Goal: Task Accomplishment & Management: Manage account settings

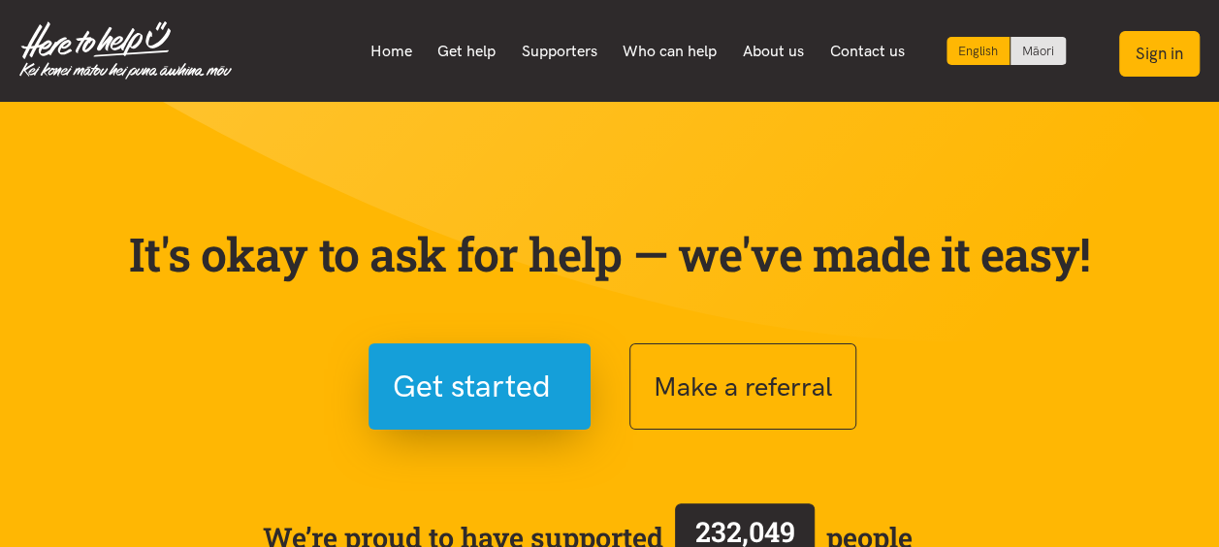
click at [1149, 54] on button "Sign in" at bounding box center [1159, 54] width 80 height 46
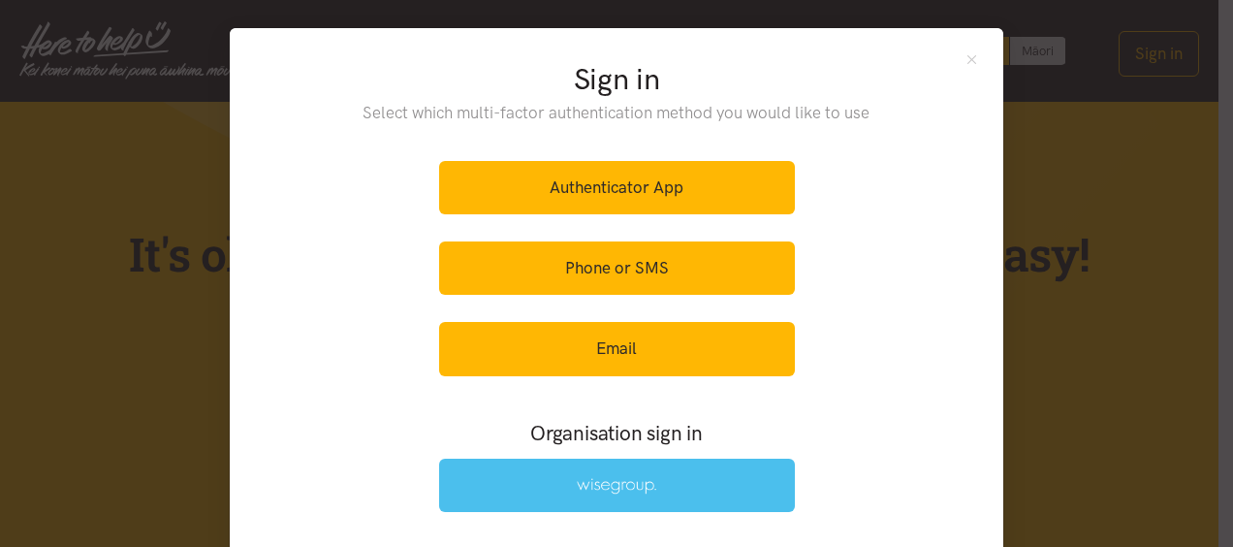
click at [687, 471] on link at bounding box center [617, 485] width 356 height 53
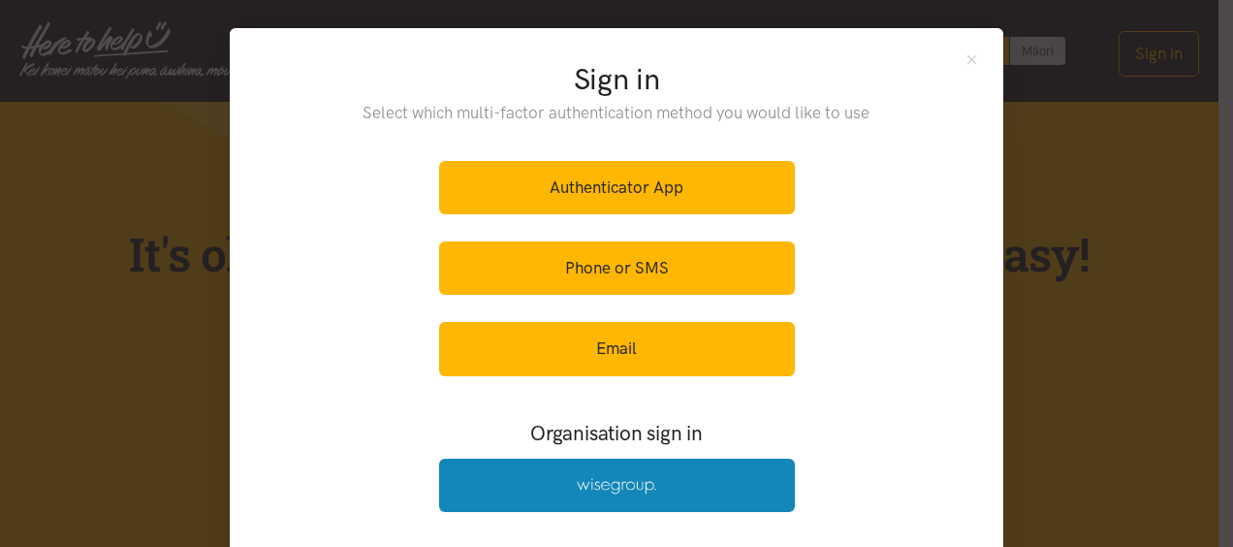
scroll to position [132, 0]
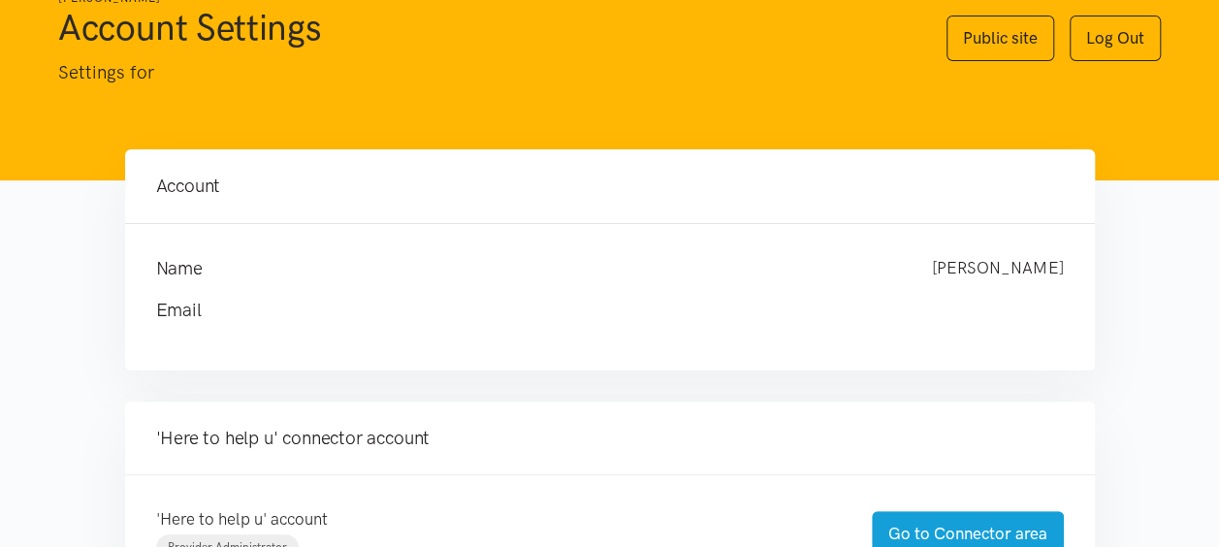
scroll to position [582, 0]
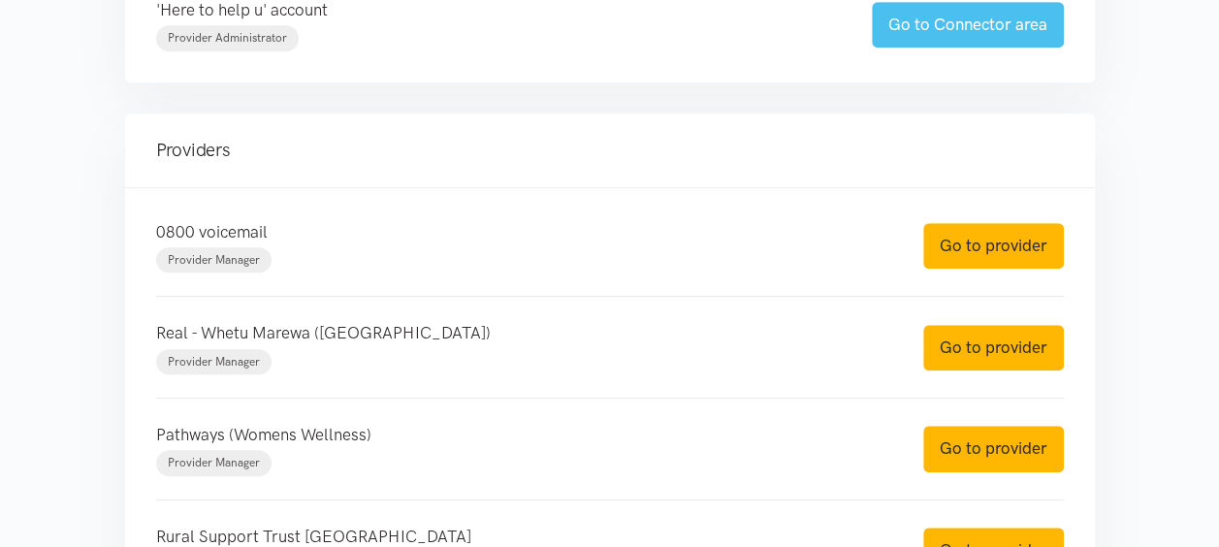
click at [948, 29] on link "Go to Connector area" at bounding box center [968, 25] width 192 height 46
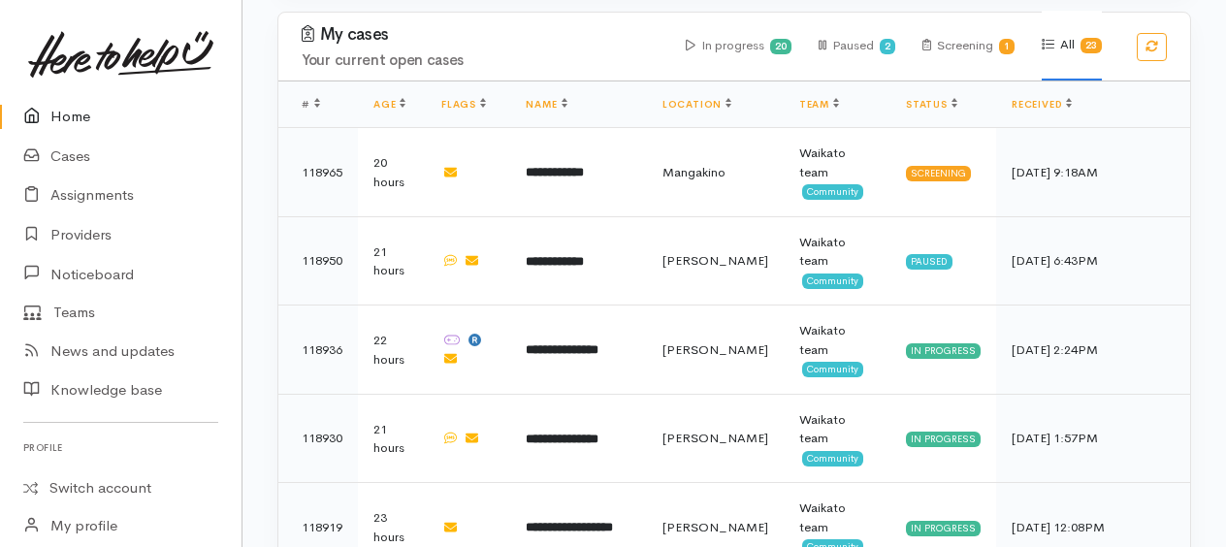
scroll to position [1842, 0]
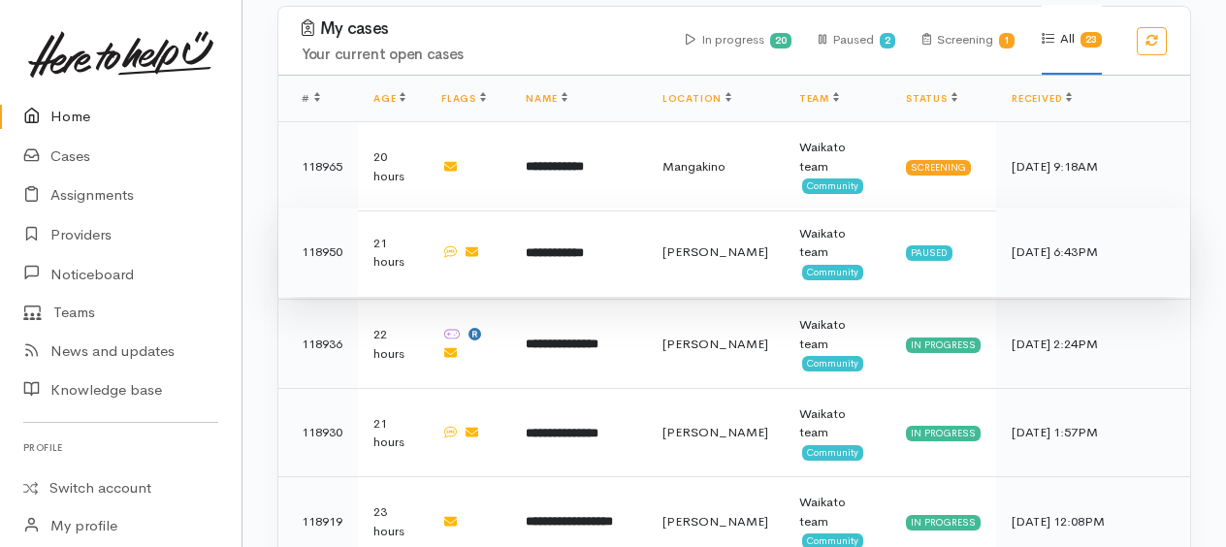
click at [584, 246] on b "**********" at bounding box center [555, 252] width 58 height 13
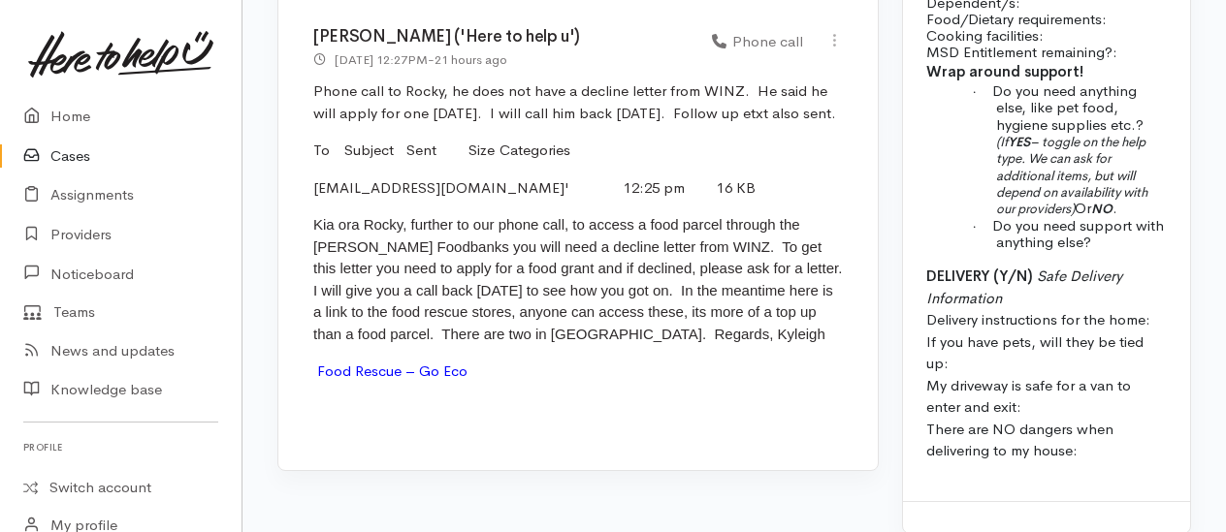
scroll to position [1842, 0]
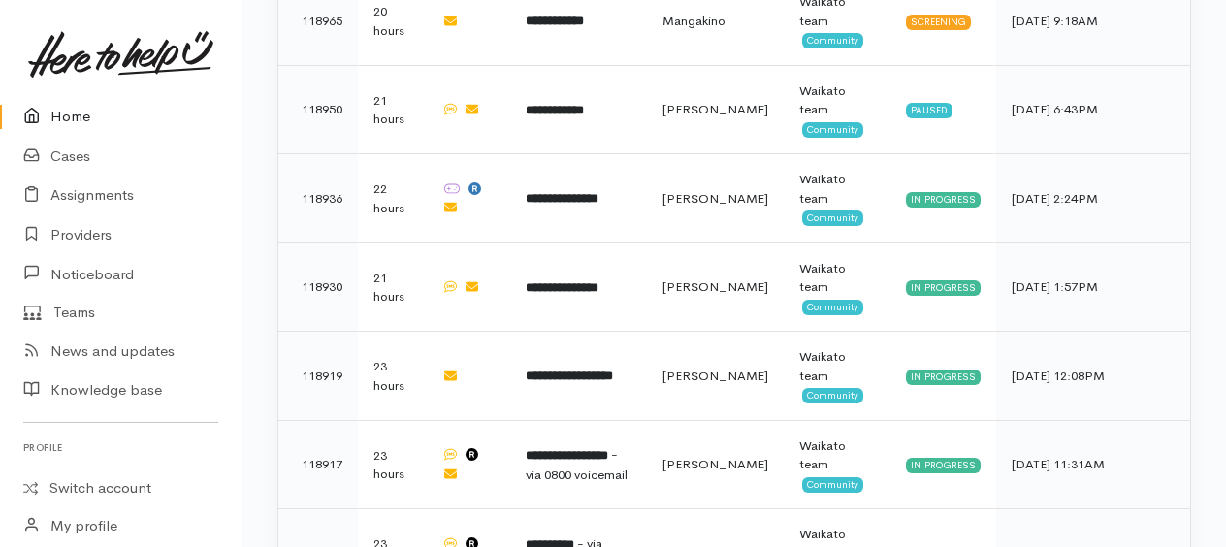
scroll to position [1891, 0]
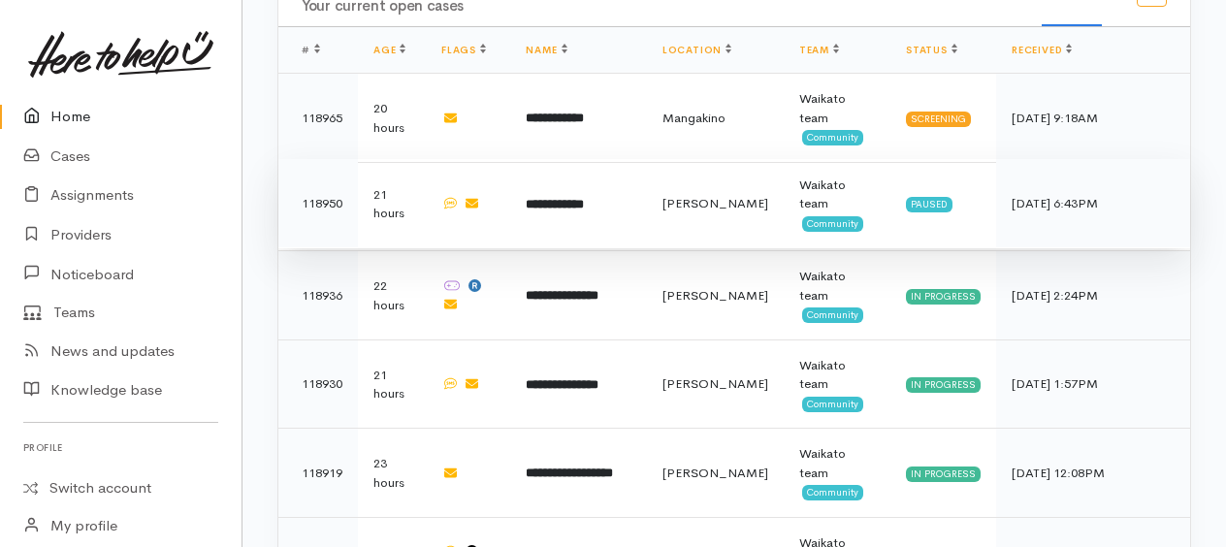
click at [582, 198] on b "**********" at bounding box center [555, 204] width 58 height 13
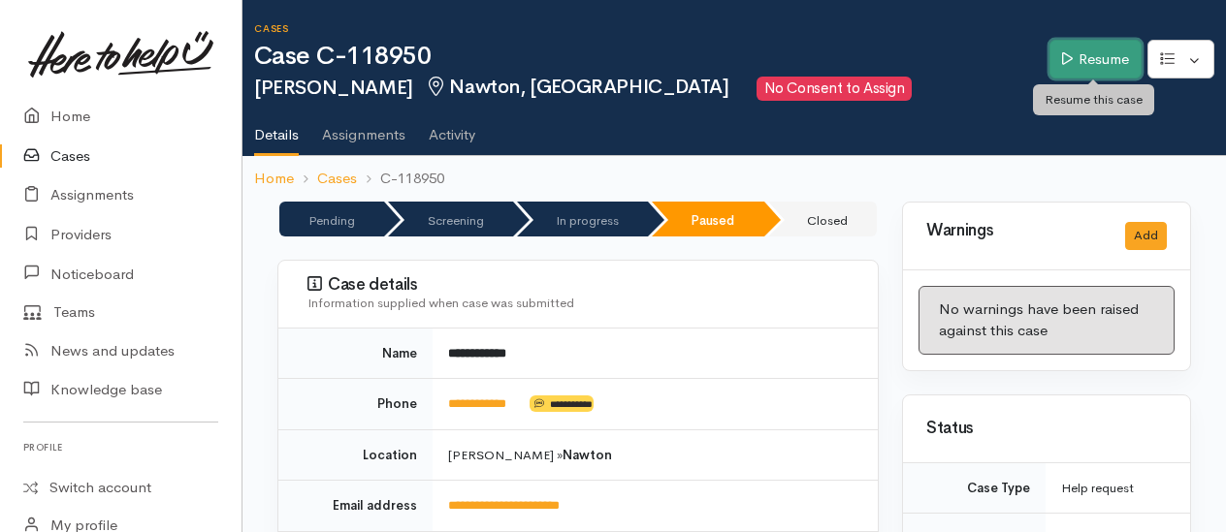
click at [1107, 52] on link "Resume" at bounding box center [1095, 60] width 92 height 40
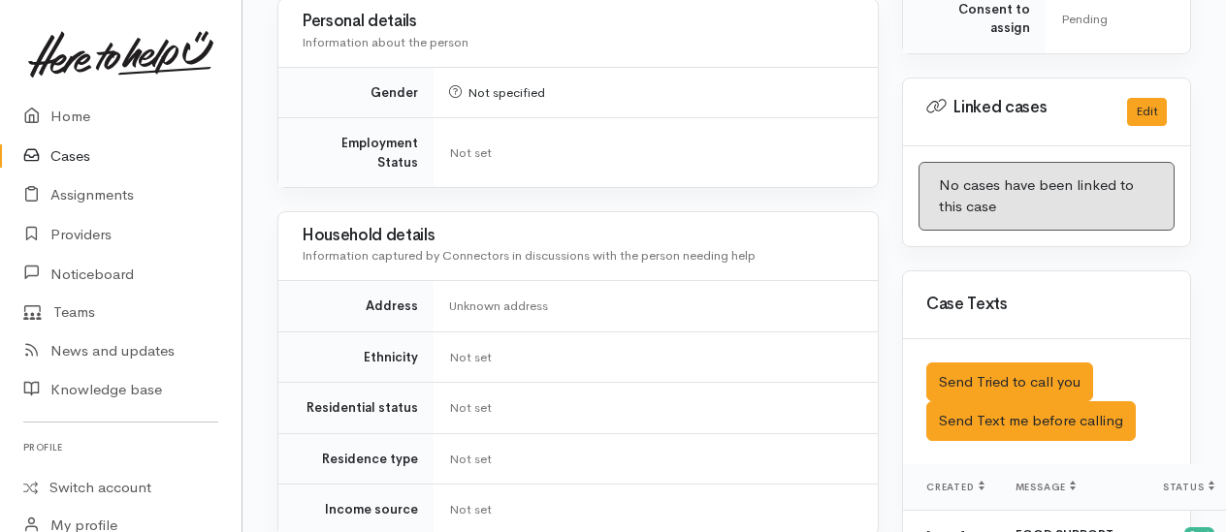
scroll to position [1261, 0]
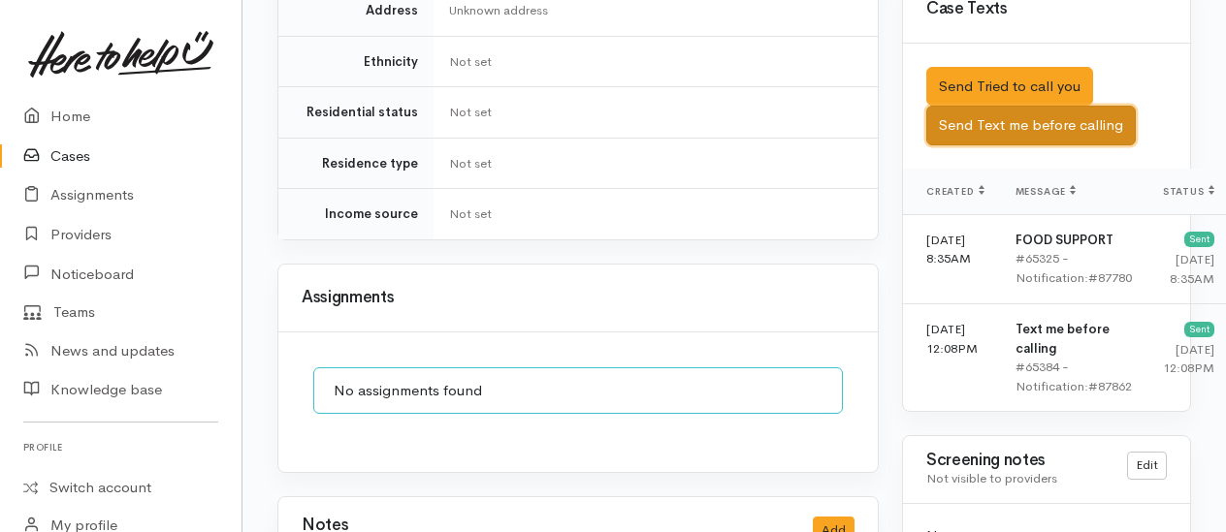
click at [1011, 144] on button "Send Text me before calling" at bounding box center [1030, 126] width 209 height 40
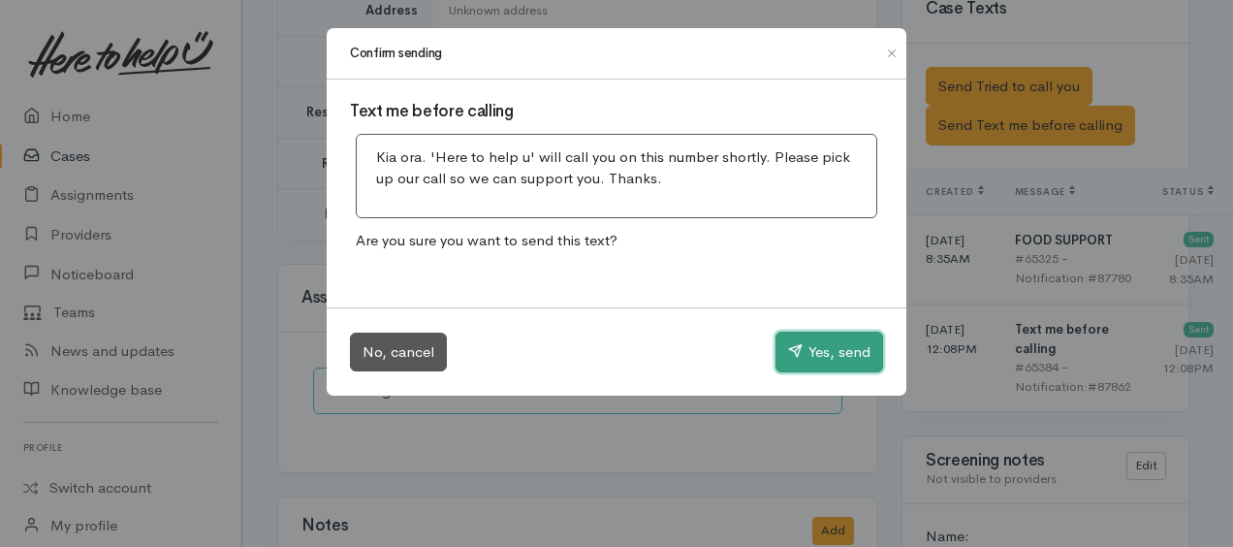
click at [825, 364] on button "Yes, send" at bounding box center [830, 352] width 108 height 41
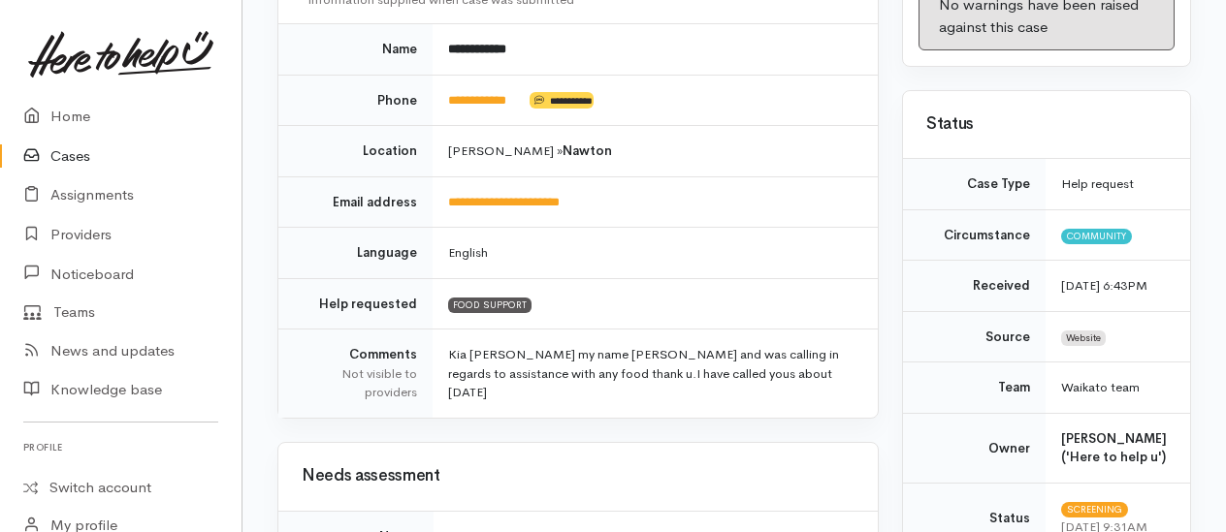
scroll to position [297, 0]
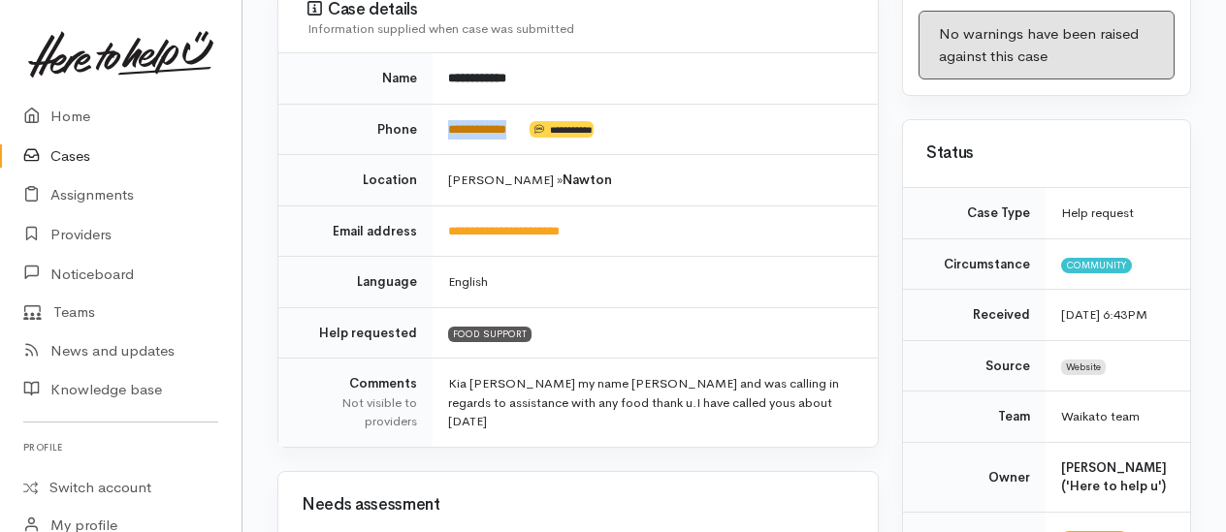
drag, startPoint x: 536, startPoint y: 118, endPoint x: 450, endPoint y: 130, distance: 87.1
click at [450, 130] on td "**********" at bounding box center [654, 129] width 445 height 51
copy td "**********"
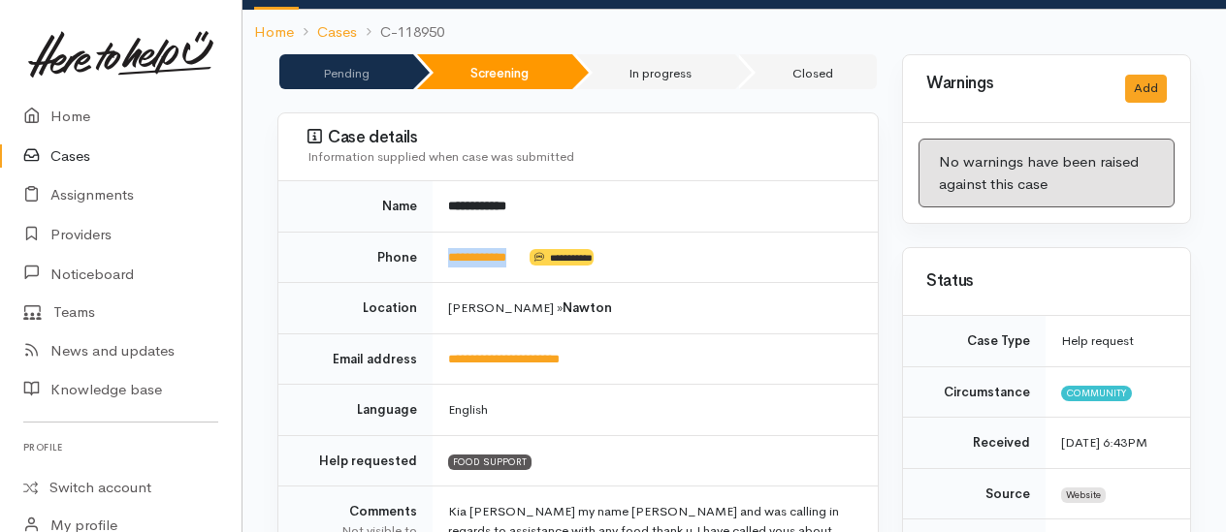
scroll to position [103, 0]
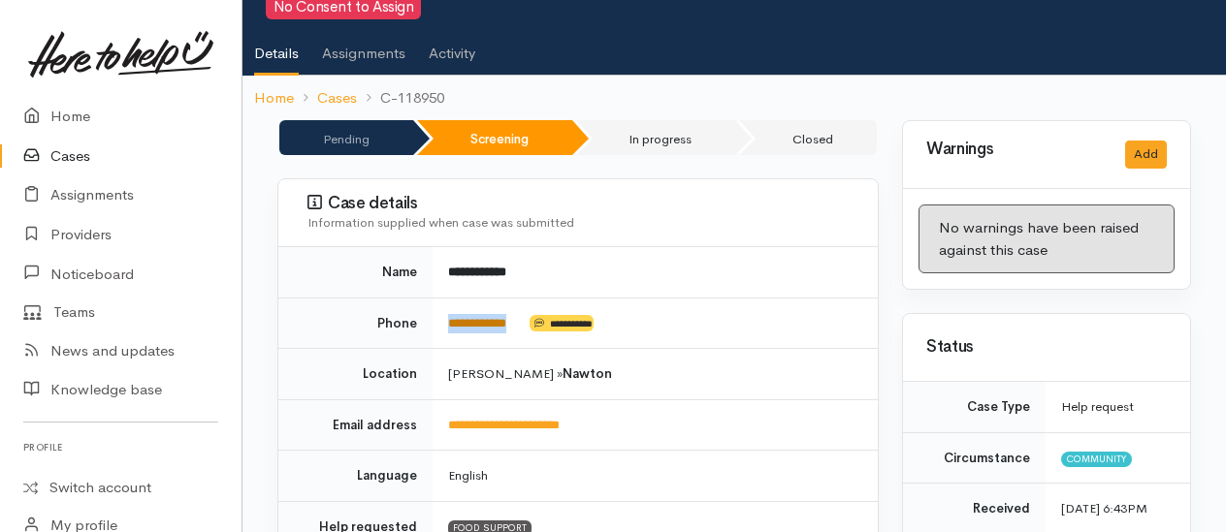
copy td "**********"
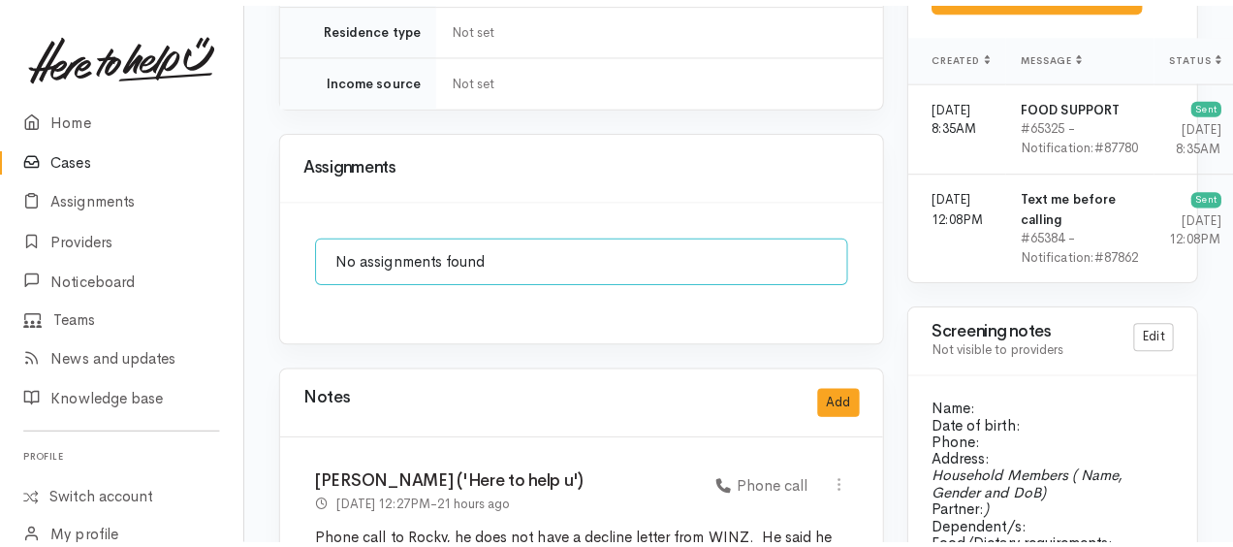
scroll to position [1751, 0]
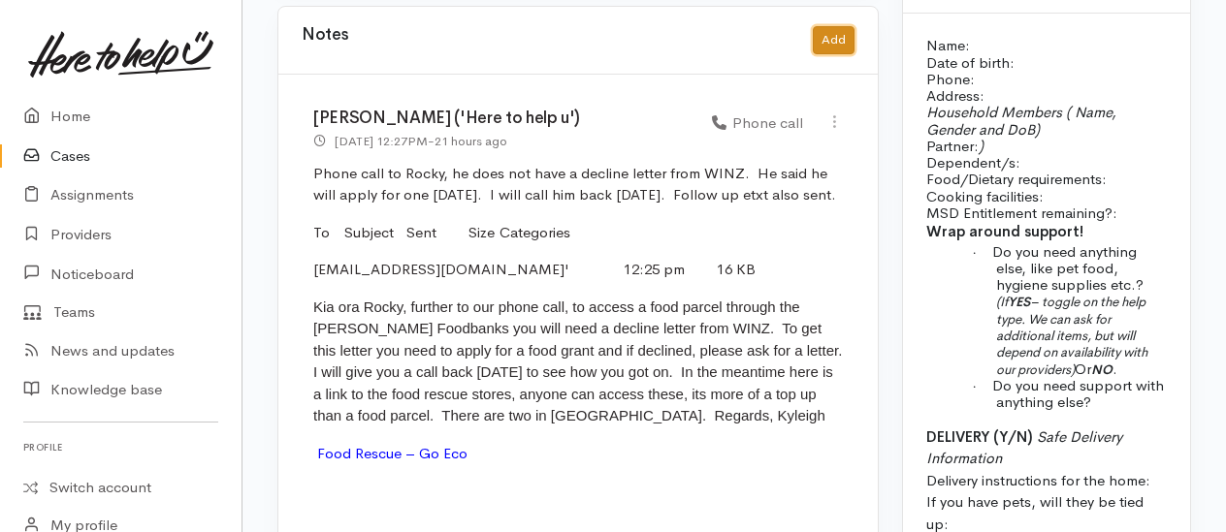
click at [840, 26] on button "Add" at bounding box center [834, 40] width 42 height 28
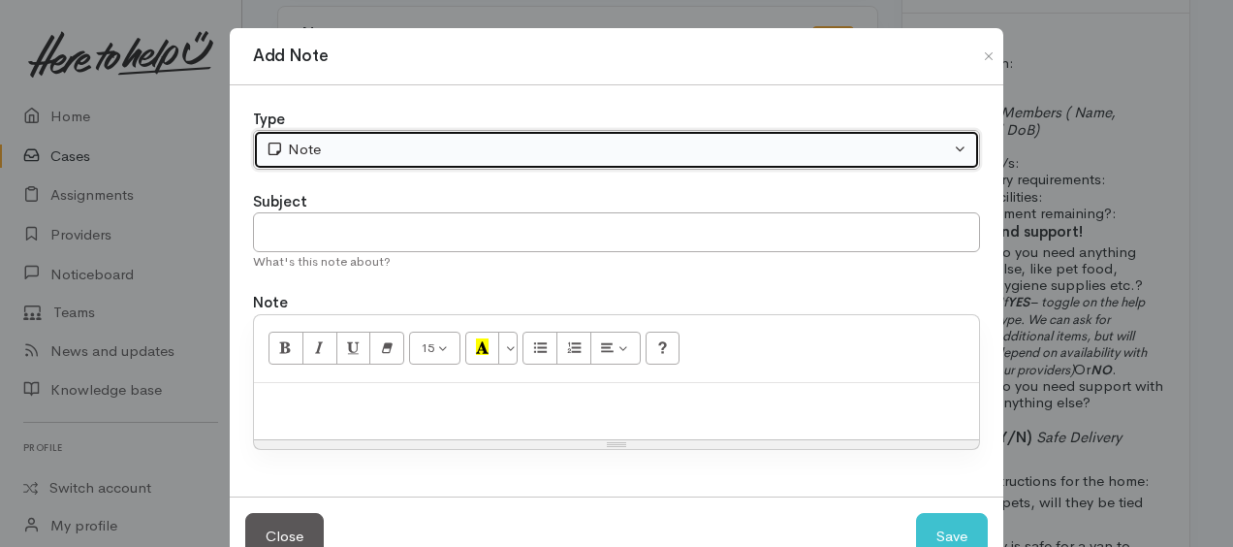
click at [421, 147] on div "Note" at bounding box center [608, 150] width 685 height 22
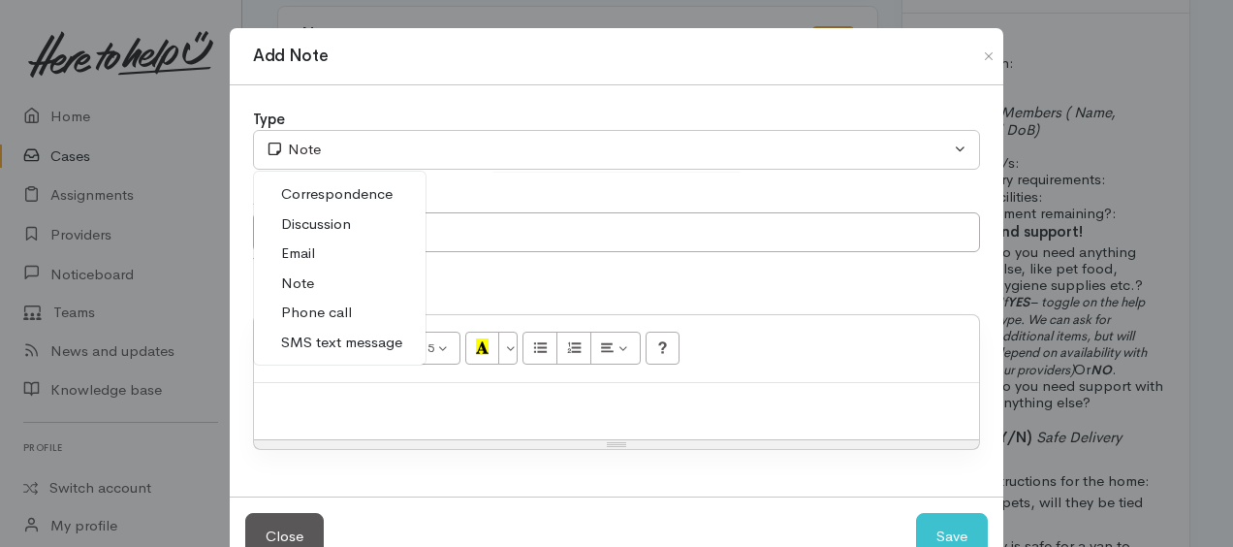
click at [323, 307] on span "Phone call" at bounding box center [316, 313] width 71 height 22
select select "3"
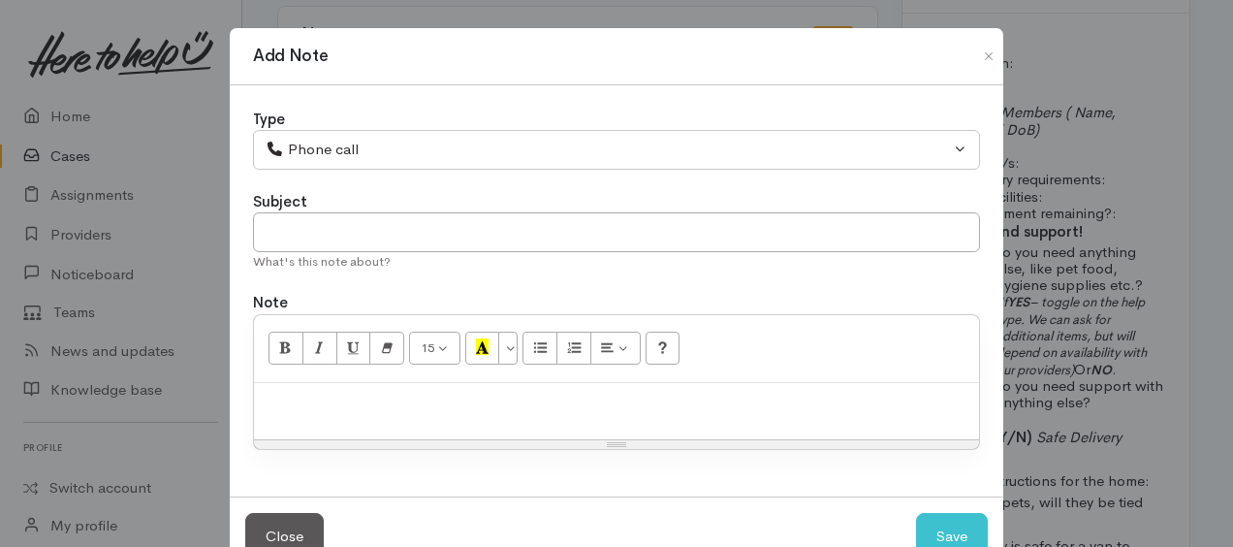
click at [343, 386] on div at bounding box center [616, 411] width 725 height 57
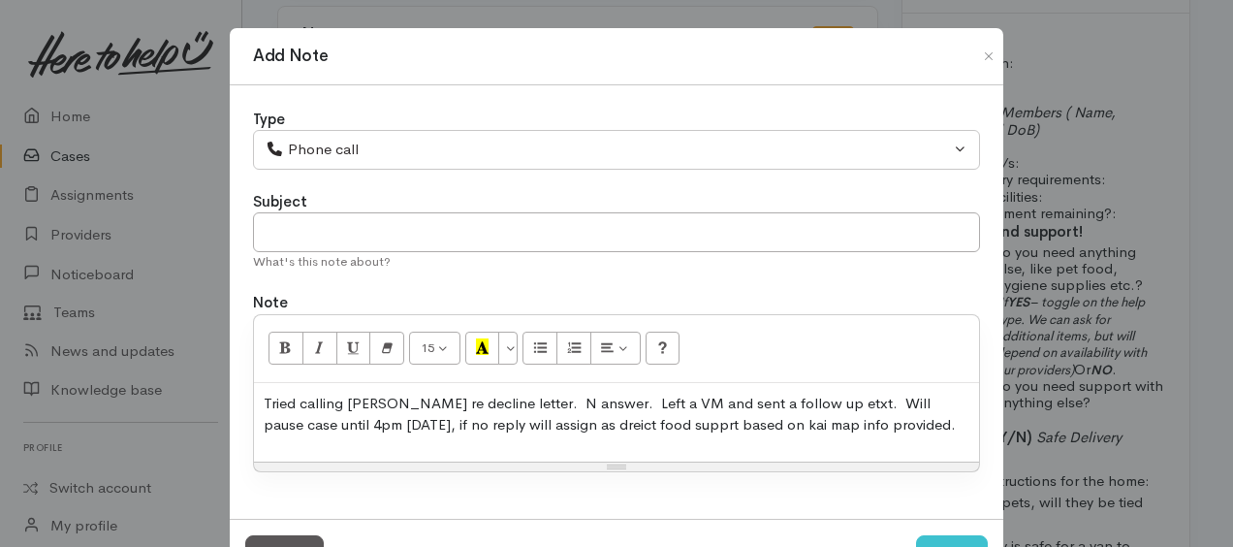
click at [505, 398] on p "Tried calling Ricky re decline letter. N answer. Left a VM and sent a follow up…" at bounding box center [617, 415] width 706 height 44
click at [601, 424] on p "Tried calling Ricky re decline letter. No answer. Left a VM and sent a follow u…" at bounding box center [617, 415] width 706 height 44
click at [859, 417] on p "Tried calling Ricky re decline letter. No answer. Left a VM and sent a follow u…" at bounding box center [617, 415] width 706 height 44
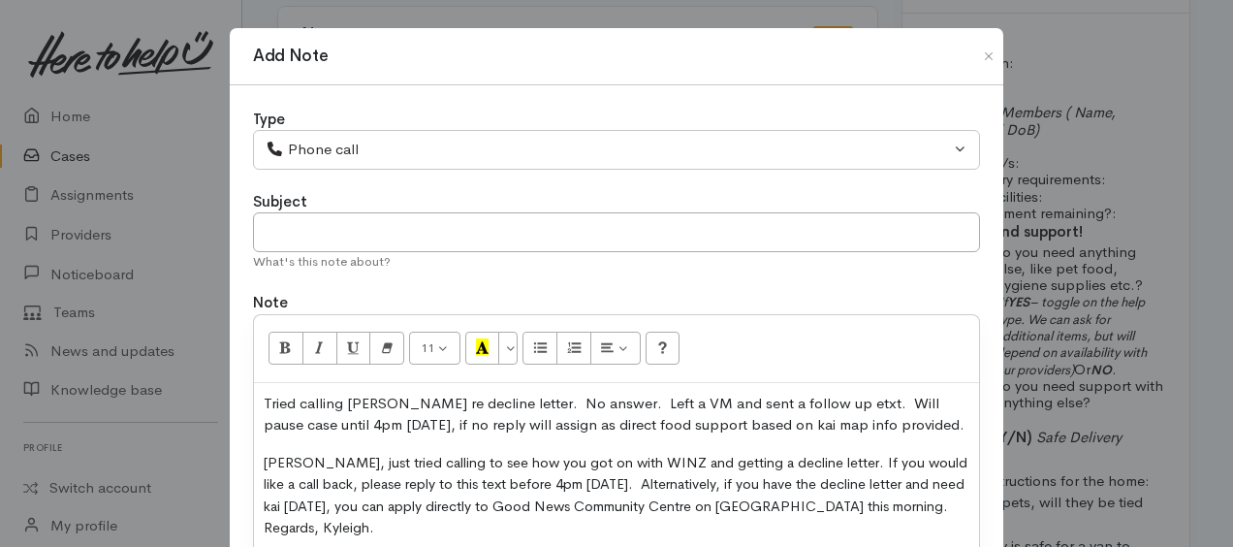
click at [264, 460] on span "Morena Rocky, just tried calling to see how you got on with WINZ and getting a …" at bounding box center [616, 495] width 704 height 83
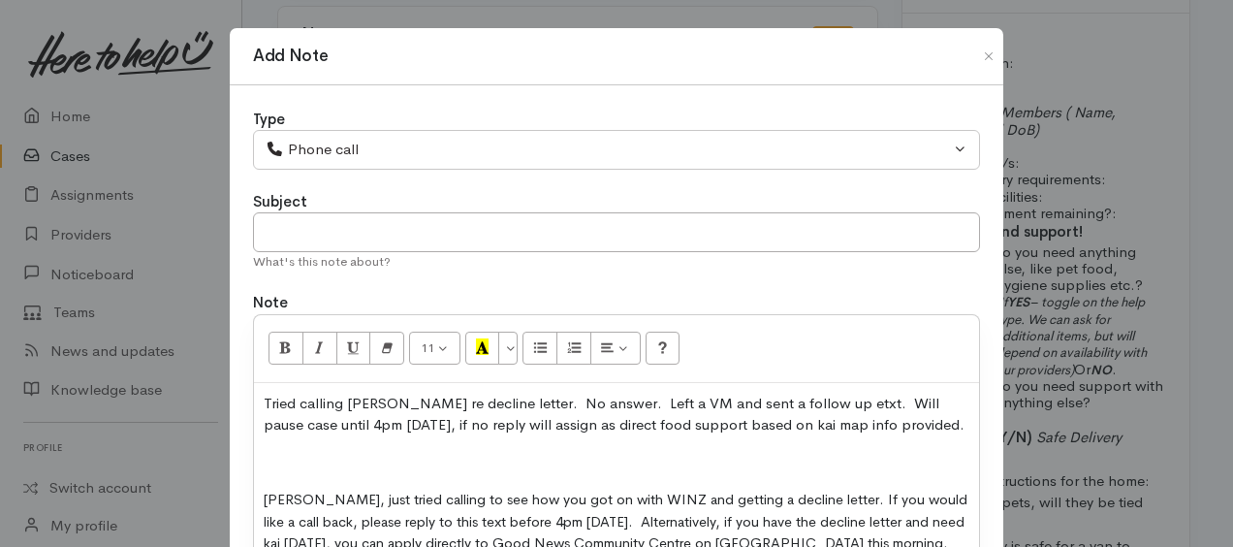
click at [264, 461] on p at bounding box center [617, 463] width 706 height 22
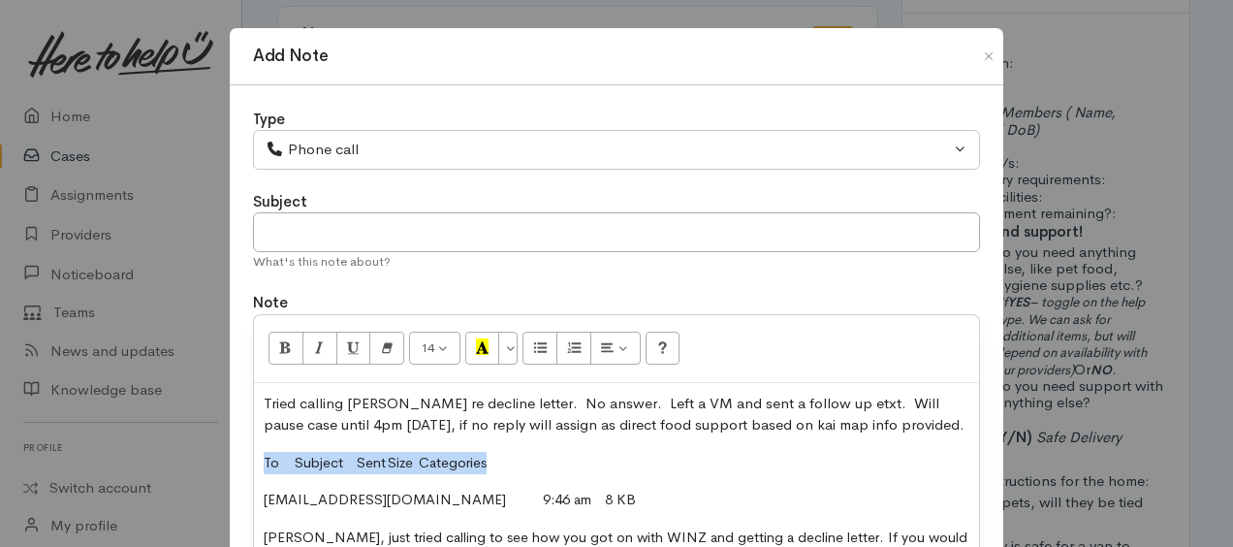
drag, startPoint x: 256, startPoint y: 458, endPoint x: 513, endPoint y: 456, distance: 257.0
click at [513, 456] on div "Tried calling Ricky re decline letter. No answer. Left a VM and sent a follow u…" at bounding box center [616, 511] width 725 height 256
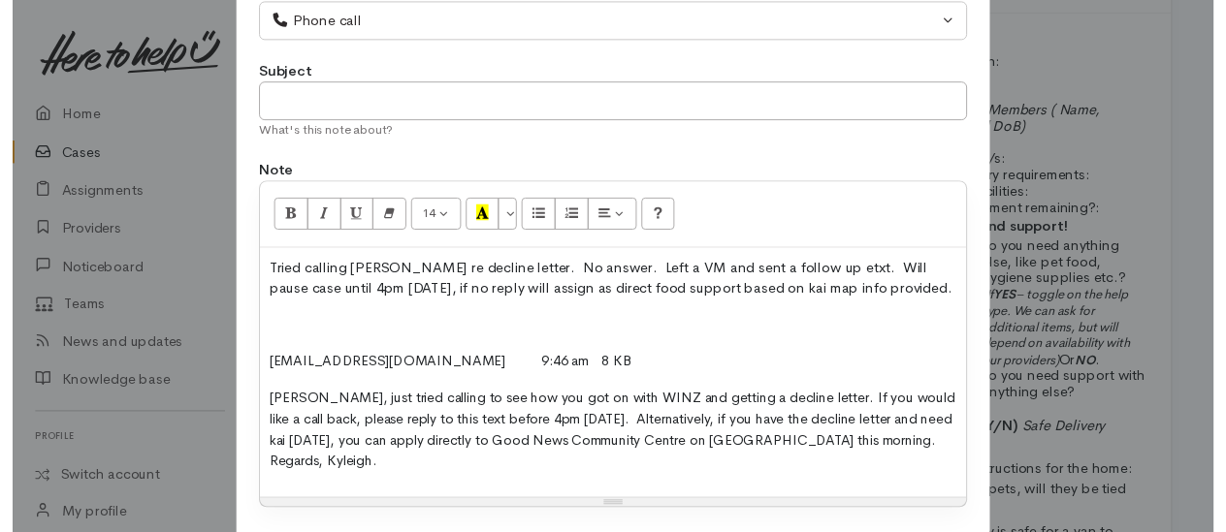
scroll to position [252, 0]
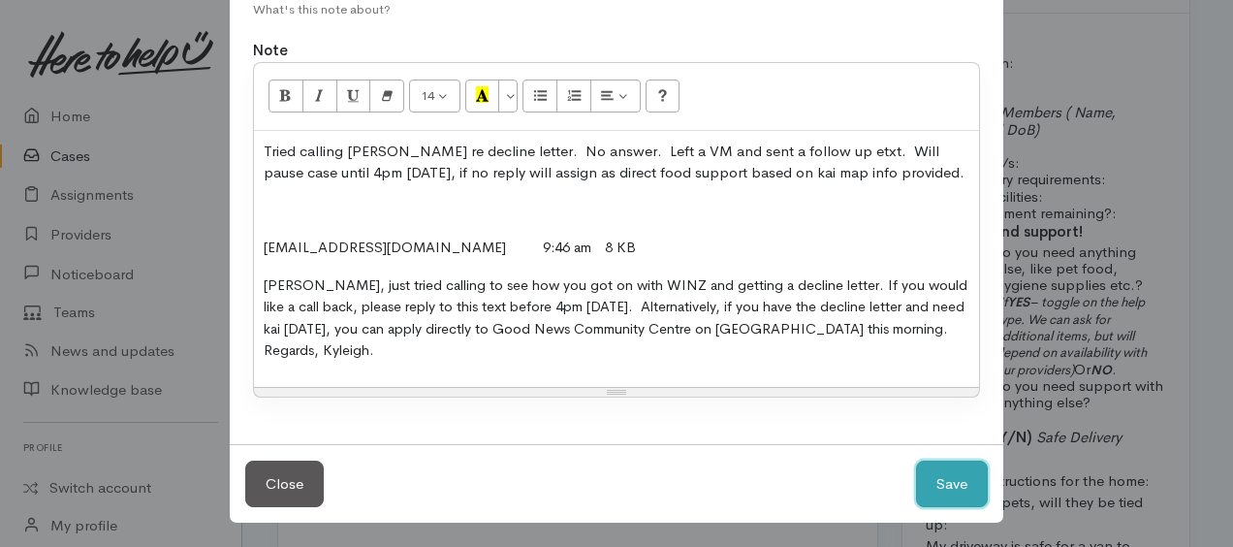
click at [939, 474] on button "Save" at bounding box center [952, 485] width 72 height 48
select select "1"
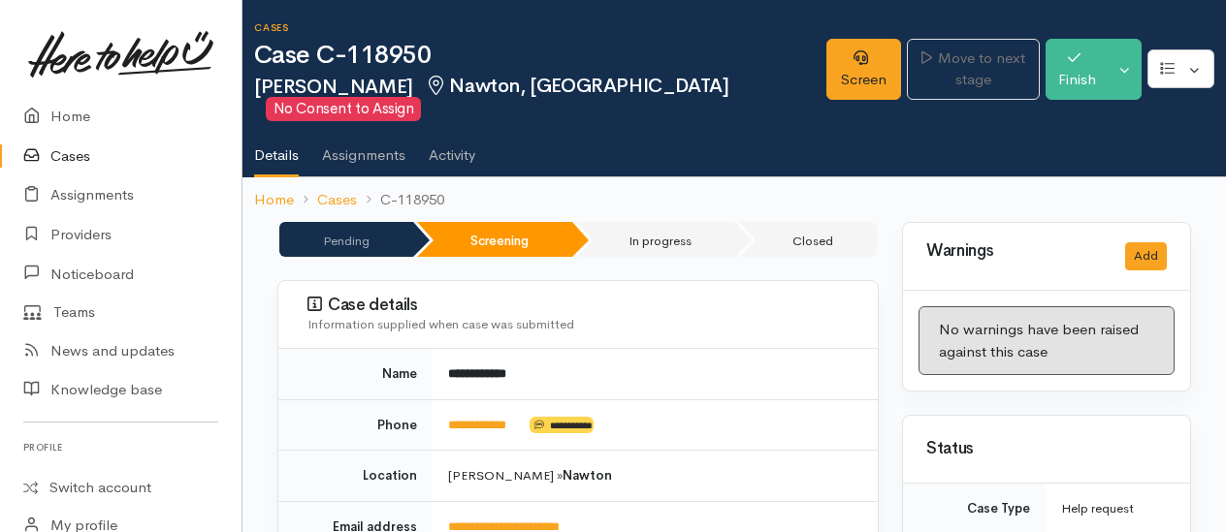
scroll to position [0, 0]
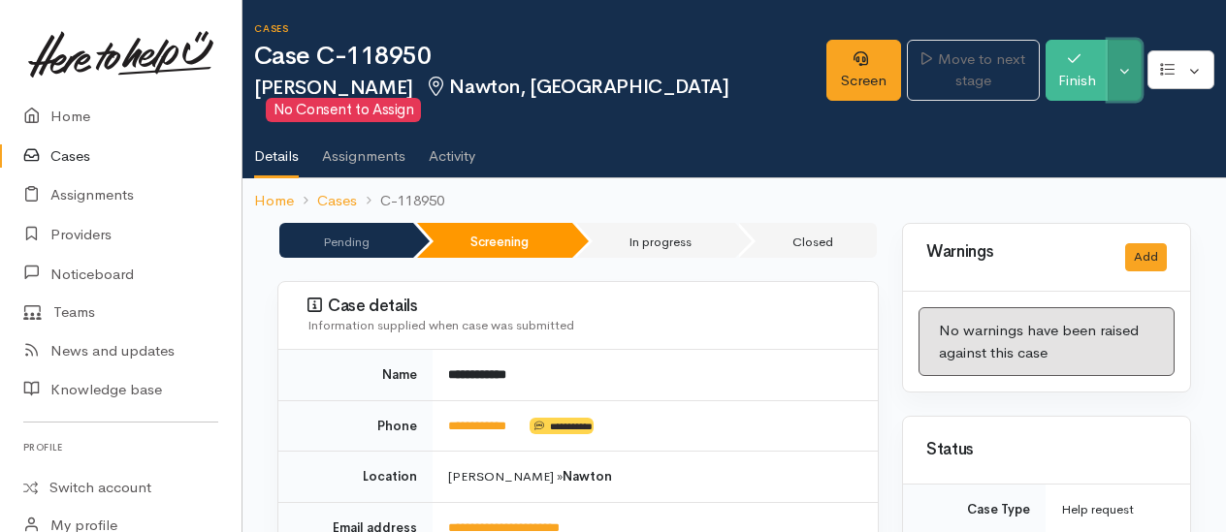
click at [1130, 82] on button "Toggle Dropdown" at bounding box center [1124, 70] width 34 height 61
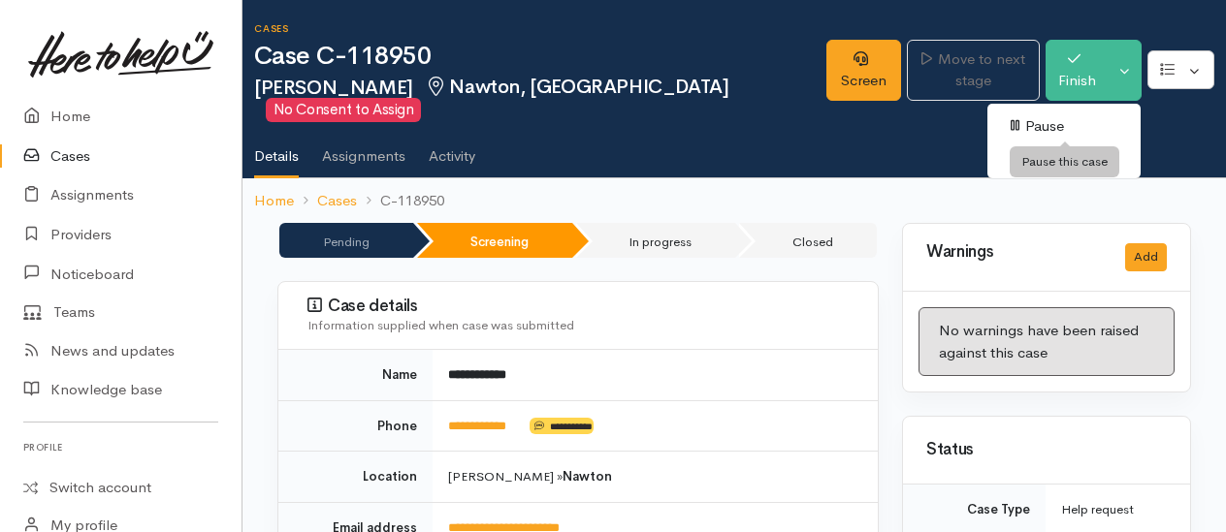
click at [1051, 122] on link "Pause" at bounding box center [1063, 127] width 153 height 30
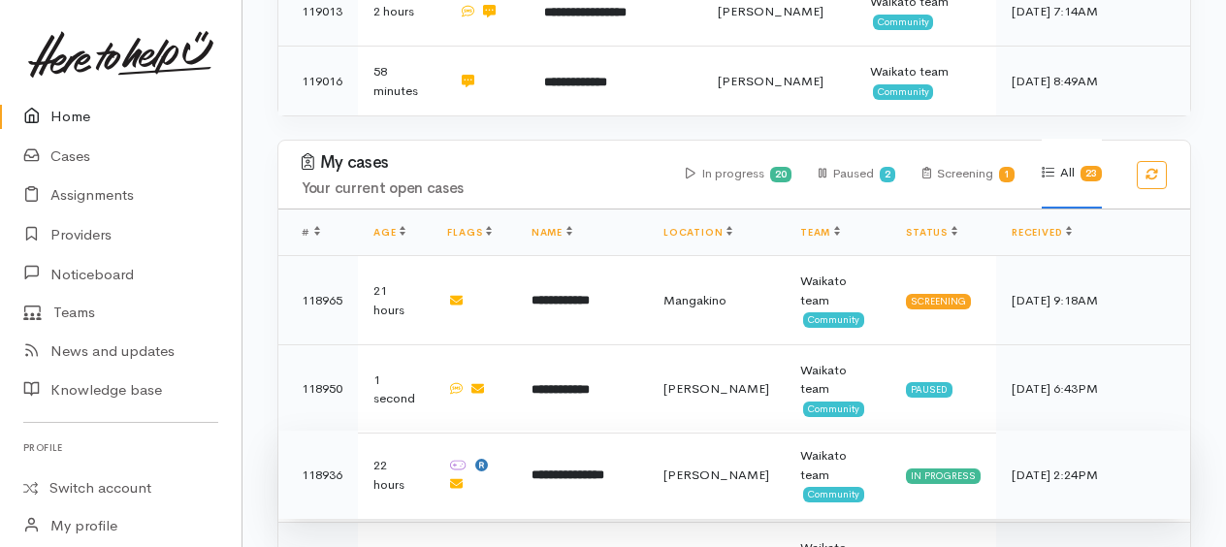
scroll to position [1745, 0]
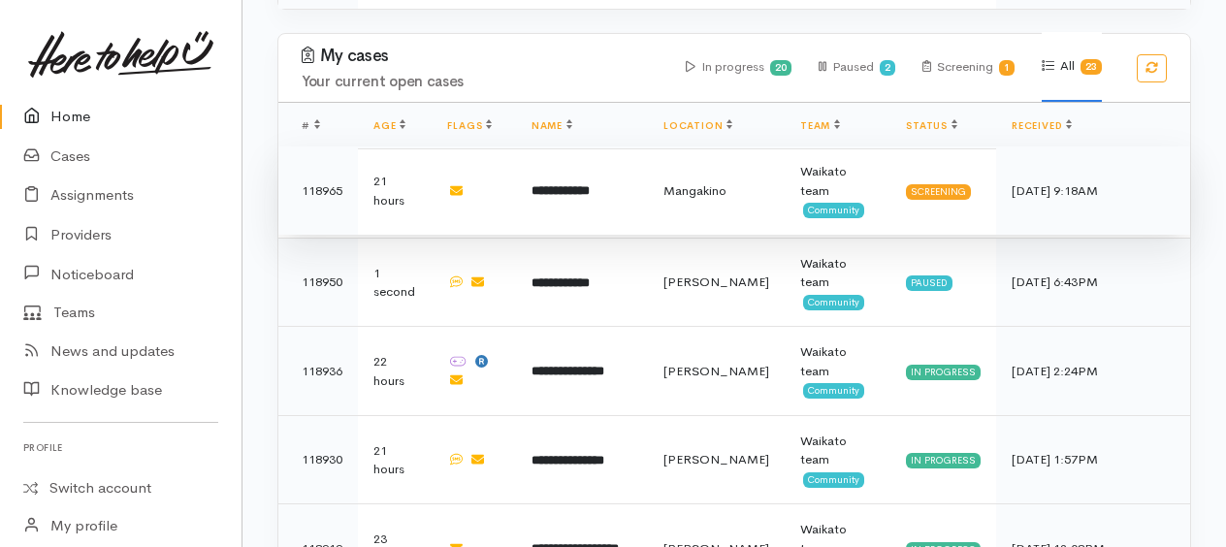
click at [589, 184] on b "**********" at bounding box center [560, 190] width 58 height 13
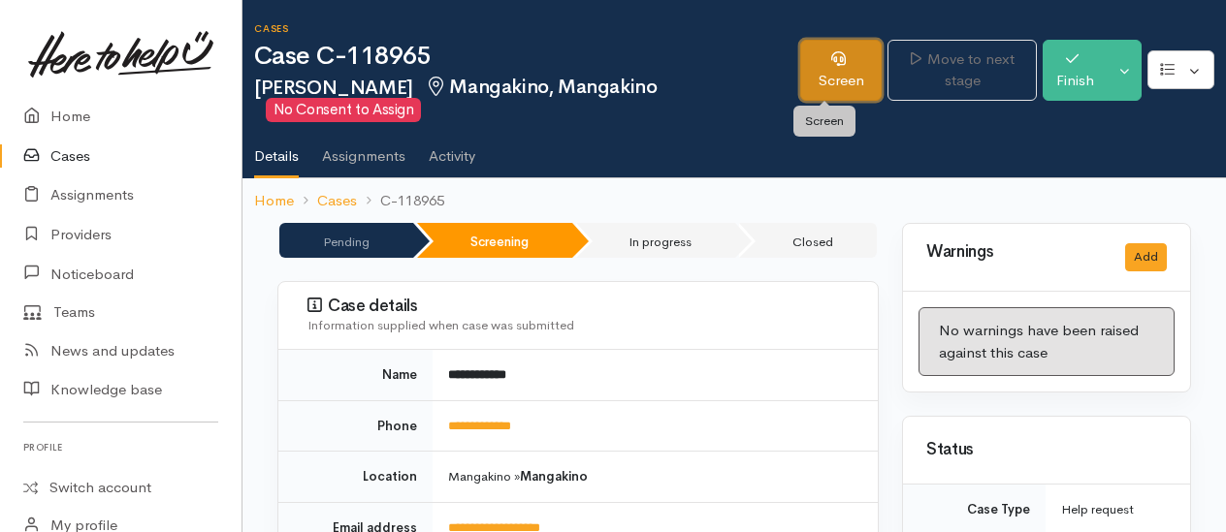
click at [826, 68] on link "Screen" at bounding box center [841, 70] width 82 height 61
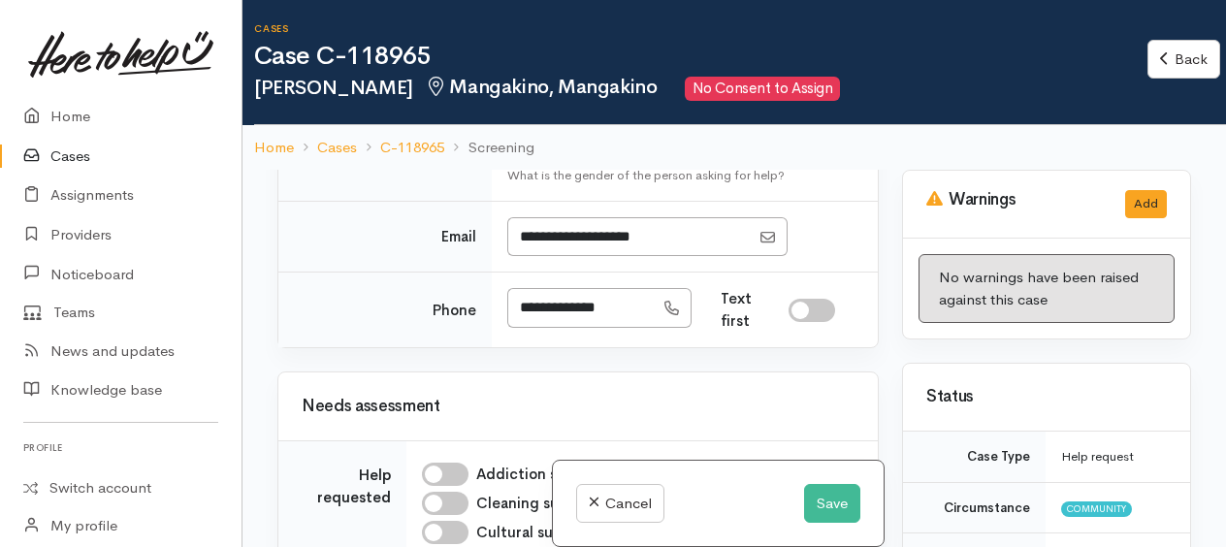
scroll to position [1455, 0]
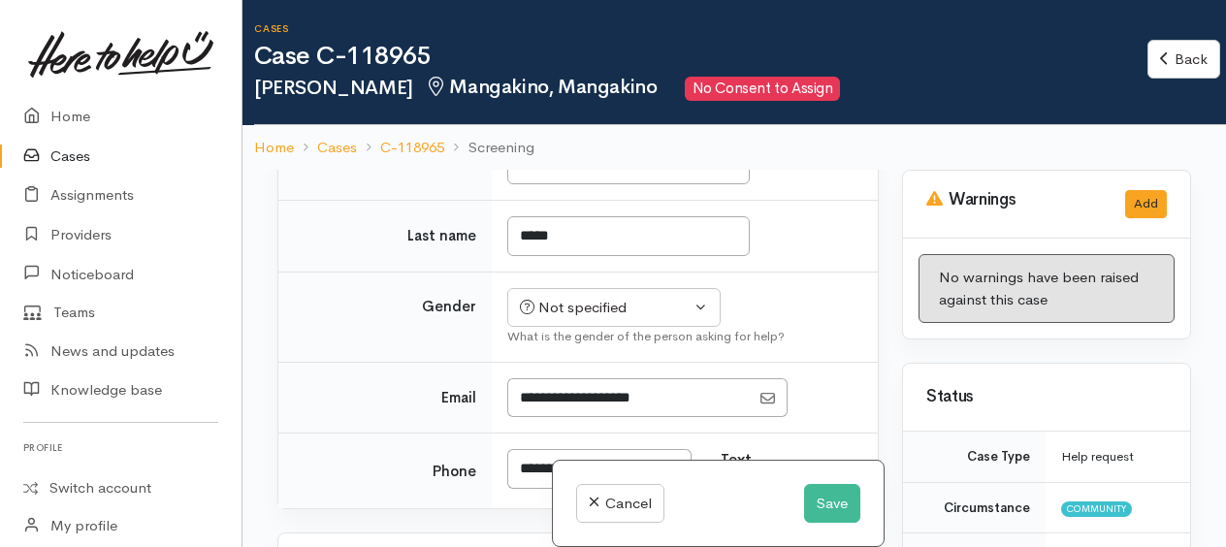
checkbox input "true"
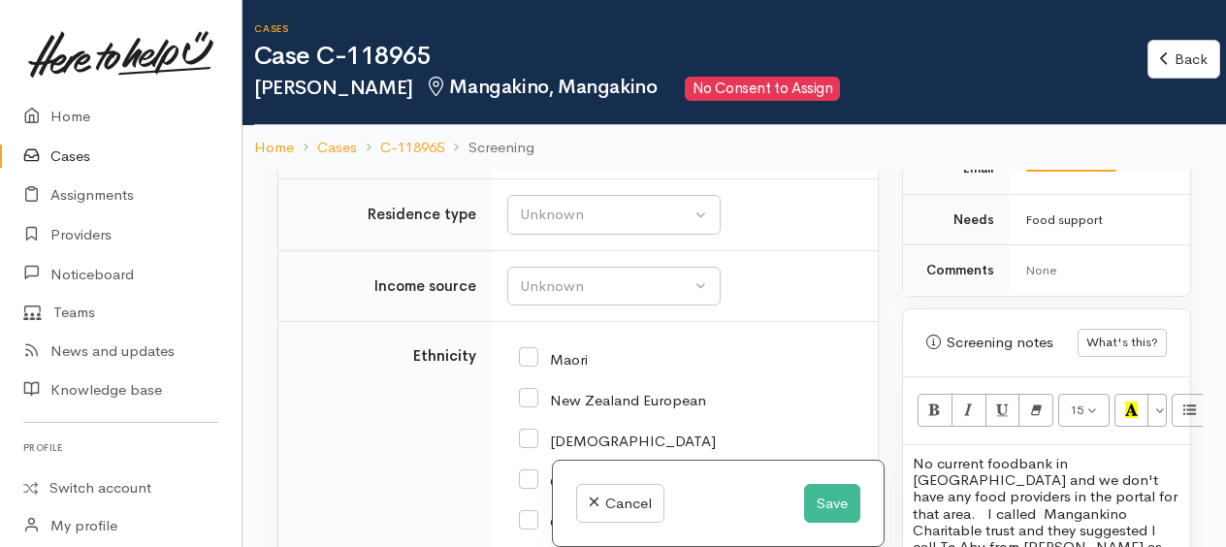
scroll to position [1358, 0]
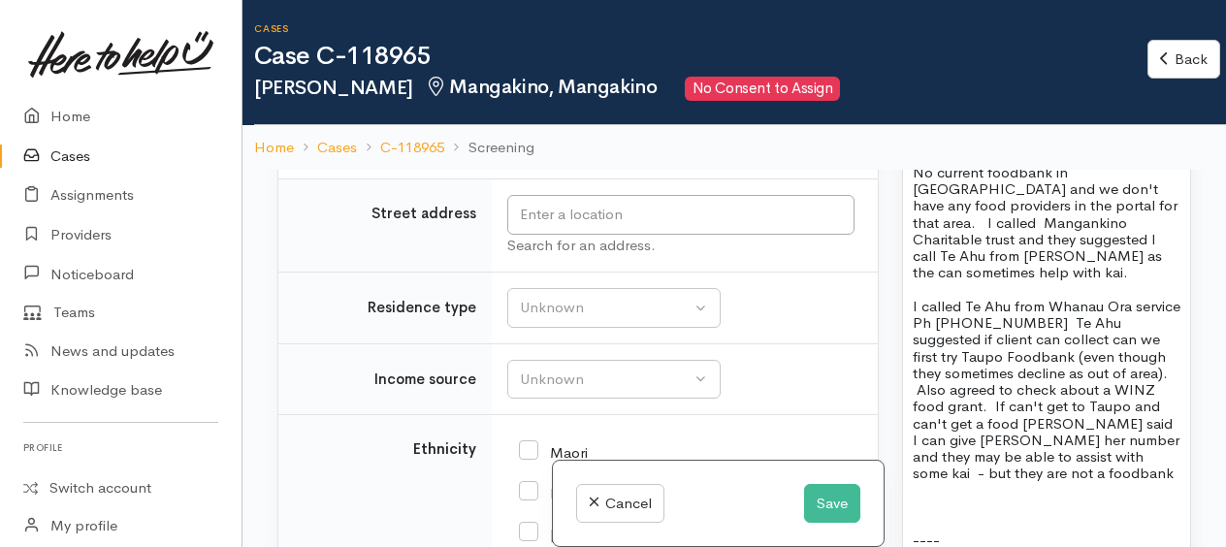
scroll to position [3586, 0]
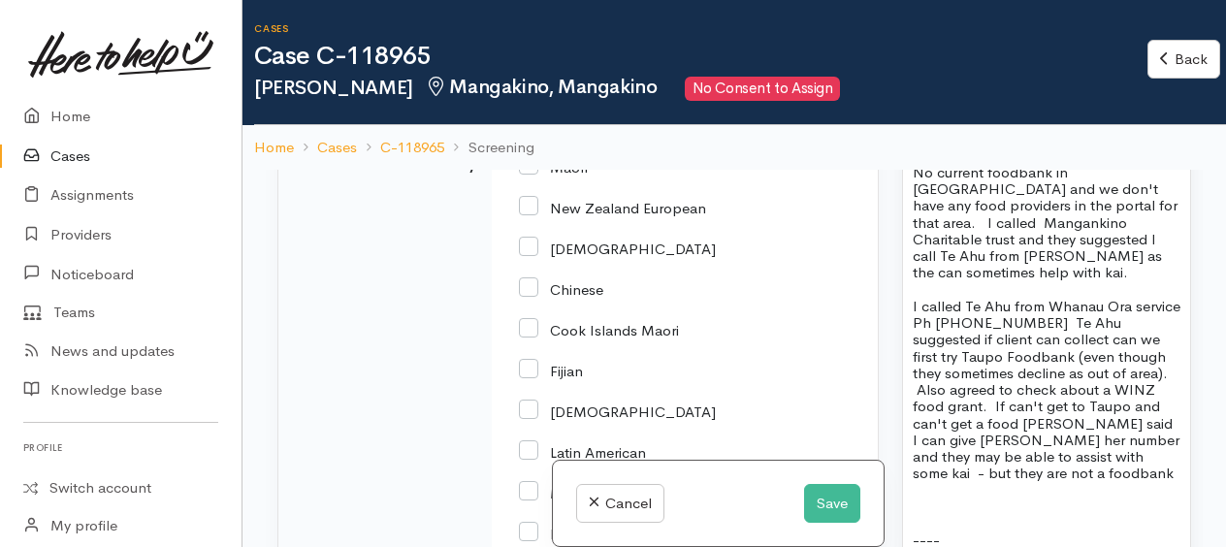
click at [592, 34] on div "Unknown" at bounding box center [605, 23] width 171 height 22
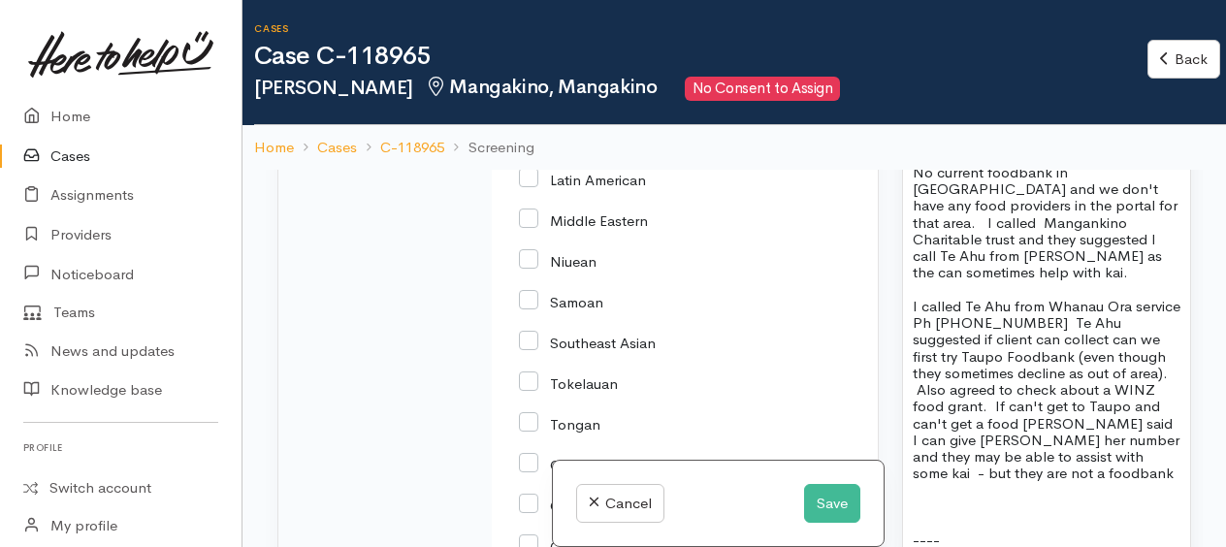
scroll to position [3877, 0]
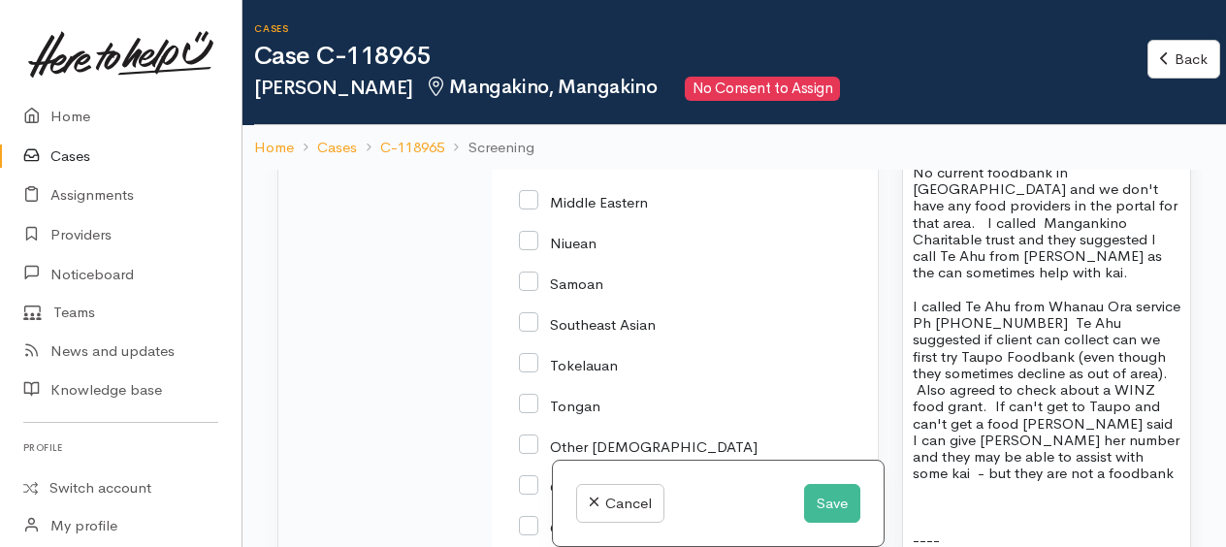
click at [443, 282] on td "Ethnicity" at bounding box center [384, 282] width 213 height 886
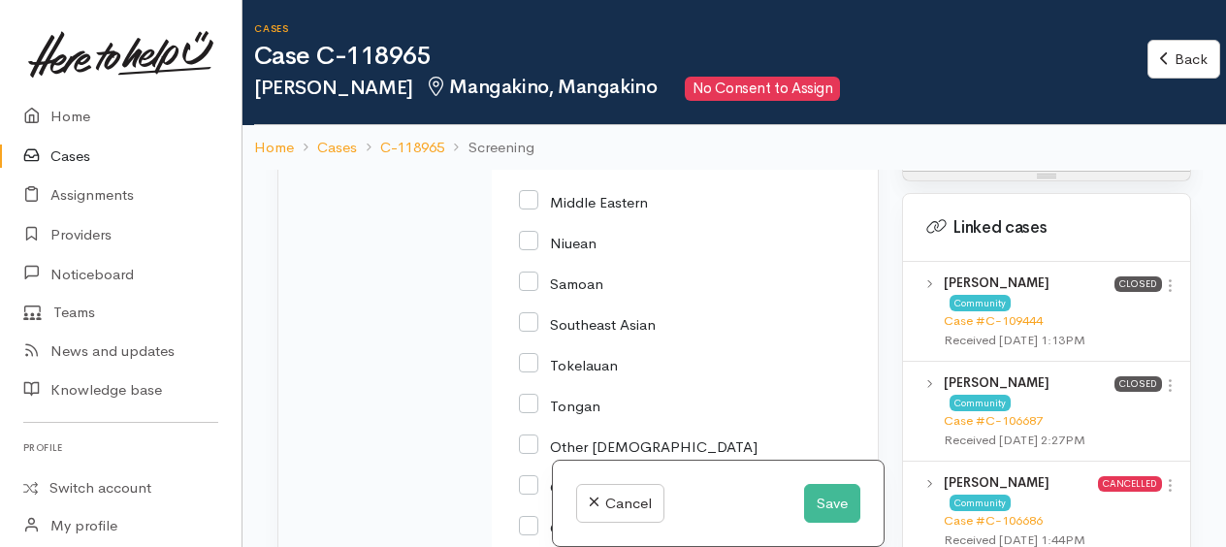
scroll to position [2812, 0]
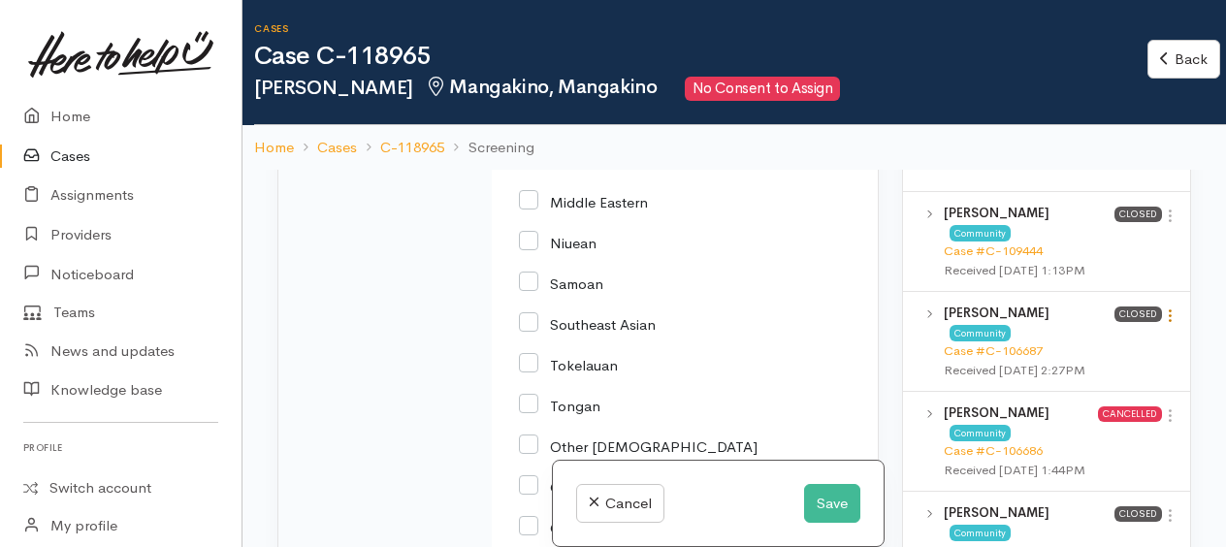
click at [1162, 307] on icon at bounding box center [1170, 315] width 16 height 16
click at [1057, 338] on link "View case" at bounding box center [1100, 353] width 153 height 30
checkbox input "true"
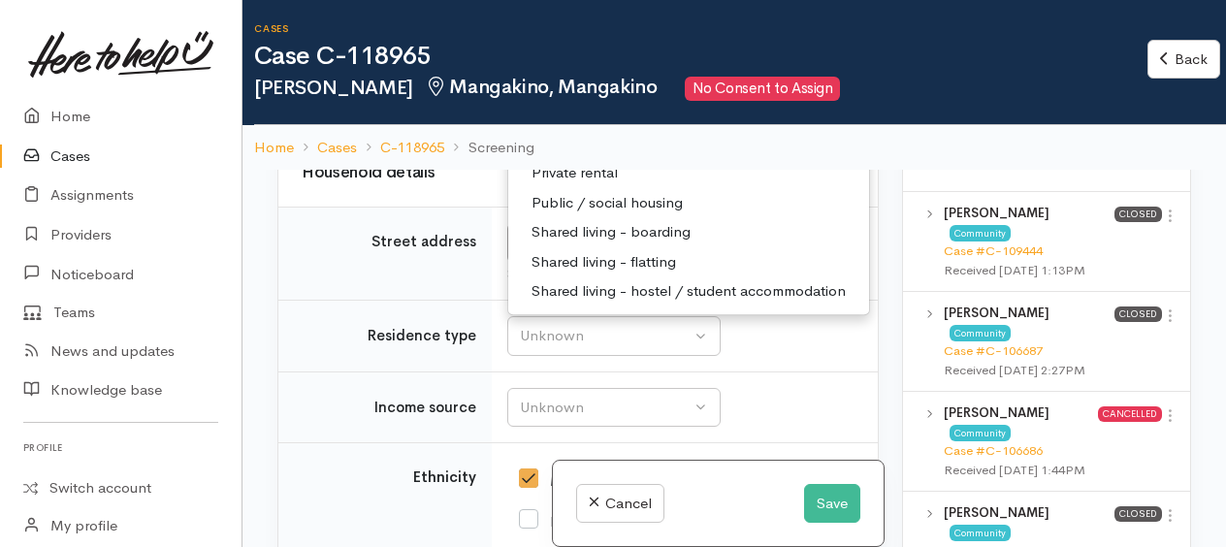
scroll to position [3407, 0]
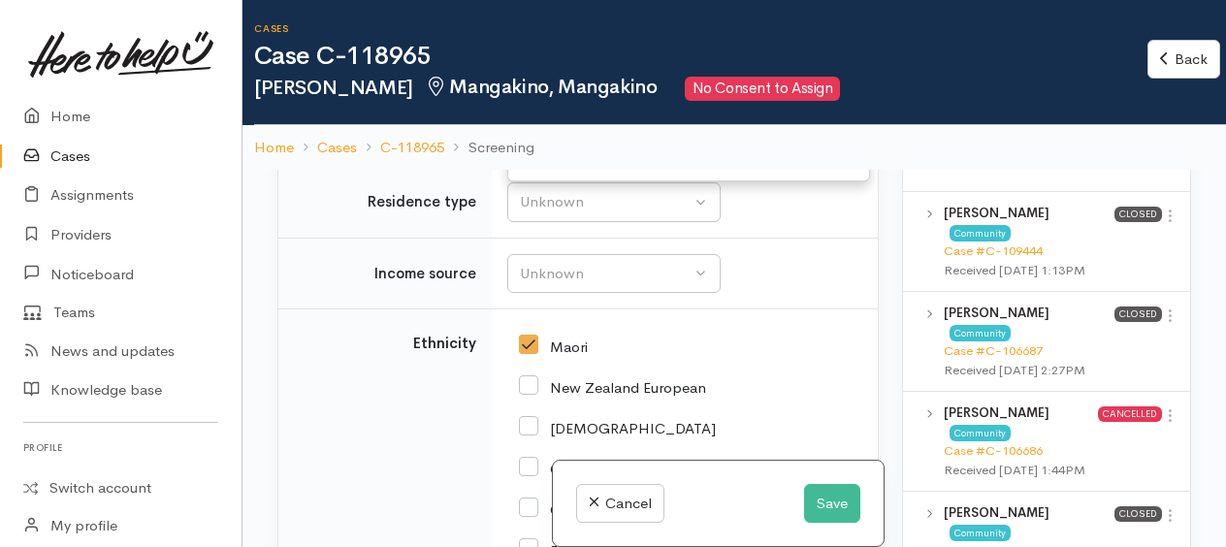
click at [582, 50] on span "Private rental" at bounding box center [574, 39] width 86 height 22
select select "2"
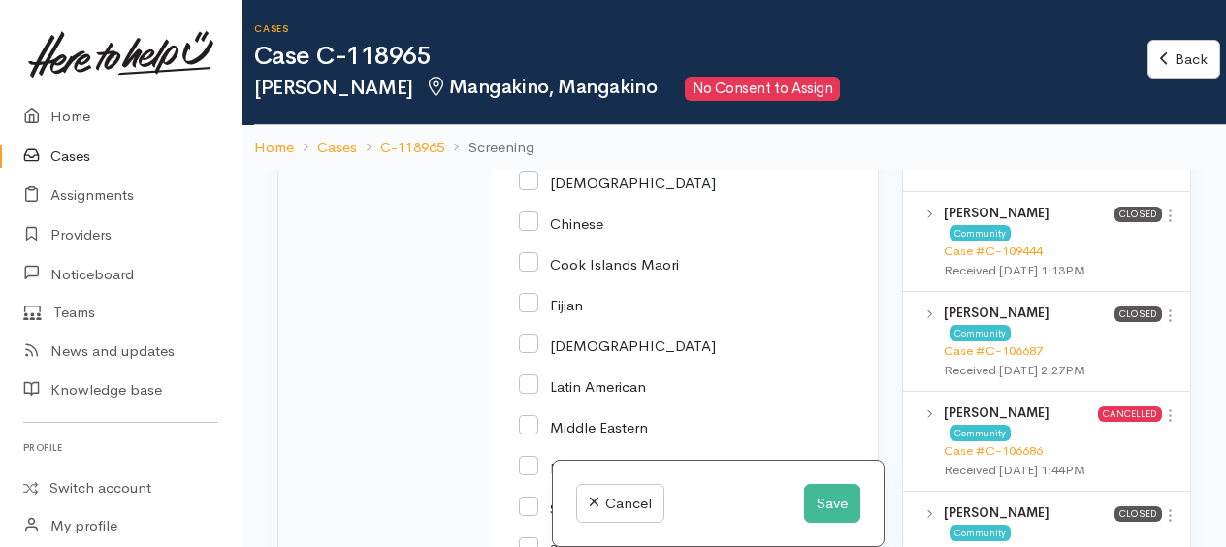
scroll to position [3697, 0]
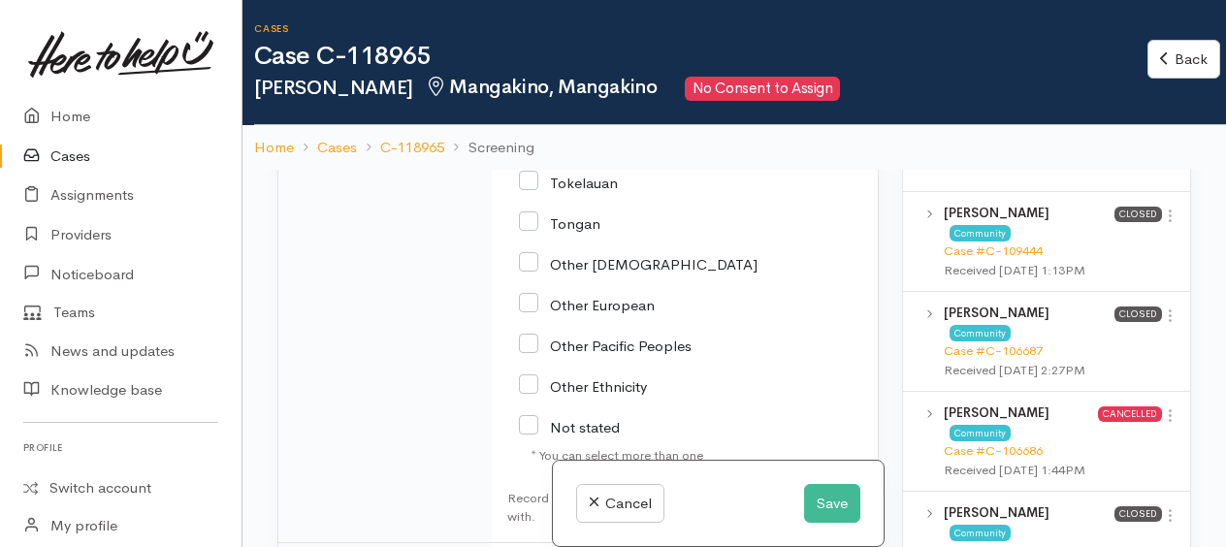
scroll to position [4085, 0]
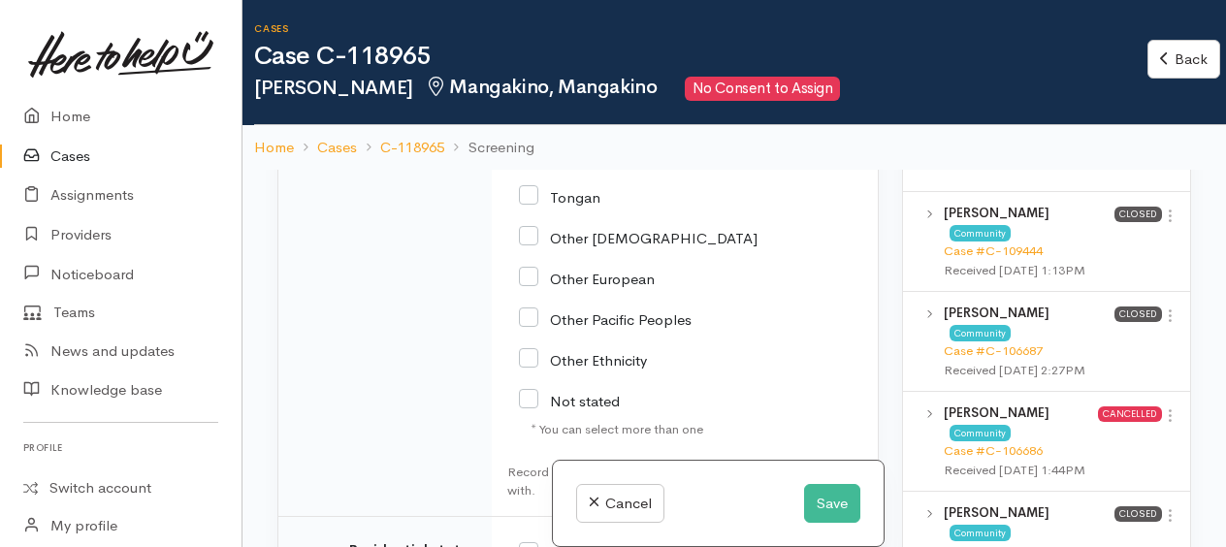
select select "17"
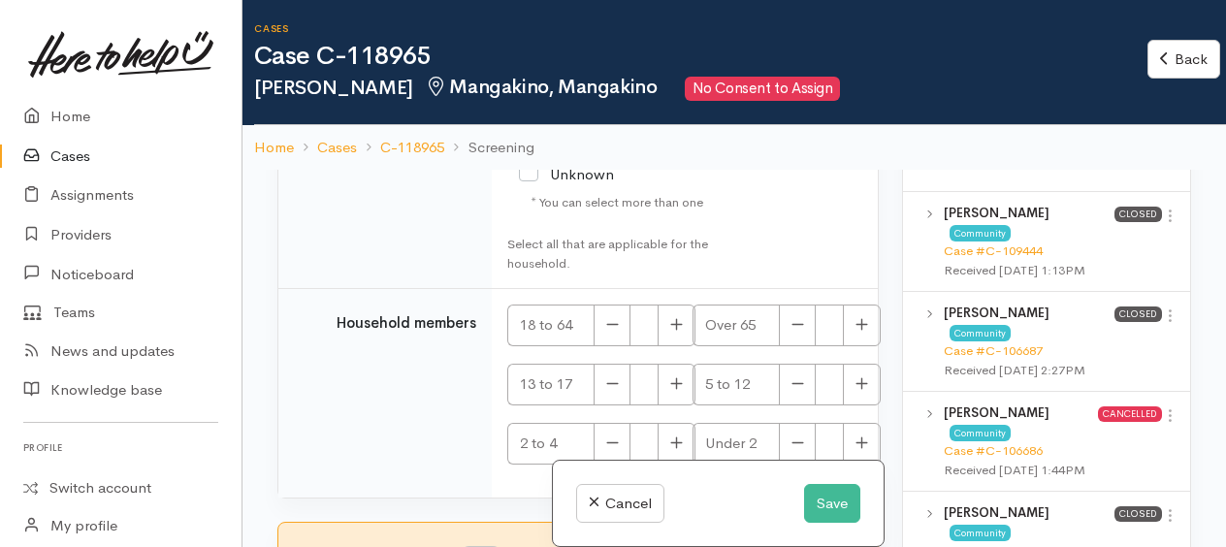
scroll to position [4601, 0]
click at [532, 60] on input "[DEMOGRAPHIC_DATA] Citizen/Resident" at bounding box center [617, 44] width 197 height 32
checkbox input "true"
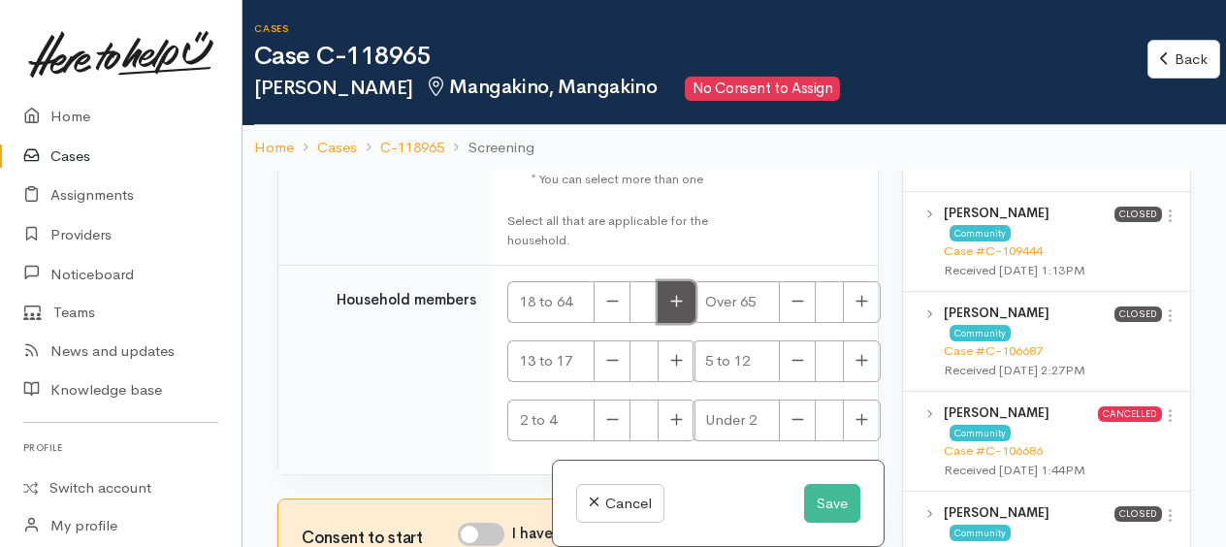
click at [671, 308] on icon "button" at bounding box center [676, 301] width 13 height 15
type input "2"
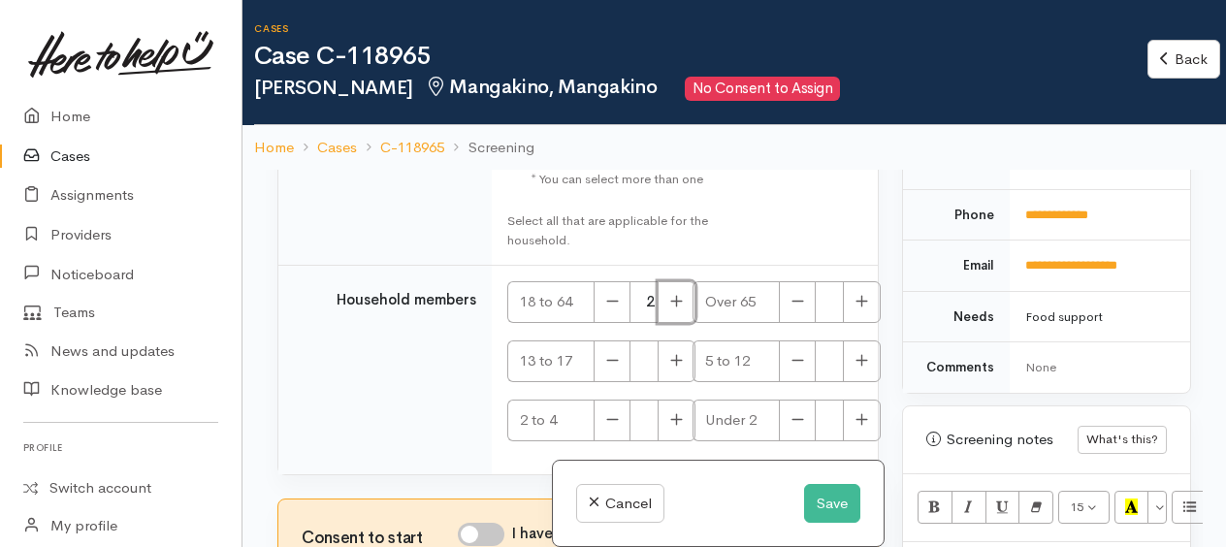
scroll to position [4905, 0]
click at [471, 526] on input "I have been given consent to get help and share this information with appropria…" at bounding box center [481, 534] width 47 height 23
checkbox input "true"
click at [820, 495] on button "Save" at bounding box center [832, 504] width 56 height 40
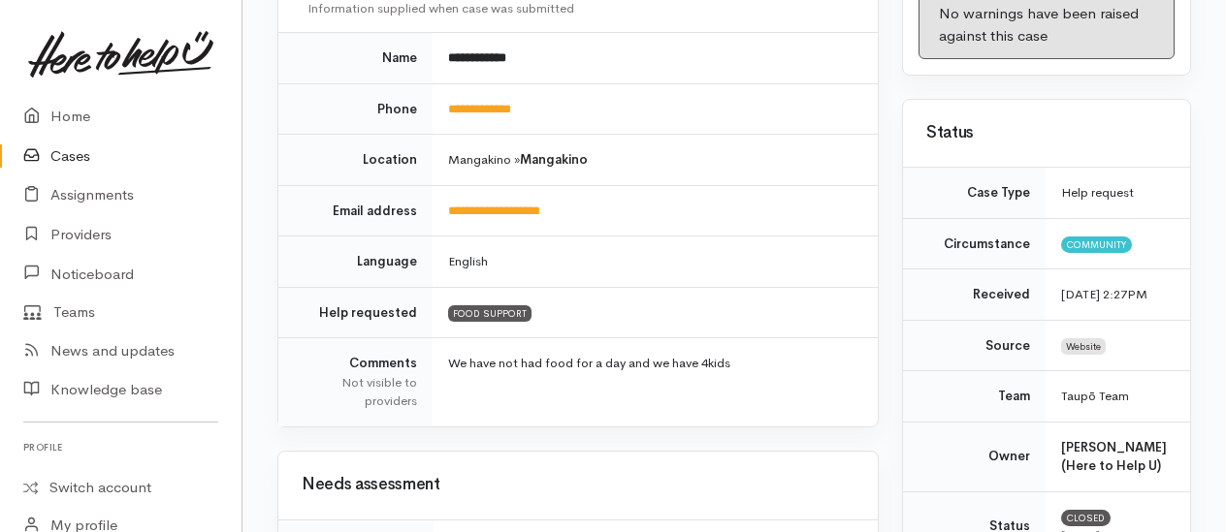
scroll to position [291, 0]
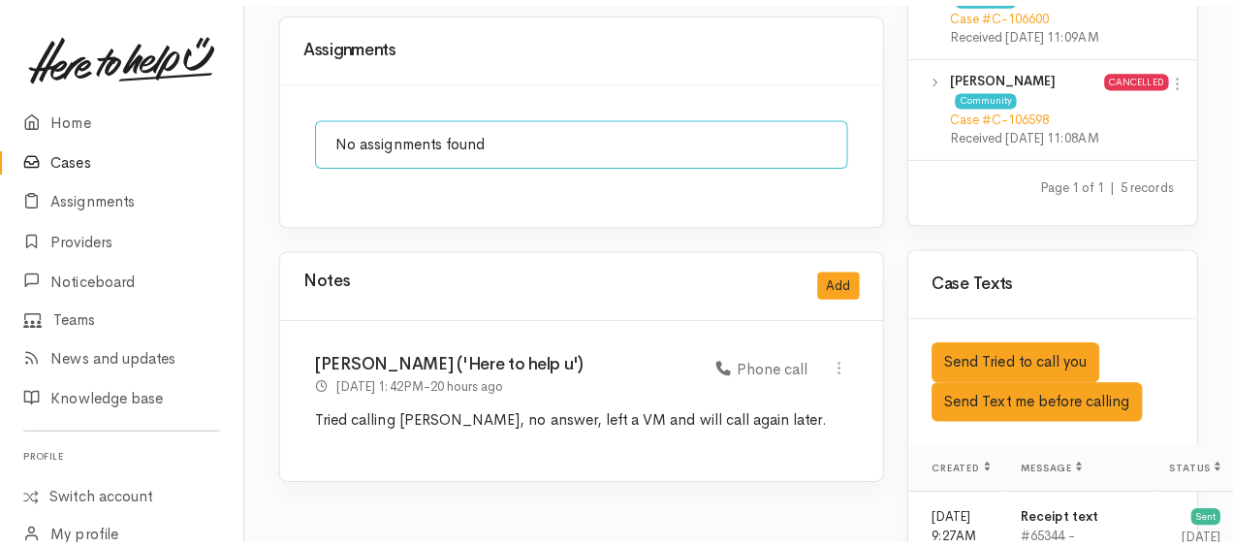
scroll to position [1358, 0]
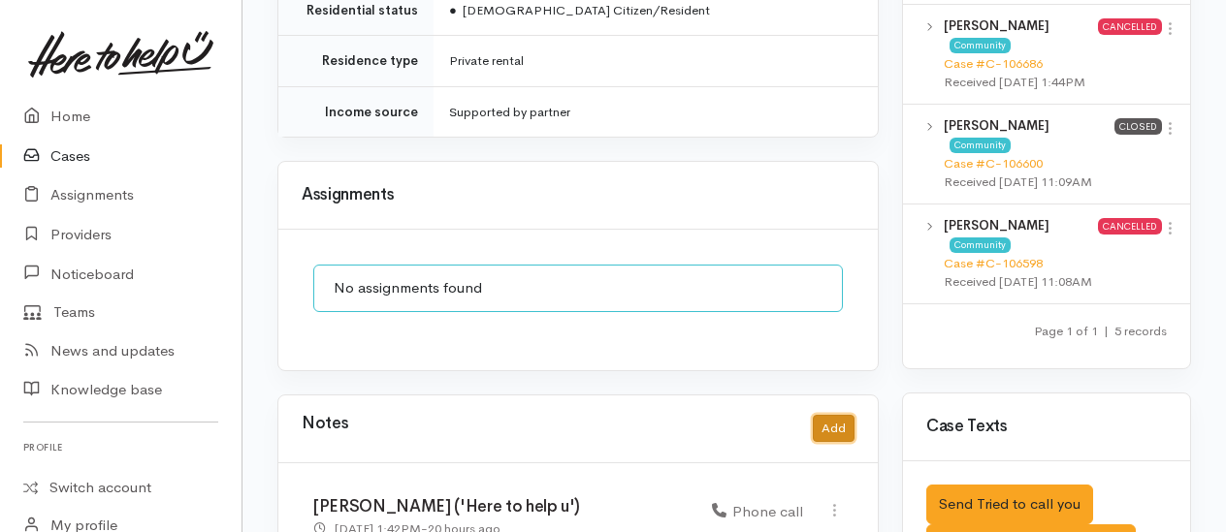
click at [833, 415] on button "Add" at bounding box center [834, 429] width 42 height 28
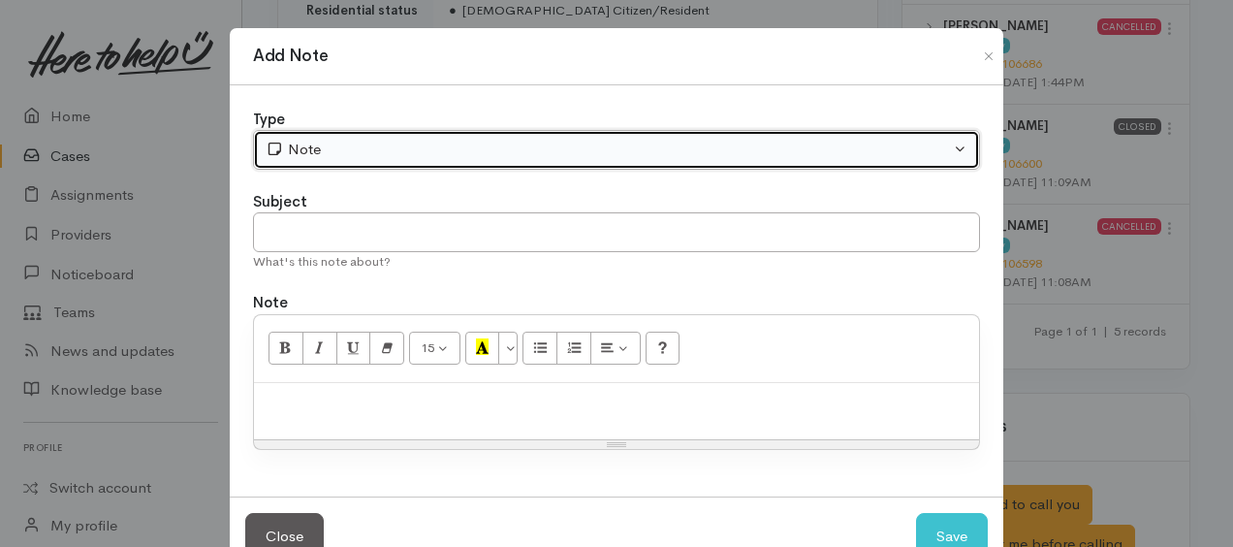
drag, startPoint x: 344, startPoint y: 147, endPoint x: 343, endPoint y: 160, distance: 12.6
click at [343, 147] on div "Note" at bounding box center [608, 150] width 685 height 22
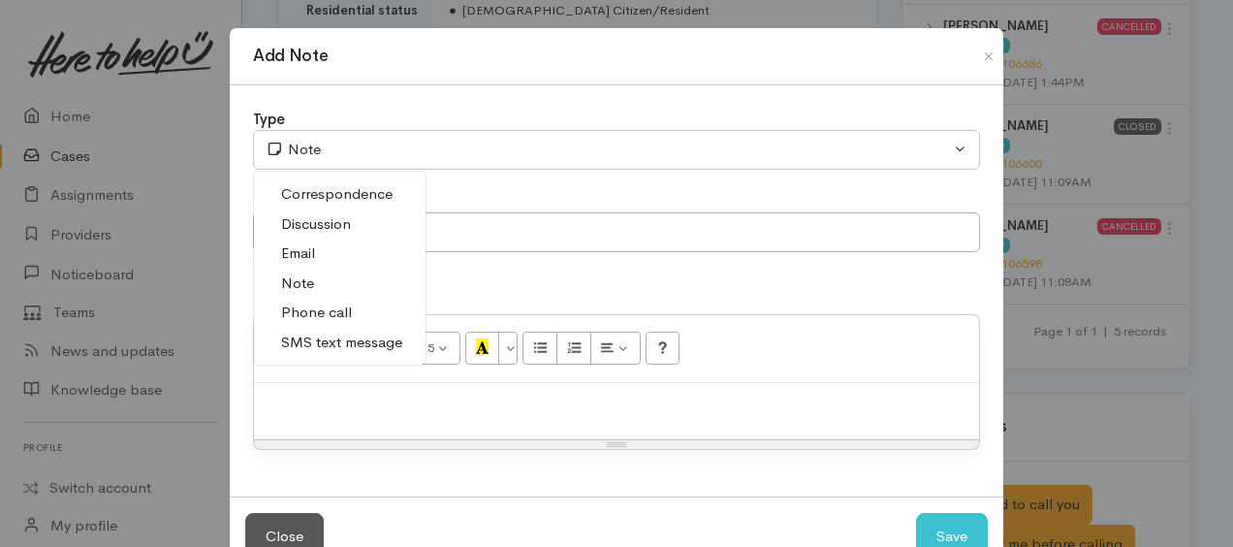
click at [320, 314] on span "Phone call" at bounding box center [316, 313] width 71 height 22
select select "3"
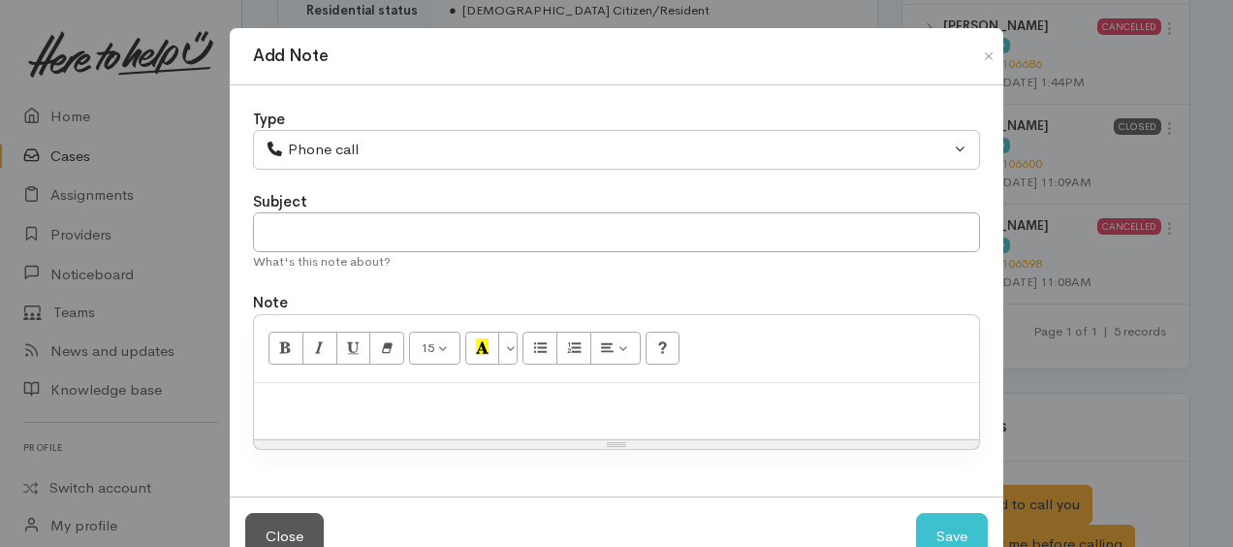
click at [331, 411] on div at bounding box center [616, 411] width 725 height 57
click at [578, 402] on p "see screening notes. Assign as direct food supprt." at bounding box center [617, 404] width 706 height 22
click at [267, 399] on p "see screening notes. Assign as direct food support." at bounding box center [617, 404] width 706 height 22
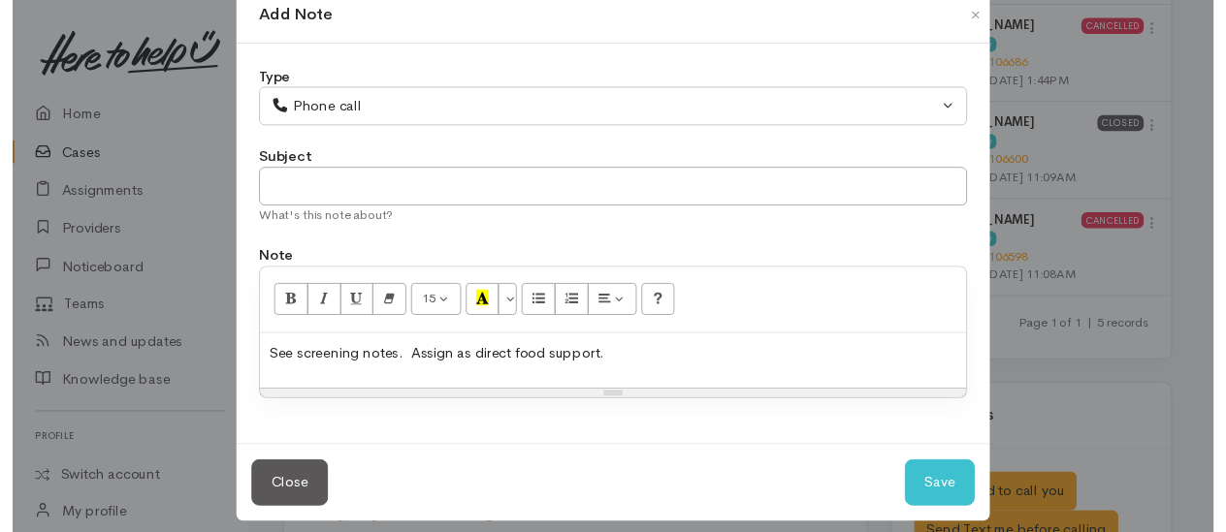
scroll to position [52, 0]
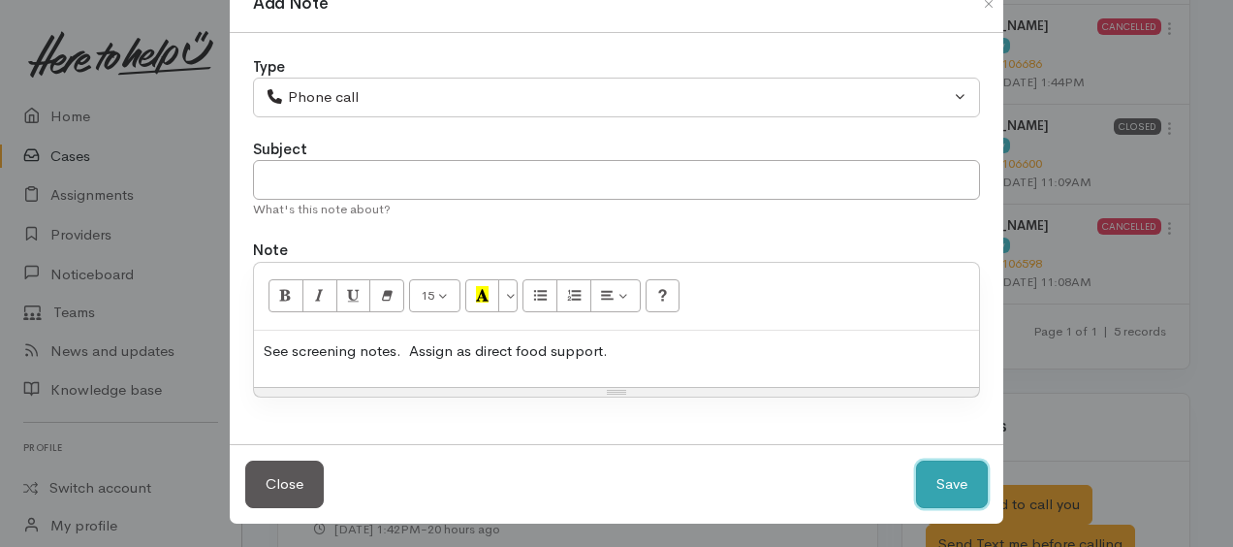
click at [933, 489] on button "Save" at bounding box center [952, 485] width 72 height 48
select select "1"
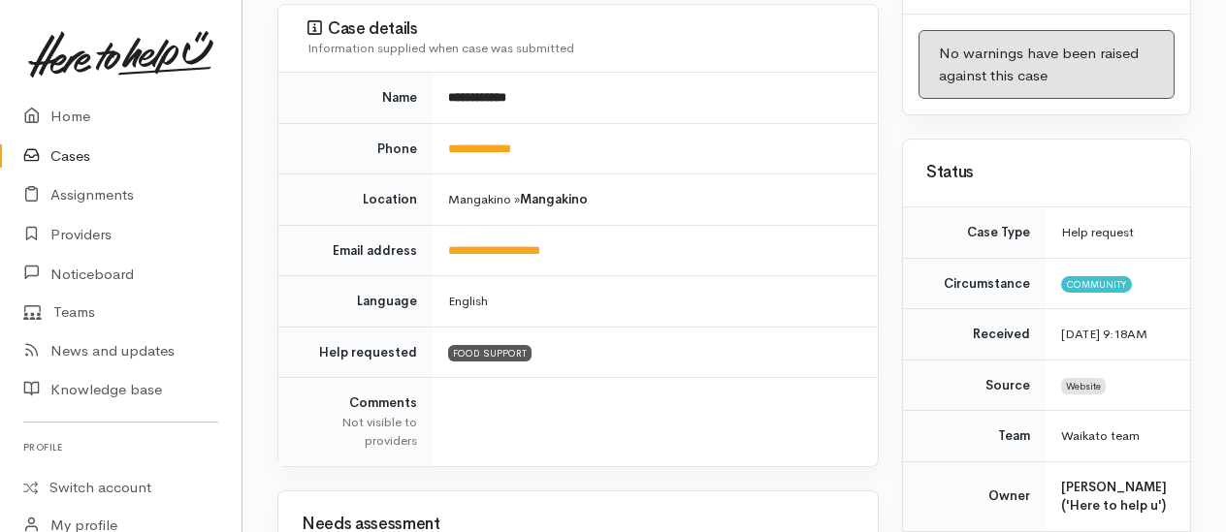
scroll to position [0, 0]
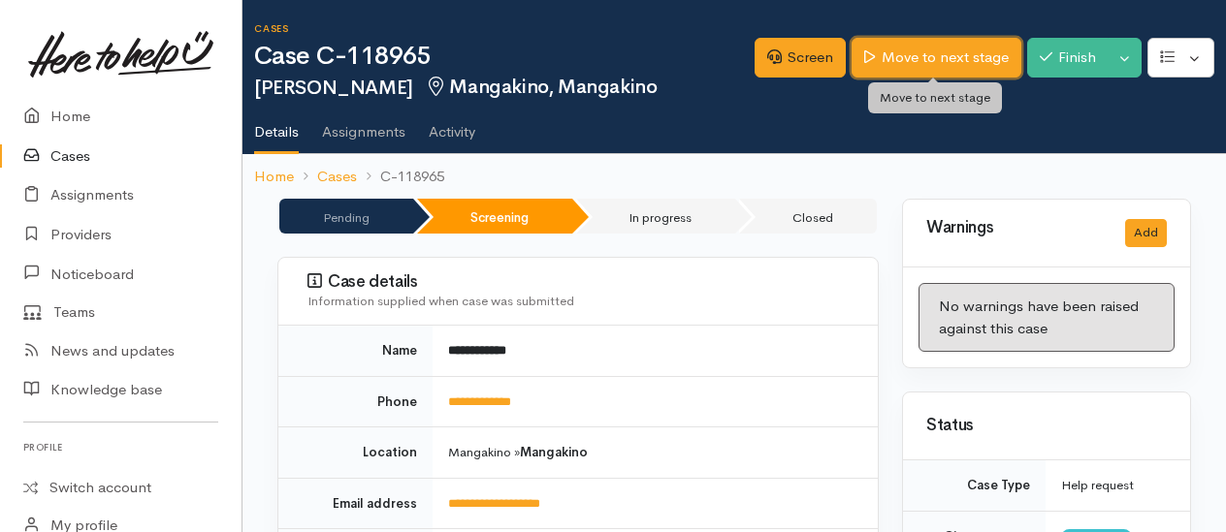
click at [941, 53] on link "Move to next stage" at bounding box center [935, 58] width 169 height 40
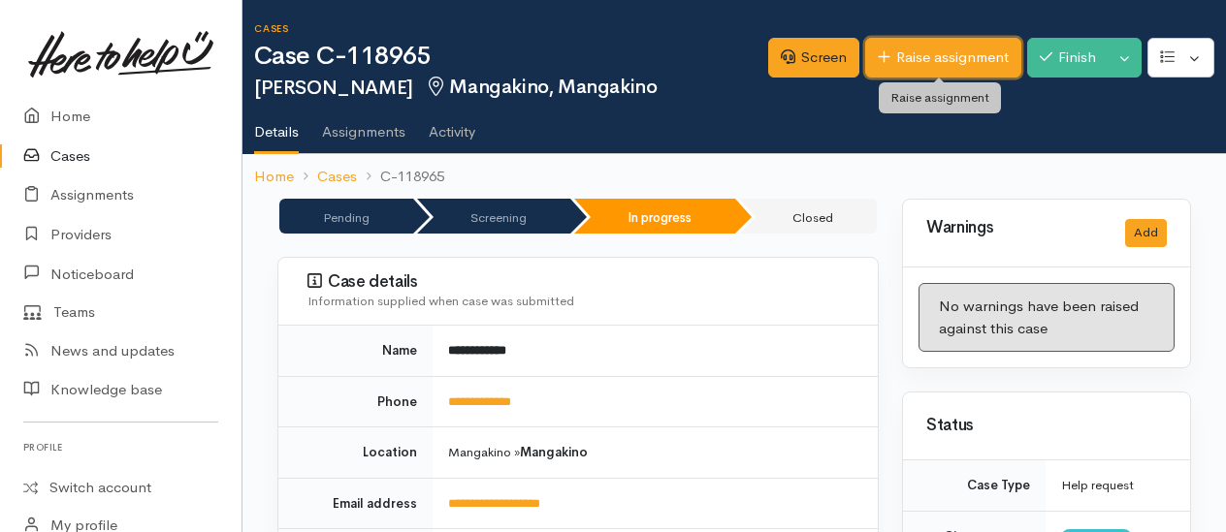
click at [929, 61] on link "Raise assignment" at bounding box center [943, 58] width 156 height 40
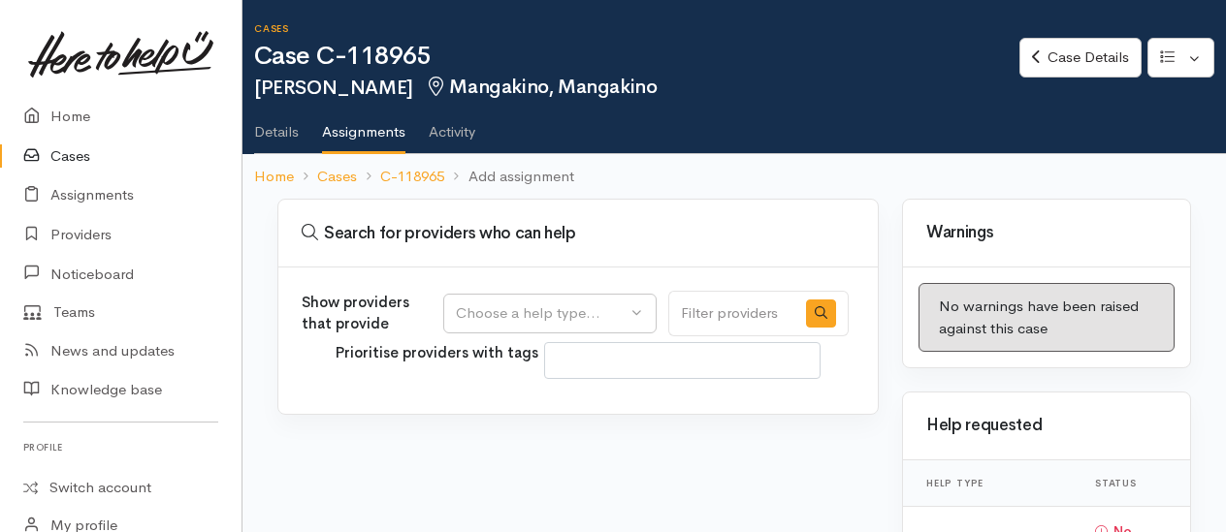
select select
click at [510, 314] on div "Choose a help type..." at bounding box center [541, 314] width 171 height 22
click at [504, 400] on span "Food support" at bounding box center [512, 406] width 90 height 22
select select "3"
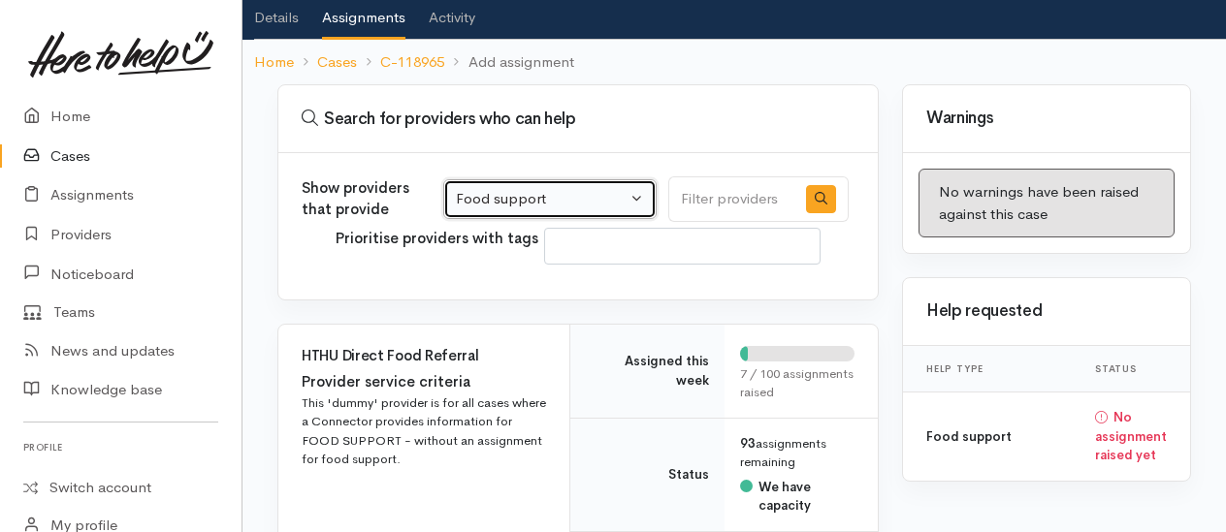
scroll to position [427, 0]
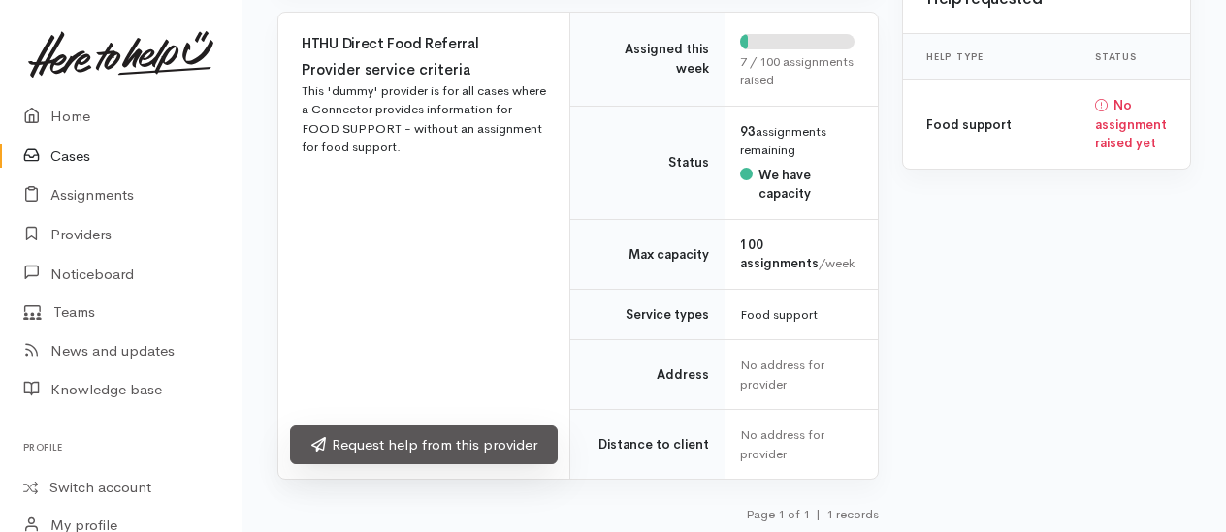
click at [421, 444] on link "Request help from this provider" at bounding box center [424, 446] width 268 height 40
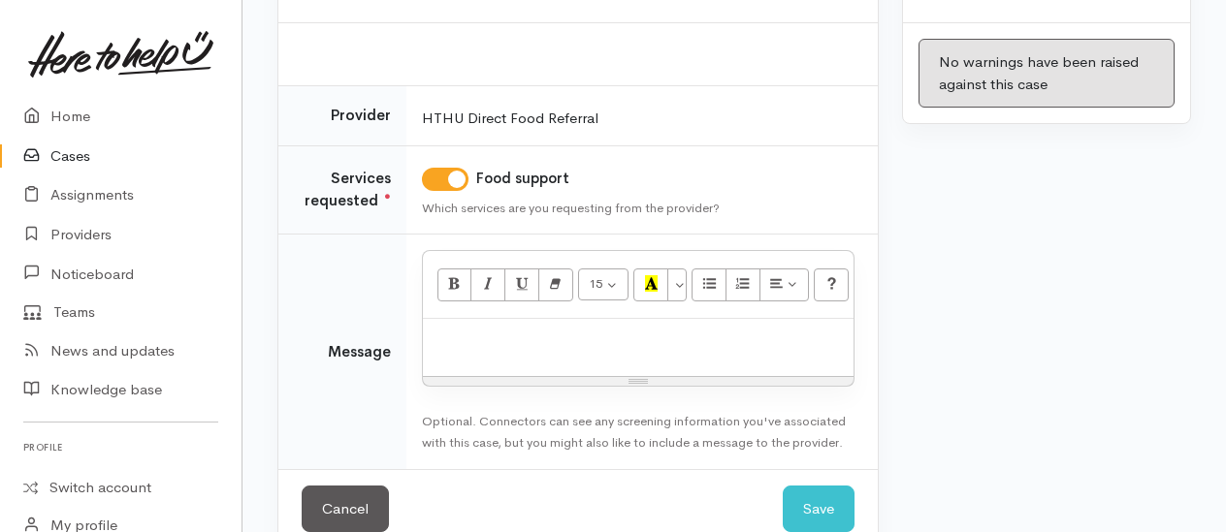
scroll to position [279, 0]
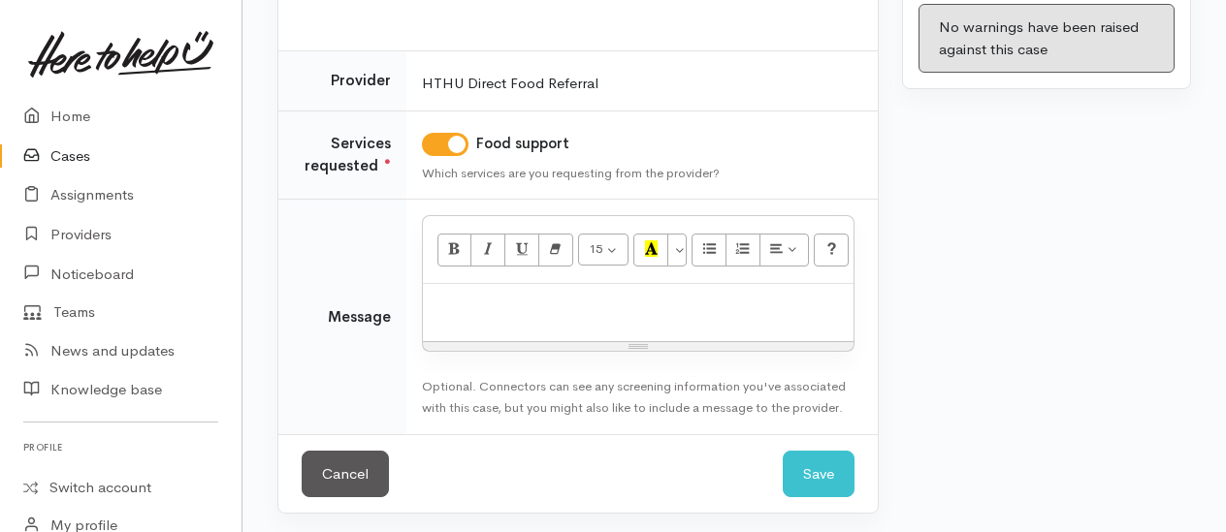
click at [500, 326] on div at bounding box center [638, 312] width 431 height 57
click at [613, 302] on p "Found potential local supprt option for client to contact" at bounding box center [637, 305] width 411 height 22
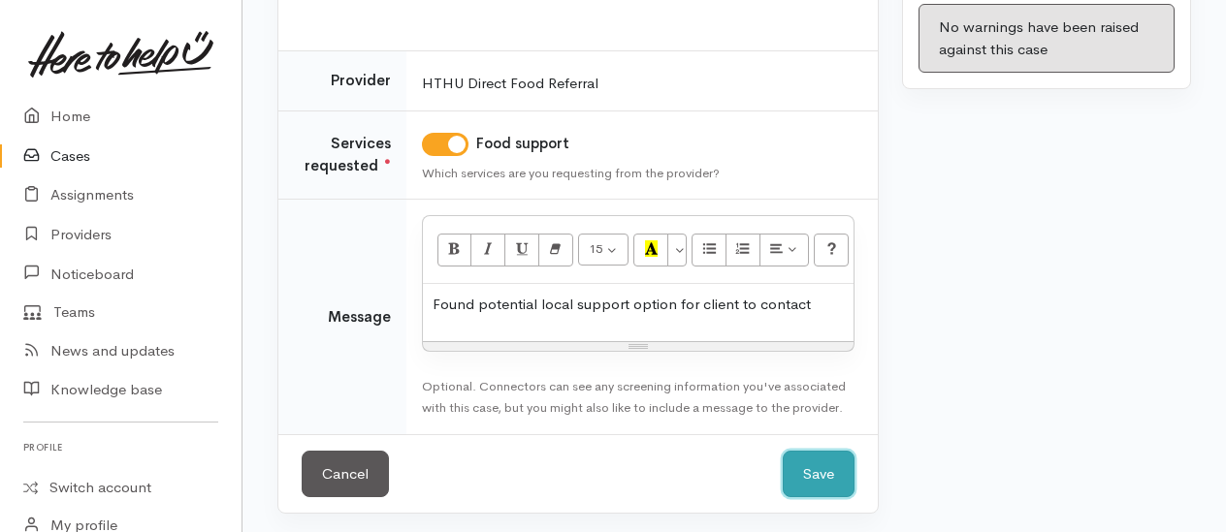
click at [834, 460] on button "Save" at bounding box center [819, 475] width 72 height 48
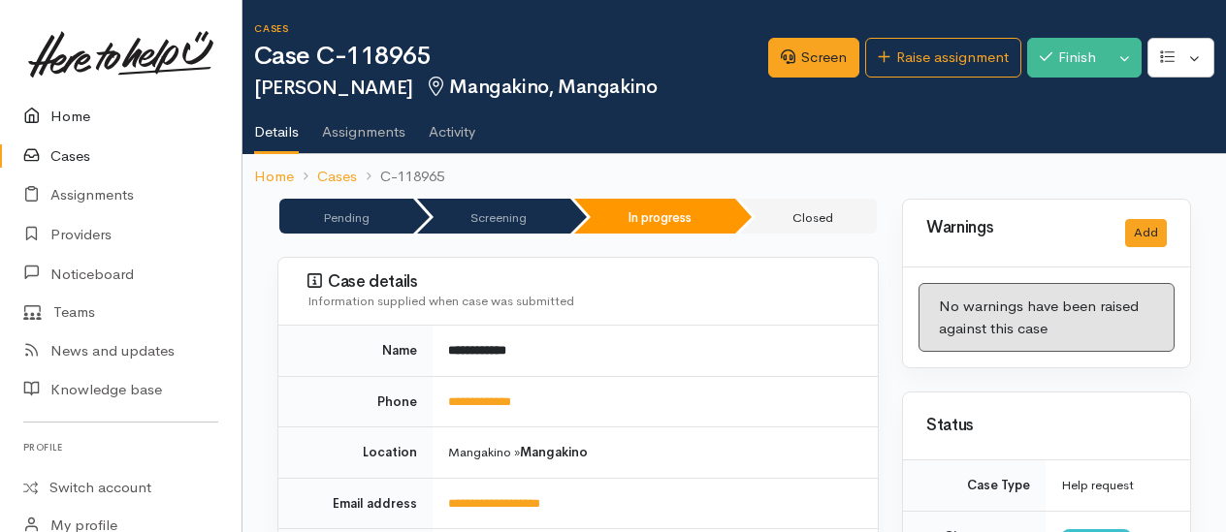
click at [63, 114] on link "Home" at bounding box center [120, 117] width 241 height 40
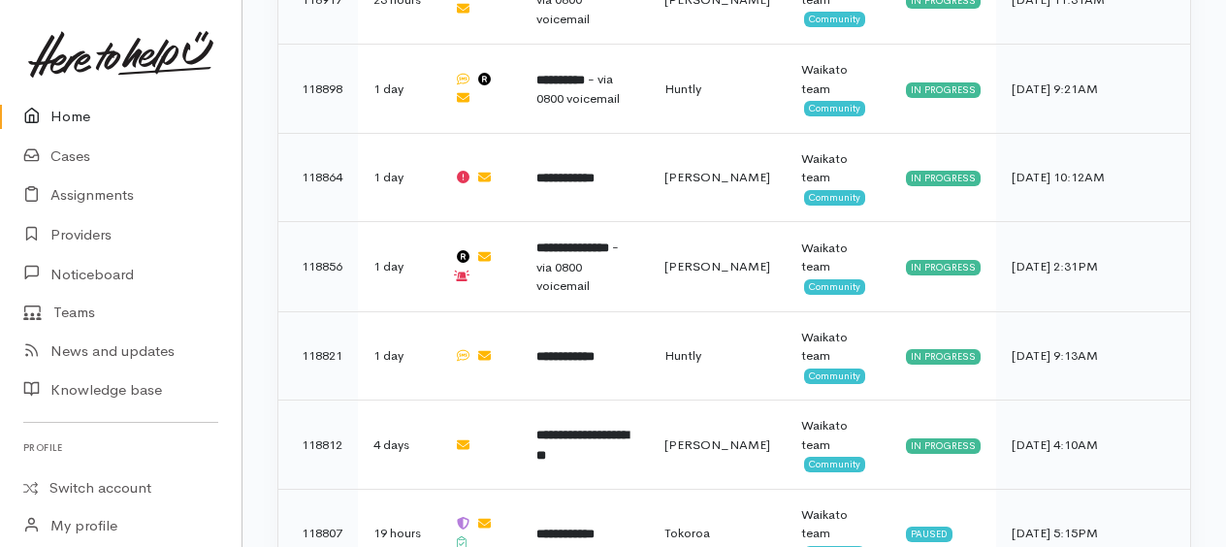
scroll to position [2614, 0]
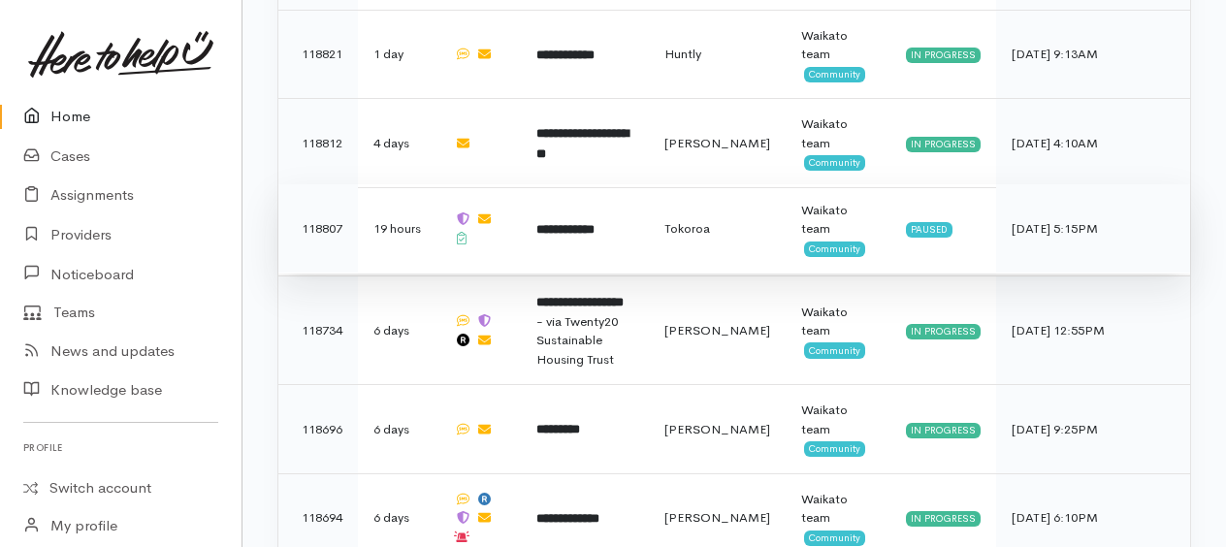
click at [594, 223] on b "**********" at bounding box center [565, 229] width 58 height 13
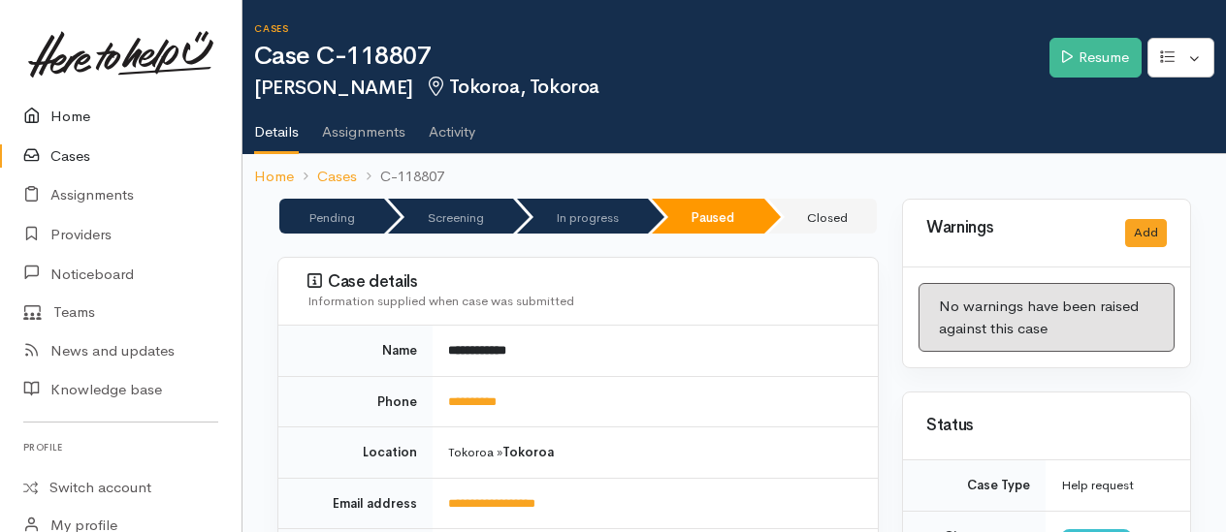
click at [75, 111] on link "Home" at bounding box center [120, 117] width 241 height 40
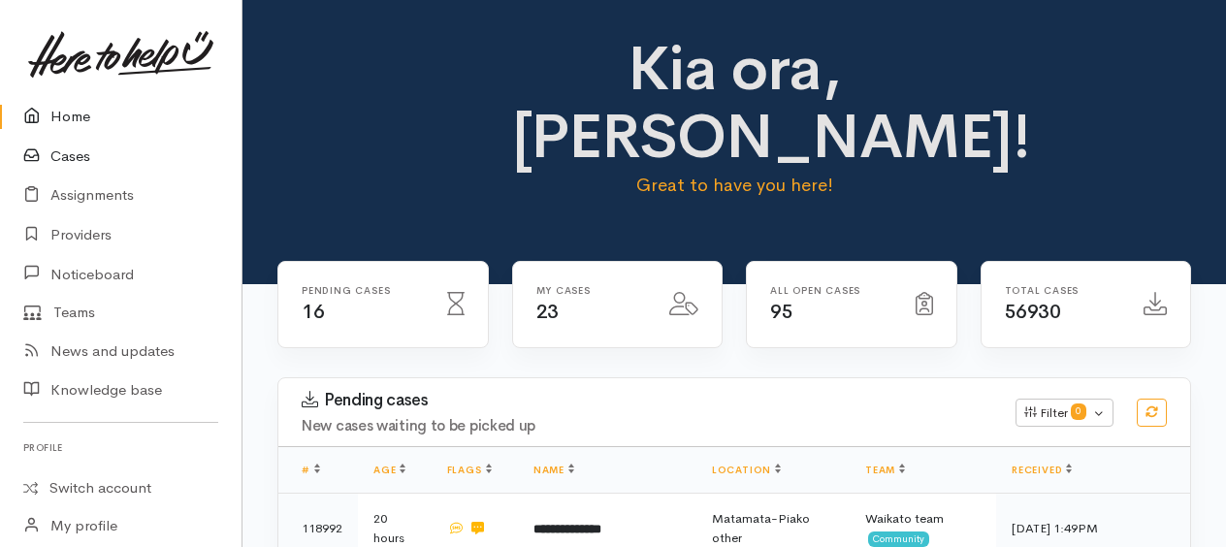
click at [76, 155] on link "Cases" at bounding box center [120, 157] width 241 height 40
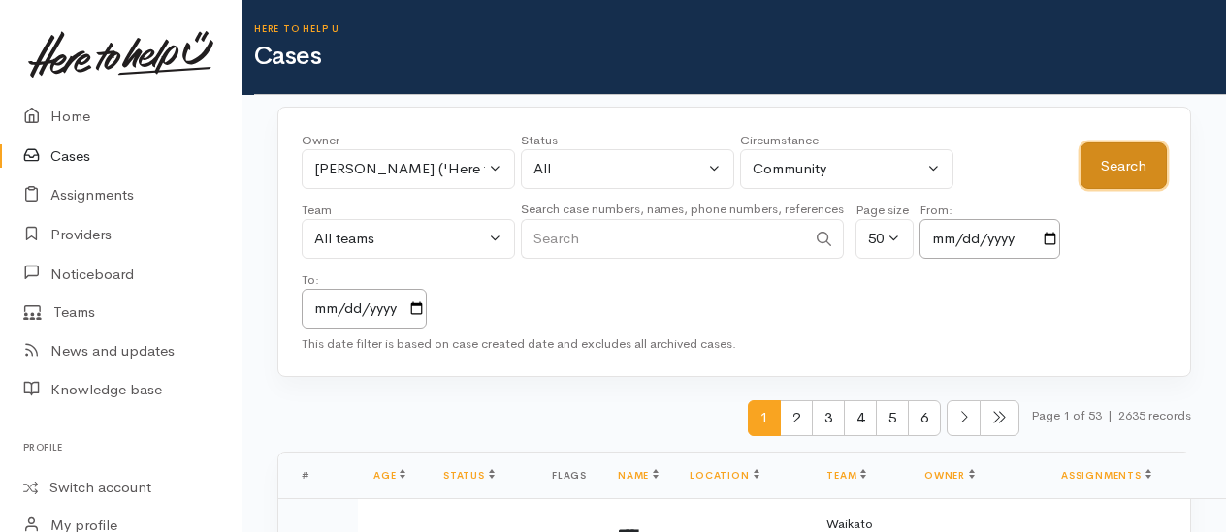
click at [1112, 176] on button "Search" at bounding box center [1123, 167] width 86 height 48
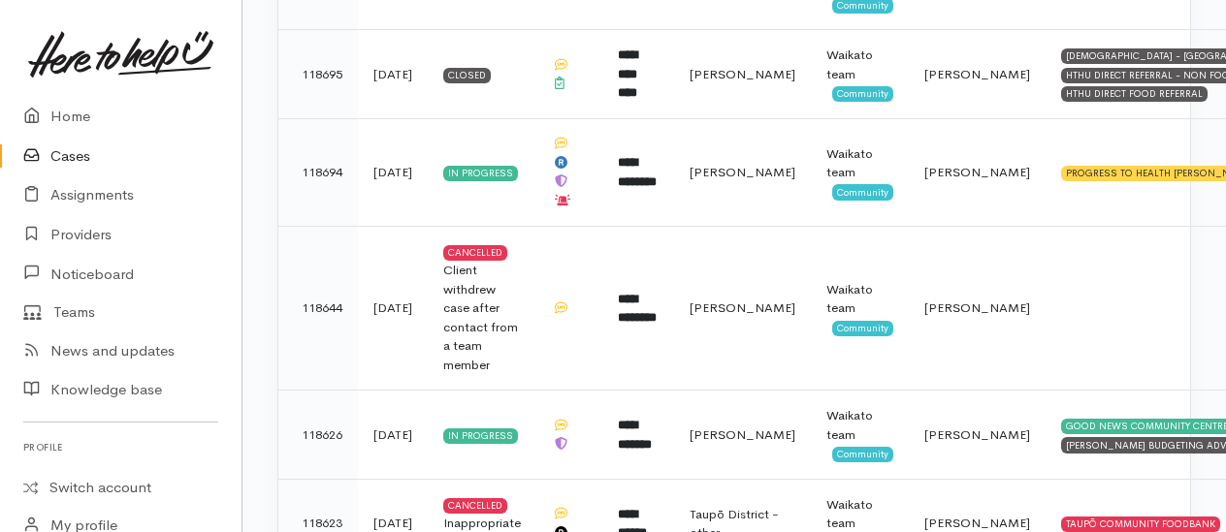
scroll to position [3879, 0]
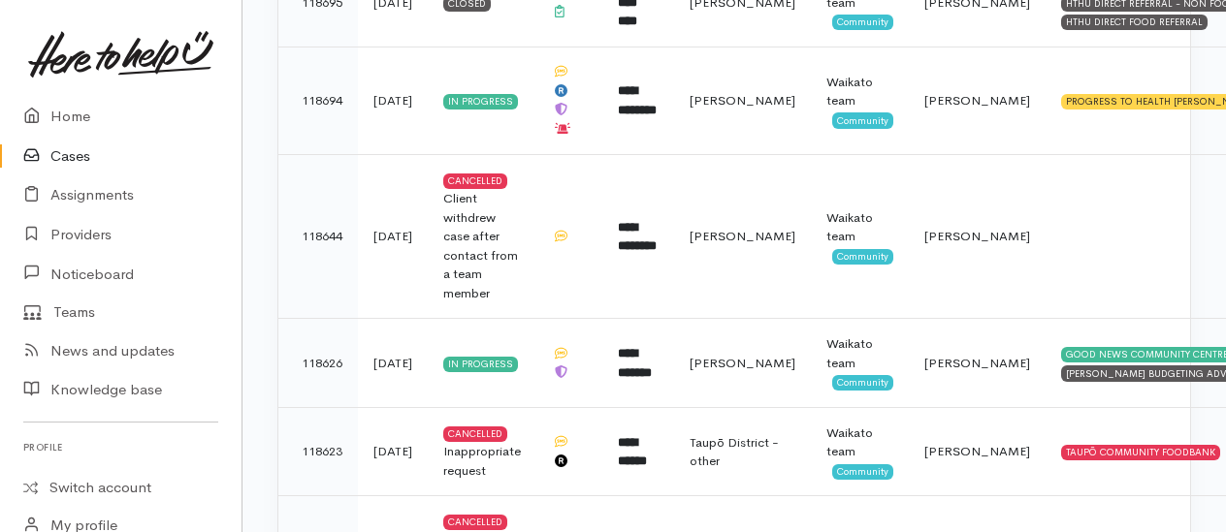
click at [78, 153] on link "Cases" at bounding box center [120, 157] width 241 height 40
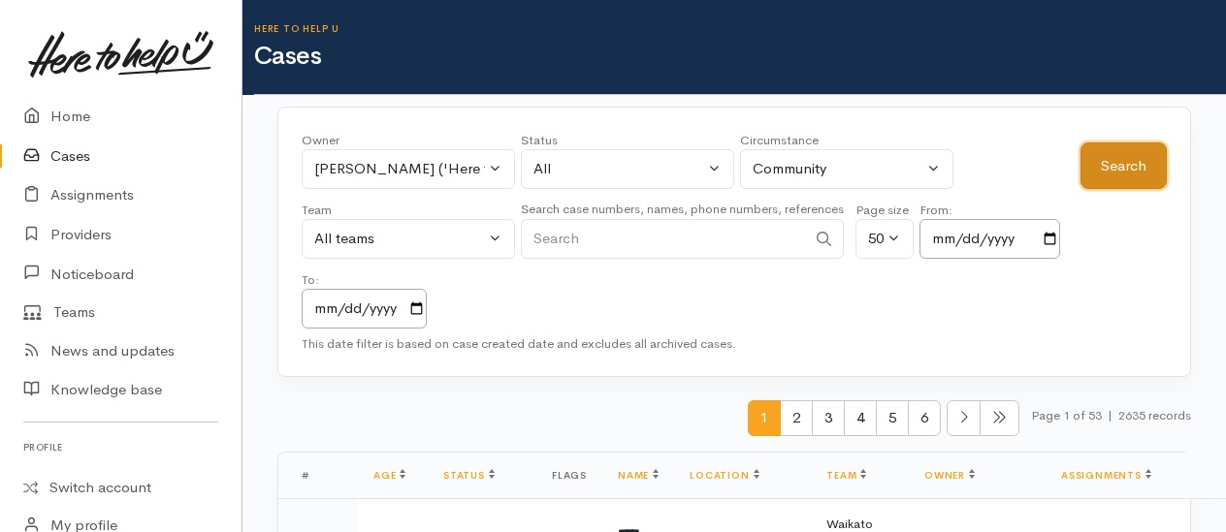
click at [1140, 155] on button "Search" at bounding box center [1123, 167] width 86 height 48
click at [89, 229] on link "Providers" at bounding box center [120, 235] width 241 height 40
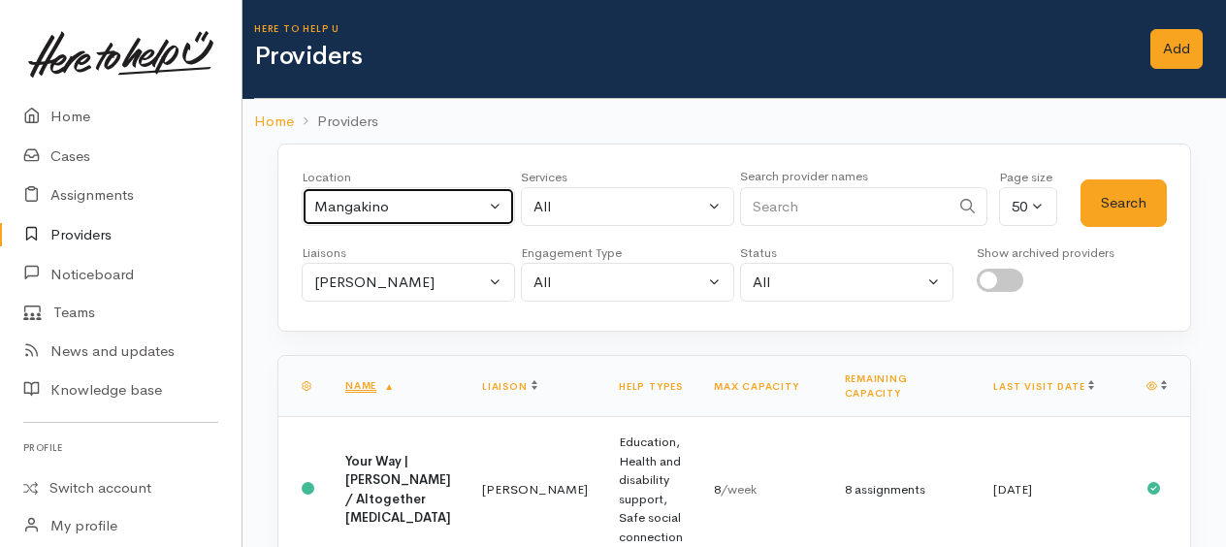
click at [361, 211] on div "Mangakino" at bounding box center [399, 207] width 171 height 22
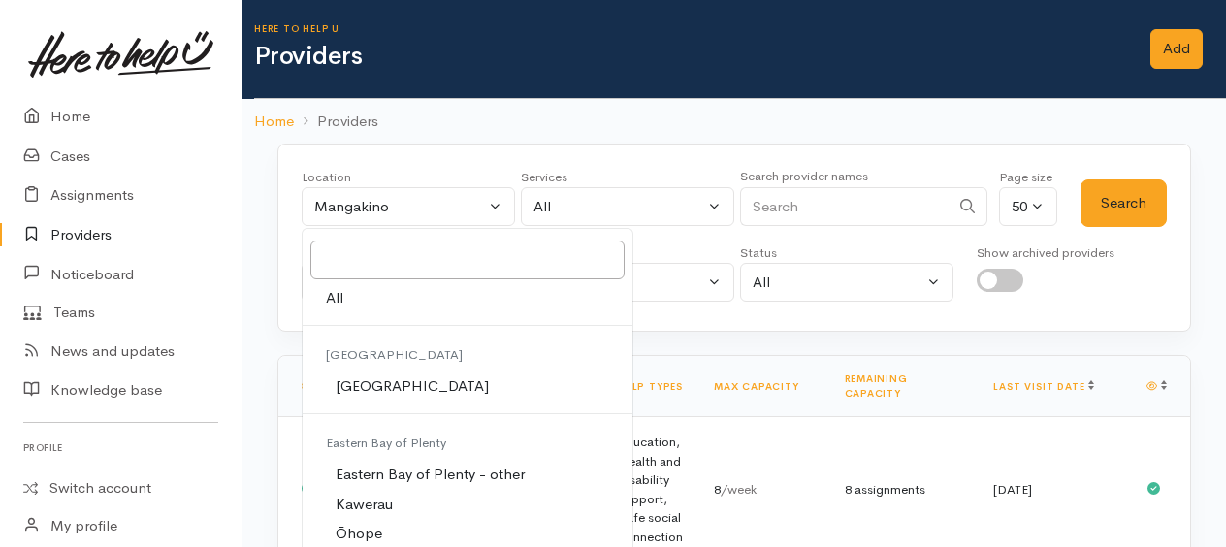
click at [347, 288] on link "All" at bounding box center [468, 298] width 330 height 30
select select "-1"
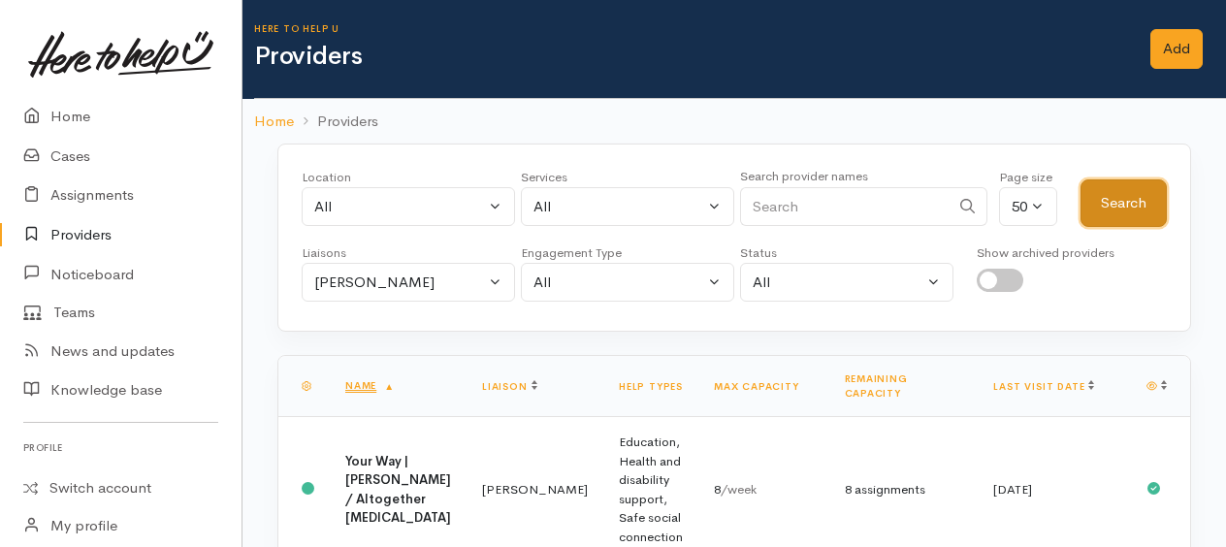
click at [1107, 206] on button "Search" at bounding box center [1123, 203] width 86 height 48
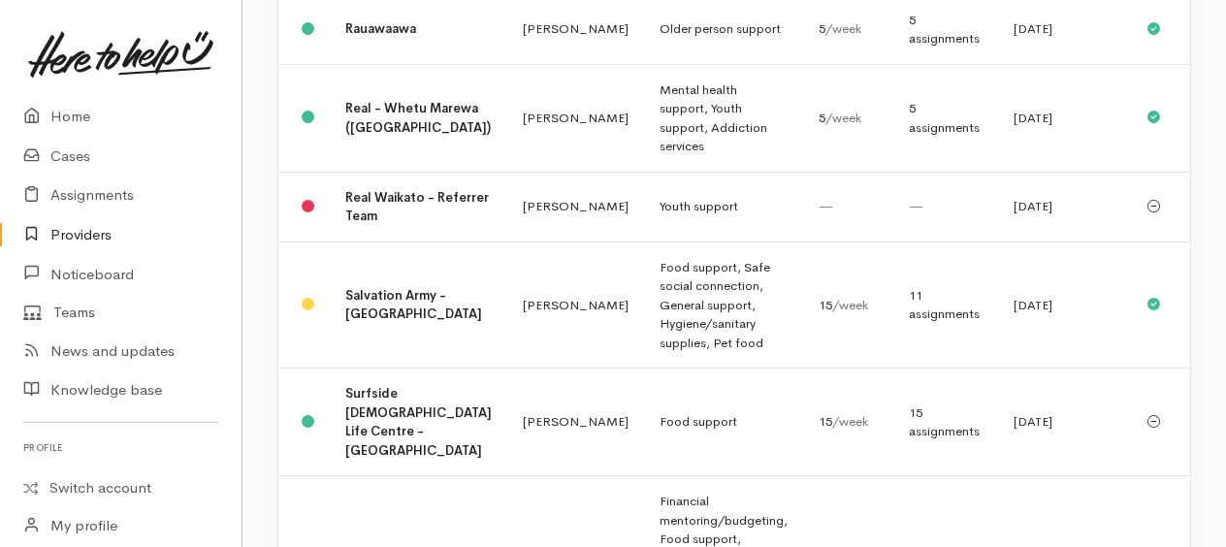
scroll to position [2230, 0]
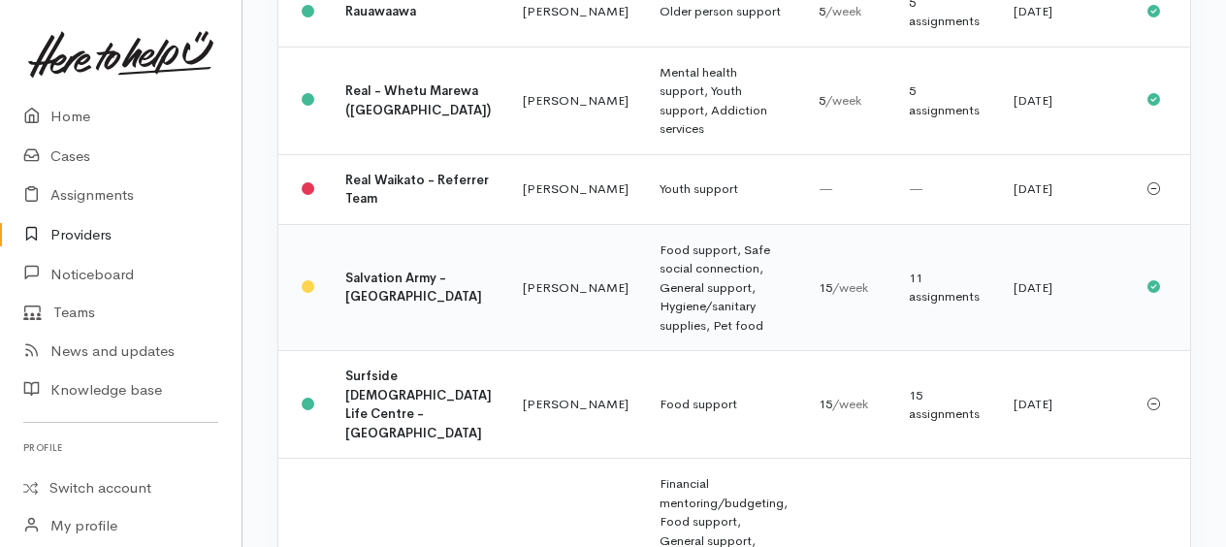
click at [644, 324] on td "Food support, Safe social connection, General support, Hygiene/sanitary supplie…" at bounding box center [723, 287] width 159 height 127
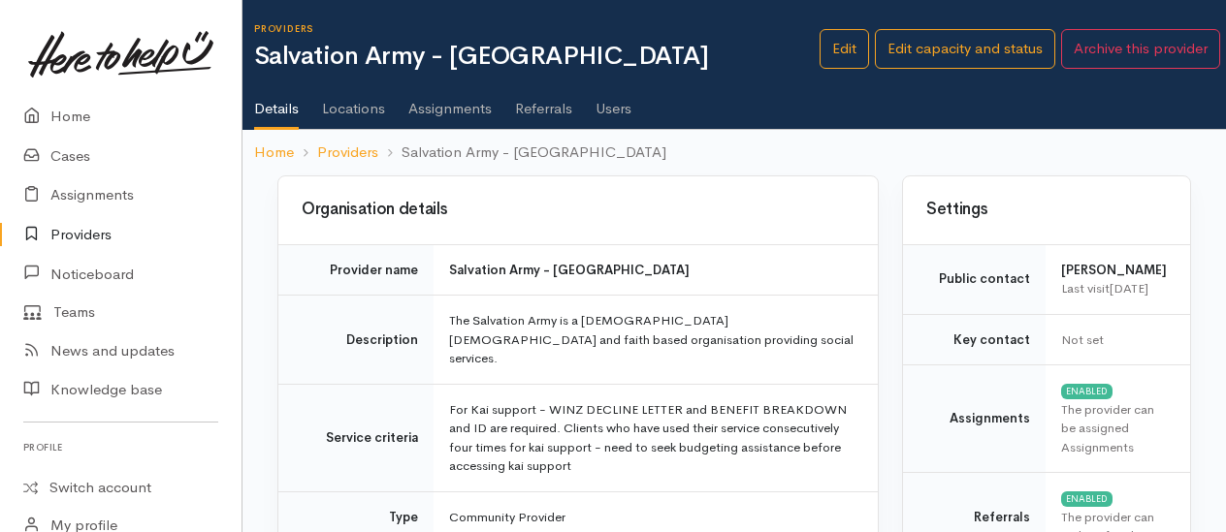
click at [436, 113] on link "Assignments" at bounding box center [449, 102] width 83 height 54
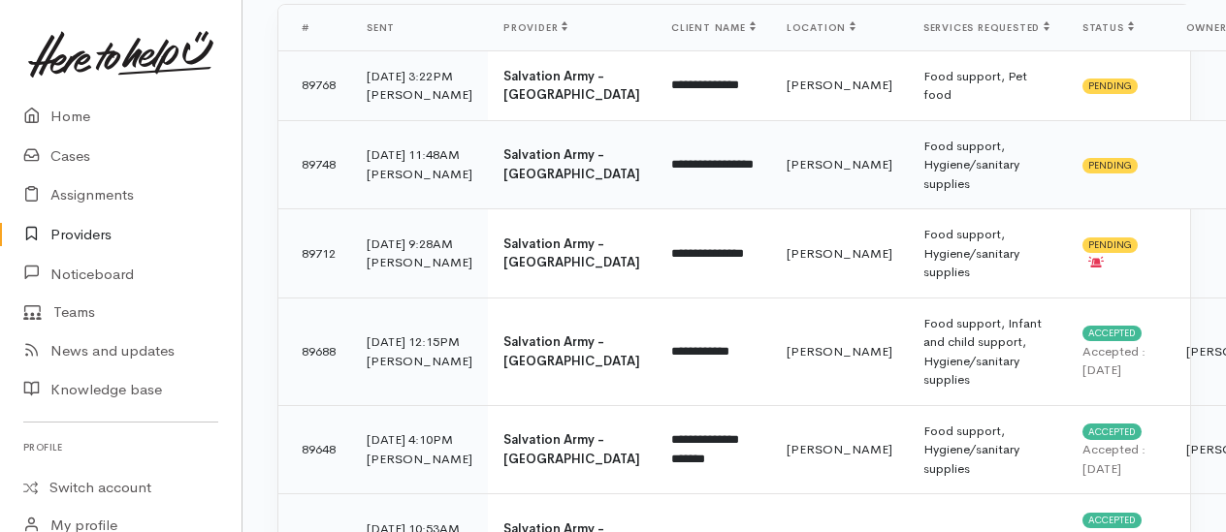
scroll to position [291, 0]
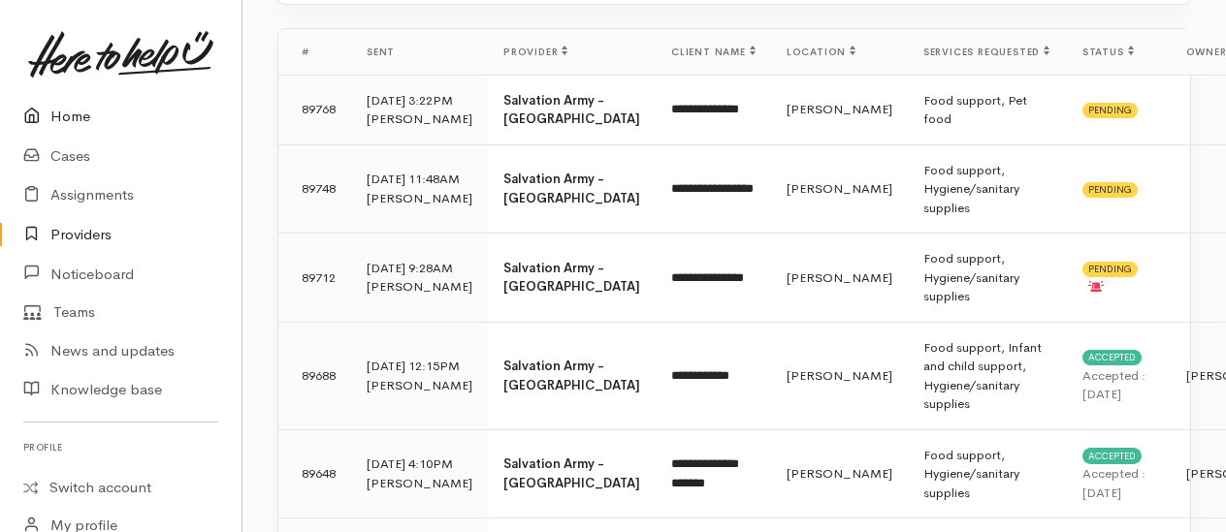
click at [79, 112] on link "Home" at bounding box center [120, 117] width 241 height 40
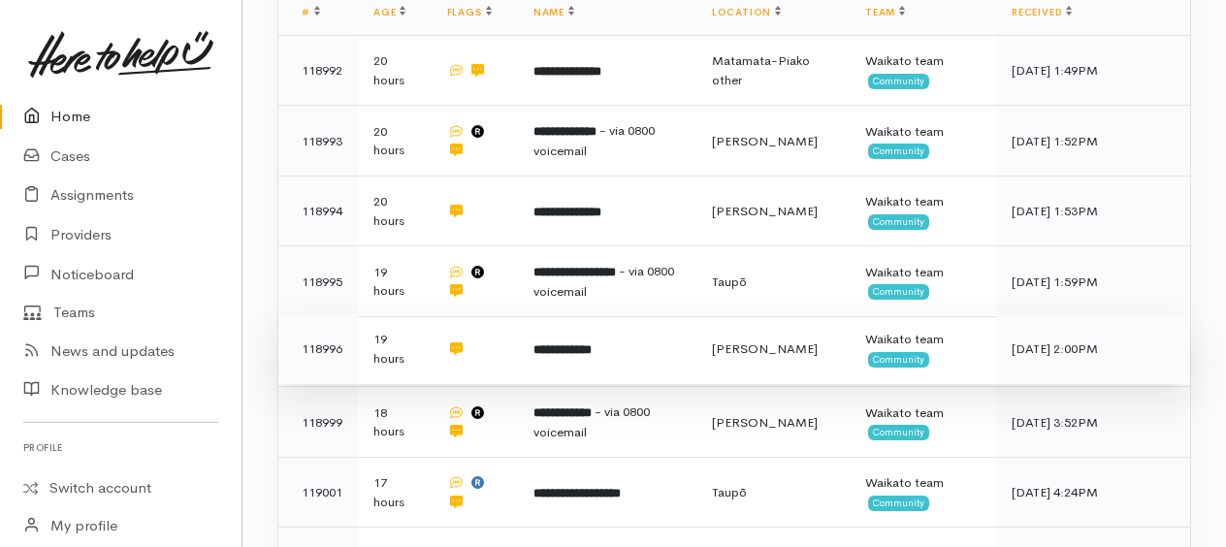
scroll to position [485, 0]
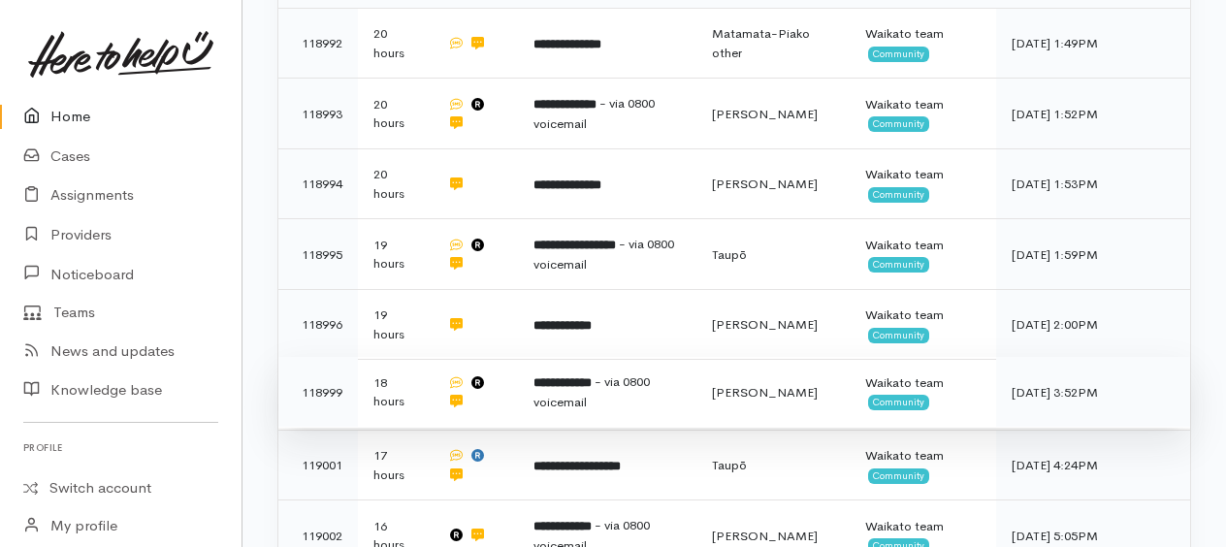
click at [586, 376] on b "**********" at bounding box center [562, 382] width 58 height 13
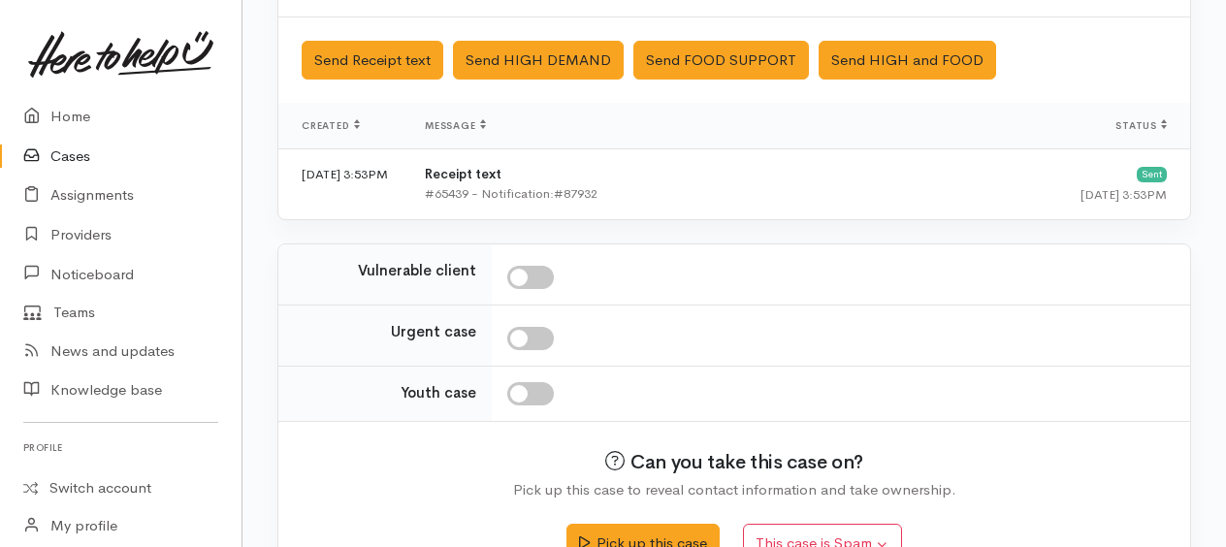
scroll to position [784, 0]
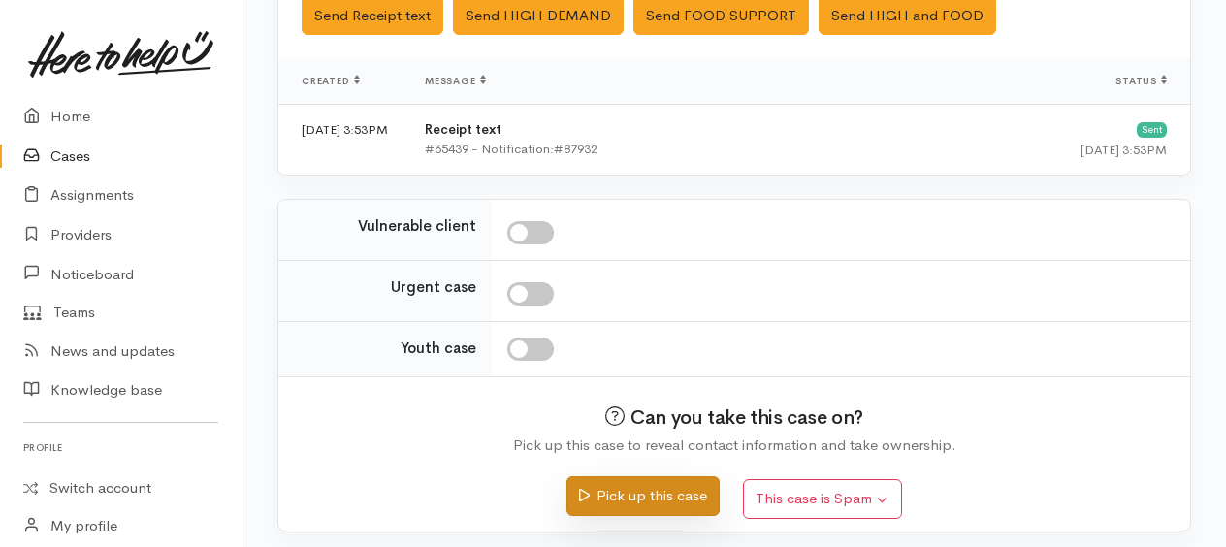
click at [635, 489] on button "Pick up this case" at bounding box center [642, 496] width 152 height 40
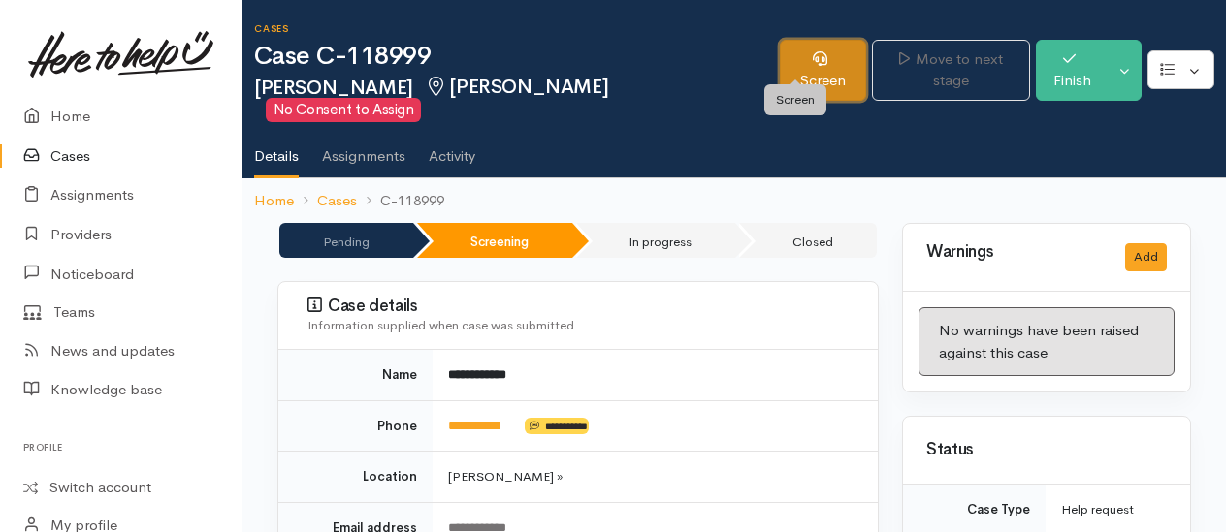
click at [802, 60] on link "Screen" at bounding box center [823, 70] width 86 height 61
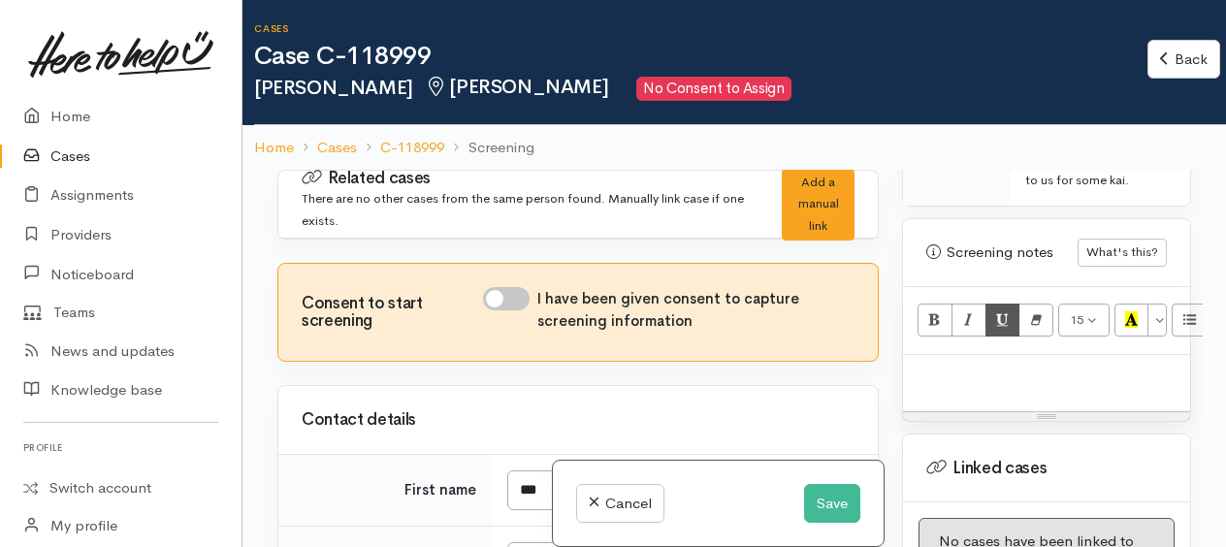
scroll to position [1385, 0]
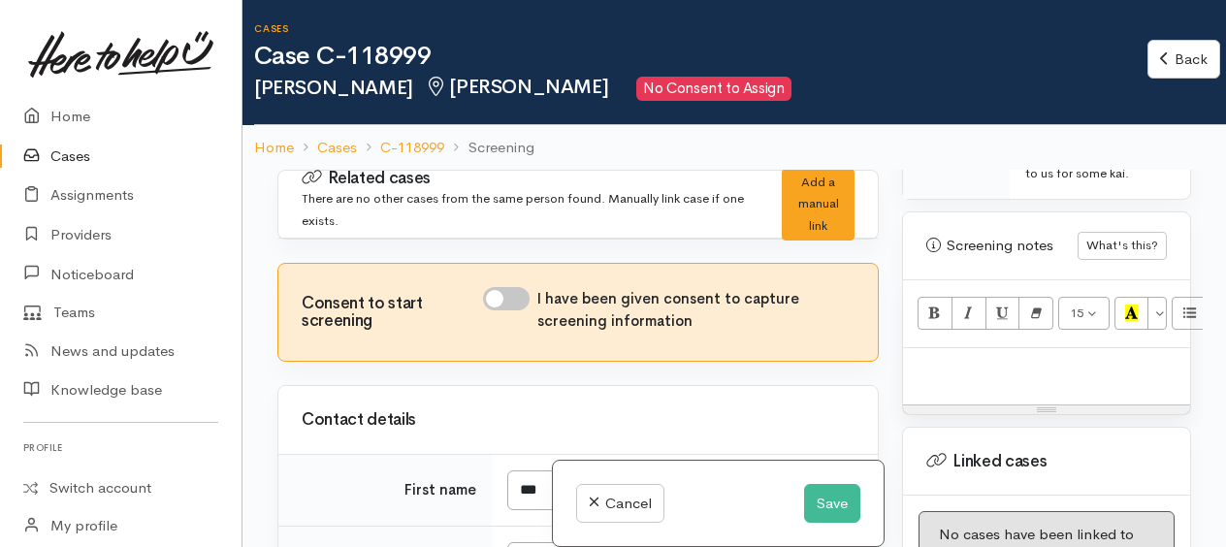
paste div
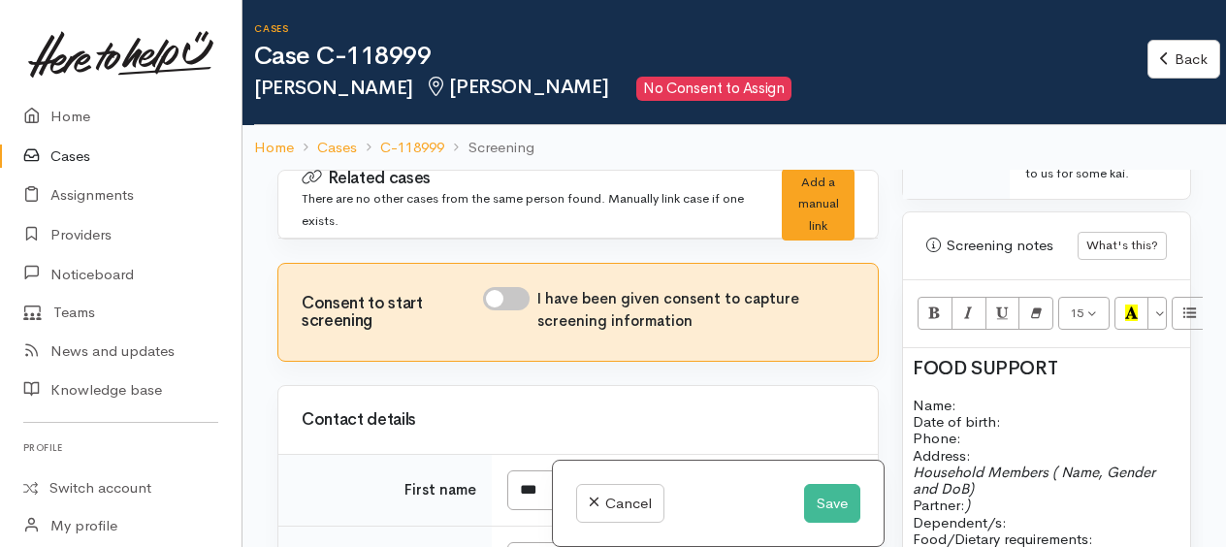
scroll to position [1673, 0]
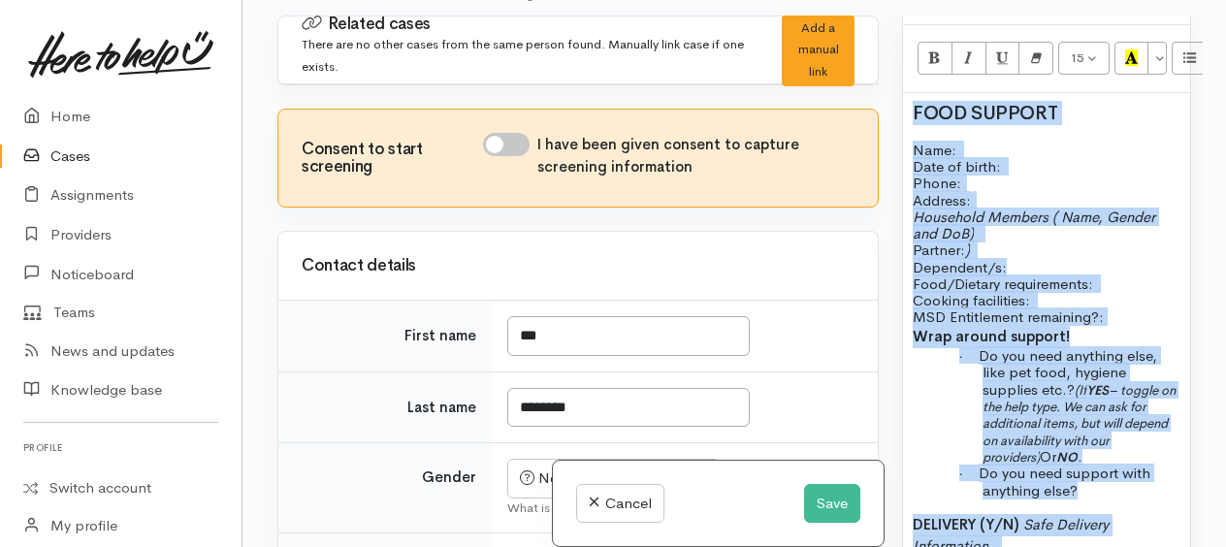
drag, startPoint x: 1028, startPoint y: 485, endPoint x: 912, endPoint y: 24, distance: 475.1
click at [912, 24] on div "Screening notes What's this? 15 8 9 10 11 12 14 18 24 36 Background Color Trans…" at bounding box center [1046, 359] width 289 height 806
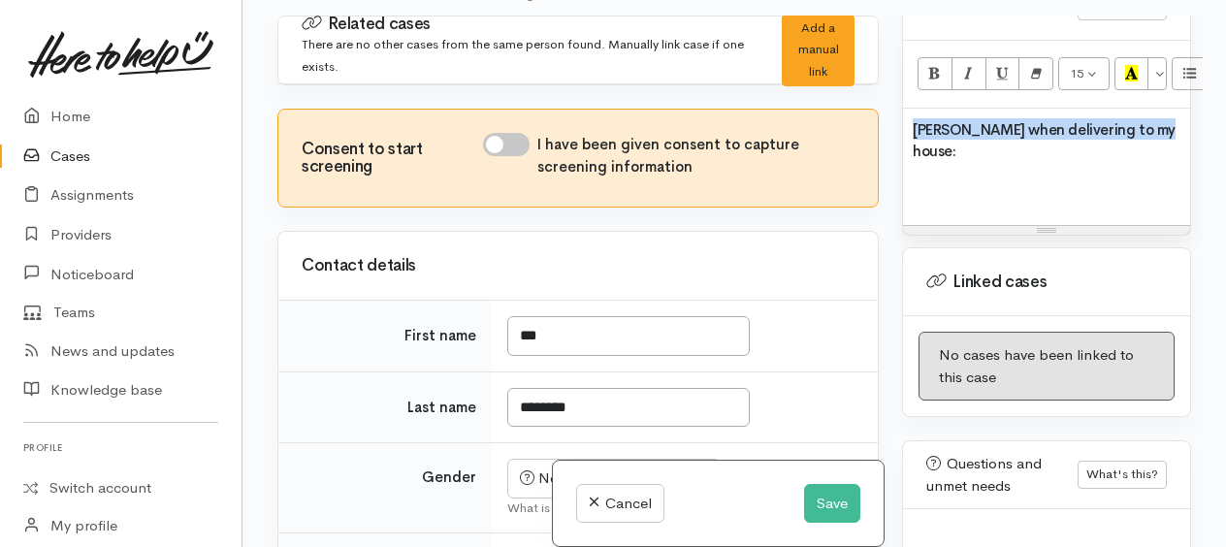
drag, startPoint x: 1145, startPoint y: 134, endPoint x: 897, endPoint y: 144, distance: 248.5
click at [897, 144] on div "Warnings Add No warnings have been raised against this case Add Warning Title ●…" at bounding box center [1046, 289] width 312 height 547
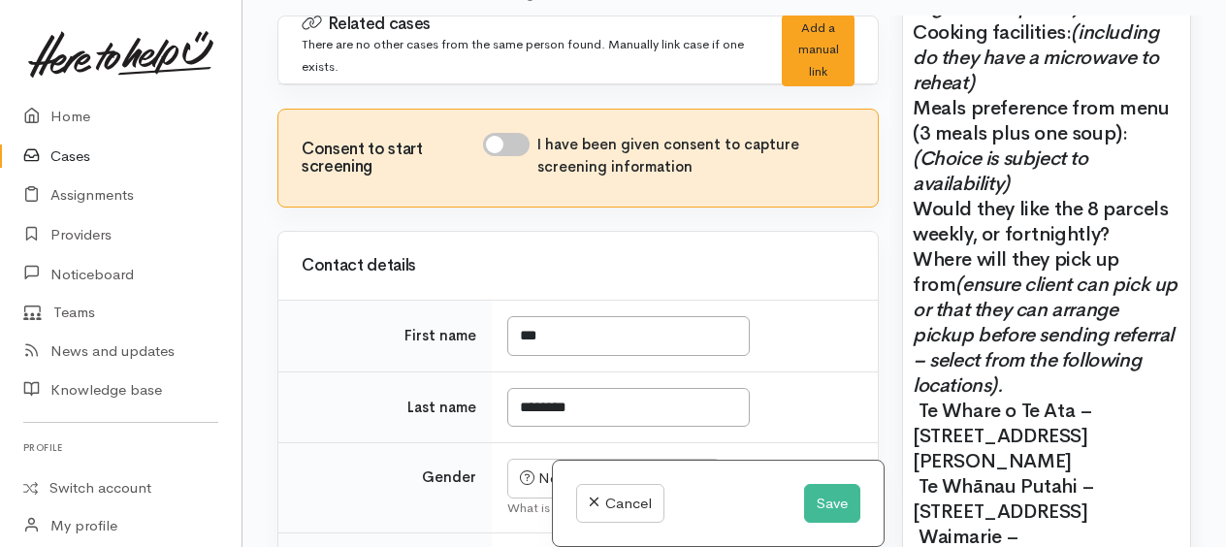
scroll to position [2034, 0]
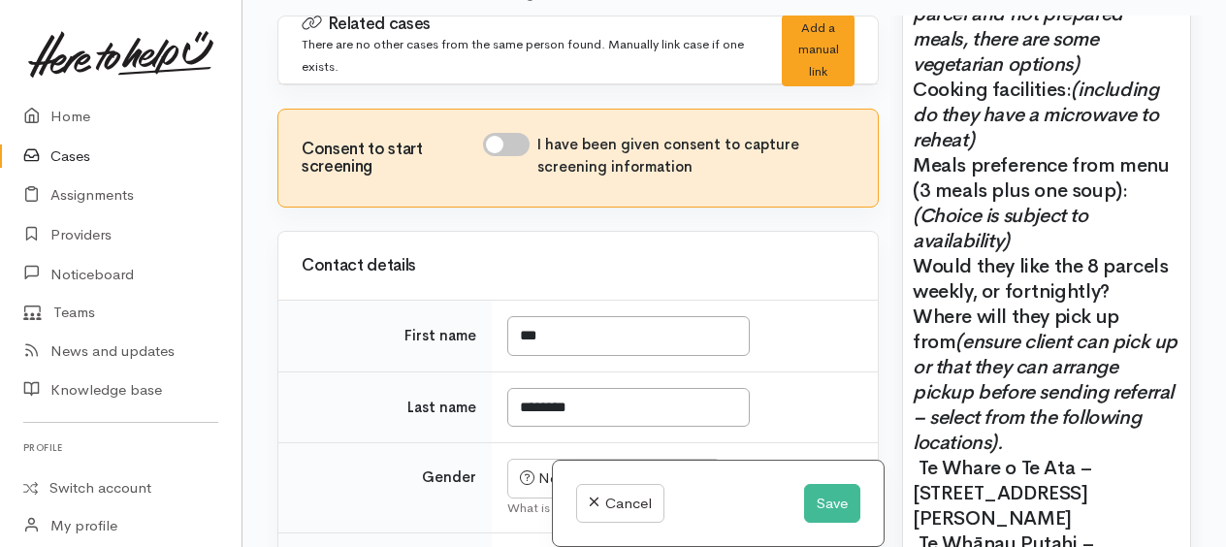
click at [1059, 249] on p "Meals preference from menu (3 meals plus one soup): (Choice is subject to avail…" at bounding box center [1046, 203] width 268 height 101
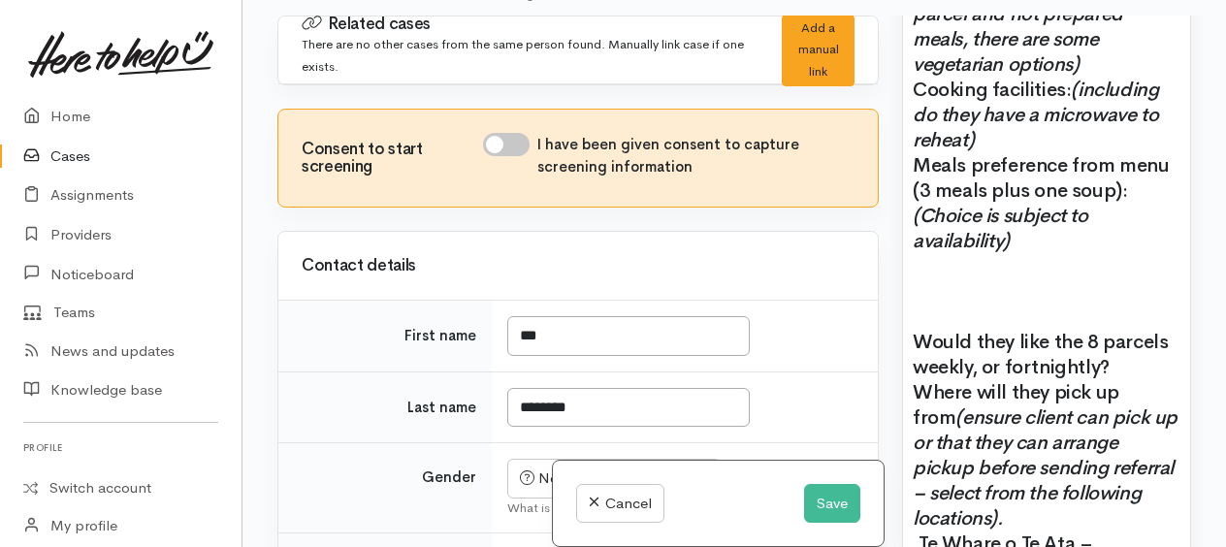
click at [930, 304] on p at bounding box center [1046, 291] width 268 height 25
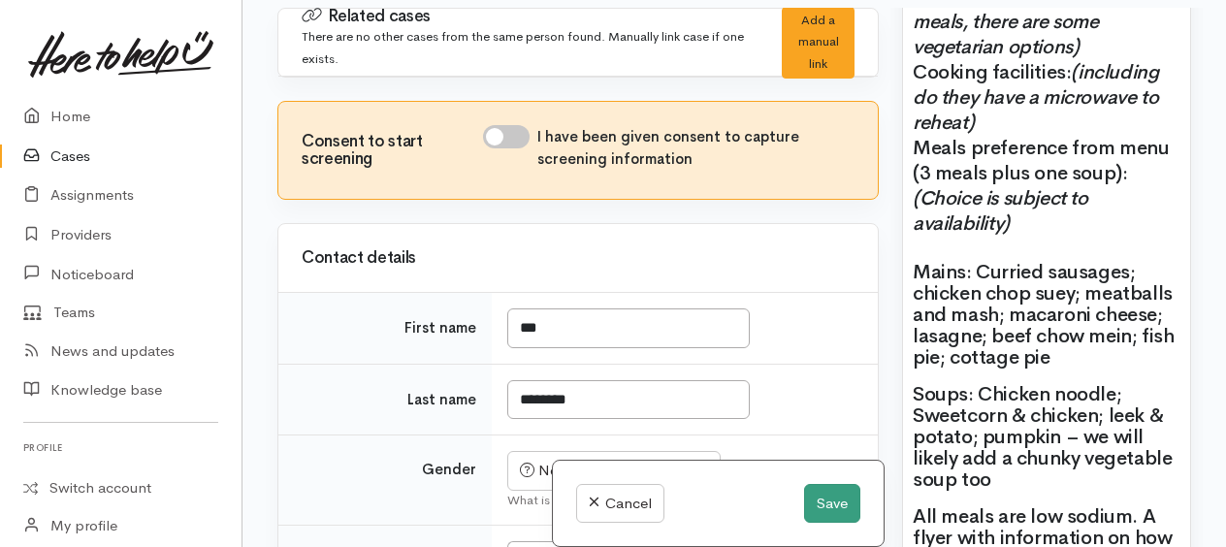
scroll to position [169, 0]
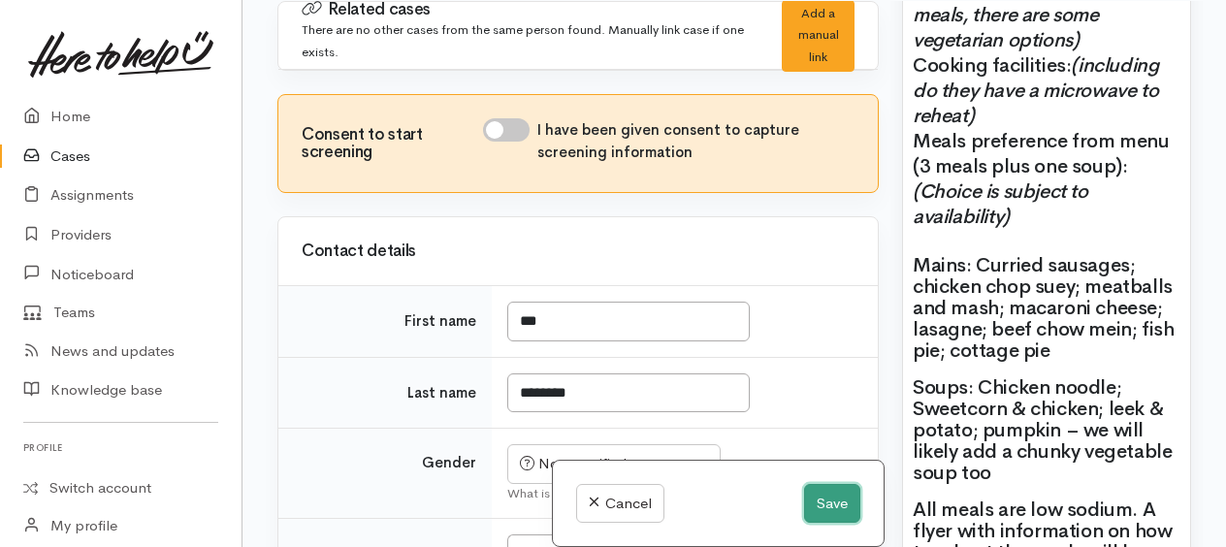
click at [816, 506] on button "Save" at bounding box center [832, 504] width 56 height 40
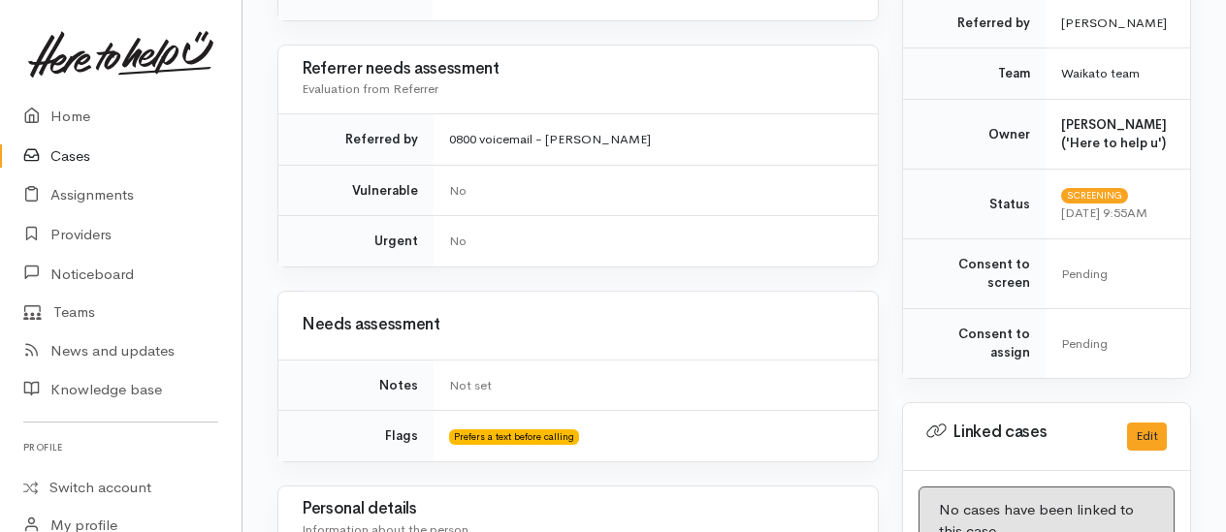
scroll to position [1067, 0]
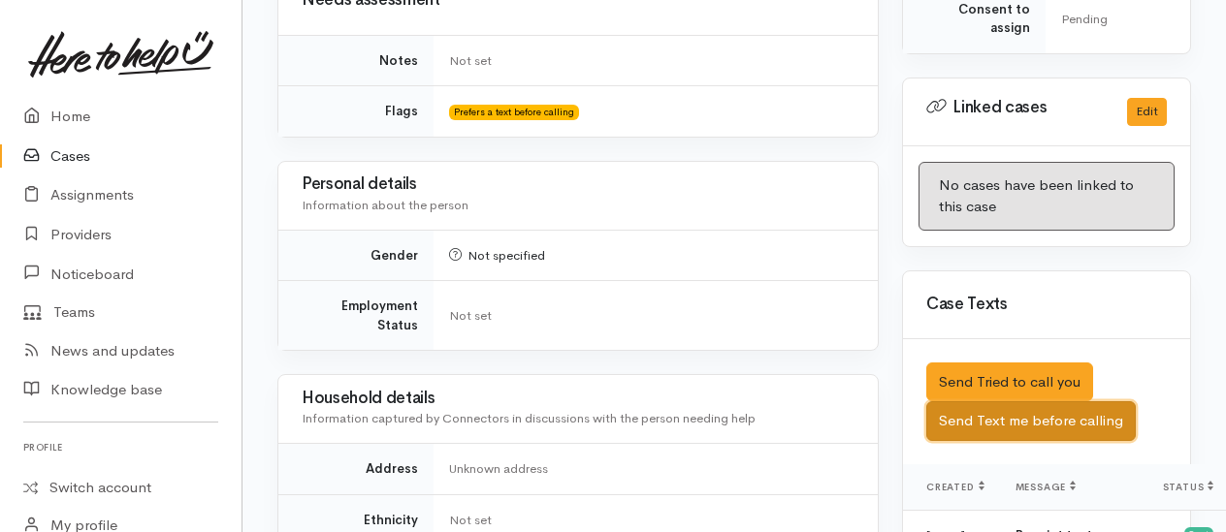
click at [1045, 421] on button "Send Text me before calling" at bounding box center [1030, 421] width 209 height 40
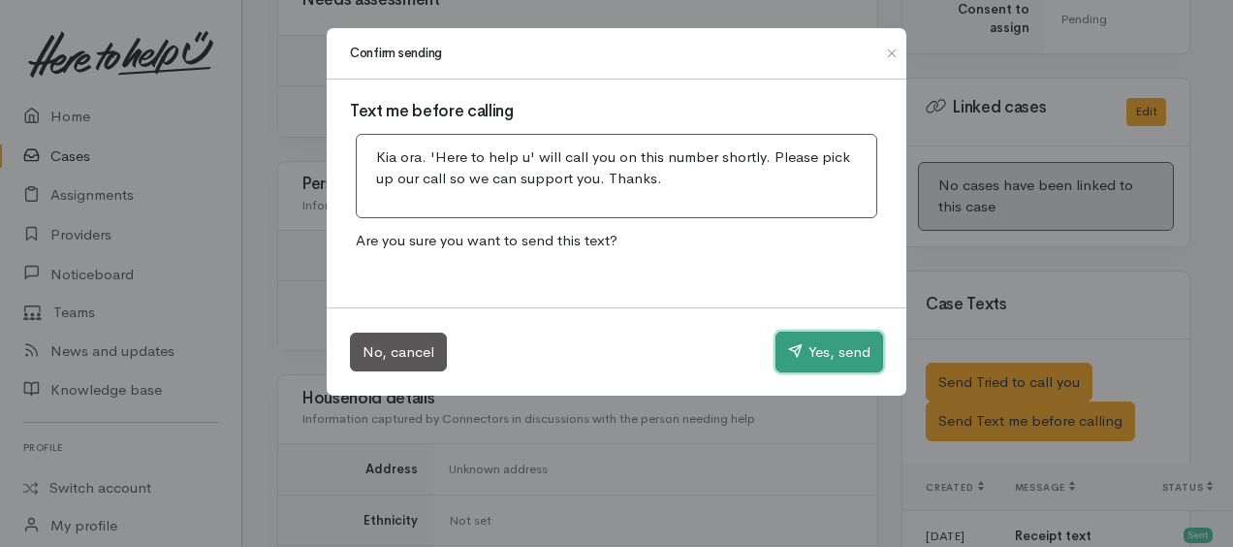
click at [822, 355] on button "Yes, send" at bounding box center [830, 352] width 108 height 41
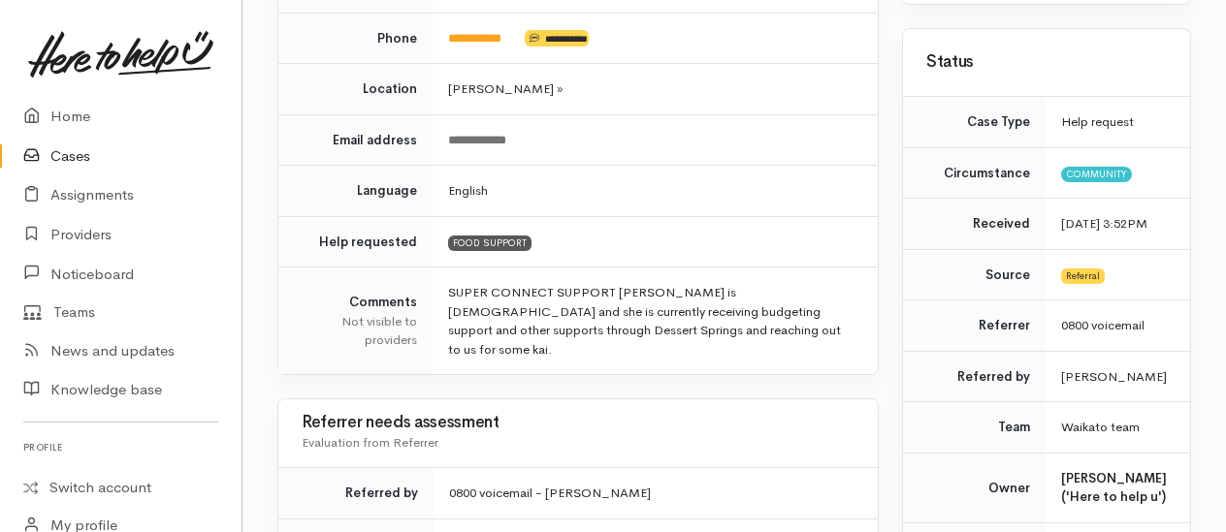
scroll to position [0, 0]
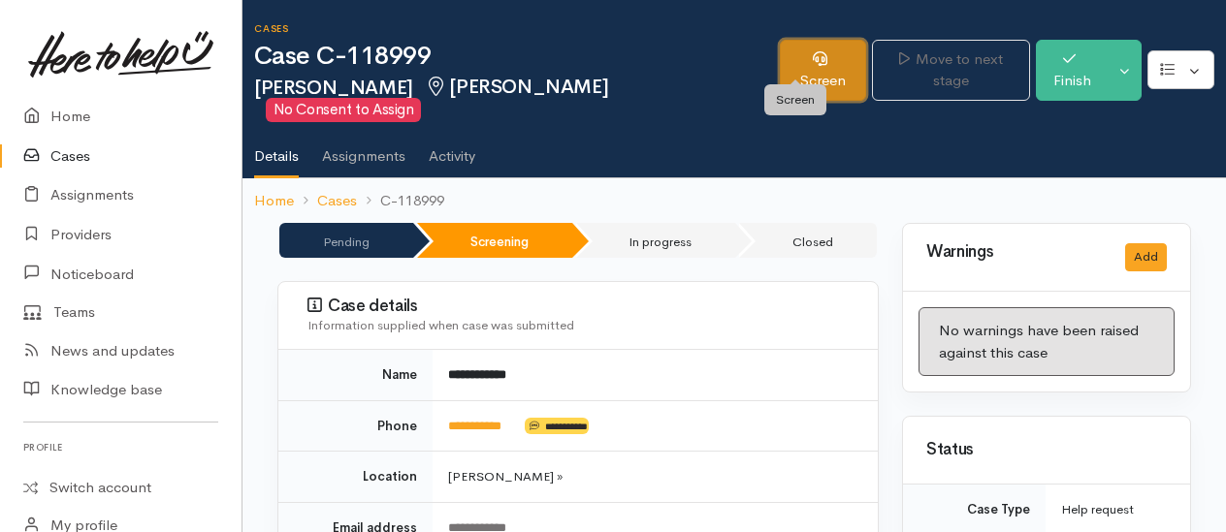
click at [788, 46] on link "Screen" at bounding box center [823, 70] width 86 height 61
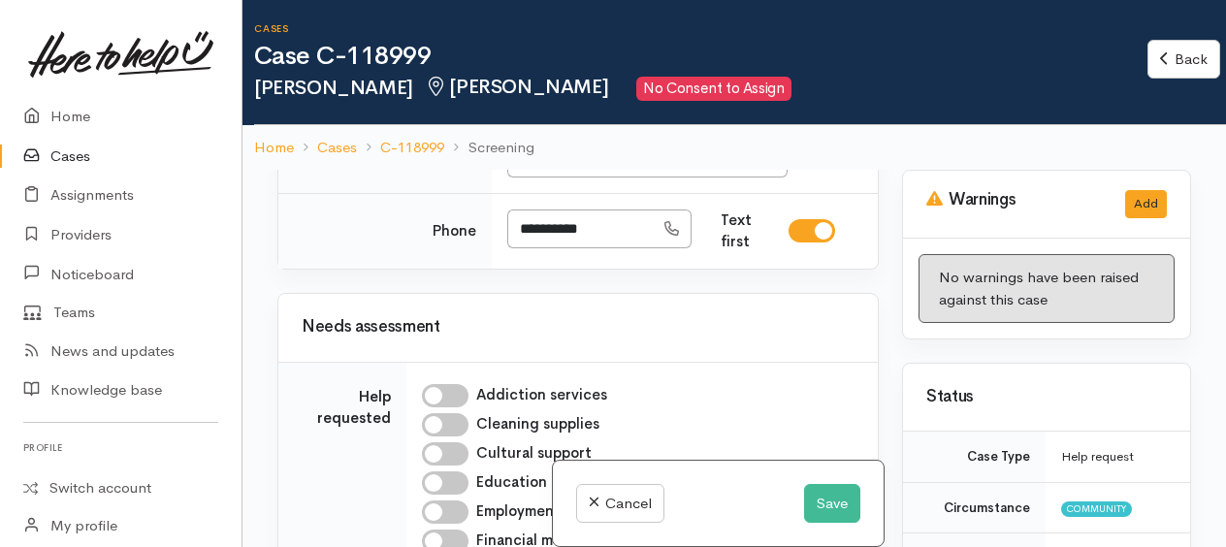
scroll to position [582, 0]
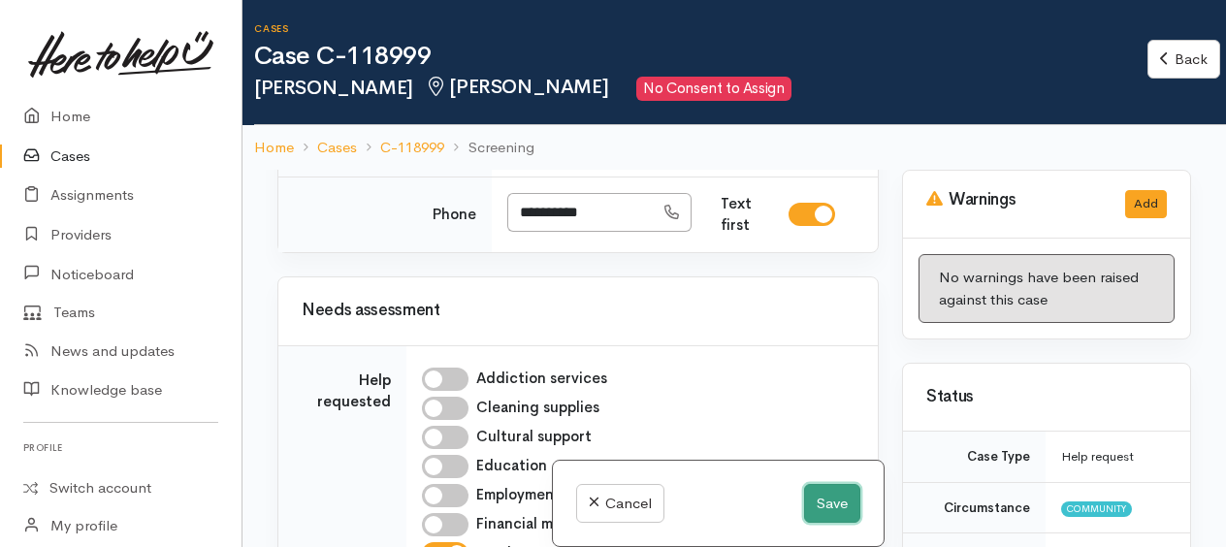
click at [818, 493] on button "Save" at bounding box center [832, 504] width 56 height 40
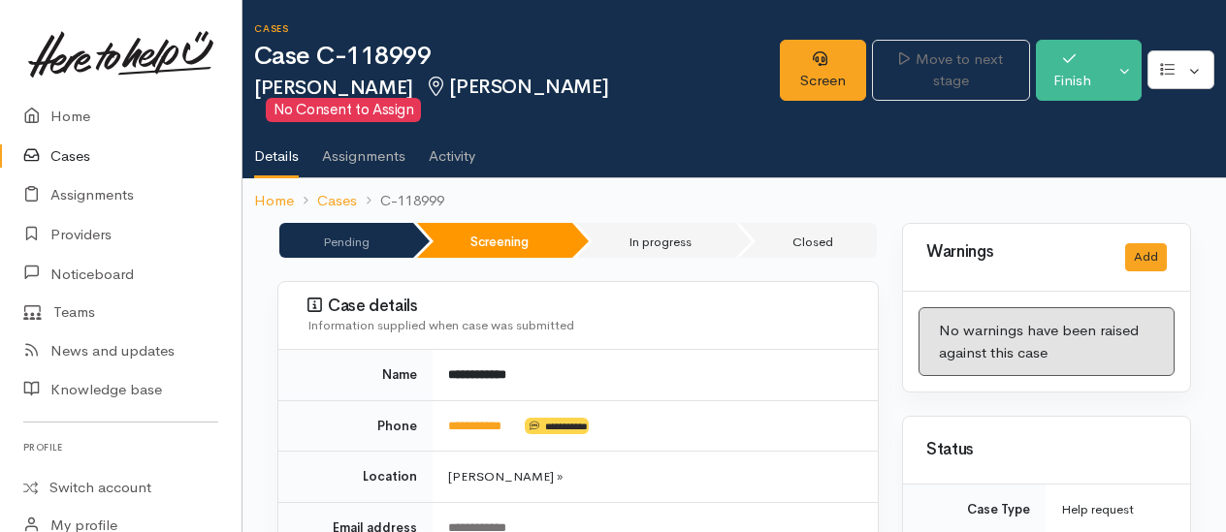
scroll to position [582, 0]
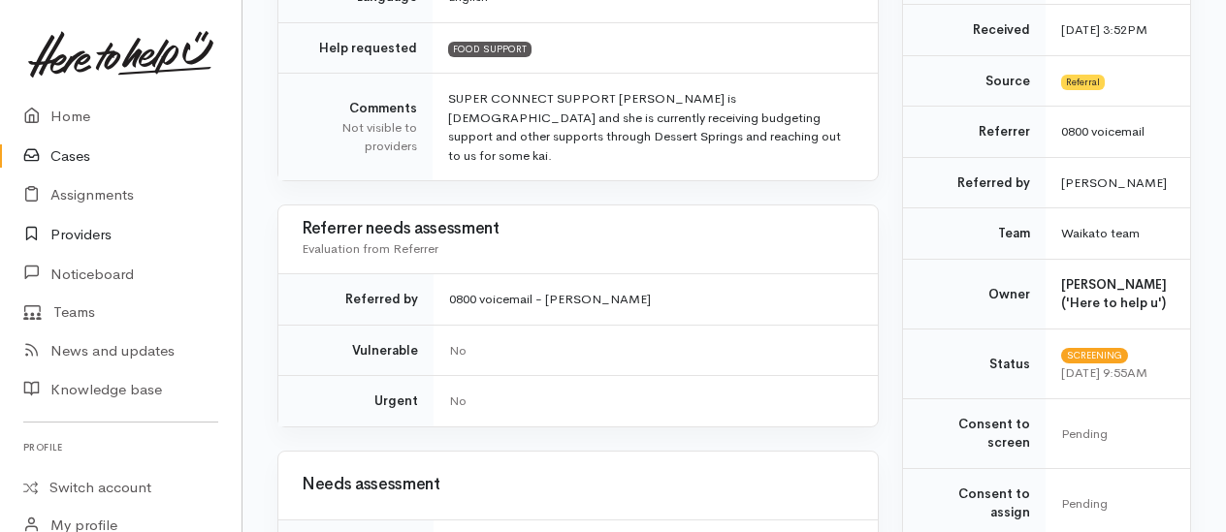
click at [89, 227] on link "Providers" at bounding box center [120, 235] width 241 height 40
click at [100, 229] on link "Providers" at bounding box center [120, 235] width 241 height 40
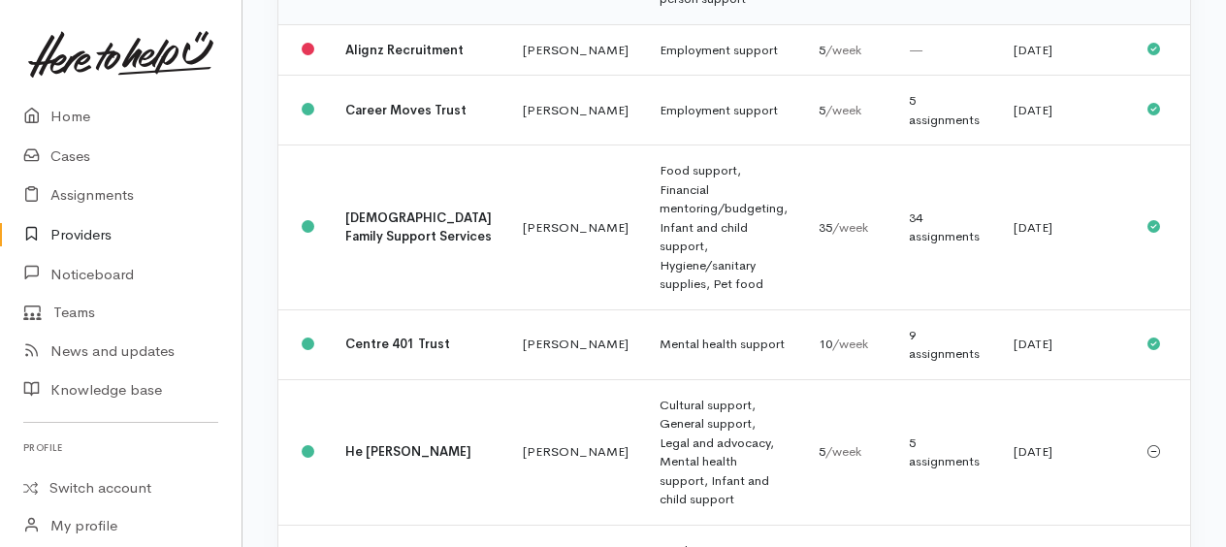
scroll to position [291, 0]
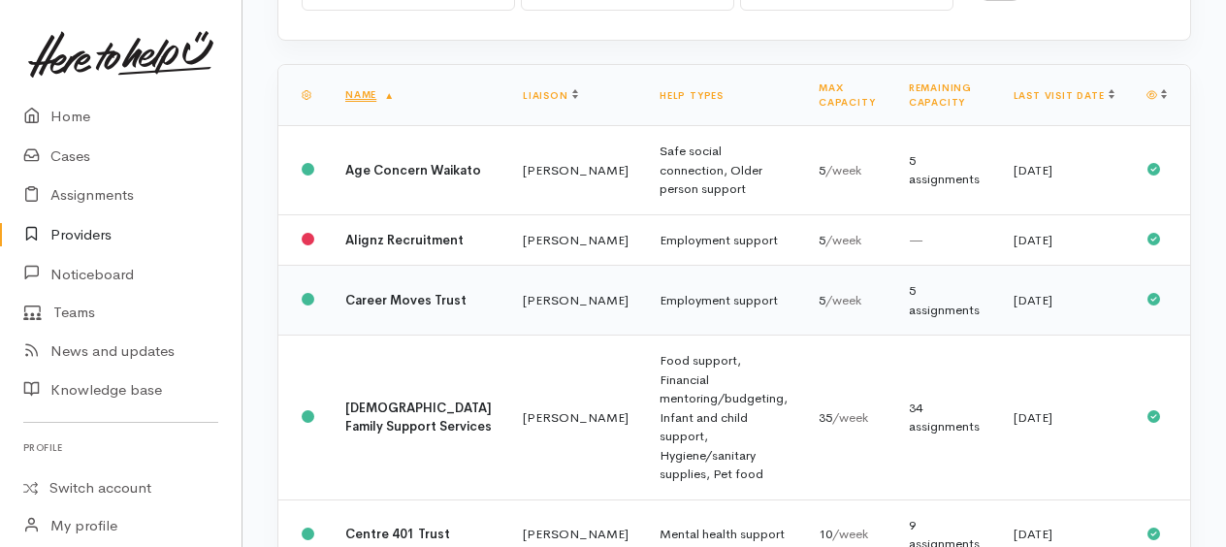
click at [359, 308] on b "Career Moves Trust" at bounding box center [405, 300] width 121 height 16
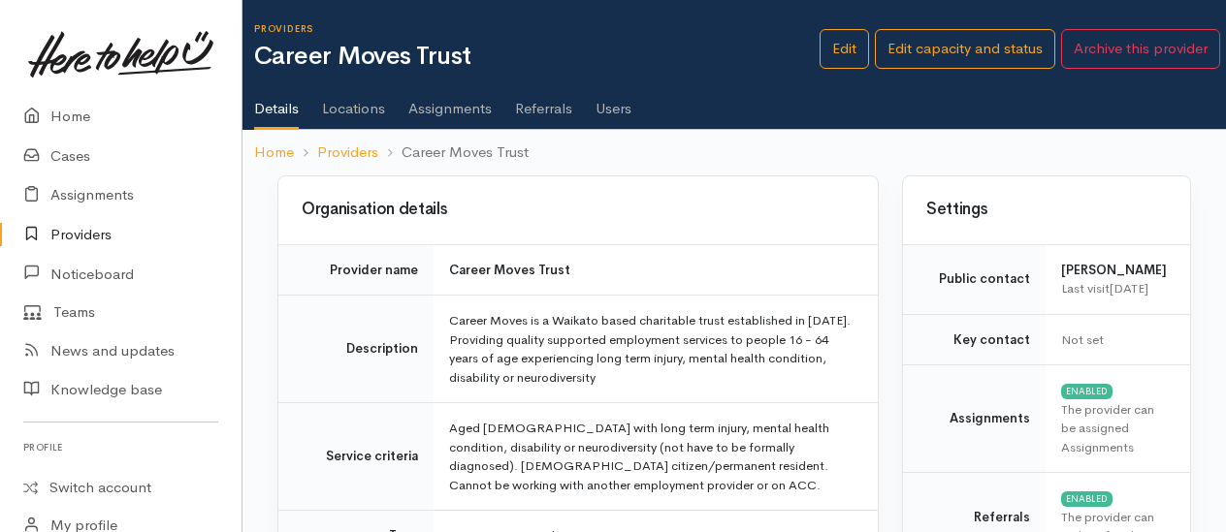
click at [469, 111] on link "Assignments" at bounding box center [449, 102] width 83 height 54
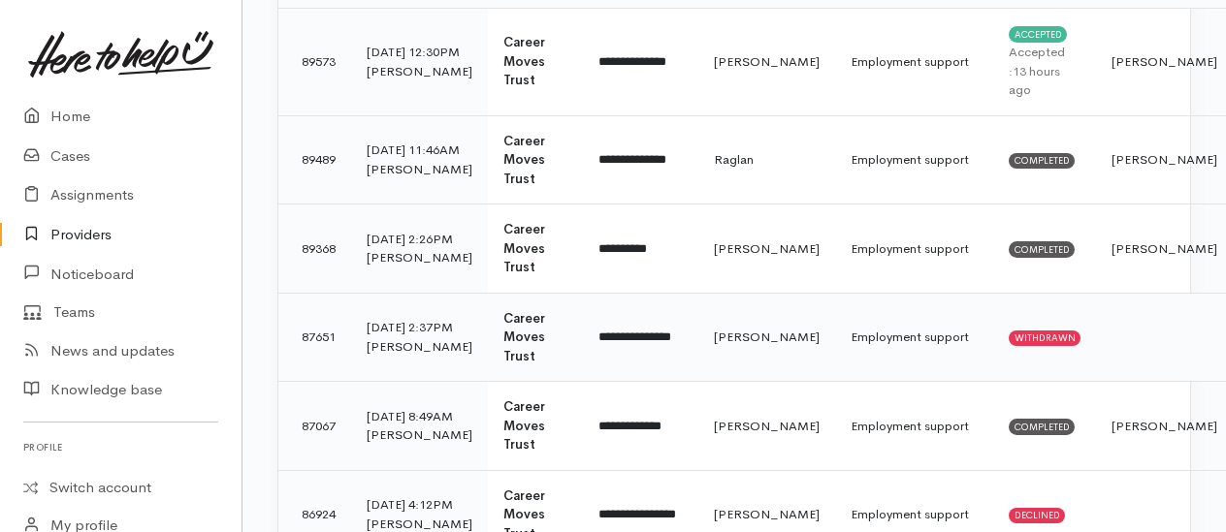
scroll to position [388, 0]
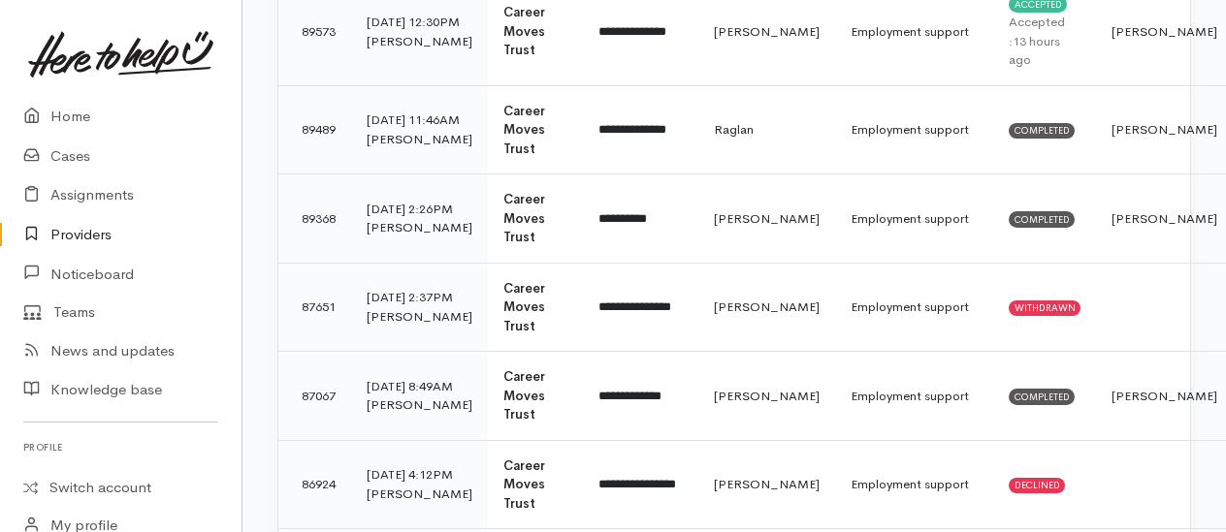
click at [78, 229] on link "Providers" at bounding box center [120, 235] width 241 height 40
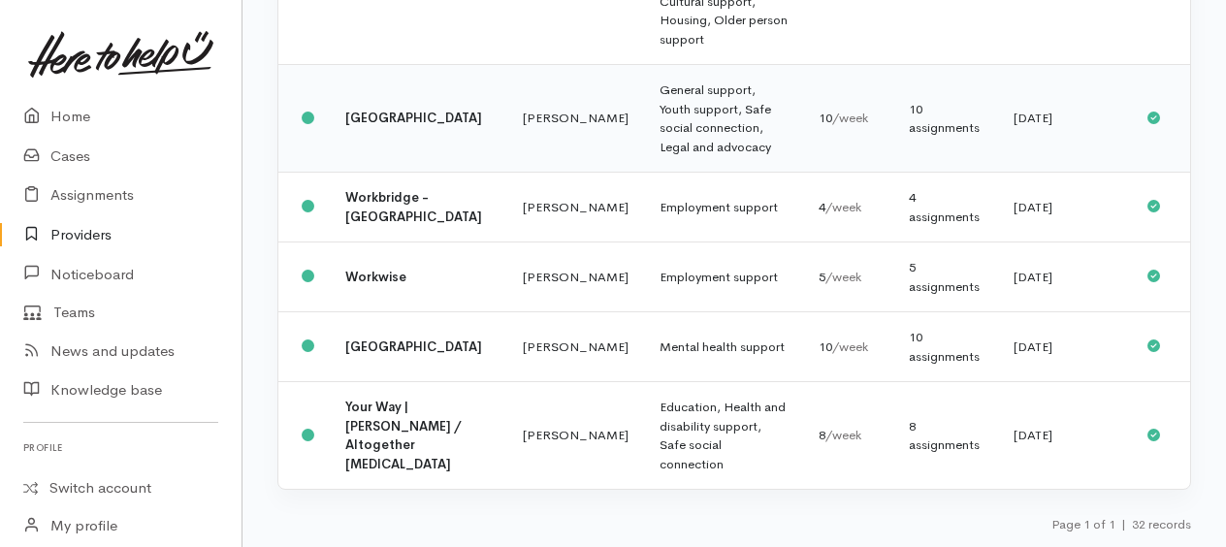
scroll to position [3943, 0]
click at [361, 283] on b "Workwise" at bounding box center [375, 277] width 61 height 16
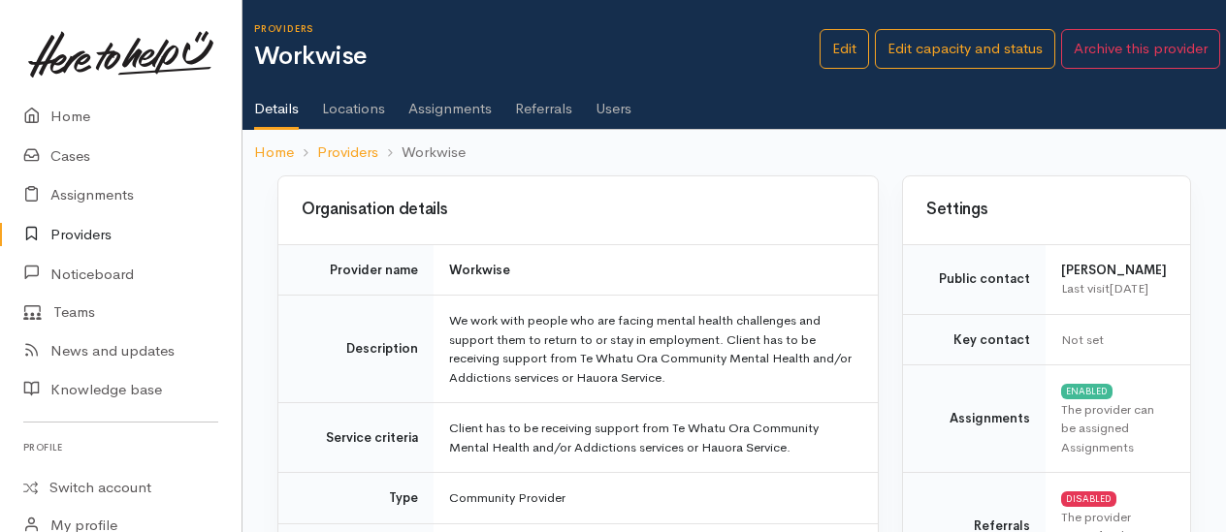
click at [450, 108] on link "Assignments" at bounding box center [449, 102] width 83 height 54
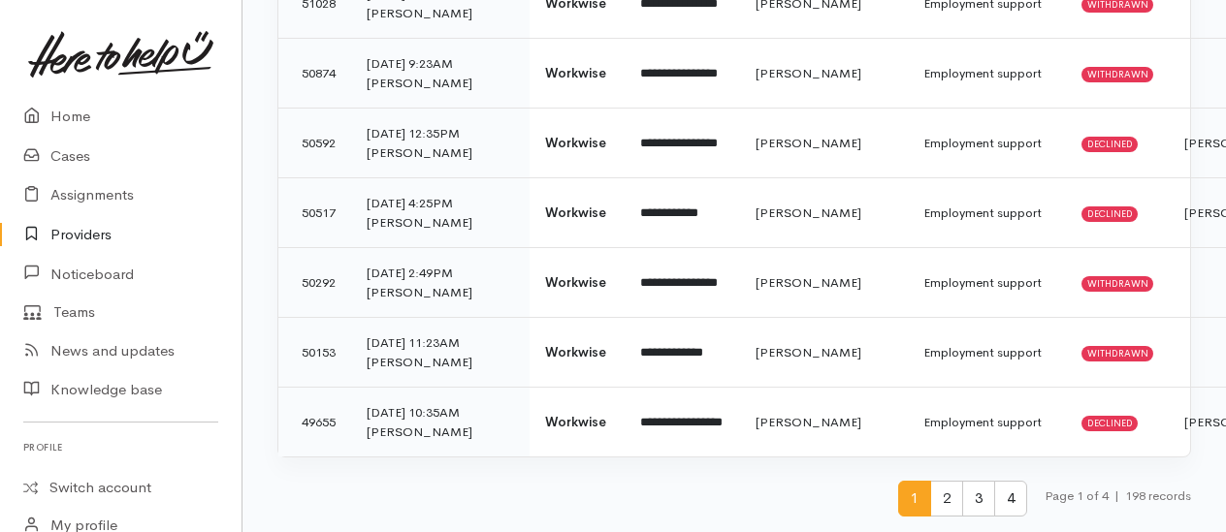
scroll to position [4893, 0]
click at [939, 506] on span "2" at bounding box center [946, 499] width 33 height 36
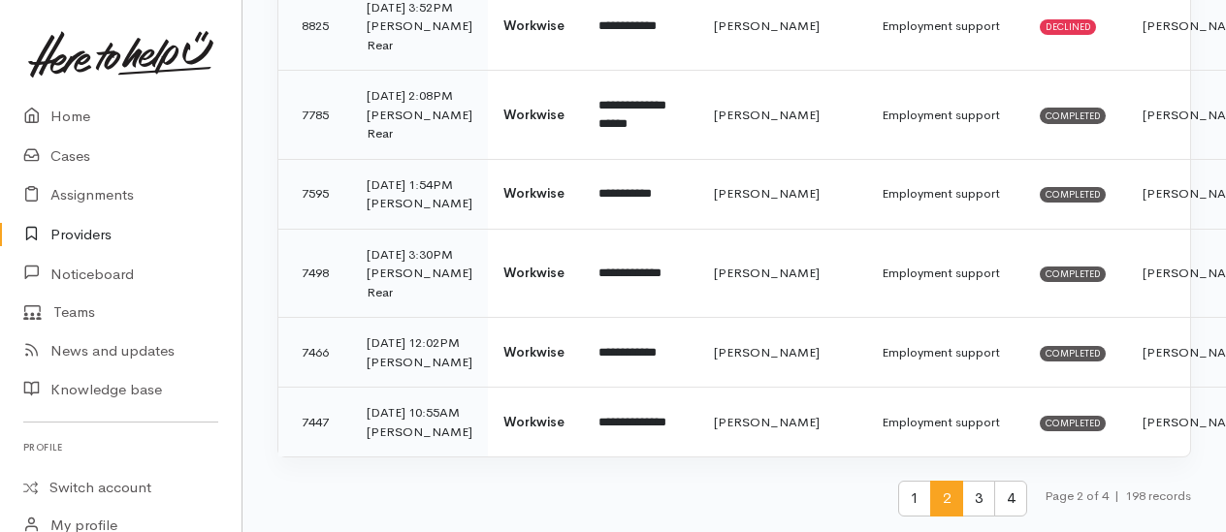
scroll to position [5232, 0]
click at [976, 508] on span "3" at bounding box center [978, 499] width 33 height 36
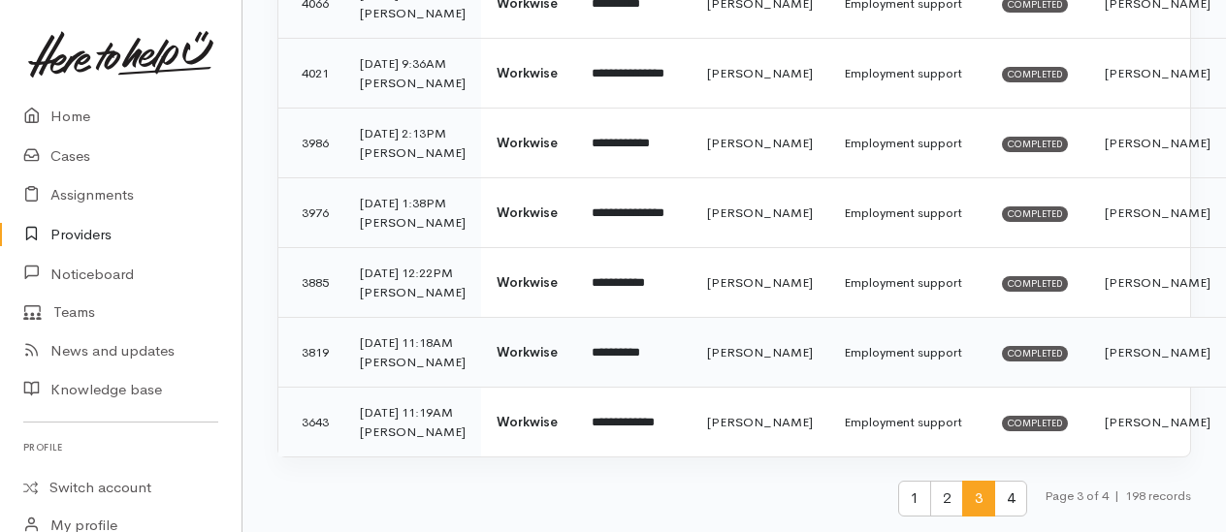
scroll to position [5271, 0]
click at [1005, 501] on span "4" at bounding box center [1010, 499] width 33 height 36
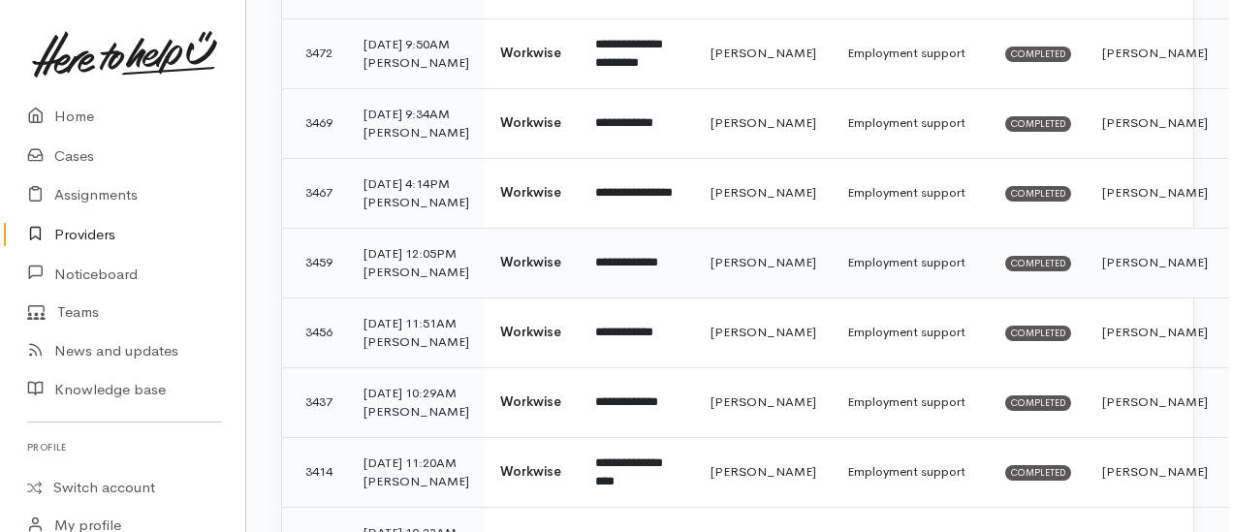
scroll to position [0, 0]
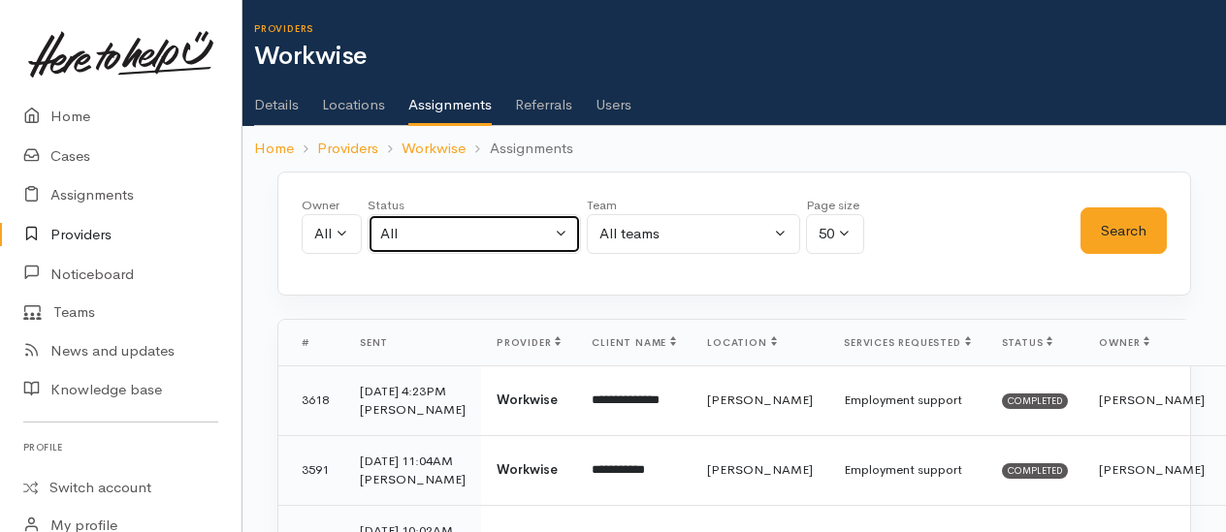
click at [431, 238] on div "All" at bounding box center [465, 234] width 171 height 22
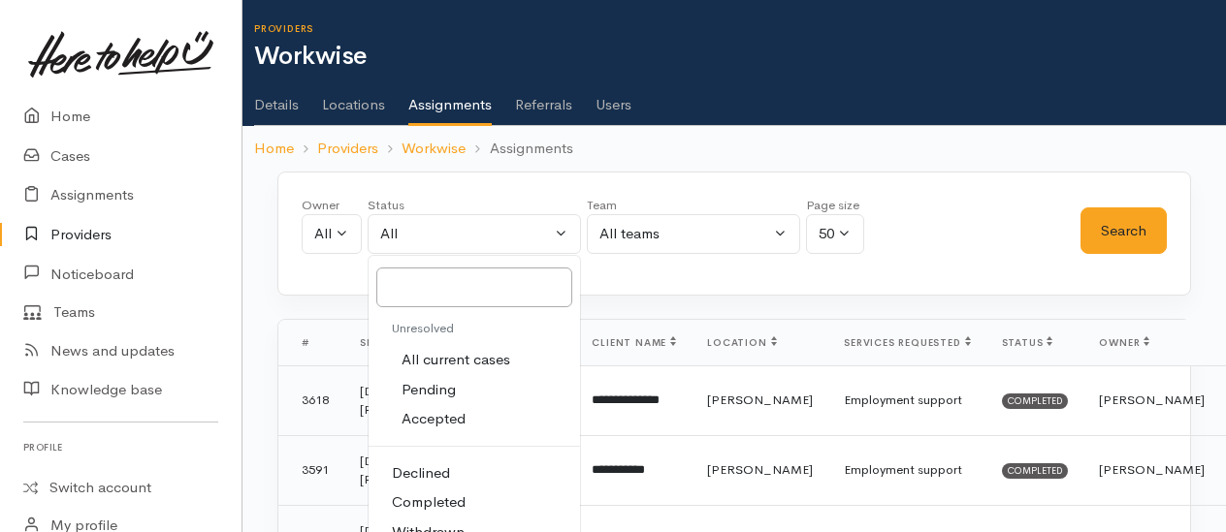
click at [442, 409] on span "Accepted" at bounding box center [433, 419] width 64 height 22
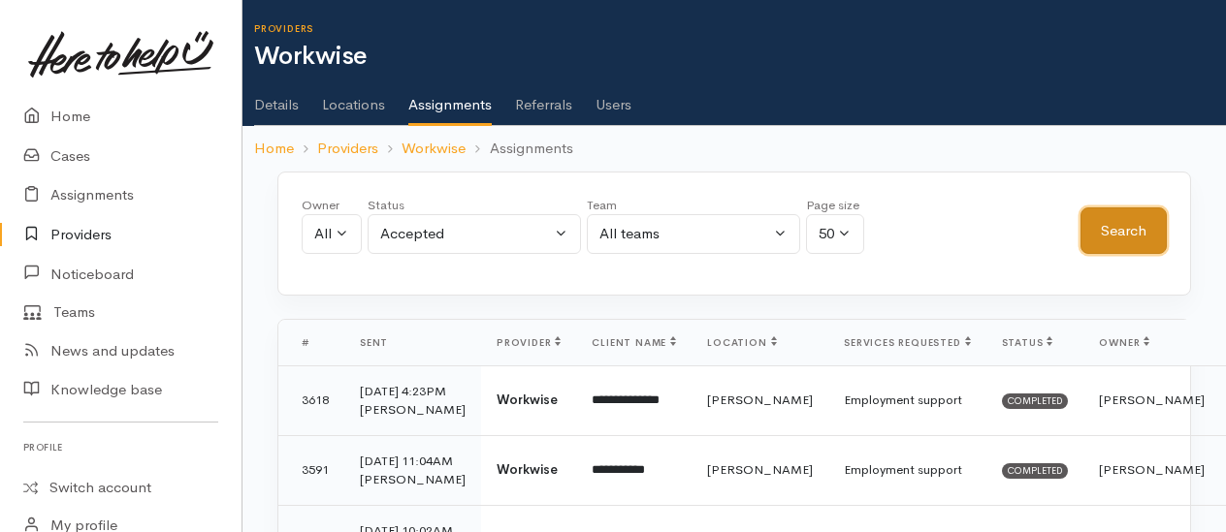
click at [1106, 227] on button "Search" at bounding box center [1123, 232] width 86 height 48
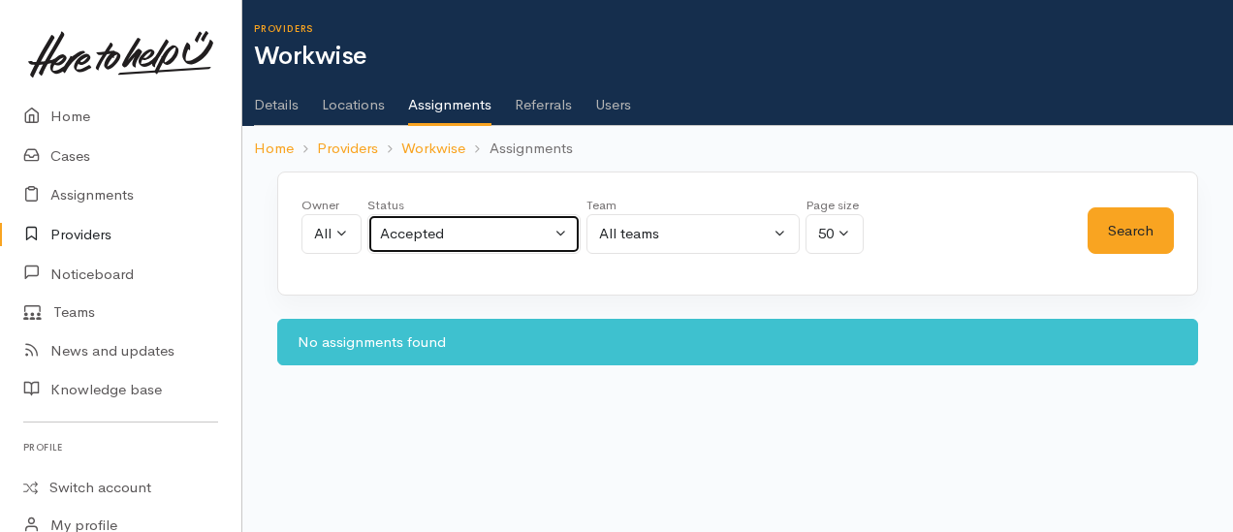
click at [541, 238] on div "Accepted" at bounding box center [465, 234] width 171 height 22
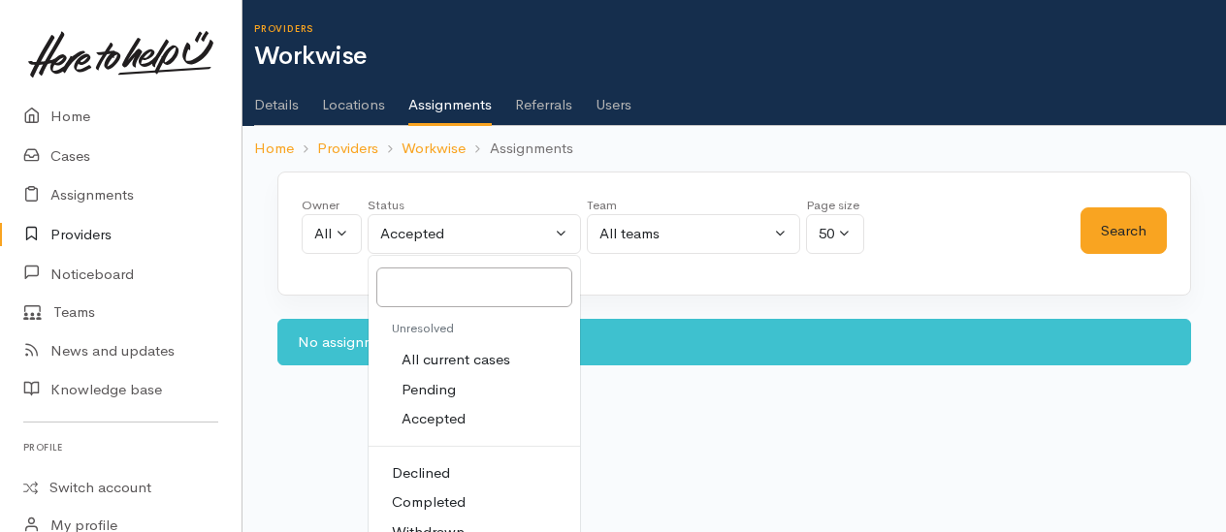
click at [442, 380] on span "Pending" at bounding box center [428, 390] width 54 height 22
select select "Pending"
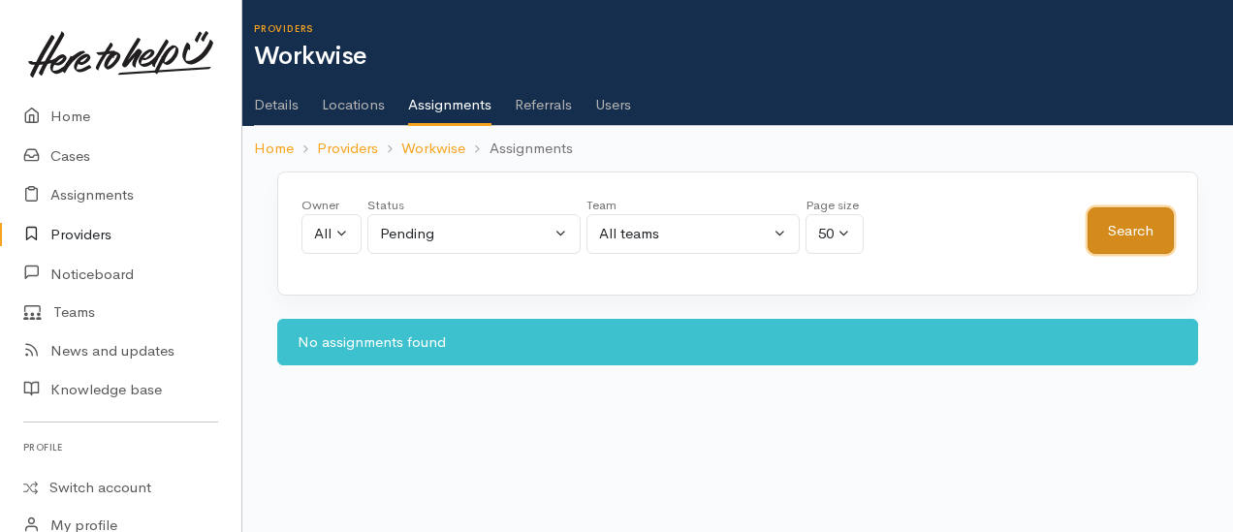
click at [1131, 219] on button "Search" at bounding box center [1131, 232] width 86 height 48
click at [611, 109] on link "Users" at bounding box center [613, 98] width 36 height 54
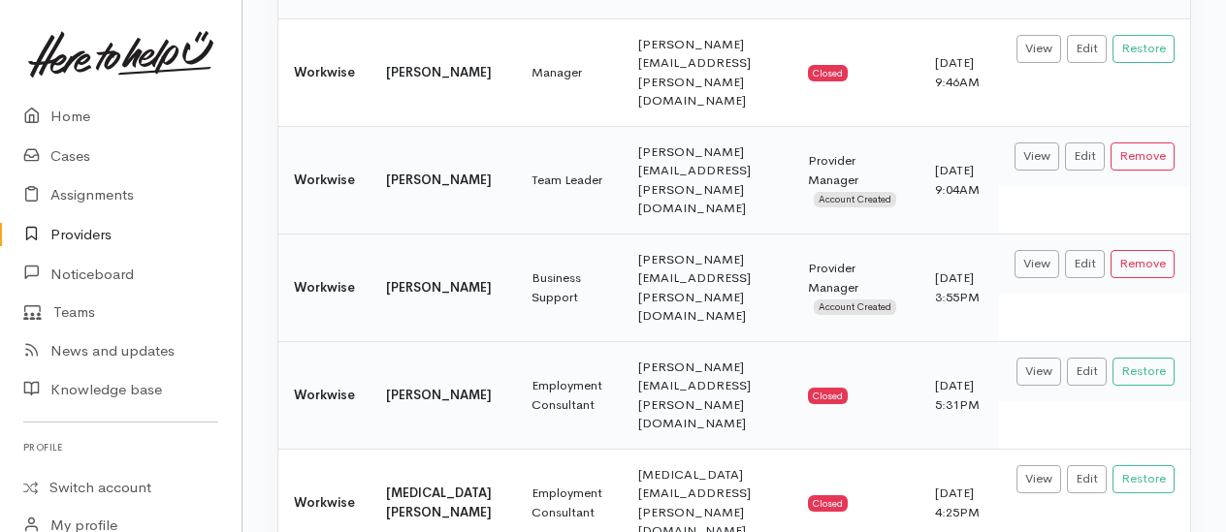
scroll to position [107, 0]
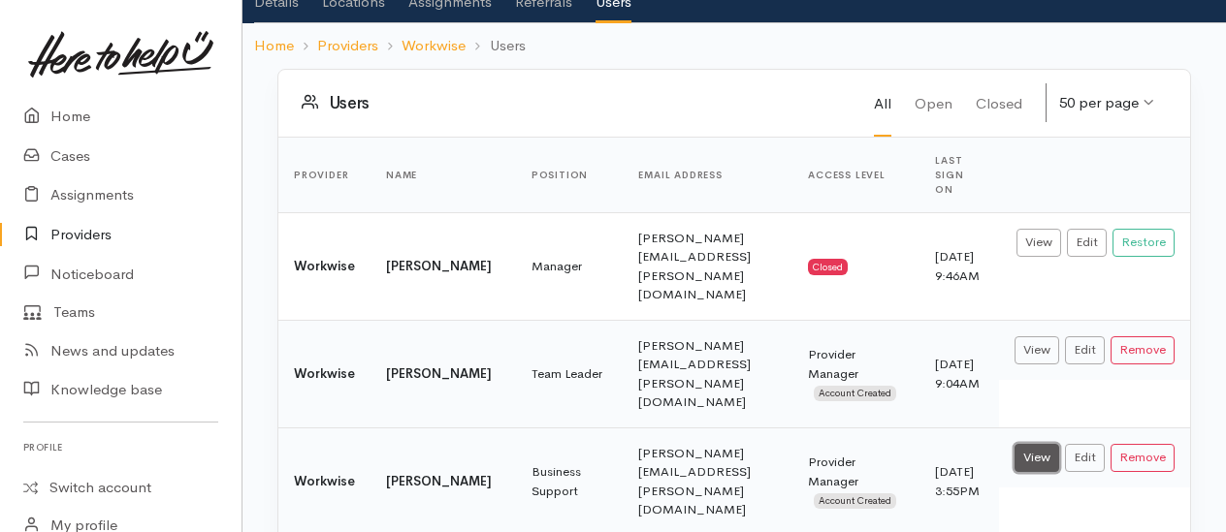
click at [1040, 444] on link "View" at bounding box center [1036, 458] width 45 height 28
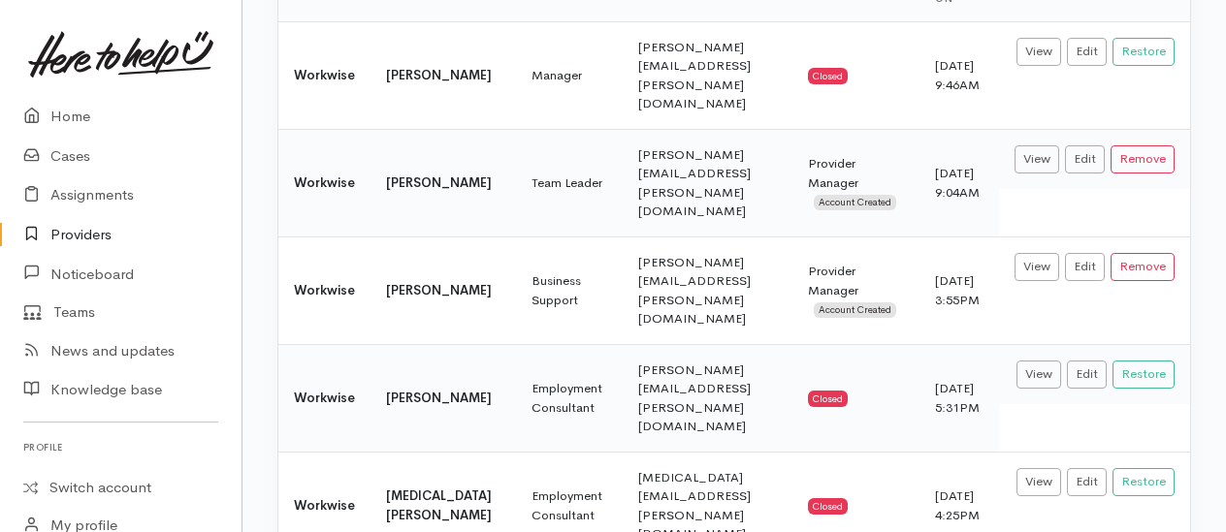
scroll to position [301, 0]
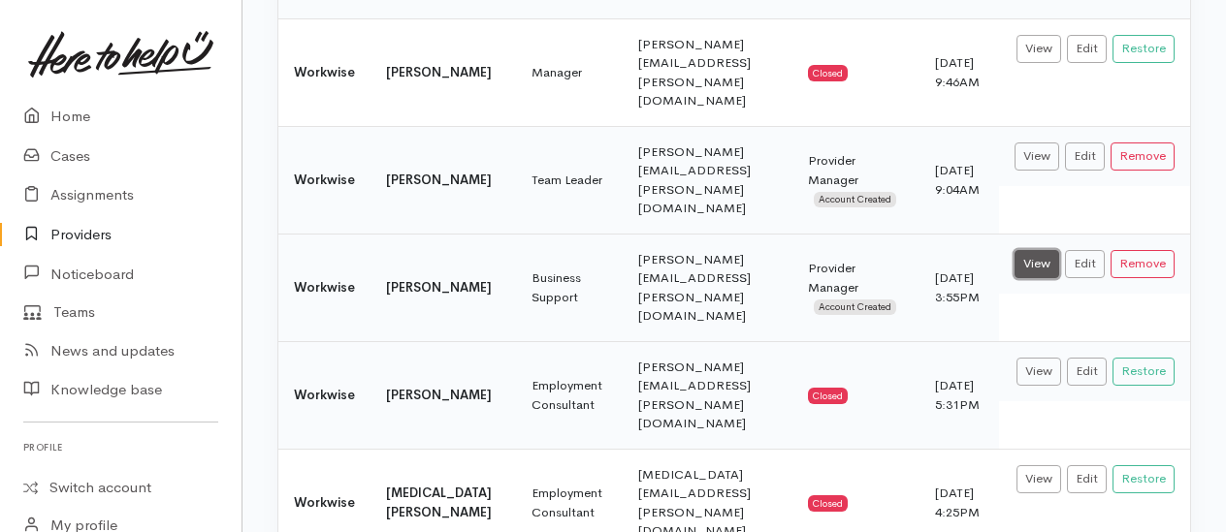
click at [1041, 250] on link "View" at bounding box center [1036, 264] width 45 height 28
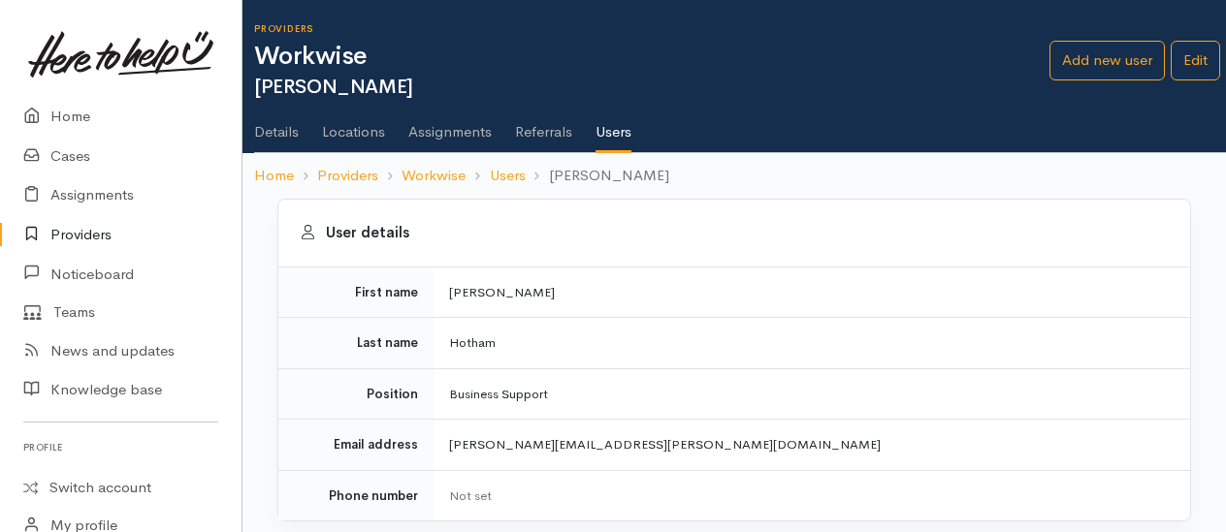
click at [422, 130] on link "Assignments" at bounding box center [449, 125] width 83 height 54
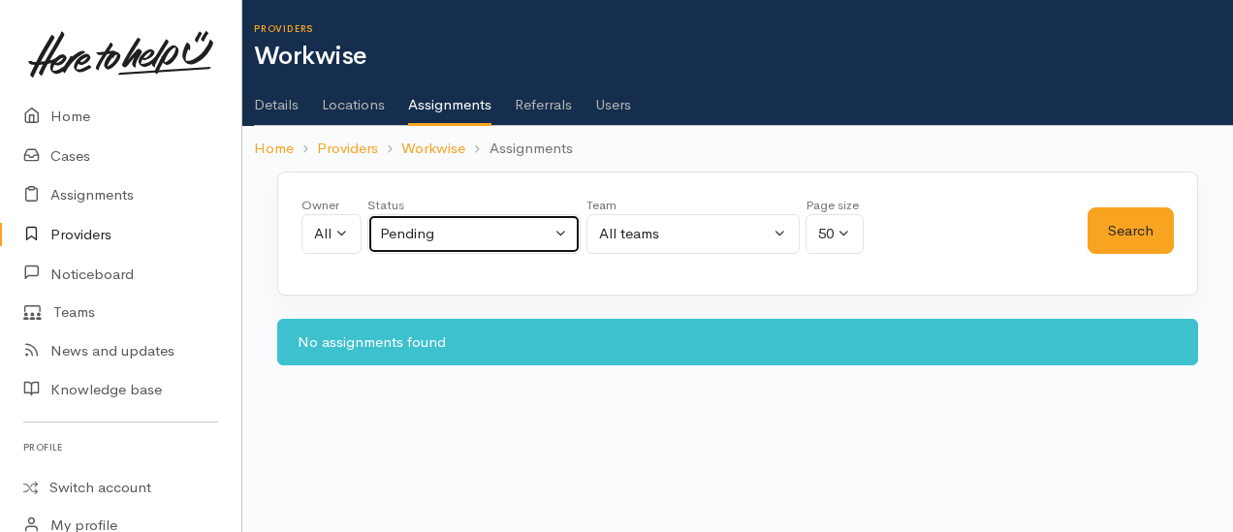
click at [419, 240] on div "Pending" at bounding box center [465, 234] width 171 height 22
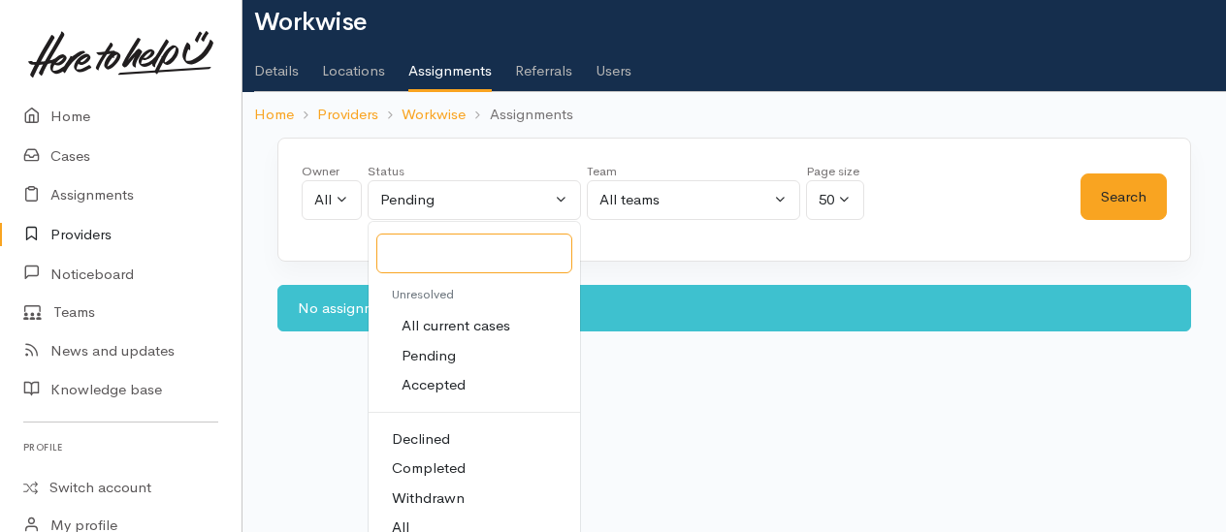
scroll to position [50, 0]
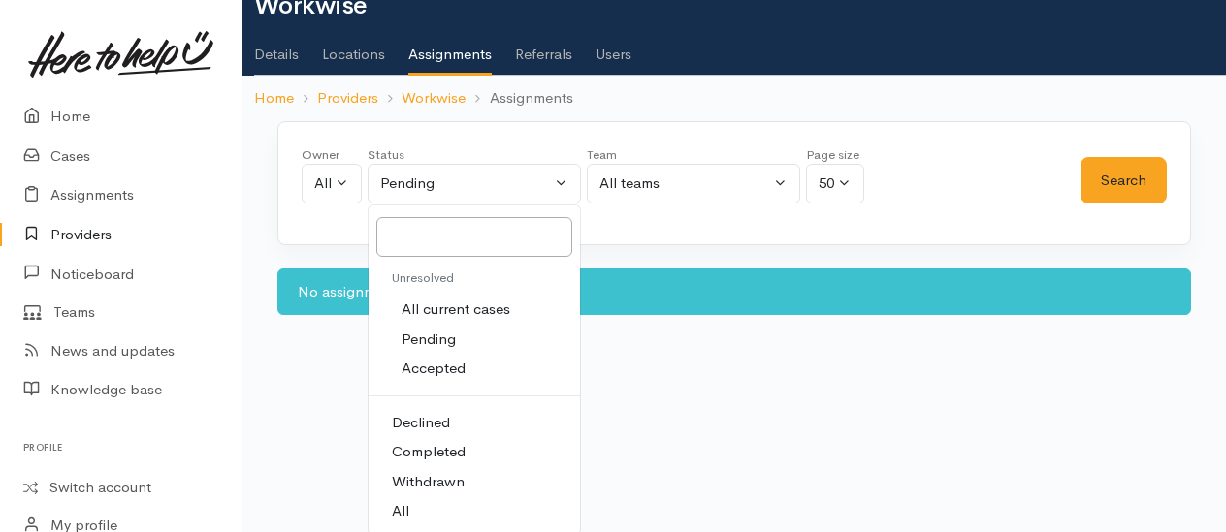
click at [419, 507] on link "All" at bounding box center [473, 511] width 211 height 30
select select "All"
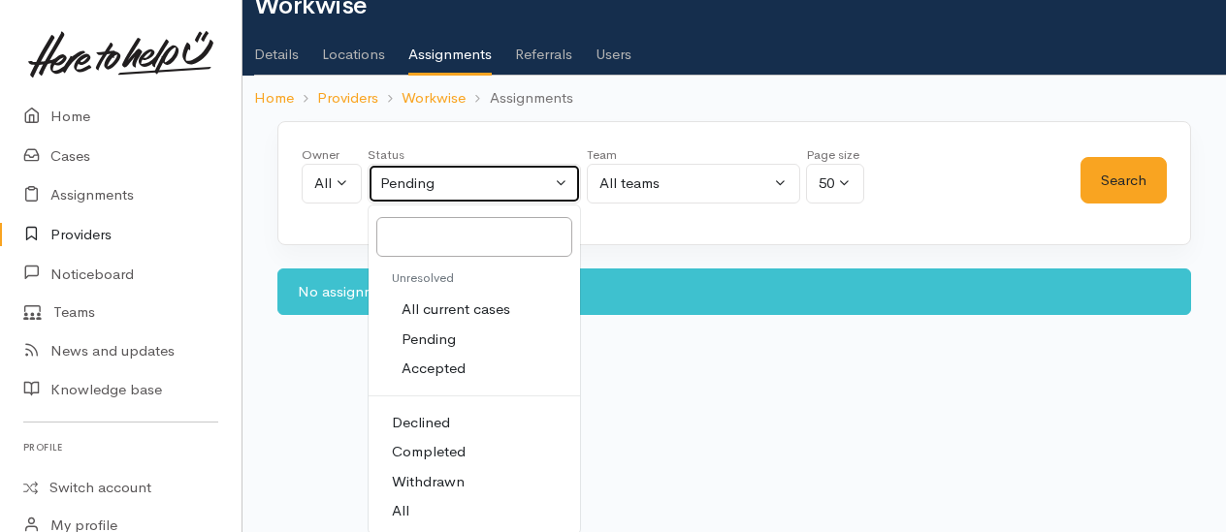
scroll to position [0, 0]
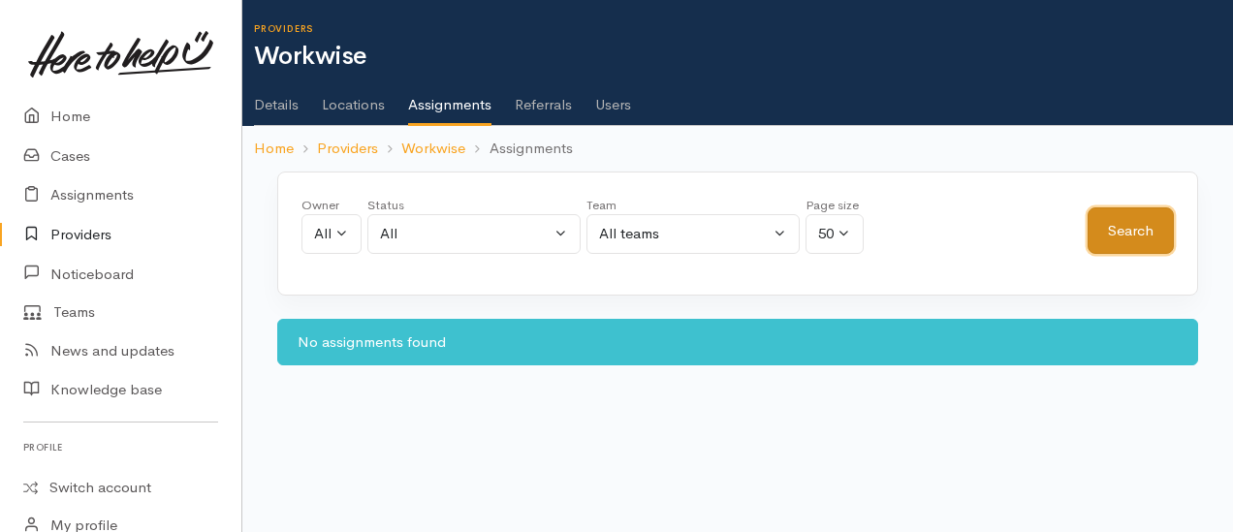
click at [1139, 211] on button "Search" at bounding box center [1131, 232] width 86 height 48
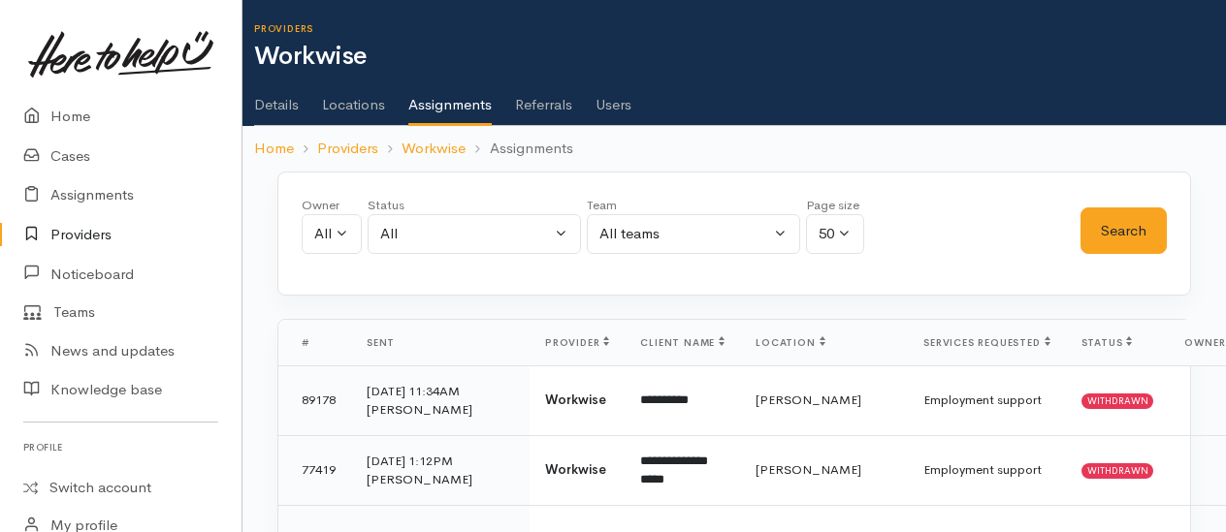
click at [610, 108] on link "Users" at bounding box center [613, 98] width 36 height 54
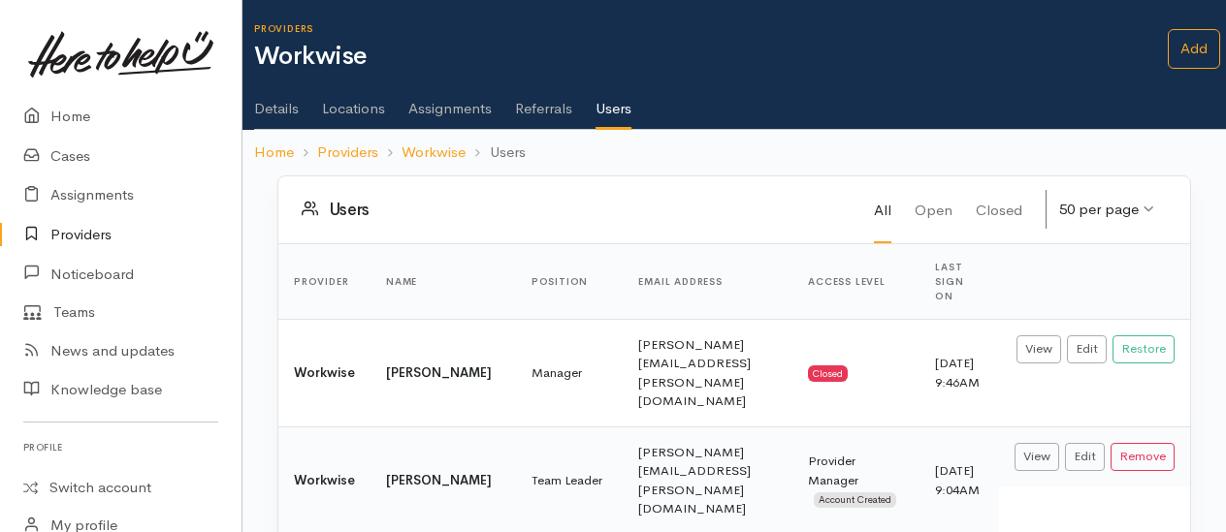
click at [427, 109] on link "Assignments" at bounding box center [449, 102] width 83 height 54
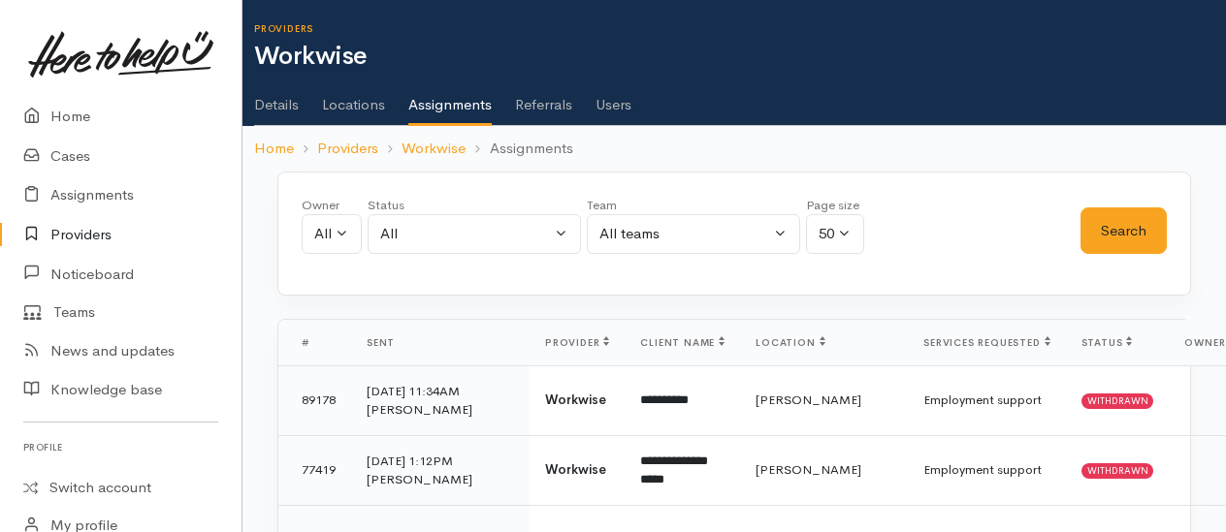
click at [279, 107] on link "Details" at bounding box center [276, 98] width 45 height 54
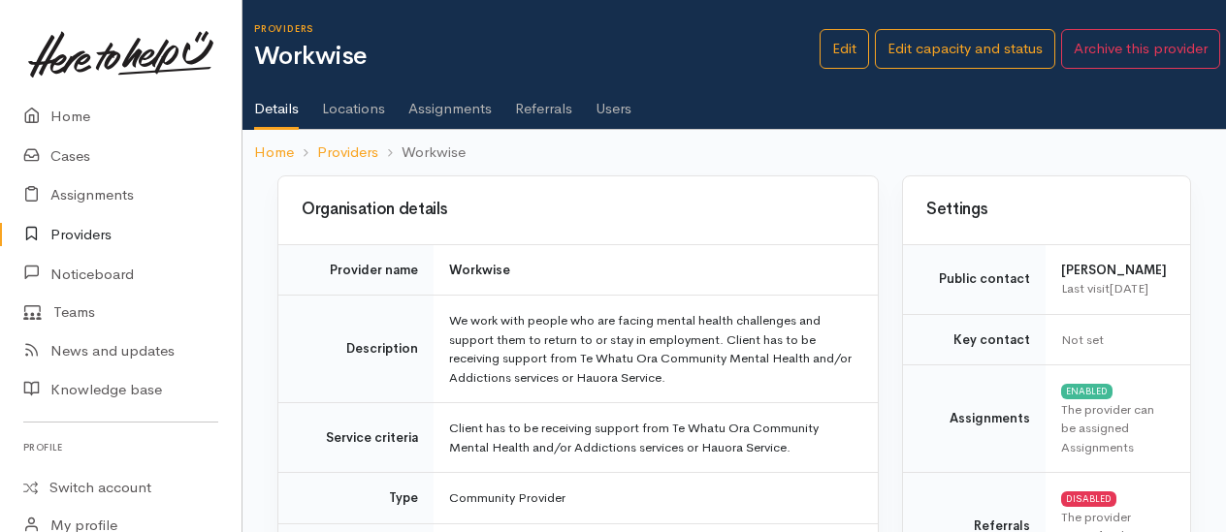
click at [438, 111] on link "Assignments" at bounding box center [449, 102] width 83 height 54
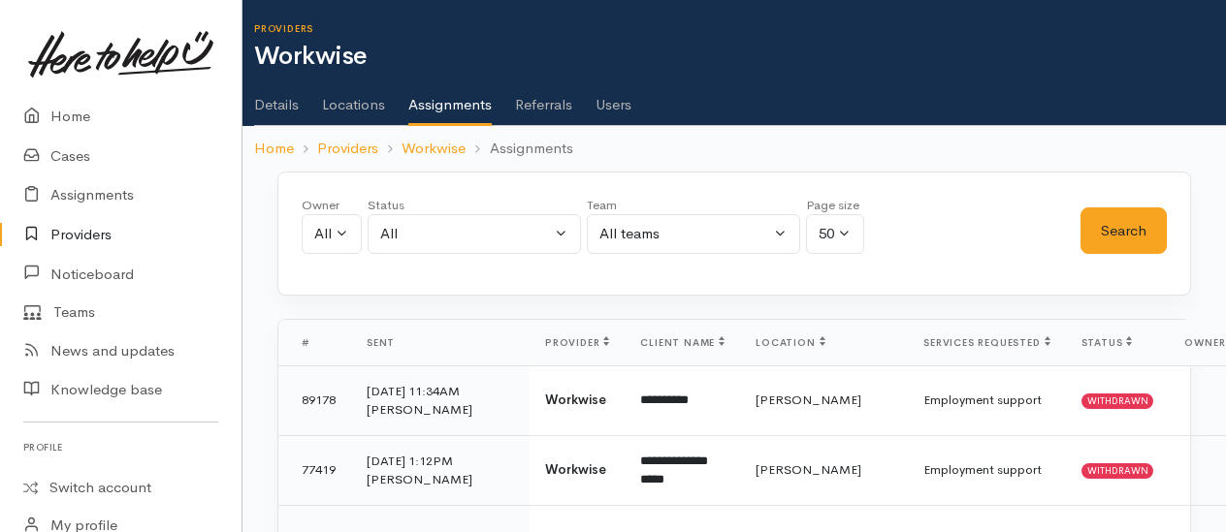
click at [621, 104] on link "Users" at bounding box center [613, 98] width 36 height 54
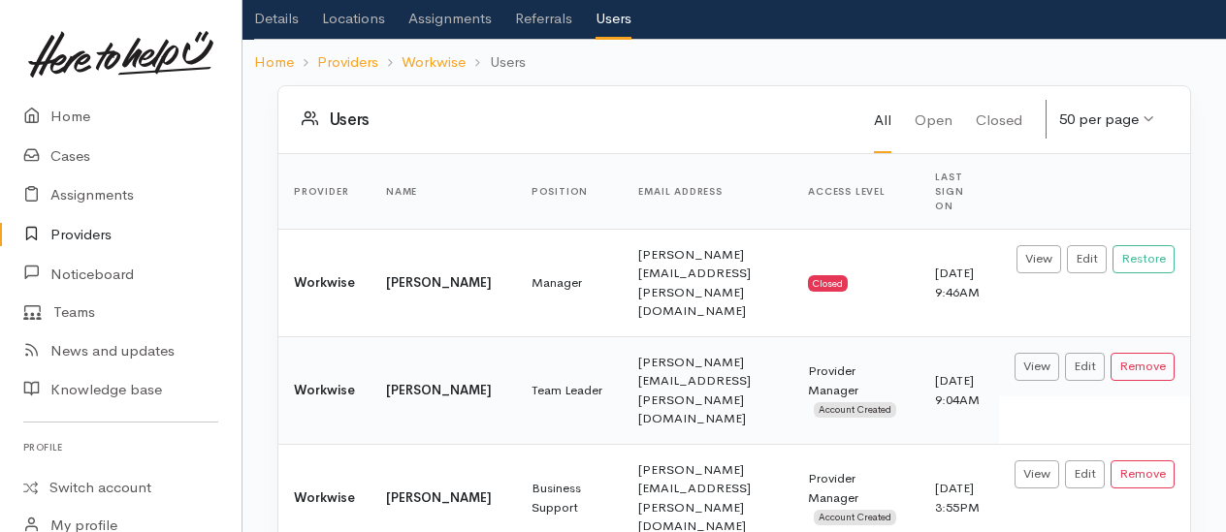
scroll to position [291, 0]
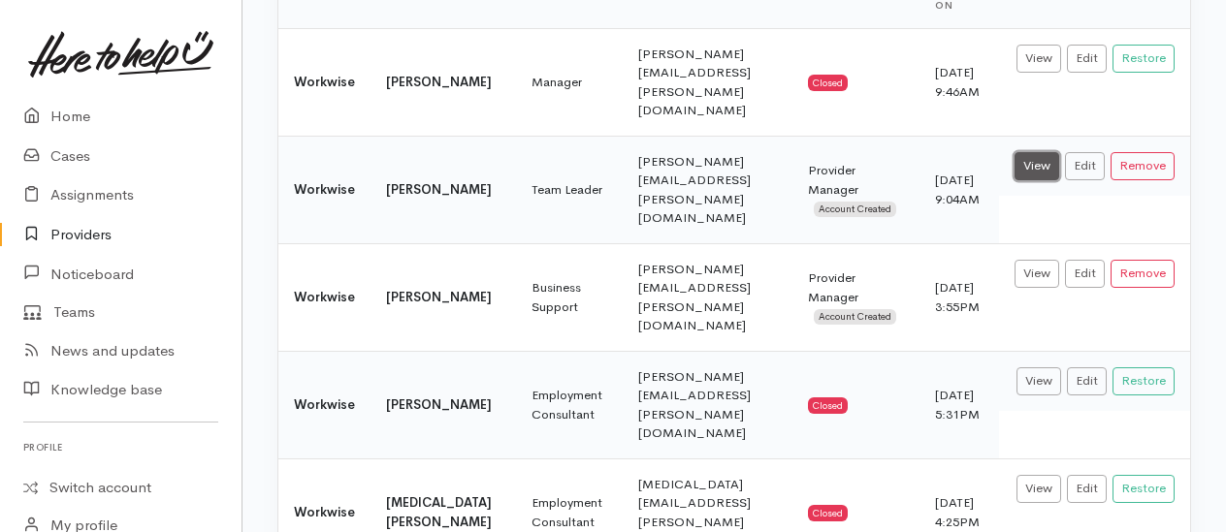
click at [1040, 152] on link "View" at bounding box center [1036, 166] width 45 height 28
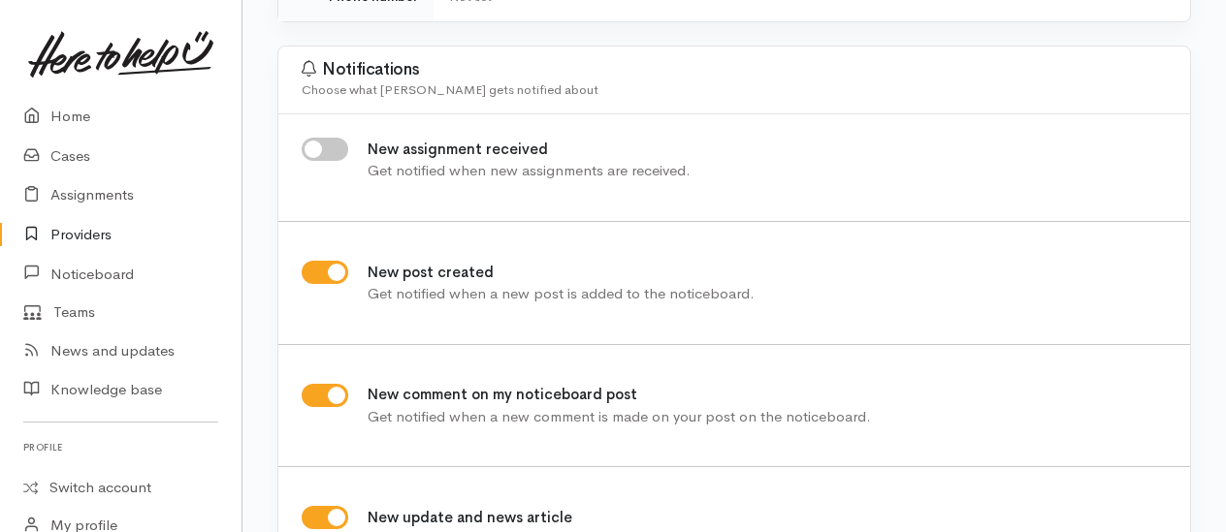
scroll to position [388, 0]
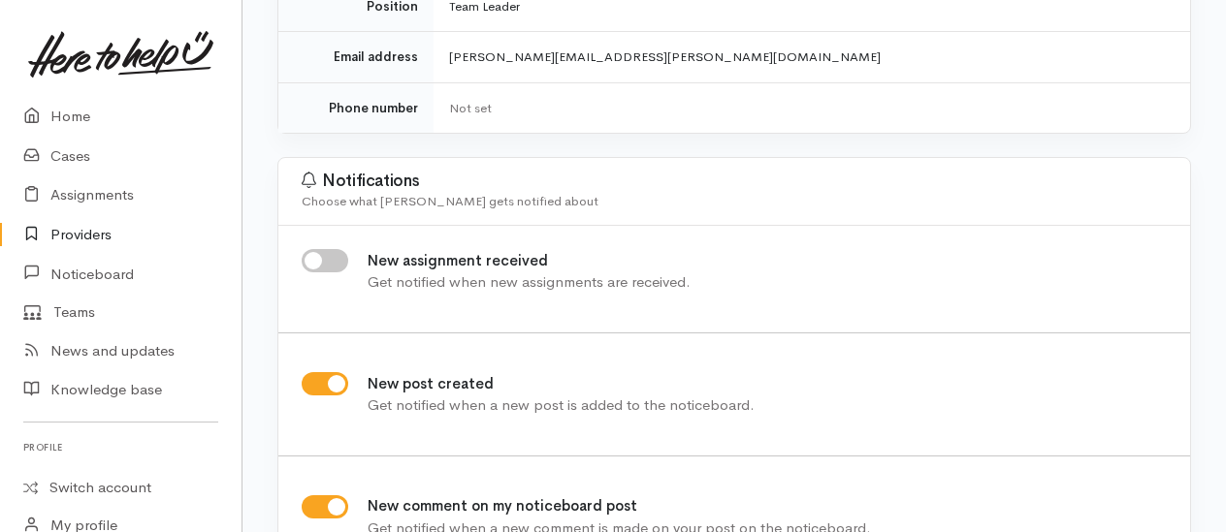
click at [314, 258] on input "New assignment received" at bounding box center [325, 260] width 47 height 23
checkbox input "true"
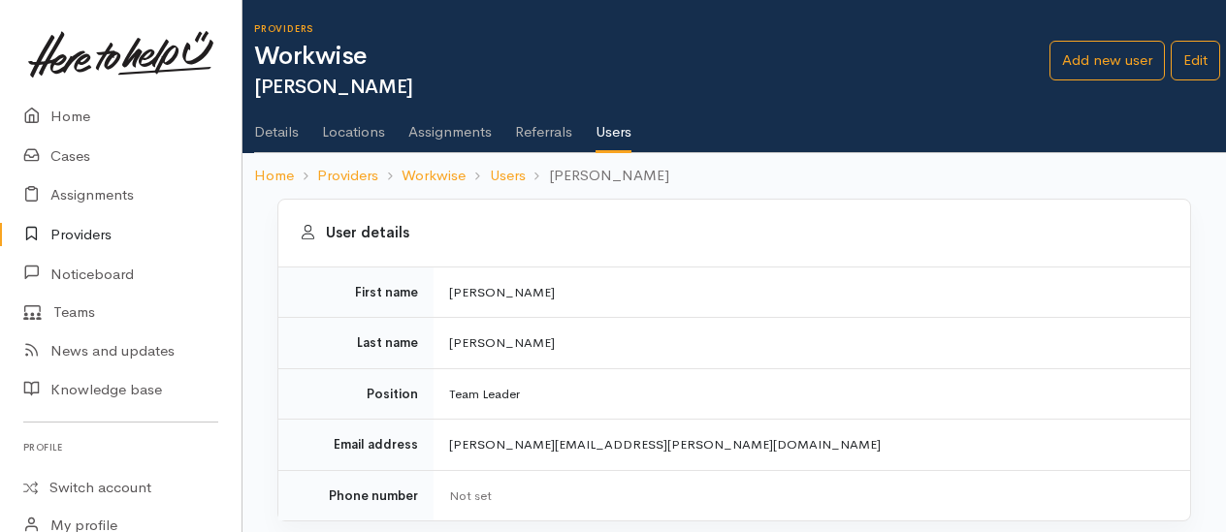
click at [271, 136] on link "Details" at bounding box center [276, 125] width 45 height 54
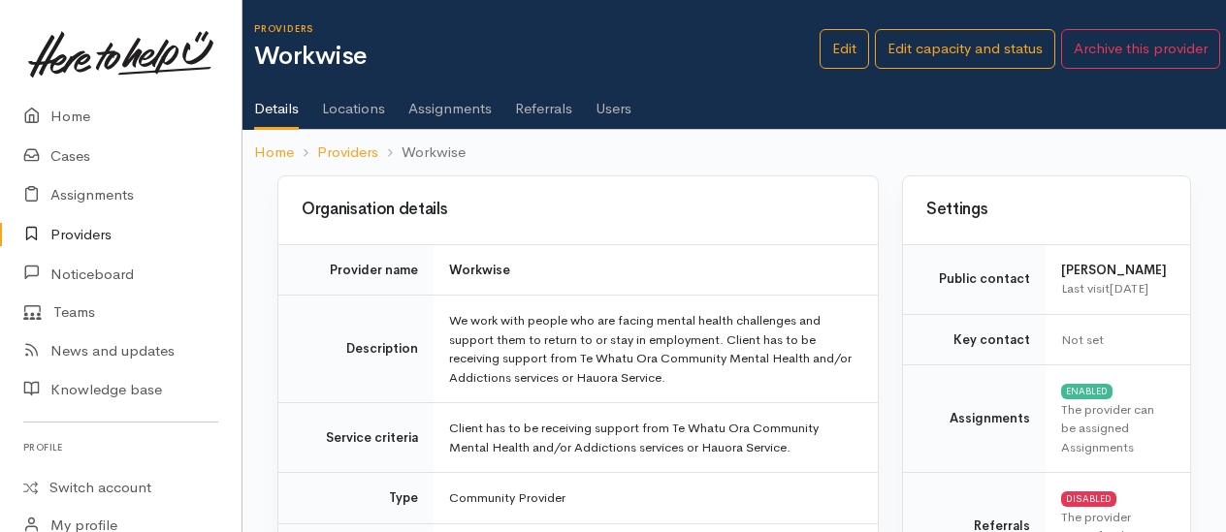
click at [469, 107] on link "Assignments" at bounding box center [449, 102] width 83 height 54
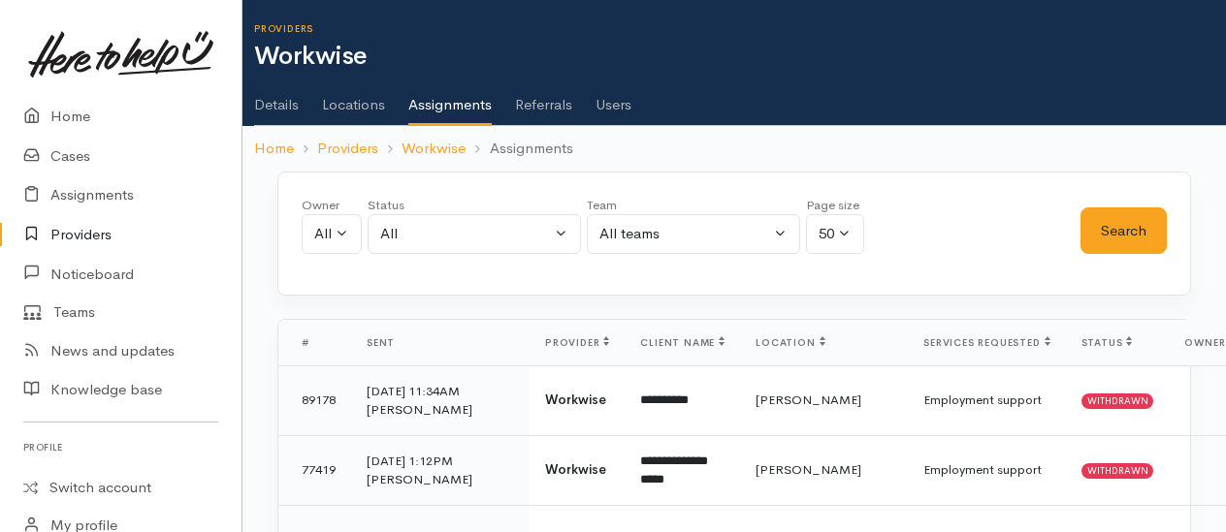
click at [284, 109] on link "Details" at bounding box center [276, 98] width 45 height 54
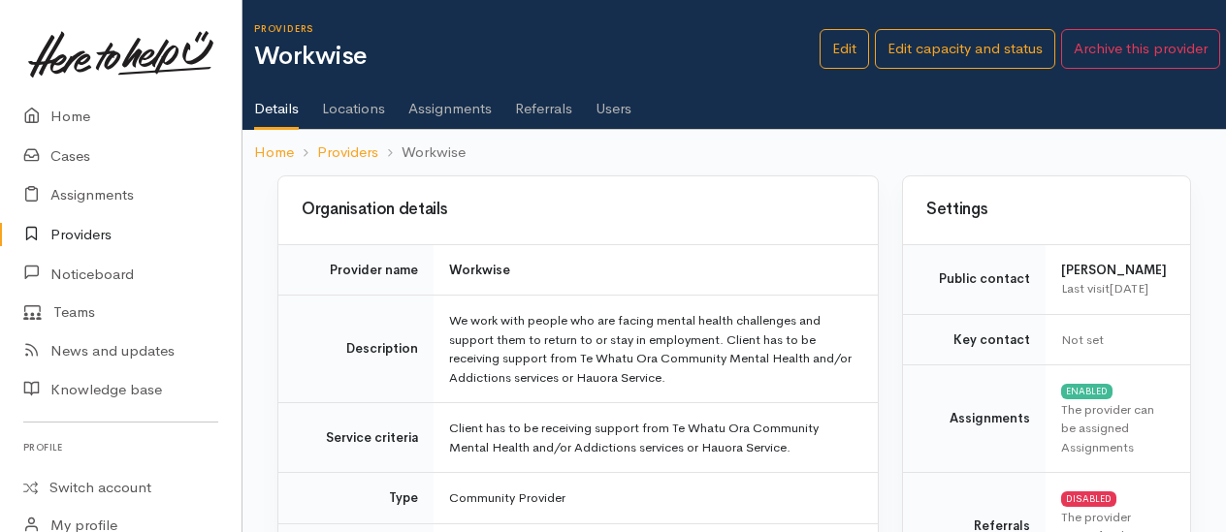
click at [603, 112] on link "Users" at bounding box center [613, 102] width 36 height 54
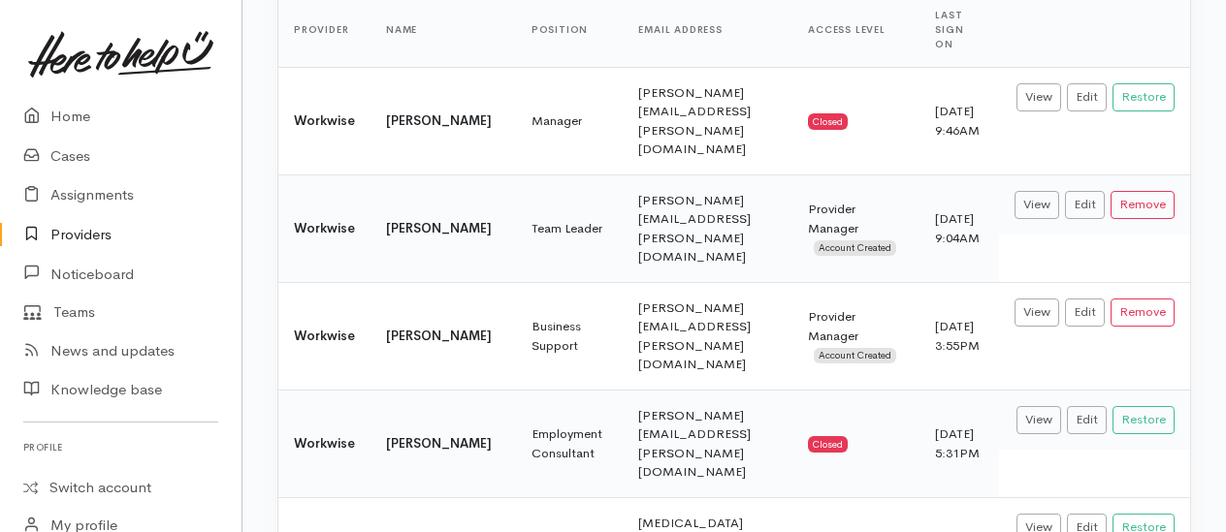
scroll to position [291, 0]
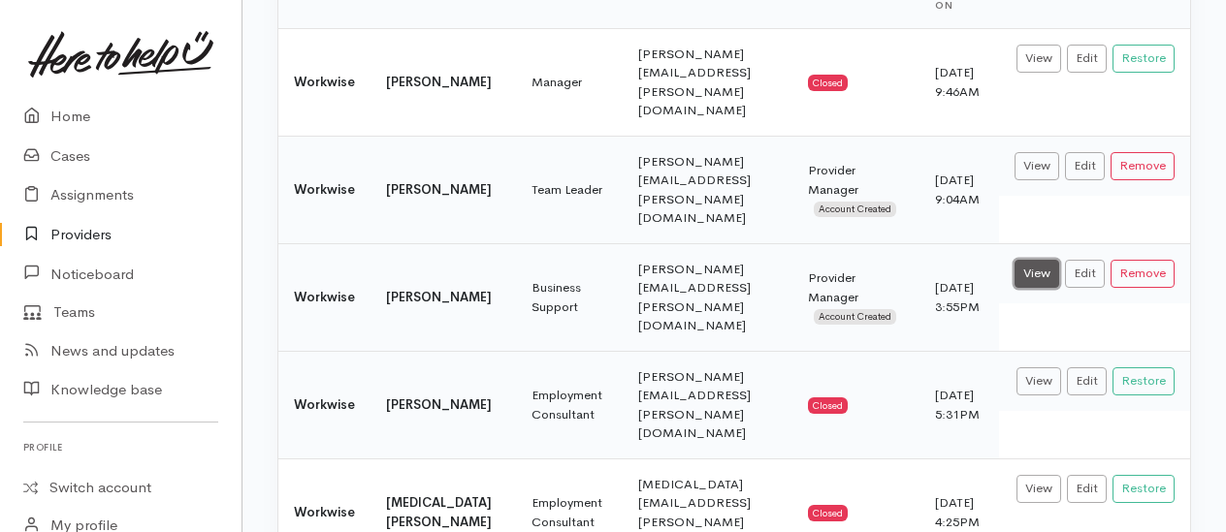
click at [1038, 260] on link "View" at bounding box center [1036, 274] width 45 height 28
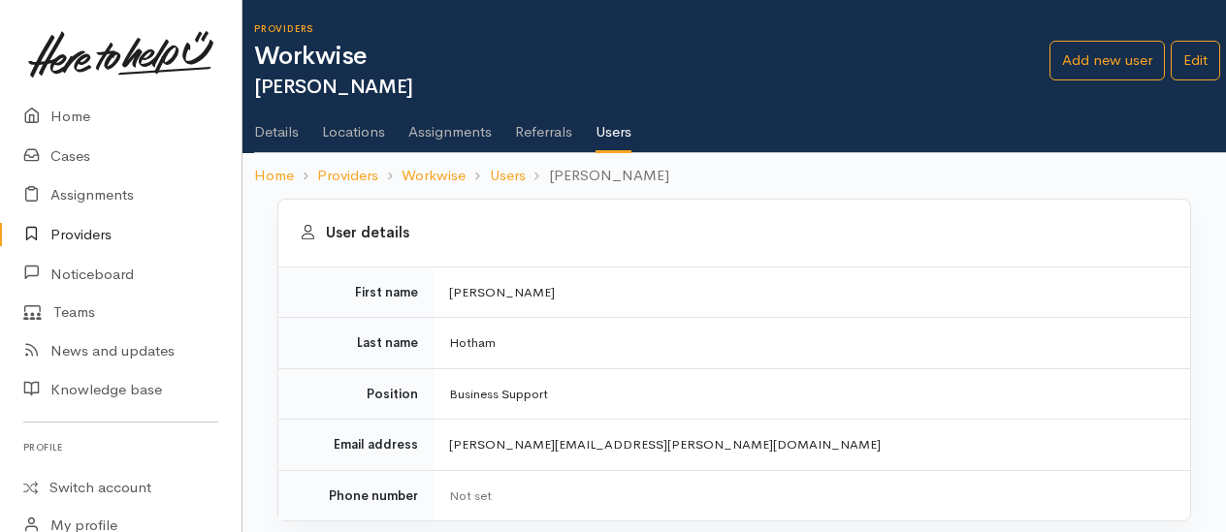
click at [599, 136] on link "Users" at bounding box center [613, 126] width 36 height 56
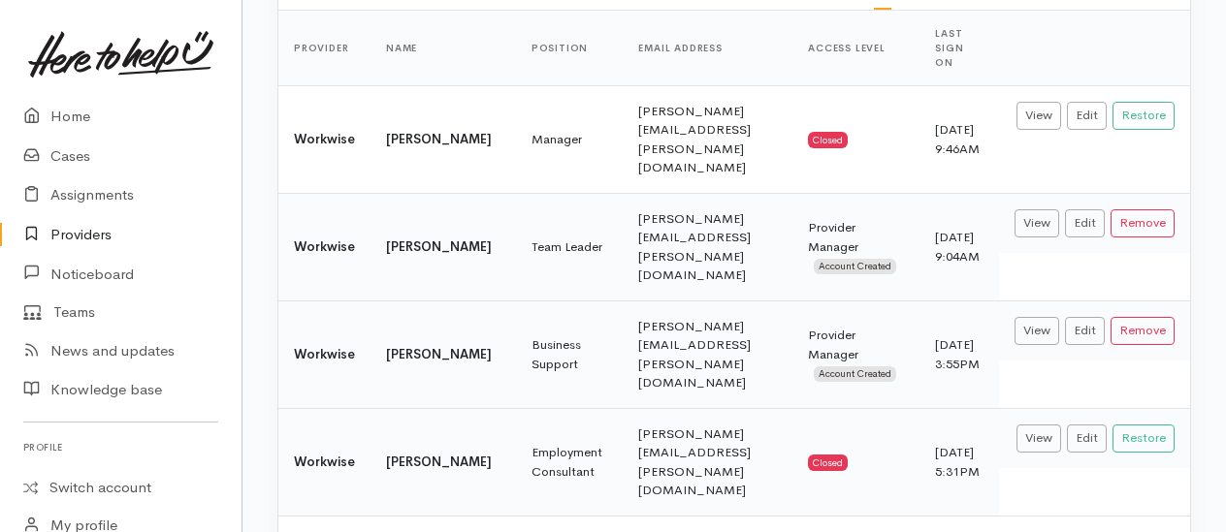
scroll to position [204, 0]
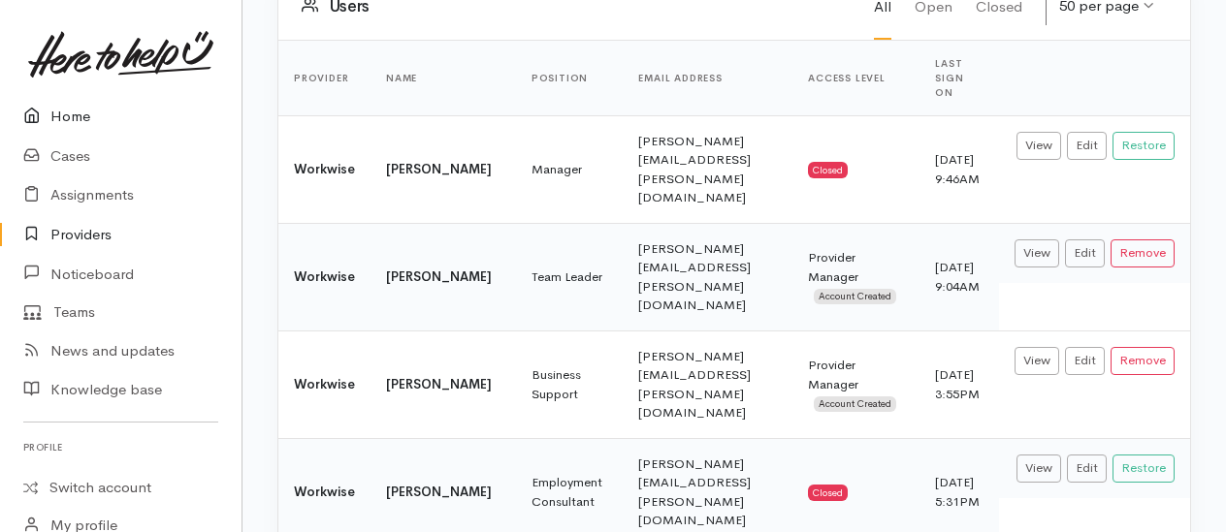
click at [79, 117] on link "Home" at bounding box center [120, 117] width 241 height 40
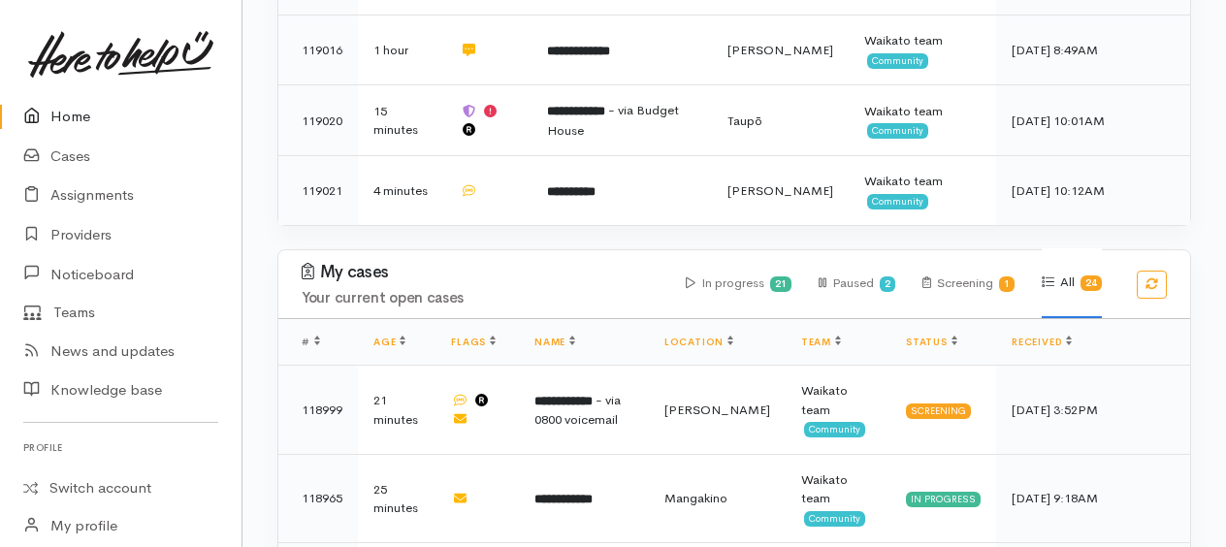
scroll to position [1358, 0]
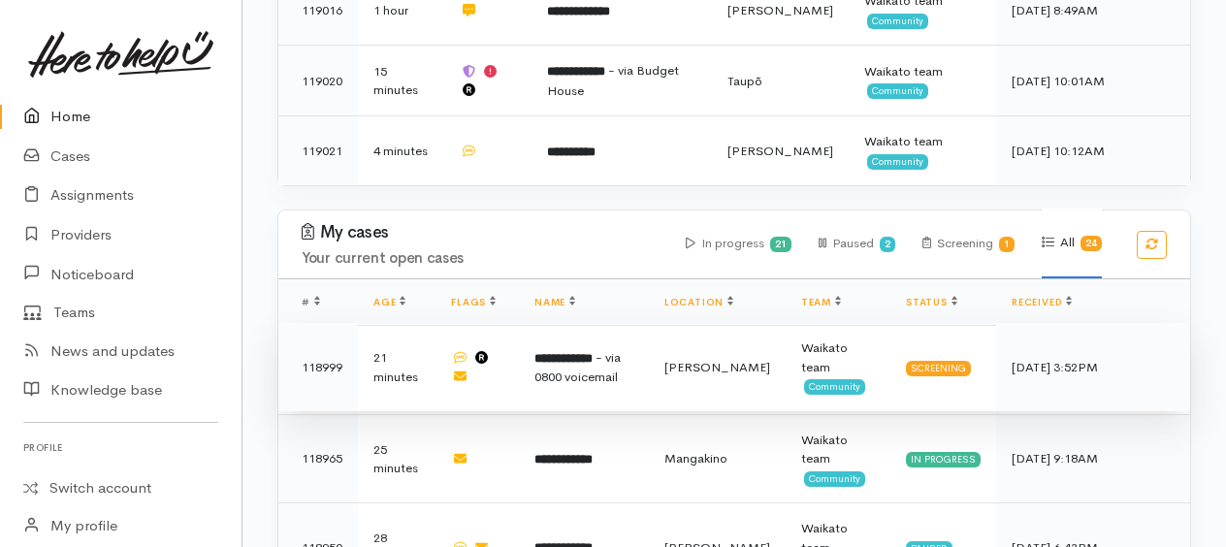
click at [569, 352] on b "**********" at bounding box center [563, 358] width 58 height 13
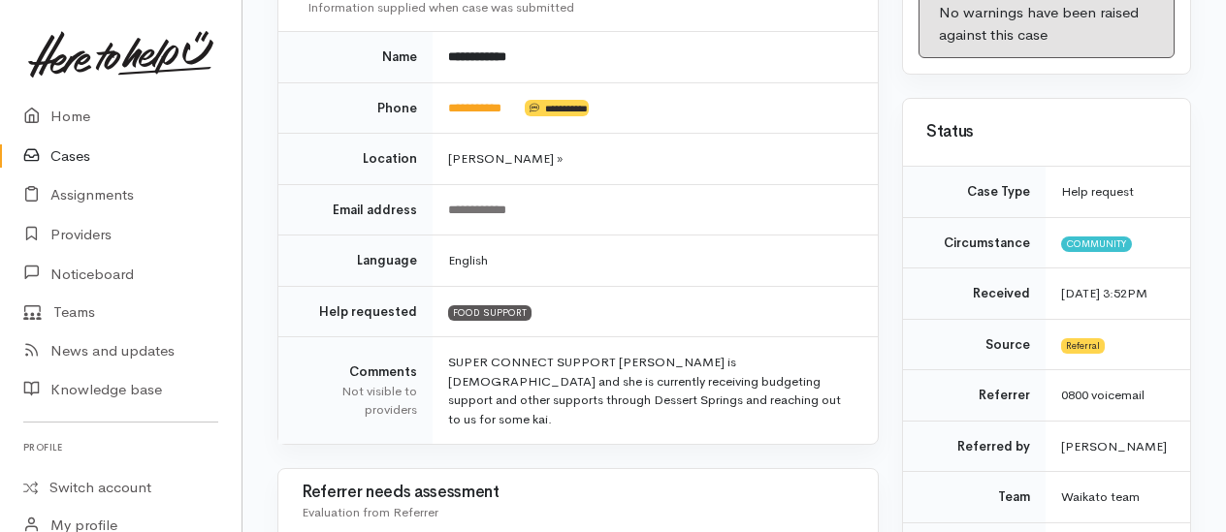
scroll to position [291, 0]
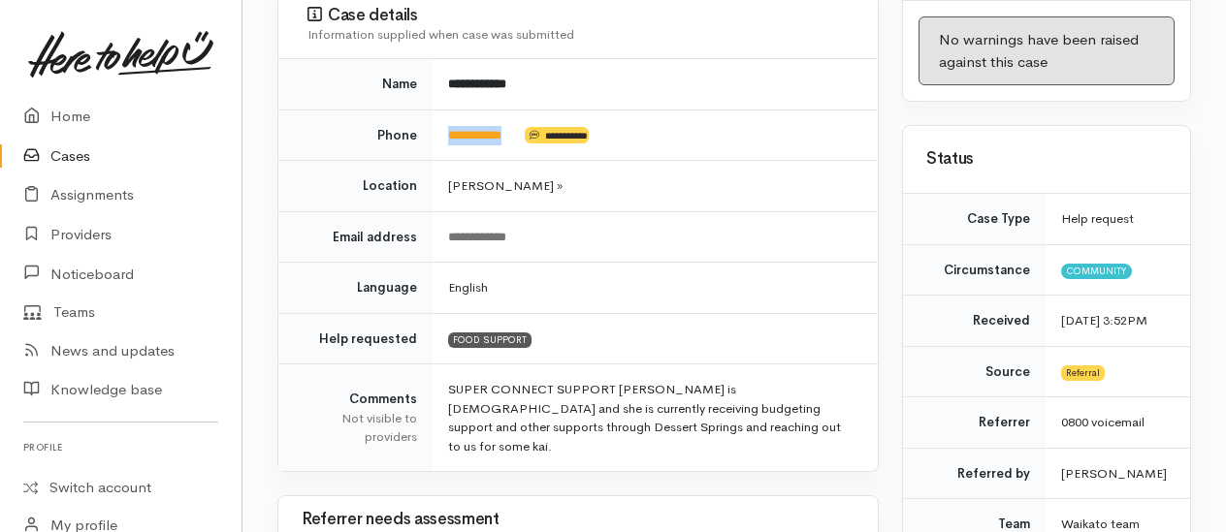
drag, startPoint x: 530, startPoint y: 111, endPoint x: 432, endPoint y: 113, distance: 98.0
click at [429, 114] on tr "**********" at bounding box center [577, 135] width 599 height 51
copy tr "**********"
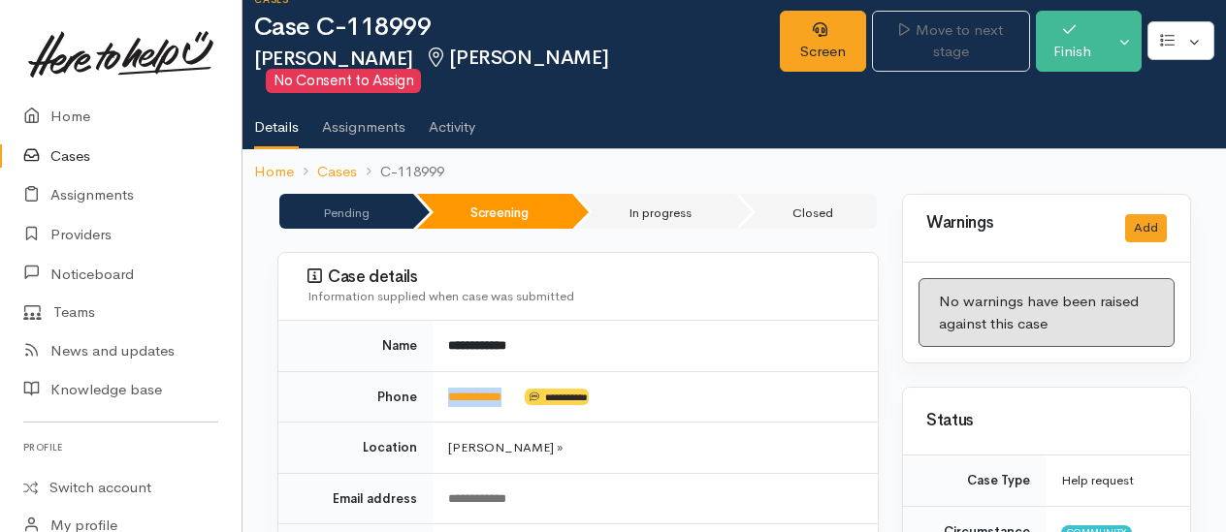
scroll to position [0, 0]
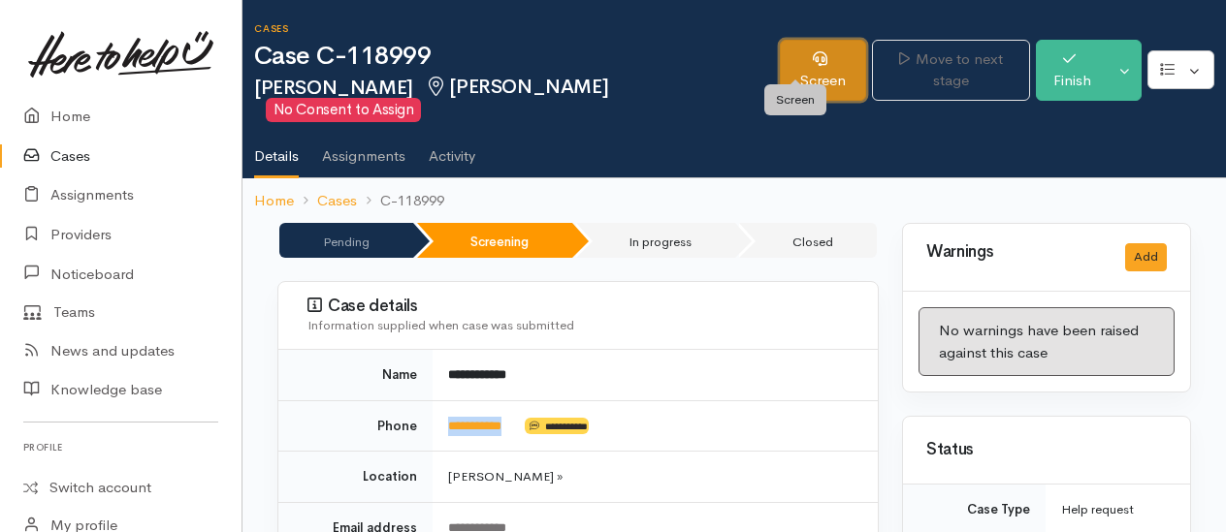
click at [805, 56] on link "Screen" at bounding box center [823, 70] width 86 height 61
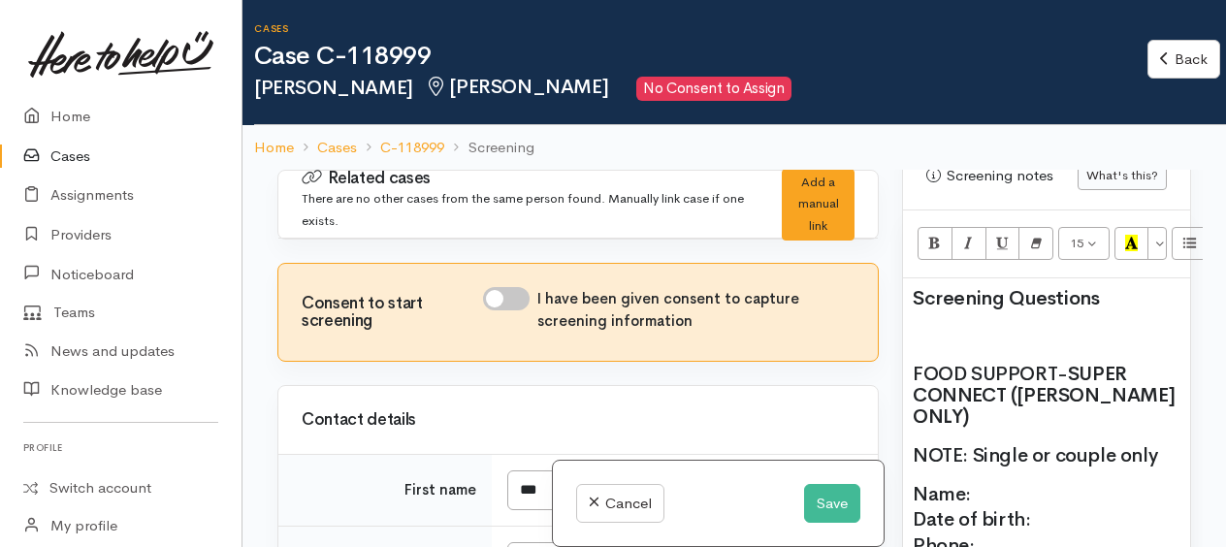
scroll to position [1552, 0]
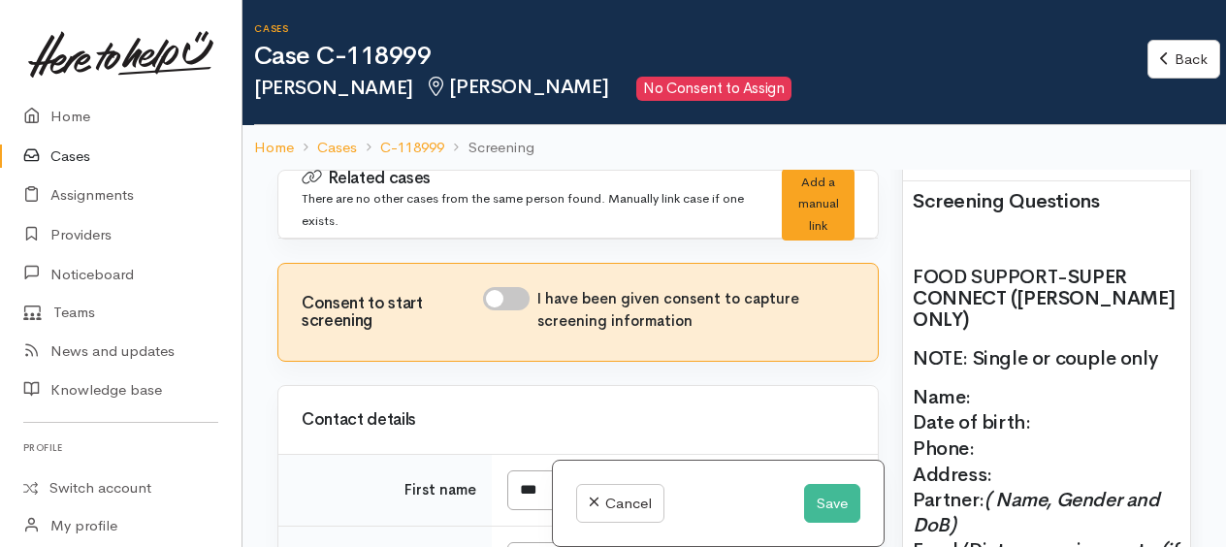
click at [990, 328] on h2 "FOOD SUPPORT - SUPER CONNECT (HAMILTON ONLY)" at bounding box center [1046, 299] width 268 height 64
click at [917, 239] on p at bounding box center [1046, 238] width 268 height 21
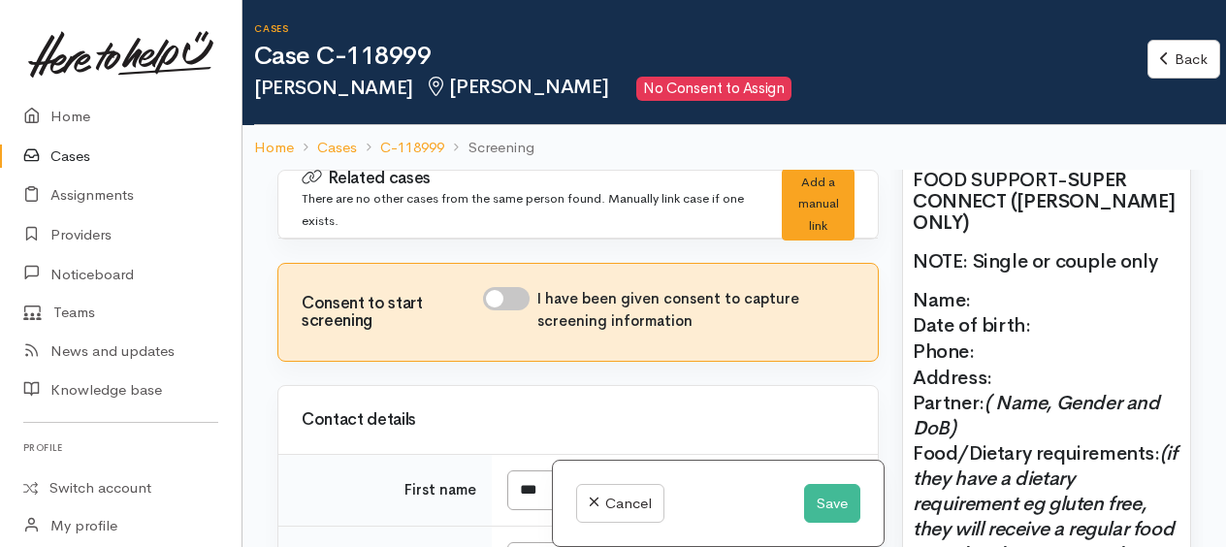
click at [981, 306] on p "Name: Date of birth: Phone:" at bounding box center [1046, 326] width 268 height 77
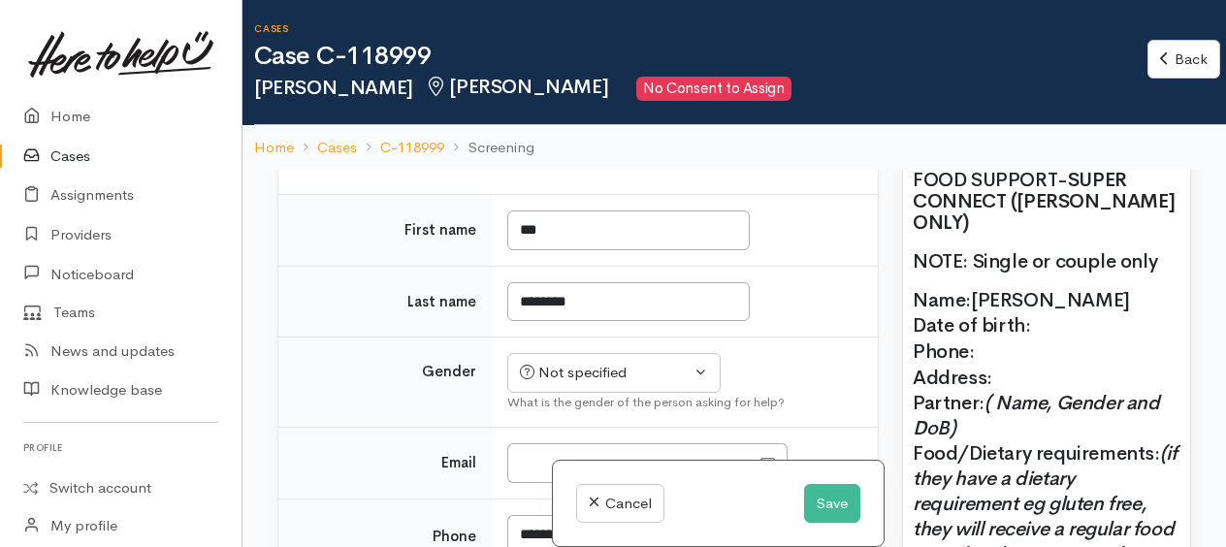
scroll to position [291, 0]
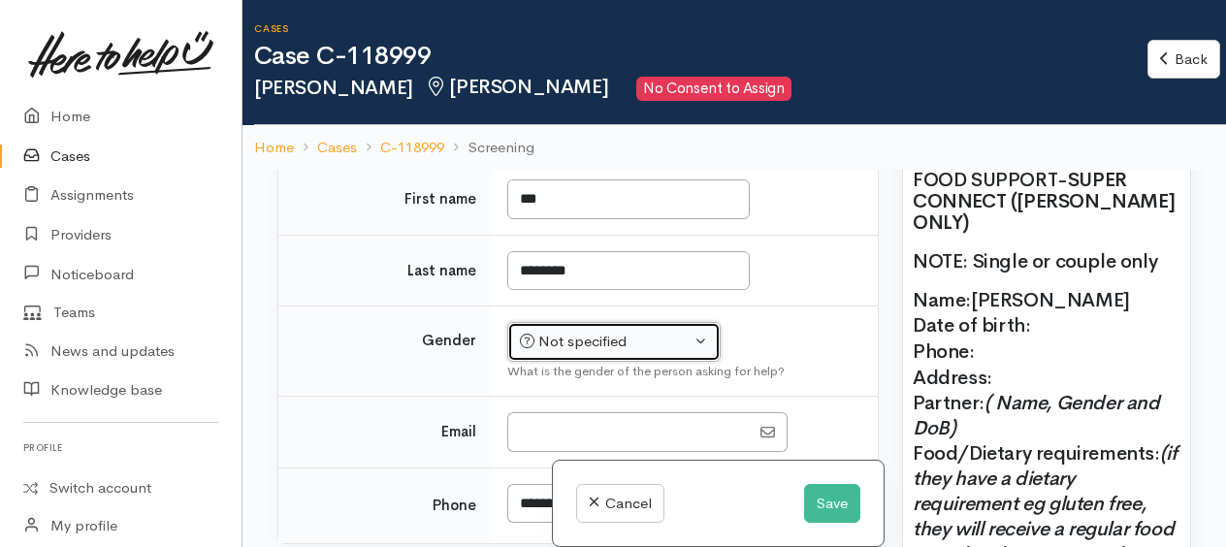
click at [651, 336] on div "Not specified" at bounding box center [605, 342] width 171 height 22
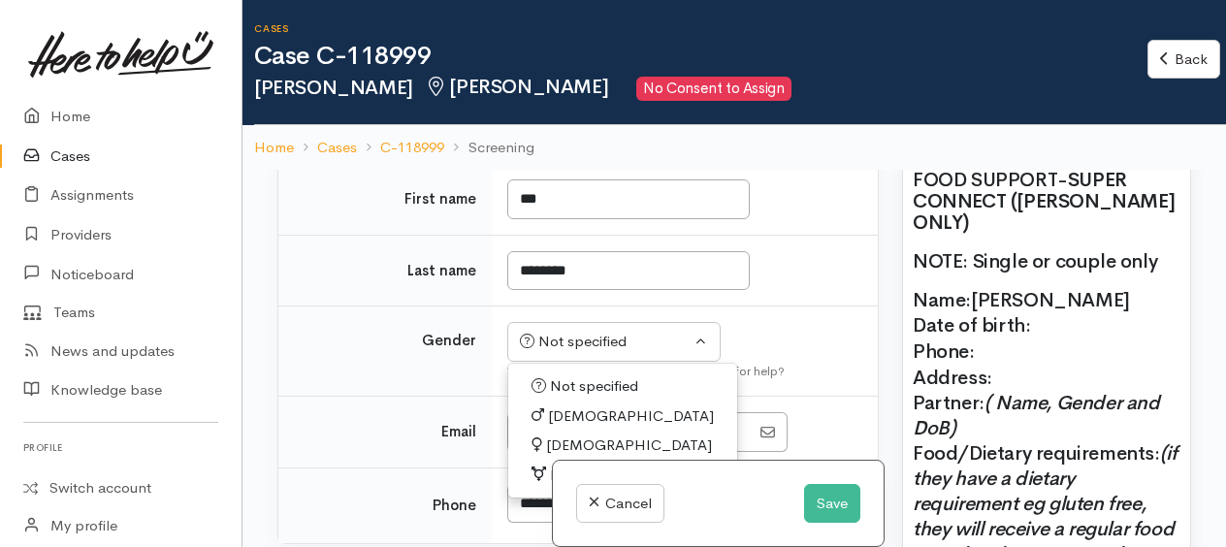
click at [582, 434] on span "[DEMOGRAPHIC_DATA]" at bounding box center [629, 445] width 166 height 22
select select "[DEMOGRAPHIC_DATA]"
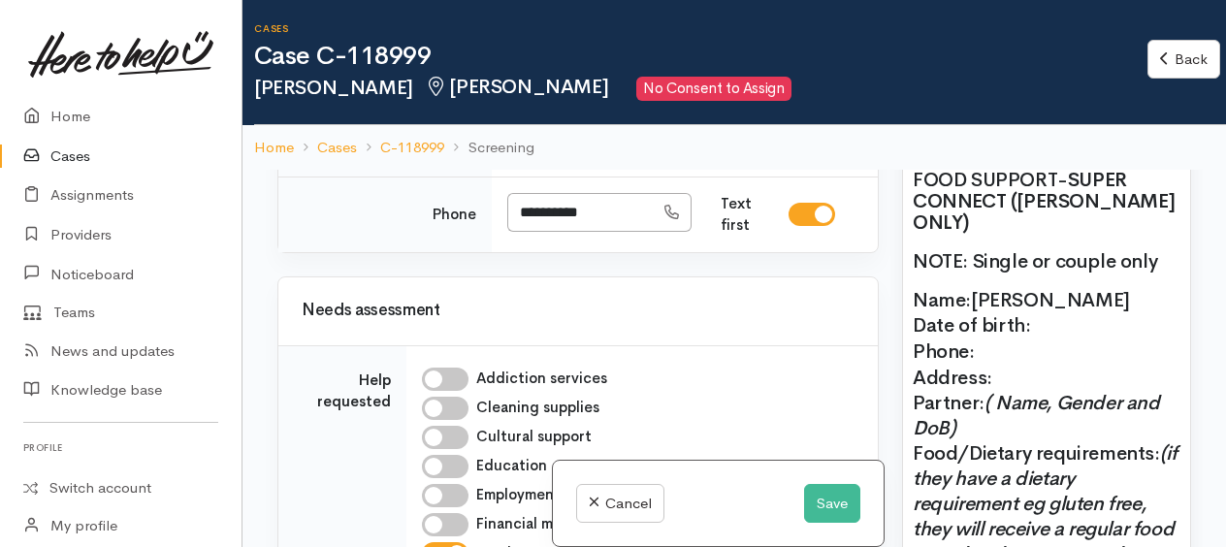
scroll to position [679, 0]
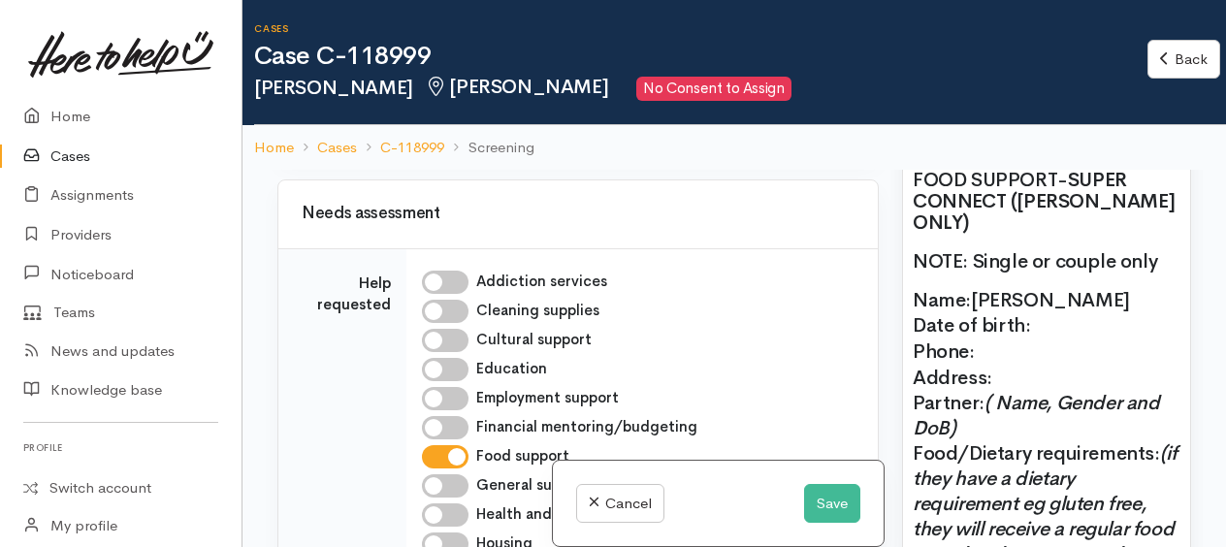
click at [1163, 269] on p "NOTE: Single or couple only" at bounding box center [1046, 261] width 268 height 21
click at [1045, 342] on p "Name: Bev Williams Date of birth: Phone:" at bounding box center [1046, 326] width 268 height 77
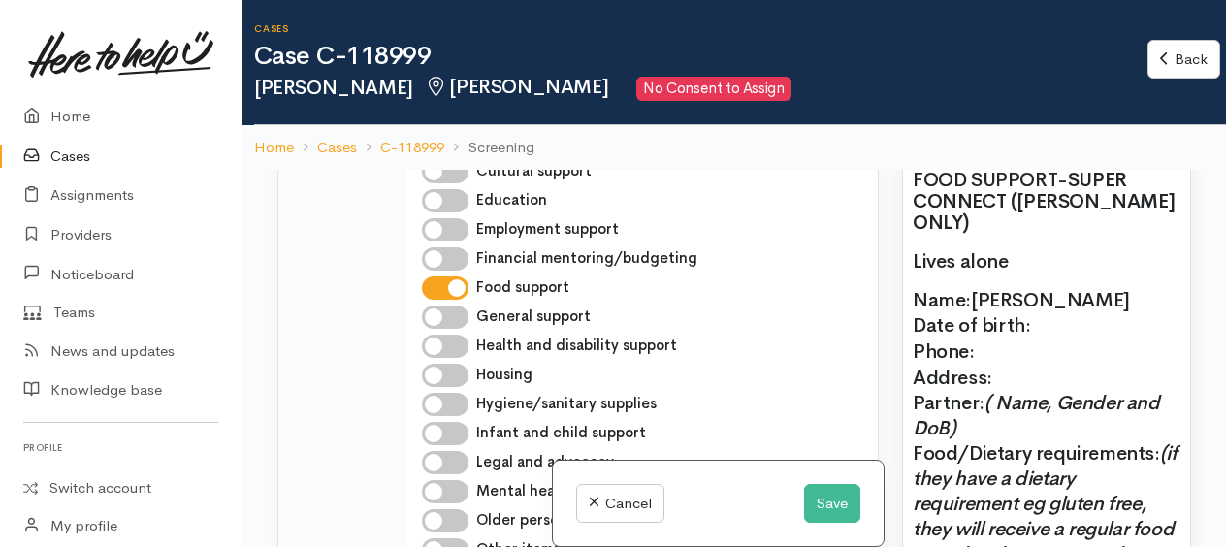
scroll to position [873, 0]
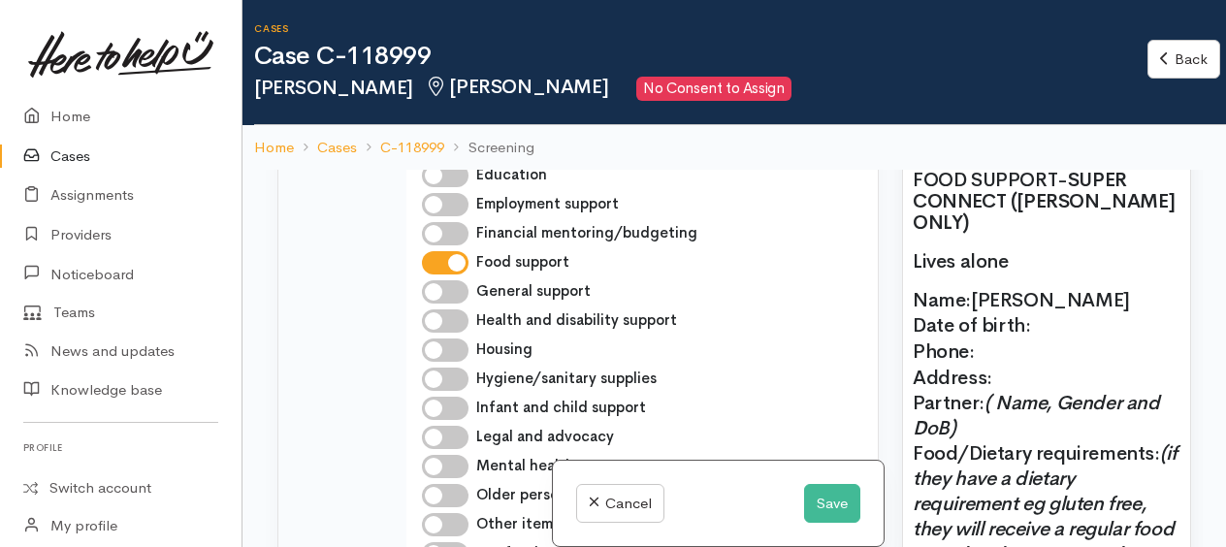
click at [1025, 272] on p "Lives alone" at bounding box center [1046, 261] width 268 height 21
click at [1038, 330] on p "Name: Bev Williams Date of birth: Phone:" at bounding box center [1046, 326] width 268 height 77
click at [997, 357] on p "Name: Bev Williams Date of birth: Phone:" at bounding box center [1046, 326] width 268 height 77
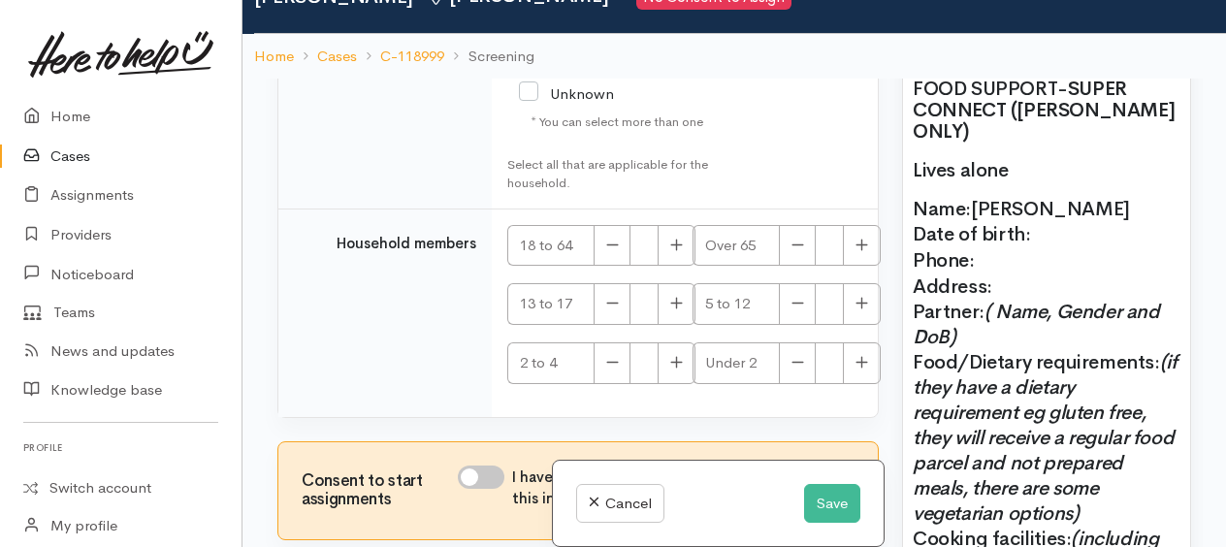
scroll to position [169, 0]
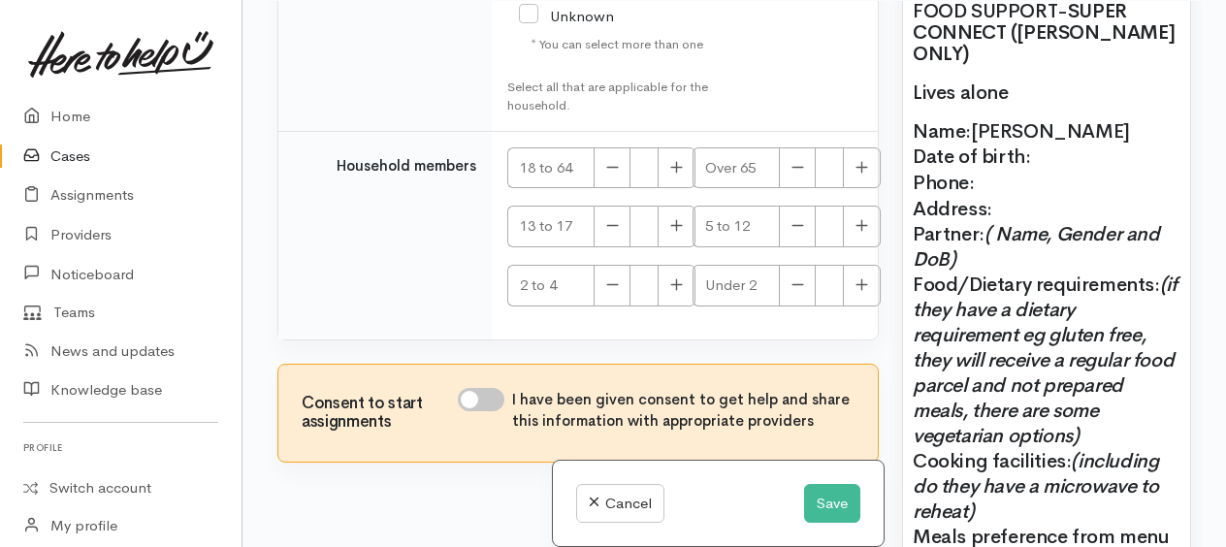
click at [468, 388] on input "I have been given consent to get help and share this information with appropria…" at bounding box center [481, 399] width 47 height 23
checkbox input "true"
click at [855, 160] on icon "button" at bounding box center [861, 167] width 13 height 15
type input "1"
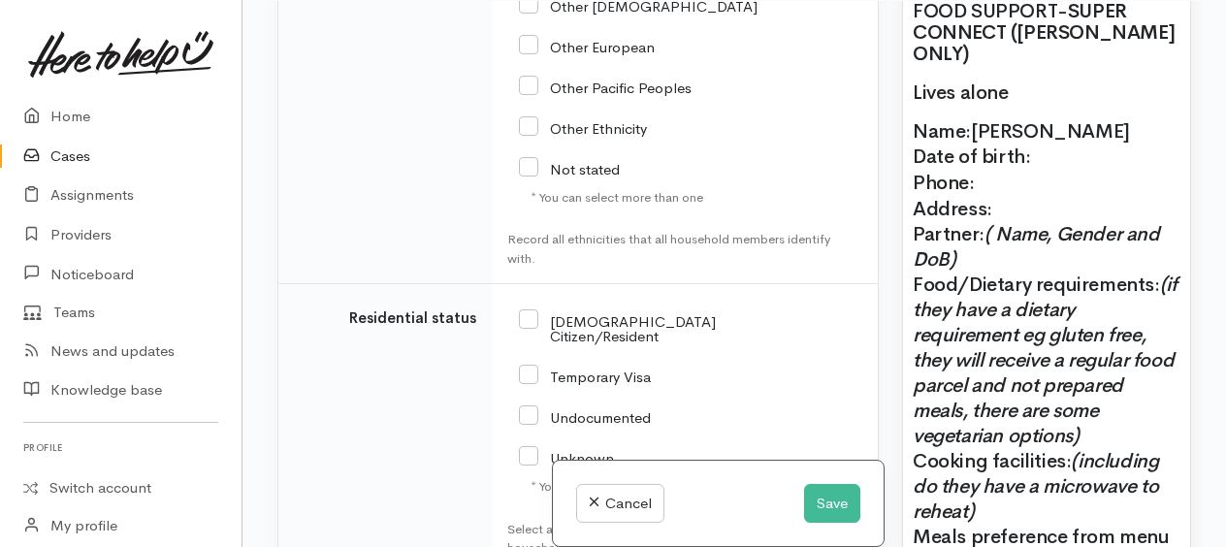
scroll to position [2977, 0]
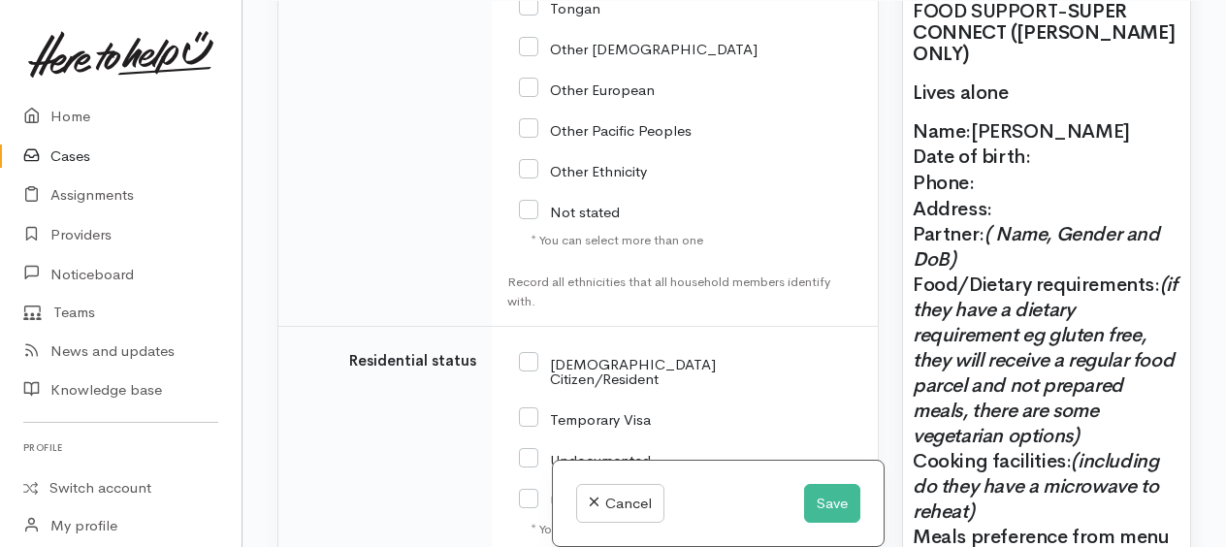
click at [522, 354] on input "[DEMOGRAPHIC_DATA] Citizen/Resident" at bounding box center [617, 370] width 197 height 32
checkbox input "true"
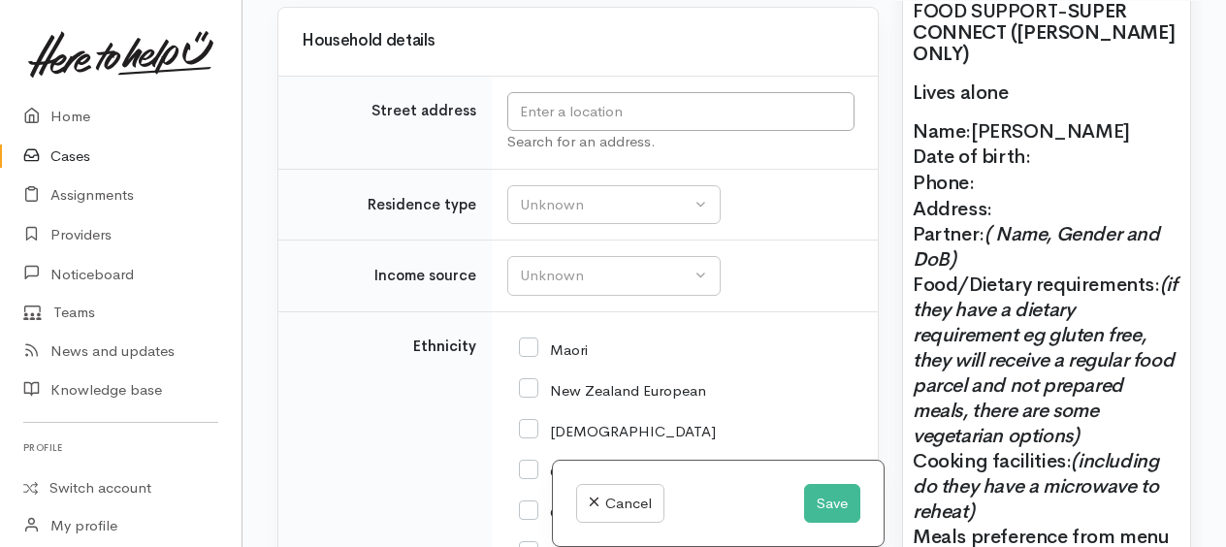
scroll to position [2104, 0]
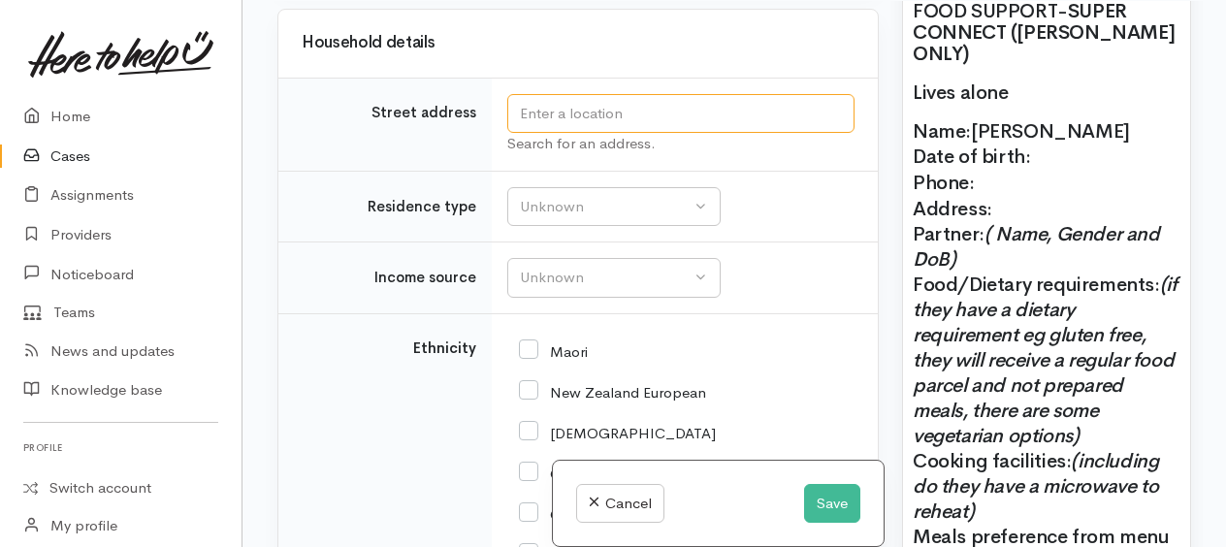
click at [551, 101] on input "text" at bounding box center [680, 114] width 347 height 40
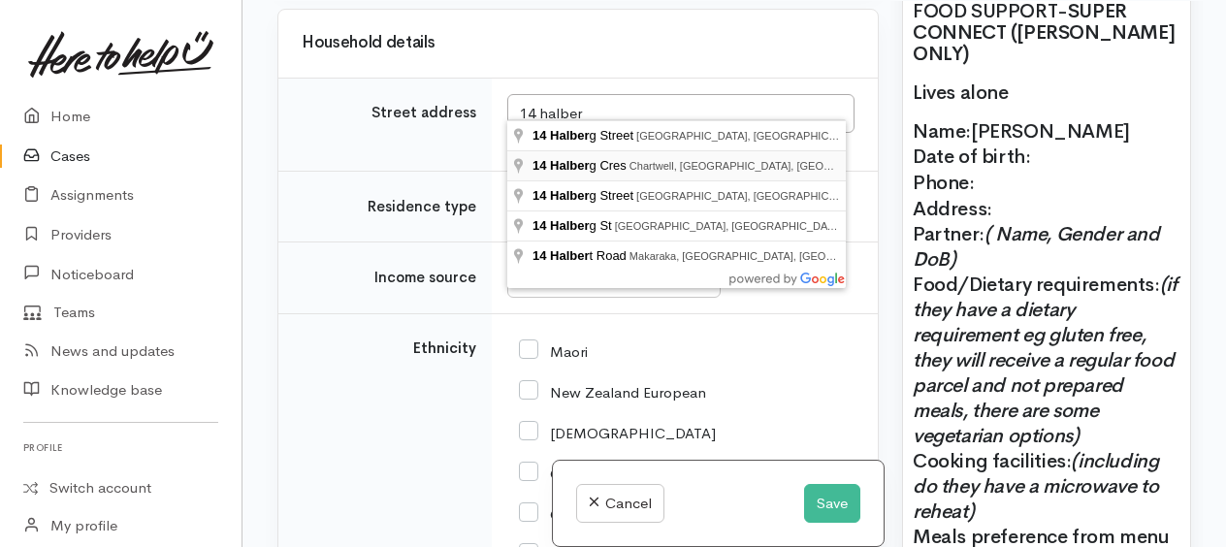
type input "14 Halberg Cres, Chartwell, Hamilton, New Zealand"
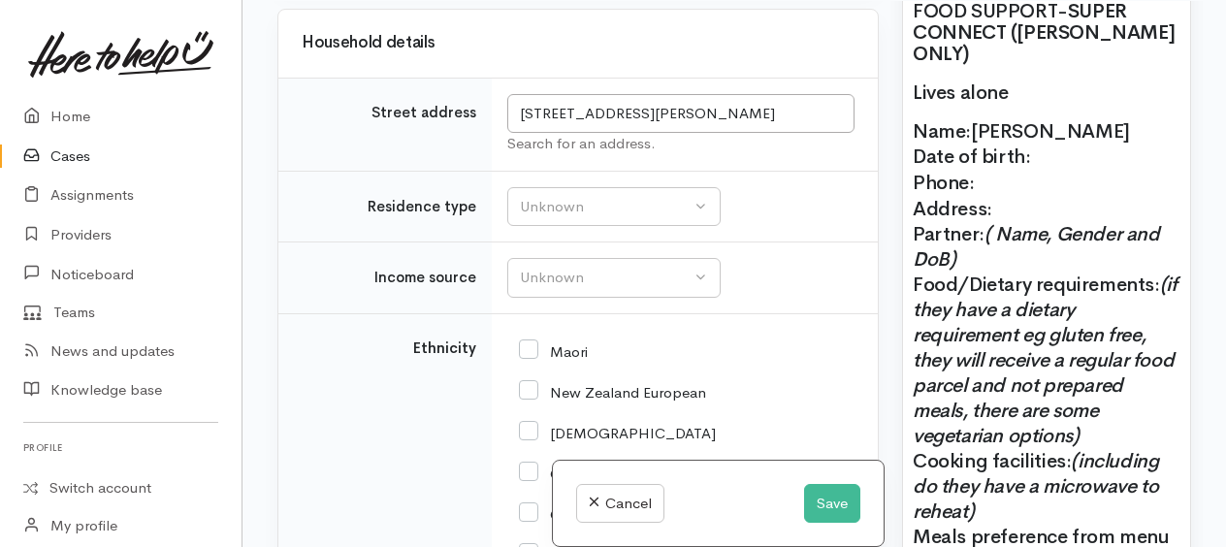
click at [1049, 165] on p "Name: Bev Williams Date of birth: Phone:" at bounding box center [1046, 157] width 268 height 77
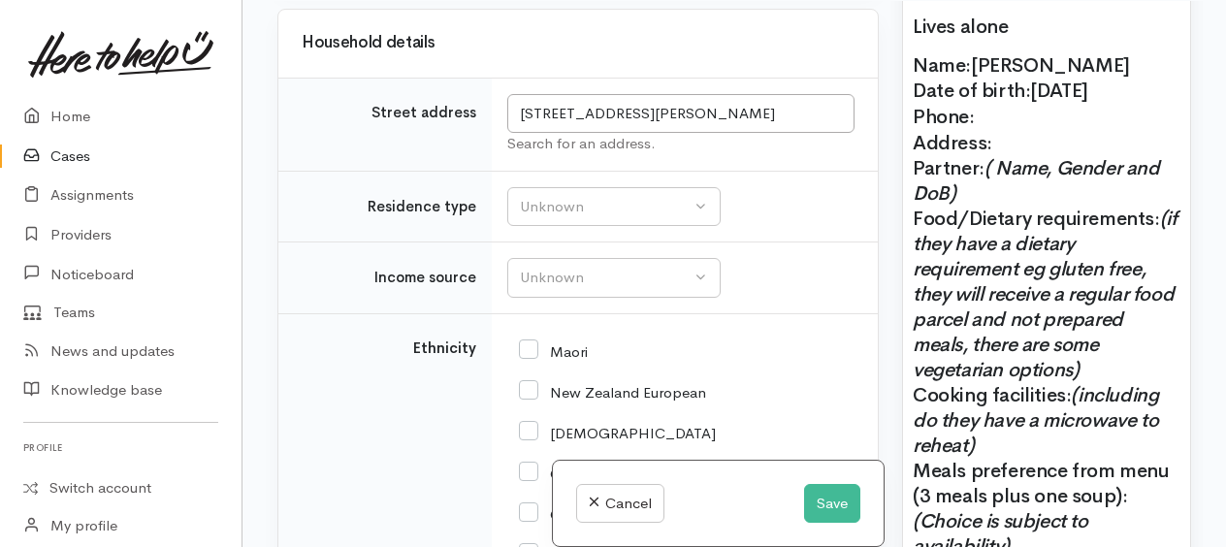
scroll to position [1745, 0]
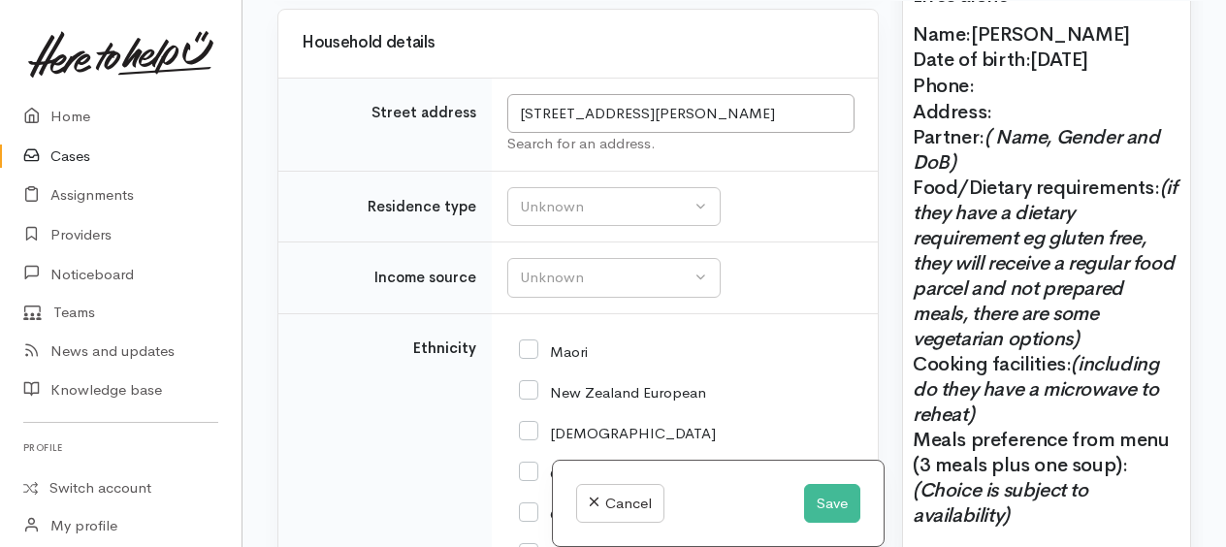
click at [1160, 198] on p "Partner: ( Name, Gender and DoB) Food/Dietary requirements: (if they have a die…" at bounding box center [1046, 276] width 268 height 303
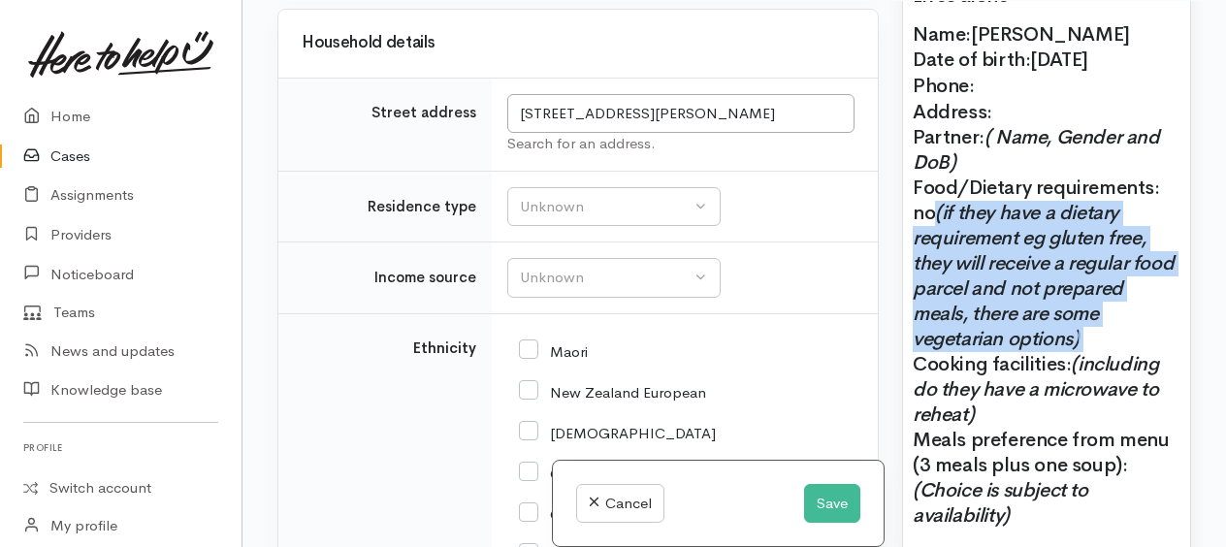
drag, startPoint x: 939, startPoint y: 218, endPoint x: 1126, endPoint y: 337, distance: 221.9
click at [1126, 337] on p "Partner: ( Name, Gender and DoB) Food/Dietary requirements: no (if they have a …" at bounding box center [1046, 276] width 268 height 303
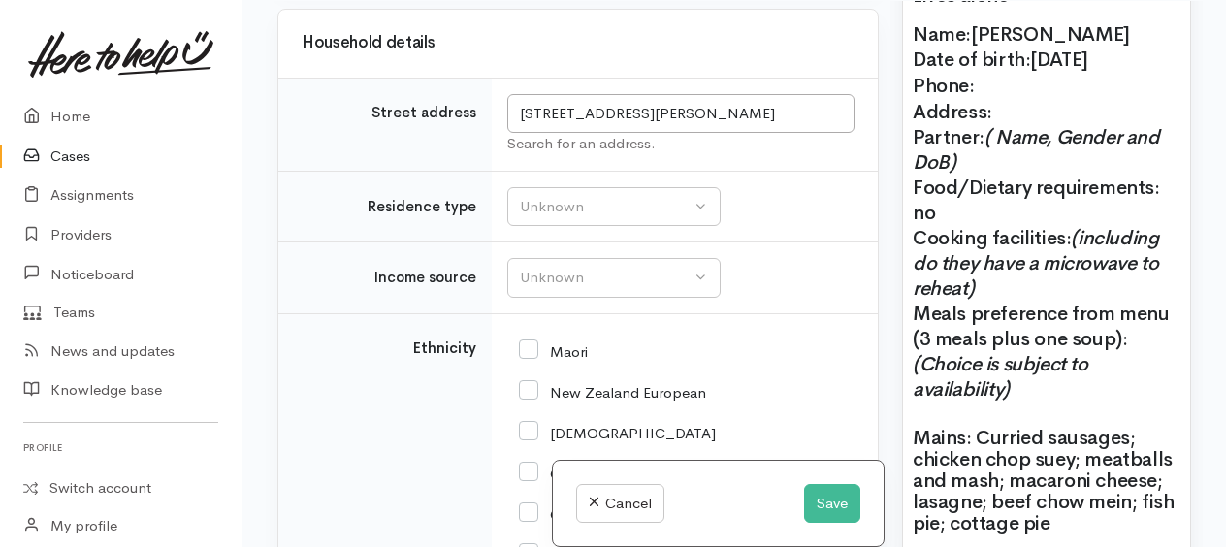
click at [994, 293] on p "Partner: ( Name, Gender and DoB) Food/Dietary requirements: no Cooking faciliti…" at bounding box center [1046, 213] width 268 height 176
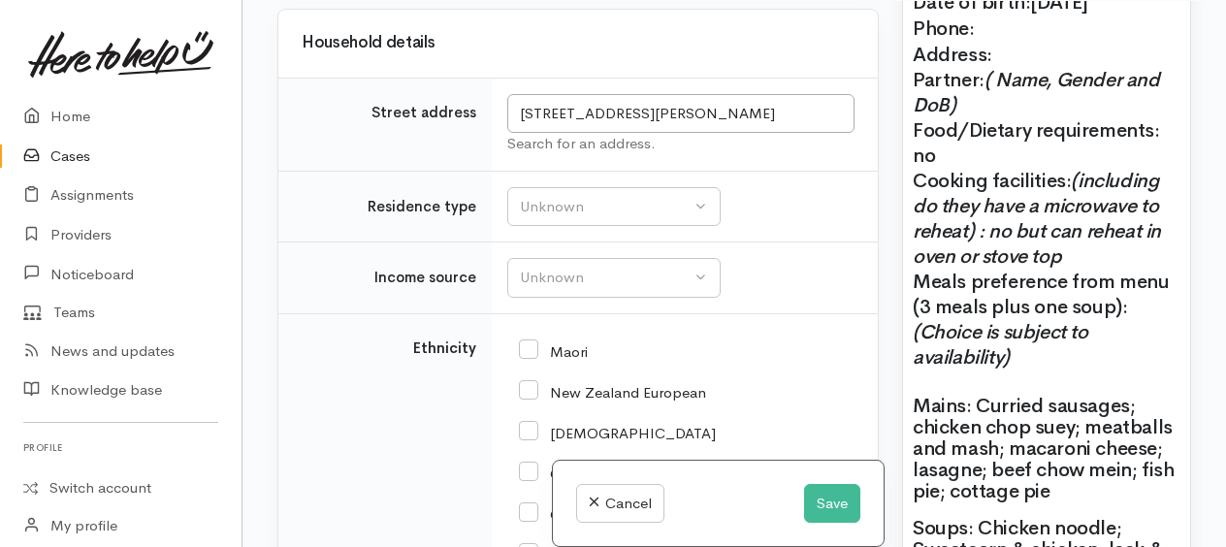
scroll to position [1842, 0]
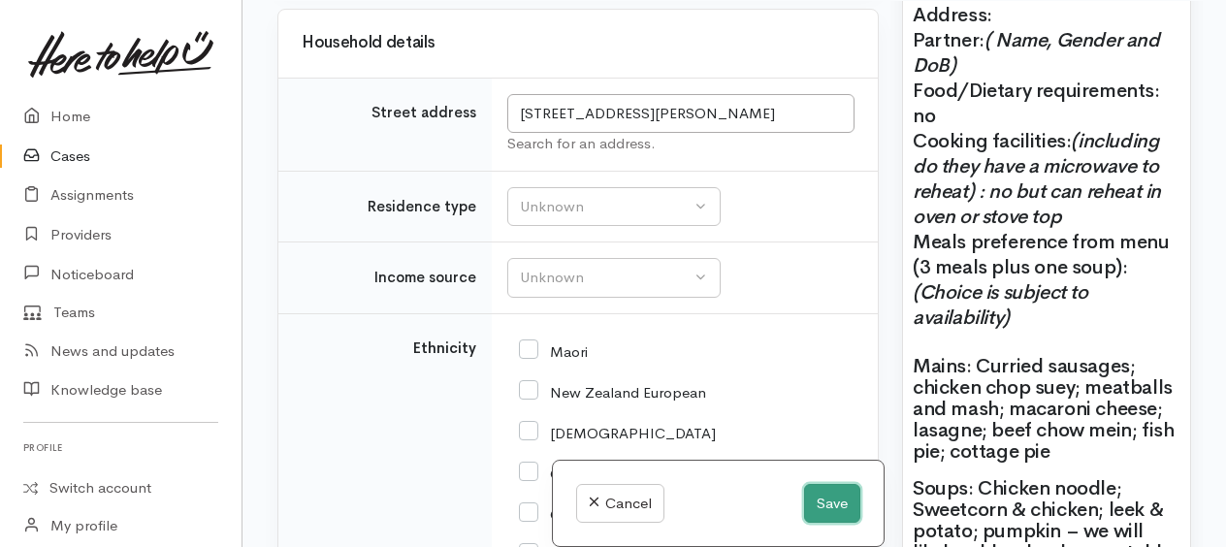
click at [816, 500] on button "Save" at bounding box center [832, 504] width 56 height 40
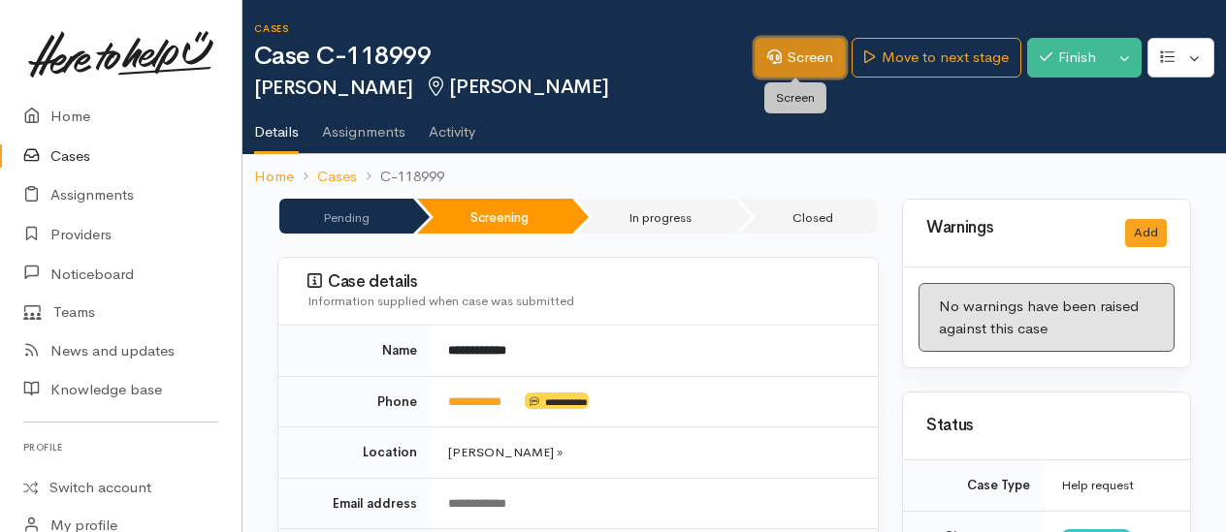
click at [784, 72] on link "Screen" at bounding box center [799, 58] width 91 height 40
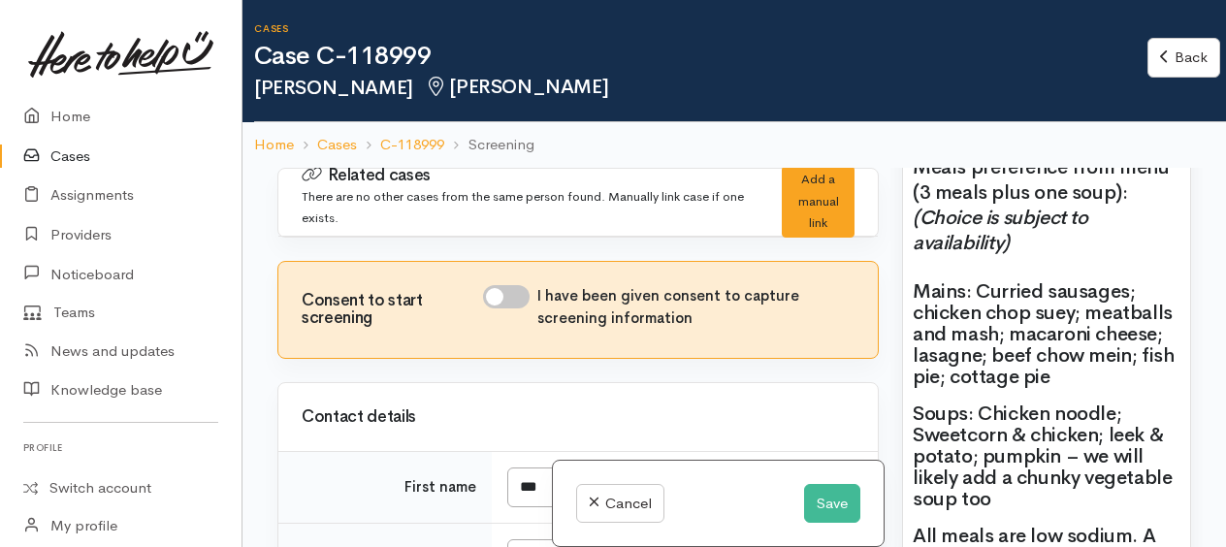
scroll to position [2230, 0]
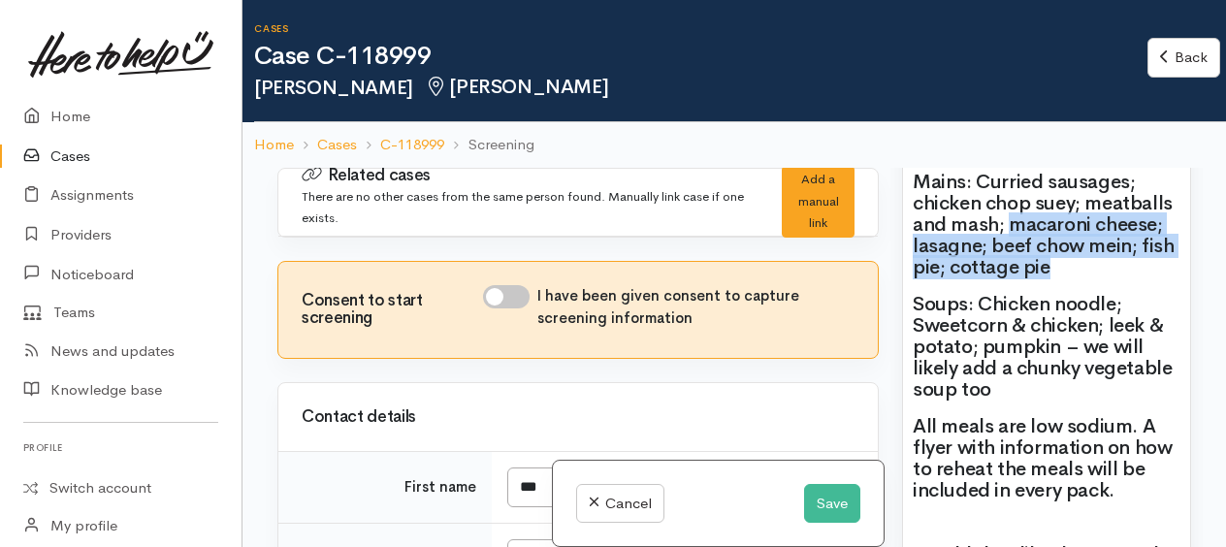
drag, startPoint x: 1008, startPoint y: 295, endPoint x: 1054, endPoint y: 326, distance: 55.1
click at [1054, 278] on p "Mains: Curried sausages; chicken chop suey; meatballs and mash; macaroni cheese…" at bounding box center [1046, 225] width 268 height 107
click at [1068, 278] on p "Mains: Curried sausages; chicken chop suey; meatballs and mash; macaroni cheese…" at bounding box center [1046, 225] width 268 height 107
drag, startPoint x: 1007, startPoint y: 293, endPoint x: 1065, endPoint y: 325, distance: 66.4
click at [1065, 278] on p "Mains: Curried sausages; chicken chop suey; meatballs and mash; macaroni cheese…" at bounding box center [1046, 225] width 268 height 107
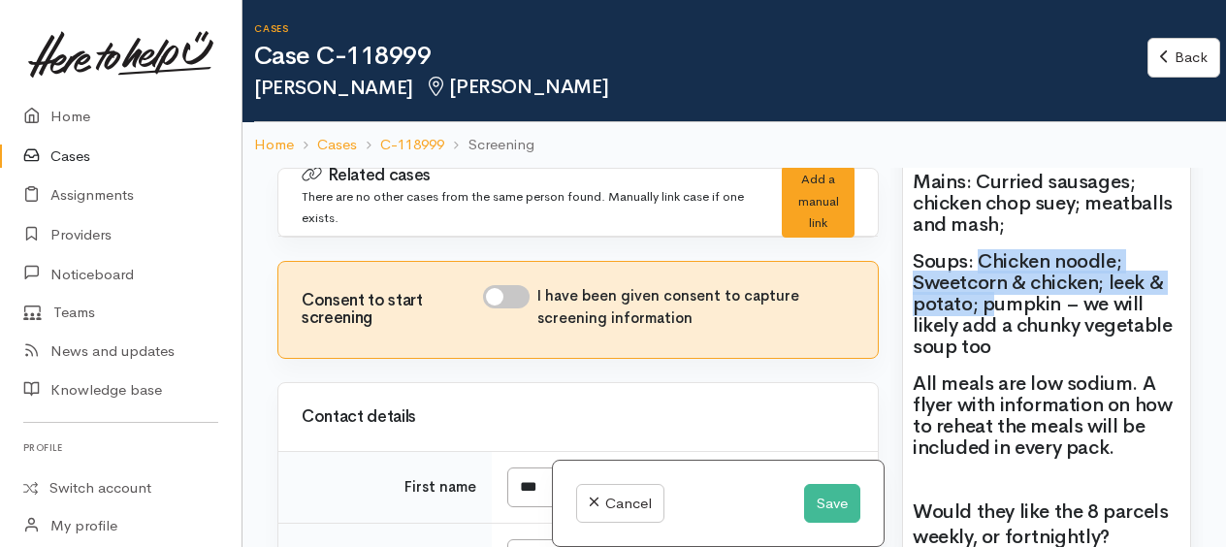
drag, startPoint x: 975, startPoint y: 325, endPoint x: 987, endPoint y: 365, distance: 41.7
click at [987, 358] on p "Soups: Chicken noodle; Sweetcorn & chicken; leek & potato; pumpkin – we will li…" at bounding box center [1046, 304] width 268 height 107
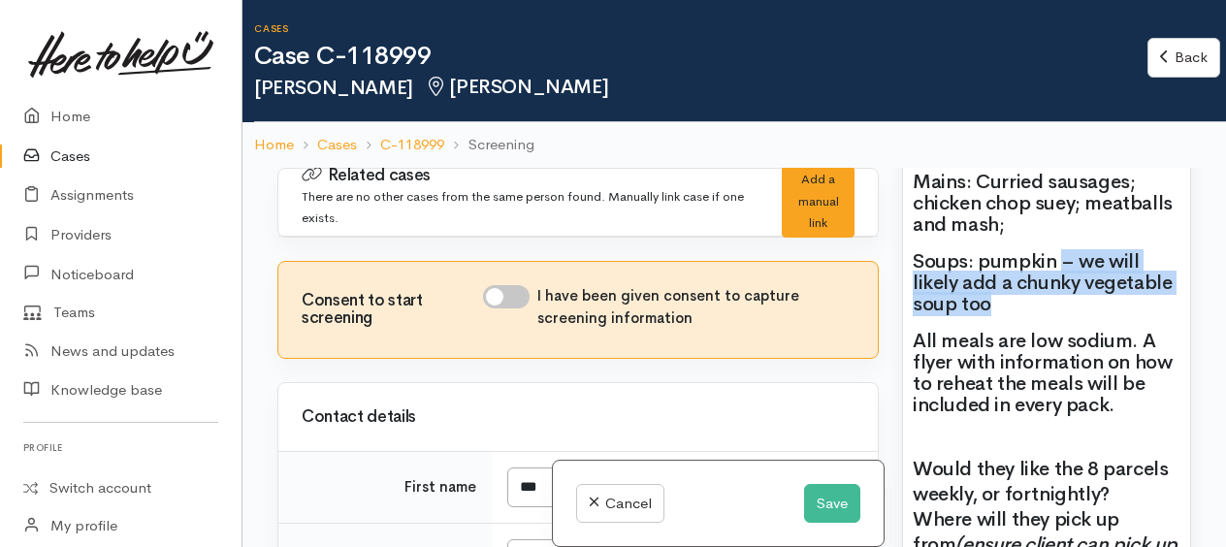
drag, startPoint x: 1062, startPoint y: 330, endPoint x: 1078, endPoint y: 365, distance: 38.6
click at [1078, 315] on p "Soups: pumpkin – we will likely add a chunky vegetable soup too" at bounding box center [1046, 283] width 268 height 64
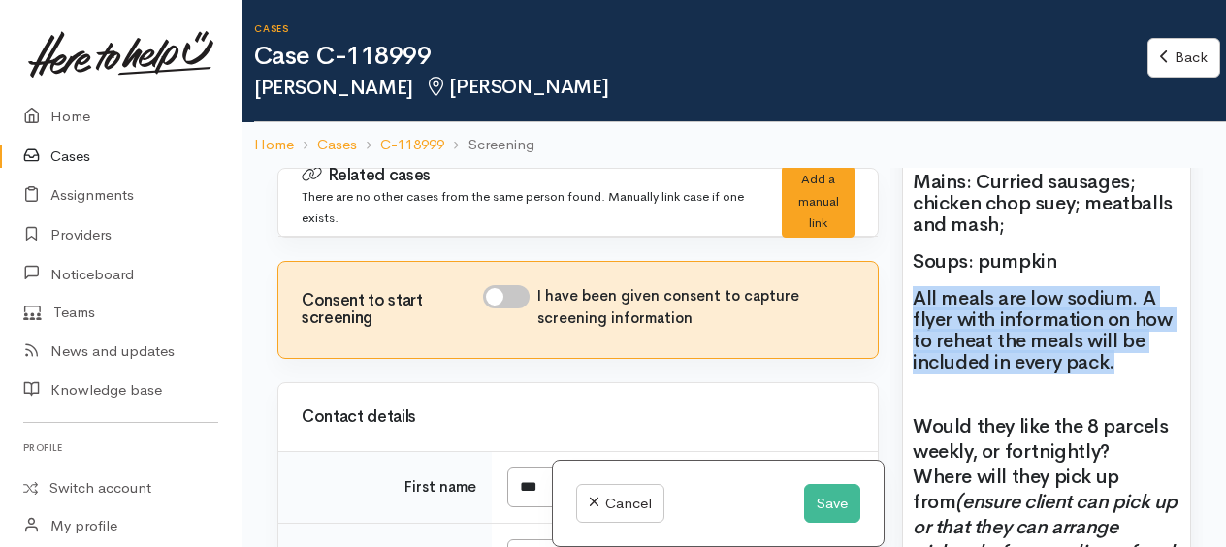
drag, startPoint x: 912, startPoint y: 359, endPoint x: 1163, endPoint y: 433, distance: 262.0
click at [1163, 373] on p "All meals are low sodium. A flyer with information on how to reheat the meals w…" at bounding box center [1046, 330] width 268 height 85
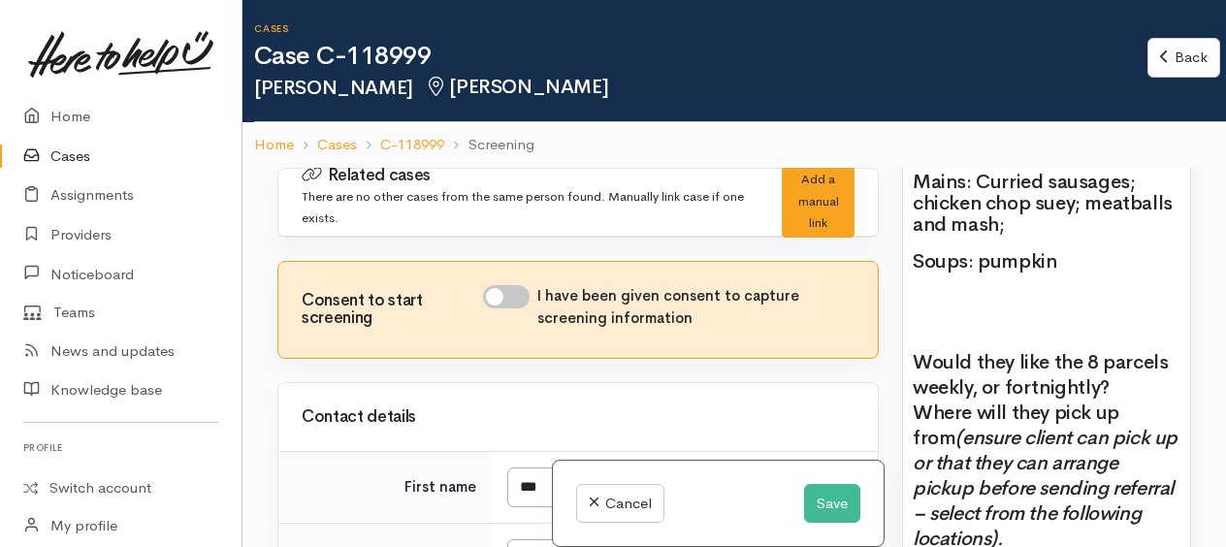
scroll to position [2327, 0]
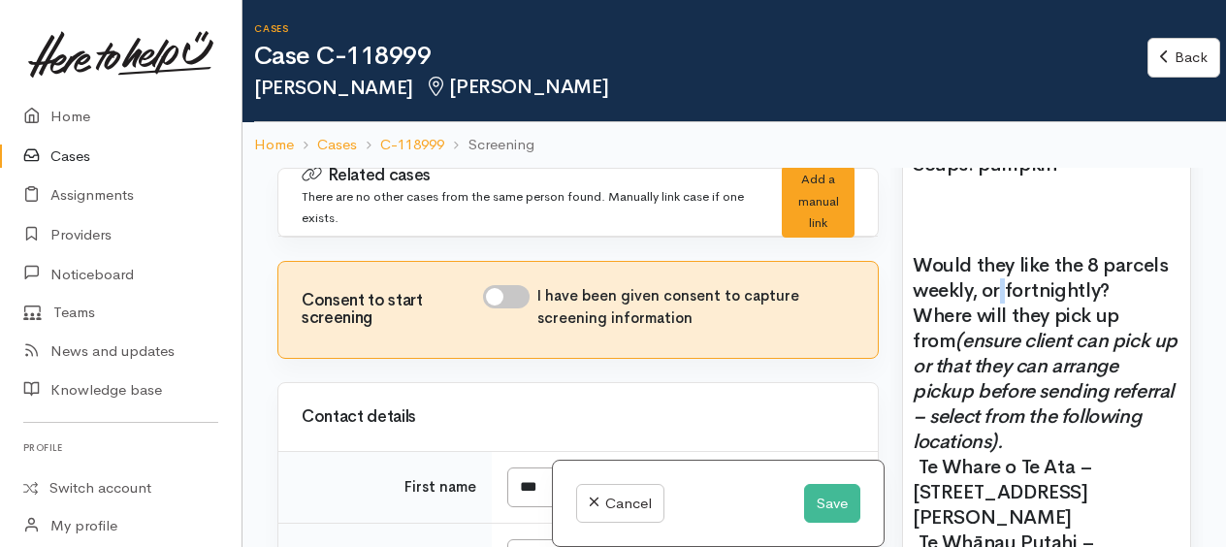
click at [1003, 303] on span "Would they like the 8 parcels weekly, or fortnightly?" at bounding box center [1039, 277] width 255 height 49
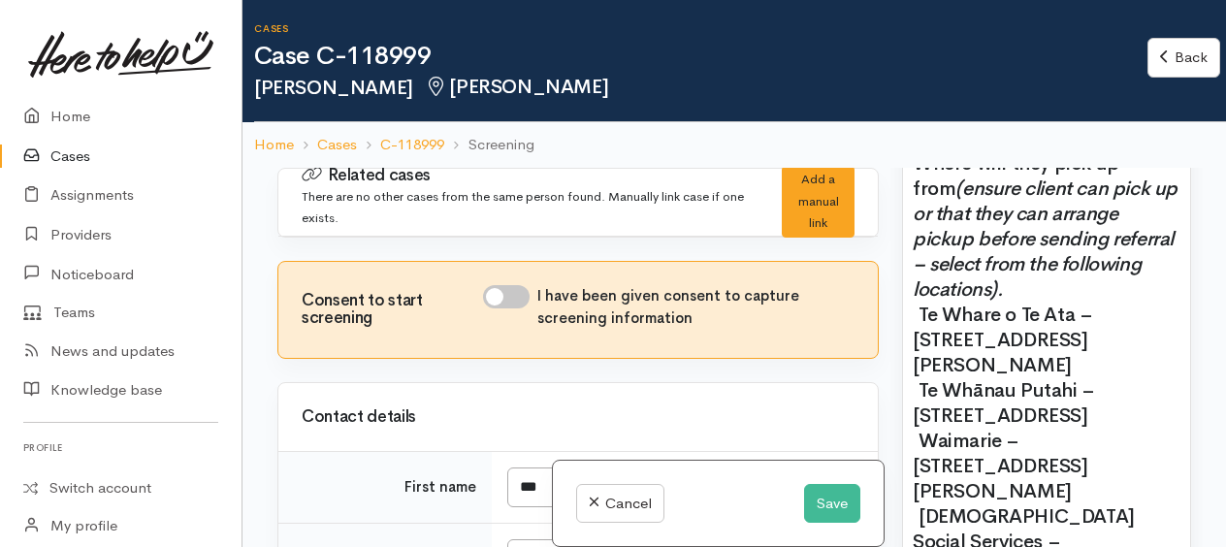
scroll to position [2521, 0]
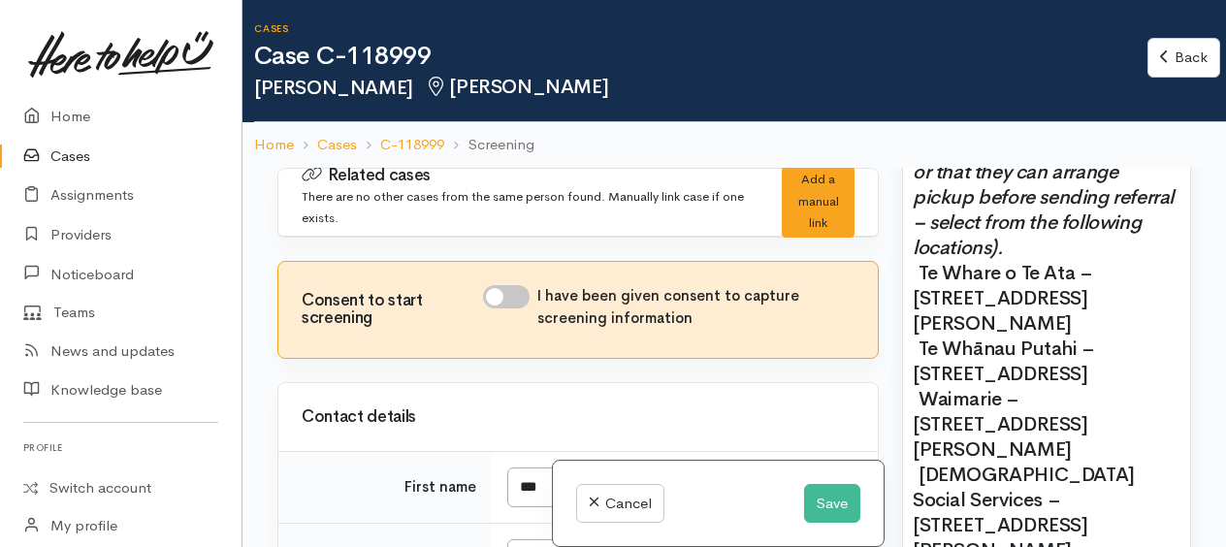
drag, startPoint x: 914, startPoint y: 188, endPoint x: 1123, endPoint y: 423, distance: 313.9
click at [1123, 423] on h2 "Lives alone Name: Bev Williams Date of birth: 26/4/1957 Phone: Address: Partner…" at bounding box center [1046, 303] width 268 height 1780
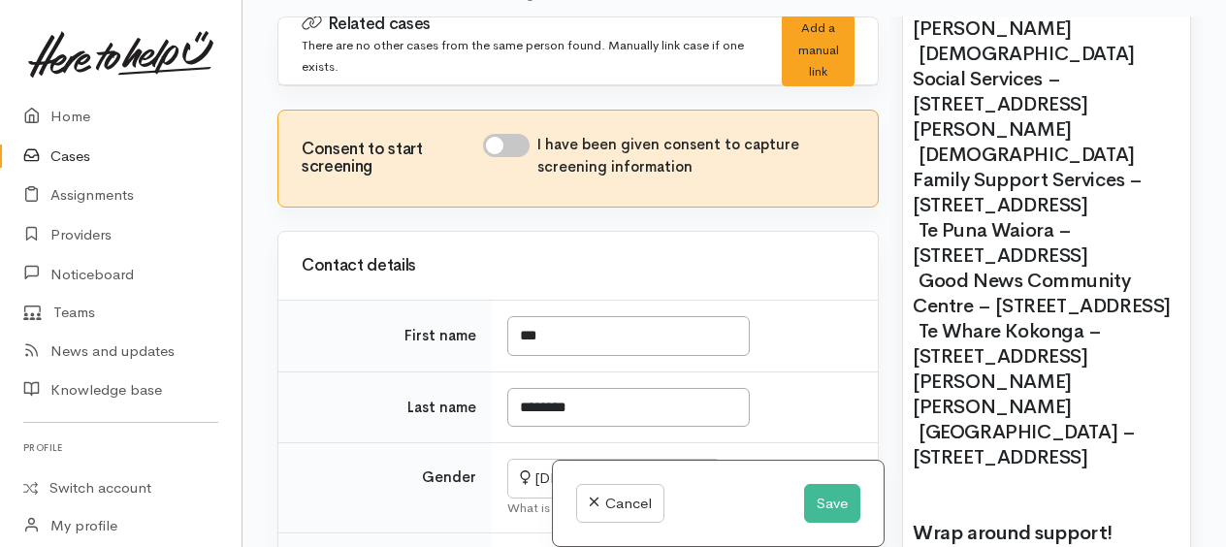
scroll to position [2451, 0]
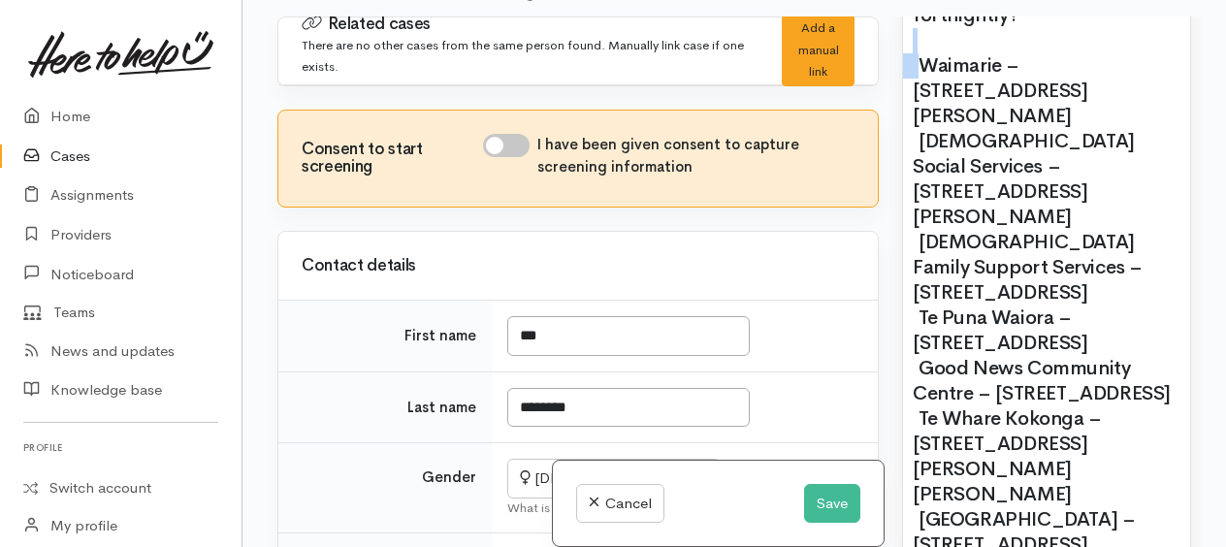
drag, startPoint x: 919, startPoint y: 212, endPoint x: 1115, endPoint y: 90, distance: 230.9
click at [1115, 90] on h2 "Lives alone Name: Bev Williams Date of birth: 26/4/1957 Phone: Address: Partner…" at bounding box center [1046, 96] width 268 height 1528
click at [1080, 28] on p "Would they like the 8 parcels fortnightly?" at bounding box center [1046, 3] width 268 height 50
drag, startPoint x: 917, startPoint y: 116, endPoint x: 1113, endPoint y: 311, distance: 276.3
click at [1113, 311] on h2 "Lives alone Name: Bev Williams Date of birth: 26/4/1957 Phone: Address: Partner…" at bounding box center [1046, 96] width 268 height 1528
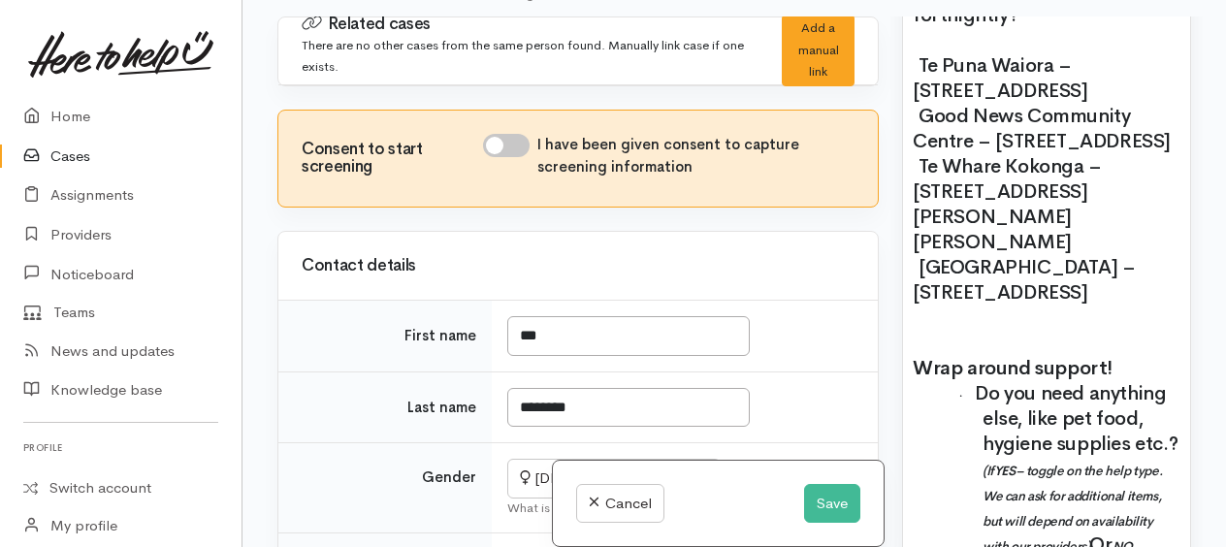
drag, startPoint x: 917, startPoint y: 180, endPoint x: 1122, endPoint y: 343, distance: 261.5
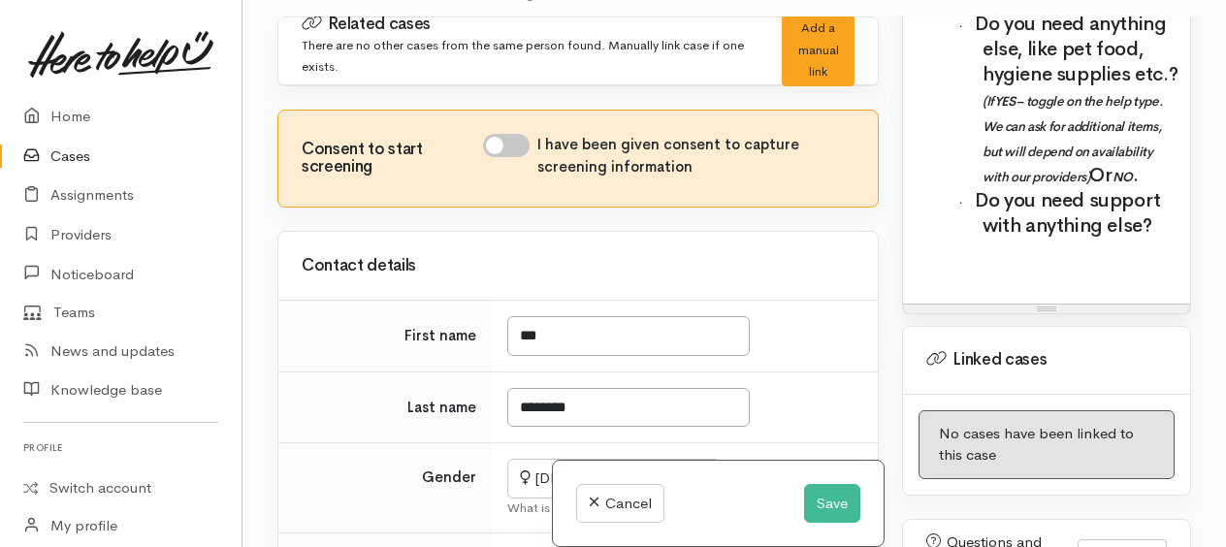
scroll to position [2645, 0]
click at [504, 142] on input "I have been given consent to capture screening information" at bounding box center [506, 145] width 47 height 23
checkbox input "true"
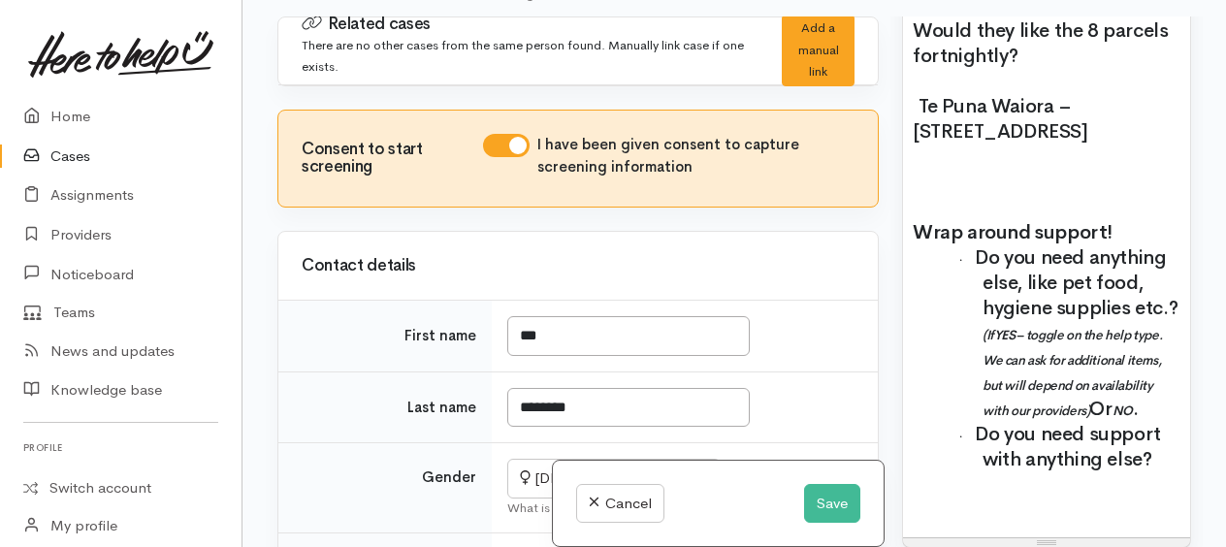
scroll to position [2451, 0]
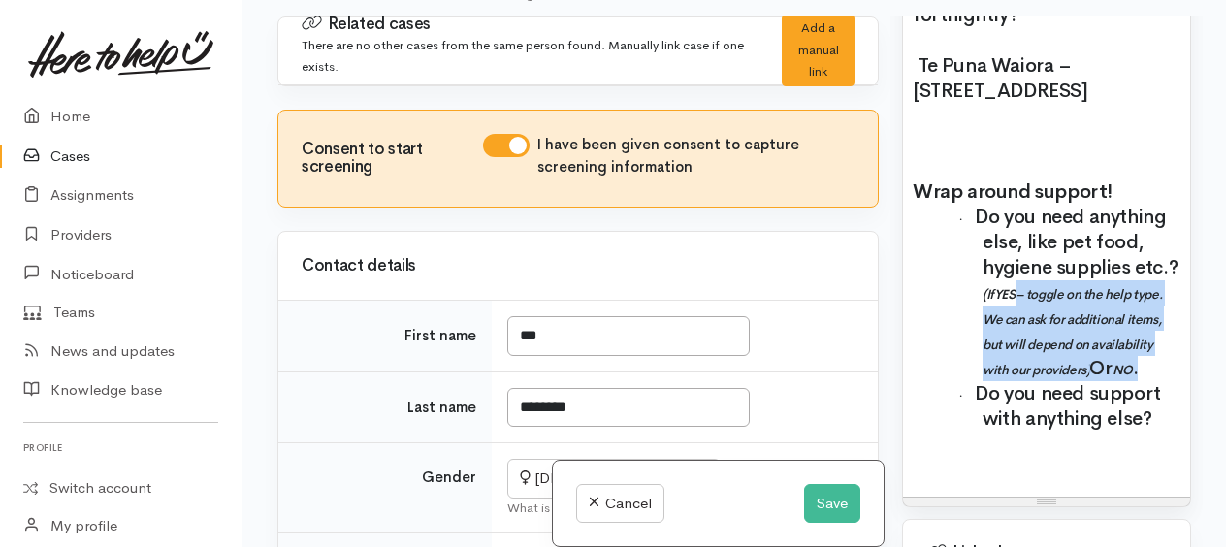
drag, startPoint x: 1070, startPoint y: 362, endPoint x: 1143, endPoint y: 455, distance: 118.7
click at [1143, 381] on p "· Do you need anything else, like pet food, hygiene supplies etc.? (If YES – to…" at bounding box center [1081, 293] width 198 height 176
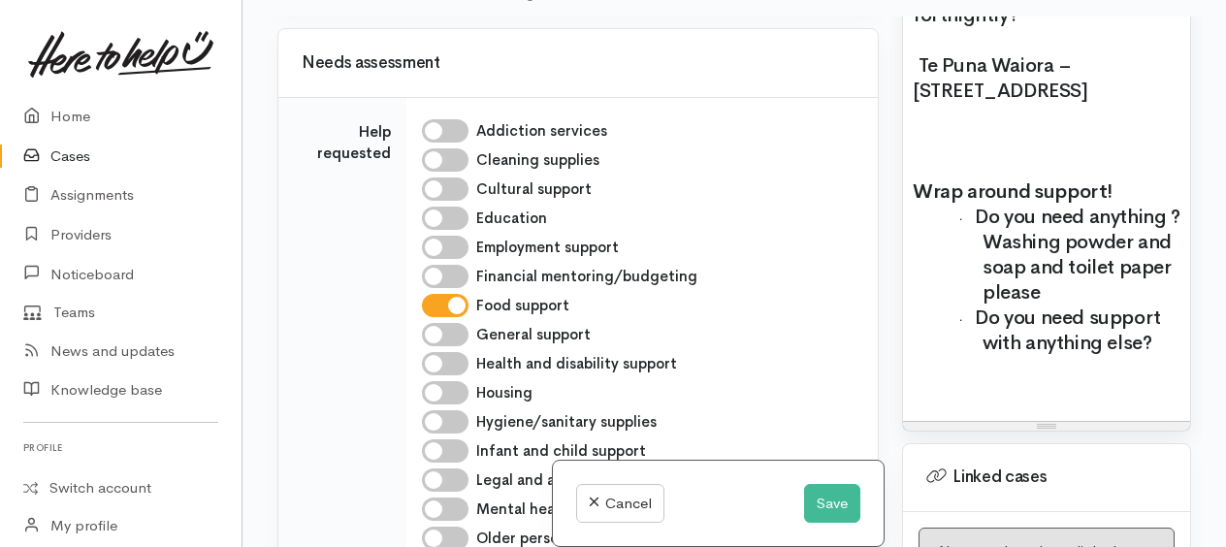
scroll to position [873, 0]
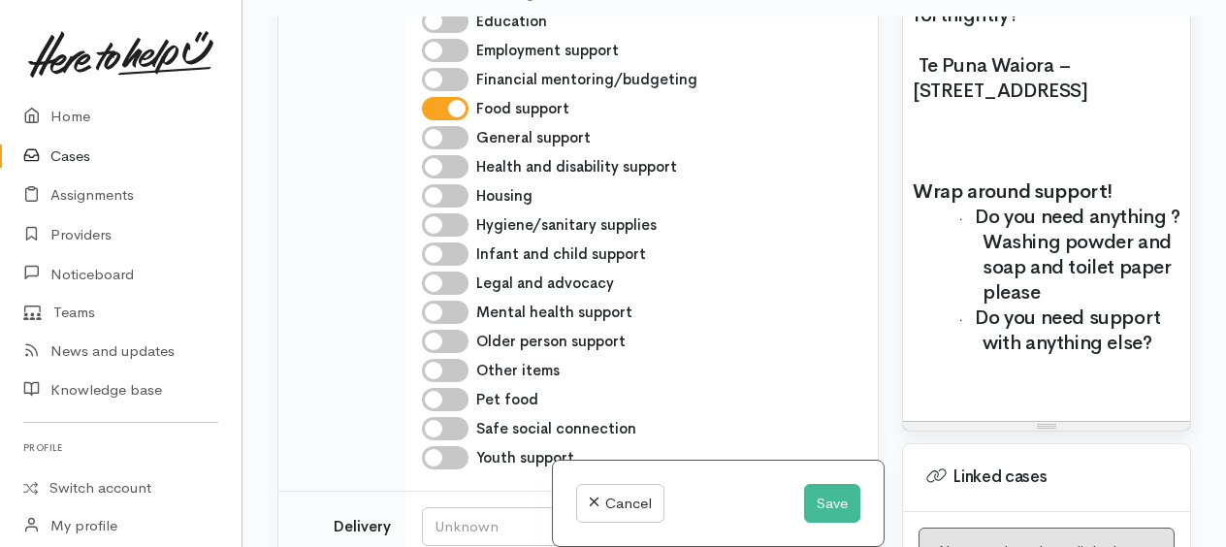
click at [436, 213] on input "Hygiene/sanitary supplies" at bounding box center [445, 224] width 47 height 23
checkbox input "true"
click at [957, 154] on p at bounding box center [1046, 141] width 268 height 25
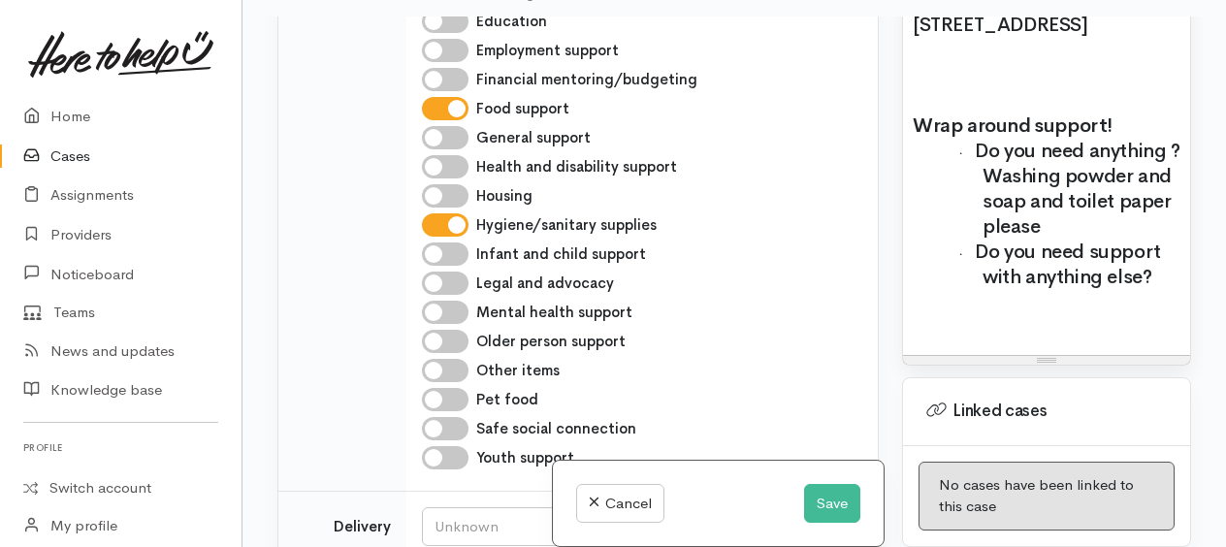
scroll to position [2548, 0]
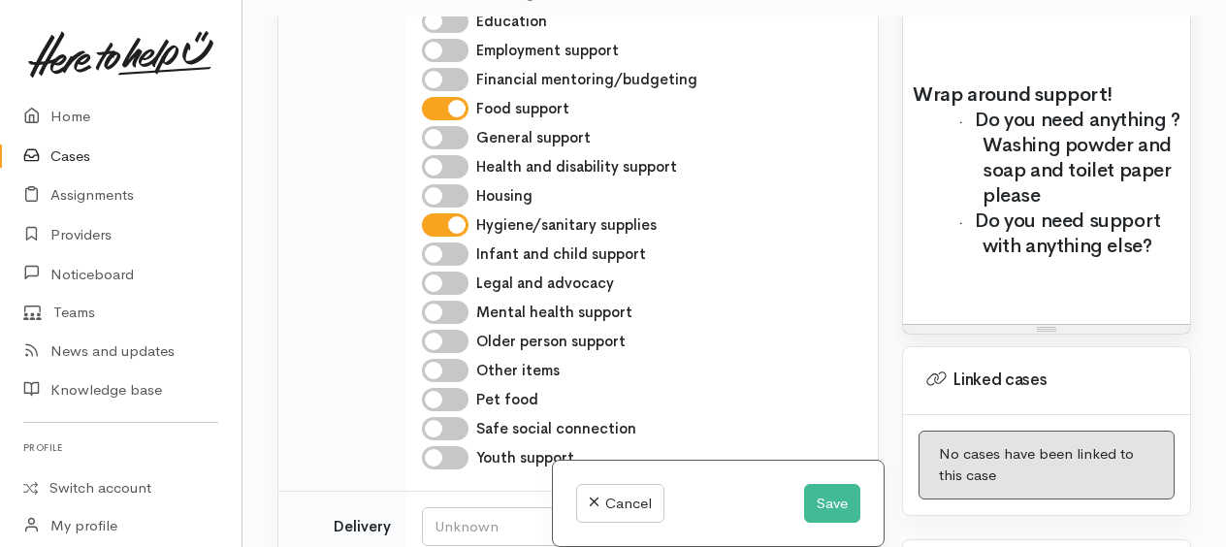
click at [1164, 259] on p "· Do you need support with anything else?" at bounding box center [1081, 233] width 198 height 50
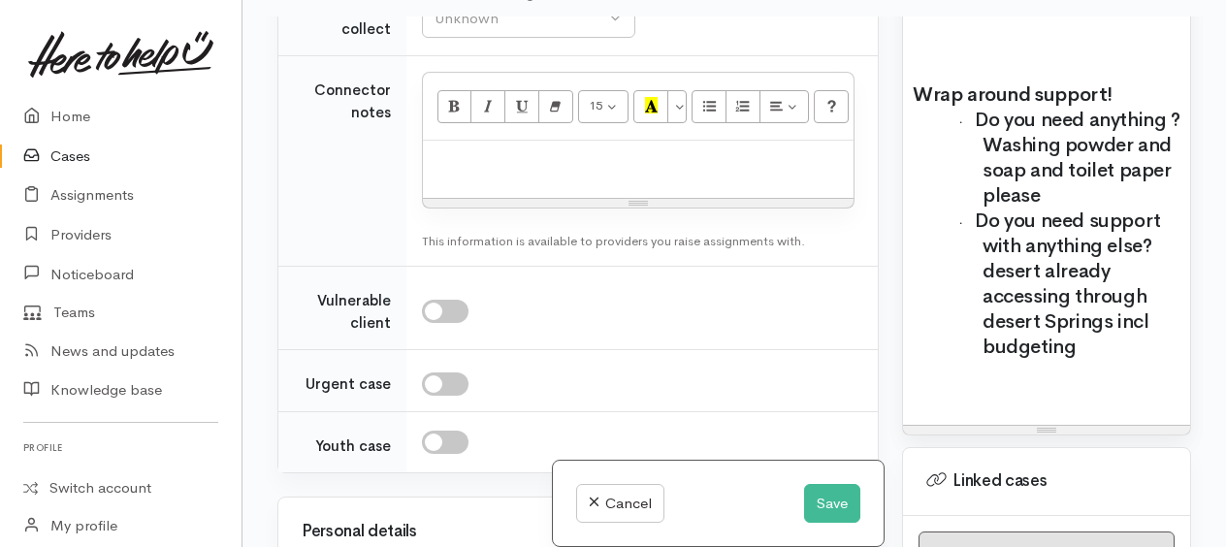
scroll to position [1261, 0]
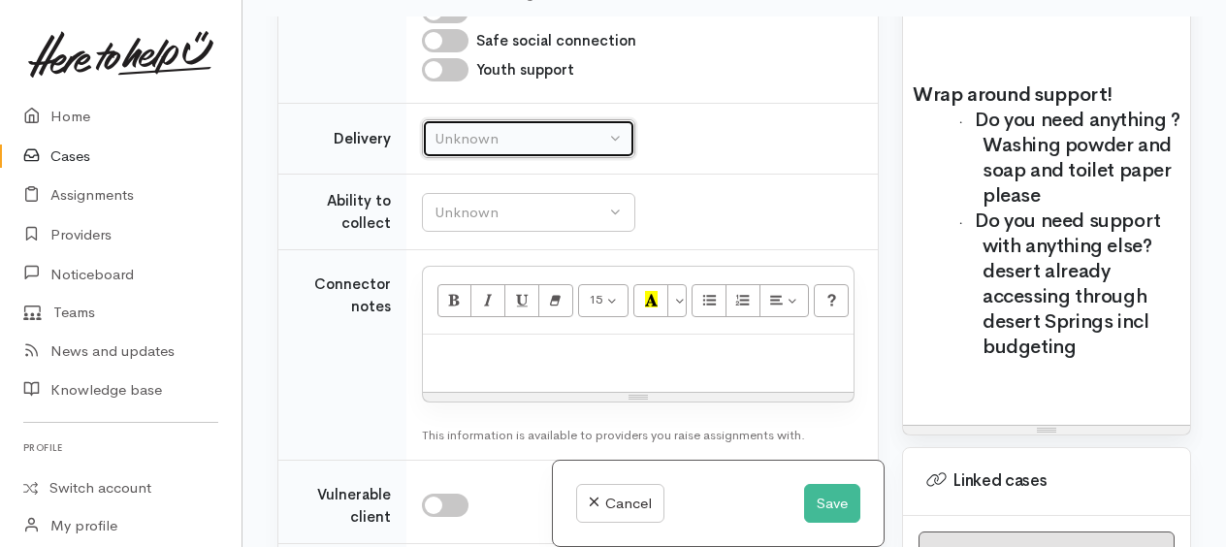
drag, startPoint x: 450, startPoint y: 124, endPoint x: 459, endPoint y: 167, distance: 43.5
click at [450, 128] on div "Unknown" at bounding box center [519, 139] width 171 height 22
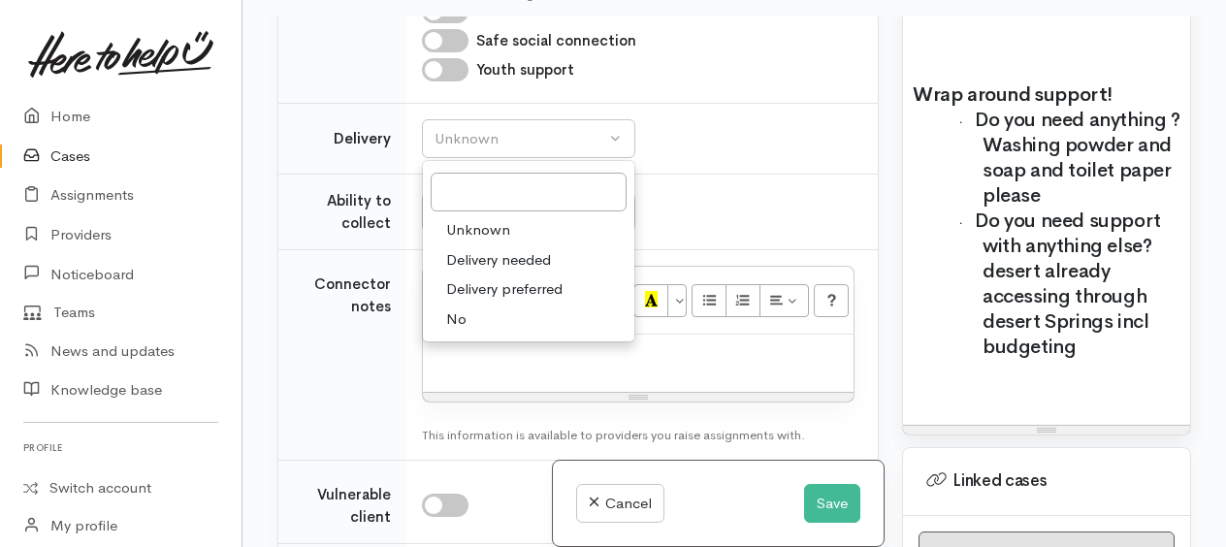
click at [472, 309] on link "No" at bounding box center [528, 319] width 211 height 30
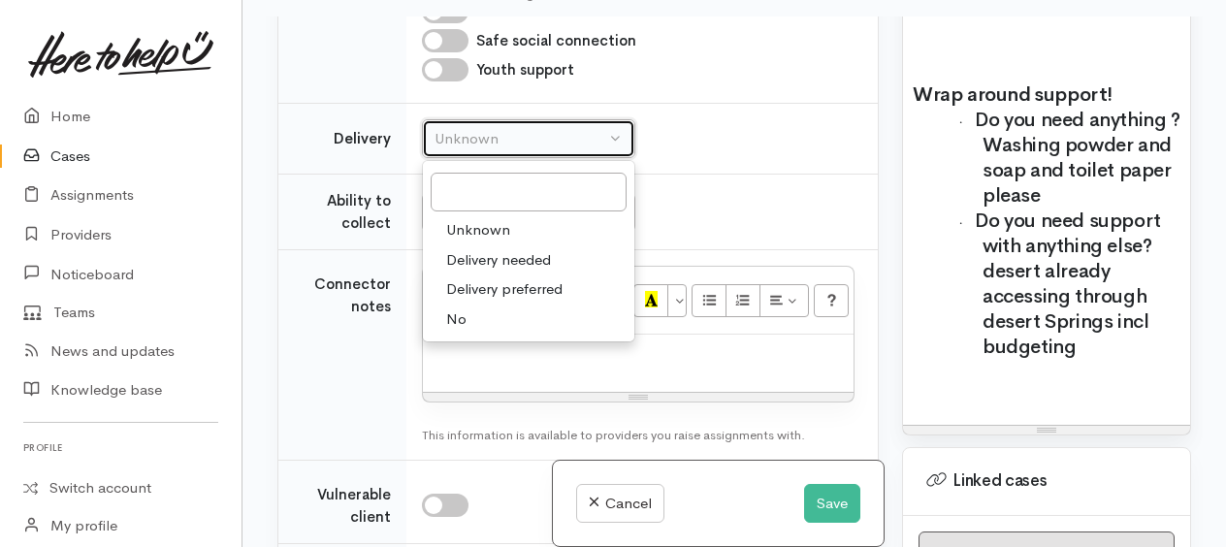
select select "1"
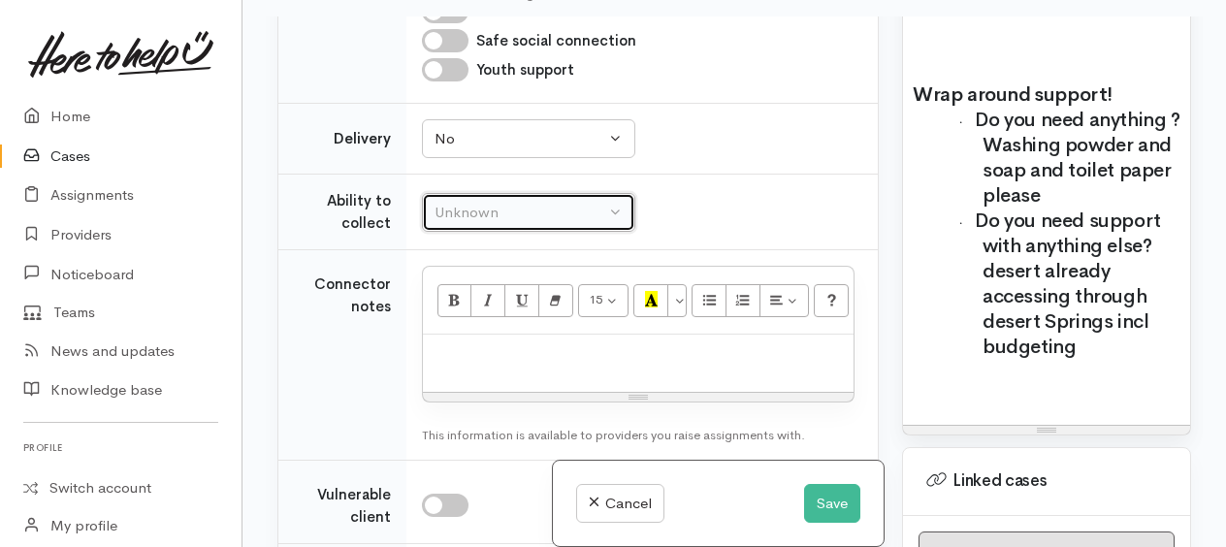
click at [468, 210] on div "Unknown" at bounding box center [519, 213] width 171 height 22
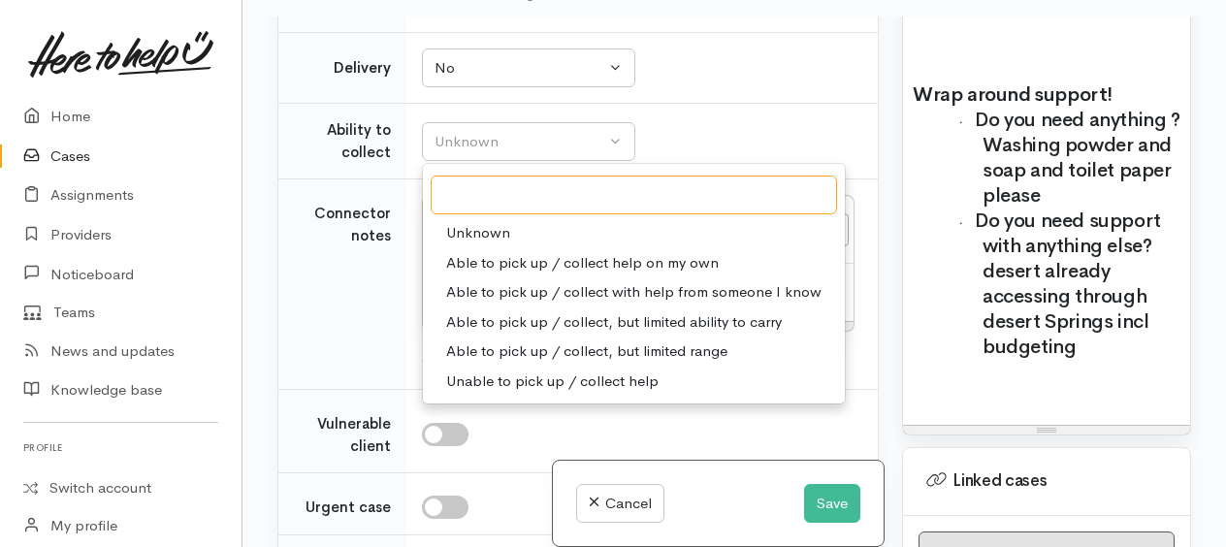
scroll to position [1358, 0]
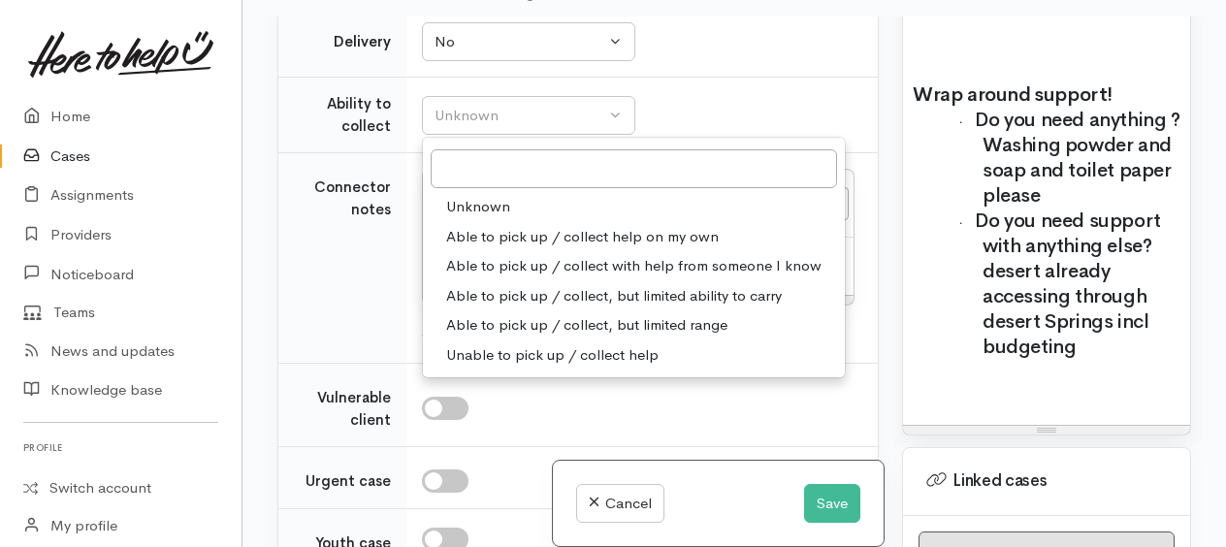
click at [464, 226] on span "Able to pick up / collect help on my own" at bounding box center [582, 237] width 272 height 22
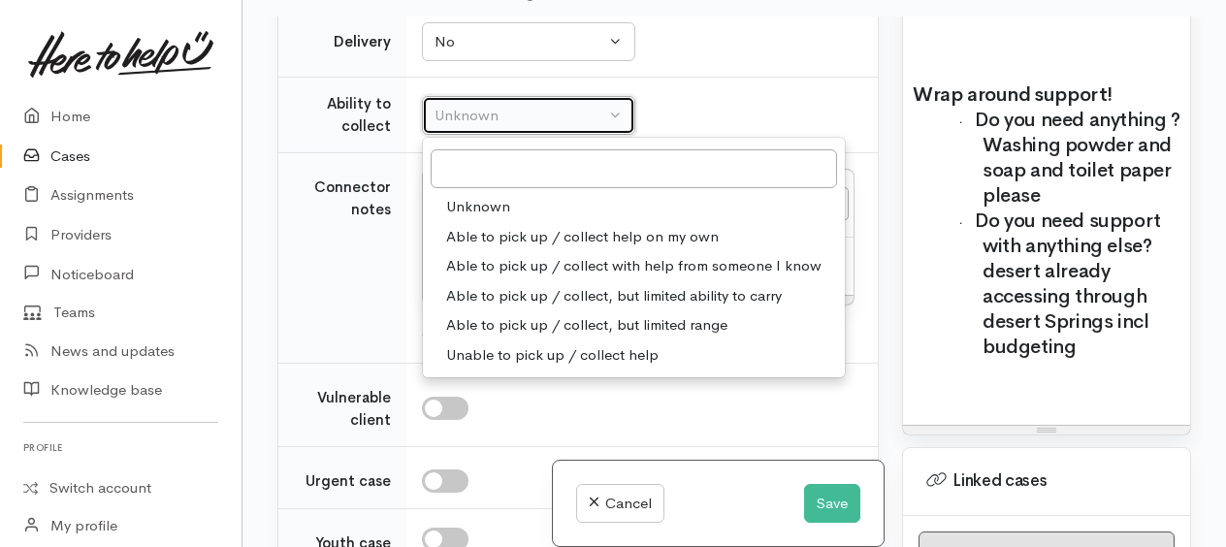
select select "2"
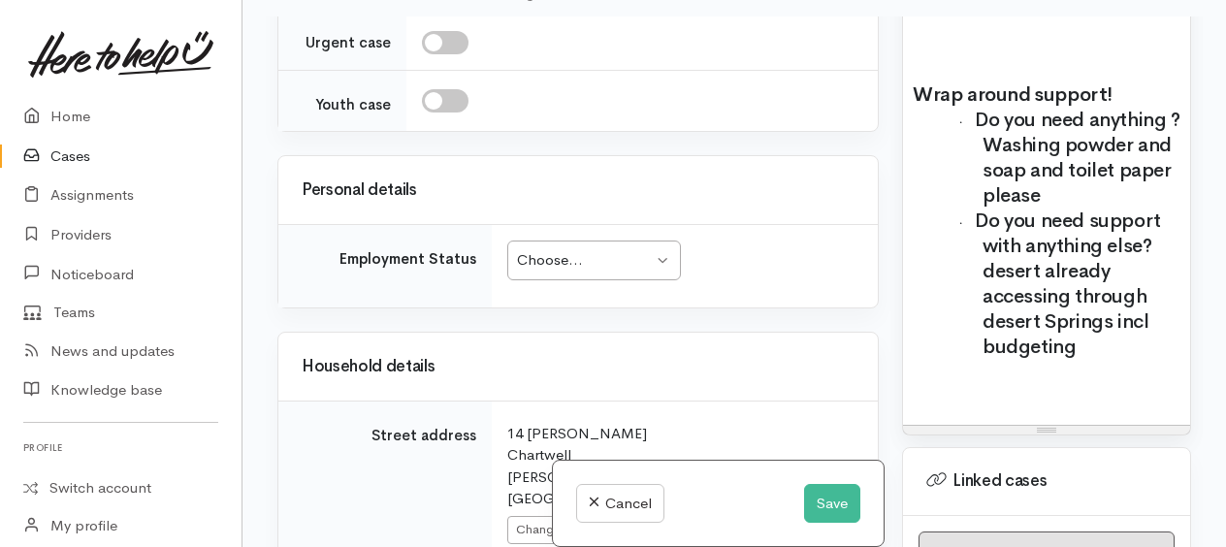
scroll to position [1842, 0]
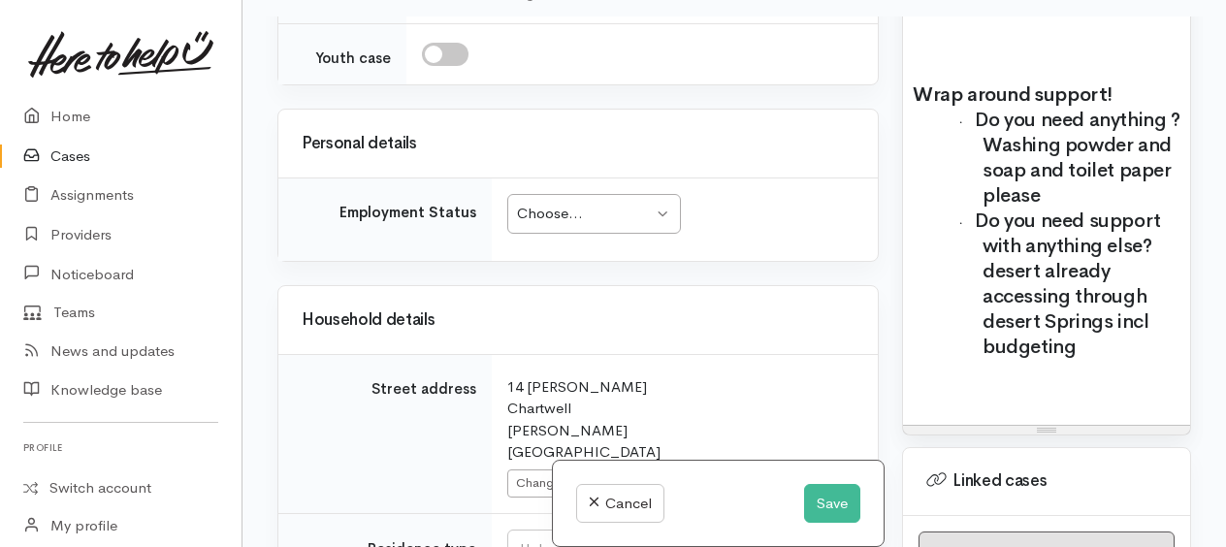
click at [576, 204] on div "Choose..." at bounding box center [585, 214] width 136 height 22
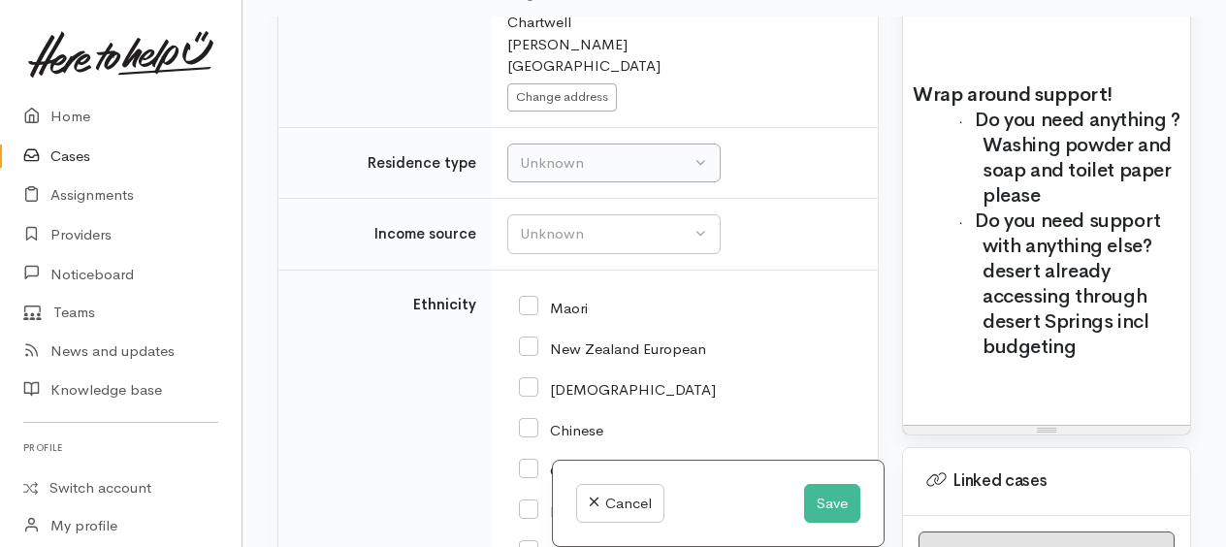
scroll to position [2230, 0]
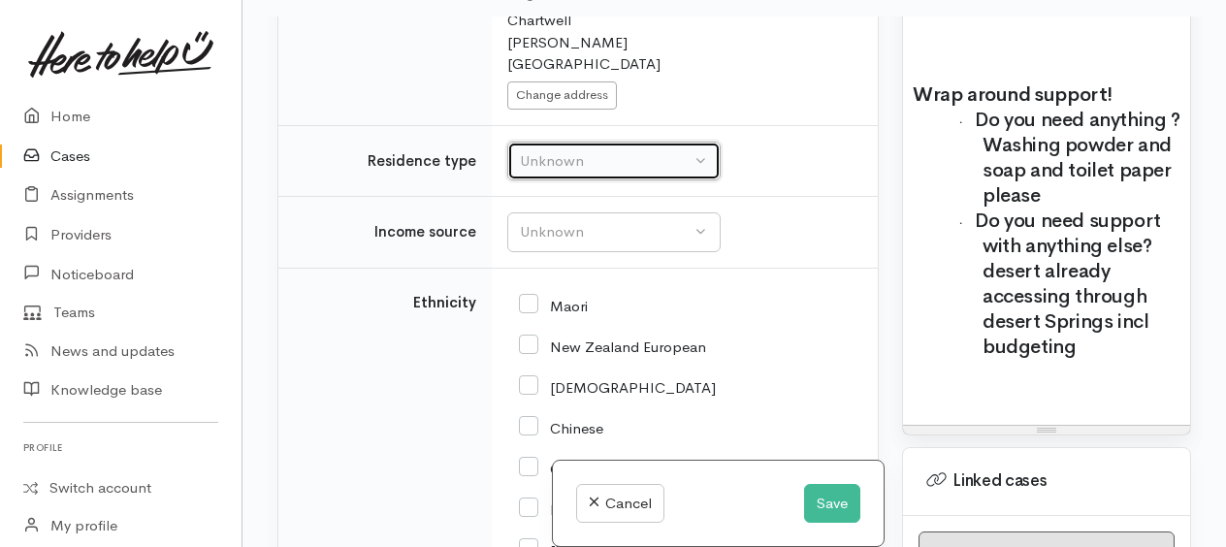
click at [555, 150] on div "Unknown" at bounding box center [605, 161] width 171 height 22
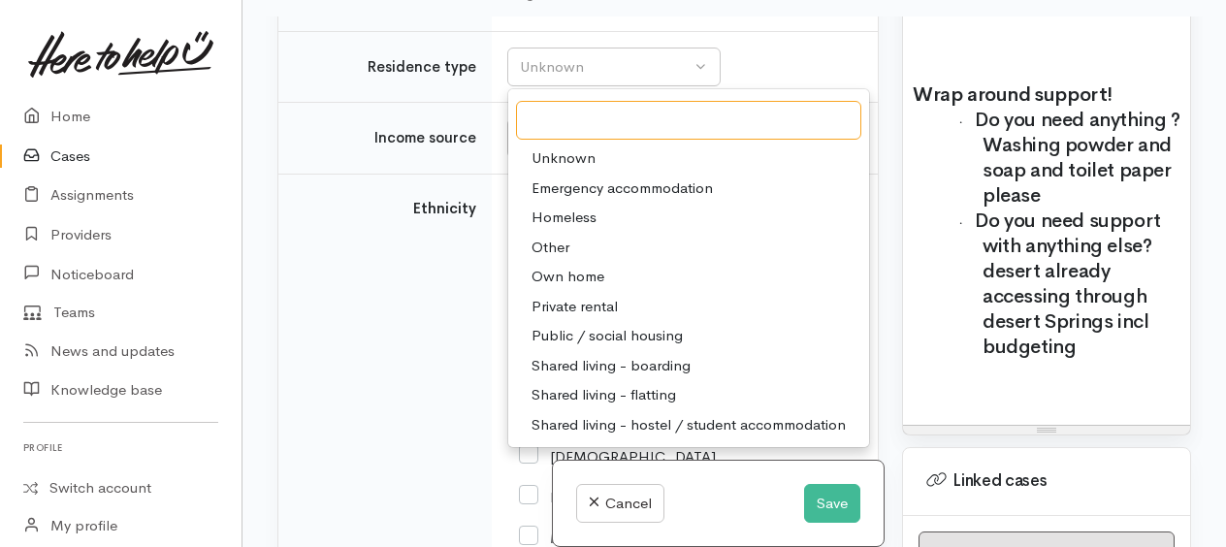
scroll to position [2327, 0]
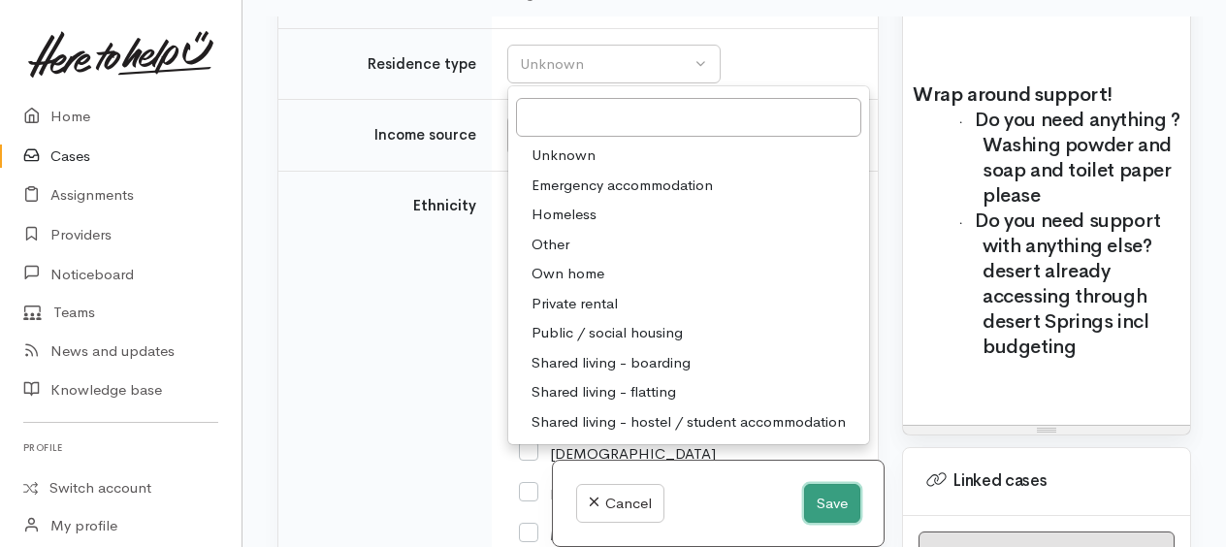
click at [851, 516] on button "Save" at bounding box center [832, 504] width 56 height 40
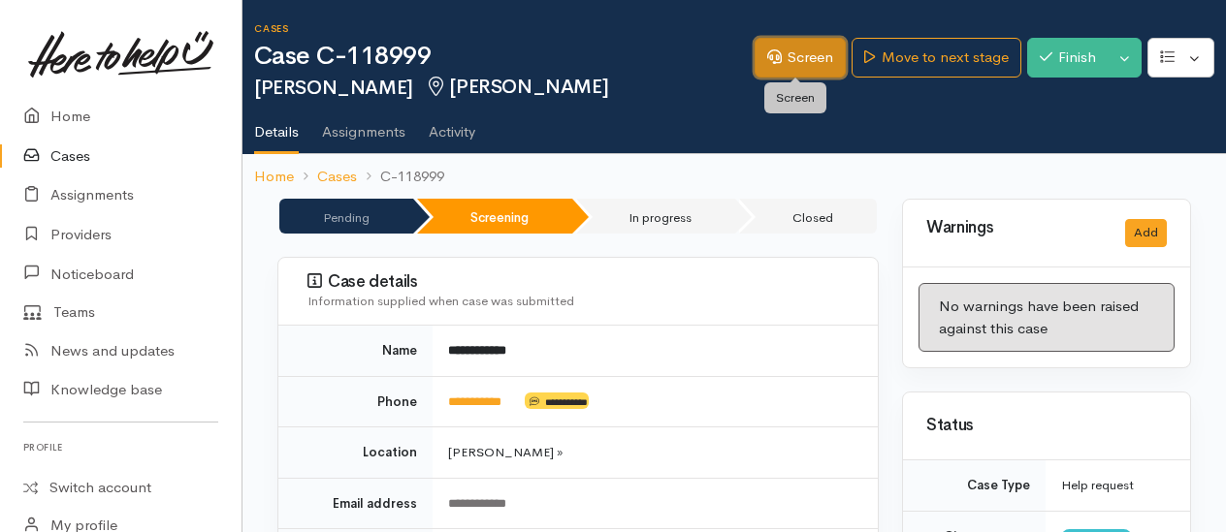
click at [806, 54] on link "Screen" at bounding box center [799, 58] width 91 height 40
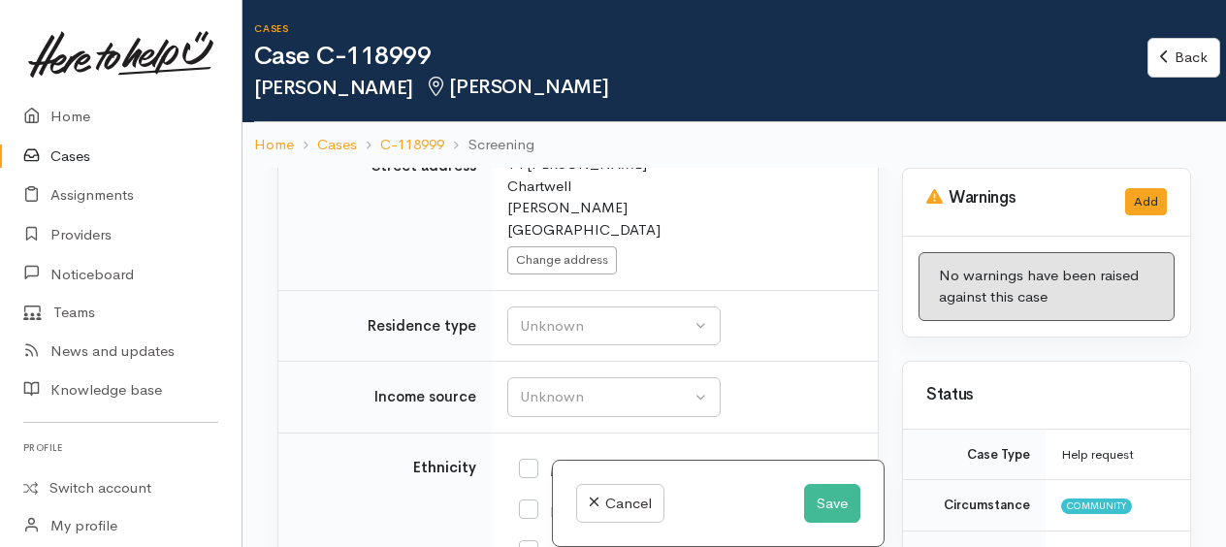
scroll to position [2304, 0]
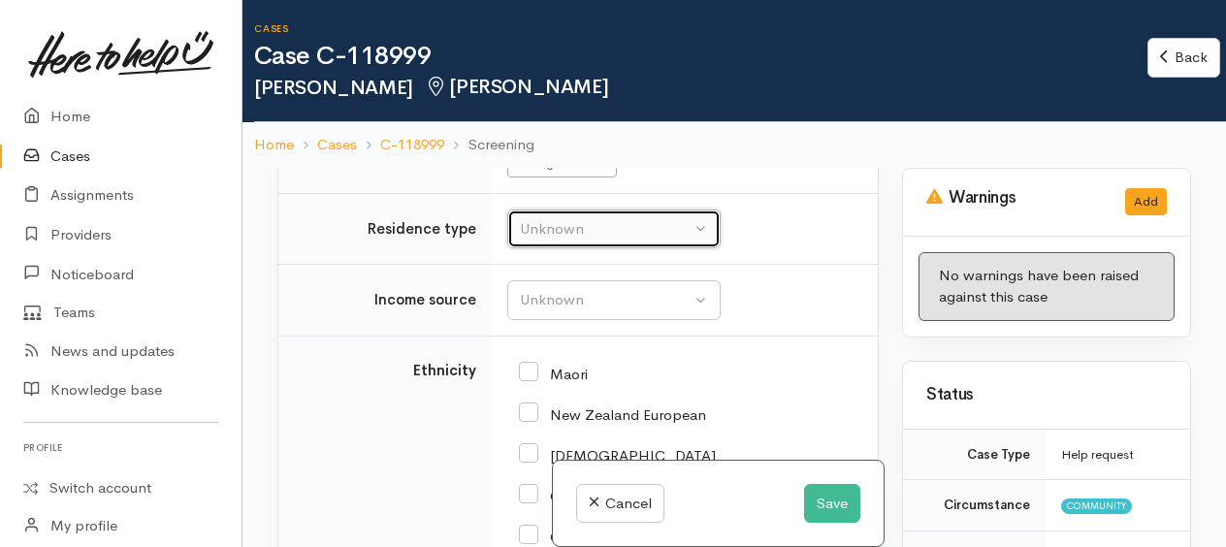
click at [561, 223] on div "Unknown" at bounding box center [605, 229] width 171 height 22
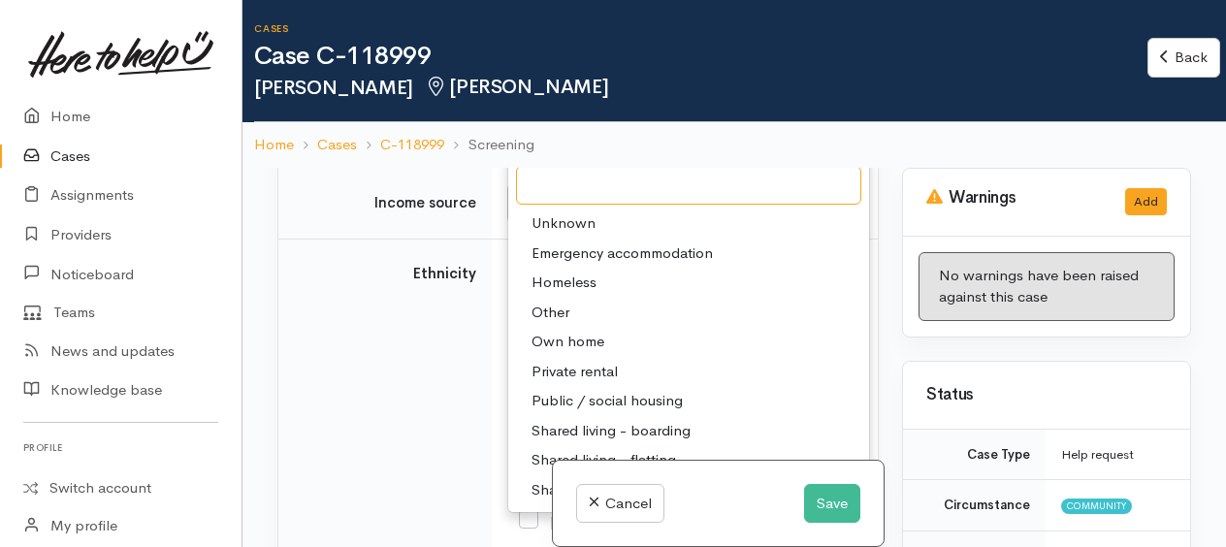
scroll to position [2498, 0]
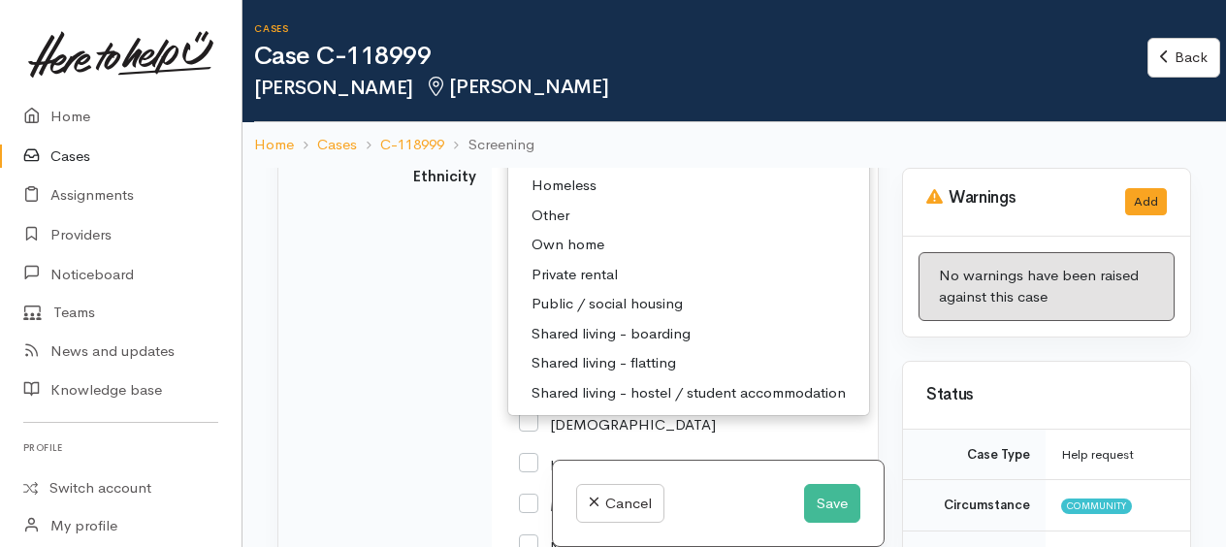
click at [573, 293] on span "Public / social housing" at bounding box center [606, 304] width 151 height 22
select select "3"
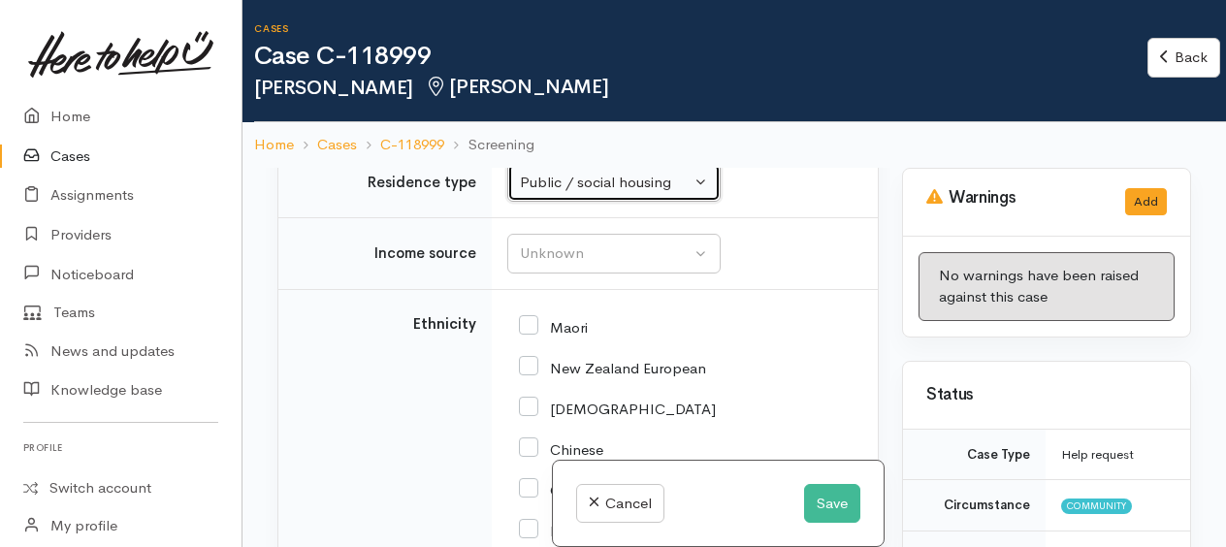
scroll to position [2368, 0]
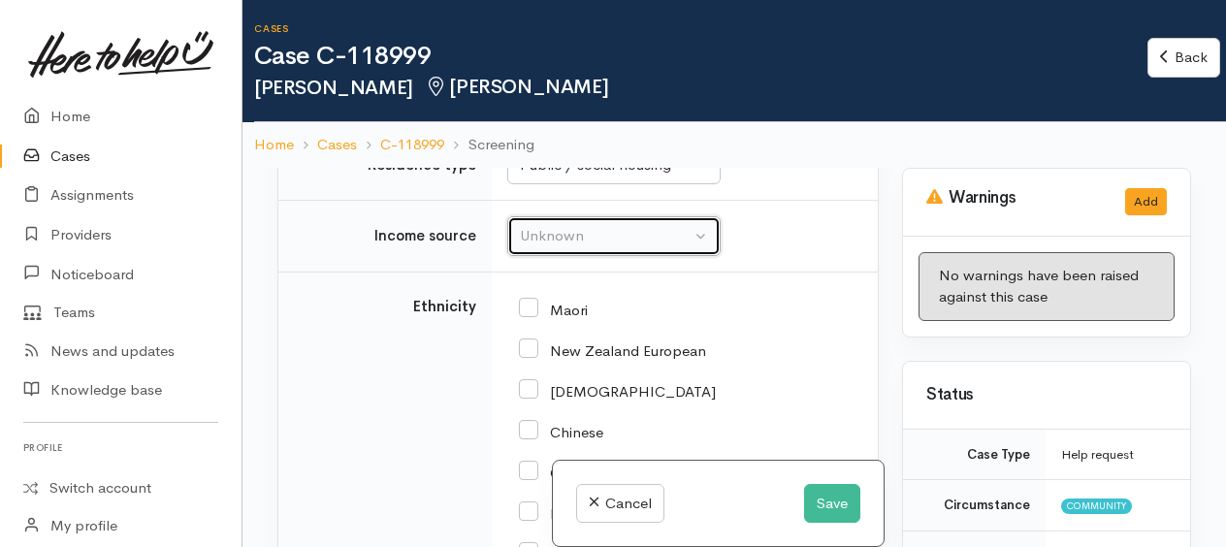
click at [542, 225] on div "Unknown" at bounding box center [605, 236] width 171 height 22
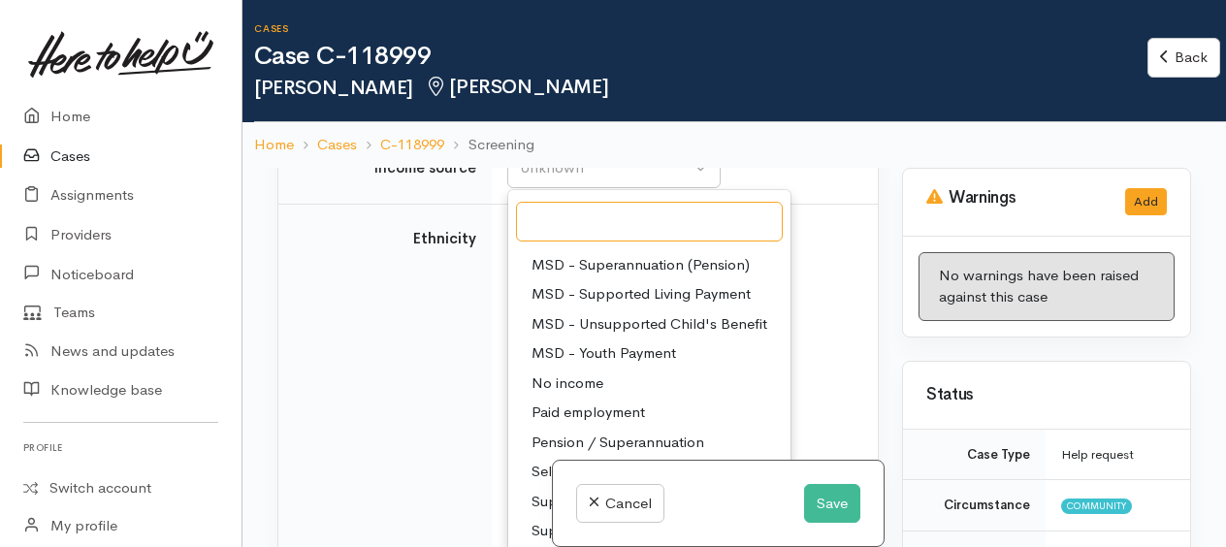
scroll to position [2465, 0]
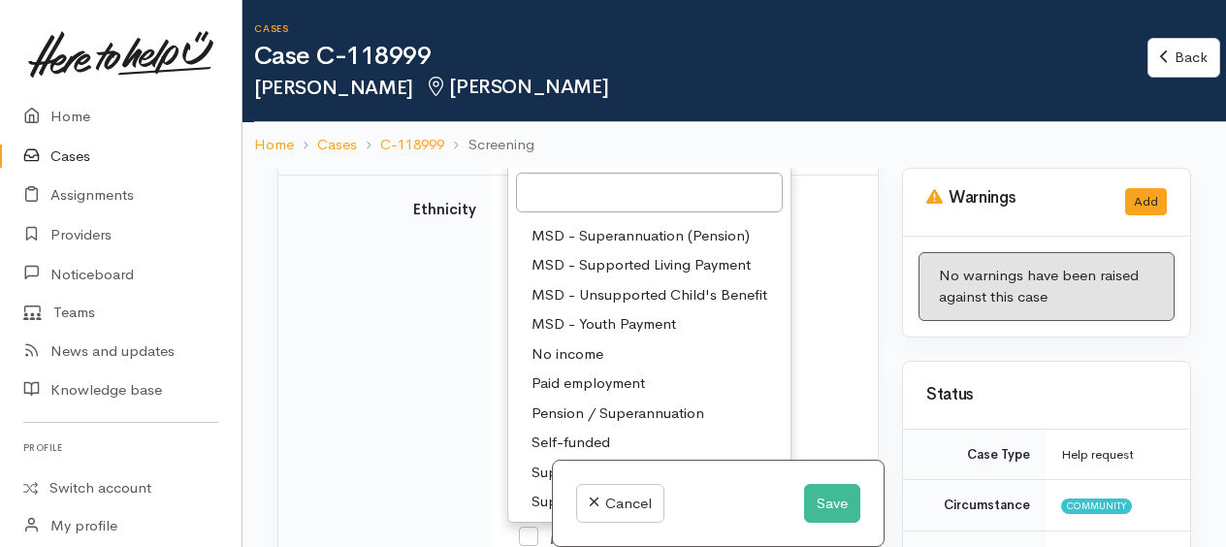
click at [609, 225] on span "MSD - Superannuation (Pension)" at bounding box center [640, 236] width 218 height 22
select select "2"
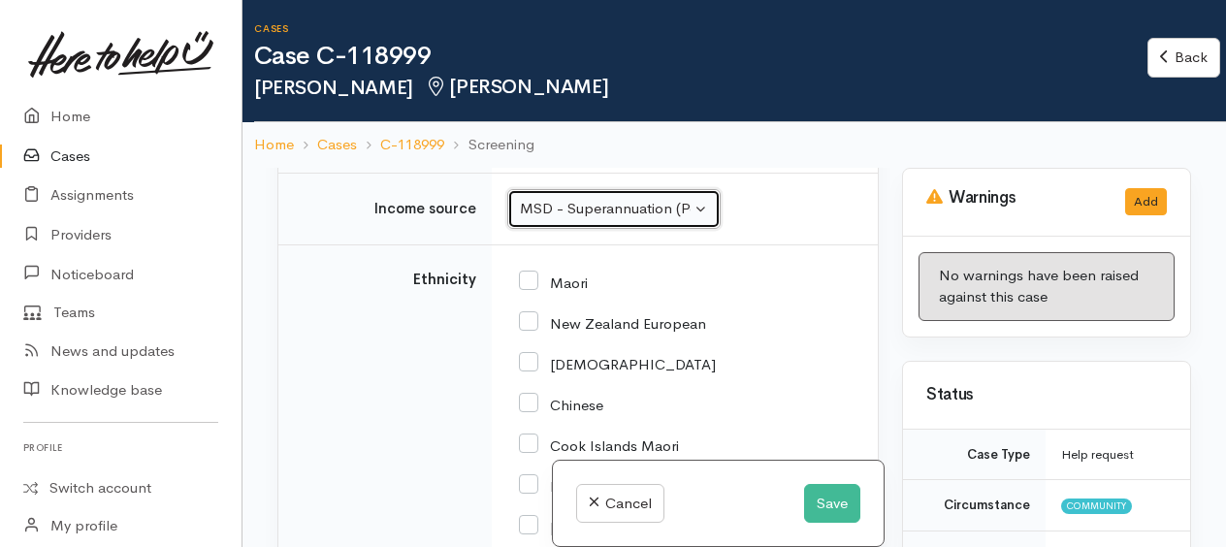
scroll to position [2439, 0]
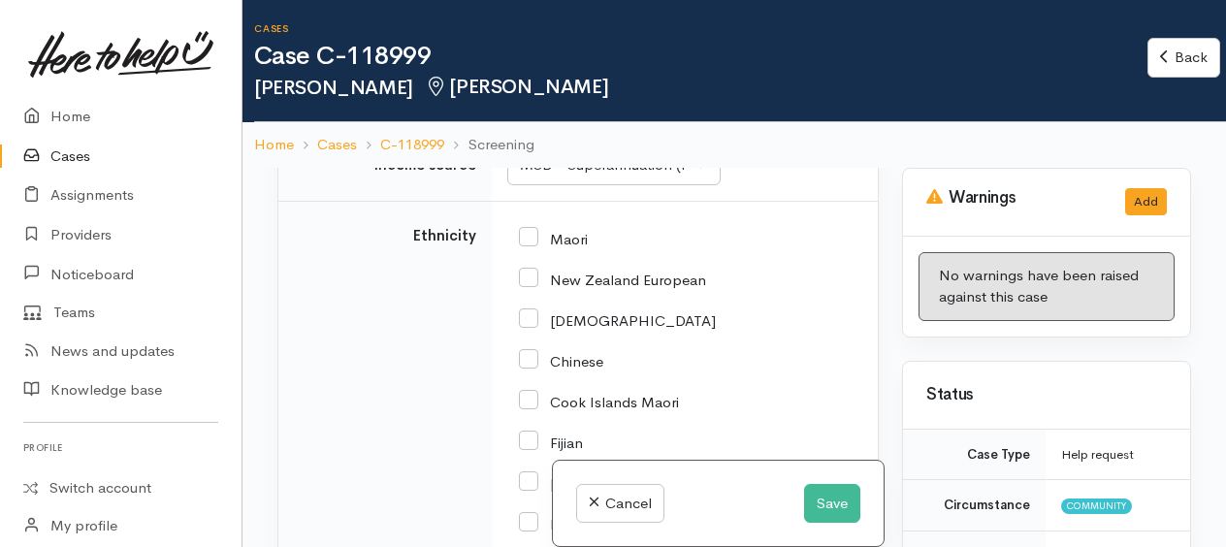
click at [530, 270] on input "New Zealand European" at bounding box center [612, 278] width 187 height 17
checkbox input "true"
click at [524, 229] on input "Maori" at bounding box center [553, 237] width 69 height 17
checkbox input "true"
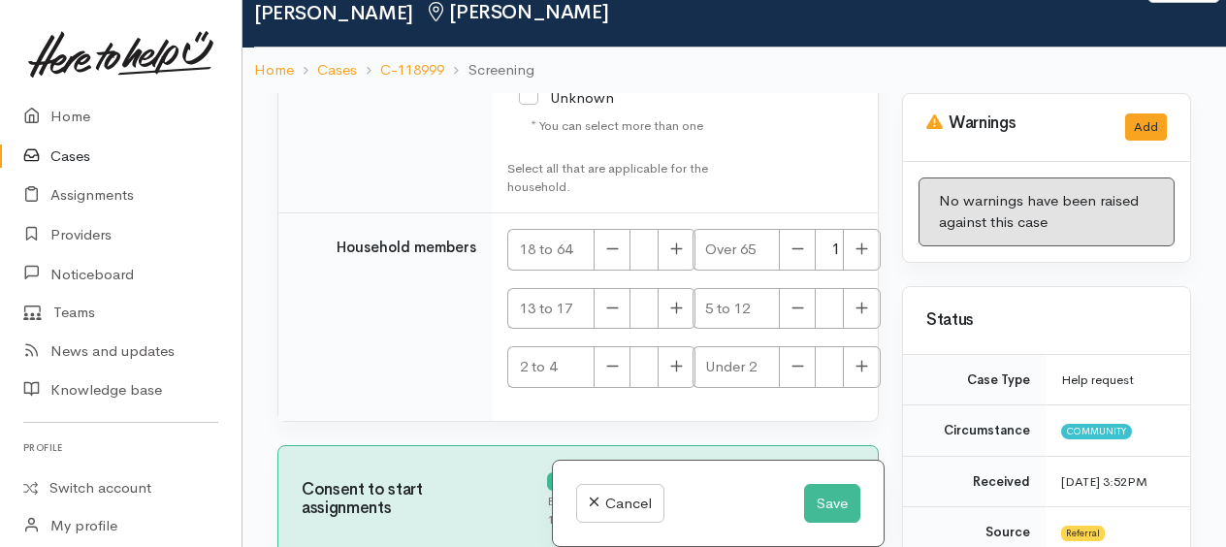
scroll to position [167, 0]
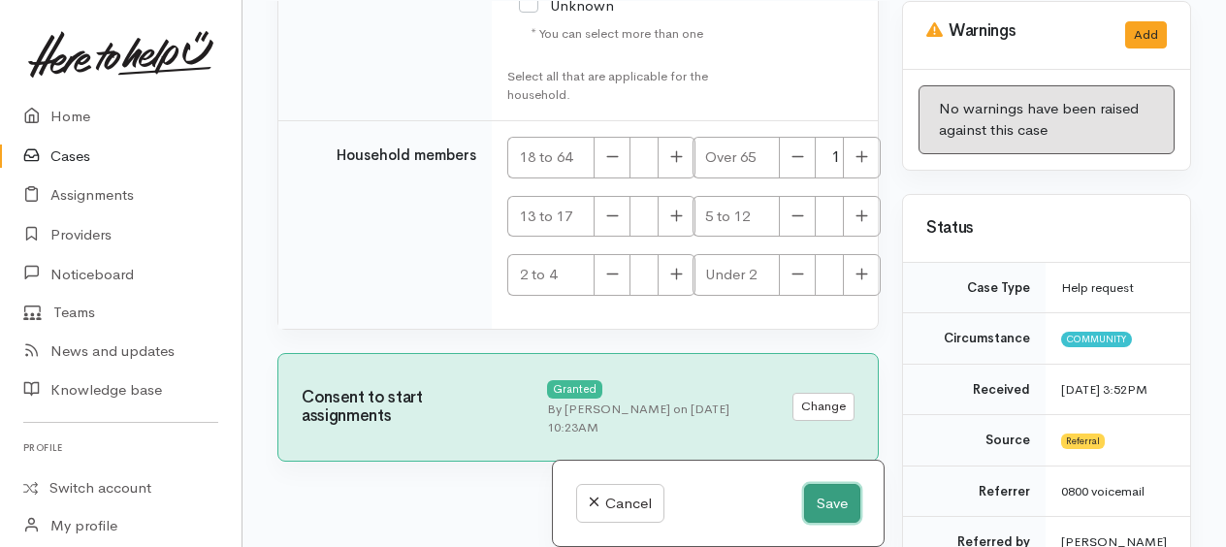
click at [820, 507] on button "Save" at bounding box center [832, 504] width 56 height 40
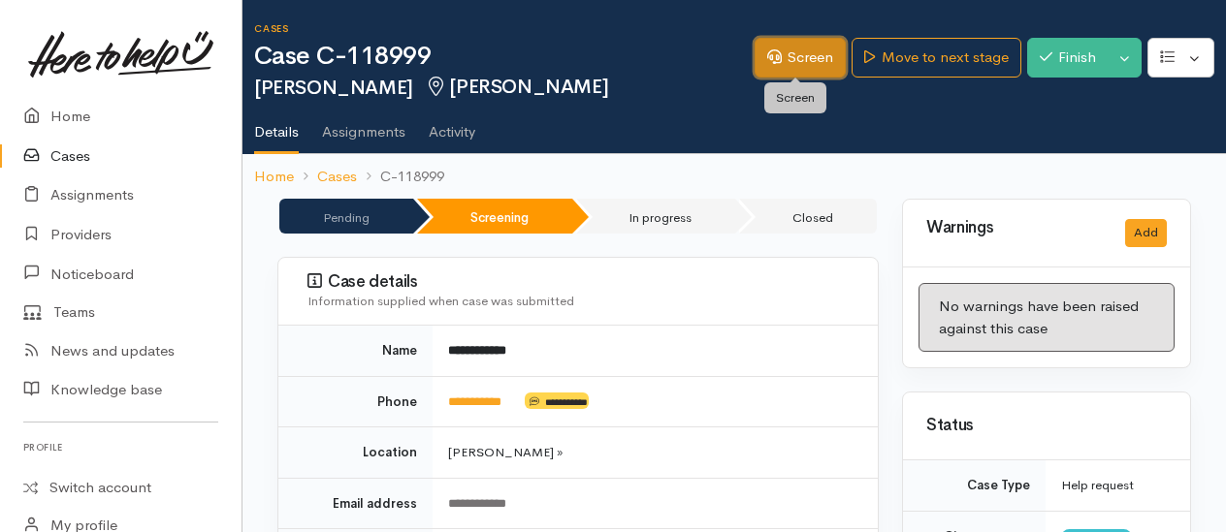
click at [799, 54] on link "Screen" at bounding box center [799, 58] width 91 height 40
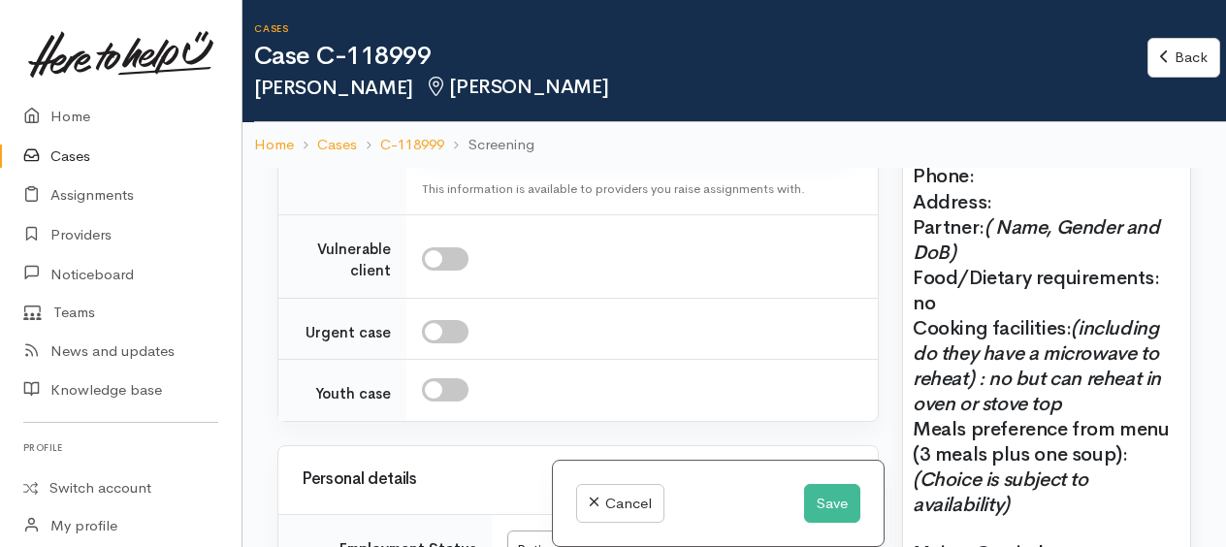
scroll to position [1939, 0]
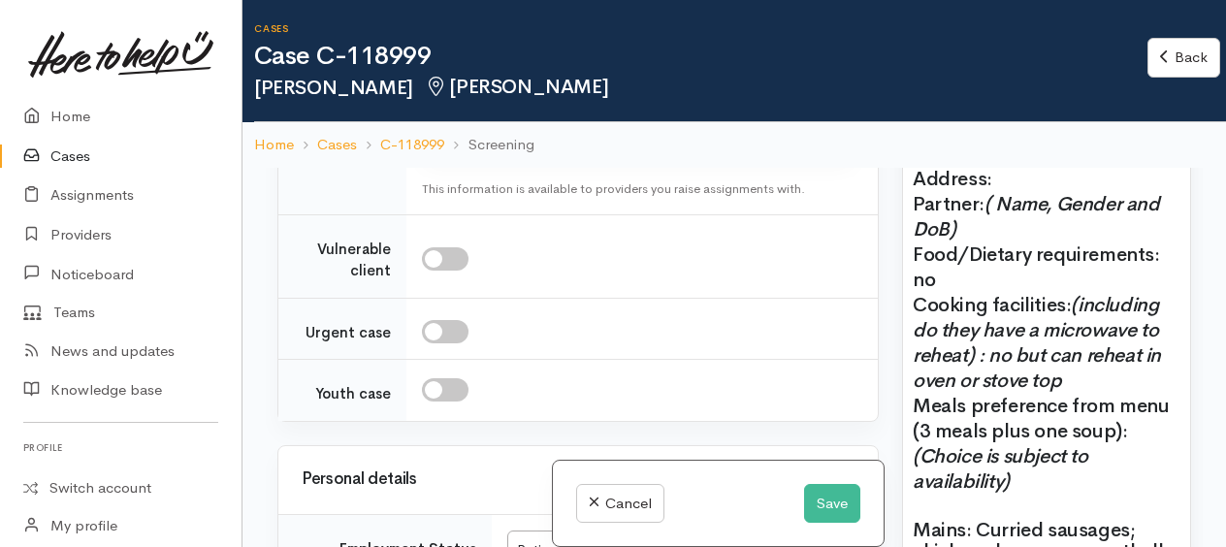
click at [999, 166] on p "Name: [PERSON_NAME] Date of birth: [DEMOGRAPHIC_DATA] Phone:" at bounding box center [1046, 127] width 268 height 77
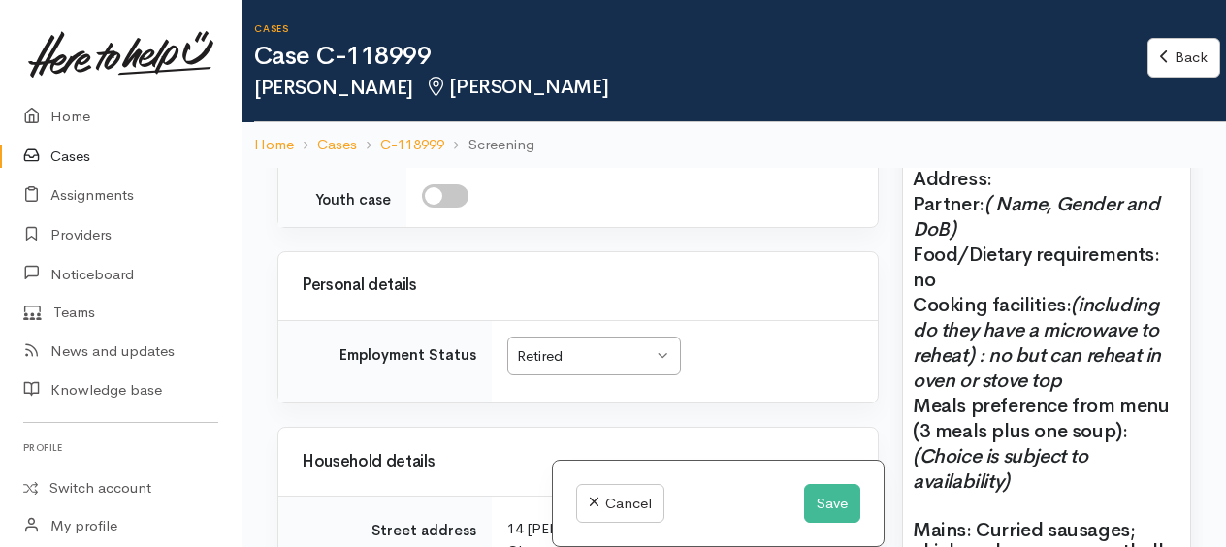
scroll to position [2036, 0]
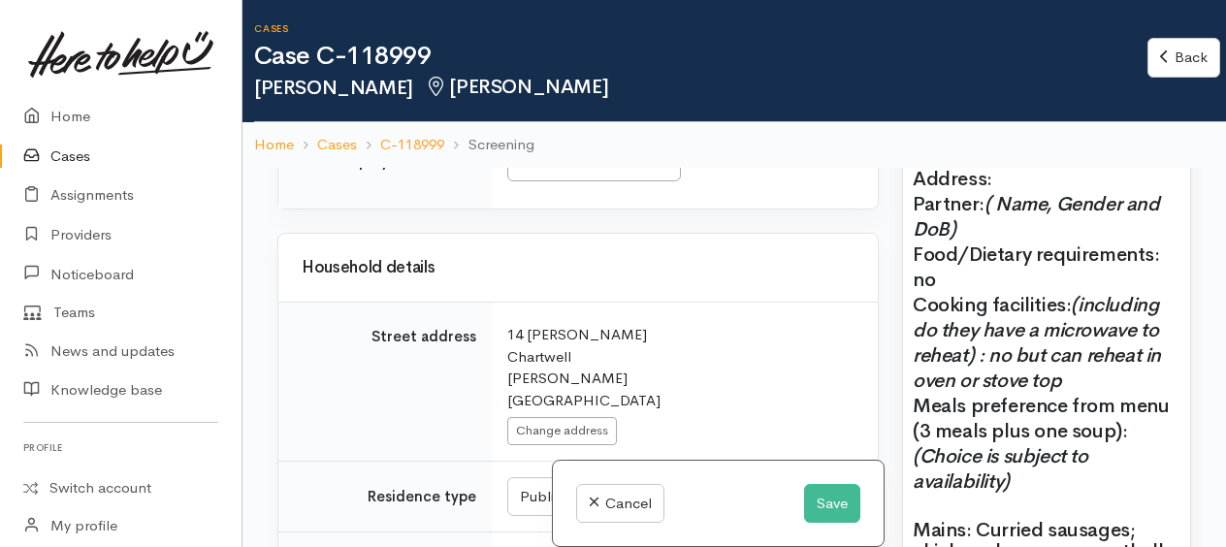
drag, startPoint x: 500, startPoint y: 314, endPoint x: 569, endPoint y: 335, distance: 71.8
click at [569, 335] on td "Search for an address. 14 [PERSON_NAME] Chartwell [PERSON_NAME] [GEOGRAPHIC_DAT…" at bounding box center [685, 382] width 386 height 159
drag, startPoint x: 569, startPoint y: 335, endPoint x: 547, endPoint y: 330, distance: 22.8
copy div "14 [PERSON_NAME] Chartwell"
paste div
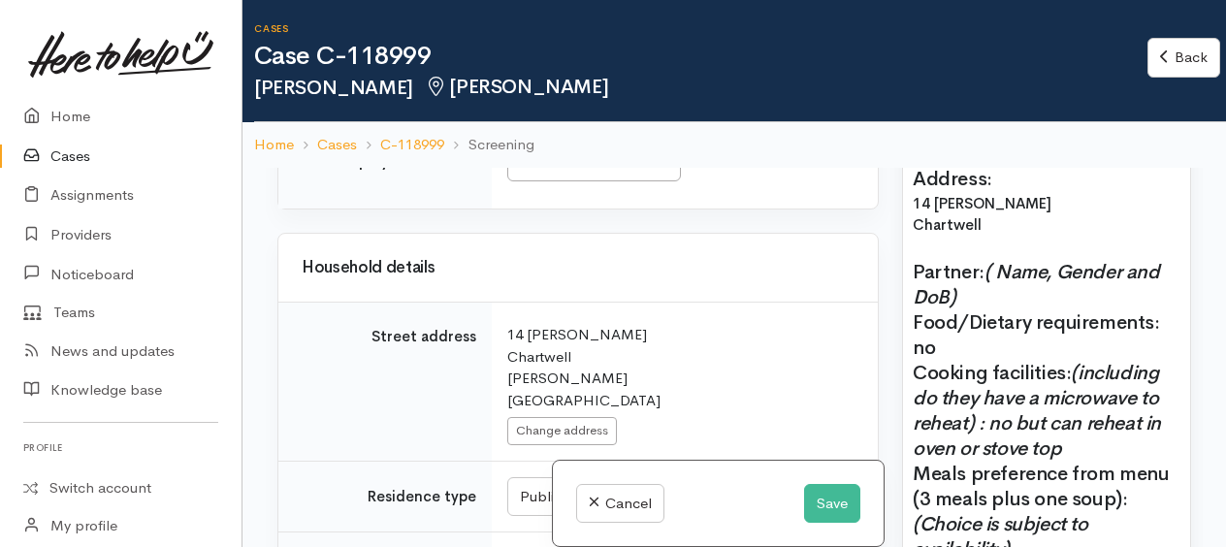
click at [992, 166] on p "Name: [PERSON_NAME] Date of birth: [DEMOGRAPHIC_DATA] Phone:" at bounding box center [1046, 127] width 268 height 77
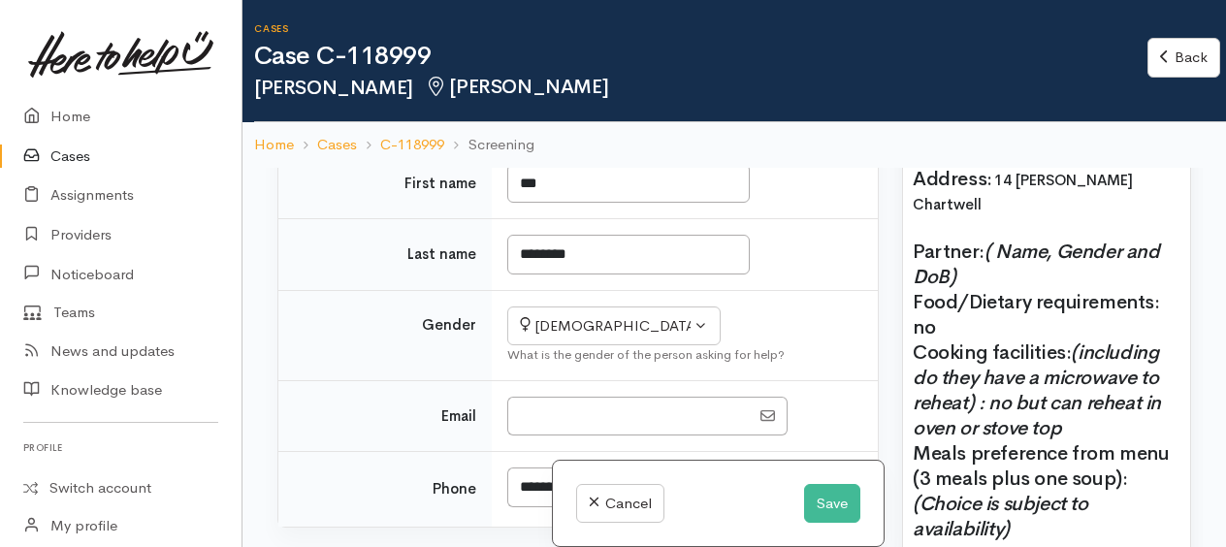
scroll to position [485, 0]
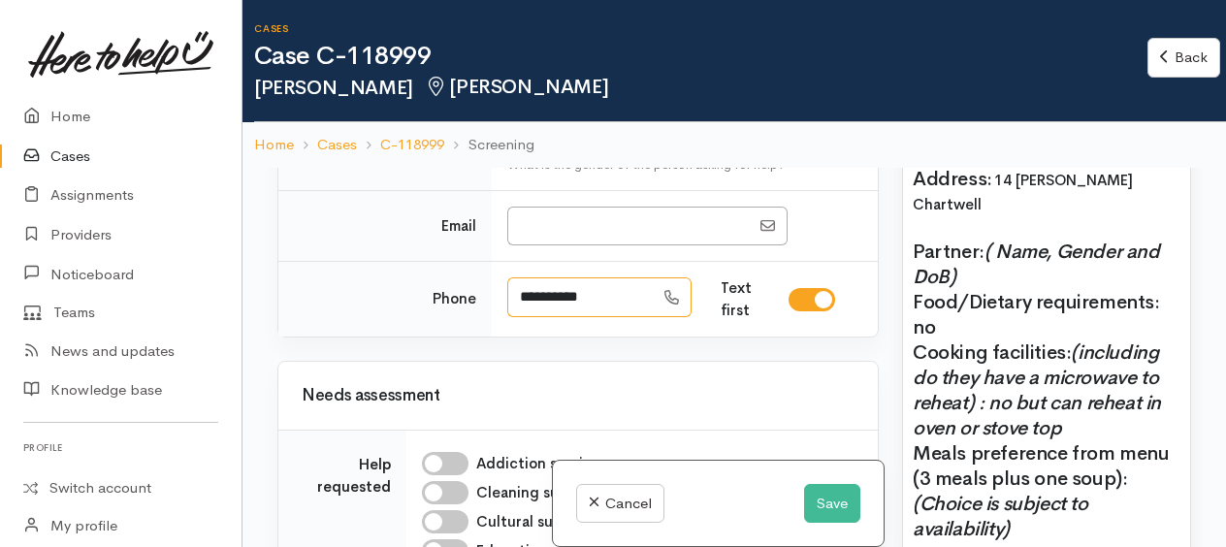
drag, startPoint x: 611, startPoint y: 293, endPoint x: 521, endPoint y: 282, distance: 90.8
click at [521, 282] on input "**********" at bounding box center [580, 297] width 146 height 40
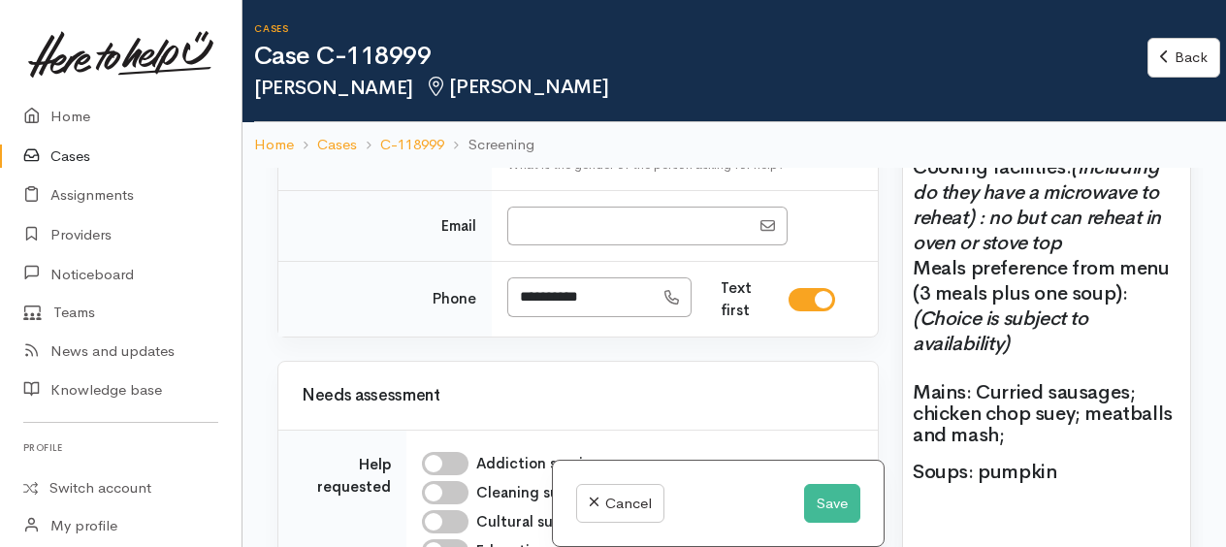
scroll to position [2133, 0]
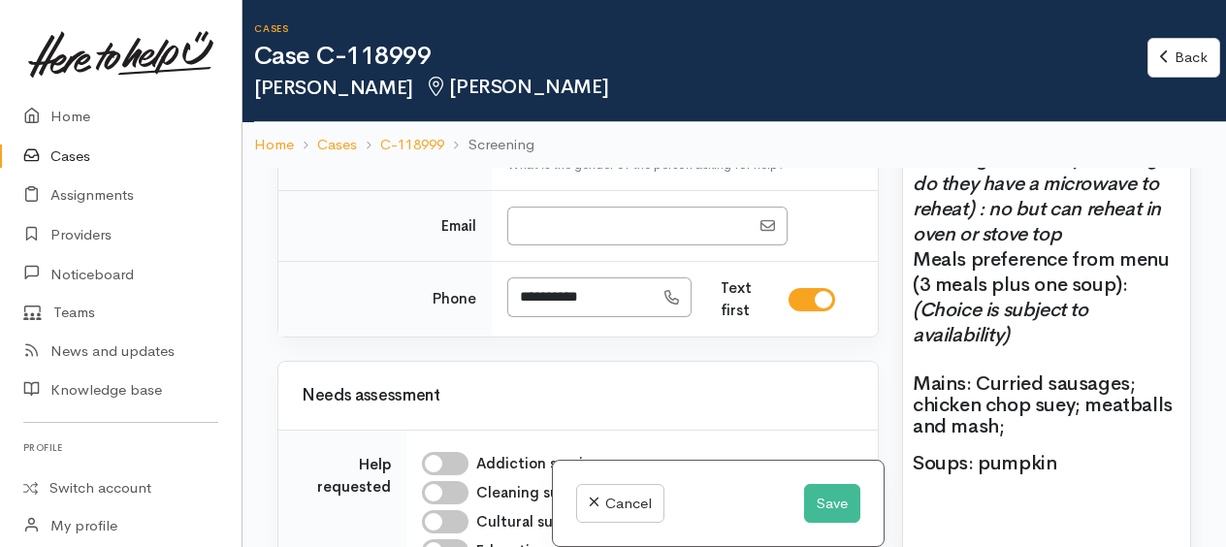
drag, startPoint x: 988, startPoint y: 198, endPoint x: 1003, endPoint y: 219, distance: 25.8
click at [1003, 219] on p "Partner: ( Name, Gender and DoB) Food/Dietary requirements: no Cooking faciliti…" at bounding box center [1046, 147] width 268 height 202
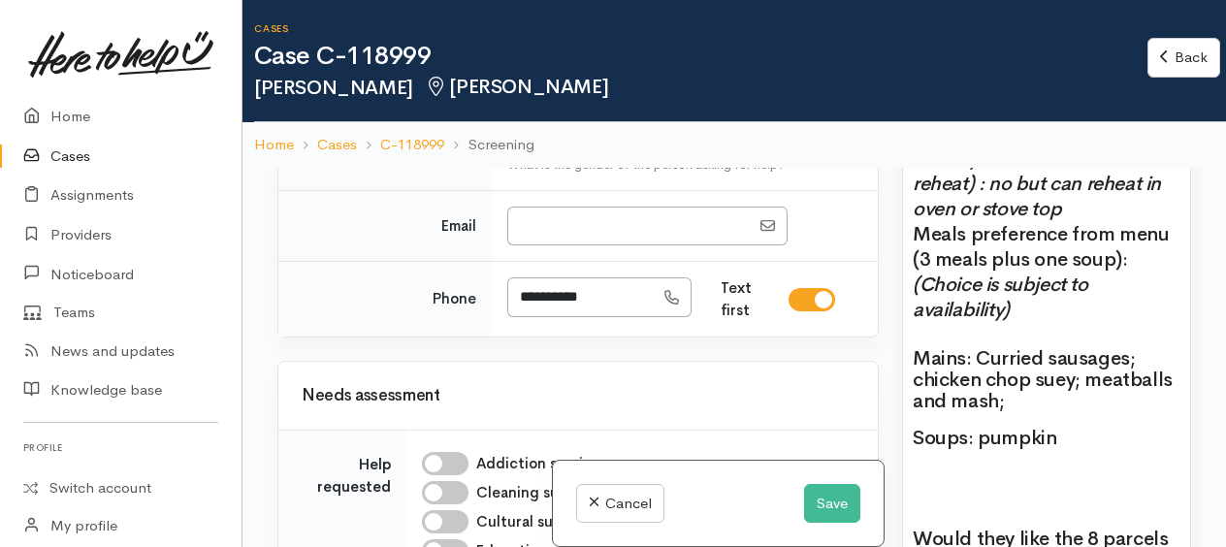
click at [1008, 222] on p "Partner: lives alone Food/Dietary requirements: no Cooking facilities: (includi…" at bounding box center [1046, 134] width 268 height 176
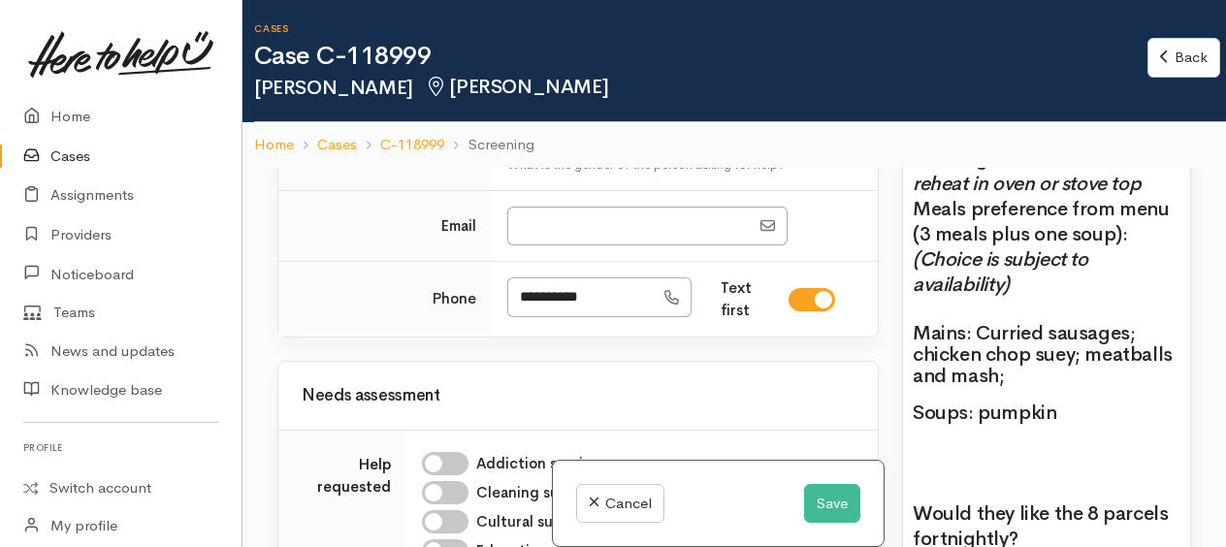
click at [913, 196] on icon "no but can reheat in oven or stove top" at bounding box center [1037, 170] width 251 height 49
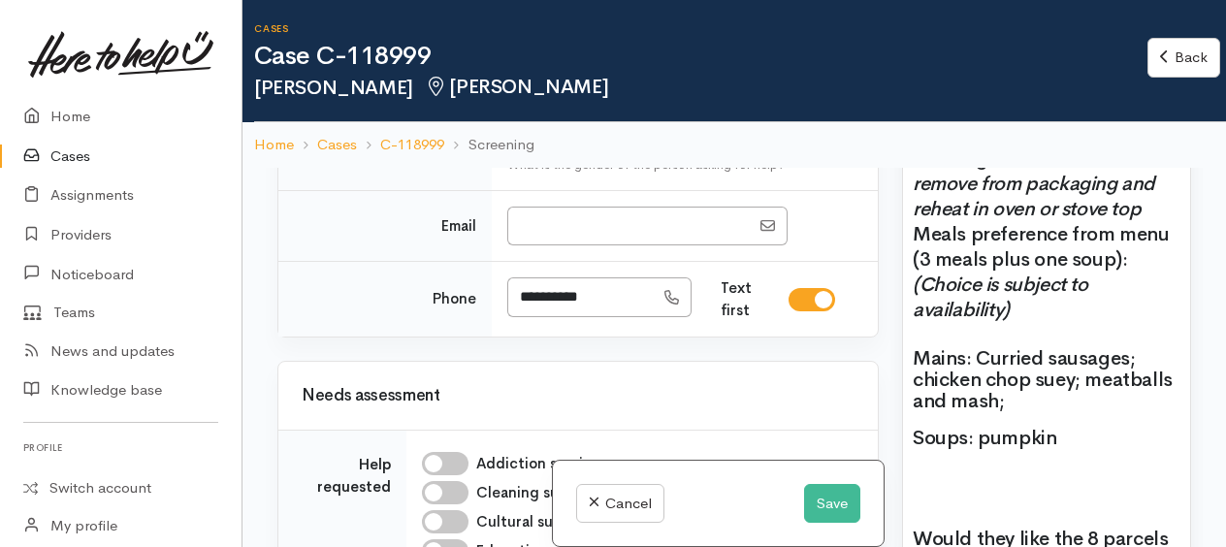
click at [1148, 222] on p "Cooking facilities: no but can remove from packaging and reheat in oven or stov…" at bounding box center [1046, 171] width 268 height 101
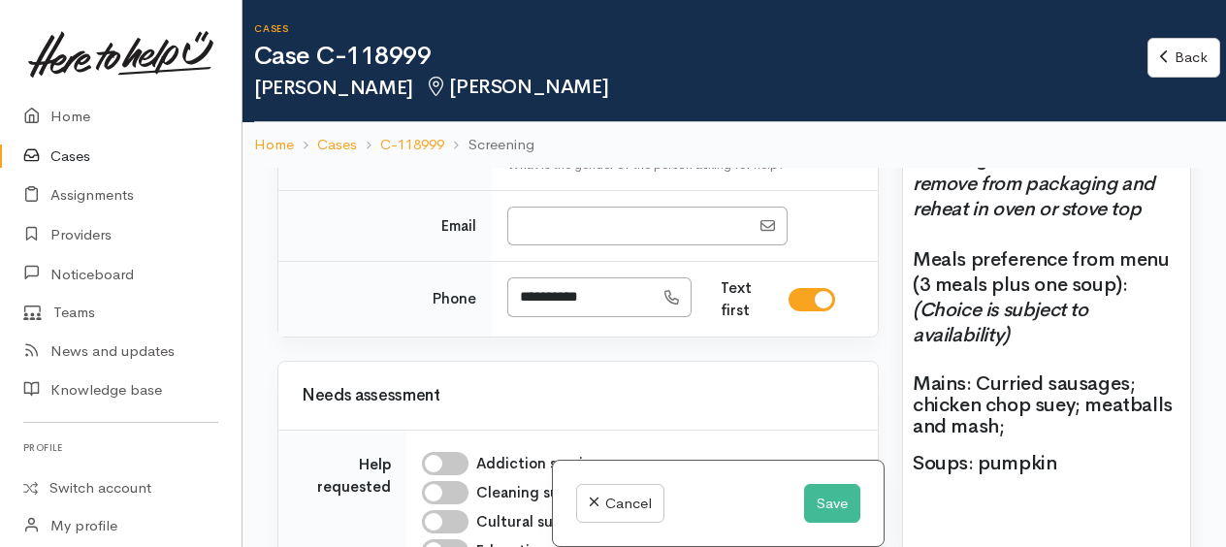
scroll to position [2230, 0]
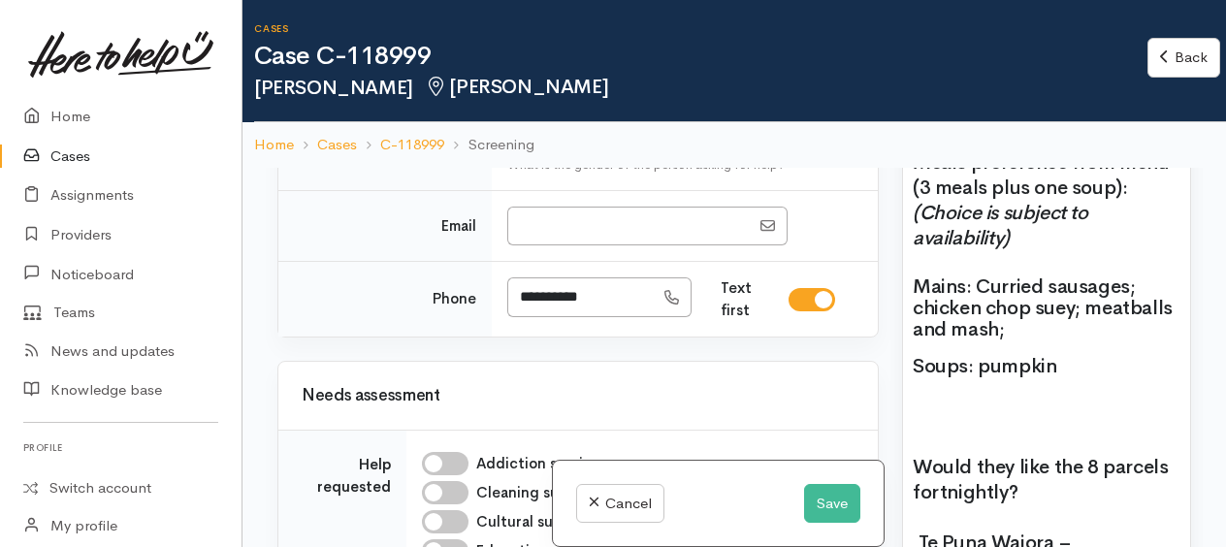
drag, startPoint x: 914, startPoint y: 353, endPoint x: 1026, endPoint y: 384, distance: 115.8
click at [1026, 251] on p "Meals preference from menu (3 meals plus one soup): (Choice is subject to avail…" at bounding box center [1046, 200] width 268 height 101
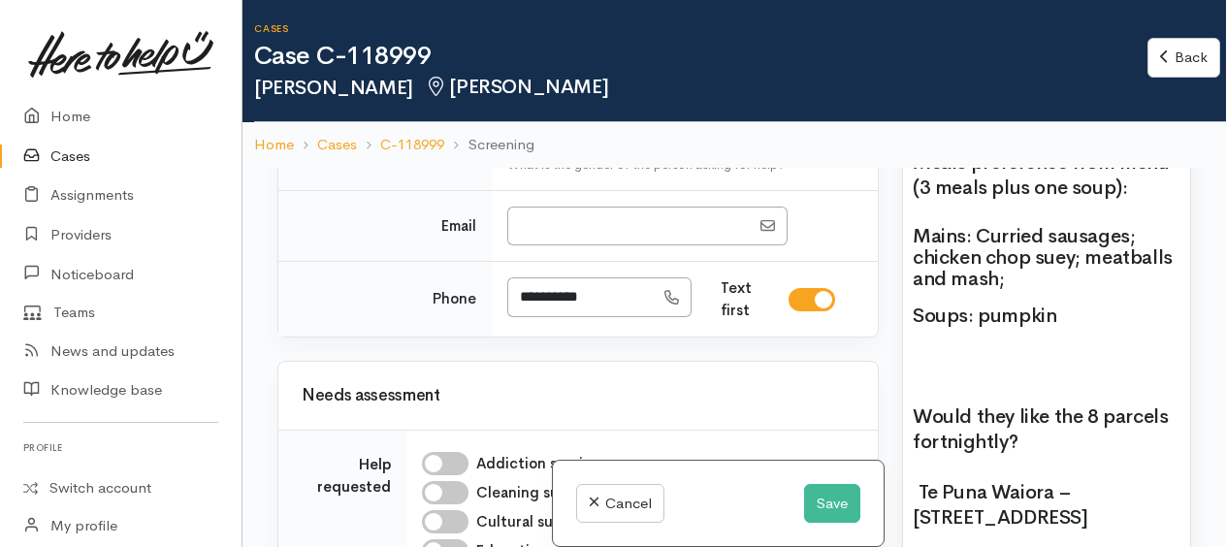
click at [977, 290] on p "Mains: Curried sausages; chicken chop suey; meatballs and mash;" at bounding box center [1046, 258] width 268 height 64
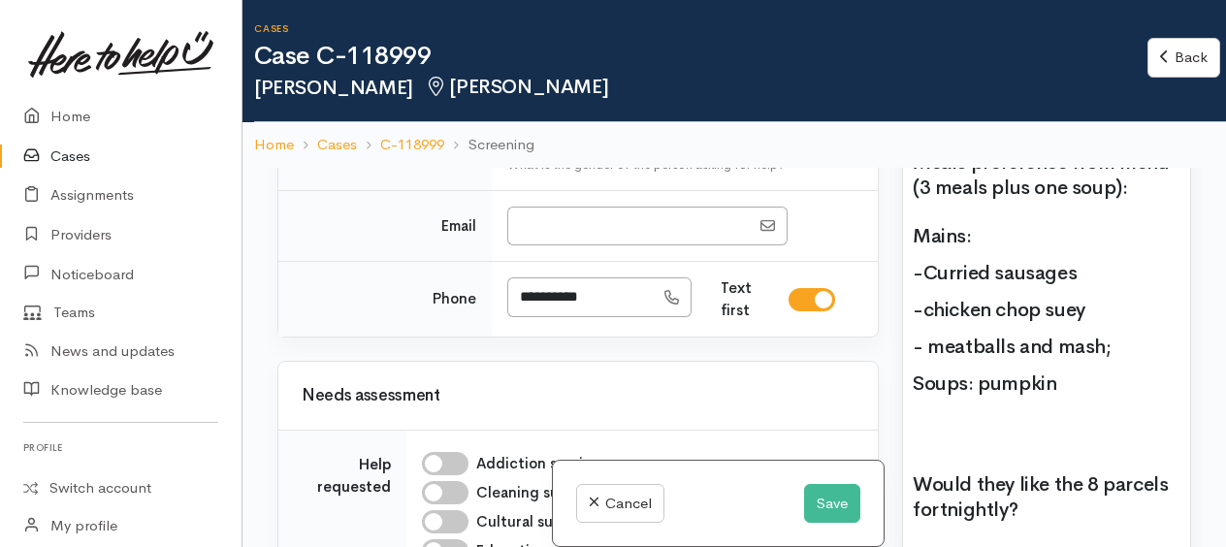
click at [1117, 358] on p "- meatballs and mash;" at bounding box center [1046, 346] width 268 height 21
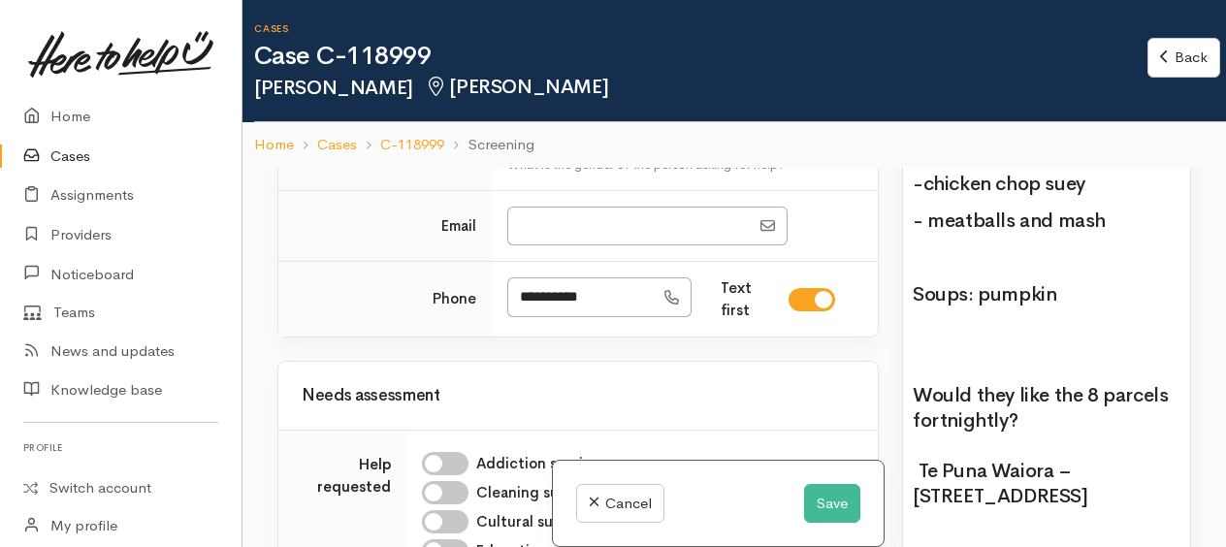
scroll to position [2521, 0]
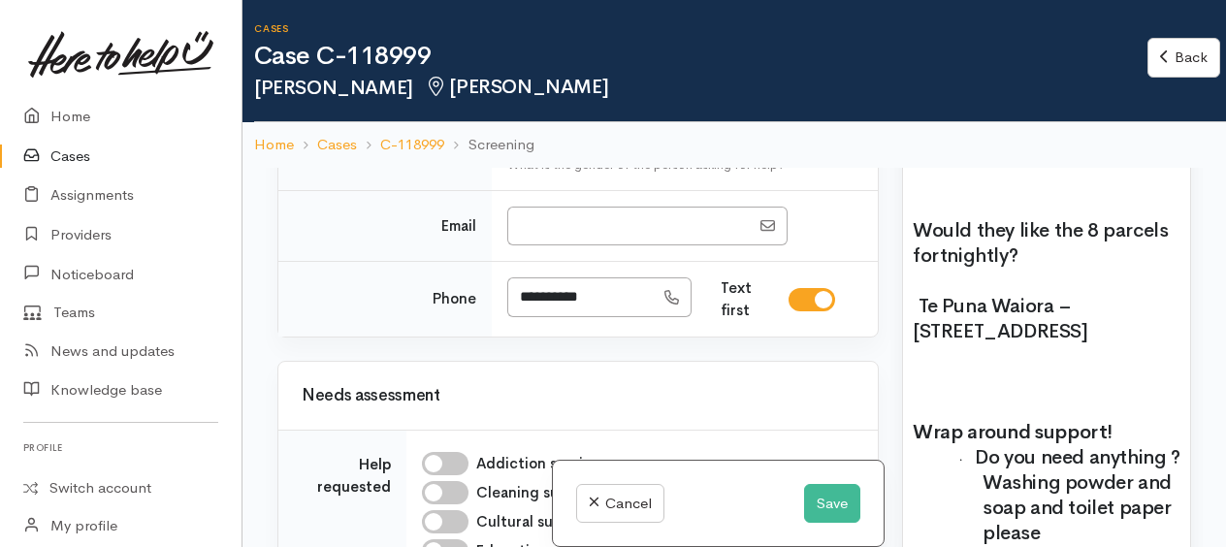
click at [977, 141] on p "Soups: pumpkin" at bounding box center [1046, 129] width 268 height 21
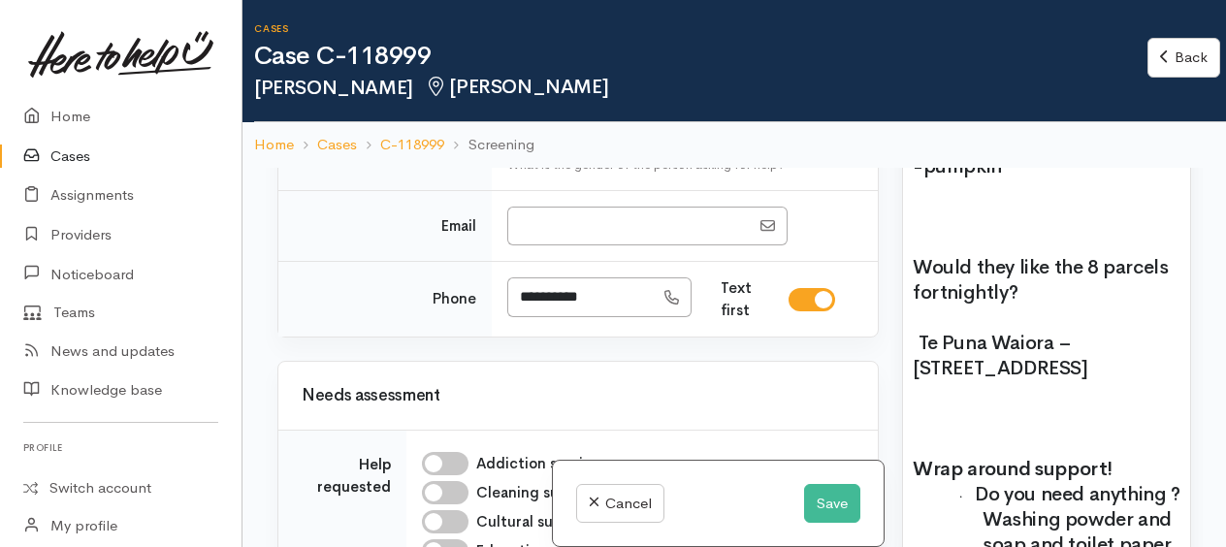
click at [946, 368] on h2 "Lives alone Name: Bev Williams Date of birth: 26/4/1957 Phone:   0272161674 Add…" at bounding box center [1046, 103] width 268 height 1264
click at [1010, 304] on span "Would they like the 8 parcels fortnightly?" at bounding box center [1039, 279] width 255 height 49
click at [1019, 305] on p "Would like the 8 parcels fortnightly?" at bounding box center [1046, 280] width 268 height 50
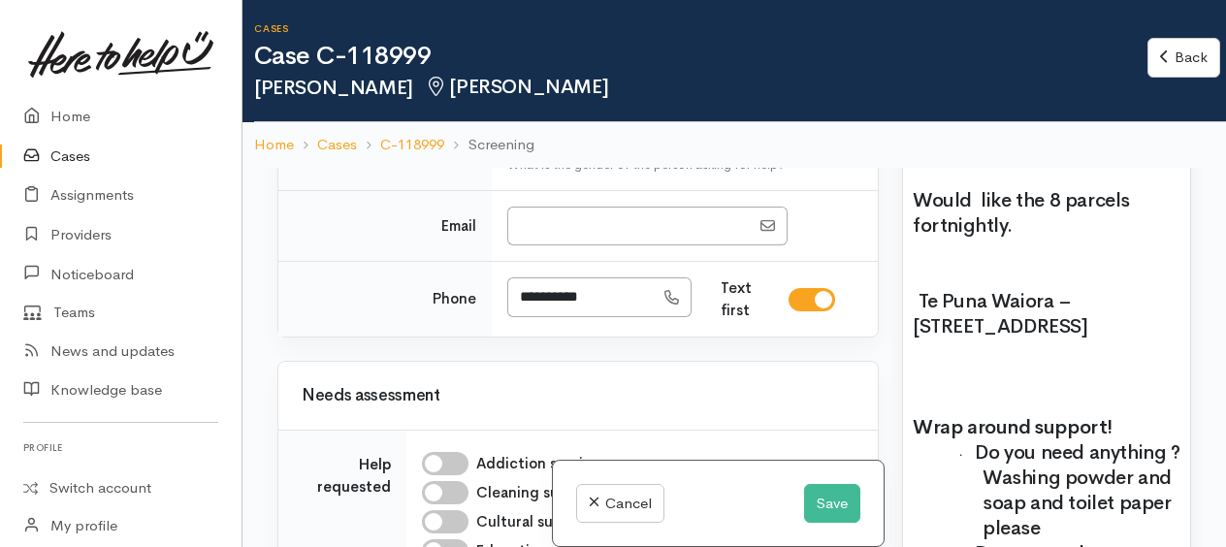
scroll to position [2618, 0]
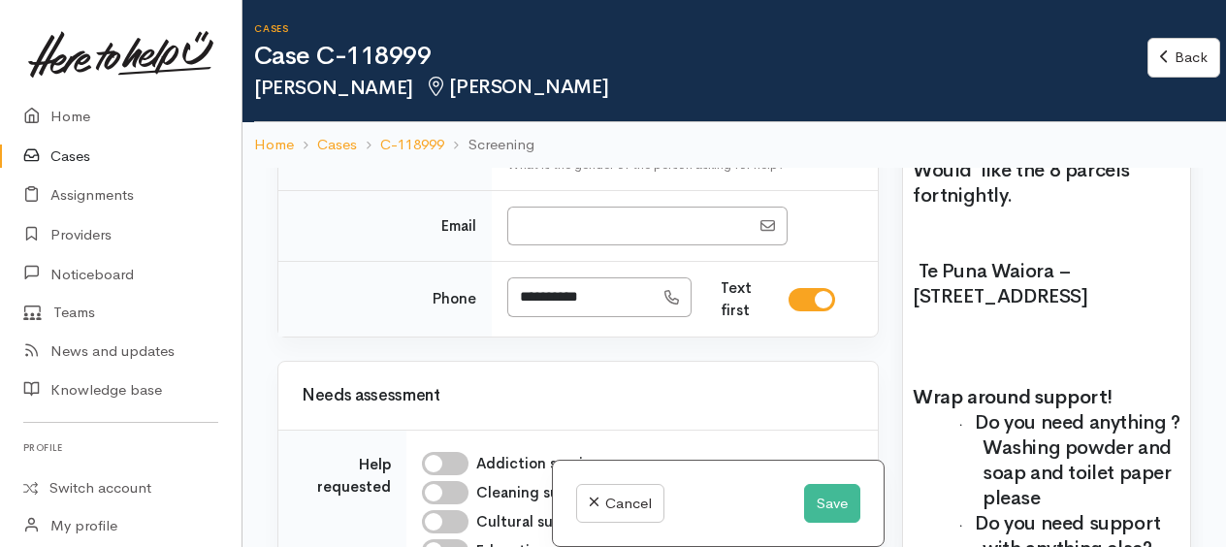
click at [921, 259] on p at bounding box center [1046, 246] width 268 height 25
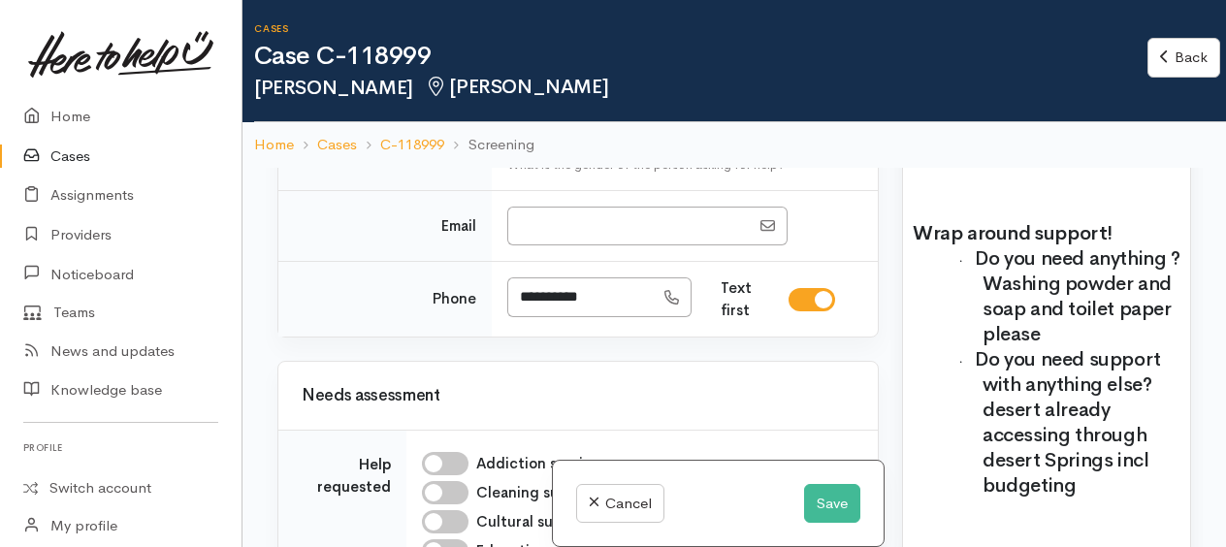
scroll to position [2812, 0]
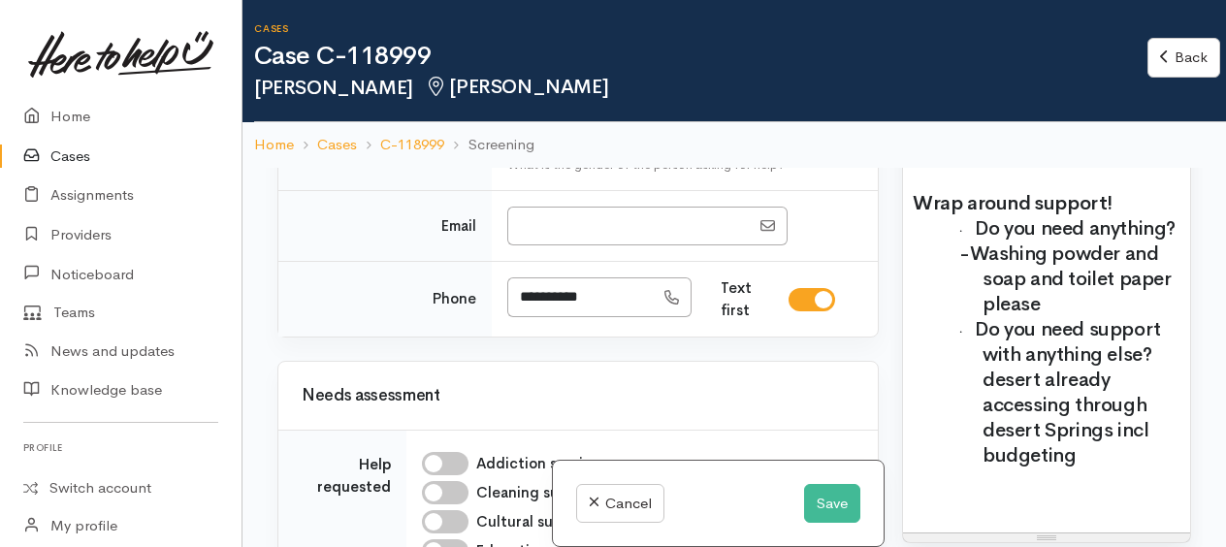
click at [1114, 316] on span "-Washing powder and soap and toilet paper please" at bounding box center [1065, 278] width 212 height 75
click at [1008, 316] on span "-soap and toilet paper please" at bounding box center [1058, 291] width 199 height 49
click at [1140, 317] on p "-toilet paper please" at bounding box center [1081, 304] width 198 height 25
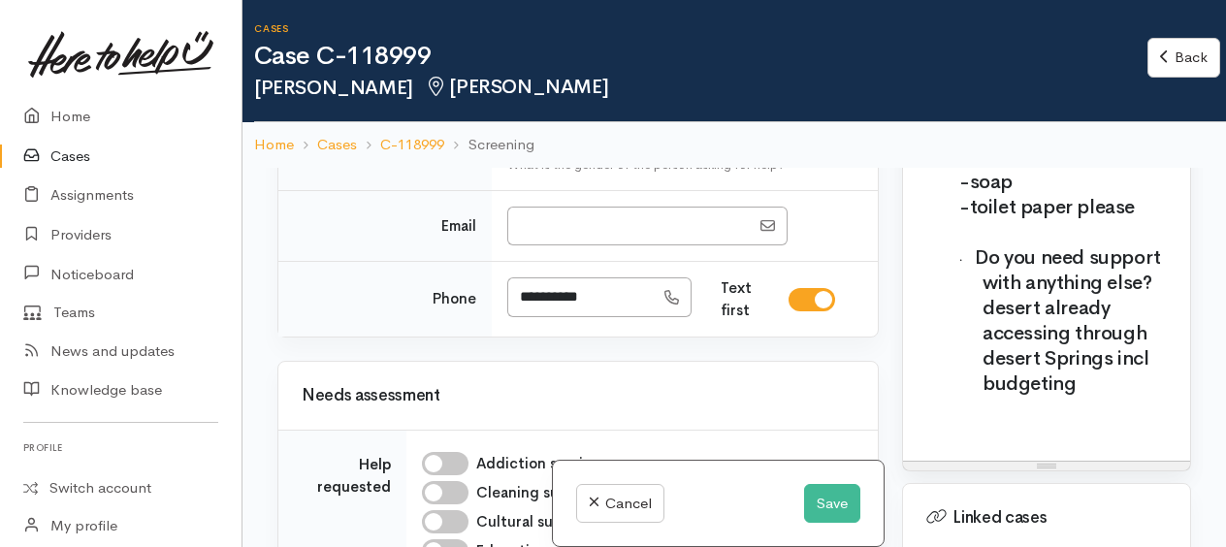
scroll to position [3006, 0]
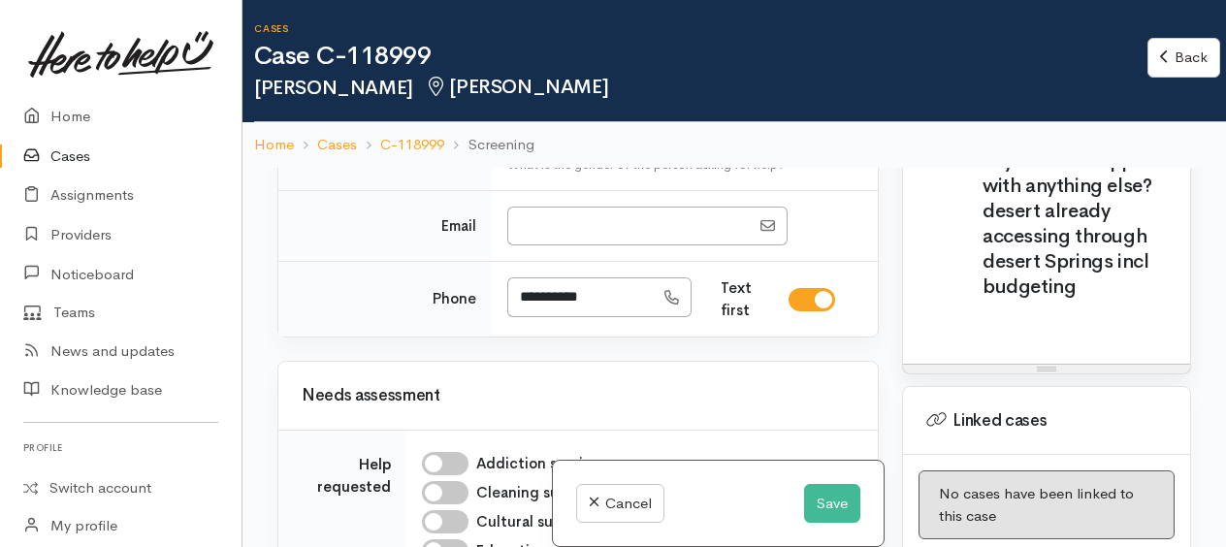
click at [1072, 299] on span "Do you need support with anything else? No is already accessing through desert …" at bounding box center [1067, 223] width 185 height 150
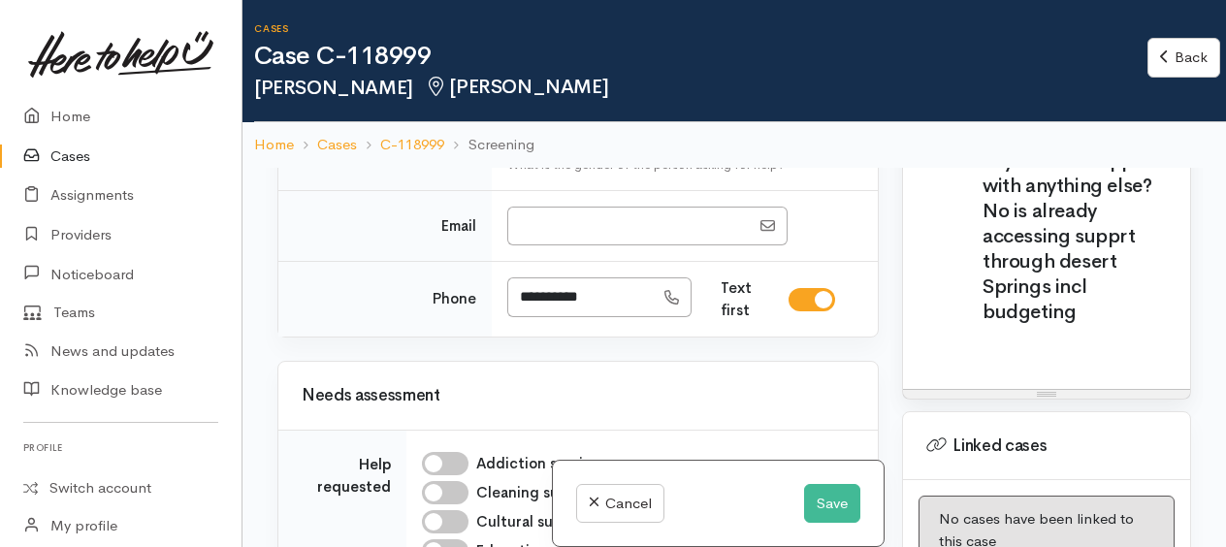
click at [1071, 324] on span "Do you need support with anything else? No is already accessing supprt through …" at bounding box center [1067, 236] width 185 height 176
click at [1084, 325] on p "· Do you need support with anything else? No is already accessing supprt throug…" at bounding box center [1081, 236] width 198 height 176
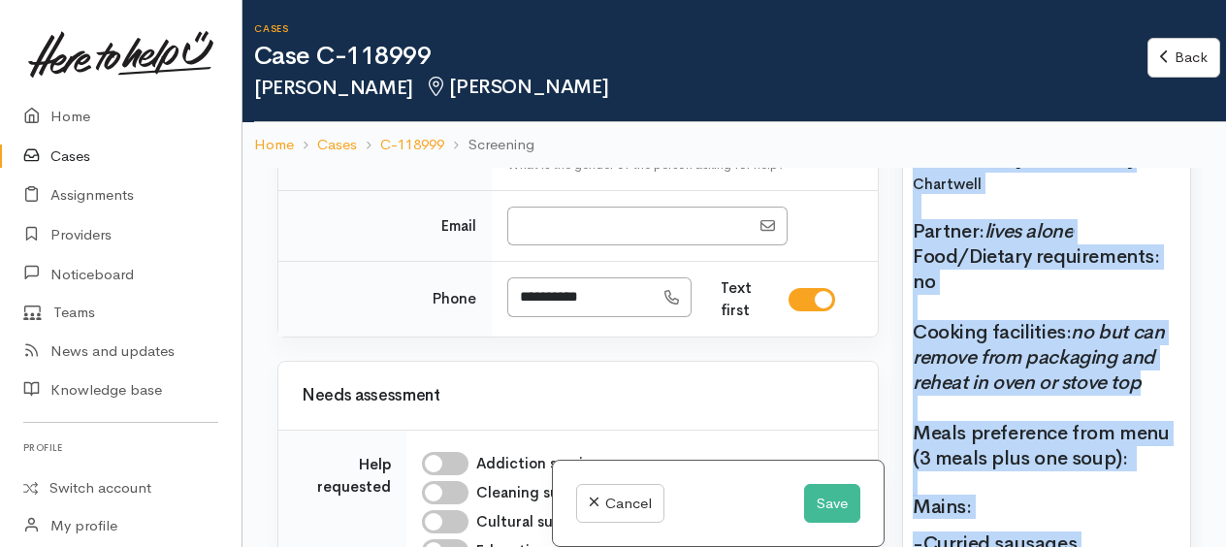
scroll to position [1959, 0]
drag, startPoint x: 1098, startPoint y: 496, endPoint x: 912, endPoint y: 204, distance: 347.0
copy div "Name: Bev Williams Date of birth: 26/4/1957 Phone:   0272161674 Address:   14 H…"
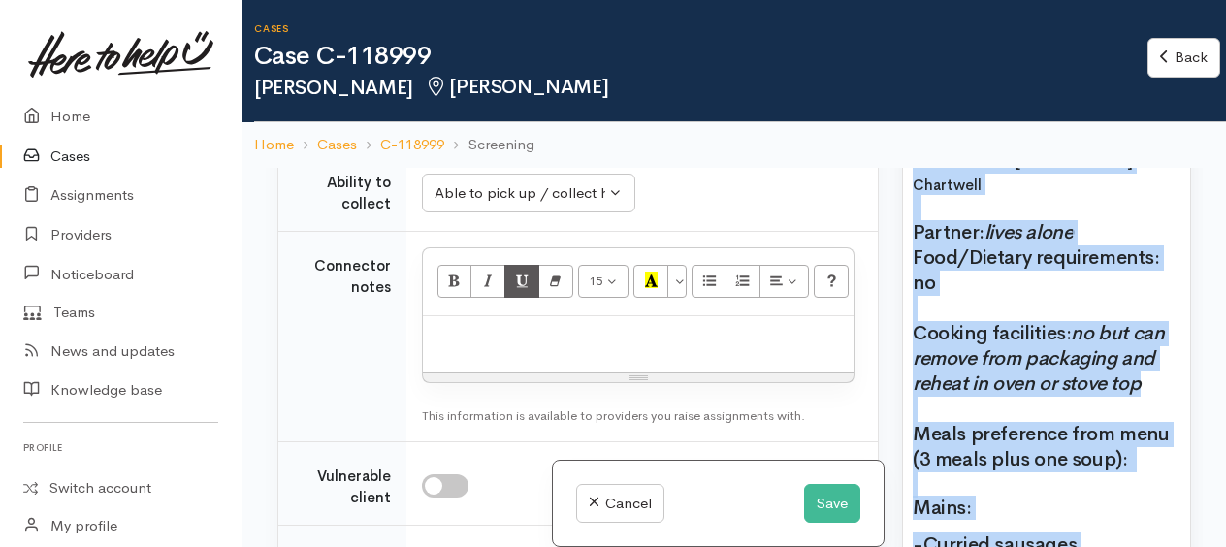
scroll to position [1455, 0]
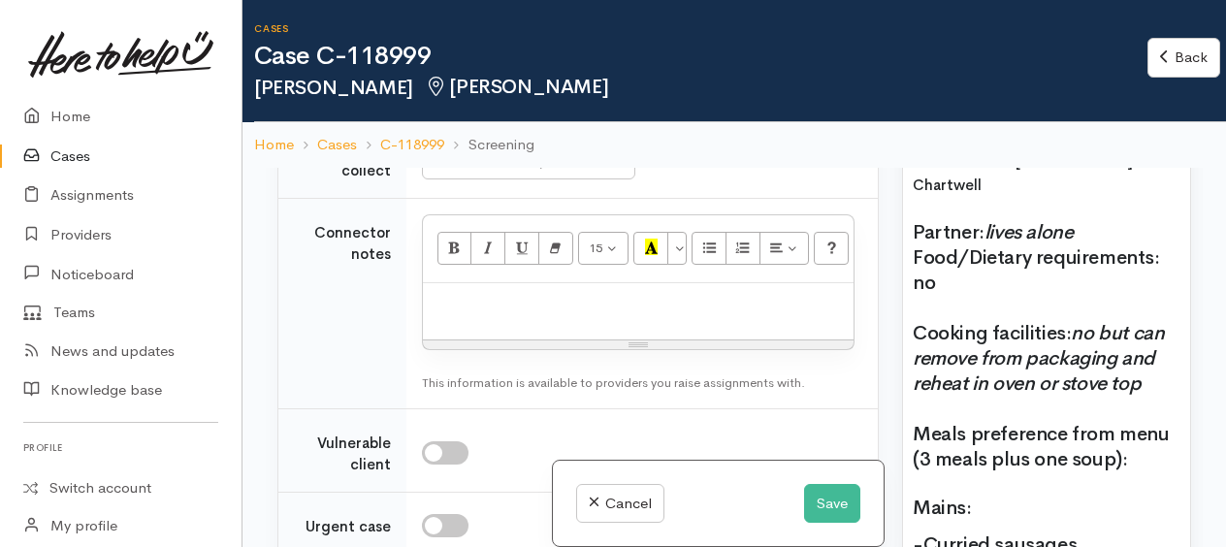
paste div
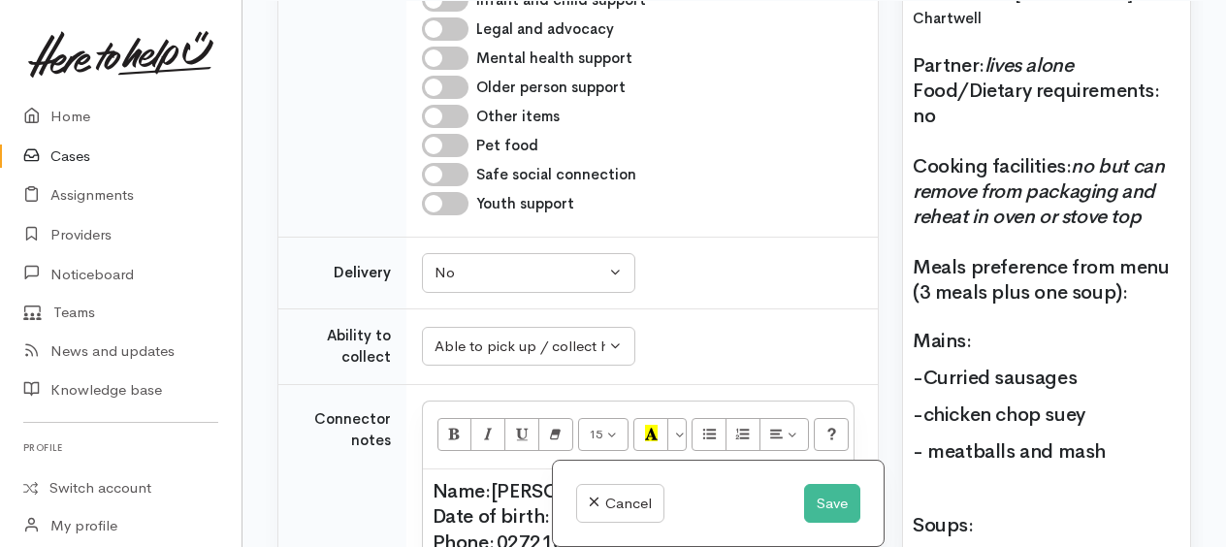
scroll to position [854, 0]
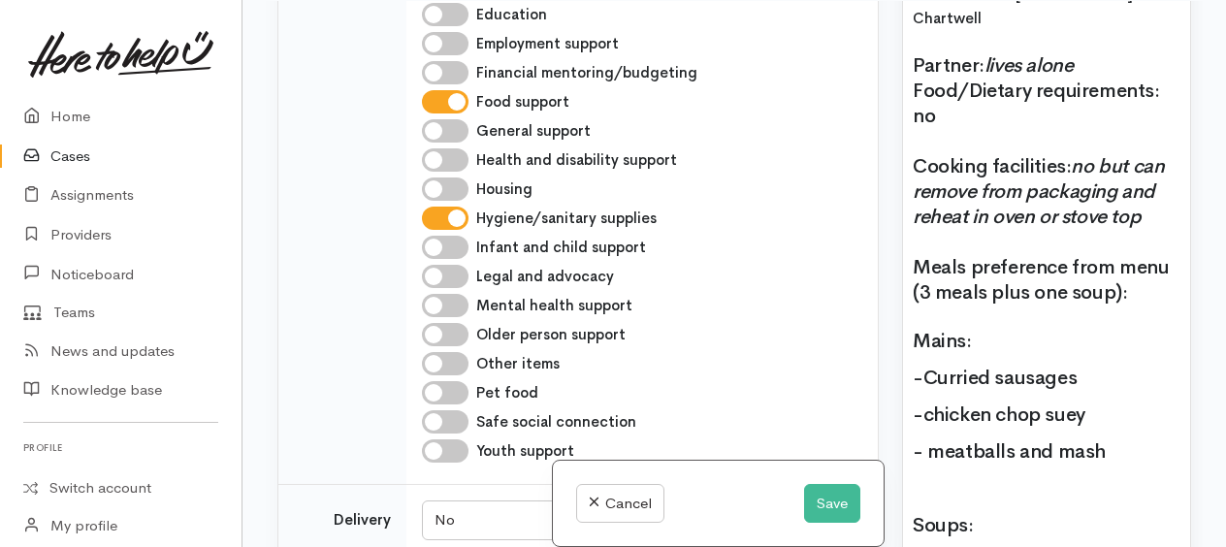
click at [435, 328] on input "Older person support" at bounding box center [445, 334] width 47 height 23
checkbox input "true"
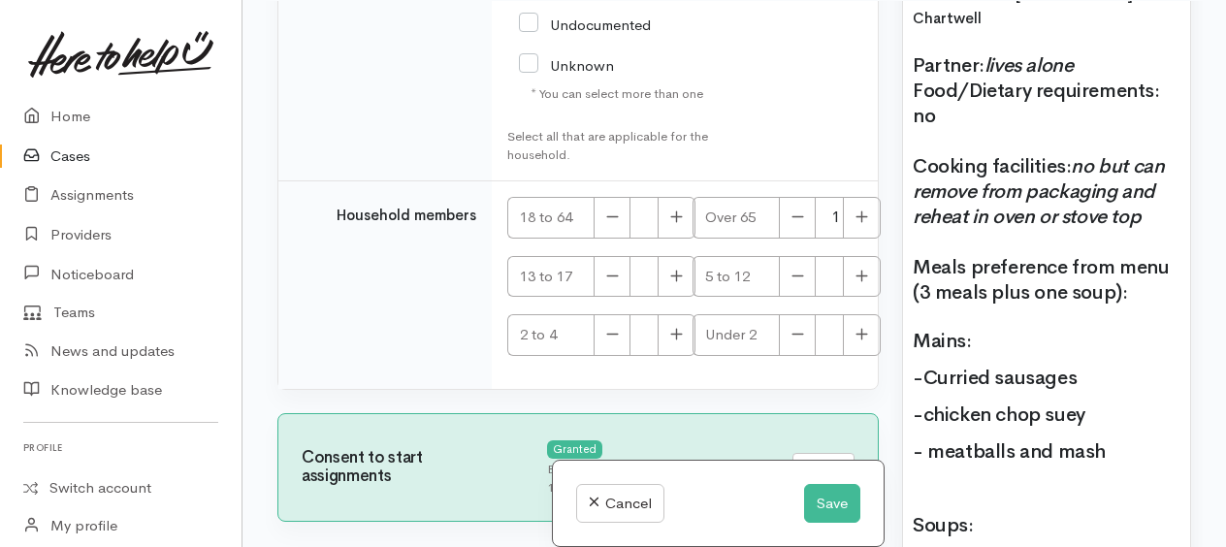
scroll to position [4695, 0]
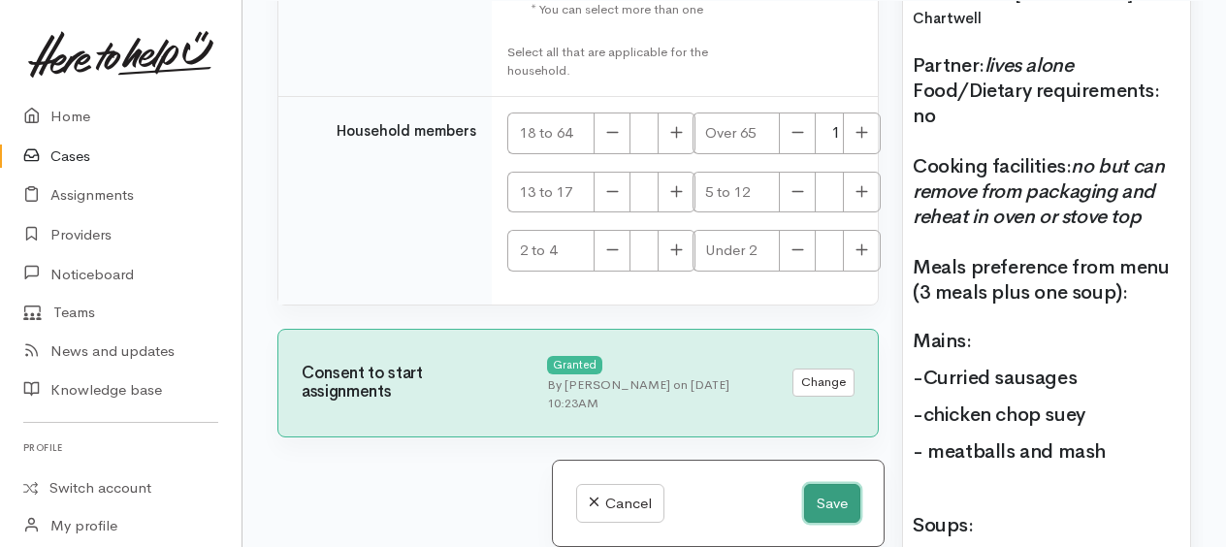
click at [844, 498] on button "Save" at bounding box center [832, 504] width 56 height 40
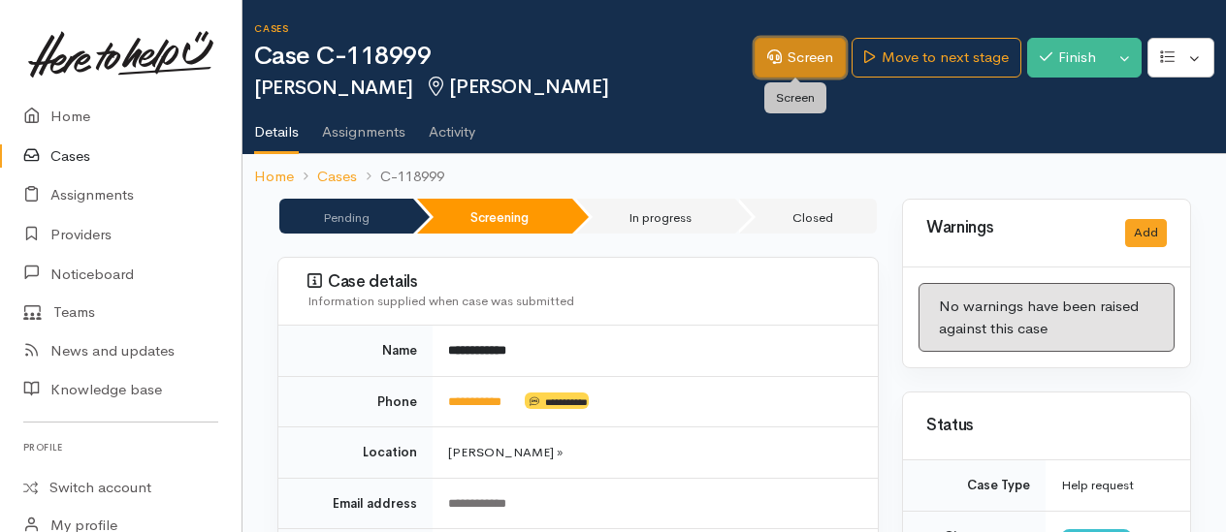
click at [799, 66] on link "Screen" at bounding box center [799, 58] width 91 height 40
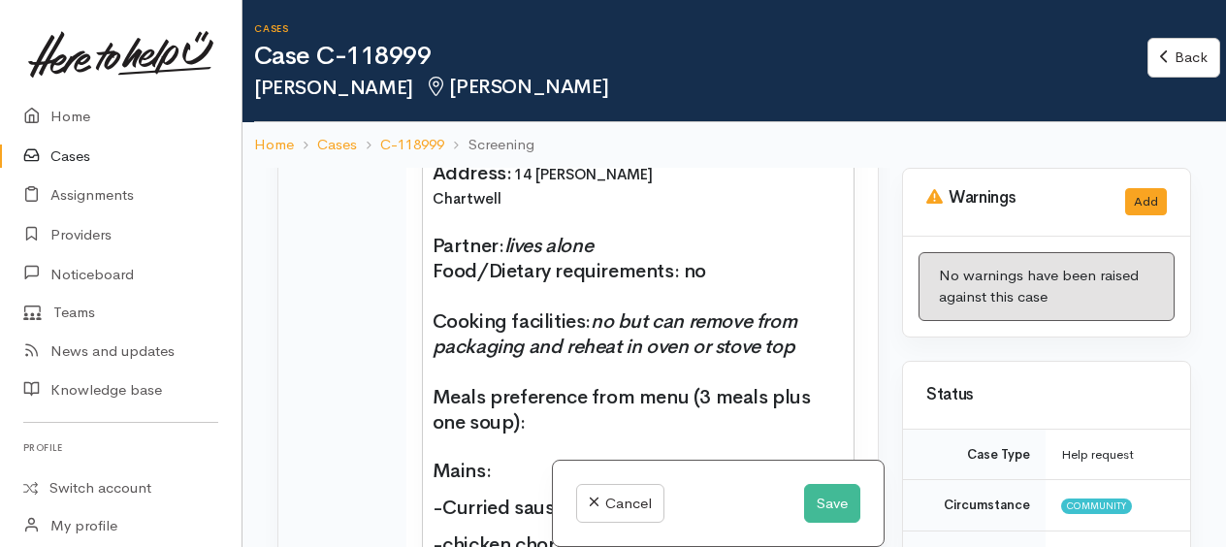
scroll to position [1663, 0]
click at [619, 311] on icon "no but can remove from packaging and reheat in oven or stove top" at bounding box center [614, 334] width 365 height 49
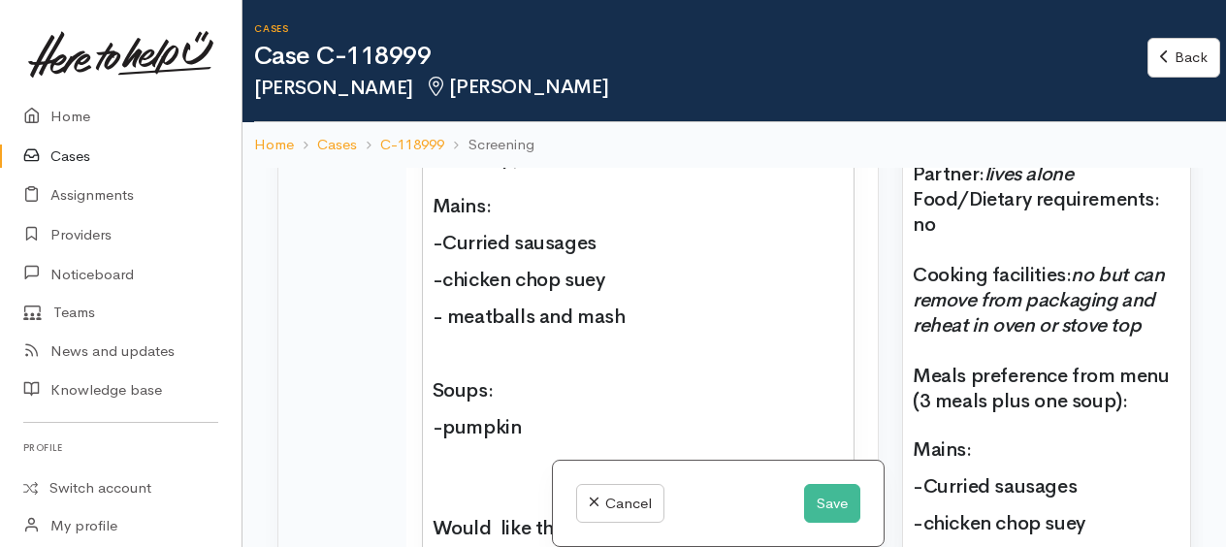
scroll to position [2133, 0]
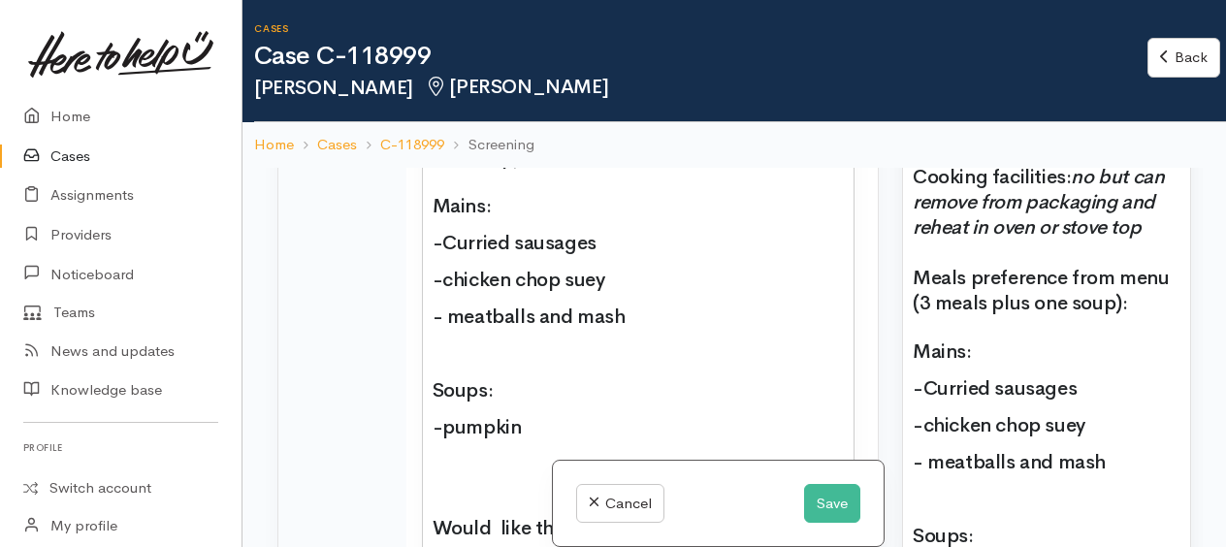
click at [1098, 240] on icon "no but can remove from packaging and reheat in oven or stove top" at bounding box center [1037, 202] width 251 height 75
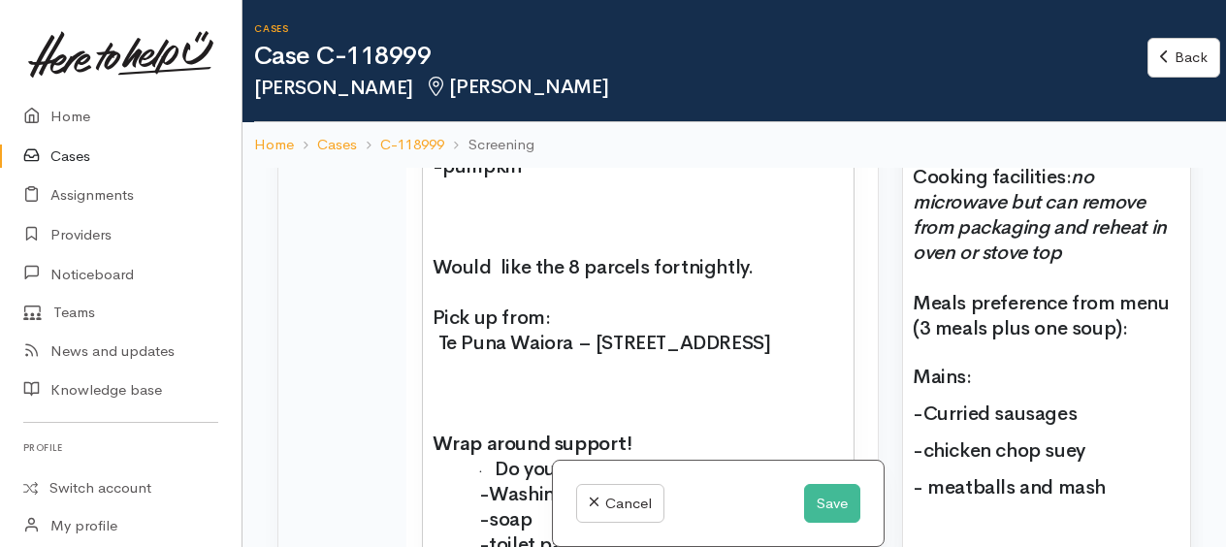
scroll to position [2245, 0]
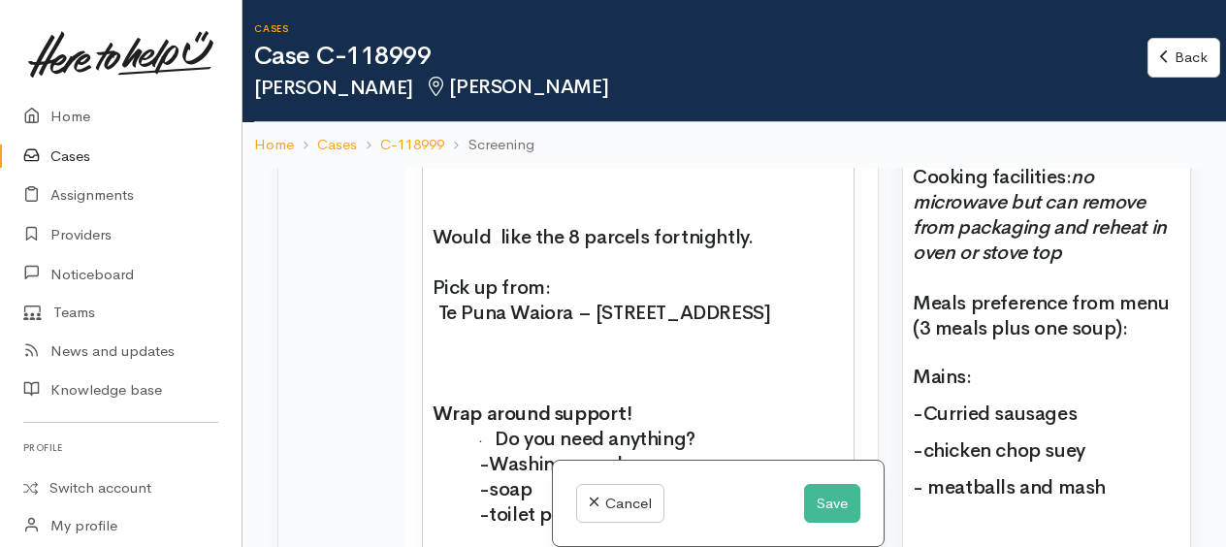
click at [568, 303] on span "Te Puna Waiora – [STREET_ADDRESS]" at bounding box center [604, 313] width 333 height 24
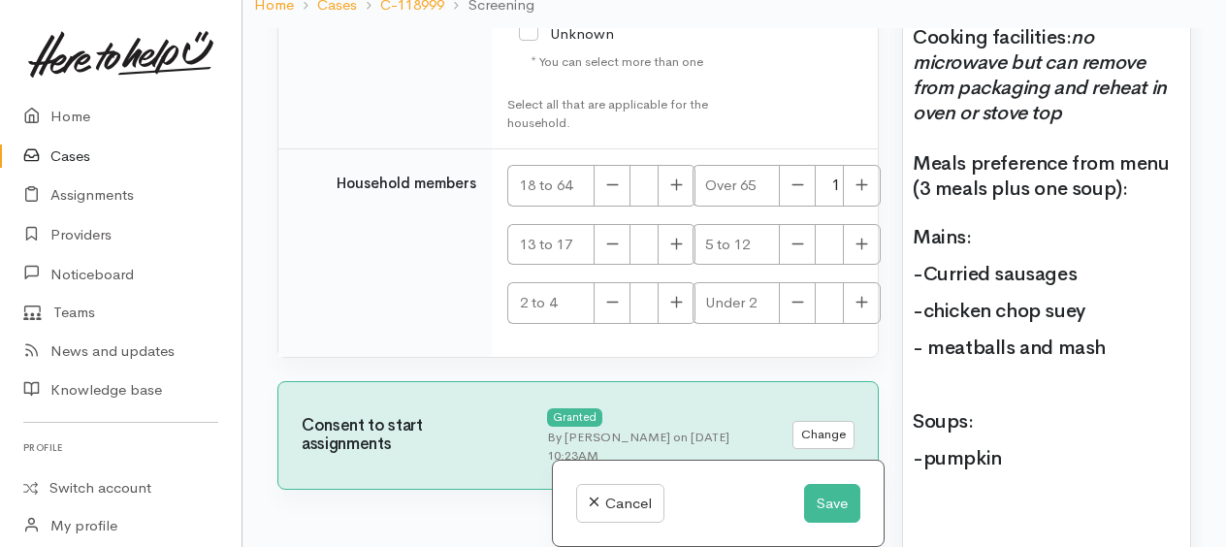
scroll to position [167, 0]
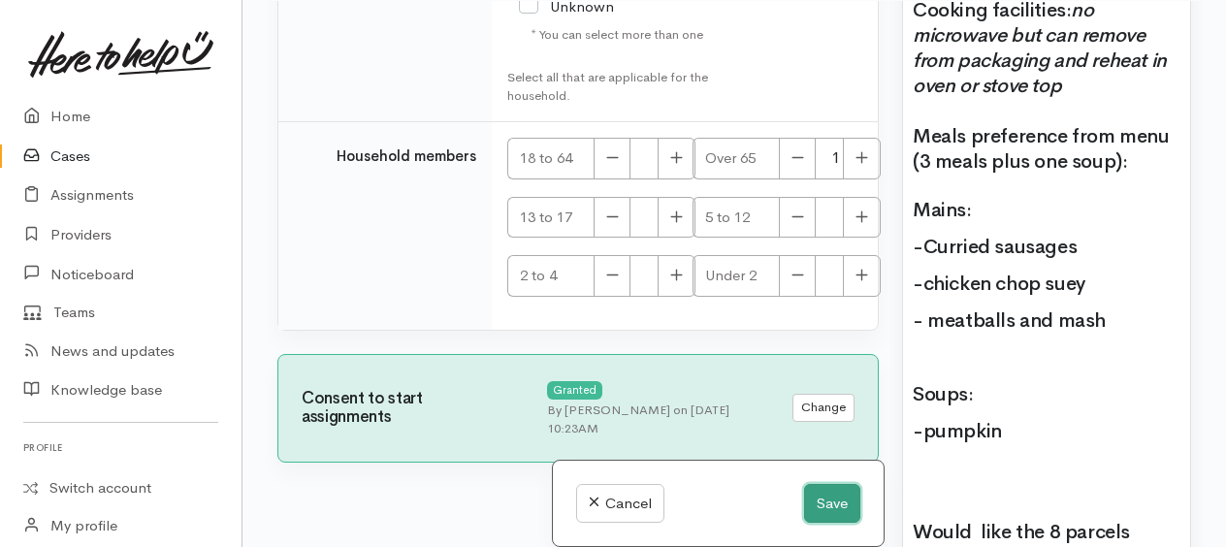
click at [826, 504] on button "Save" at bounding box center [832, 504] width 56 height 40
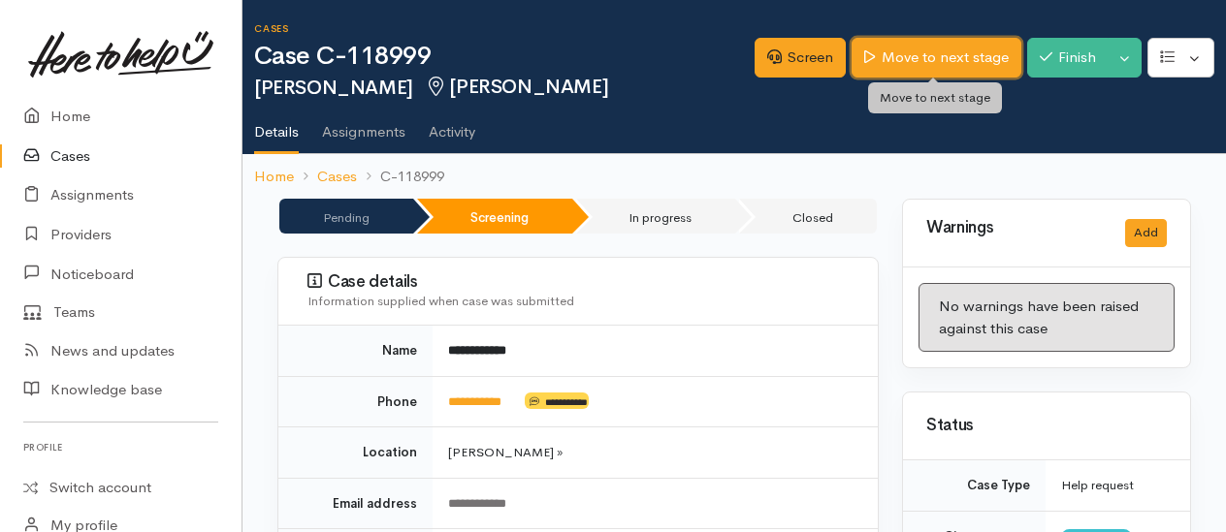
click at [974, 52] on link "Move to next stage" at bounding box center [935, 58] width 169 height 40
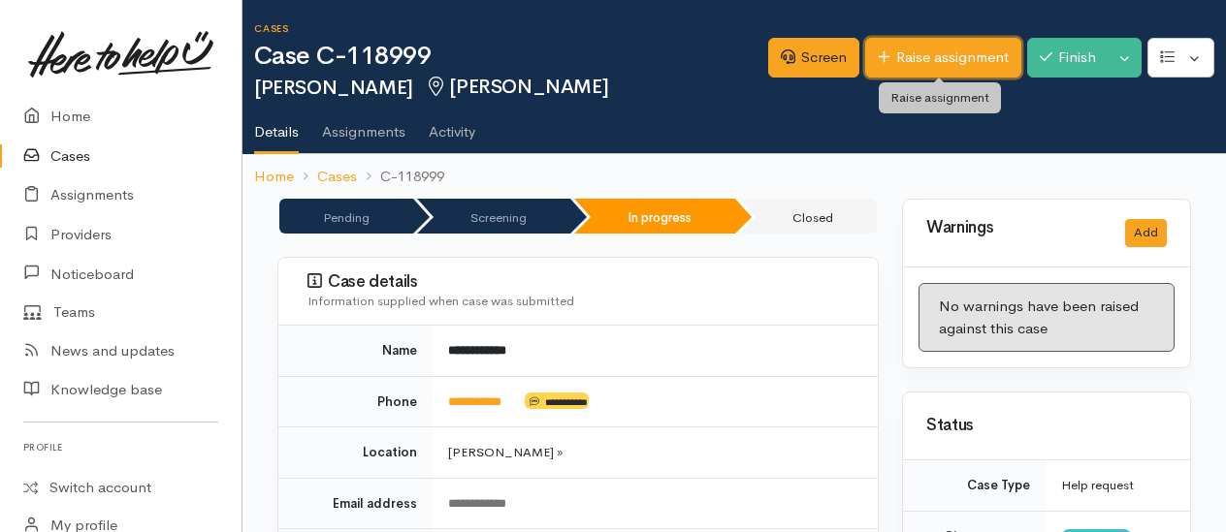
click at [935, 62] on link "Raise assignment" at bounding box center [943, 58] width 156 height 40
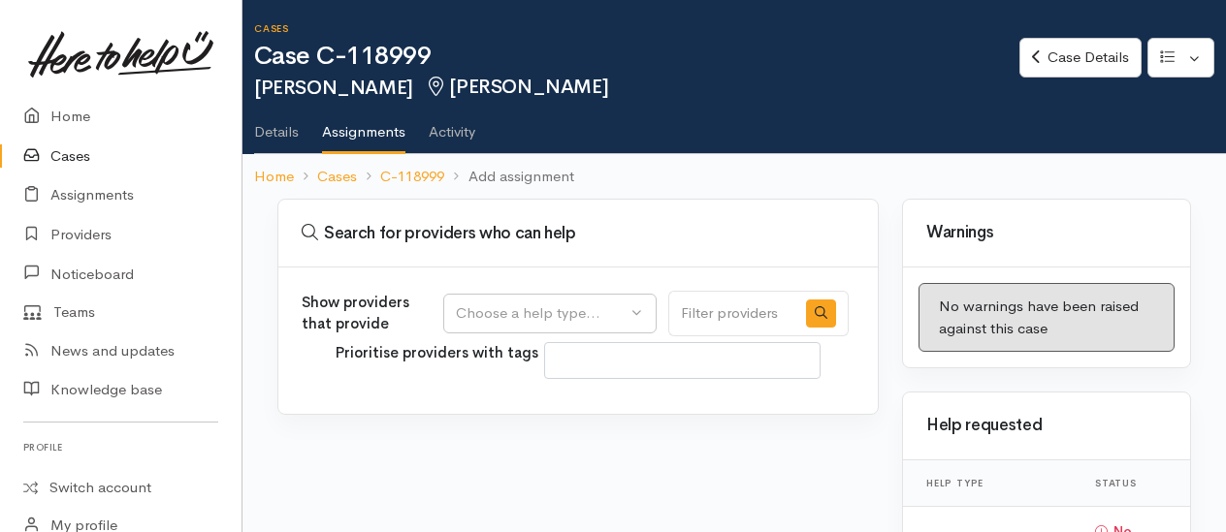
select select
click at [531, 310] on div "Choose a help type..." at bounding box center [541, 314] width 171 height 22
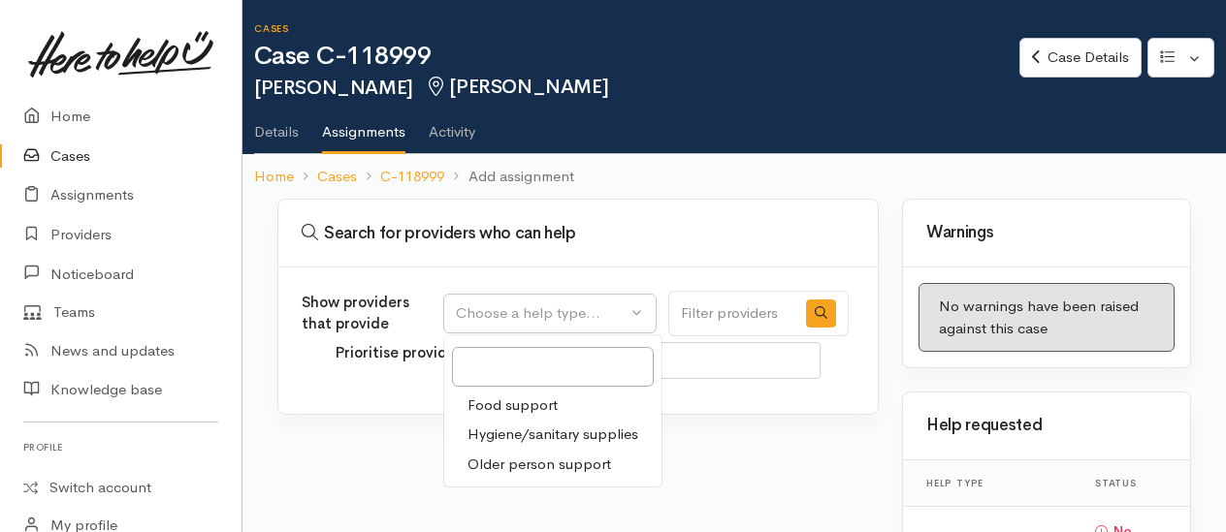
click at [515, 398] on span "Food support" at bounding box center [512, 406] width 90 height 22
select select "3"
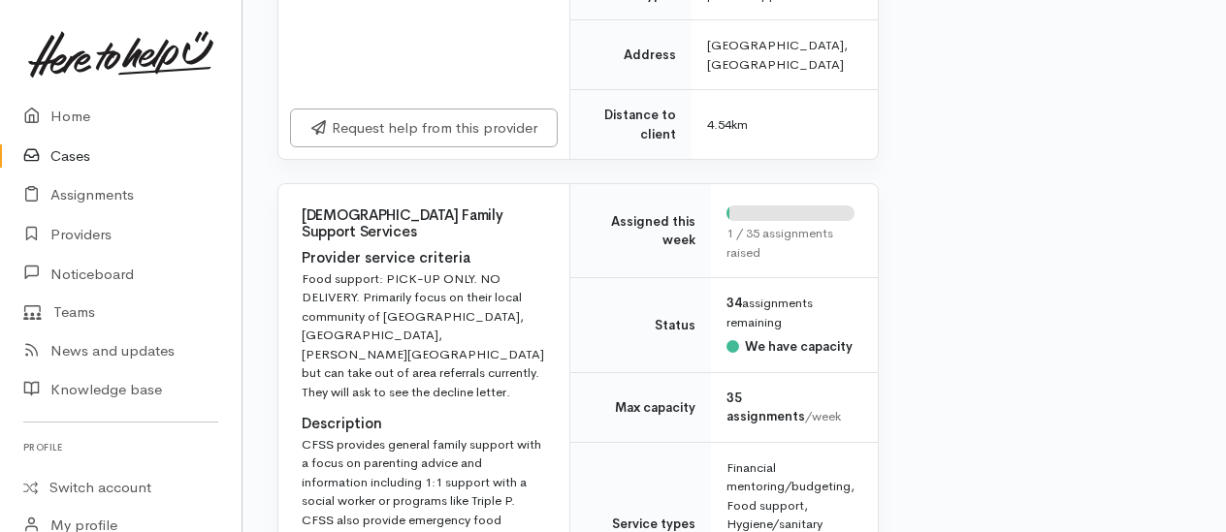
scroll to position [5139, 0]
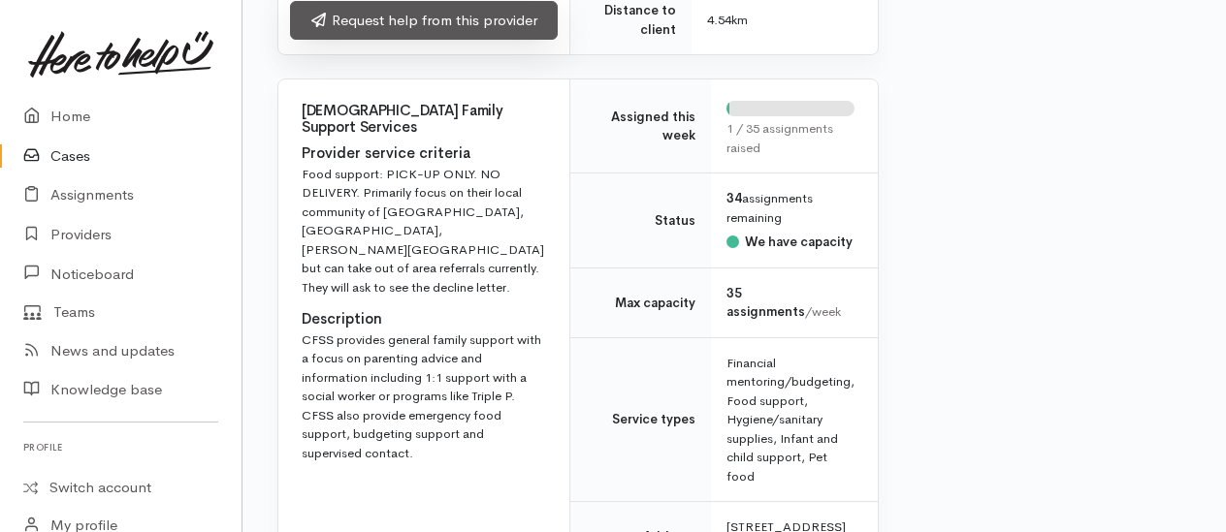
click at [475, 41] on link "Request help from this provider" at bounding box center [424, 21] width 268 height 40
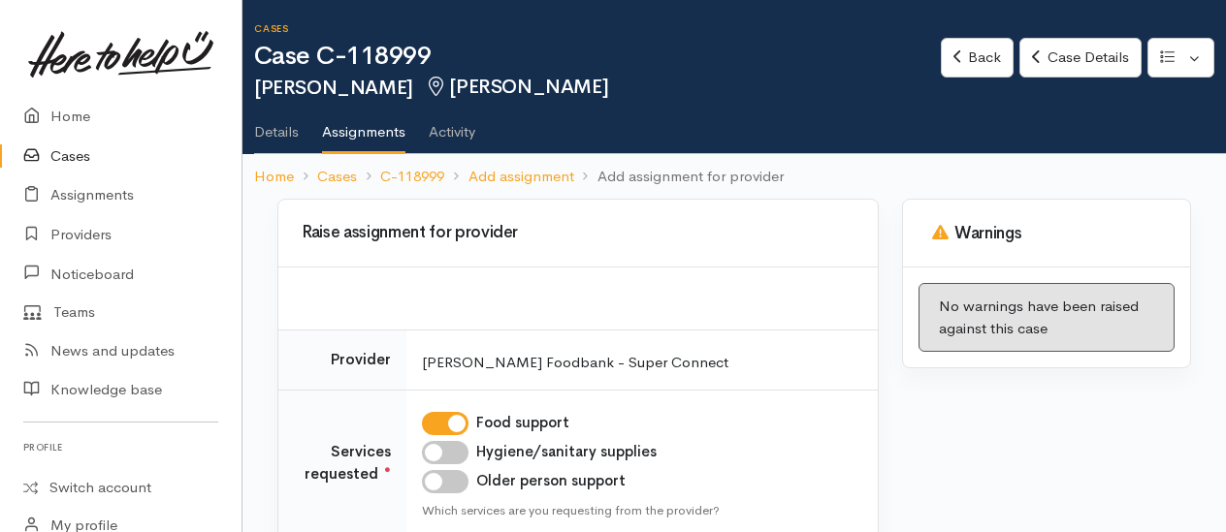
click at [443, 444] on input "Hygiene/sanitary supplies" at bounding box center [445, 452] width 47 height 23
checkbox input "true"
click at [437, 477] on input "Older person support" at bounding box center [445, 481] width 47 height 23
checkbox input "true"
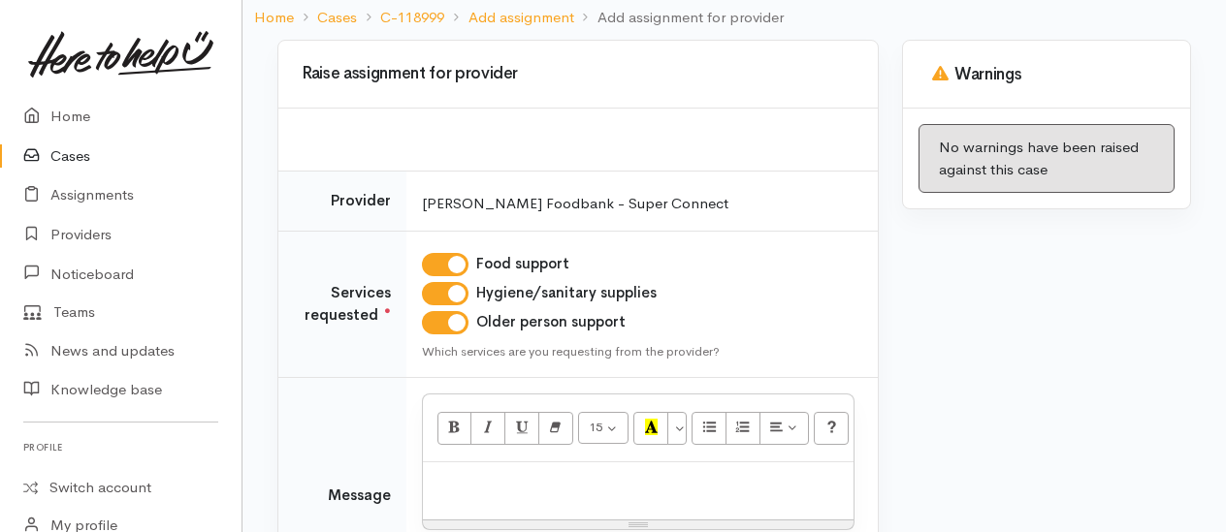
scroll to position [291, 0]
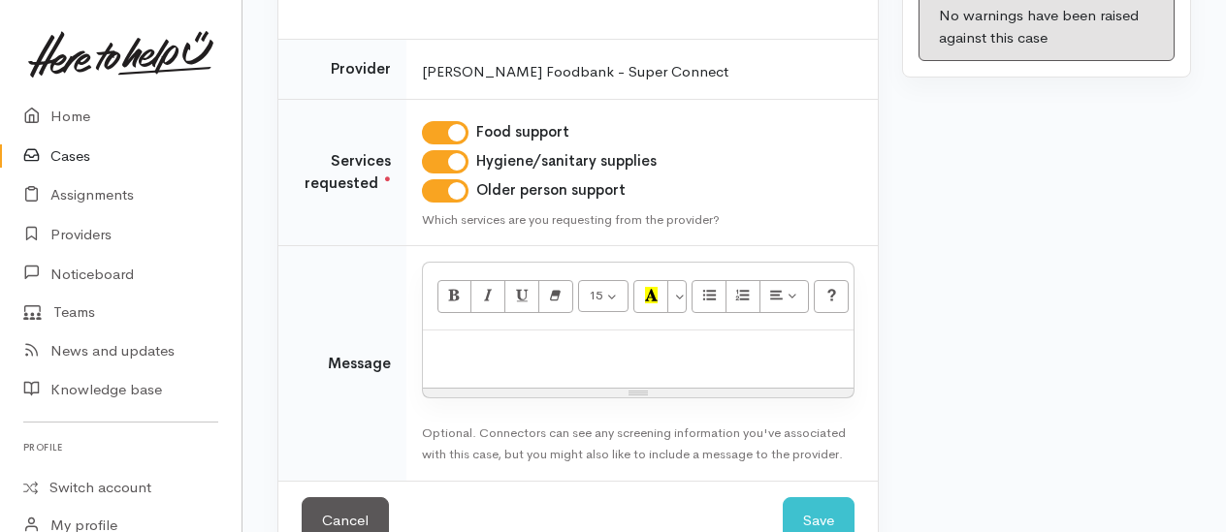
click at [537, 368] on div at bounding box center [638, 359] width 431 height 57
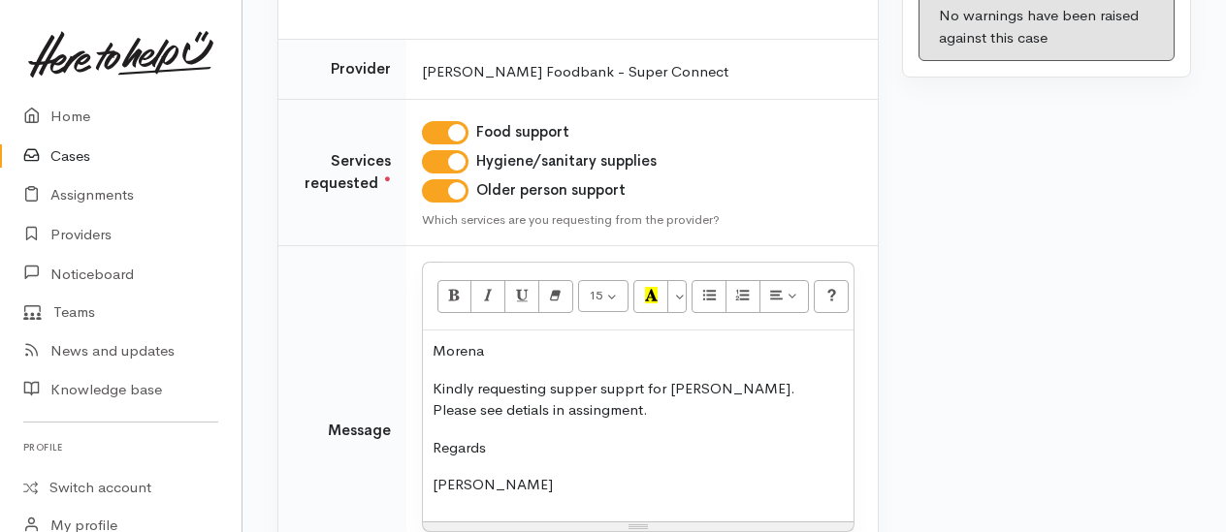
drag, startPoint x: 803, startPoint y: 388, endPoint x: 673, endPoint y: 474, distance: 156.0
click at [673, 474] on p "[PERSON_NAME]" at bounding box center [637, 485] width 411 height 22
click at [562, 437] on p "Regards" at bounding box center [637, 448] width 411 height 22
click at [650, 388] on p "Kindly requesting supper supprt for Bev. Please see details in assessment." at bounding box center [637, 400] width 411 height 44
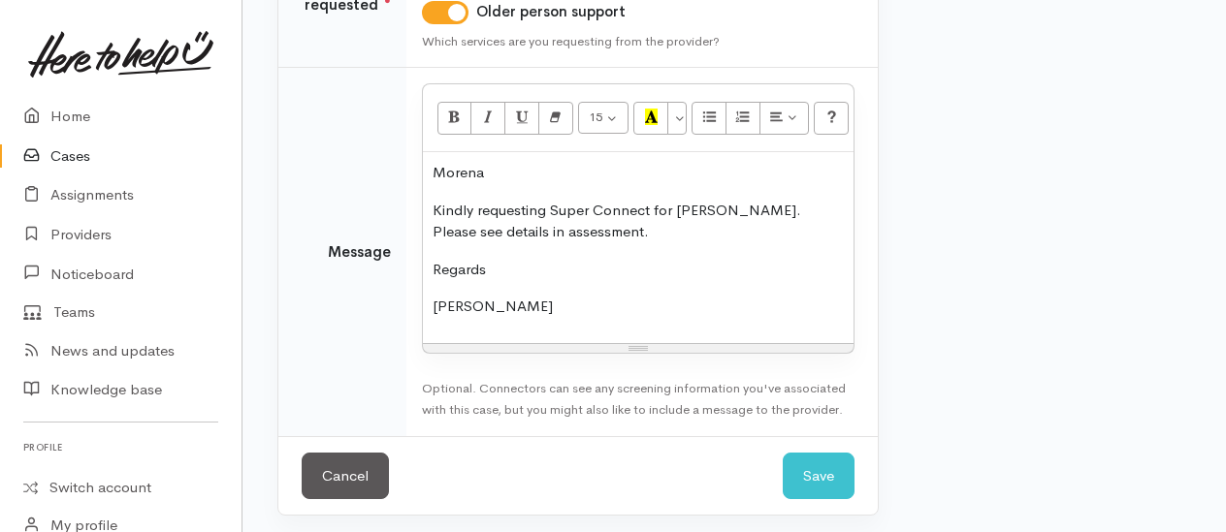
scroll to position [471, 0]
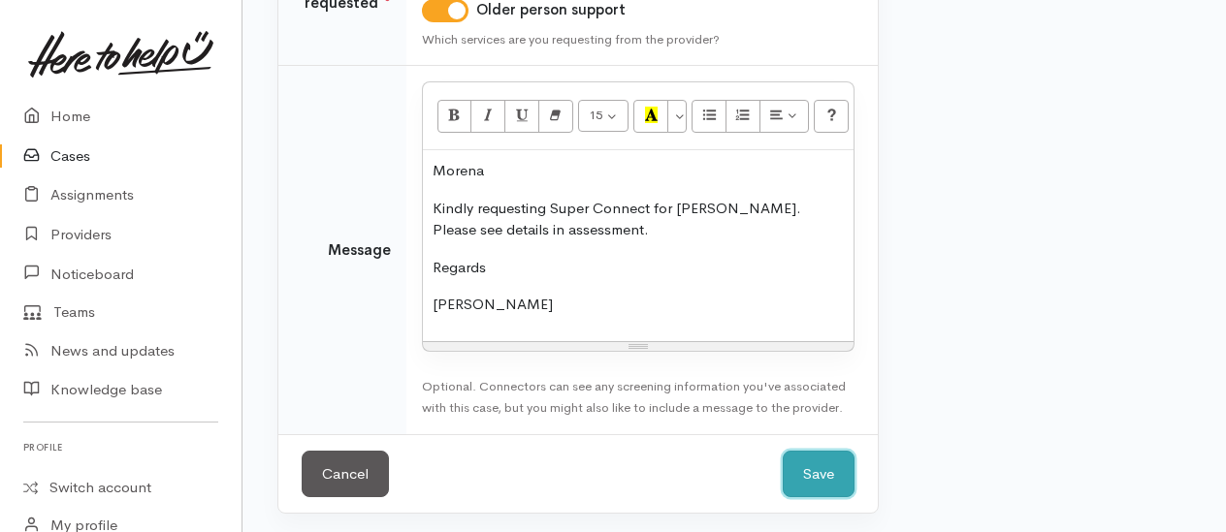
click at [830, 473] on button "Save" at bounding box center [819, 475] width 72 height 48
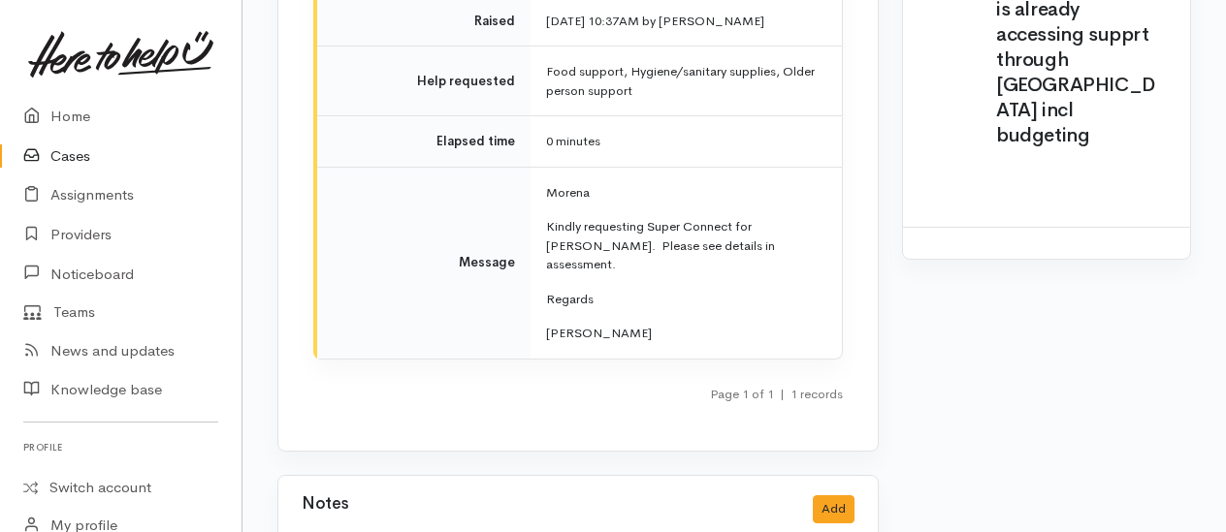
scroll to position [3442, 0]
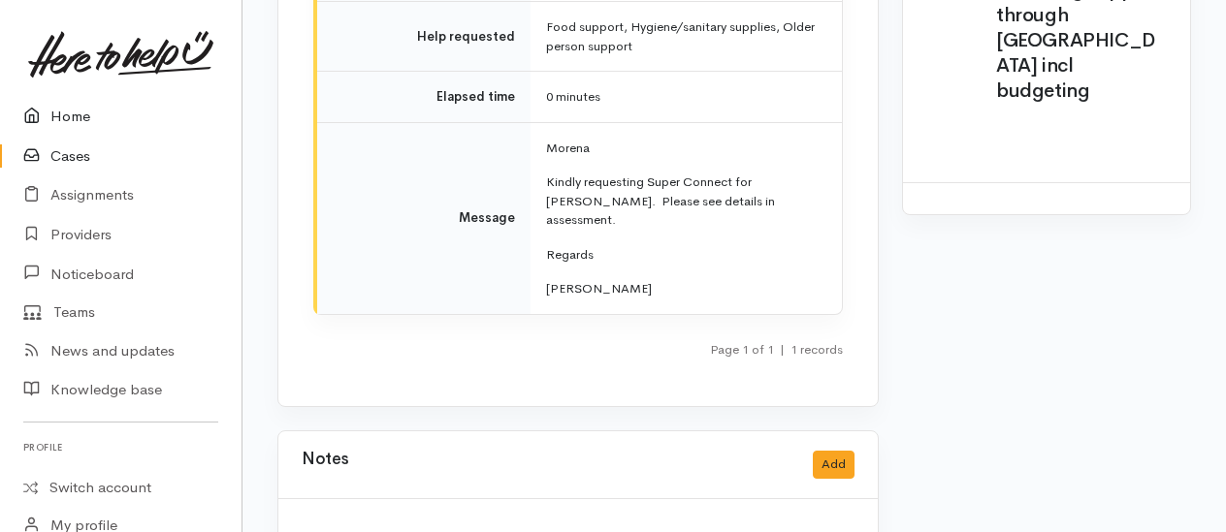
click at [78, 116] on link "Home" at bounding box center [120, 117] width 241 height 40
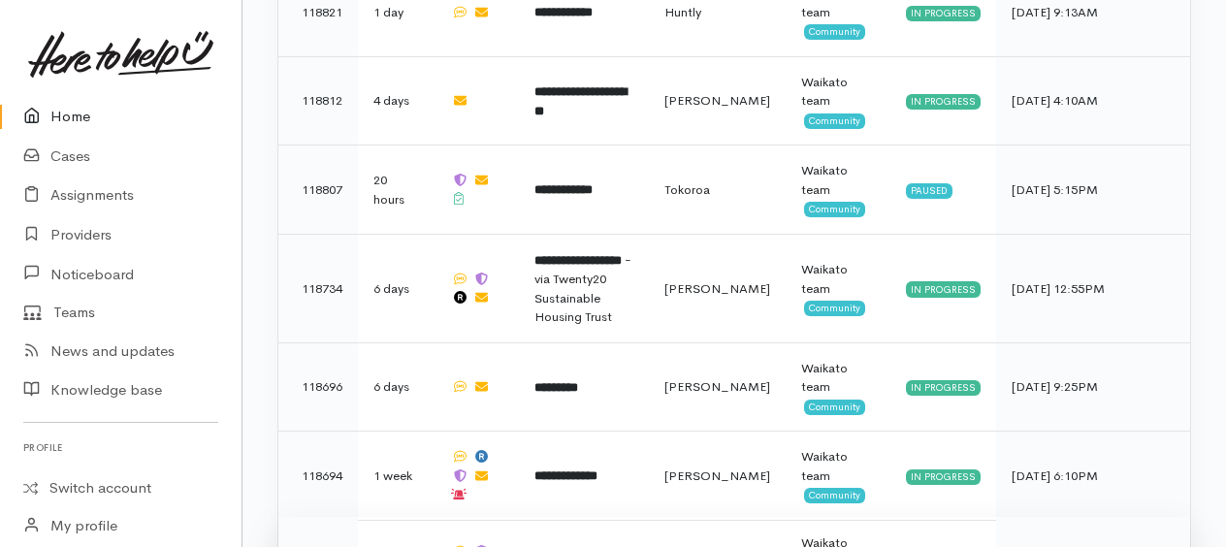
scroll to position [2618, 0]
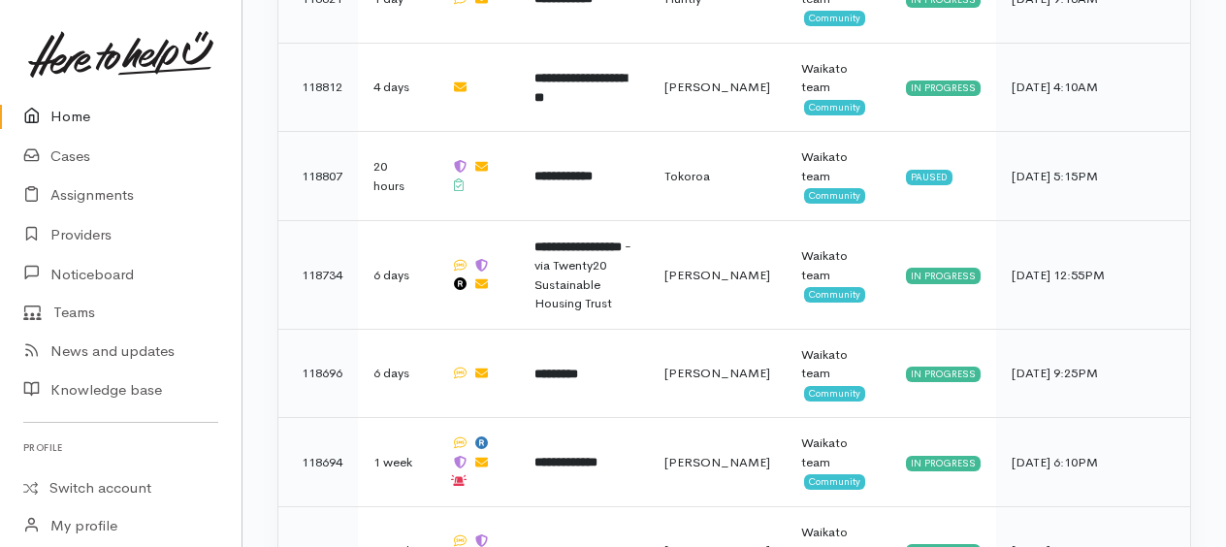
click at [62, 107] on link "Home" at bounding box center [120, 117] width 241 height 40
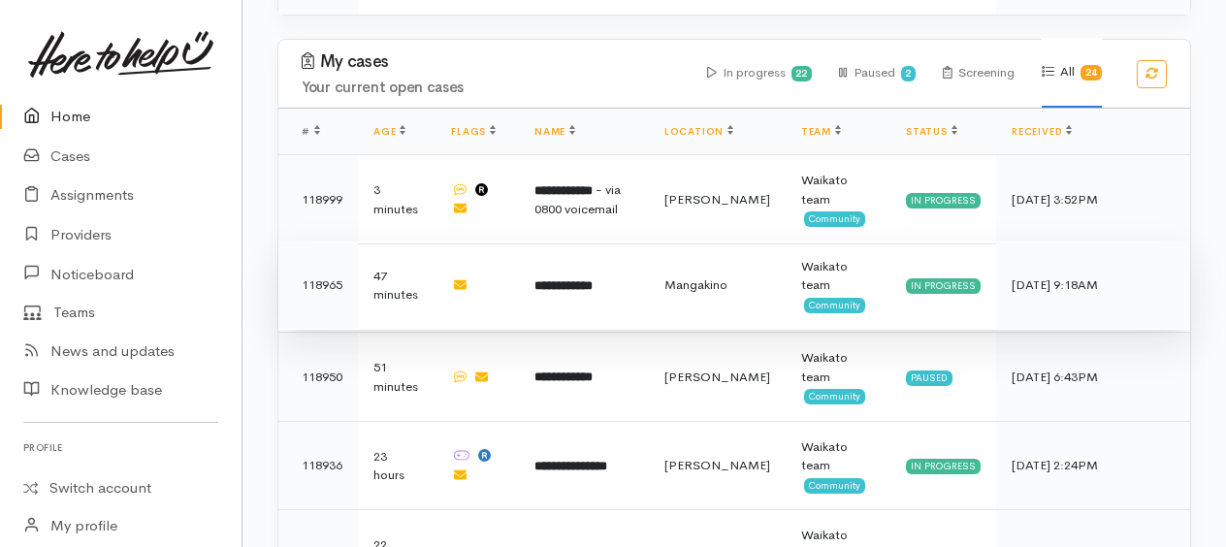
scroll to position [1497, 0]
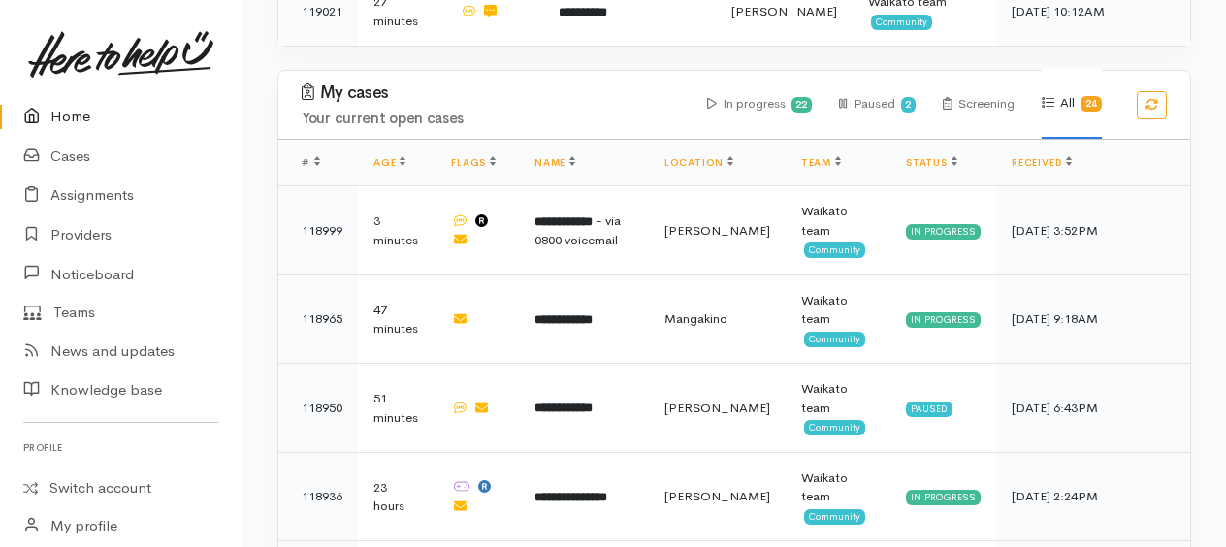
click at [79, 116] on link "Home" at bounding box center [120, 117] width 241 height 40
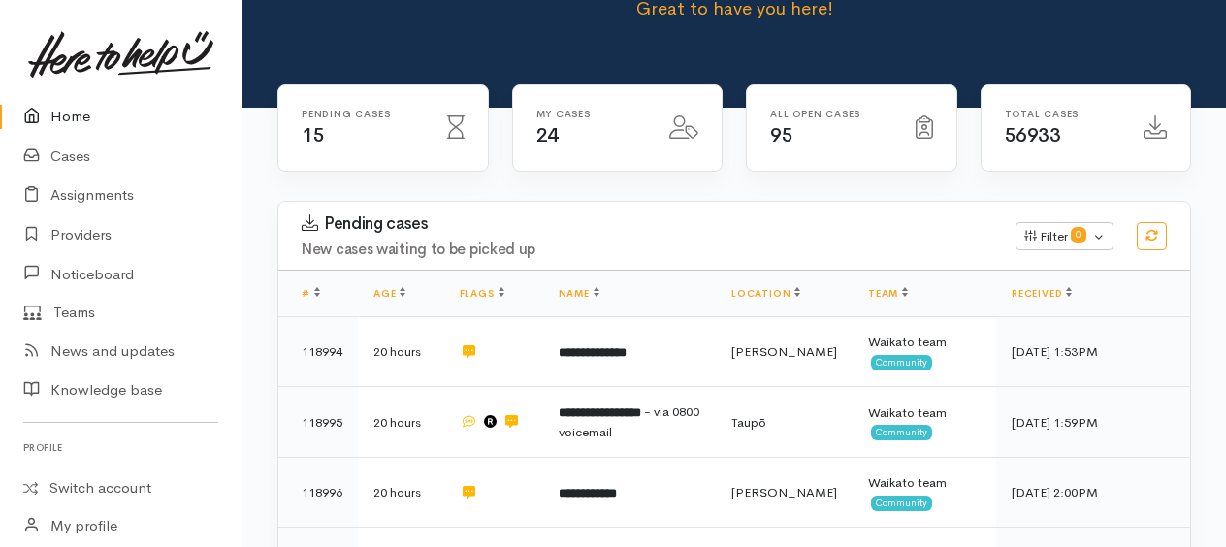
scroll to position [194, 0]
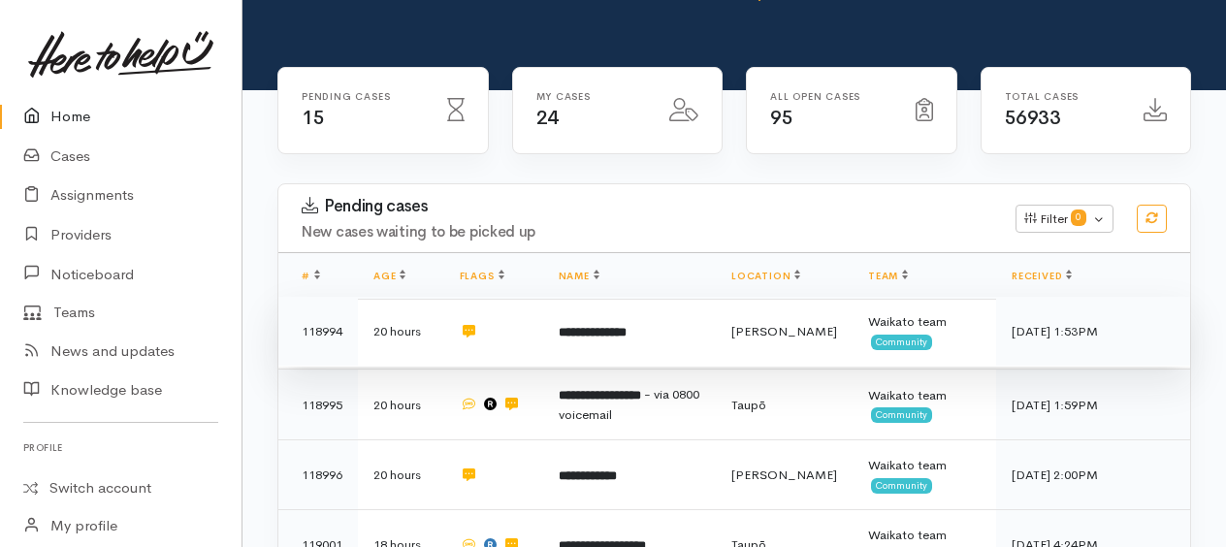
click at [626, 334] on b "**********" at bounding box center [593, 332] width 68 height 13
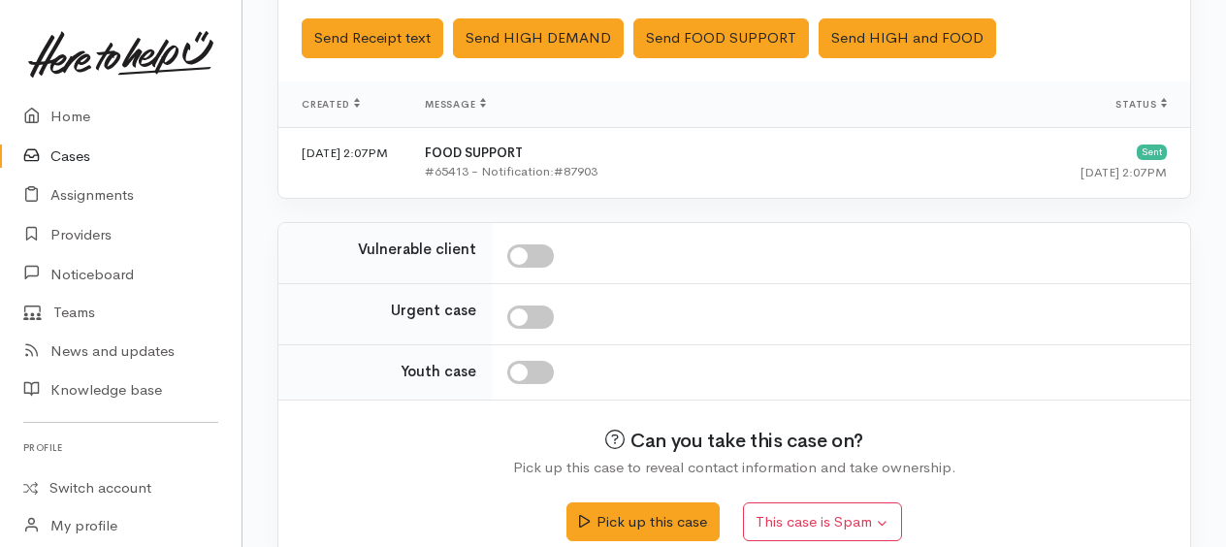
scroll to position [664, 0]
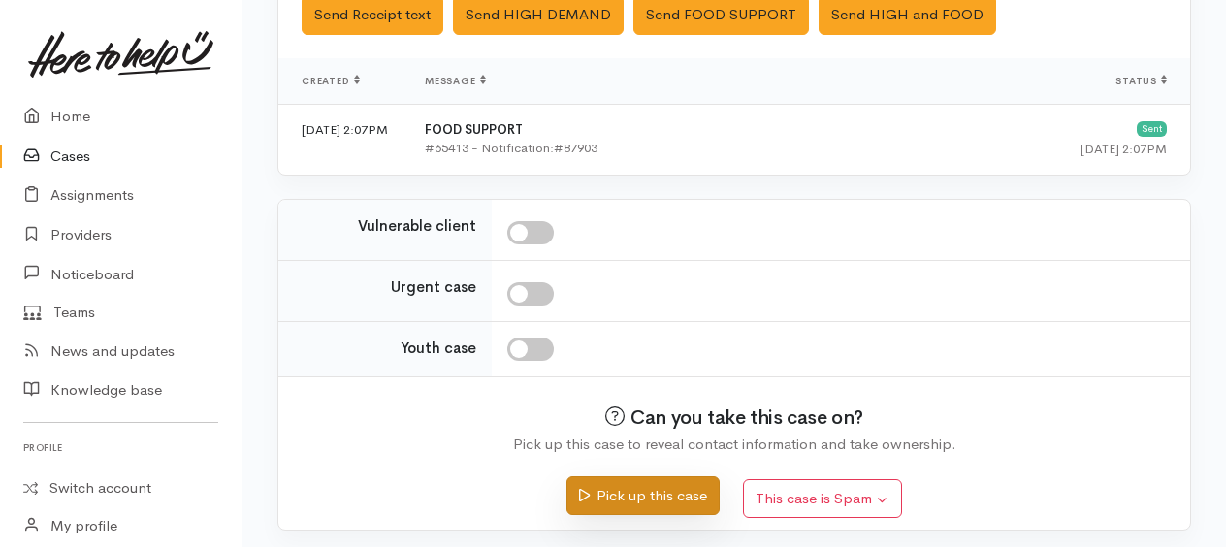
click at [660, 493] on button "Pick up this case" at bounding box center [642, 496] width 152 height 40
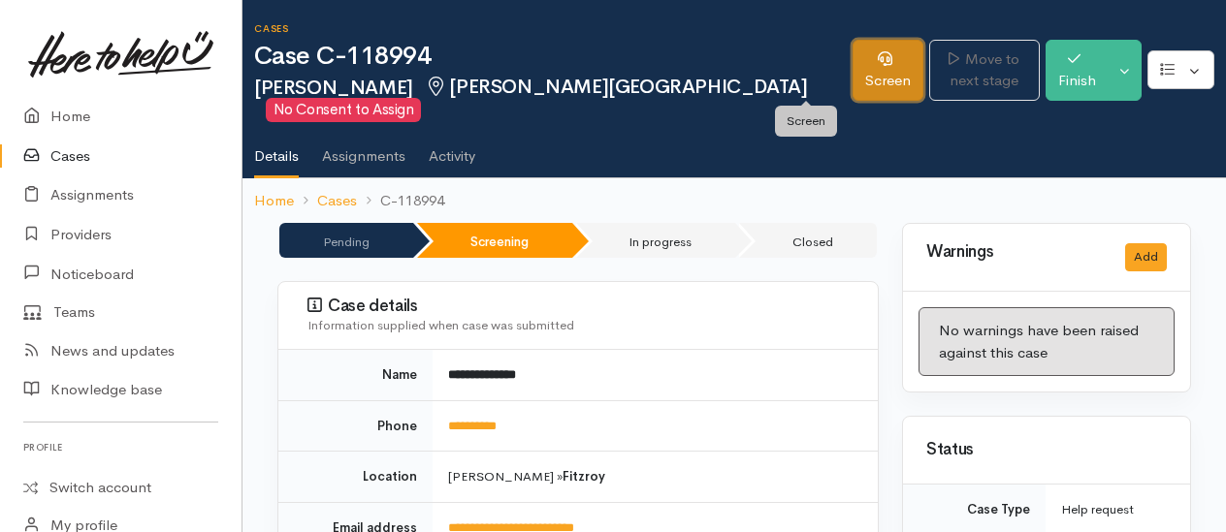
click at [852, 66] on link "Screen" at bounding box center [887, 70] width 71 height 61
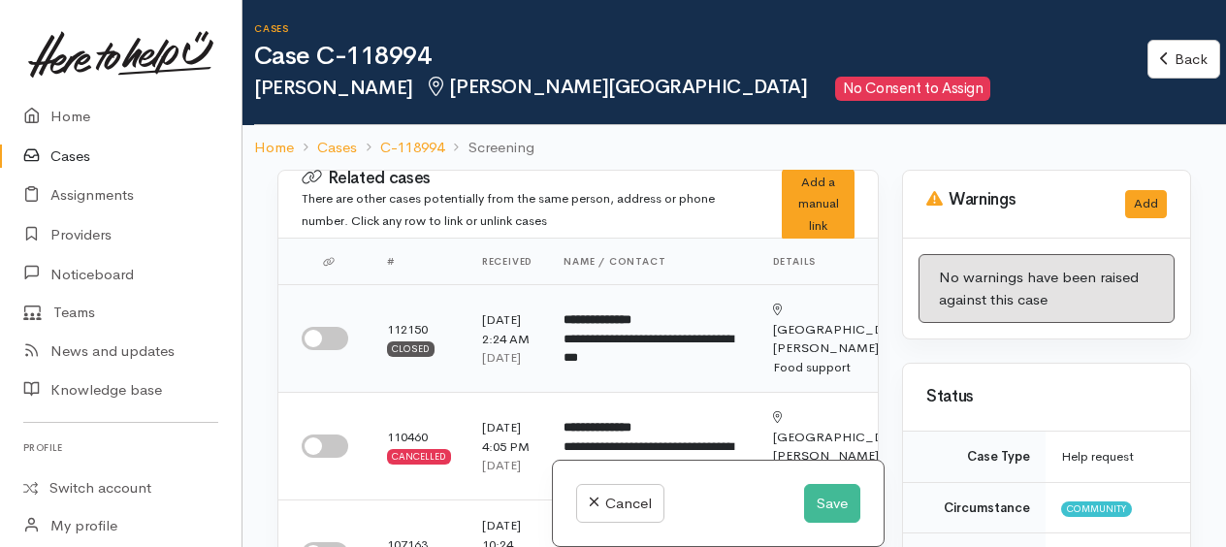
click at [327, 347] on input "checkbox" at bounding box center [325, 338] width 47 height 23
checkbox input "true"
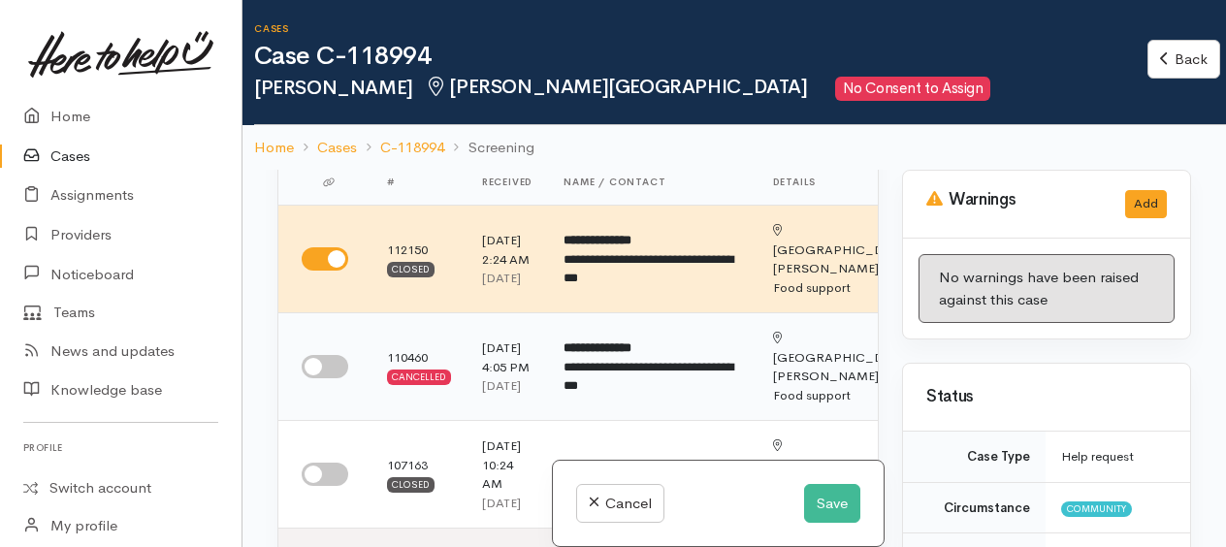
scroll to position [97, 0]
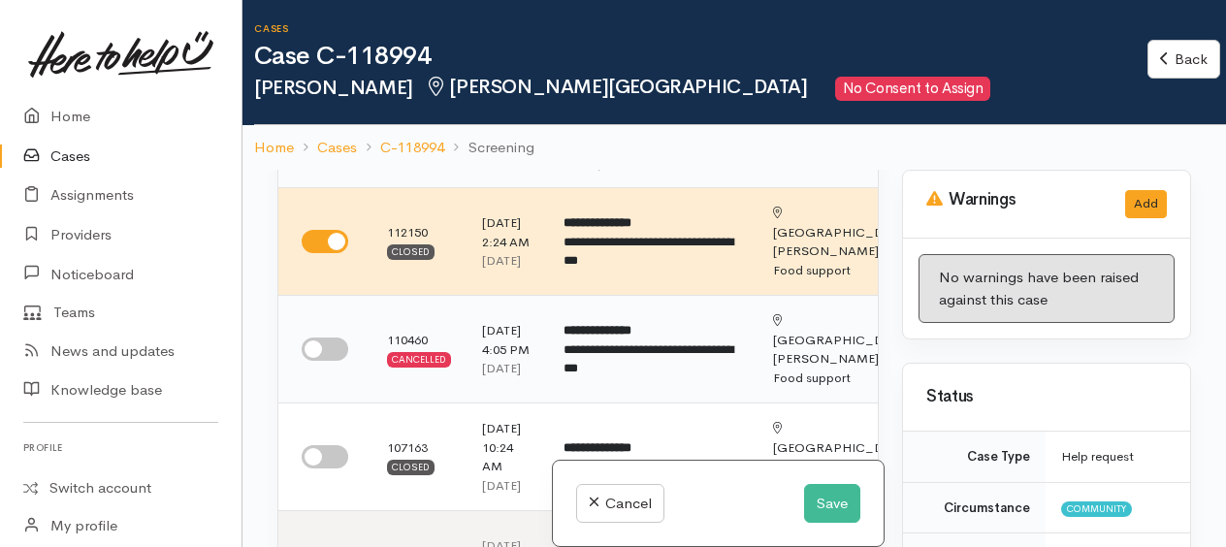
drag, startPoint x: 308, startPoint y: 365, endPoint x: 308, endPoint y: 390, distance: 25.2
click at [308, 361] on input "checkbox" at bounding box center [325, 348] width 47 height 23
checkbox input "true"
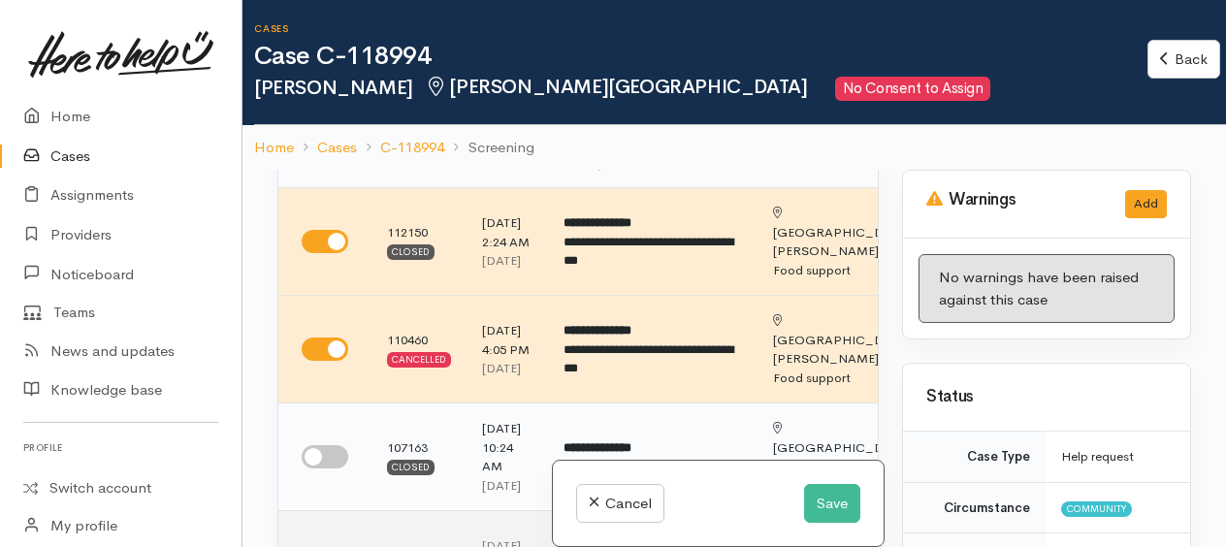
click at [315, 468] on input "checkbox" at bounding box center [325, 456] width 47 height 23
checkbox input "true"
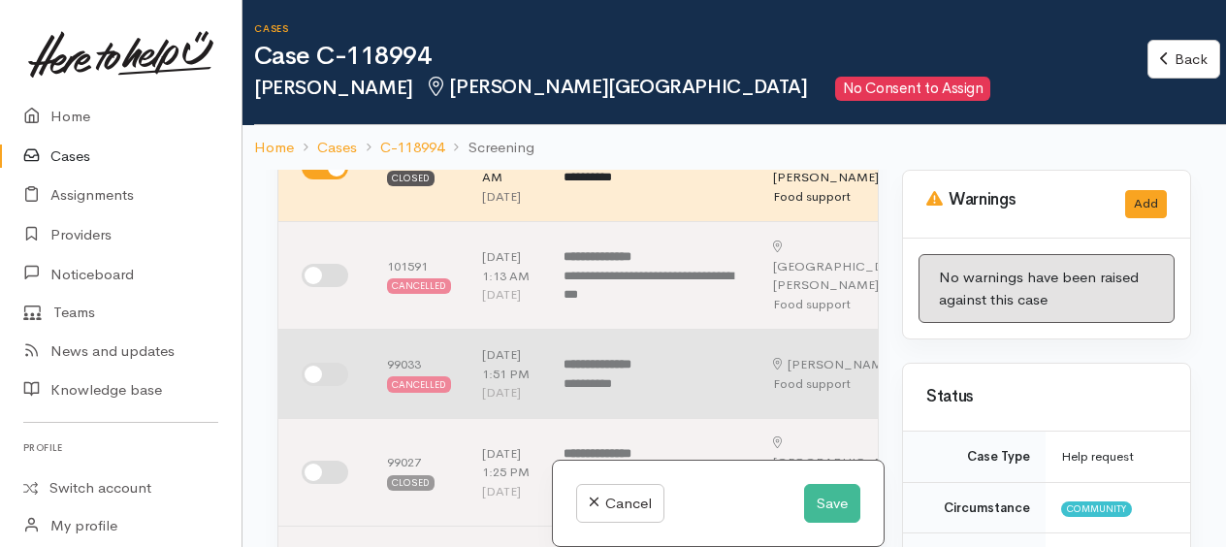
scroll to position [388, 0]
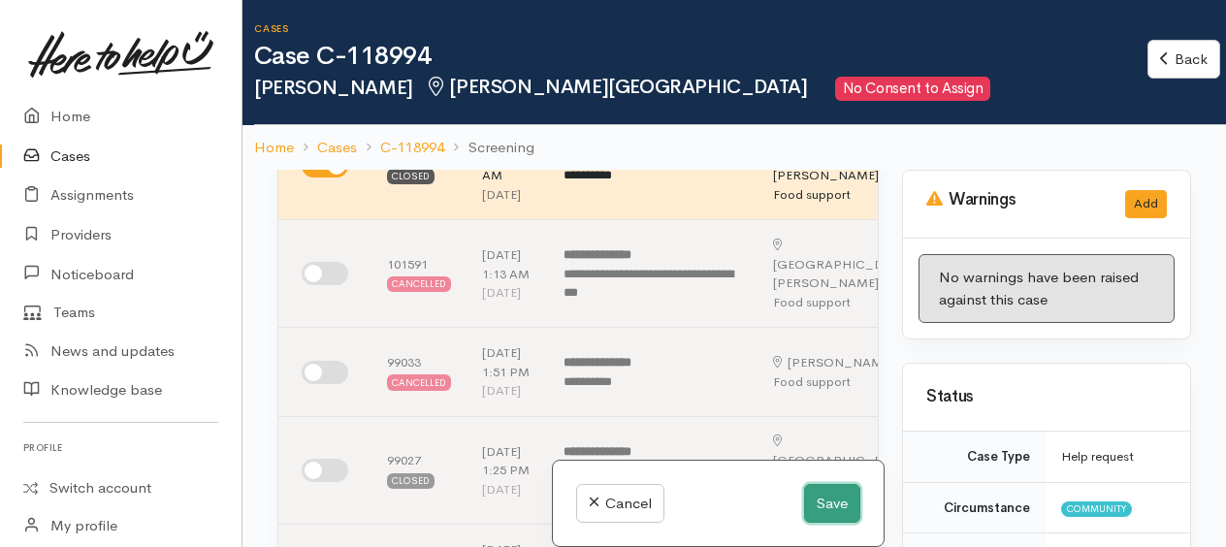
click at [825, 504] on button "Save" at bounding box center [832, 504] width 56 height 40
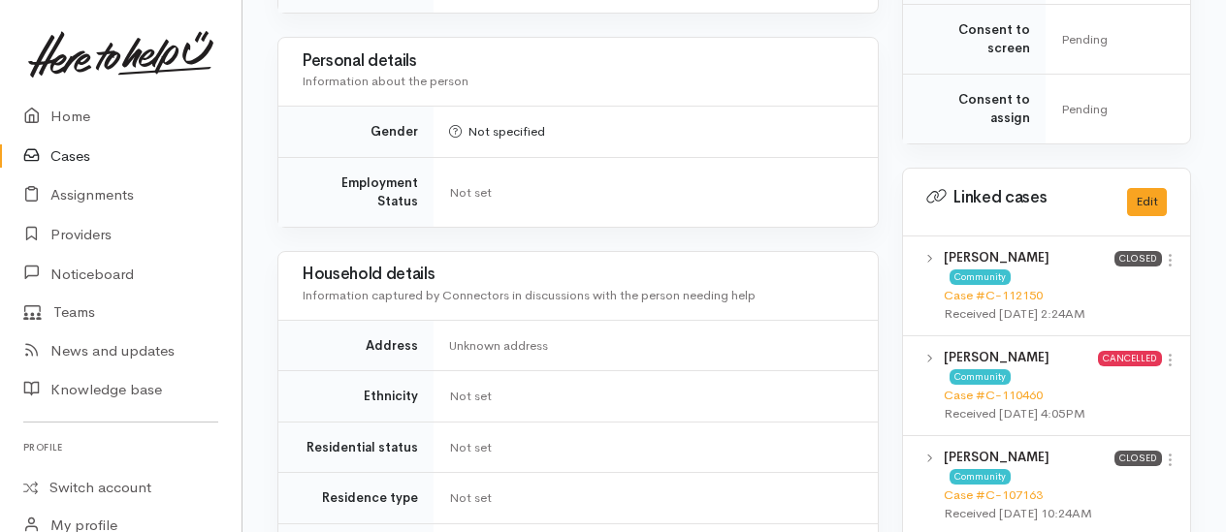
scroll to position [970, 0]
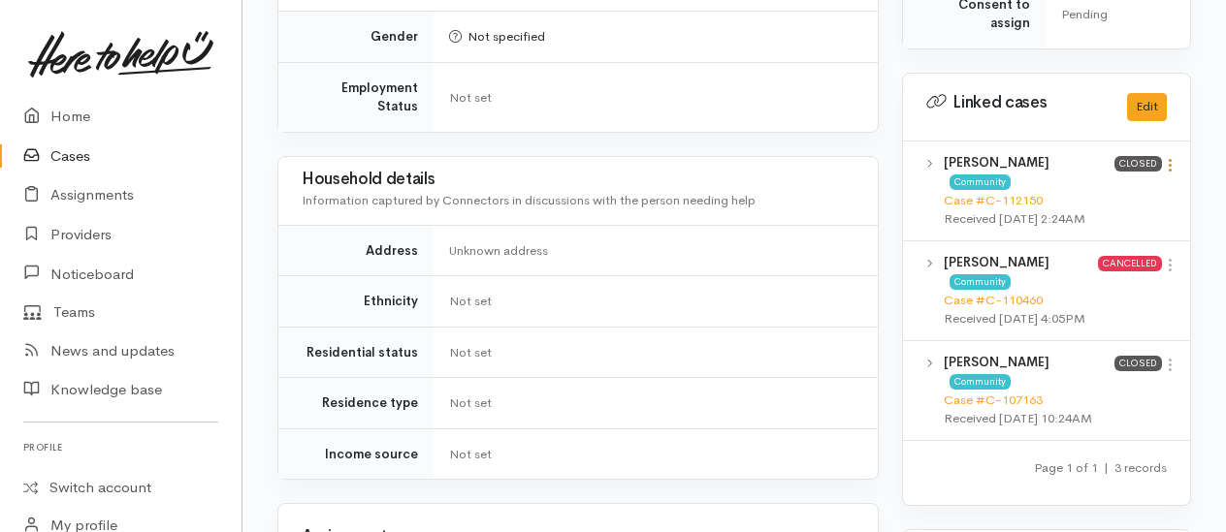
click at [1173, 174] on icon at bounding box center [1170, 165] width 16 height 16
click at [1100, 215] on link "View case" at bounding box center [1100, 203] width 153 height 30
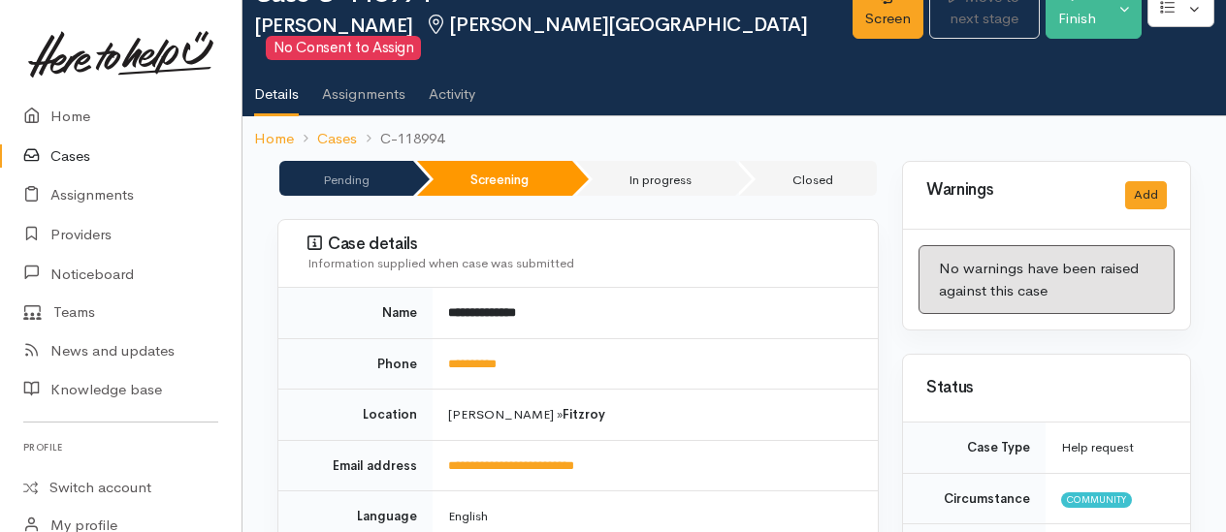
scroll to position [0, 0]
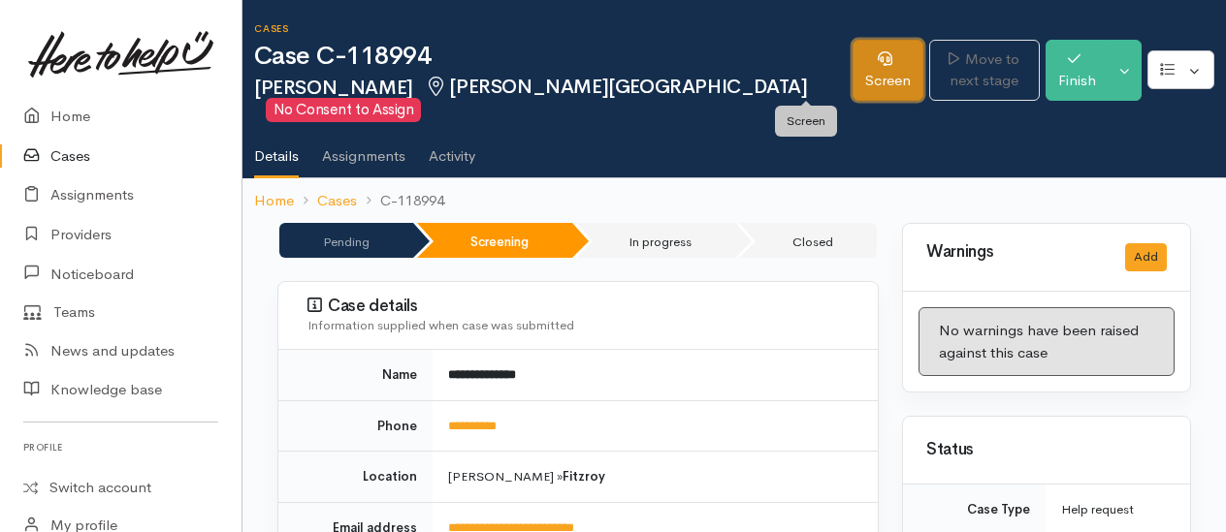
click at [852, 70] on link "Screen" at bounding box center [887, 70] width 71 height 61
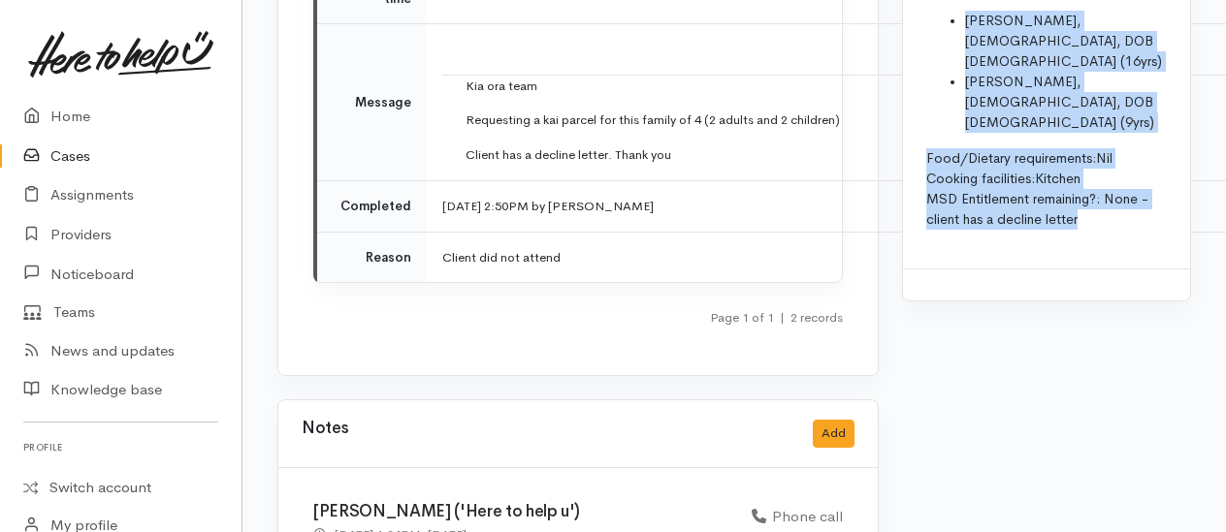
scroll to position [3033, 0]
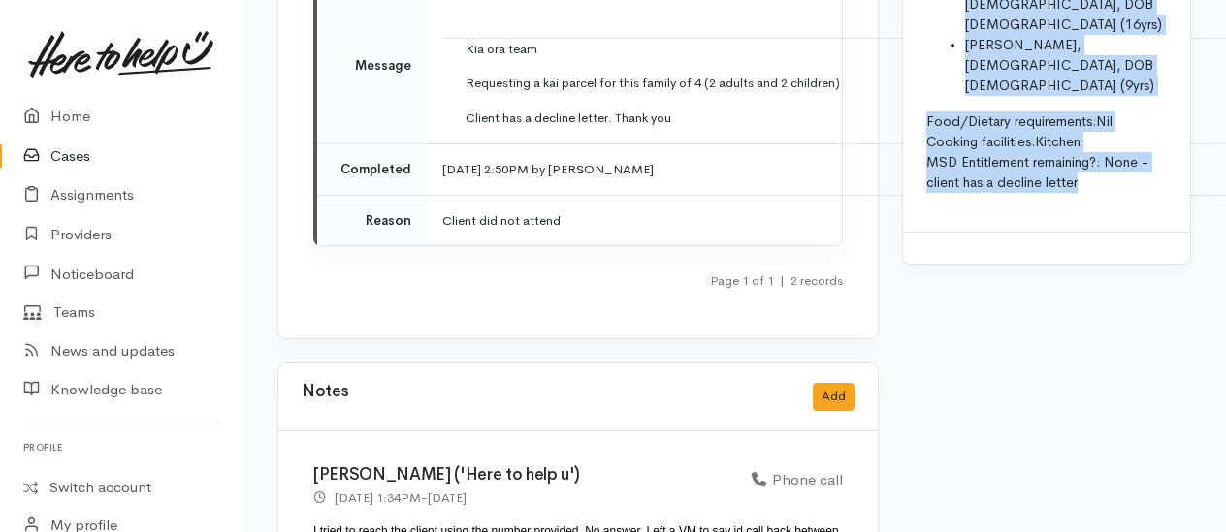
drag, startPoint x: 925, startPoint y: 178, endPoint x: 1130, endPoint y: 391, distance: 294.9
drag, startPoint x: 1130, startPoint y: 392, endPoint x: 1023, endPoint y: 321, distance: 128.0
copy div "Name: [PERSON_NAME] Date of birth: [DEMOGRAPHIC_DATA] Phone:   [PHONE_NUMBER] A…"
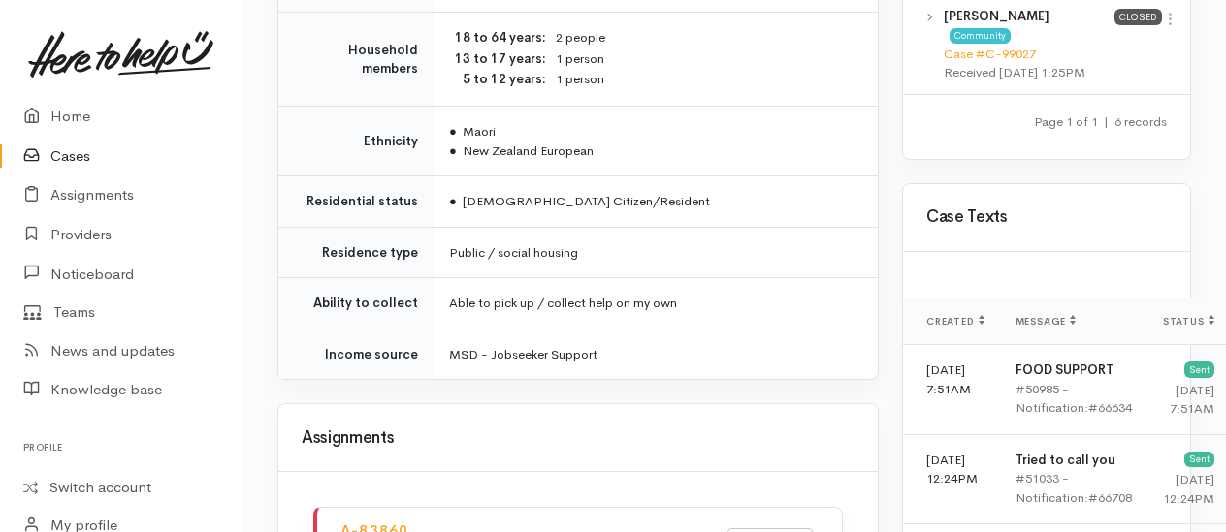
scroll to position [1455, 0]
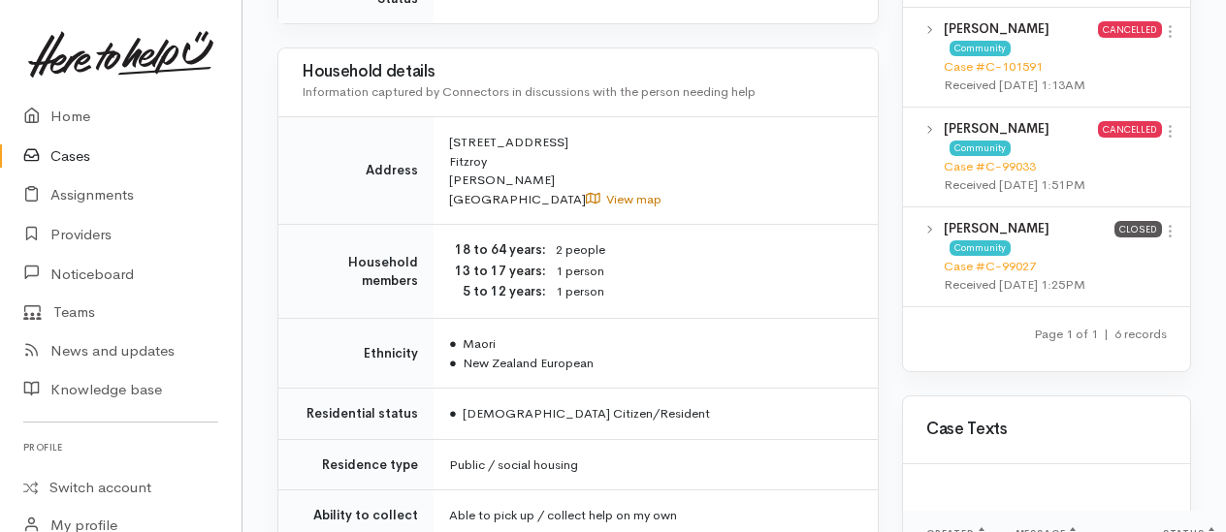
click at [586, 191] on link "View map" at bounding box center [624, 199] width 76 height 16
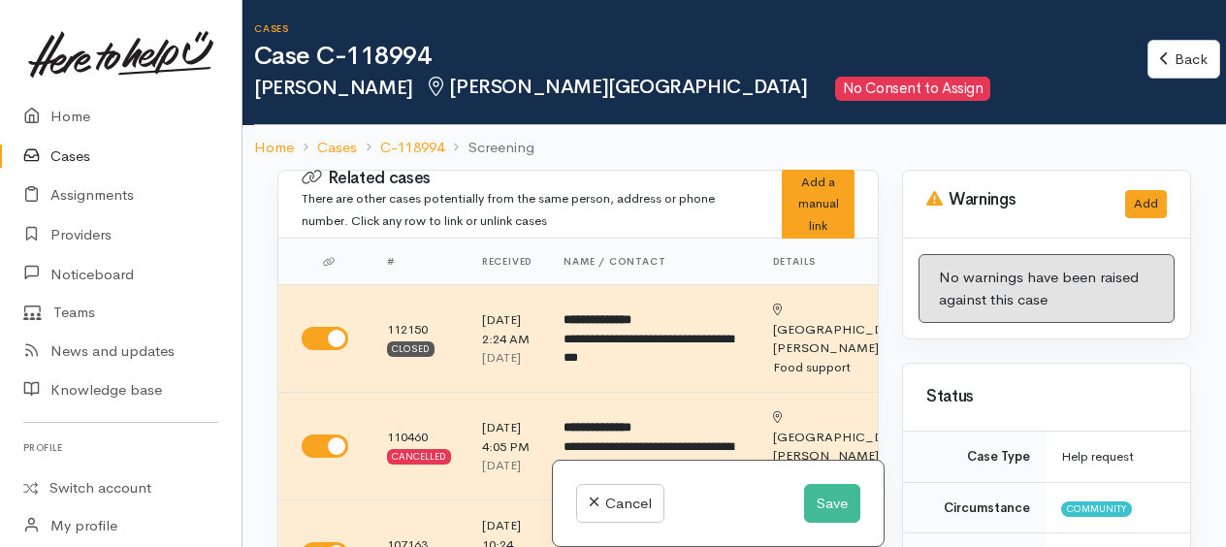
scroll to position [1361, 0]
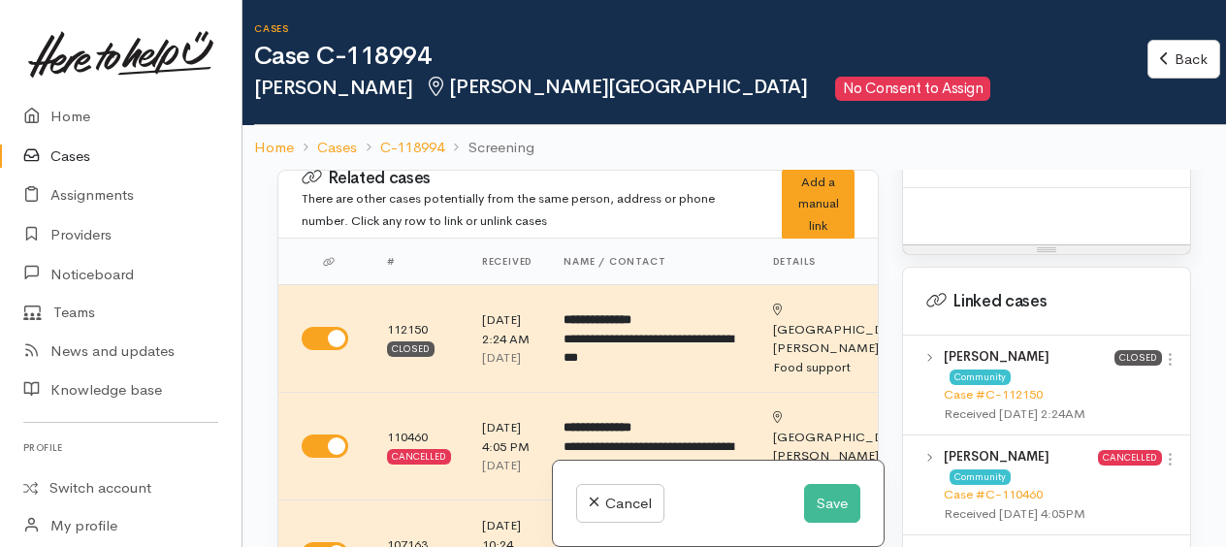
paste div
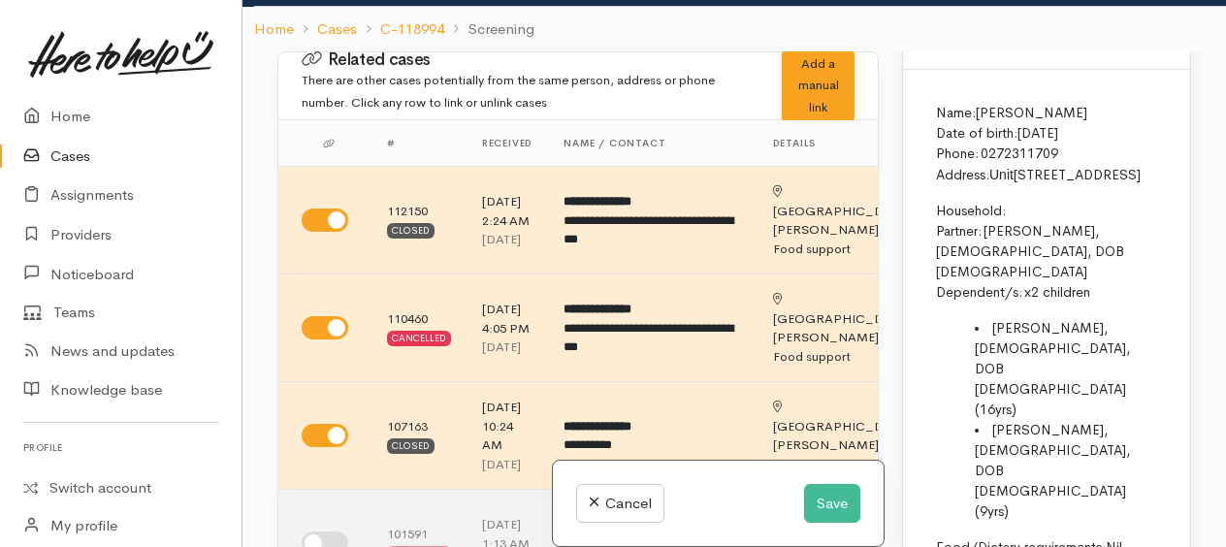
scroll to position [1071, 0]
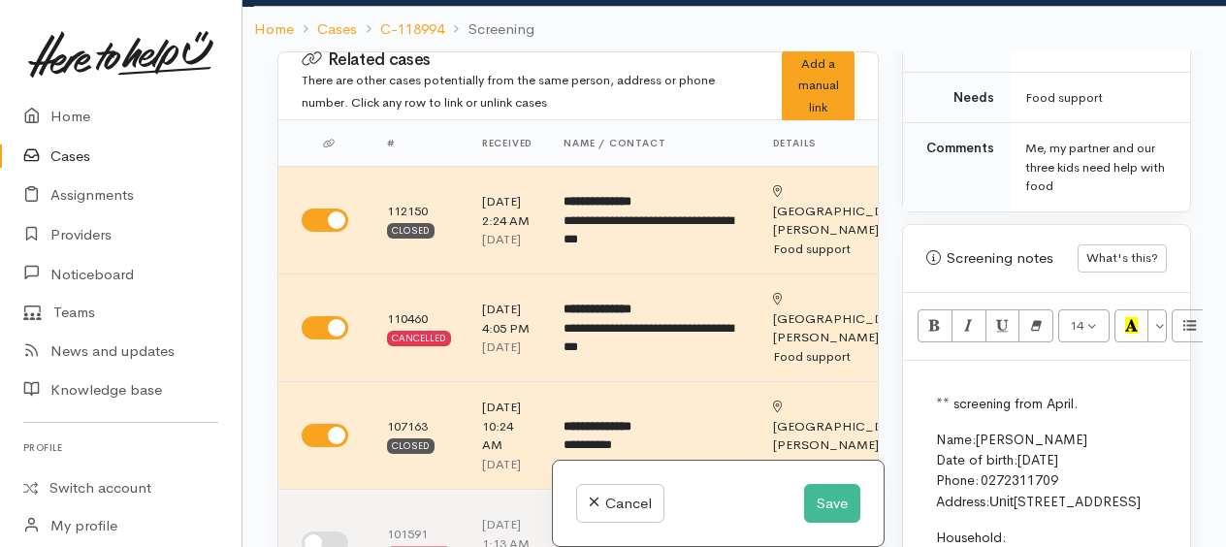
click at [1089, 401] on p "** screening from April." at bounding box center [1046, 404] width 221 height 20
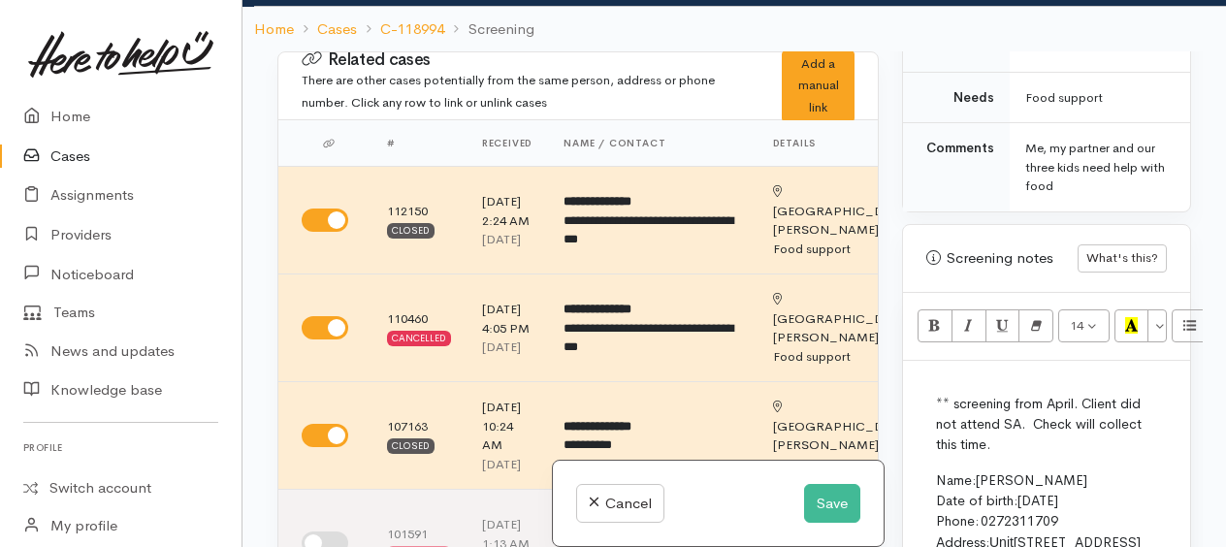
drag, startPoint x: 1089, startPoint y: 401, endPoint x: 697, endPoint y: 101, distance: 493.8
click at [697, 101] on div "Related cases There are other cases potentially from the same person, address o…" at bounding box center [530, 86] width 480 height 72
click at [830, 499] on button "Save" at bounding box center [832, 504] width 56 height 40
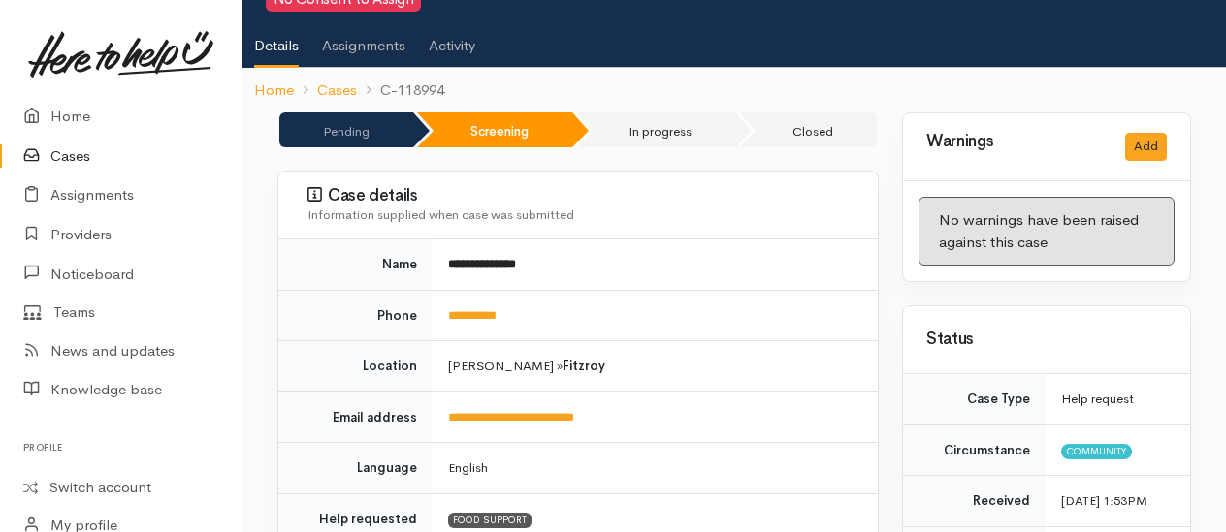
scroll to position [194, 0]
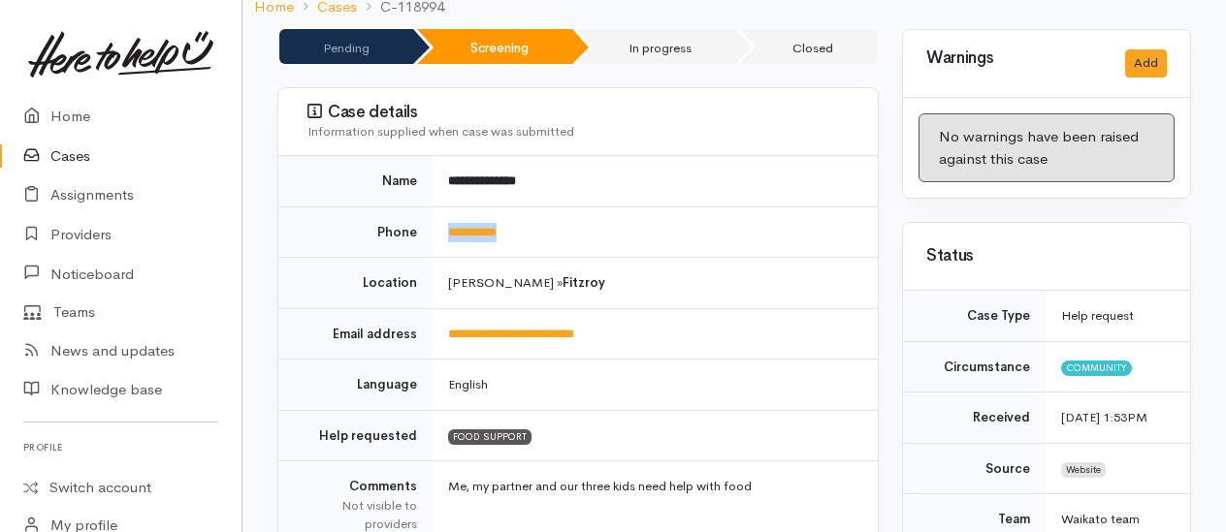
drag, startPoint x: 529, startPoint y: 224, endPoint x: 439, endPoint y: 224, distance: 90.2
click at [439, 224] on td "**********" at bounding box center [654, 232] width 445 height 51
copy link "**********"
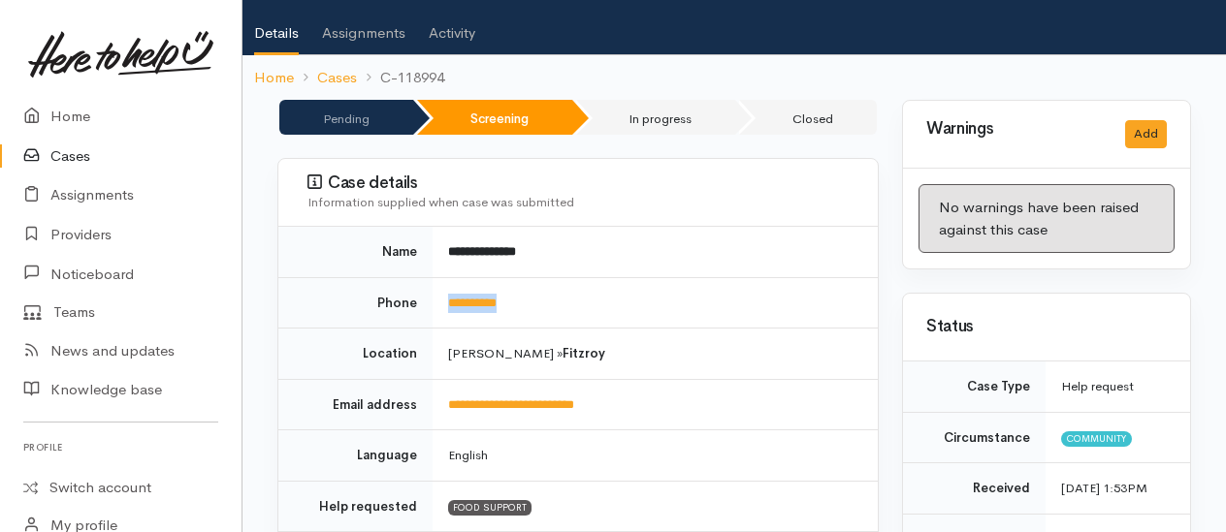
scroll to position [0, 0]
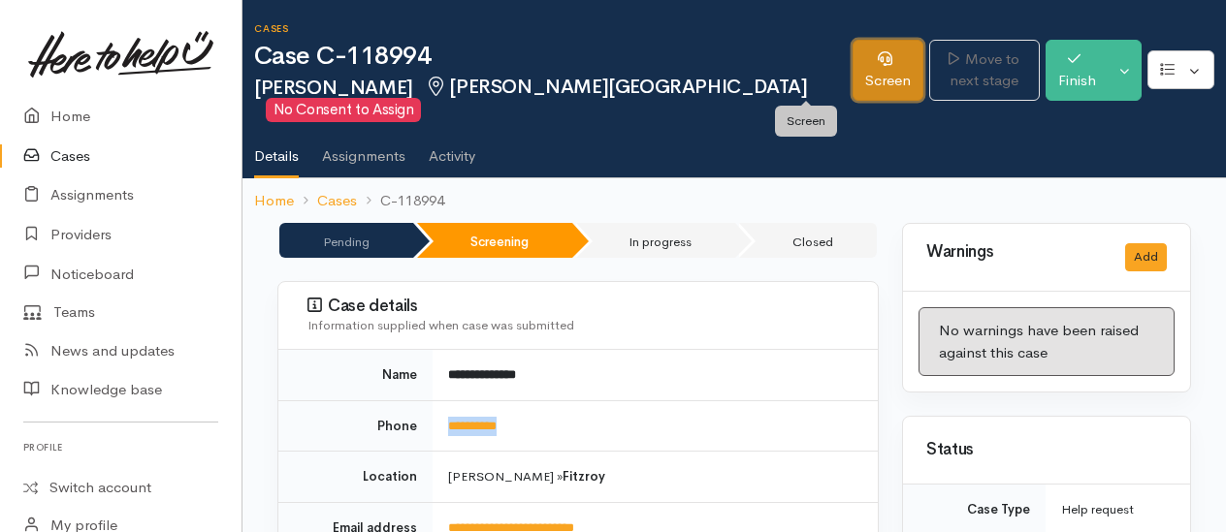
click at [852, 80] on link "Screen" at bounding box center [887, 70] width 71 height 61
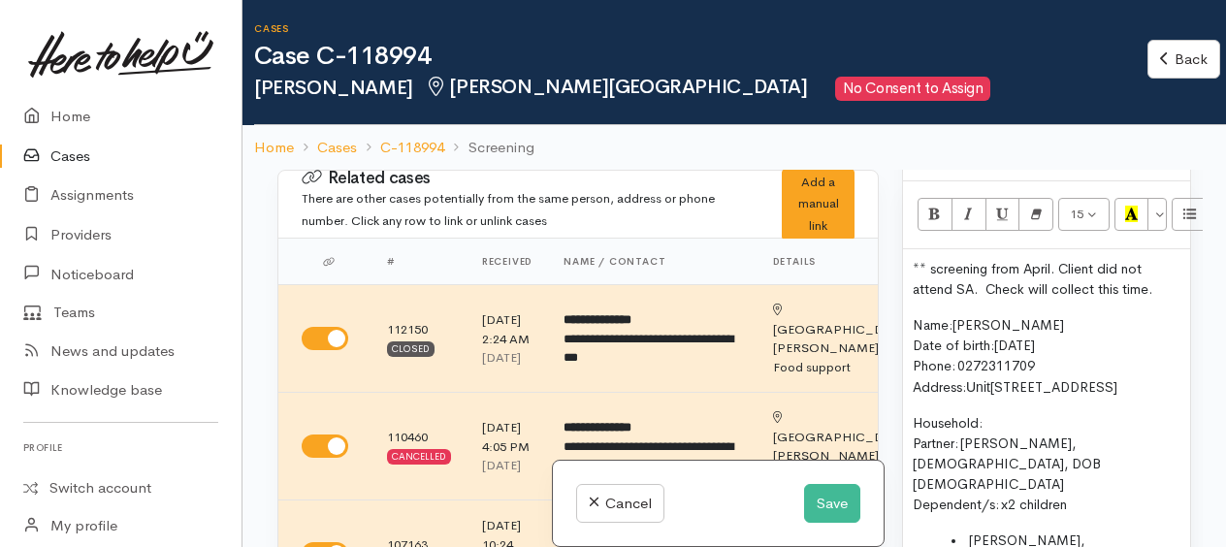
scroll to position [1361, 0]
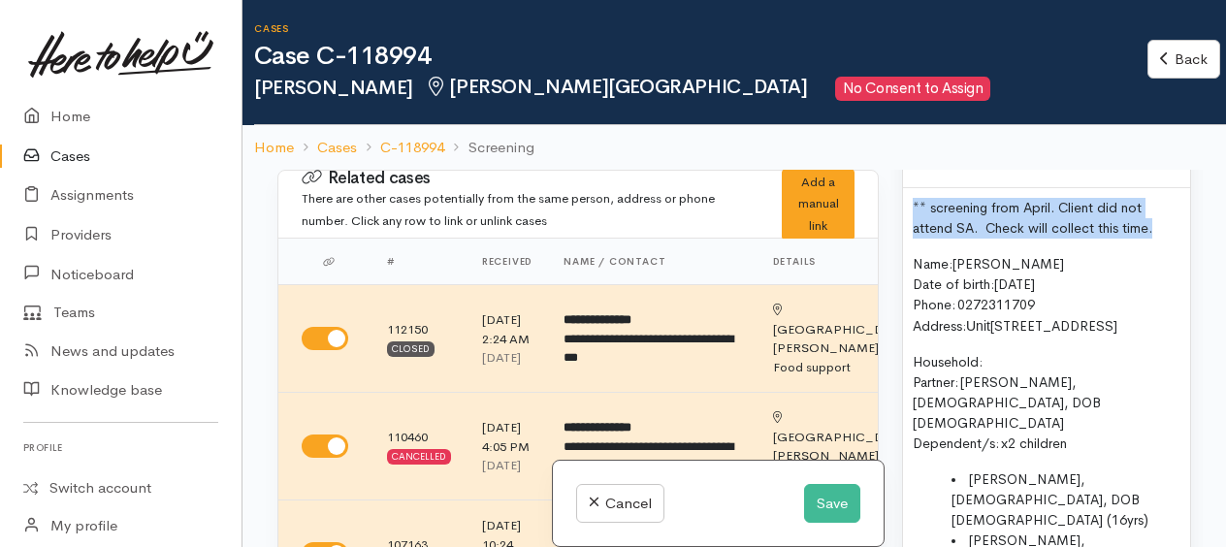
drag, startPoint x: 912, startPoint y: 192, endPoint x: 1154, endPoint y: 223, distance: 244.4
click at [1154, 223] on div "** screening from April. Client did not attend SA. Check will collect this time…" at bounding box center [1046, 462] width 287 height 548
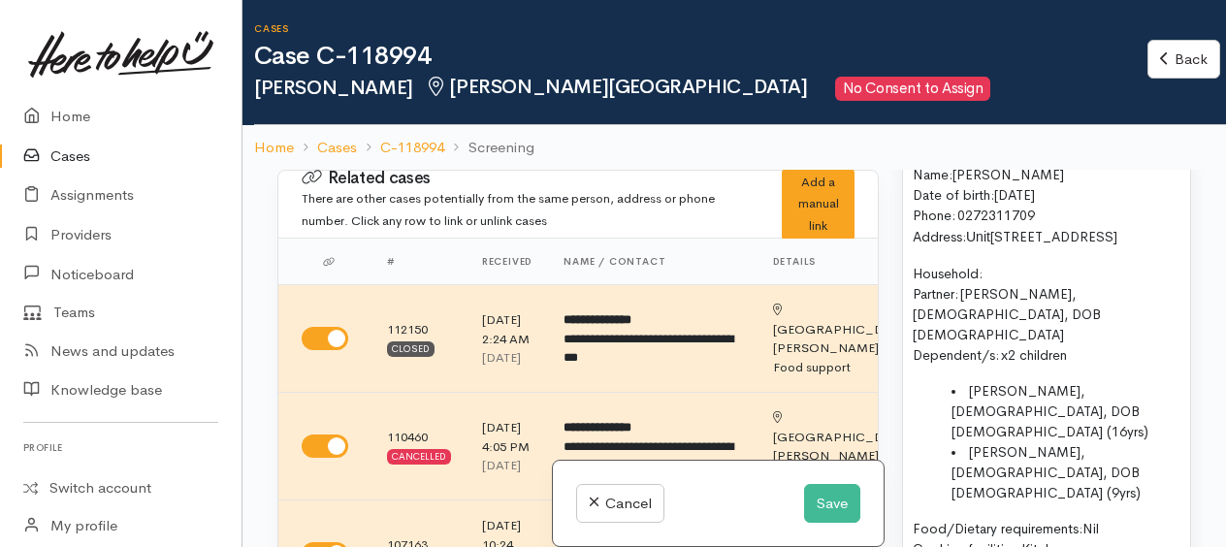
scroll to position [1458, 0]
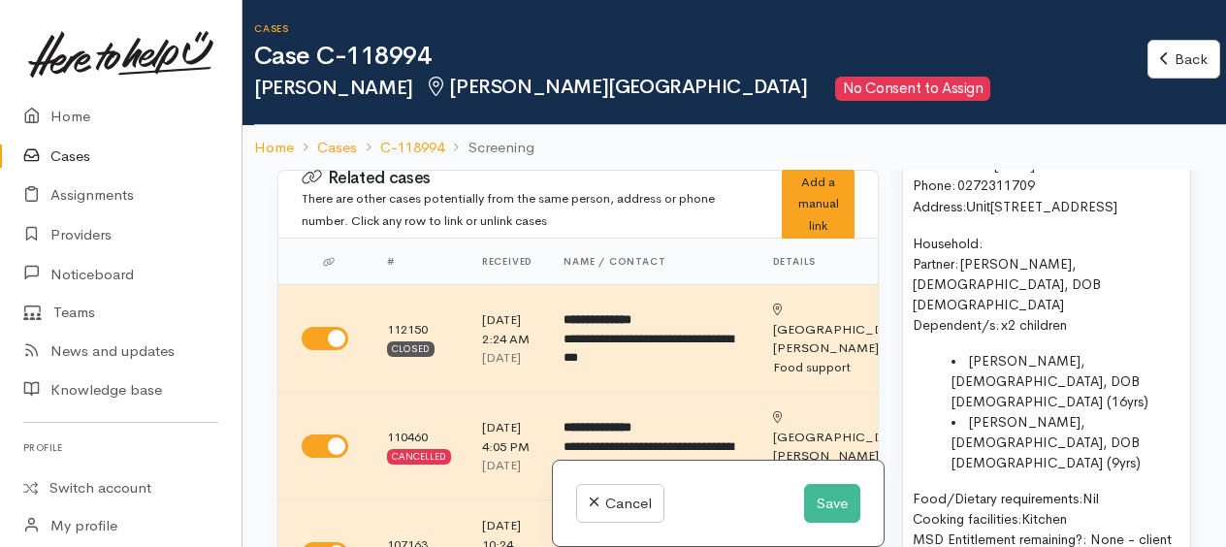
click at [1012, 234] on p "Household: Partner:   Josh Winders, male, DOB 11/06/1989 Dependent/s:   x2 chil…" at bounding box center [1046, 285] width 268 height 102
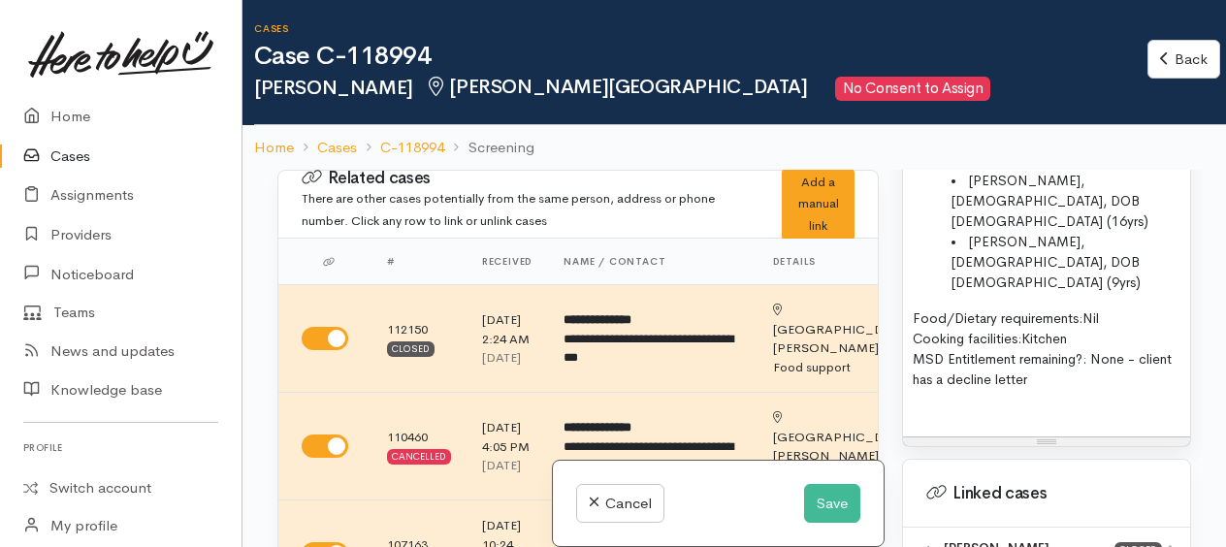
scroll to position [1652, 0]
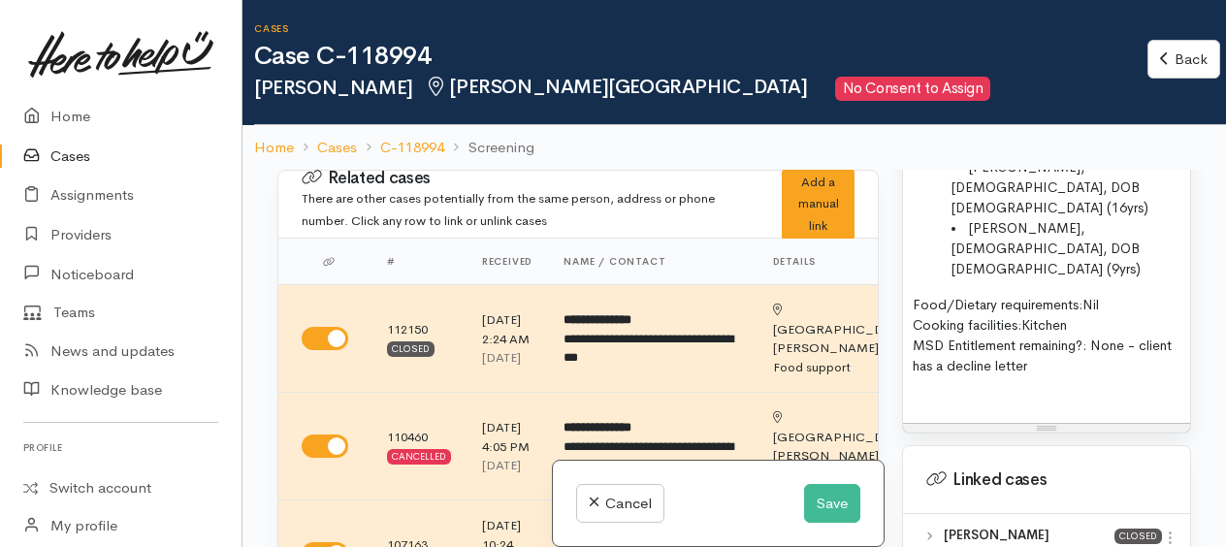
click at [1136, 295] on p "Food/Dietary requirements: Nil Cooking facilities: Kitchen MSD Entitlement rema…" at bounding box center [1046, 335] width 268 height 81
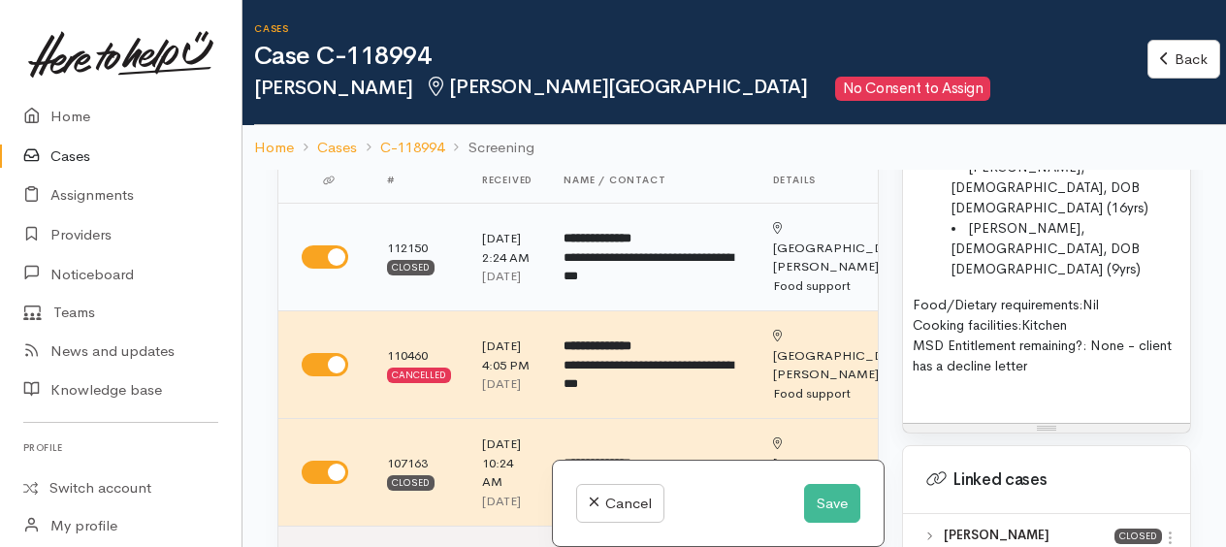
scroll to position [291, 0]
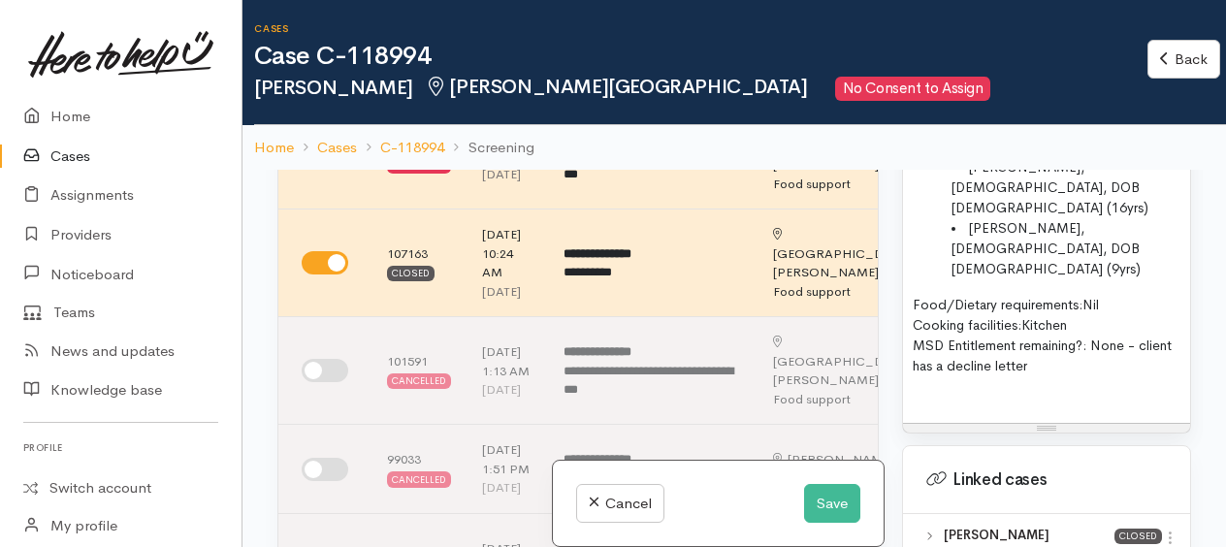
click at [1085, 301] on p "Food/Dietary requirements: Nil Cooking facilities: Kitchen MSD Entitlement rema…" at bounding box center [1046, 335] width 268 height 81
click at [943, 392] on div at bounding box center [1046, 403] width 268 height 22
click at [835, 496] on button "Save" at bounding box center [832, 504] width 56 height 40
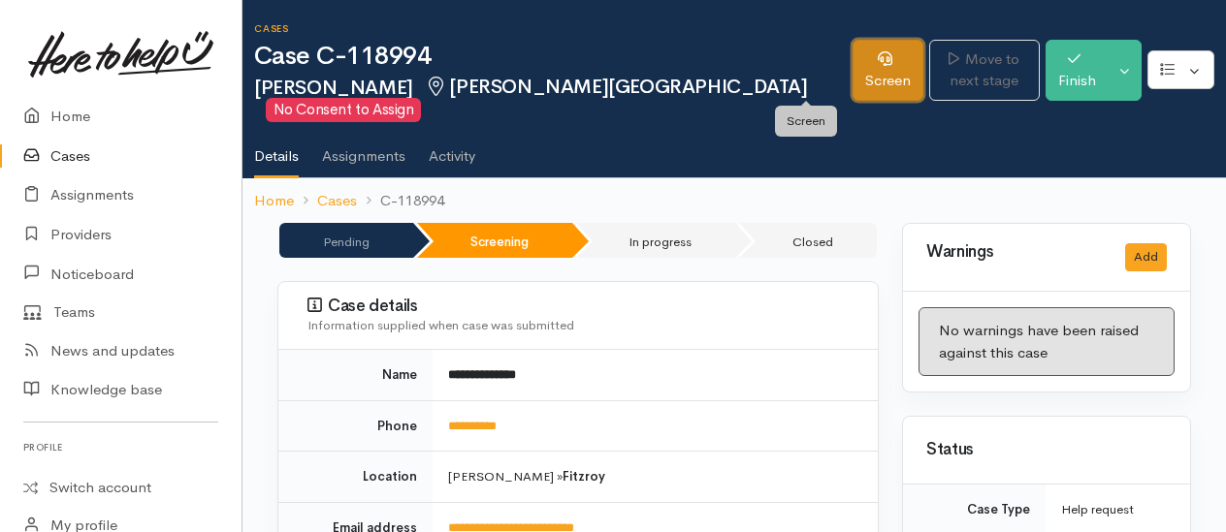
click at [852, 70] on link "Screen" at bounding box center [887, 70] width 71 height 61
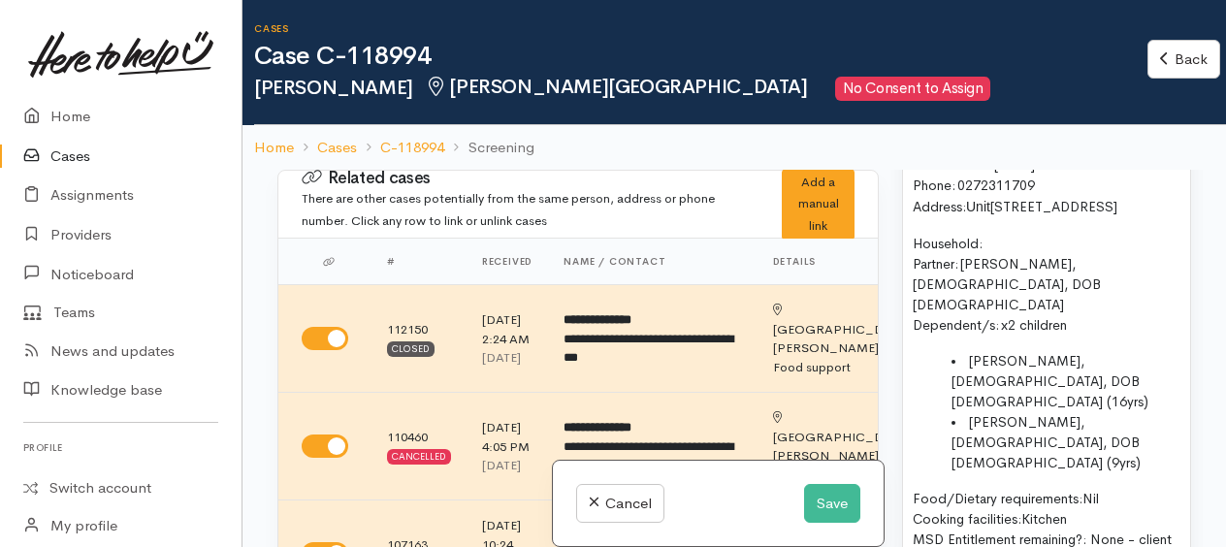
scroll to position [1555, 0]
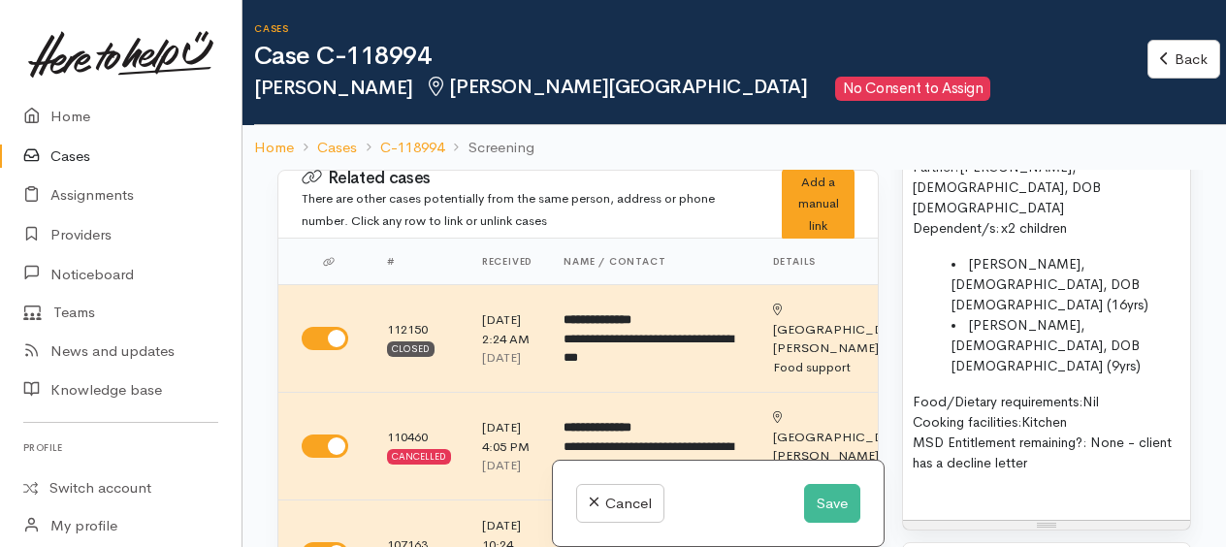
click at [938, 489] on div at bounding box center [1046, 500] width 268 height 22
click at [1102, 396] on p "Food/Dietary requirements: Nil Cooking facilities: Kitchen MSD Entitlement rema…" at bounding box center [1046, 432] width 268 height 81
click at [913, 489] on div at bounding box center [1046, 500] width 268 height 22
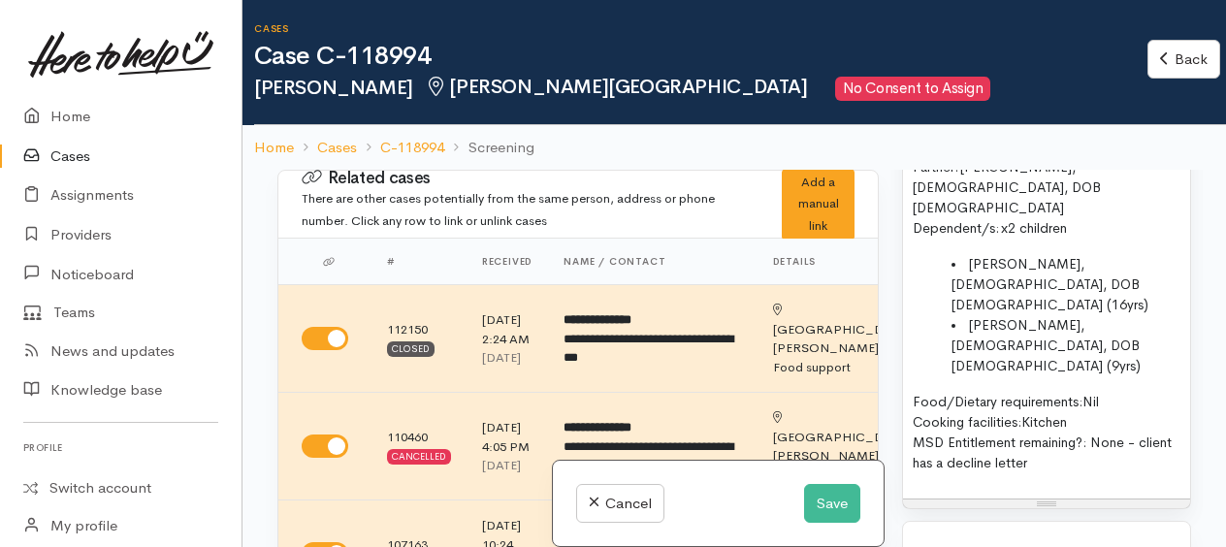
click at [921, 423] on div "Name: Kayla Anderson Date of birth: 06/05/2001 Phone:   0272311709 Address:  Un…" at bounding box center [1046, 246] width 287 height 504
click at [1099, 401] on p "Food/Dietary requirements: Nil Cooking facilities: Kitchen MSD Entitlement rema…" at bounding box center [1046, 432] width 268 height 81
drag, startPoint x: 1012, startPoint y: 436, endPoint x: 1013, endPoint y: 473, distance: 36.9
click at [1012, 473] on div "Name: Kayla Anderson Date of birth: 06/05/2001 Phone:   0272311709 Address:  Un…" at bounding box center [1046, 274] width 287 height 560
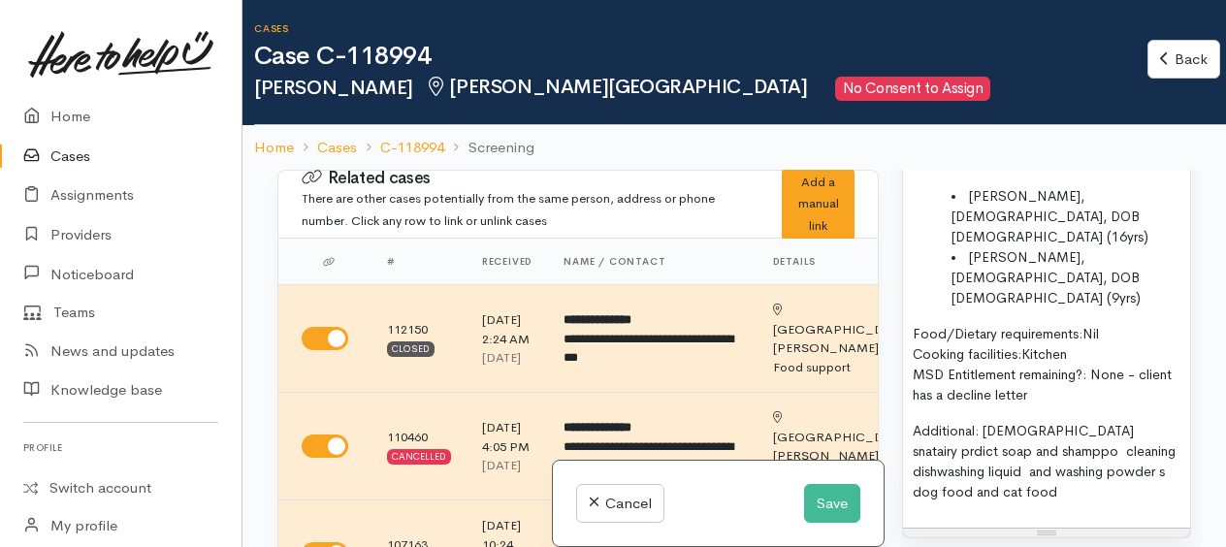
scroll to position [1652, 0]
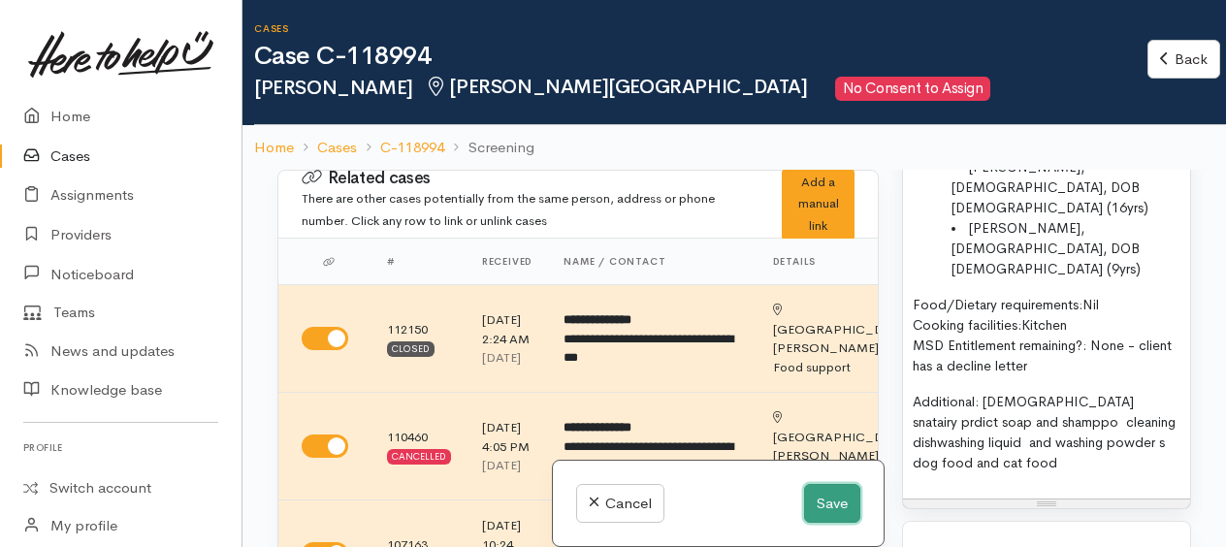
click at [815, 498] on button "Save" at bounding box center [832, 504] width 56 height 40
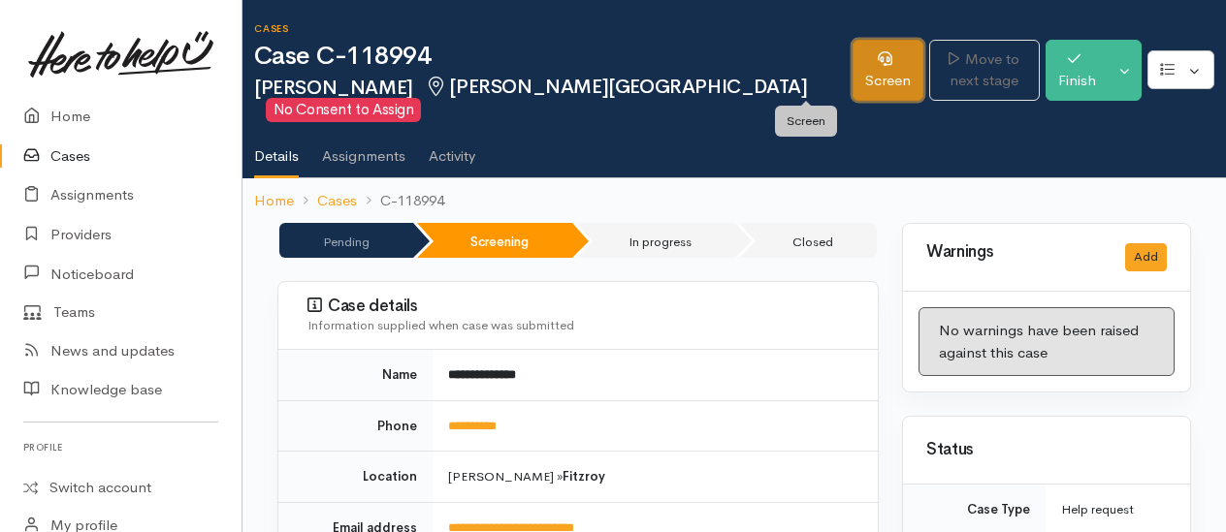
click at [852, 80] on link "Screen" at bounding box center [887, 70] width 71 height 61
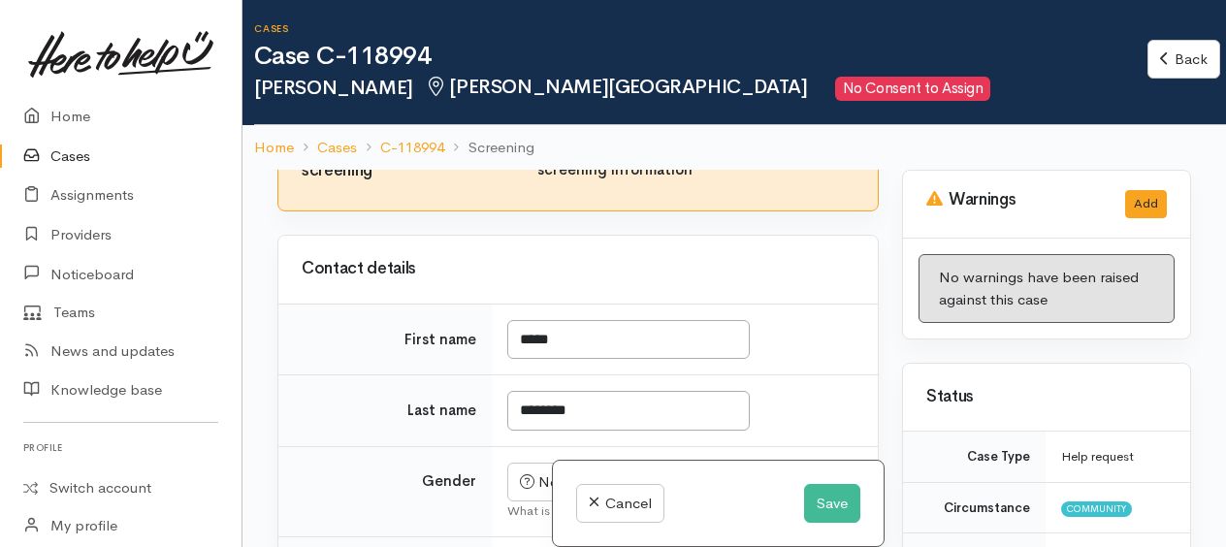
scroll to position [1358, 0]
click at [492, 158] on input "I have been given consent to capture screening information" at bounding box center [506, 146] width 47 height 23
checkbox input "true"
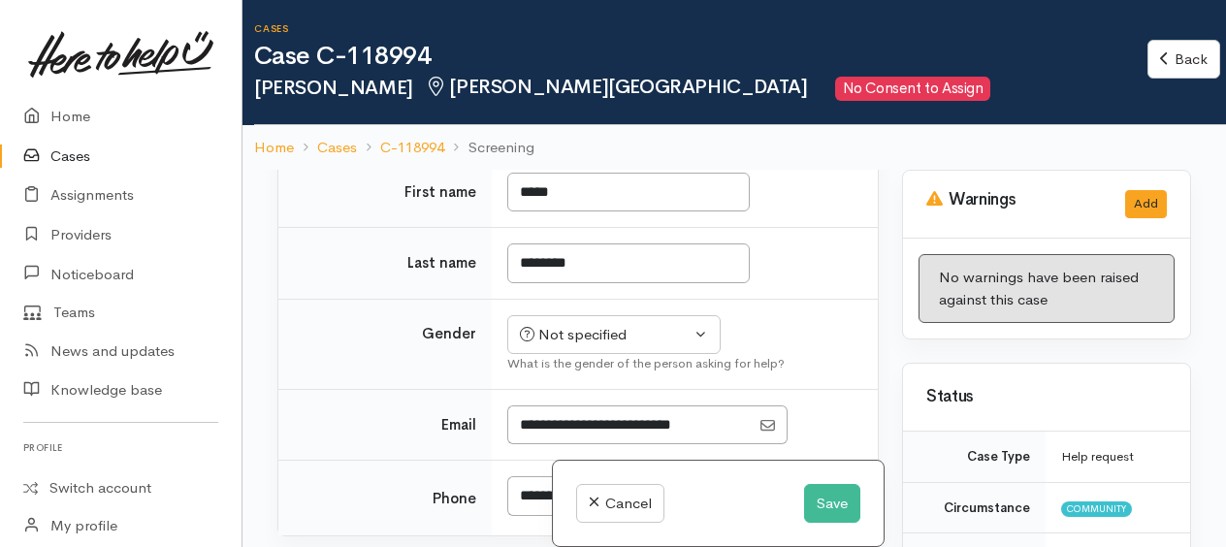
scroll to position [1745, 0]
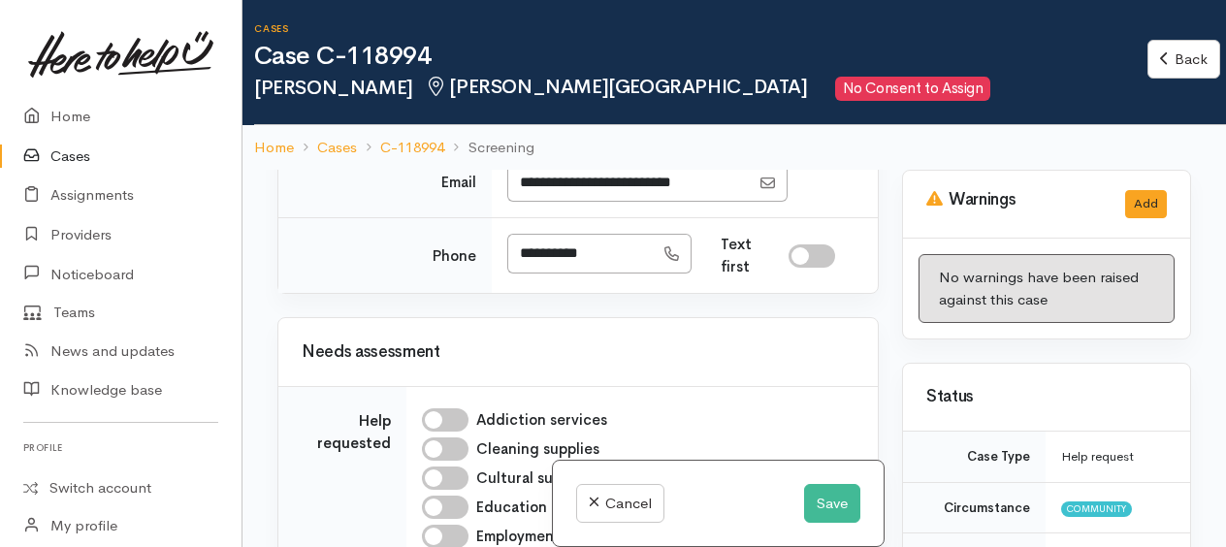
click at [561, 104] on div "Not specified" at bounding box center [605, 92] width 171 height 22
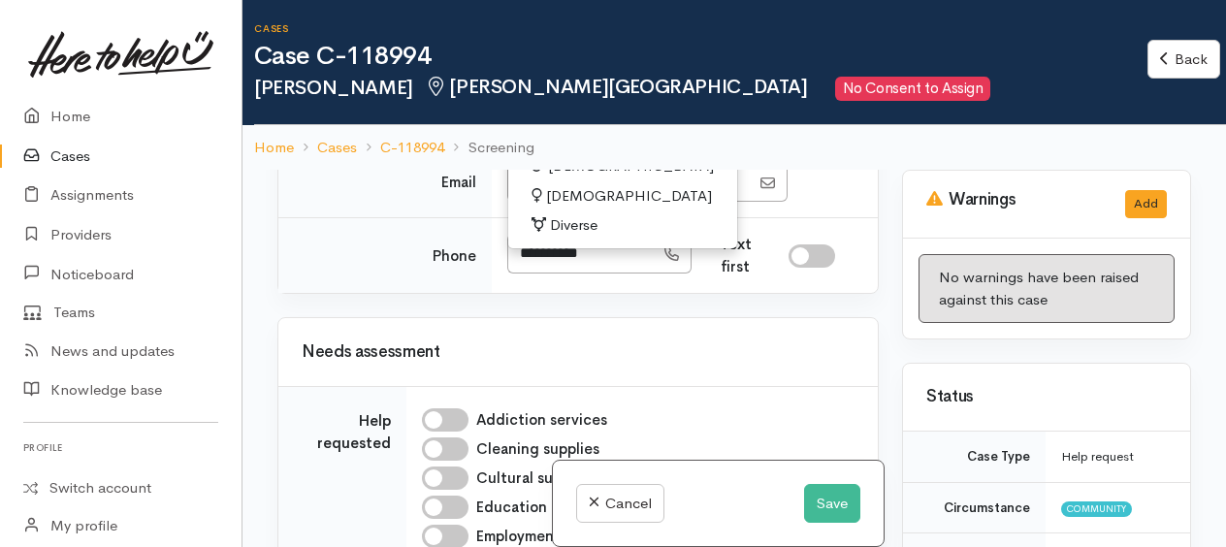
click at [560, 208] on span "Female" at bounding box center [629, 196] width 166 height 22
select select "[DEMOGRAPHIC_DATA]"
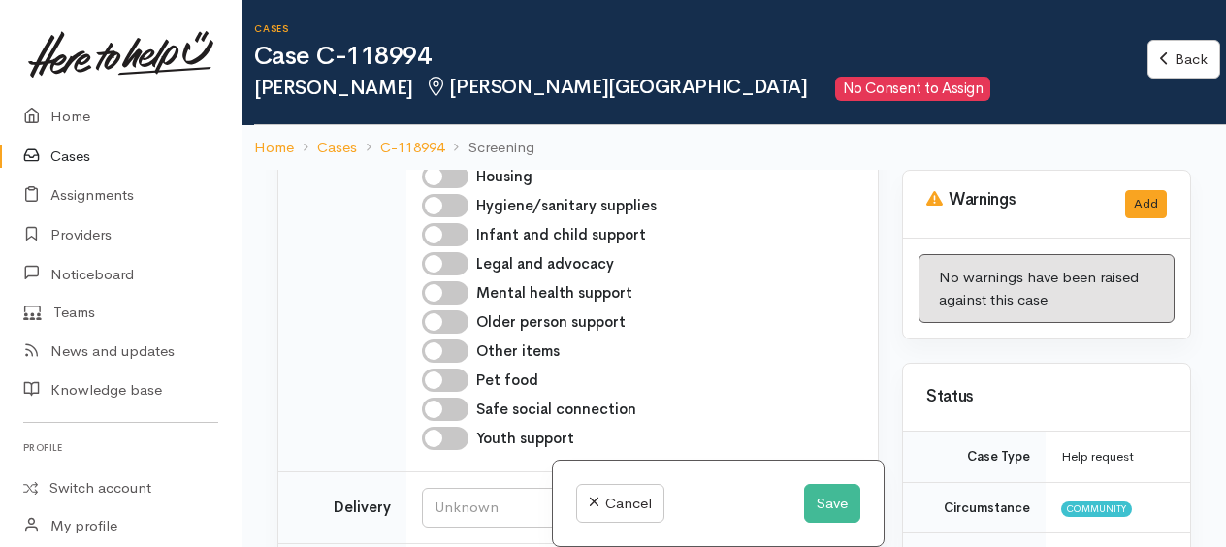
scroll to position [2133, 0]
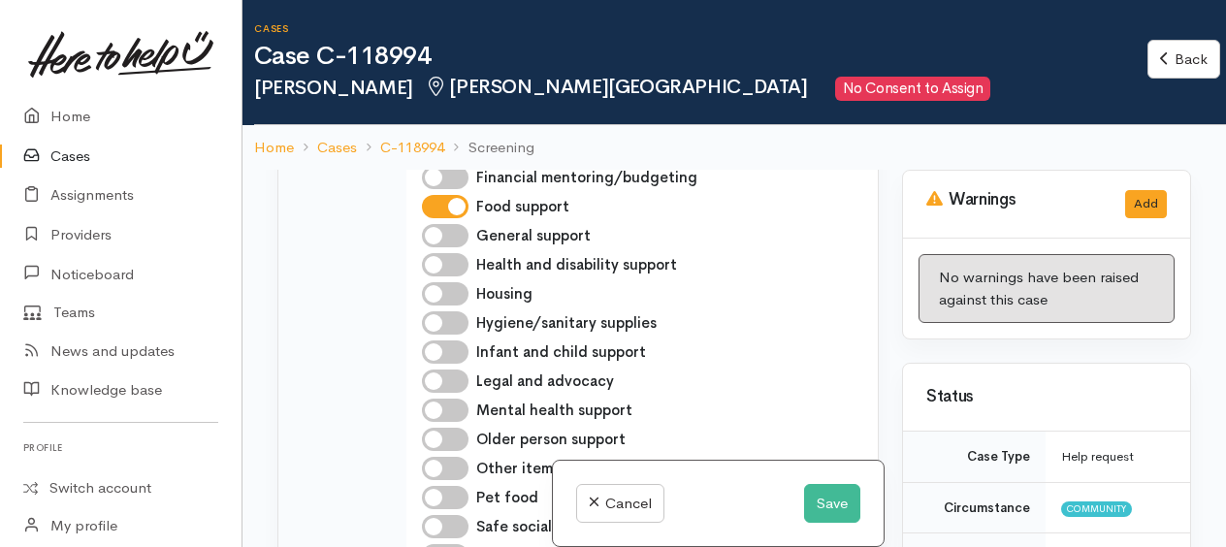
drag, startPoint x: 429, startPoint y: 215, endPoint x: 437, endPoint y: 242, distance: 28.5
click at [429, 73] on input "Cleaning supplies" at bounding box center [445, 60] width 47 height 23
checkbox input "true"
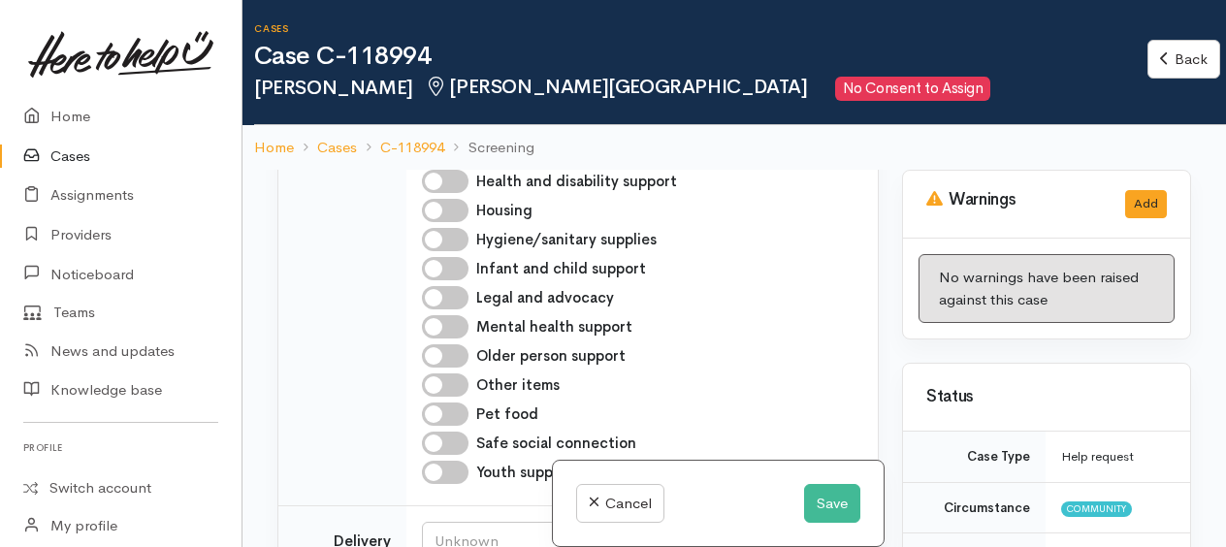
scroll to position [2327, 0]
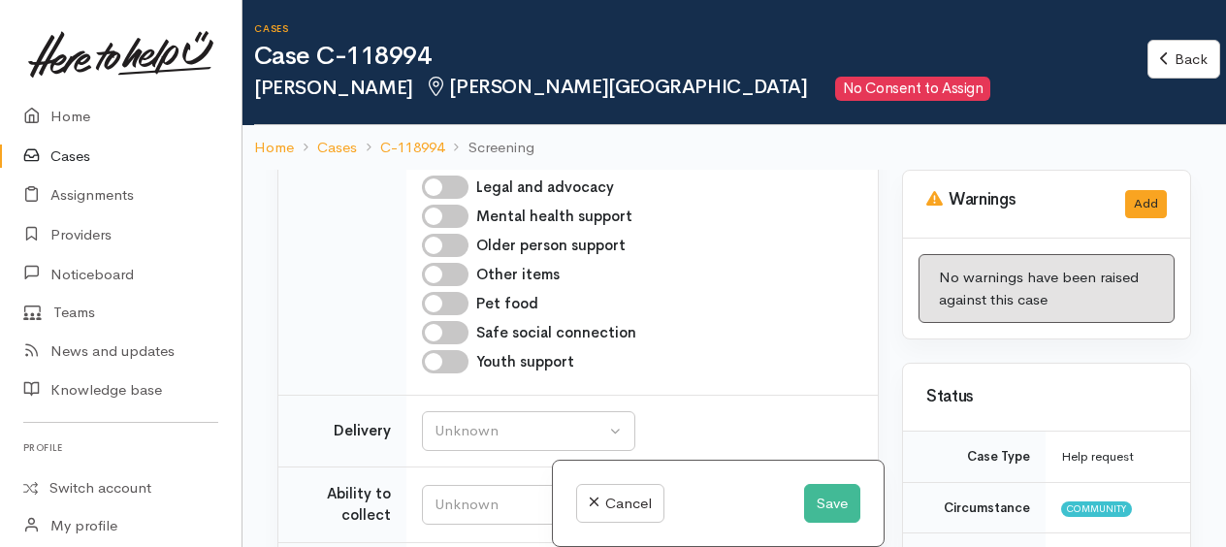
click at [432, 141] on input "Hygiene/sanitary supplies" at bounding box center [445, 128] width 47 height 23
checkbox input "true"
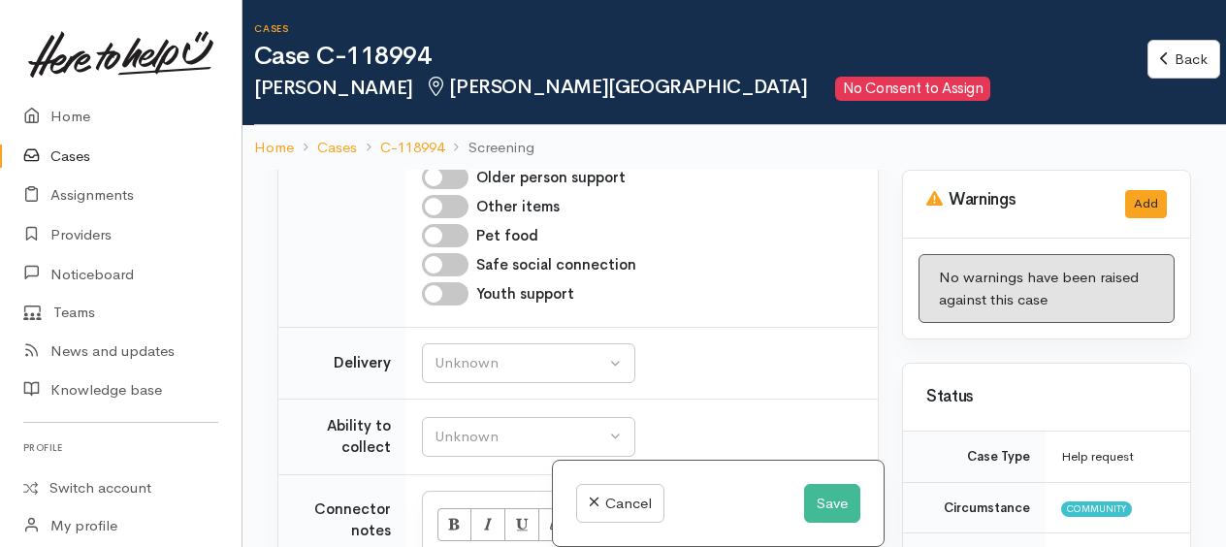
scroll to position [2424, 0]
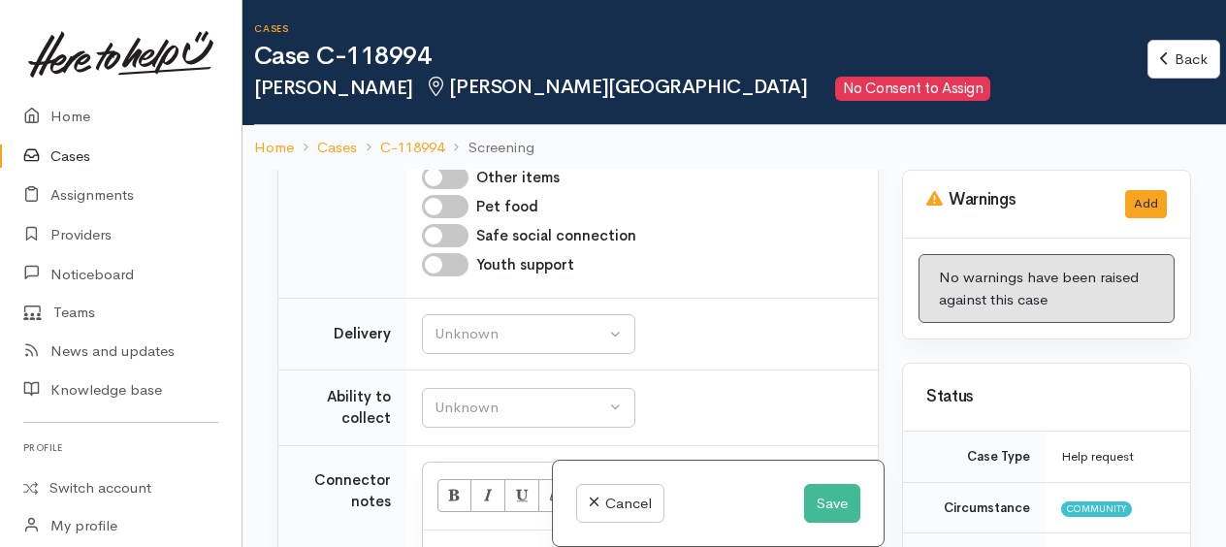
click at [432, 218] on input "Pet food" at bounding box center [445, 206] width 47 height 23
checkbox input "true"
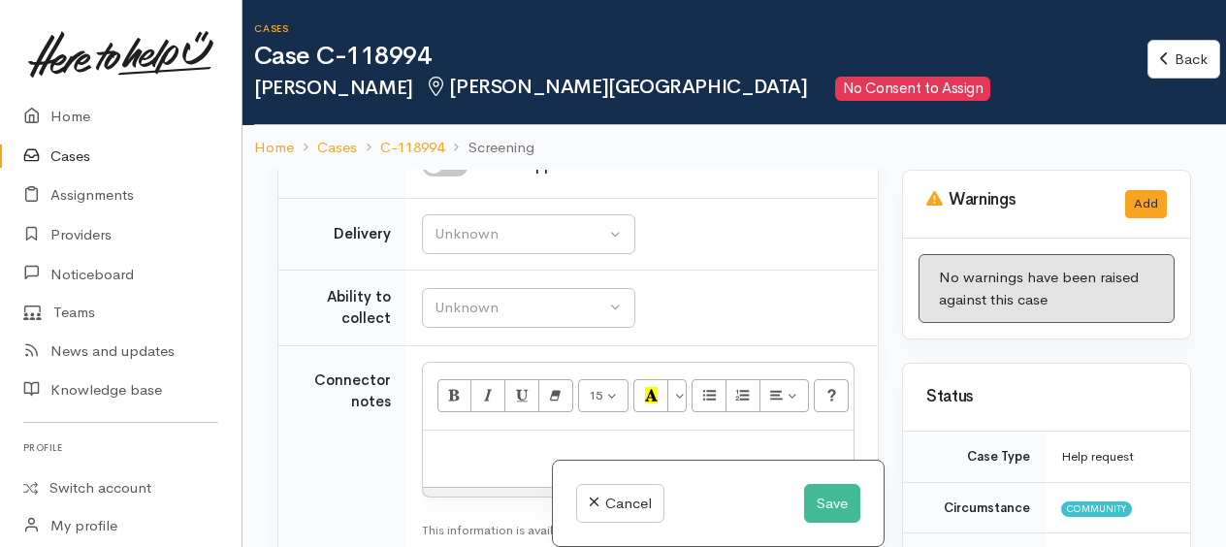
scroll to position [2618, 0]
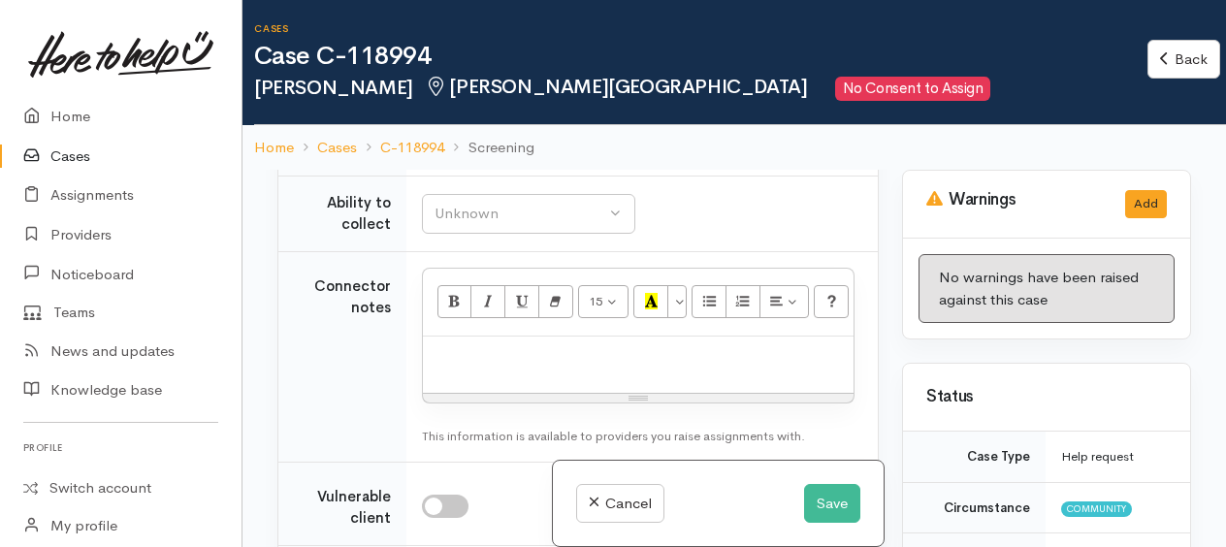
click at [498, 151] on div "Unknown" at bounding box center [519, 140] width 171 height 22
click at [454, 332] on span "No" at bounding box center [456, 320] width 20 height 22
select select "1"
click at [463, 225] on div "Unknown" at bounding box center [519, 214] width 171 height 22
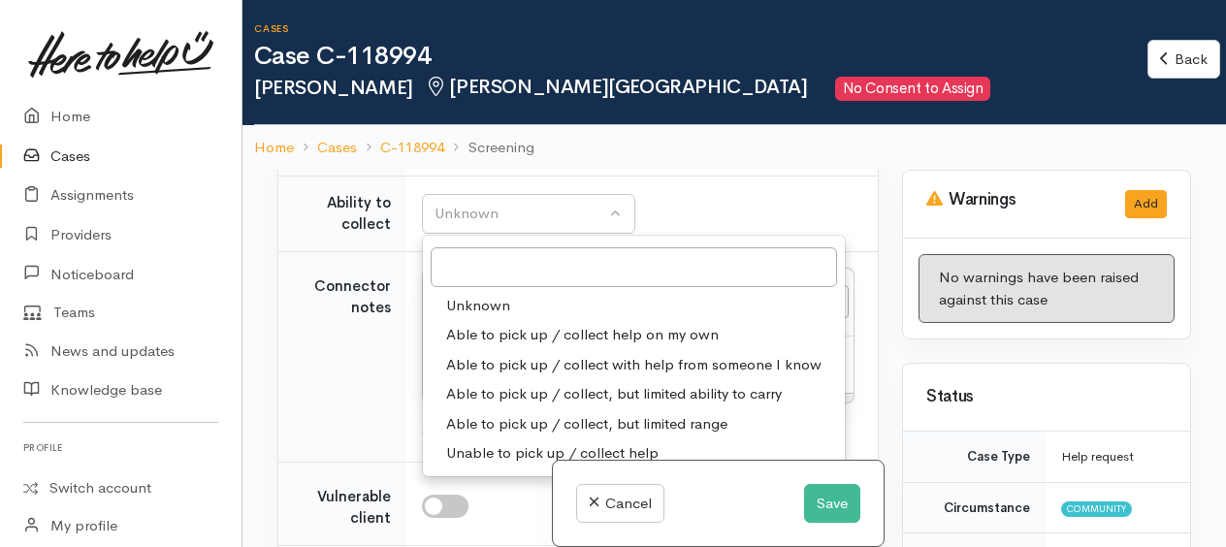
drag, startPoint x: 475, startPoint y: 485, endPoint x: 512, endPoint y: 427, distance: 68.9
click at [475, 346] on span "Able to pick up / collect help on my own" at bounding box center [582, 335] width 272 height 22
select select "2"
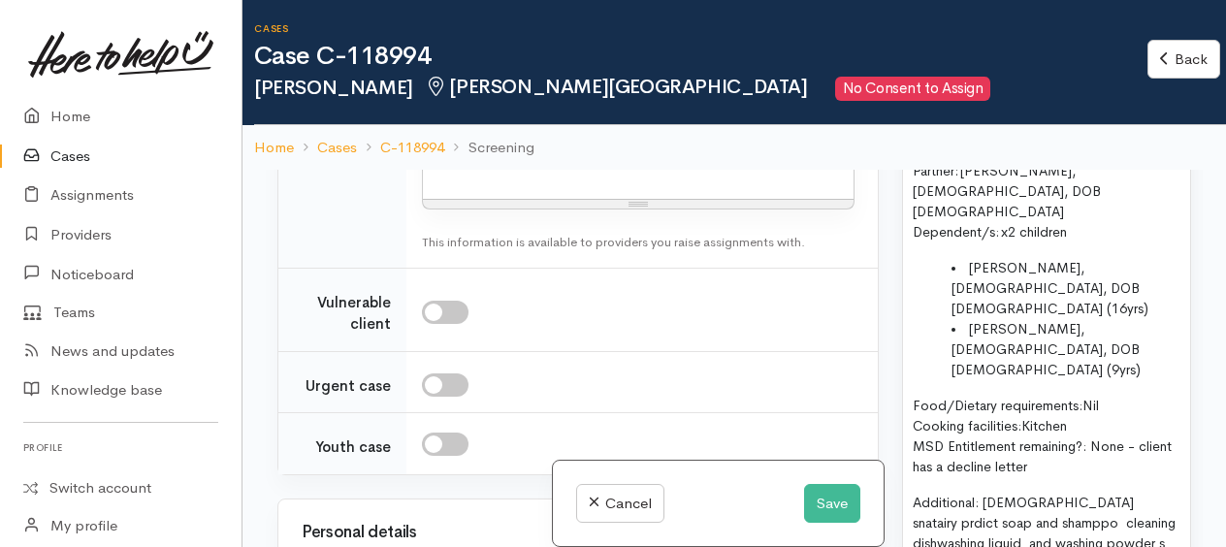
scroll to position [1648, 0]
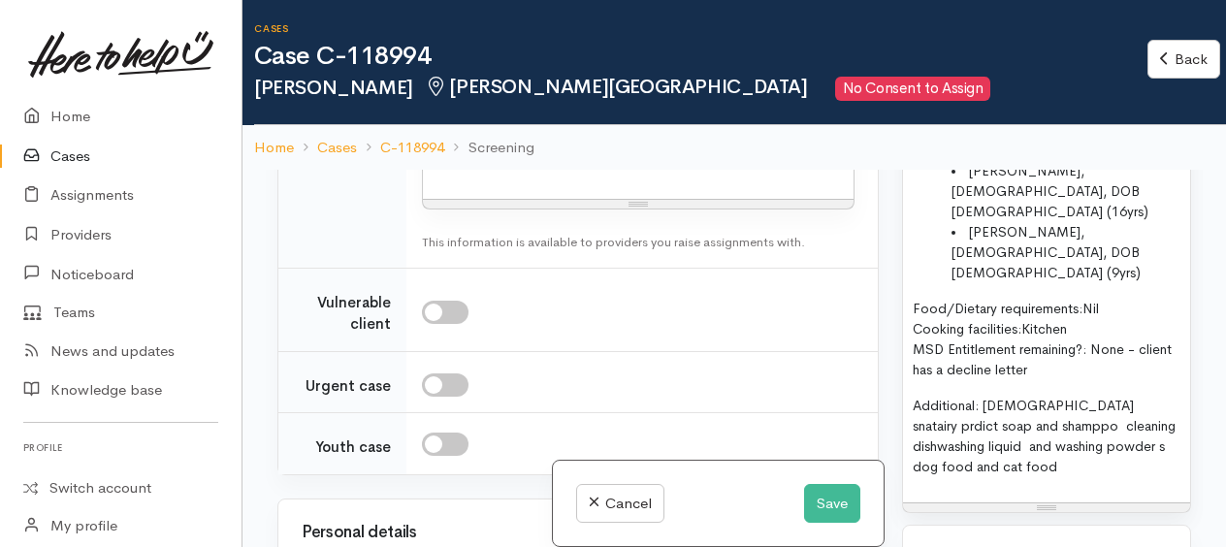
click at [911, 336] on div "Name: Kayla Anderson Date of birth: 06/05/2001 Phone:   0272311709 Address:  Un…" at bounding box center [1046, 201] width 287 height 601
paste div
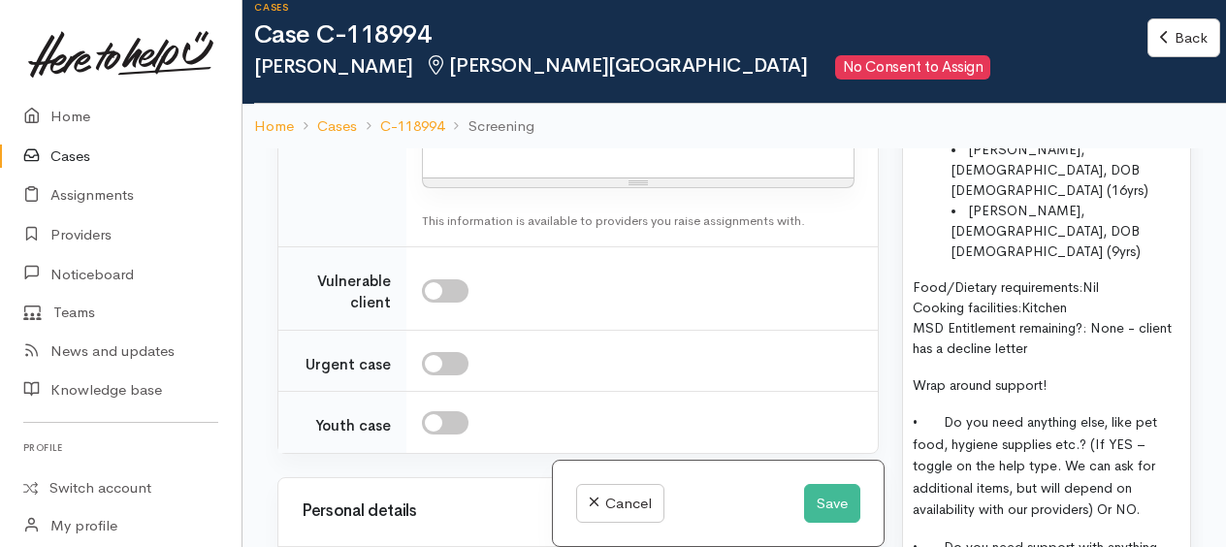
click at [1078, 413] on span "• Do you need anything else, like pet food, hygiene supplies etc.? (If YES – to…" at bounding box center [1034, 465] width 244 height 105
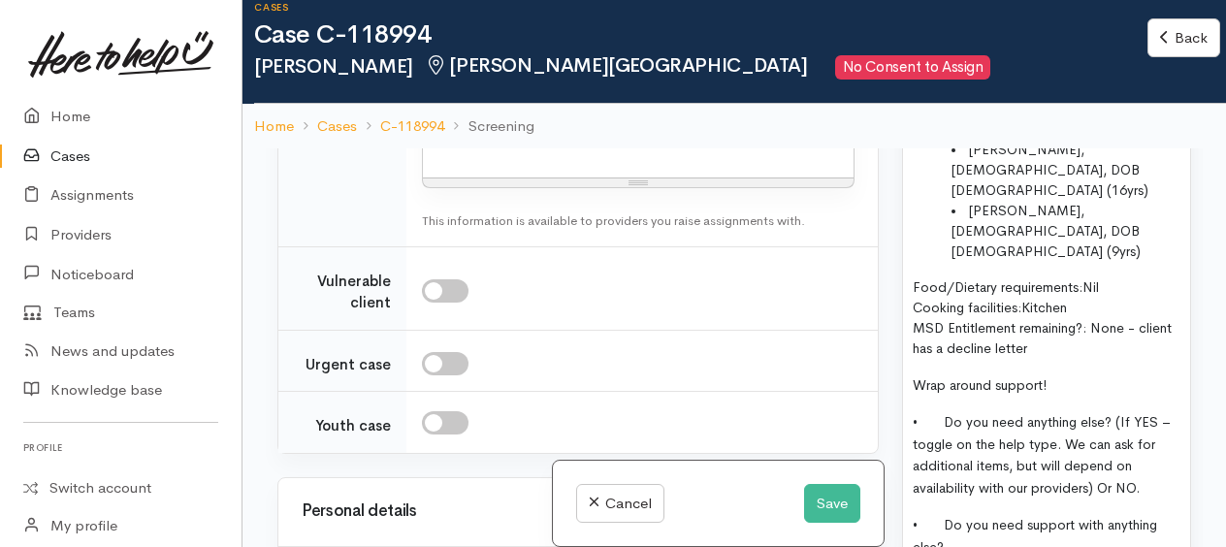
click at [1131, 413] on span "• Do you need anything else? (If YES – toggle on the help type. We can ask for …" at bounding box center [1041, 454] width 258 height 83
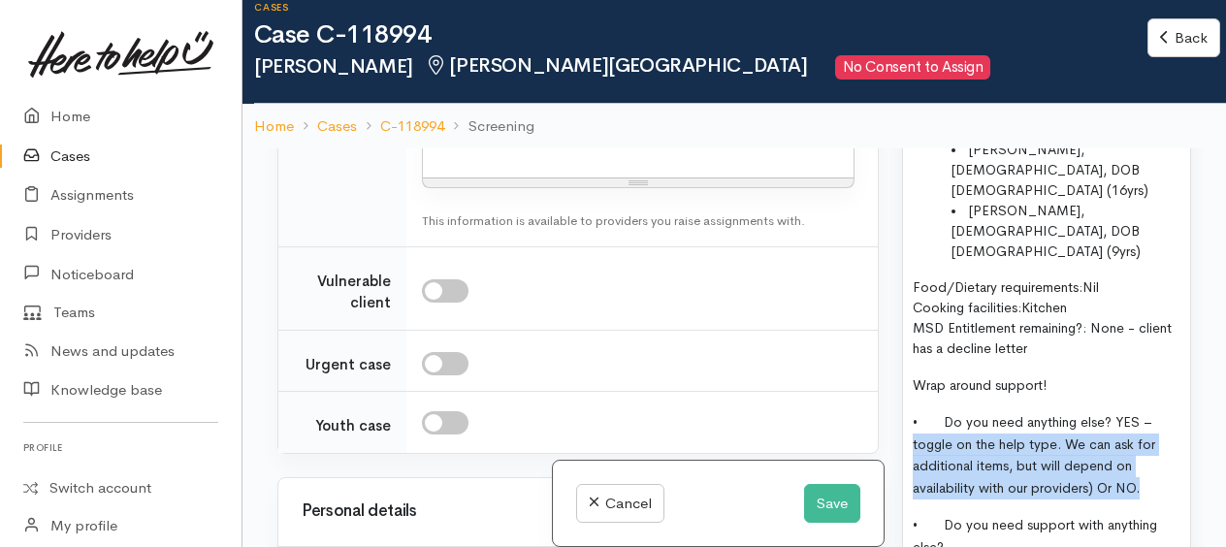
drag, startPoint x: 909, startPoint y: 379, endPoint x: 1145, endPoint y: 424, distance: 240.8
click at [1145, 424] on div "Name: Kayla Anderson Date of birth: 06/05/2001 Phone:   0272311709 Address:  Un…" at bounding box center [1046, 280] width 287 height 801
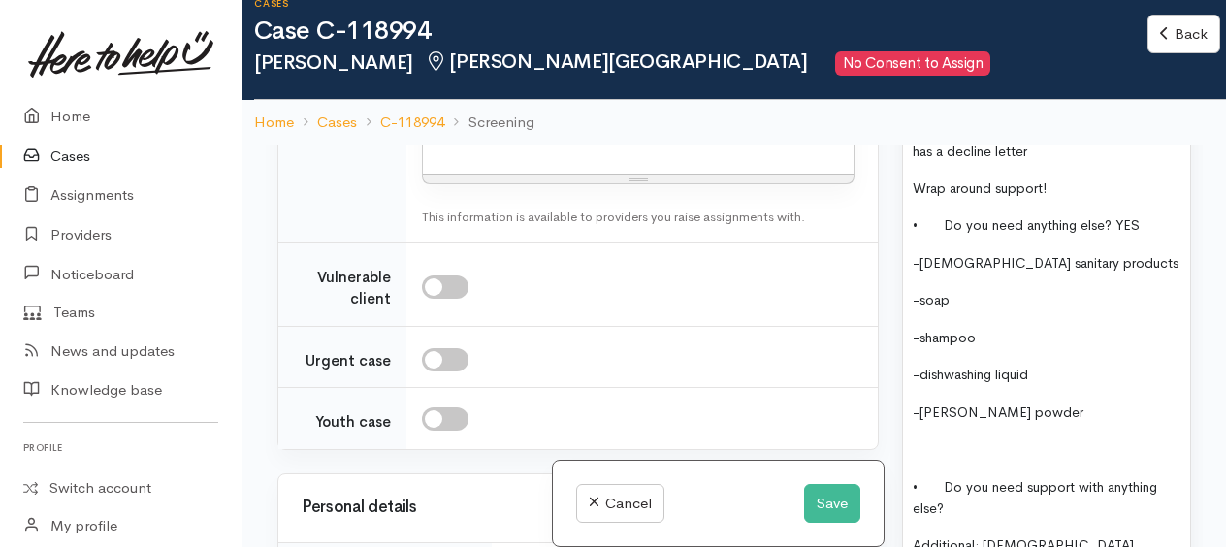
scroll to position [1842, 0]
click at [906, 364] on div "Name: Kayla Anderson Date of birth: 06/05/2001 Phone:   0272311709 Address:  Un…" at bounding box center [1046, 161] width 287 height 959
click at [1146, 213] on p "• Do you need anything else? YES" at bounding box center [1046, 224] width 268 height 22
click at [1053, 437] on p "-cat and dog food" at bounding box center [1046, 448] width 268 height 22
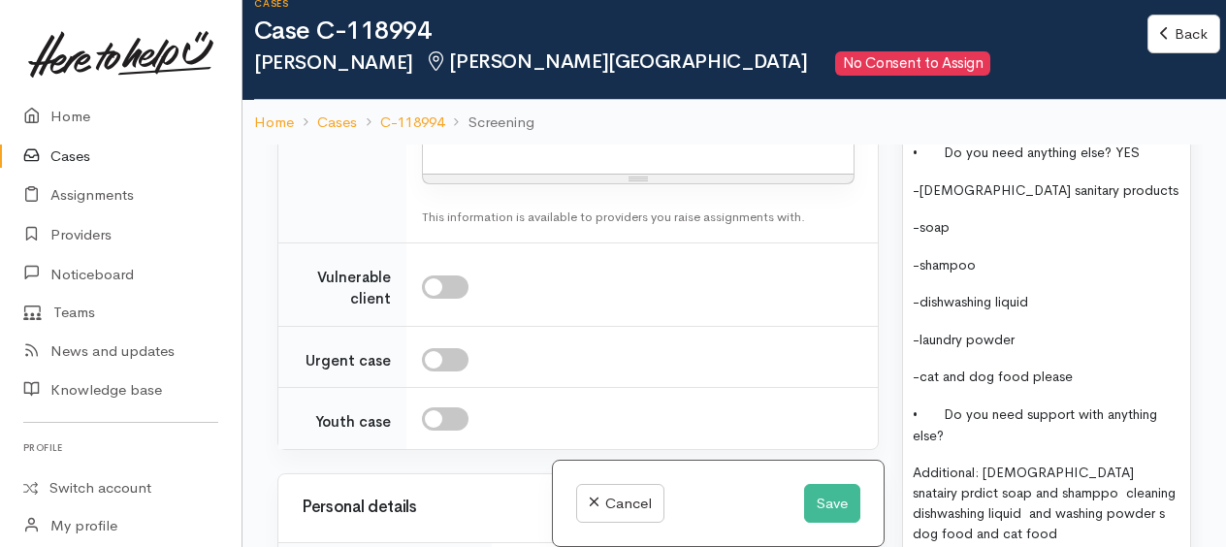
scroll to position [1939, 0]
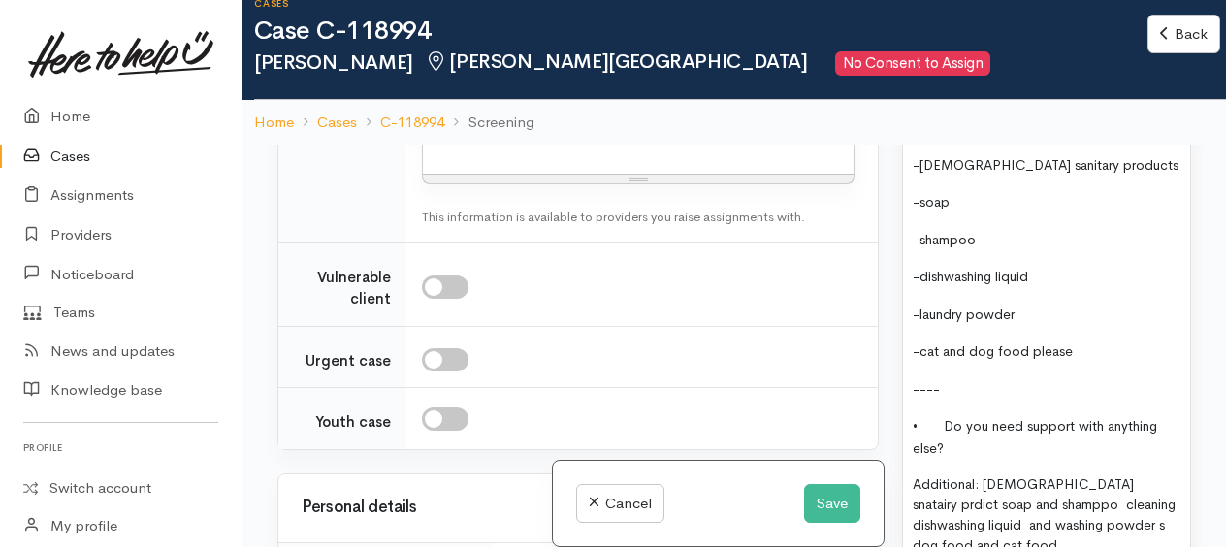
click at [1030, 415] on p "• Do you need support with anything else?" at bounding box center [1046, 437] width 268 height 44
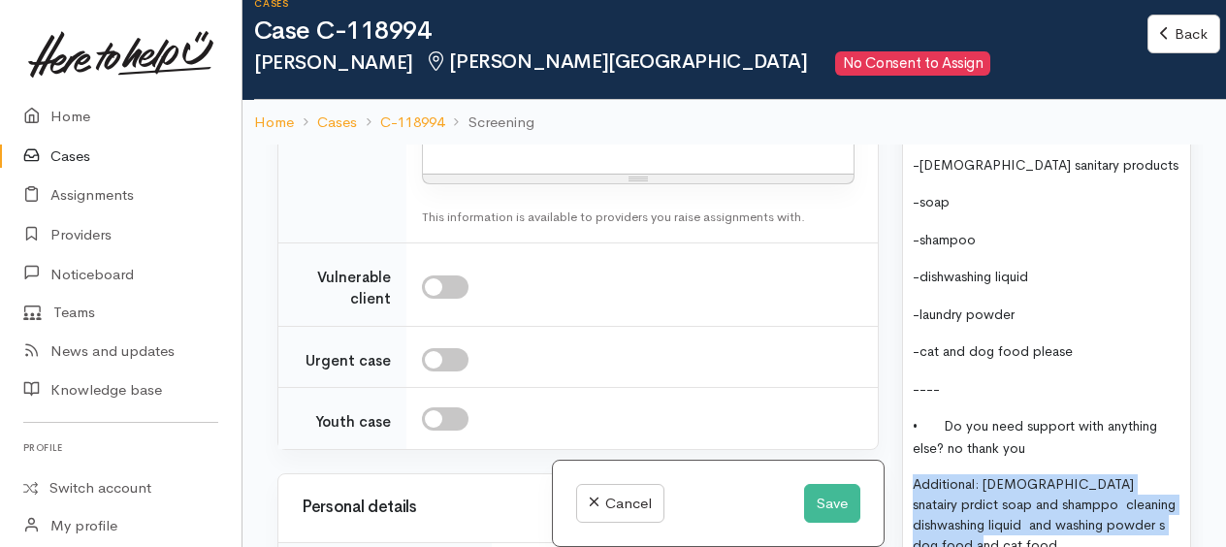
drag, startPoint x: 915, startPoint y: 415, endPoint x: 1031, endPoint y: 475, distance: 130.1
click at [1031, 475] on div "Name: Kayla Anderson Date of birth: 06/05/2001 Phone:   0272311709 Address:  Un…" at bounding box center [1046, 83] width 287 height 997
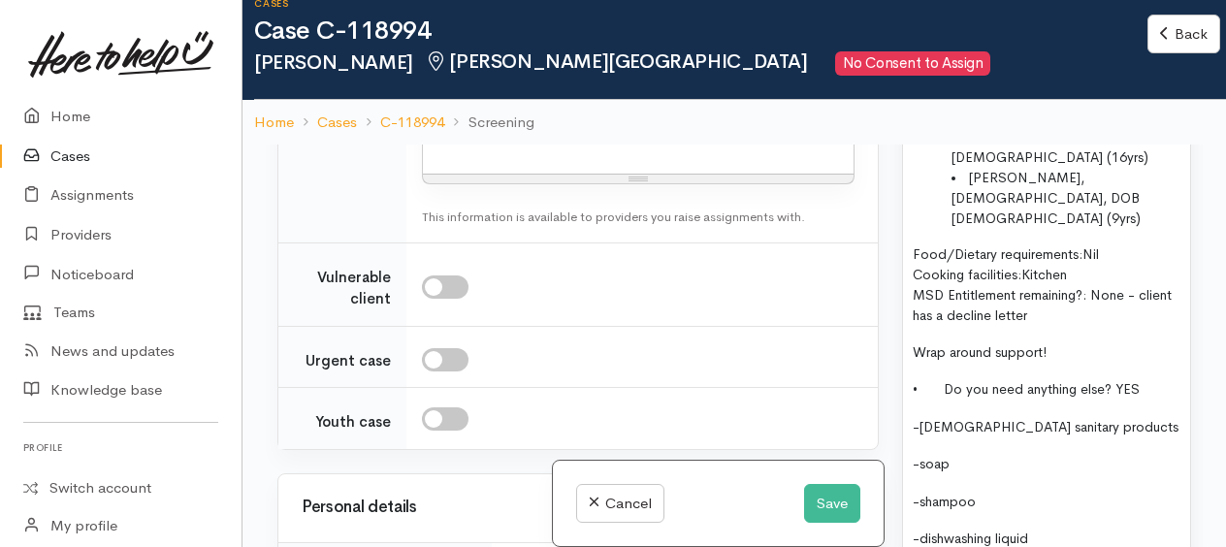
scroll to position [1648, 0]
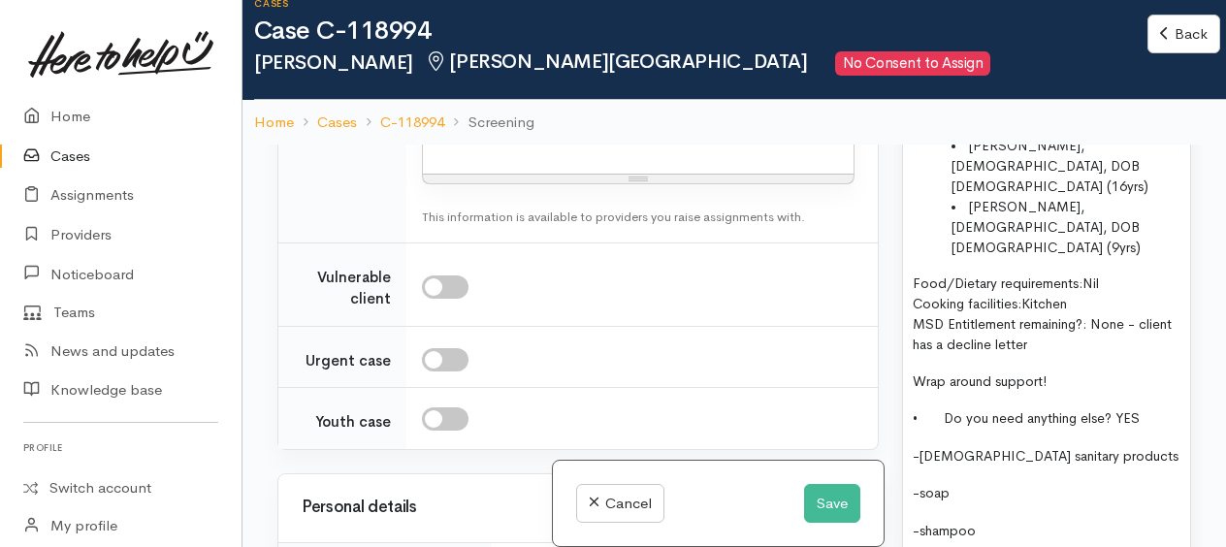
click at [950, 315] on span "MSD Entitlement remaining?: None - client has a decline letter" at bounding box center [1041, 334] width 259 height 38
click at [1051, 370] on p "Wrap around support!" at bounding box center [1046, 381] width 268 height 22
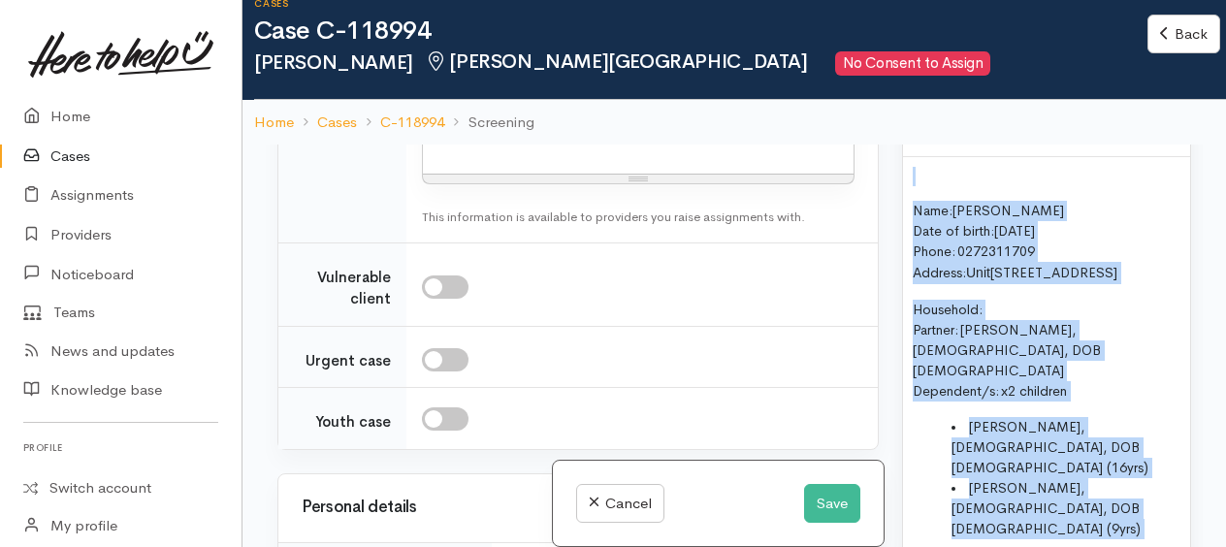
scroll to position [1365, 0]
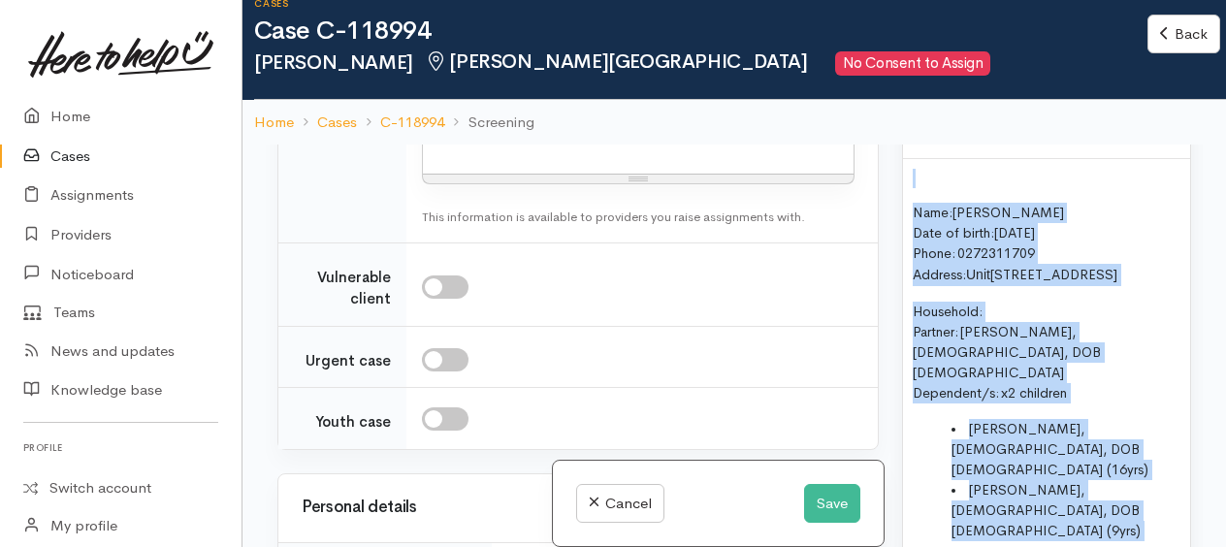
drag, startPoint x: 1076, startPoint y: 281, endPoint x: 910, endPoint y: 176, distance: 197.5
copy div "Name: Kayla Anderson Date of birth: 06/05/2001 Phone:   0272311709 Address:  Un…"
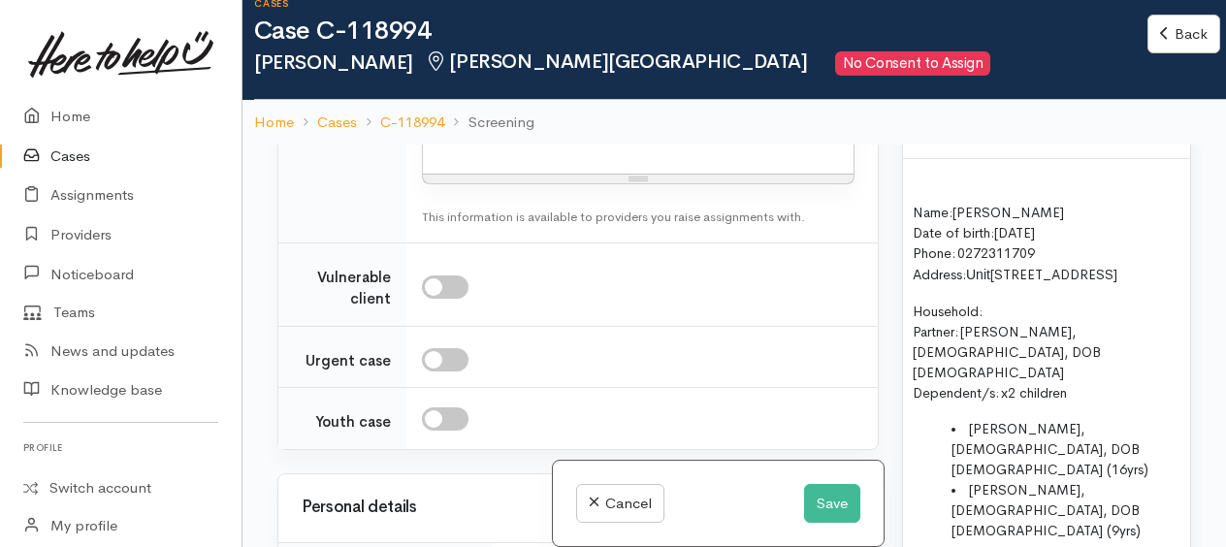
paste div
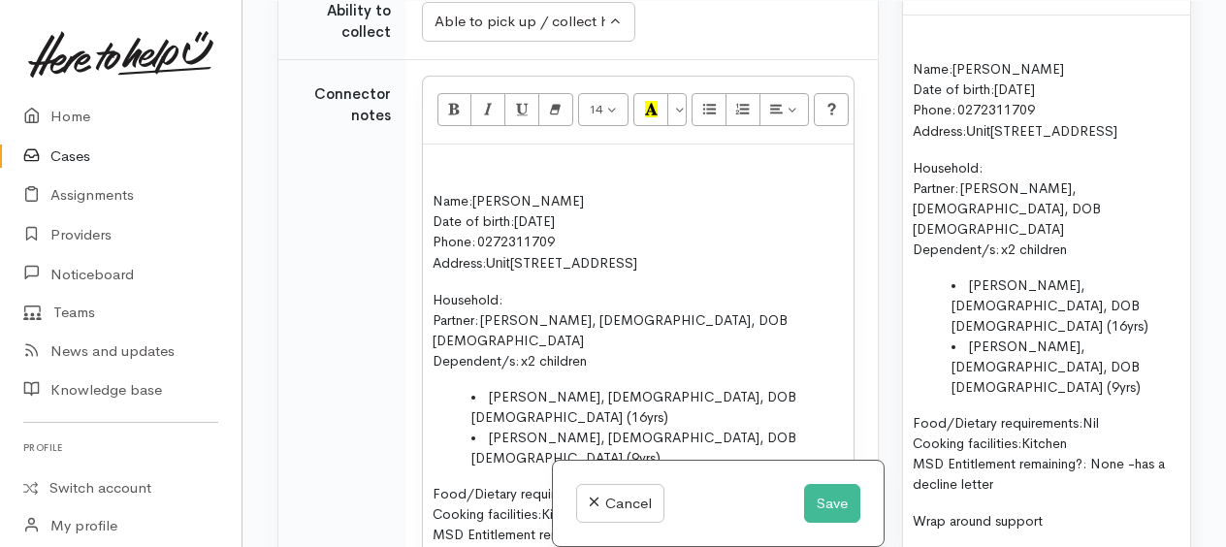
scroll to position [2640, 0]
click at [438, 177] on p at bounding box center [637, 166] width 411 height 22
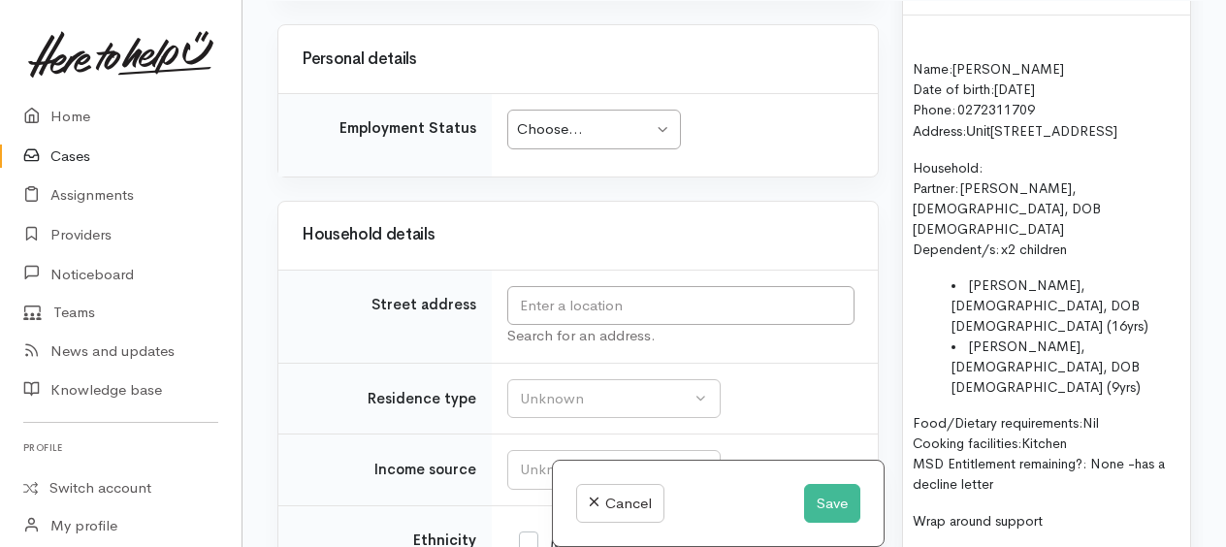
scroll to position [3804, 0]
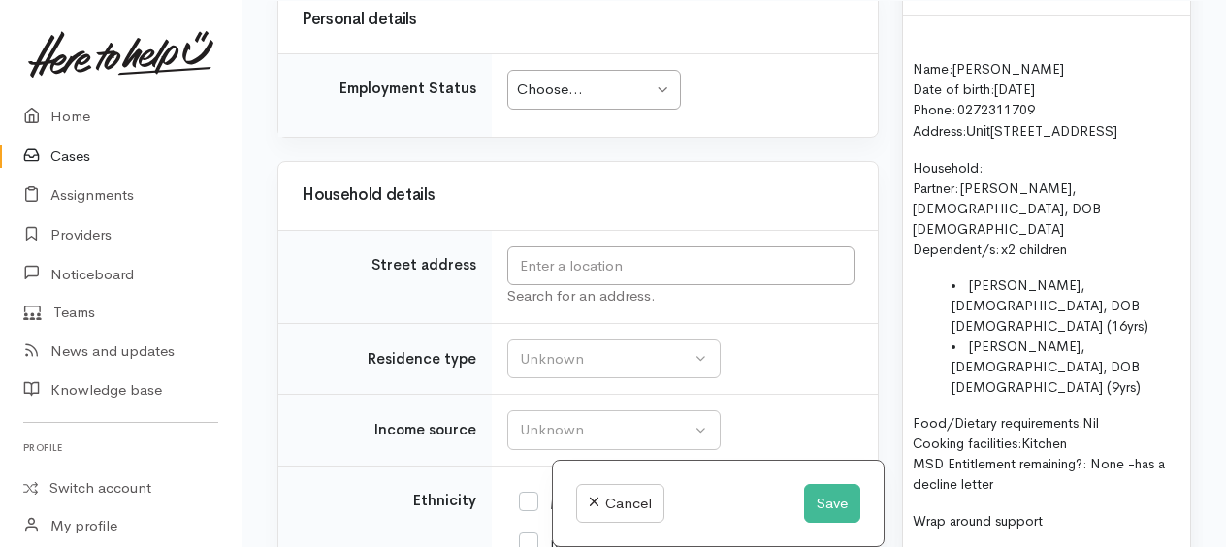
click at [592, 101] on div "Choose..." at bounding box center [585, 90] width 136 height 22
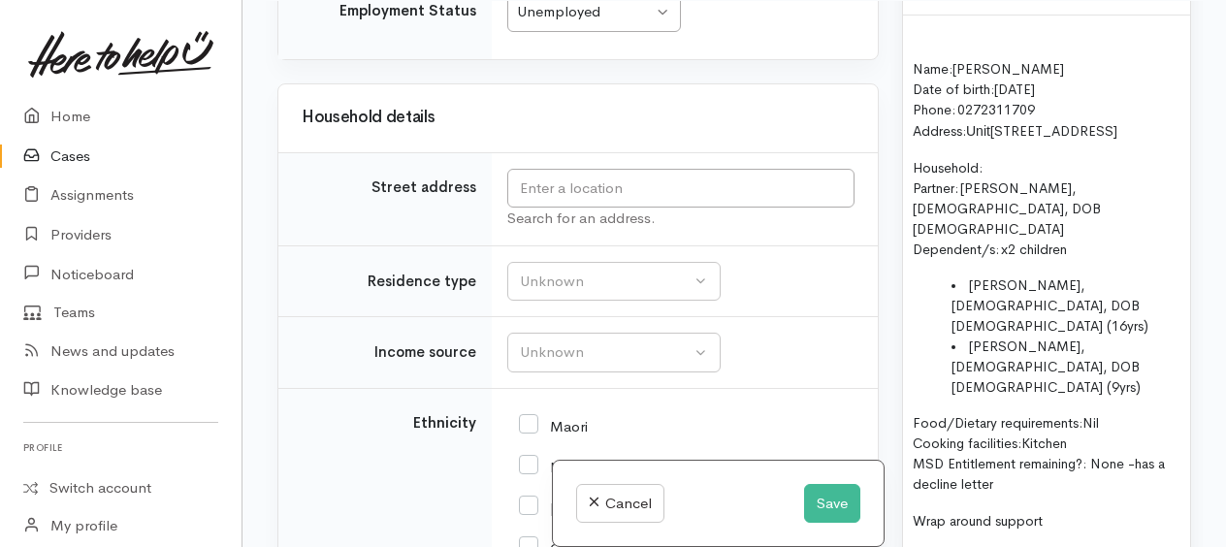
scroll to position [3998, 0]
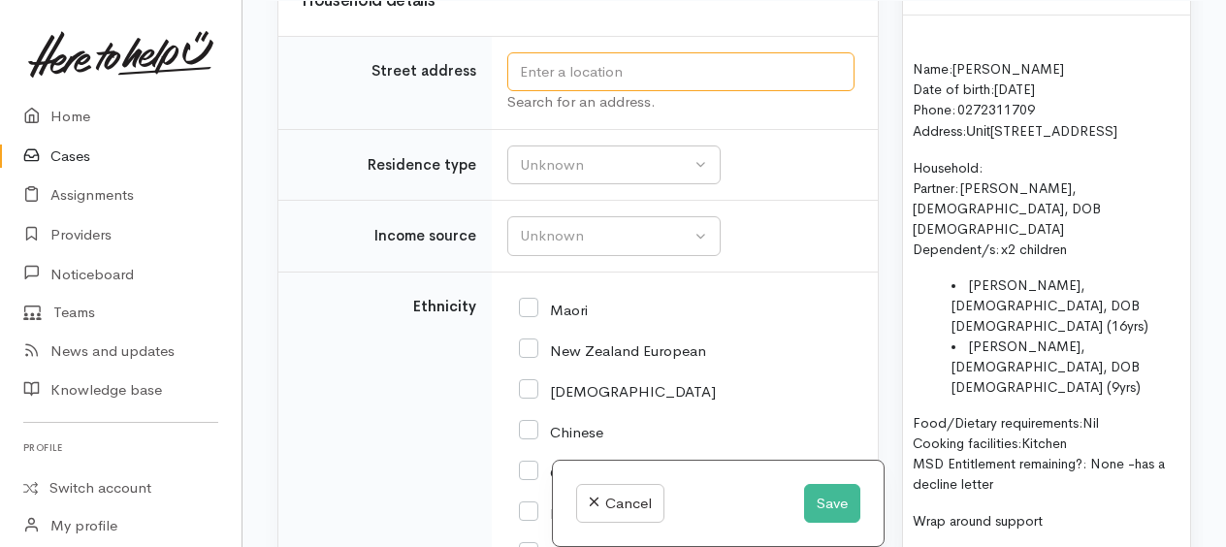
click at [558, 92] on input "text" at bounding box center [680, 72] width 347 height 40
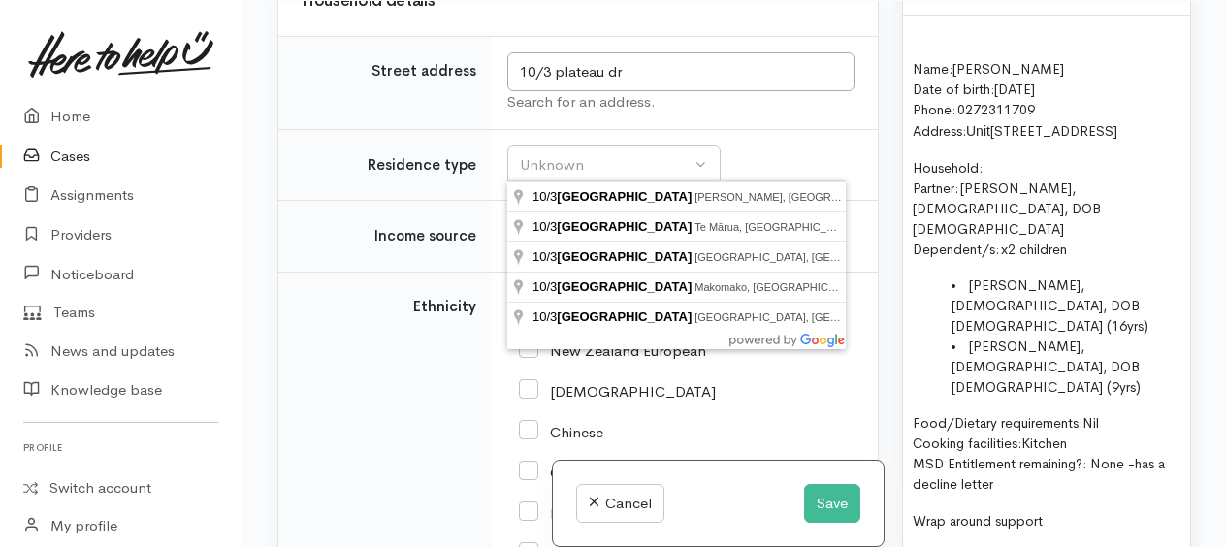
type input "10/3 Plateau Drive, Fitzroy, Hamilton, New Zealand"
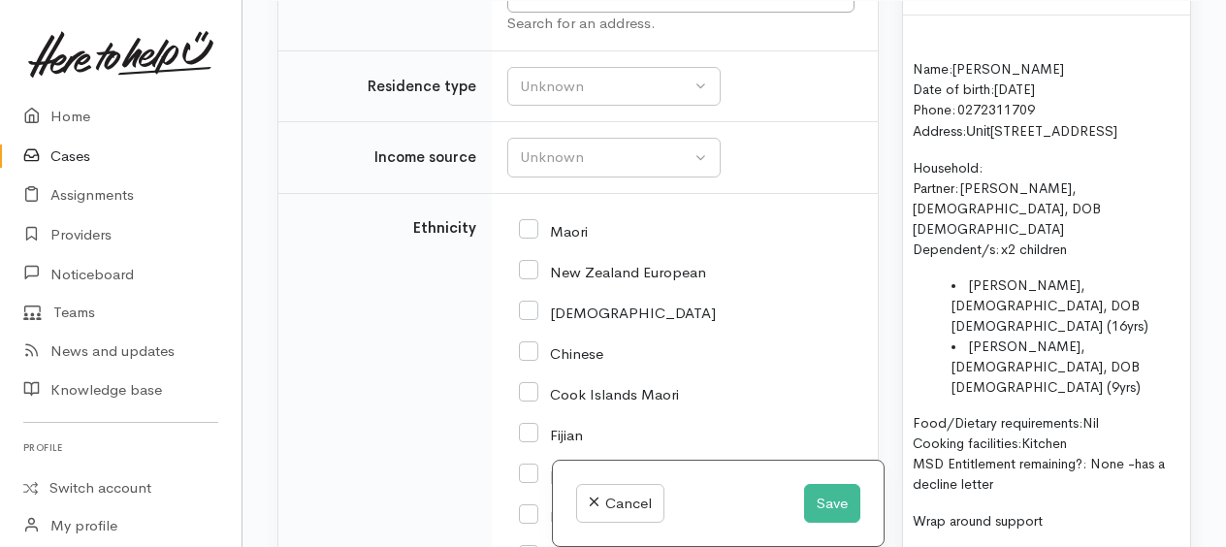
scroll to position [4095, 0]
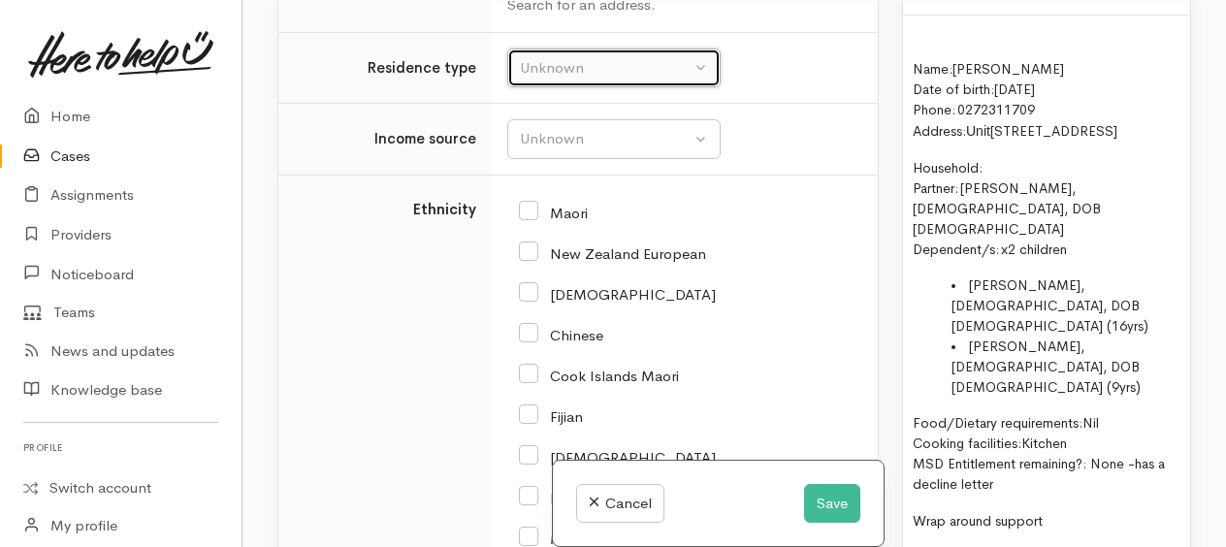
click at [622, 80] on div "Unknown" at bounding box center [605, 68] width 171 height 22
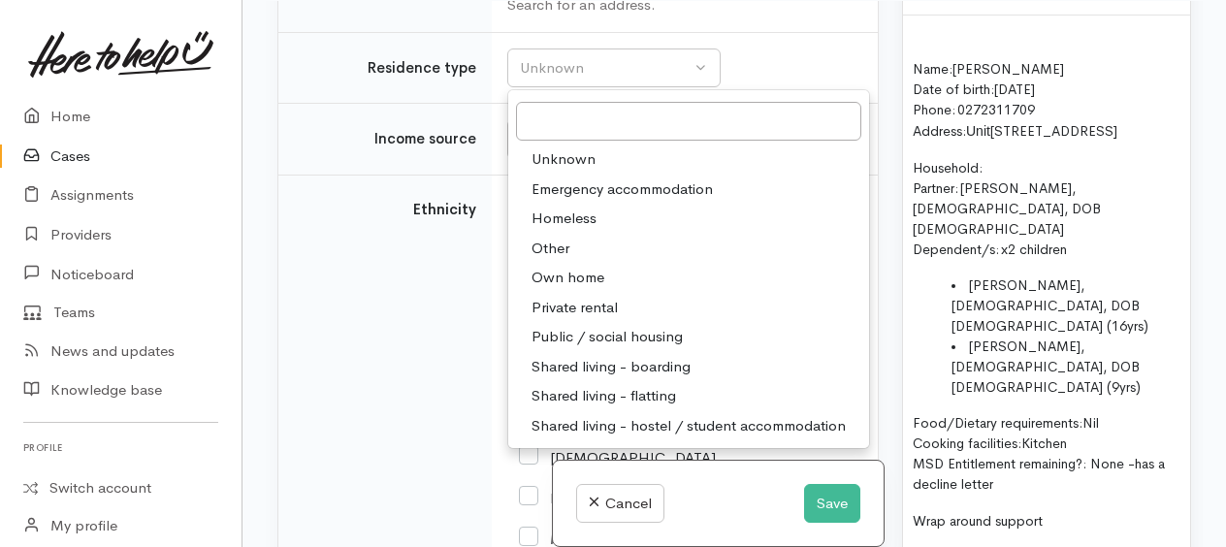
click at [596, 348] on span "Public / social housing" at bounding box center [606, 337] width 151 height 22
select select "3"
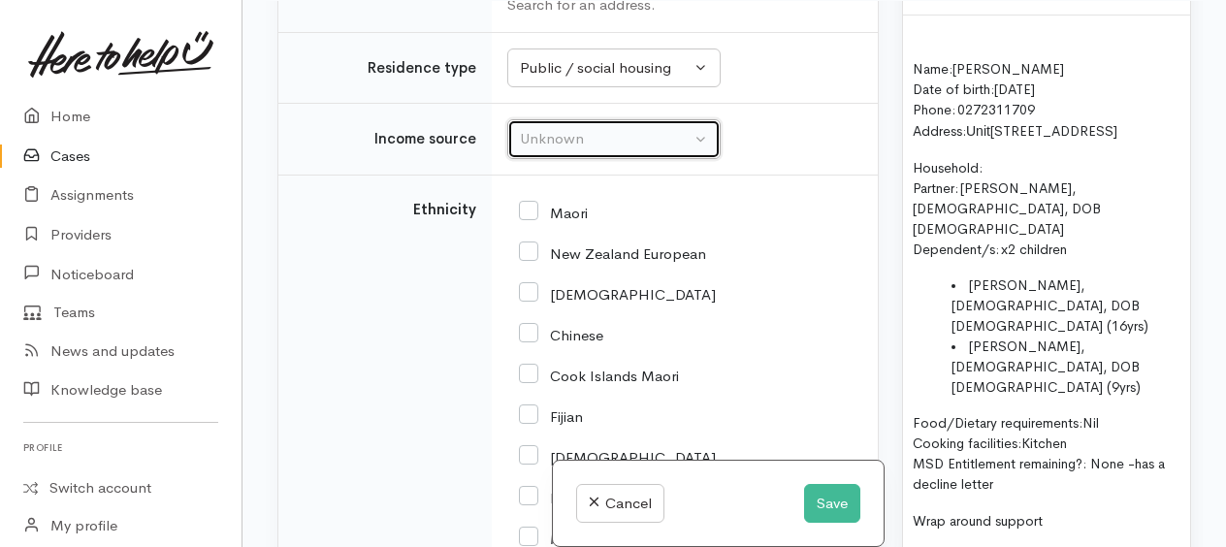
click at [546, 150] on div "Unknown" at bounding box center [605, 139] width 171 height 22
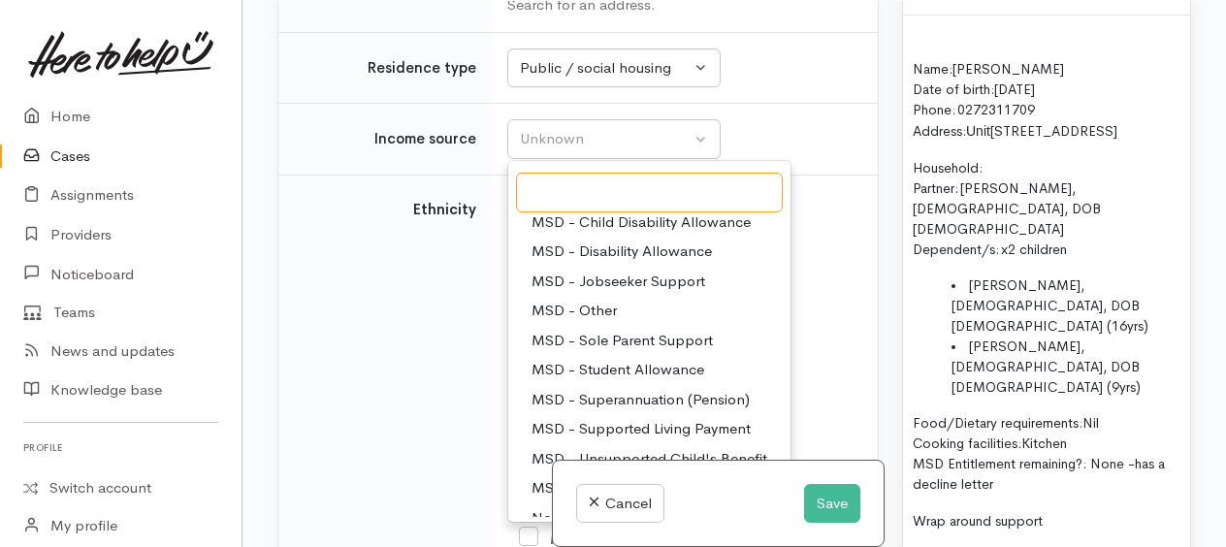
scroll to position [97, 0]
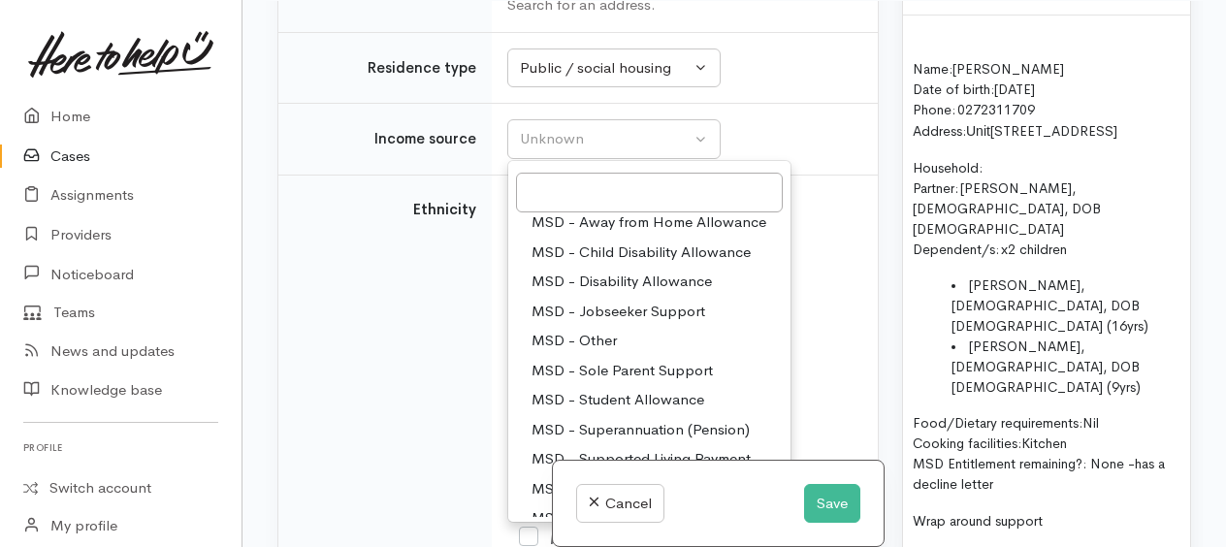
drag, startPoint x: 632, startPoint y: 398, endPoint x: 638, endPoint y: 362, distance: 36.3
click at [633, 323] on span "MSD - Jobseeker Support" at bounding box center [618, 312] width 174 height 22
select select "4"
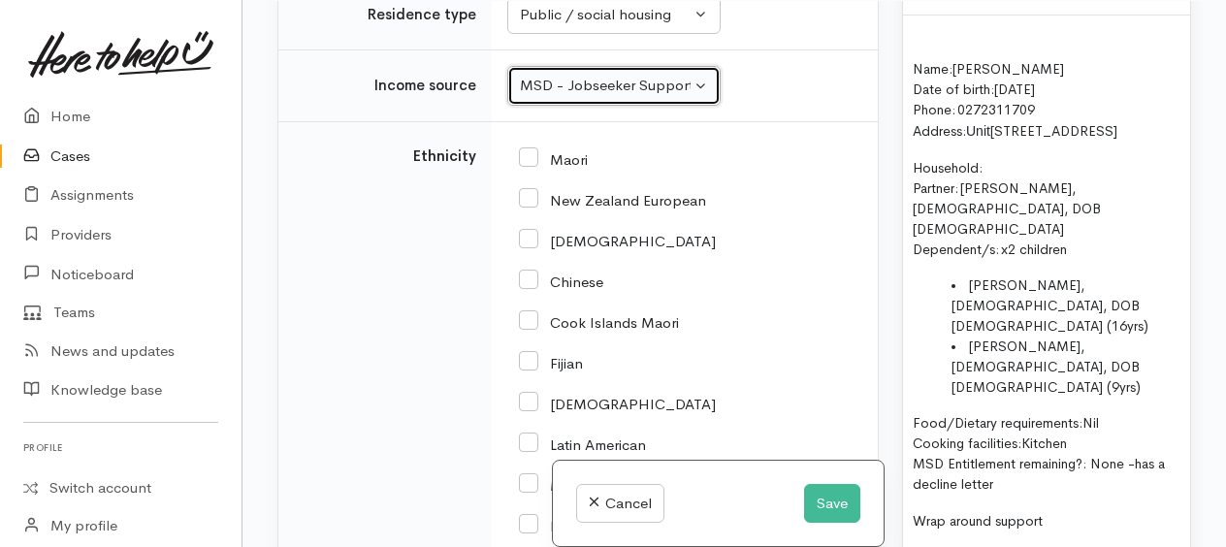
scroll to position [4192, 0]
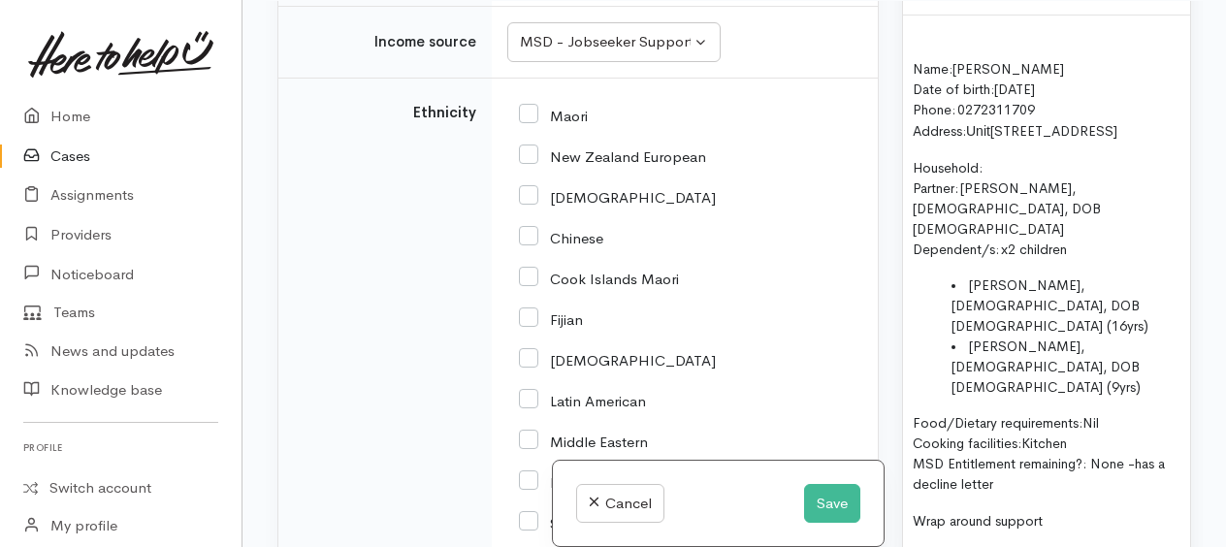
click at [528, 123] on input "Maori" at bounding box center [553, 114] width 69 height 17
checkbox input "true"
click at [534, 164] on input "New Zealand European" at bounding box center [612, 154] width 187 height 17
checkbox input "true"
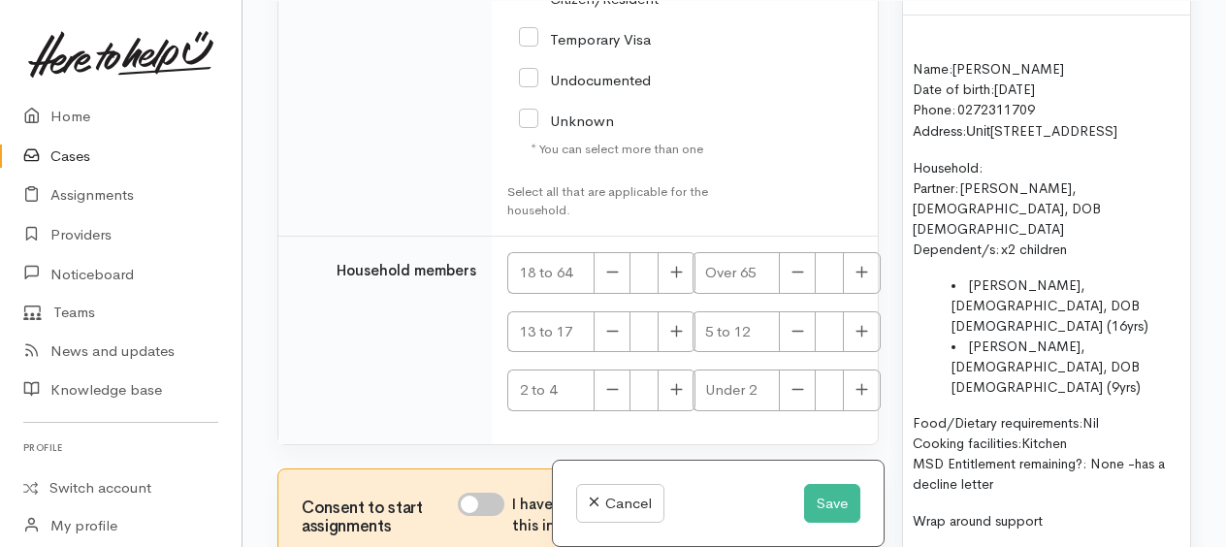
scroll to position [5259, 0]
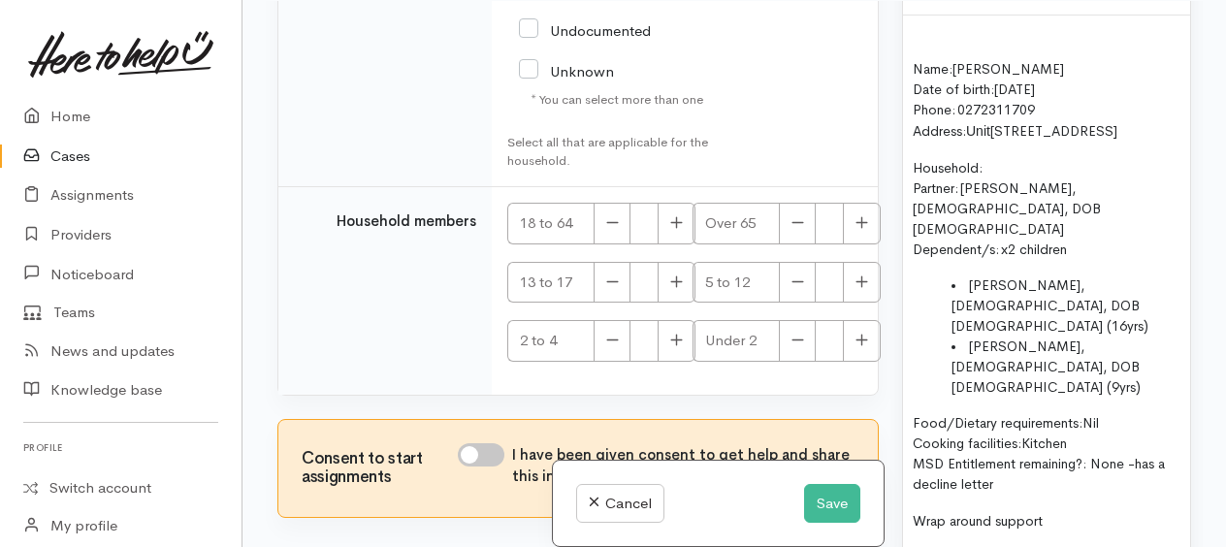
checkbox input "true"
click at [681, 230] on icon "button" at bounding box center [676, 222] width 13 height 15
type input "2"
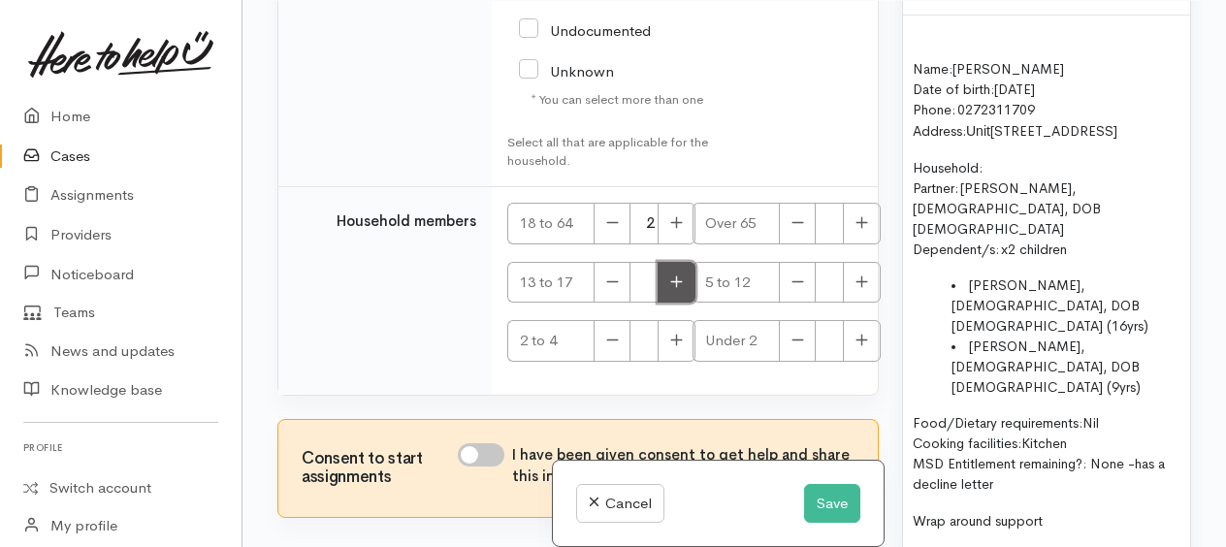
click at [679, 304] on button "button" at bounding box center [676, 283] width 38 height 42
type input "1"
click at [855, 304] on button "button" at bounding box center [862, 283] width 38 height 42
type input "1"
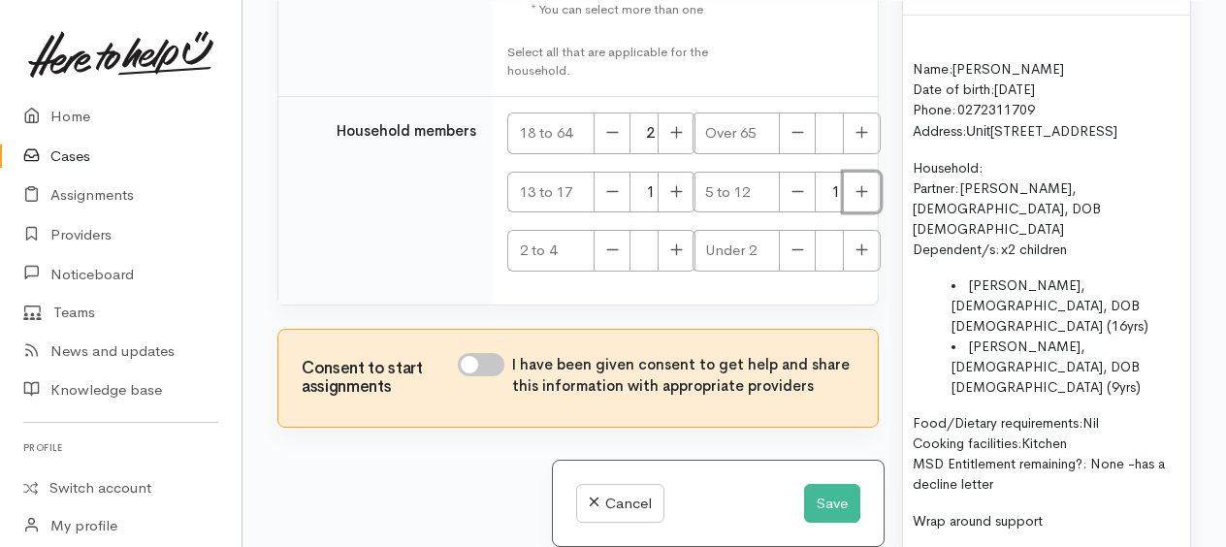
scroll to position [5417, 0]
click at [467, 354] on input "I have been given consent to get help and share this information with appropria…" at bounding box center [481, 364] width 47 height 23
checkbox input "true"
click at [833, 505] on button "Save" at bounding box center [832, 504] width 56 height 40
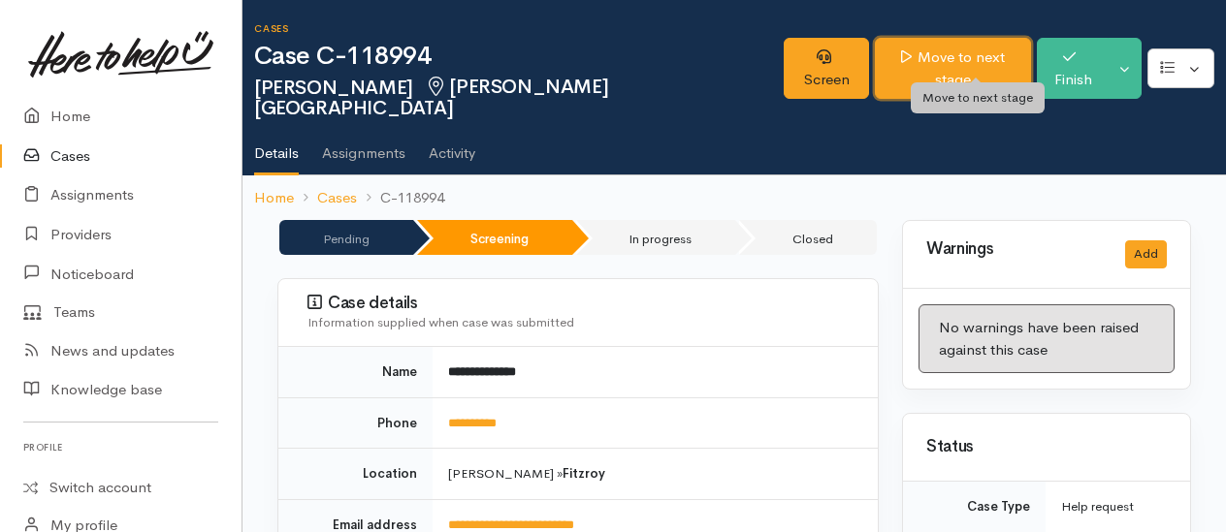
click at [946, 58] on link "Move to next stage" at bounding box center [953, 68] width 156 height 61
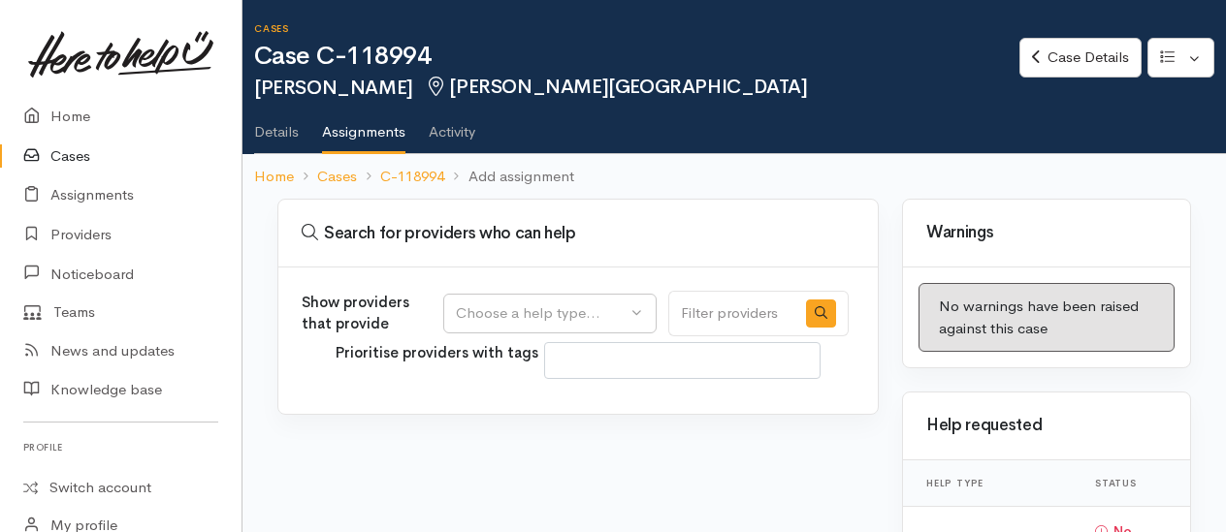
select select
click at [536, 306] on div "Choose a help type..." at bounding box center [541, 314] width 171 height 22
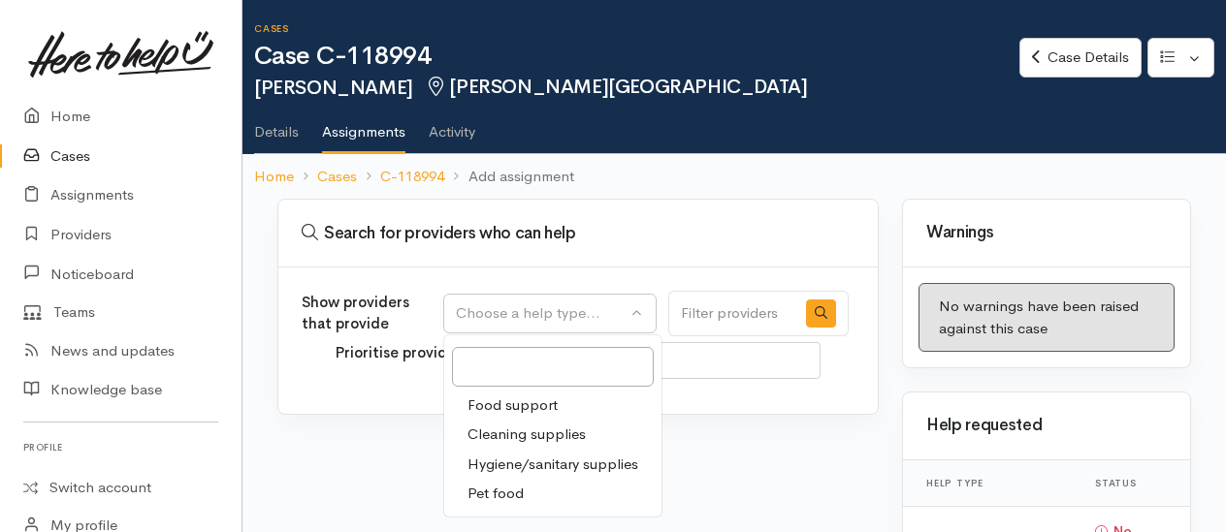
drag, startPoint x: 514, startPoint y: 401, endPoint x: 504, endPoint y: 380, distance: 23.4
click at [514, 401] on span "Food support" at bounding box center [512, 406] width 90 height 22
select select "3"
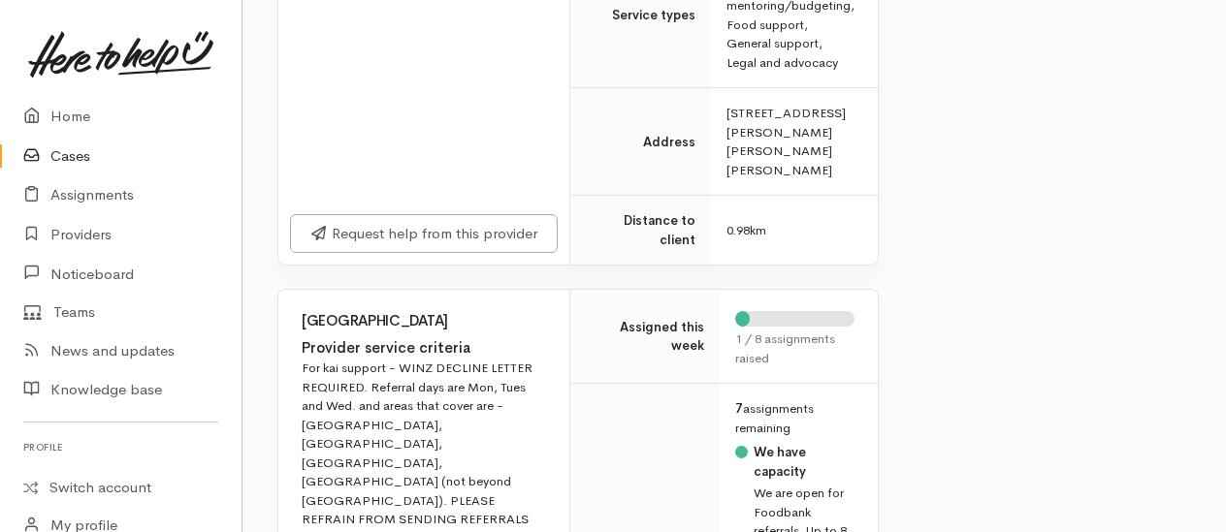
scroll to position [1261, 0]
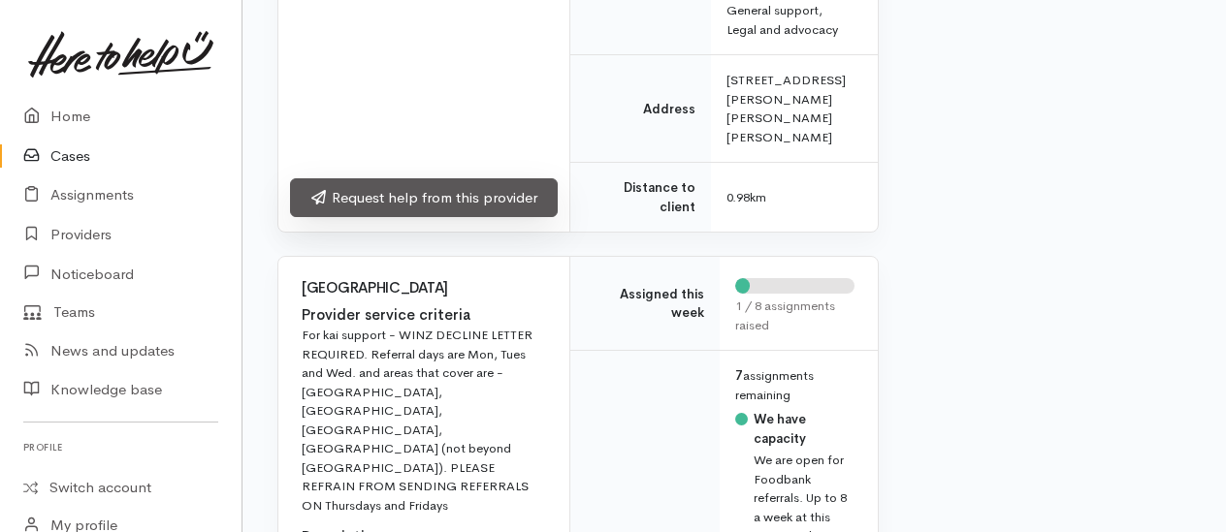
click at [442, 186] on link "Request help from this provider" at bounding box center [424, 198] width 268 height 40
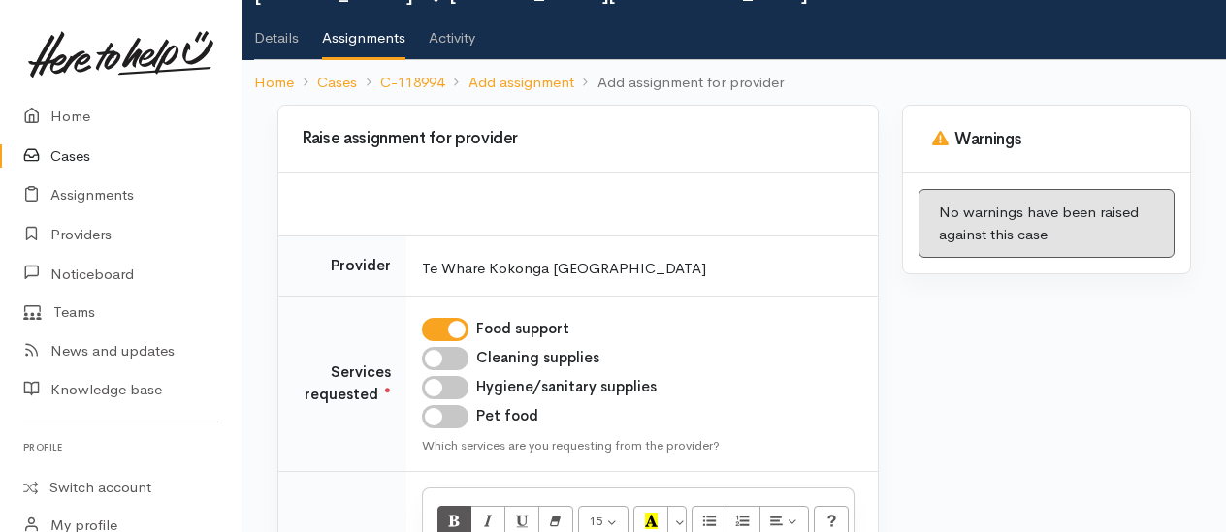
scroll to position [291, 0]
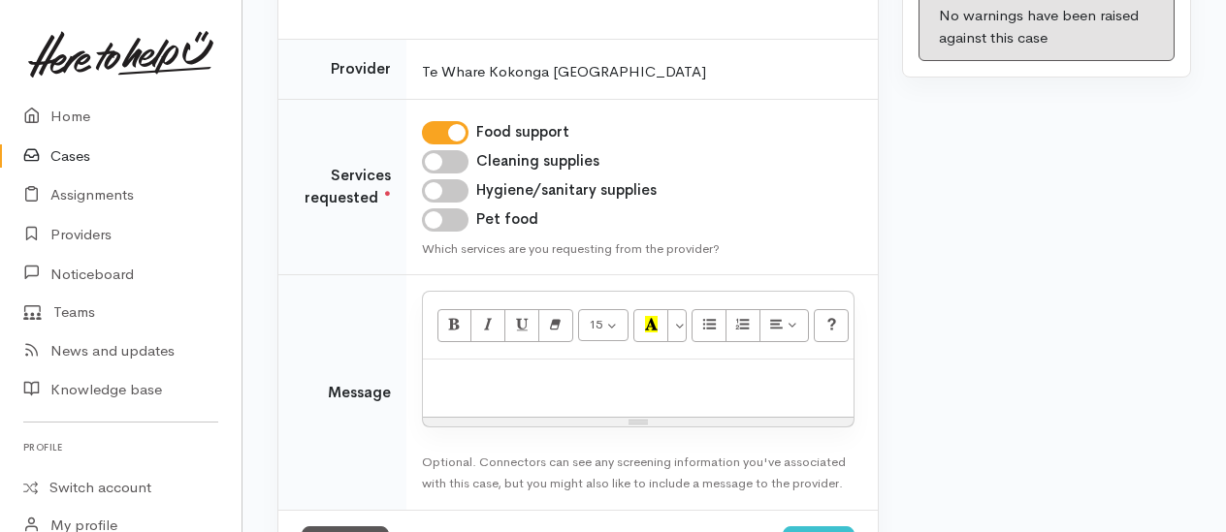
click at [440, 161] on input "Cleaning supplies" at bounding box center [445, 161] width 47 height 23
checkbox input "true"
click at [442, 186] on input "Hygiene/sanitary supplies" at bounding box center [445, 190] width 47 height 23
checkbox input "true"
click at [440, 216] on input "Pet food" at bounding box center [445, 219] width 47 height 23
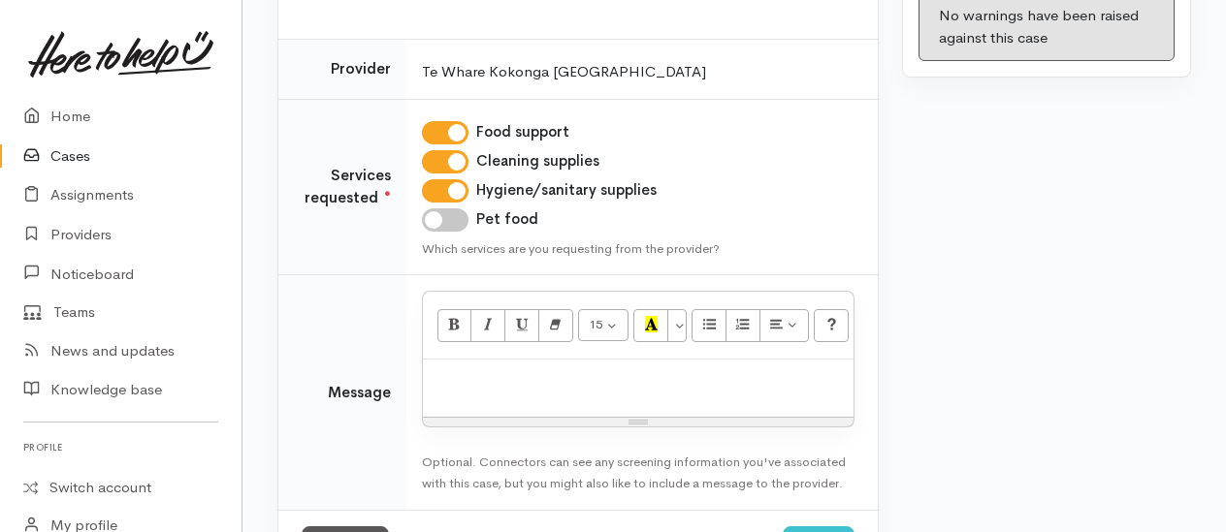
checkbox input "true"
click at [486, 373] on p at bounding box center [637, 380] width 411 height 22
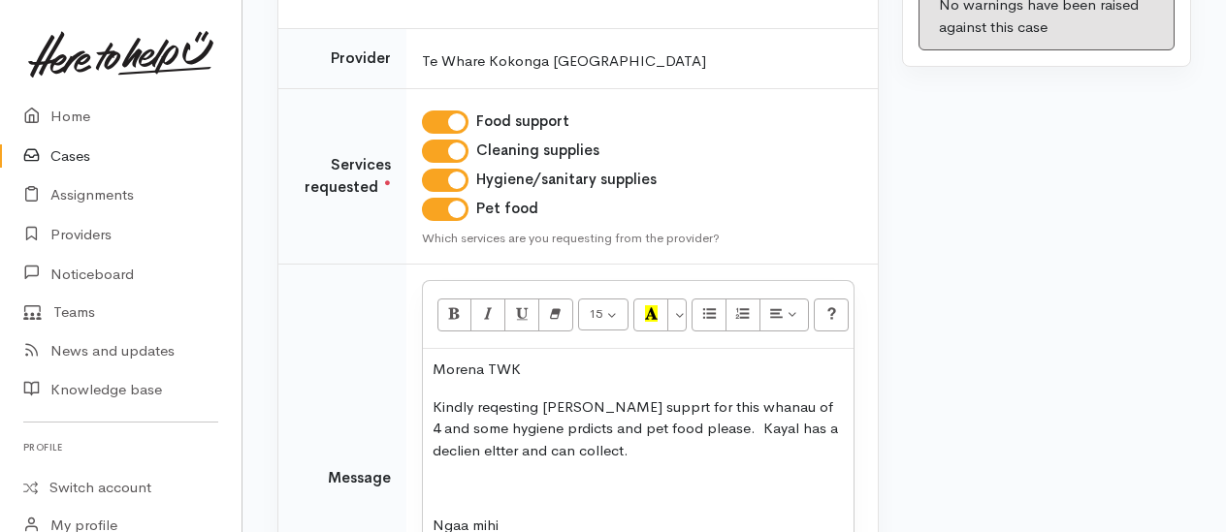
scroll to position [339, 0]
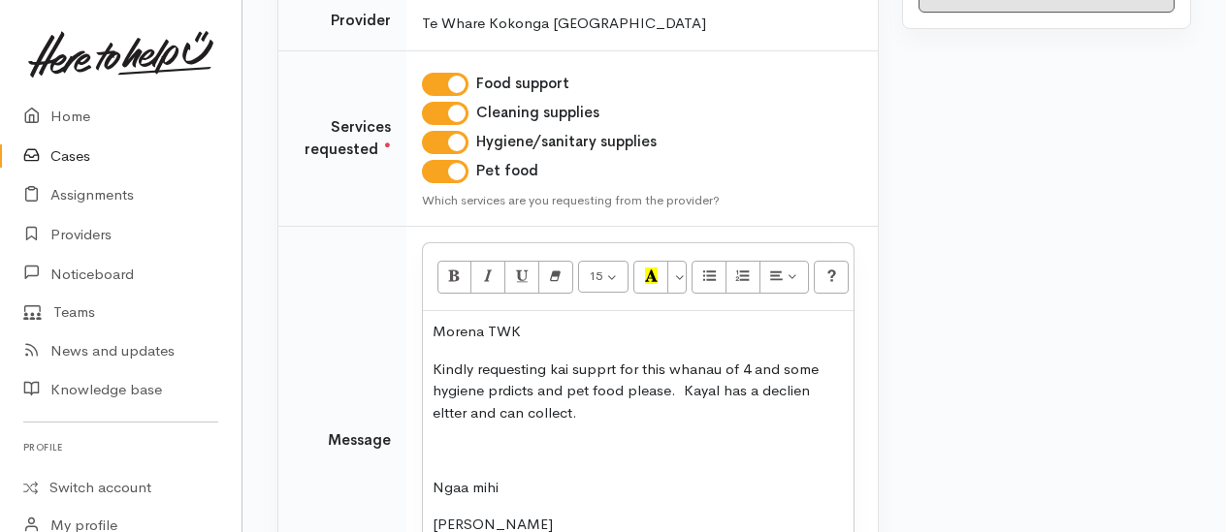
drag, startPoint x: 506, startPoint y: 390, endPoint x: 593, endPoint y: 426, distance: 94.4
click at [593, 426] on div "Morena TWK Kindly requesting kai supprt for this whanau of 4 and some hygiene p…" at bounding box center [638, 436] width 431 height 250
click at [612, 367] on p "Kindly requesting kai supprt for this whanau of 4 and some hygiene products and…" at bounding box center [637, 392] width 411 height 66
click at [495, 389] on p "Kindly requesting kai support for this whanau of 4 and some hygiene products an…" at bounding box center [637, 392] width 411 height 66
click at [827, 390] on p "Kindly requesting kai support for this whanau of 4 and some hygiene and cleanin…" at bounding box center [637, 392] width 411 height 66
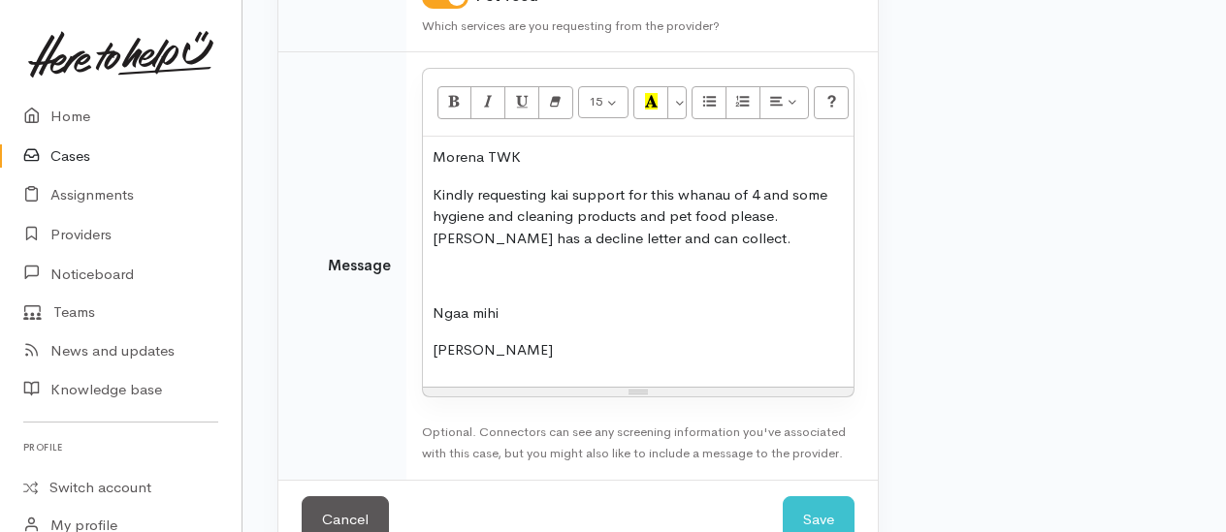
scroll to position [560, 0]
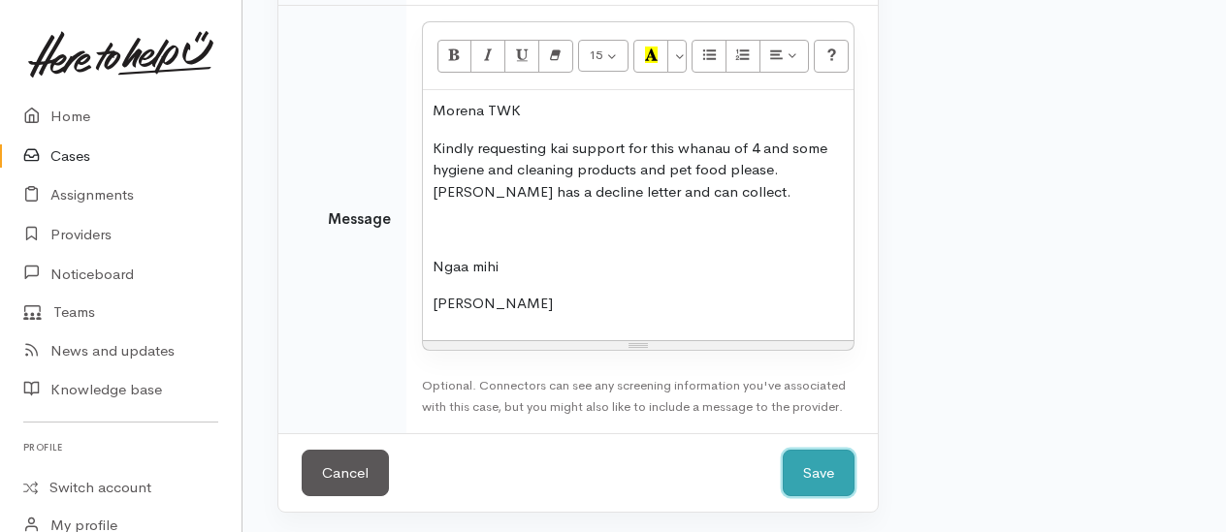
click at [811, 466] on button "Save" at bounding box center [819, 474] width 72 height 48
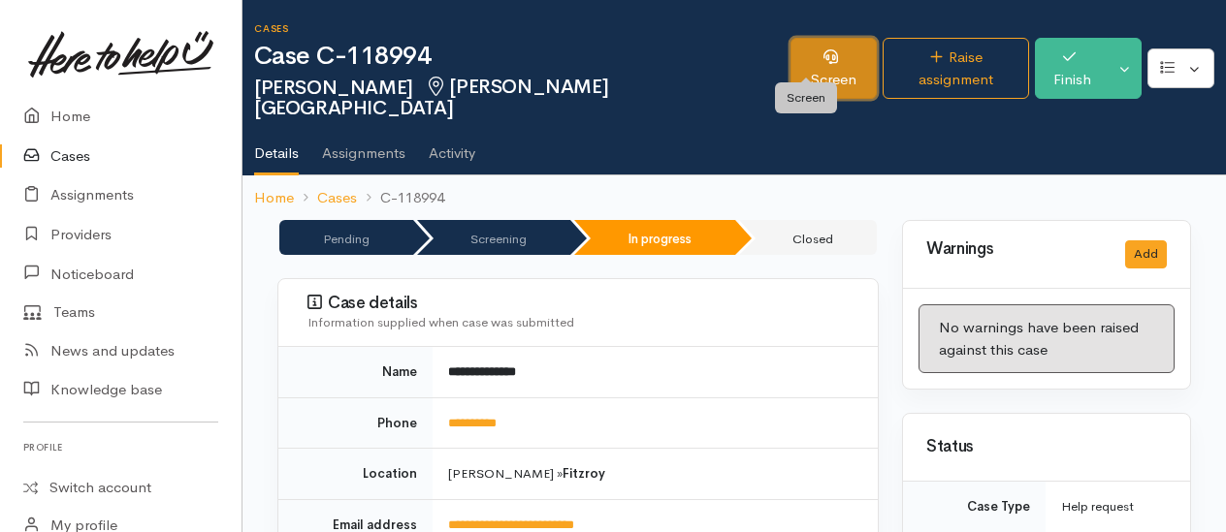
click at [807, 64] on link "Screen" at bounding box center [833, 68] width 86 height 61
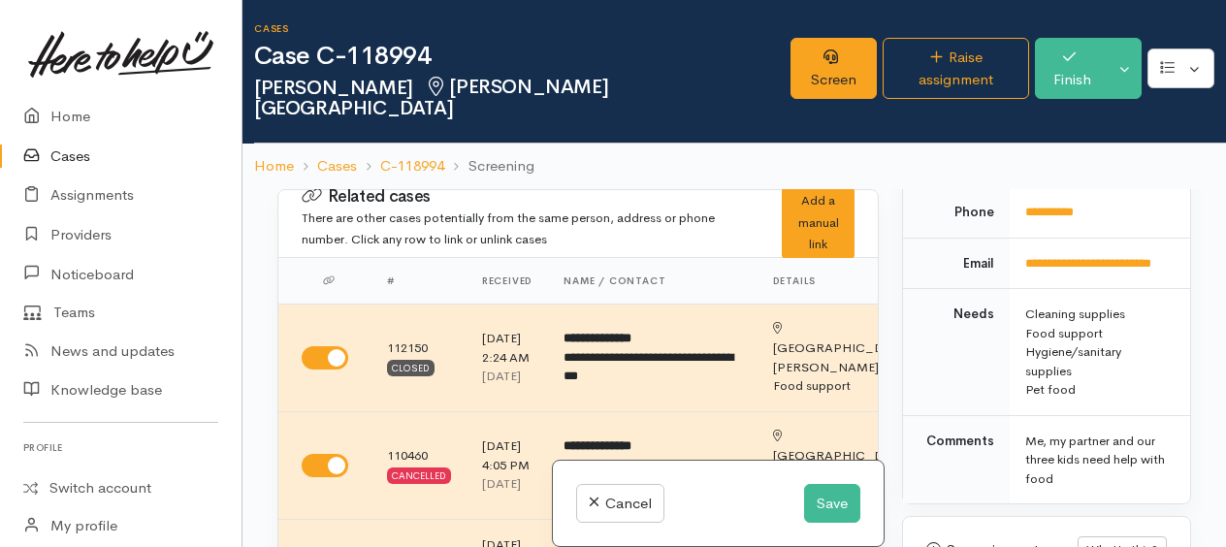
scroll to position [1455, 0]
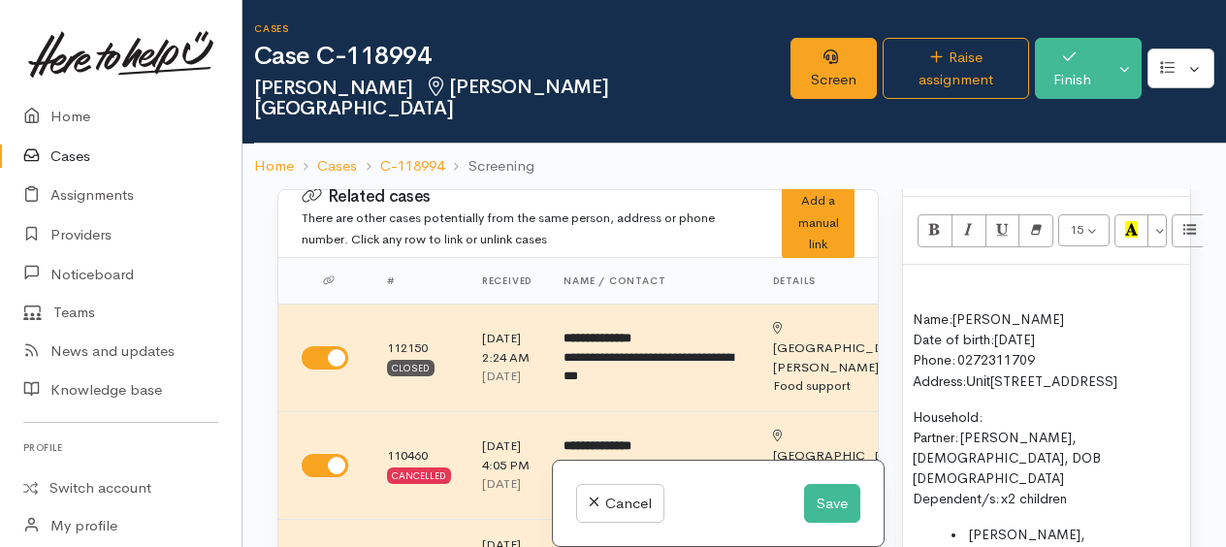
click at [942, 265] on div "15 8 9 10 11 12 14 18 24 36 Background Color Transparent Select #ffff00 Text Co…" at bounding box center [1046, 231] width 287 height 68
click at [931, 294] on p at bounding box center [1046, 283] width 268 height 19
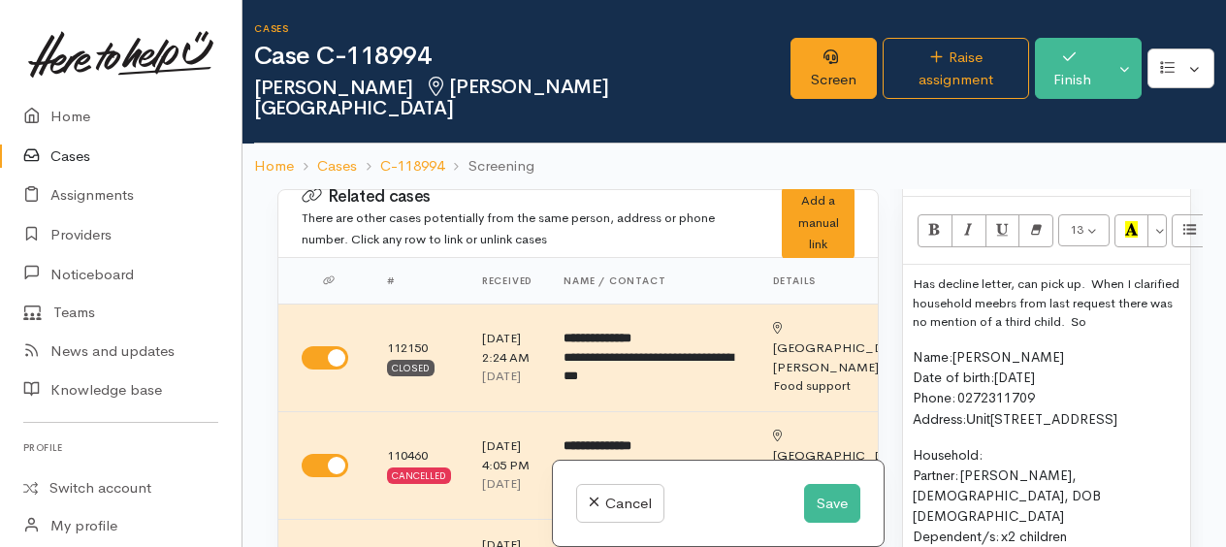
drag, startPoint x: 1049, startPoint y: 368, endPoint x: 999, endPoint y: 404, distance: 61.9
click at [987, 366] on span "Kayla Anderson" at bounding box center [1008, 356] width 112 height 17
click at [960, 332] on p "Has decline letter, can pick up. When I clarified household members based on la…" at bounding box center [1046, 302] width 268 height 57
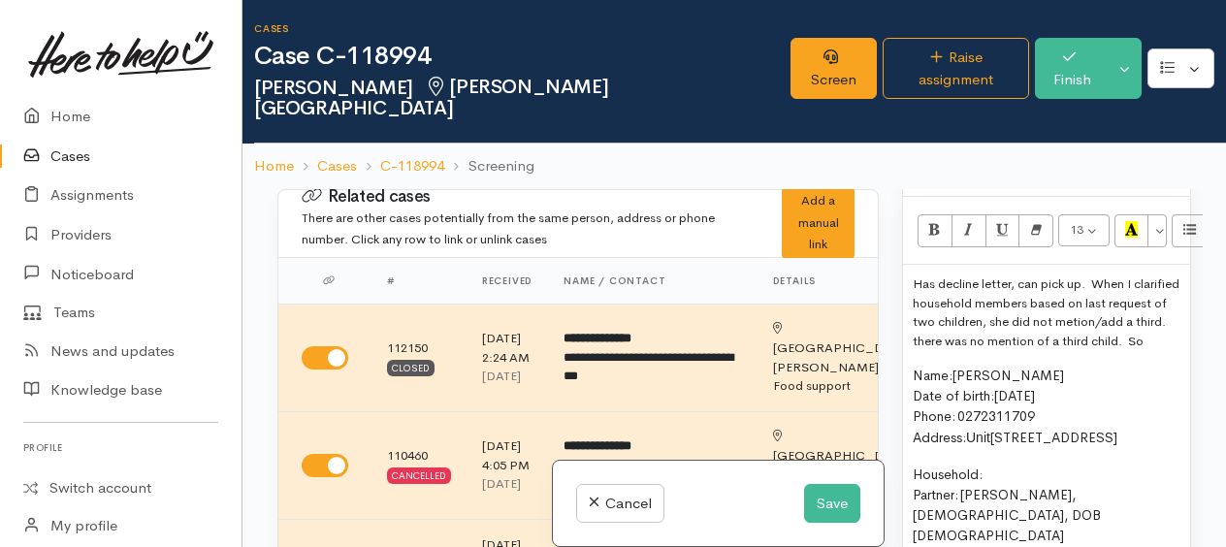
drag, startPoint x: 947, startPoint y: 406, endPoint x: 1049, endPoint y: 427, distance: 103.8
click at [1049, 350] on p "Has decline letter, can pick up. When I clarified household members based on la…" at bounding box center [1046, 312] width 268 height 76
click at [1060, 350] on p "Has decline letter, can pick up. When I clarified household members based on la…" at bounding box center [1046, 312] width 268 height 76
drag, startPoint x: 1034, startPoint y: 406, endPoint x: 1043, endPoint y: 419, distance: 15.9
click at [1043, 350] on p "Has decline letter, can pick up. When I clarified household members based on la…" at bounding box center [1046, 312] width 268 height 76
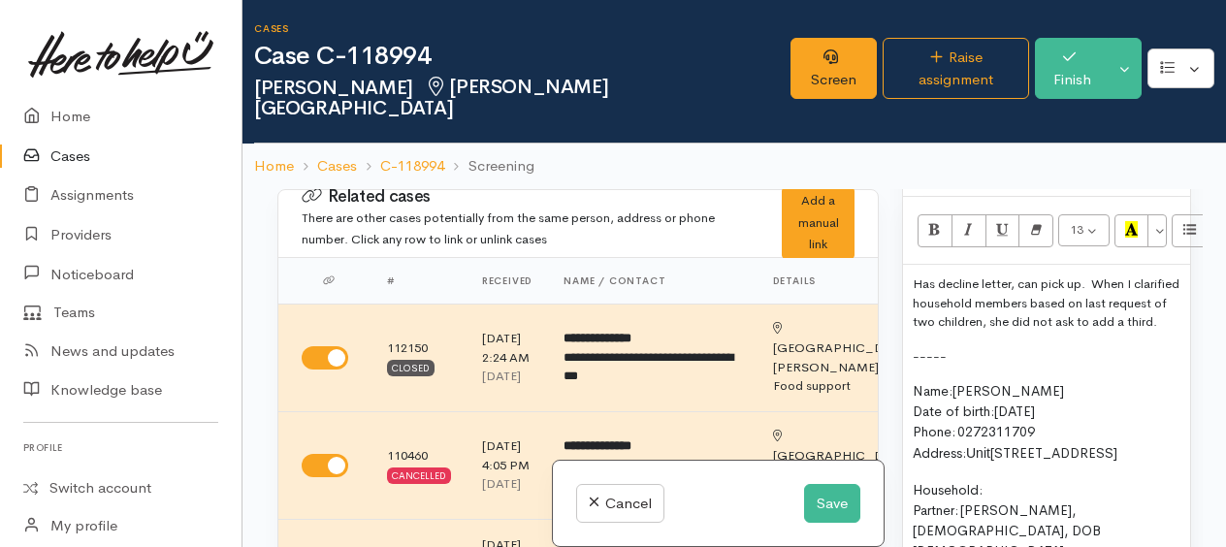
click at [1008, 332] on p "Has decline letter, can pick up. When I clarified household members based on la…" at bounding box center [1046, 302] width 268 height 57
click at [1051, 332] on p "Has decline letter, can pick up. When I clarified household members based on la…" at bounding box center [1046, 302] width 268 height 57
click at [951, 332] on p "Has decline letter, can pick up. When I clarified household members based on la…" at bounding box center [1046, 302] width 268 height 57
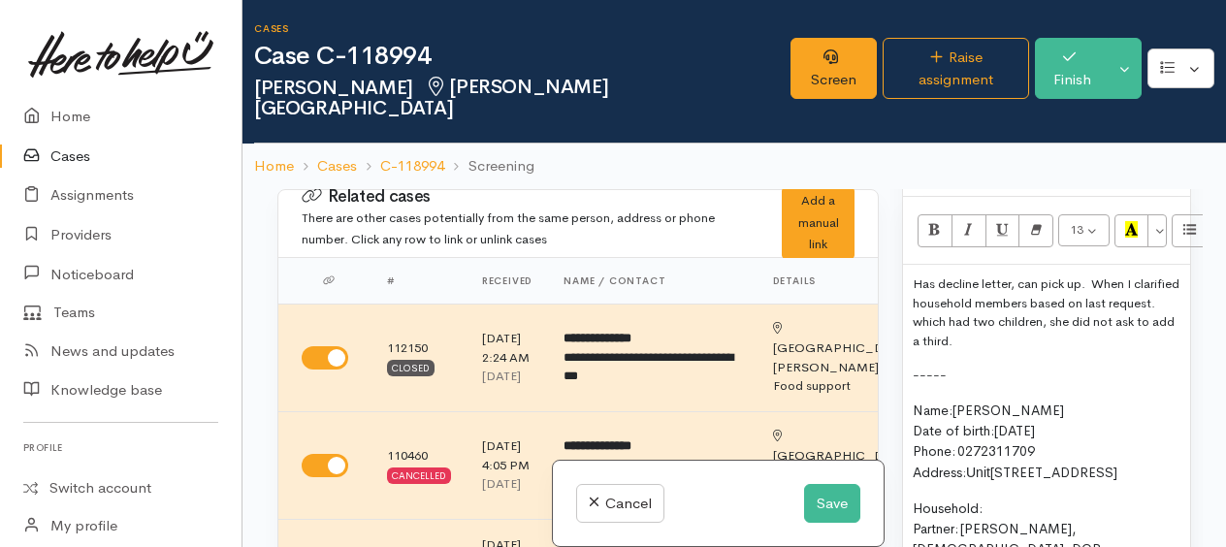
click at [964, 350] on p "Has decline letter, can pick up. When I clarified household members based on la…" at bounding box center [1046, 312] width 268 height 76
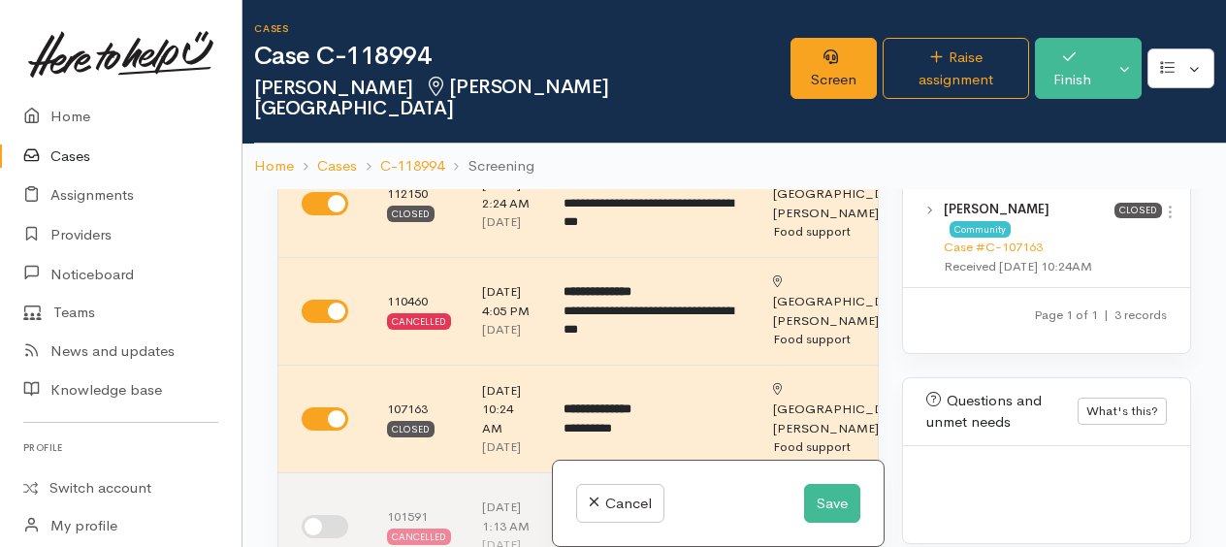
scroll to position [388, 0]
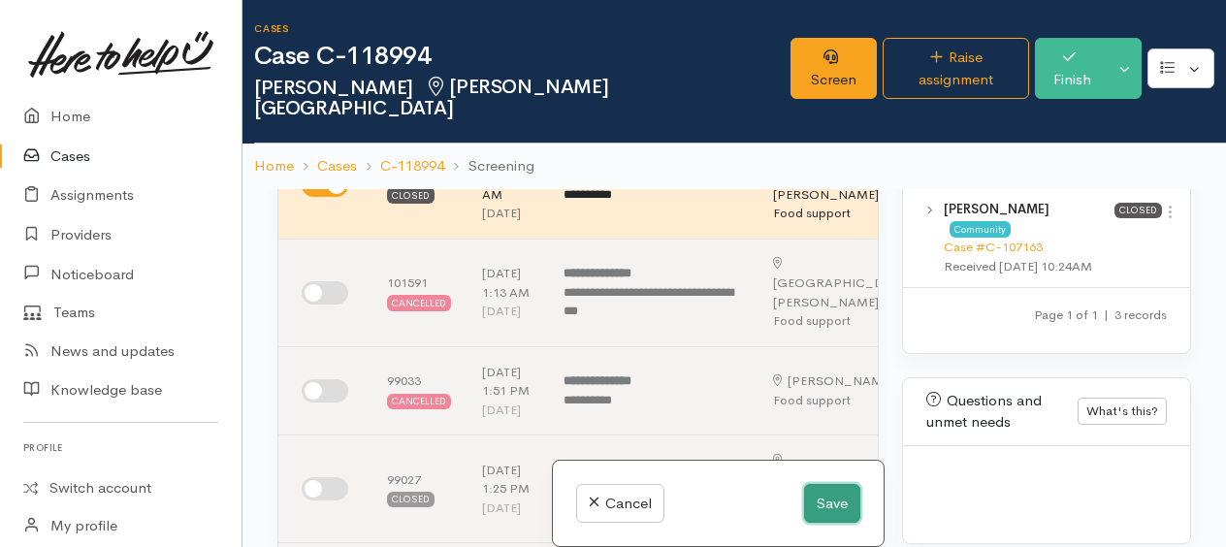
click at [830, 498] on button "Save" at bounding box center [832, 504] width 56 height 40
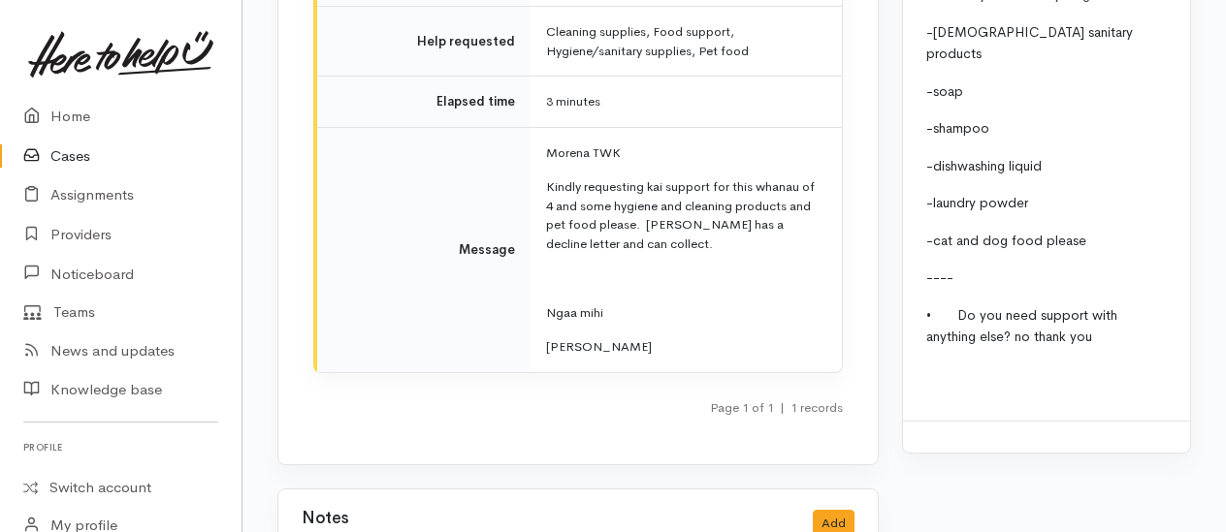
scroll to position [2648, 0]
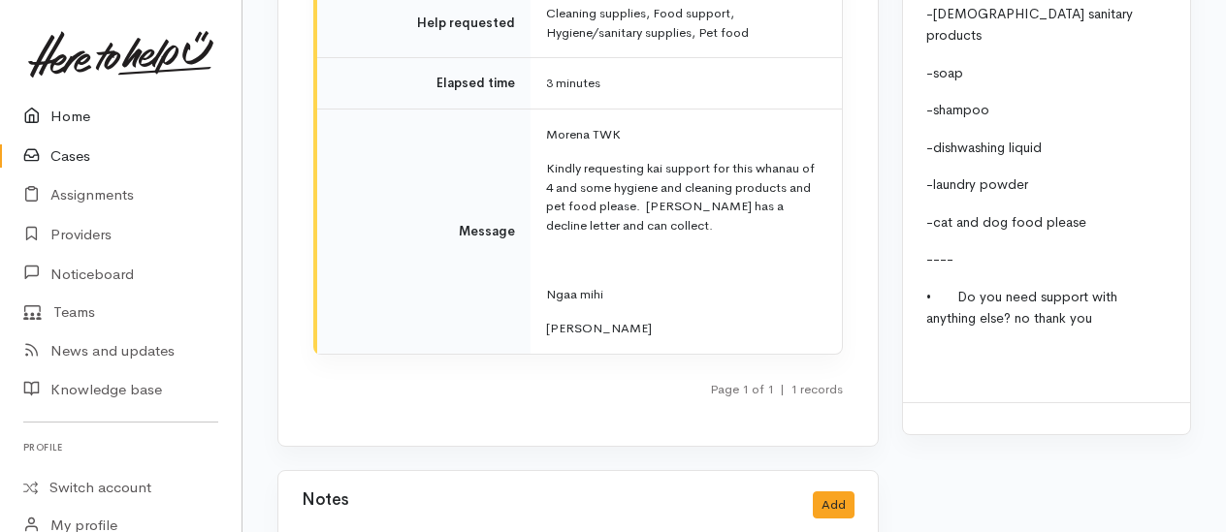
click at [66, 118] on link "Home" at bounding box center [120, 117] width 241 height 40
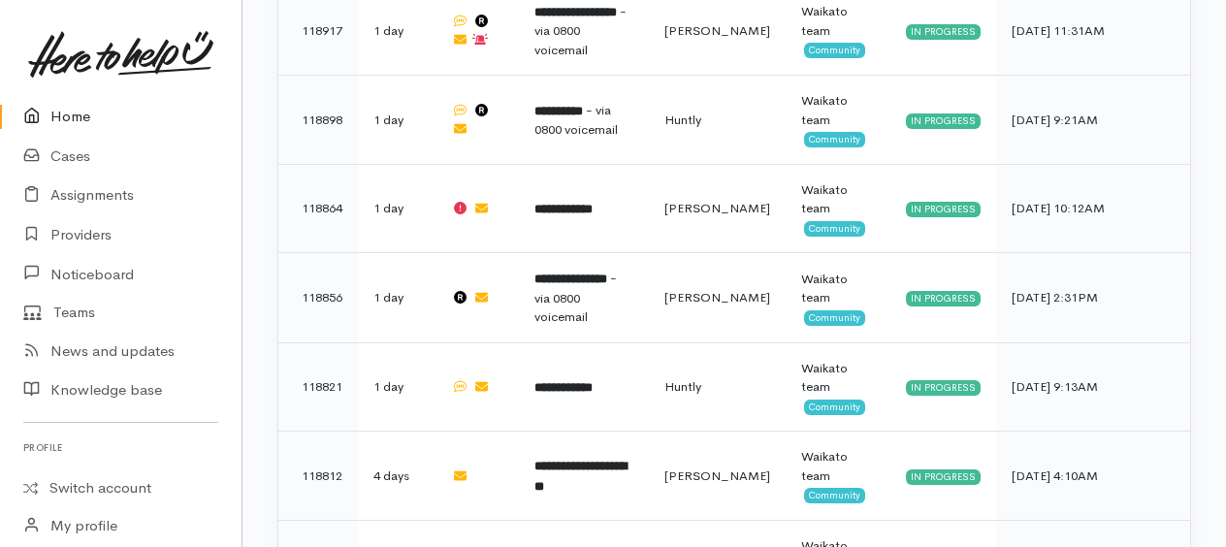
scroll to position [1939, 0]
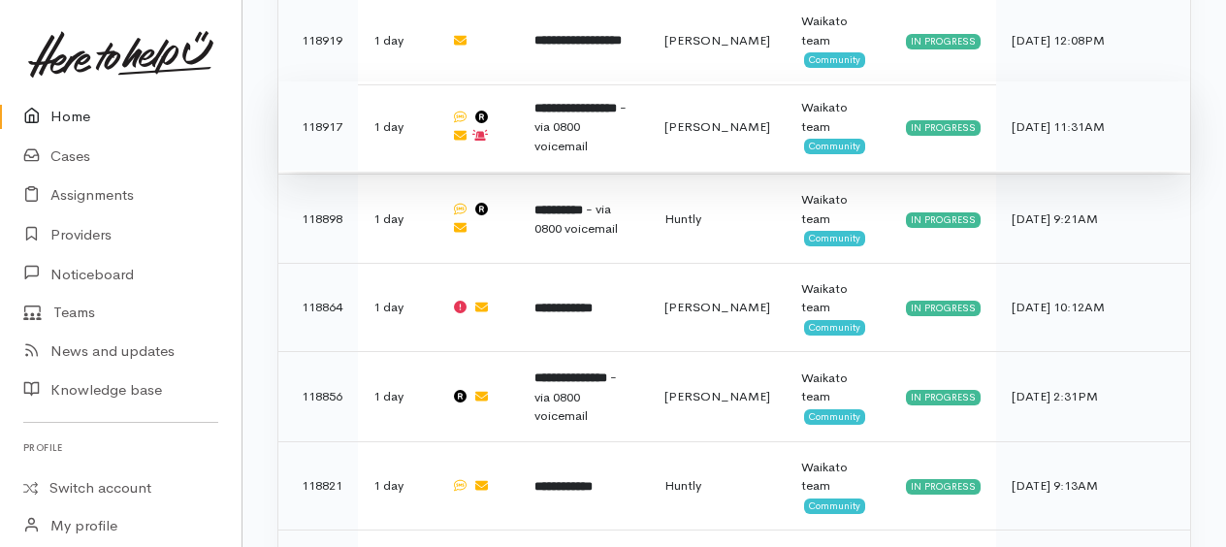
click at [594, 110] on b "**********" at bounding box center [575, 108] width 82 height 13
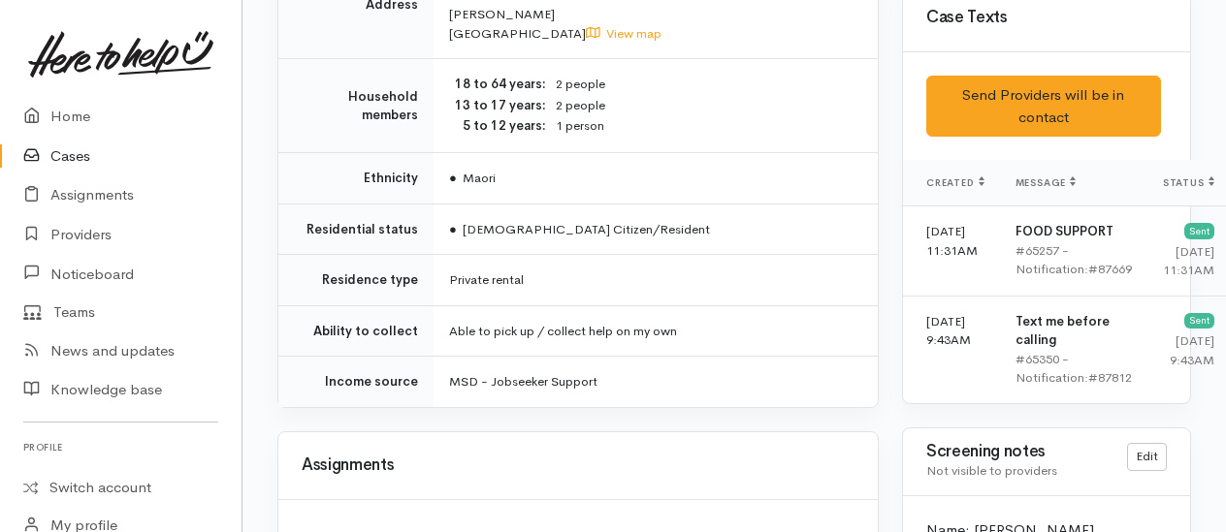
scroll to position [2715, 0]
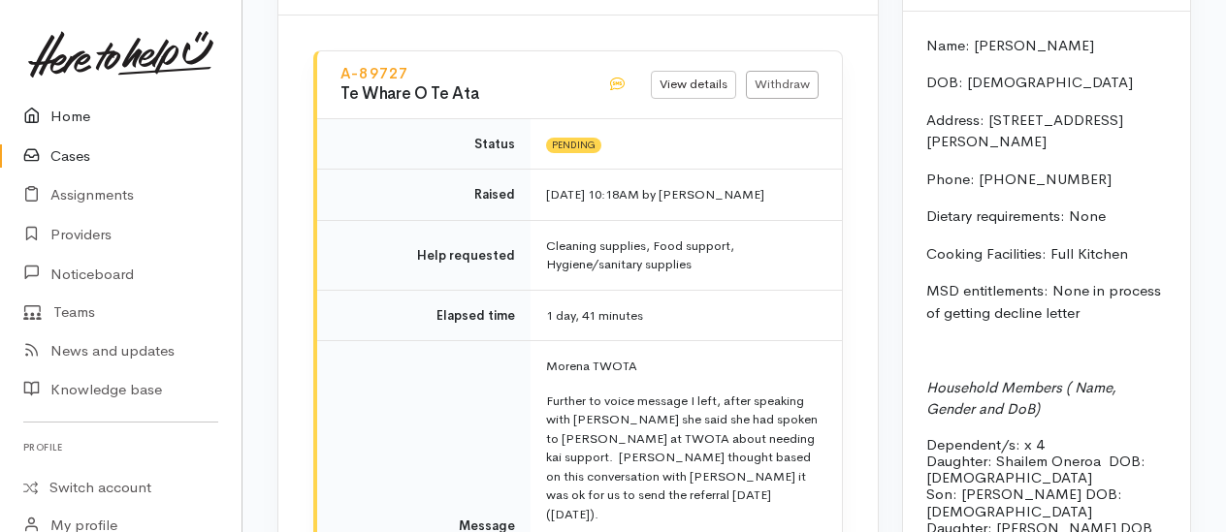
click at [81, 112] on link "Home" at bounding box center [120, 117] width 241 height 40
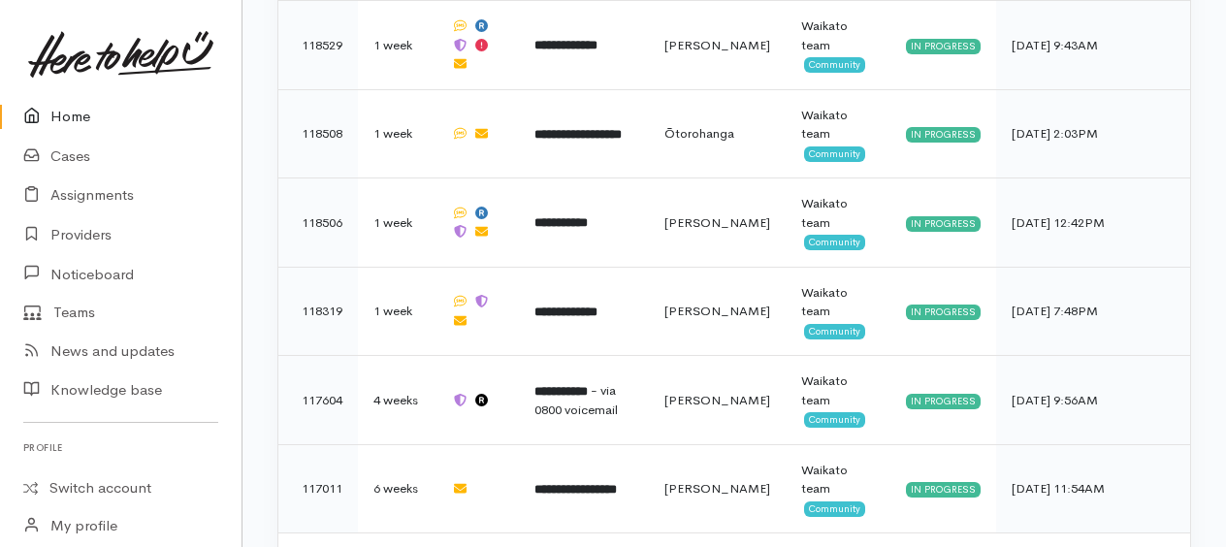
scroll to position [3151, 0]
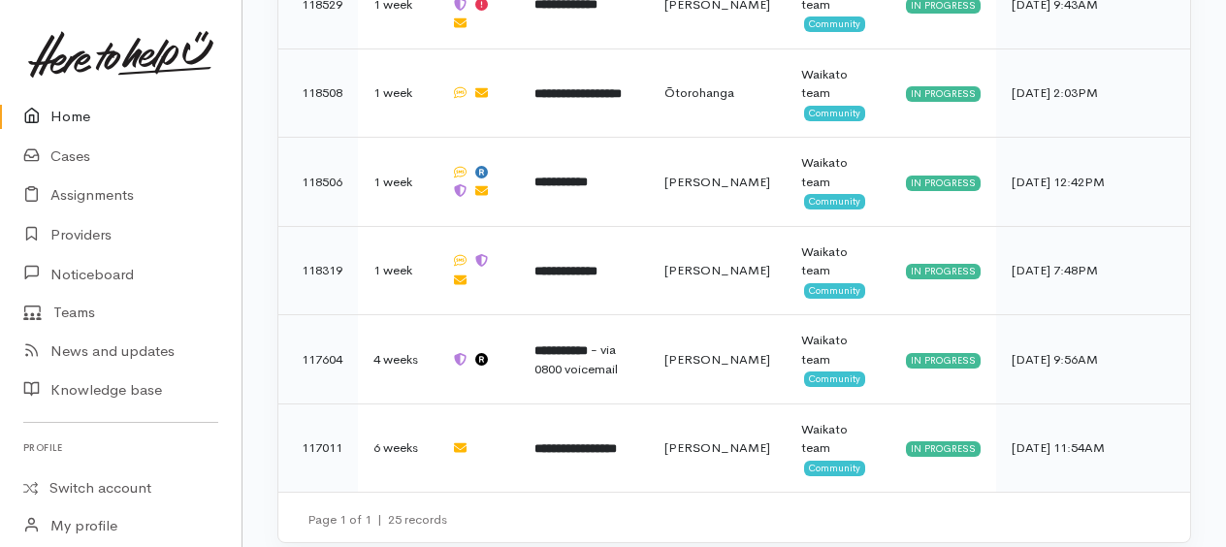
drag, startPoint x: 72, startPoint y: 116, endPoint x: 102, endPoint y: 109, distance: 31.0
click at [72, 116] on link "Home" at bounding box center [120, 117] width 241 height 40
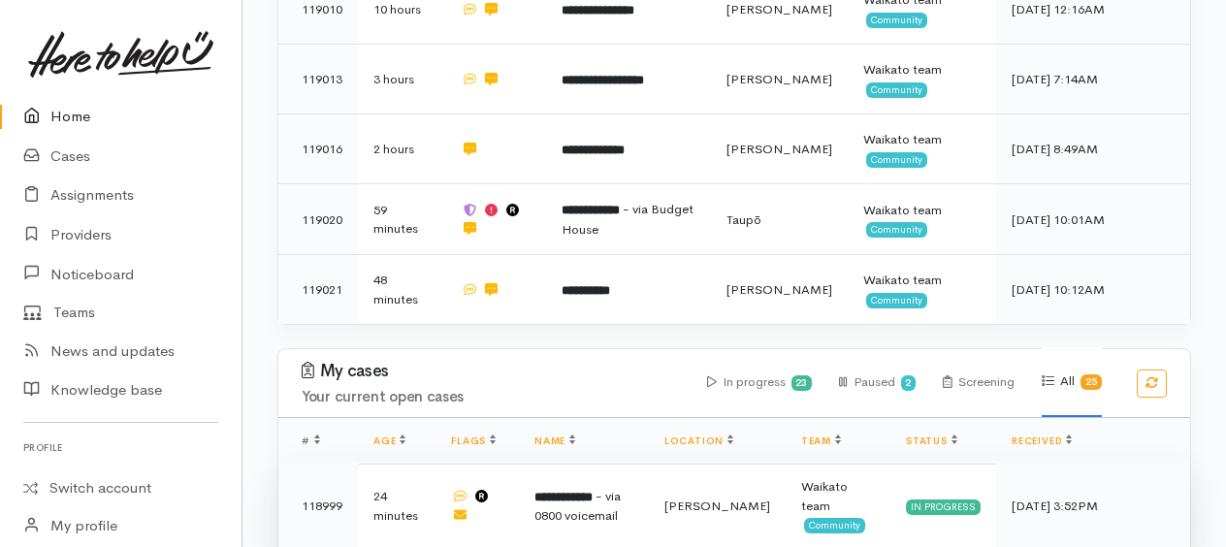
scroll to position [970, 0]
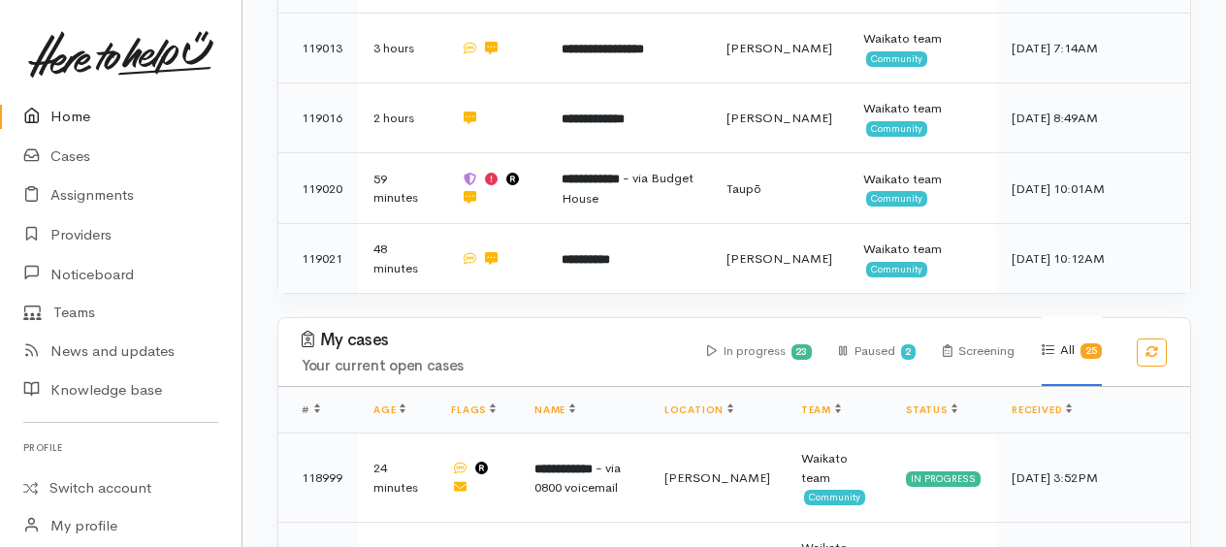
click at [70, 113] on link "Home" at bounding box center [120, 117] width 241 height 40
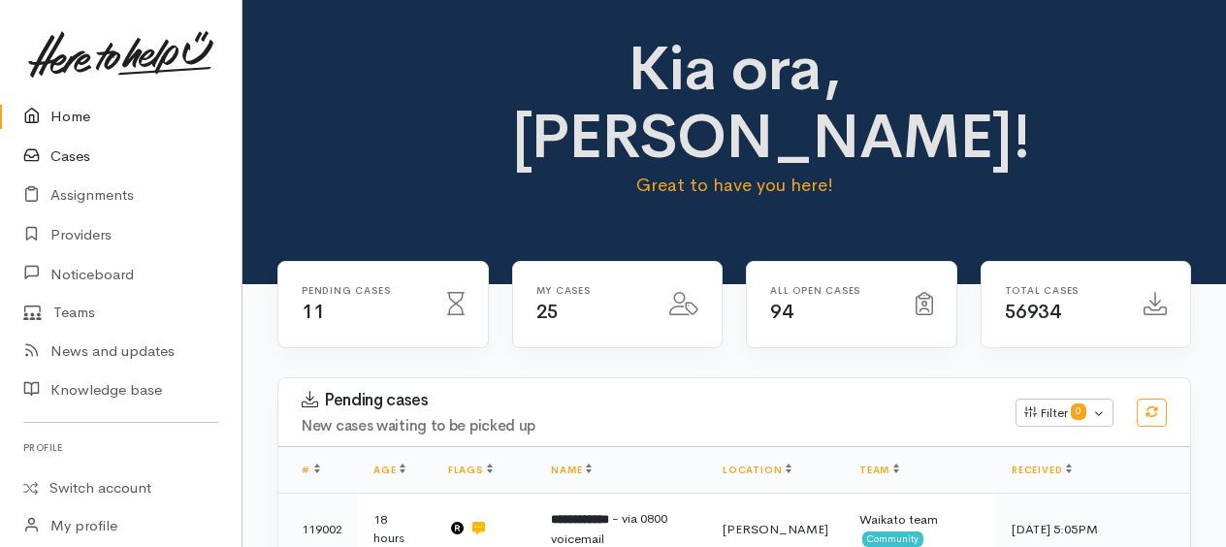
click at [75, 147] on link "Cases" at bounding box center [120, 157] width 241 height 40
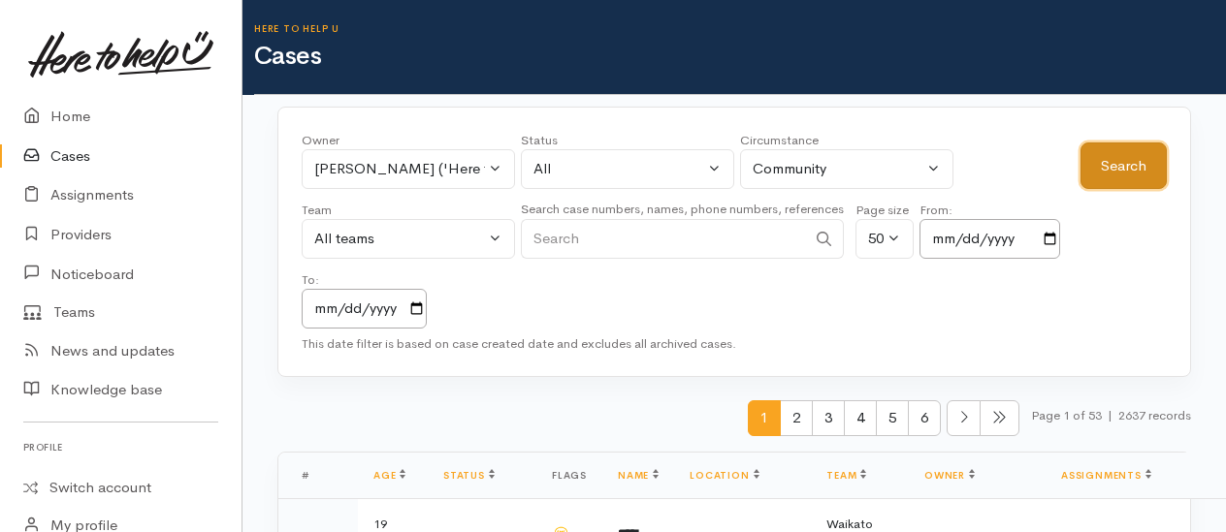
click at [1113, 175] on button "Search" at bounding box center [1123, 167] width 86 height 48
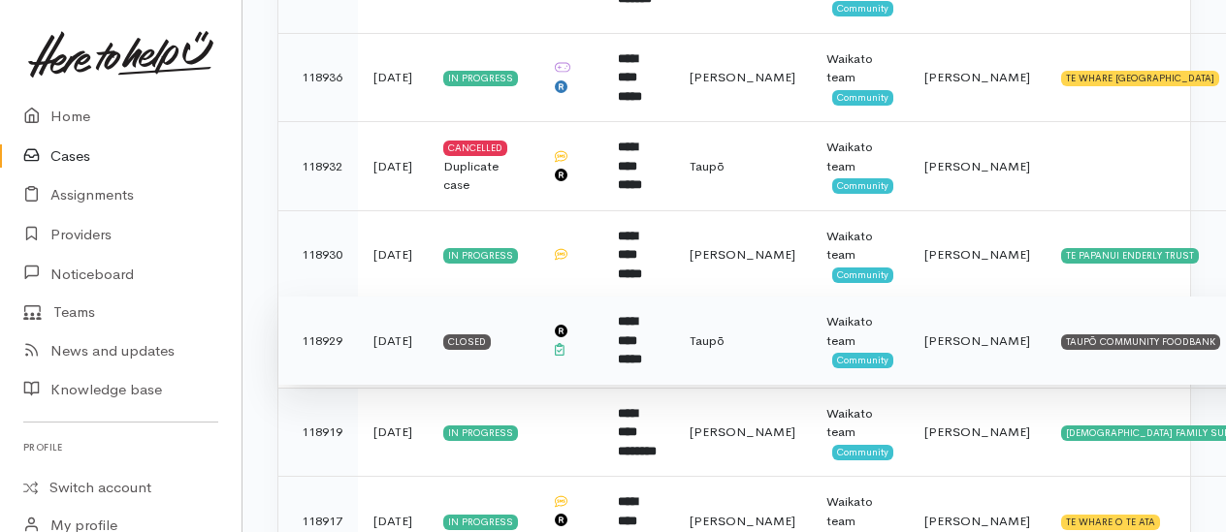
scroll to position [873, 0]
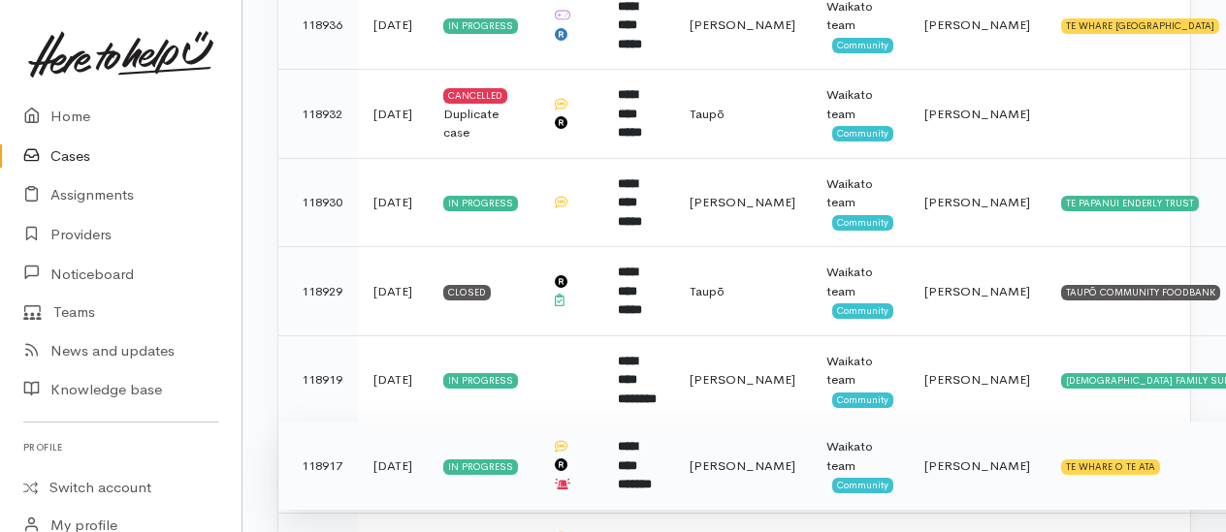
click at [652, 450] on b "**********" at bounding box center [635, 465] width 34 height 50
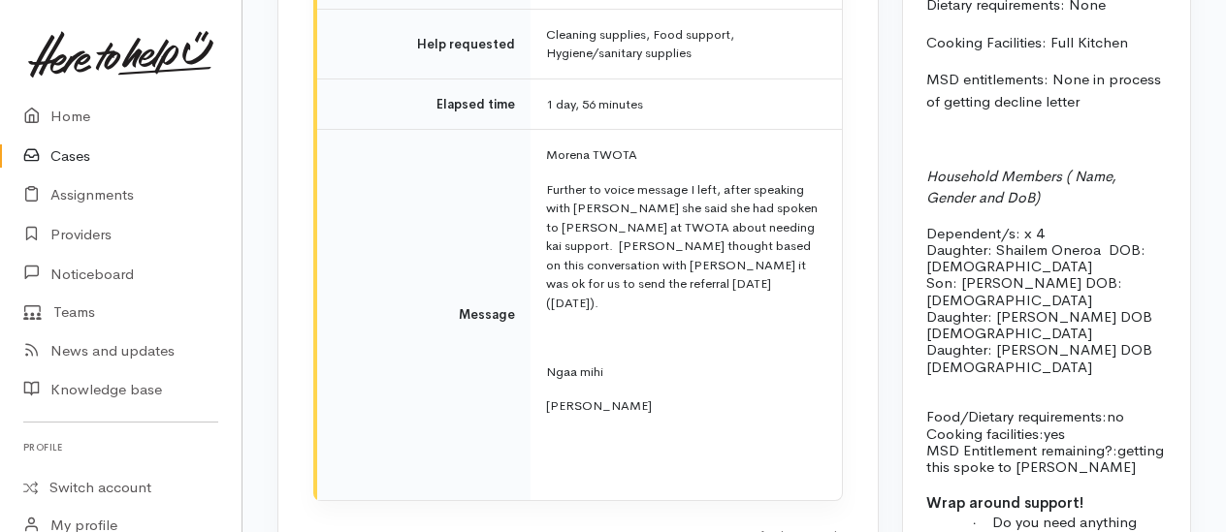
scroll to position [3006, 0]
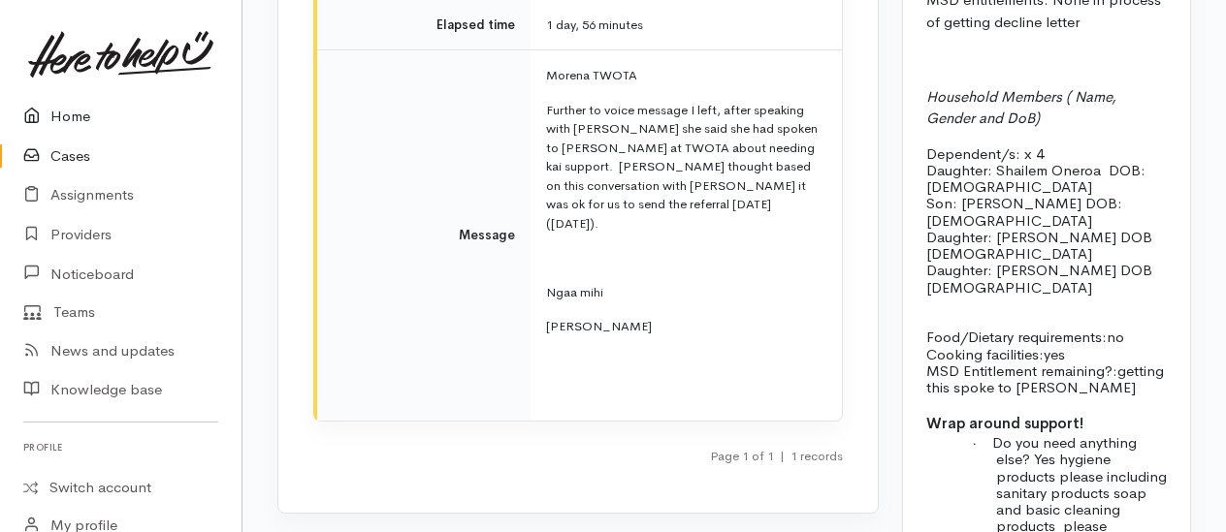
click at [73, 107] on link "Home" at bounding box center [120, 117] width 241 height 40
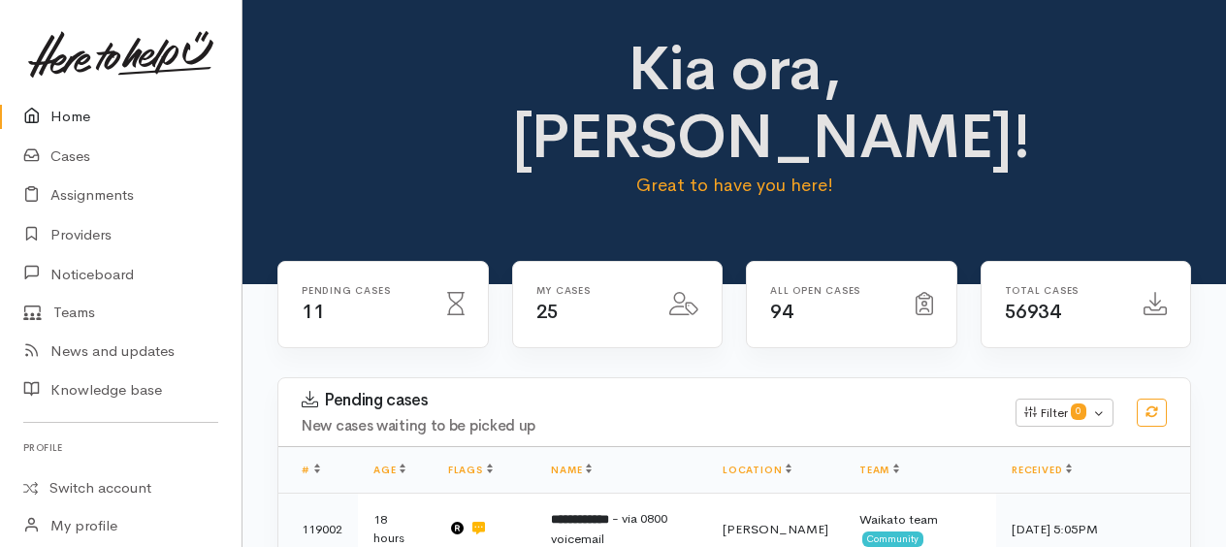
click at [58, 116] on link "Home" at bounding box center [120, 117] width 241 height 40
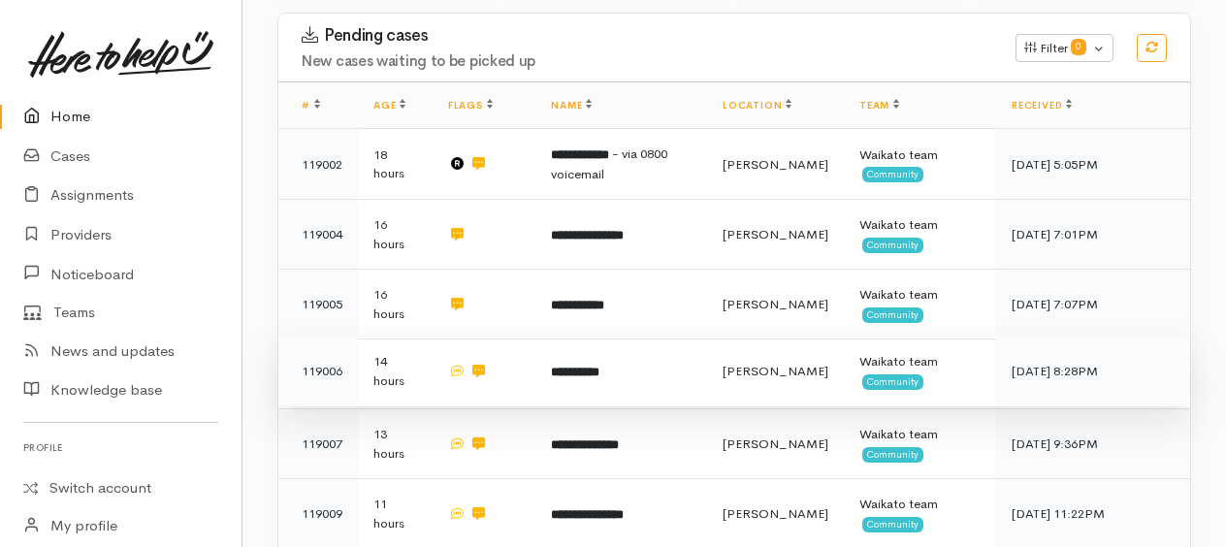
scroll to position [388, 0]
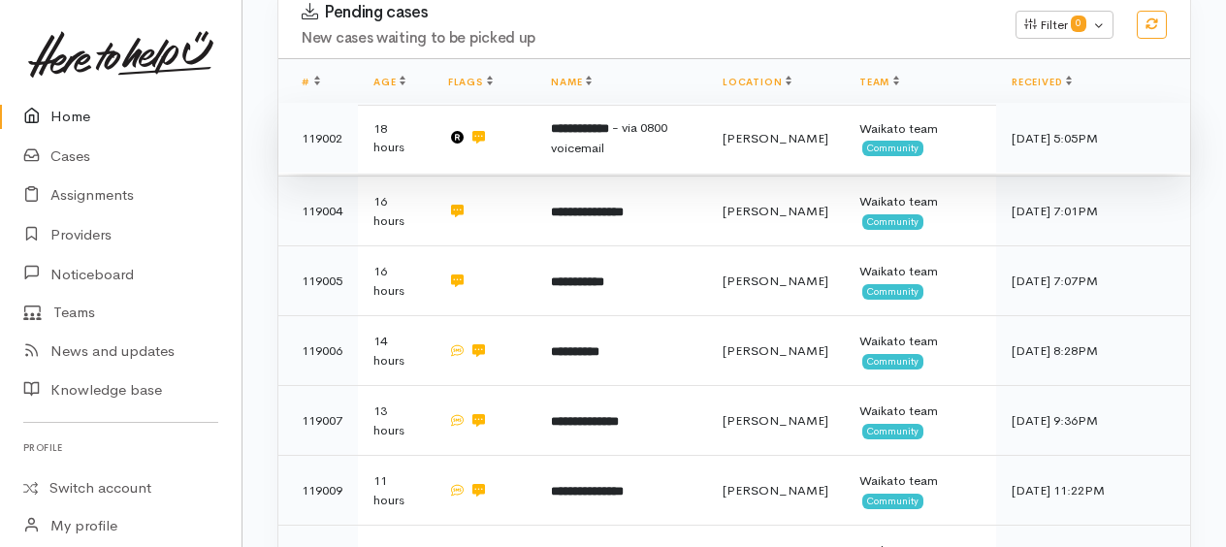
click at [593, 130] on b "**********" at bounding box center [580, 128] width 58 height 13
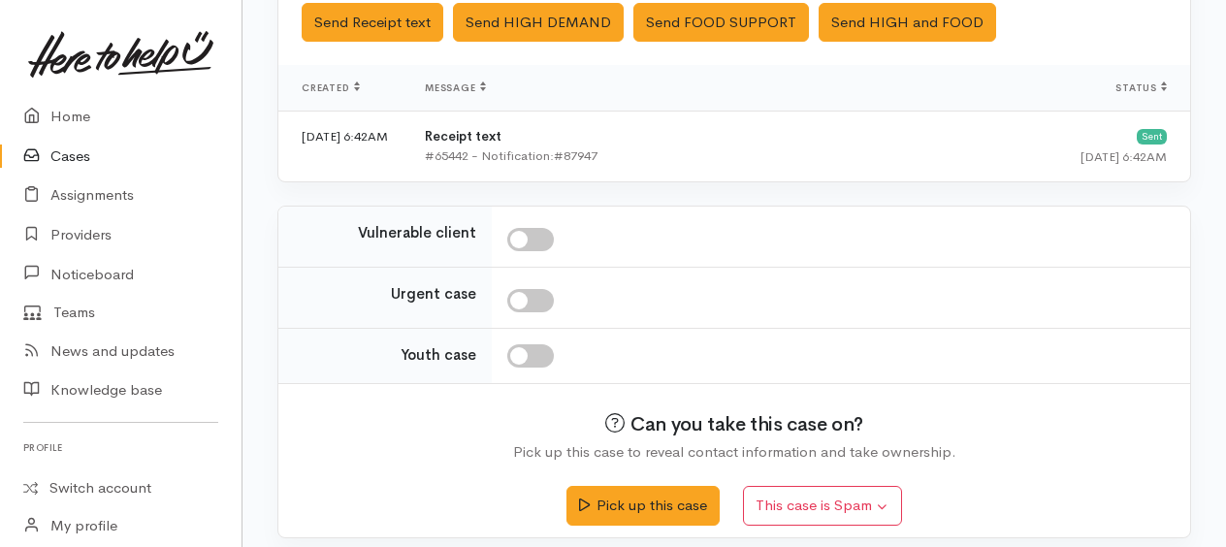
scroll to position [784, 0]
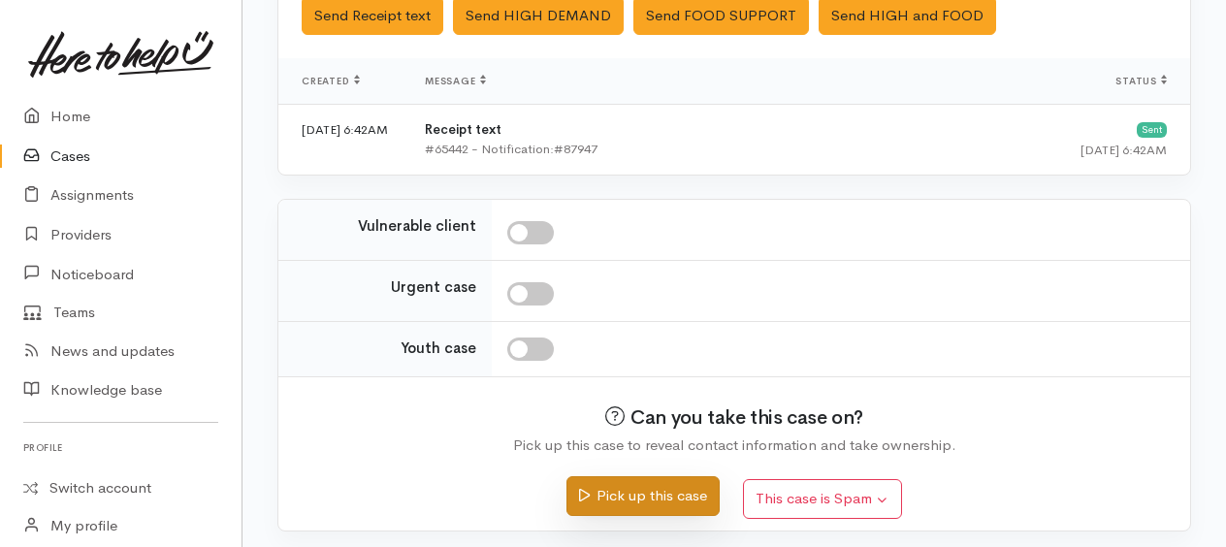
click at [646, 485] on button "Pick up this case" at bounding box center [642, 496] width 152 height 40
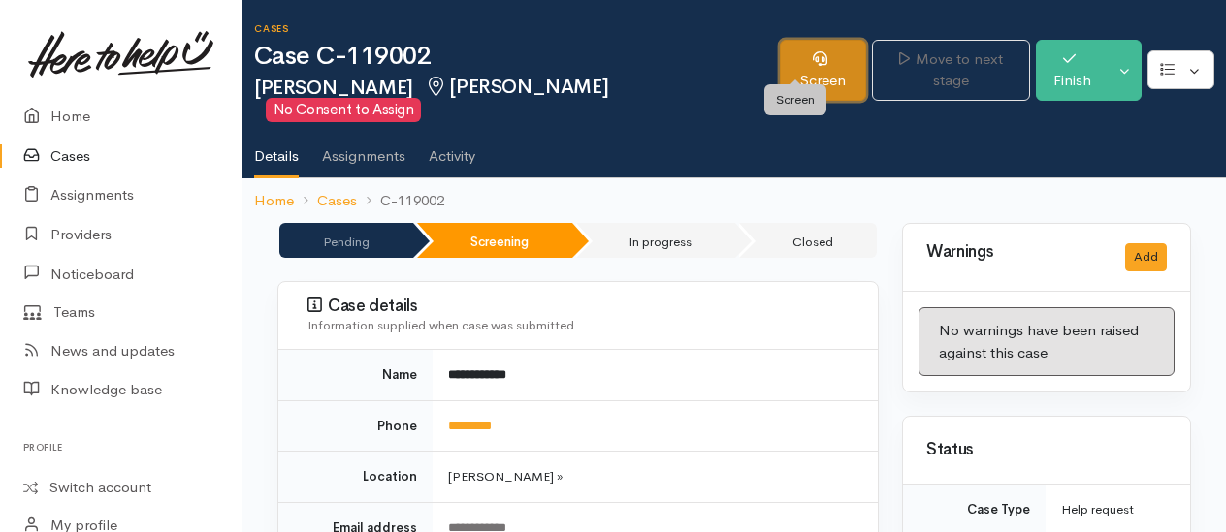
click at [786, 55] on link "Screen" at bounding box center [823, 70] width 86 height 61
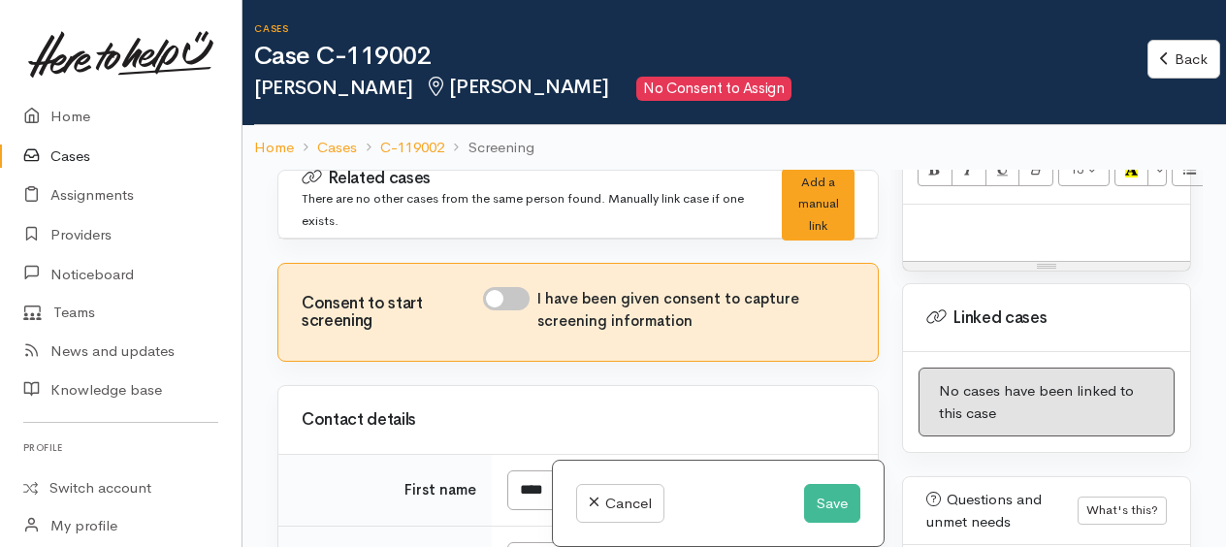
scroll to position [1455, 0]
click at [823, 499] on button "Save" at bounding box center [832, 504] width 56 height 40
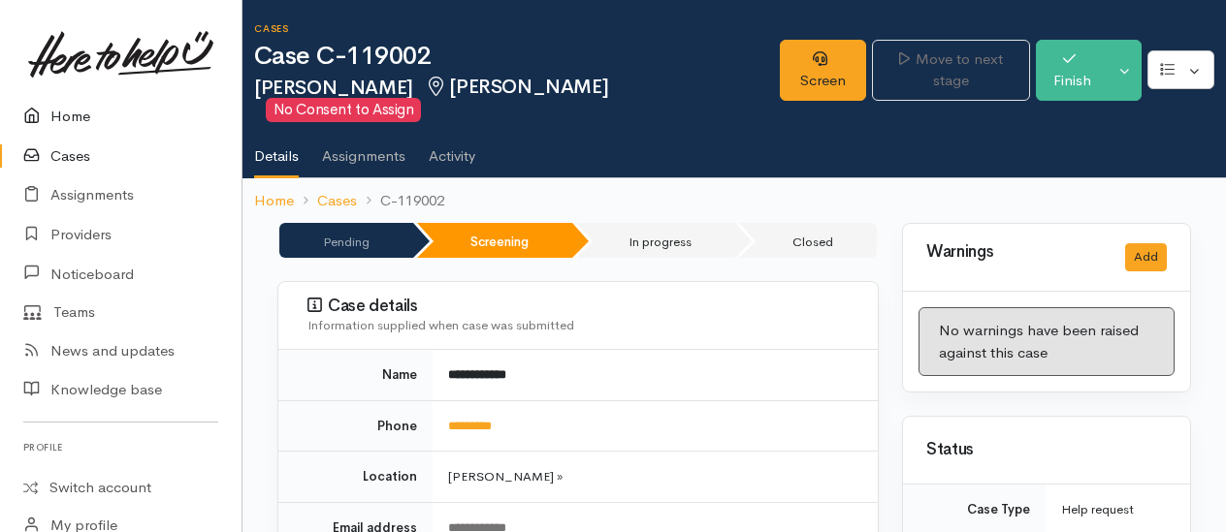
click at [66, 120] on link "Home" at bounding box center [120, 117] width 241 height 40
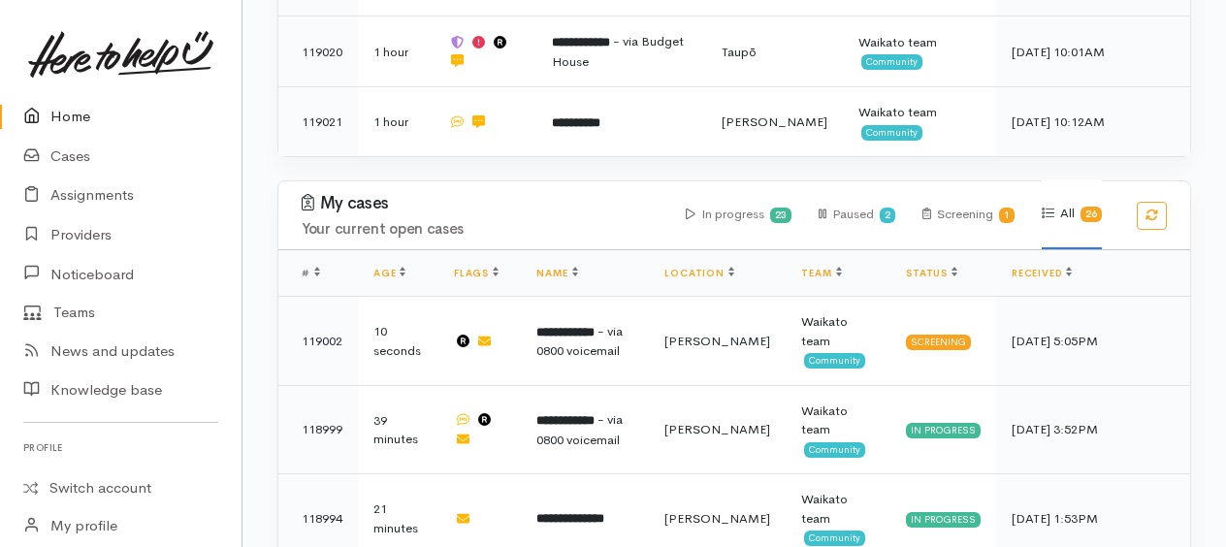
scroll to position [1067, 0]
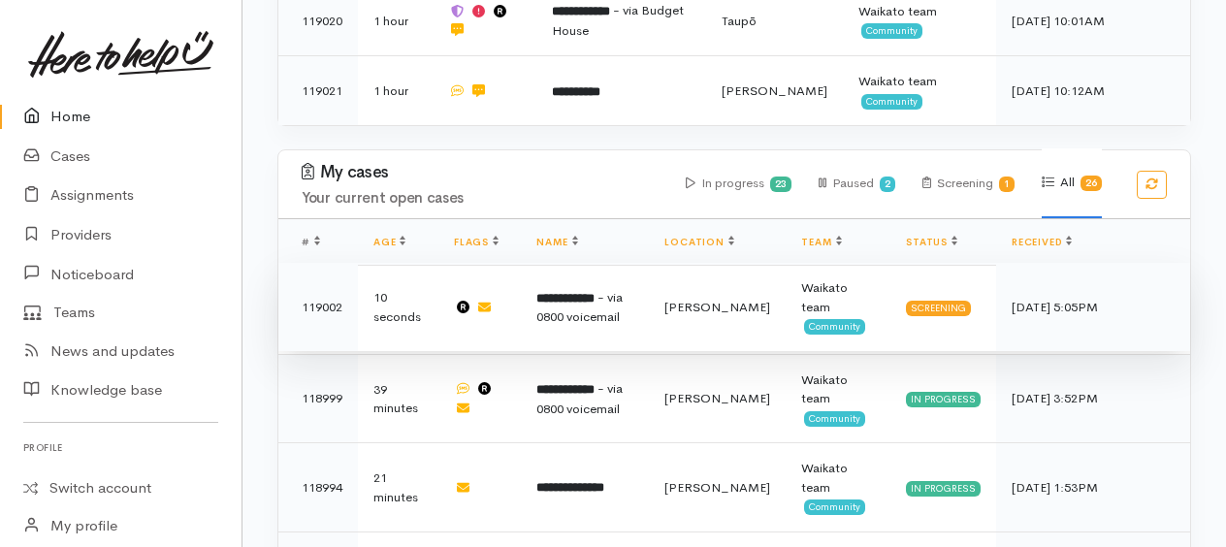
click at [578, 304] on span "- via 0800 voicemail" at bounding box center [579, 307] width 86 height 37
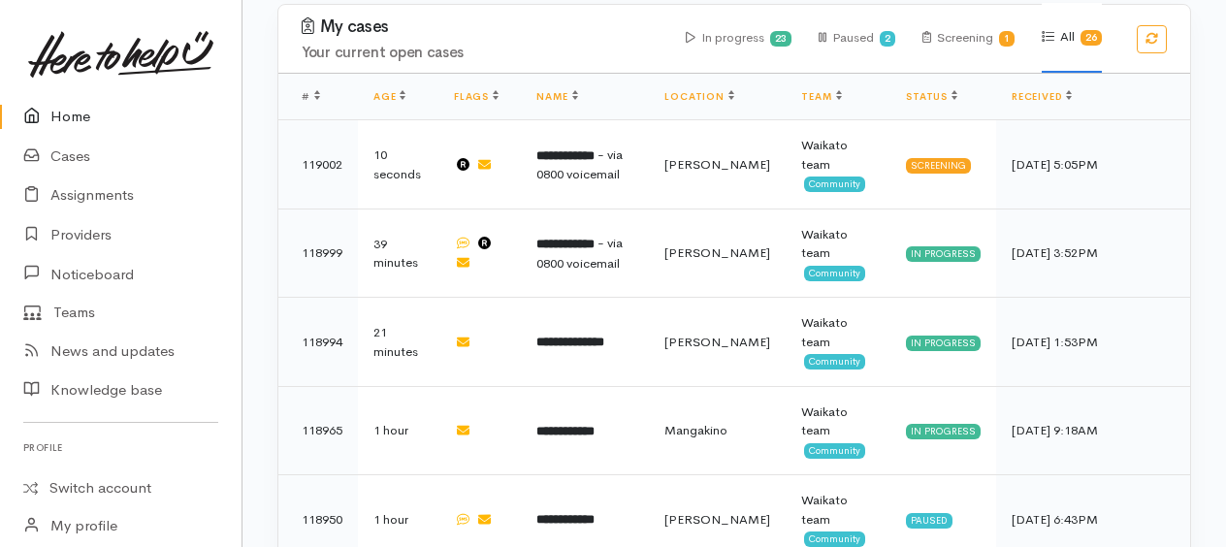
scroll to position [1040, 0]
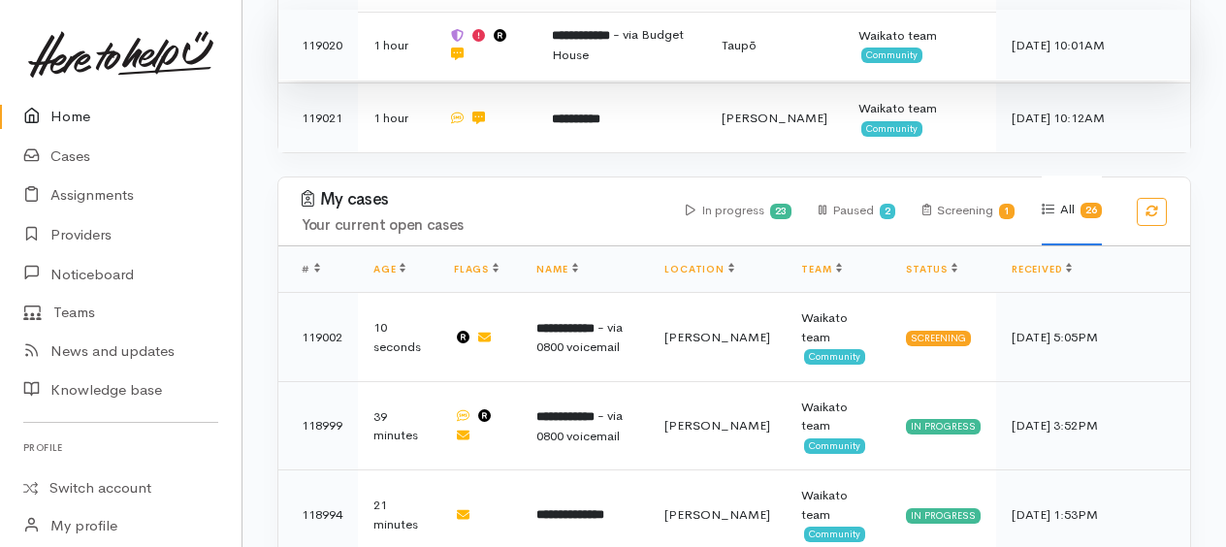
click at [582, 31] on b "**********" at bounding box center [581, 35] width 58 height 13
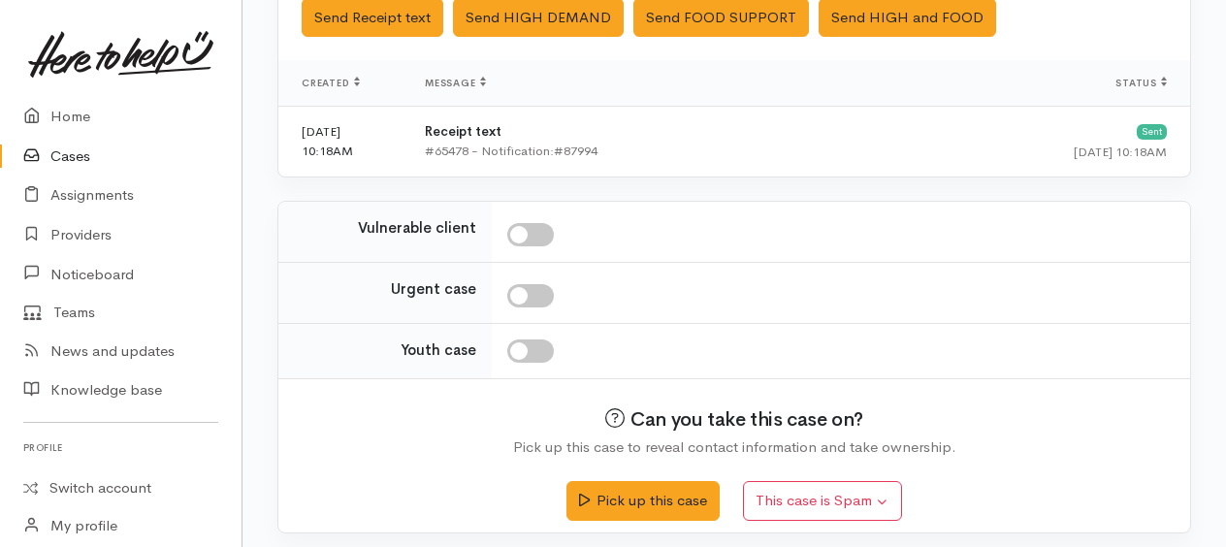
scroll to position [784, 0]
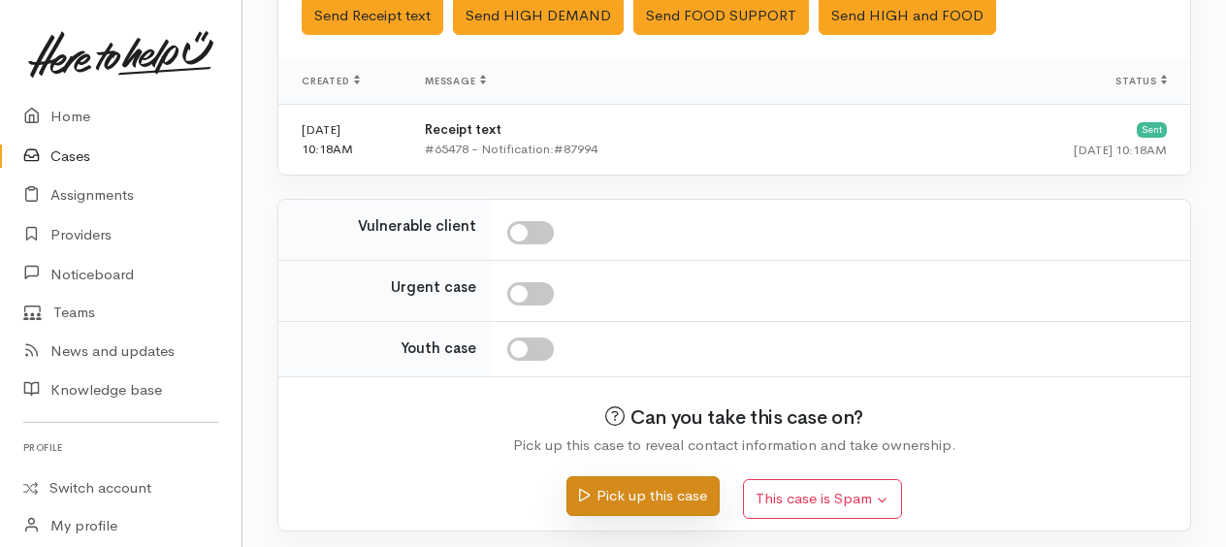
click at [650, 487] on button "Pick up this case" at bounding box center [642, 496] width 152 height 40
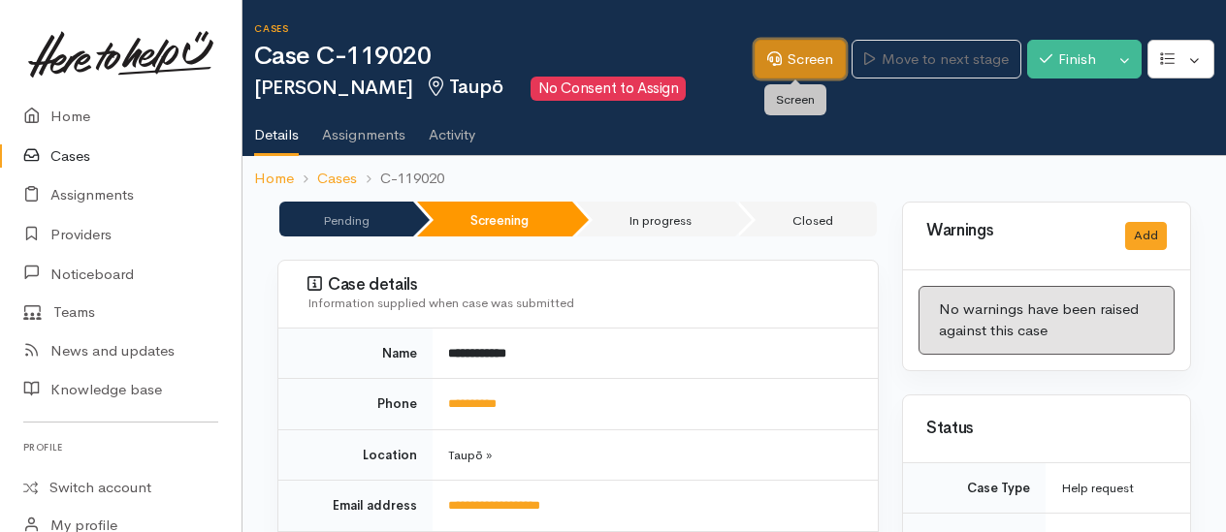
click at [808, 60] on link "Screen" at bounding box center [799, 60] width 91 height 40
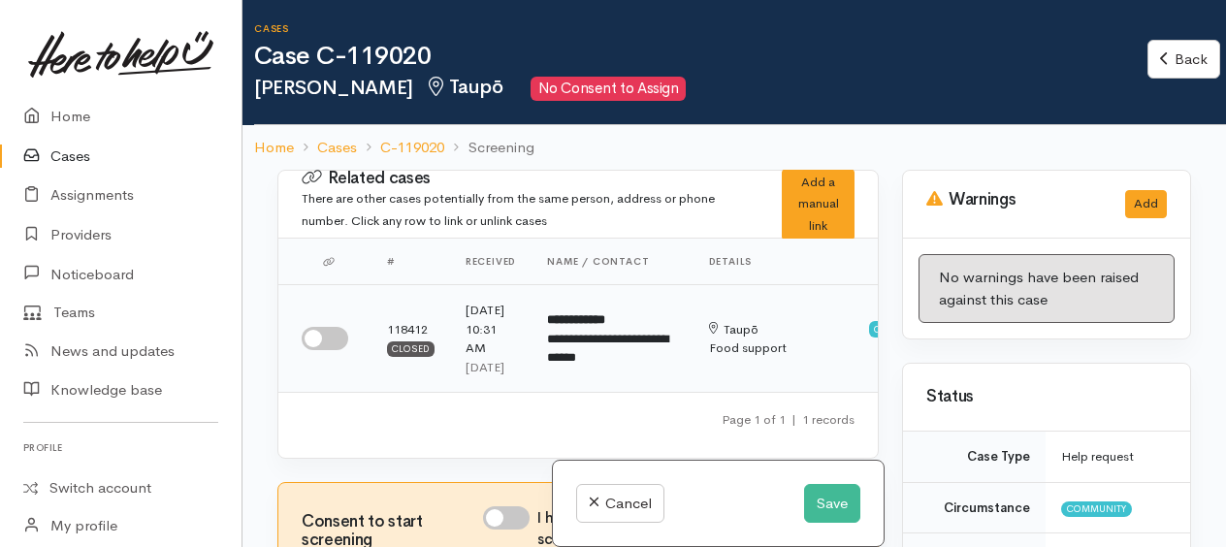
click at [308, 348] on input "checkbox" at bounding box center [325, 338] width 47 height 23
checkbox input "true"
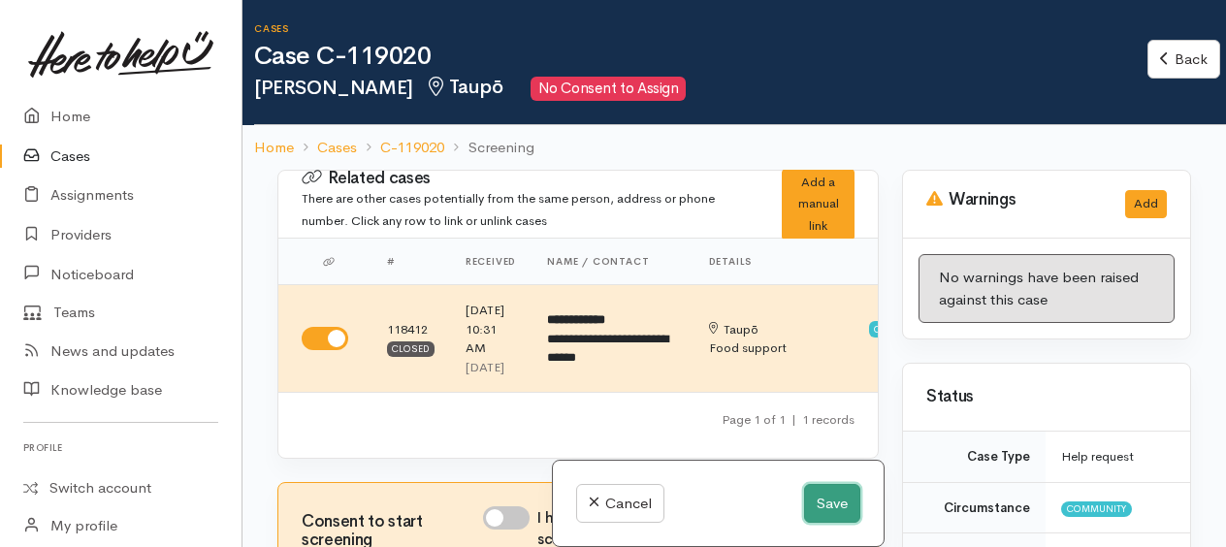
click at [819, 510] on button "Save" at bounding box center [832, 504] width 56 height 40
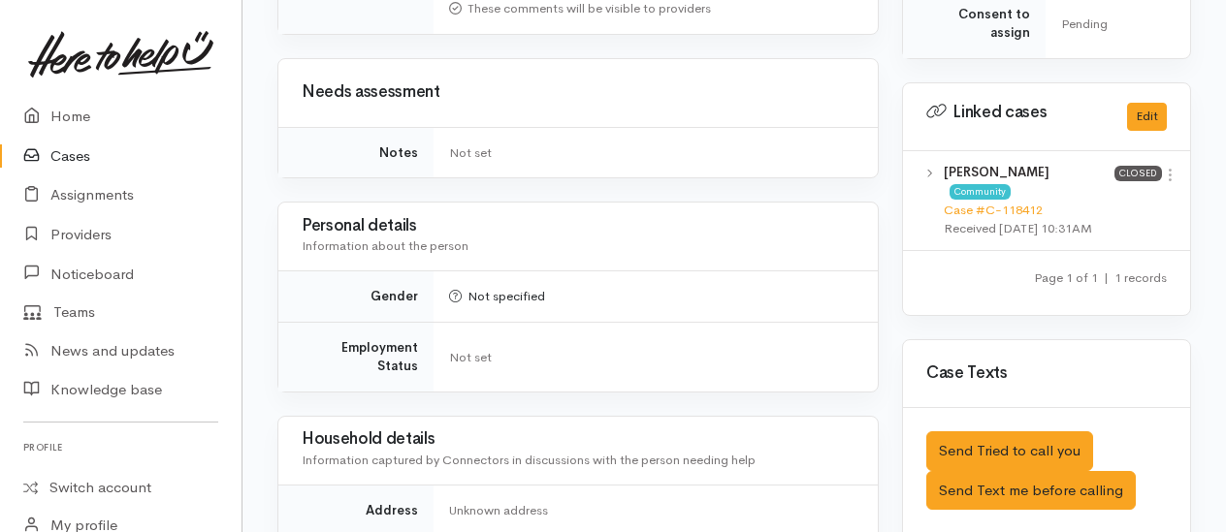
scroll to position [1067, 0]
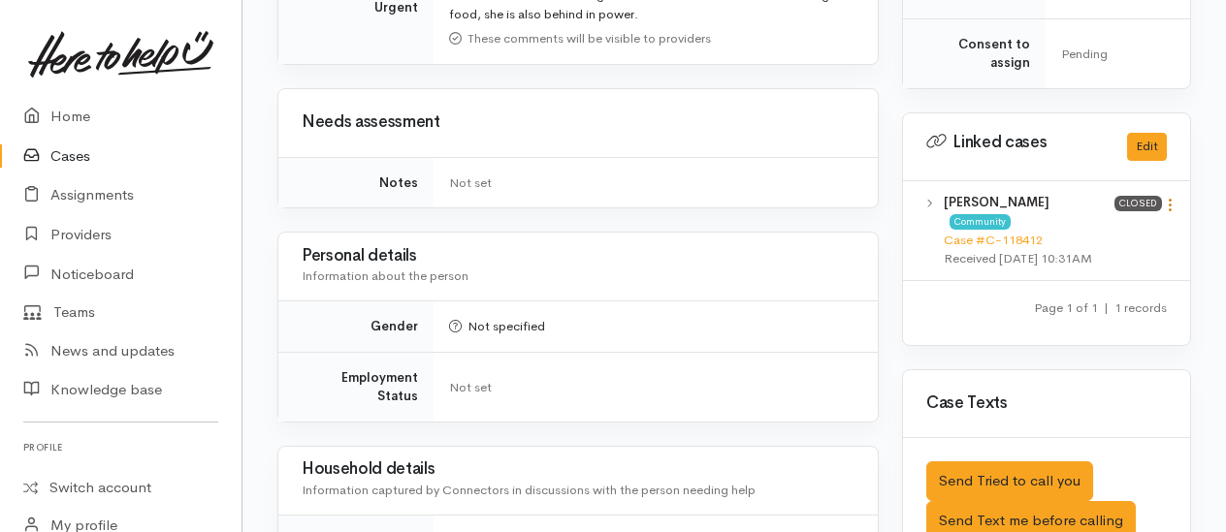
click at [1175, 213] on icon at bounding box center [1170, 205] width 16 height 16
click at [1083, 251] on link "View case" at bounding box center [1100, 243] width 153 height 30
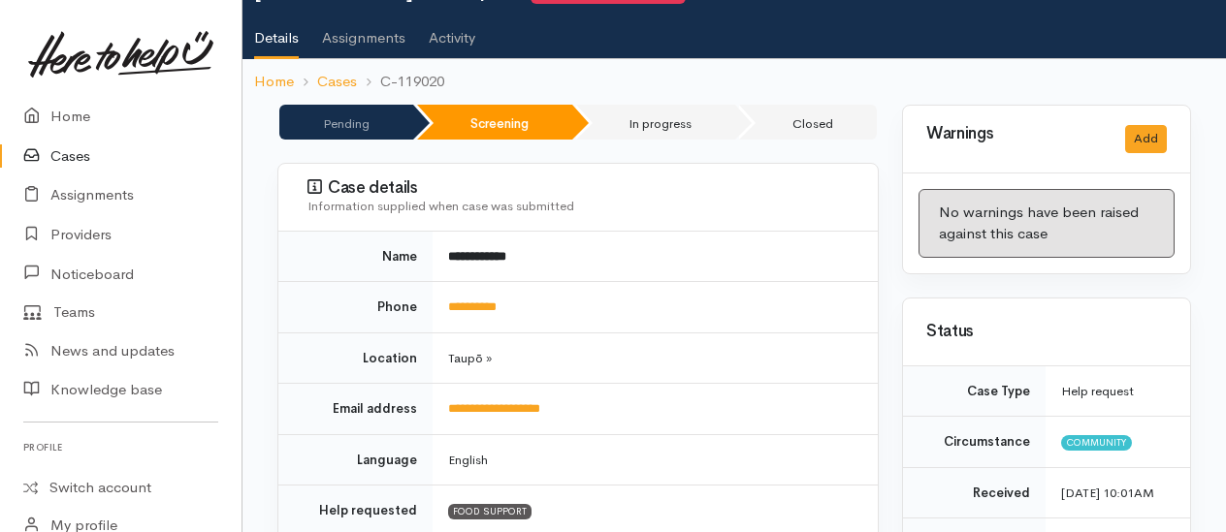
scroll to position [0, 0]
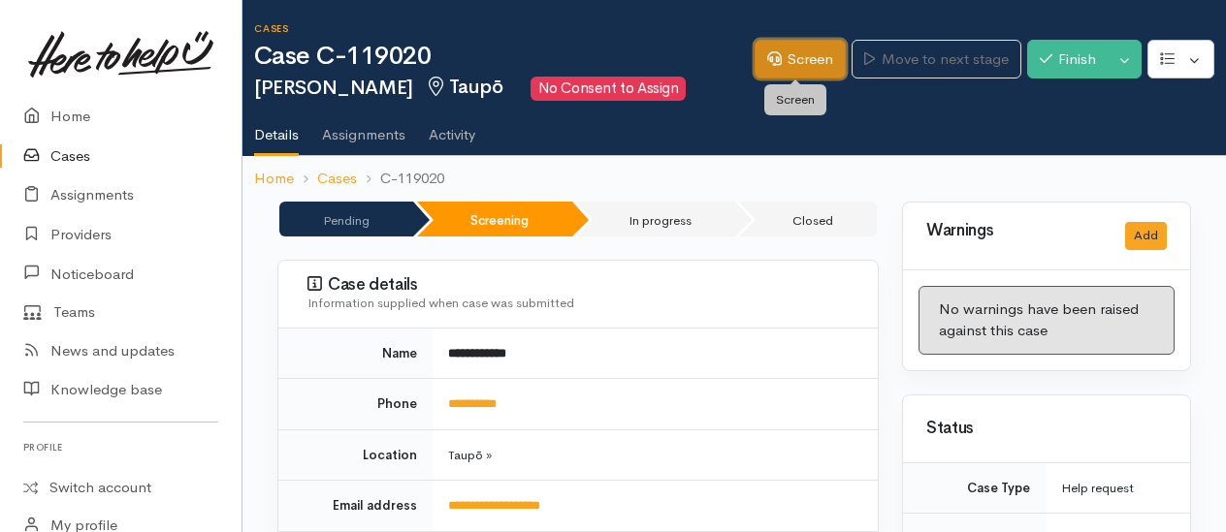
click at [824, 63] on link "Screen" at bounding box center [799, 60] width 91 height 40
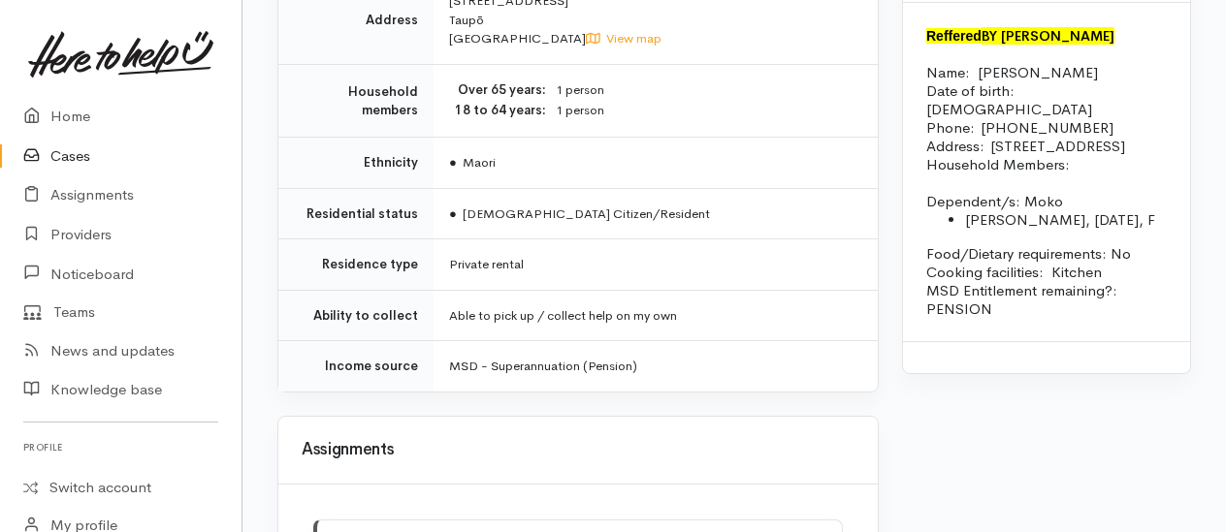
scroll to position [1939, 0]
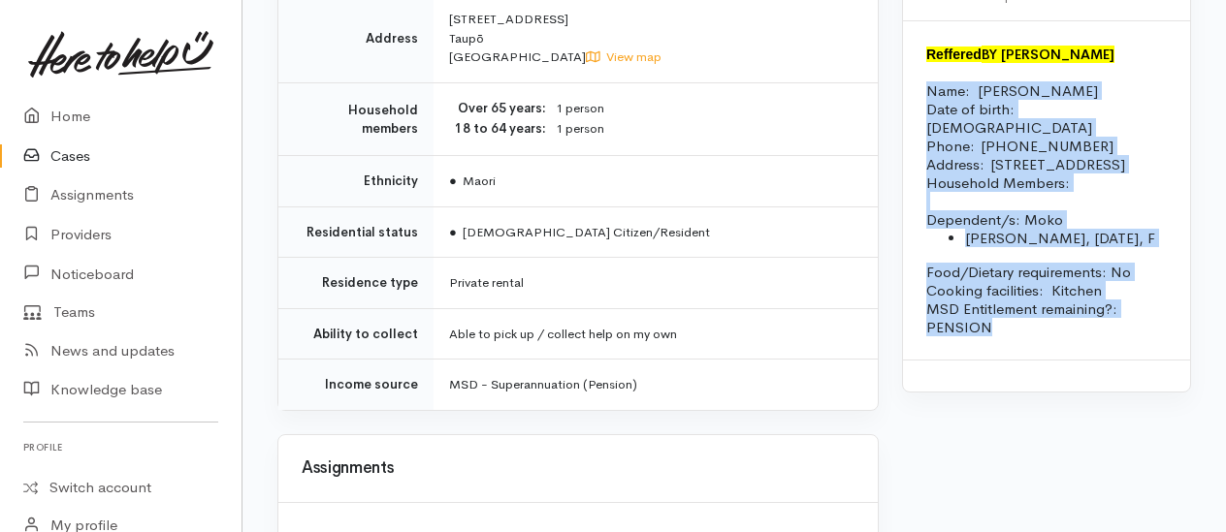
drag, startPoint x: 926, startPoint y: 214, endPoint x: 1038, endPoint y: 469, distance: 278.3
click at [1038, 360] on div "Reffered BY [PERSON_NAME] Name: [PERSON_NAME] Date of birth: [DEMOGRAPHIC_DATA]…" at bounding box center [1046, 190] width 287 height 338
click at [1039, 360] on div "Reffered BY [PERSON_NAME] Name: [PERSON_NAME] Date of birth: [DEMOGRAPHIC_DATA]…" at bounding box center [1046, 190] width 287 height 338
click at [1116, 210] on p at bounding box center [1046, 201] width 240 height 18
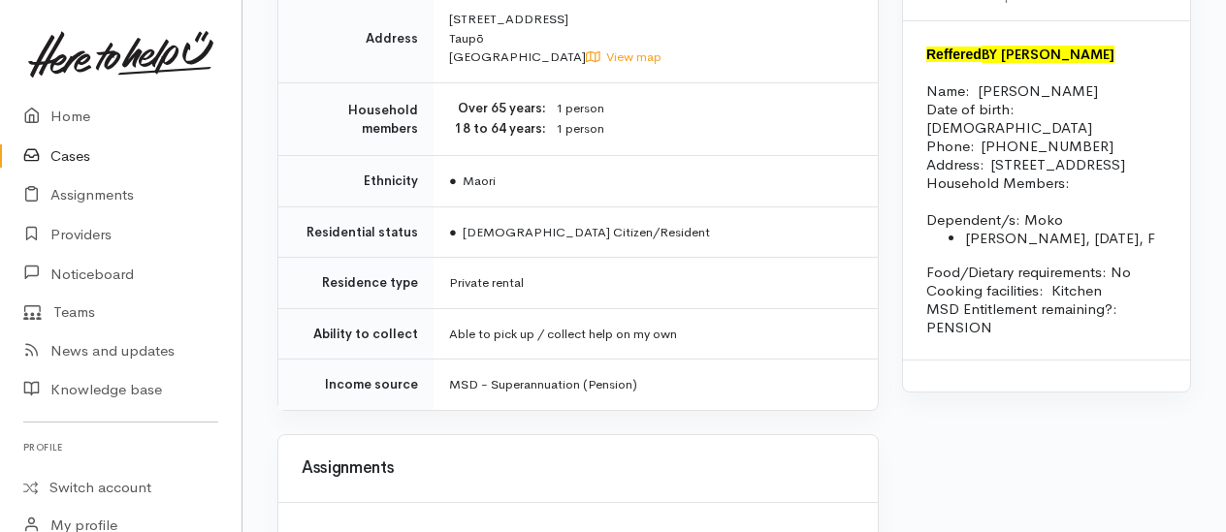
drag, startPoint x: 930, startPoint y: 213, endPoint x: 1142, endPoint y: 369, distance: 263.6
click at [1142, 360] on div "Reffered BY Te Whetu Dewes Name: Martha Rangi Date of birth: 03/03/1950 Phone: …" at bounding box center [1046, 190] width 287 height 338
drag, startPoint x: 1142, startPoint y: 322, endPoint x: 1055, endPoint y: 277, distance: 98.0
click at [1142, 210] on p at bounding box center [1046, 201] width 240 height 18
click at [1107, 81] on p at bounding box center [1046, 72] width 240 height 18
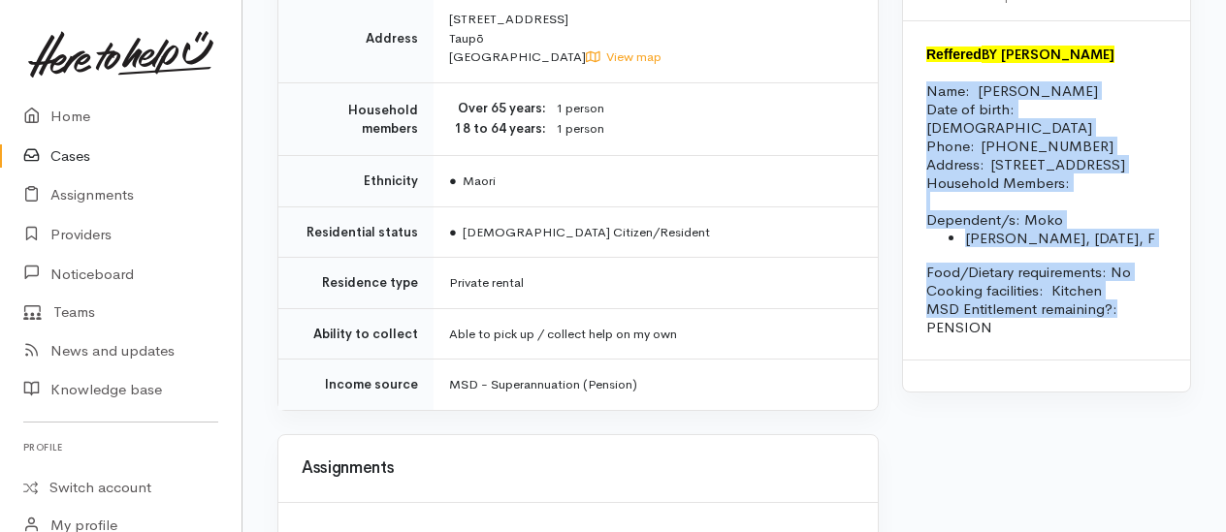
drag, startPoint x: 934, startPoint y: 212, endPoint x: 1168, endPoint y: 428, distance: 317.7
click at [1168, 360] on div "Reffered BY Te Whetu Dewes Name: Martha Rangi Date of birth: 03/03/1950 Phone: …" at bounding box center [1046, 190] width 287 height 338
copy div "Name: Martha Rangi Date of birth: 03/03/1950 Phone:  021 178 6859 Address:  86 …"
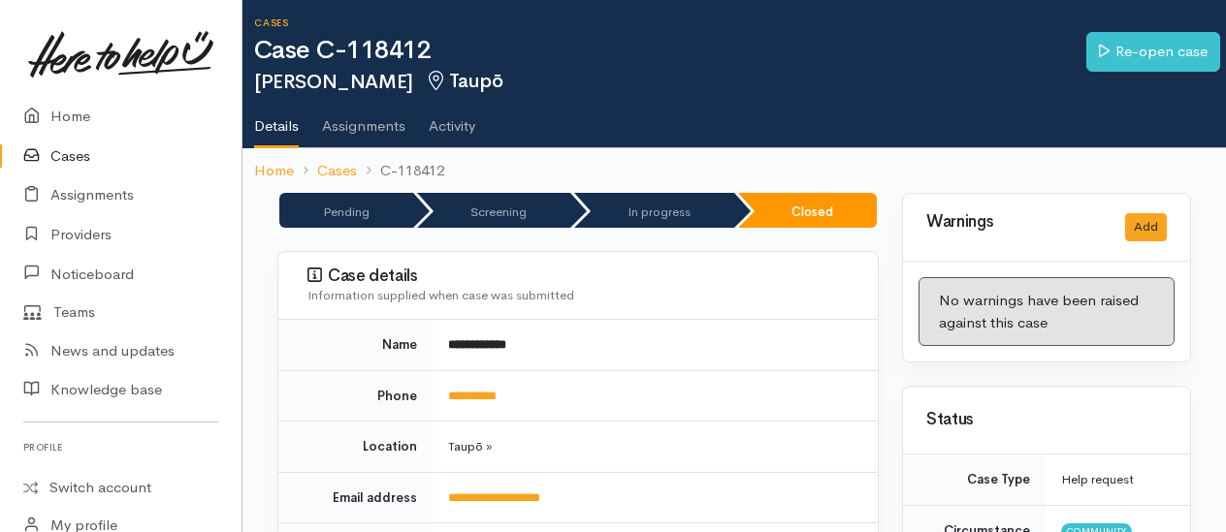
scroll to position [0, 0]
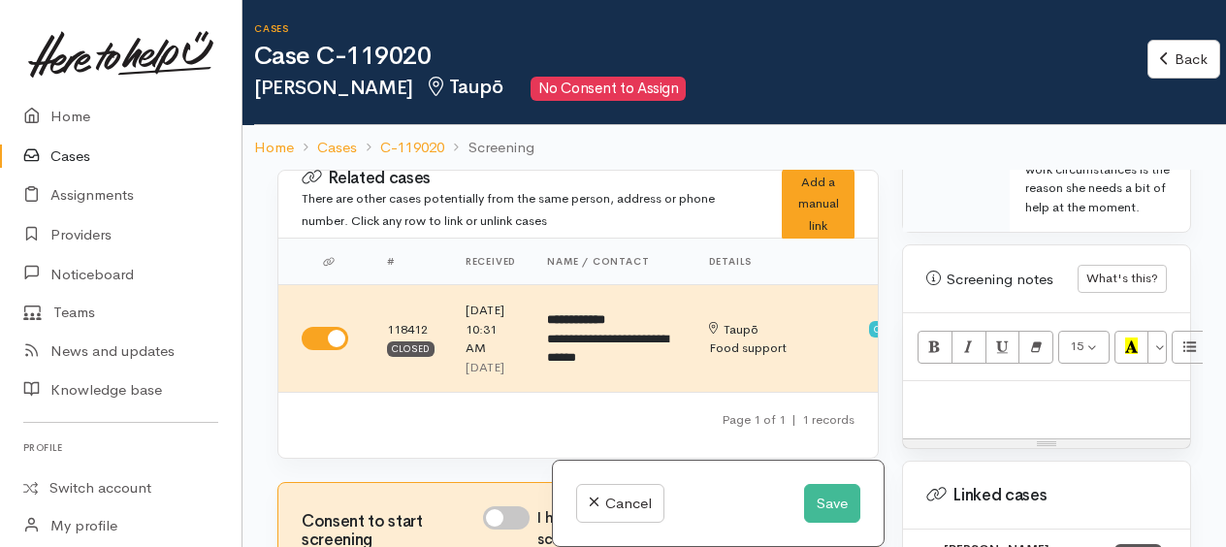
scroll to position [1455, 0]
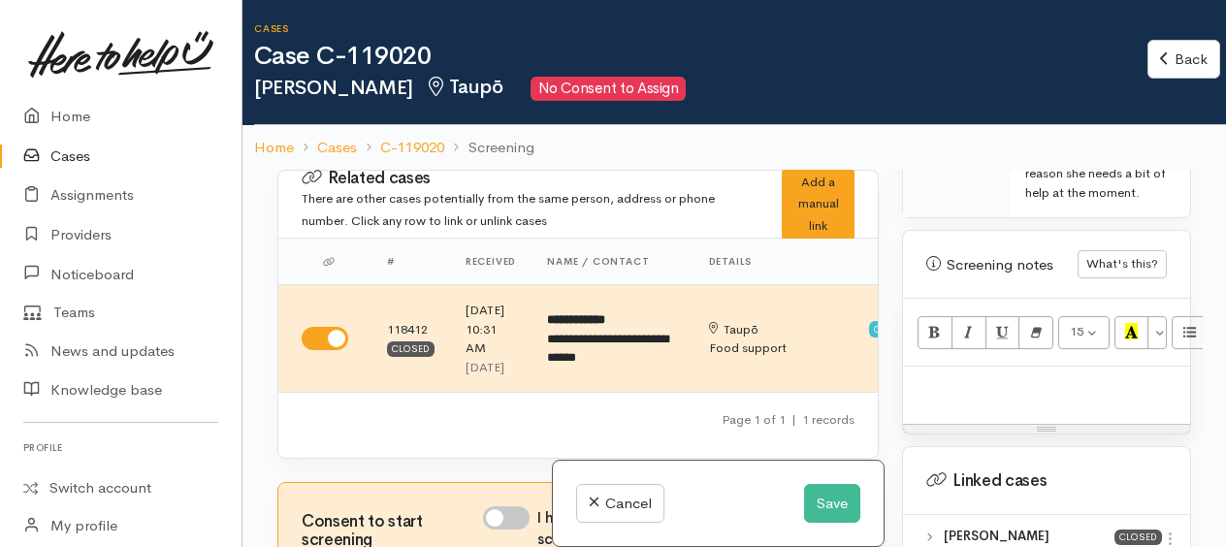
paste div
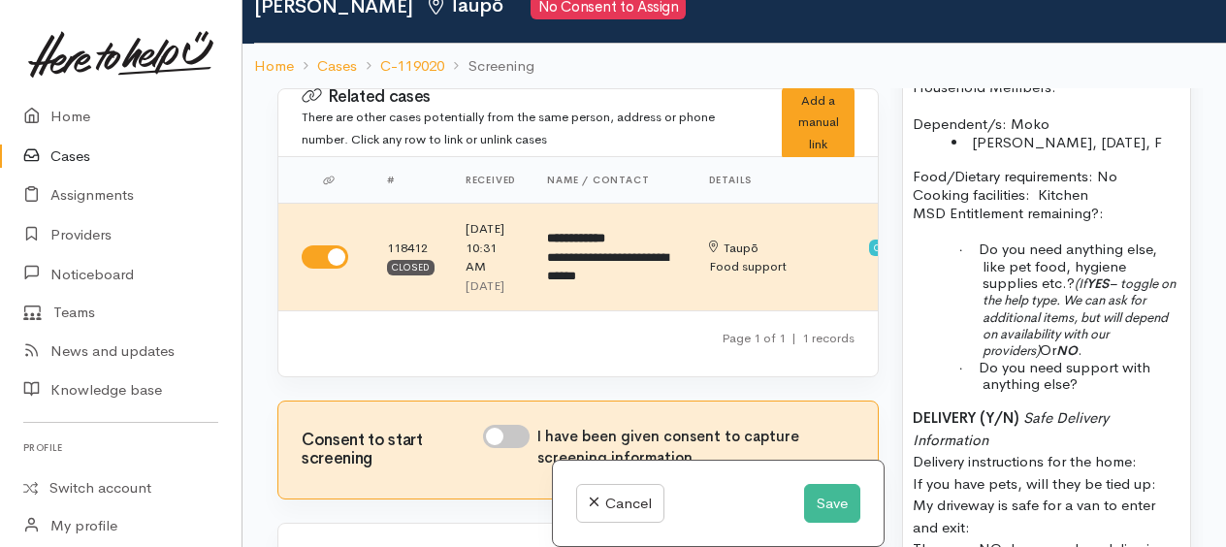
scroll to position [154, 0]
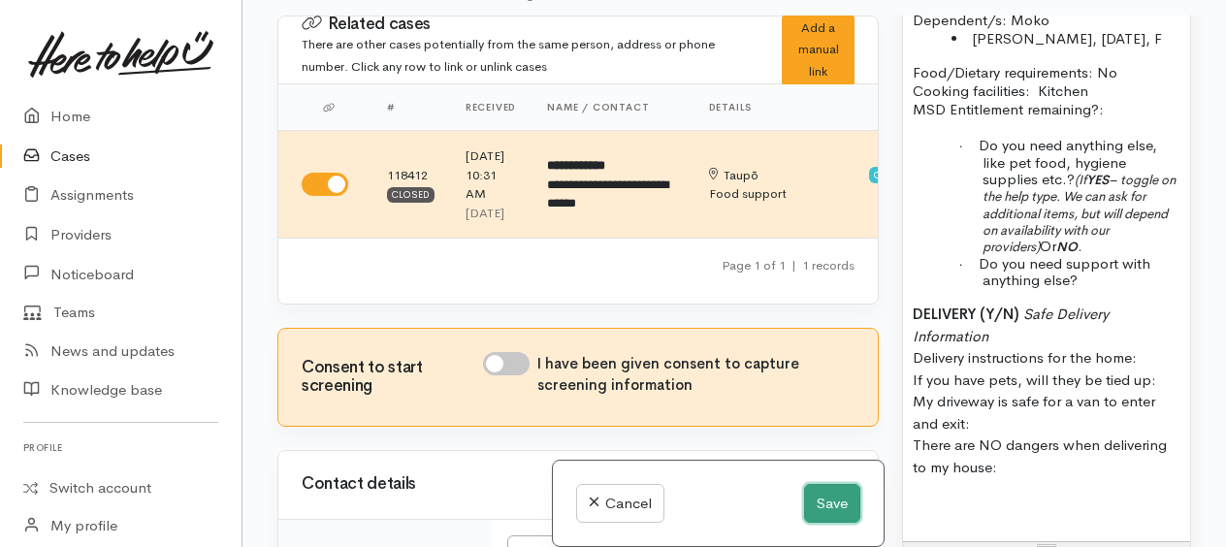
click at [811, 500] on button "Save" at bounding box center [832, 504] width 56 height 40
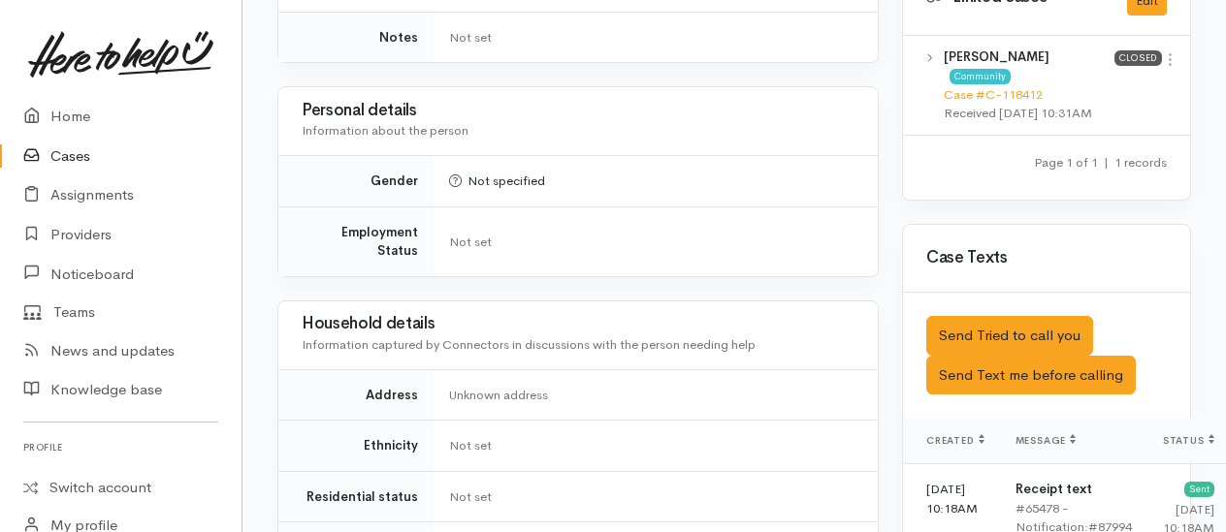
scroll to position [1455, 0]
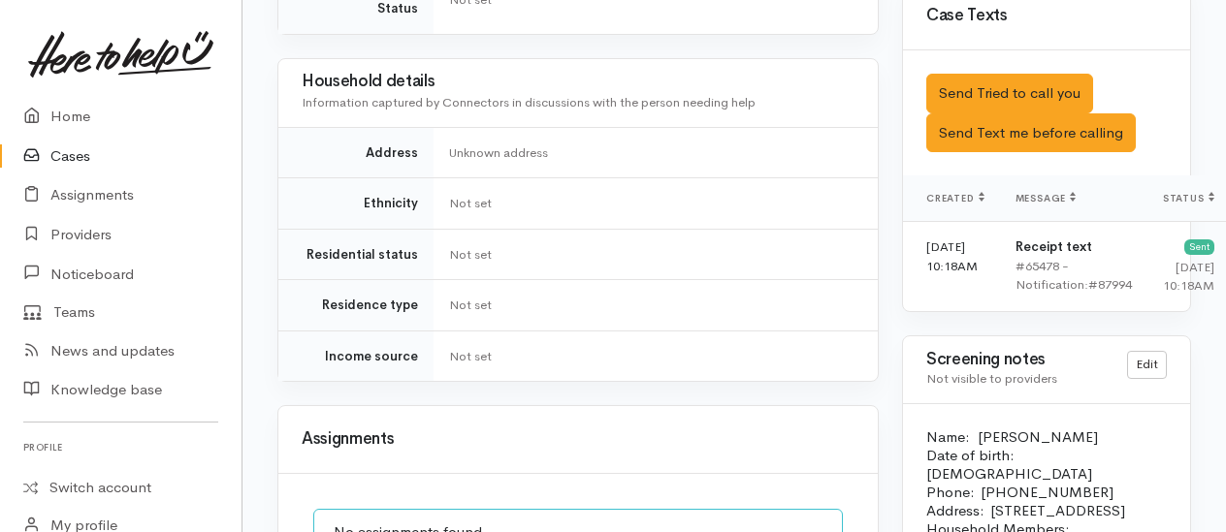
click at [928, 438] on p "Name: [PERSON_NAME] Date of birth: [DEMOGRAPHIC_DATA] Phone:  [PHONE_NUMBER]" at bounding box center [1046, 465] width 240 height 74
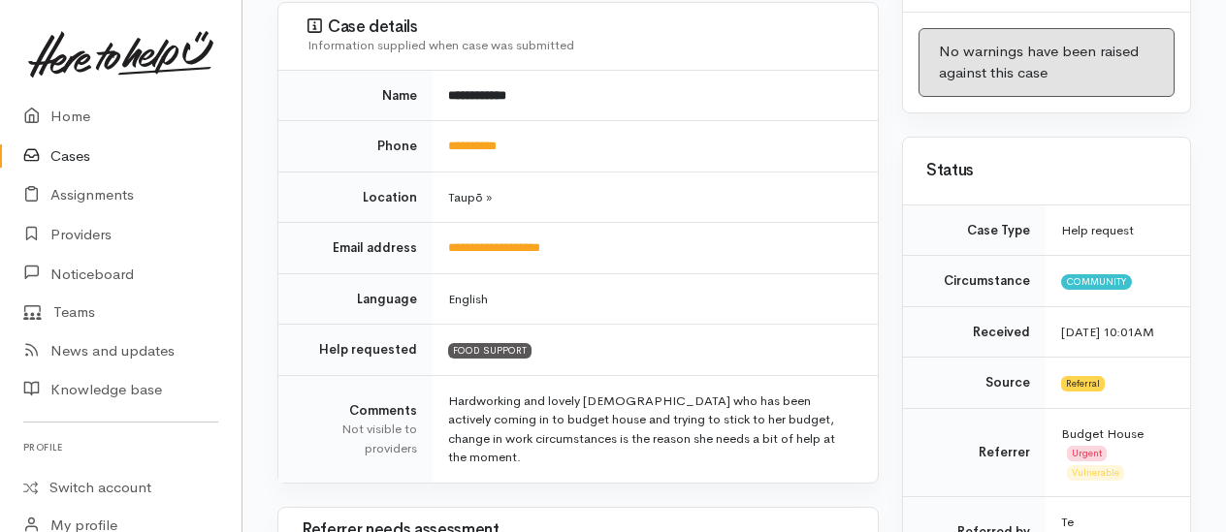
scroll to position [0, 0]
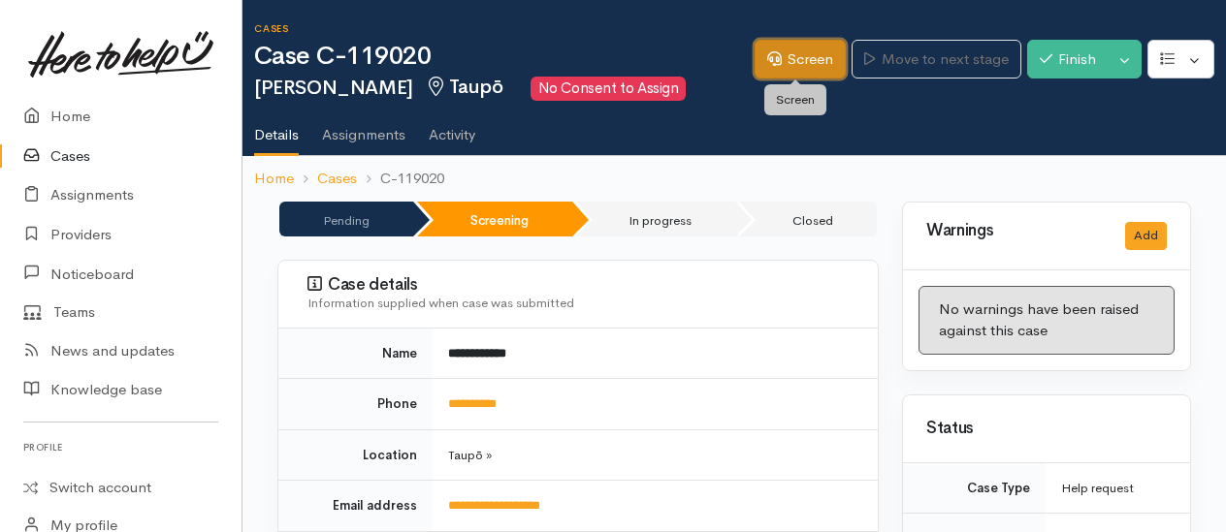
click at [804, 59] on link "Screen" at bounding box center [799, 60] width 91 height 40
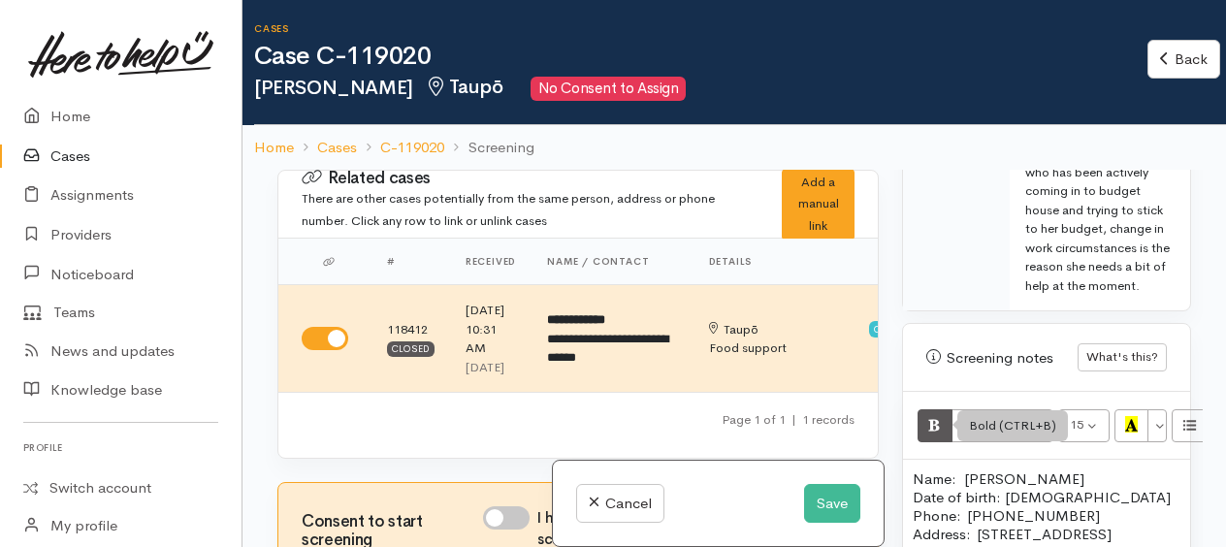
scroll to position [1552, 0]
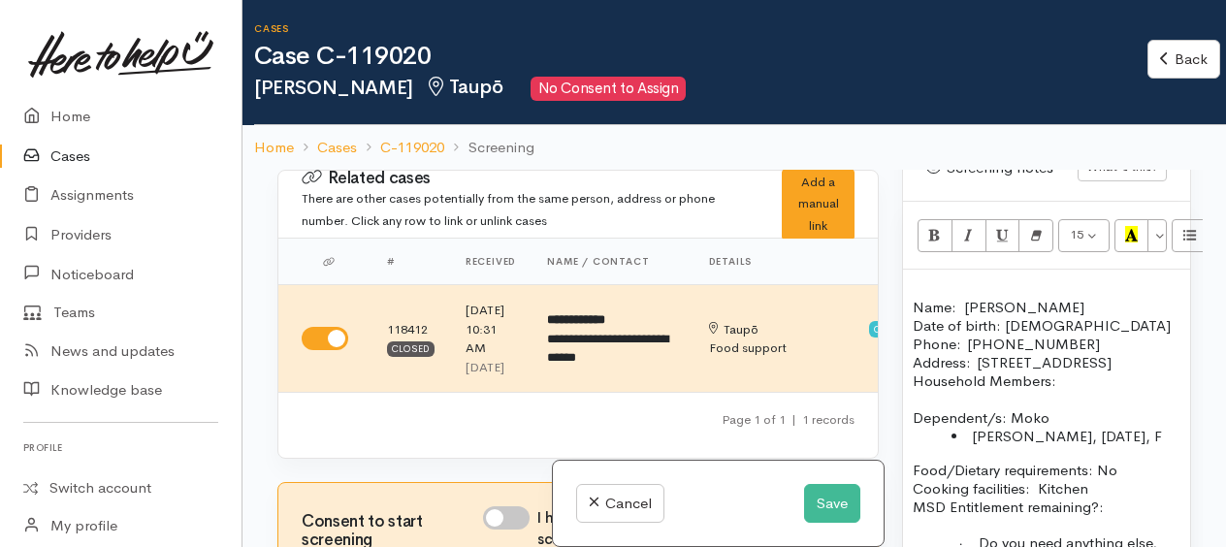
click at [915, 296] on p at bounding box center [1046, 288] width 268 height 18
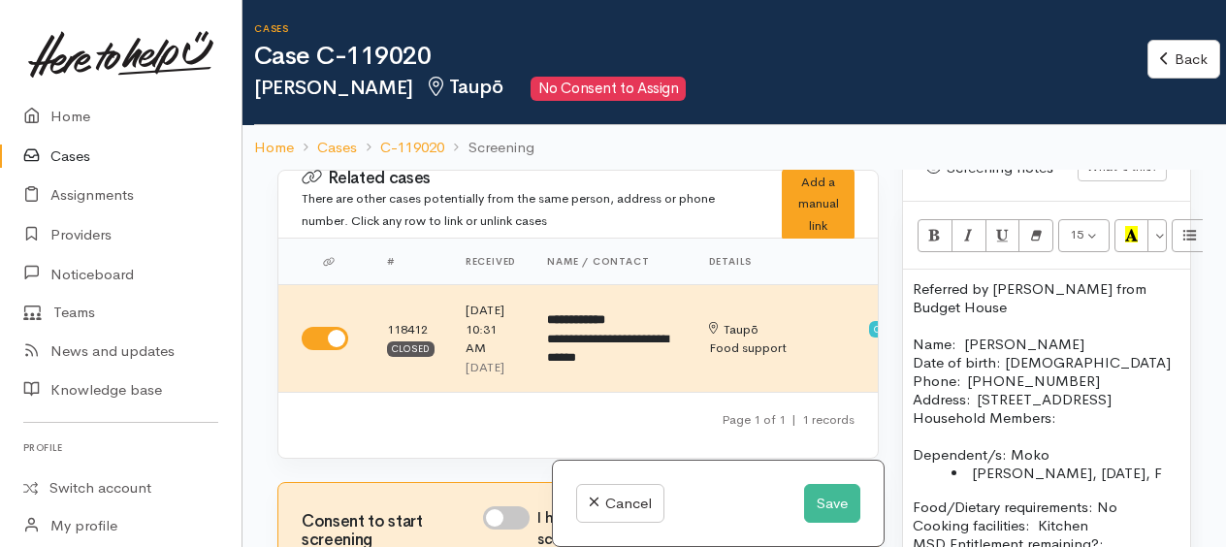
click at [1038, 316] on p "Referred by [PERSON_NAME] from Budget House" at bounding box center [1046, 297] width 268 height 37
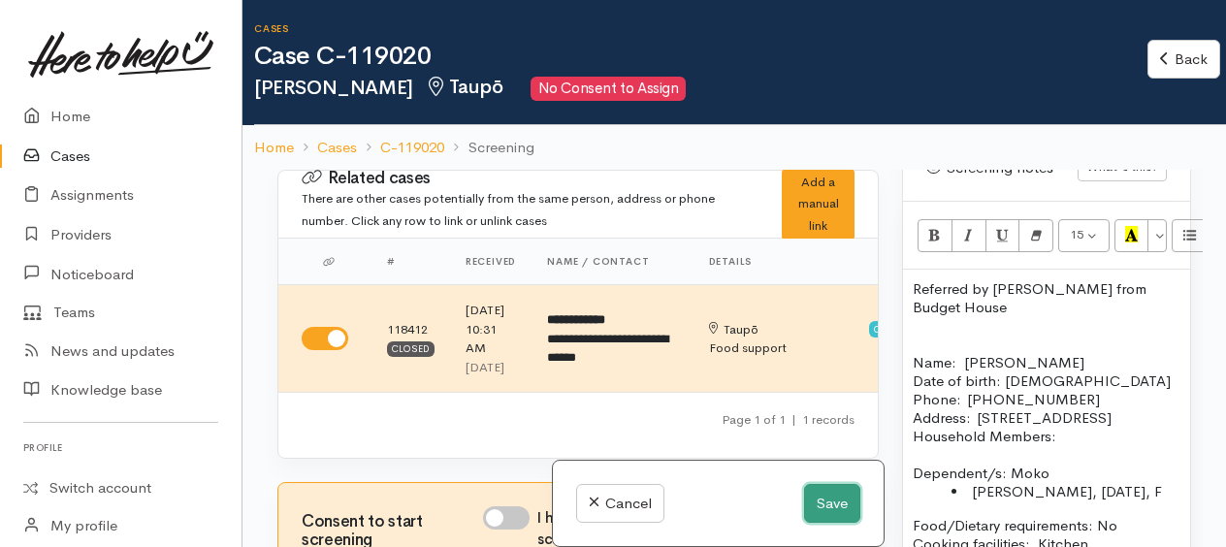
click at [822, 495] on button "Save" at bounding box center [832, 504] width 56 height 40
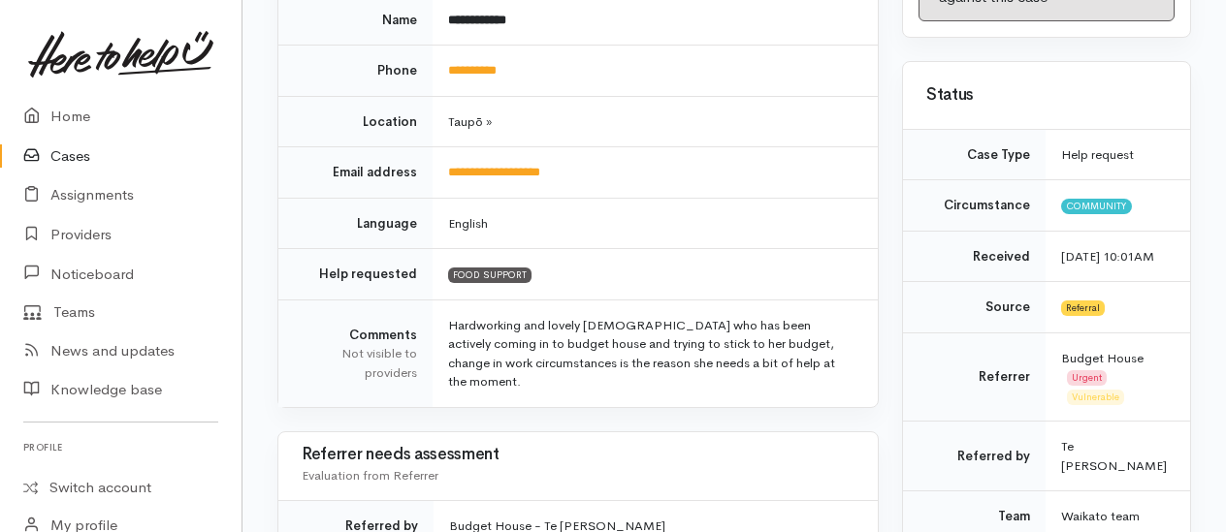
scroll to position [291, 0]
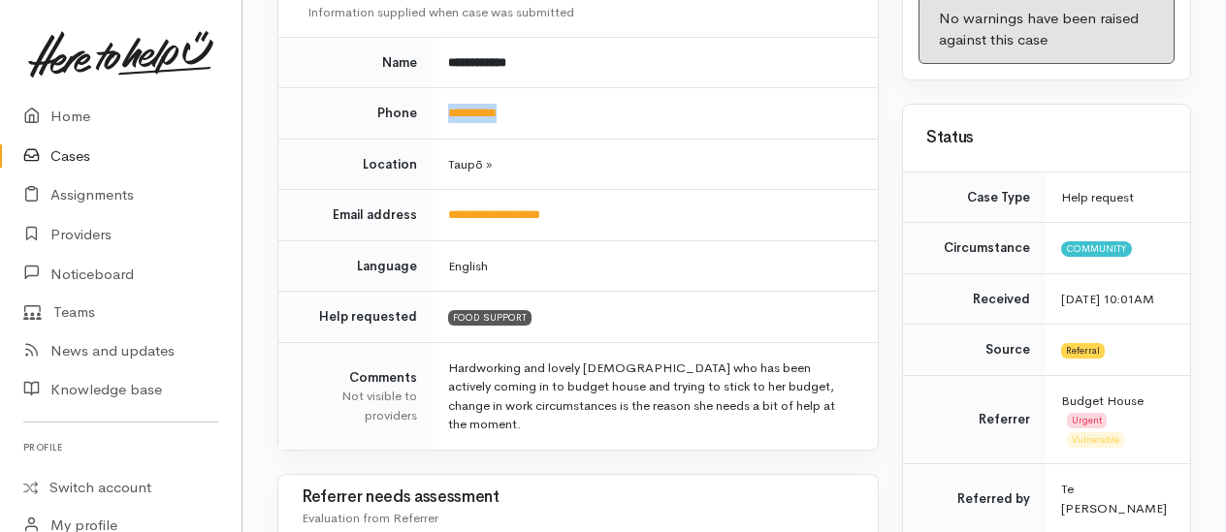
drag, startPoint x: 538, startPoint y: 107, endPoint x: 448, endPoint y: 93, distance: 91.2
click at [448, 93] on td "**********" at bounding box center [654, 113] width 445 height 51
drag, startPoint x: 448, startPoint y: 93, endPoint x: 456, endPoint y: 103, distance: 12.4
copy link "**********"
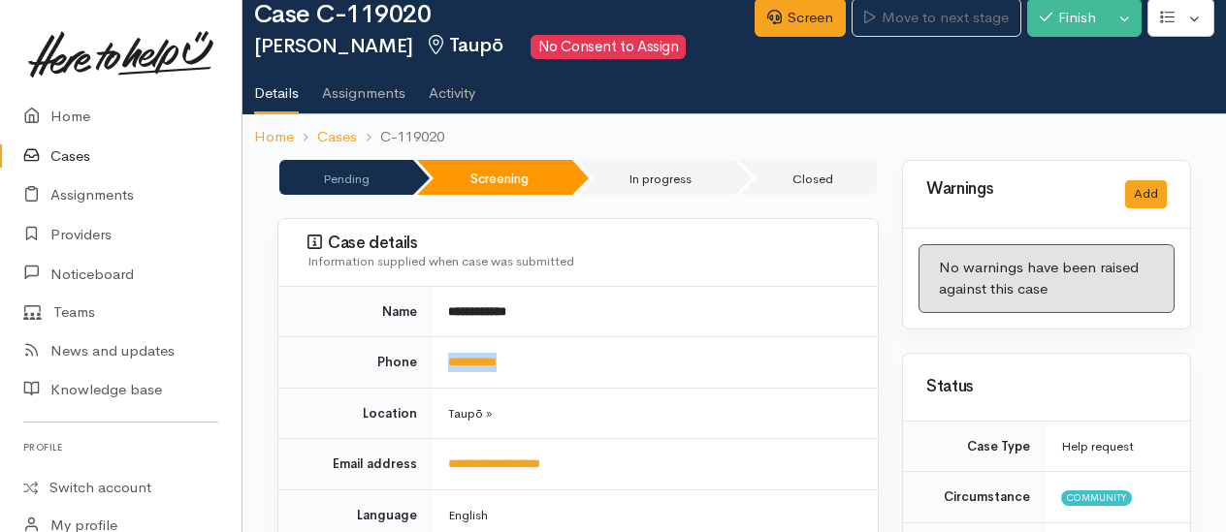
scroll to position [0, 0]
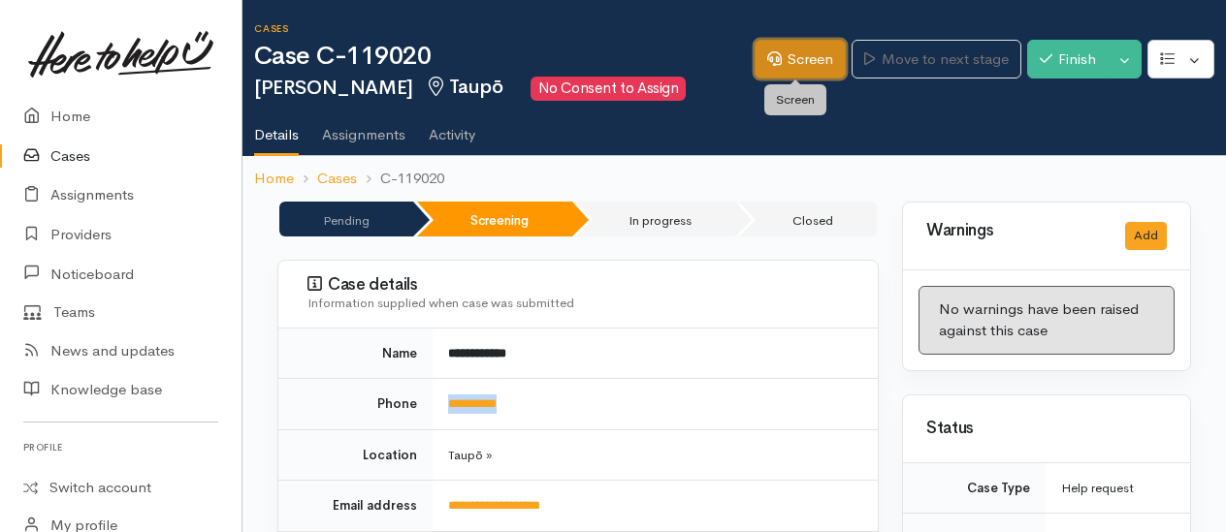
drag, startPoint x: 798, startPoint y: 57, endPoint x: 741, endPoint y: 81, distance: 62.1
click at [798, 57] on link "Screen" at bounding box center [799, 60] width 91 height 40
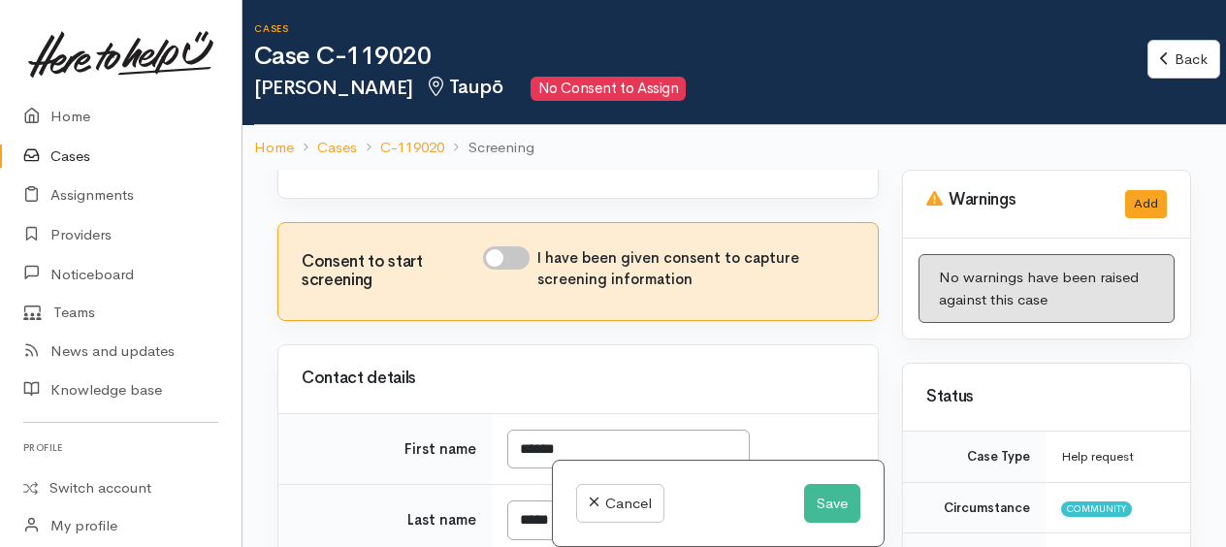
scroll to position [291, 0]
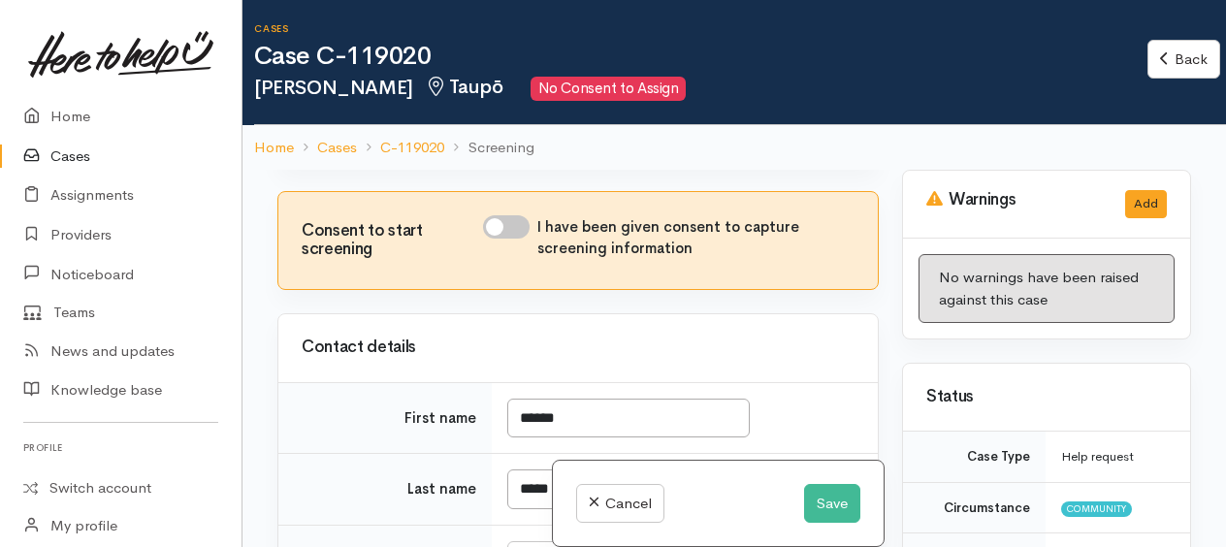
drag, startPoint x: 501, startPoint y: 258, endPoint x: 580, endPoint y: 252, distance: 78.8
click at [501, 239] on input "I have been given consent to capture screening information" at bounding box center [506, 226] width 47 height 23
checkbox input "true"
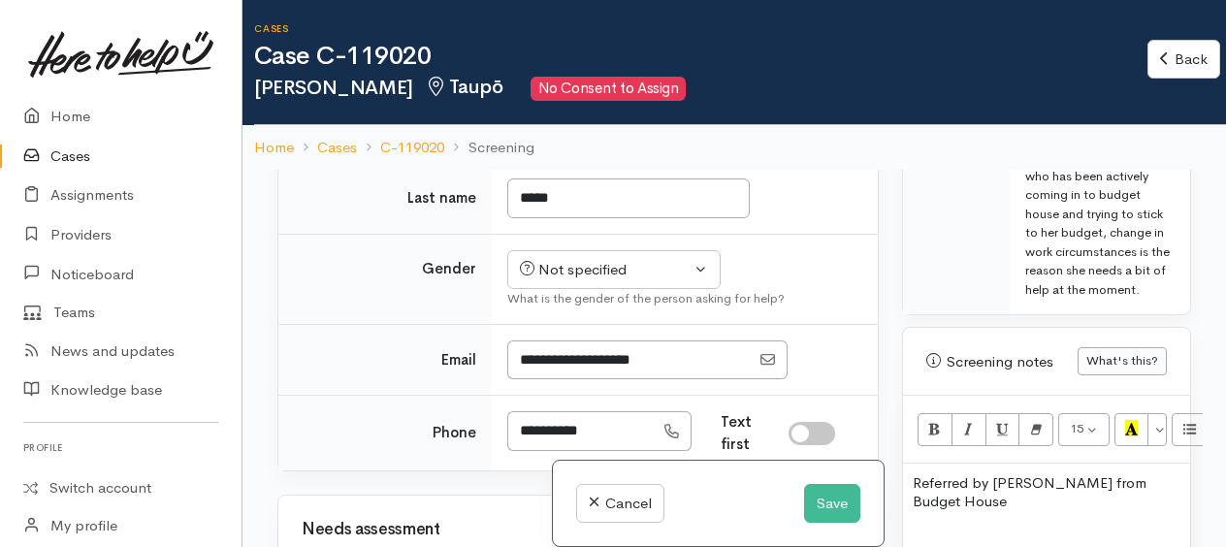
scroll to position [1648, 0]
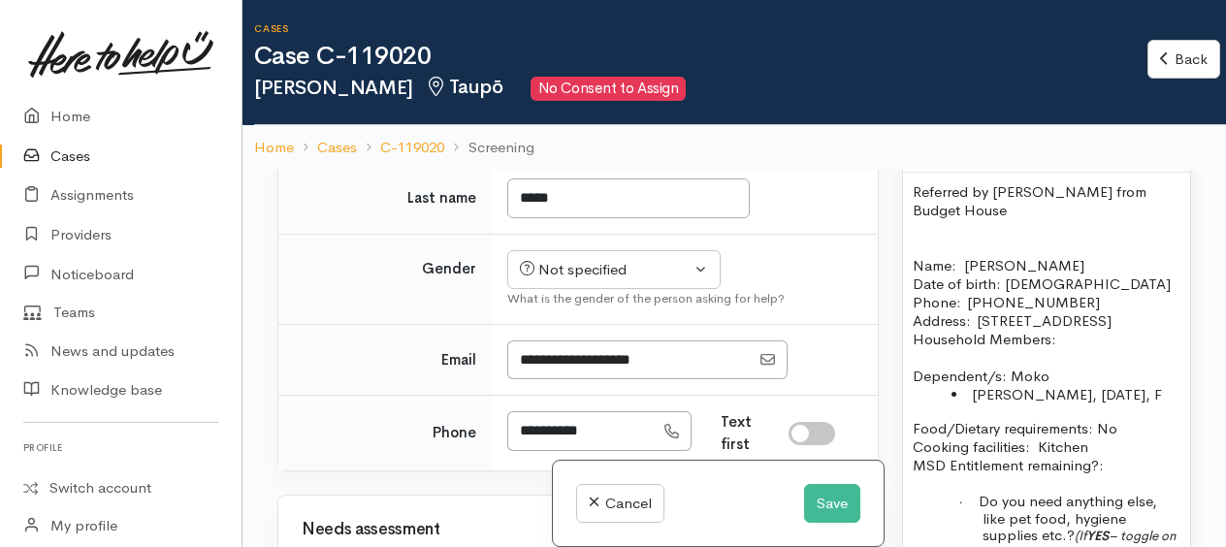
click at [1084, 231] on p at bounding box center [1046, 228] width 268 height 18
click at [993, 330] on p "Address:  86 Rifle Range Road, Taupō, New Zealand" at bounding box center [1046, 320] width 268 height 18
click at [607, 290] on button "Not specified" at bounding box center [613, 270] width 213 height 40
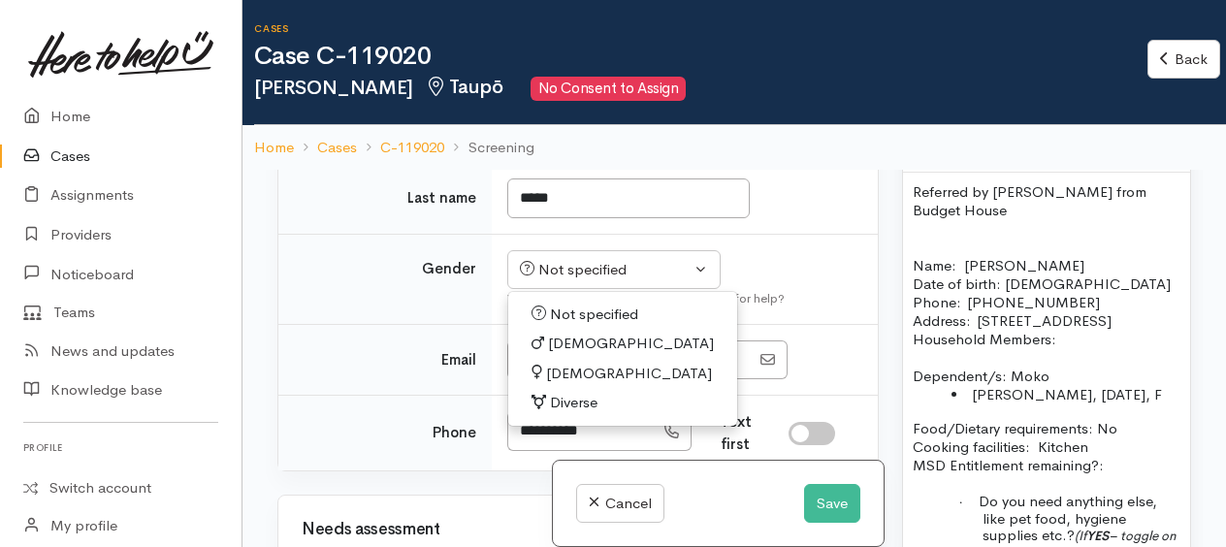
click at [568, 385] on span "[DEMOGRAPHIC_DATA]" at bounding box center [629, 374] width 166 height 22
select select "[DEMOGRAPHIC_DATA]"
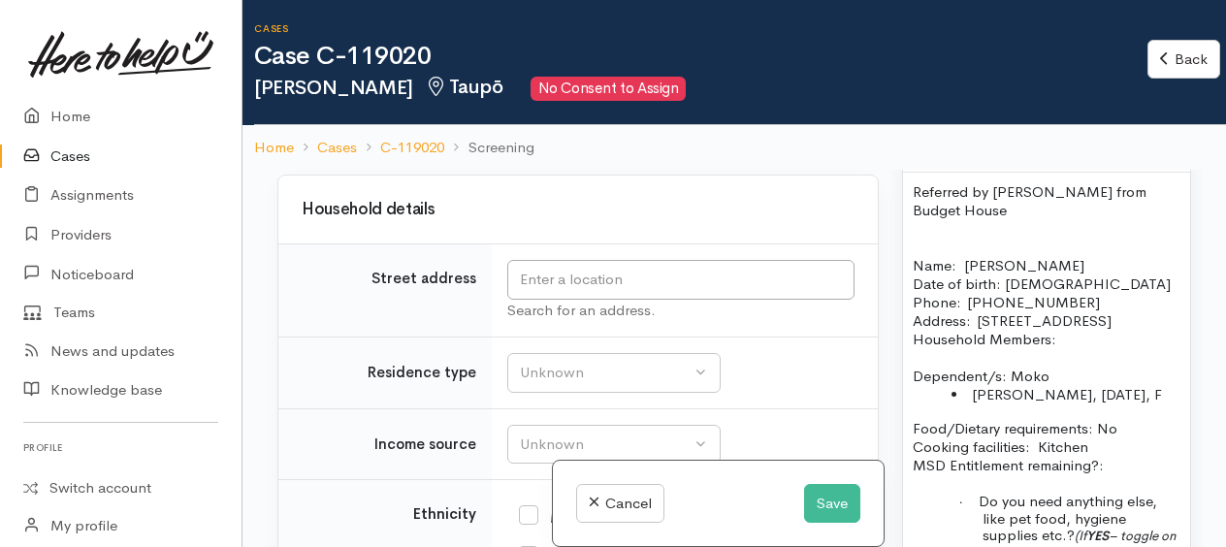
scroll to position [2327, 0]
click at [564, 320] on div "Search for an address." at bounding box center [680, 309] width 347 height 22
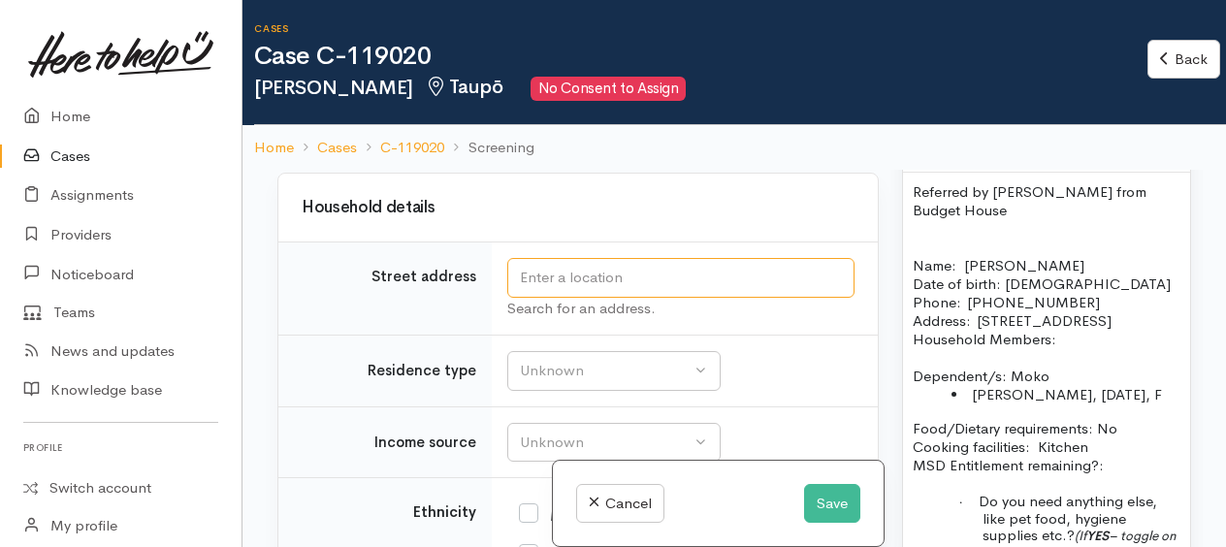
click at [559, 298] on input "text" at bounding box center [680, 278] width 347 height 40
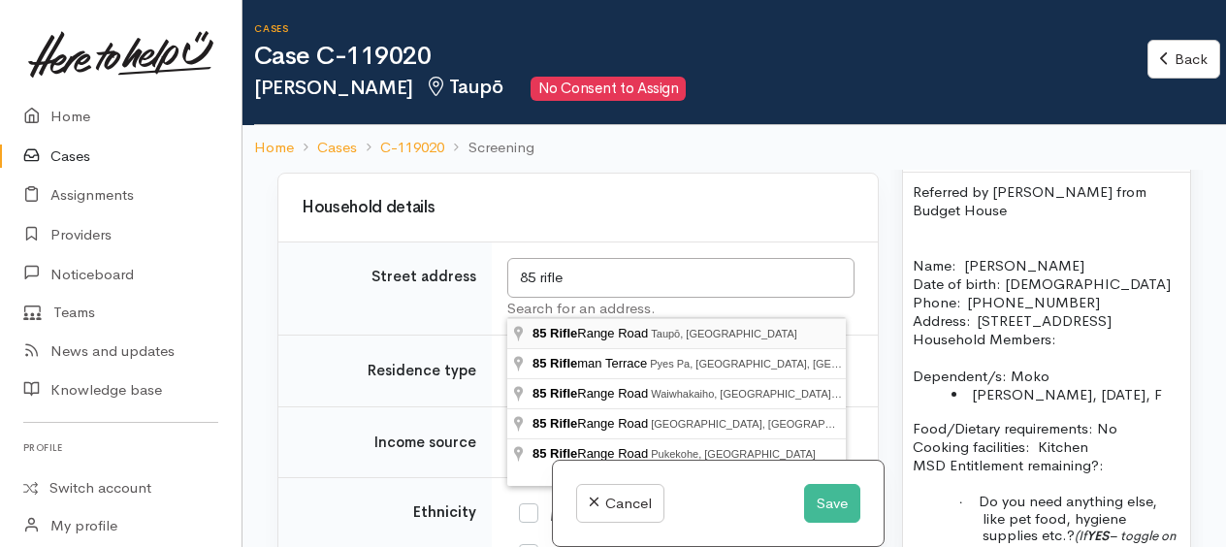
type input "85 Rifle Range Road, Taupō, New Zealand"
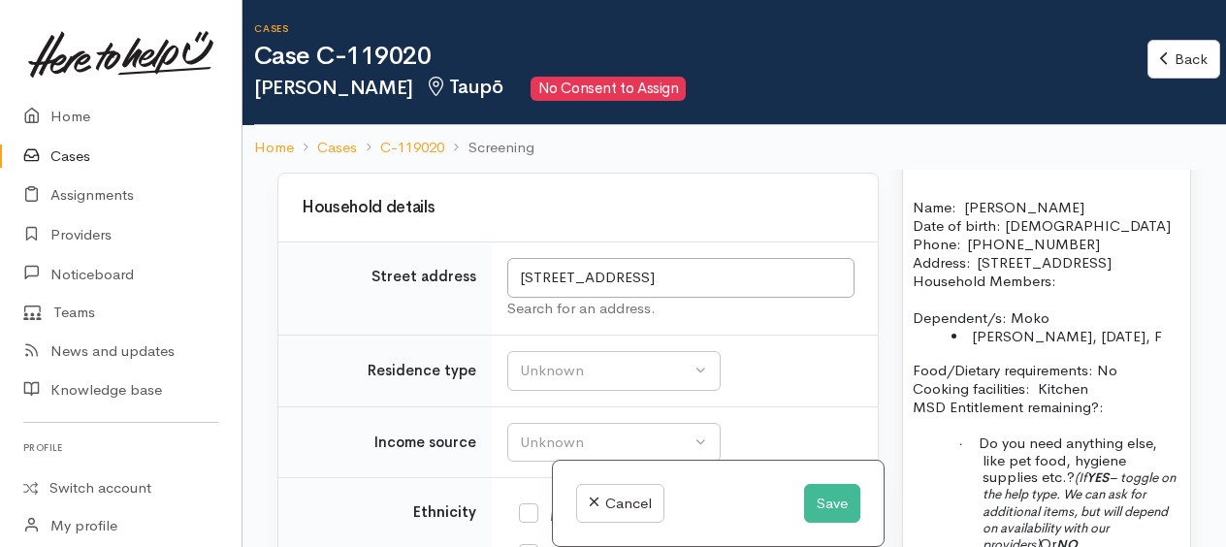
scroll to position [1745, 0]
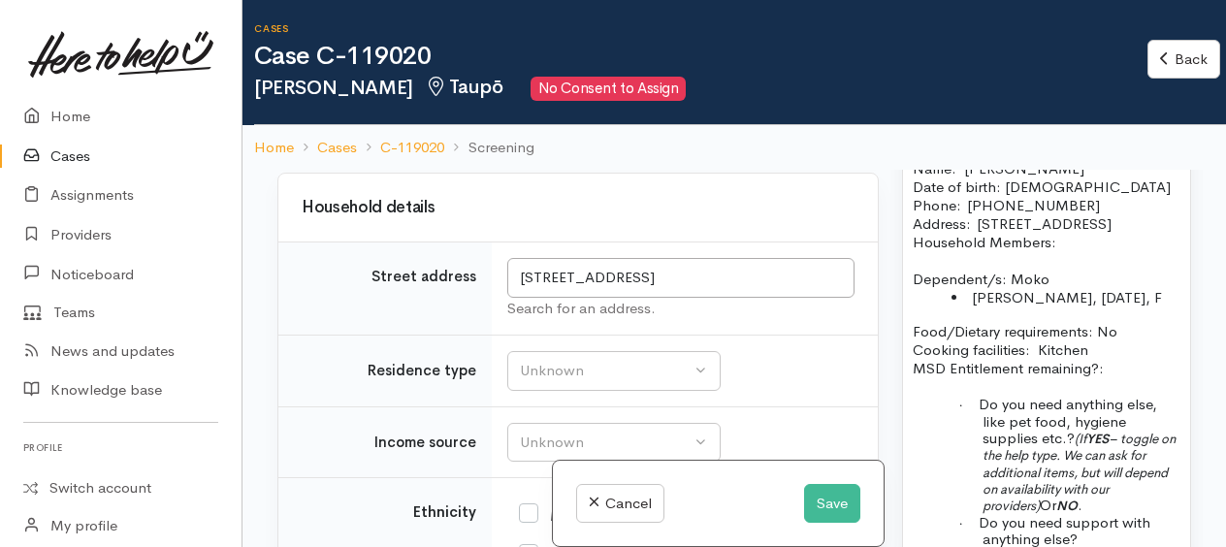
click at [1164, 306] on li "Susie Rangi, 19/12/2003, F" at bounding box center [1065, 297] width 229 height 18
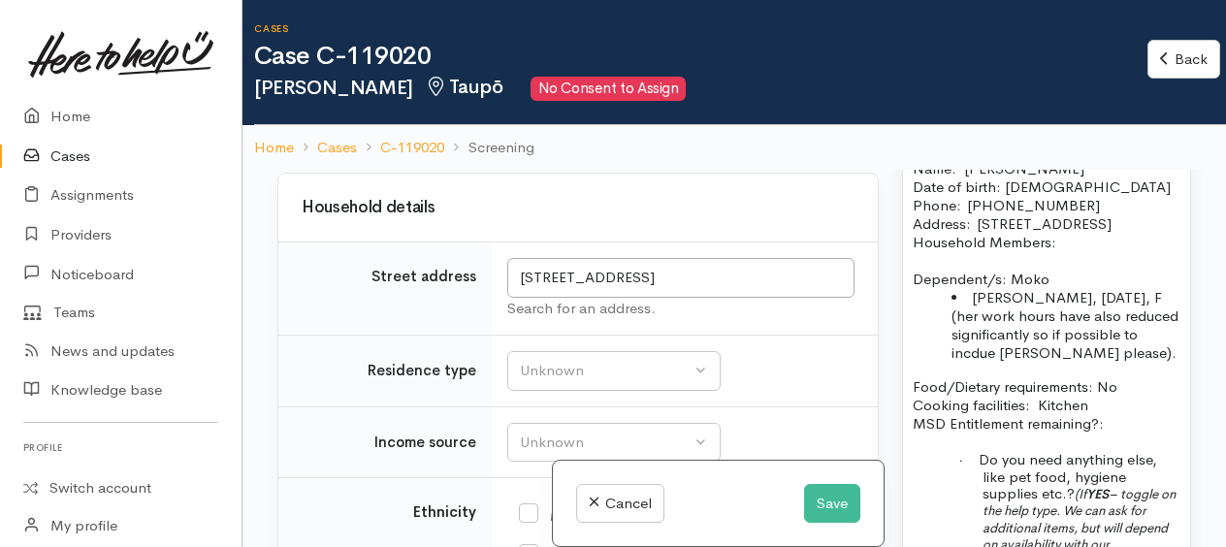
click at [958, 347] on li "Susie Rangi, 19/12/2003, F (her work hours have also reduced significantly so i…" at bounding box center [1065, 325] width 229 height 74
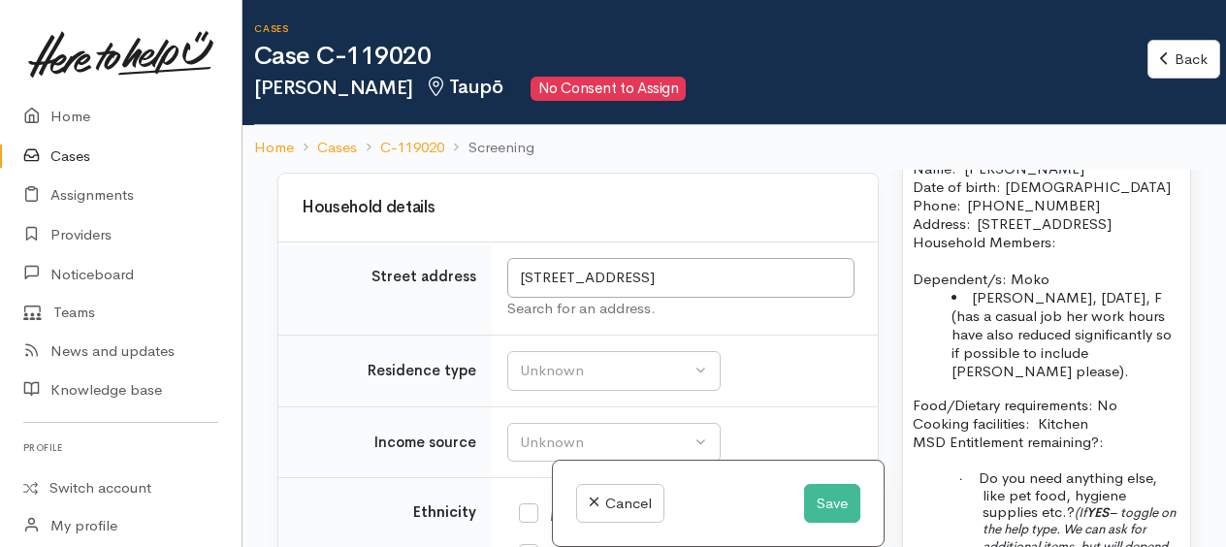
click at [1068, 380] on li "Susie Rangi, 19/12/2003, F (has a casual job her work hours have also reduced s…" at bounding box center [1065, 334] width 229 height 92
click at [955, 349] on li "Susie Rangi, 19/12/2003, F (has a casual job her work hours have also reduced s…" at bounding box center [1065, 334] width 229 height 92
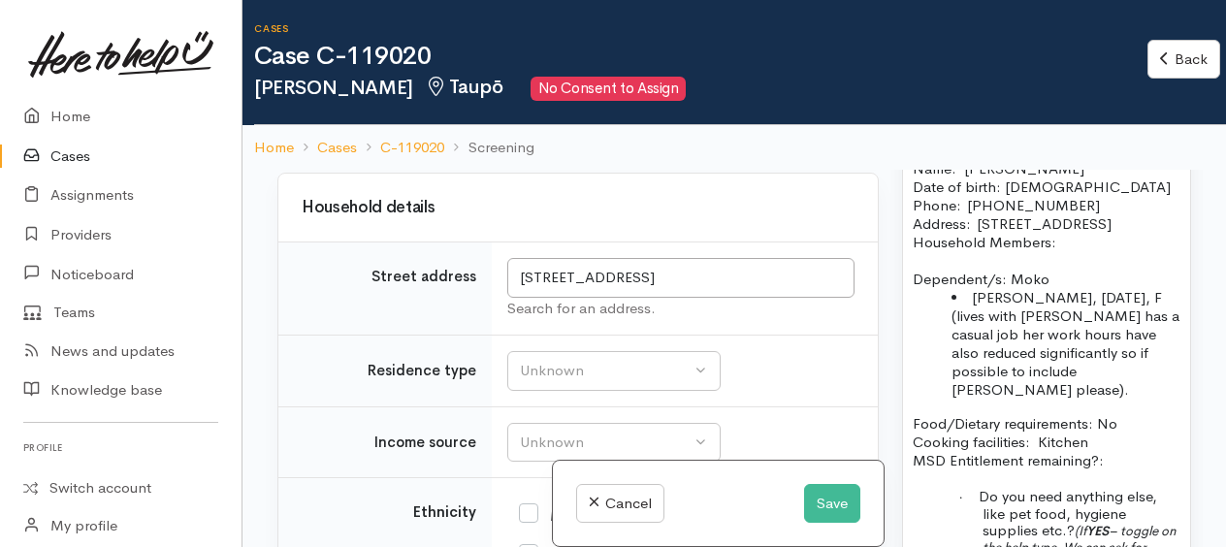
click at [1031, 399] on li "Susie Rangi, 19/12/2003, F (lives with Martha has a casual job her work hours h…" at bounding box center [1065, 343] width 229 height 111
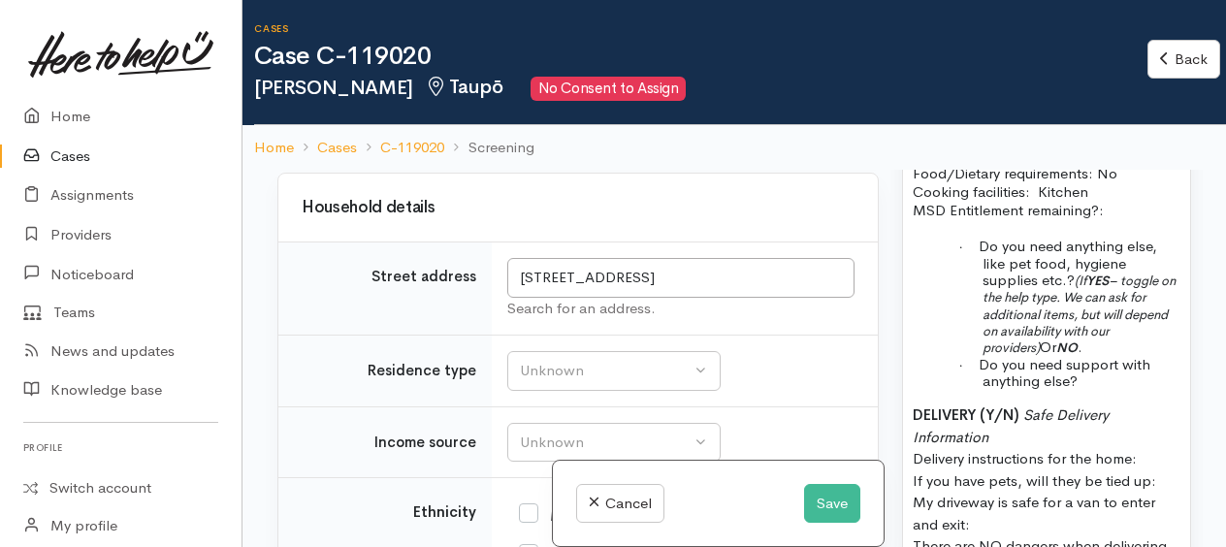
scroll to position [2036, 0]
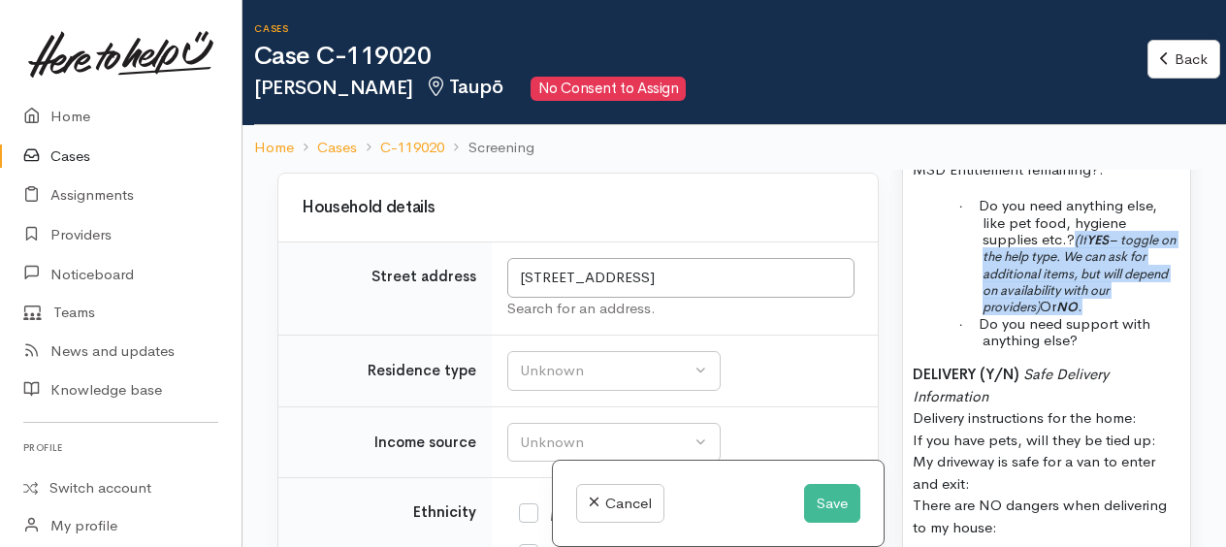
drag, startPoint x: 1072, startPoint y: 276, endPoint x: 1113, endPoint y: 336, distance: 72.4
click at [1113, 314] on p "· Do you need anything else, like pet food, hygiene supplies etc.? (If YES – to…" at bounding box center [1081, 255] width 198 height 117
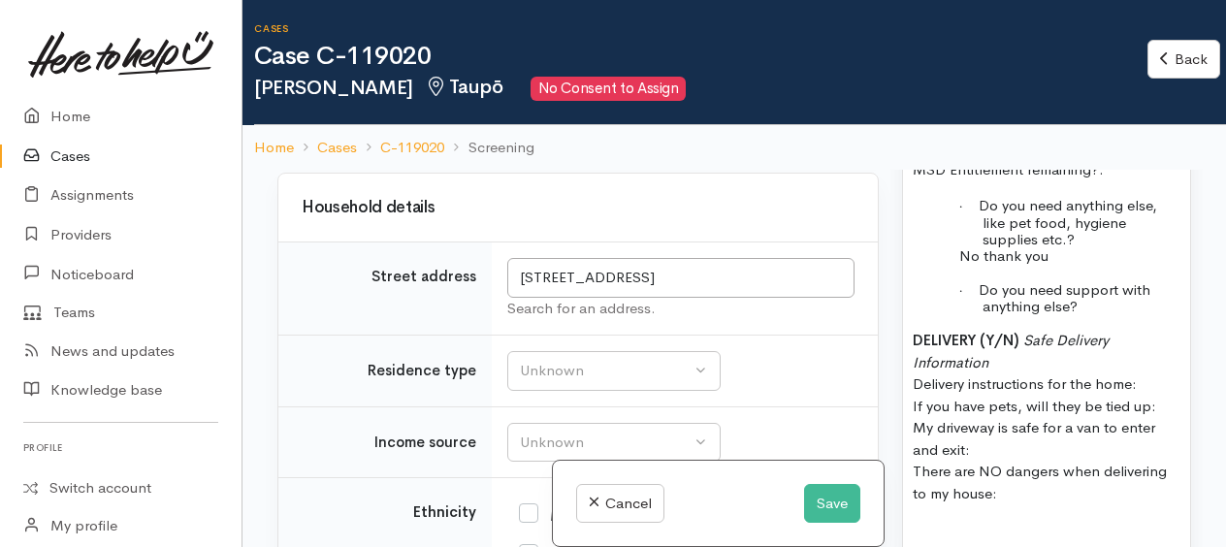
click at [1115, 315] on p "· Do you need support with anything else?" at bounding box center [1081, 298] width 198 height 34
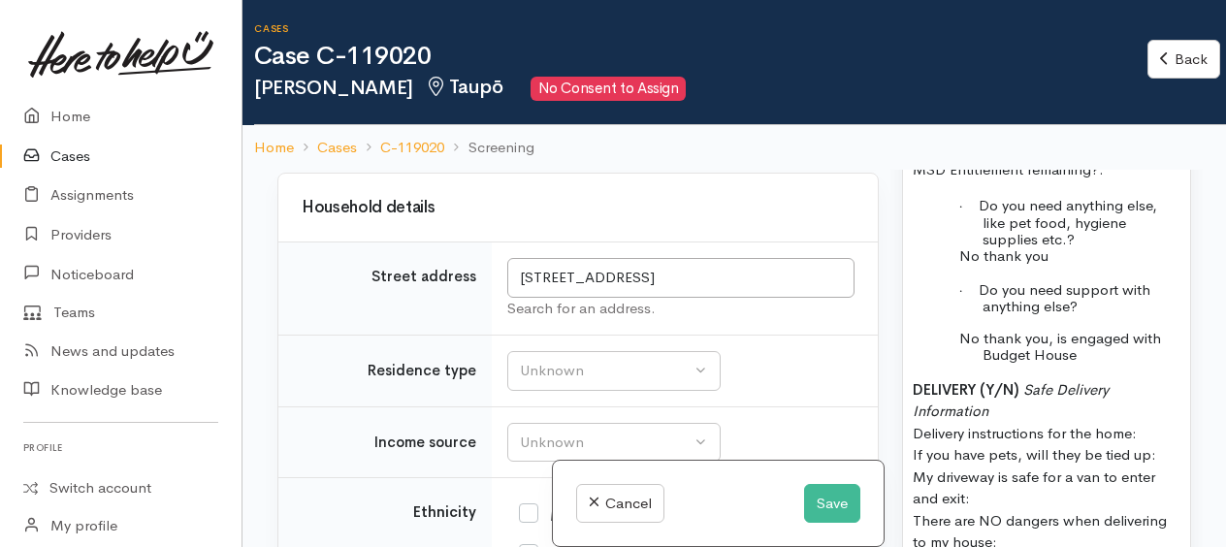
click at [1105, 364] on p "No thank you, is engaged with Budget House" at bounding box center [1081, 347] width 198 height 34
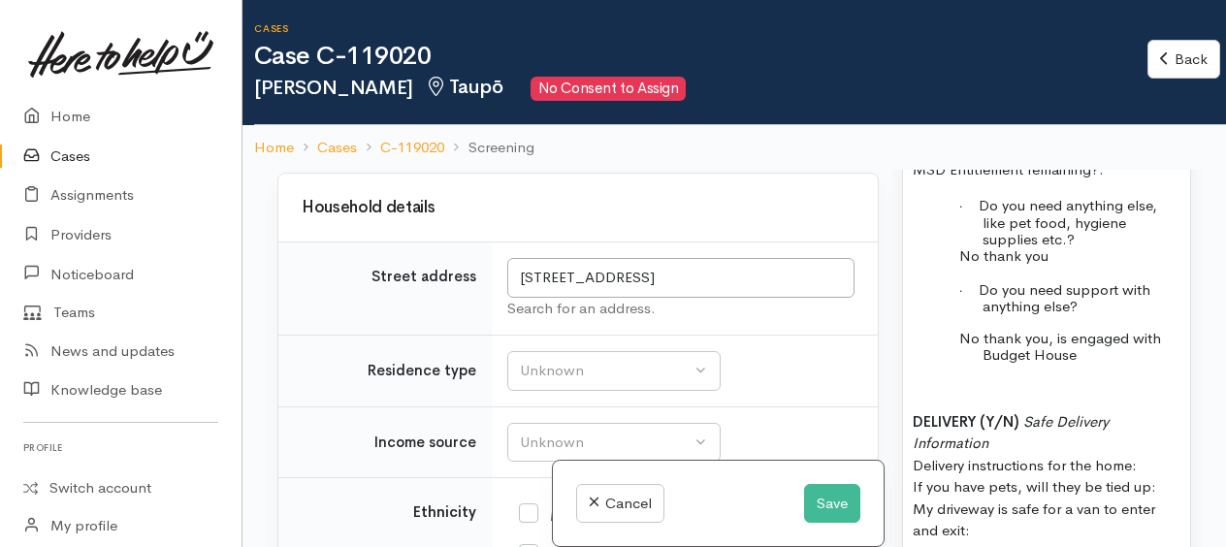
click at [1105, 364] on p "No thank you, is engaged with Budget House" at bounding box center [1081, 347] width 198 height 34
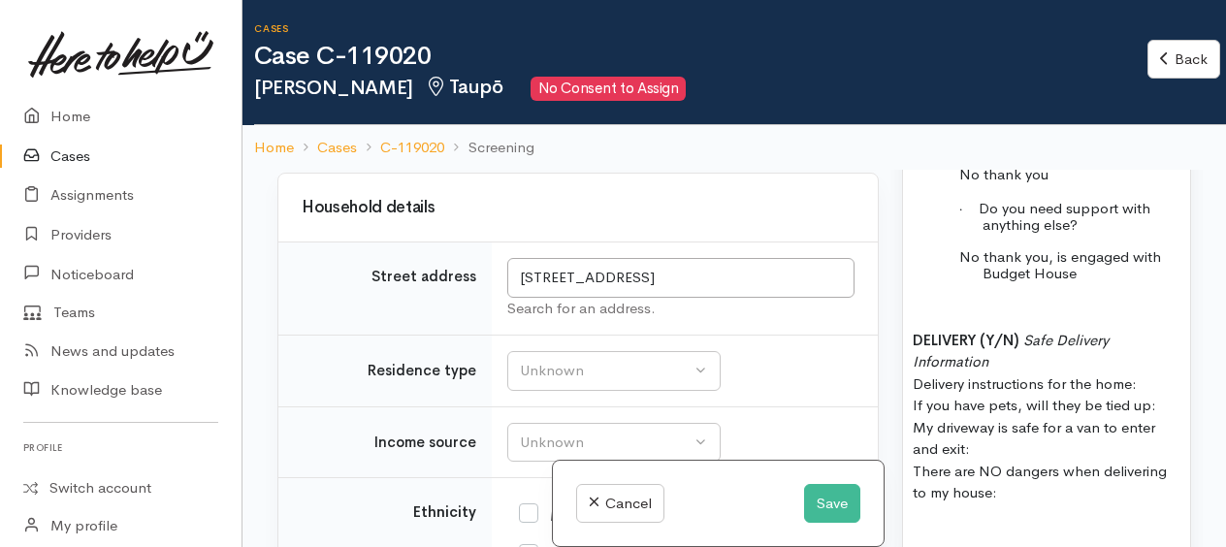
scroll to position [2230, 0]
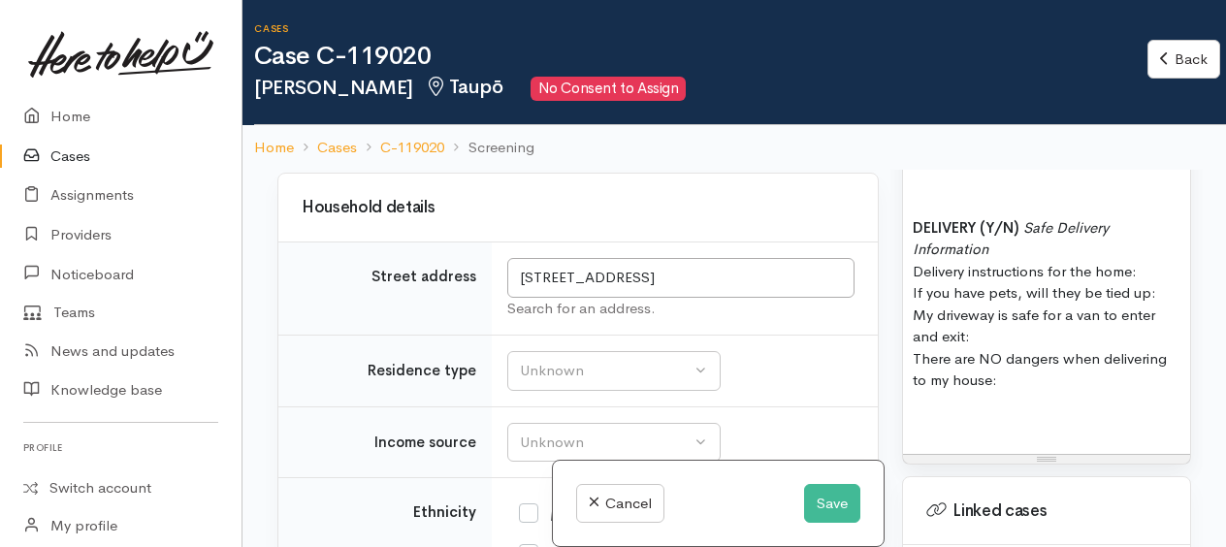
click at [1164, 332] on p "DELIVERY (Y/N) Safe Delivery Information Delivery instructions for the home: If…" at bounding box center [1046, 304] width 268 height 175
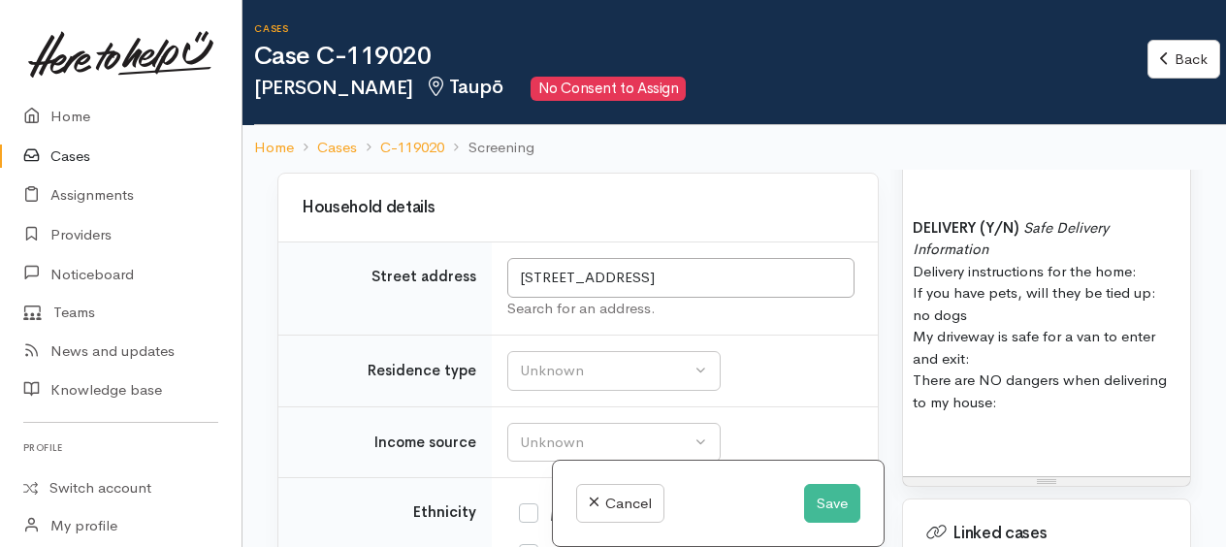
click at [1008, 394] on p "DELIVERY (Y/N) Safe Delivery Information Delivery instructions for the home: If…" at bounding box center [1046, 315] width 268 height 197
click at [1026, 414] on p "DELIVERY (Y/N) Safe Delivery Information Delivery instructions for the home: If…" at bounding box center [1046, 315] width 268 height 197
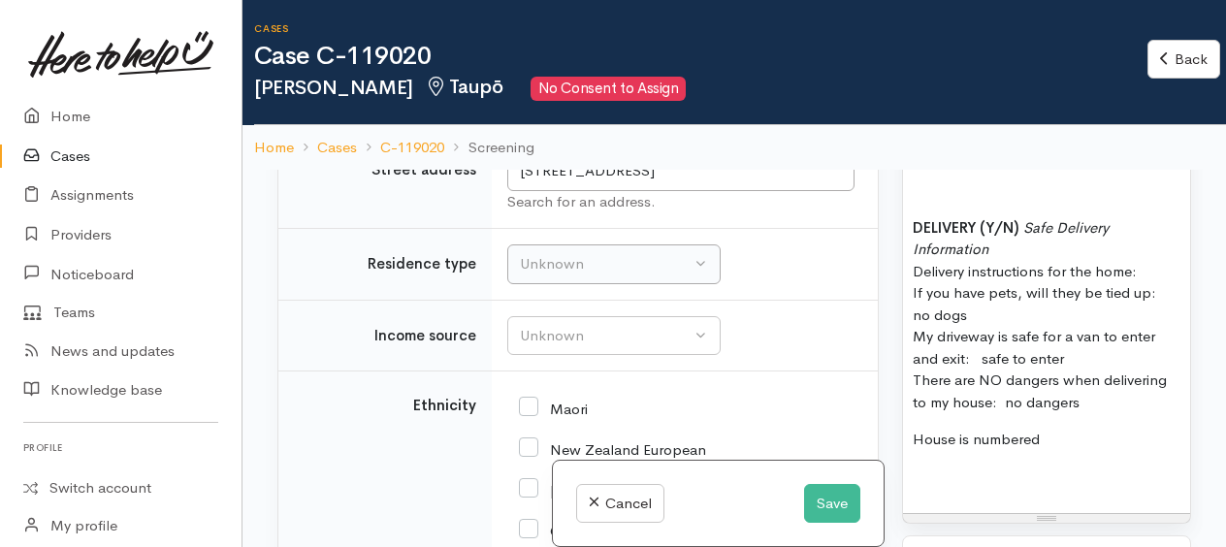
scroll to position [2521, 0]
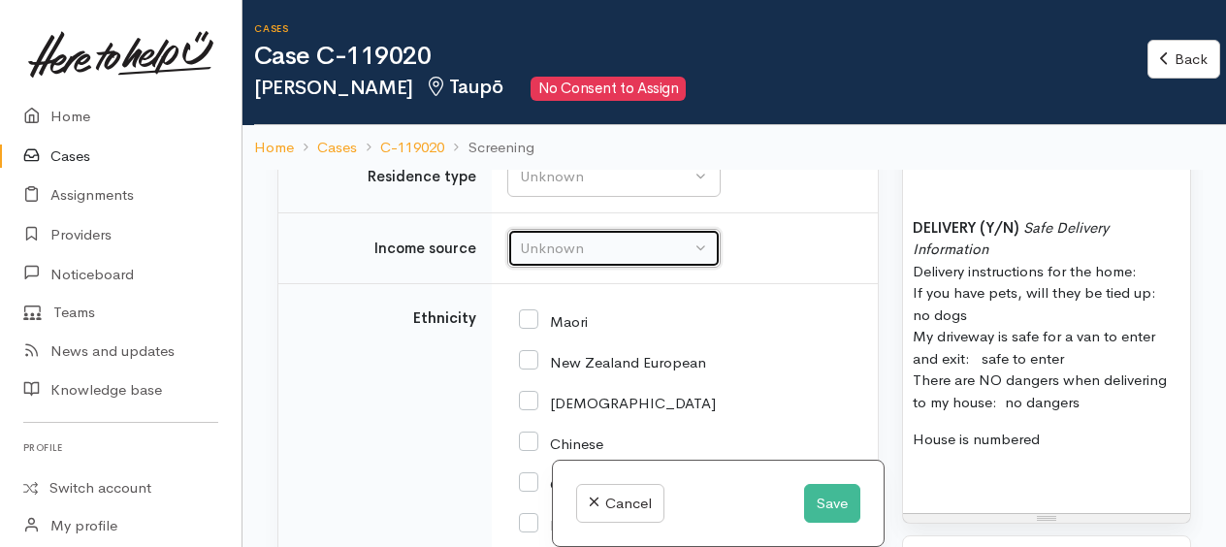
click at [573, 260] on div "Unknown" at bounding box center [605, 249] width 171 height 22
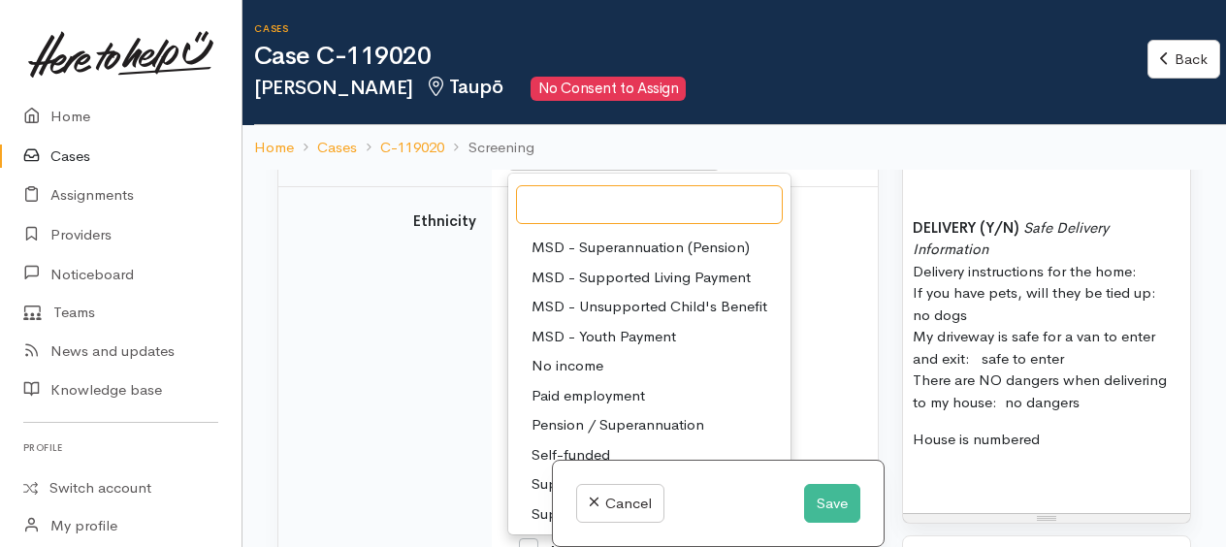
scroll to position [2715, 0]
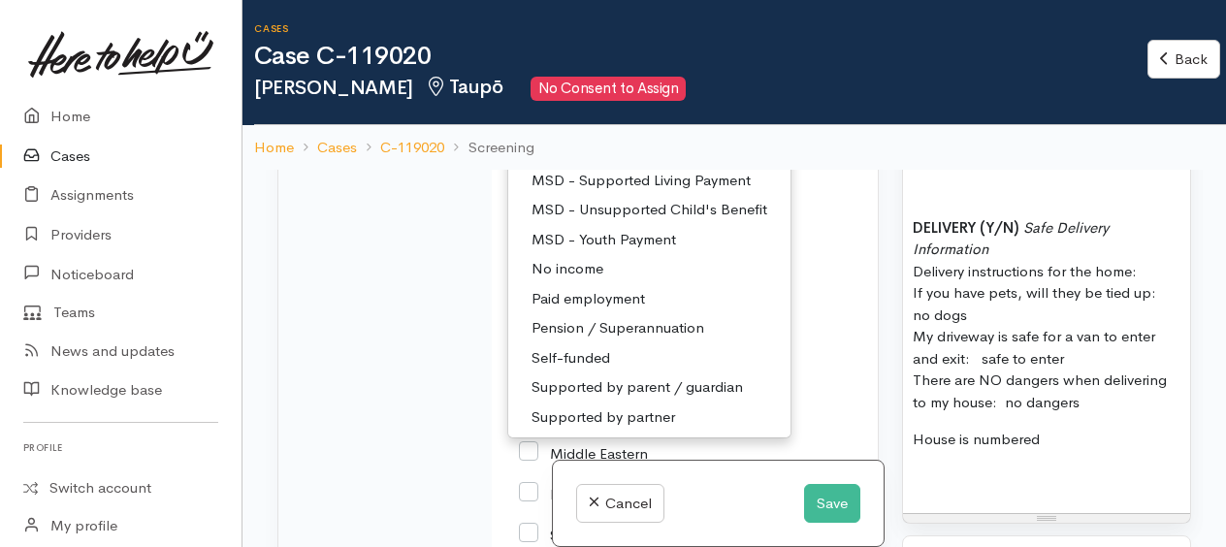
click at [610, 337] on span "Pension / Superannuation" at bounding box center [617, 328] width 173 height 22
select select "19"
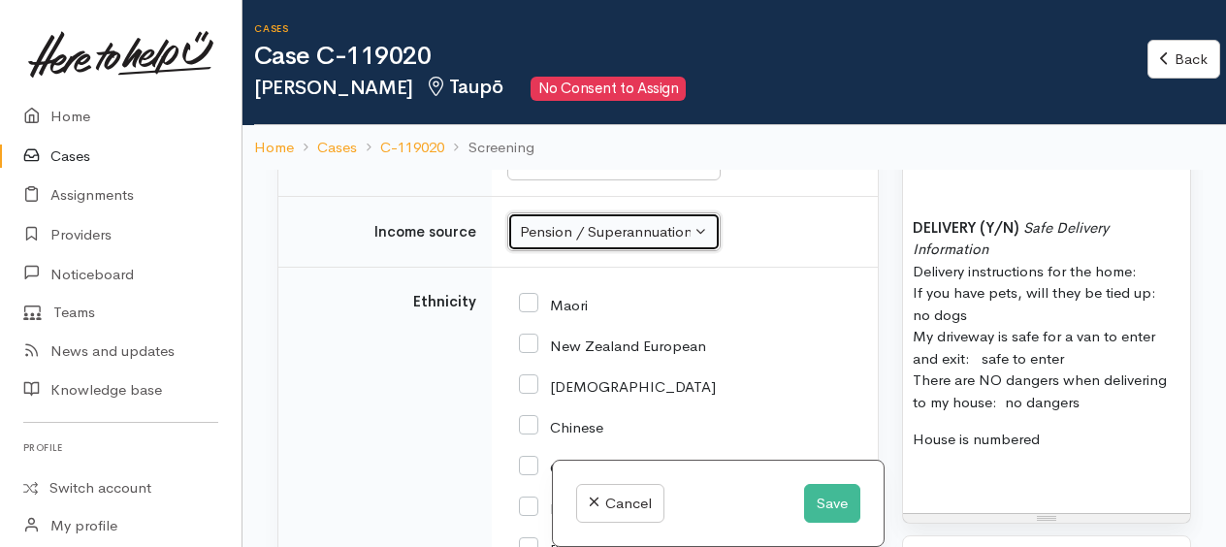
scroll to position [2635, 0]
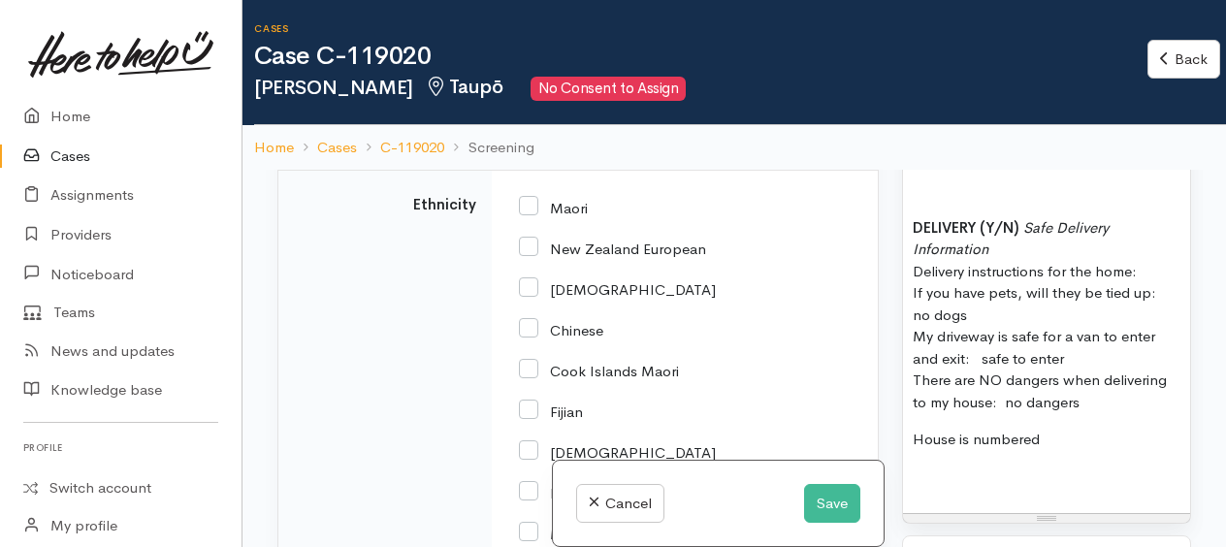
click at [528, 215] on input "Maori" at bounding box center [553, 206] width 69 height 17
checkbox input "true"
click at [952, 489] on p at bounding box center [1046, 477] width 268 height 22
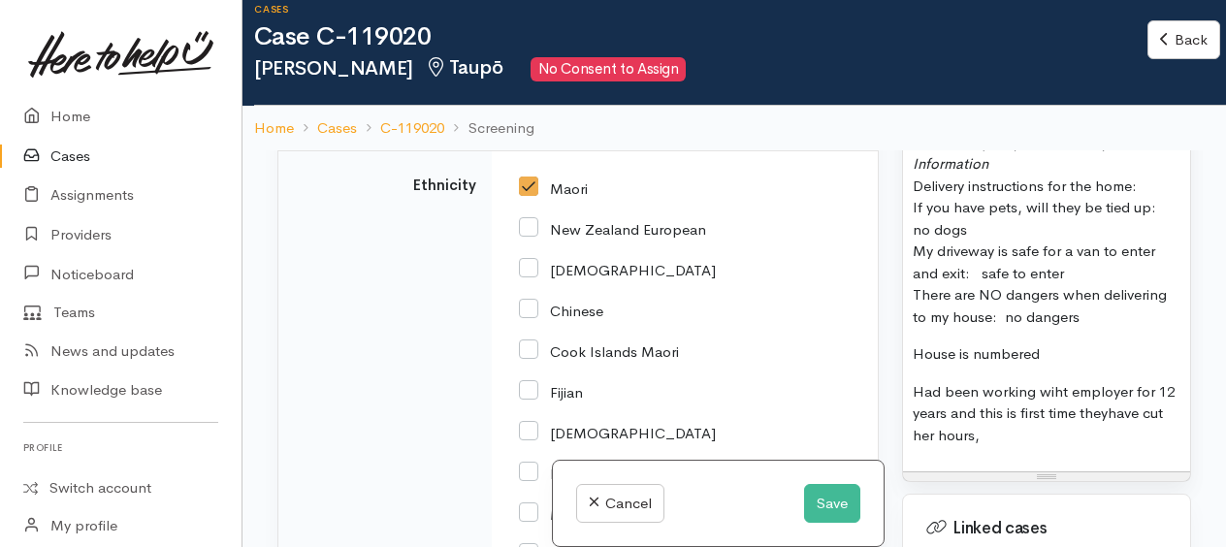
scroll to position [2424, 0]
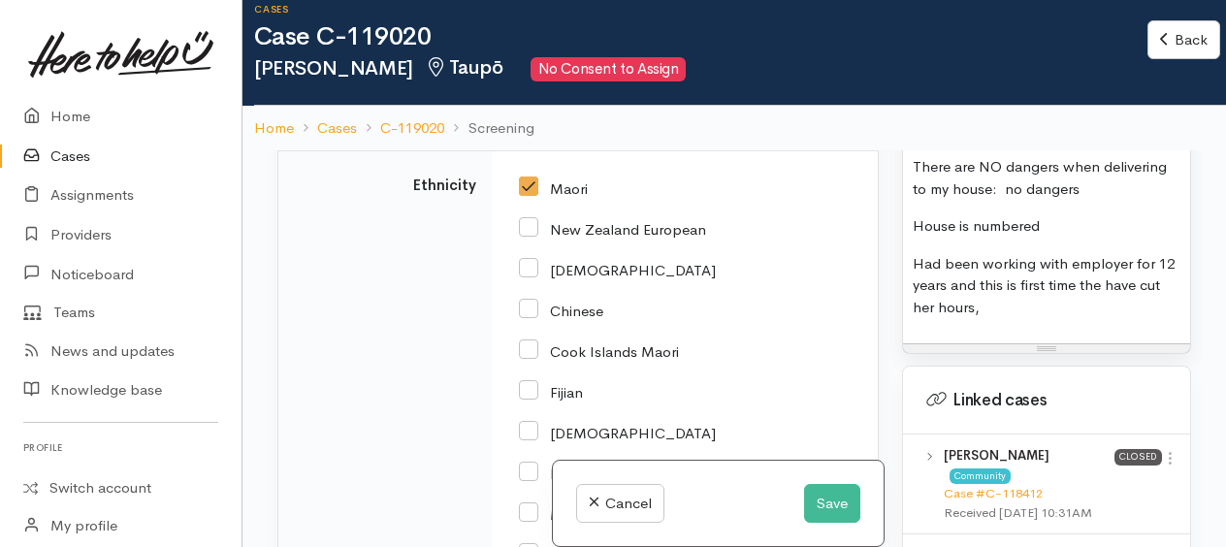
click at [1019, 319] on p "Had been working with employer for 12 years and this is first time the have cut…" at bounding box center [1046, 286] width 268 height 66
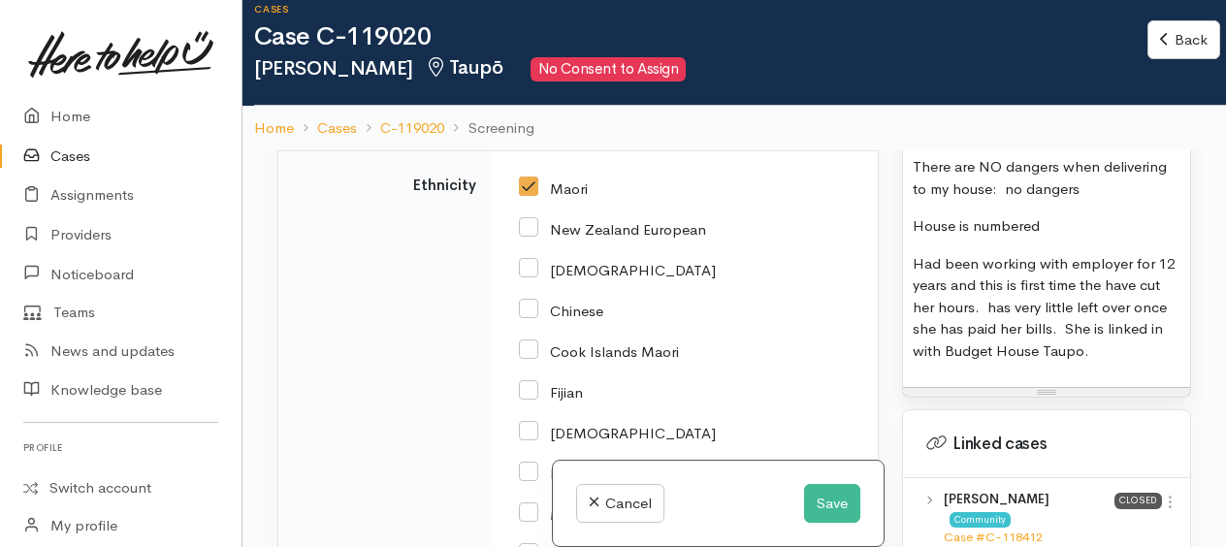
click at [1151, 363] on p "Had been working with employer for 12 years and this is first time the have cut…" at bounding box center [1046, 308] width 268 height 110
click at [998, 341] on span "Had been working with employer for 12 years and this is first time the have cut…" at bounding box center [1043, 307] width 262 height 106
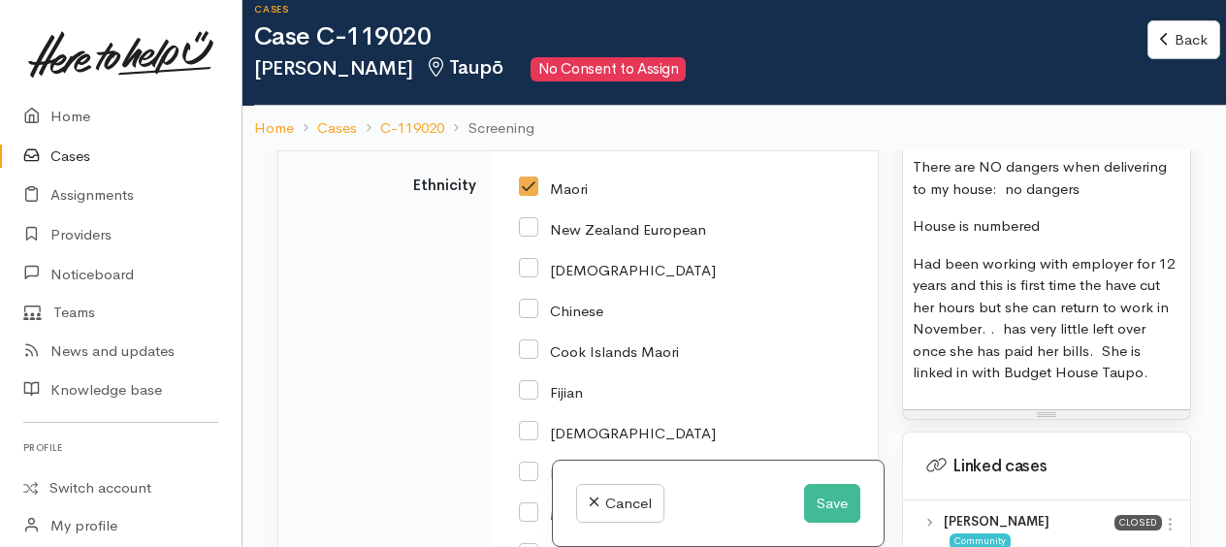
click at [1021, 364] on span "Had been working with employer for 12 years and this is first time the have cut…" at bounding box center [1043, 318] width 262 height 128
click at [1164, 384] on p "Had been working with employer for 12 years and this is first time the have cut…" at bounding box center [1046, 318] width 268 height 131
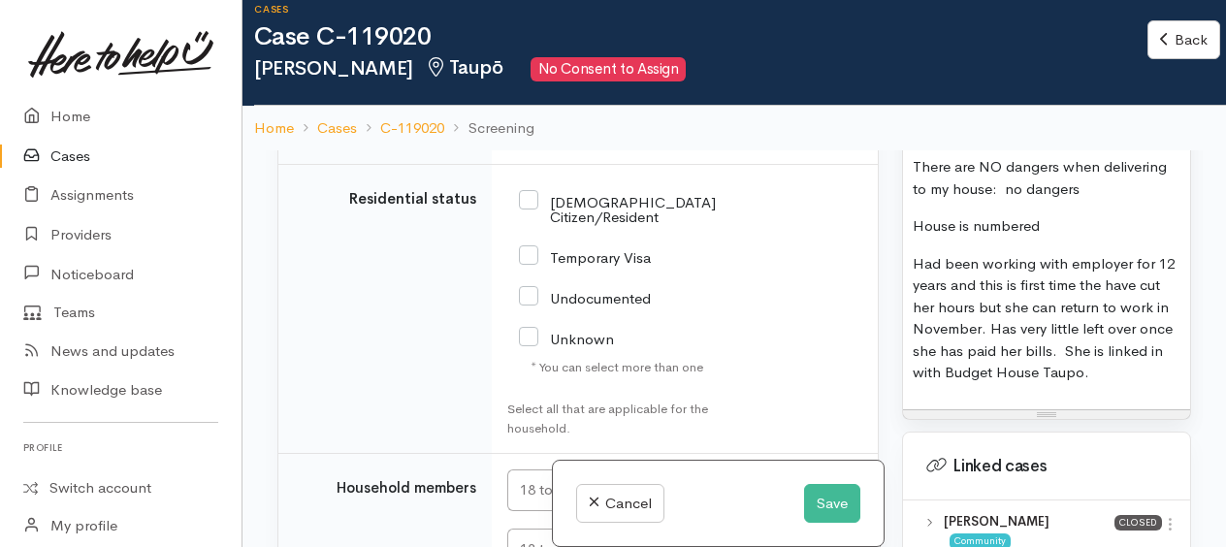
click at [532, 213] on input "NZ Citizen/Resident" at bounding box center [617, 208] width 197 height 32
checkbox input "true"
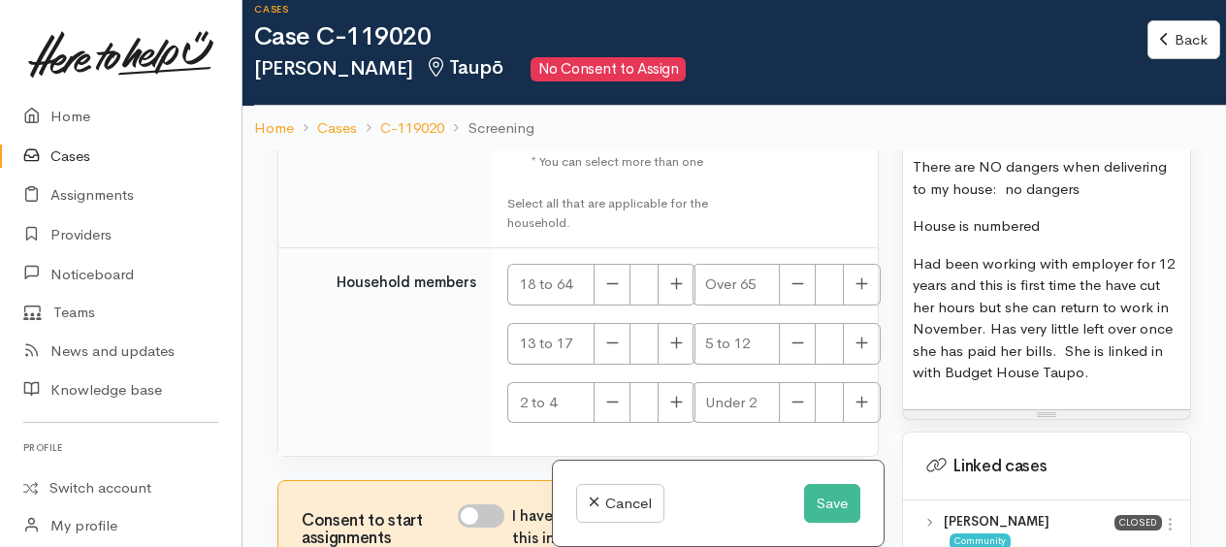
scroll to position [3714, 0]
drag, startPoint x: 673, startPoint y: 290, endPoint x: 826, endPoint y: 279, distance: 153.6
click at [673, 289] on icon "button" at bounding box center [676, 282] width 13 height 15
type input "1"
click at [863, 289] on button "button" at bounding box center [862, 284] width 38 height 42
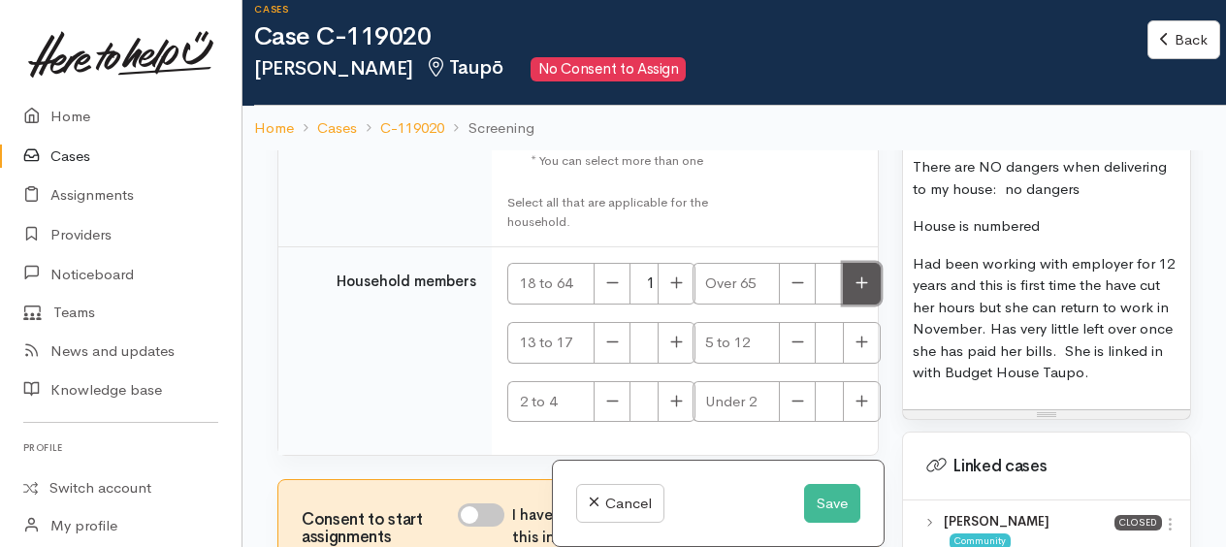
type input "1"
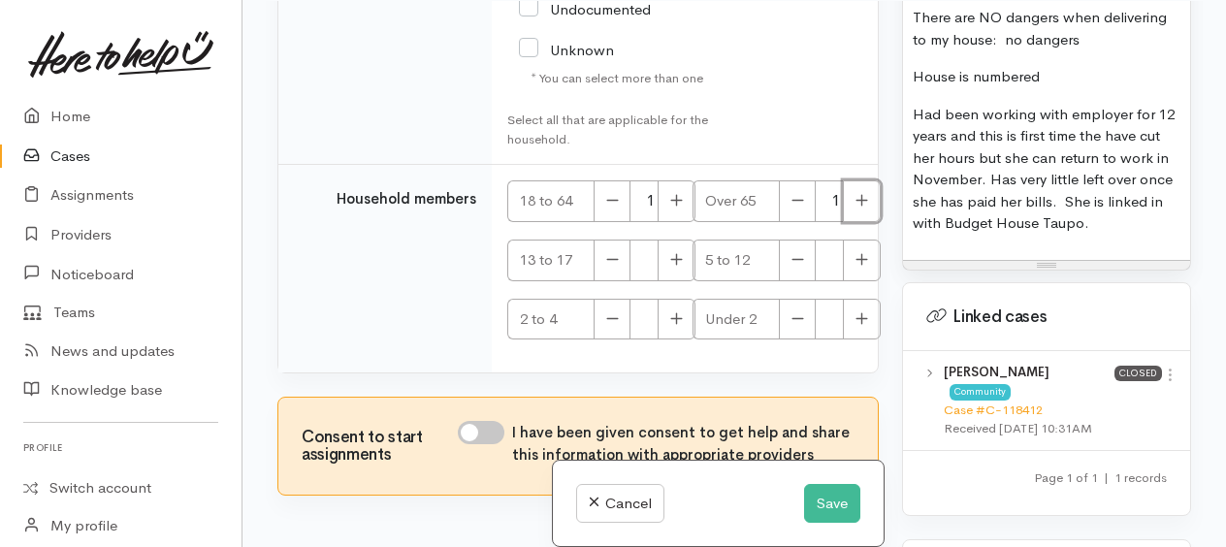
scroll to position [3617, 0]
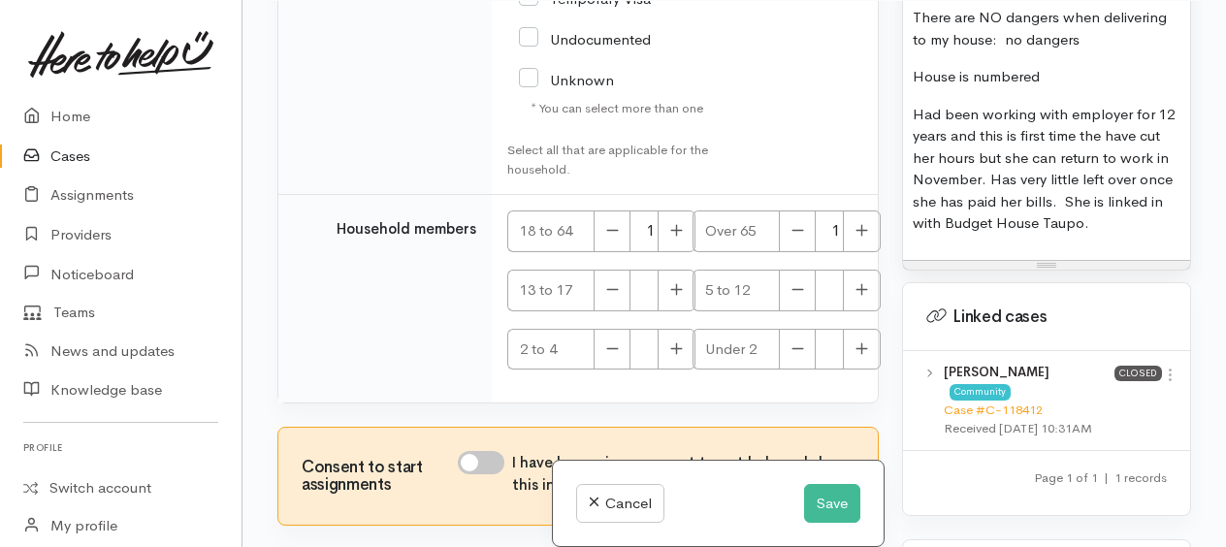
click at [470, 457] on input "I have been given consent to get help and share this information with appropria…" at bounding box center [481, 462] width 47 height 23
checkbox input "true"
click at [1152, 235] on p "Had been working with employer for 12 years and this is first time the have cut…" at bounding box center [1046, 169] width 268 height 131
click at [836, 500] on button "Save" at bounding box center [832, 504] width 56 height 40
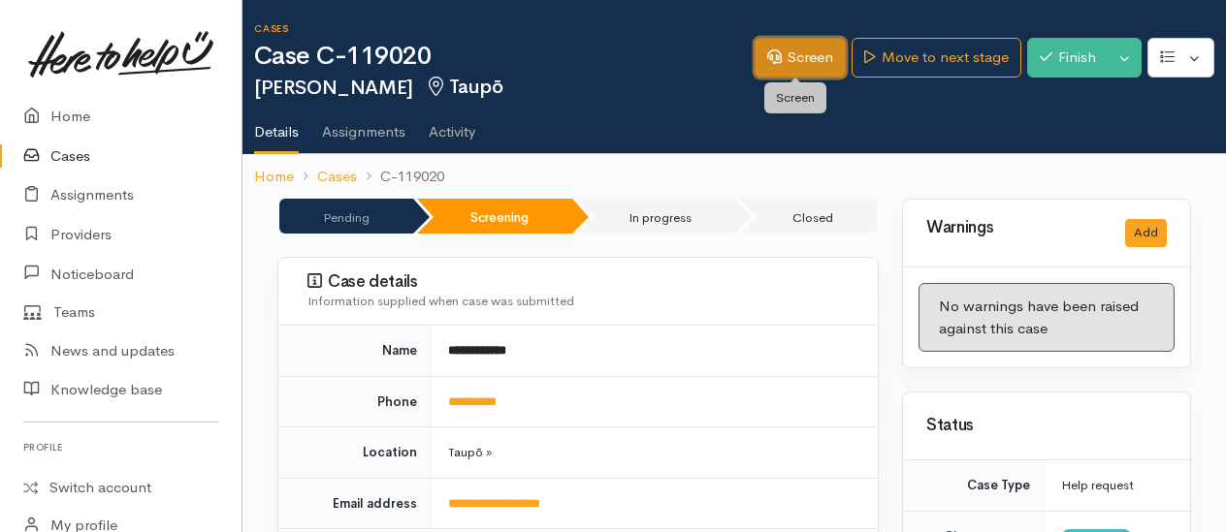
click at [807, 60] on link "Screen" at bounding box center [799, 58] width 91 height 40
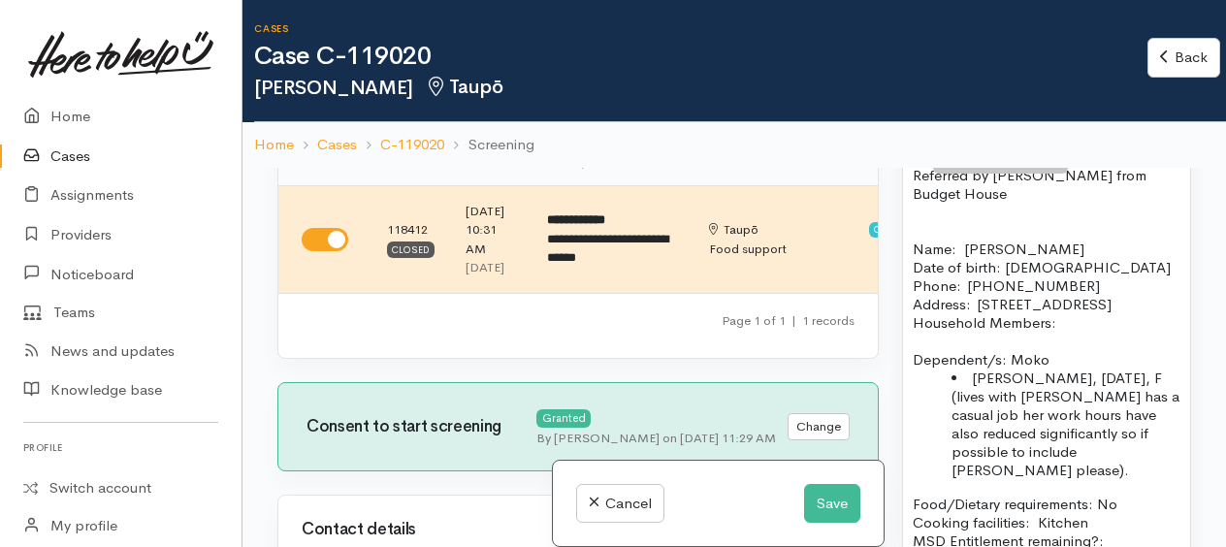
scroll to position [1842, 0]
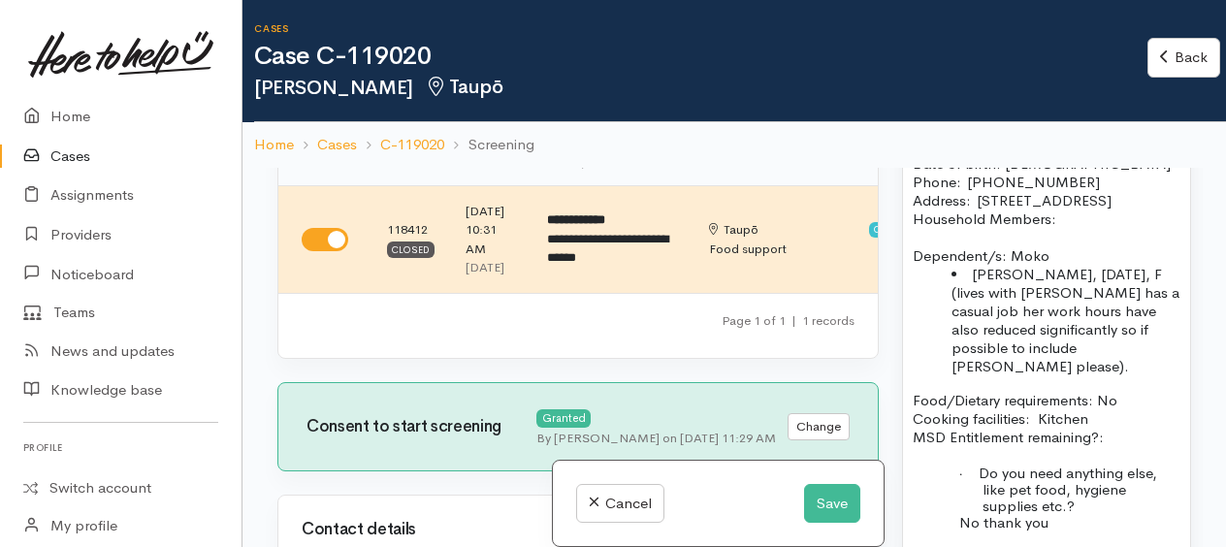
click at [1012, 209] on p "Address:  [STREET_ADDRESS]" at bounding box center [1046, 200] width 268 height 18
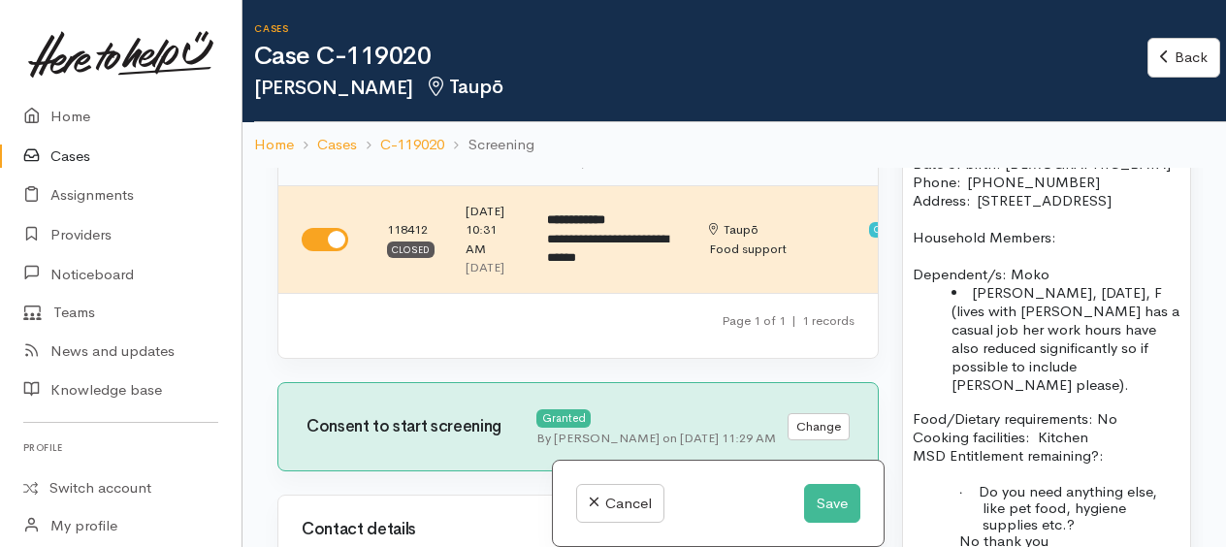
click at [1074, 246] on p "Household Members:" at bounding box center [1046, 237] width 268 height 18
click at [827, 507] on button "Save" at bounding box center [832, 504] width 56 height 40
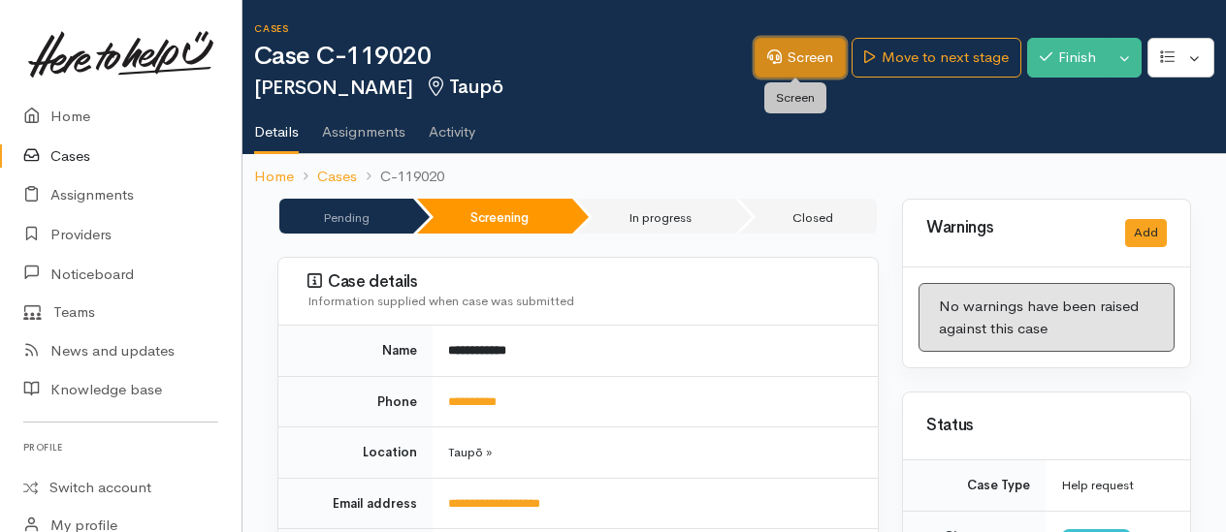
click at [791, 47] on link "Screen" at bounding box center [799, 58] width 91 height 40
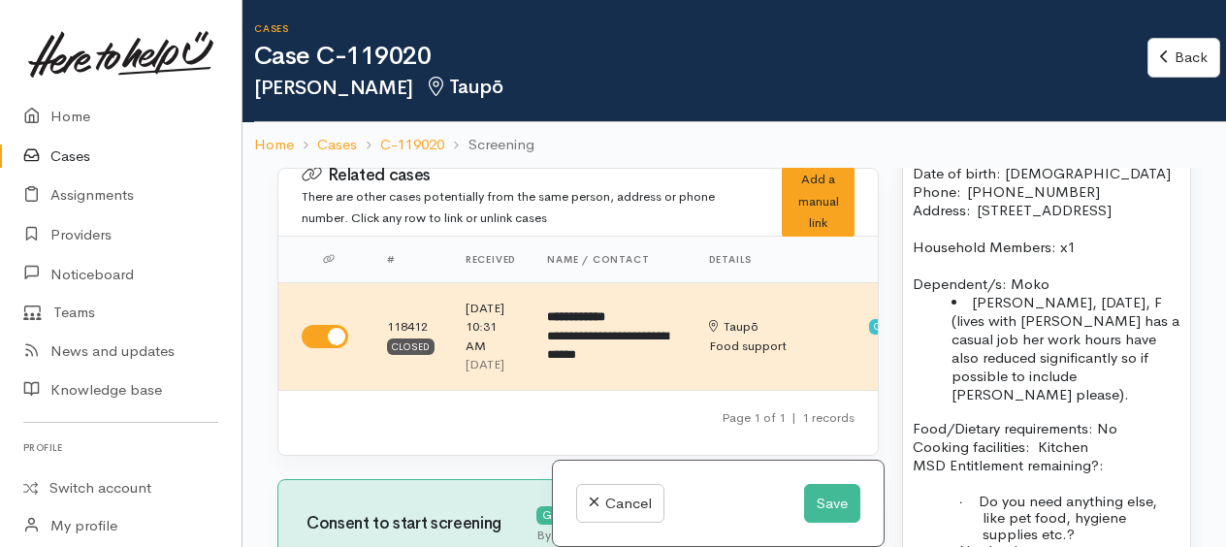
scroll to position [1842, 0]
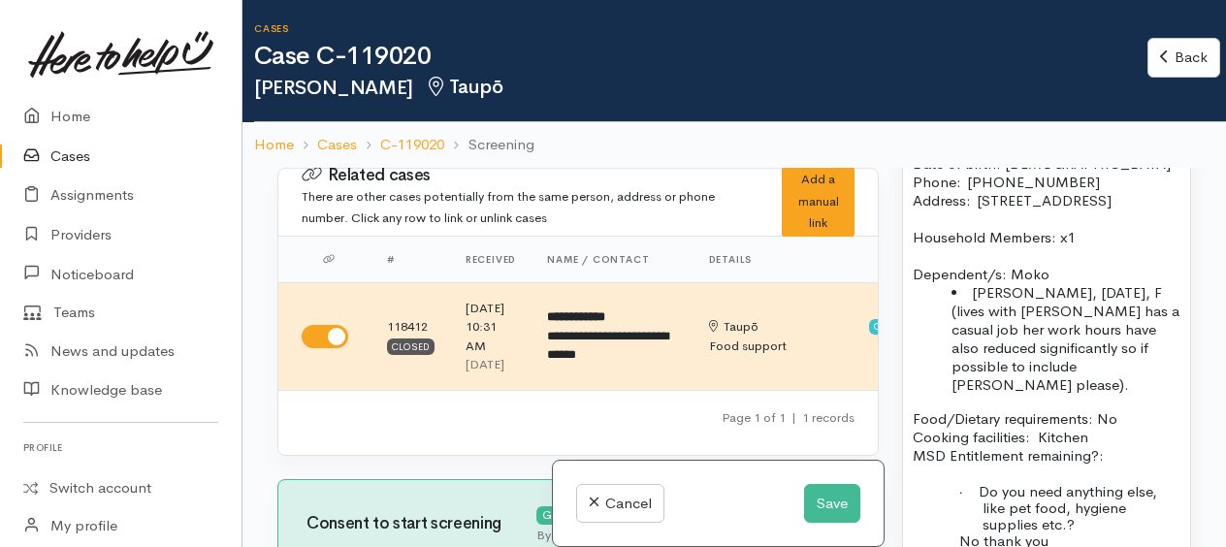
click at [1069, 394] on li "[PERSON_NAME], [DATE], F (lives with [PERSON_NAME] has a casual job her work ho…" at bounding box center [1065, 338] width 229 height 111
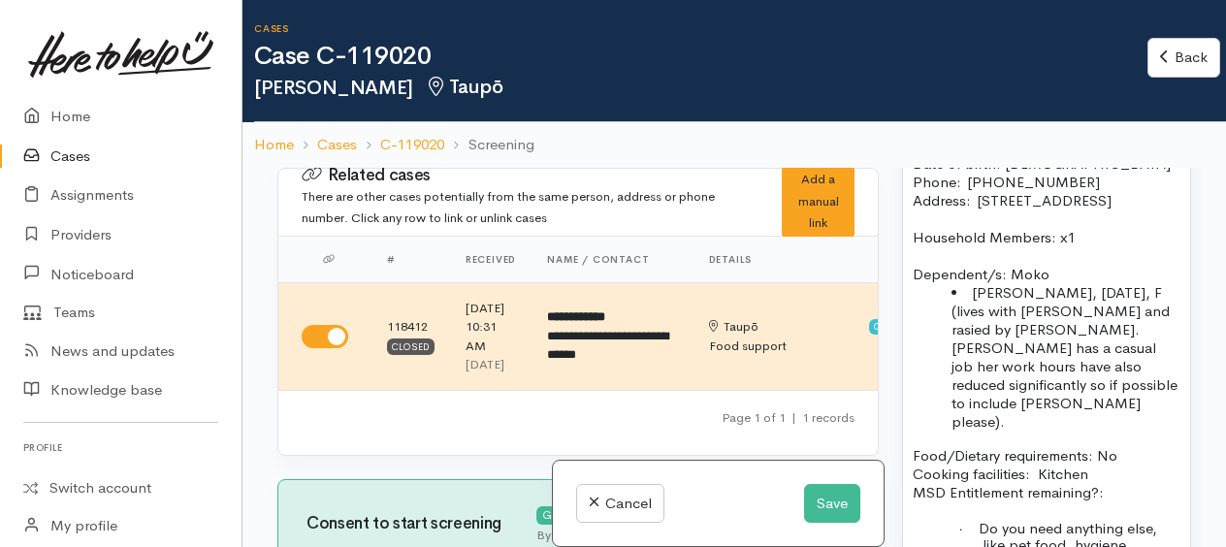
click at [1162, 431] on li "[PERSON_NAME], [DATE], F (lives with [PERSON_NAME] and rasied by [PERSON_NAME].…" at bounding box center [1065, 356] width 229 height 147
click at [1162, 431] on li "Susie Rangi, 19/12/2003, F (lives with Martha and raised by Martha. Susie has a…" at bounding box center [1065, 356] width 229 height 147
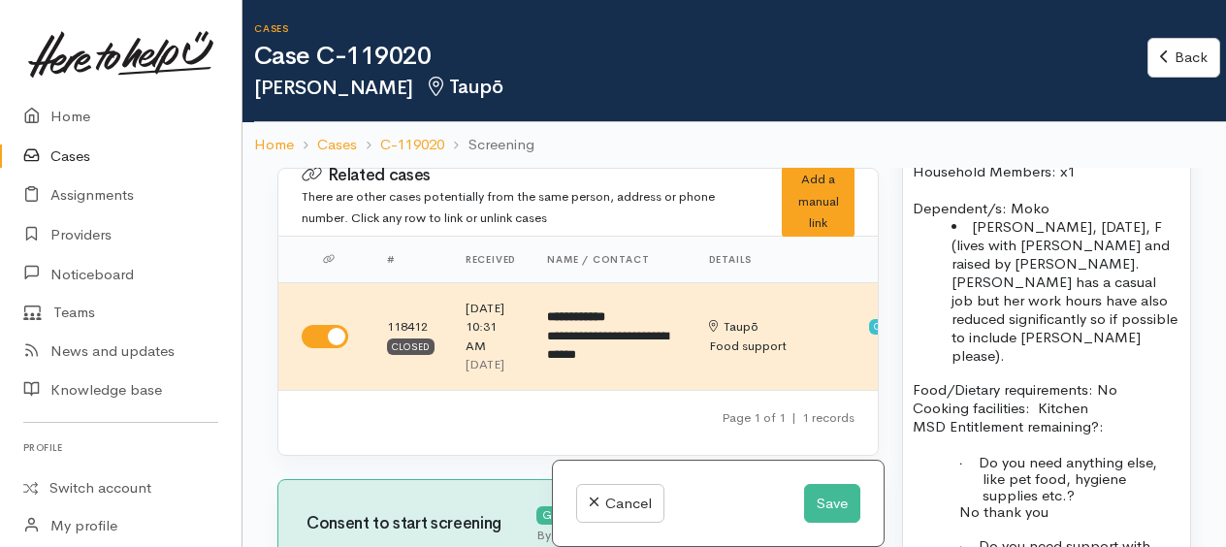
scroll to position [1939, 0]
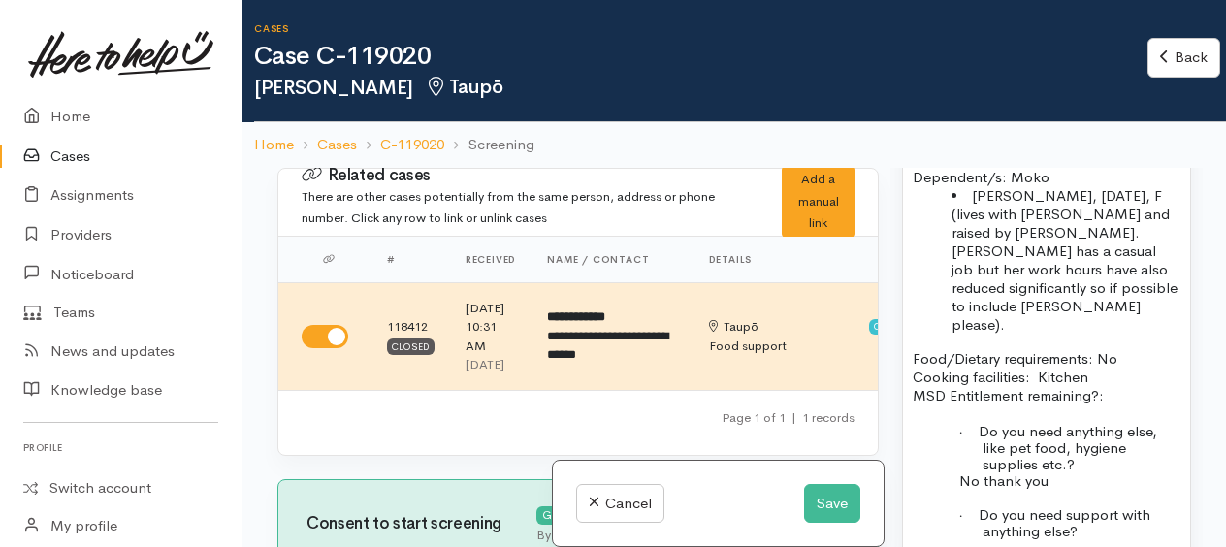
click at [1123, 334] on li "Susie Rangi, 19/12/2003, F (lives with Martha and raised by Martha. Susie has a…" at bounding box center [1065, 259] width 229 height 147
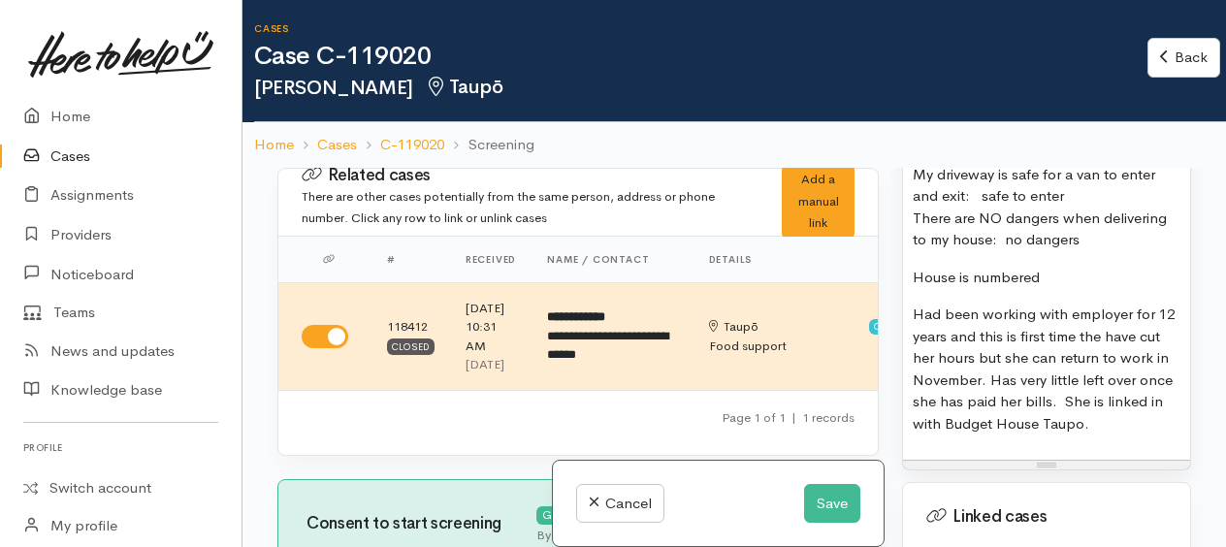
scroll to position [2618, 0]
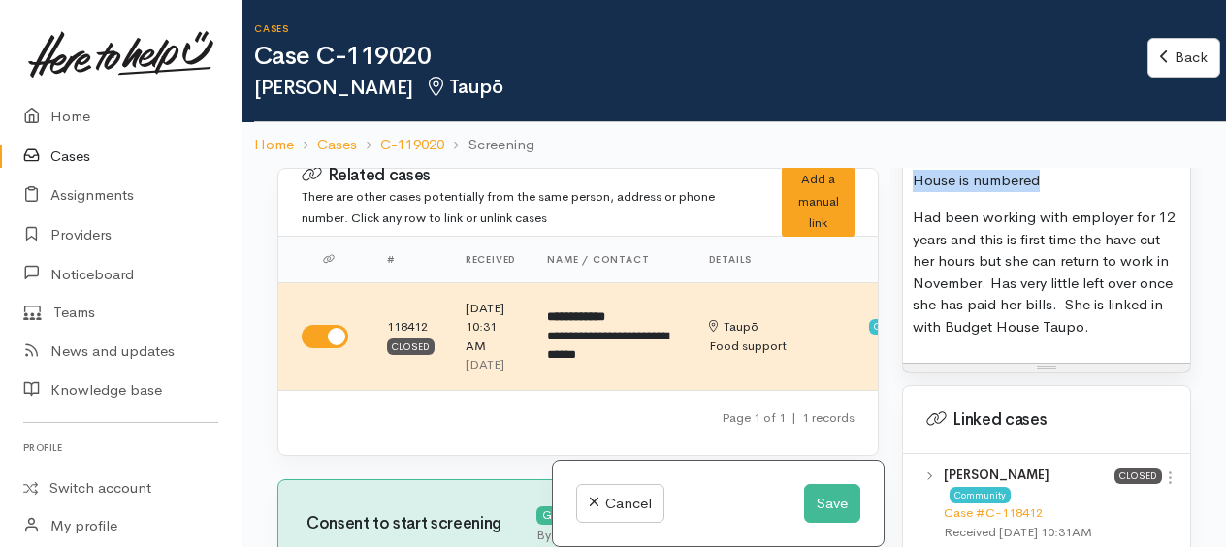
drag, startPoint x: 915, startPoint y: 311, endPoint x: 1048, endPoint y: 310, distance: 132.9
click at [1048, 192] on p "House is numbered" at bounding box center [1046, 181] width 268 height 22
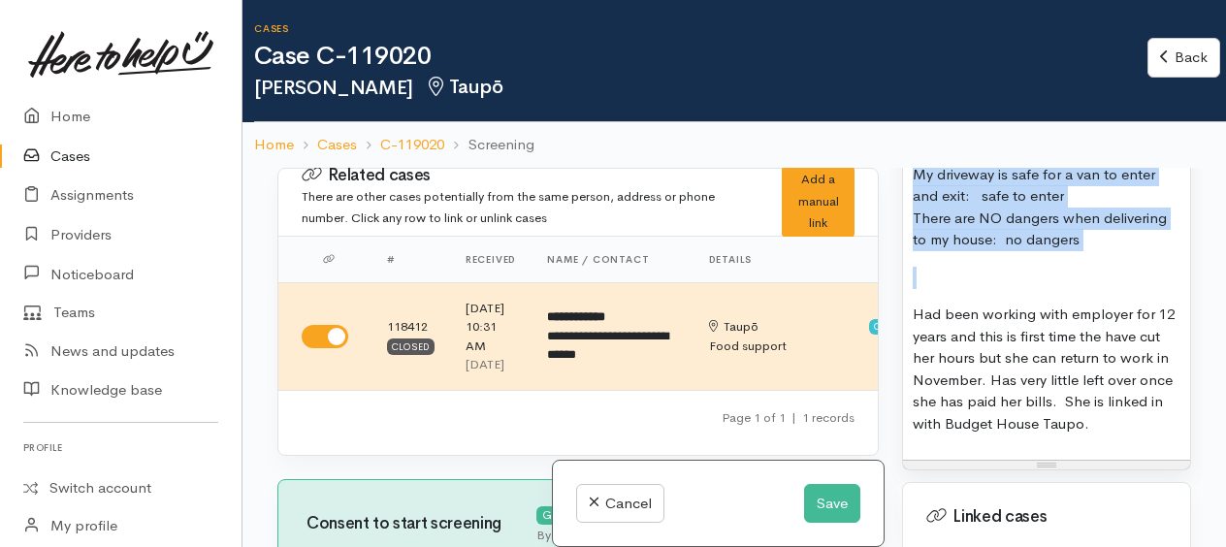
drag, startPoint x: 916, startPoint y: 243, endPoint x: 1072, endPoint y: 394, distance: 216.0
copy span "Delivery instructions for the home: If you have pets, will they be tied up: no …"
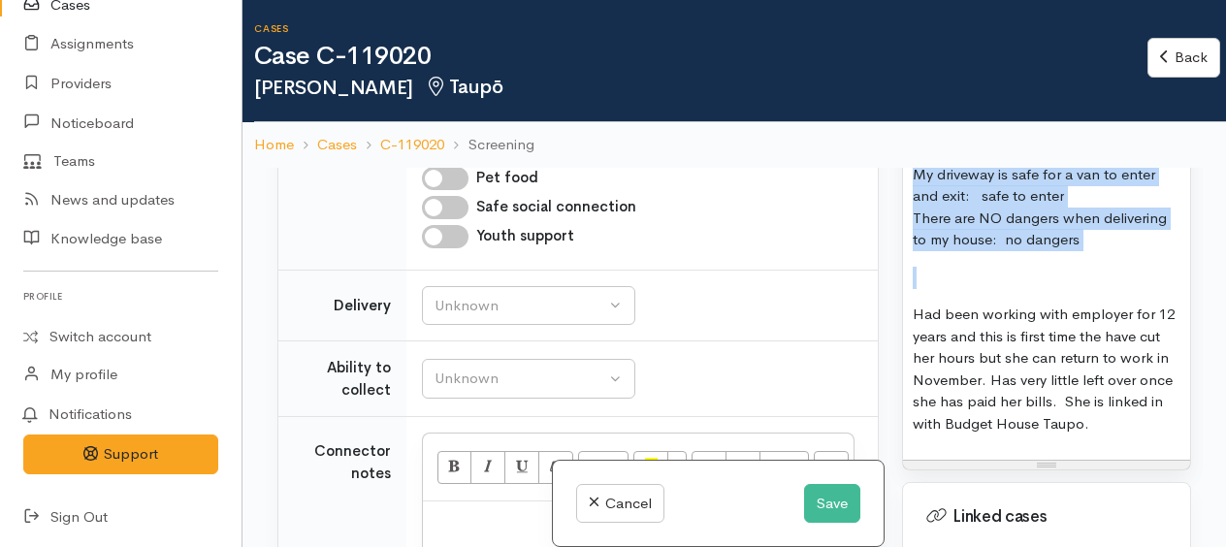
scroll to position [1552, 0]
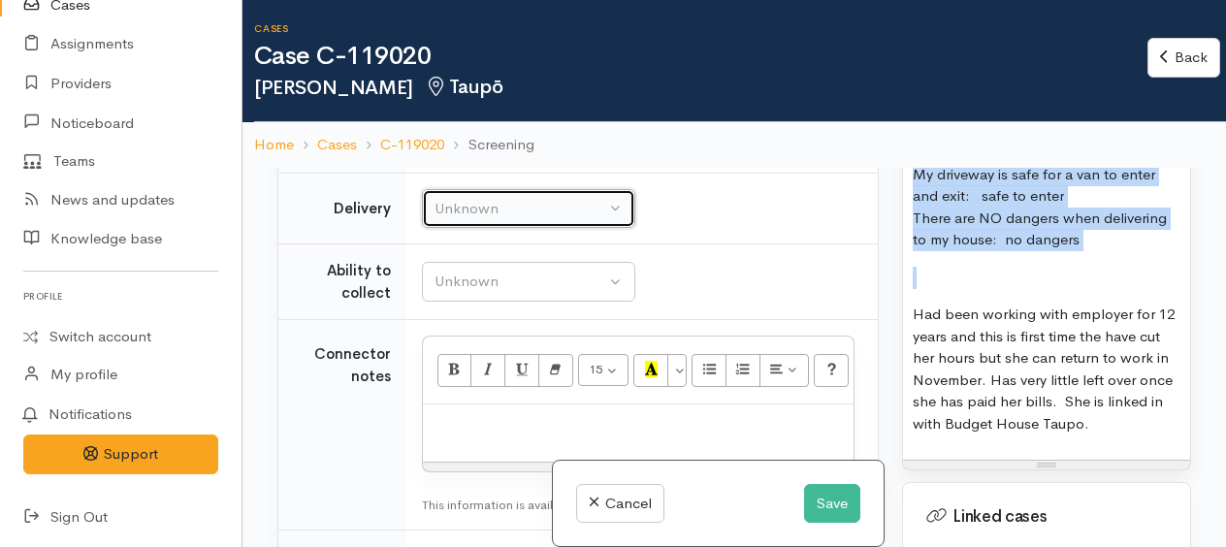
click at [434, 220] on div "Unknown" at bounding box center [519, 209] width 171 height 22
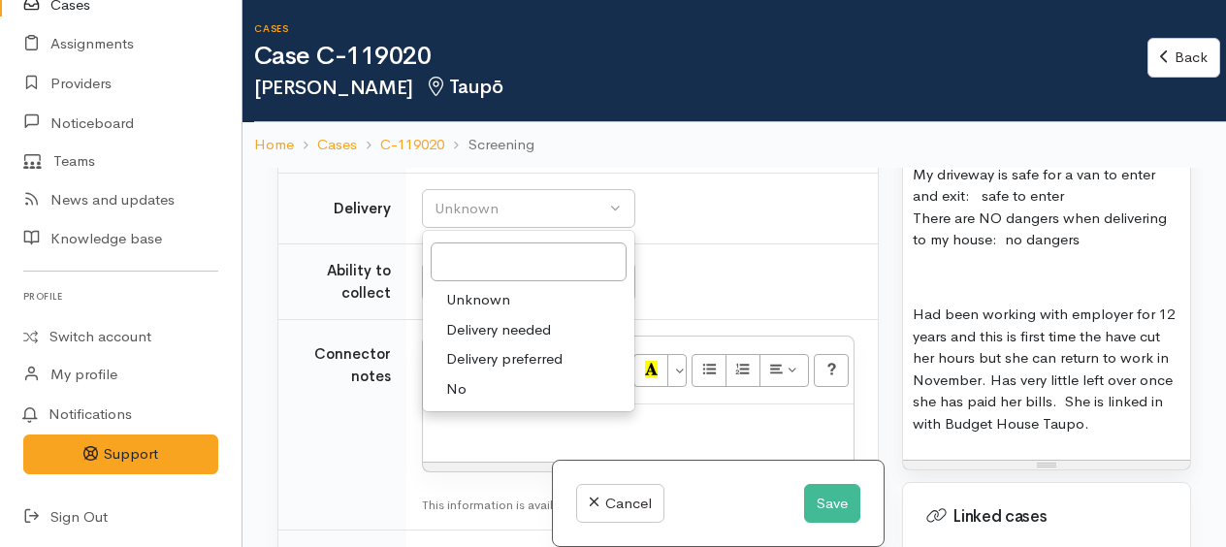
click at [454, 370] on span "Delivery preferred" at bounding box center [504, 359] width 116 height 22
select select "2"
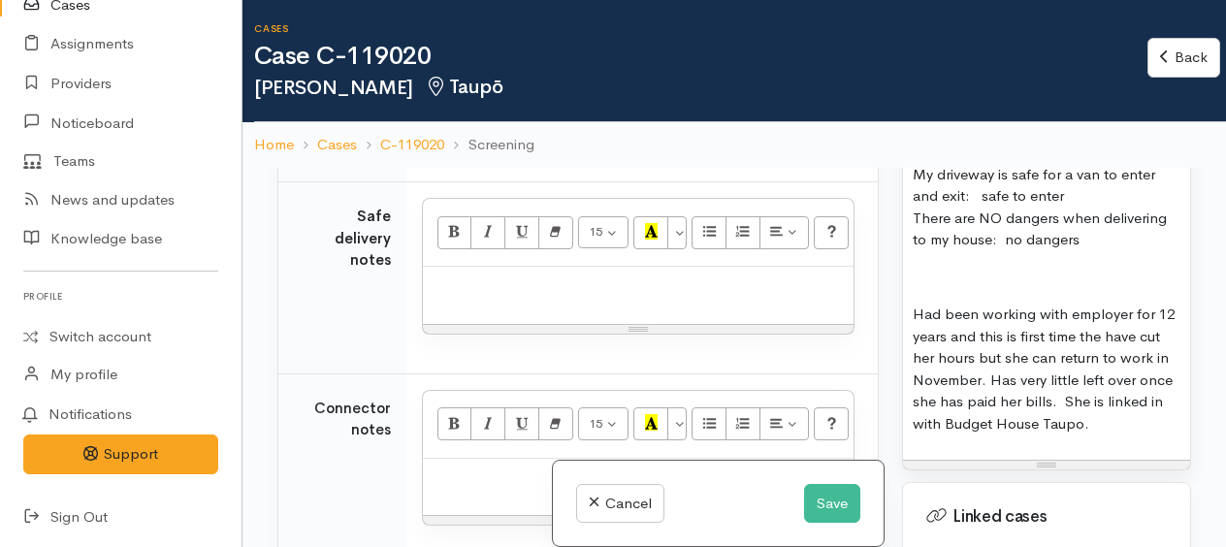
scroll to position [1648, 0]
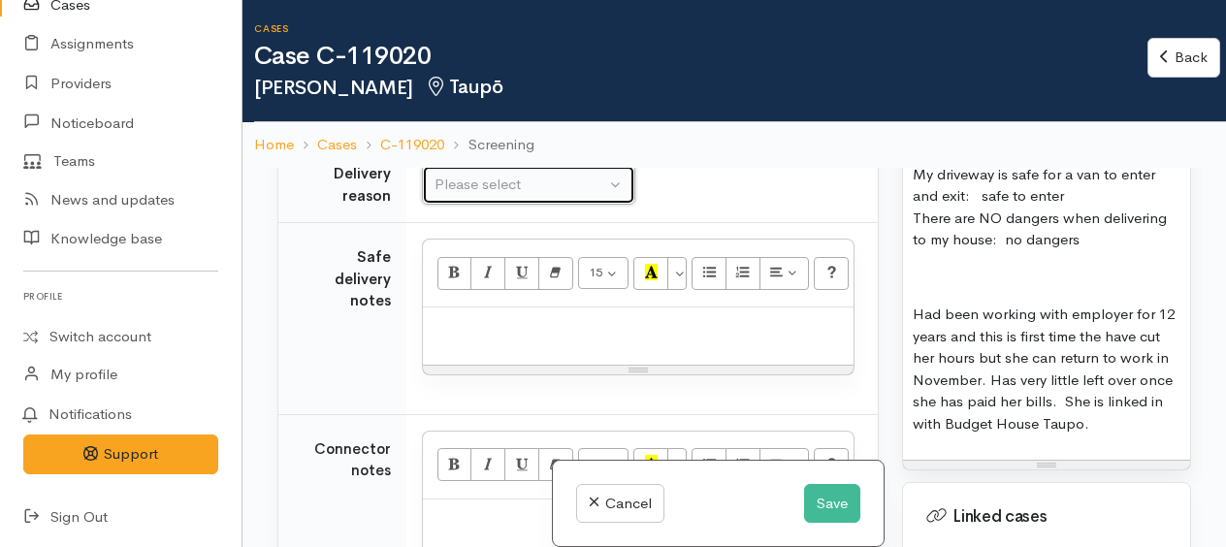
click at [481, 196] on div "Please select" at bounding box center [519, 185] width 171 height 22
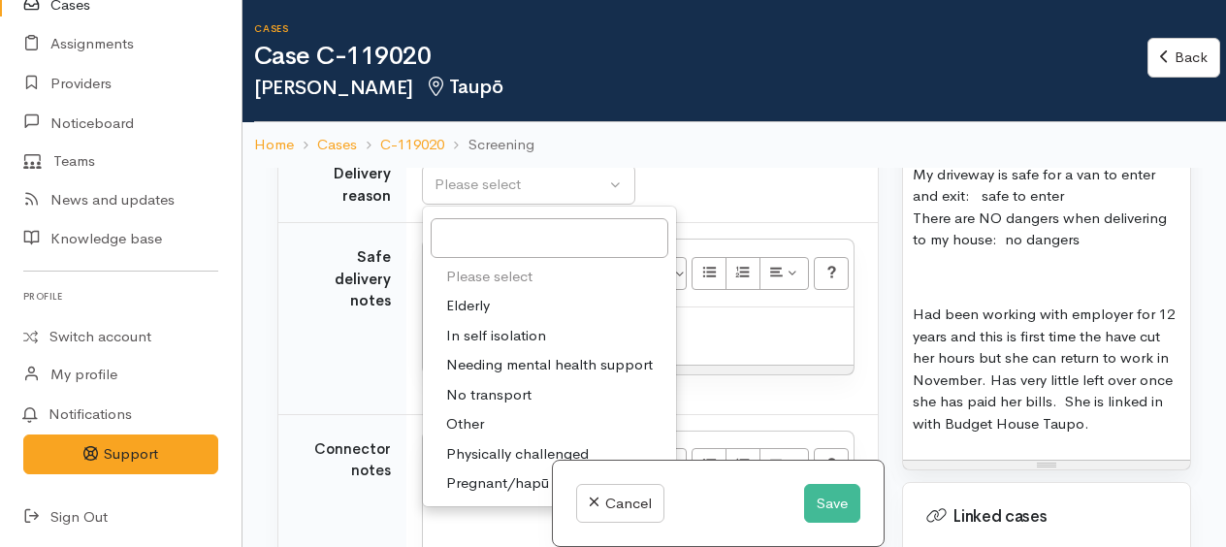
click at [471, 435] on span "Other" at bounding box center [465, 424] width 38 height 22
select select "7"
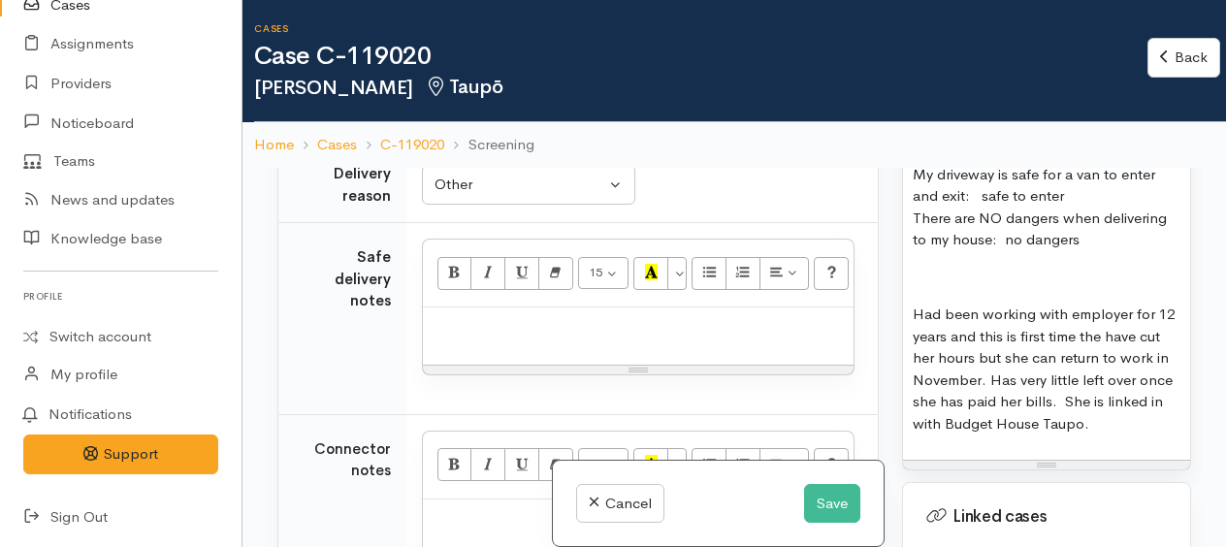
paste div
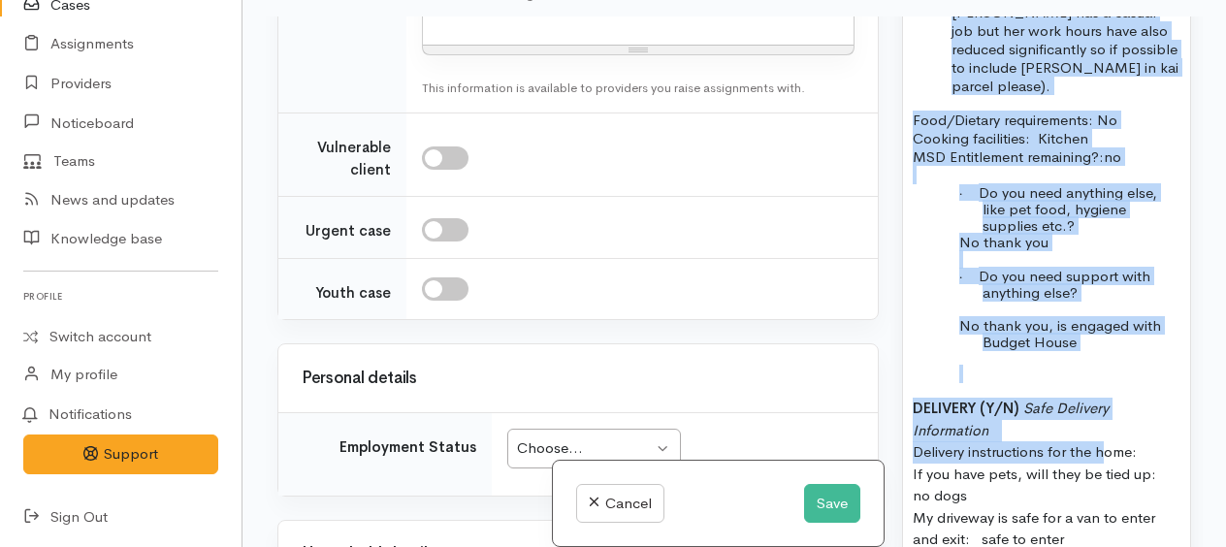
scroll to position [2071, 0]
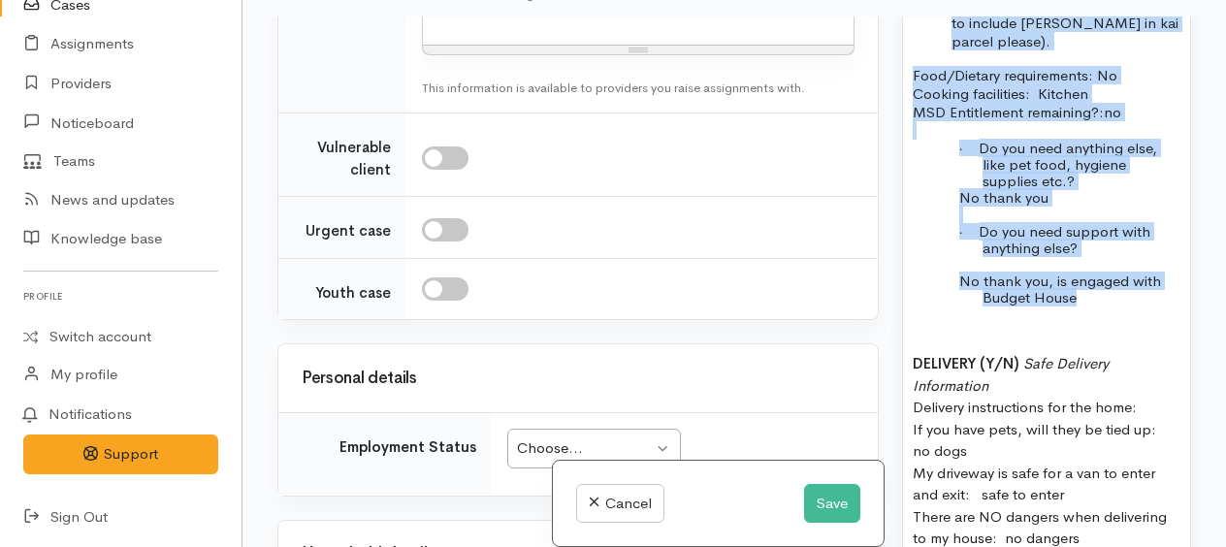
drag, startPoint x: 905, startPoint y: 285, endPoint x: 1109, endPoint y: 445, distance: 259.7
click at [1109, 445] on div "Referred by Te Whetu Dewes from Budget House Name: Martha Rangi Date of birth: …" at bounding box center [1046, 215] width 287 height 1087
copy div "Referred by Te Whetu Dewes from Budget House Name: Martha Rangi Date of birth: …"
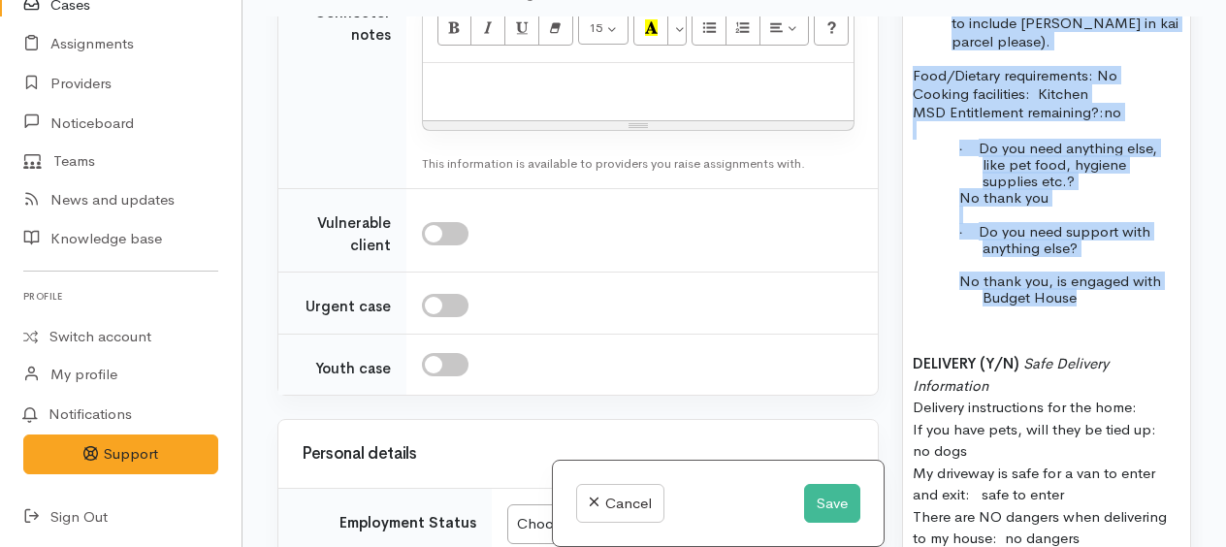
scroll to position [1842, 0]
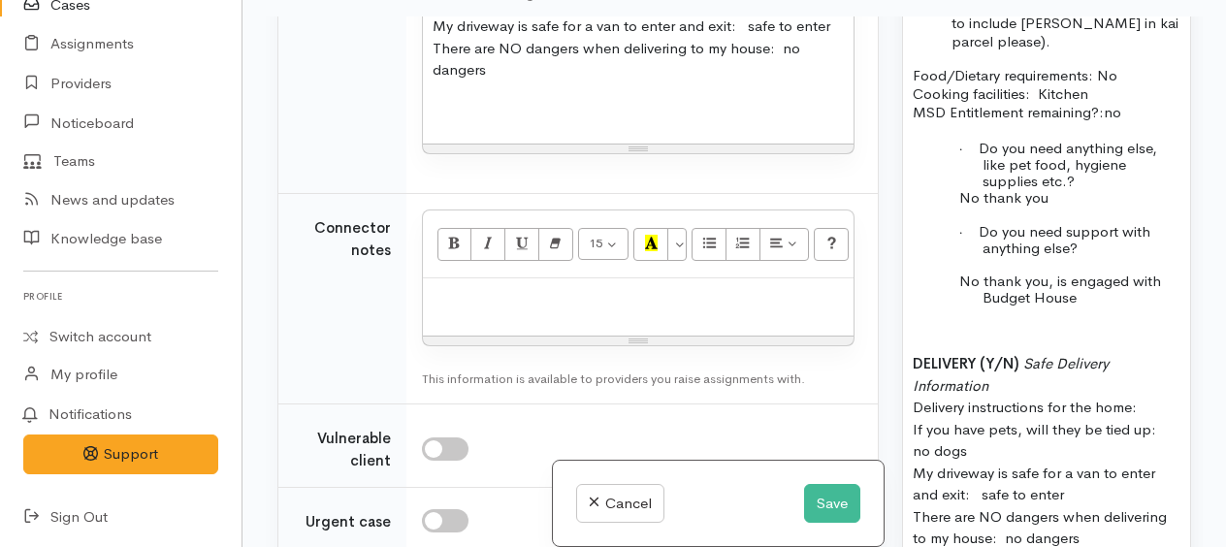
paste div
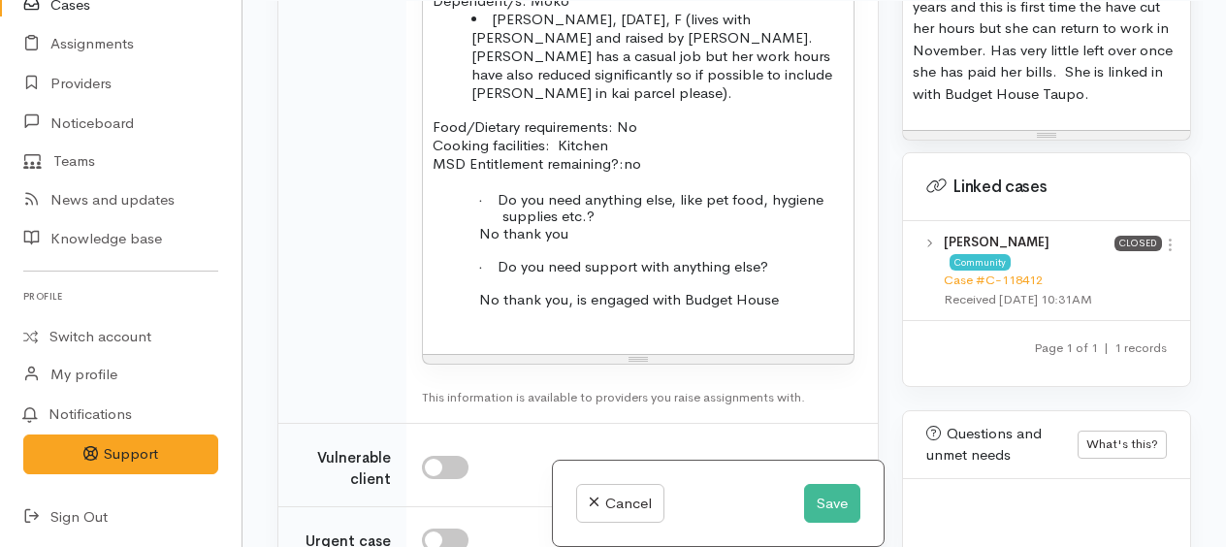
scroll to position [2653, 0]
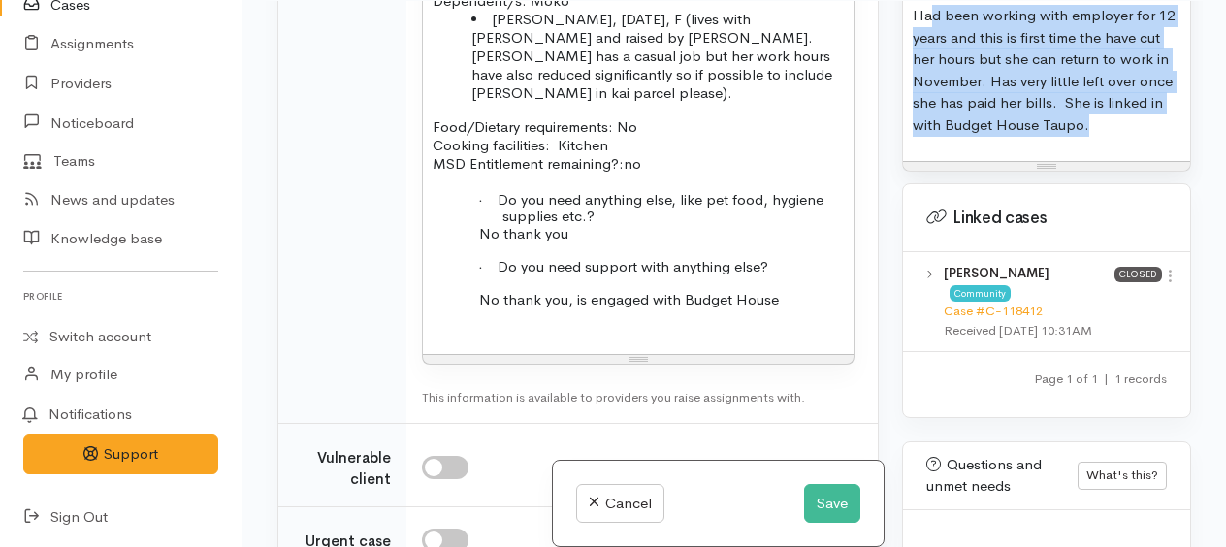
drag, startPoint x: 922, startPoint y: 157, endPoint x: 1136, endPoint y: 272, distance: 242.9
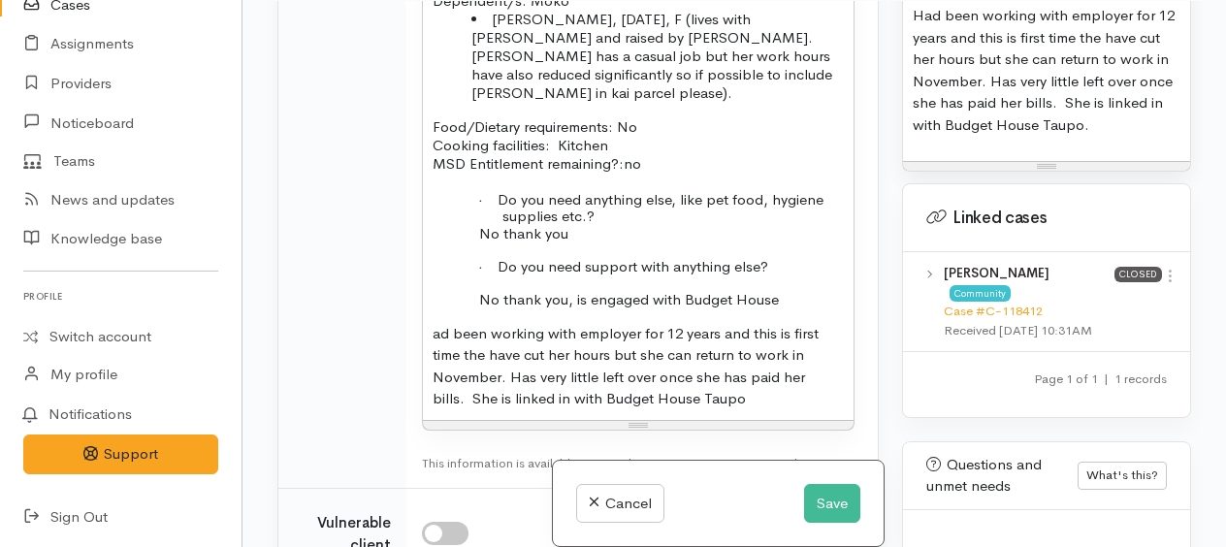
click at [428, 345] on div "Referred by Te Whetu Dewes from Budget House Name: Martha Rangi Date of birth: …" at bounding box center [638, 108] width 431 height 623
click at [457, 341] on span "Had been working with employer for 12 years and this is first time the have cut…" at bounding box center [631, 366] width 398 height 84
click at [484, 366] on span "Has been working with employer for 12 years and this is first time the have cut…" at bounding box center [630, 366] width 396 height 84
click at [660, 363] on span "Has been working with employer for 12 years and this is first time they have cu…" at bounding box center [630, 366] width 396 height 84
click at [505, 376] on div "Has been working with employer for 12 years and this is first time they have cu…" at bounding box center [637, 366] width 411 height 87
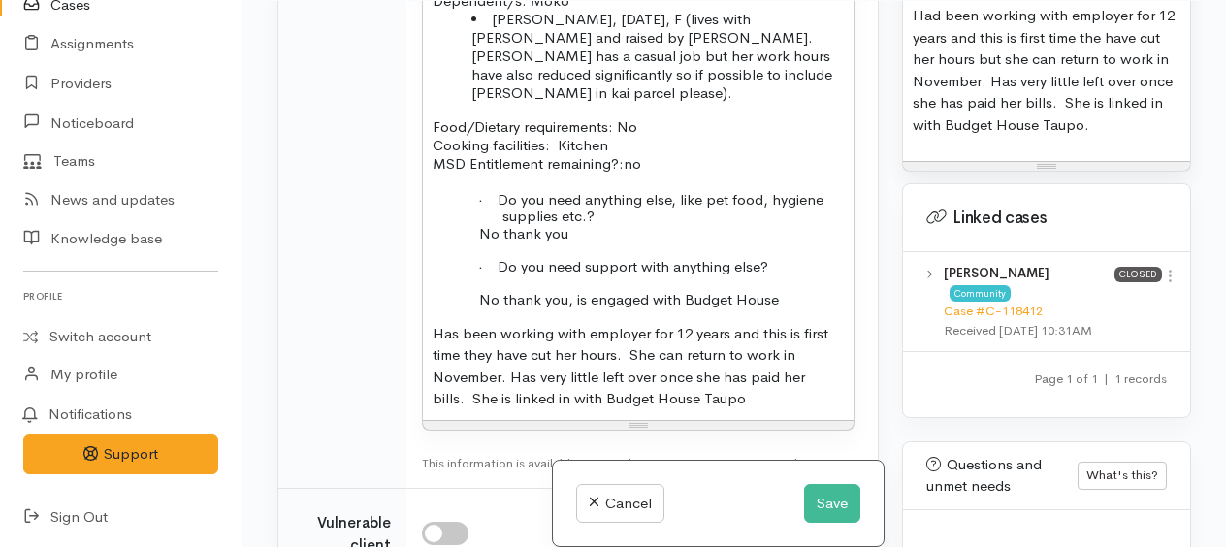
click at [506, 389] on span "Has been working with employer for 12 years and this is first time they have cu…" at bounding box center [630, 366] width 396 height 84
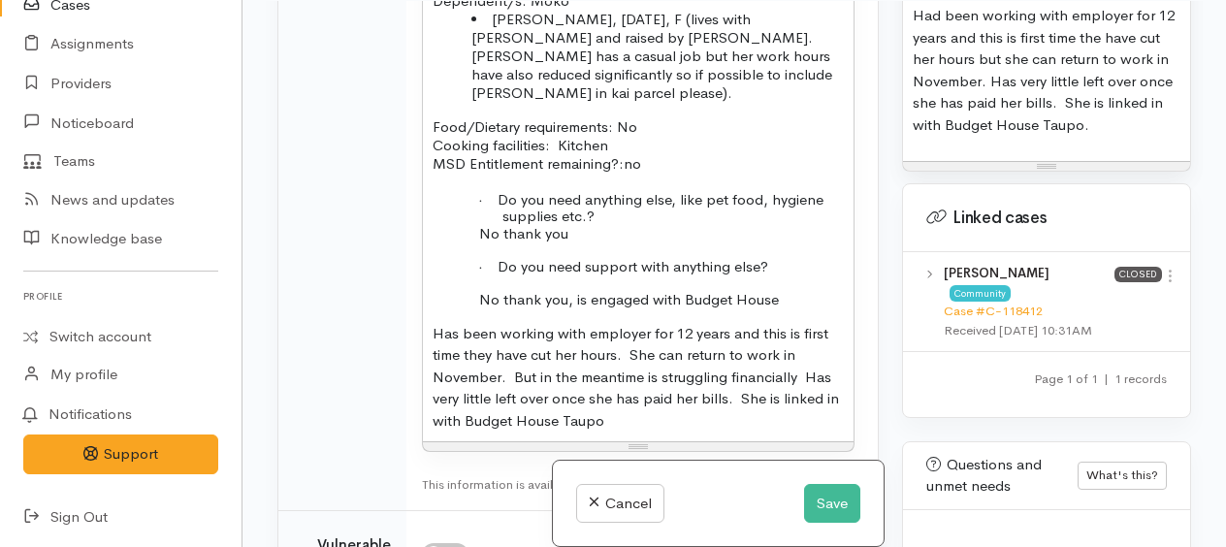
click at [427, 410] on div "Referred by Te Whetu Dewes from Budget House Name: Martha Rangi Date of birth: …" at bounding box center [638, 119] width 431 height 644
click at [520, 406] on span "Has been working with employer for 12 years and this is first time they have cu…" at bounding box center [630, 377] width 396 height 106
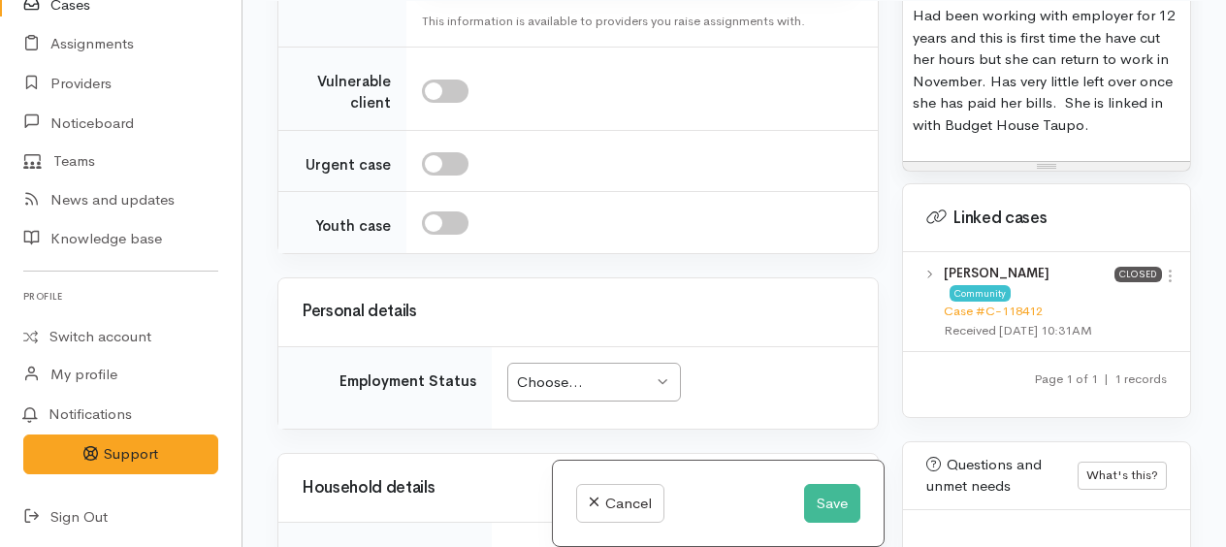
scroll to position [2987, 0]
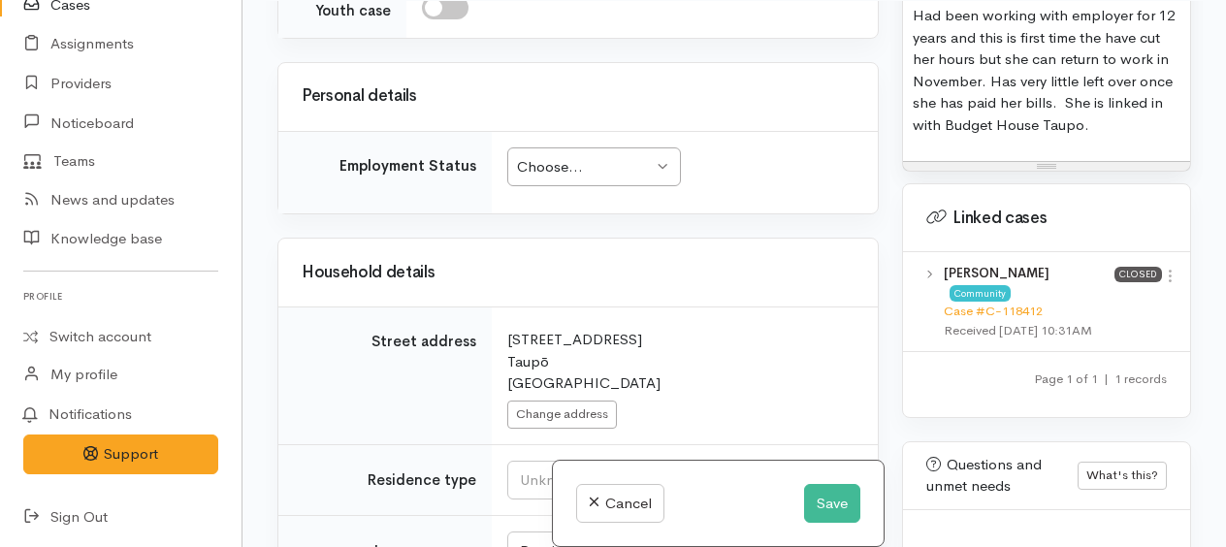
click at [564, 178] on div "Choose..." at bounding box center [585, 167] width 136 height 22
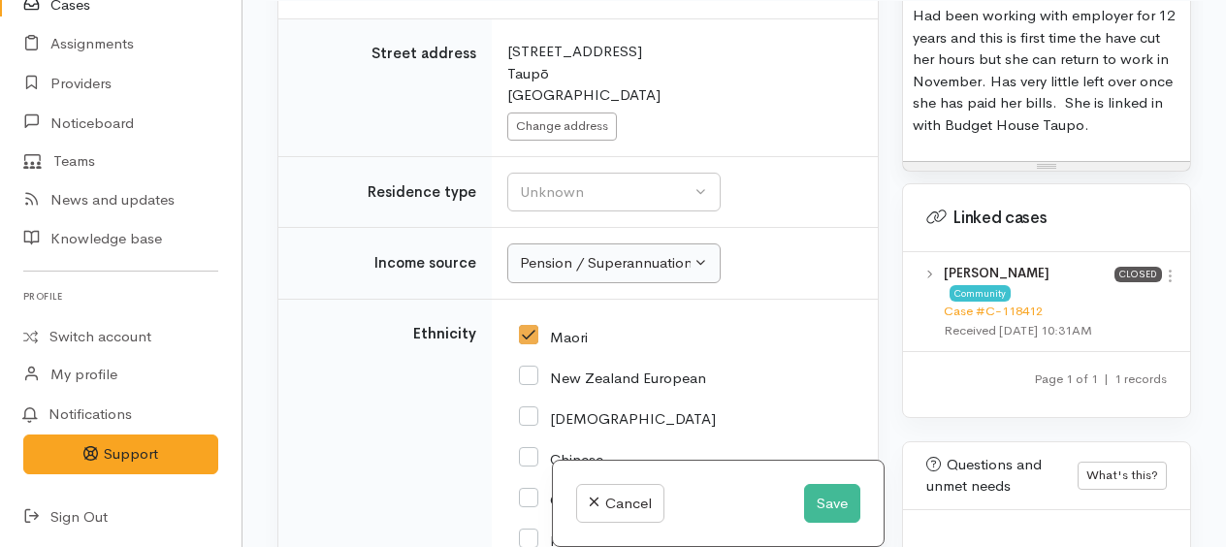
scroll to position [3278, 0]
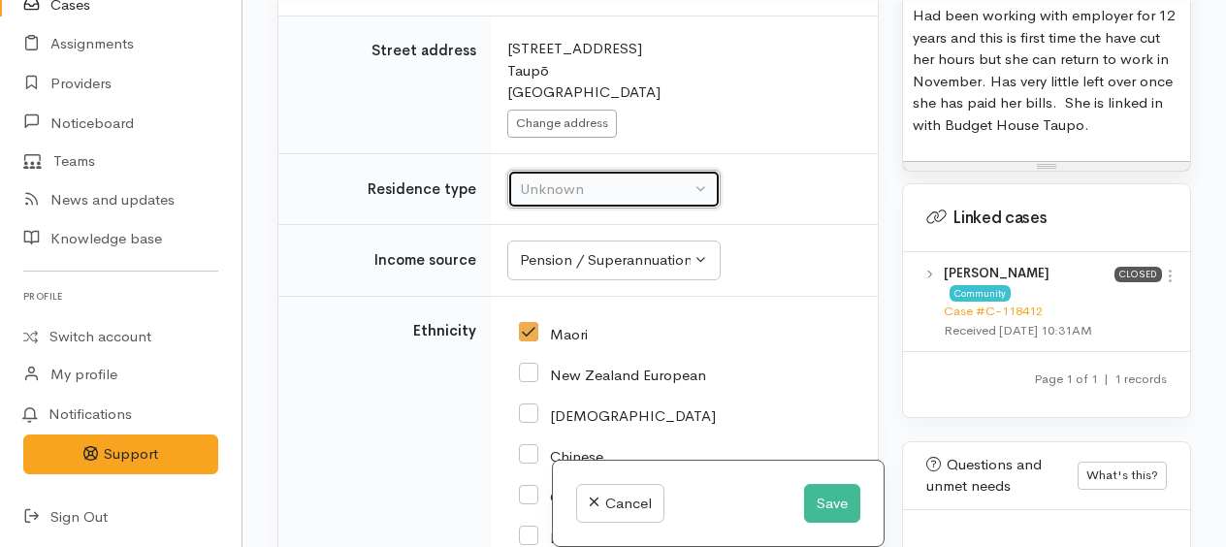
click at [589, 208] on button "Unknown" at bounding box center [613, 190] width 213 height 40
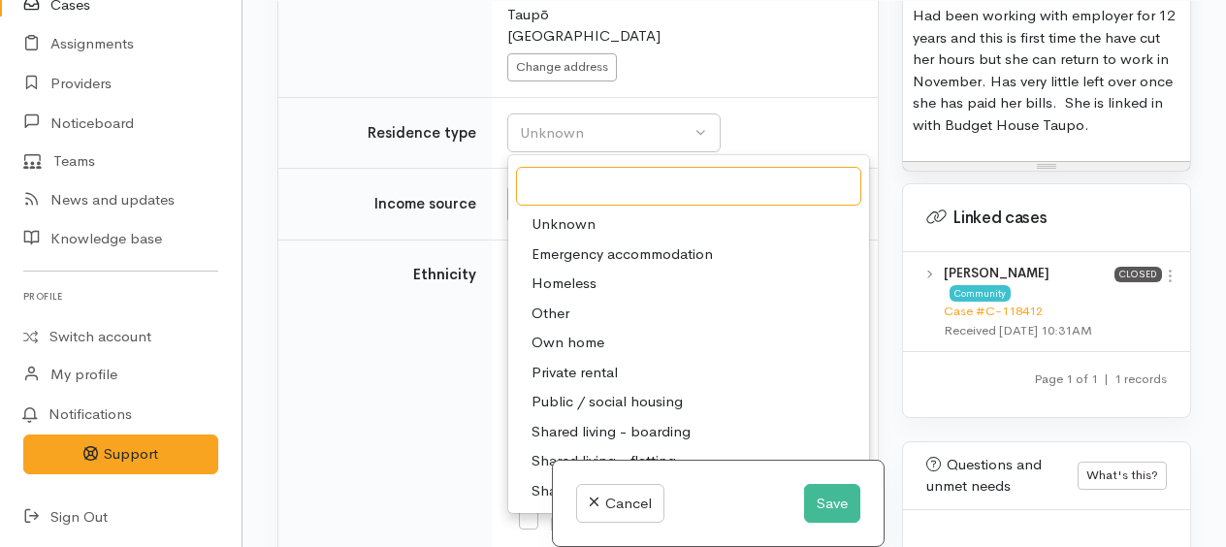
scroll to position [3375, 0]
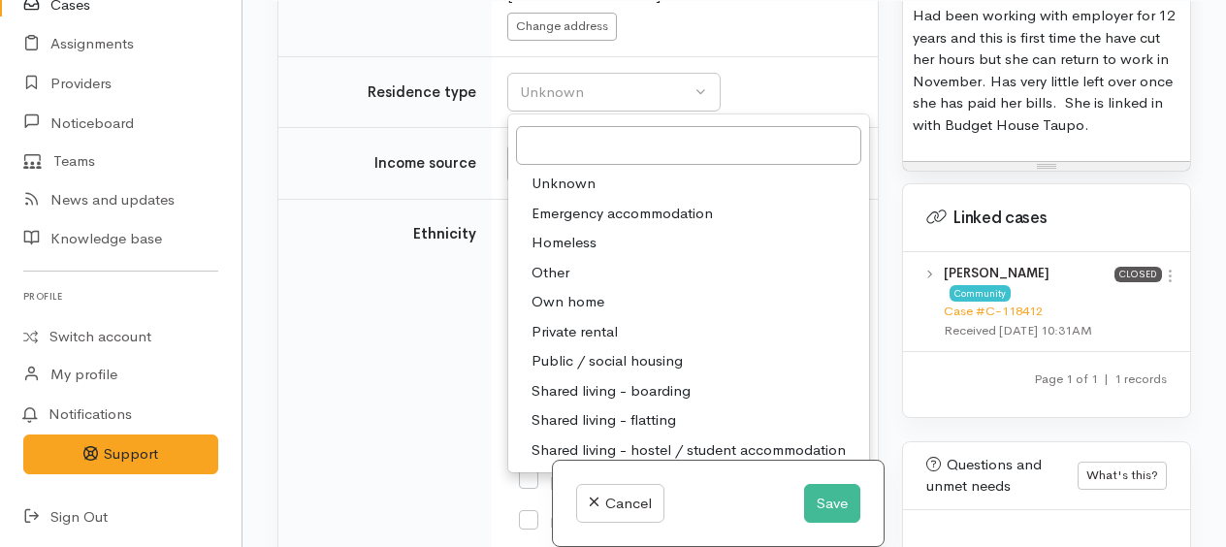
click at [592, 332] on span "Private rental" at bounding box center [574, 332] width 86 height 22
select select "2"
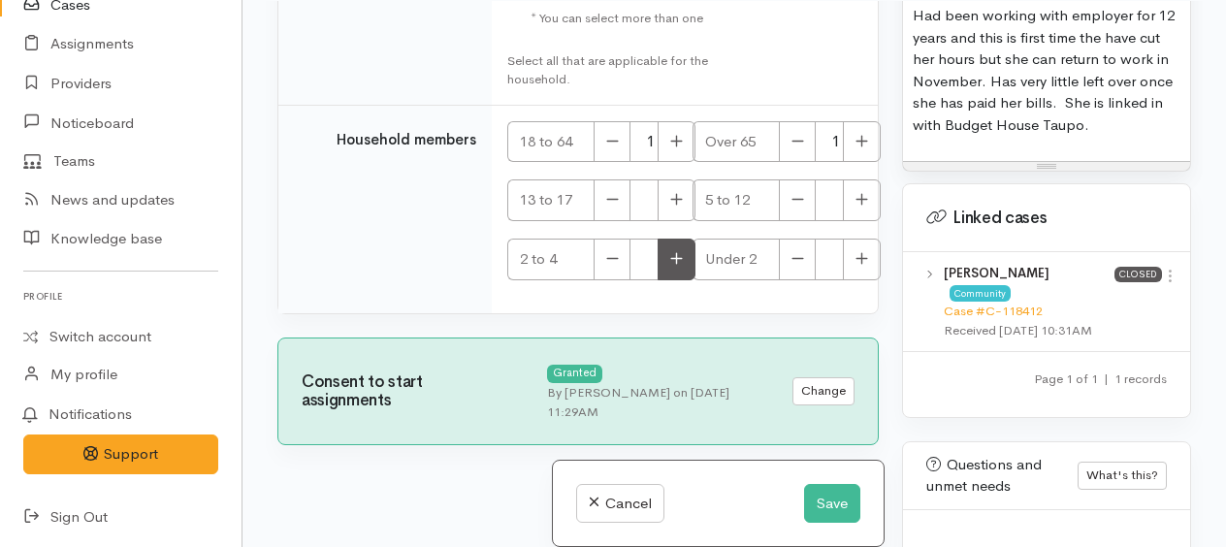
scroll to position [4647, 0]
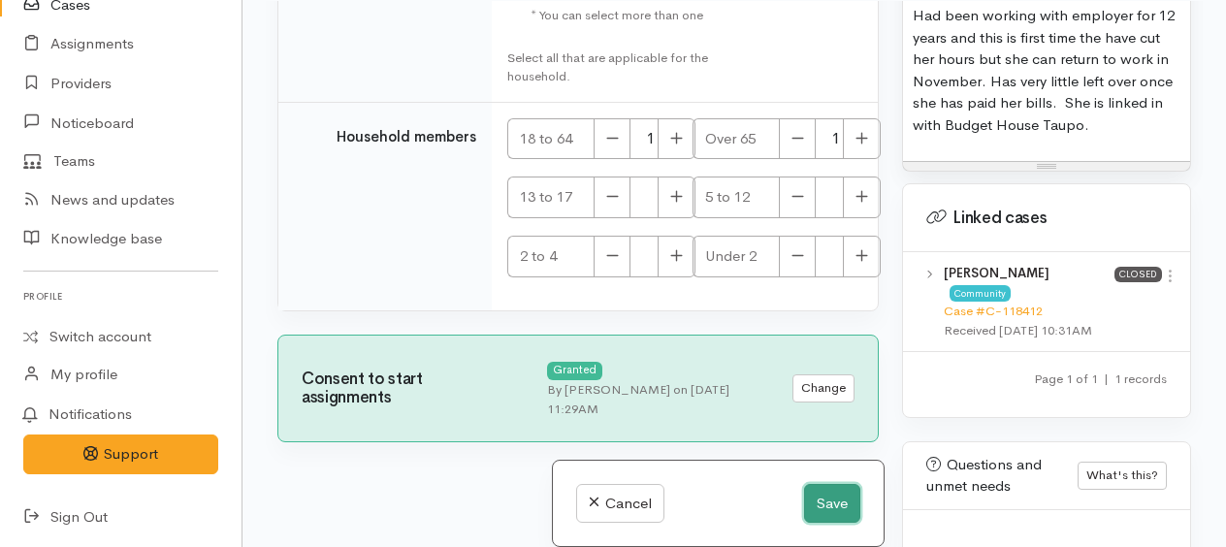
click at [837, 509] on button "Save" at bounding box center [832, 504] width 56 height 40
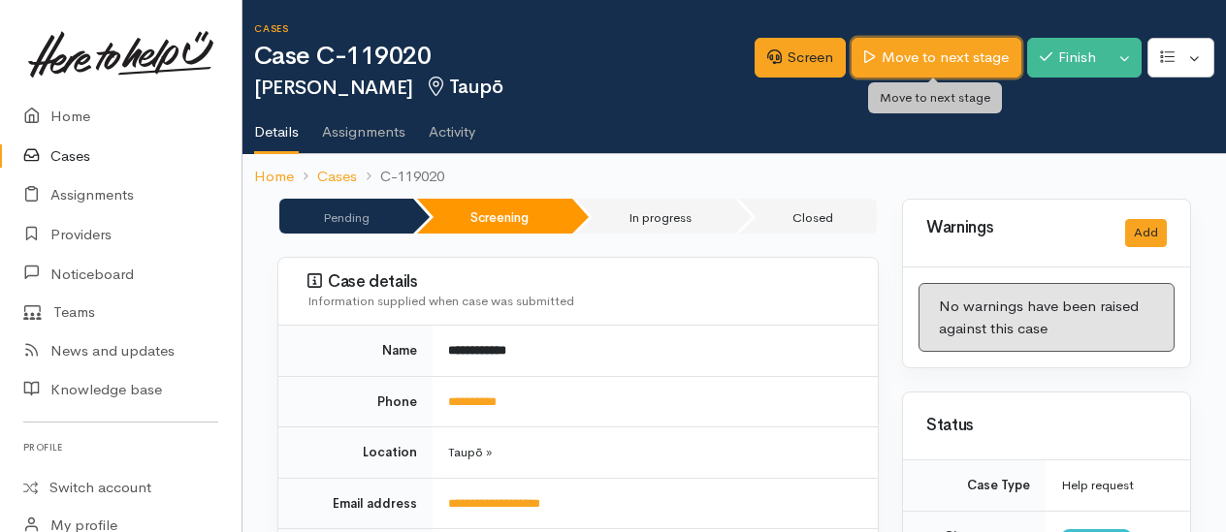
click at [915, 51] on link "Move to next stage" at bounding box center [935, 58] width 169 height 40
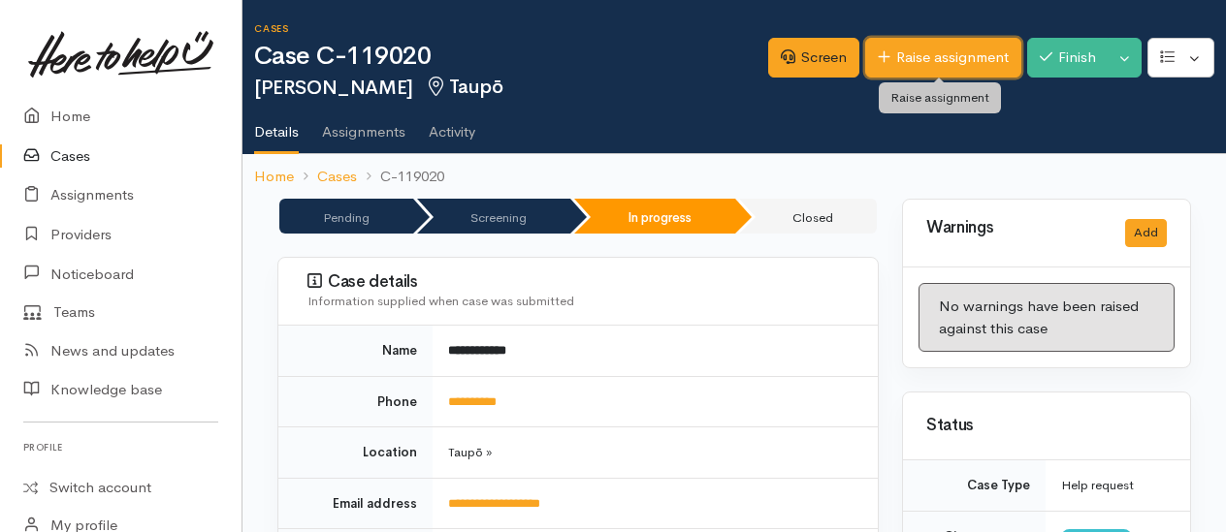
click at [898, 53] on link "Raise assignment" at bounding box center [943, 58] width 156 height 40
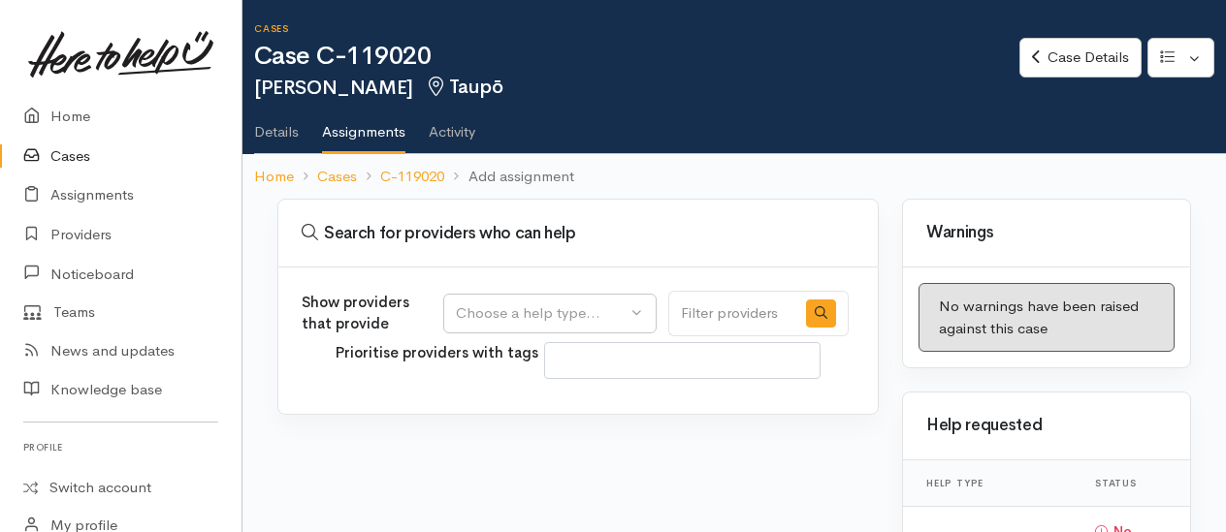
select select
click at [504, 304] on div "Choose a help type..." at bounding box center [541, 314] width 171 height 22
click at [487, 403] on span "Food support" at bounding box center [512, 406] width 90 height 22
select select "3"
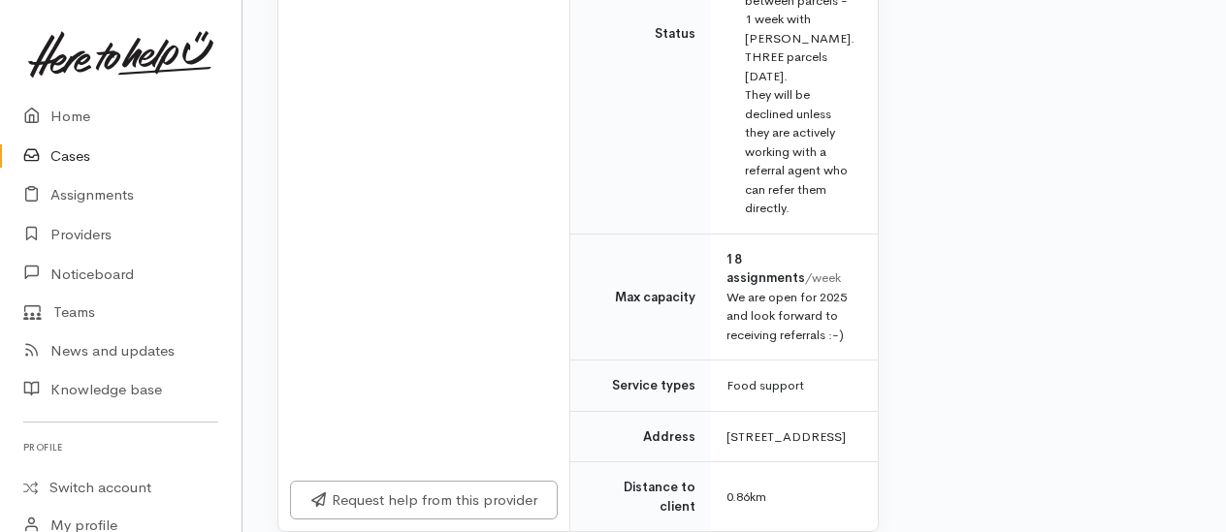
scroll to position [1261, 0]
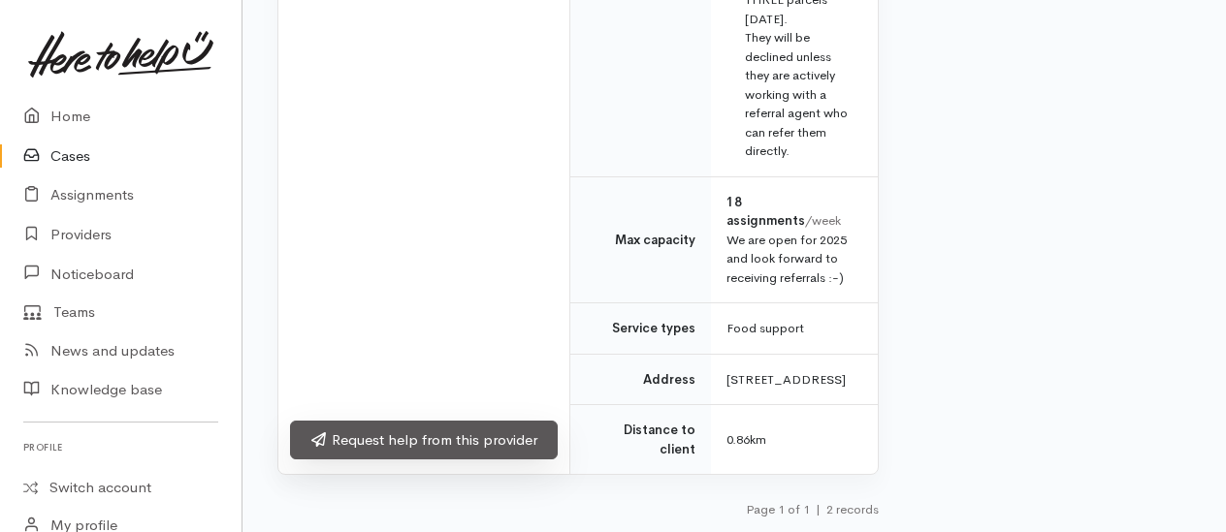
click at [473, 461] on link "Request help from this provider" at bounding box center [424, 441] width 268 height 40
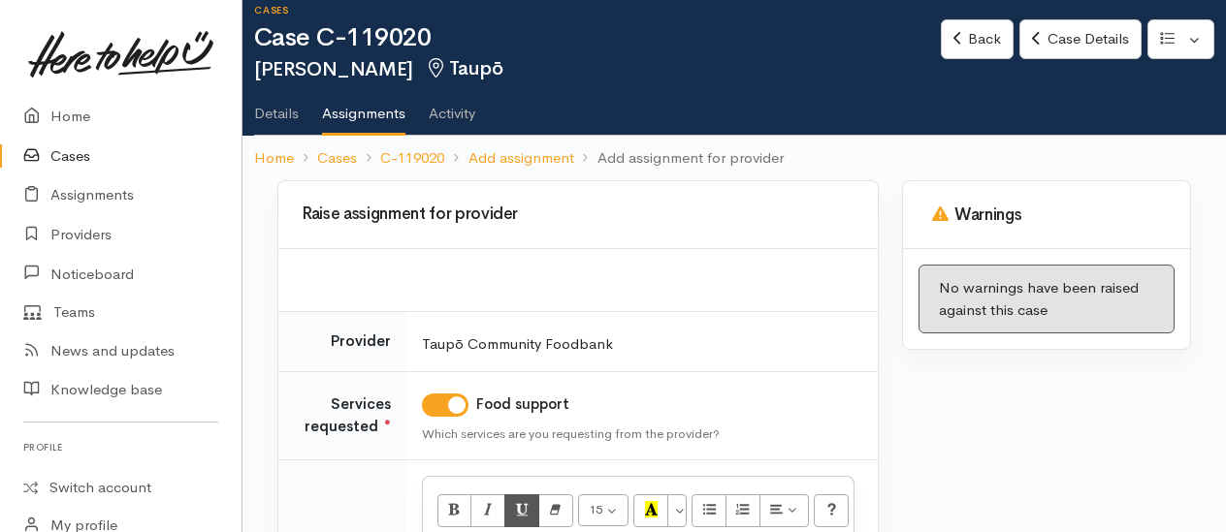
scroll to position [279, 0]
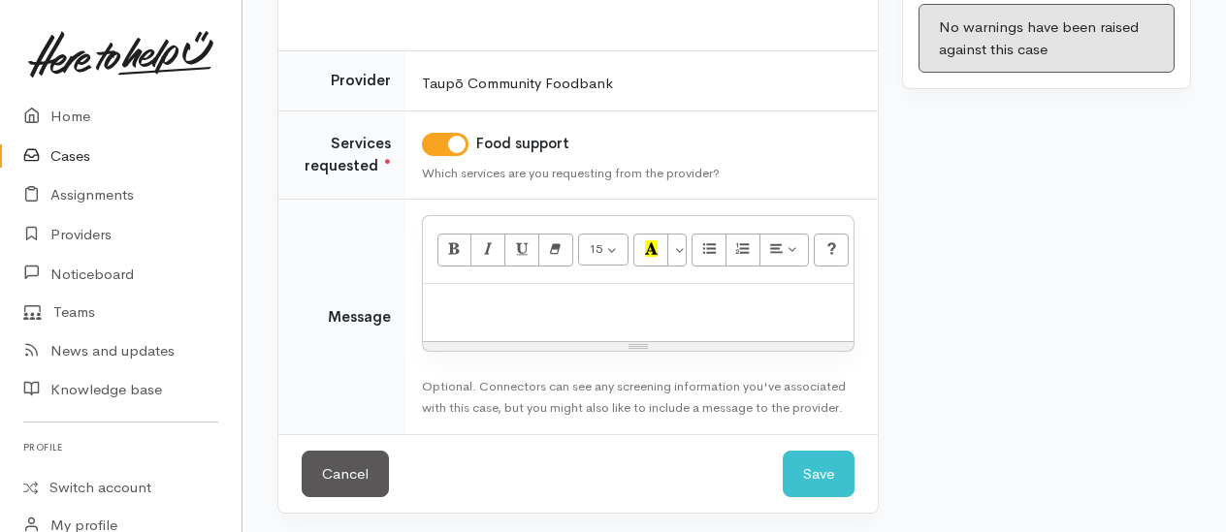
click at [520, 301] on p at bounding box center [637, 305] width 411 height 22
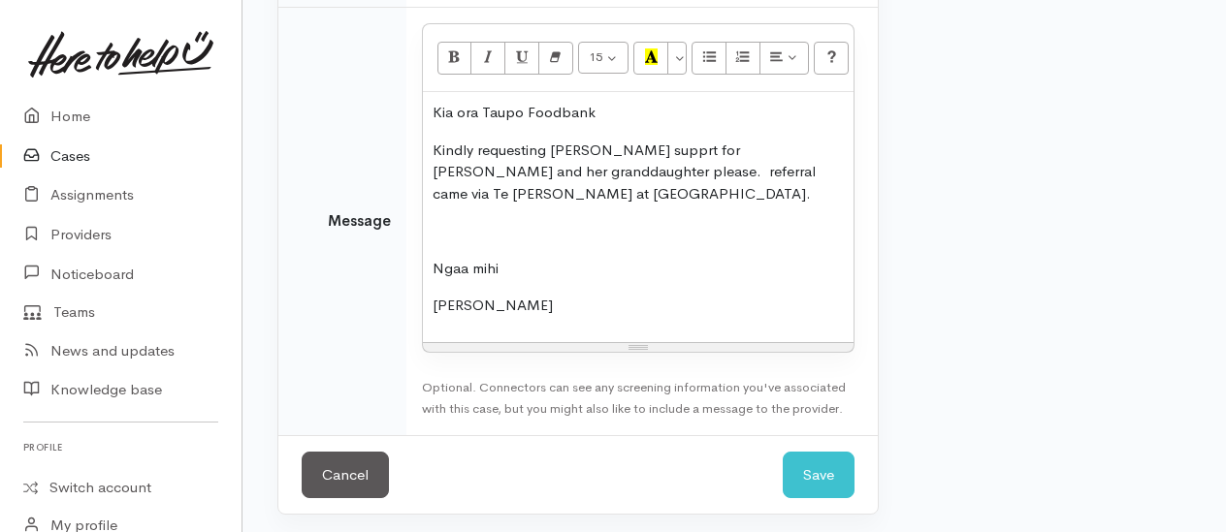
scroll to position [473, 0]
click at [824, 462] on button "Save" at bounding box center [819, 474] width 72 height 48
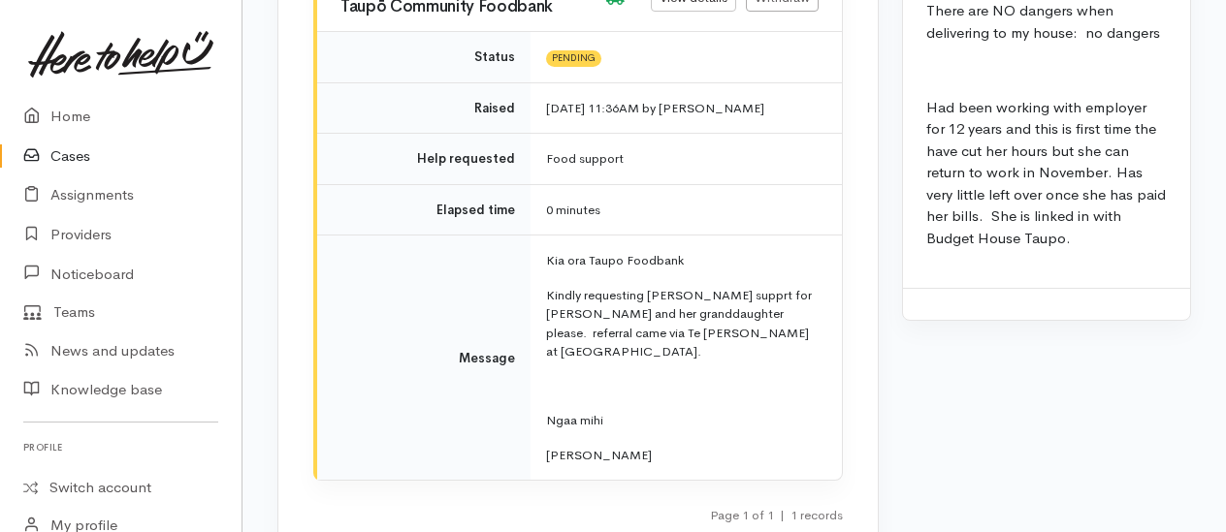
scroll to position [2715, 0]
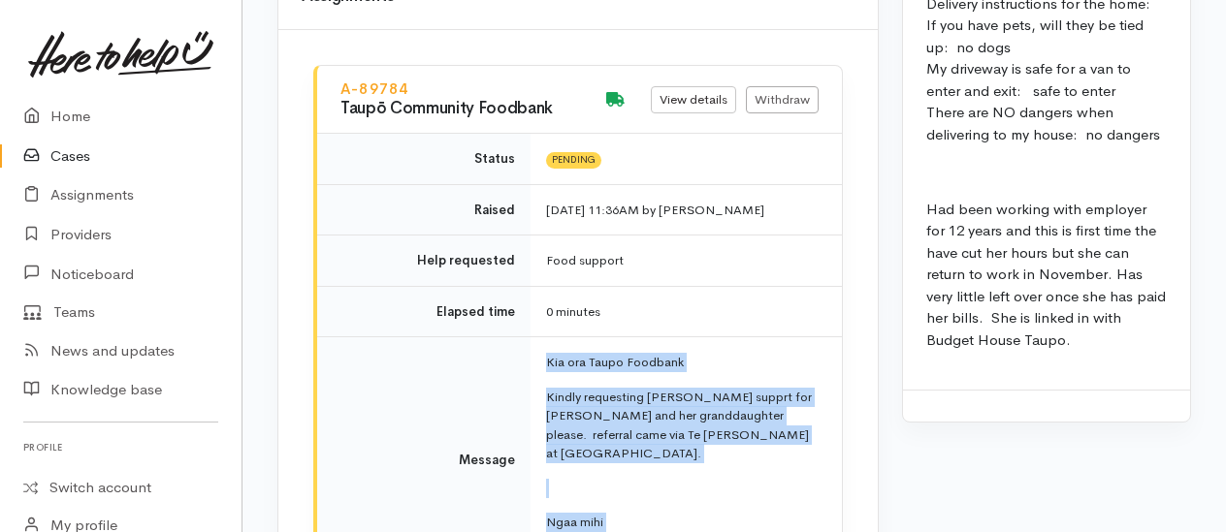
drag, startPoint x: 543, startPoint y: 295, endPoint x: 639, endPoint y: 466, distance: 196.7
click at [639, 466] on td "Kia ora Taupo Foodbank Kindly requesting kai supprt for [PERSON_NAME] and her g…" at bounding box center [685, 459] width 311 height 245
drag, startPoint x: 639, startPoint y: 466, endPoint x: 592, endPoint y: 362, distance: 115.0
copy td "Kia ora Taupo Foodbank Kindly requesting kai supprt for [PERSON_NAME] and her g…"
click at [776, 86] on link "Withdraw" at bounding box center [782, 100] width 73 height 28
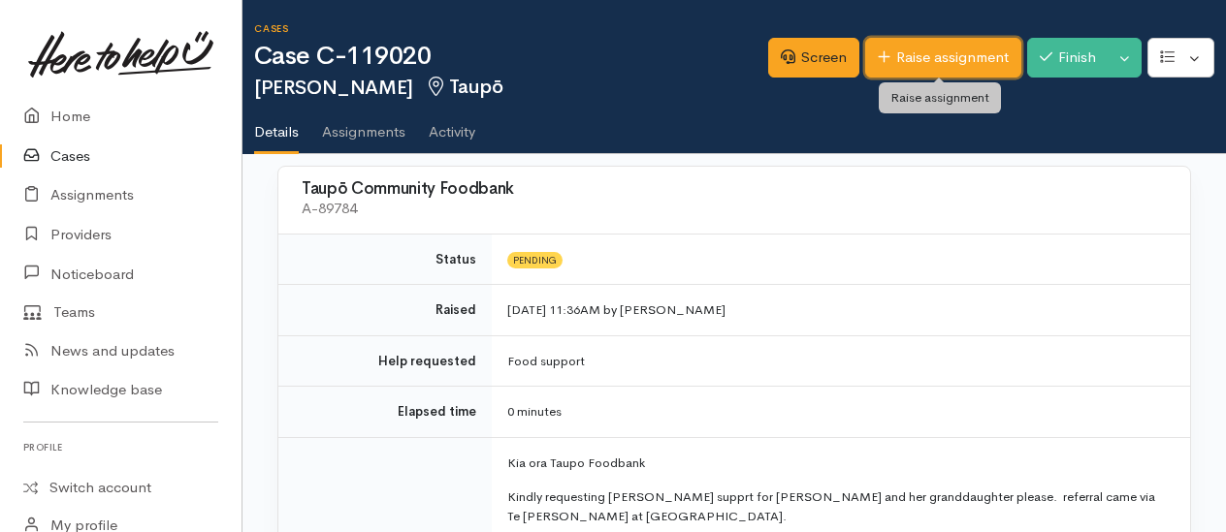
click at [923, 56] on link "Raise assignment" at bounding box center [943, 58] width 156 height 40
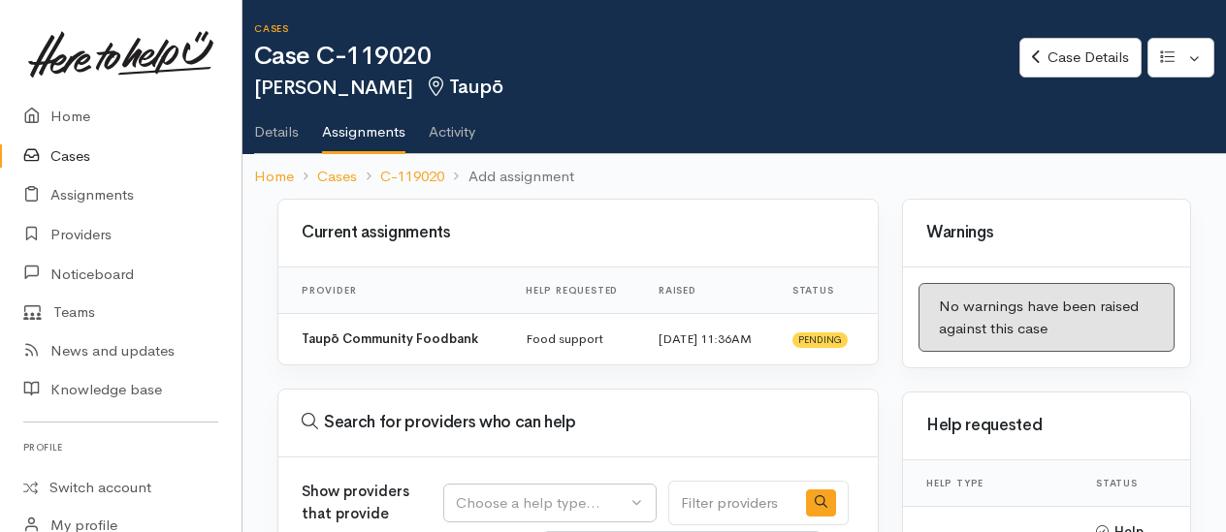
select select
click at [498, 493] on div "Choose a help type..." at bounding box center [541, 504] width 171 height 22
click at [489, 447] on span "Food support" at bounding box center [512, 458] width 90 height 22
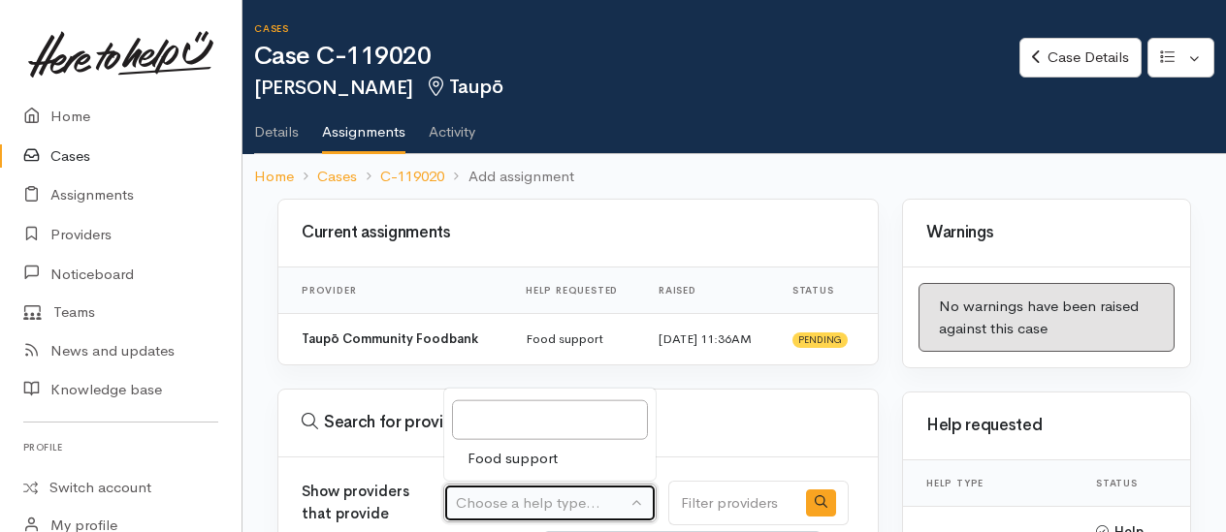
select select "3"
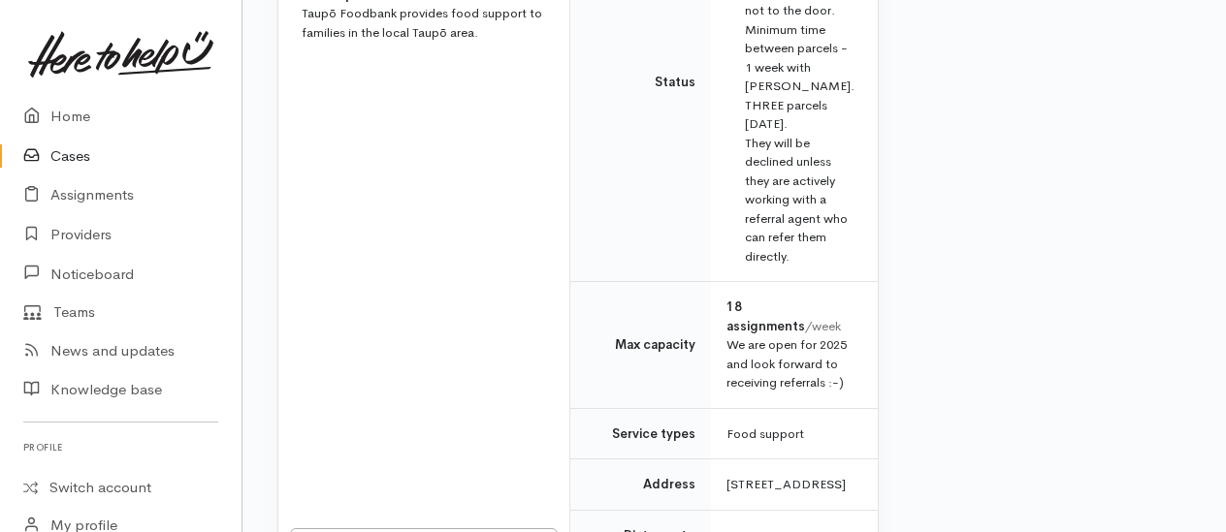
scroll to position [1455, 0]
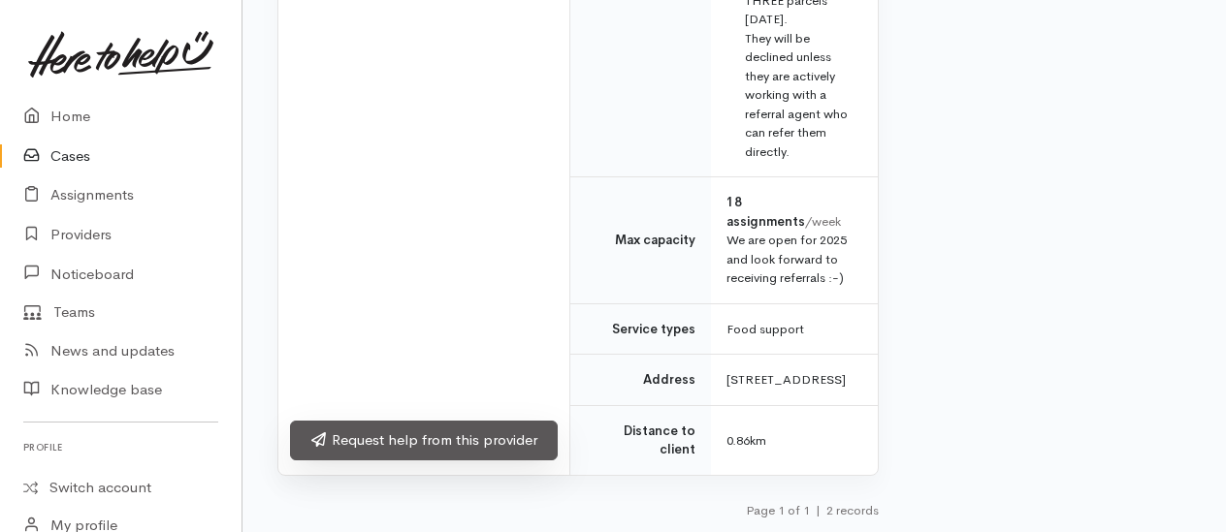
click at [467, 461] on link "Request help from this provider" at bounding box center [424, 441] width 268 height 40
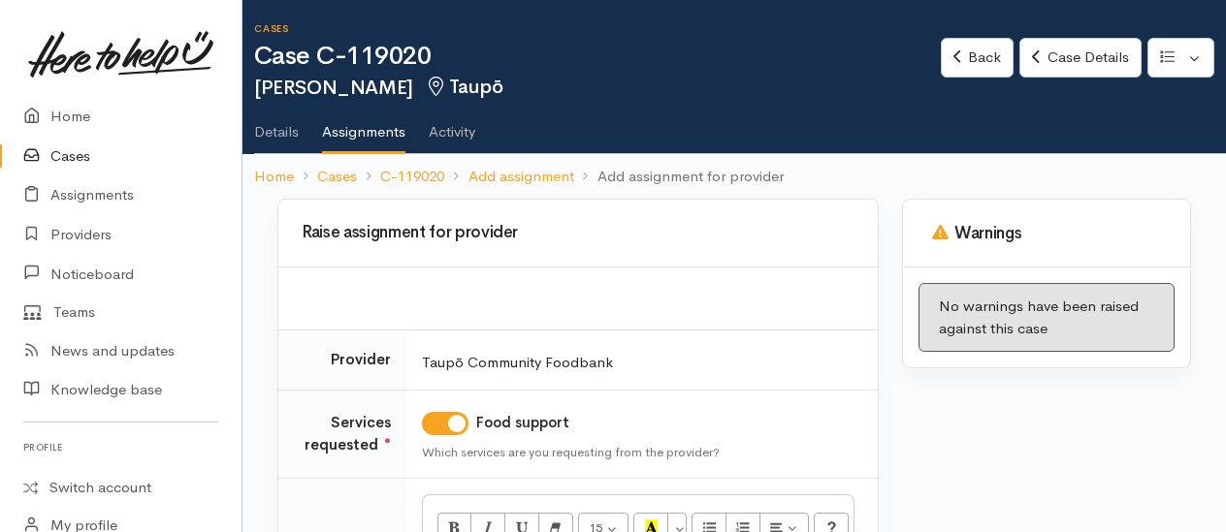
scroll to position [279, 0]
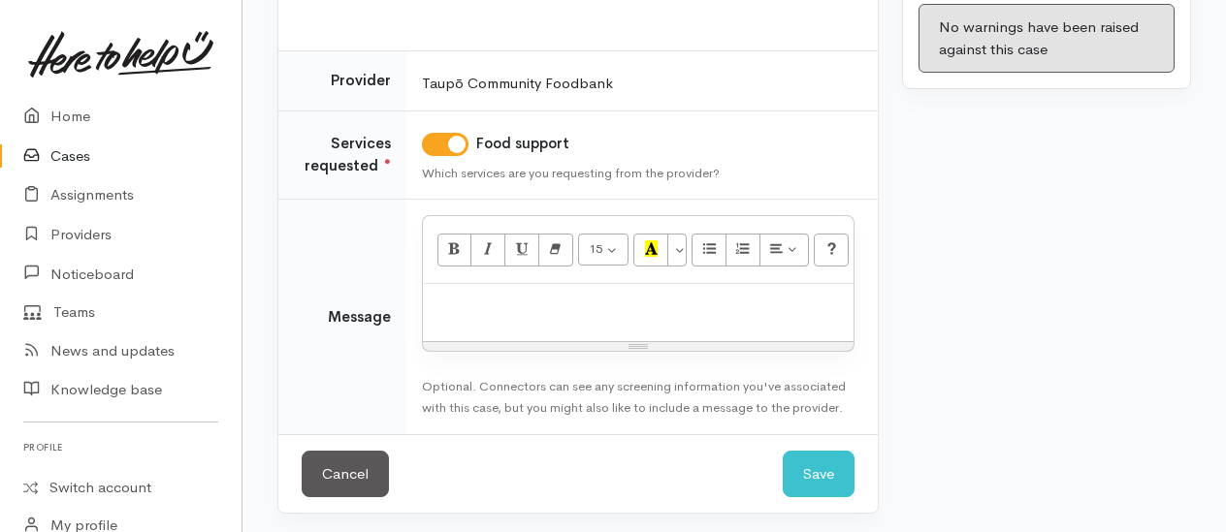
paste div
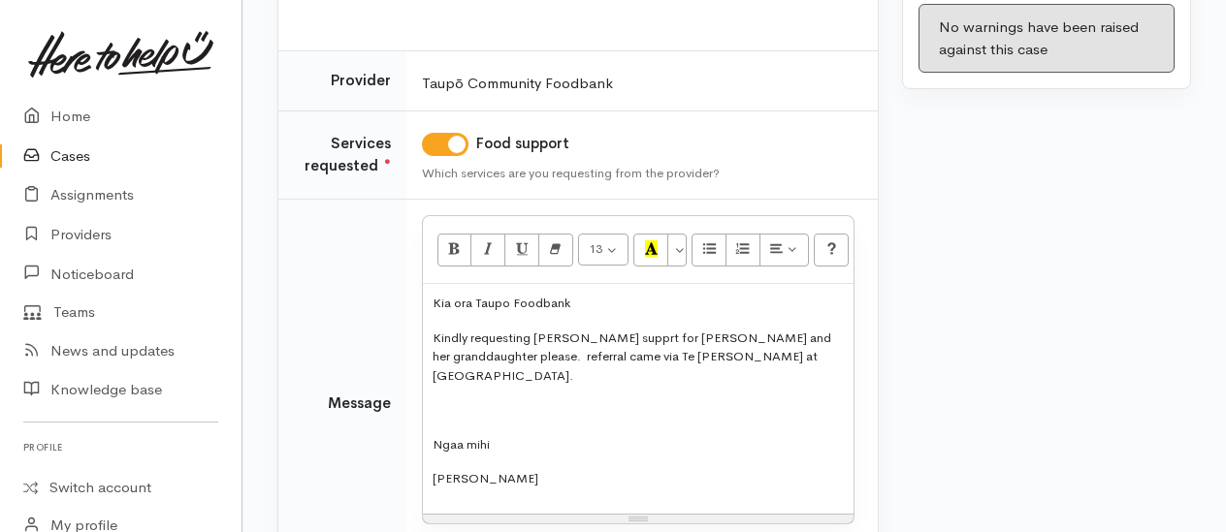
click at [747, 357] on p "Kindly requesting [PERSON_NAME] supprt for [PERSON_NAME] and her granddaughter …" at bounding box center [637, 357] width 411 height 57
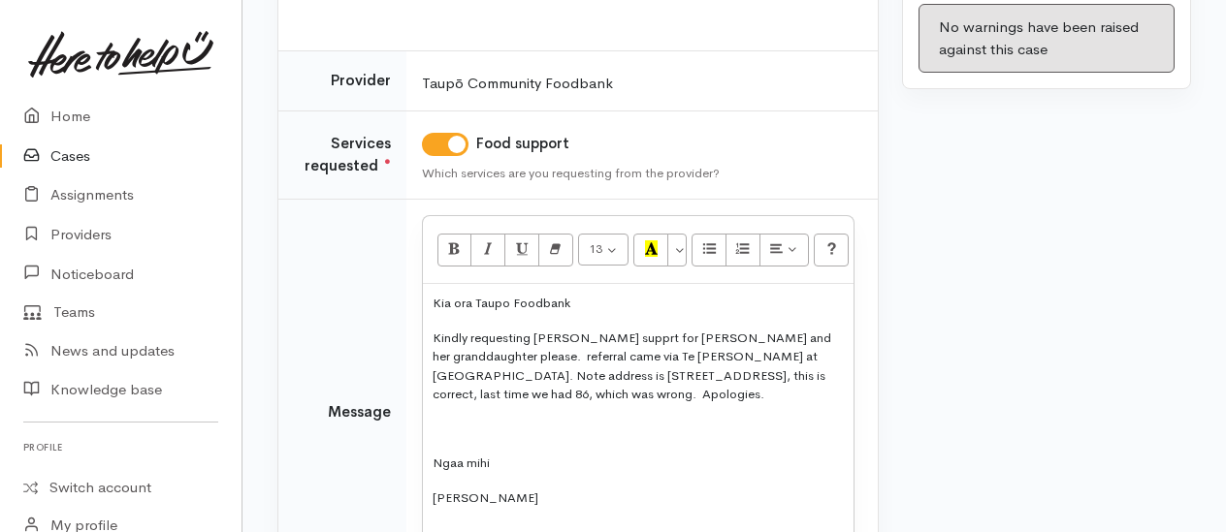
click at [586, 336] on p "Kindly requesting kai supprt for Martha and her granddaughter please. referral …" at bounding box center [637, 367] width 411 height 76
click at [488, 356] on p "Kindly requesting kai support for Martha and her granddaughter please. referral…" at bounding box center [637, 367] width 411 height 76
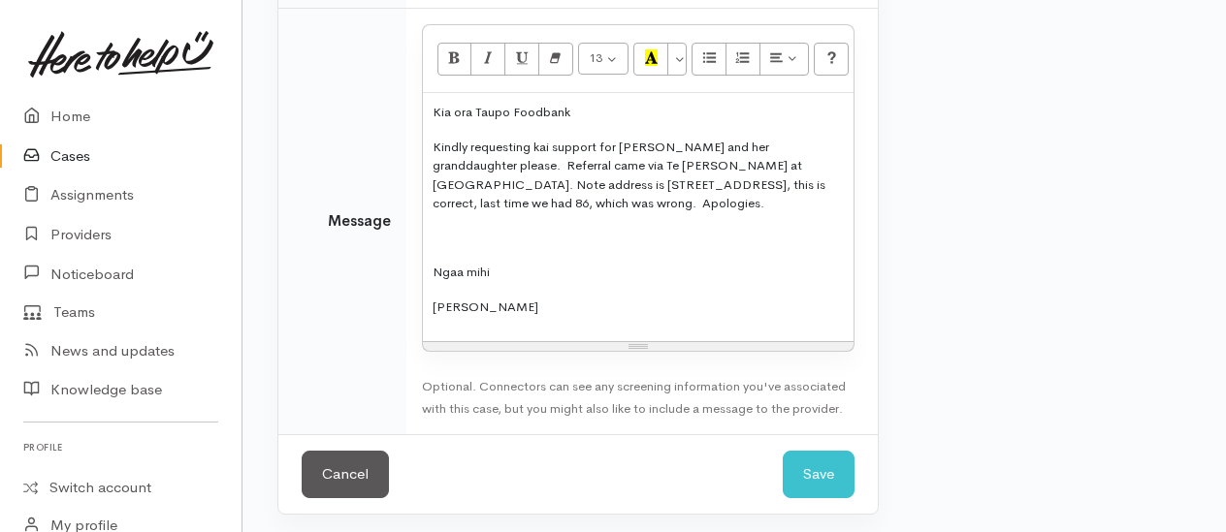
scroll to position [471, 0]
drag, startPoint x: 661, startPoint y: 299, endPoint x: 596, endPoint y: 281, distance: 67.3
click at [660, 299] on p "[PERSON_NAME]" at bounding box center [637, 306] width 411 height 19
click at [546, 266] on p "Ngaa mihi" at bounding box center [637, 271] width 411 height 19
click at [809, 464] on button "Save" at bounding box center [819, 474] width 72 height 48
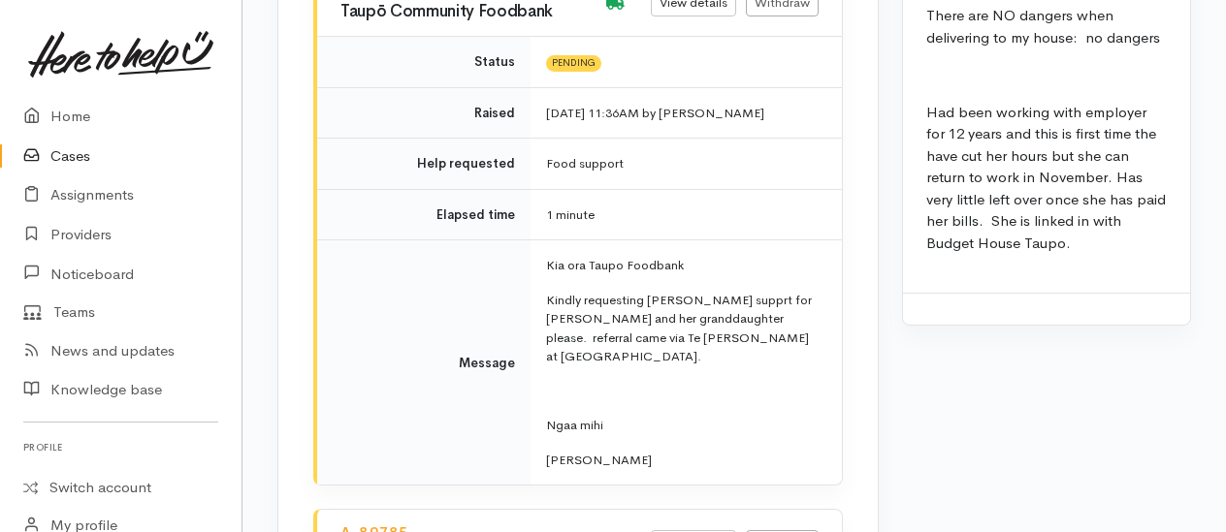
scroll to position [2715, 0]
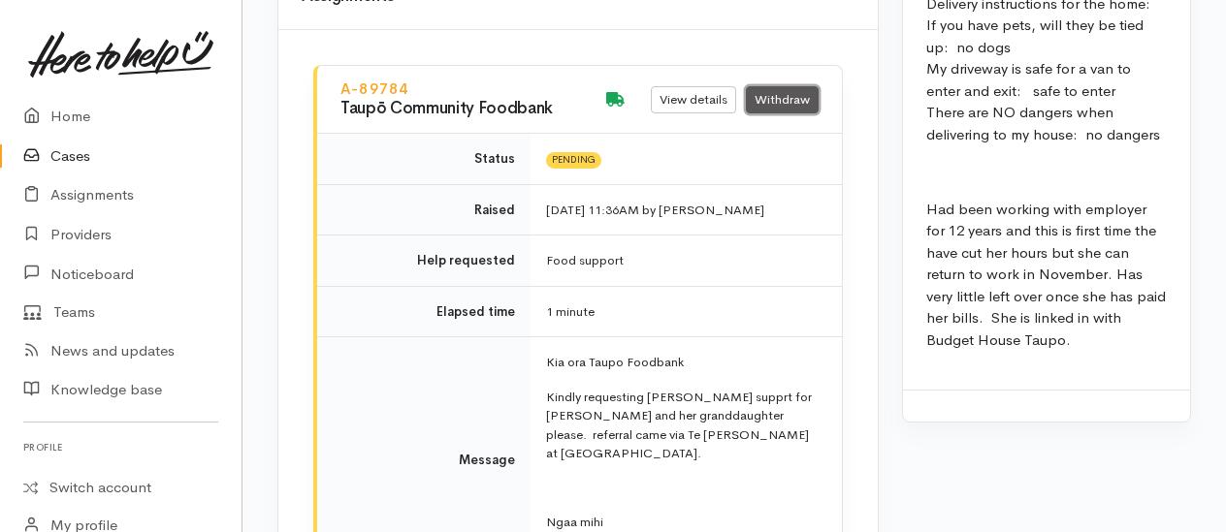
click at [779, 86] on link "Withdraw" at bounding box center [782, 100] width 73 height 28
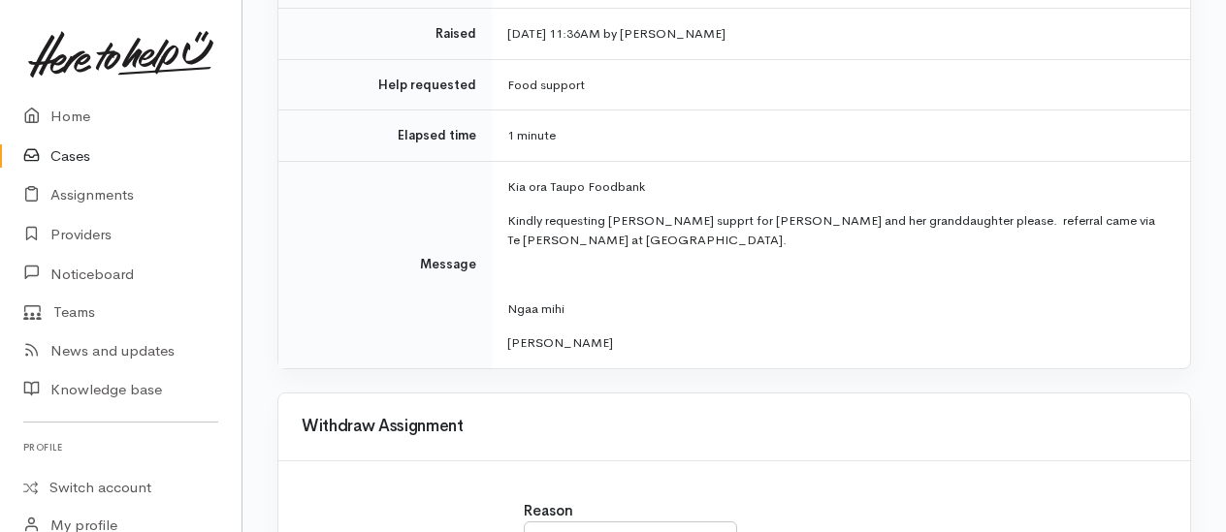
scroll to position [388, 0]
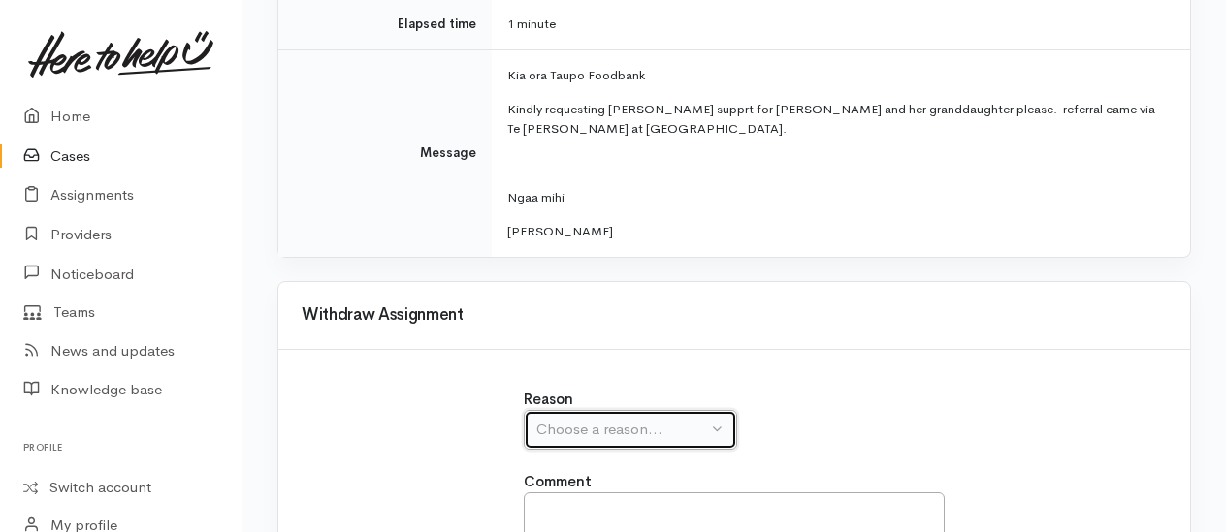
click at [584, 436] on div "Choose a reason..." at bounding box center [621, 430] width 171 height 22
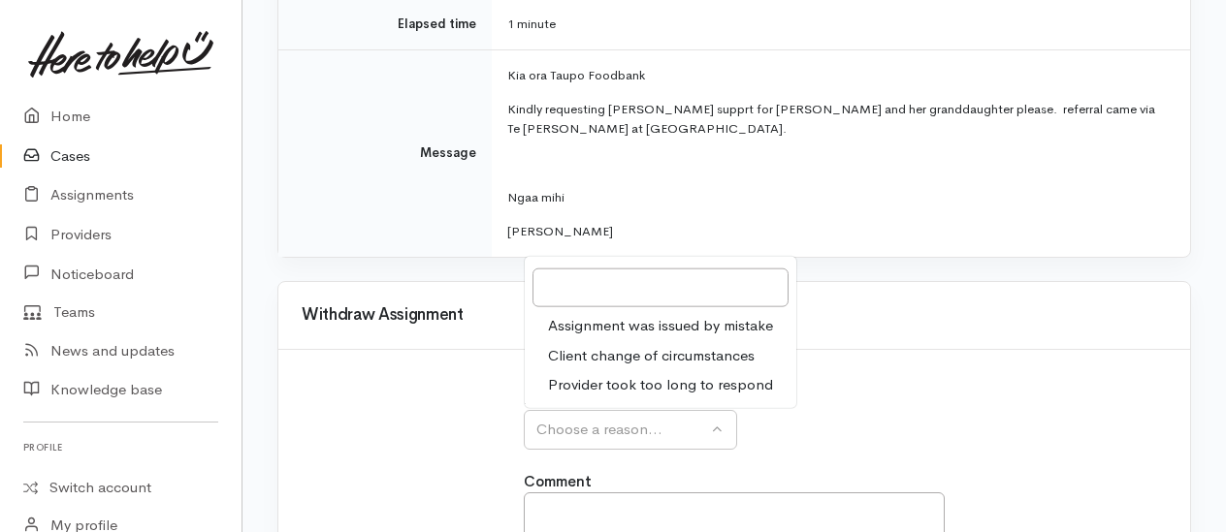
click at [625, 330] on span "Assignment was issued by mistake" at bounding box center [660, 326] width 225 height 22
select select "1"
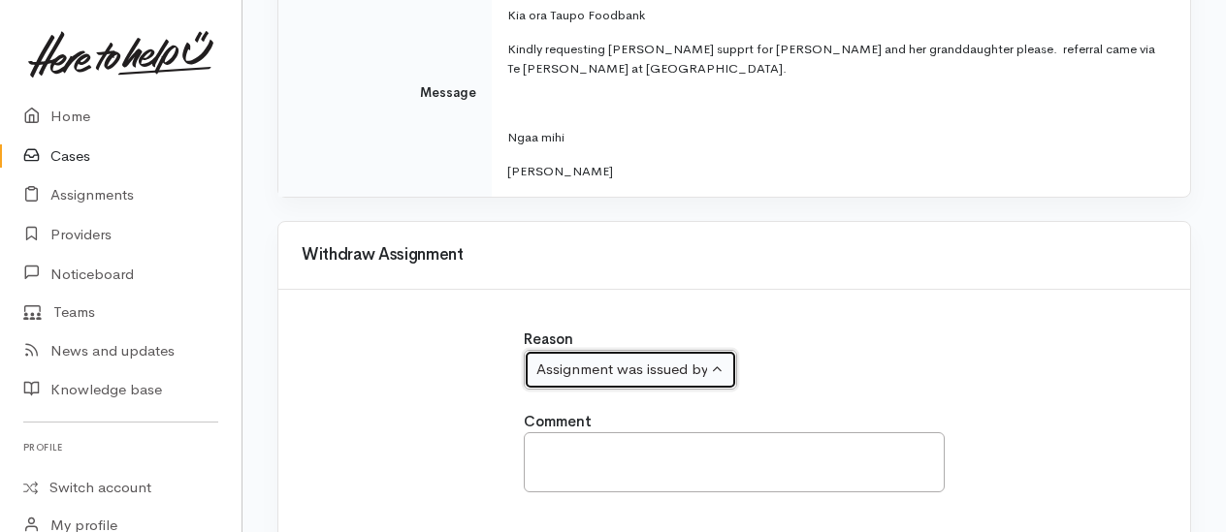
scroll to position [551, 0]
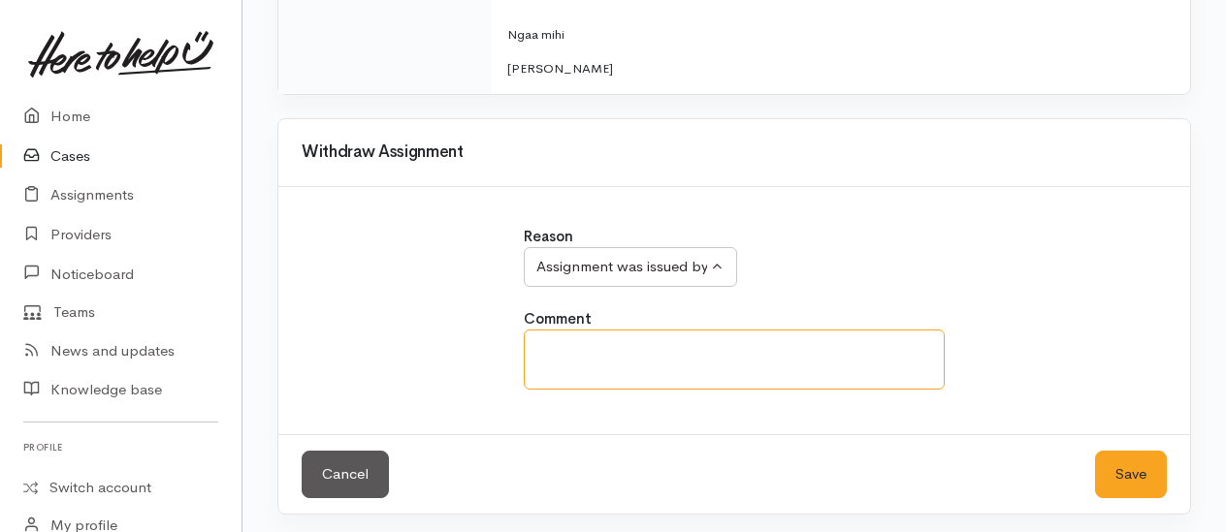
click at [606, 350] on textarea at bounding box center [734, 360] width 421 height 60
type textarea "forgot to an a detail about address"
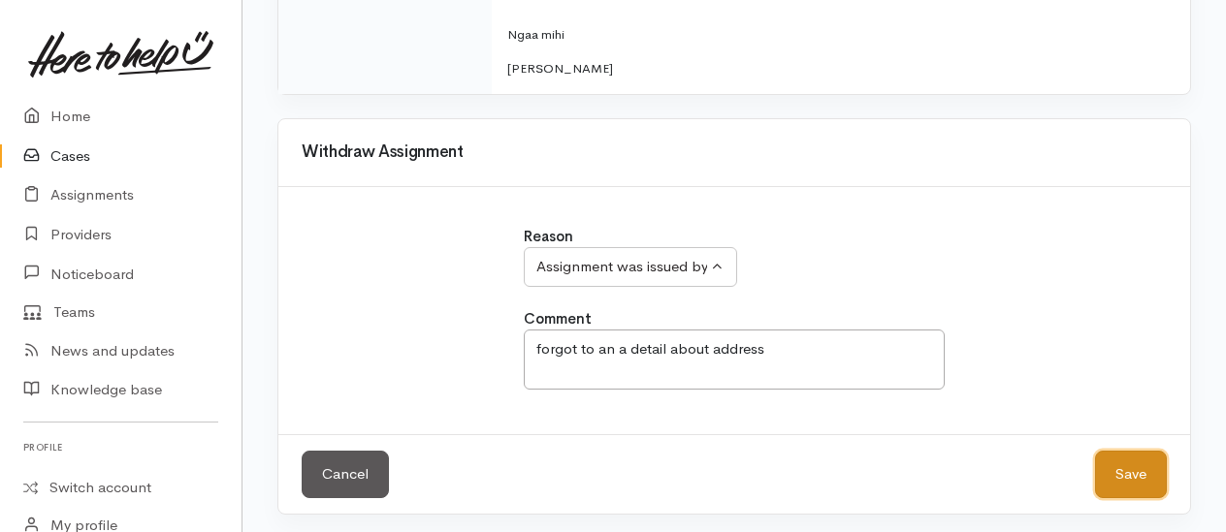
click at [1135, 456] on button "Save" at bounding box center [1131, 475] width 72 height 48
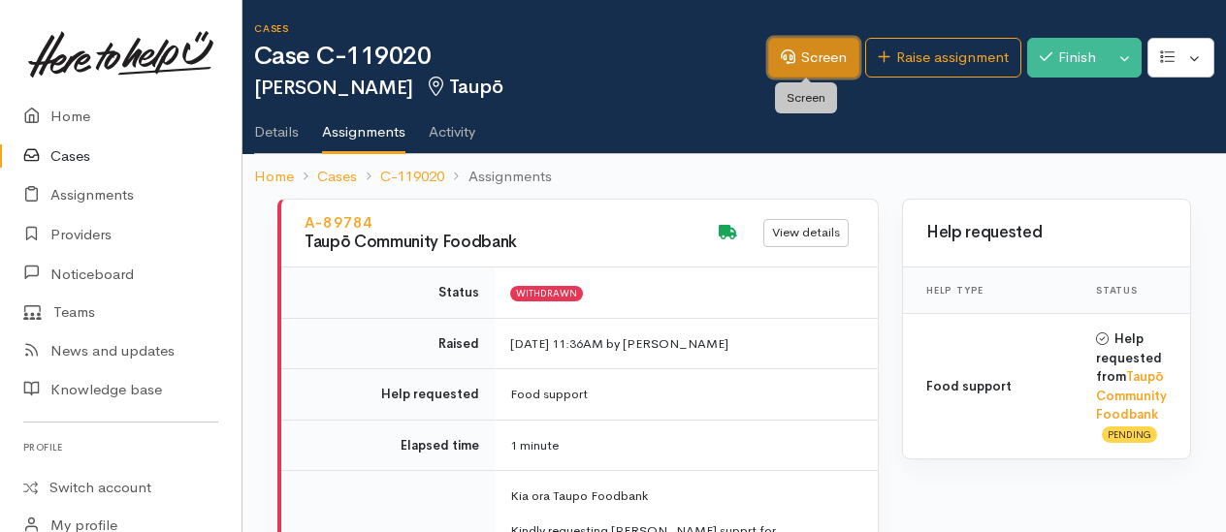
click at [826, 60] on link "Screen" at bounding box center [813, 58] width 91 height 40
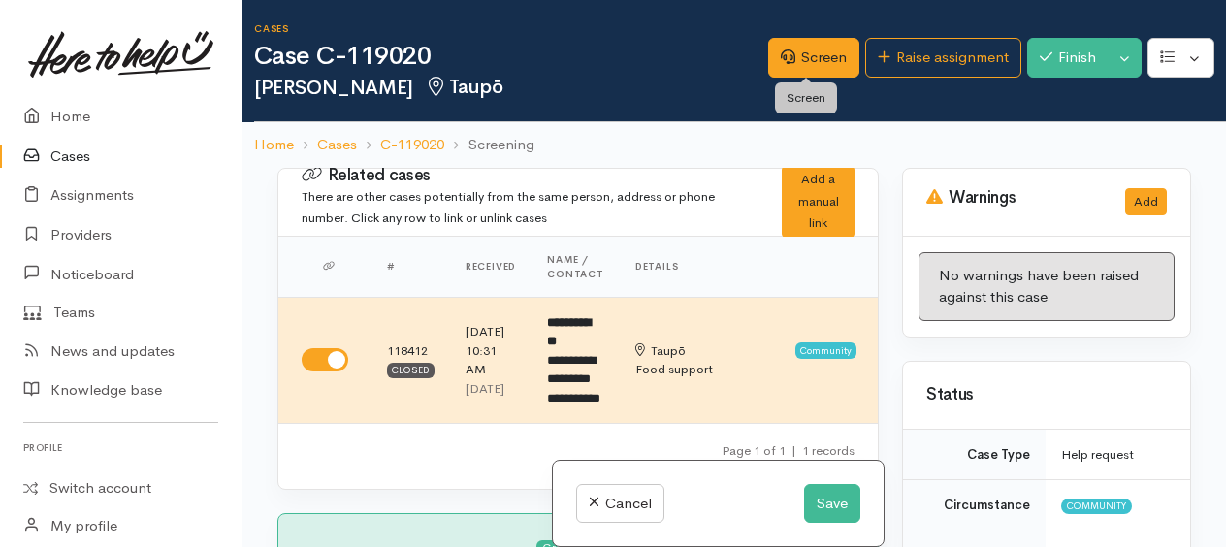
select select "7"
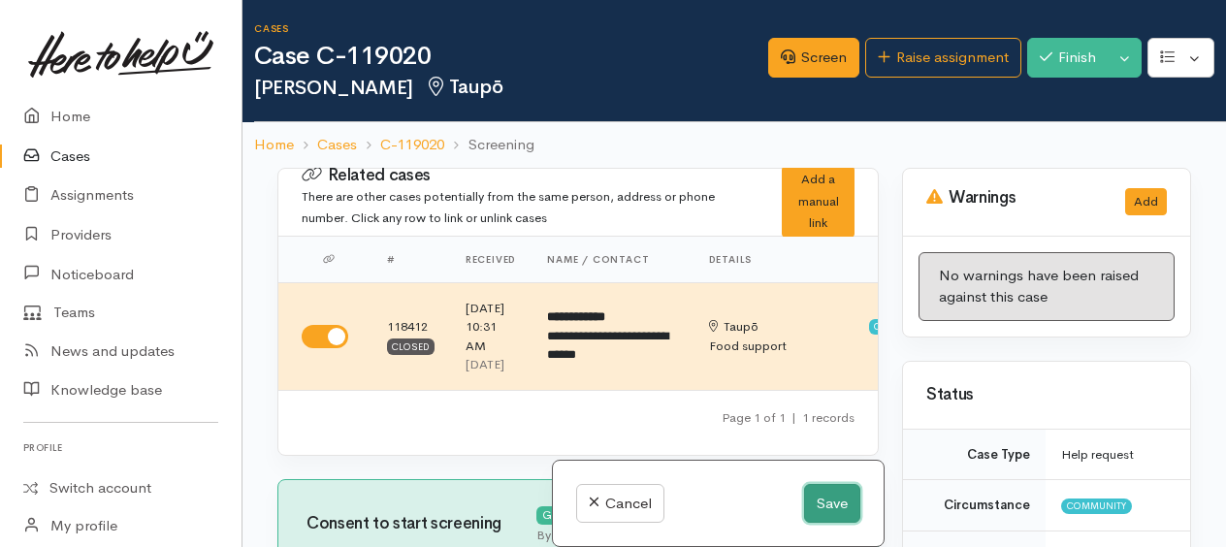
click at [816, 487] on button "Save" at bounding box center [832, 504] width 56 height 40
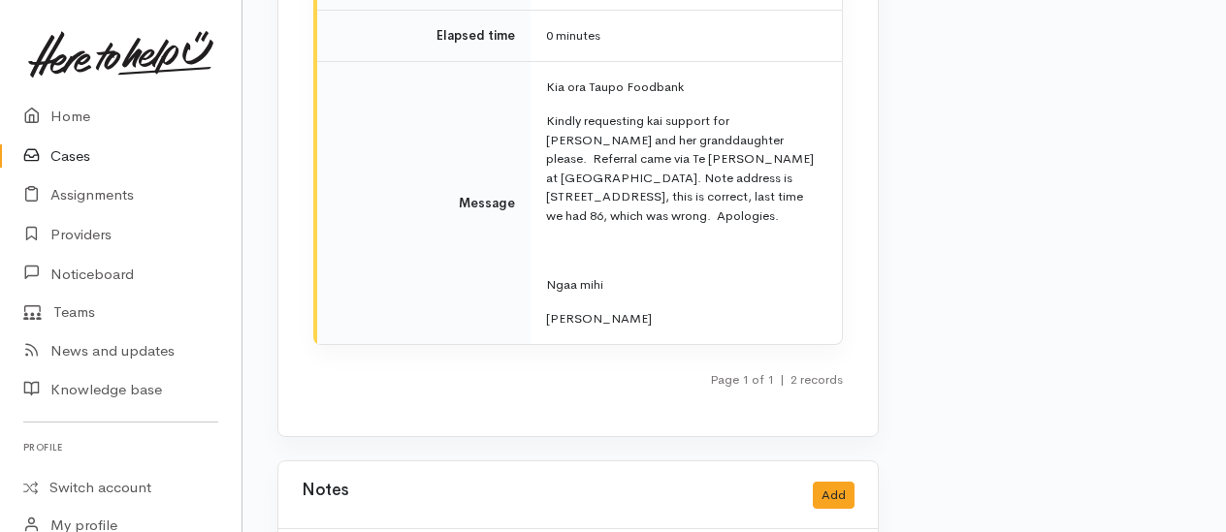
scroll to position [3689, 0]
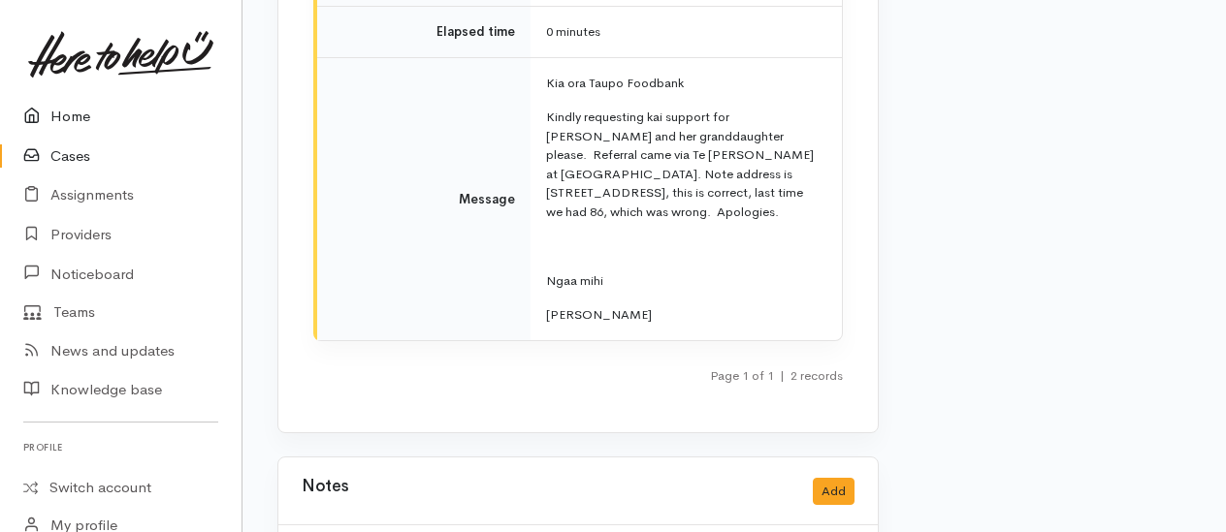
drag, startPoint x: 72, startPoint y: 116, endPoint x: 95, endPoint y: 128, distance: 26.0
click at [72, 116] on link "Home" at bounding box center [120, 117] width 241 height 40
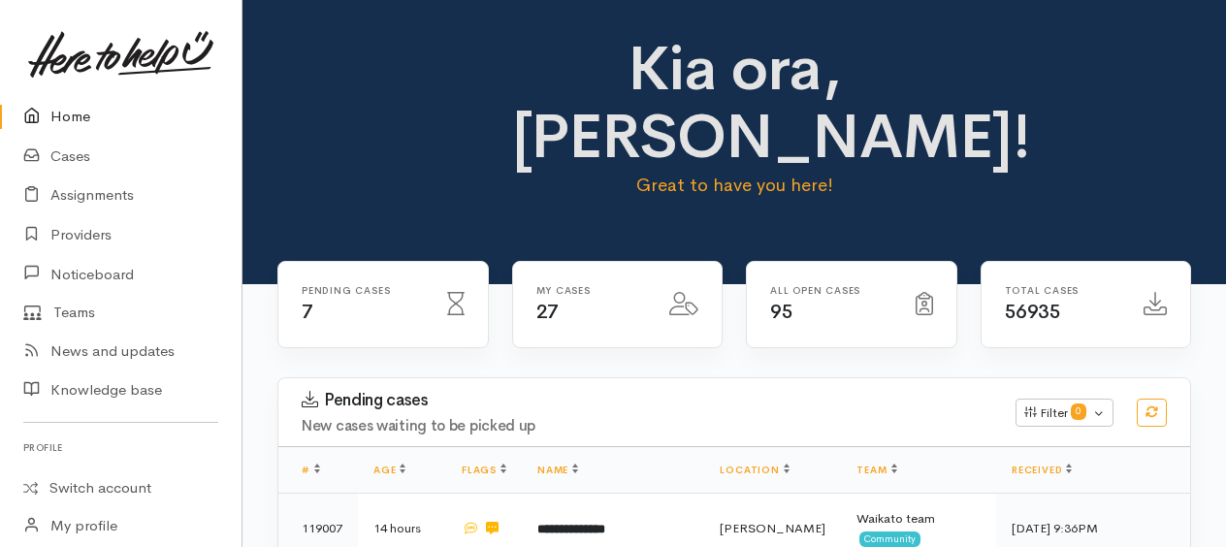
click at [83, 112] on link "Home" at bounding box center [120, 117] width 241 height 40
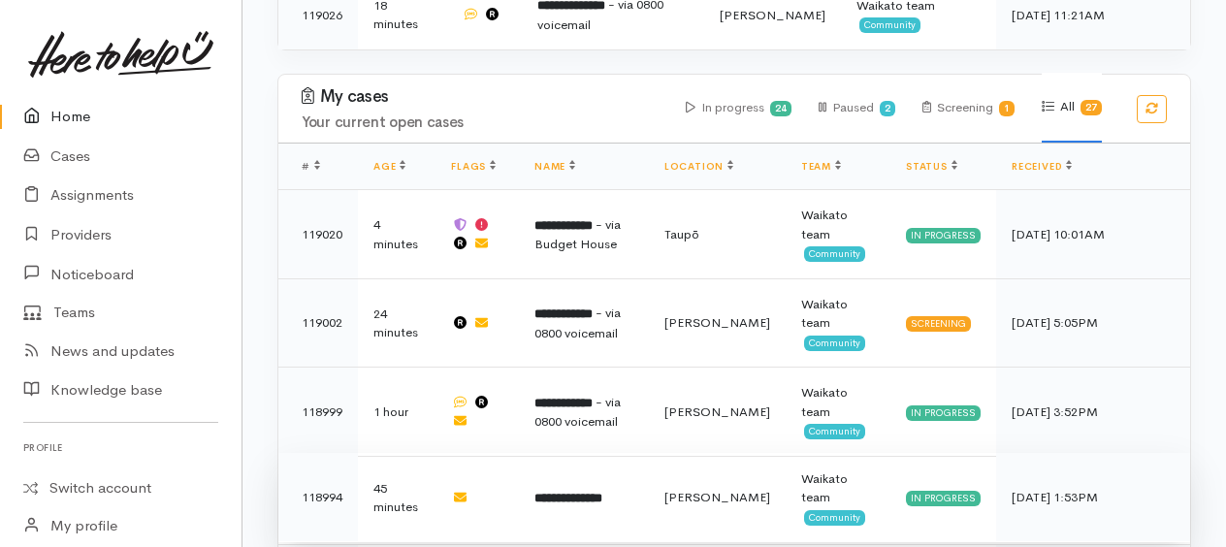
scroll to position [1164, 0]
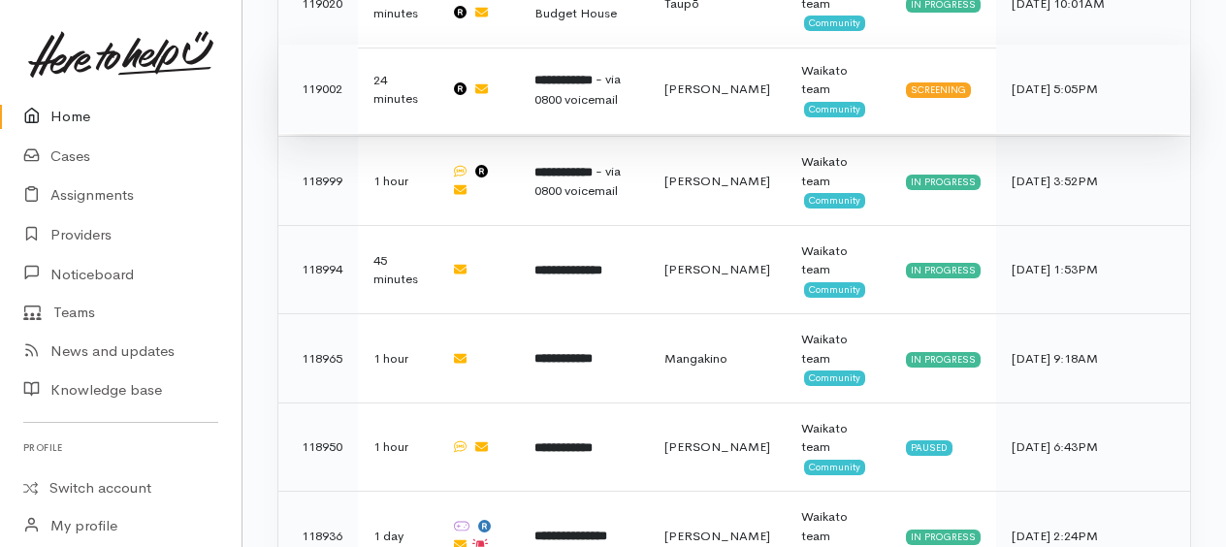
click at [580, 91] on span "- via 0800 voicemail" at bounding box center [577, 89] width 86 height 37
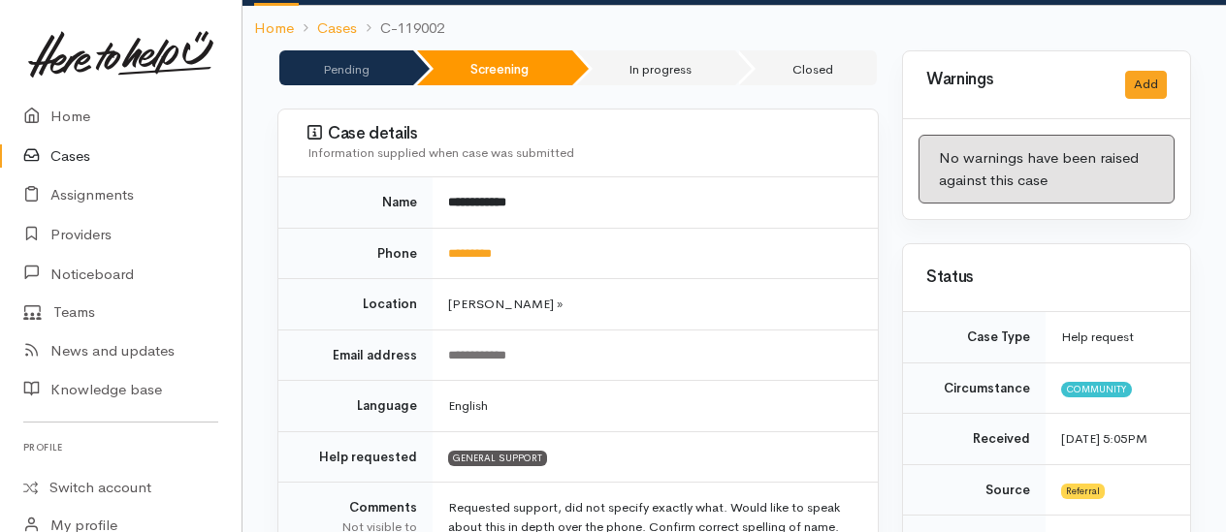
scroll to position [291, 0]
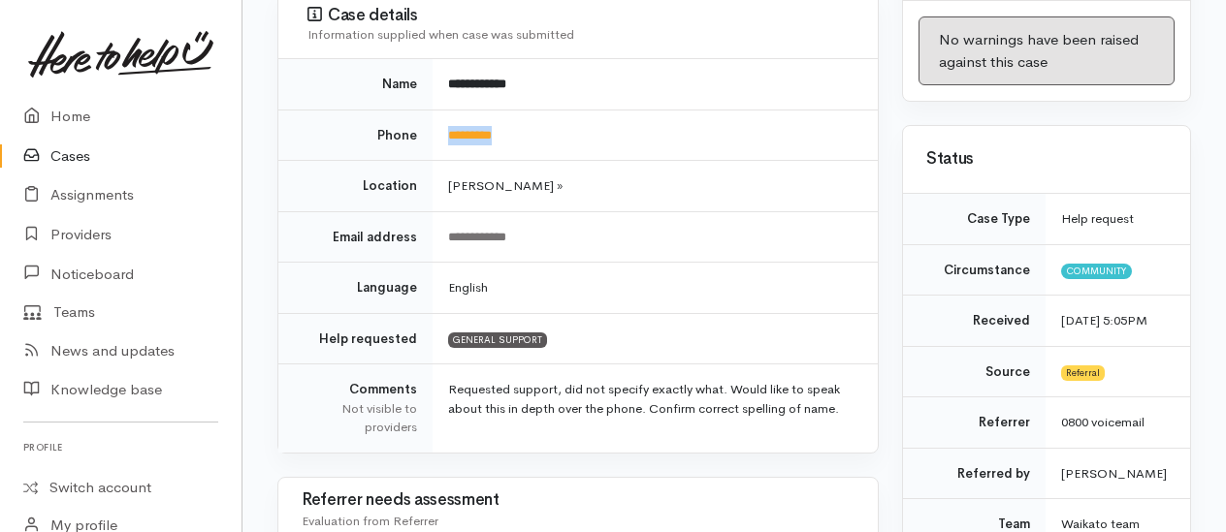
drag, startPoint x: 493, startPoint y: 108, endPoint x: 440, endPoint y: 106, distance: 52.4
click at [440, 110] on td "*********" at bounding box center [654, 135] width 445 height 51
drag, startPoint x: 440, startPoint y: 106, endPoint x: 453, endPoint y: 114, distance: 15.3
copy link "*********"
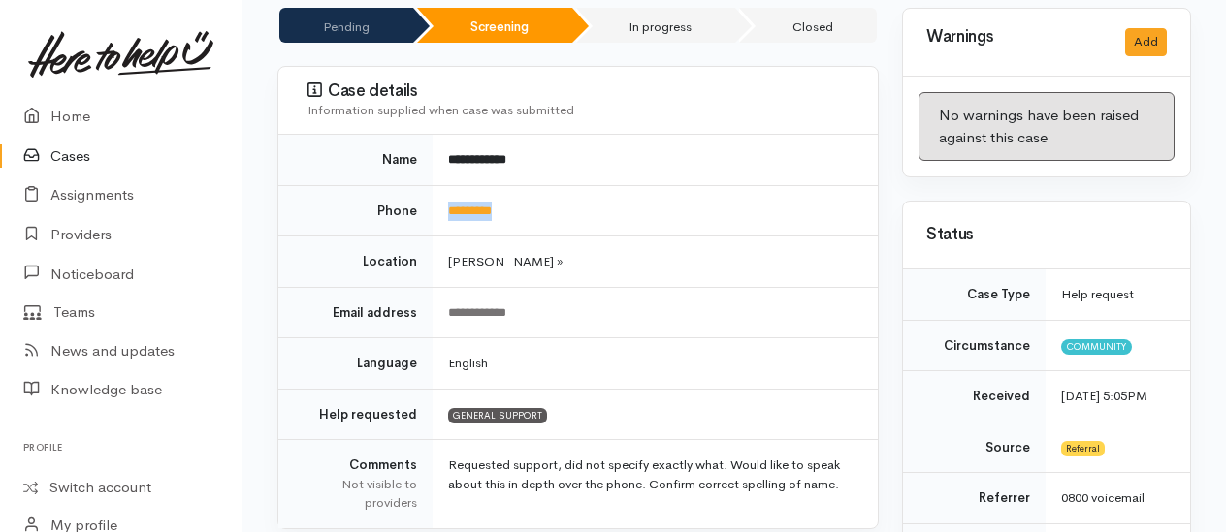
scroll to position [0, 0]
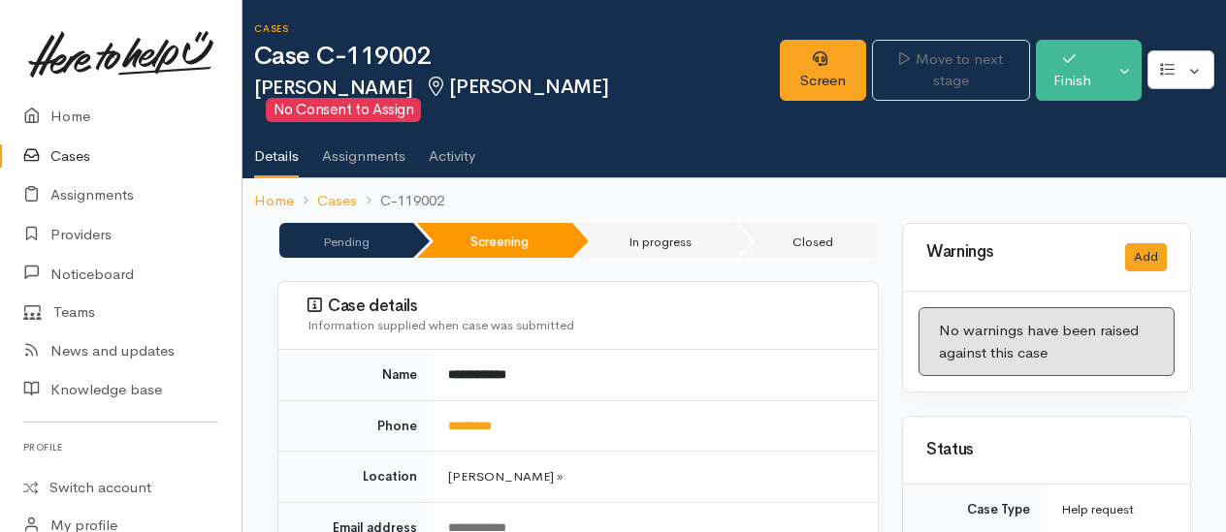
click at [792, 350] on td "**********" at bounding box center [654, 375] width 445 height 50
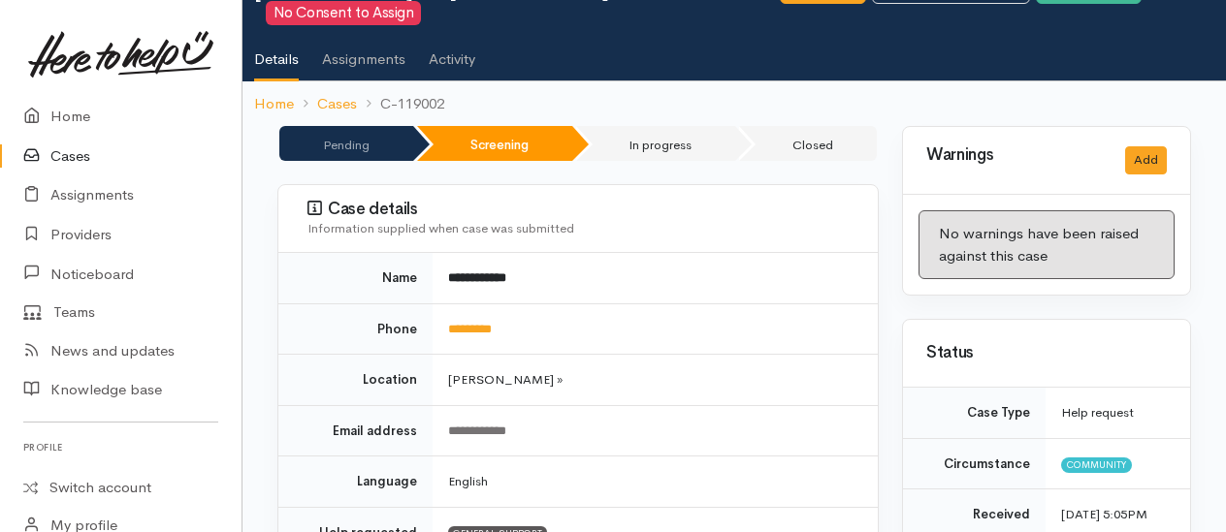
click at [716, 405] on td "**********" at bounding box center [654, 430] width 445 height 51
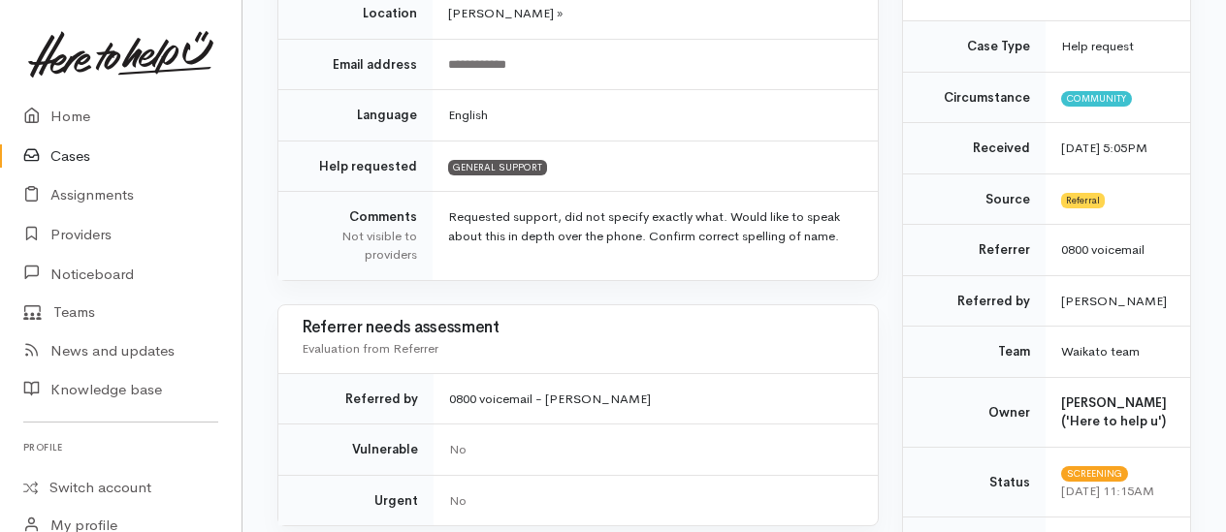
scroll to position [0, 0]
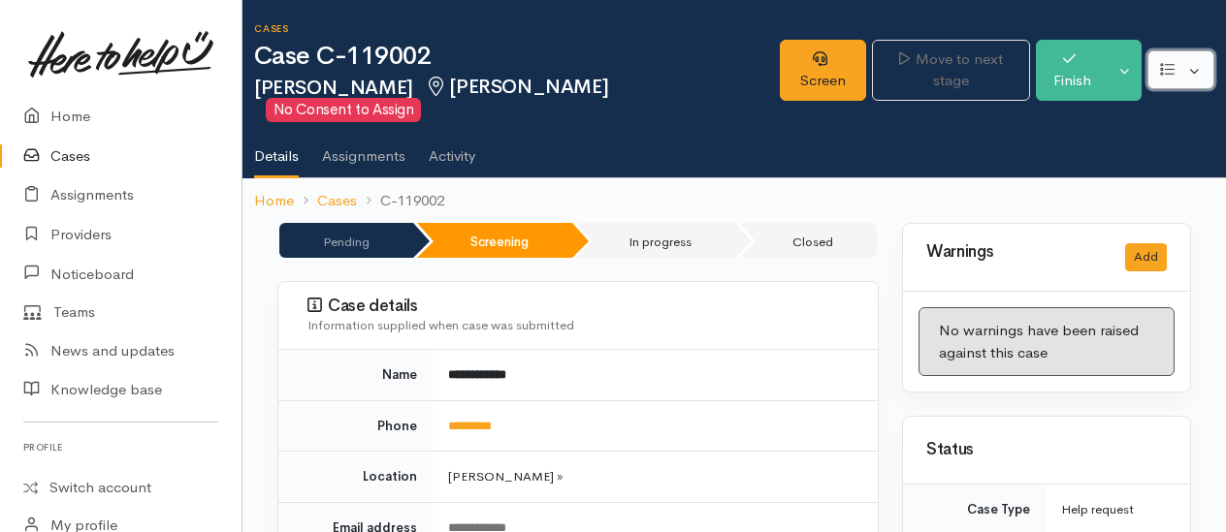
click at [1203, 60] on button "button" at bounding box center [1180, 70] width 67 height 40
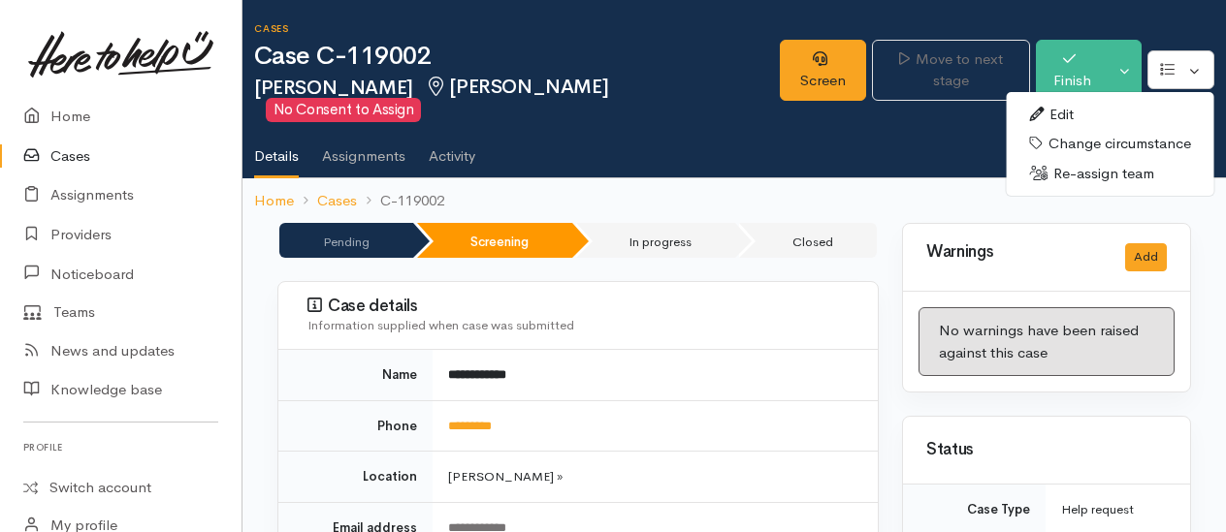
click at [1080, 105] on link "Edit" at bounding box center [1110, 115] width 208 height 30
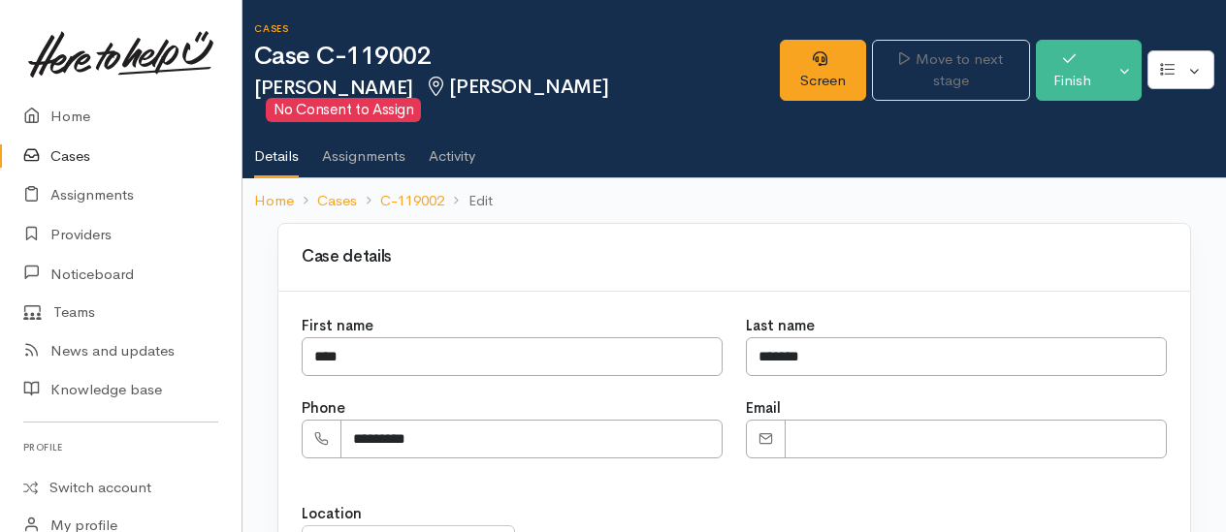
select select
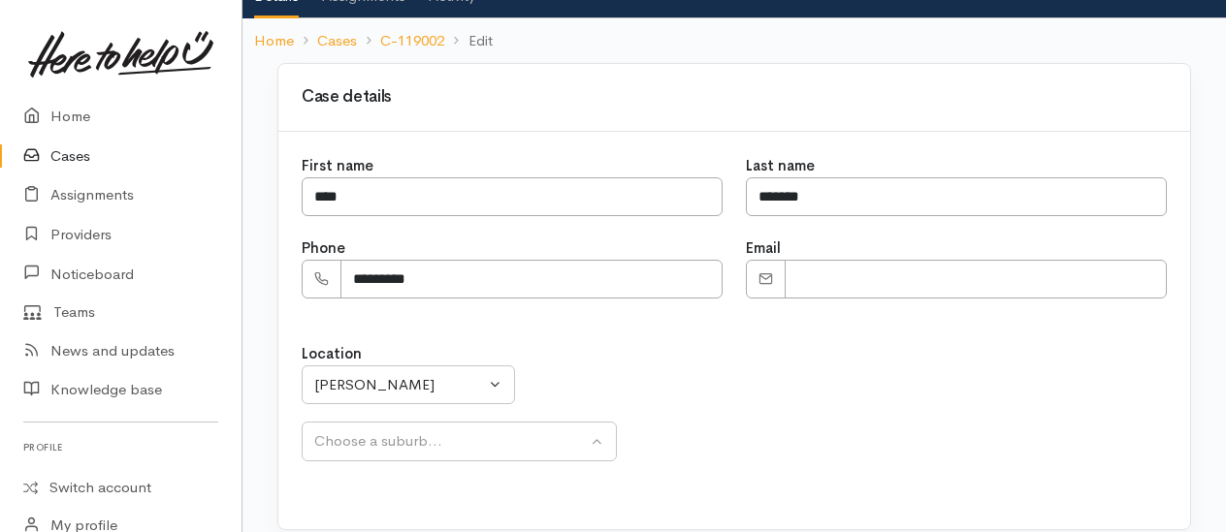
scroll to position [266, 0]
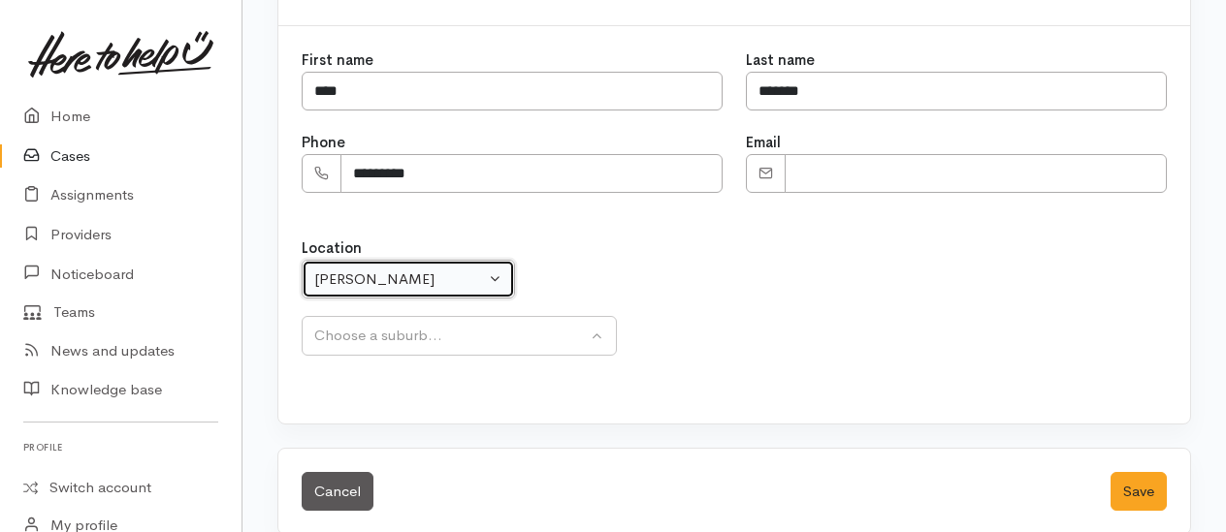
click at [409, 269] on div "[PERSON_NAME]" at bounding box center [399, 280] width 171 height 22
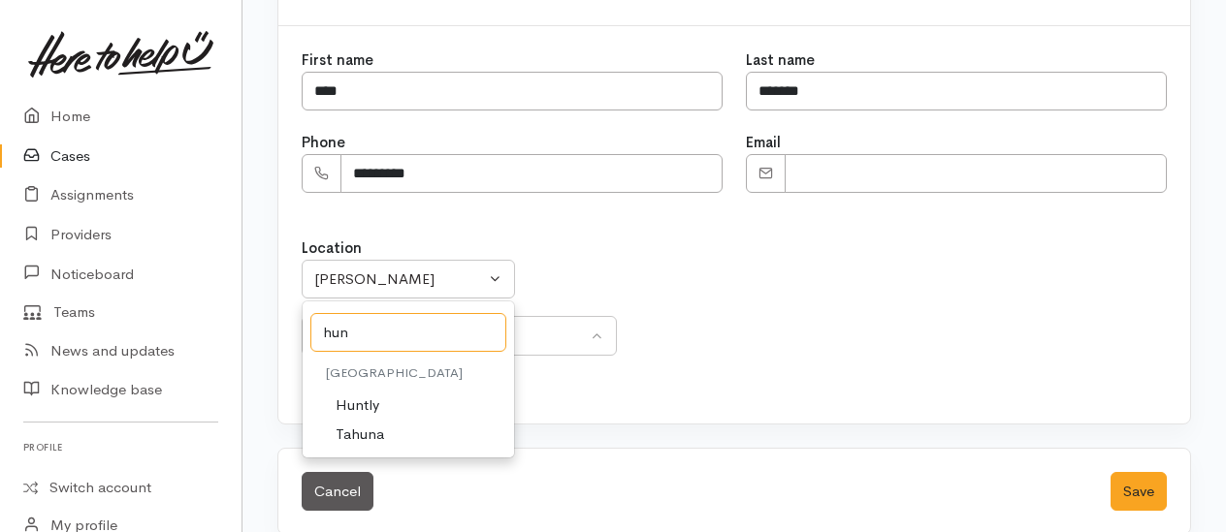
type input "hun"
click at [355, 395] on span "Huntly" at bounding box center [358, 406] width 44 height 22
select select "110"
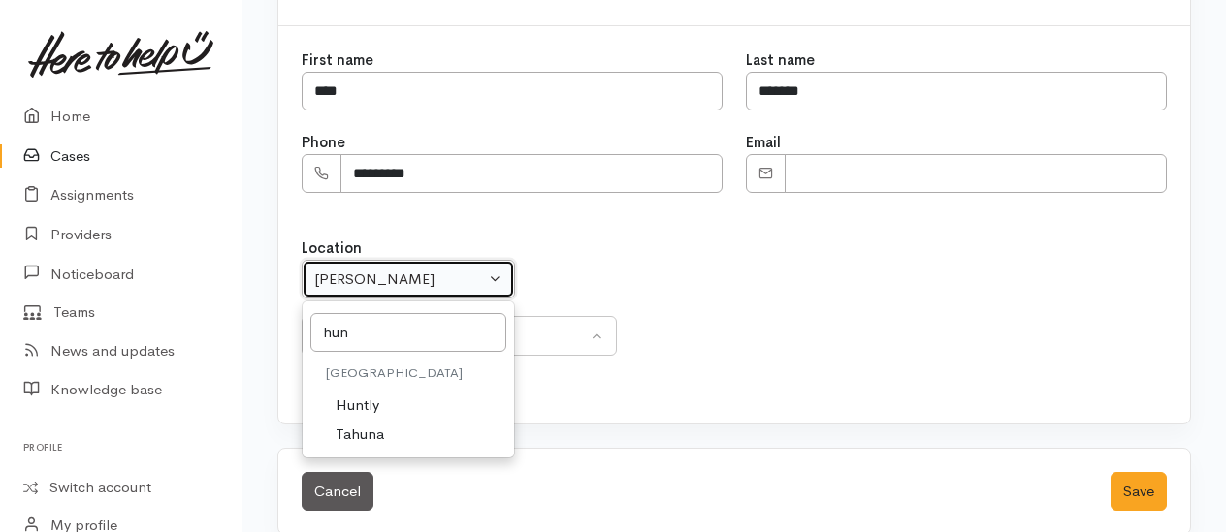
select select "238"
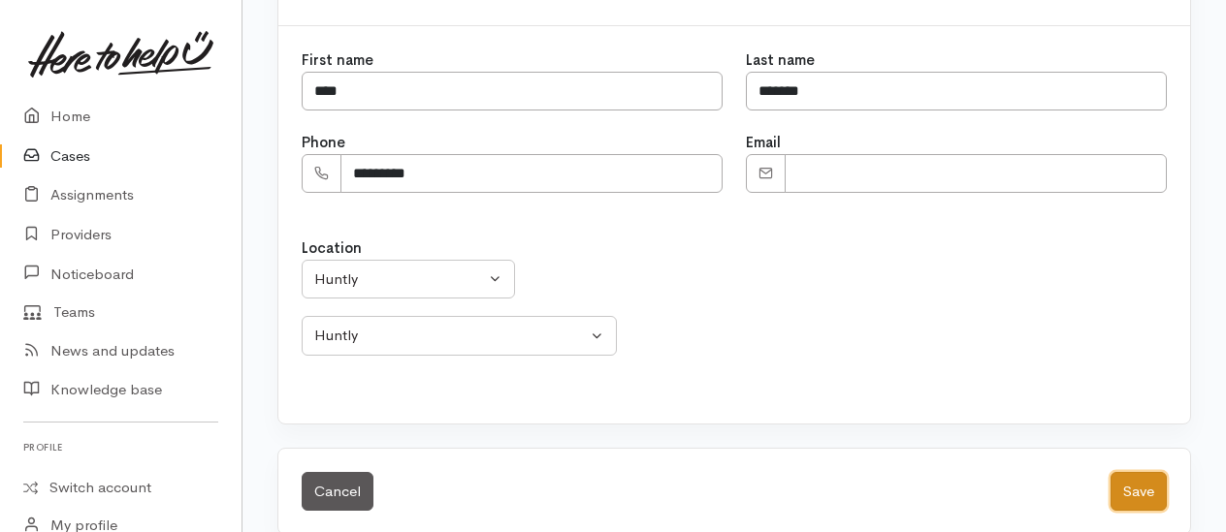
click at [1152, 472] on button "Save" at bounding box center [1138, 492] width 56 height 40
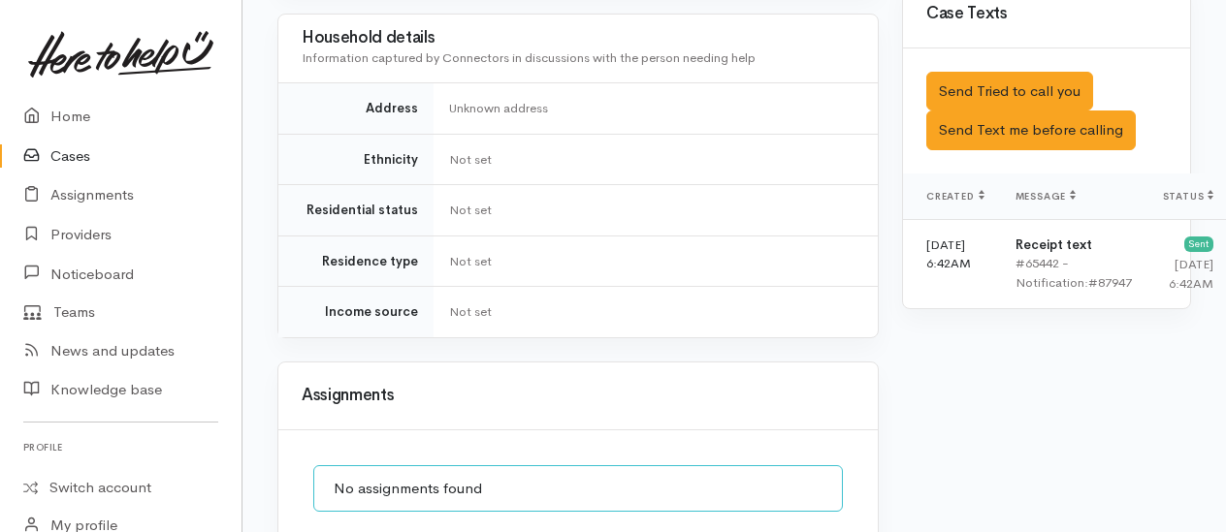
scroll to position [1541, 0]
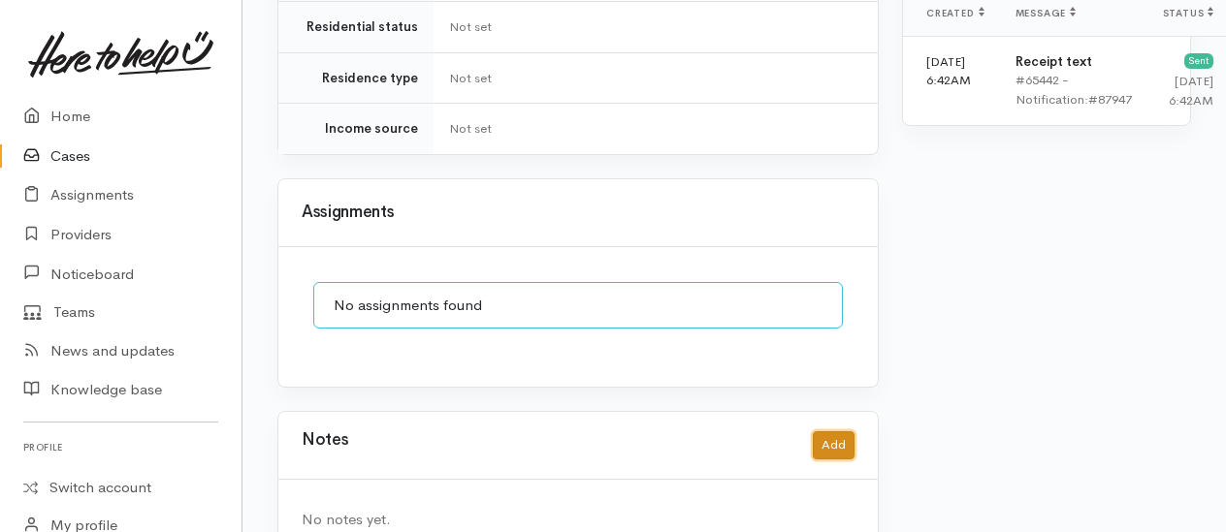
click at [830, 432] on button "Add" at bounding box center [834, 446] width 42 height 28
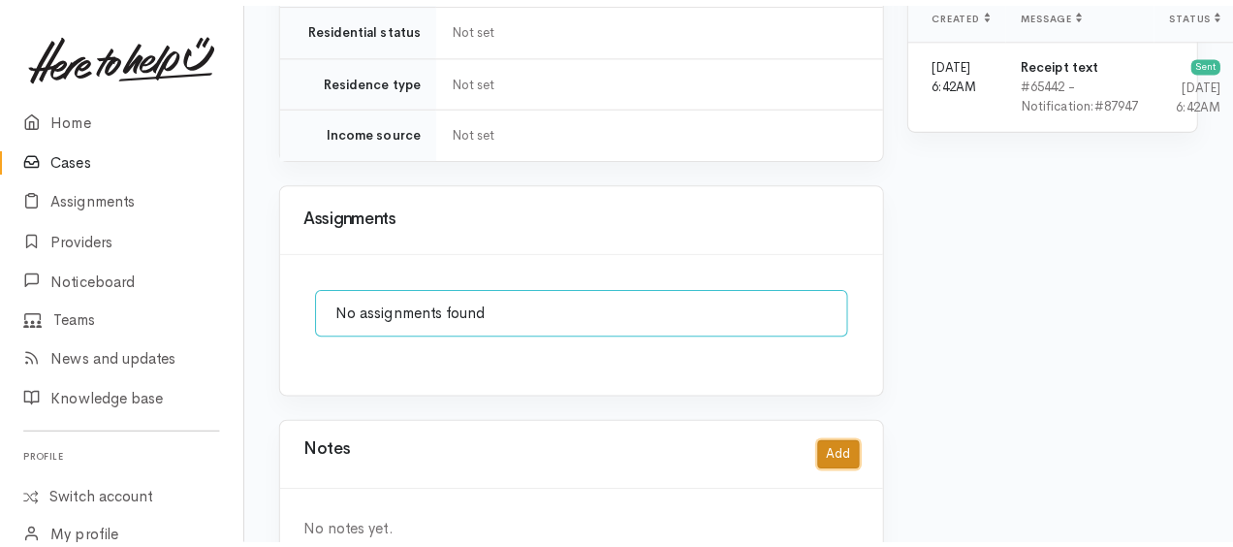
scroll to position [1526, 0]
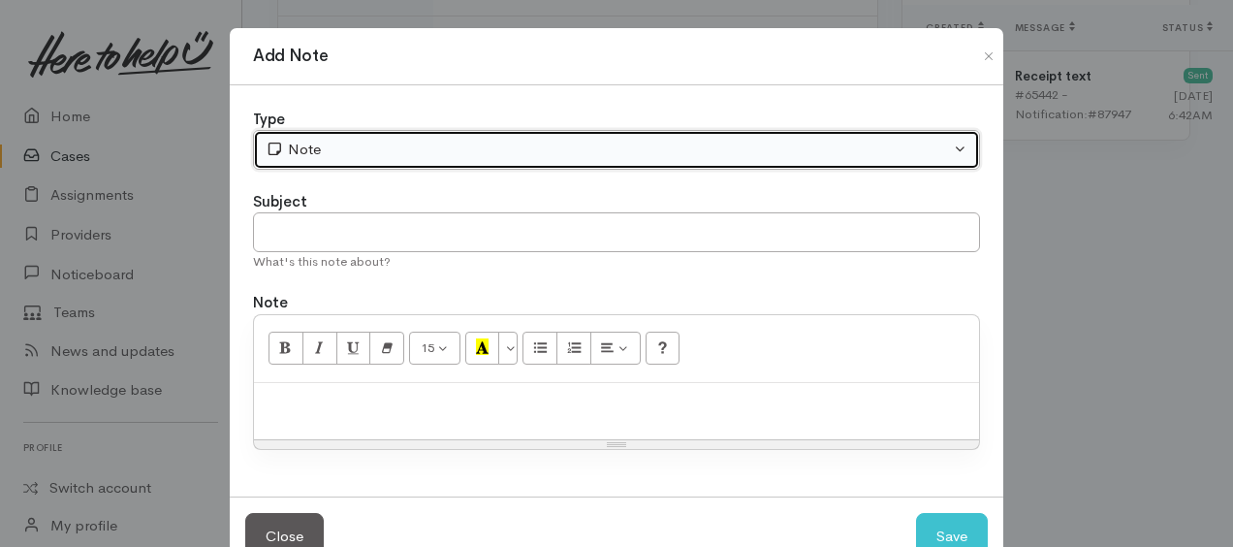
click at [397, 144] on div "Note" at bounding box center [608, 150] width 685 height 22
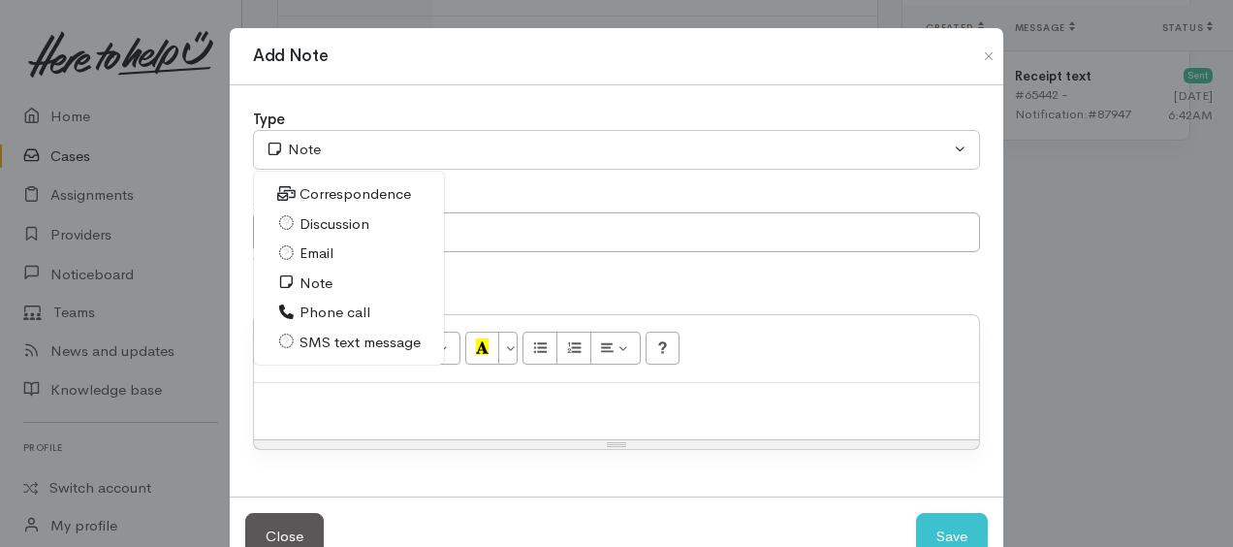
click at [341, 302] on span "Phone call" at bounding box center [335, 313] width 71 height 22
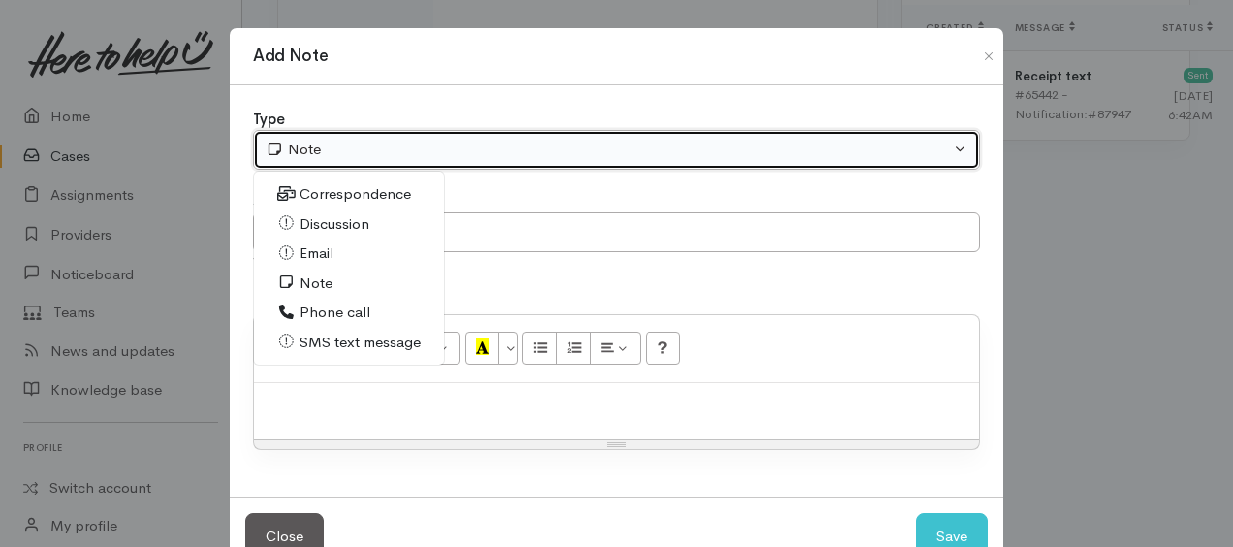
select select "3"
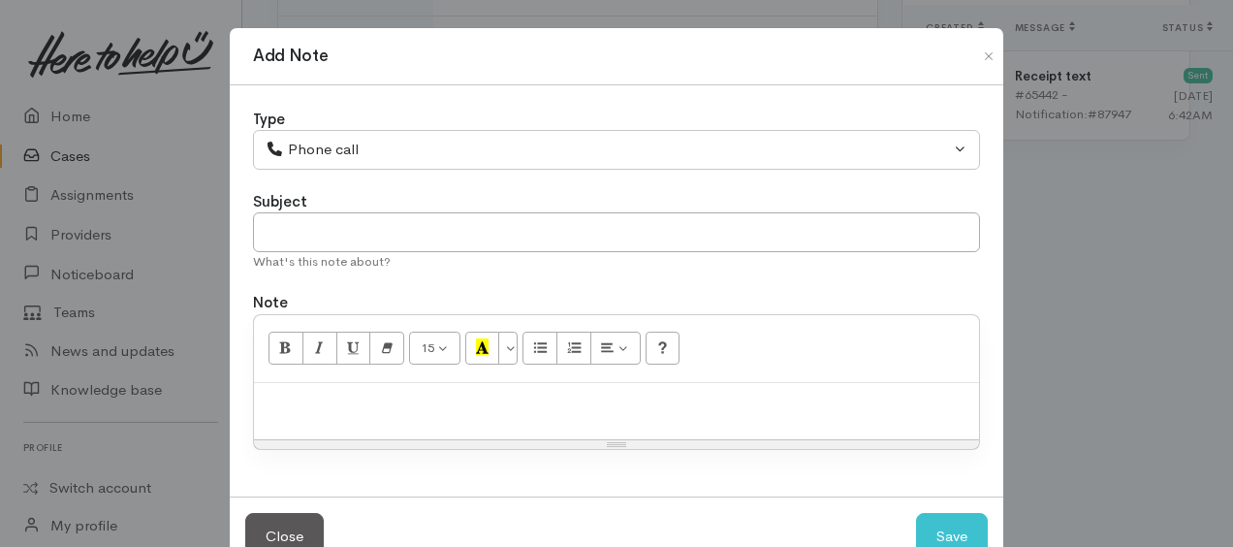
click at [345, 400] on p at bounding box center [617, 404] width 706 height 22
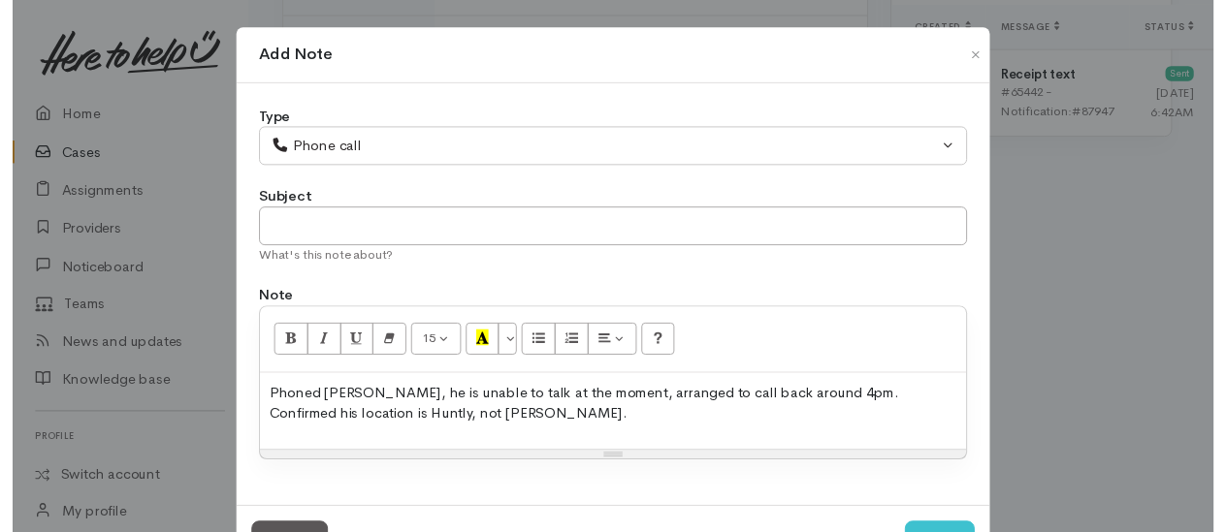
scroll to position [74, 0]
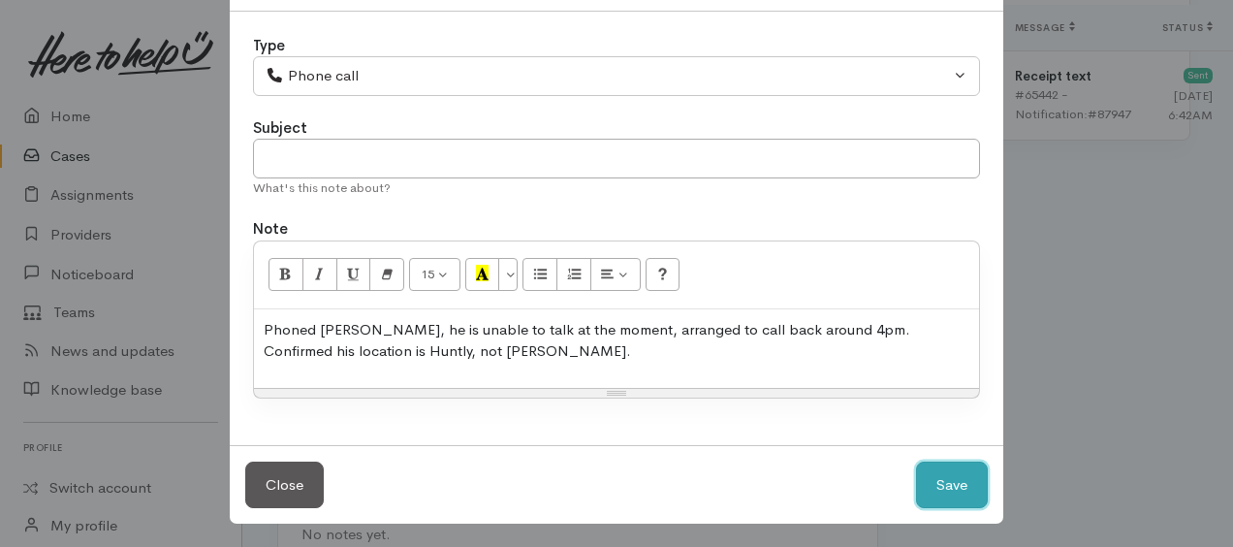
click at [919, 473] on button "Save" at bounding box center [952, 486] width 72 height 48
select select "1"
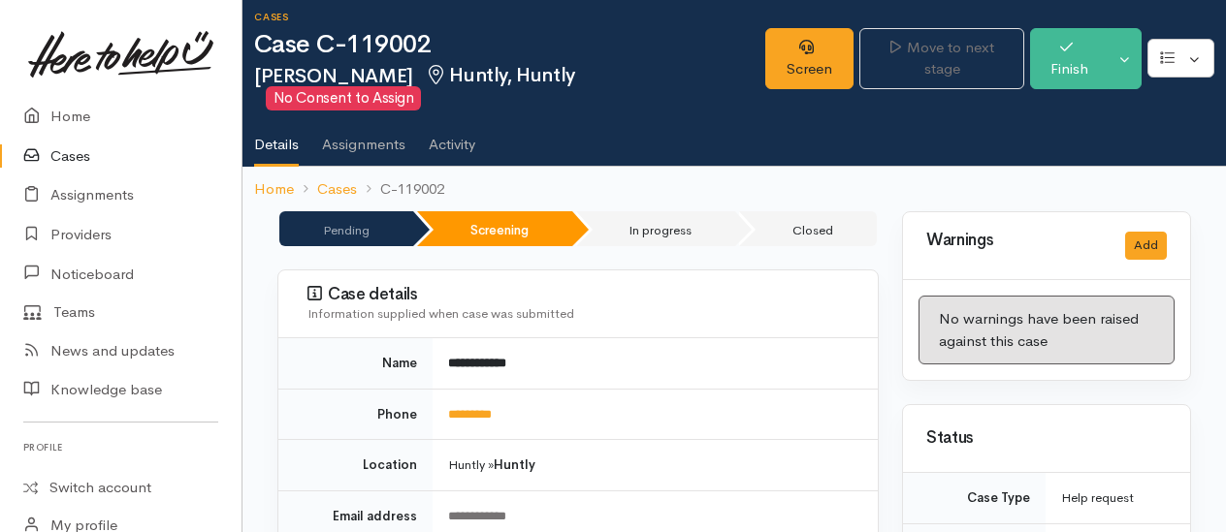
scroll to position [0, 0]
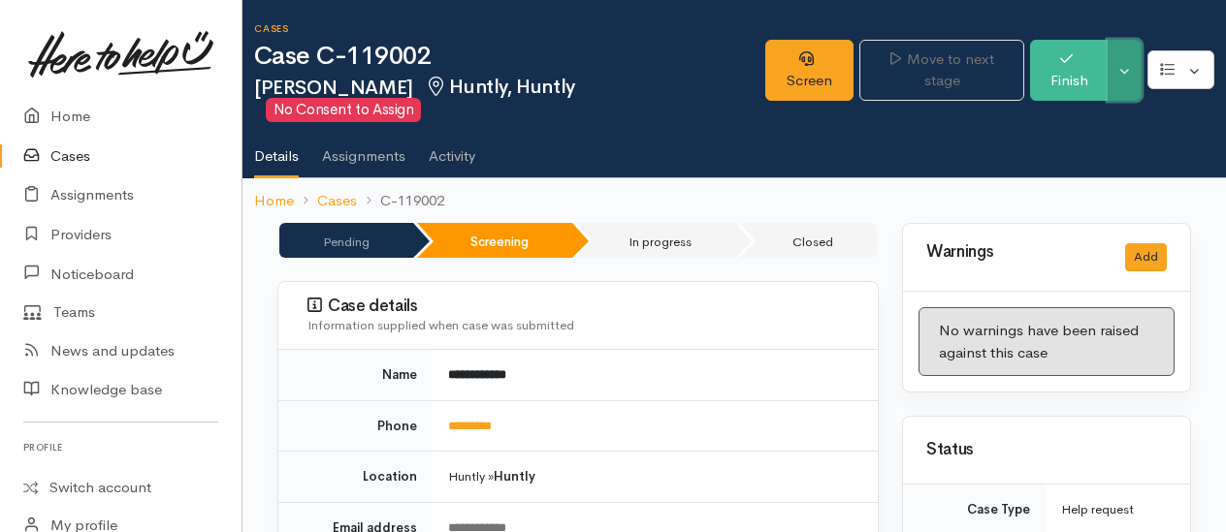
click at [1128, 65] on button "Toggle Dropdown" at bounding box center [1124, 70] width 34 height 61
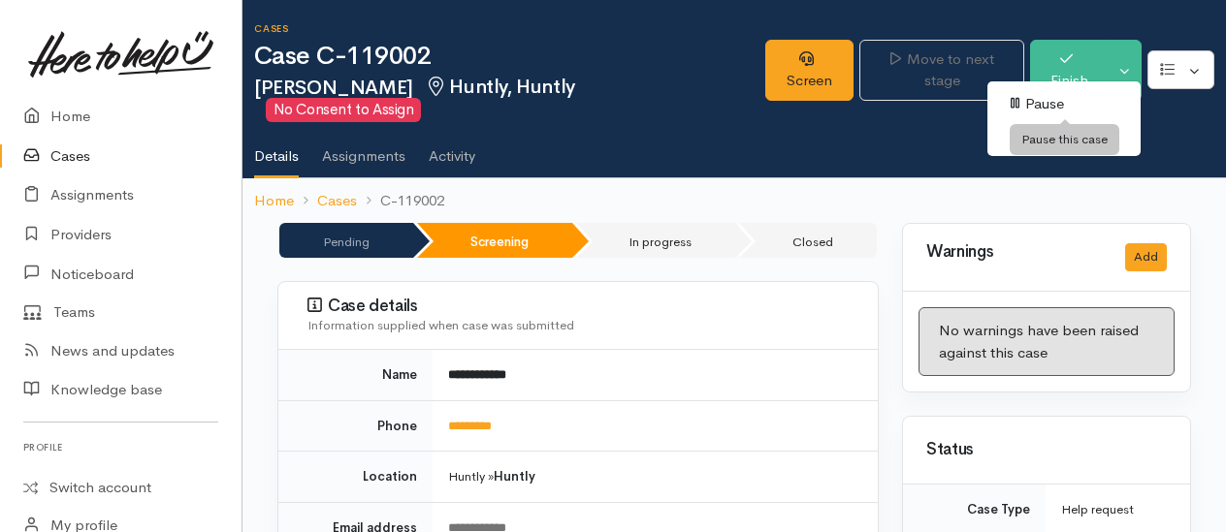
click at [1062, 101] on link "Pause" at bounding box center [1063, 104] width 153 height 30
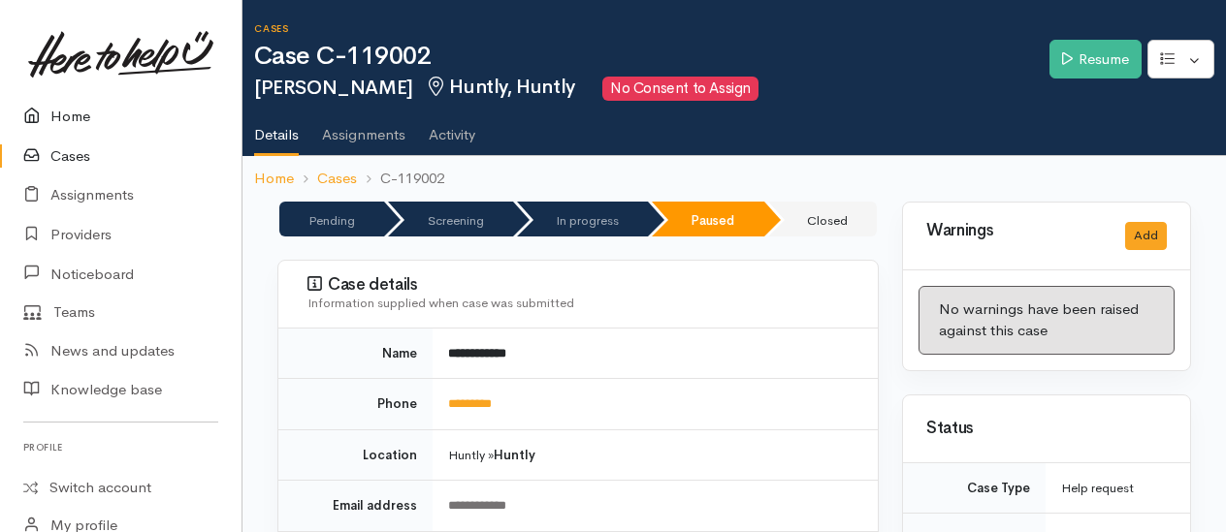
click at [72, 117] on link "Home" at bounding box center [120, 117] width 241 height 40
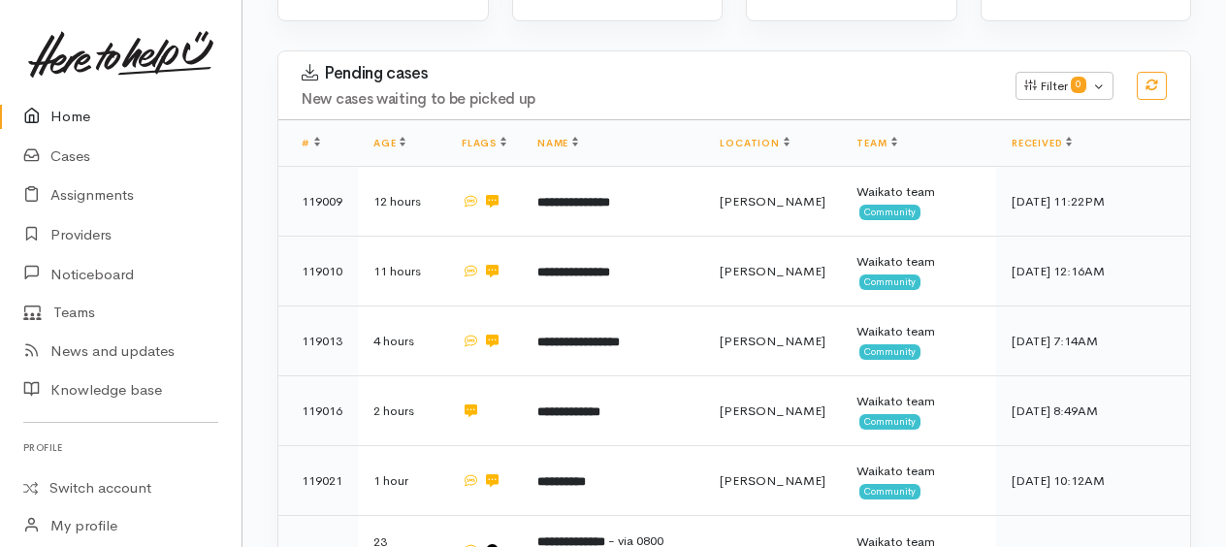
scroll to position [388, 0]
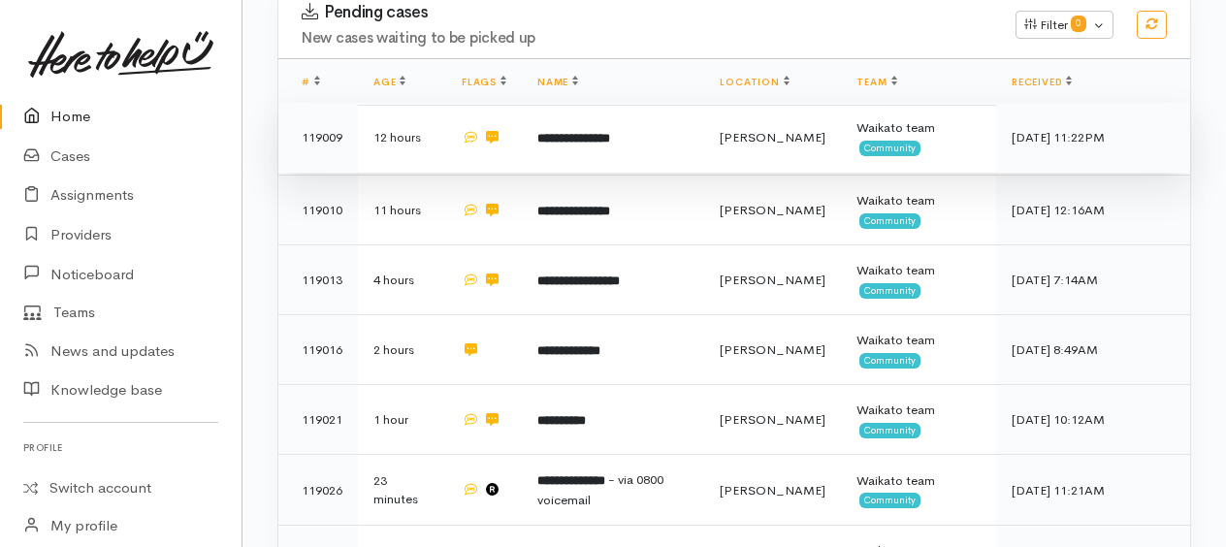
click at [559, 133] on b "**********" at bounding box center [573, 138] width 73 height 13
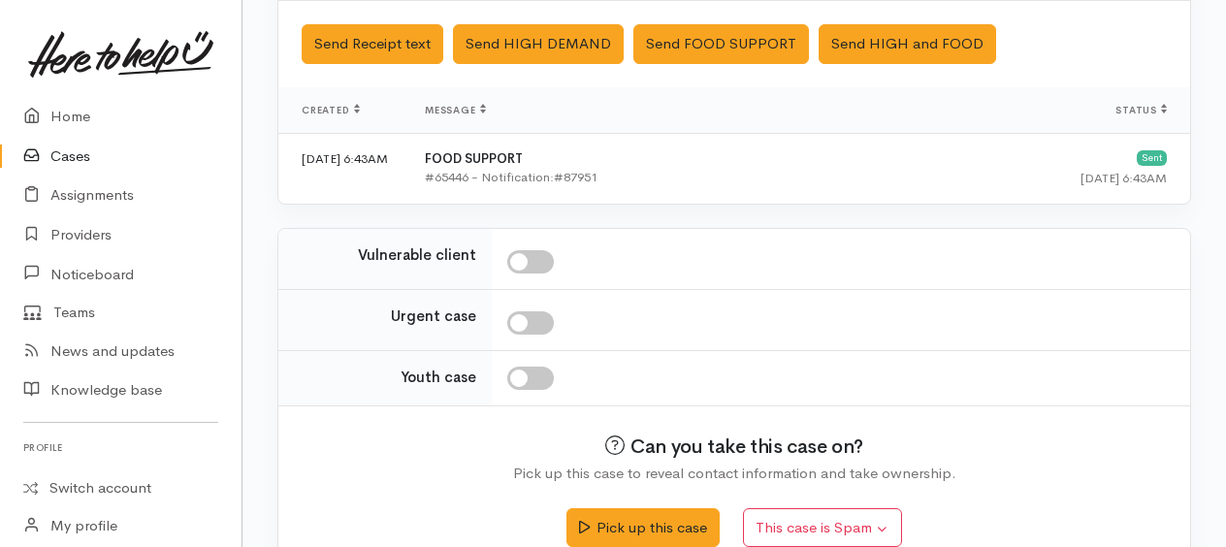
scroll to position [664, 0]
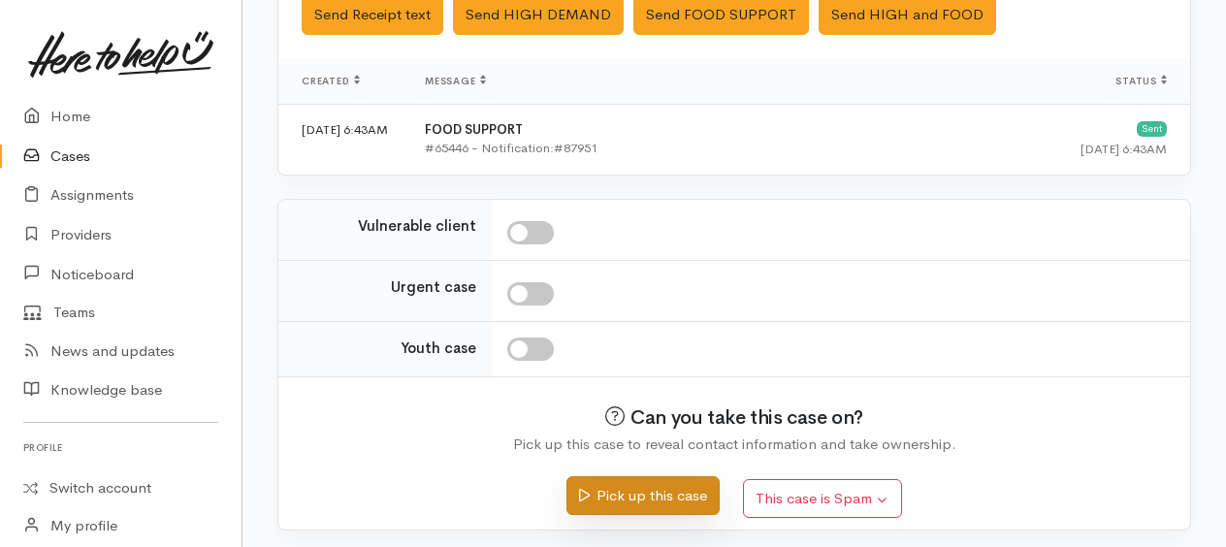
click at [659, 487] on button "Pick up this case" at bounding box center [642, 496] width 152 height 40
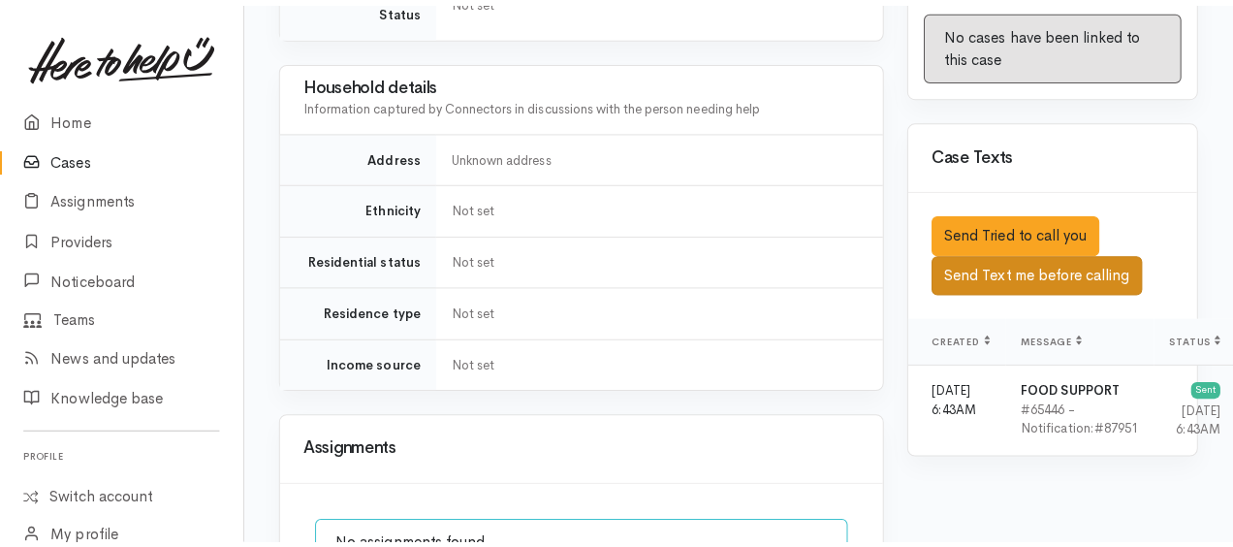
scroll to position [1164, 0]
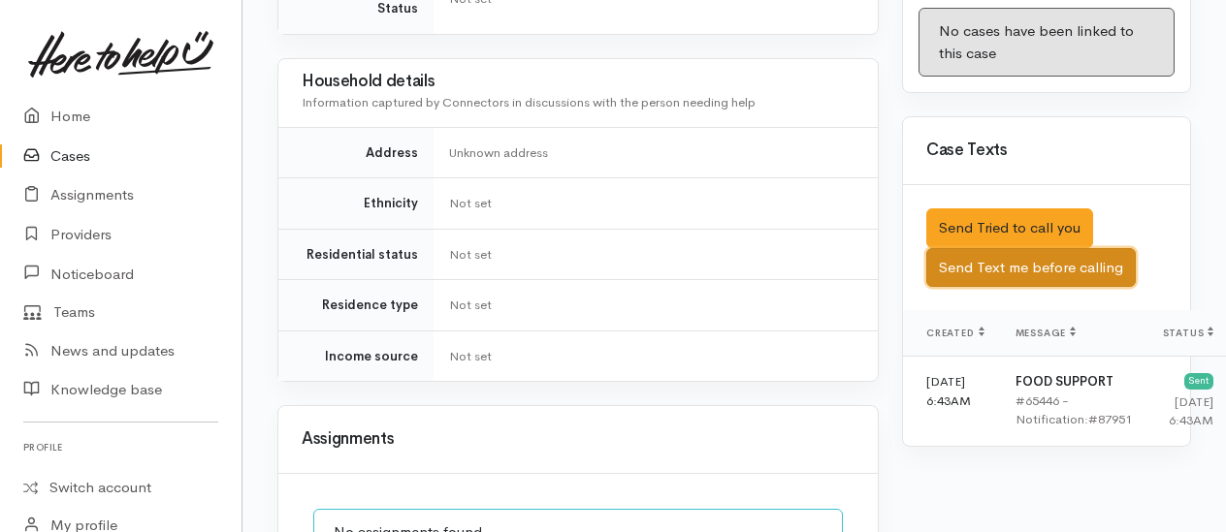
click at [990, 248] on button "Send Text me before calling" at bounding box center [1030, 268] width 209 height 40
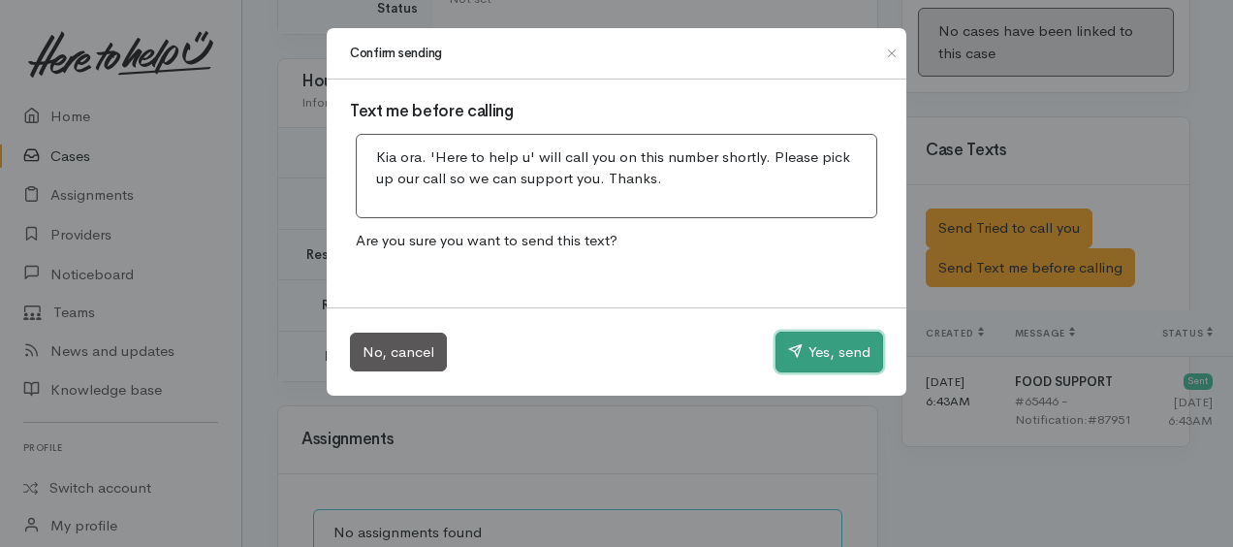
click at [823, 349] on button "Yes, send" at bounding box center [830, 352] width 108 height 41
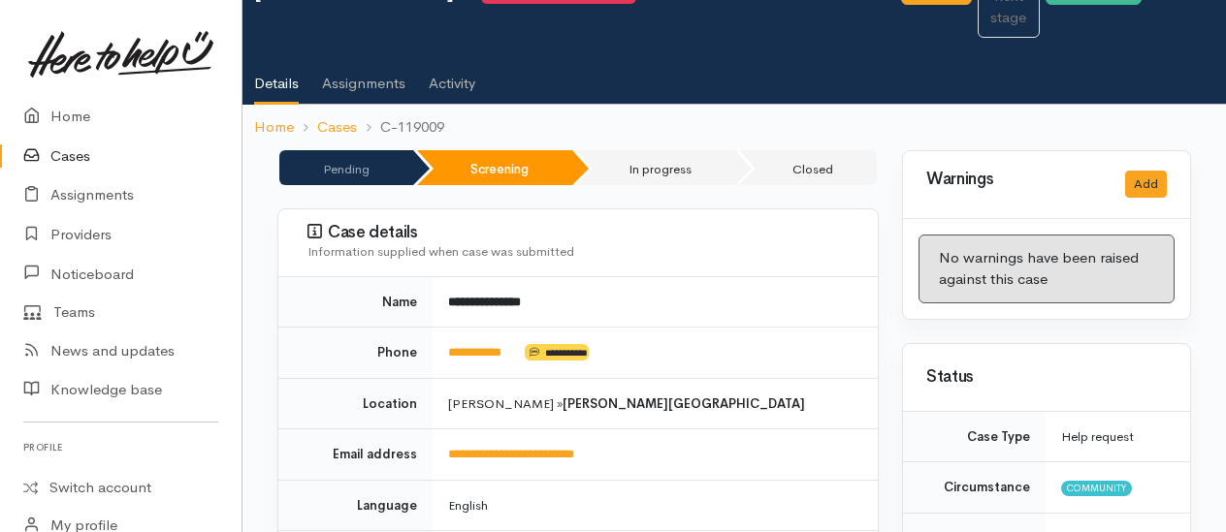
scroll to position [0, 0]
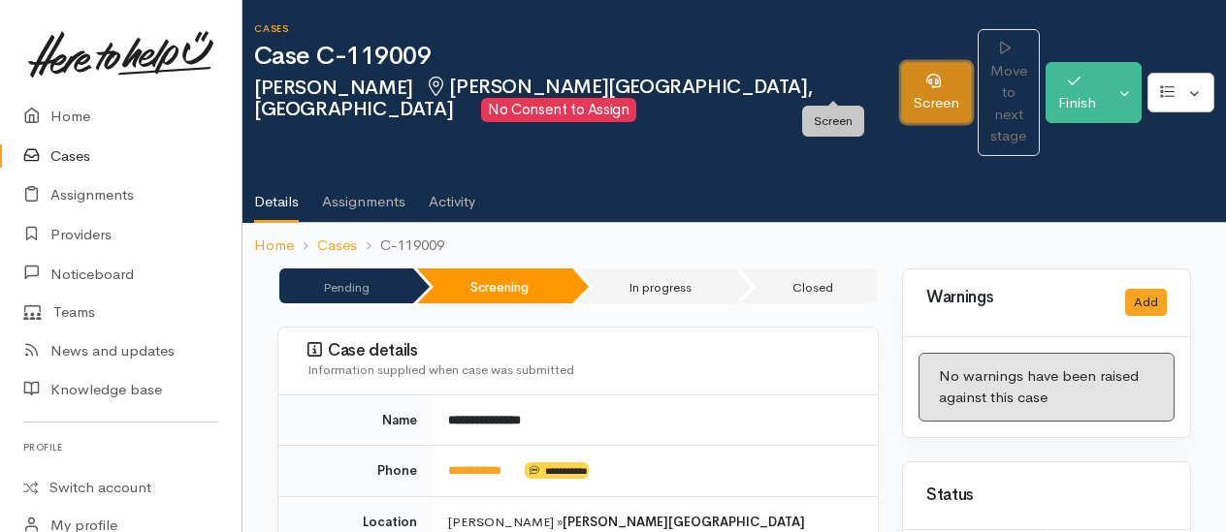
click at [901, 83] on link "Screen" at bounding box center [936, 92] width 71 height 61
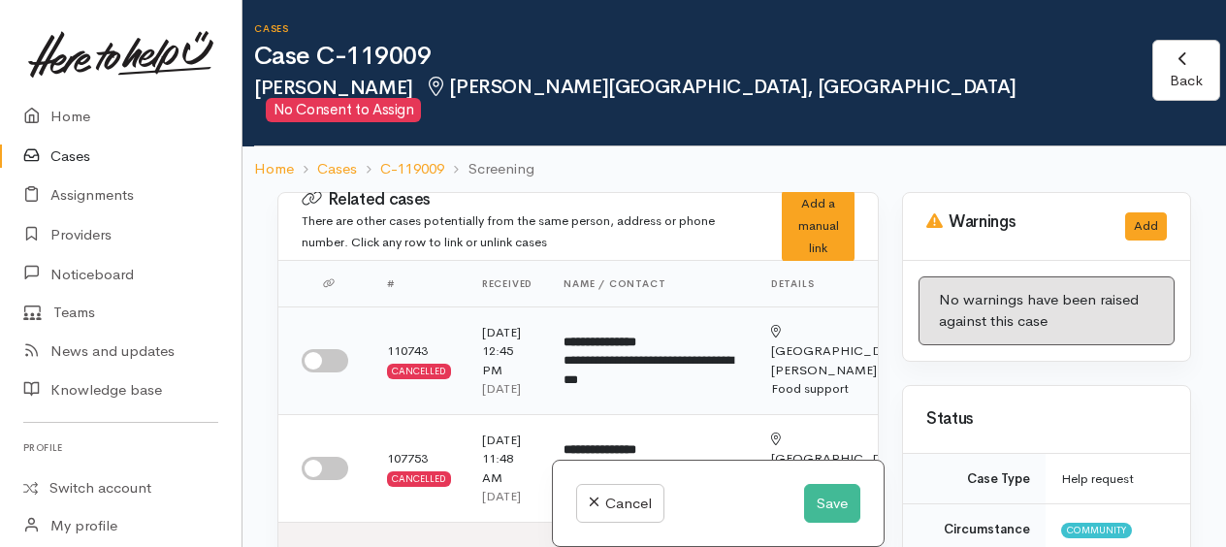
click at [313, 356] on input "checkbox" at bounding box center [325, 360] width 47 height 23
checkbox input "true"
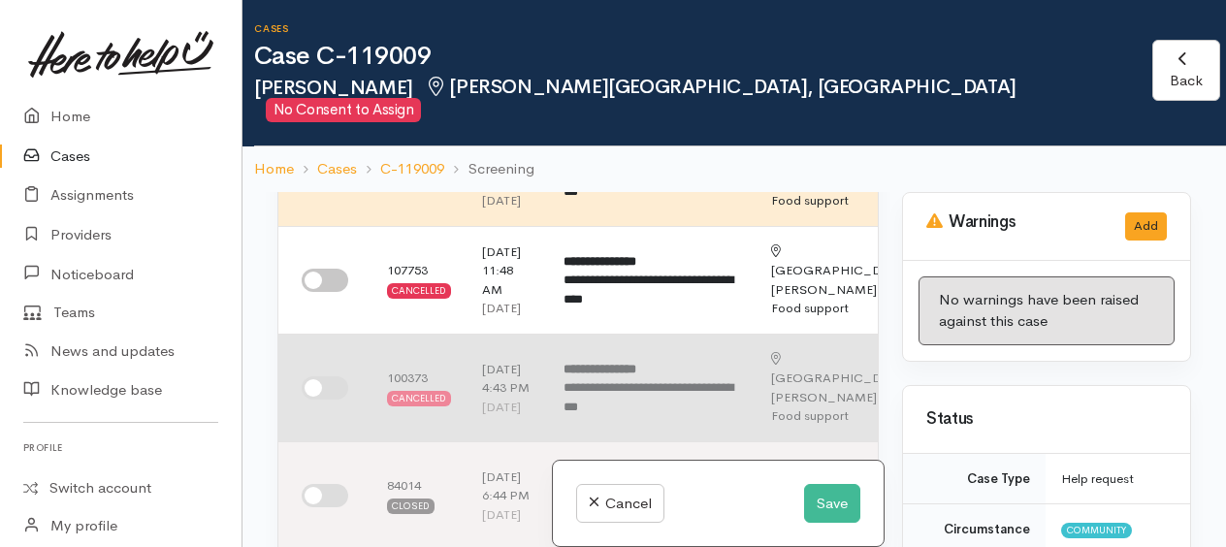
scroll to position [194, 0]
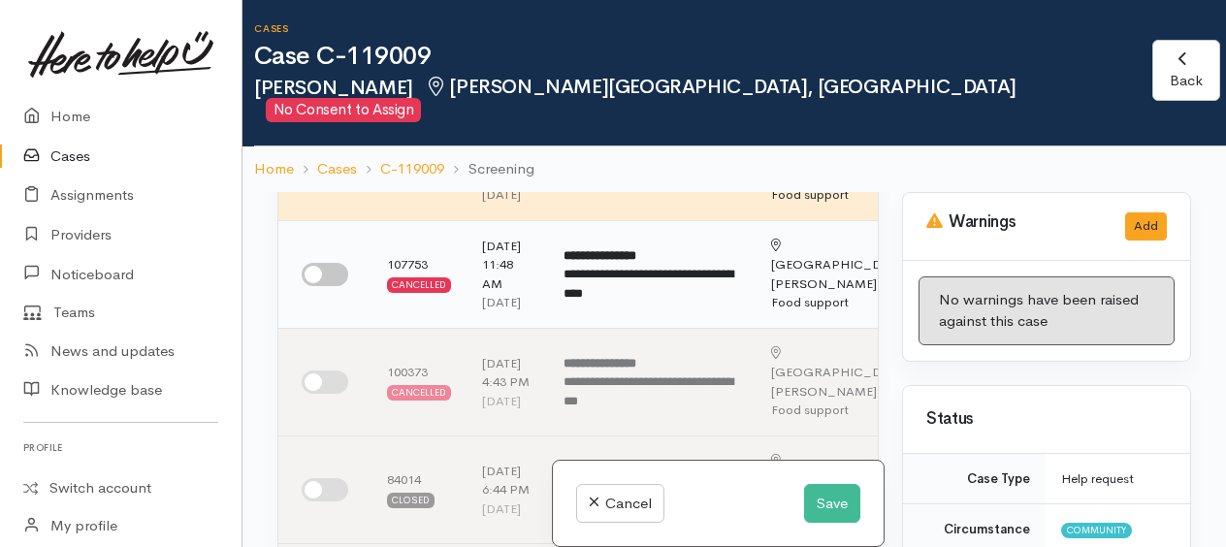
click at [316, 282] on input "checkbox" at bounding box center [325, 274] width 47 height 23
checkbox input "true"
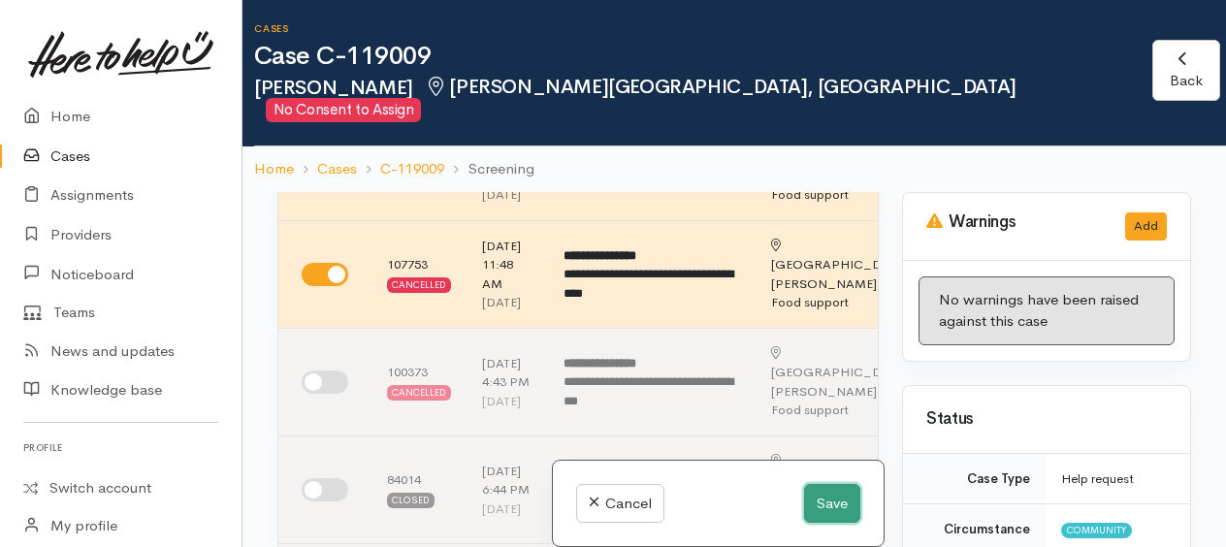
click at [830, 497] on button "Save" at bounding box center [832, 504] width 56 height 40
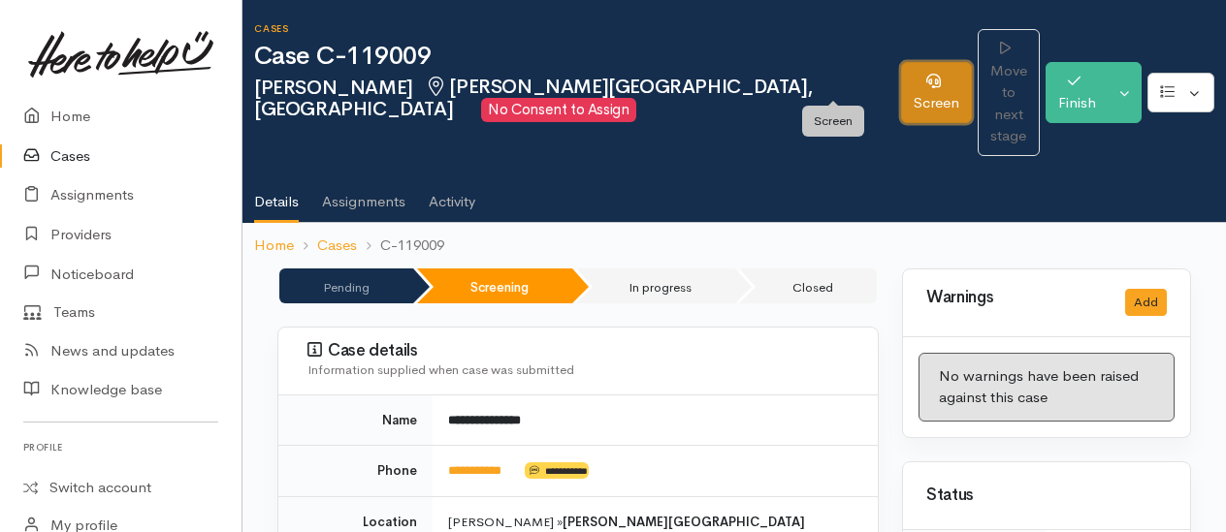
click at [901, 66] on link "Screen" at bounding box center [936, 92] width 71 height 61
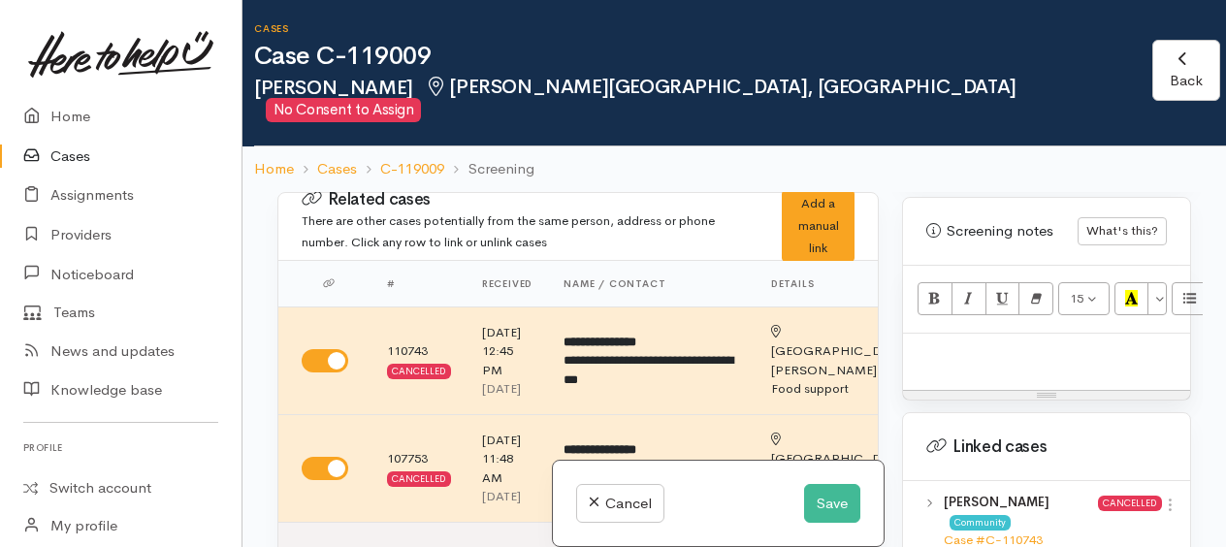
scroll to position [1261, 0]
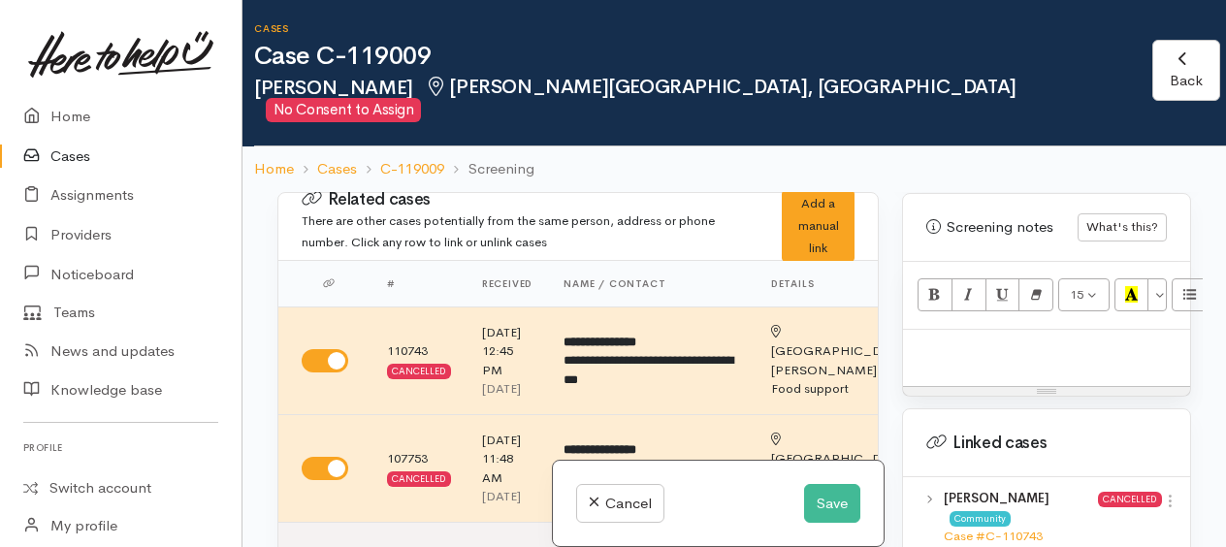
paste div
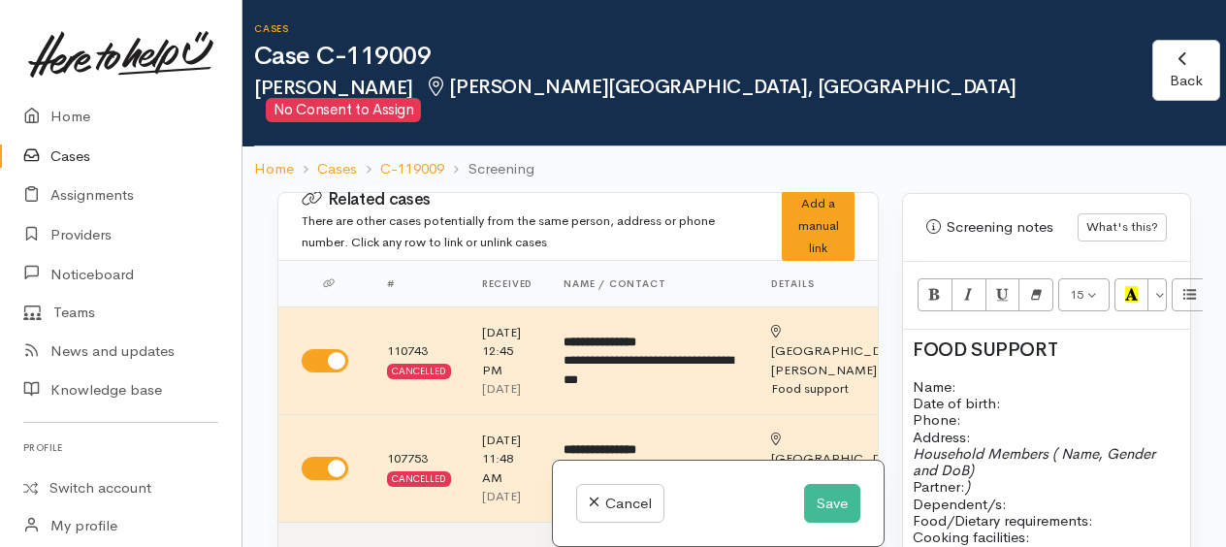
scroll to position [154, 0]
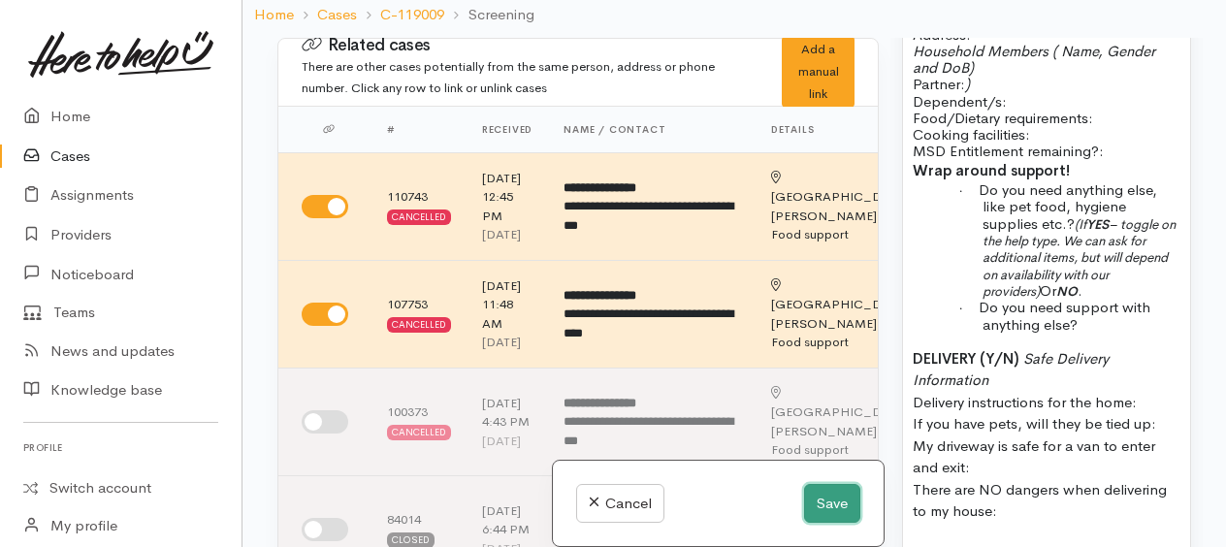
click at [836, 508] on button "Save" at bounding box center [832, 504] width 56 height 40
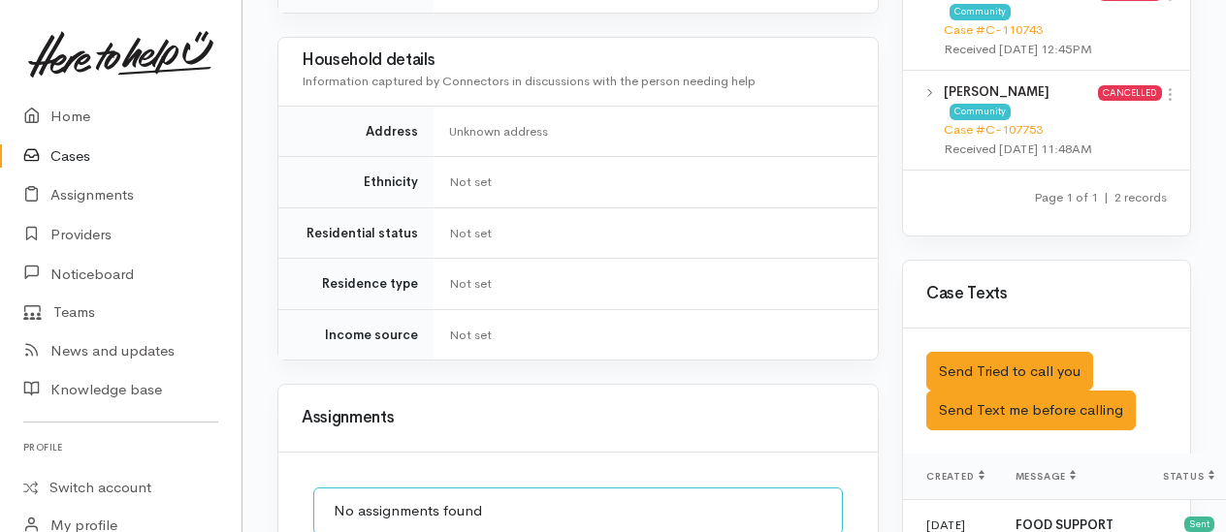
scroll to position [1067, 0]
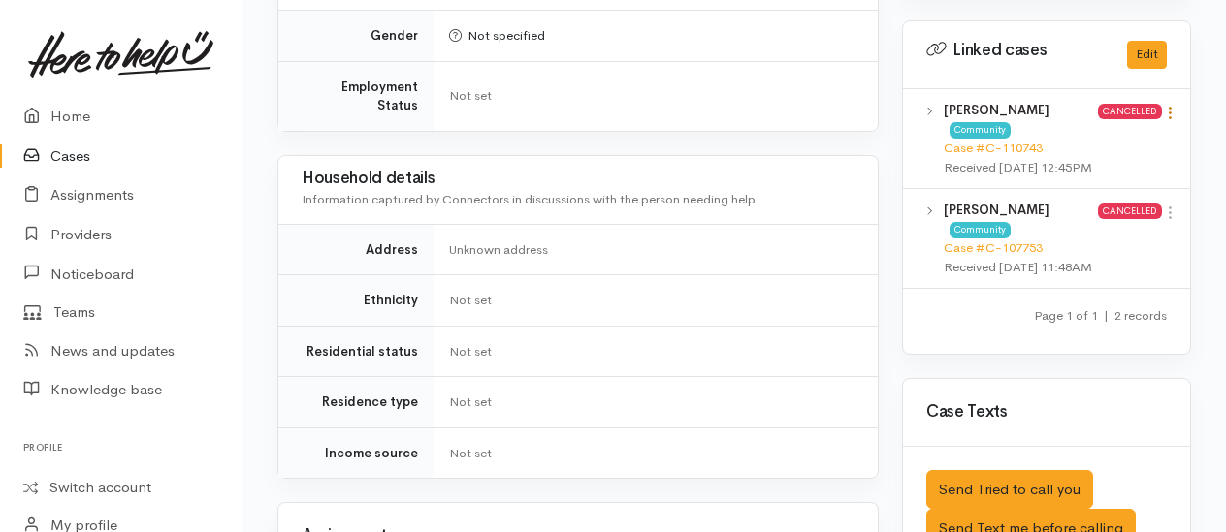
click at [1176, 105] on icon at bounding box center [1170, 113] width 16 height 16
click at [1076, 136] on link "View case" at bounding box center [1100, 151] width 153 height 30
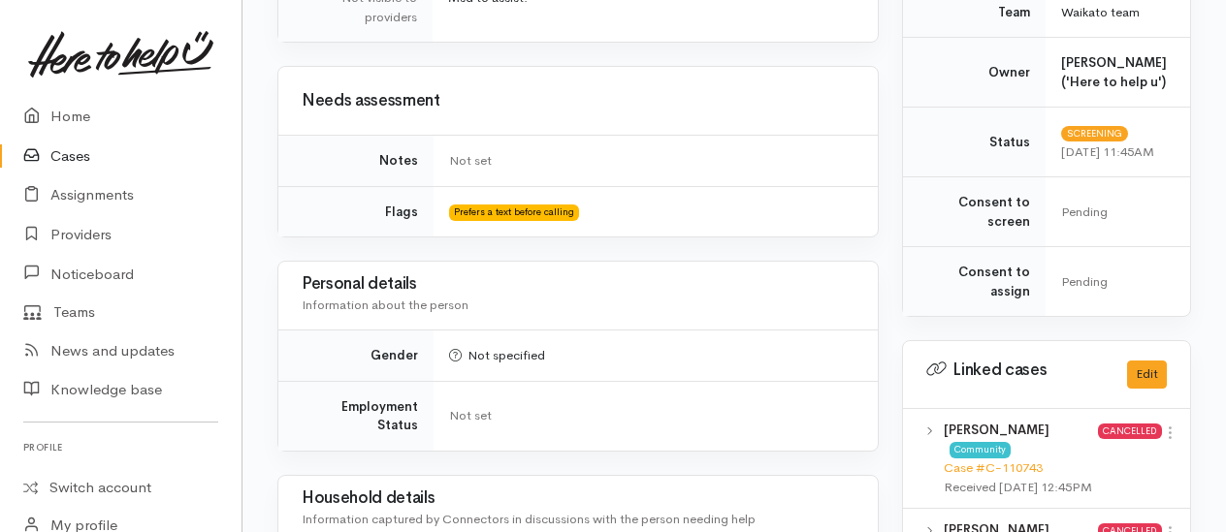
scroll to position [970, 0]
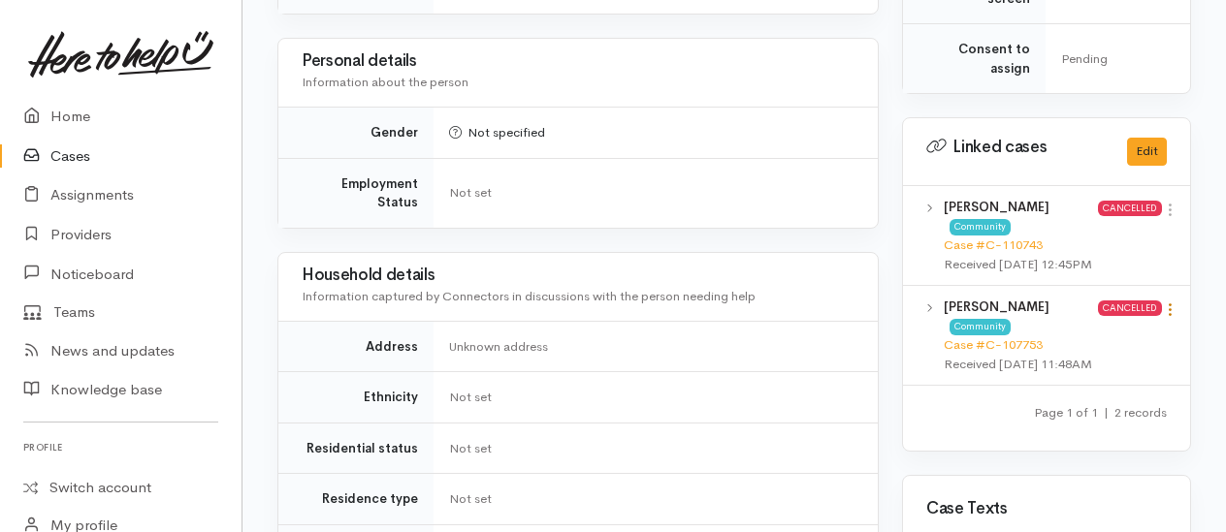
click at [1173, 302] on icon at bounding box center [1170, 310] width 16 height 16
click at [1084, 333] on link "View case" at bounding box center [1100, 348] width 153 height 30
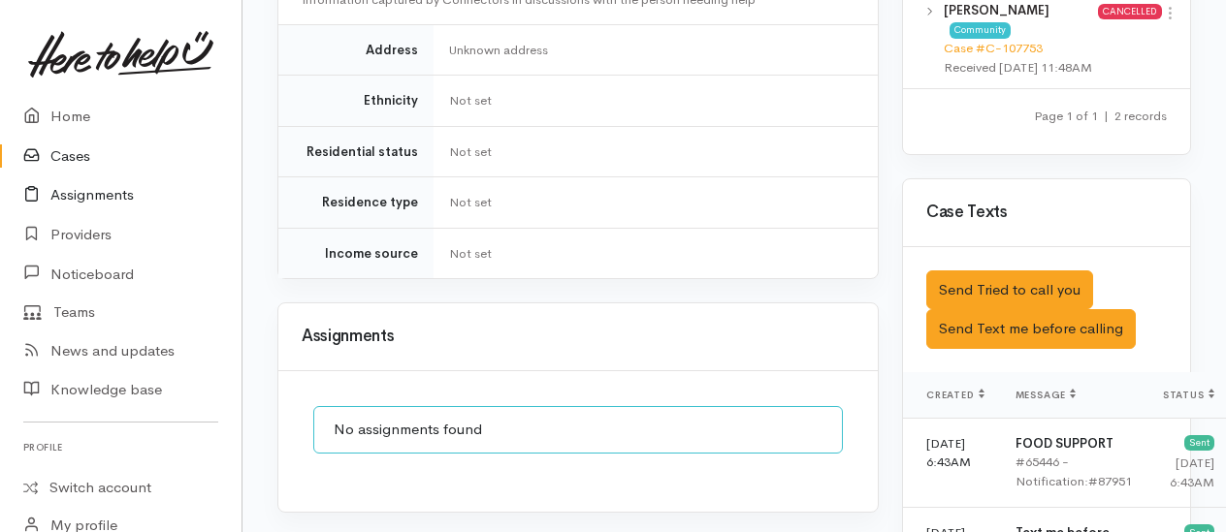
scroll to position [1261, 0]
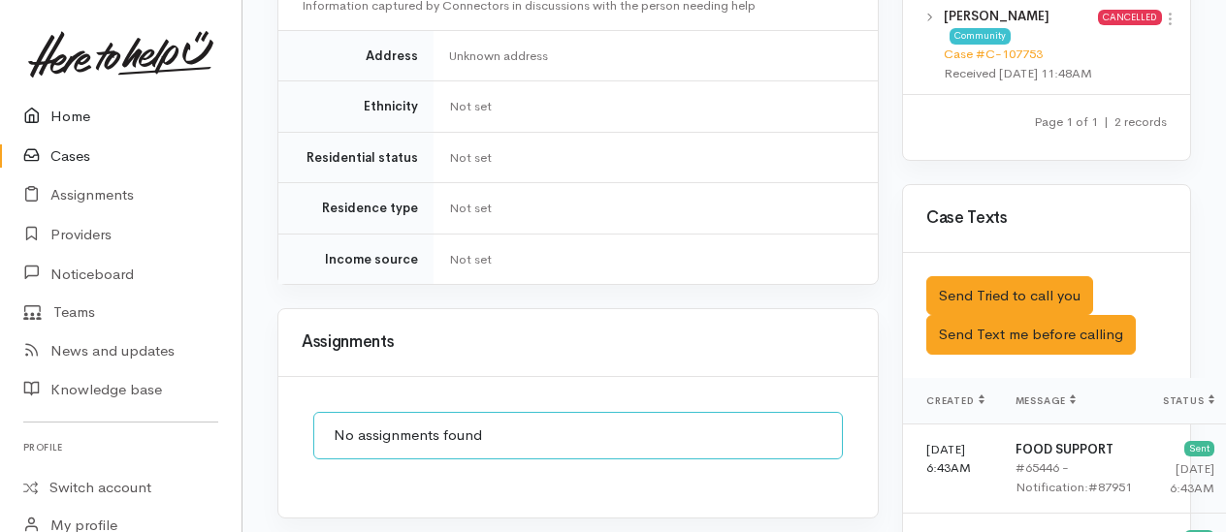
click at [66, 114] on link "Home" at bounding box center [120, 117] width 241 height 40
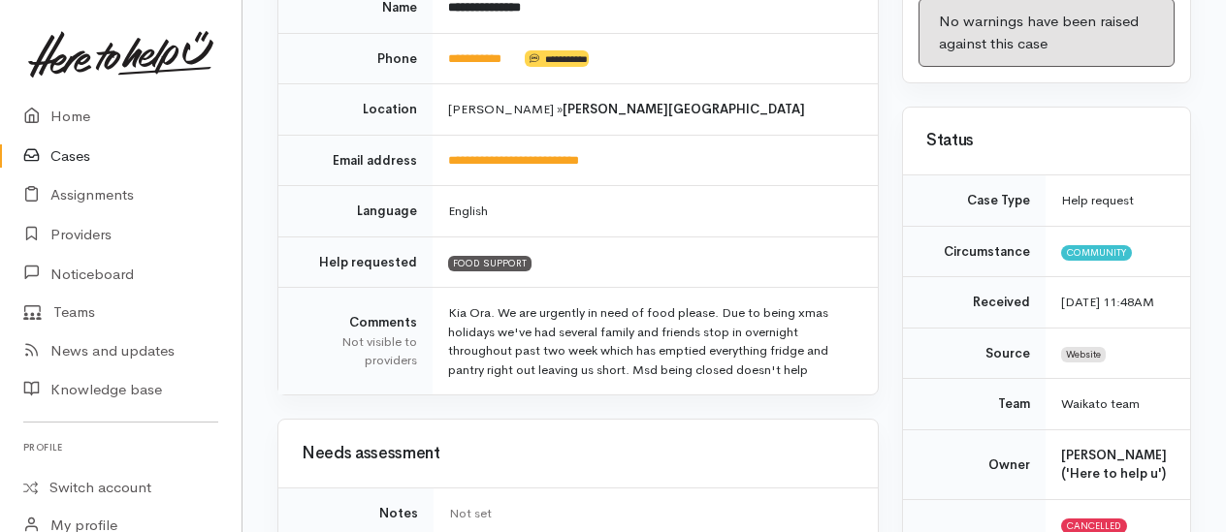
scroll to position [97, 0]
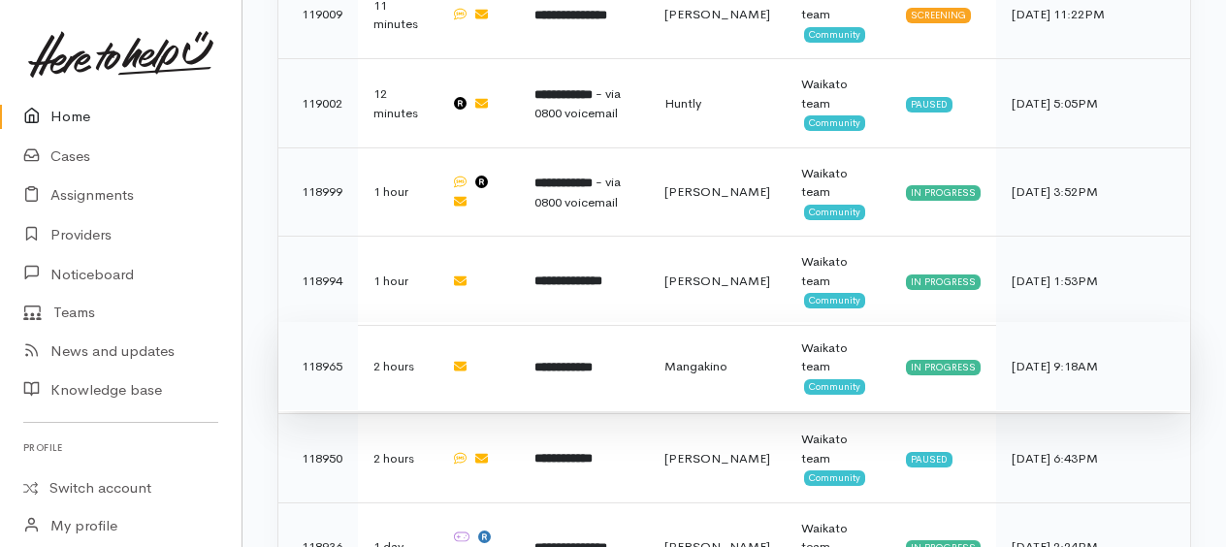
scroll to position [1164, 0]
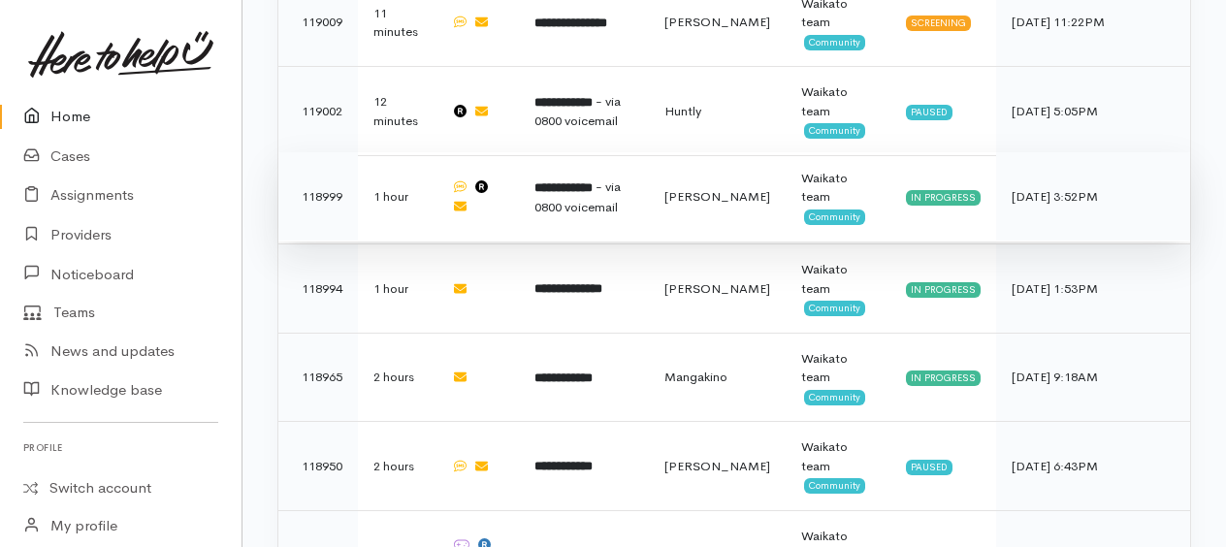
click at [570, 186] on b "**********" at bounding box center [563, 187] width 58 height 13
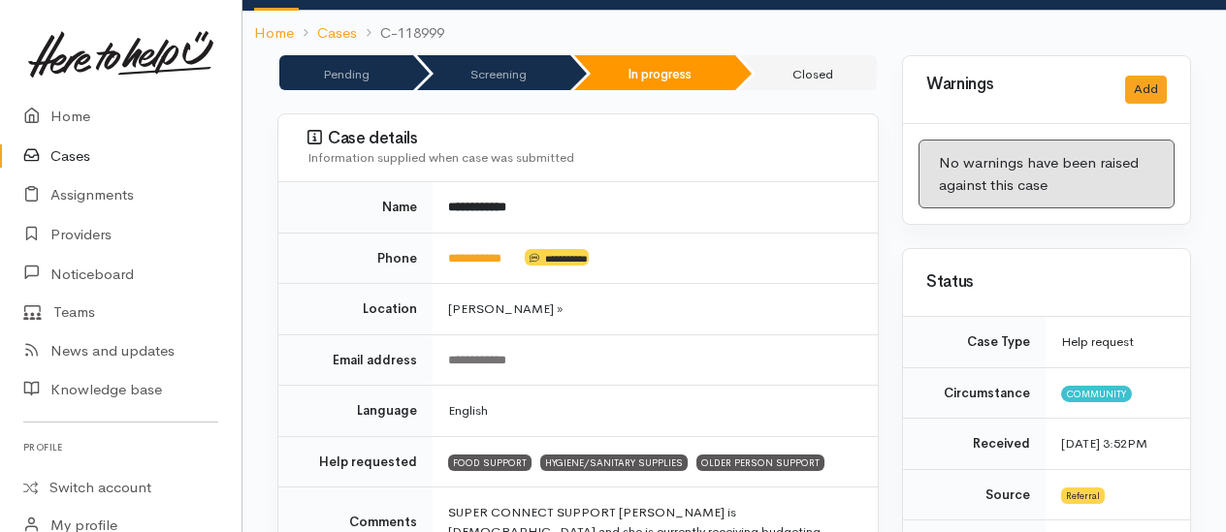
scroll to position [291, 0]
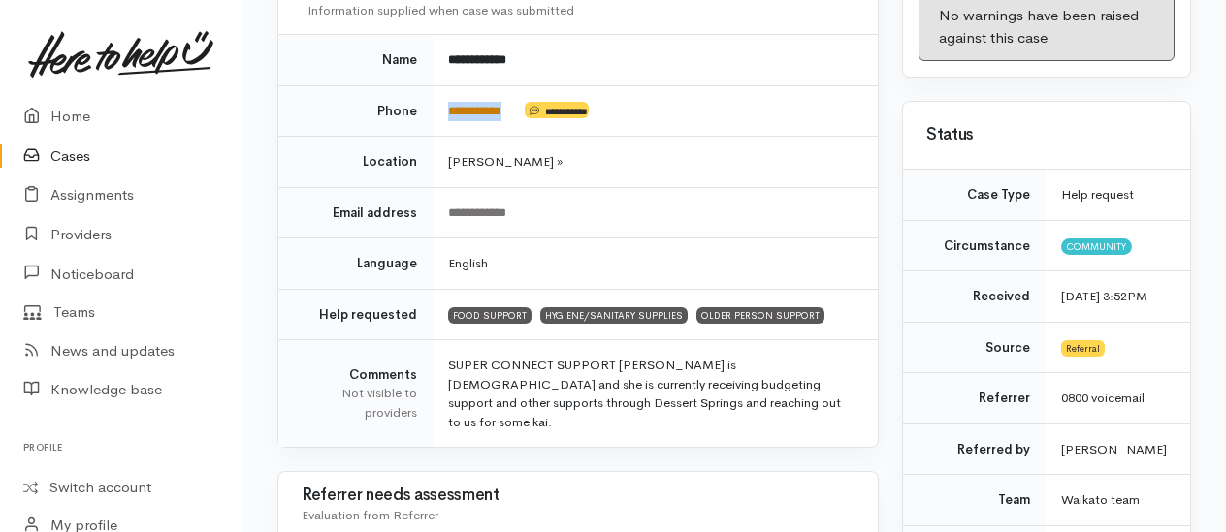
drag, startPoint x: 520, startPoint y: 105, endPoint x: 449, endPoint y: 108, distance: 70.8
click at [449, 108] on td "**********" at bounding box center [654, 110] width 445 height 51
copy link "**********"
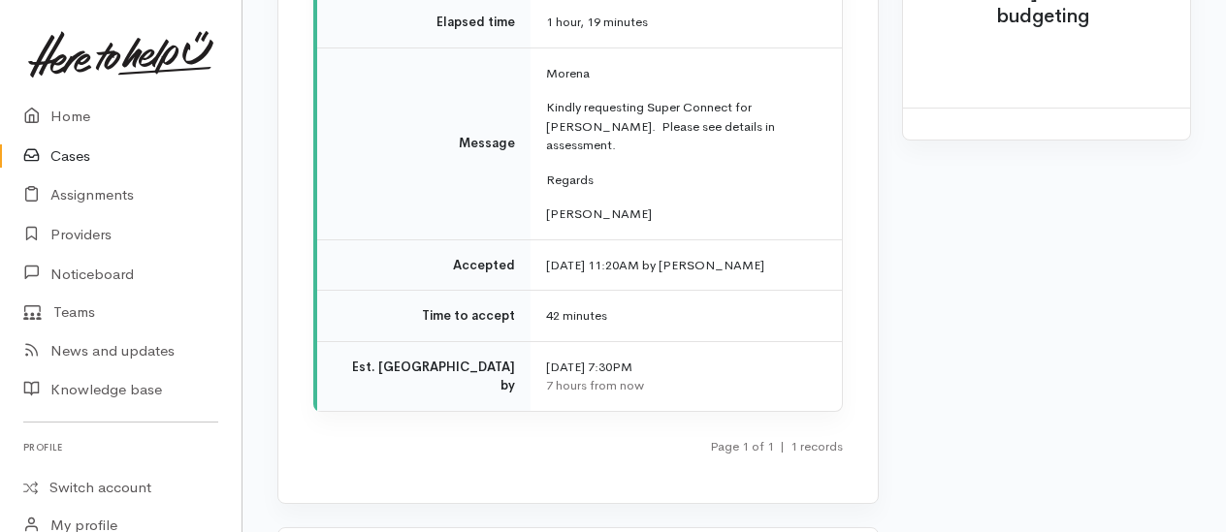
scroll to position [3613, 0]
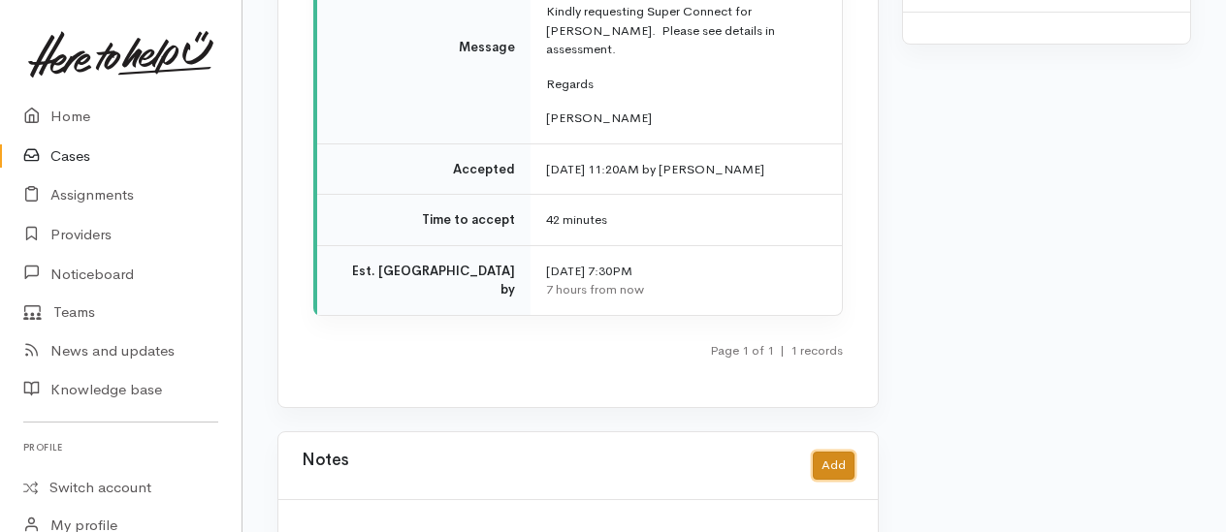
click at [839, 452] on button "Add" at bounding box center [834, 466] width 42 height 28
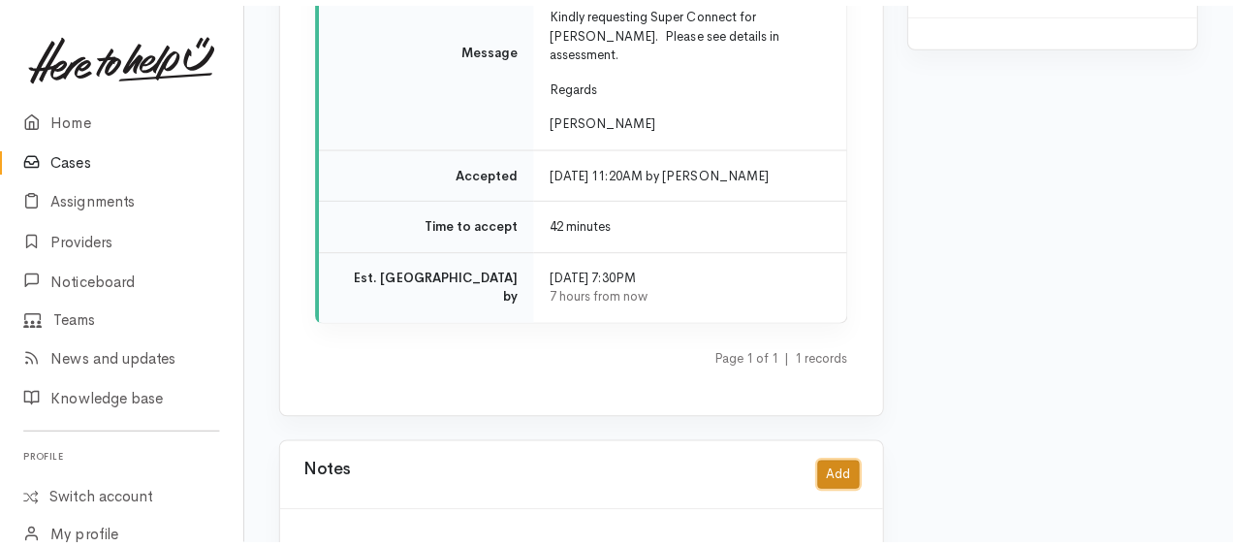
scroll to position [3573, 0]
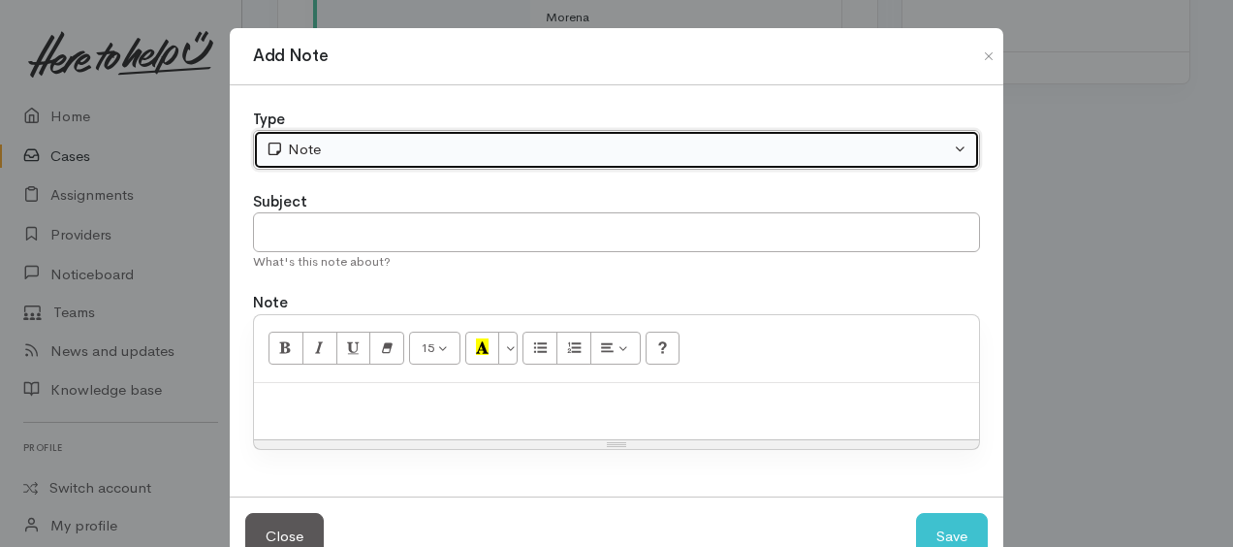
click at [384, 154] on div "Note" at bounding box center [608, 150] width 685 height 22
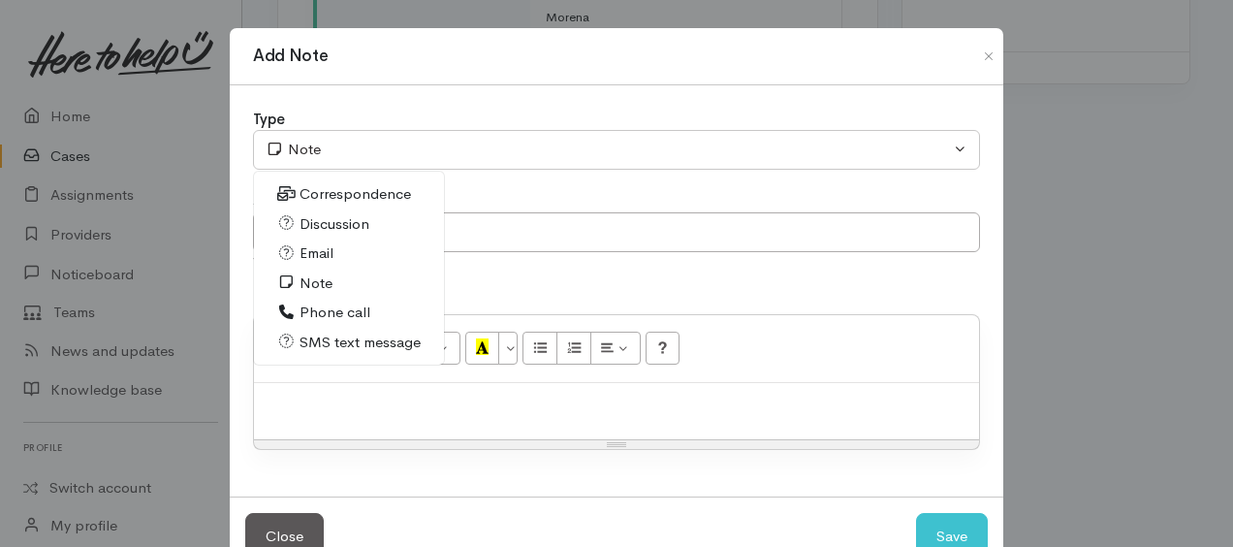
click at [336, 338] on span "SMS text message" at bounding box center [360, 343] width 121 height 22
select select "5"
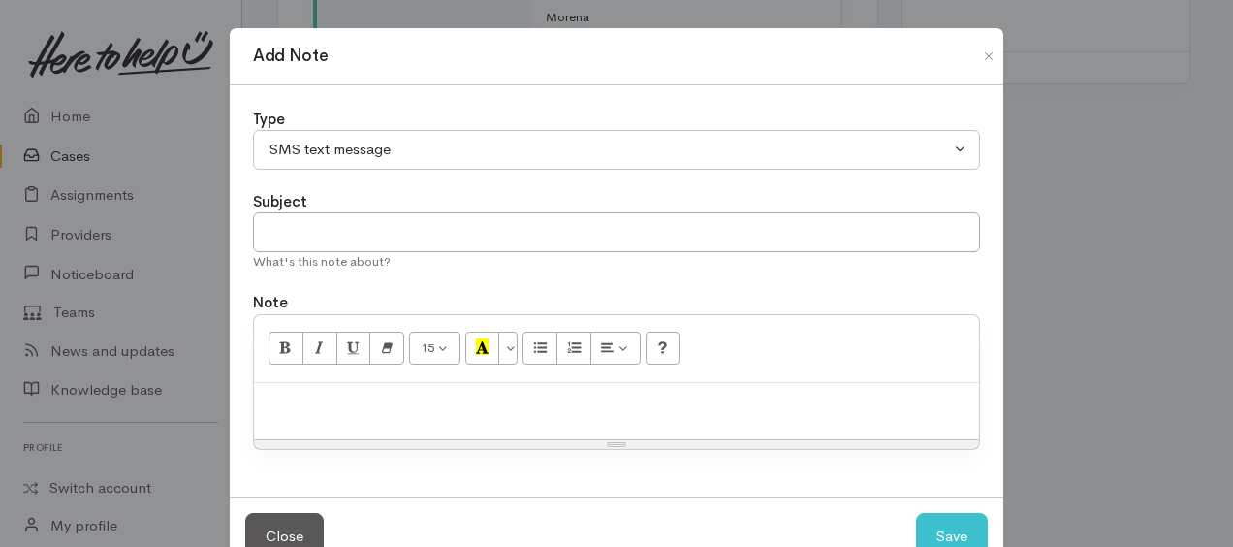
click at [346, 413] on div at bounding box center [616, 411] width 725 height 57
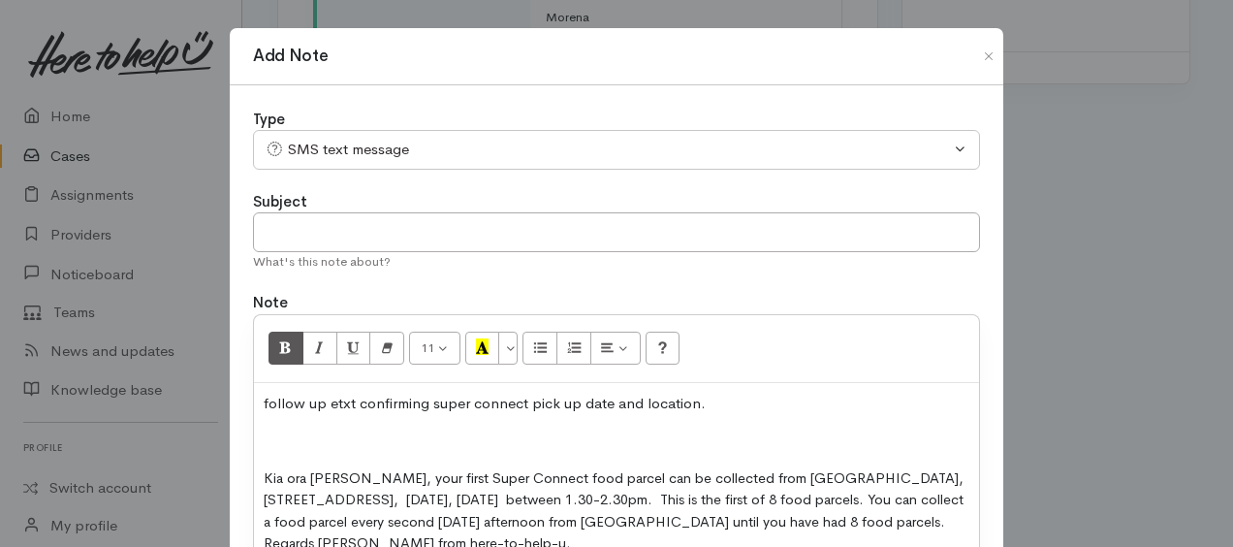
scroll to position [4, 0]
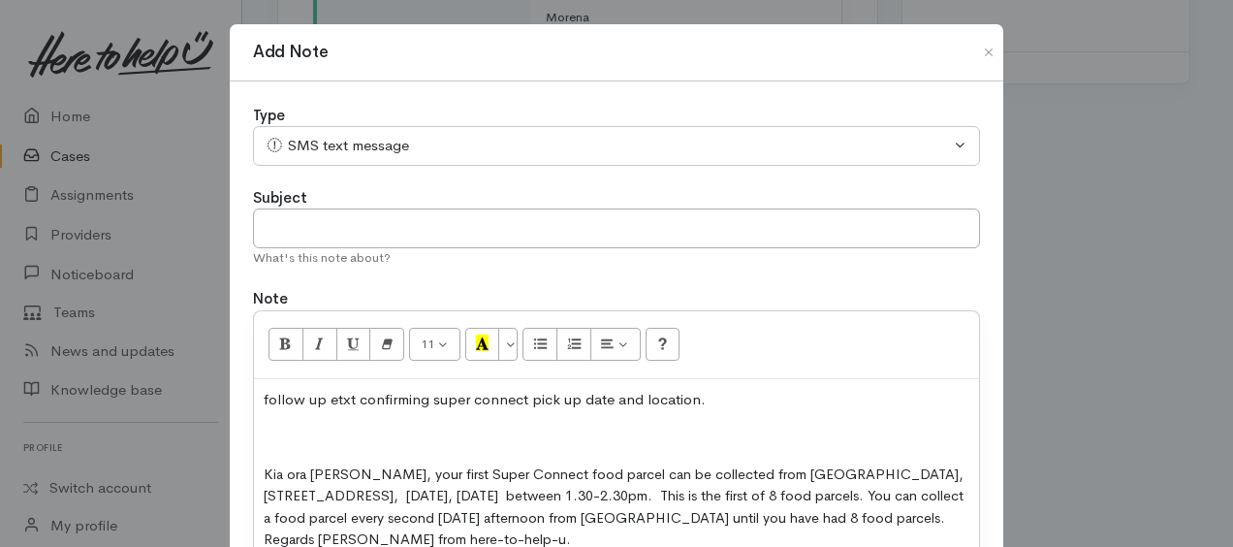
drag, startPoint x: 264, startPoint y: 432, endPoint x: 285, endPoint y: 438, distance: 22.1
click at [264, 432] on p at bounding box center [617, 437] width 706 height 22
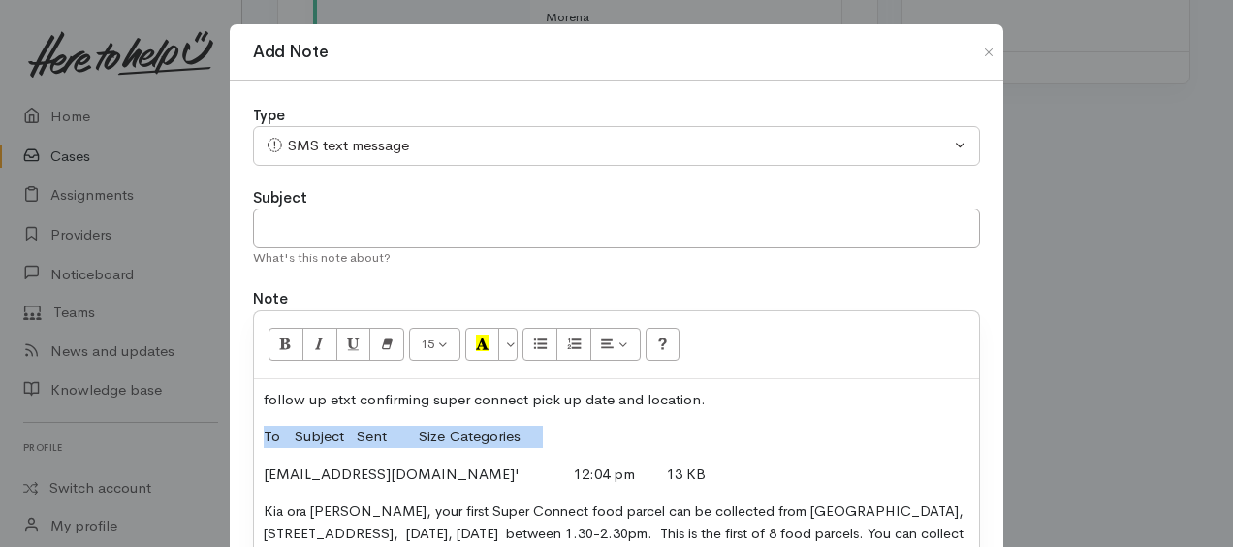
drag, startPoint x: 252, startPoint y: 431, endPoint x: 572, endPoint y: 439, distance: 320.1
click at [572, 436] on div "follow up etxt confirming super connect pick up date and location. To Subject S…" at bounding box center [616, 496] width 725 height 235
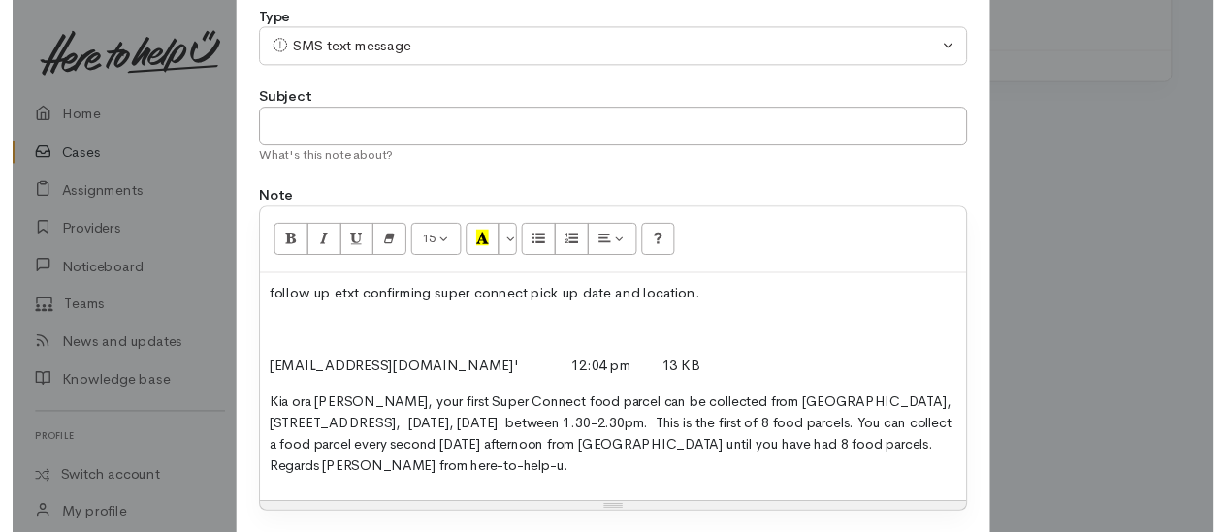
scroll to position [231, 0]
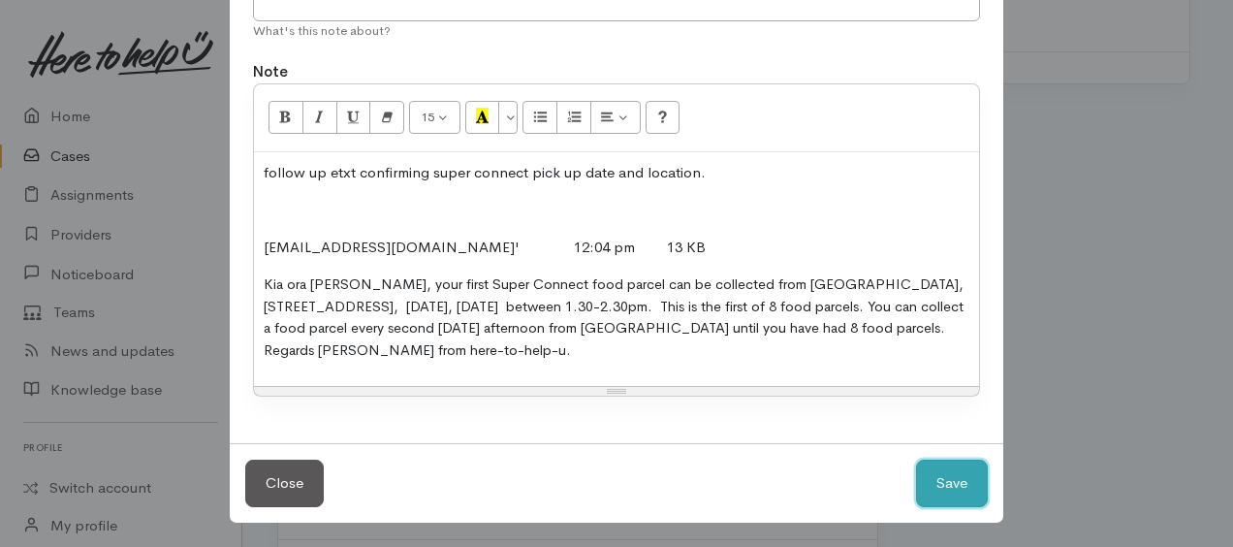
click at [948, 491] on button "Save" at bounding box center [952, 484] width 72 height 48
select select "1"
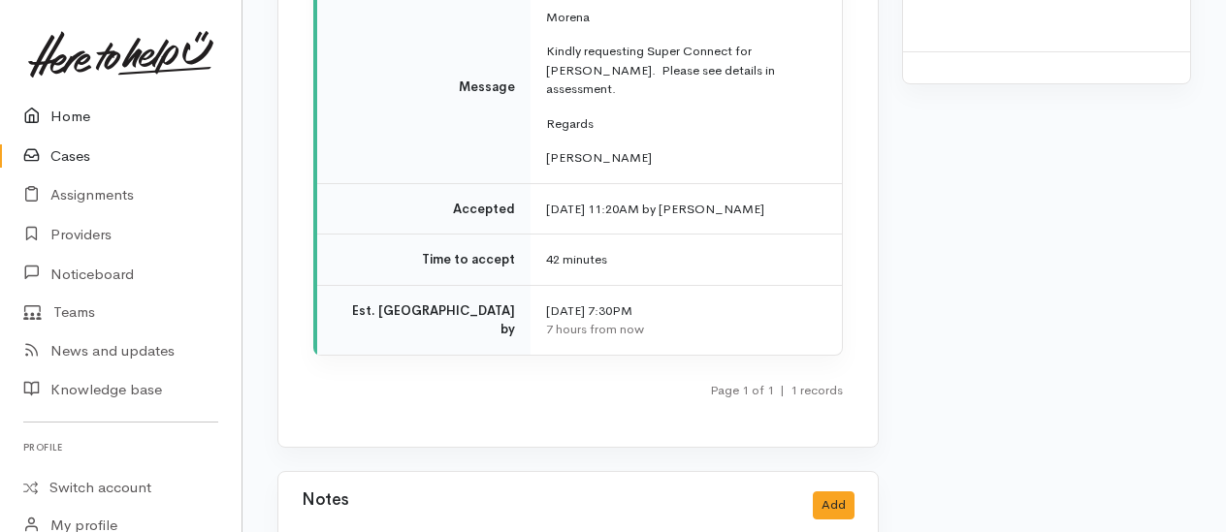
click at [65, 108] on link "Home" at bounding box center [120, 117] width 241 height 40
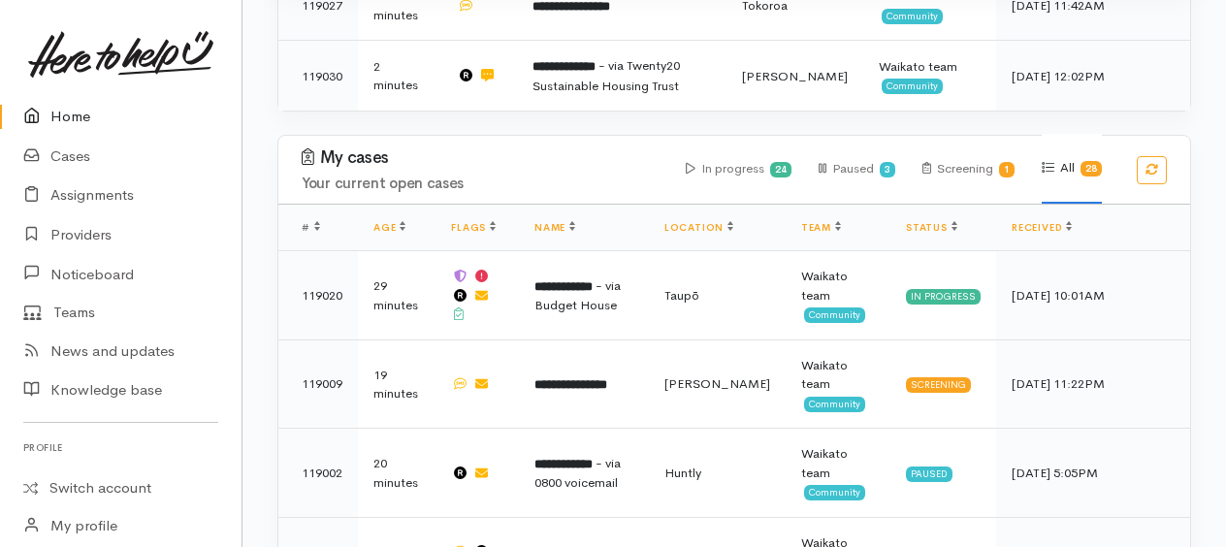
scroll to position [1067, 0]
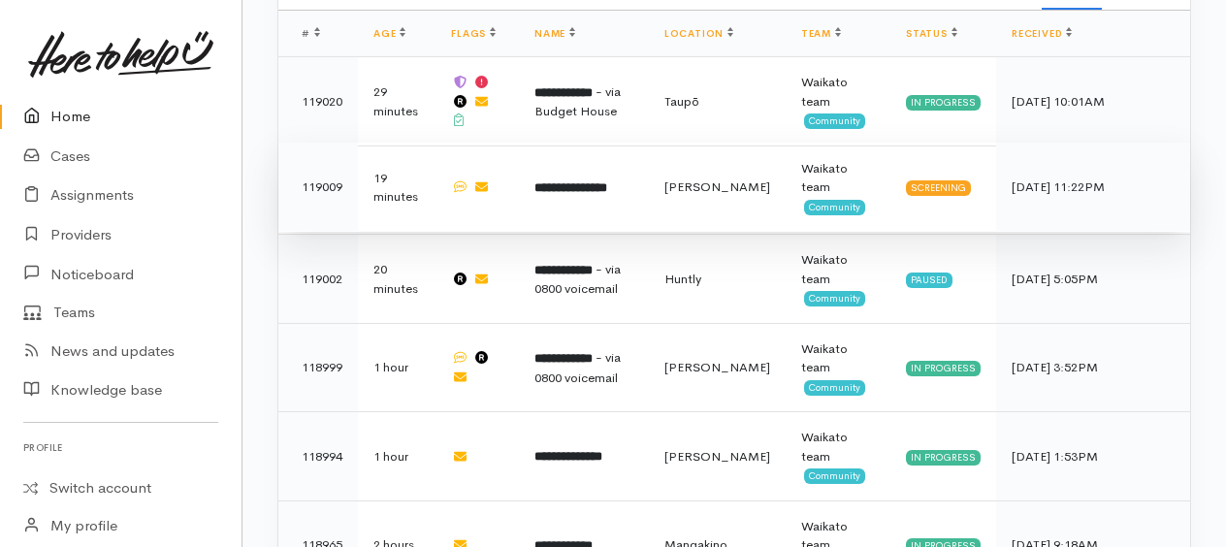
click at [586, 181] on b "**********" at bounding box center [570, 187] width 73 height 13
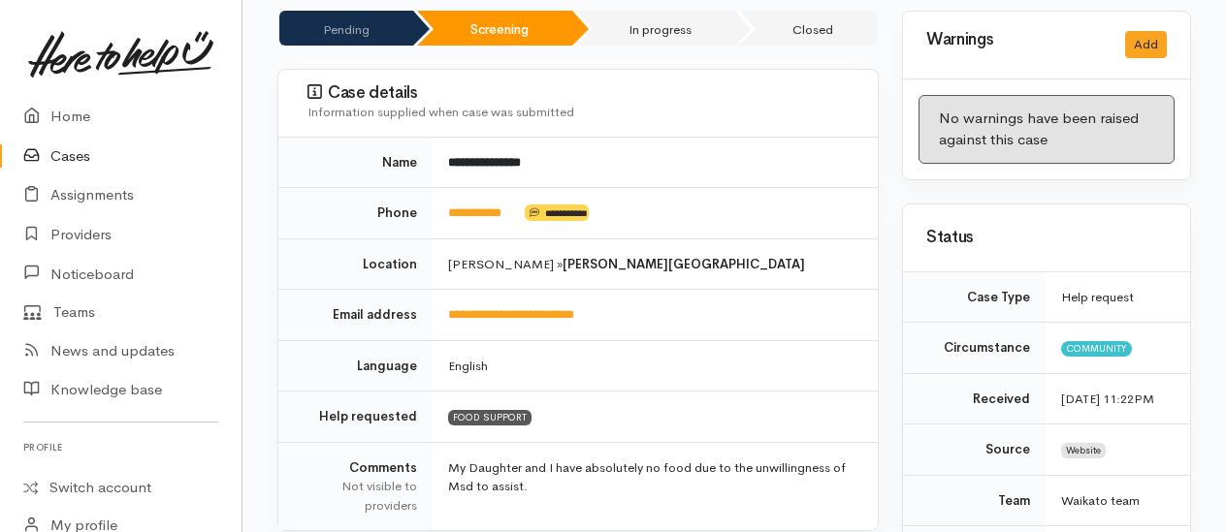
scroll to position [291, 0]
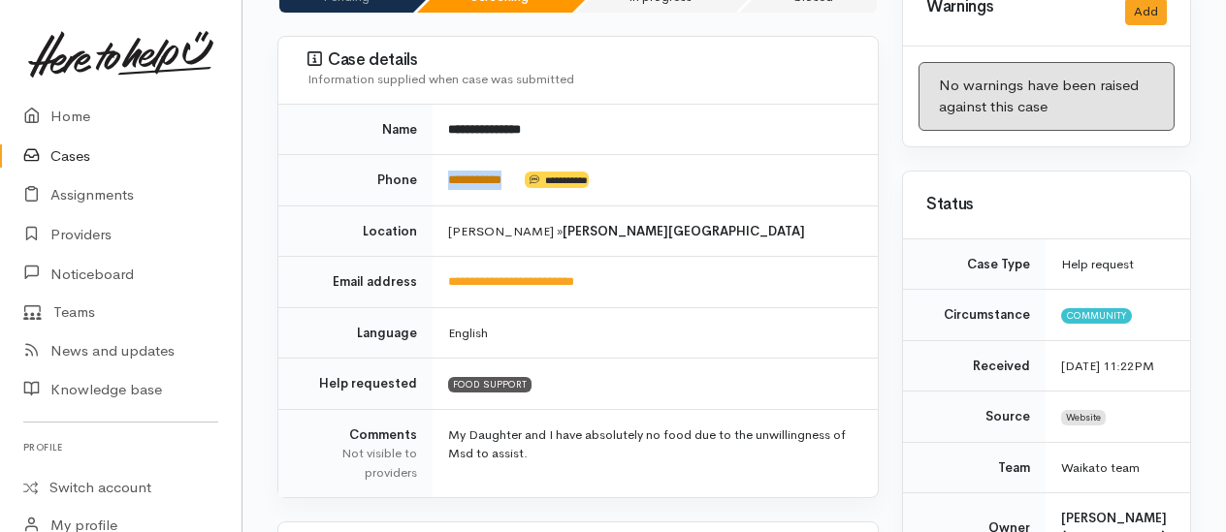
drag, startPoint x: 526, startPoint y: 130, endPoint x: 448, endPoint y: 132, distance: 77.6
click at [448, 155] on td "**********" at bounding box center [654, 180] width 445 height 51
copy td "**********"
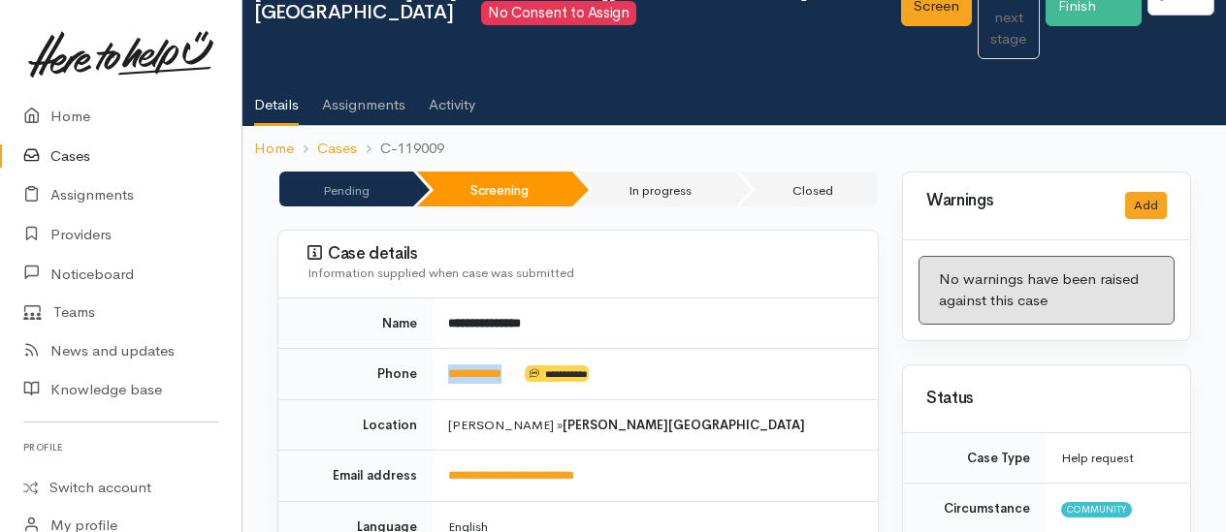
scroll to position [0, 0]
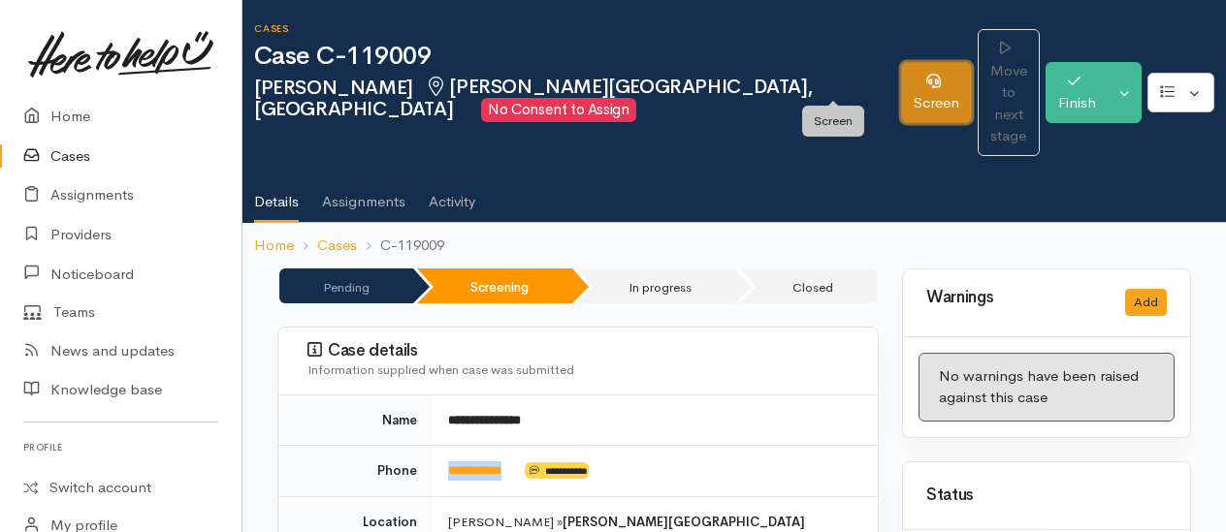
click at [901, 72] on link "Screen" at bounding box center [936, 92] width 71 height 61
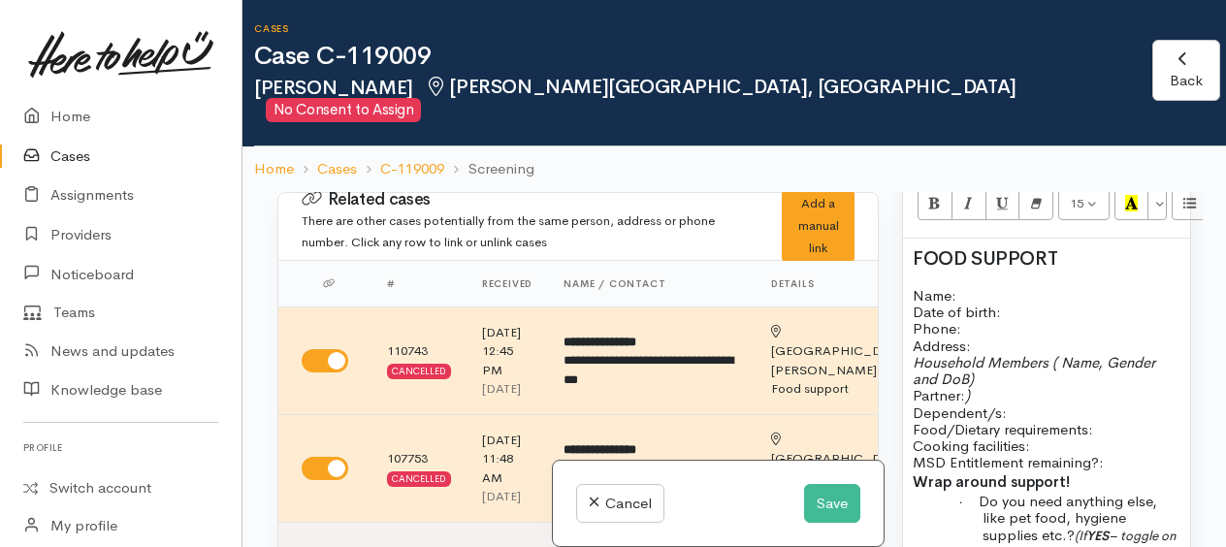
scroll to position [1358, 0]
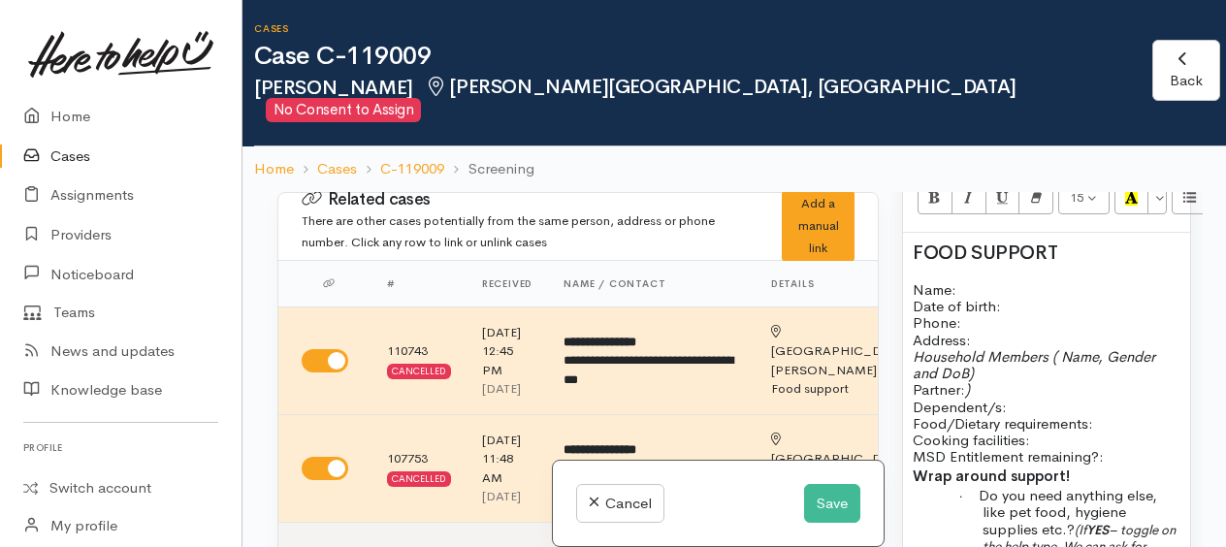
click at [1128, 242] on h2 "FOOD SUPPORT" at bounding box center [1046, 252] width 268 height 21
click at [818, 499] on button "Save" at bounding box center [832, 504] width 56 height 40
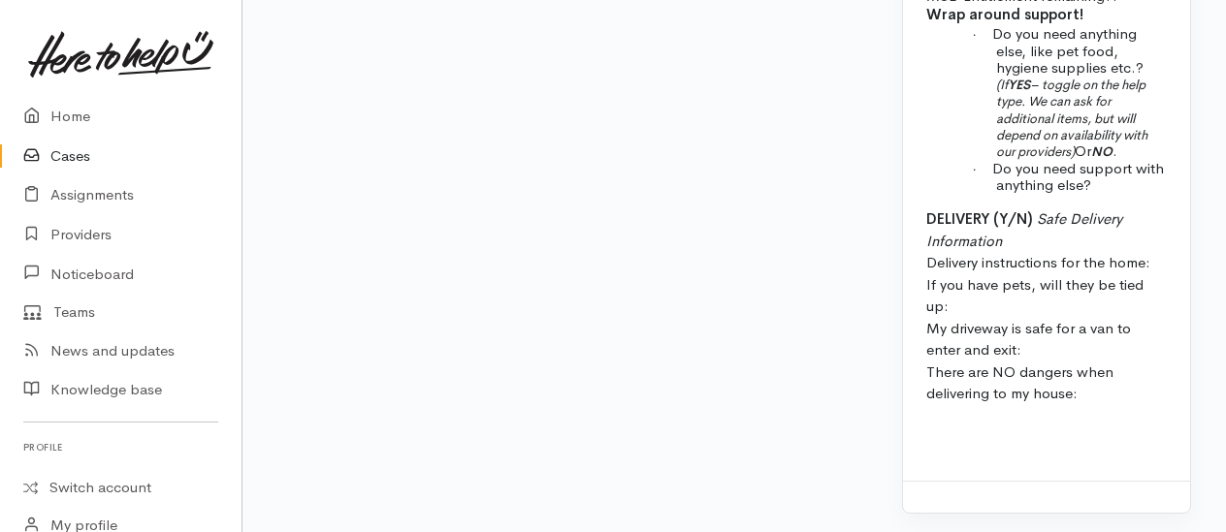
scroll to position [2223, 0]
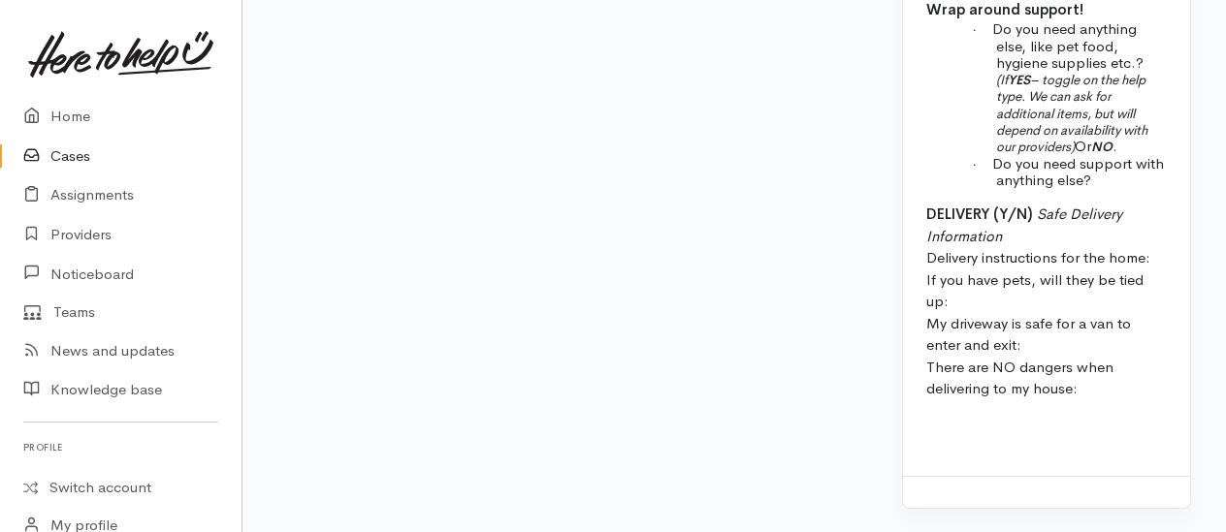
click at [998, 417] on p at bounding box center [1046, 427] width 240 height 22
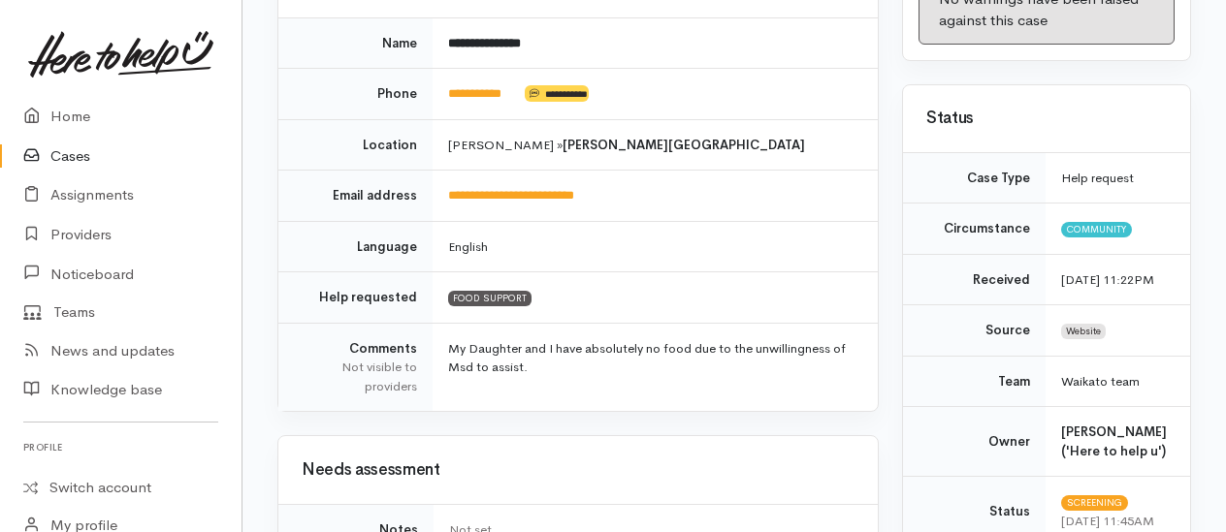
scroll to position [291, 0]
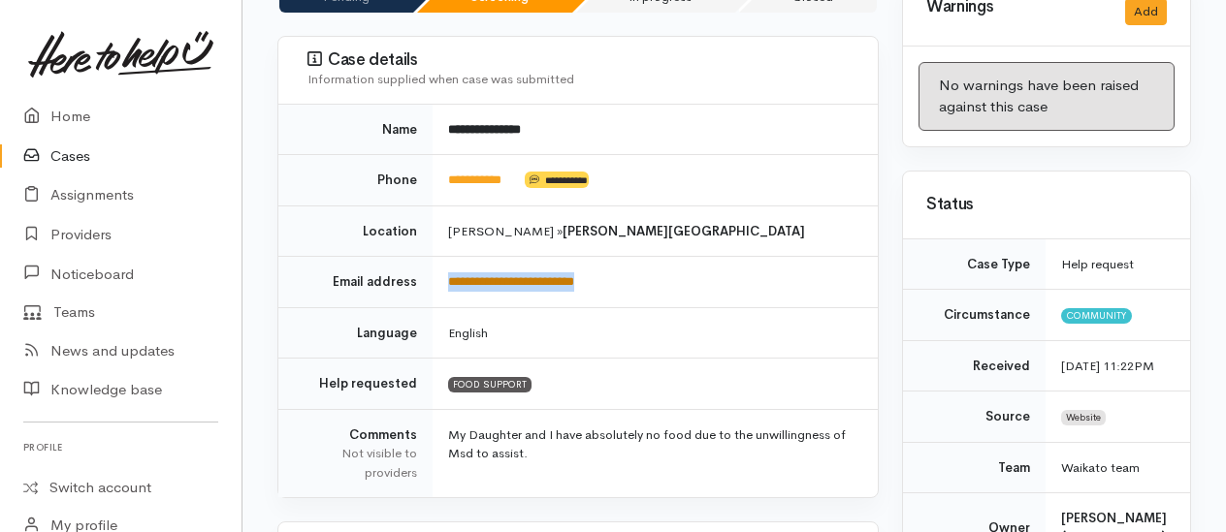
drag, startPoint x: 622, startPoint y: 235, endPoint x: 448, endPoint y: 238, distance: 173.6
click at [448, 257] on td "**********" at bounding box center [654, 282] width 445 height 51
copy link "**********"
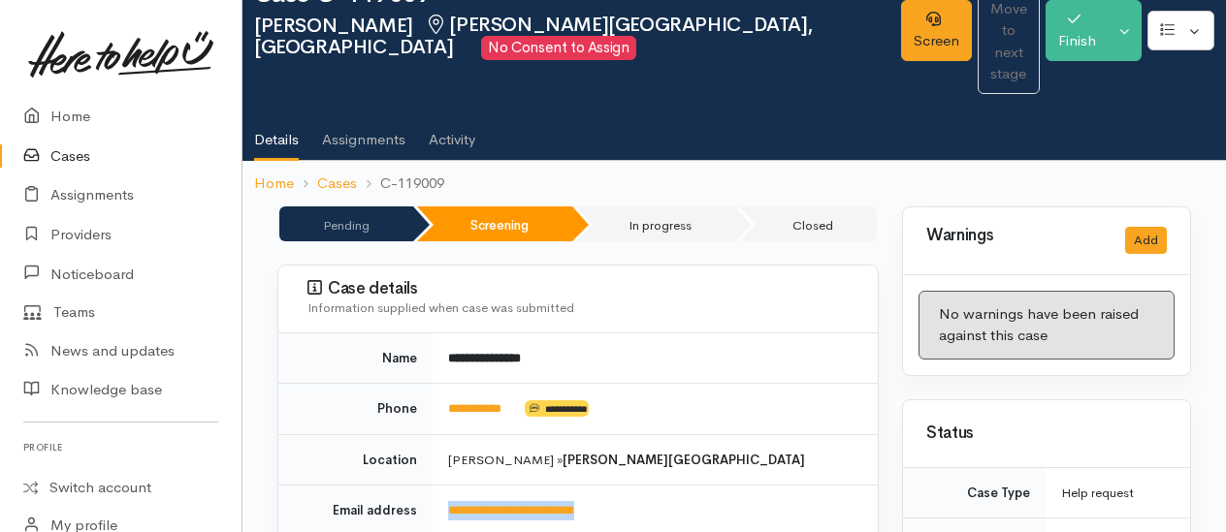
scroll to position [0, 0]
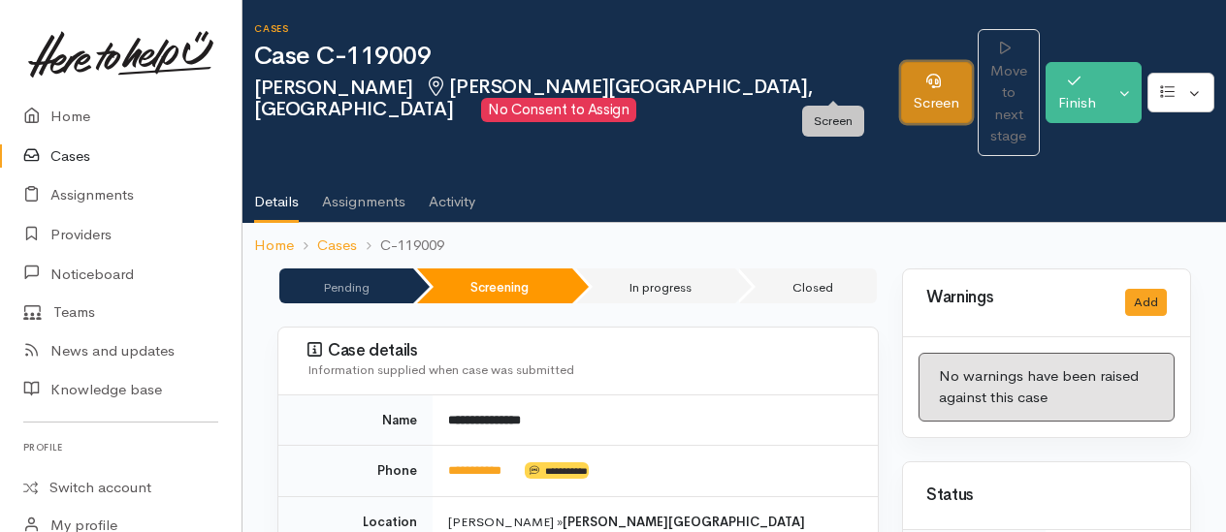
click at [901, 78] on link "Screen" at bounding box center [936, 92] width 71 height 61
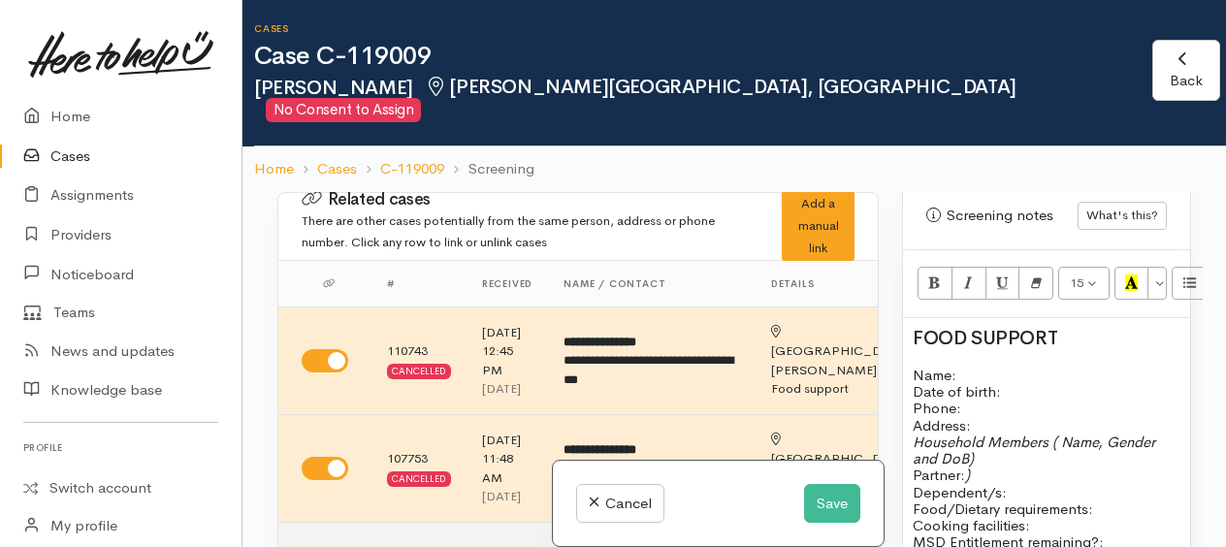
scroll to position [1358, 0]
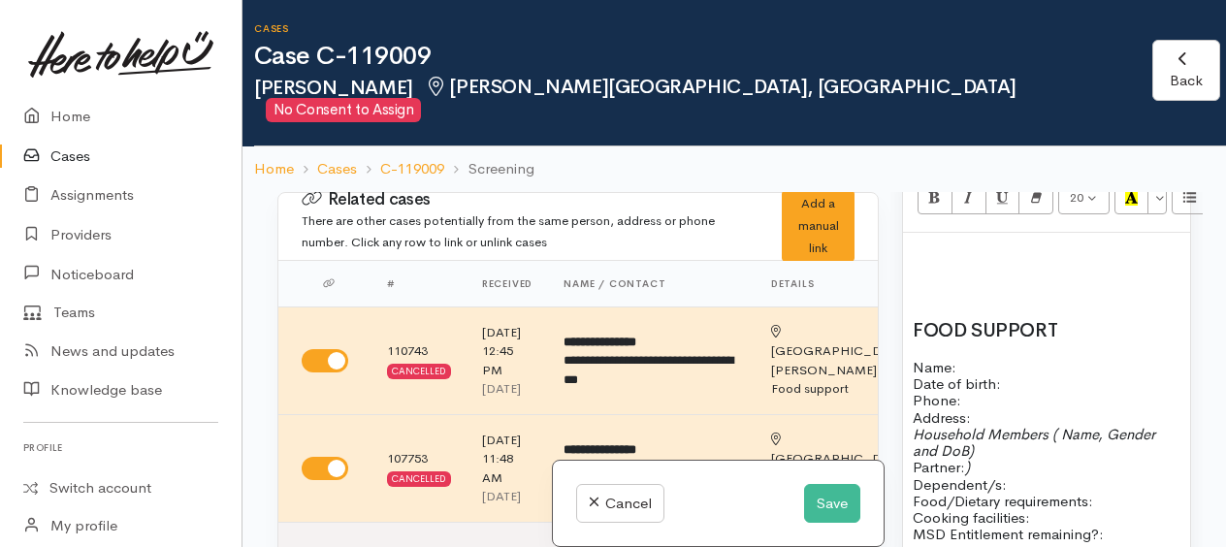
click at [913, 245] on h2 at bounding box center [1046, 252] width 268 height 21
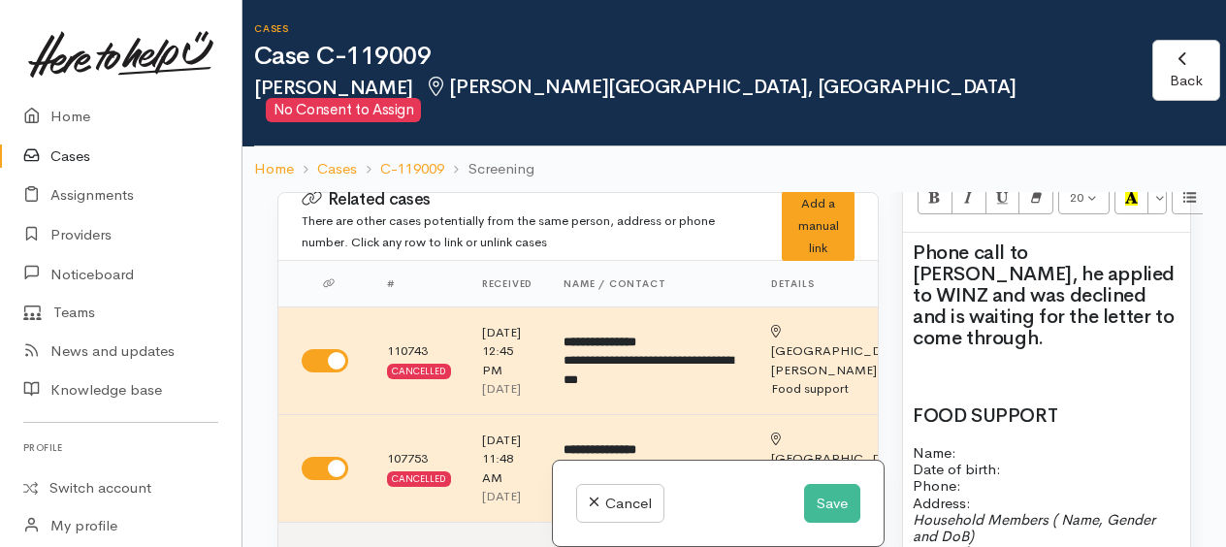
click at [1154, 304] on span "Phone call to Michael, he applied to WINZ and was declined and is waiting for t…" at bounding box center [1043, 295] width 262 height 110
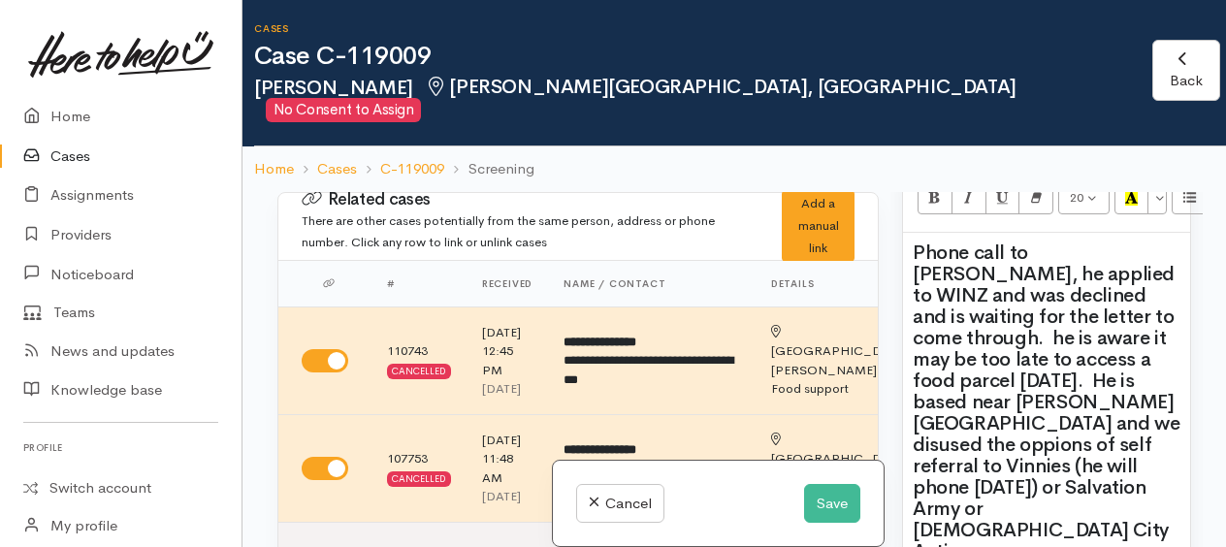
click at [936, 452] on span "Phone call to Michael, he applied to WINZ and was declined and is waiting for t…" at bounding box center [1045, 401] width 267 height 323
click at [1120, 479] on h2 "Phone call to Michael, he applied to WINZ and was declined and is waiting for t…" at bounding box center [1046, 402] width 268 height 320
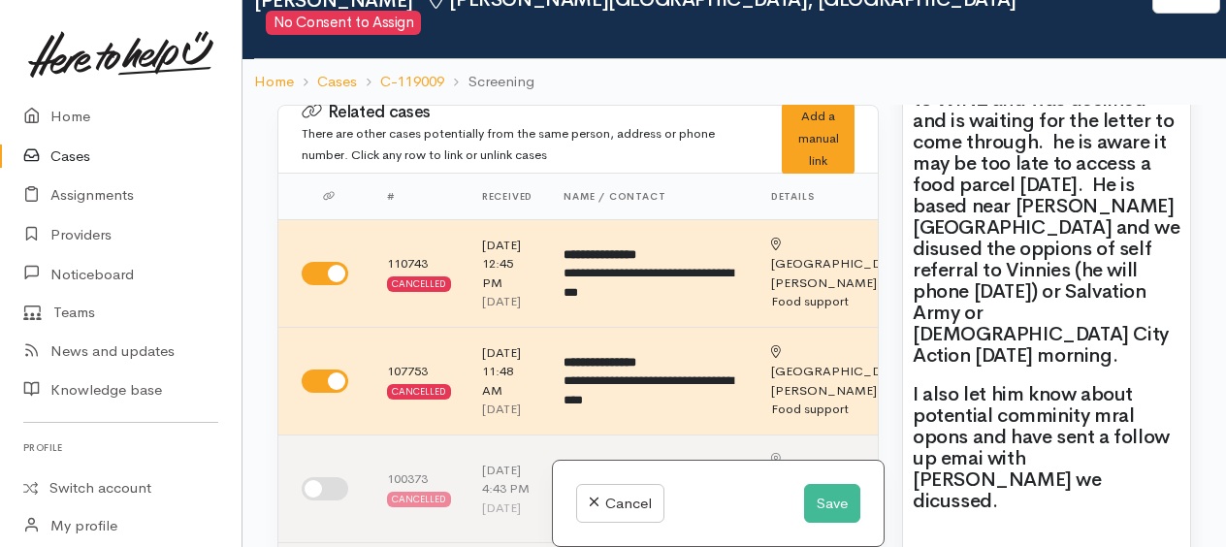
scroll to position [1552, 0]
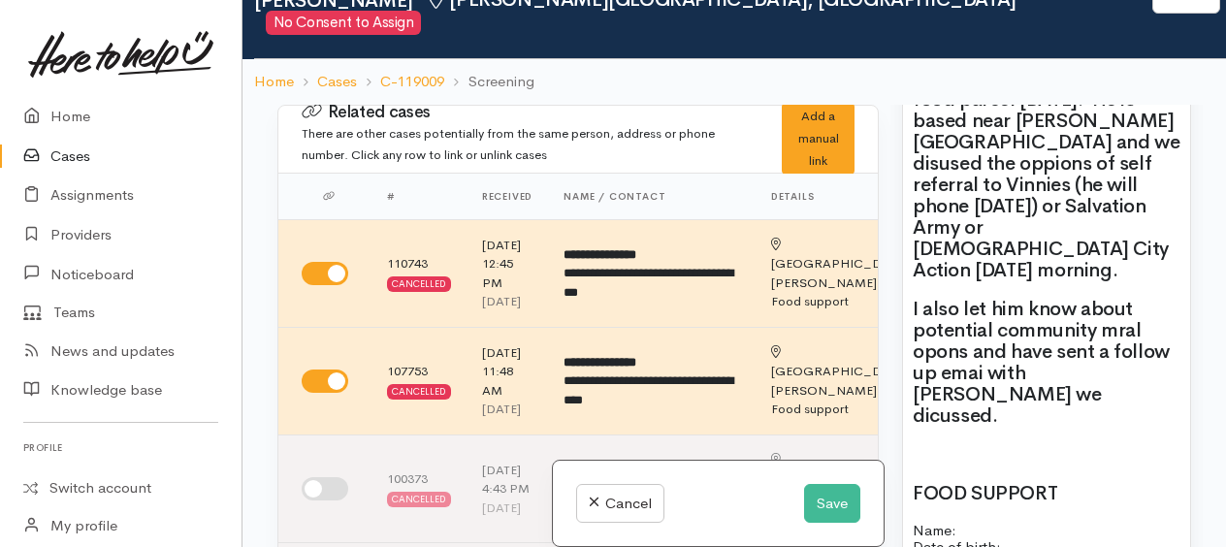
drag, startPoint x: 1109, startPoint y: 271, endPoint x: 1005, endPoint y: 240, distance: 109.2
click at [976, 228] on span "Phone call to Michael, he applied to WINZ and was declined and is waiting for t…" at bounding box center [1045, 120] width 267 height 323
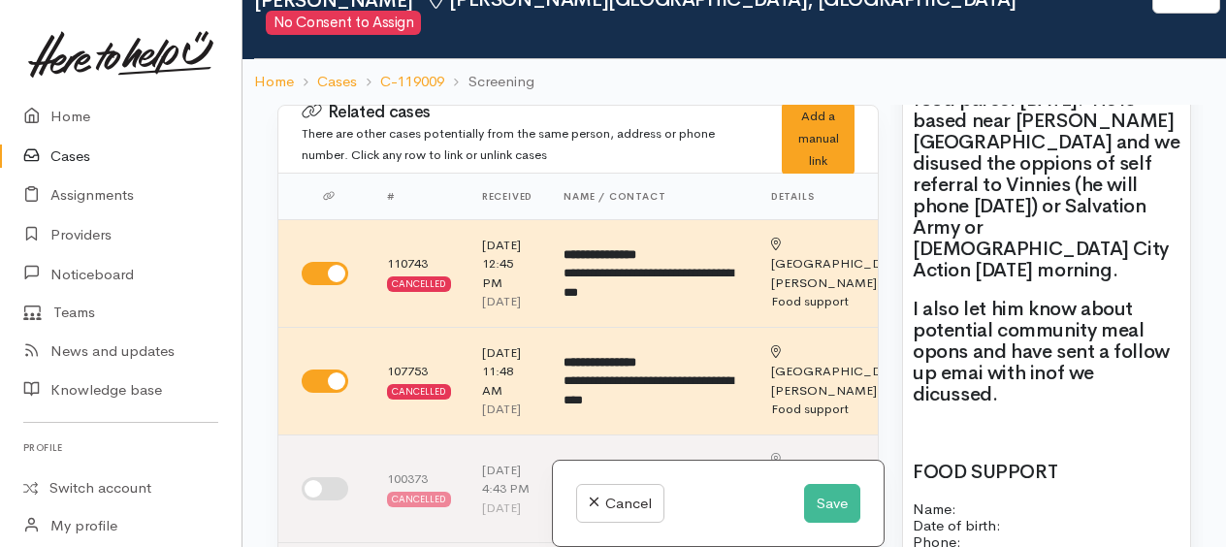
drag, startPoint x: 954, startPoint y: 294, endPoint x: 1142, endPoint y: 366, distance: 201.3
click at [1142, 366] on div "Phone call to Michael, he applied to WINZ and was declined and is waiting for t…" at bounding box center [1046, 531] width 287 height 1159
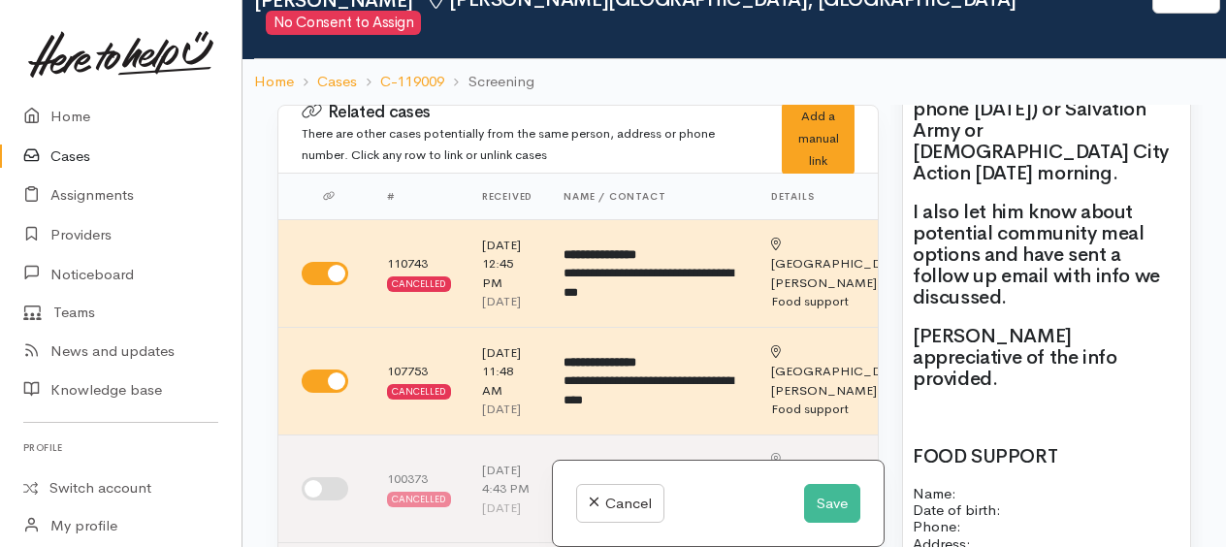
scroll to position [1358, 0]
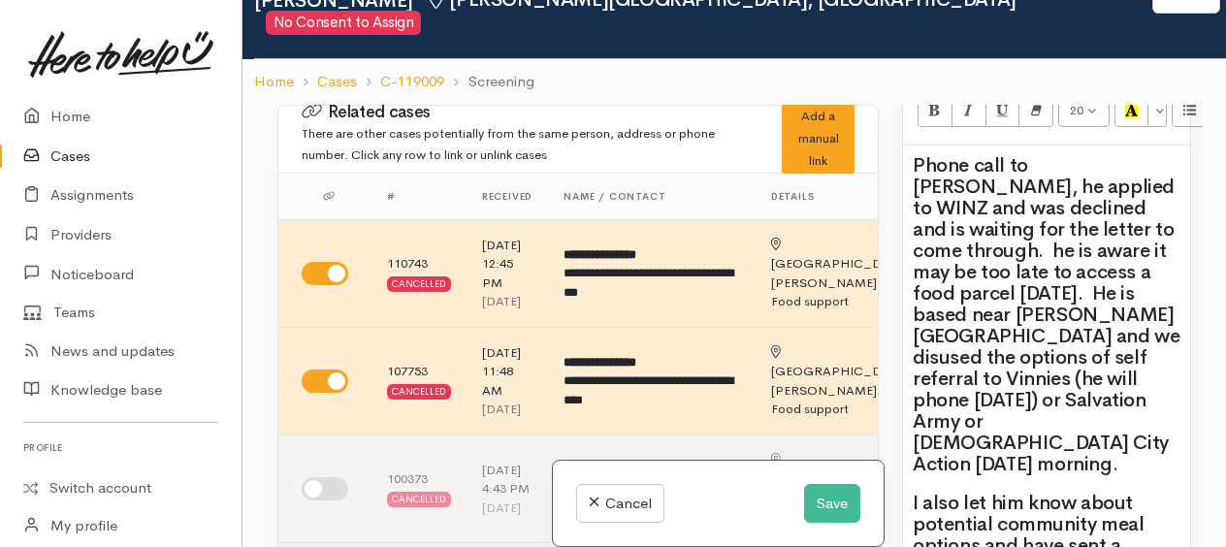
click at [1144, 155] on h2 "Phone call to Michael, he applied to WINZ and was declined and is waiting for t…" at bounding box center [1046, 315] width 268 height 320
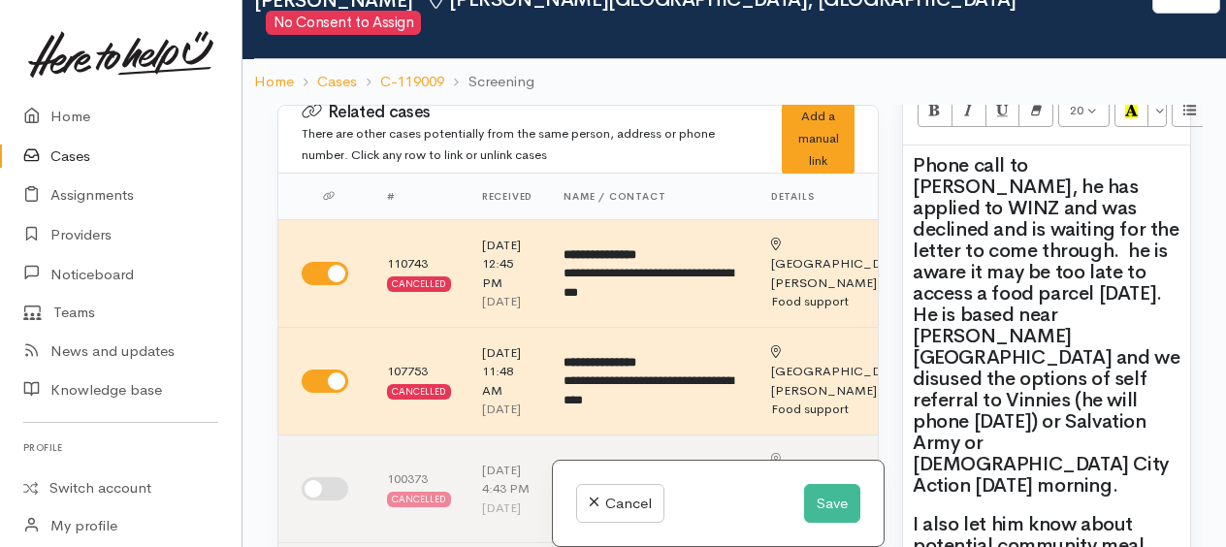
click at [1024, 194] on span "Phone call to Michael, he has applied to WINZ and was declined and is waiting f…" at bounding box center [1045, 325] width 267 height 344
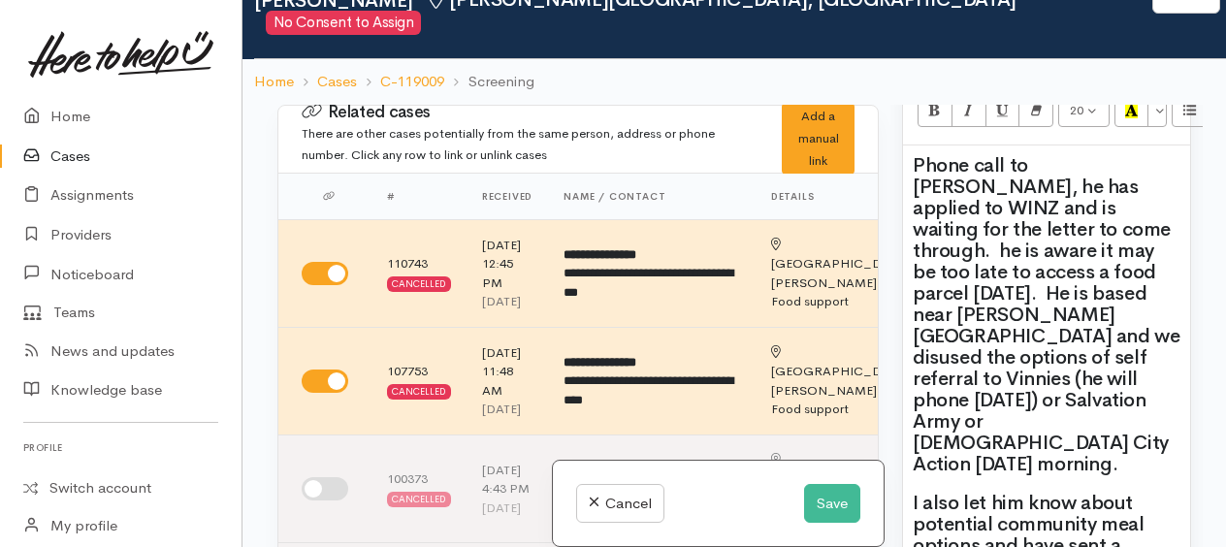
click at [1017, 215] on span "Phone call to Michael, he has applied to WINZ and is waiting for the letter to …" at bounding box center [1045, 314] width 267 height 323
click at [1007, 219] on span "Phone call to Michael, he has applied to WINZ and is waiting for the letter to …" at bounding box center [1045, 314] width 267 height 323
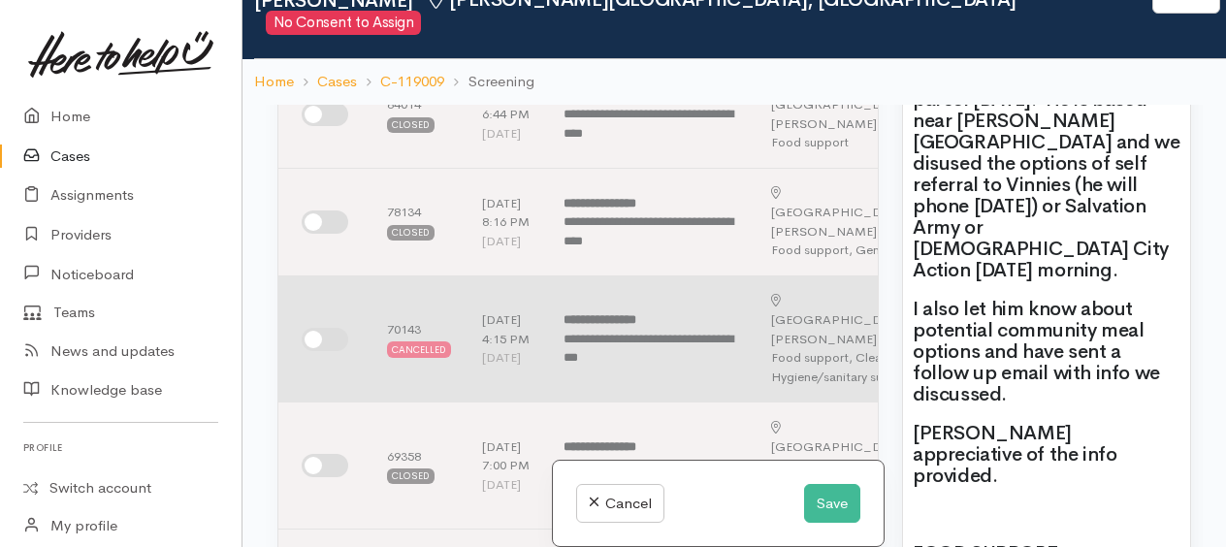
scroll to position [485, 0]
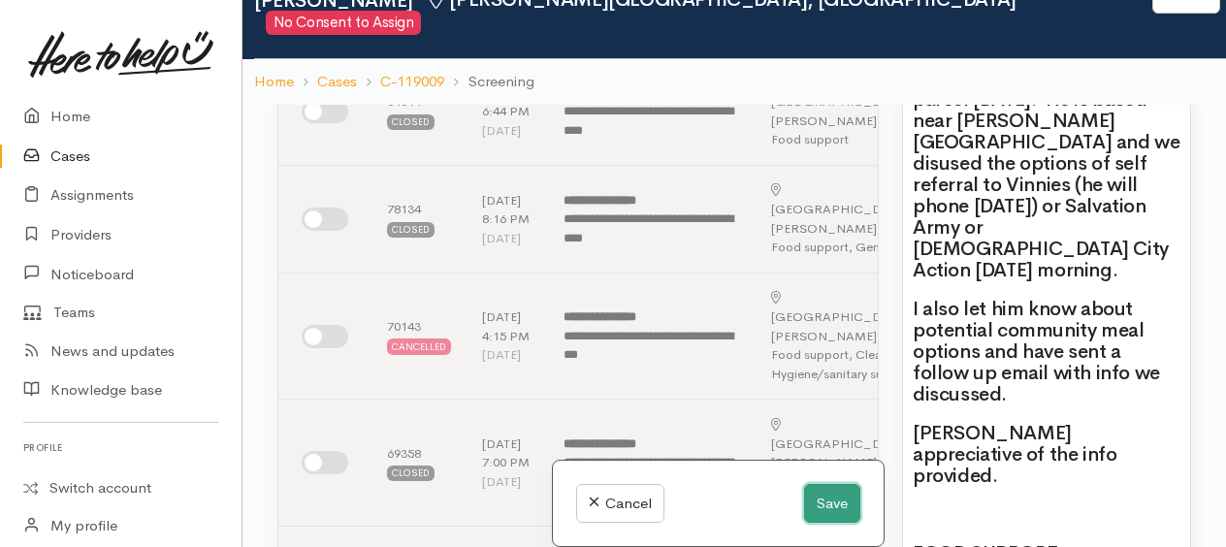
click at [848, 503] on button "Save" at bounding box center [832, 504] width 56 height 40
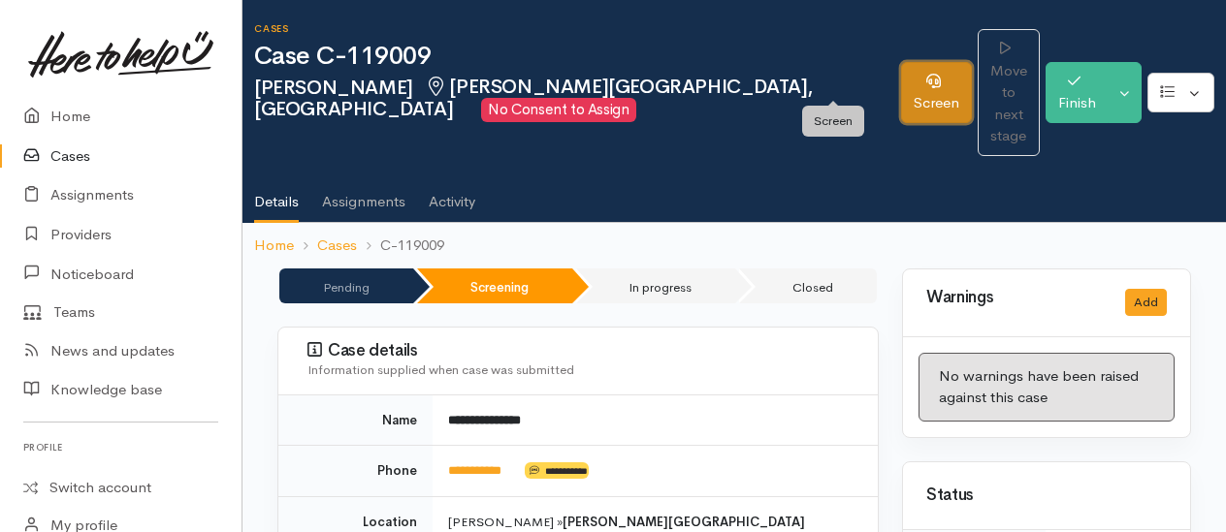
click at [901, 78] on link "Screen" at bounding box center [936, 92] width 71 height 61
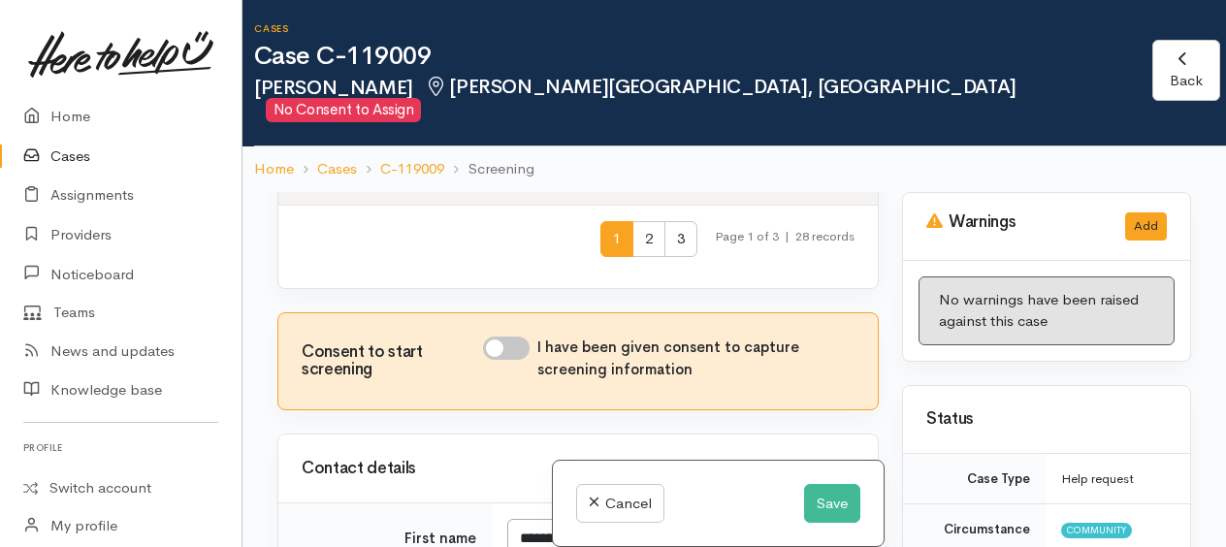
scroll to position [1261, 0]
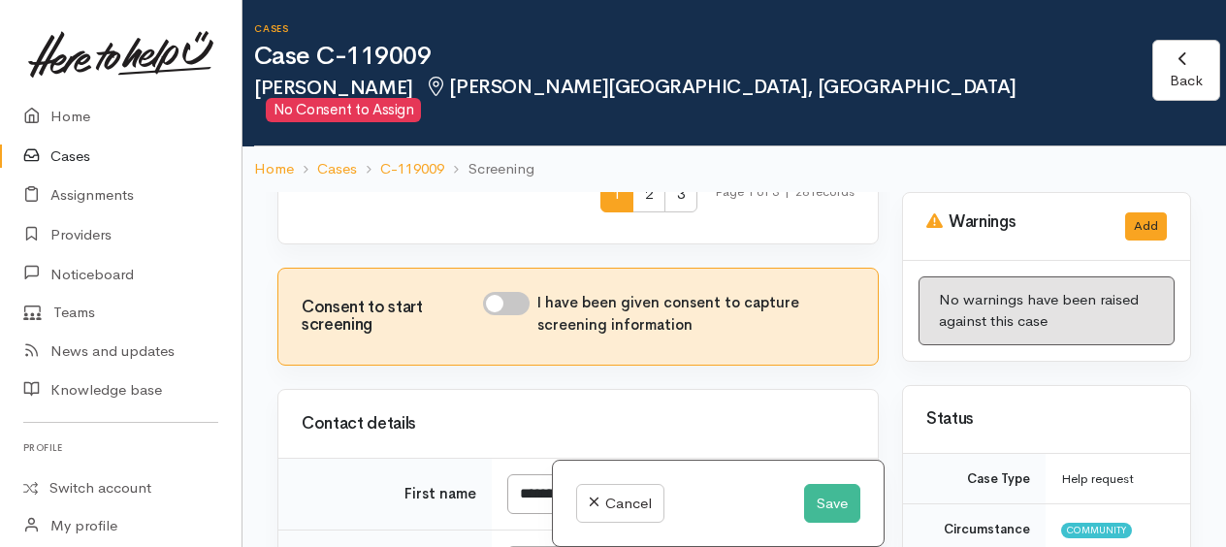
click at [499, 315] on input "I have been given consent to capture screening information" at bounding box center [506, 303] width 47 height 23
checkbox input "true"
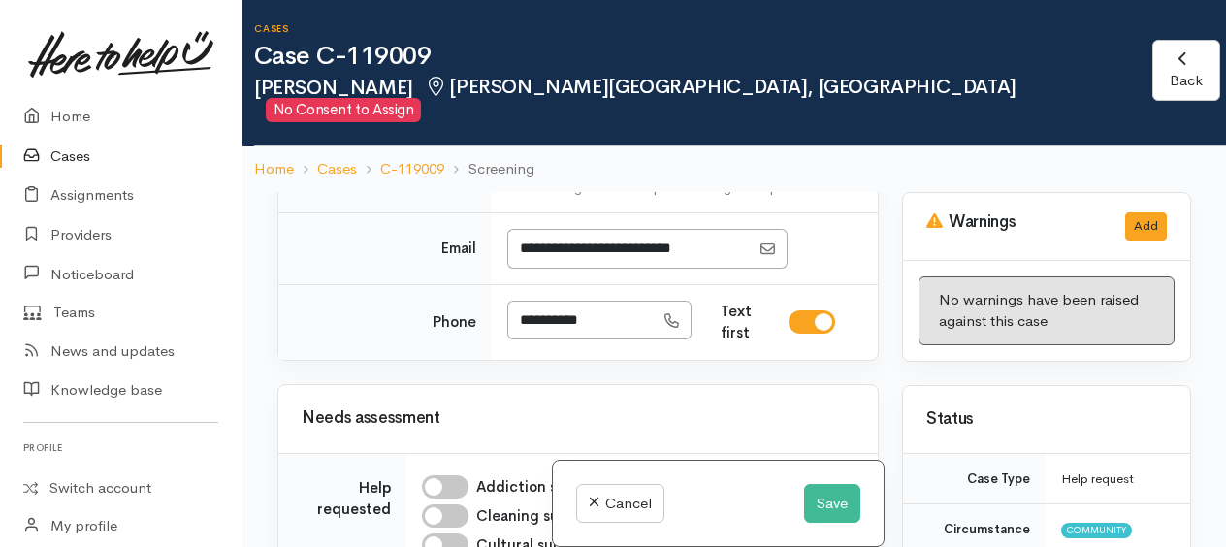
scroll to position [1745, 0]
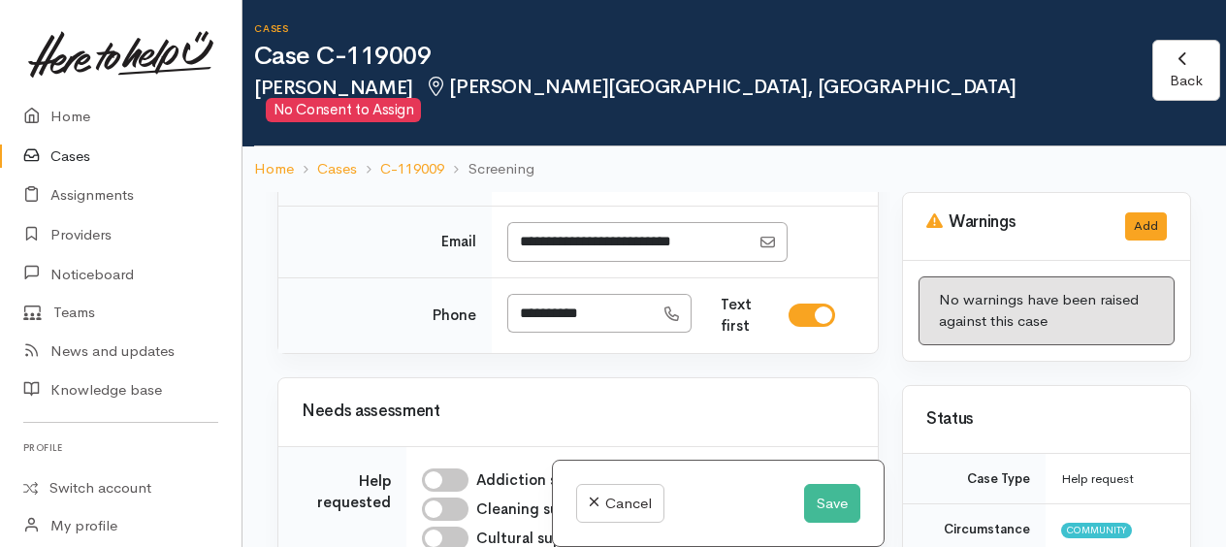
click at [545, 163] on div "Not specified" at bounding box center [605, 152] width 171 height 22
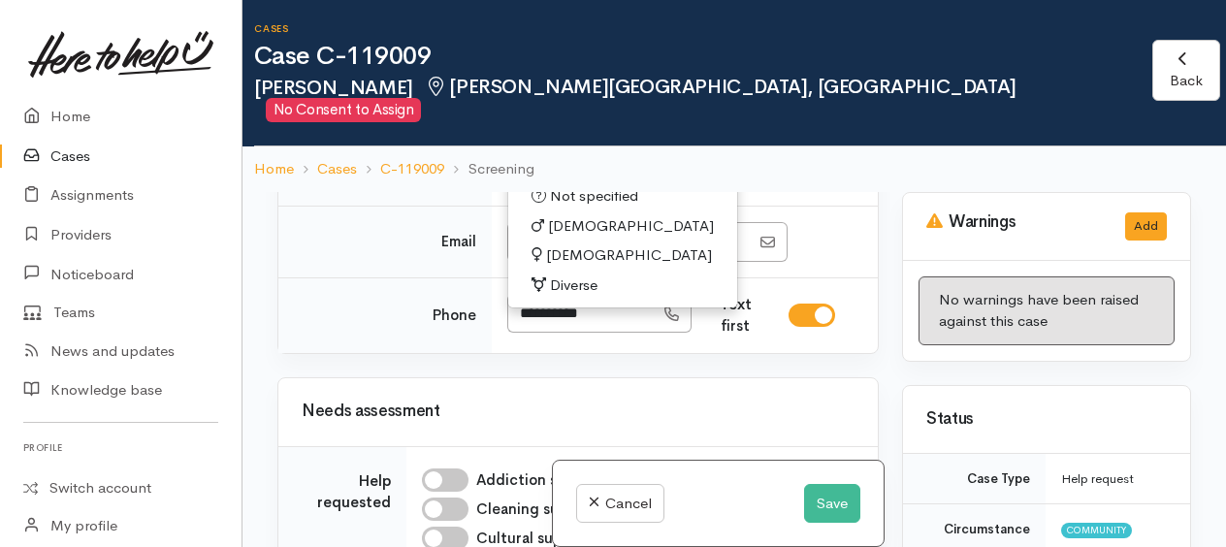
click at [557, 238] on span "[DEMOGRAPHIC_DATA]" at bounding box center [631, 226] width 166 height 22
select select "[DEMOGRAPHIC_DATA]"
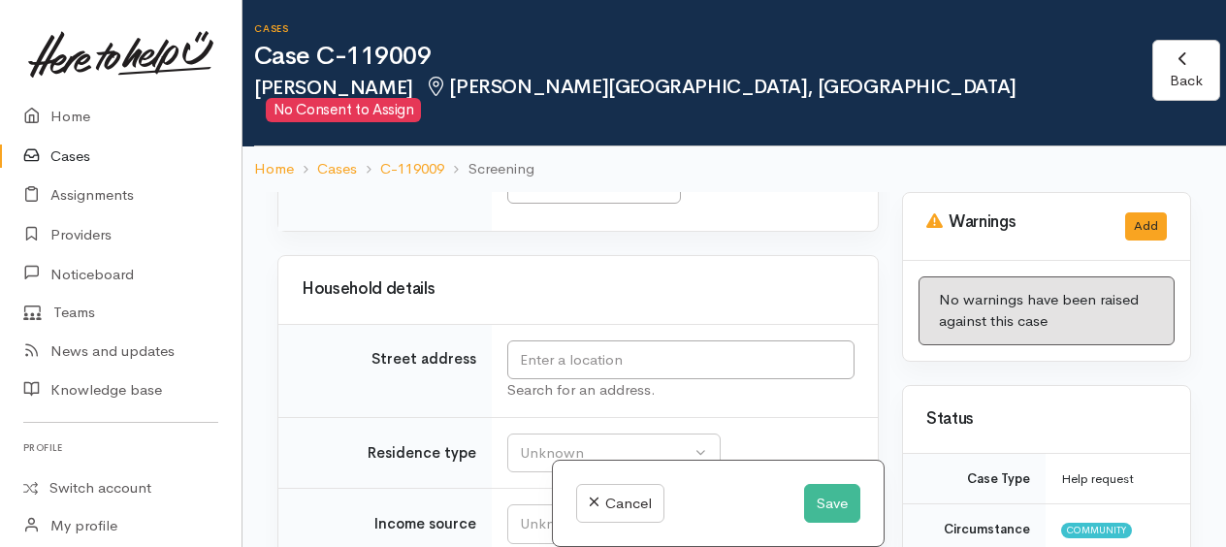
scroll to position [3297, 0]
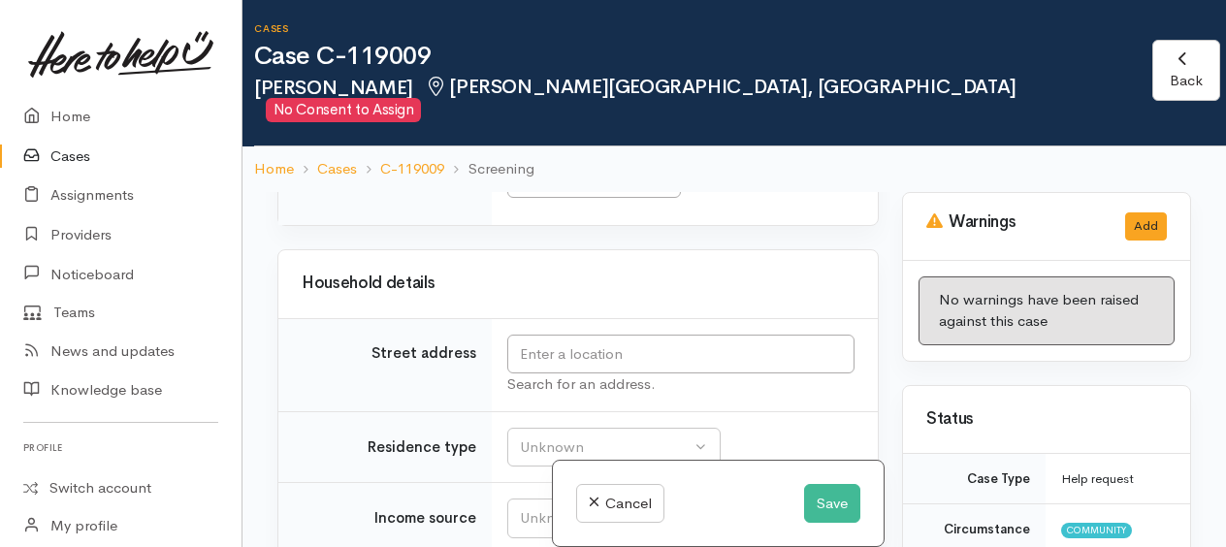
click at [552, 189] on div "Choose..." at bounding box center [585, 178] width 136 height 22
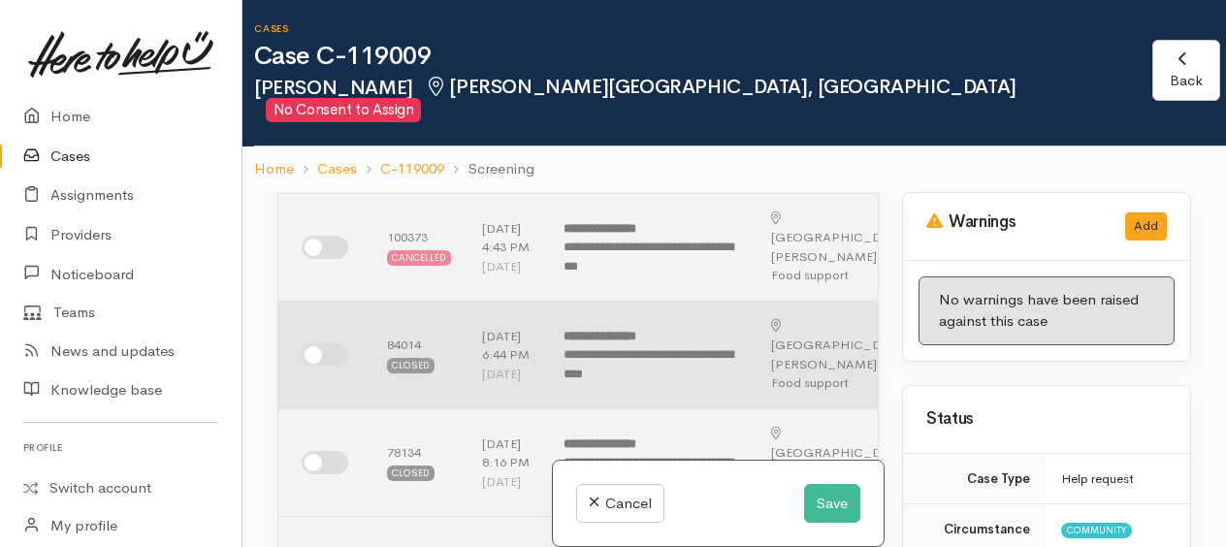
scroll to position [388, 0]
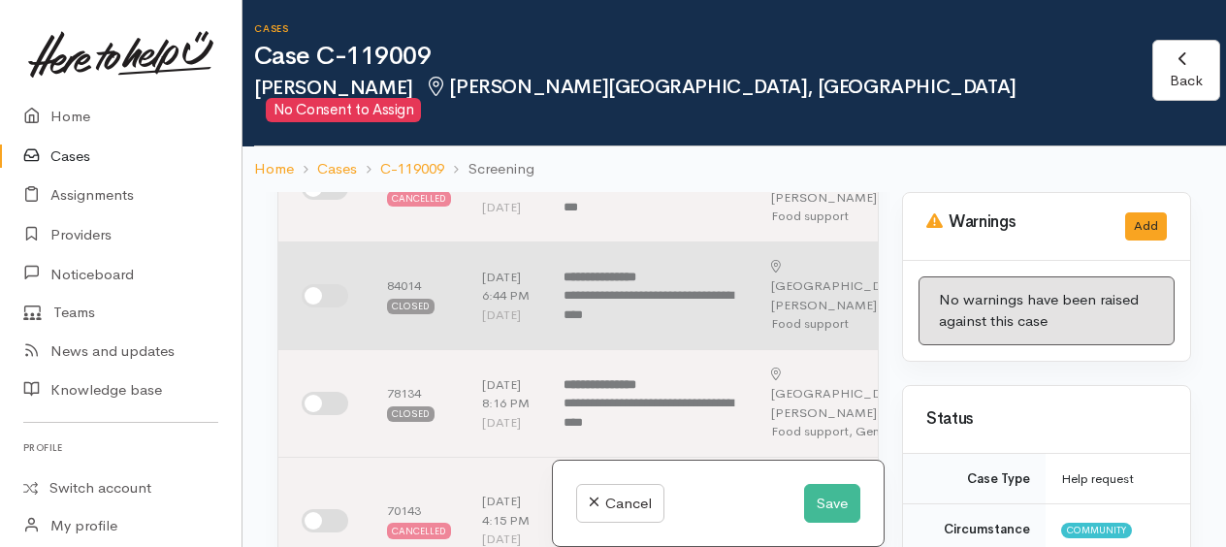
click at [312, 307] on input "checkbox" at bounding box center [325, 295] width 47 height 23
checkbox input "true"
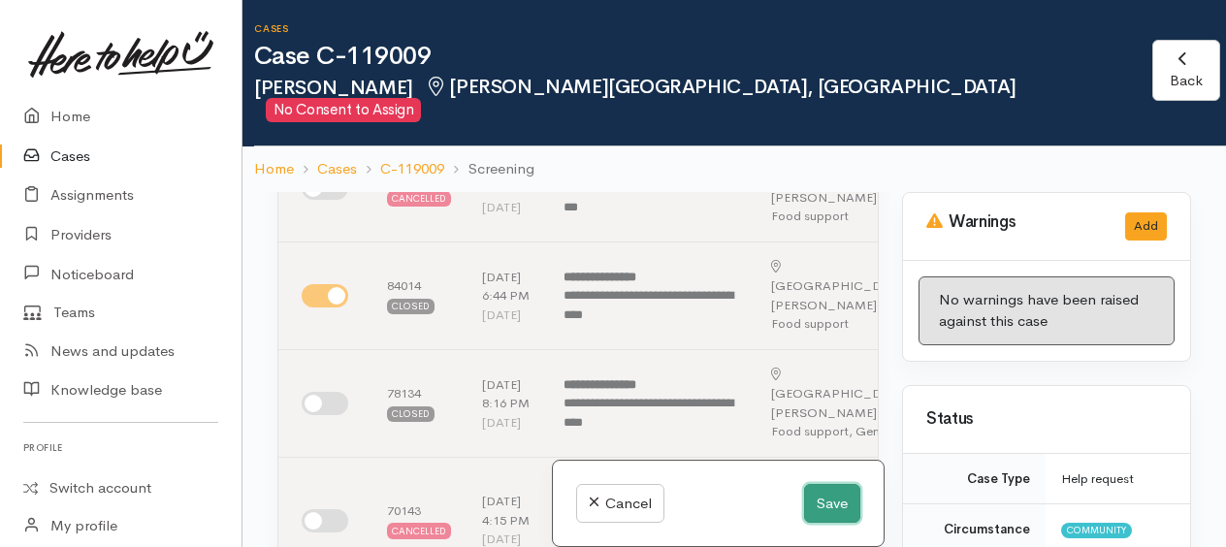
click at [822, 496] on button "Save" at bounding box center [832, 504] width 56 height 40
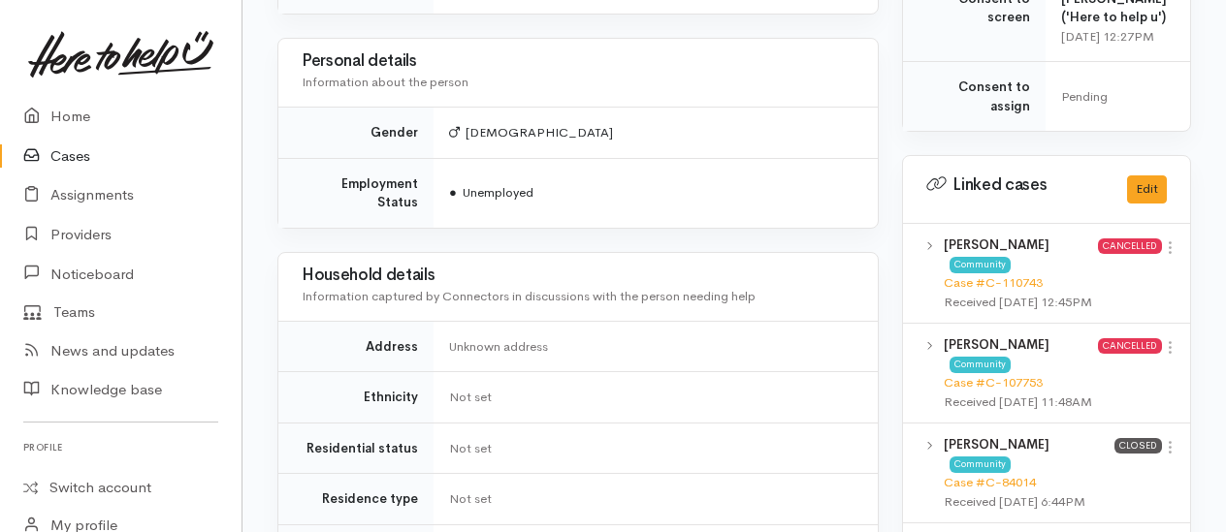
scroll to position [1358, 0]
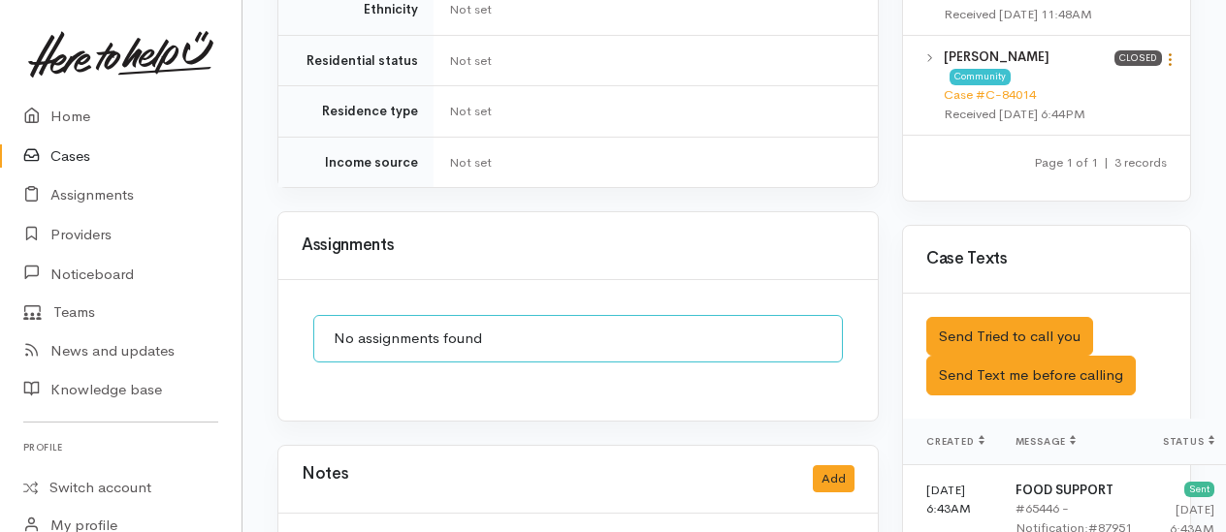
drag, startPoint x: 1169, startPoint y: 122, endPoint x: 1154, endPoint y: 138, distance: 21.9
click at [1170, 68] on icon at bounding box center [1170, 59] width 16 height 16
click at [1080, 112] on link "View case" at bounding box center [1100, 97] width 153 height 30
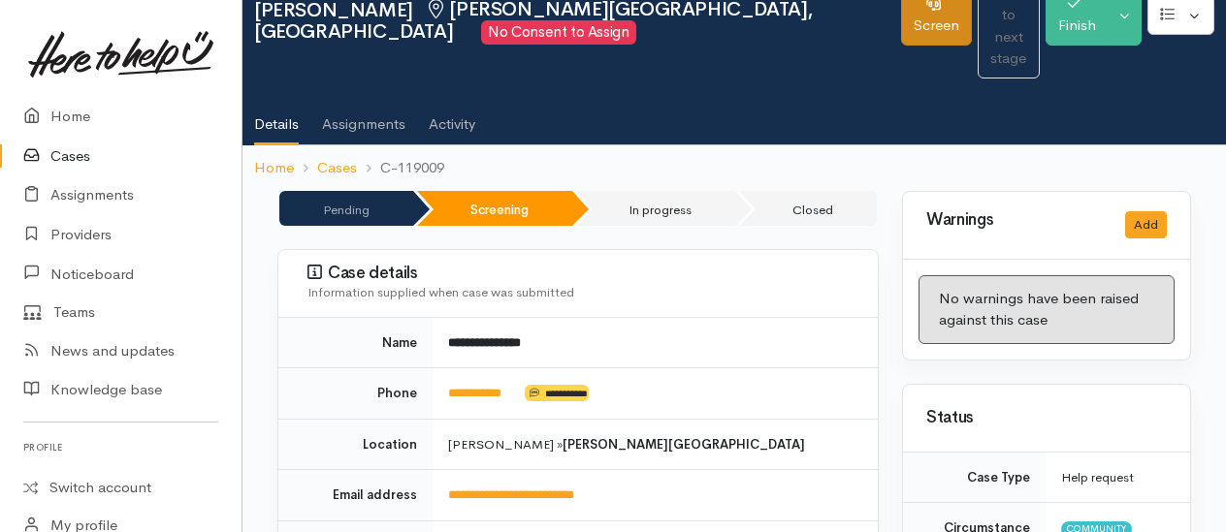
scroll to position [0, 0]
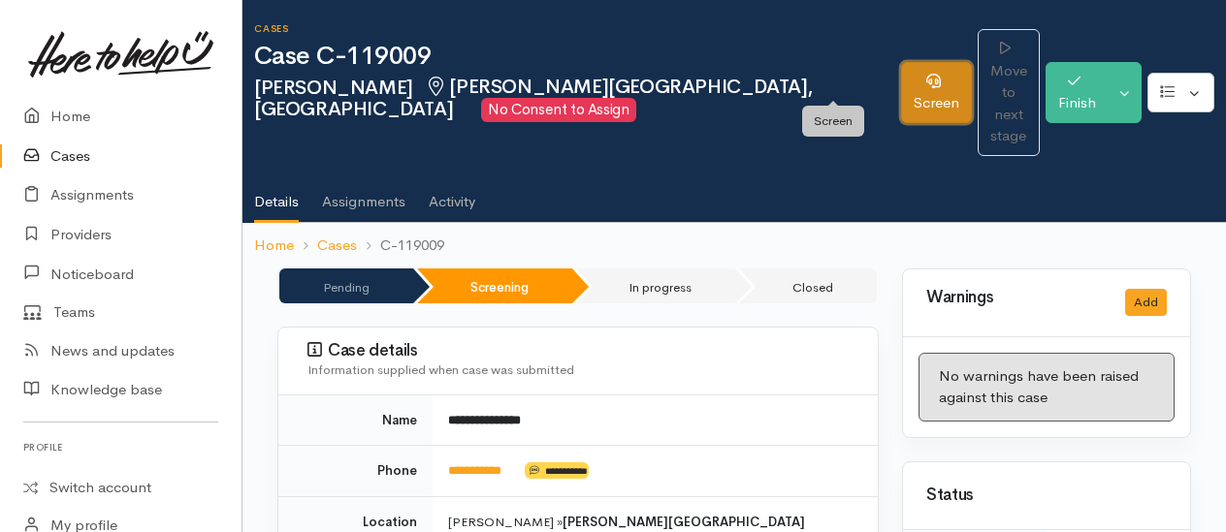
click at [901, 69] on link "Screen" at bounding box center [936, 92] width 71 height 61
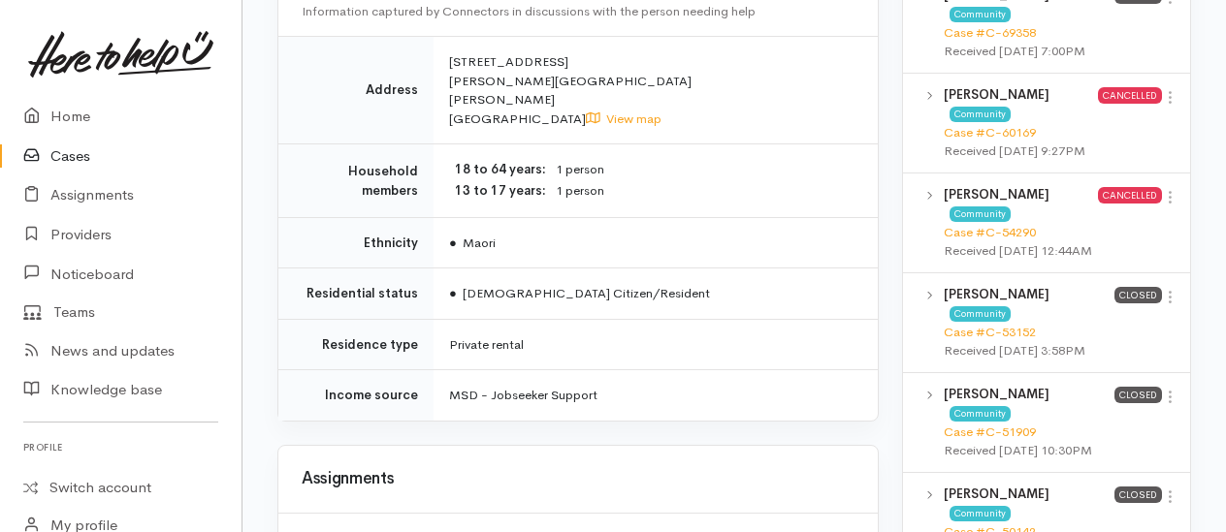
scroll to position [1842, 0]
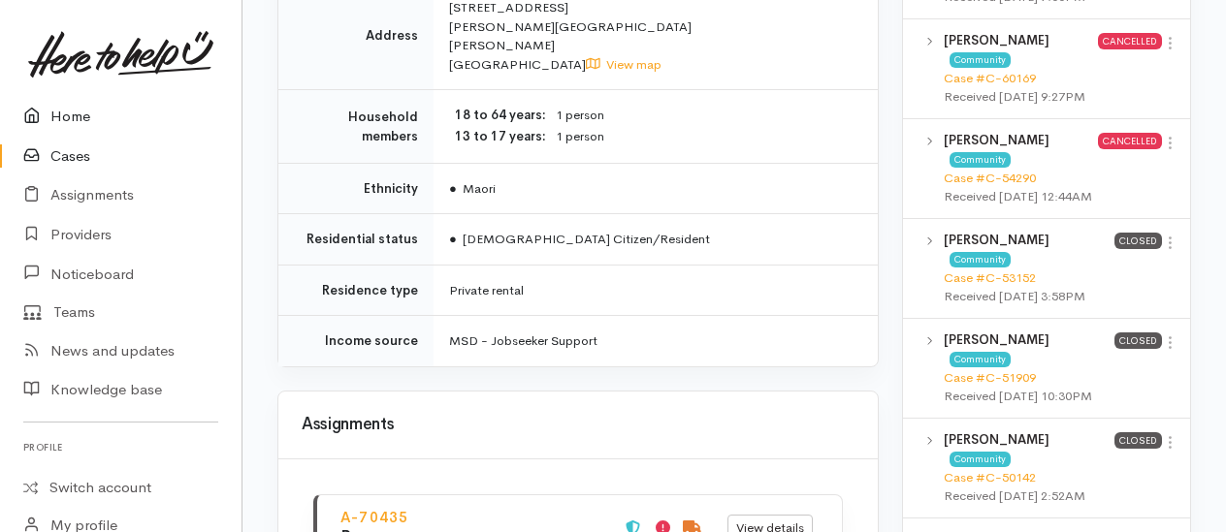
click at [83, 115] on link "Home" at bounding box center [120, 117] width 241 height 40
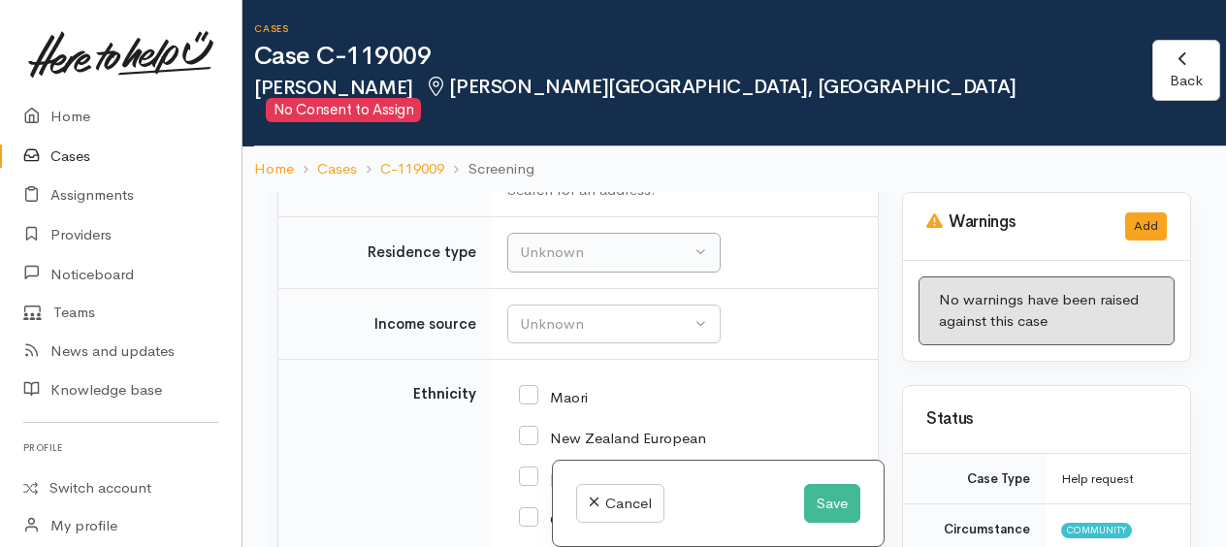
scroll to position [3491, 0]
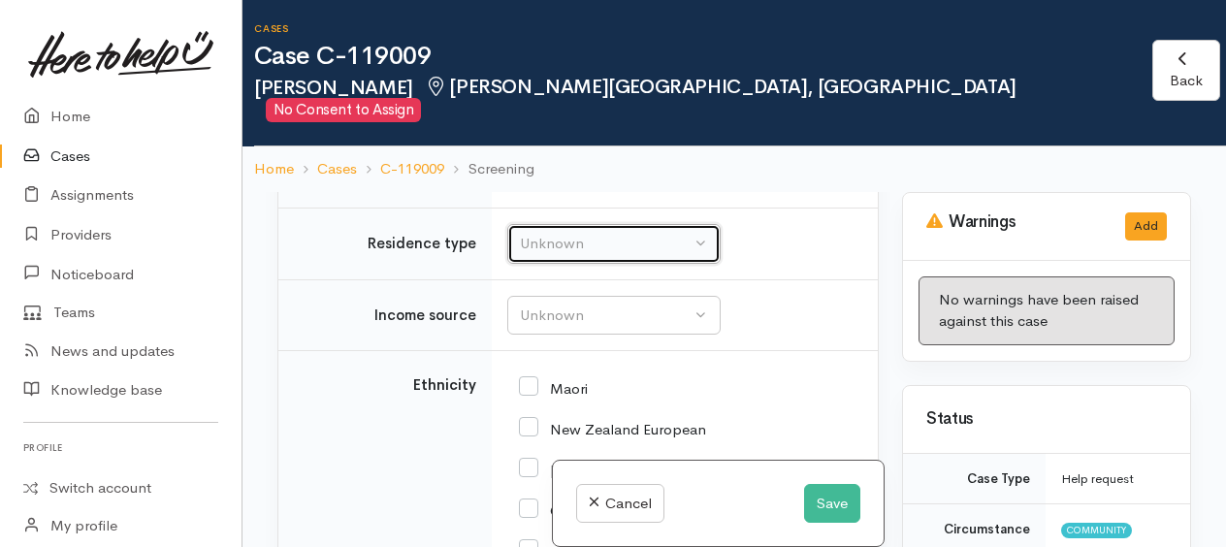
click at [619, 255] on div "Unknown" at bounding box center [605, 244] width 171 height 22
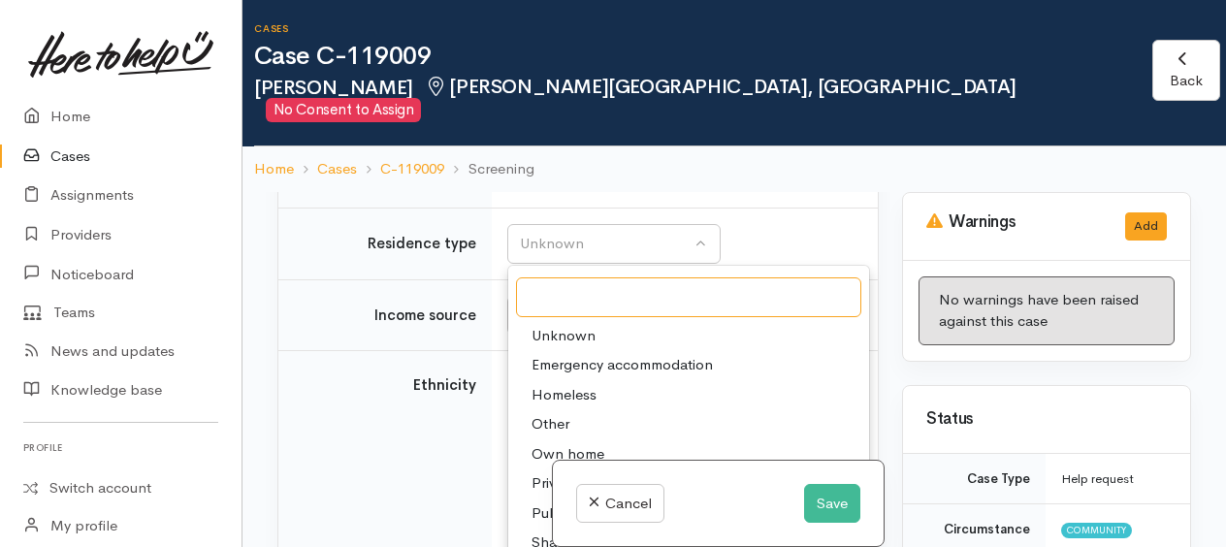
scroll to position [3685, 0]
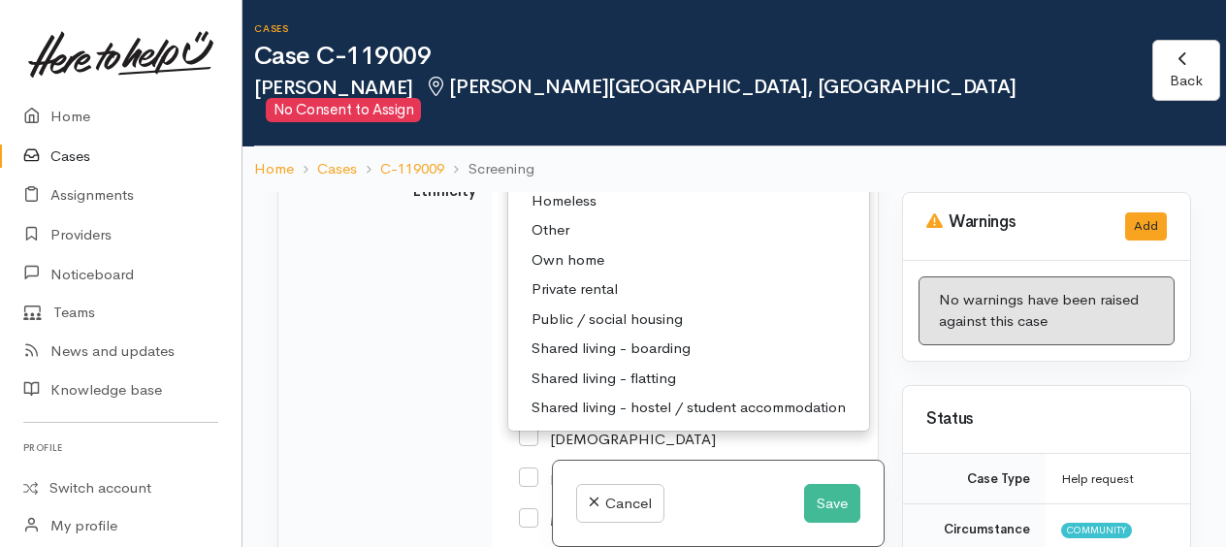
click at [590, 301] on span "Private rental" at bounding box center [574, 289] width 86 height 22
select select "2"
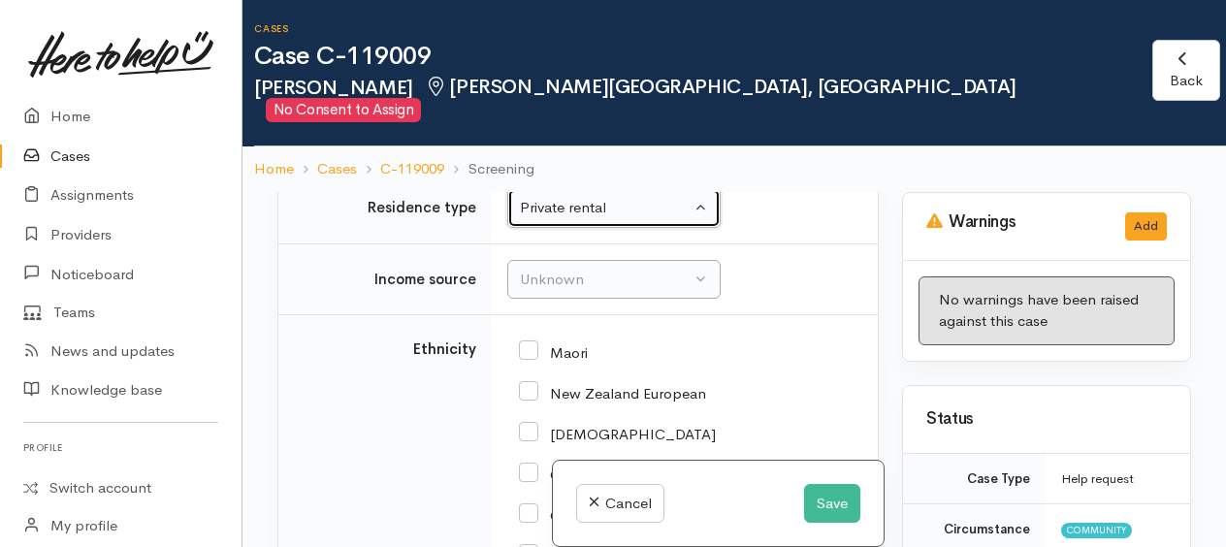
scroll to position [3554, 0]
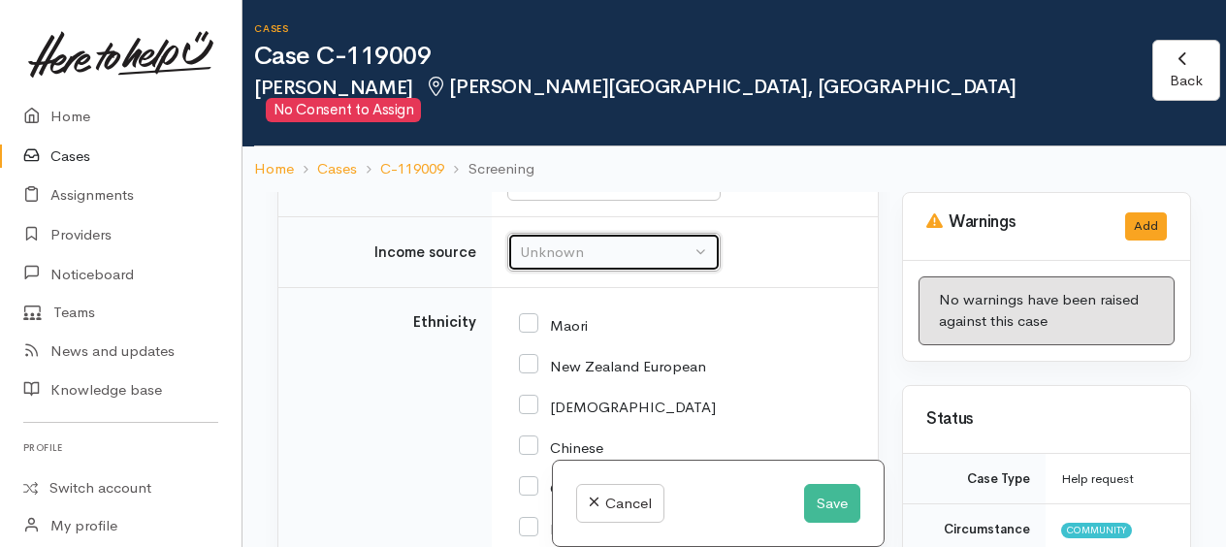
click at [574, 264] on div "Unknown" at bounding box center [605, 252] width 171 height 22
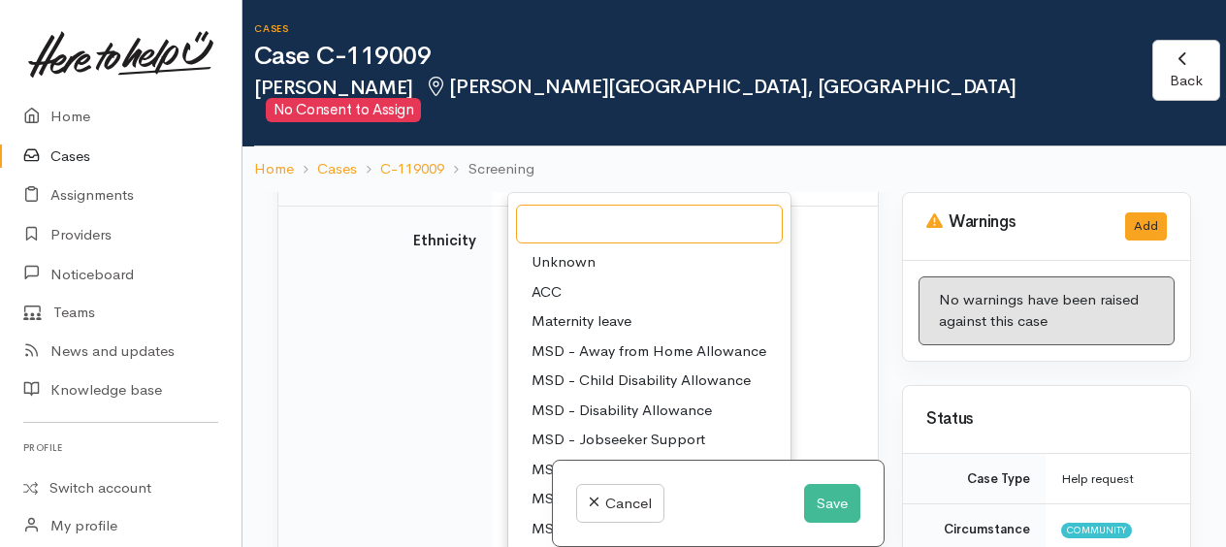
scroll to position [3845, 0]
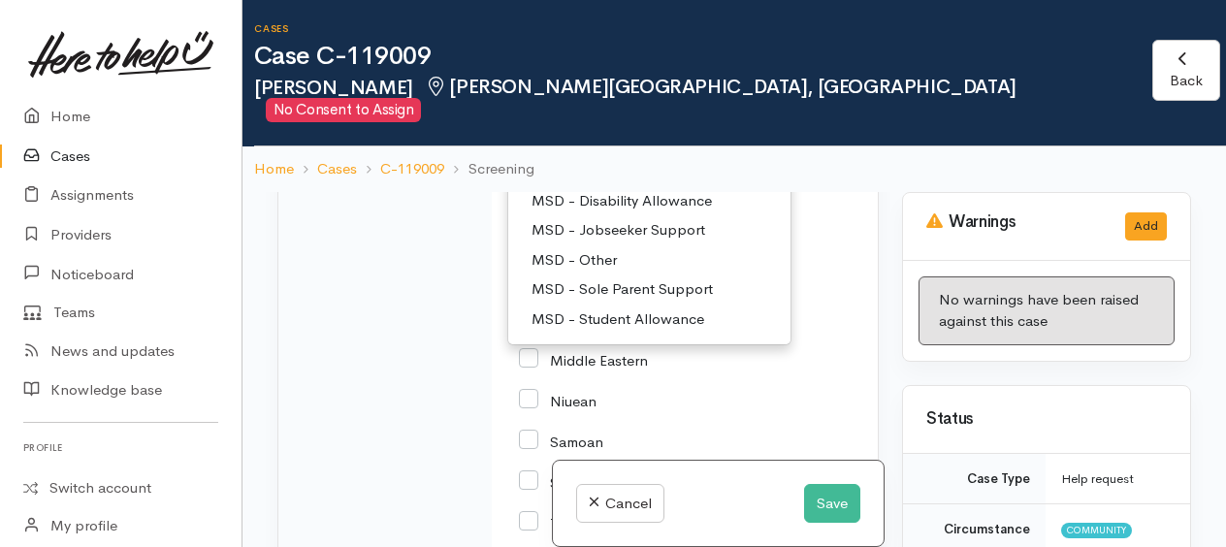
click at [617, 241] on span "MSD - Jobseeker Support" at bounding box center [618, 230] width 174 height 22
select select "4"
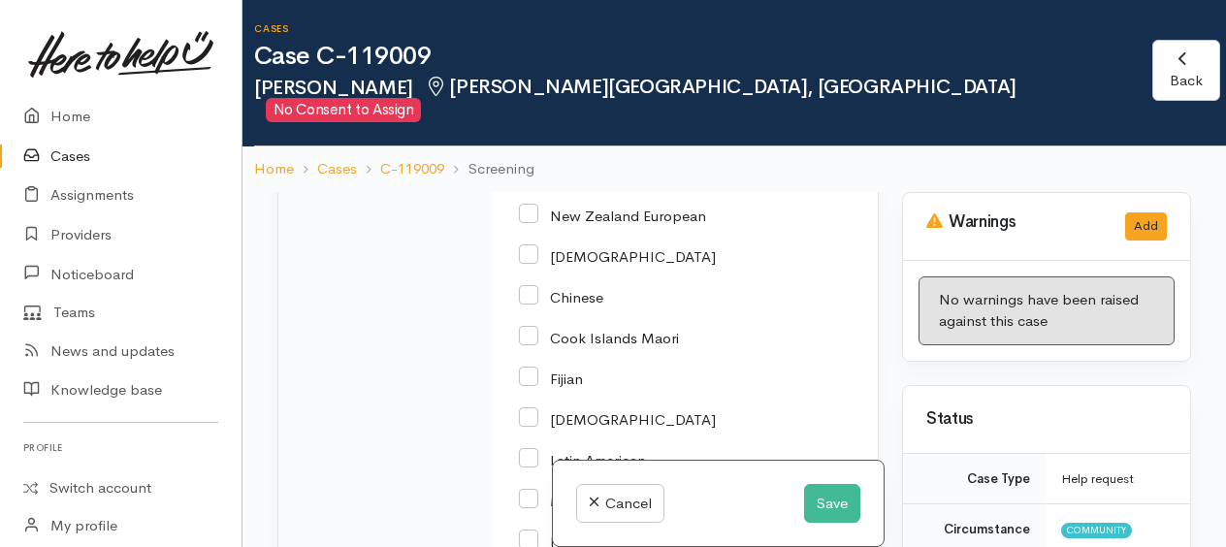
scroll to position [3722, 0]
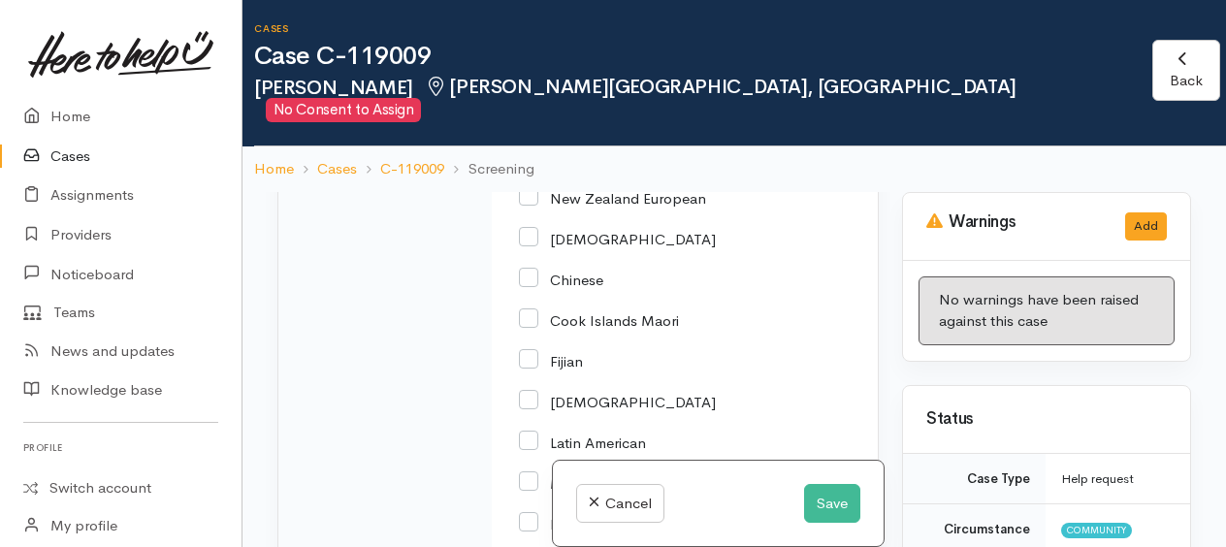
click at [532, 165] on input "Maori" at bounding box center [553, 155] width 69 height 17
checkbox input "true"
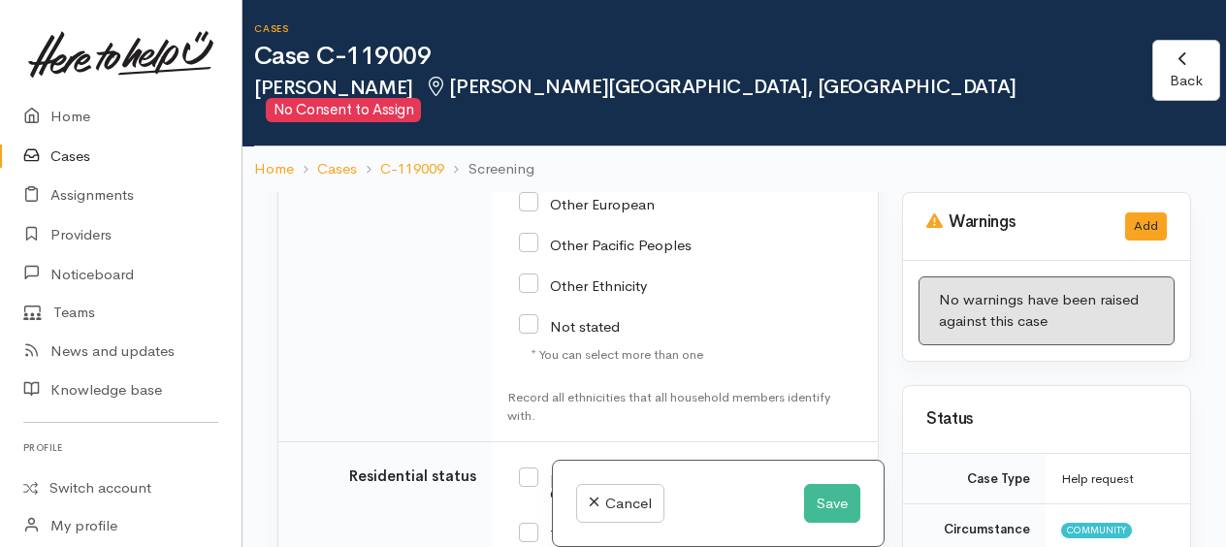
scroll to position [4497, 0]
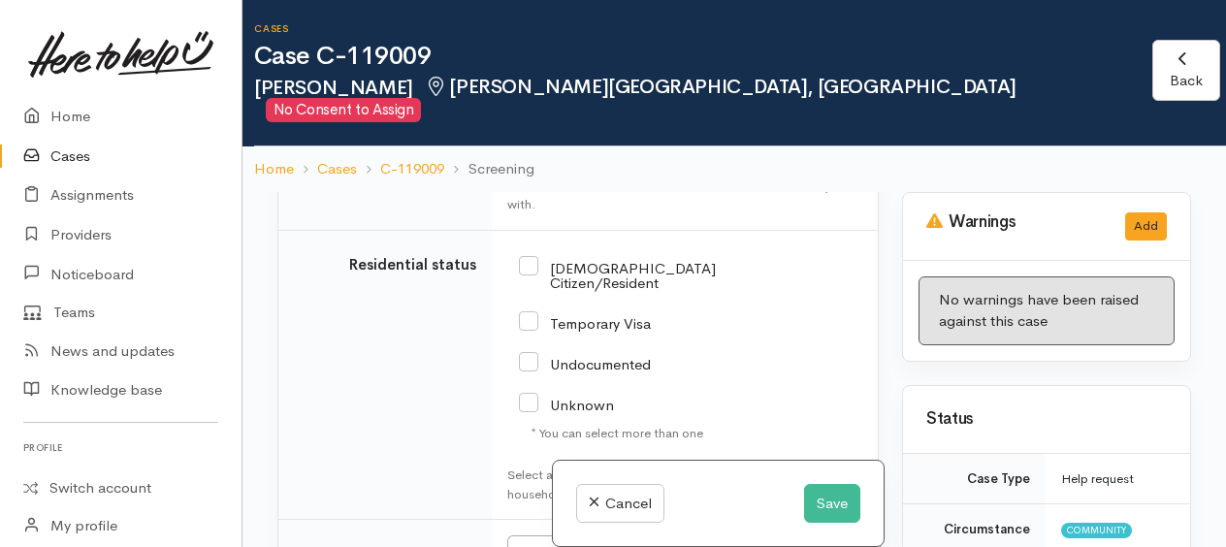
click at [541, 290] on input "NZ Citizen/Resident" at bounding box center [617, 274] width 197 height 32
checkbox input "true"
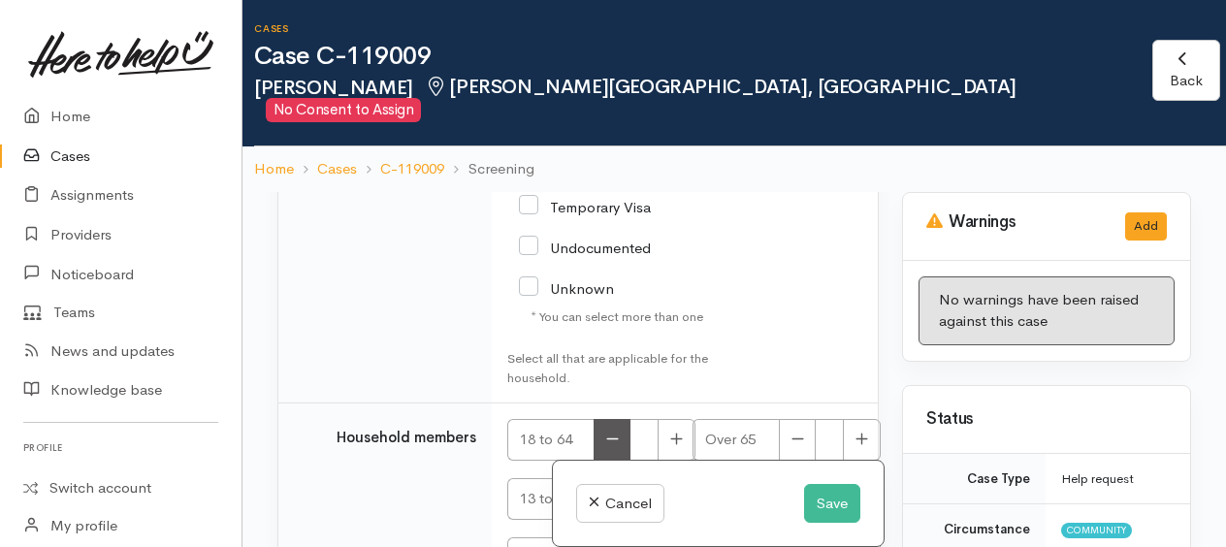
scroll to position [4800, 0]
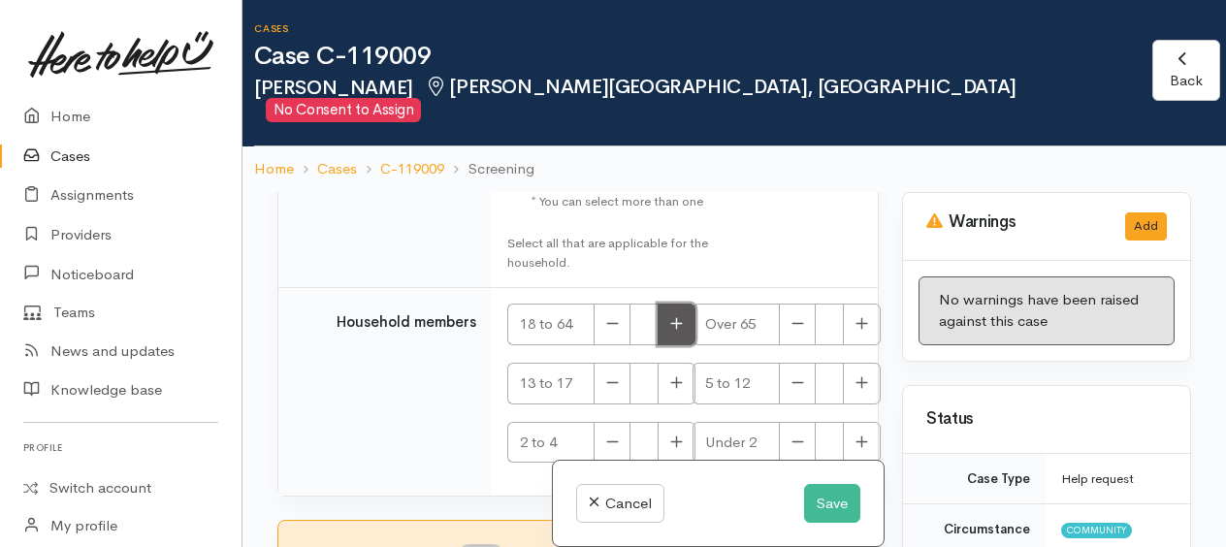
drag, startPoint x: 665, startPoint y: 308, endPoint x: 779, endPoint y: 314, distance: 113.6
click at [667, 309] on button "button" at bounding box center [676, 325] width 38 height 42
type input "1"
click at [861, 319] on button "button" at bounding box center [862, 325] width 38 height 42
click at [791, 312] on button "button" at bounding box center [797, 325] width 37 height 42
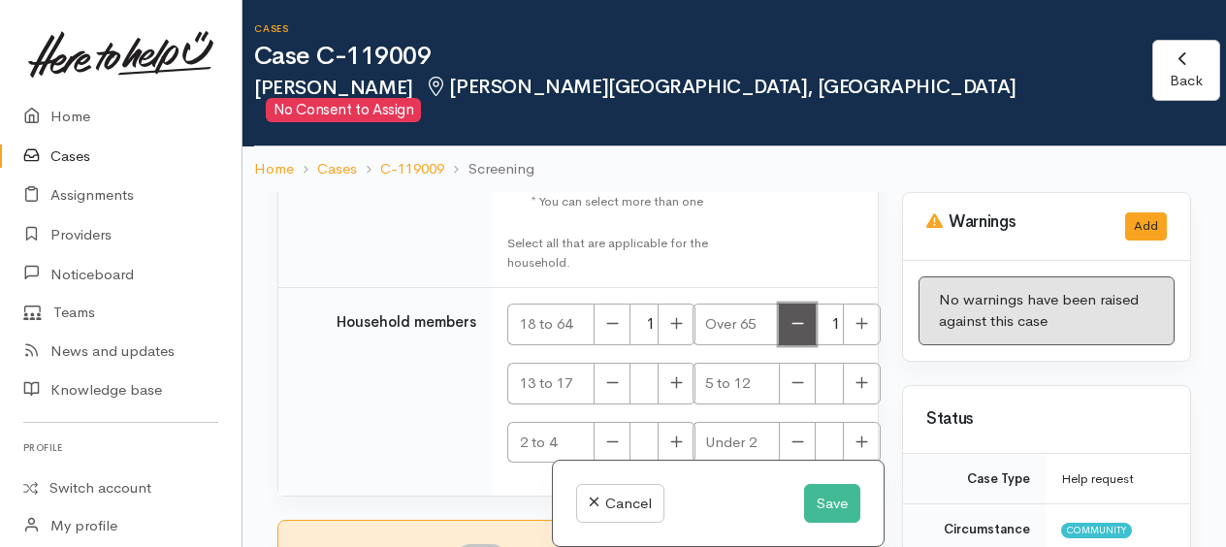
type input "0"
click at [858, 375] on icon "button" at bounding box center [861, 382] width 13 height 15
type input "1"
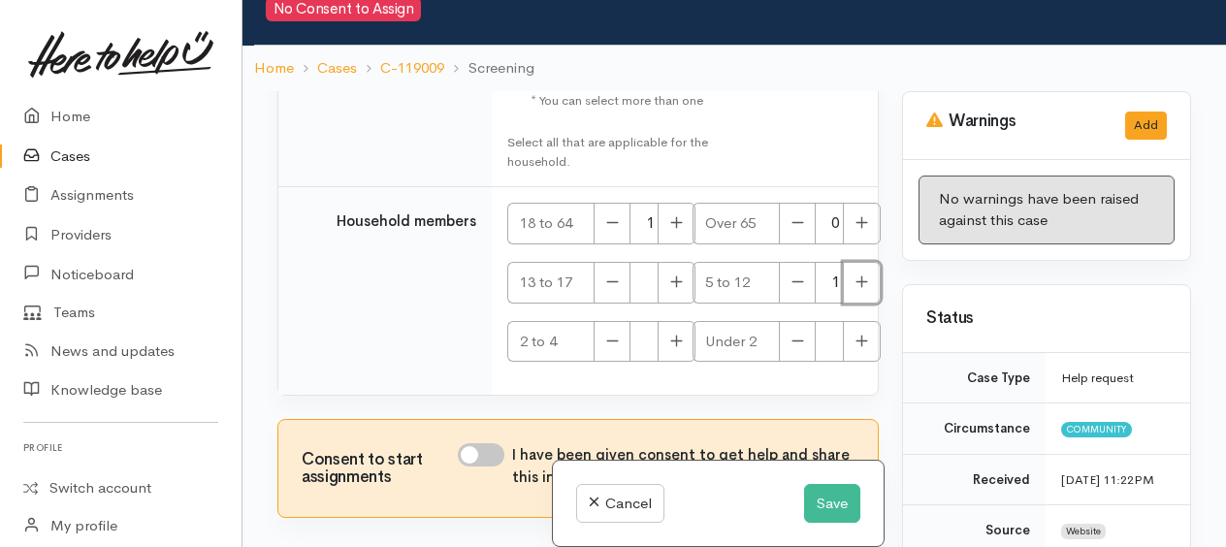
scroll to position [169, 0]
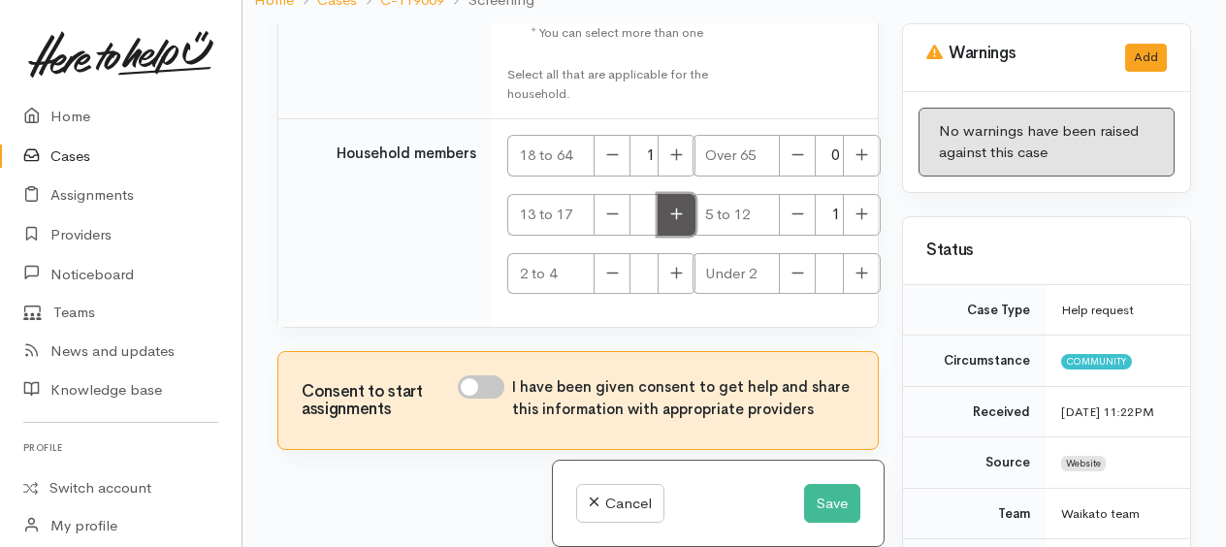
click at [677, 207] on icon "button" at bounding box center [676, 214] width 13 height 15
type input "1"
click at [801, 198] on button "button" at bounding box center [797, 215] width 37 height 42
type input "0"
click at [475, 375] on input "I have been given consent to get help and share this information with appropria…" at bounding box center [481, 386] width 47 height 23
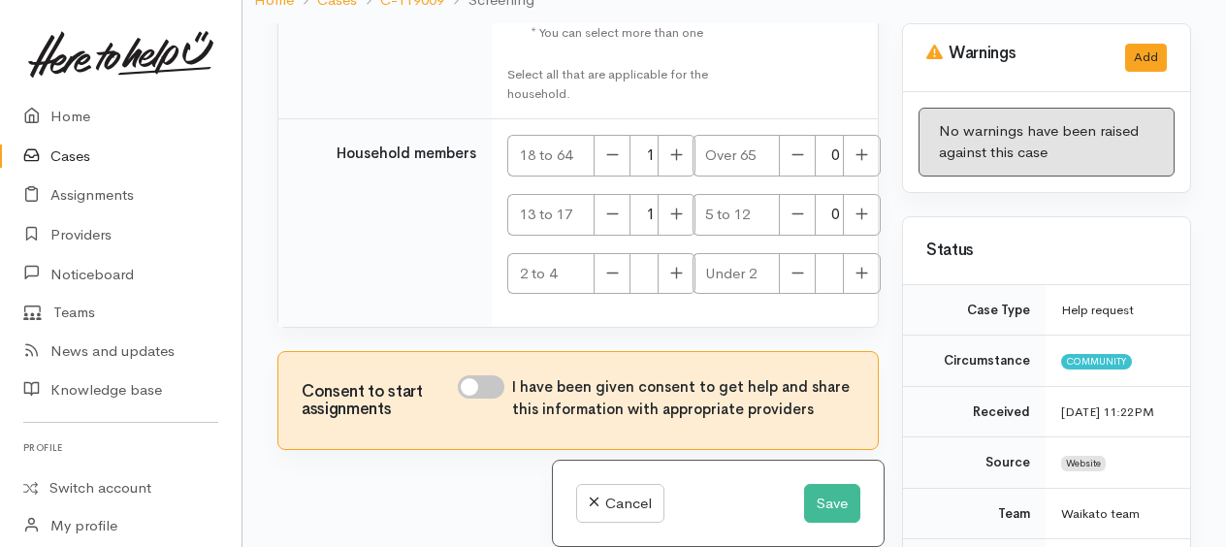
checkbox input "true"
click at [816, 511] on button "Save" at bounding box center [832, 504] width 56 height 40
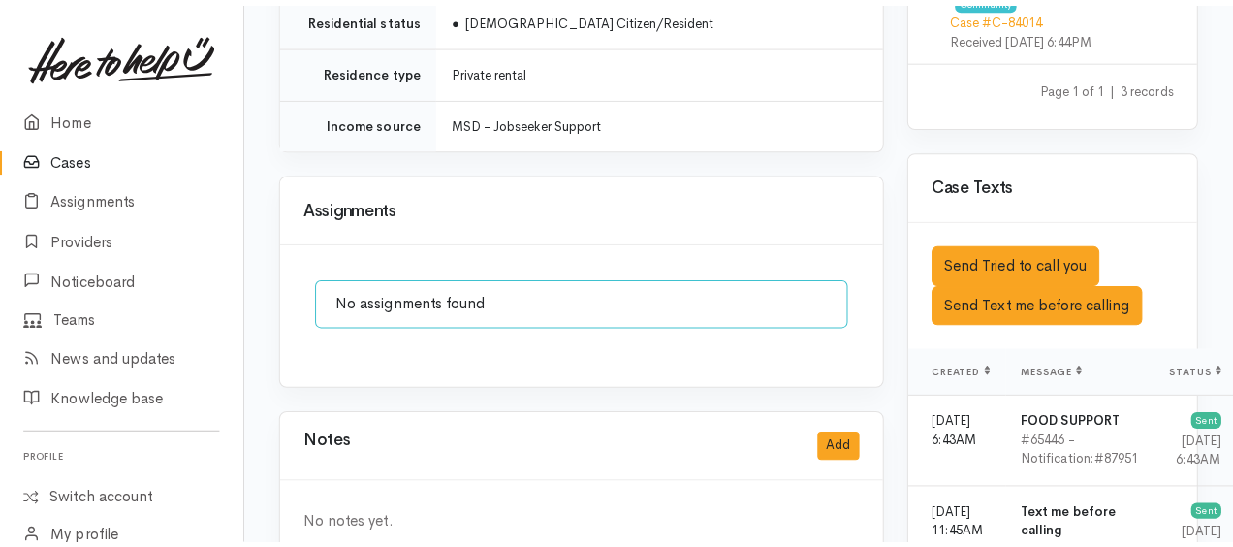
scroll to position [1648, 0]
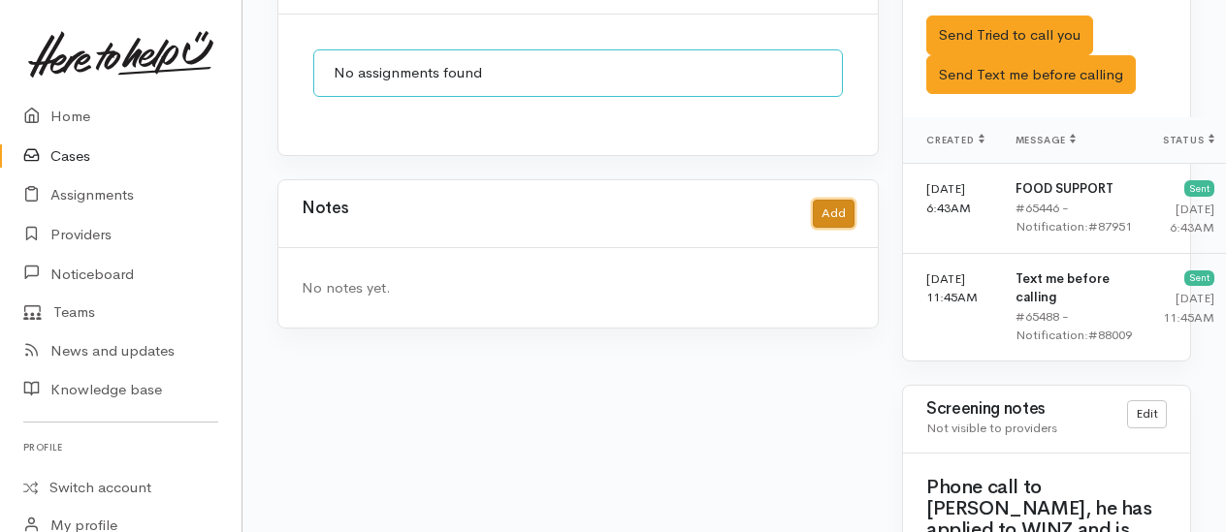
click at [830, 200] on button "Add" at bounding box center [834, 214] width 42 height 28
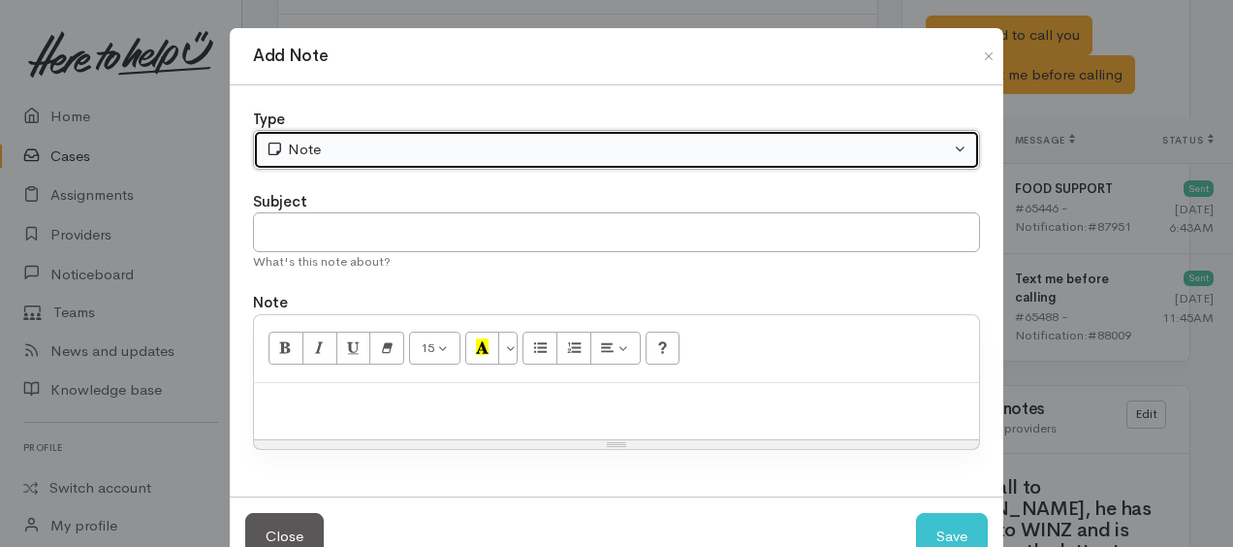
drag, startPoint x: 392, startPoint y: 140, endPoint x: 388, endPoint y: 176, distance: 36.1
click at [392, 142] on div "Note" at bounding box center [608, 150] width 685 height 22
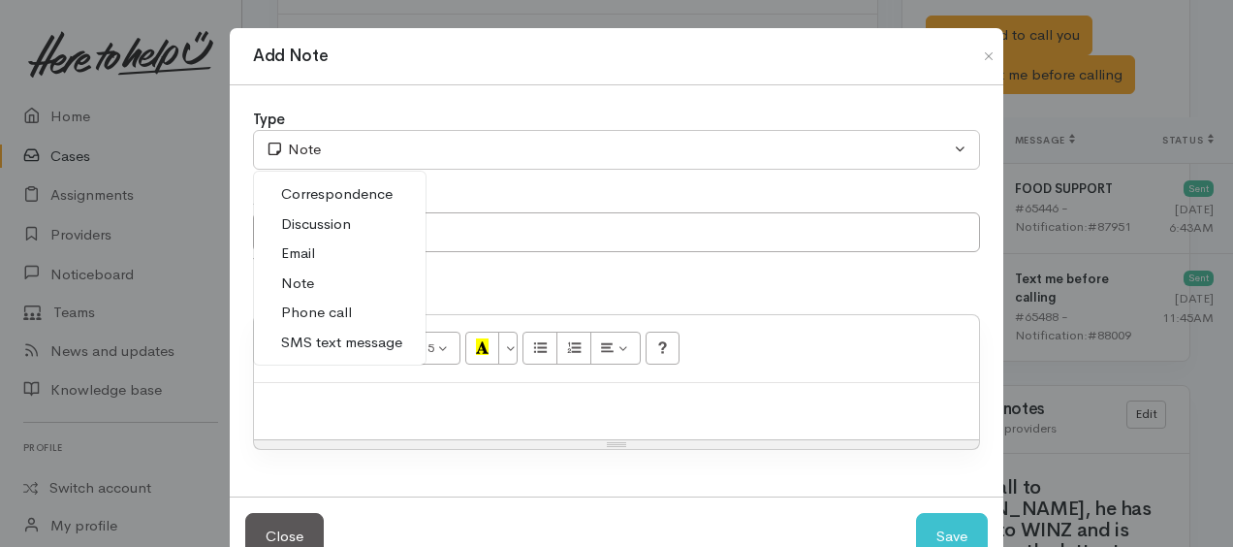
click at [349, 311] on link "Phone call" at bounding box center [340, 313] width 172 height 30
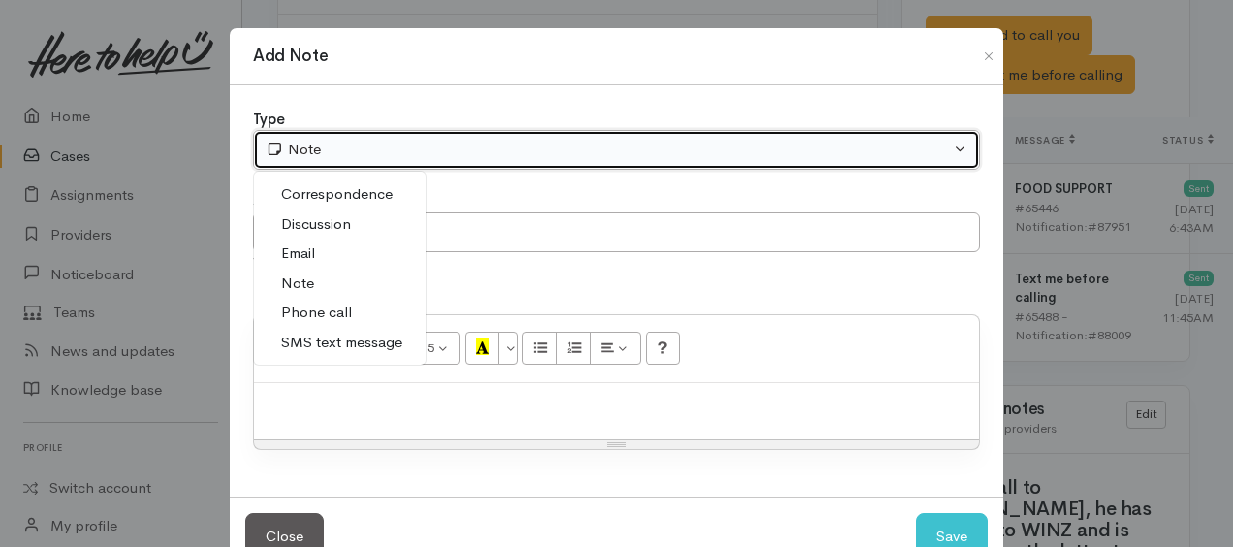
select select "3"
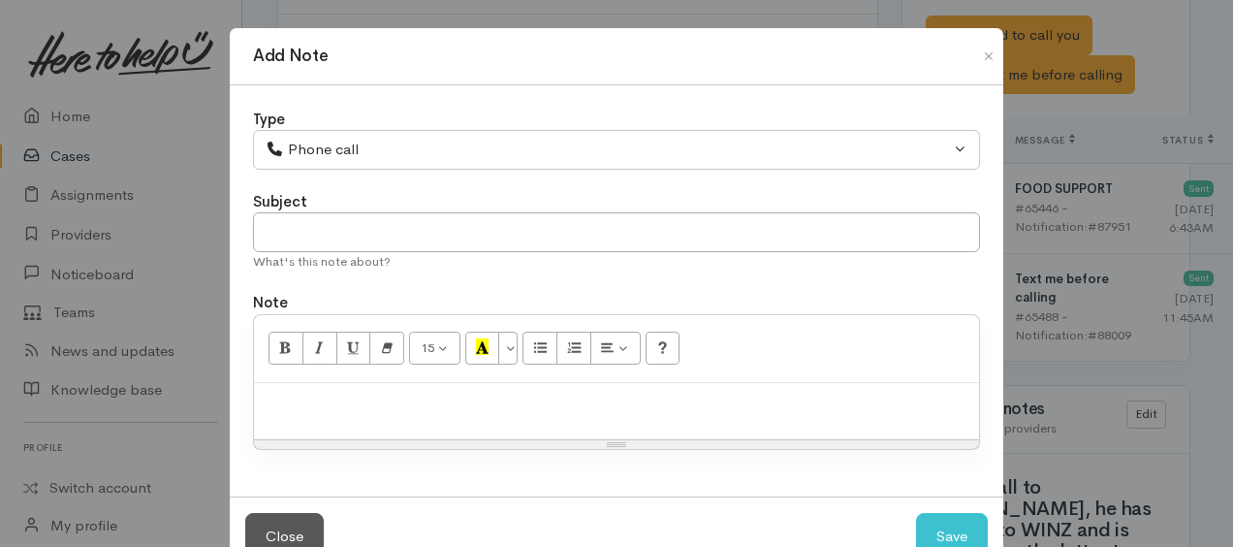
click at [372, 384] on div at bounding box center [616, 411] width 725 height 57
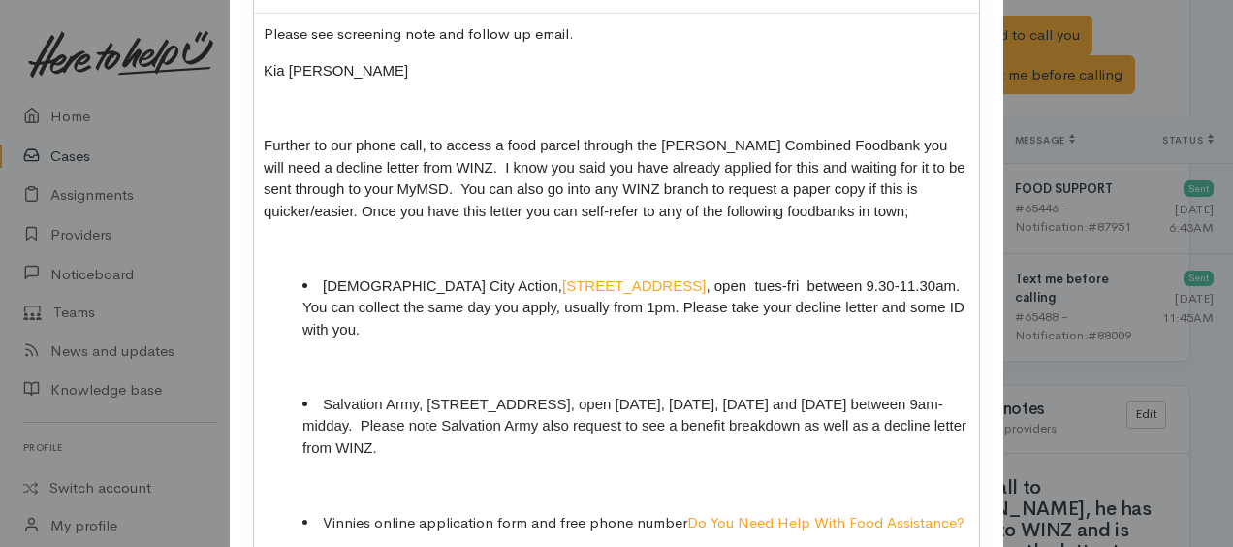
scroll to position [165, 0]
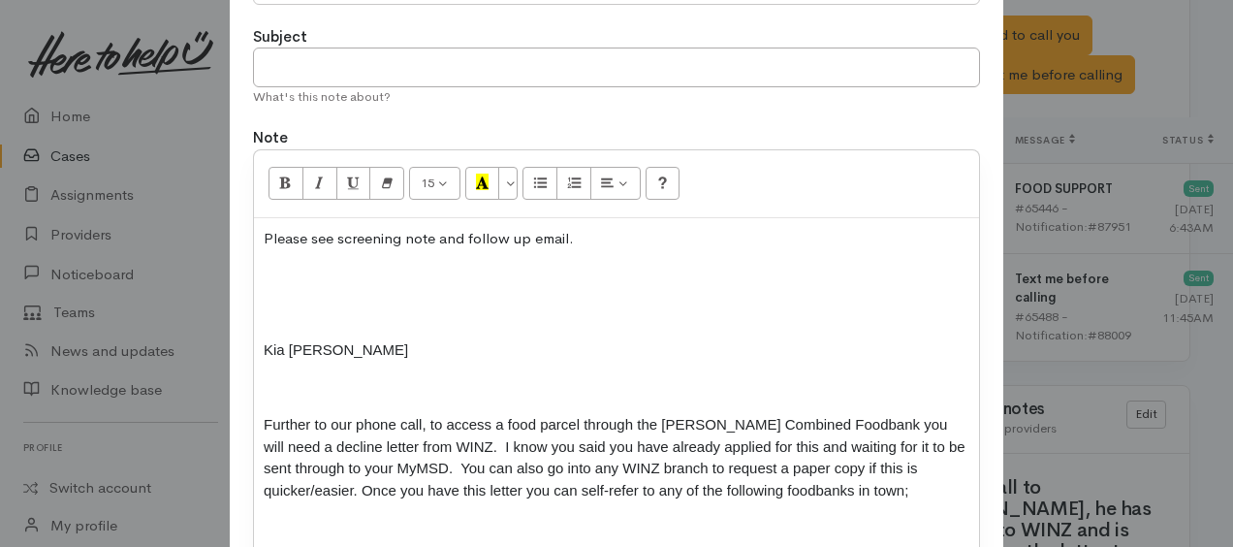
click at [264, 269] on p at bounding box center [617, 276] width 706 height 22
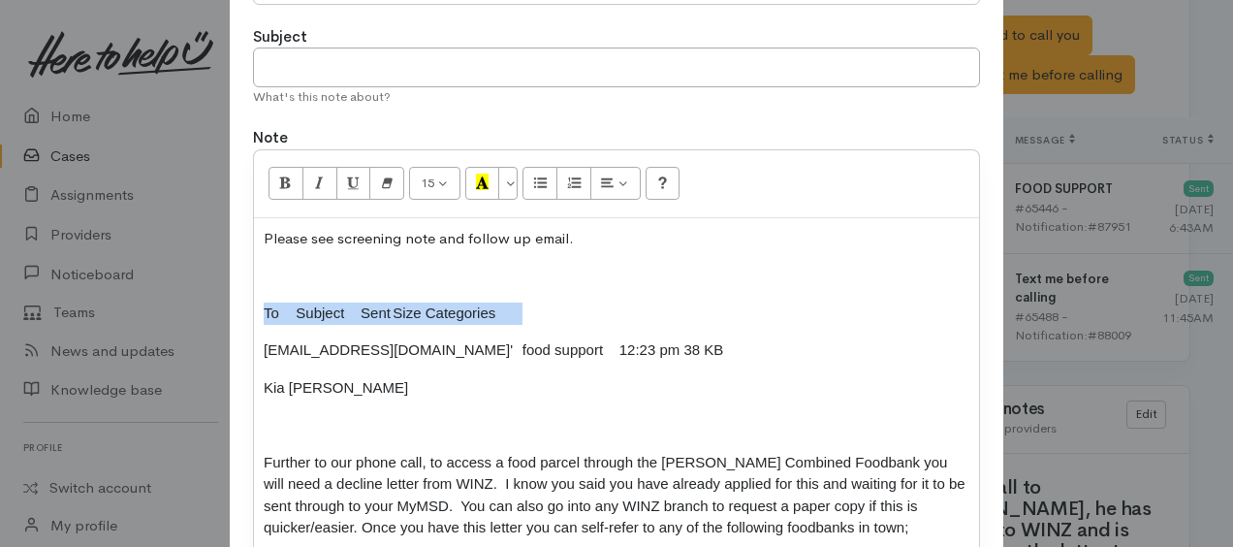
drag, startPoint x: 258, startPoint y: 303, endPoint x: 535, endPoint y: 300, distance: 277.3
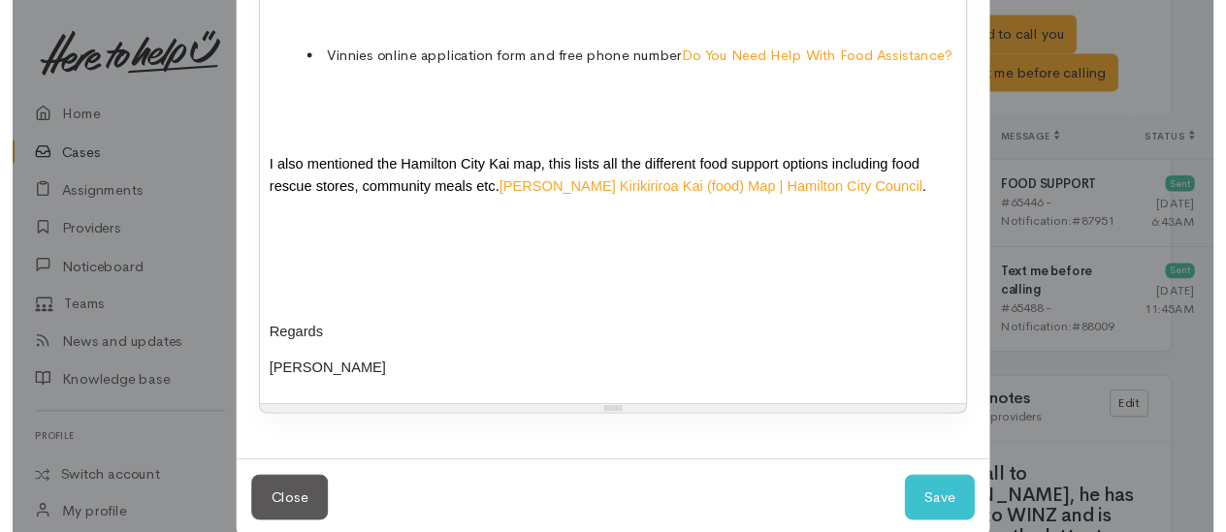
scroll to position [914, 0]
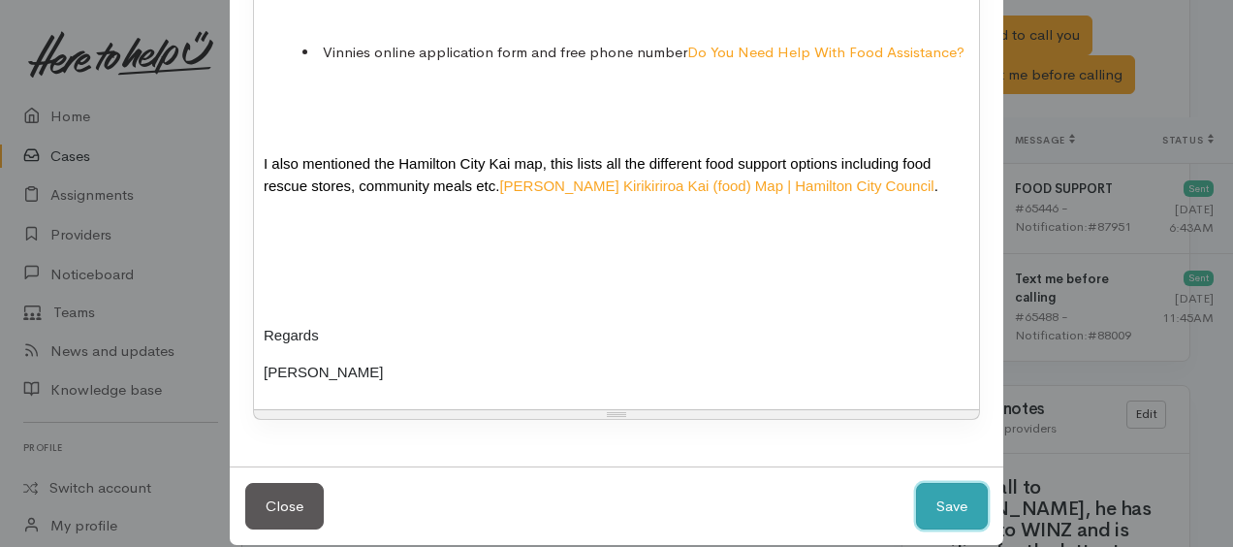
click at [937, 489] on button "Save" at bounding box center [952, 507] width 72 height 48
select select "1"
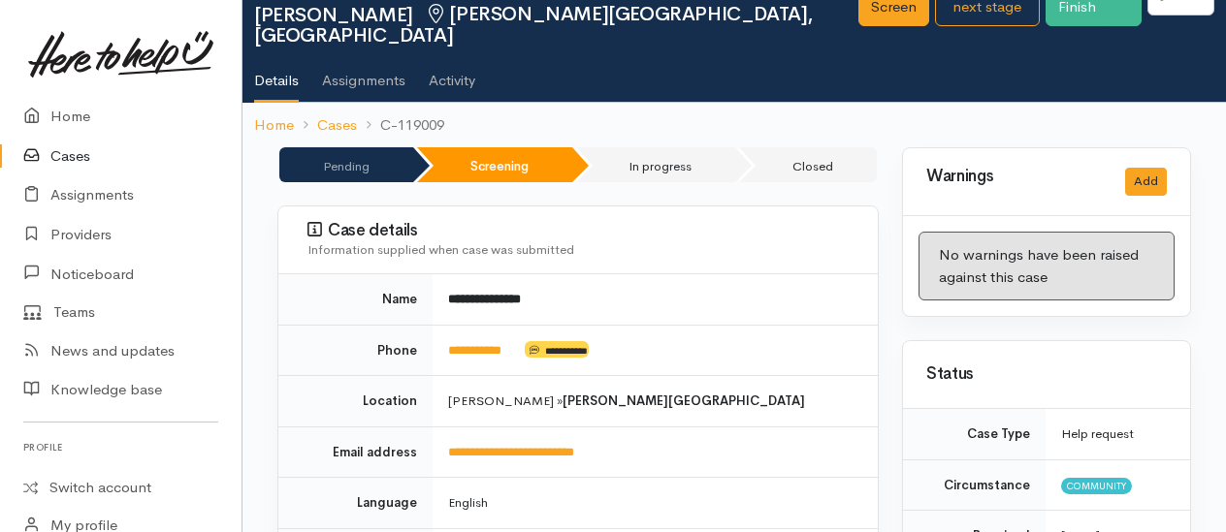
scroll to position [0, 0]
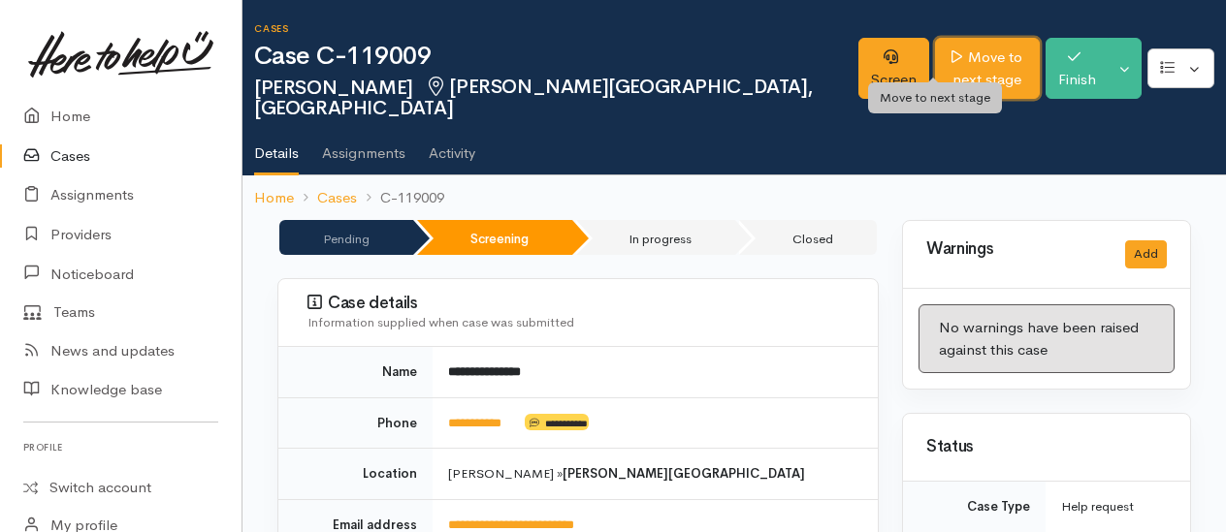
click at [939, 50] on link "Move to next stage" at bounding box center [987, 68] width 105 height 61
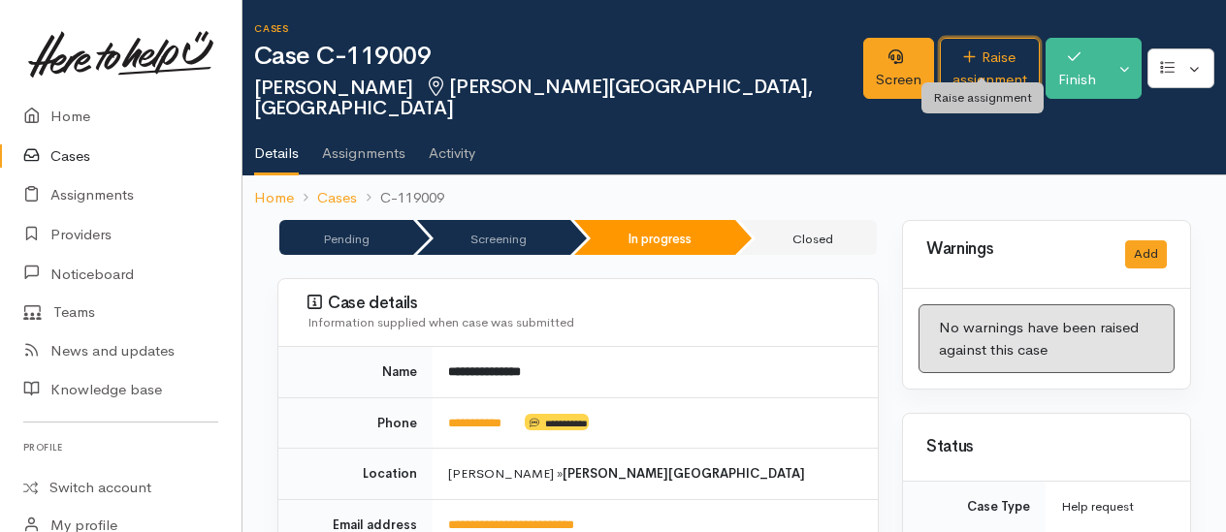
click at [940, 65] on link "Raise assignment" at bounding box center [990, 68] width 100 height 61
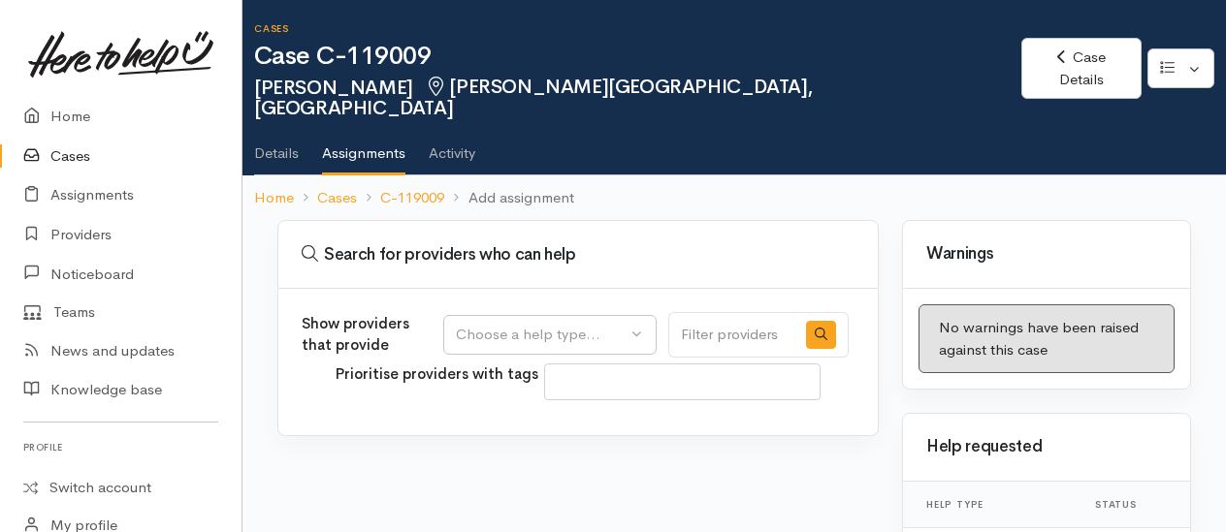
select select
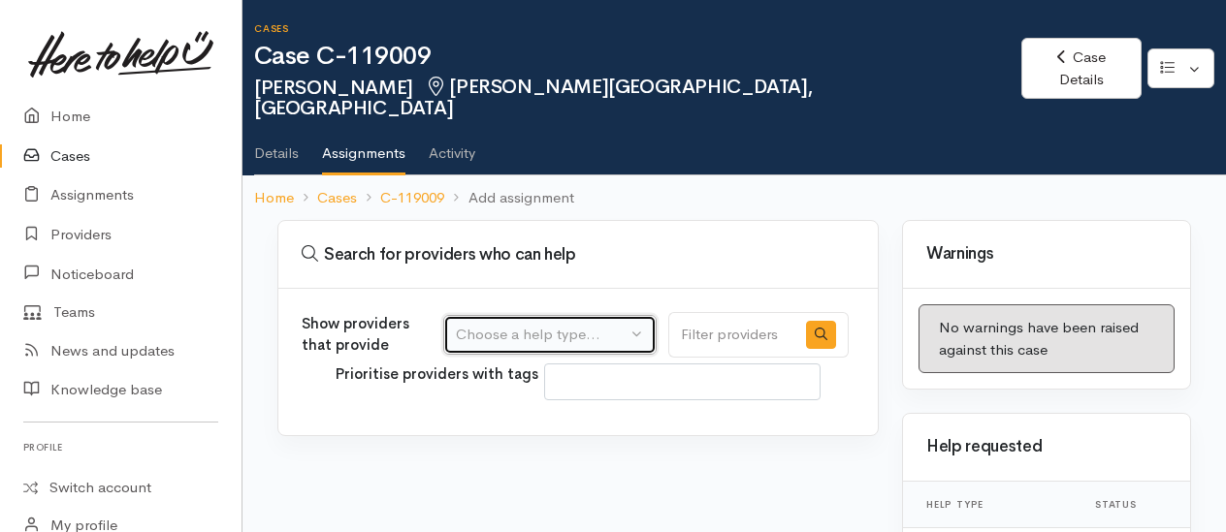
click at [552, 324] on div "Choose a help type..." at bounding box center [541, 335] width 171 height 22
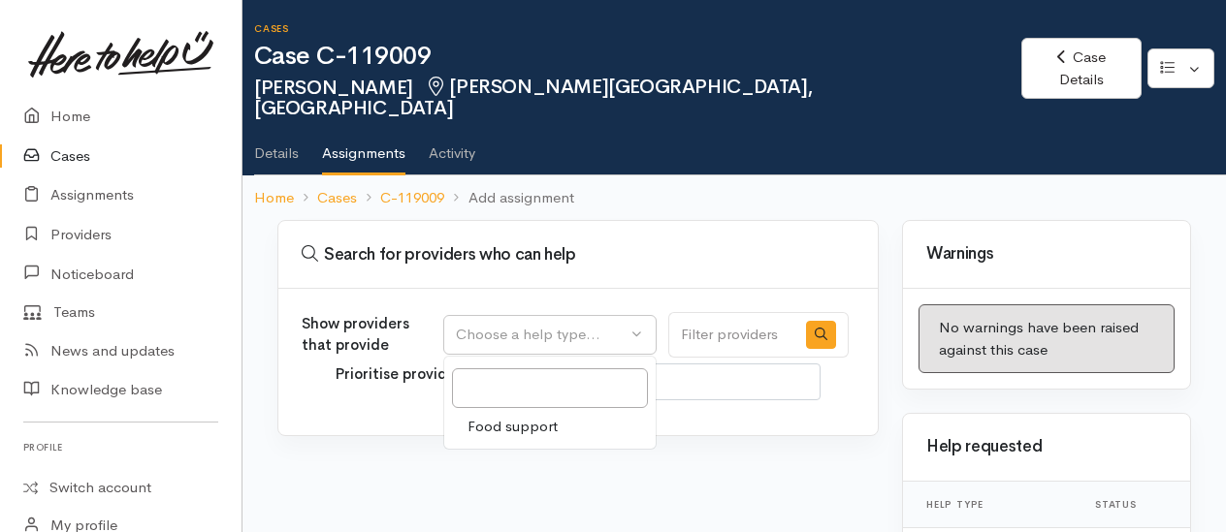
click at [525, 416] on span "Food support" at bounding box center [512, 427] width 90 height 22
select select "3"
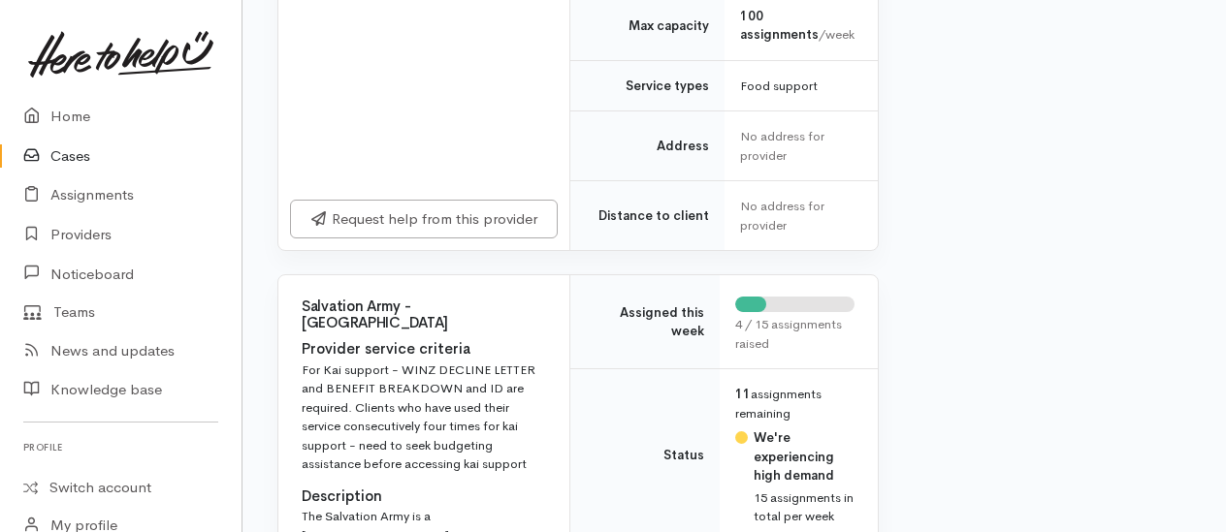
scroll to position [2812, 0]
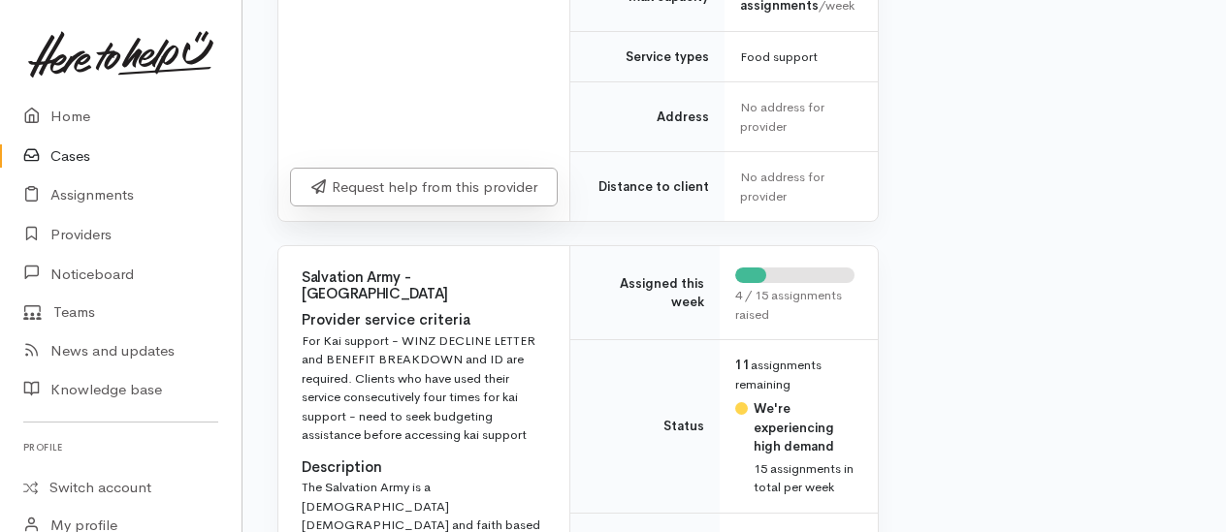
click at [459, 208] on link "Request help from this provider" at bounding box center [424, 188] width 268 height 40
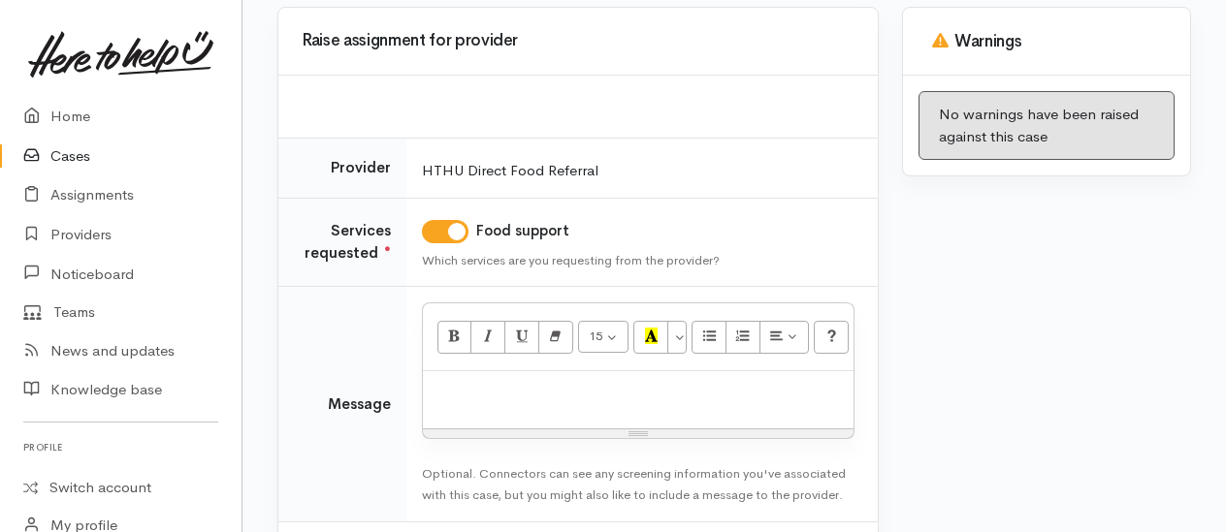
scroll to position [279, 0]
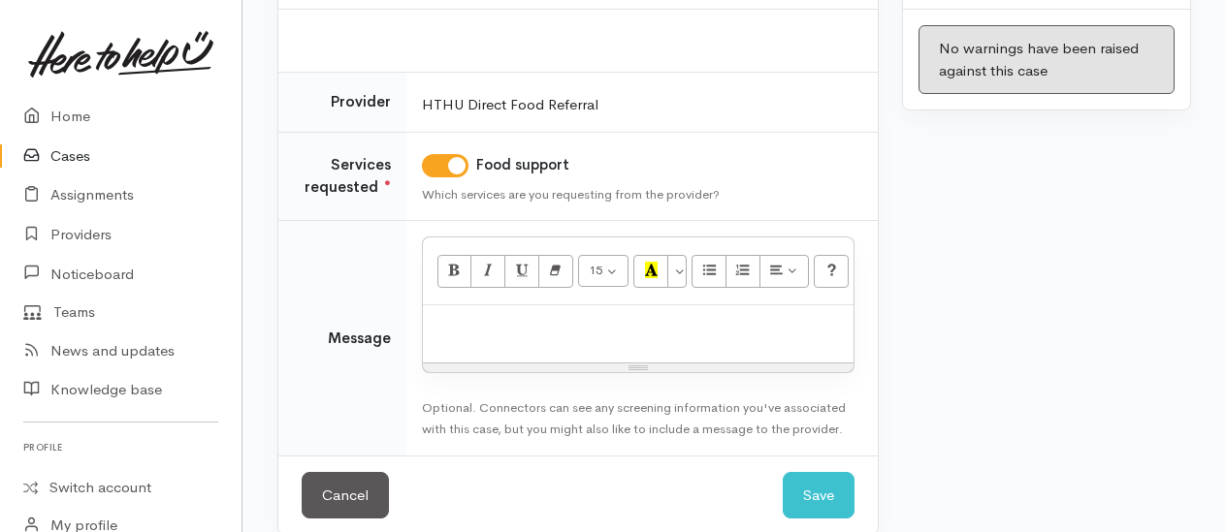
click at [522, 325] on div at bounding box center [638, 333] width 431 height 57
click at [546, 315] on p "direct food supprt options provided" at bounding box center [637, 326] width 411 height 22
click at [700, 315] on p "direct food support options provided" at bounding box center [637, 326] width 411 height 22
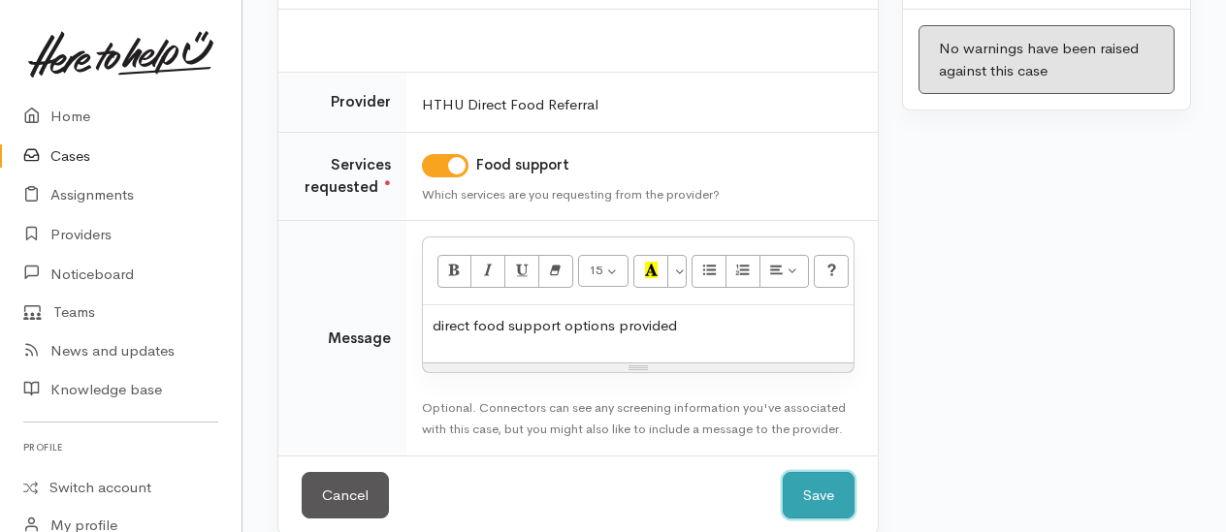
click at [789, 472] on button "Save" at bounding box center [819, 496] width 72 height 48
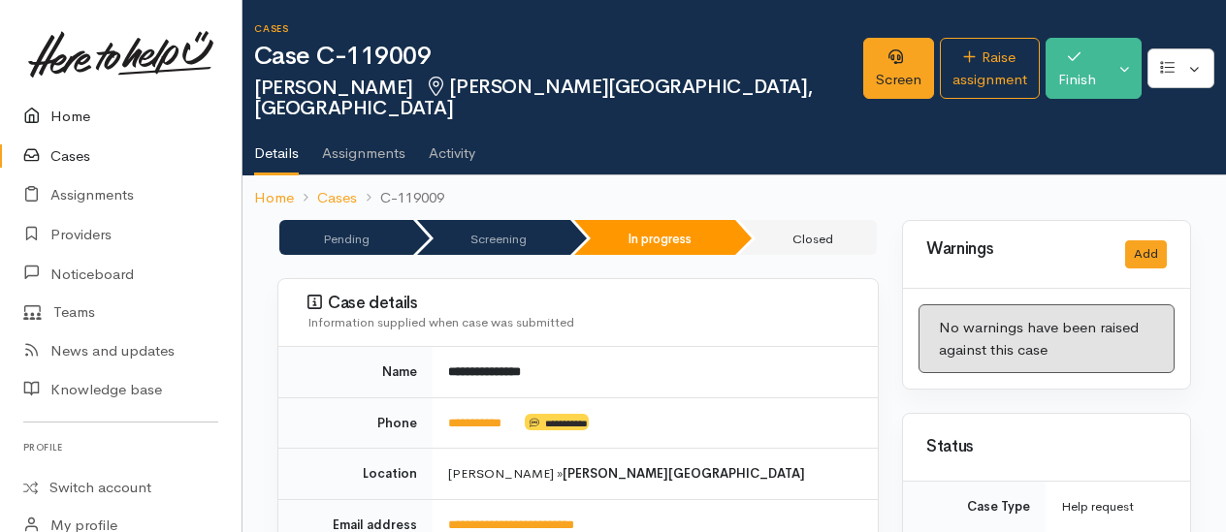
click at [57, 111] on link "Home" at bounding box center [120, 117] width 241 height 40
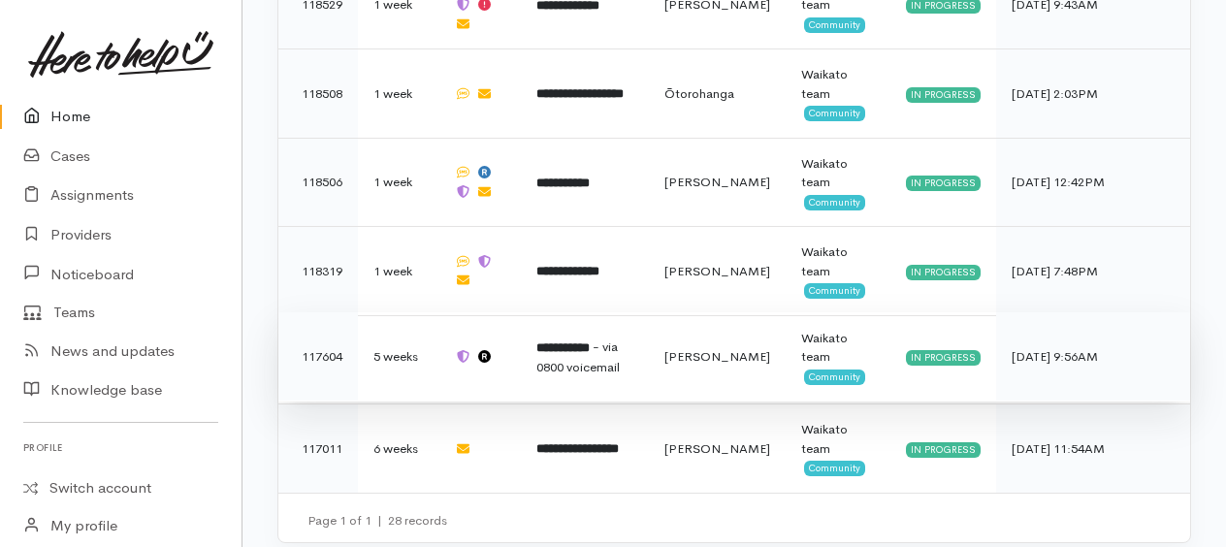
scroll to position [3138, 0]
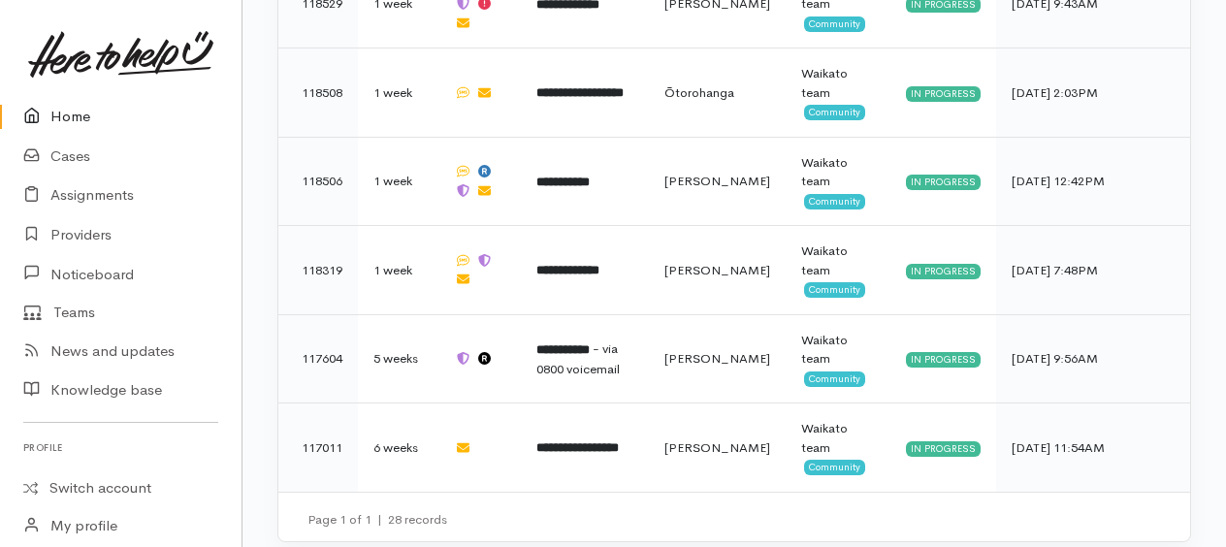
click at [94, 118] on link "Home" at bounding box center [120, 117] width 241 height 40
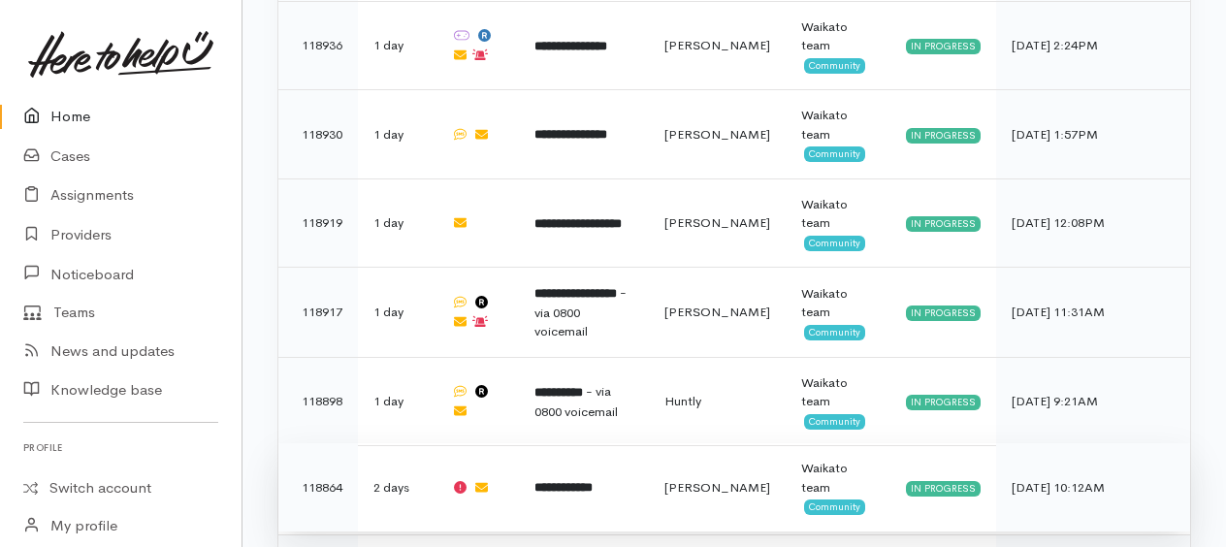
scroll to position [1745, 0]
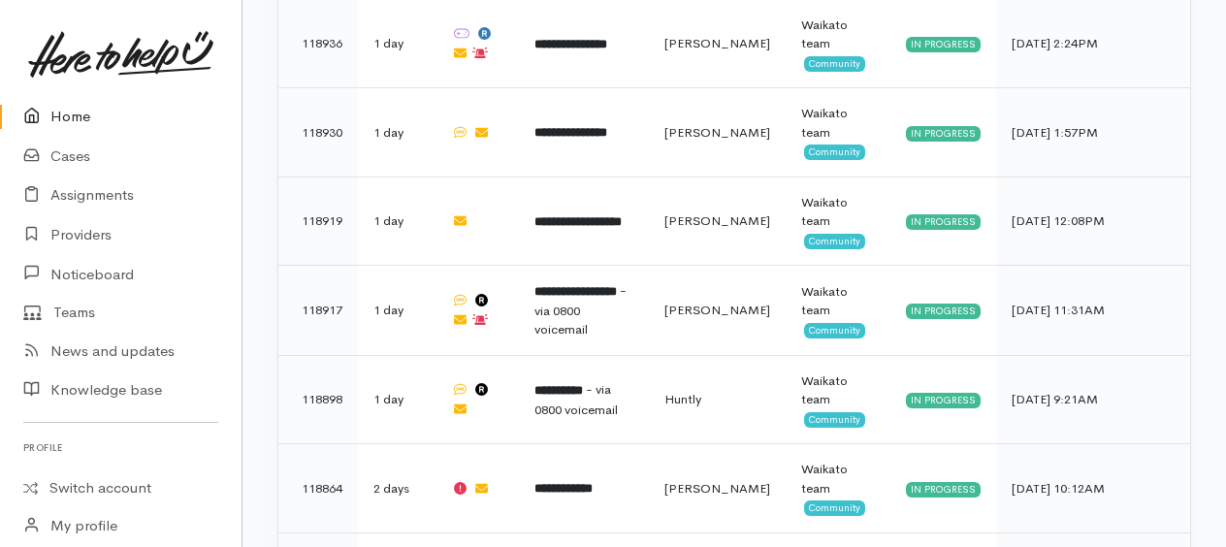
click at [60, 112] on link "Home" at bounding box center [120, 117] width 241 height 40
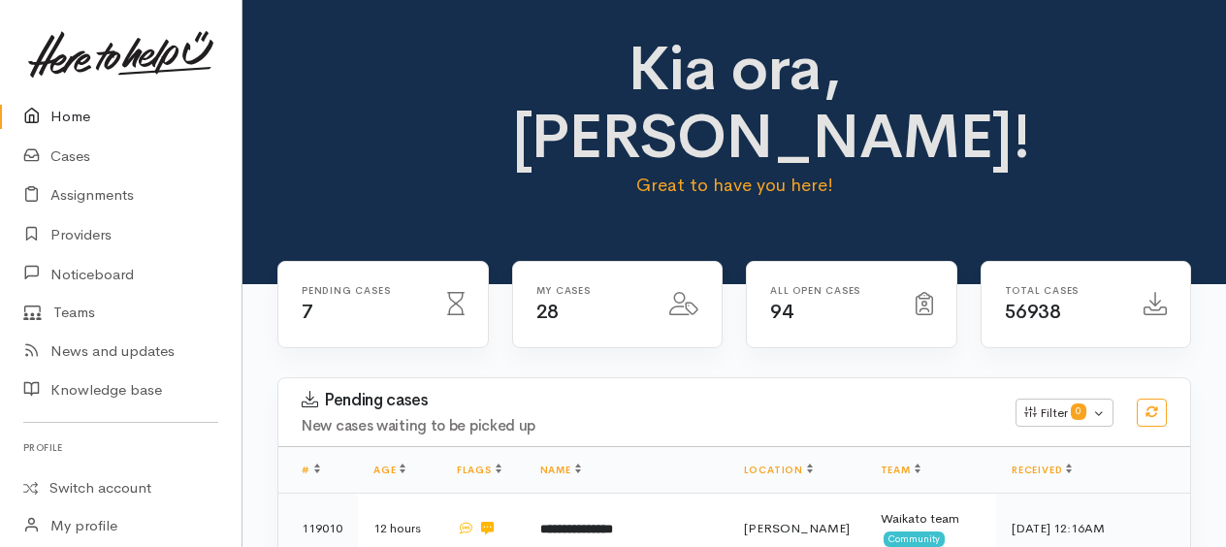
drag, startPoint x: 72, startPoint y: 118, endPoint x: 56, endPoint y: 114, distance: 16.0
click at [72, 118] on link "Home" at bounding box center [120, 117] width 241 height 40
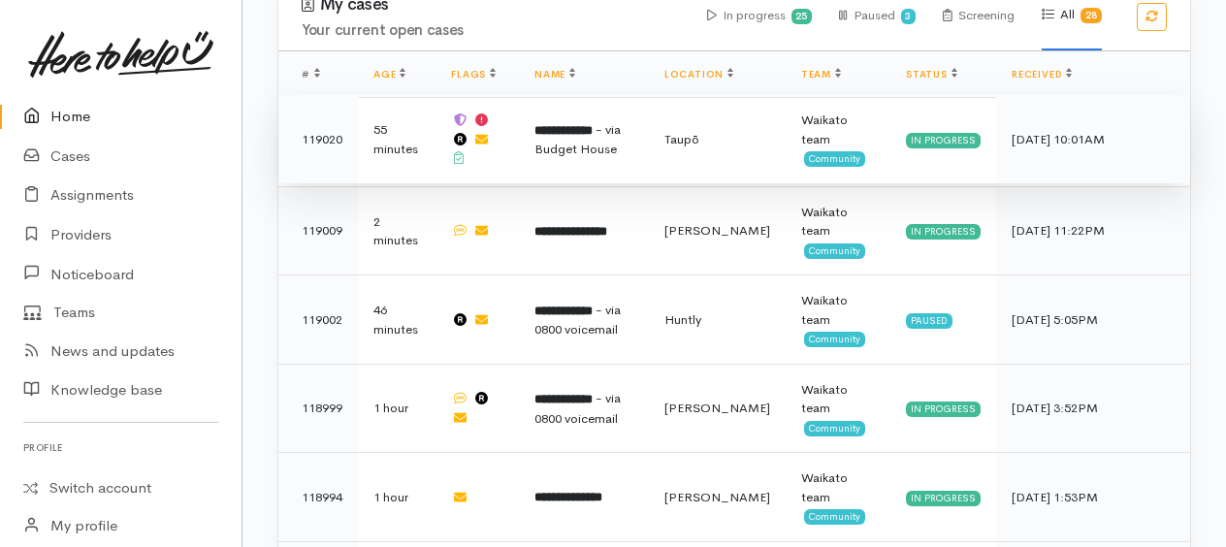
scroll to position [1067, 0]
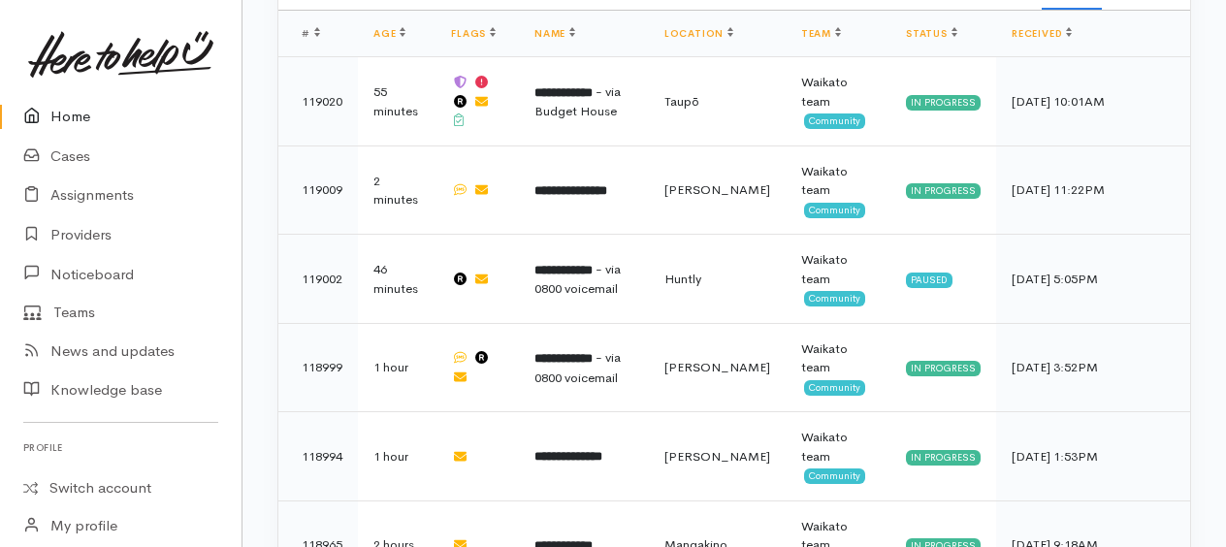
drag, startPoint x: 55, startPoint y: 112, endPoint x: 19, endPoint y: 112, distance: 35.9
click at [55, 112] on link "Home" at bounding box center [120, 117] width 241 height 40
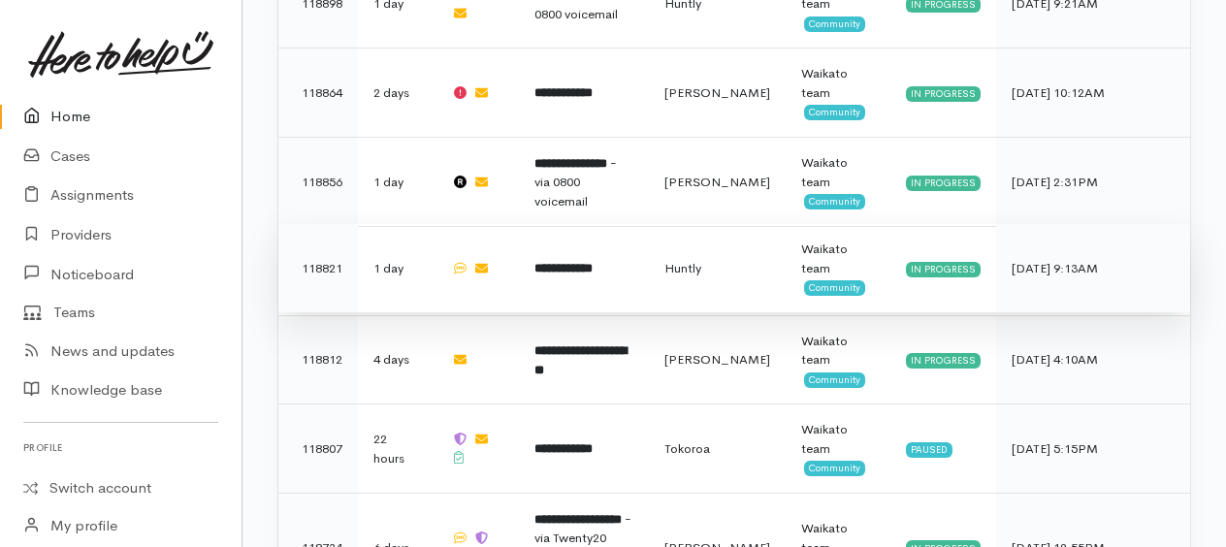
scroll to position [2335, 0]
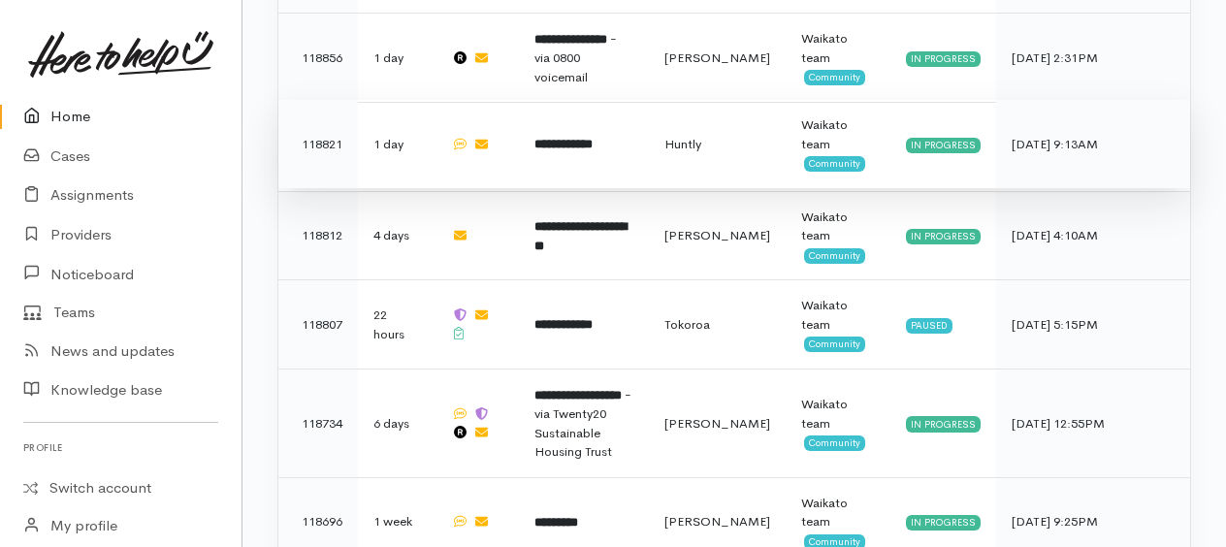
click at [592, 318] on b "**********" at bounding box center [563, 324] width 58 height 13
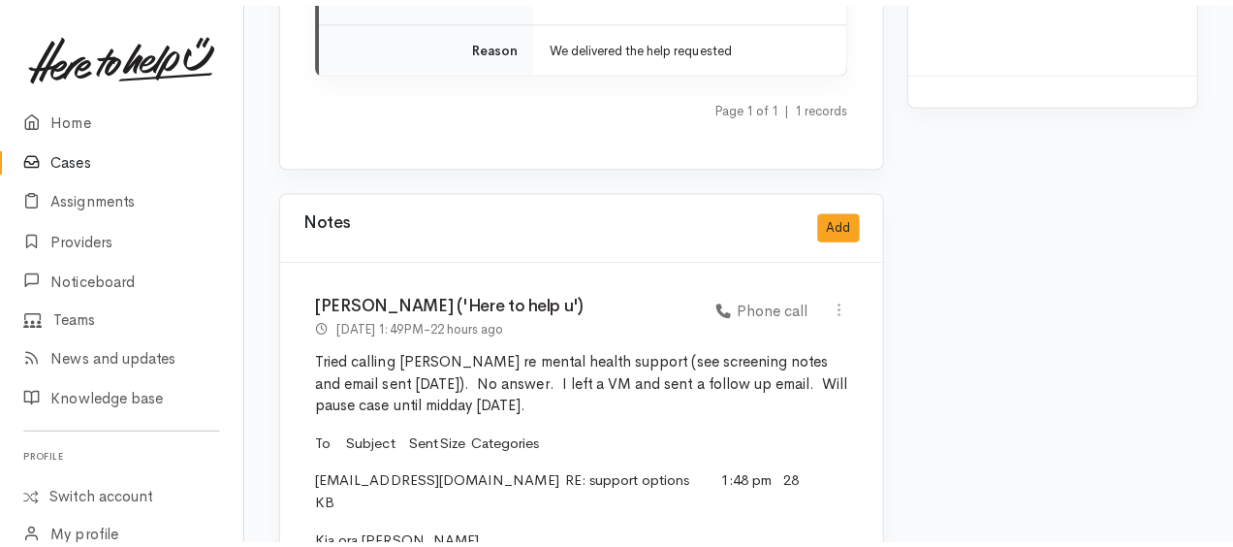
scroll to position [3103, 0]
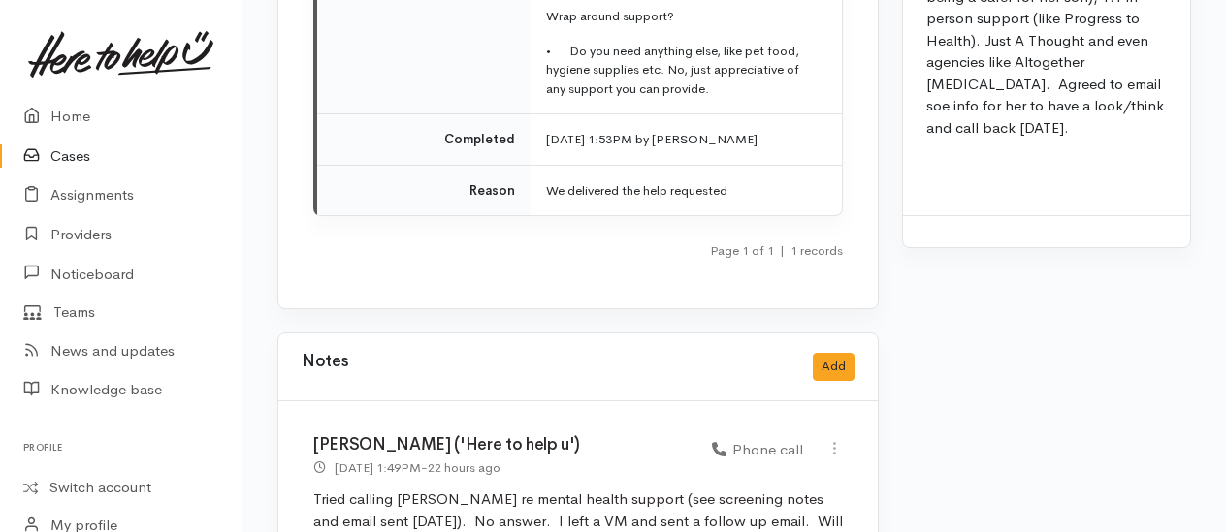
click at [798, 347] on div "Notes Add" at bounding box center [578, 367] width 553 height 40
click at [815, 353] on button "Add" at bounding box center [834, 367] width 42 height 28
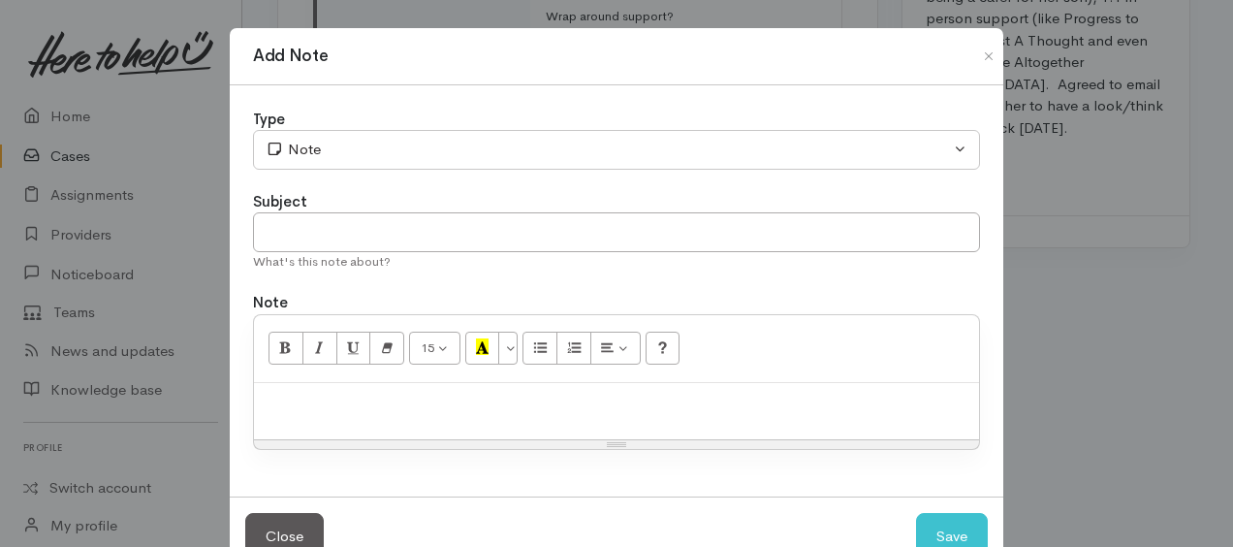
click at [354, 432] on div at bounding box center [616, 411] width 725 height 57
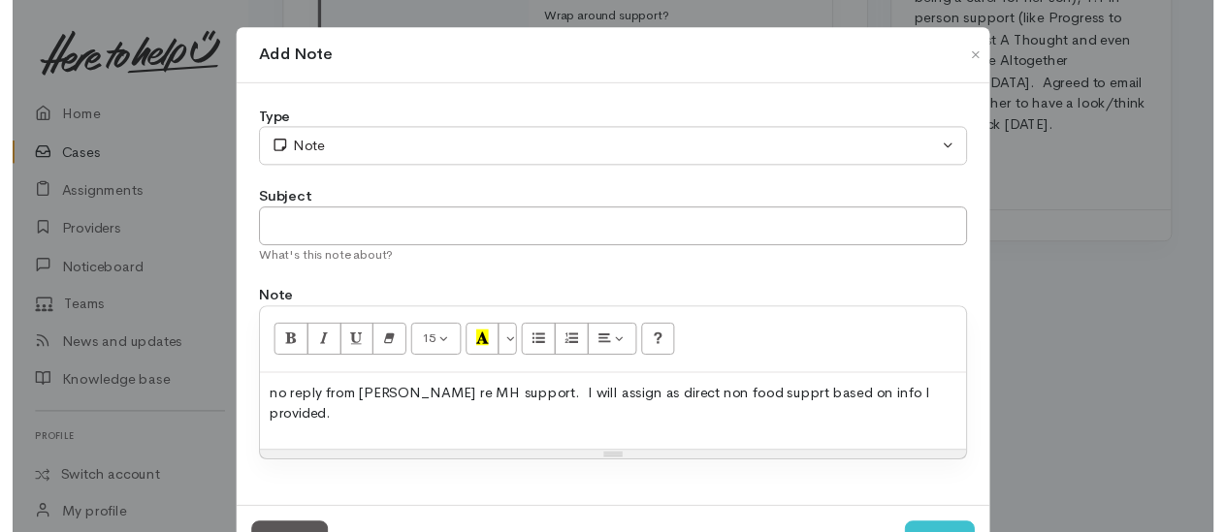
scroll to position [52, 0]
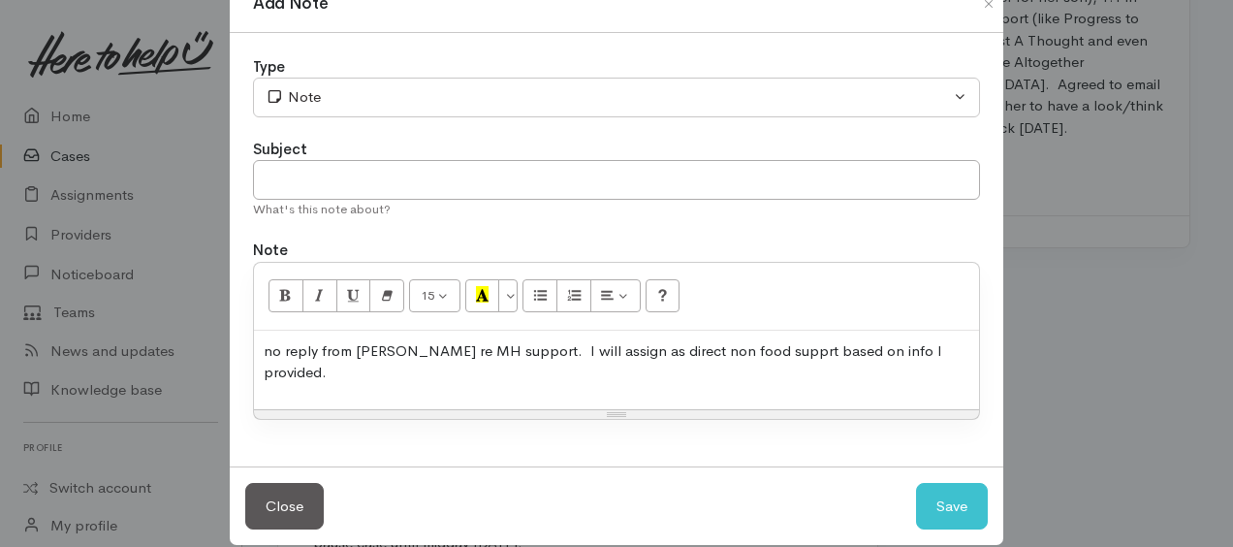
click at [268, 346] on p "no reply from Megan re MH support. I will assign as direct non food supprt base…" at bounding box center [617, 362] width 706 height 44
click at [747, 346] on p "No reply from Megan re MH support. I will assign as direct non food supprt base…" at bounding box center [617, 362] width 706 height 44
click at [929, 344] on p "No reply from Megan re MH support. I will assign as direct non food support bas…" at bounding box center [617, 362] width 706 height 44
click at [955, 507] on button "Save" at bounding box center [952, 507] width 72 height 48
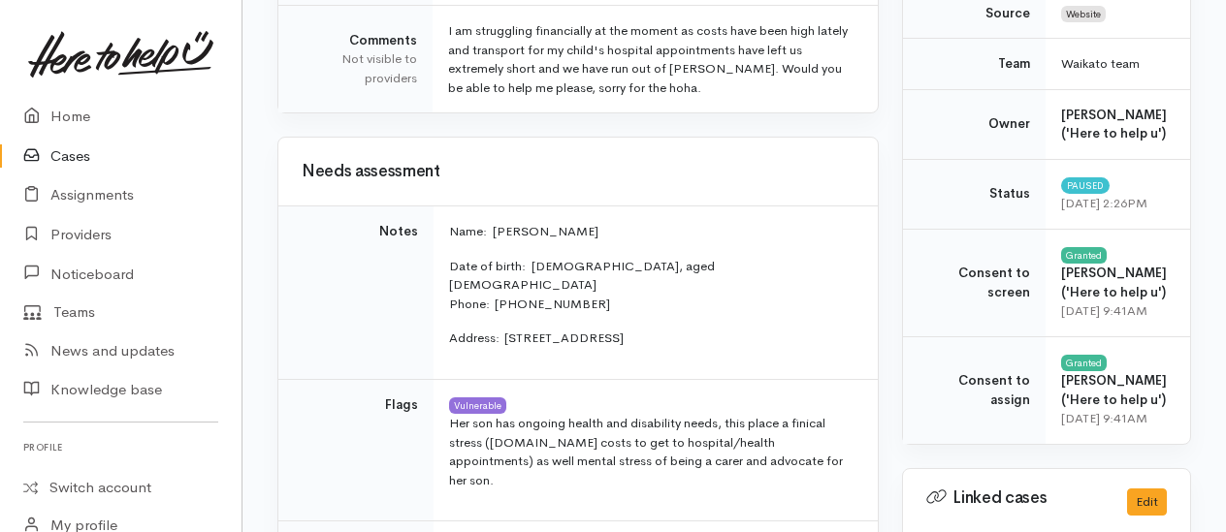
scroll to position [0, 0]
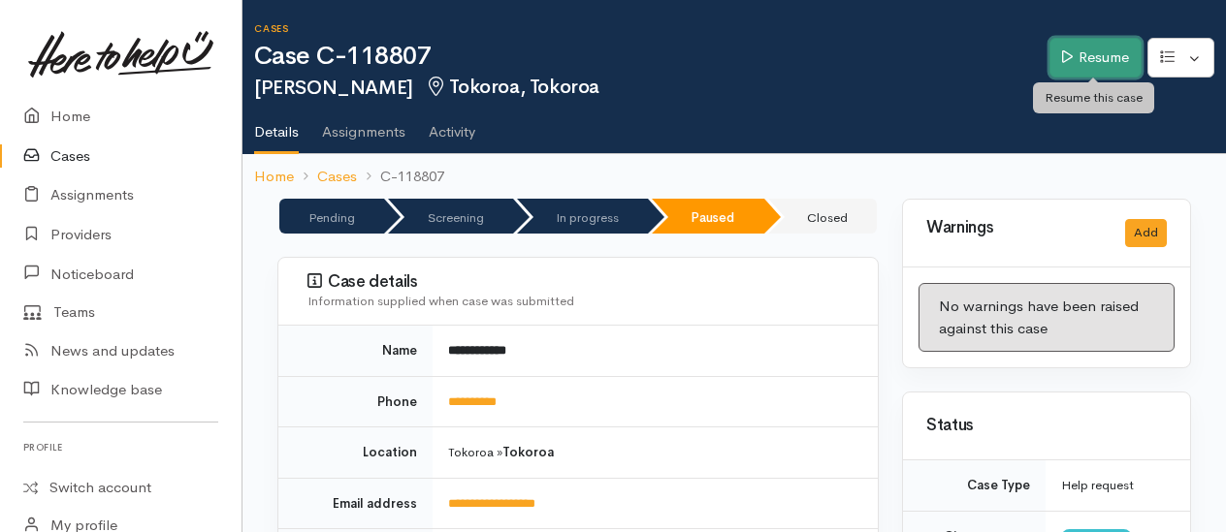
click at [1094, 59] on link "Resume" at bounding box center [1095, 58] width 92 height 40
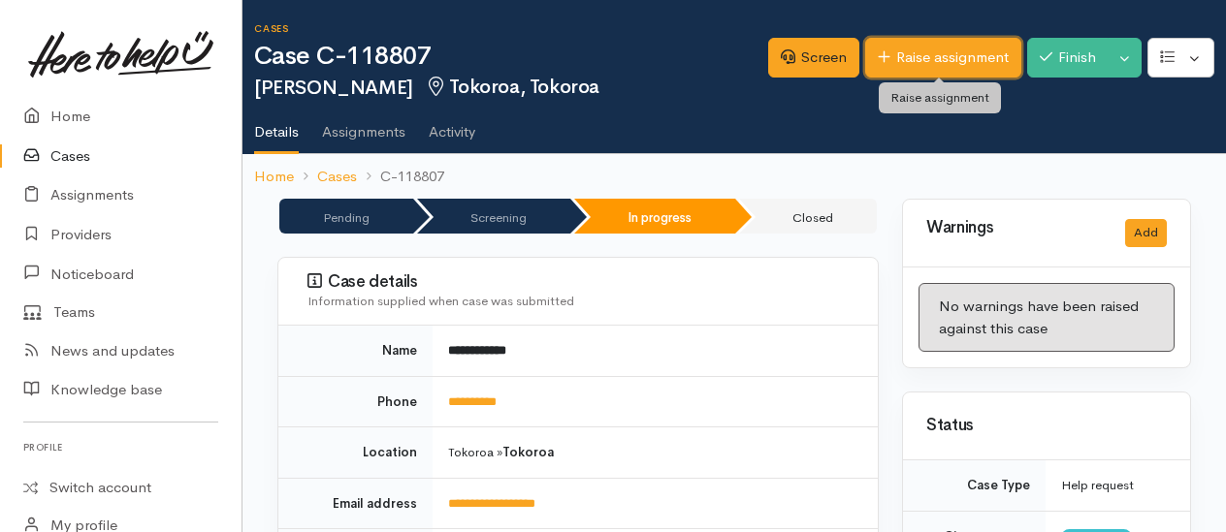
click at [907, 62] on link "Raise assignment" at bounding box center [943, 58] width 156 height 40
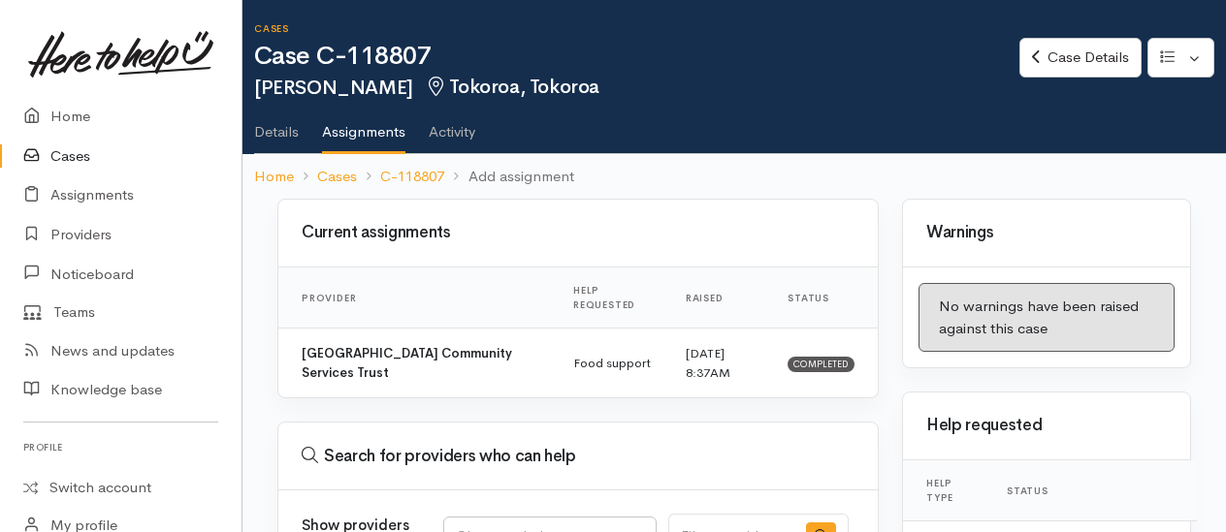
select select
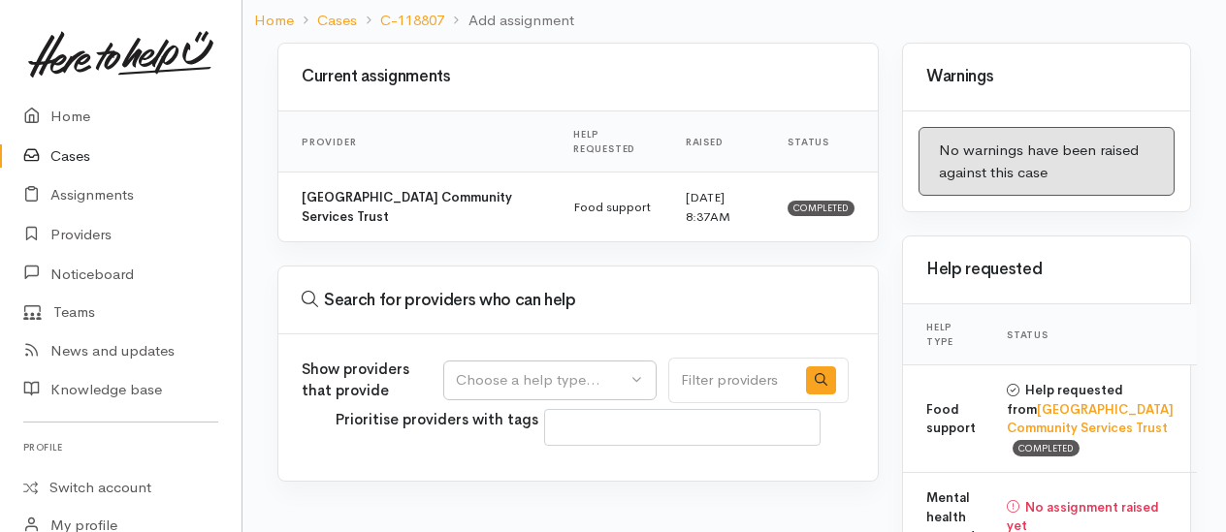
scroll to position [291, 0]
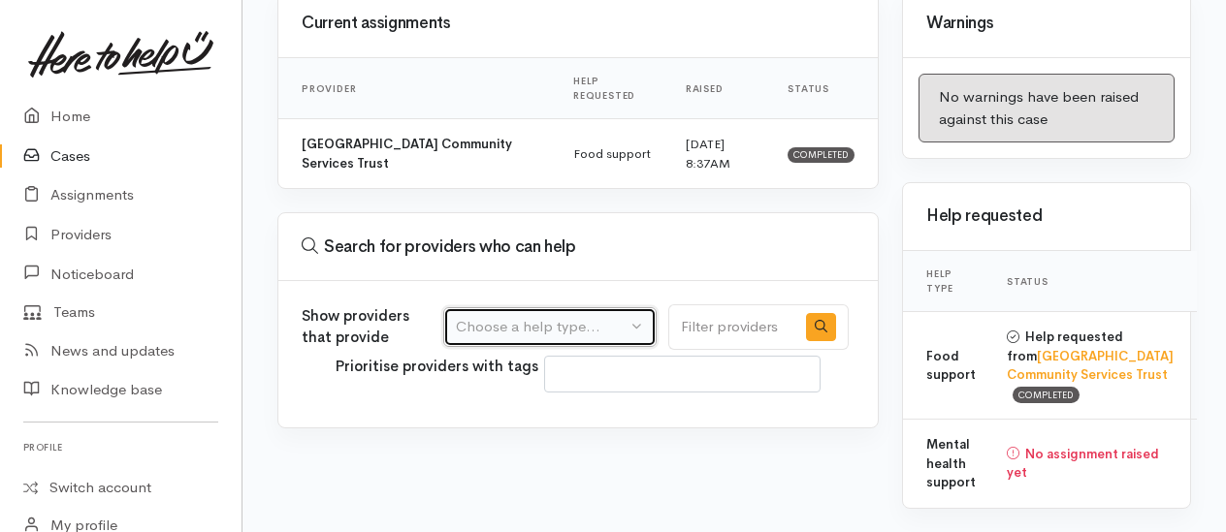
click at [512, 316] on div "Choose a help type..." at bounding box center [541, 327] width 171 height 22
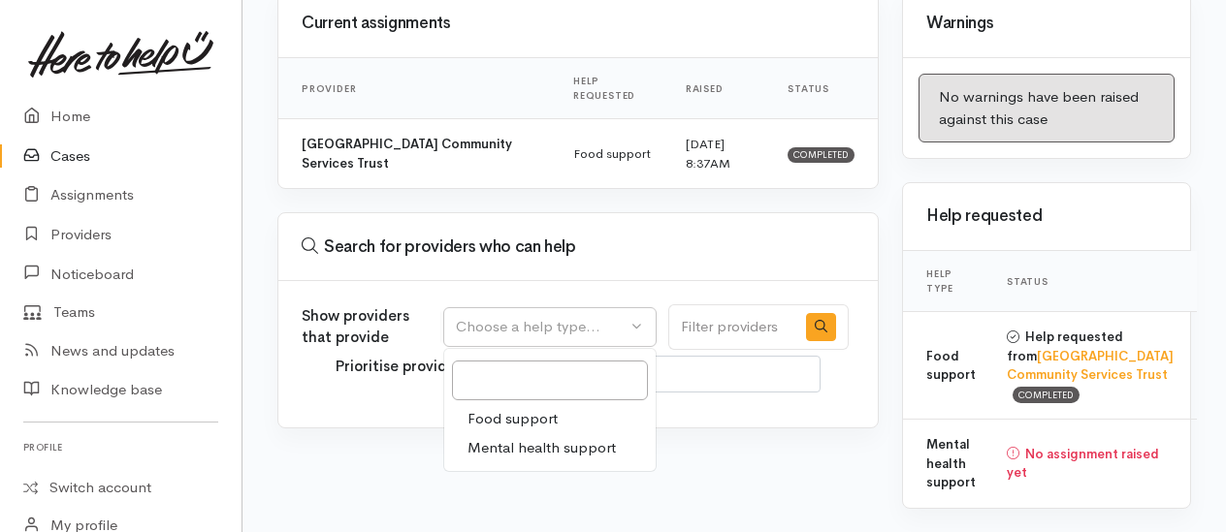
click at [484, 437] on span "Mental health support" at bounding box center [541, 448] width 148 height 22
select select "5"
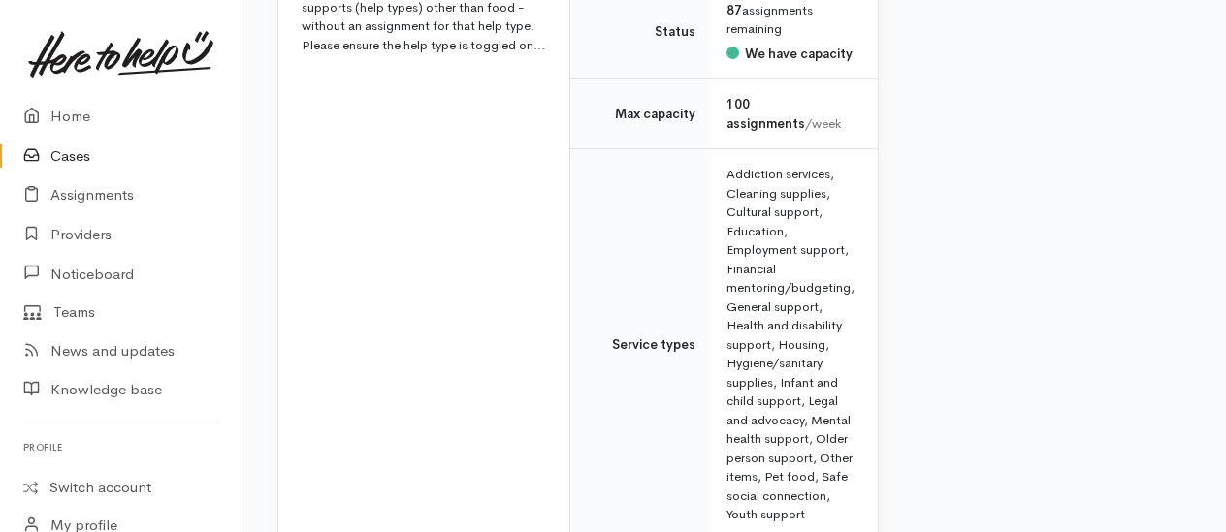
scroll to position [1067, 0]
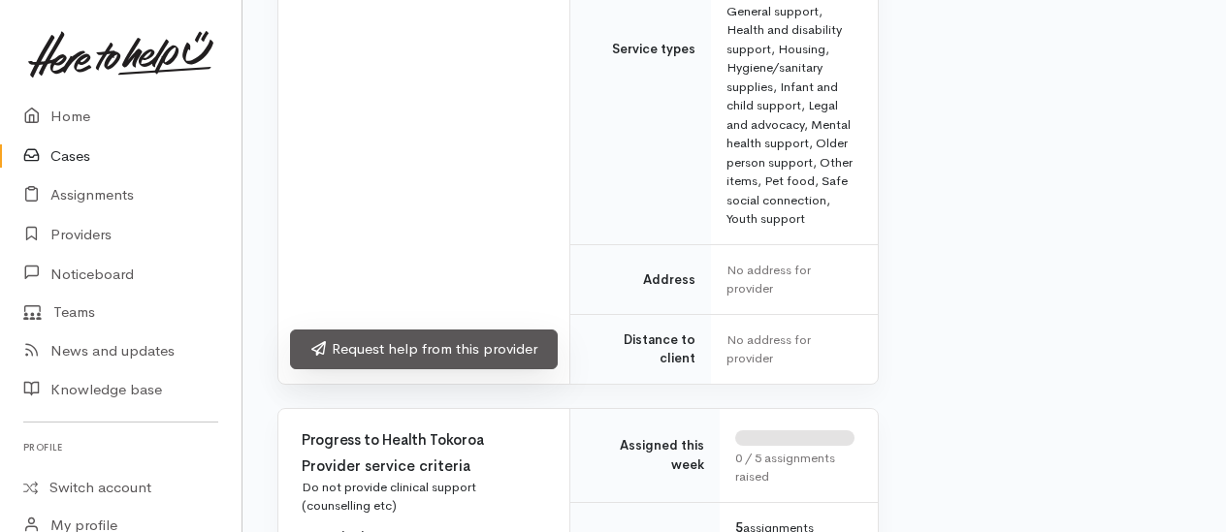
click at [389, 349] on link "Request help from this provider" at bounding box center [424, 350] width 268 height 40
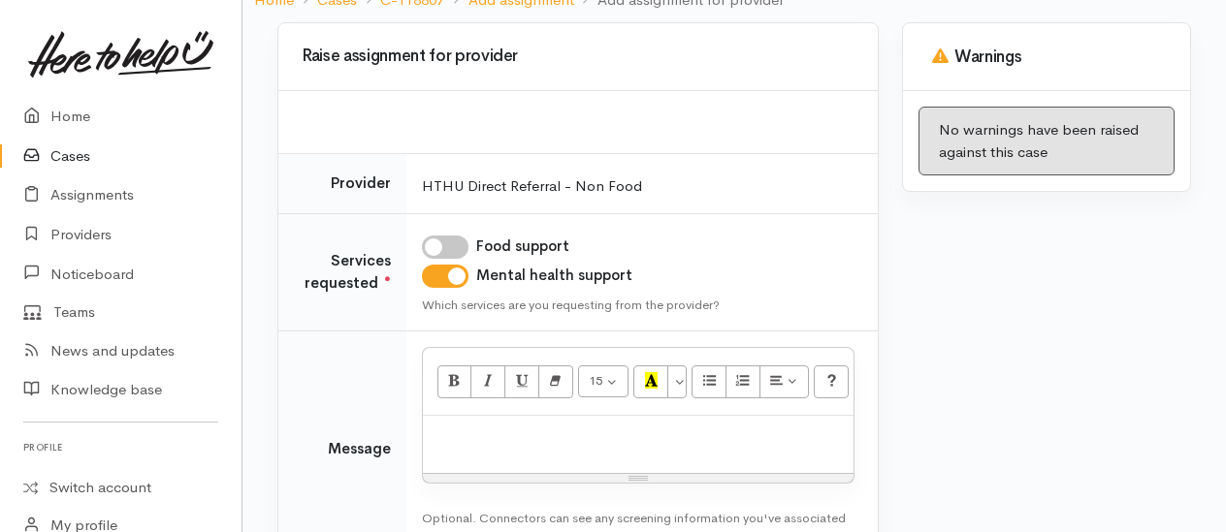
scroll to position [308, 0]
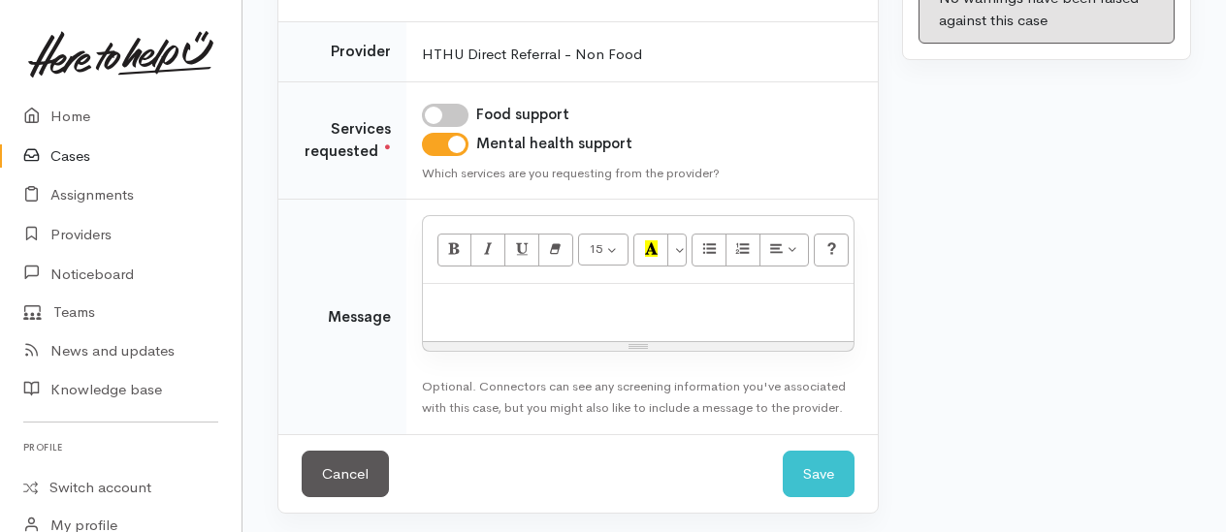
click at [454, 305] on p at bounding box center [637, 305] width 411 height 22
click at [524, 300] on p "General info provided" at bounding box center [637, 305] width 411 height 22
click at [526, 301] on p "Info provided" at bounding box center [637, 305] width 411 height 22
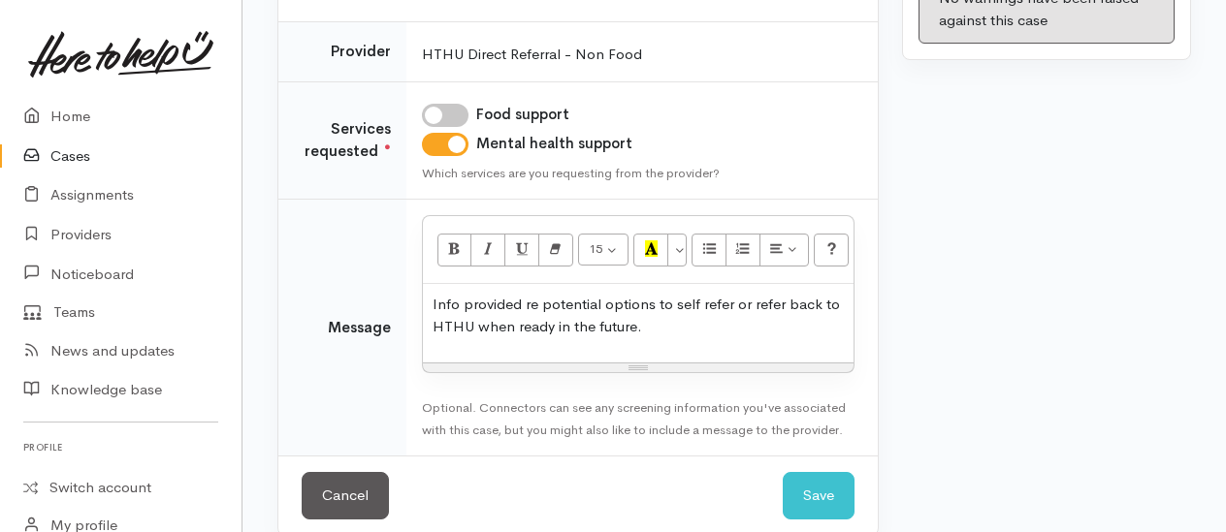
click at [738, 303] on p "Info provided re potential options to self refer or refer back to HTHU when rea…" at bounding box center [637, 316] width 411 height 44
click at [791, 496] on button "Save" at bounding box center [819, 496] width 72 height 48
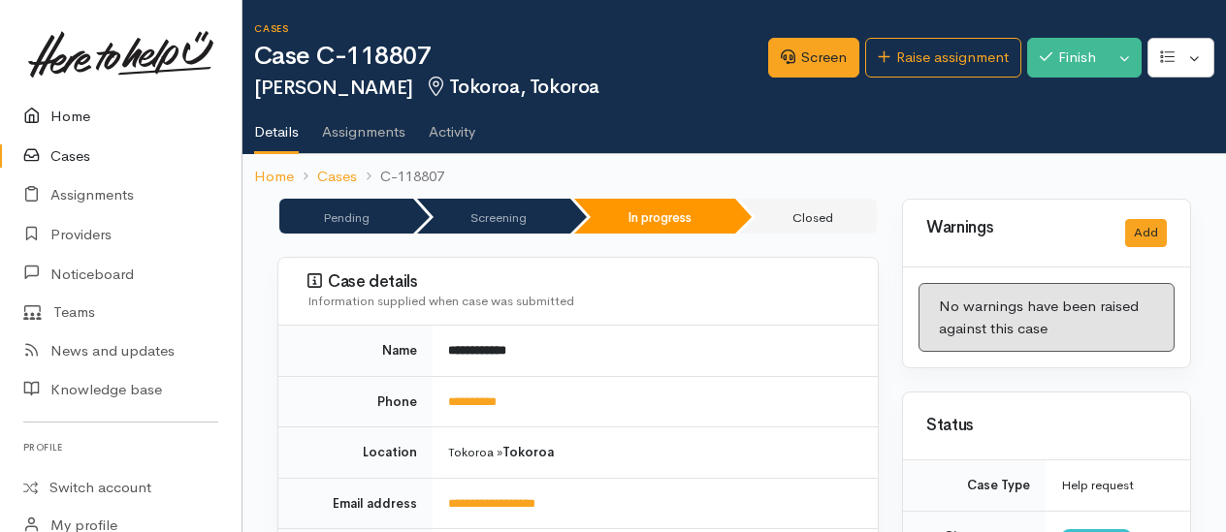
click at [81, 114] on link "Home" at bounding box center [120, 117] width 241 height 40
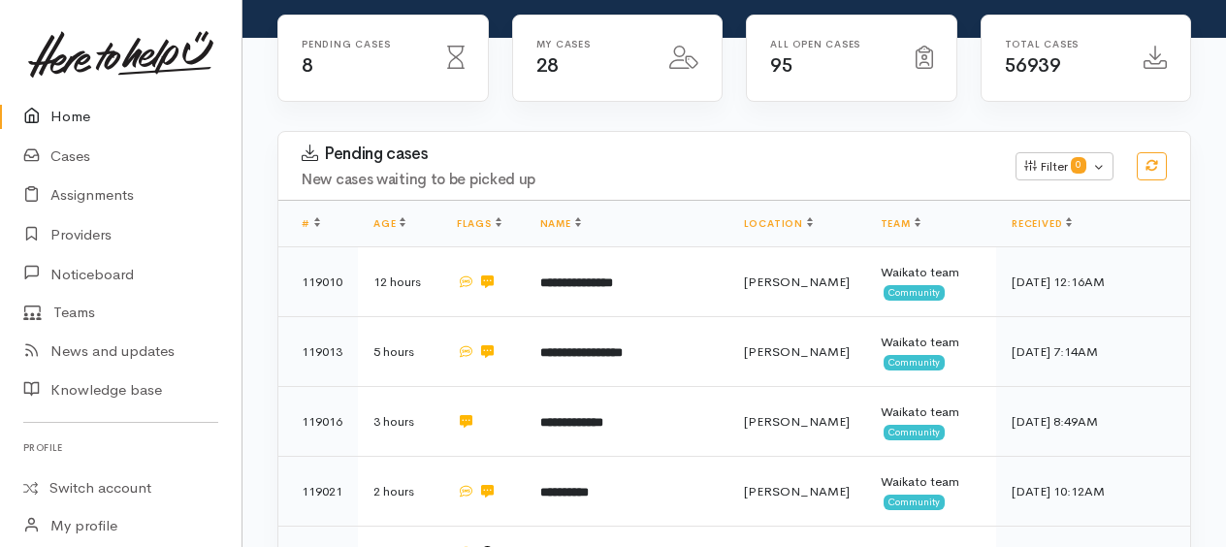
scroll to position [291, 0]
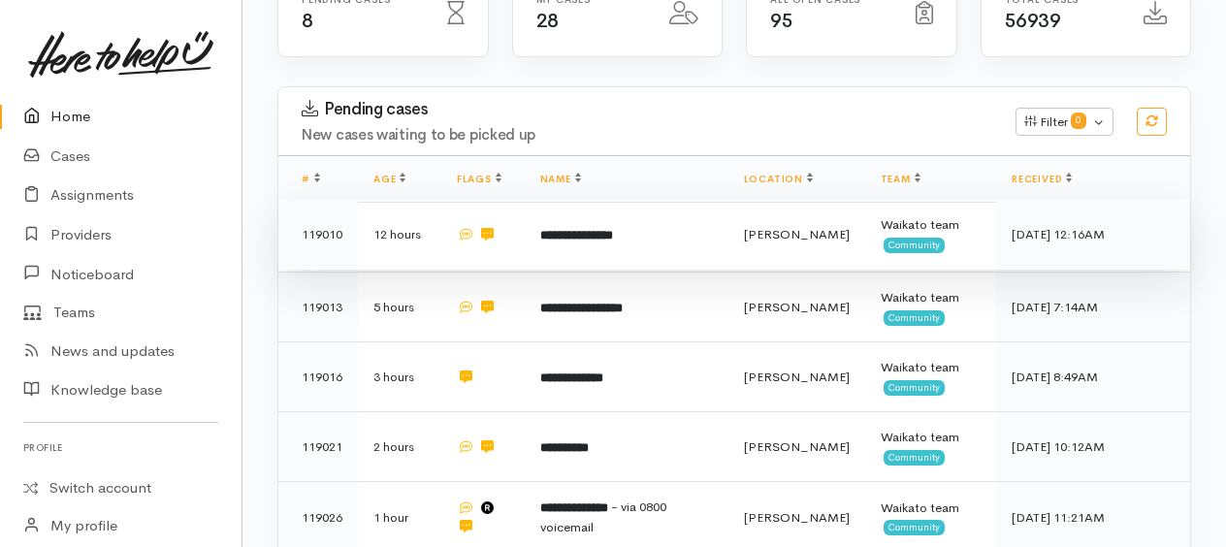
click at [613, 230] on b "**********" at bounding box center [576, 235] width 73 height 13
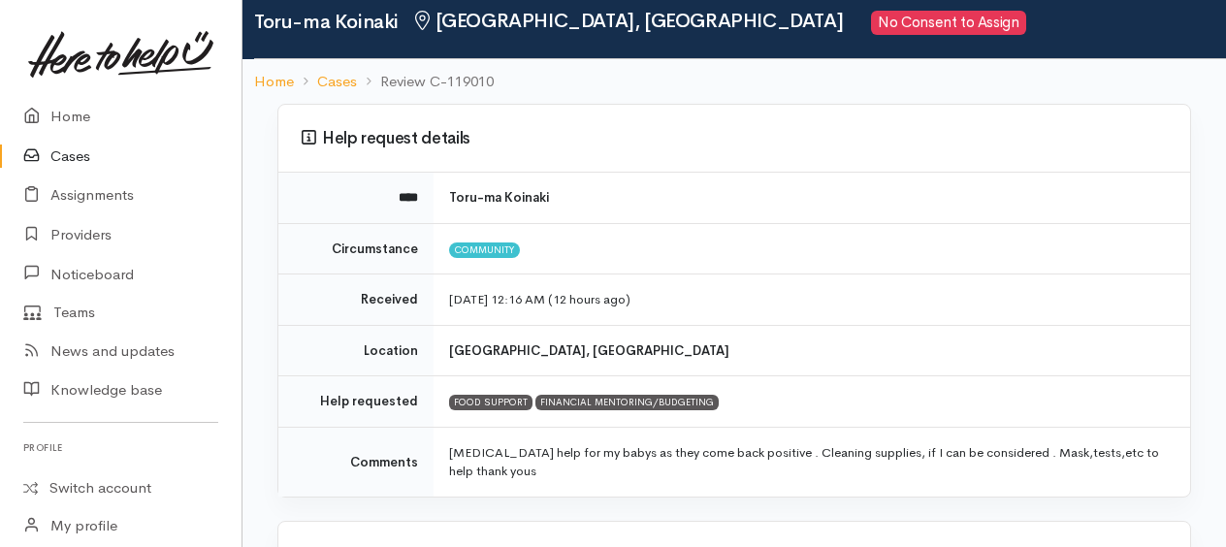
scroll to position [97, 0]
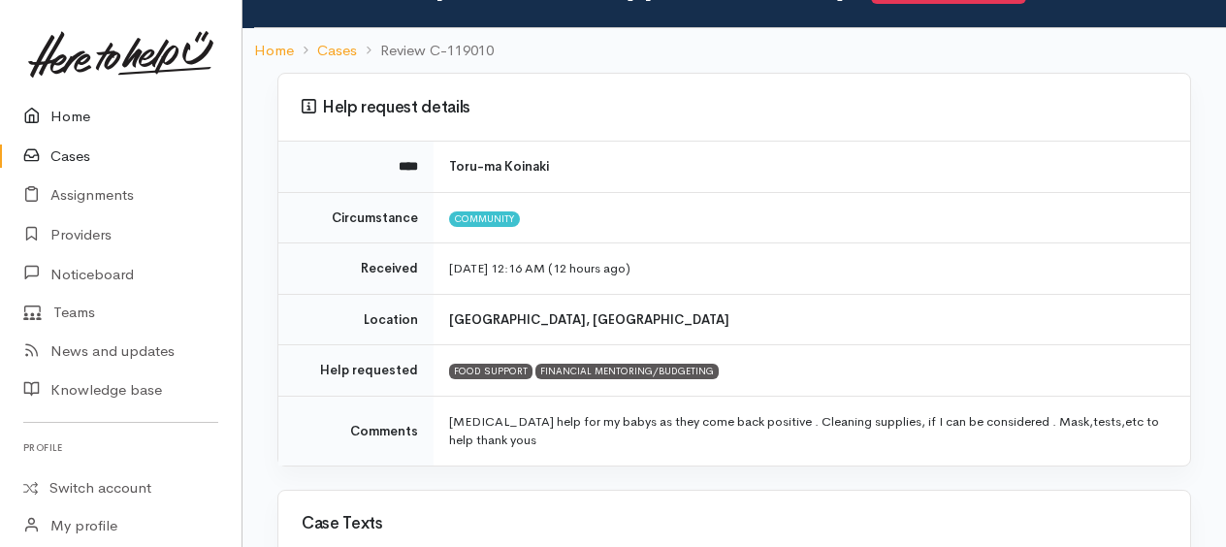
click at [65, 112] on link "Home" at bounding box center [120, 117] width 241 height 40
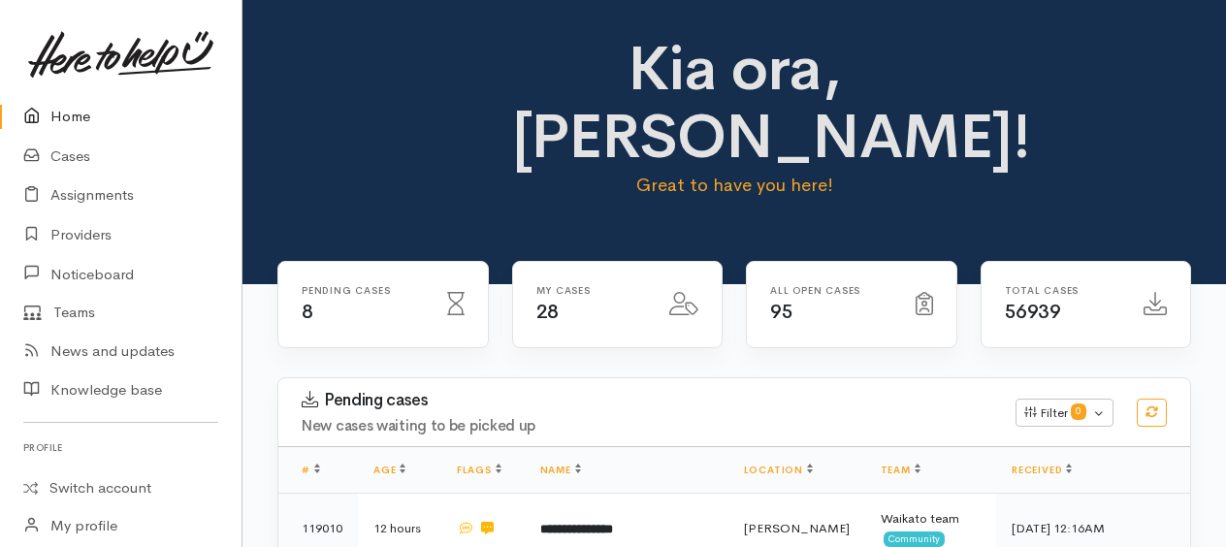
drag, startPoint x: 73, startPoint y: 118, endPoint x: 57, endPoint y: 104, distance: 21.3
click at [73, 118] on link "Home" at bounding box center [120, 117] width 241 height 40
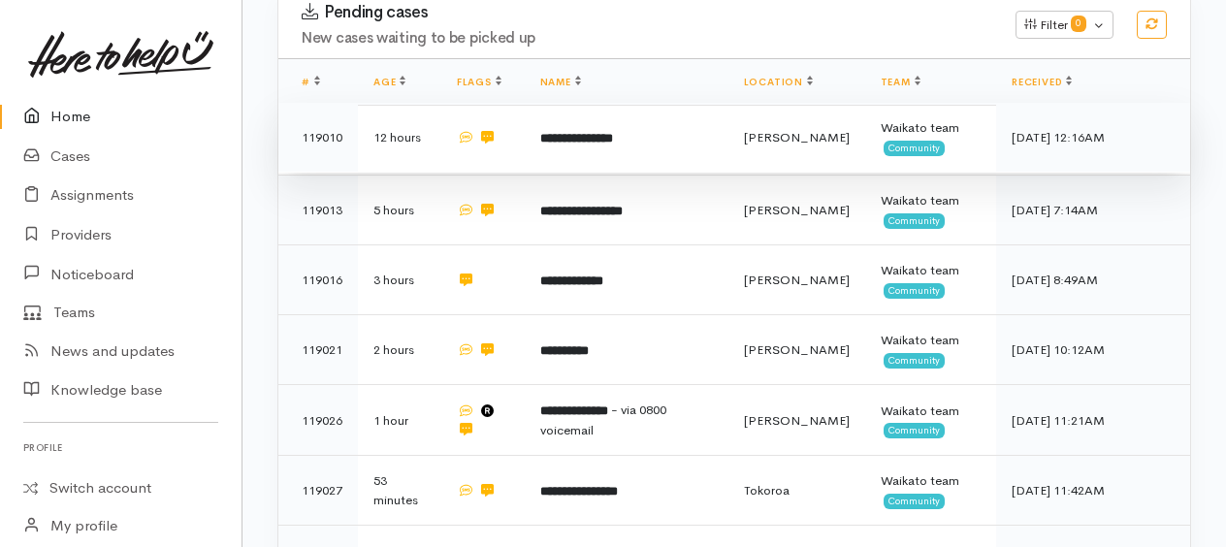
click at [585, 136] on b "**********" at bounding box center [576, 138] width 73 height 13
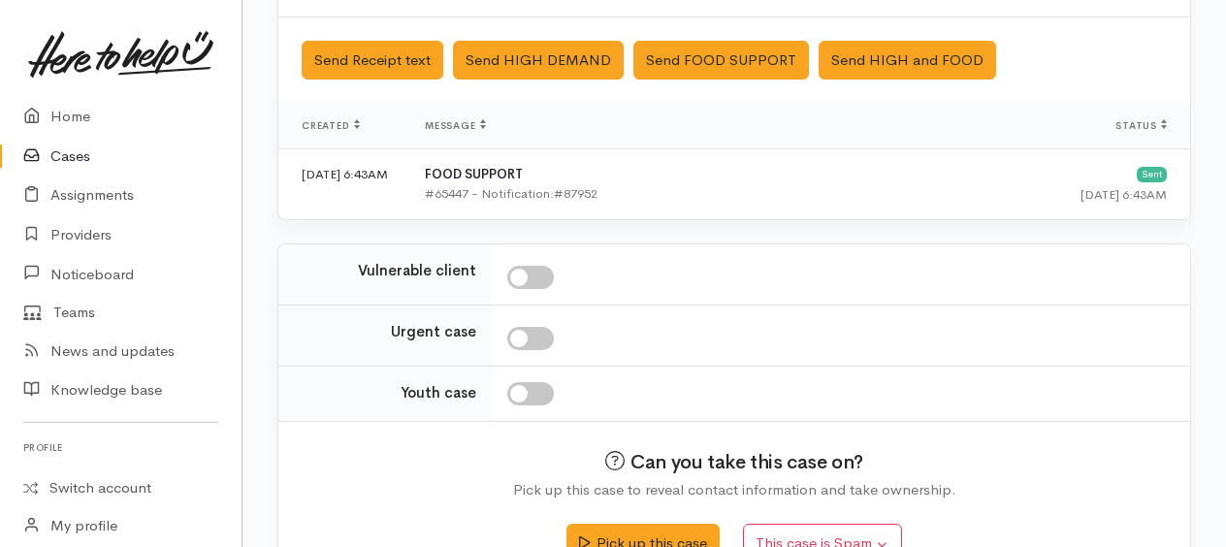
scroll to position [683, 0]
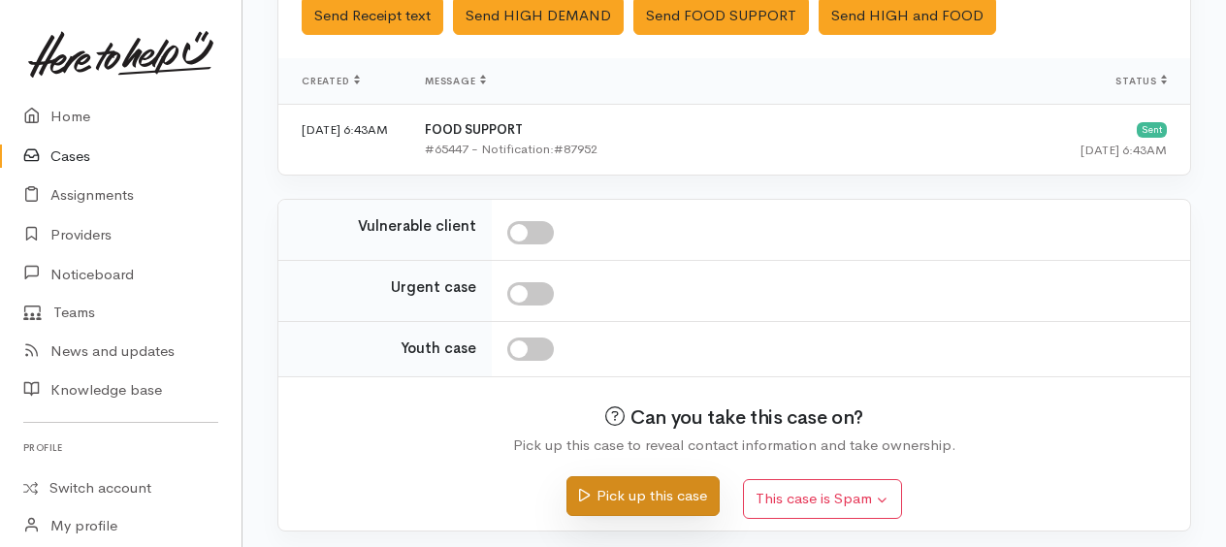
click at [652, 488] on button "Pick up this case" at bounding box center [642, 496] width 152 height 40
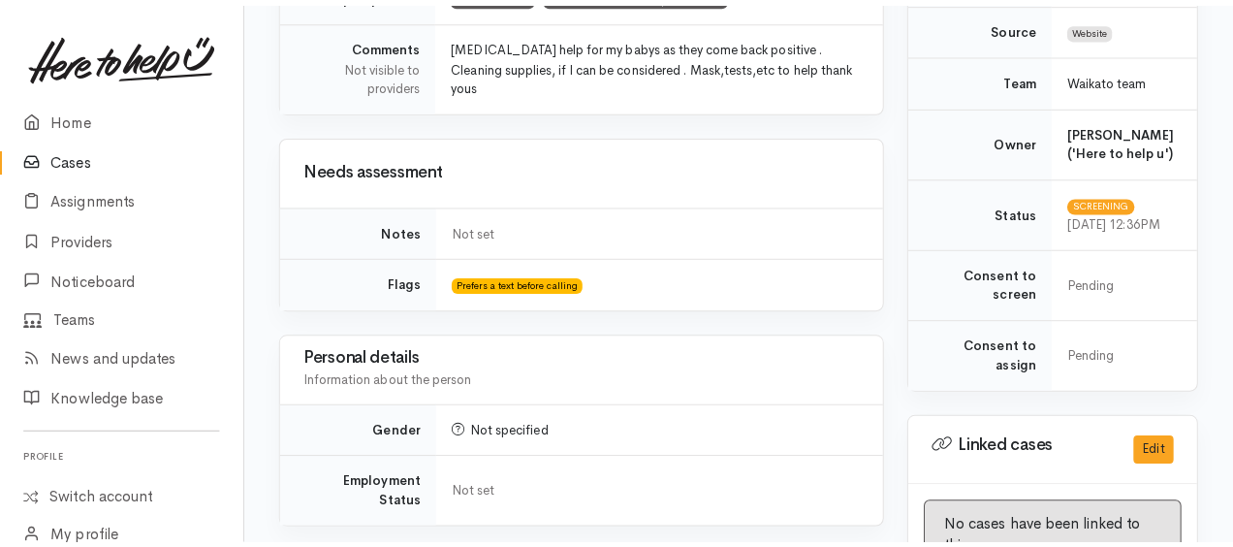
scroll to position [873, 0]
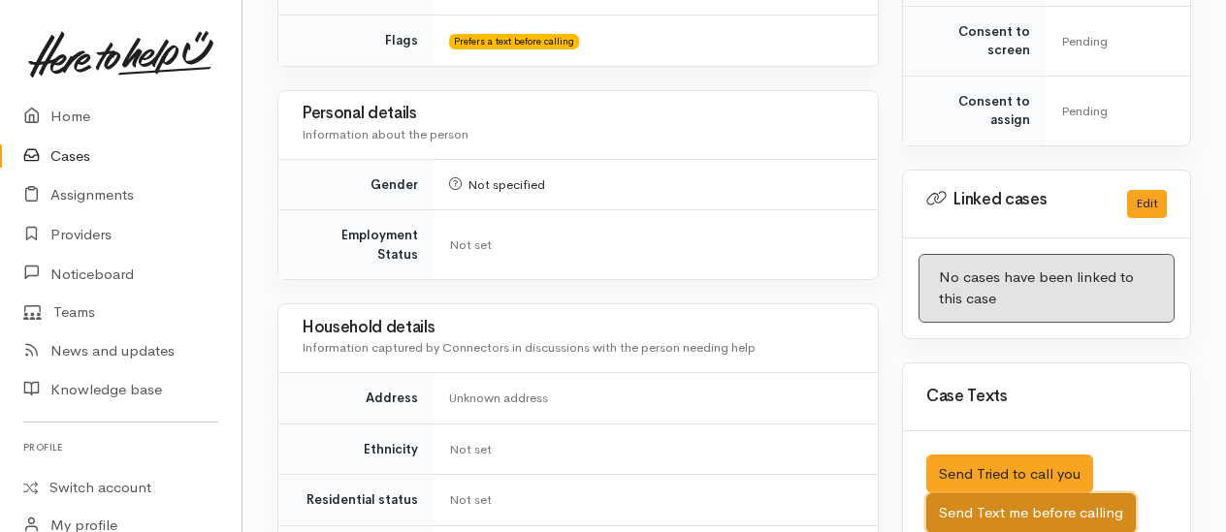
click at [1022, 514] on button "Send Text me before calling" at bounding box center [1030, 514] width 209 height 40
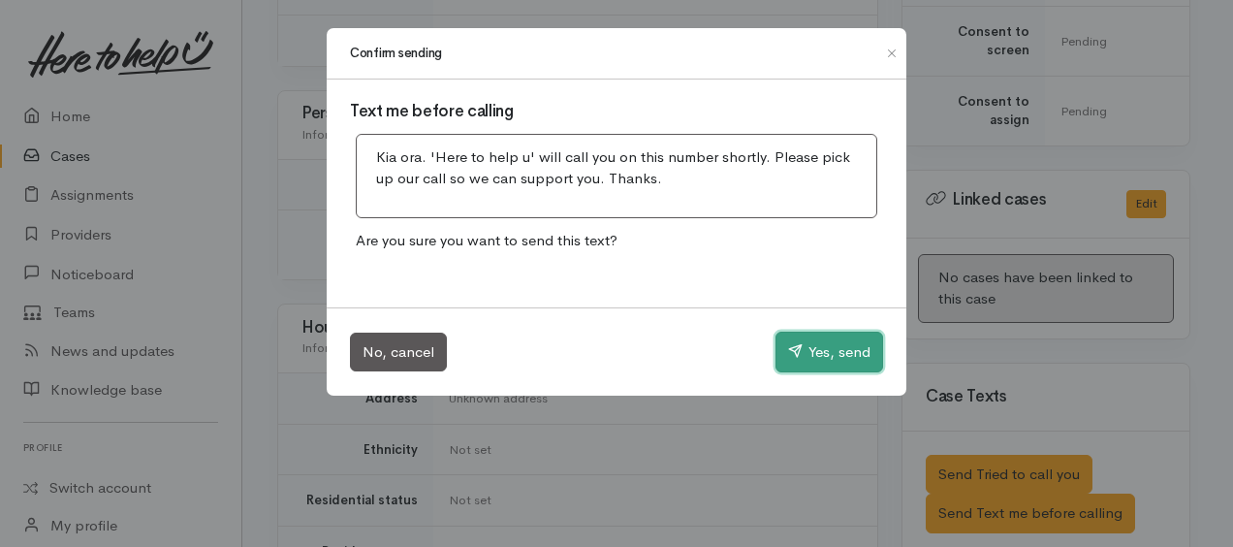
click at [853, 354] on button "Yes, send" at bounding box center [830, 352] width 108 height 41
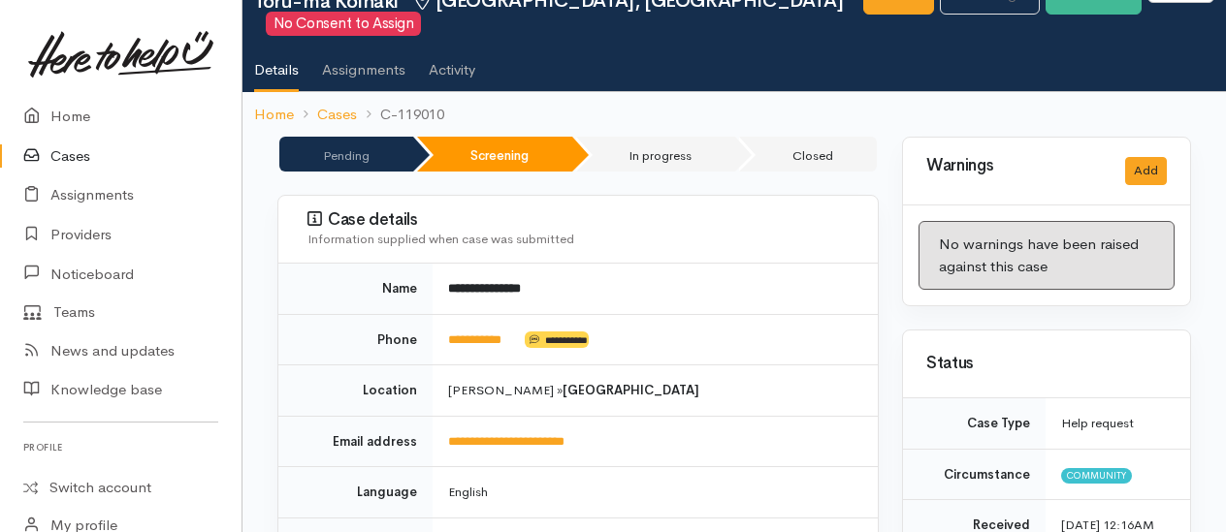
scroll to position [0, 0]
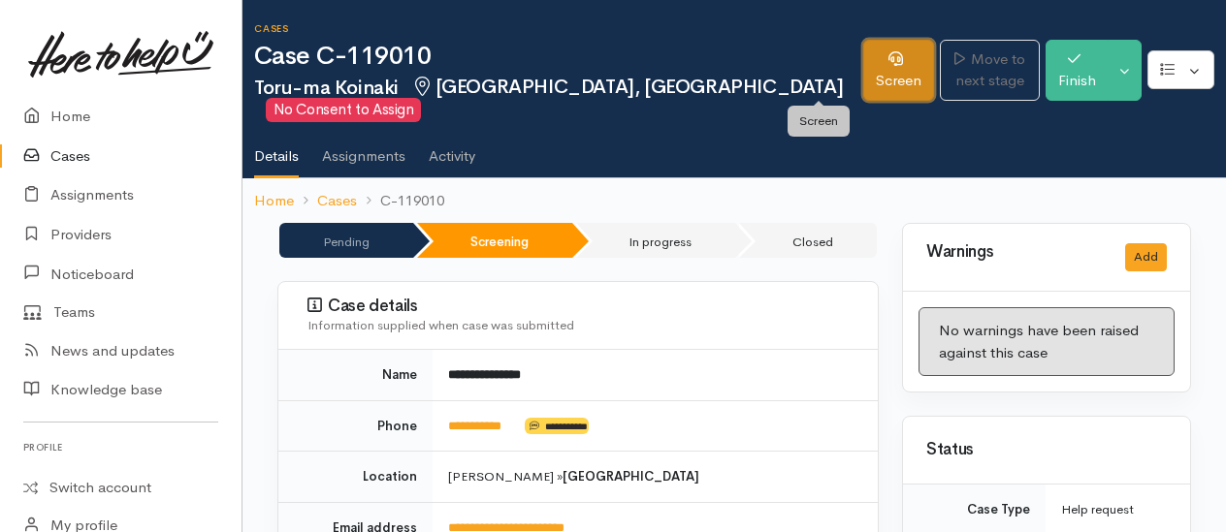
click at [863, 76] on link "Screen" at bounding box center [898, 70] width 71 height 61
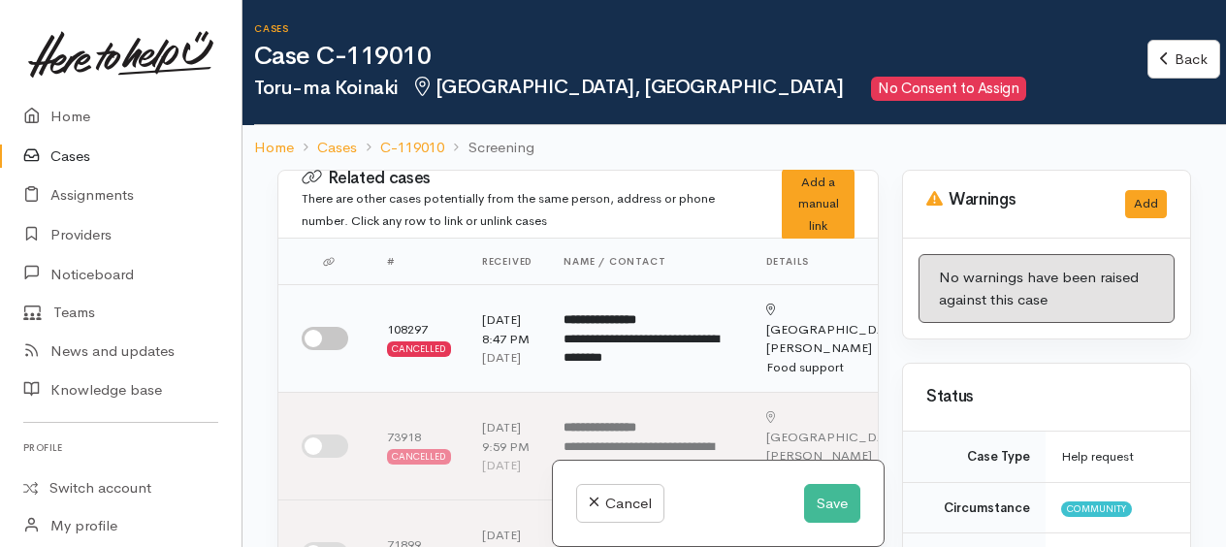
click at [307, 349] on input "checkbox" at bounding box center [325, 338] width 47 height 23
checkbox input "true"
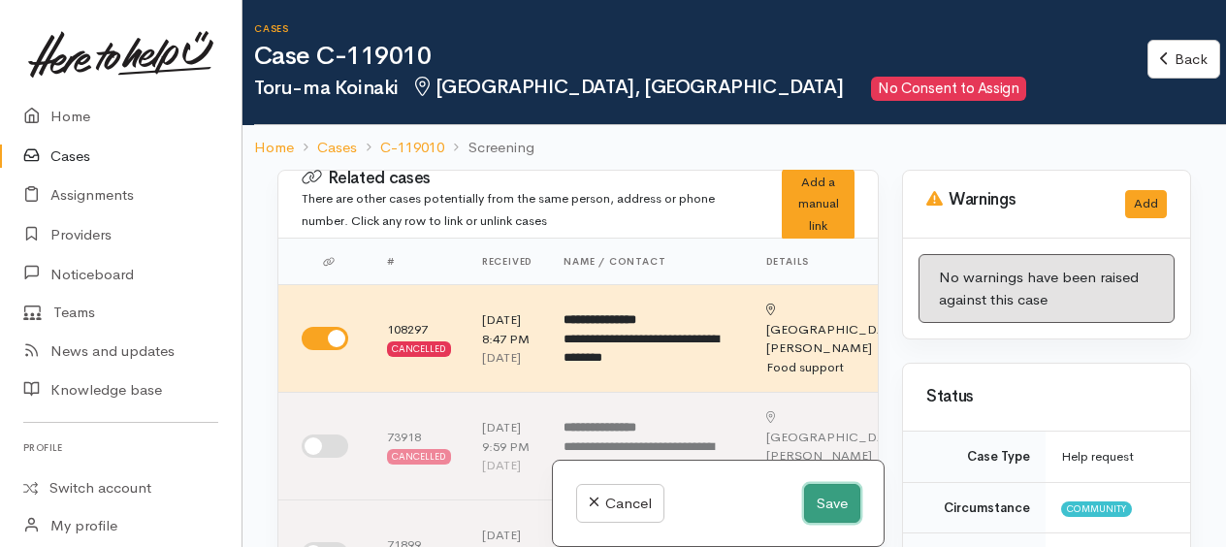
click at [834, 507] on button "Save" at bounding box center [832, 504] width 56 height 40
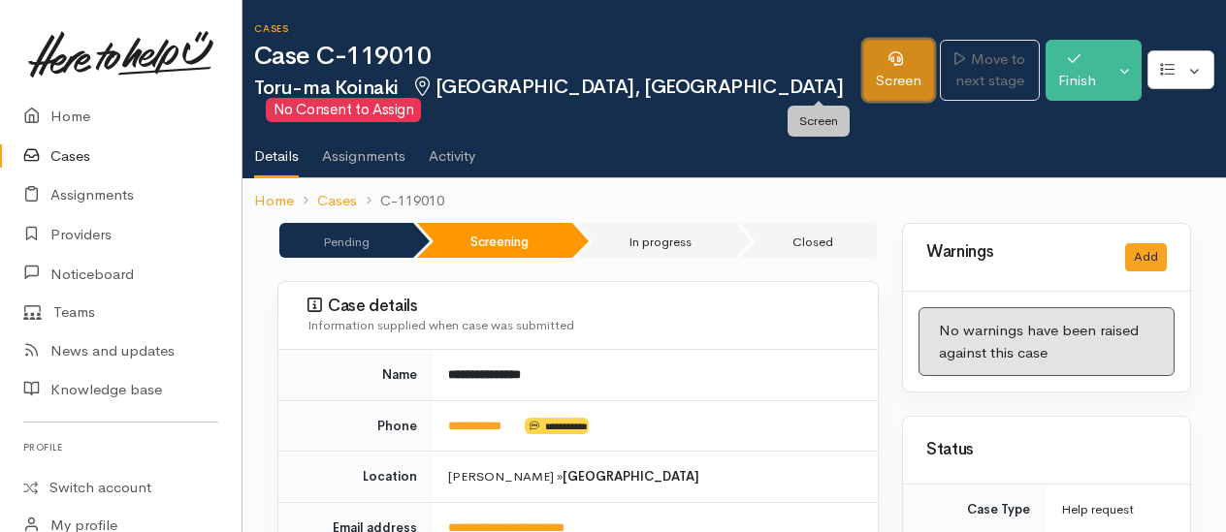
click at [863, 88] on link "Screen" at bounding box center [898, 70] width 71 height 61
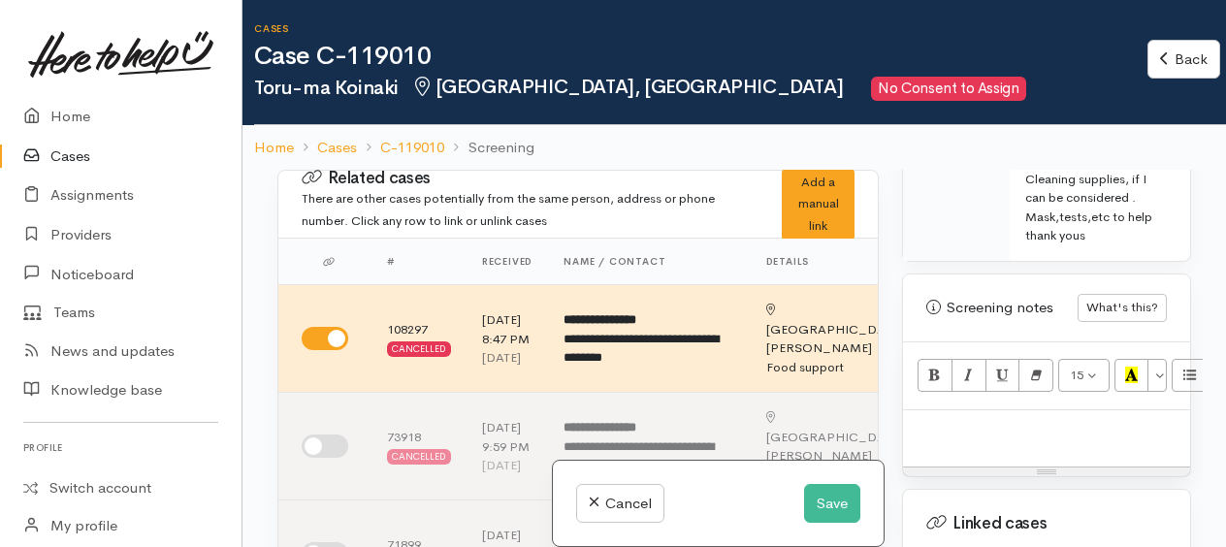
scroll to position [1455, 0]
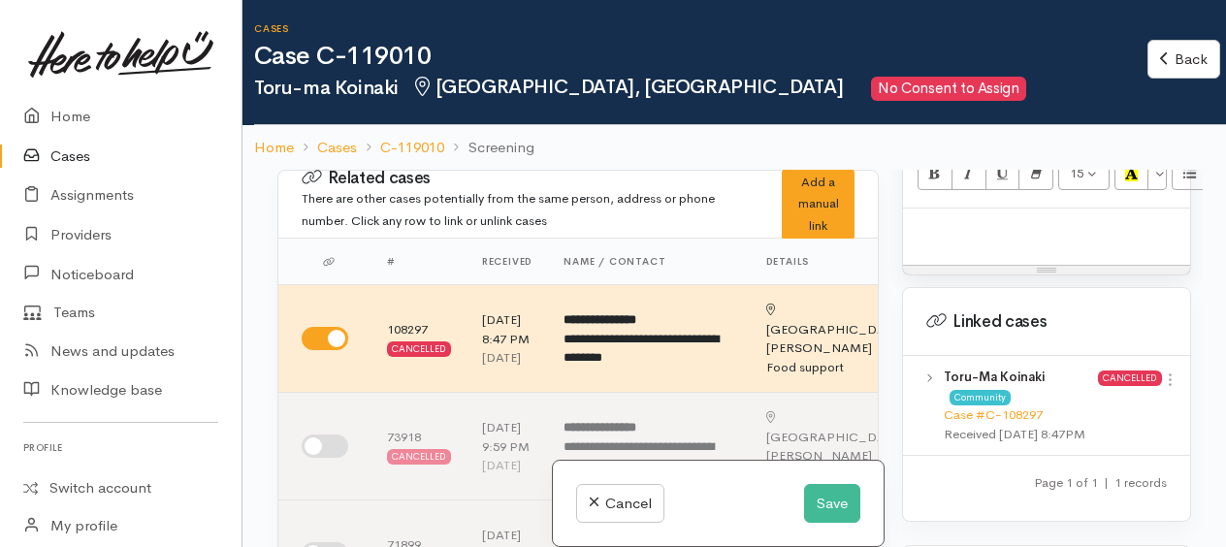
paste div
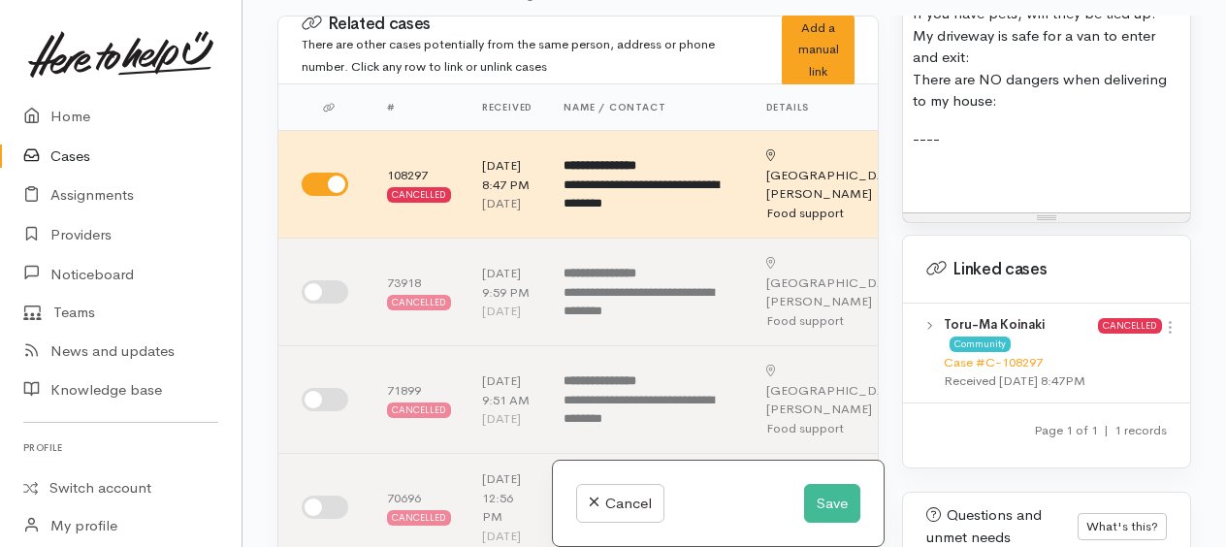
scroll to position [2543, 0]
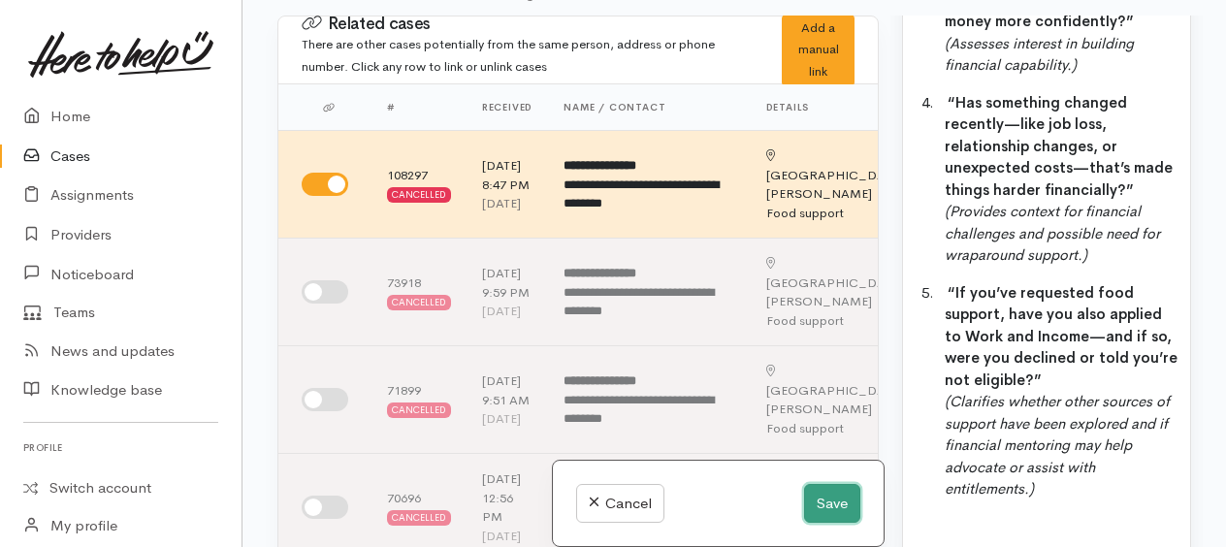
click at [832, 508] on button "Save" at bounding box center [832, 504] width 56 height 40
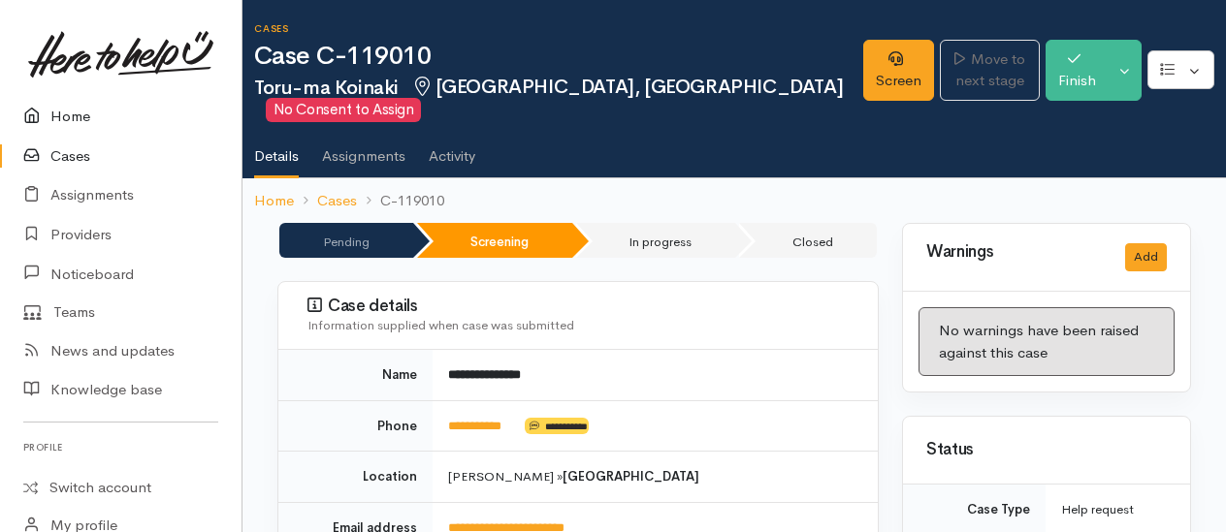
click at [78, 113] on link "Home" at bounding box center [120, 117] width 241 height 40
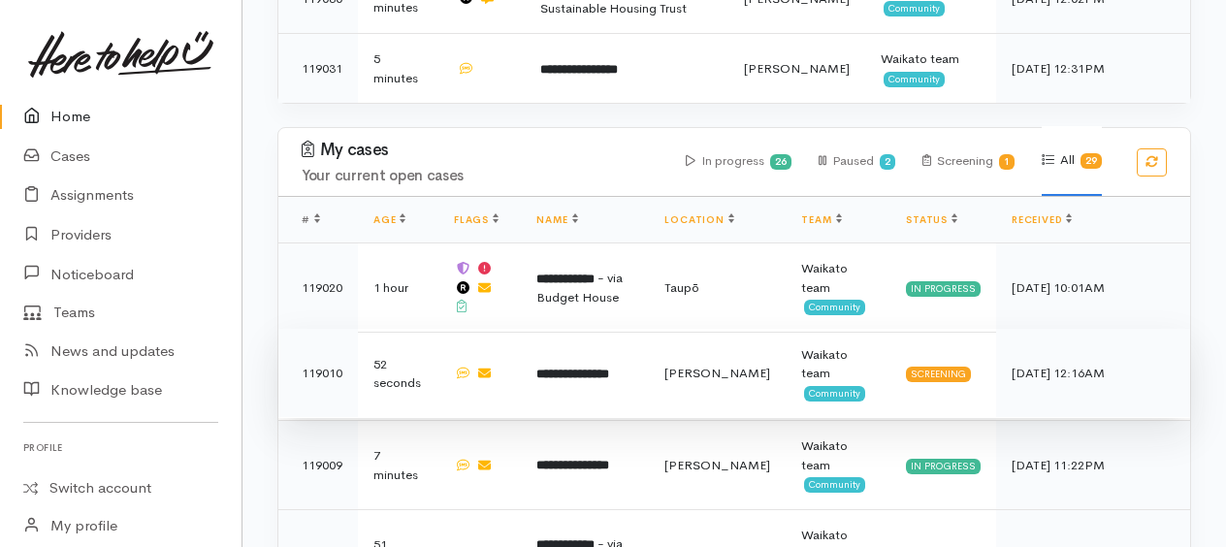
scroll to position [1067, 0]
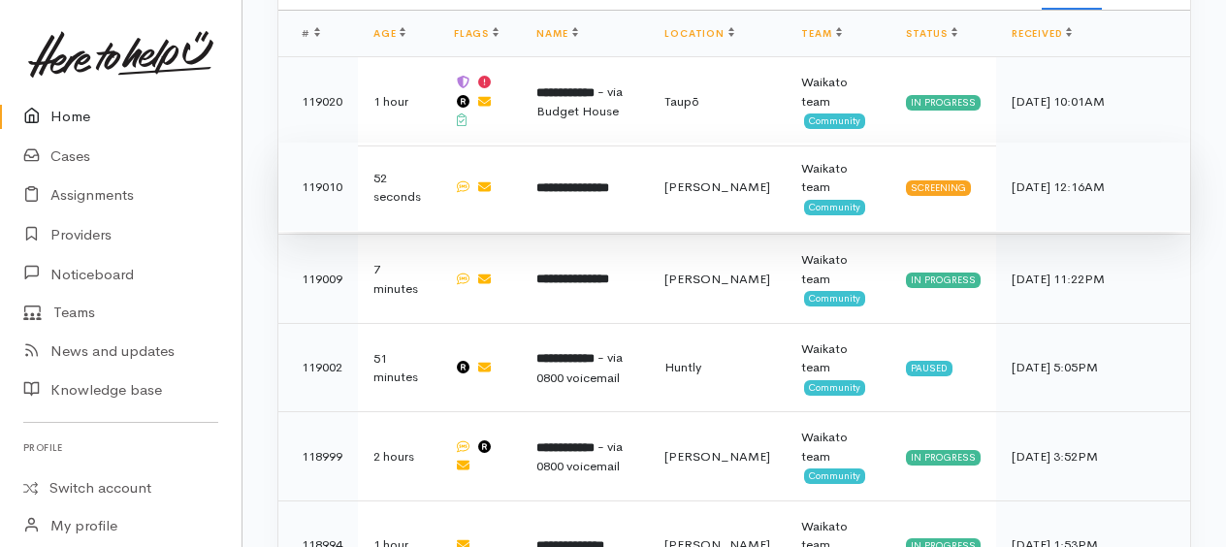
click at [602, 181] on b "**********" at bounding box center [572, 187] width 73 height 13
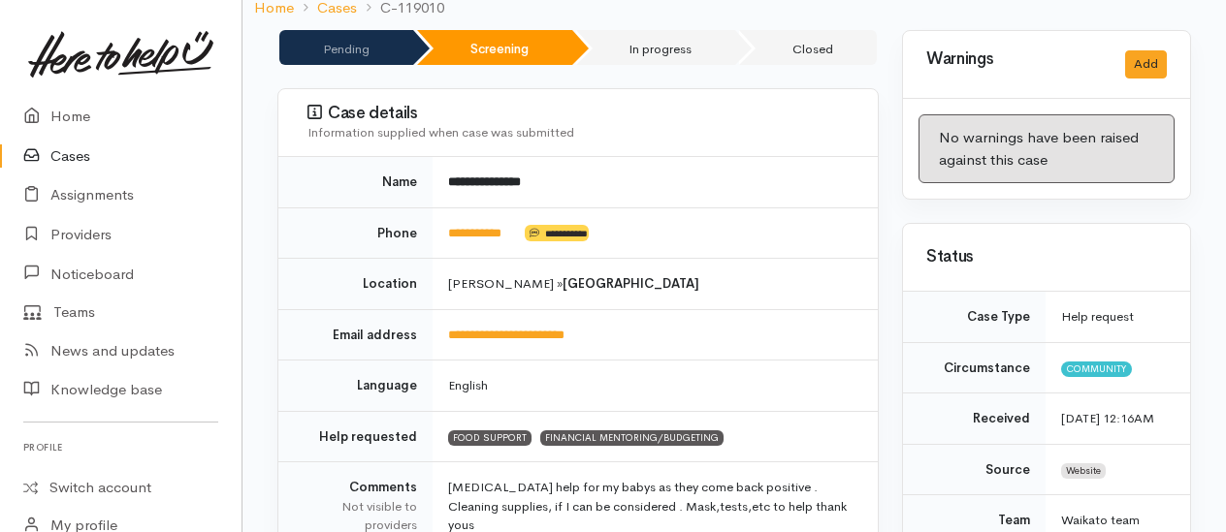
scroll to position [194, 0]
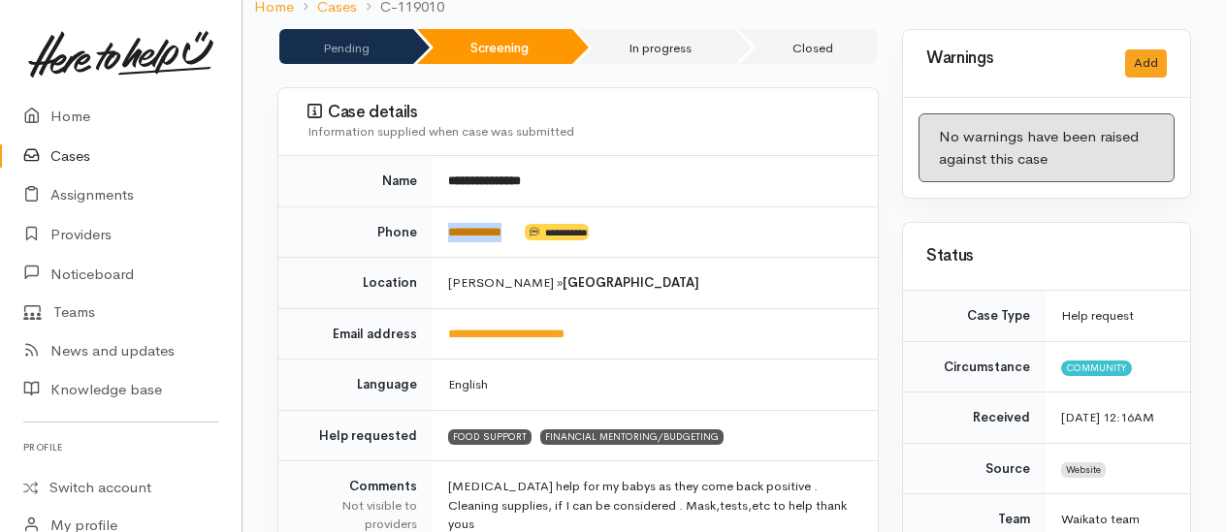
drag, startPoint x: 515, startPoint y: 222, endPoint x: 450, endPoint y: 229, distance: 65.3
click at [450, 229] on td "**********" at bounding box center [654, 232] width 445 height 51
copy td "**********"
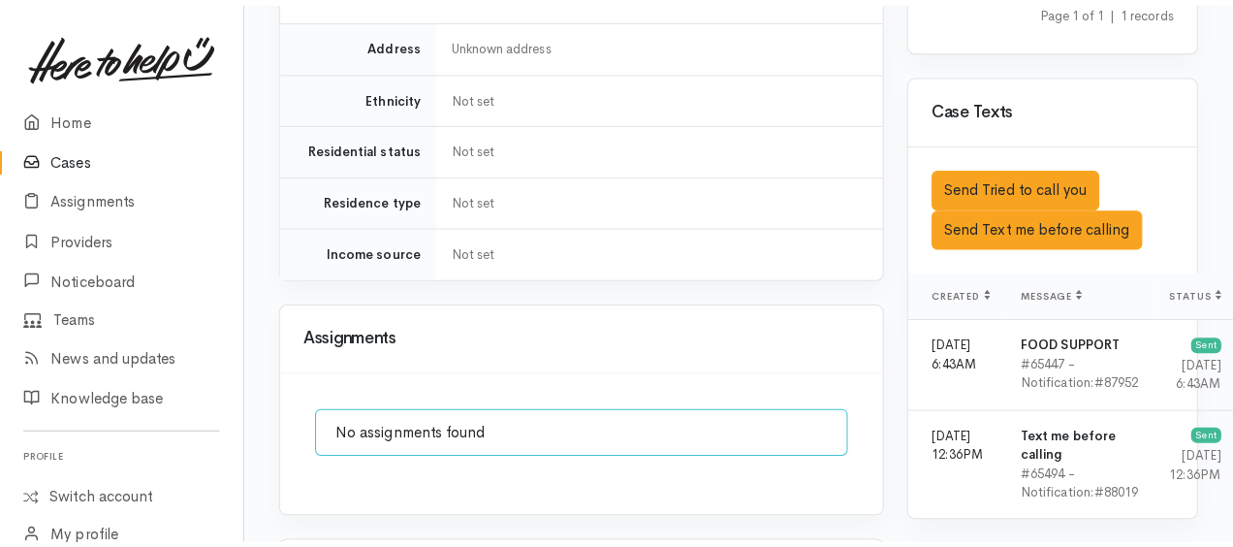
scroll to position [1552, 0]
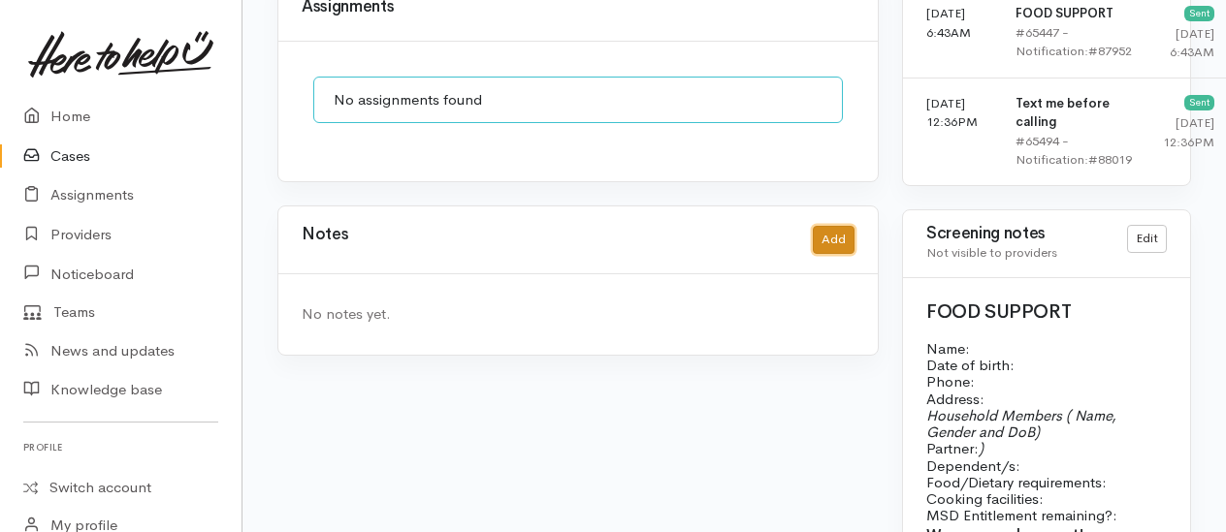
click at [828, 226] on button "Add" at bounding box center [834, 240] width 42 height 28
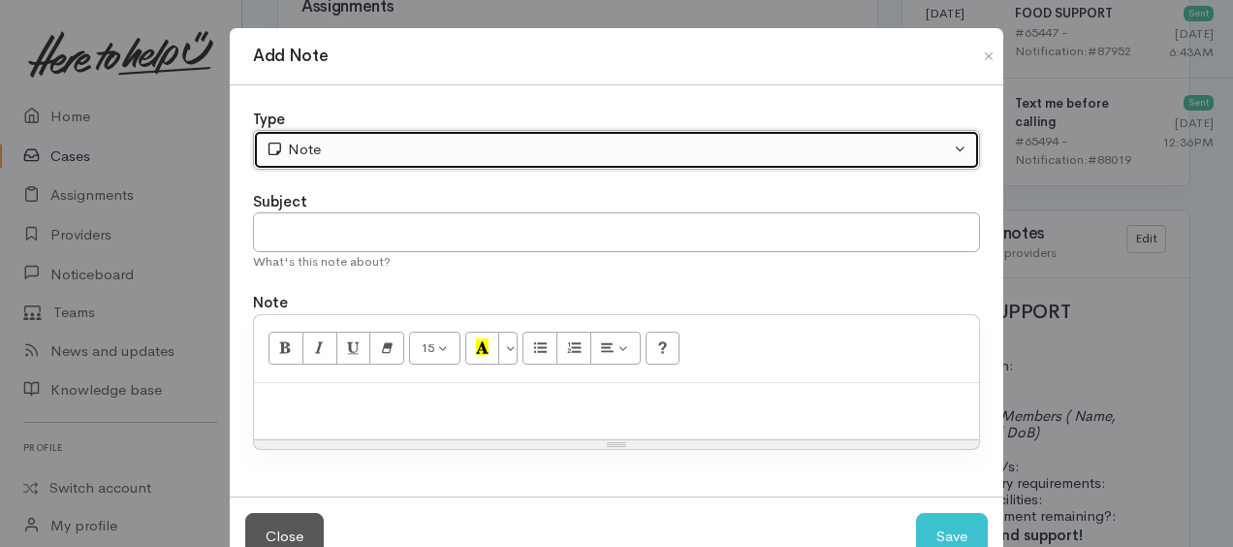
click at [487, 145] on div "Note" at bounding box center [608, 150] width 685 height 22
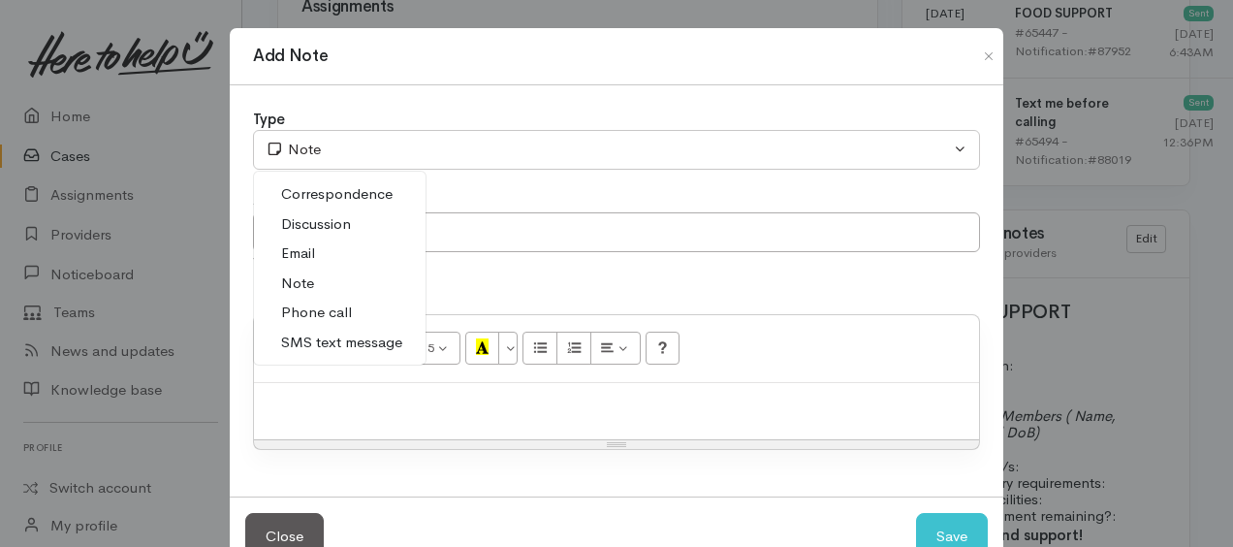
click at [339, 310] on span "Phone call" at bounding box center [316, 313] width 71 height 22
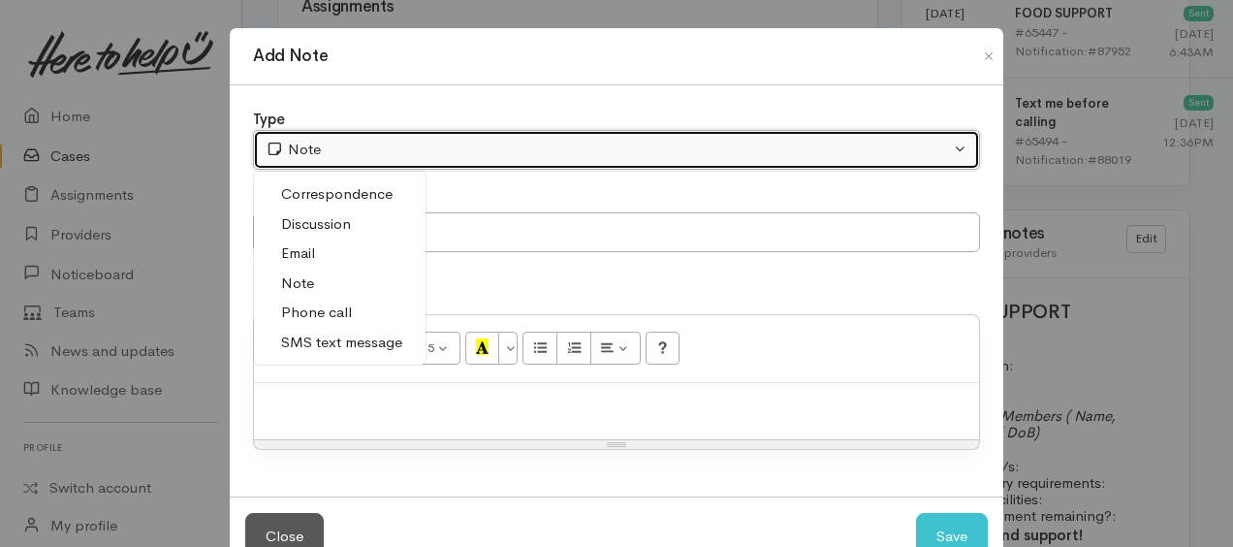
select select "3"
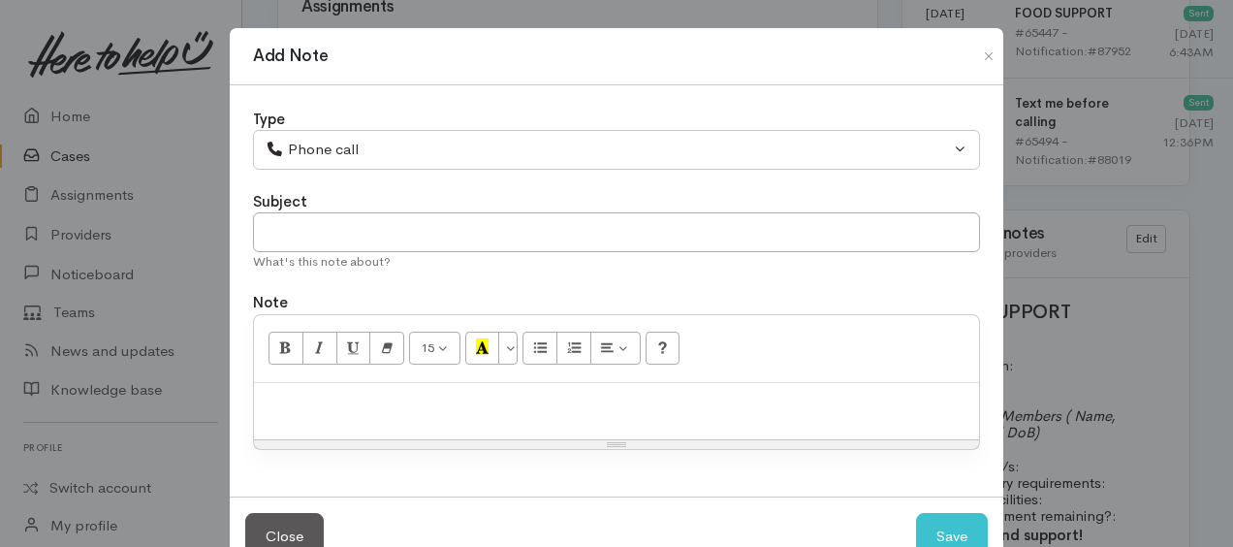
click at [346, 401] on p at bounding box center [617, 404] width 706 height 22
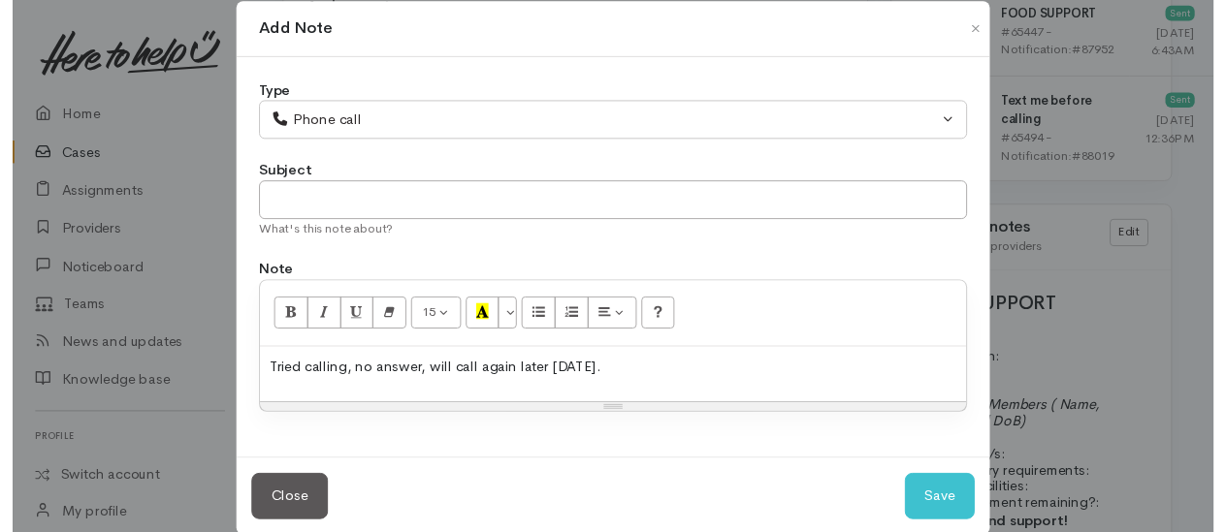
scroll to position [52, 0]
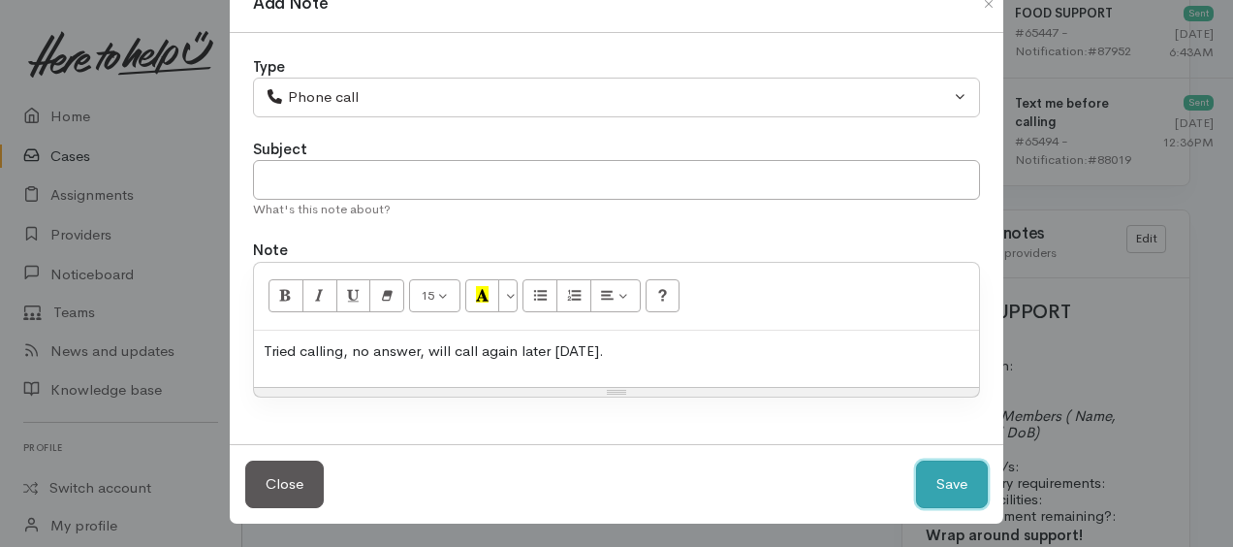
click at [969, 487] on button "Save" at bounding box center [952, 485] width 72 height 48
select select "1"
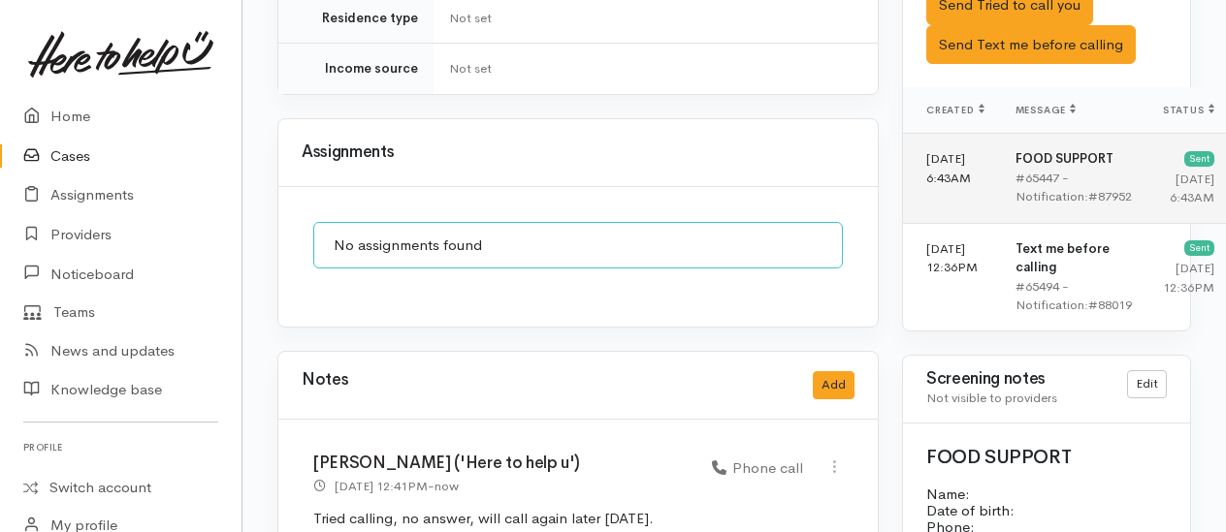
scroll to position [1164, 0]
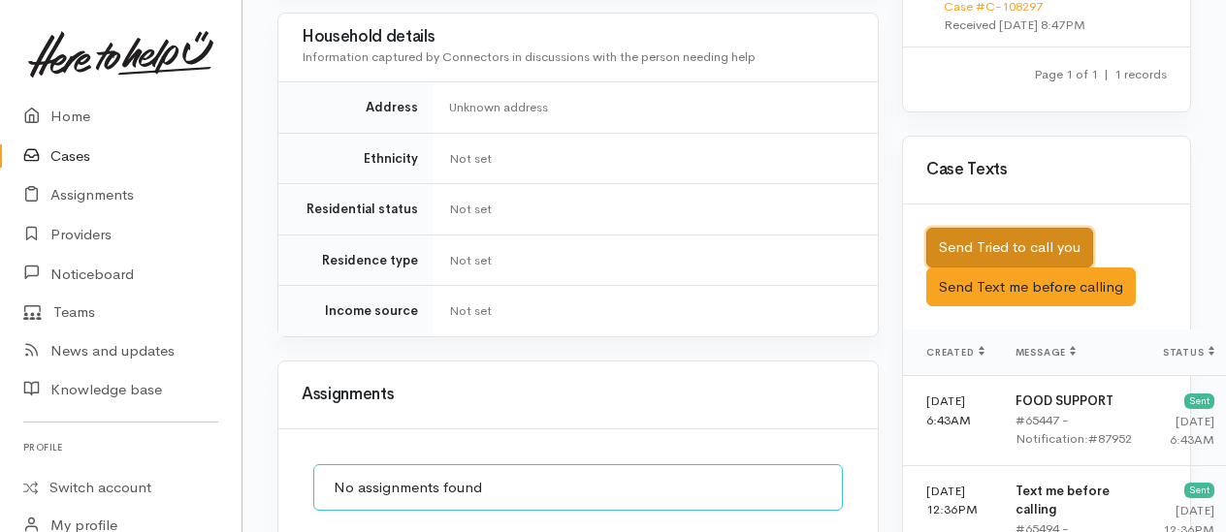
click at [1051, 268] on button "Send Tried to call you" at bounding box center [1009, 248] width 167 height 40
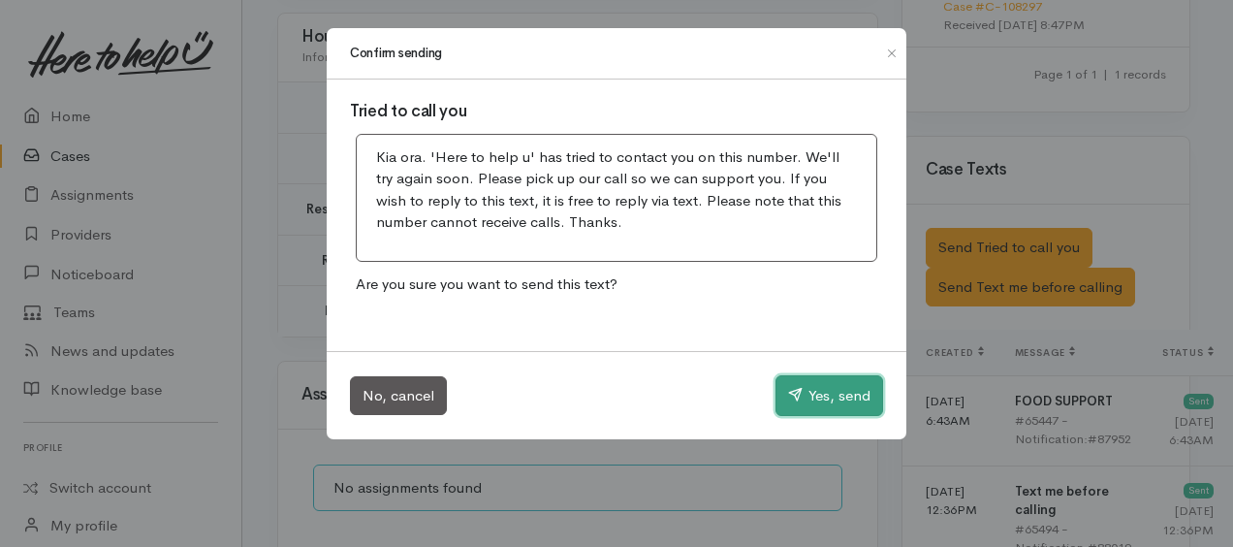
click at [843, 385] on button "Yes, send" at bounding box center [830, 395] width 108 height 41
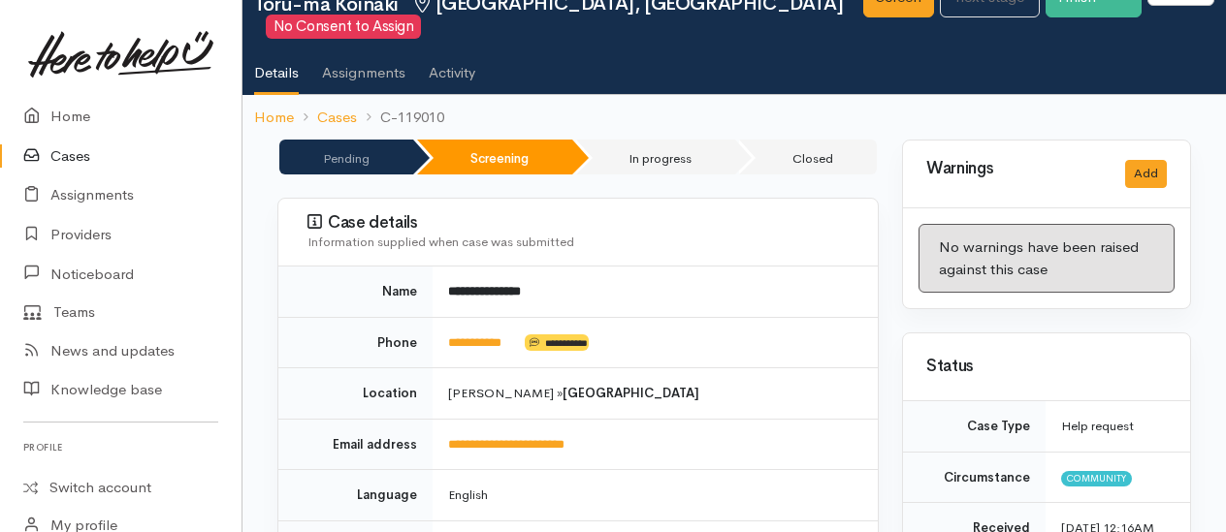
scroll to position [0, 0]
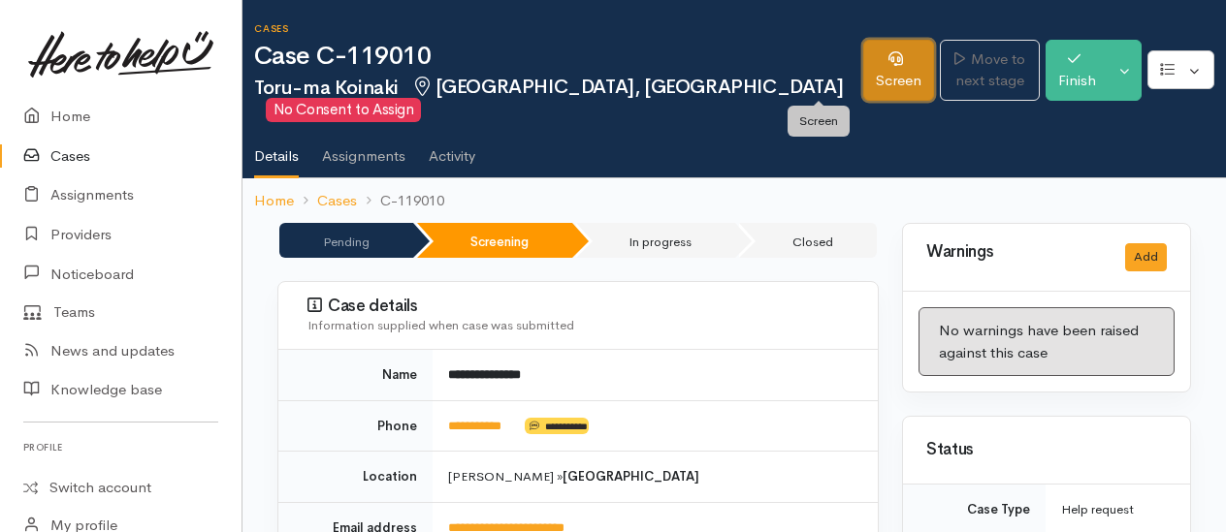
click at [863, 67] on link "Screen" at bounding box center [898, 70] width 71 height 61
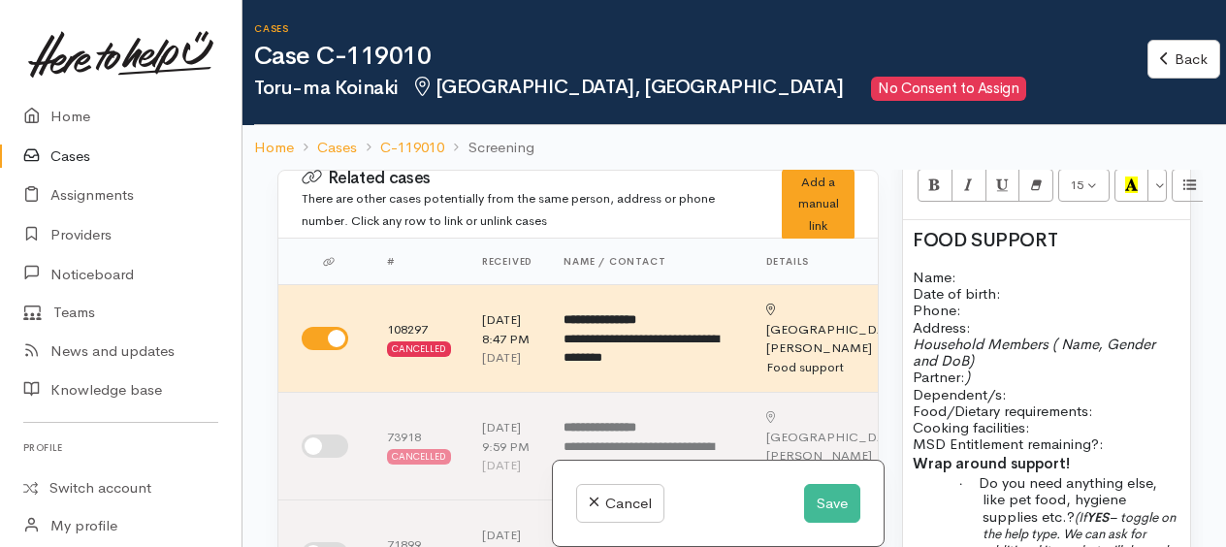
scroll to position [1358, 0]
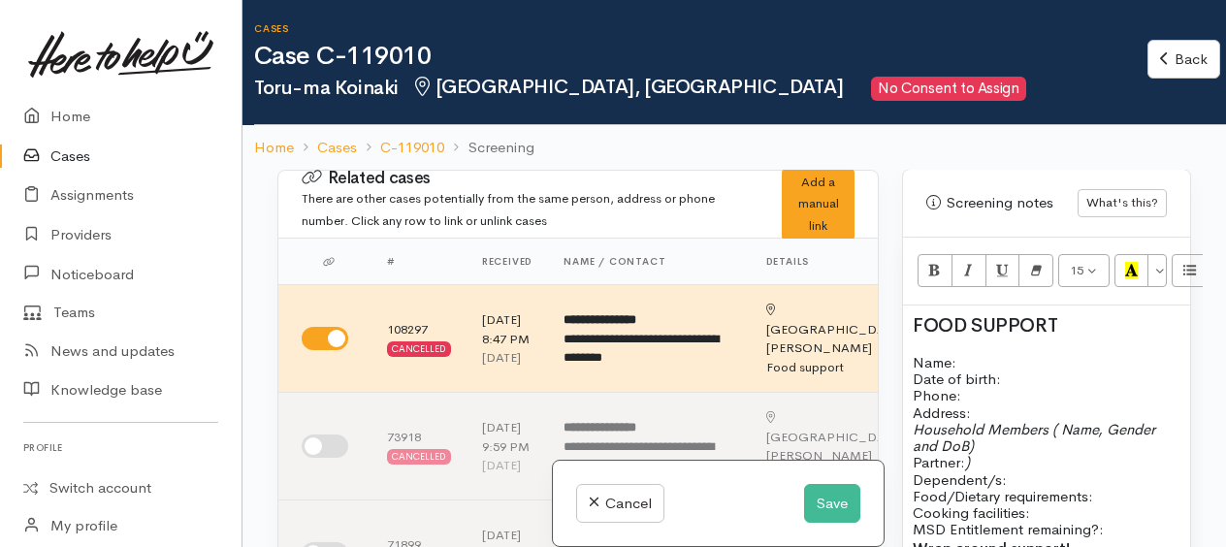
click at [912, 335] on span "FOOD SUPPORT" at bounding box center [984, 325] width 144 height 24
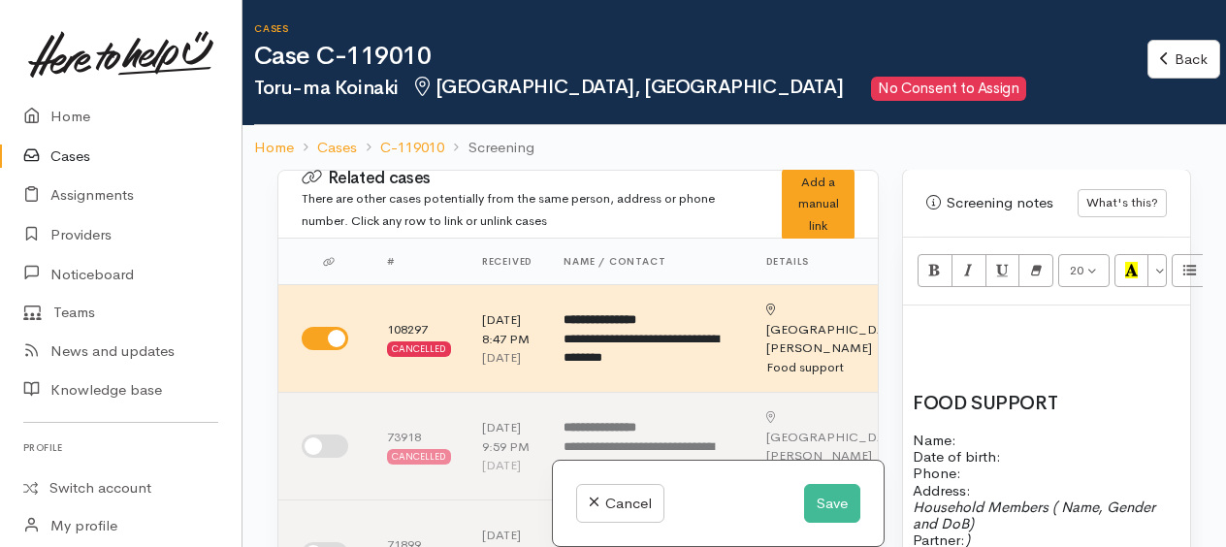
click at [916, 335] on h2 at bounding box center [1046, 325] width 268 height 21
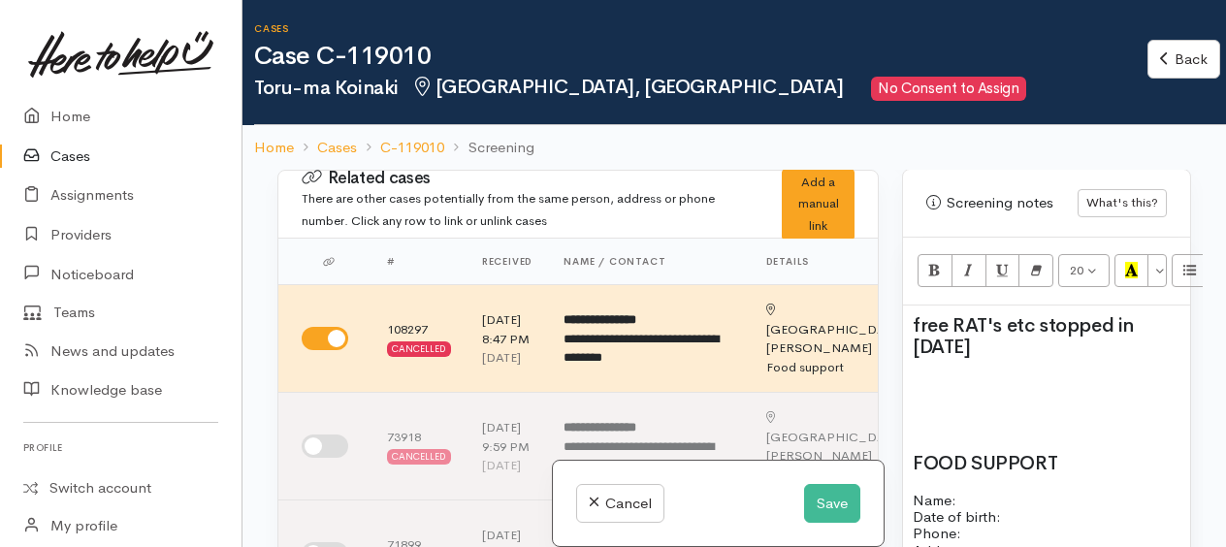
click at [922, 397] on h2 at bounding box center [1046, 385] width 268 height 21
click at [818, 505] on button "Save" at bounding box center [832, 504] width 56 height 40
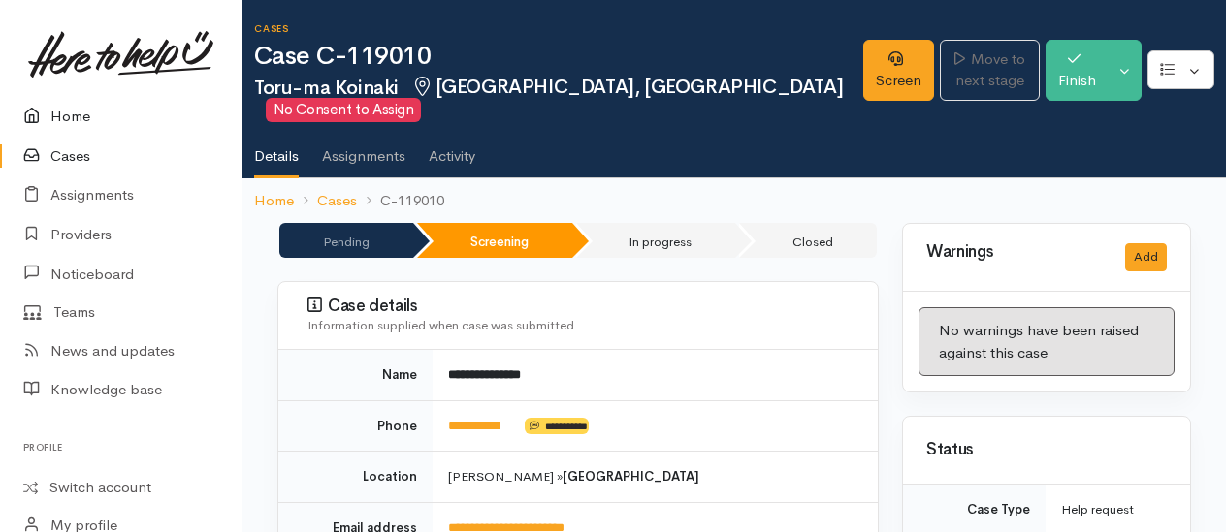
click at [60, 116] on link "Home" at bounding box center [120, 117] width 241 height 40
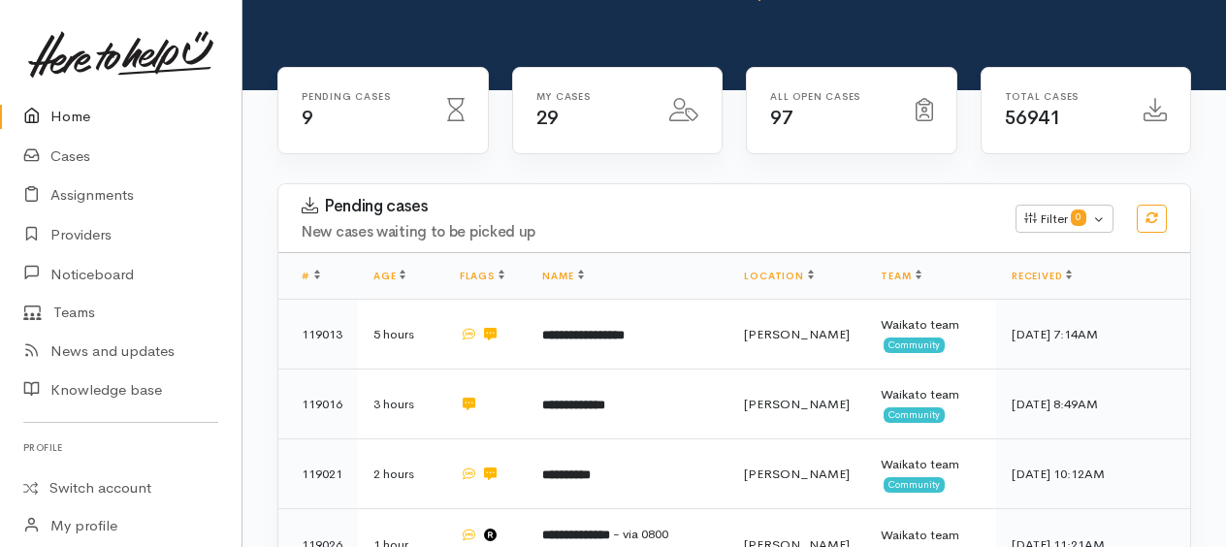
scroll to position [291, 0]
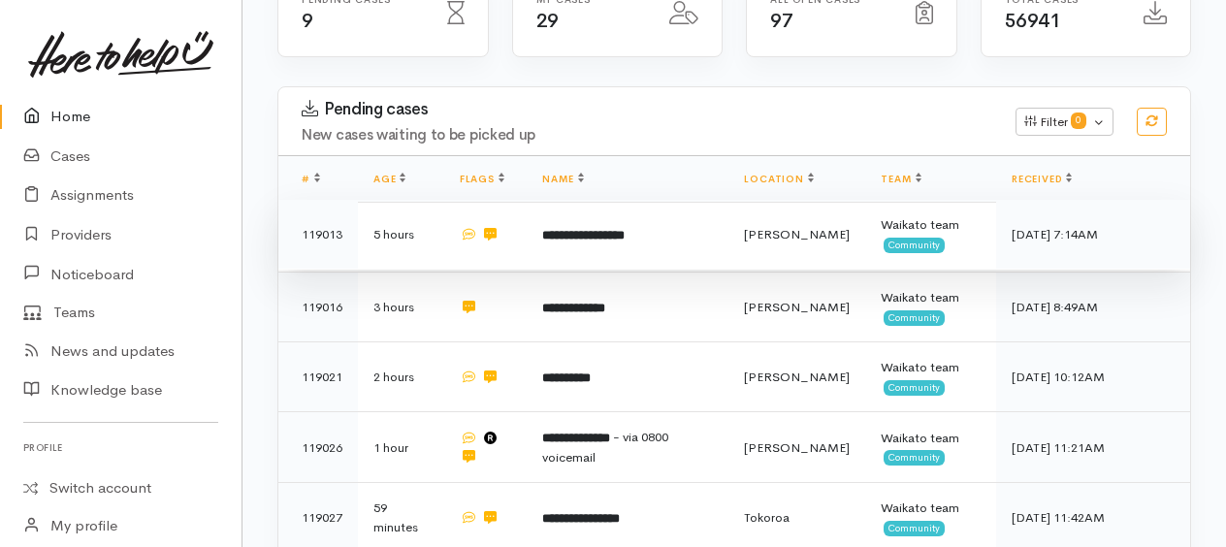
click at [623, 235] on b "**********" at bounding box center [583, 235] width 82 height 13
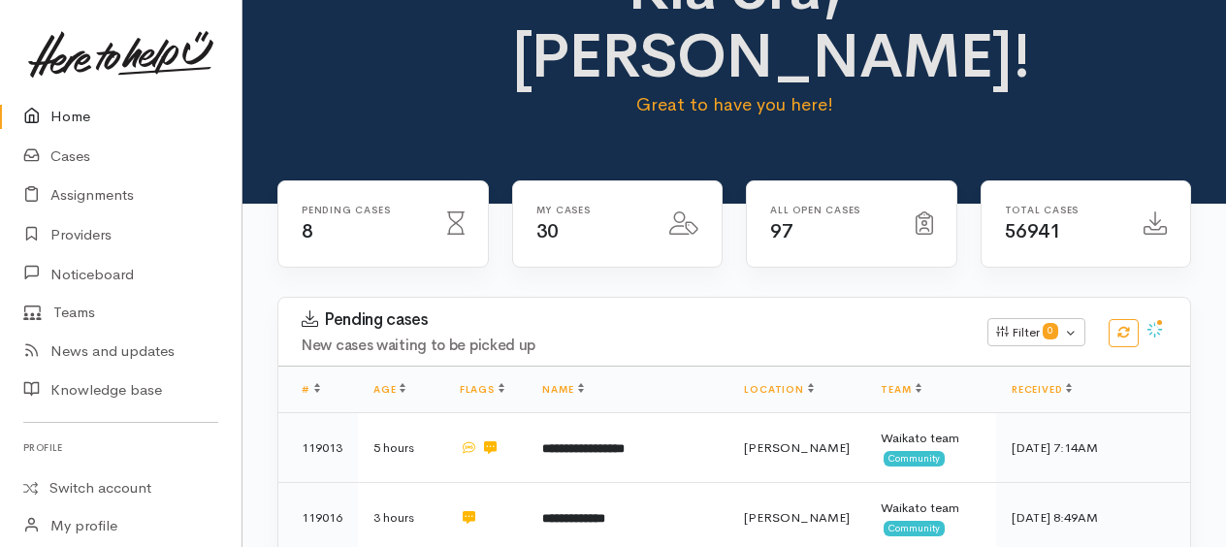
scroll to position [388, 0]
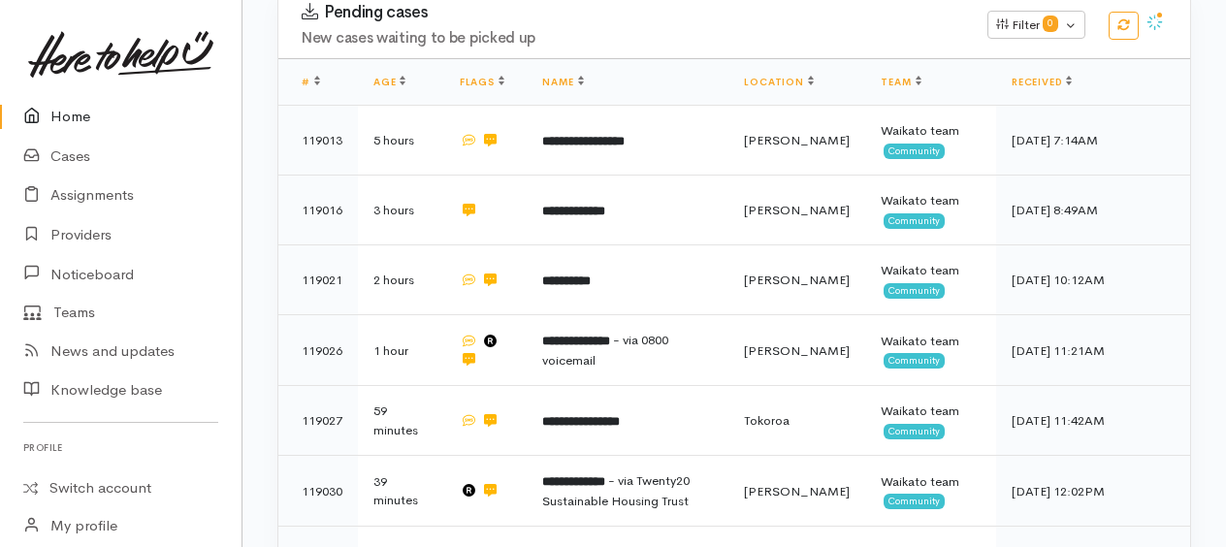
click at [71, 113] on link "Home" at bounding box center [120, 117] width 241 height 40
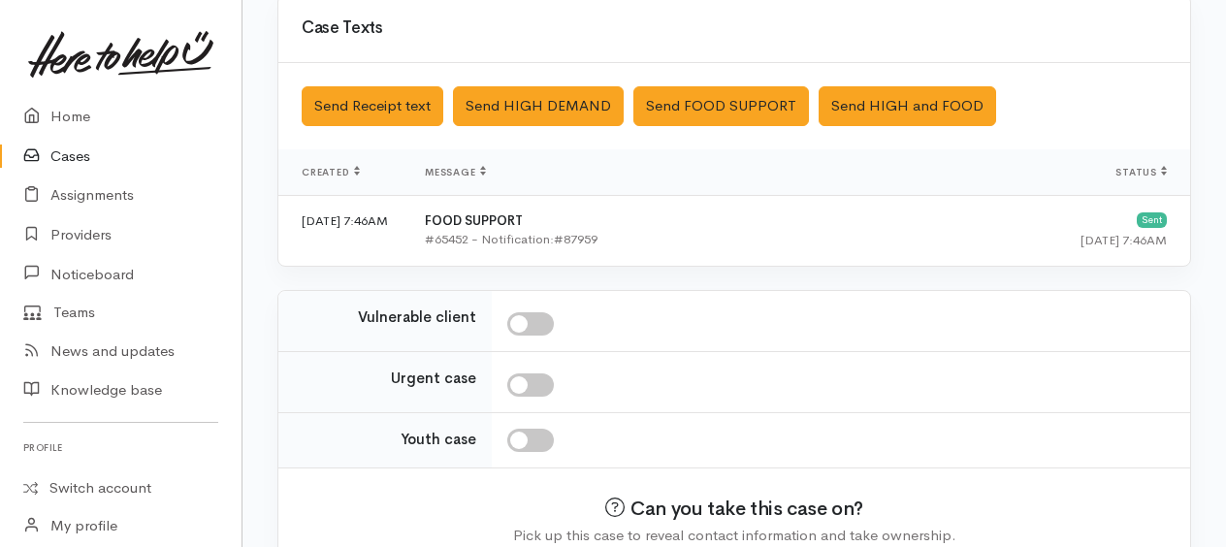
scroll to position [664, 0]
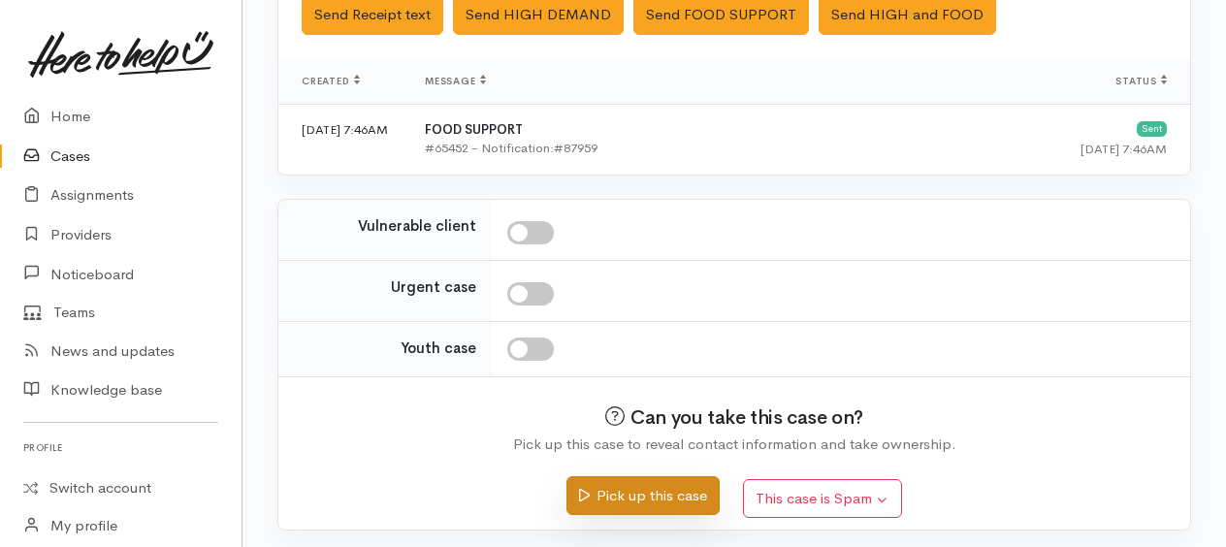
click at [669, 482] on button "Pick up this case" at bounding box center [642, 496] width 152 height 40
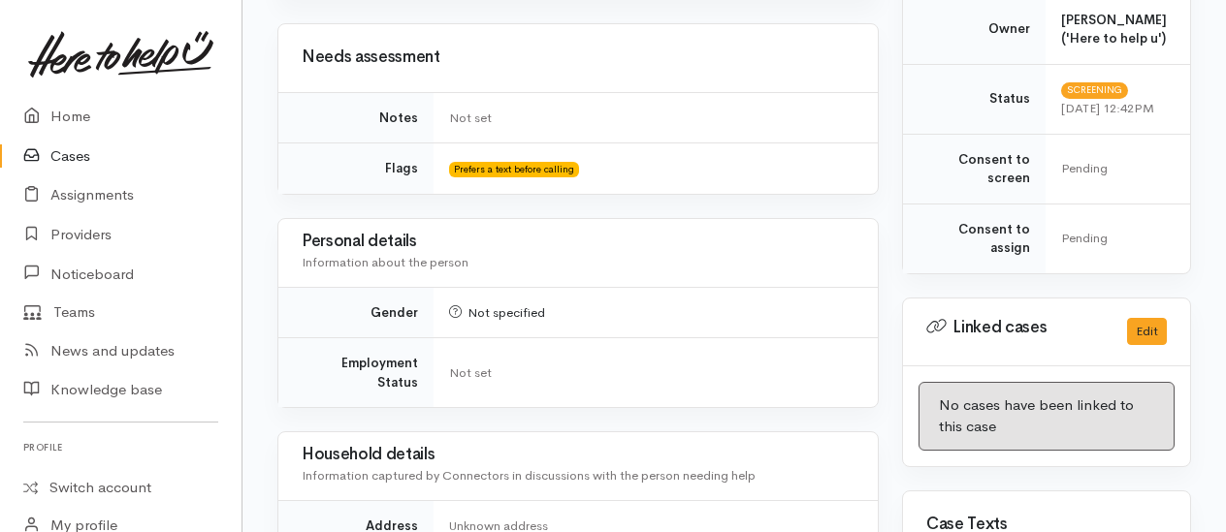
scroll to position [970, 0]
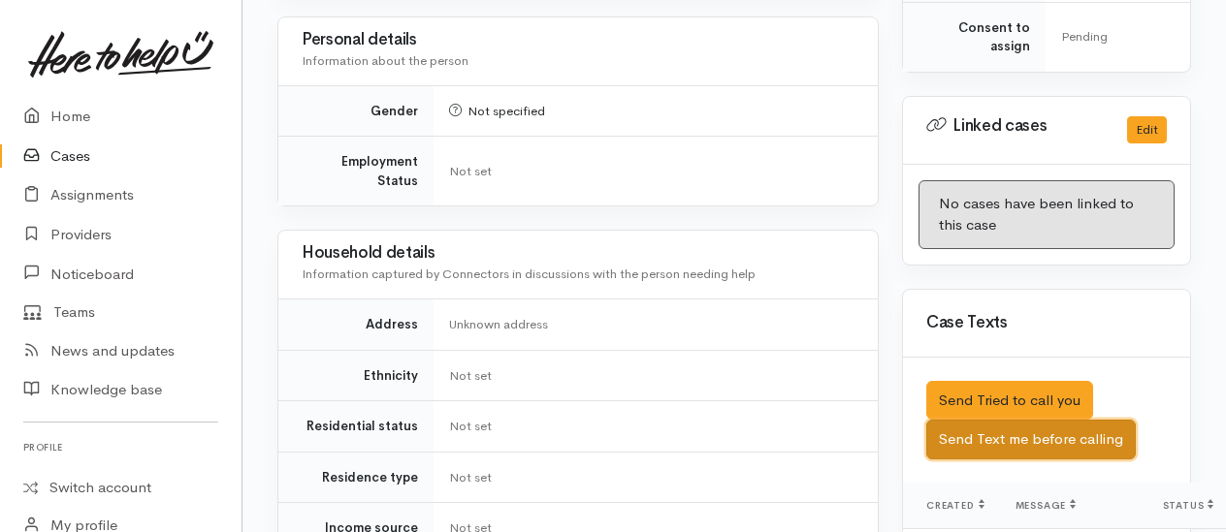
click at [1016, 426] on button "Send Text me before calling" at bounding box center [1030, 440] width 209 height 40
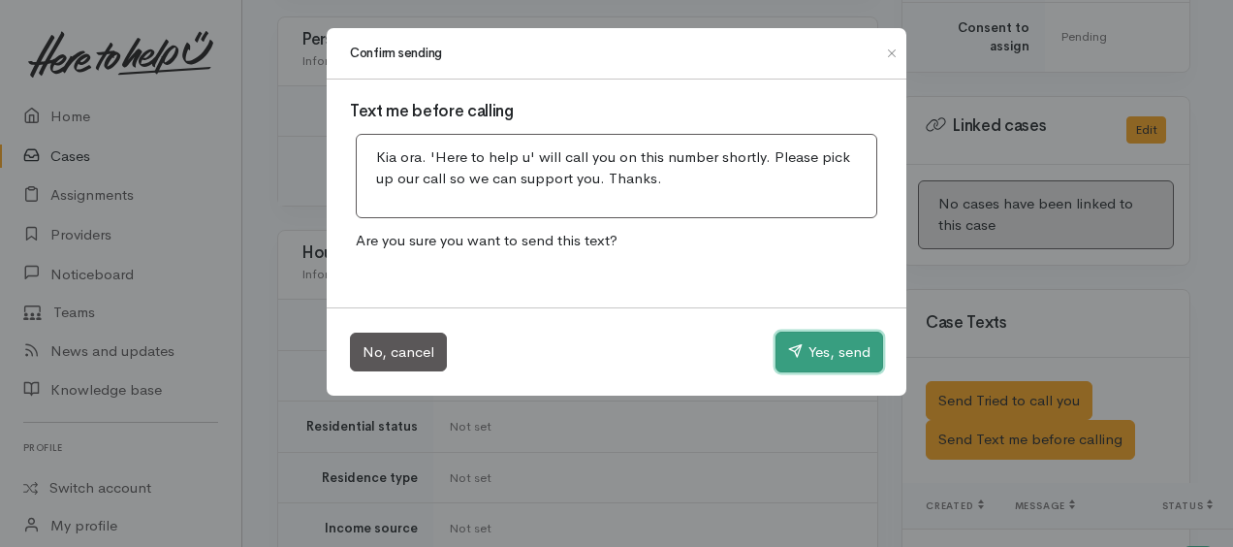
click at [849, 361] on button "Yes, send" at bounding box center [830, 352] width 108 height 41
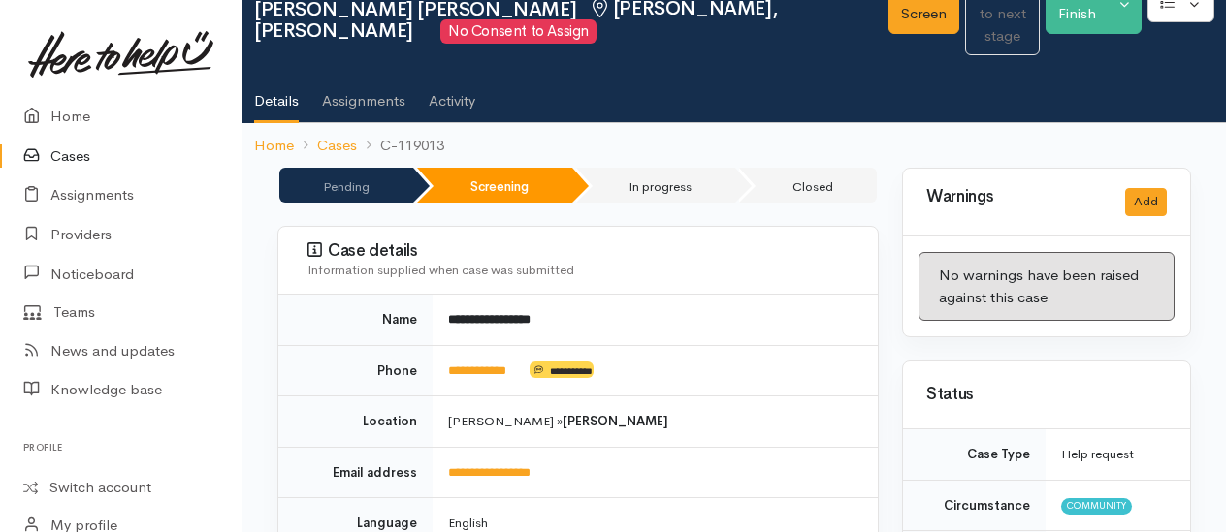
scroll to position [0, 0]
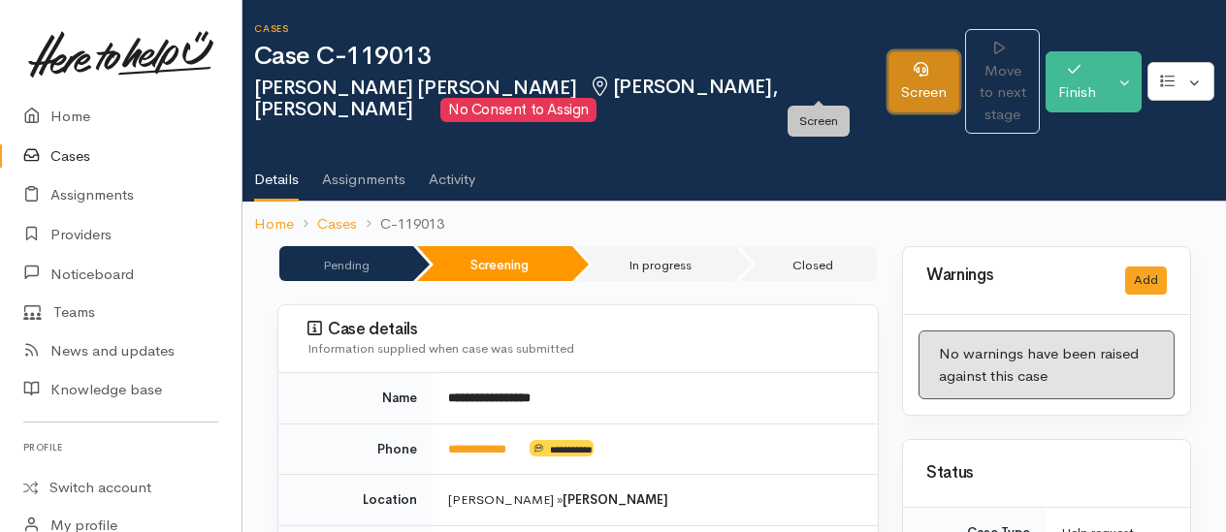
click at [888, 78] on link "Screen" at bounding box center [923, 81] width 71 height 61
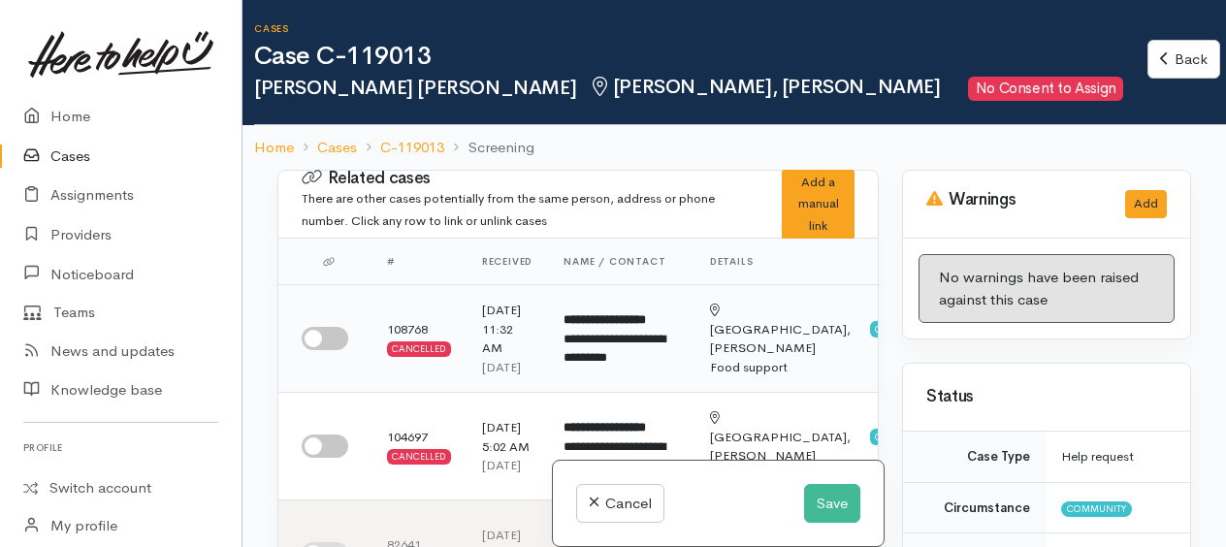
click at [320, 346] on input "checkbox" at bounding box center [325, 338] width 47 height 23
checkbox input "true"
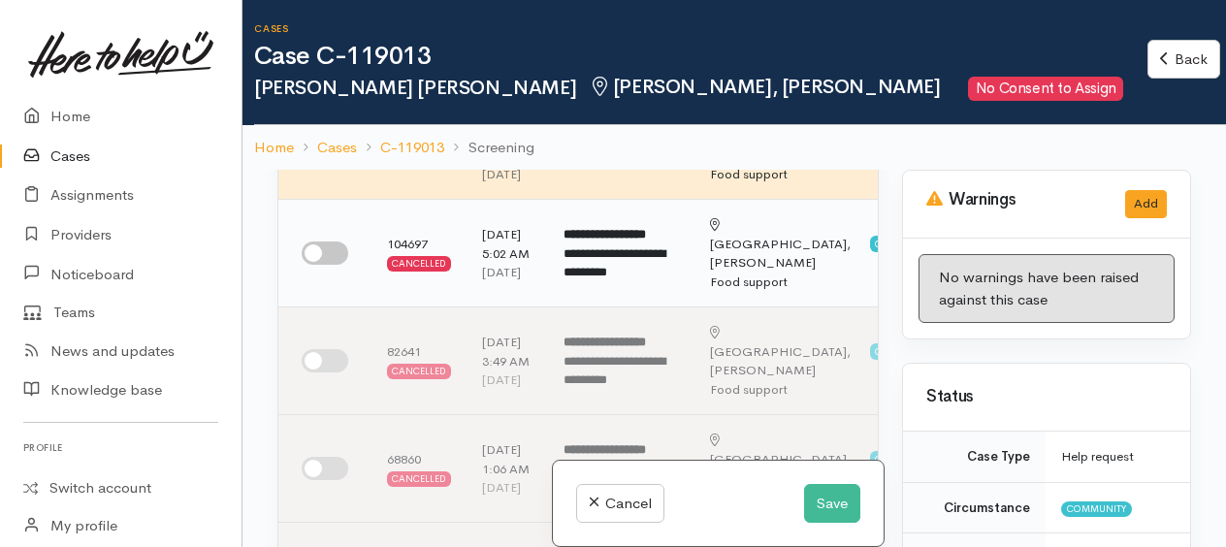
scroll to position [194, 0]
click at [314, 264] on input "checkbox" at bounding box center [325, 251] width 47 height 23
checkbox input "true"
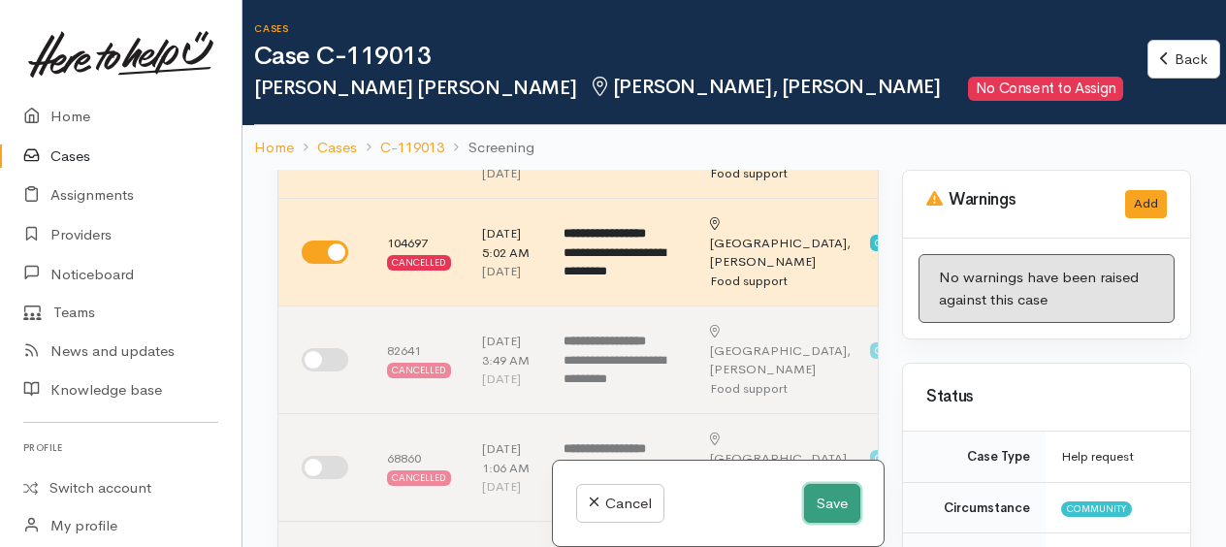
click at [833, 495] on button "Save" at bounding box center [832, 504] width 56 height 40
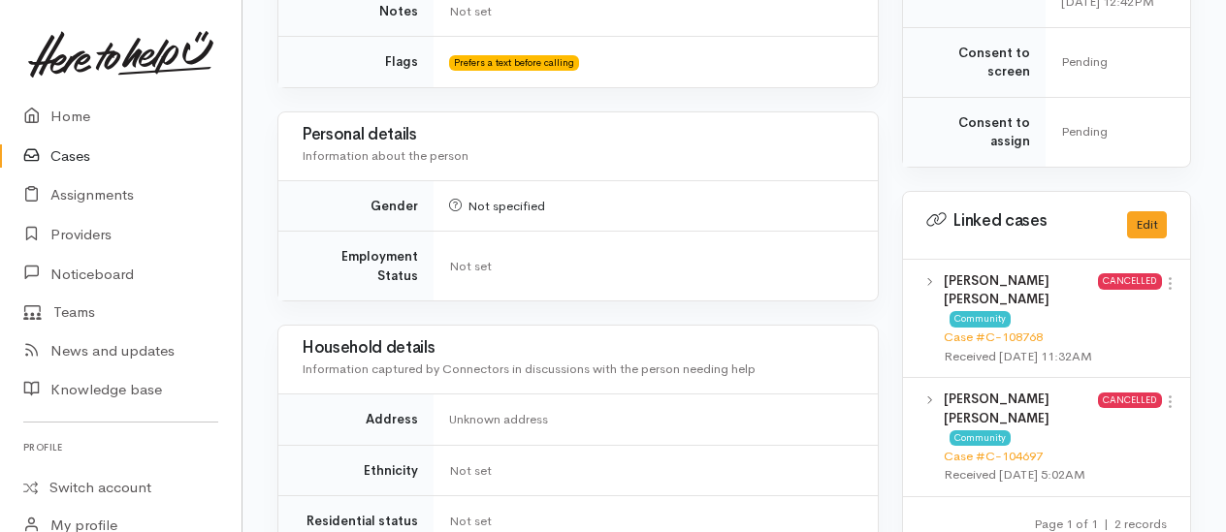
scroll to position [1067, 0]
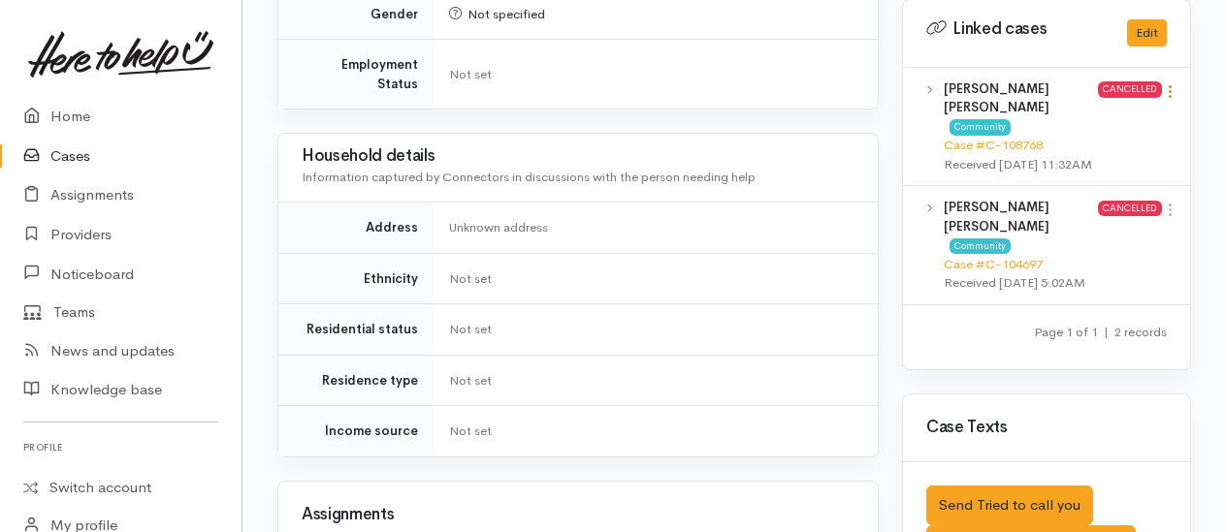
click at [1169, 87] on icon at bounding box center [1170, 91] width 16 height 16
click at [1097, 118] on link "View case" at bounding box center [1100, 129] width 153 height 30
click at [1171, 202] on icon at bounding box center [1170, 210] width 16 height 16
click at [1084, 238] on link "View case" at bounding box center [1100, 248] width 153 height 30
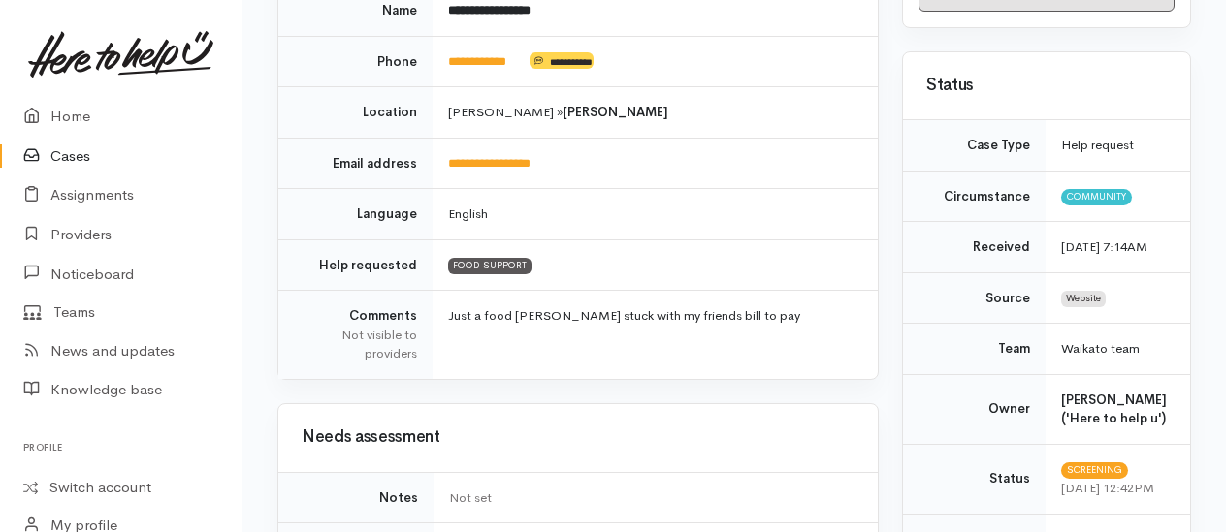
scroll to position [0, 0]
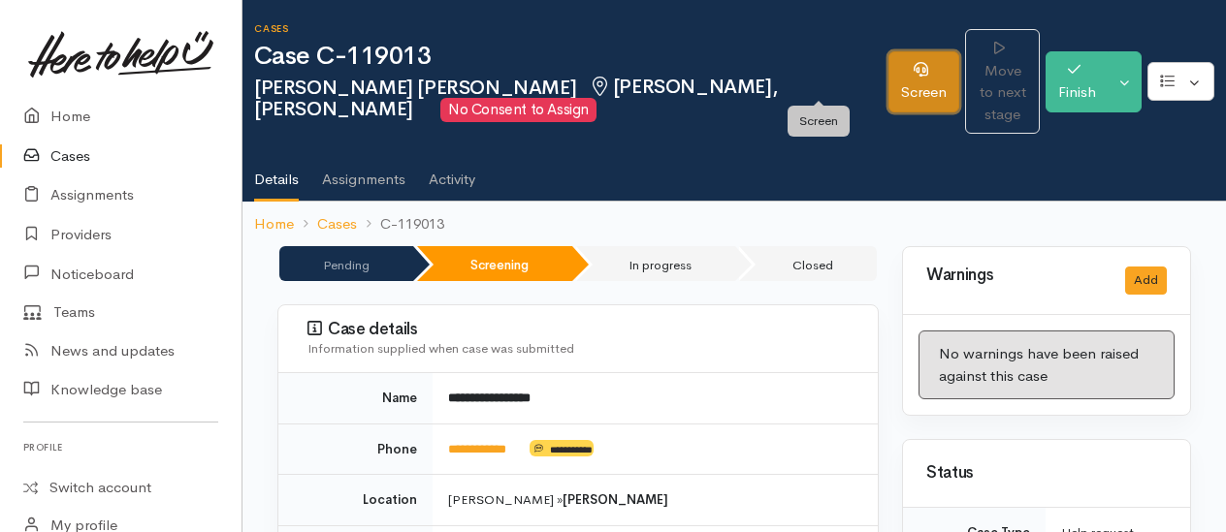
click at [888, 85] on link "Screen" at bounding box center [923, 81] width 71 height 61
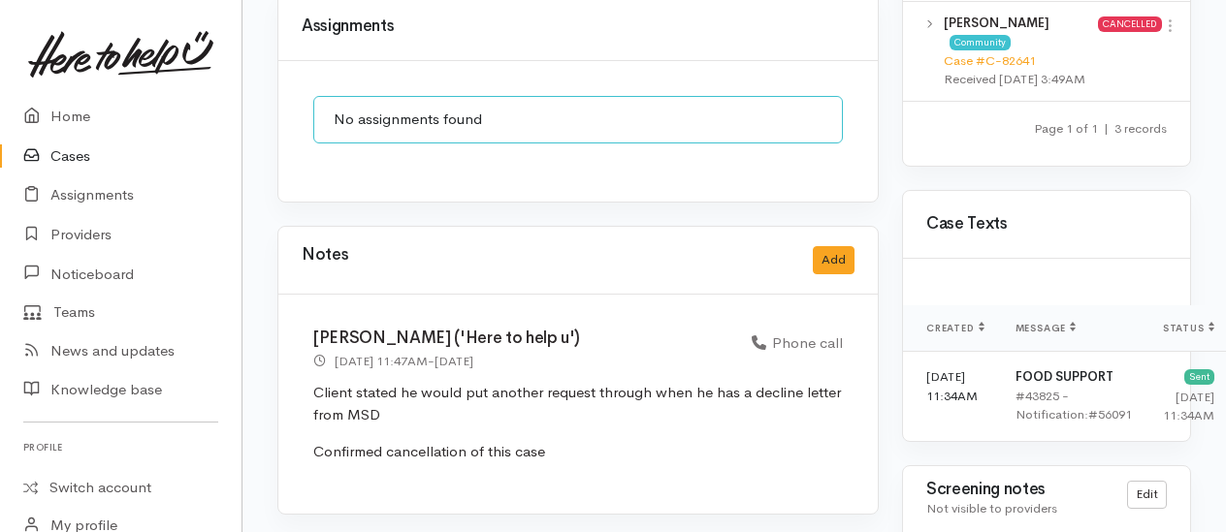
scroll to position [1588, 0]
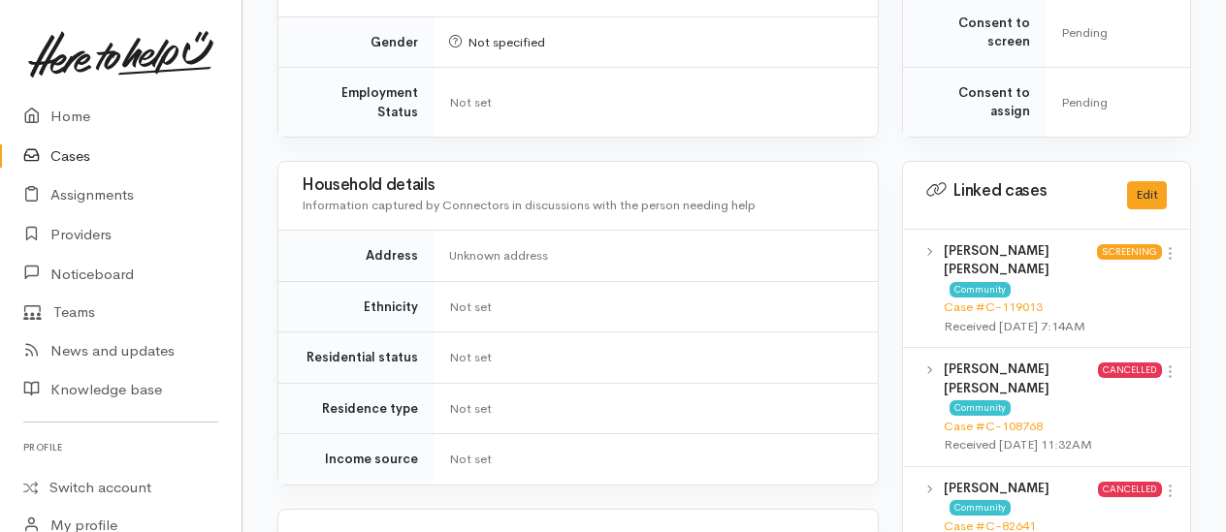
scroll to position [679, 0]
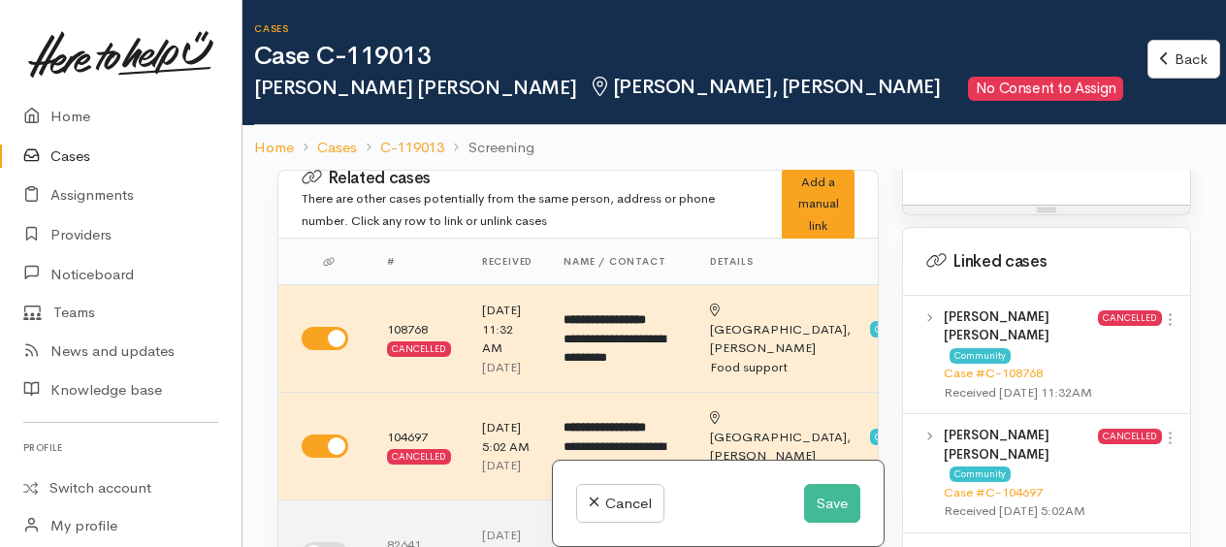
scroll to position [1261, 0]
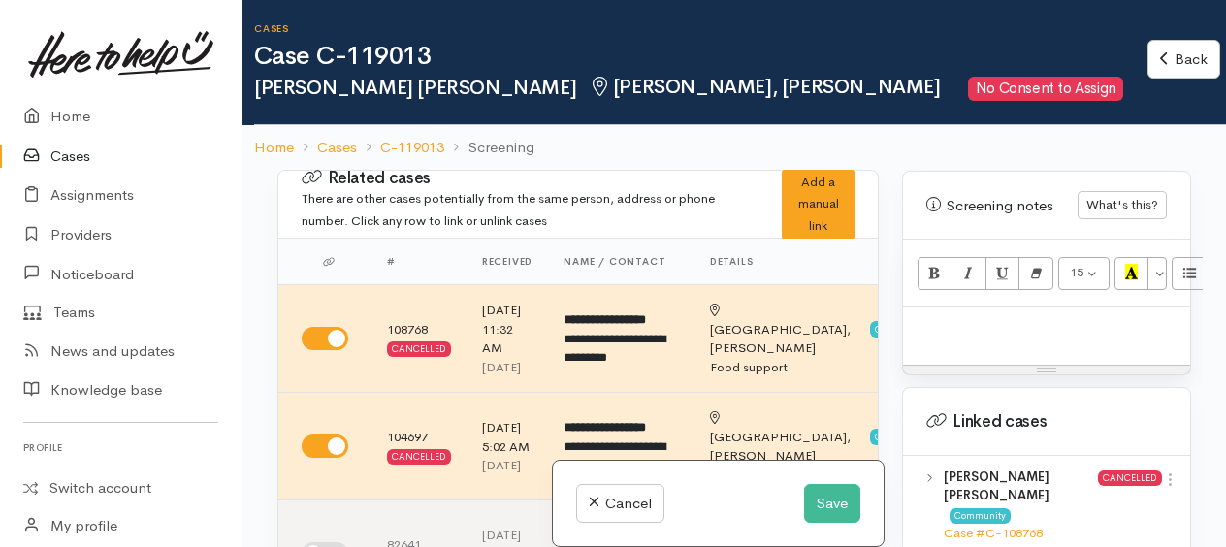
click at [1000, 324] on p at bounding box center [1046, 328] width 268 height 22
paste div
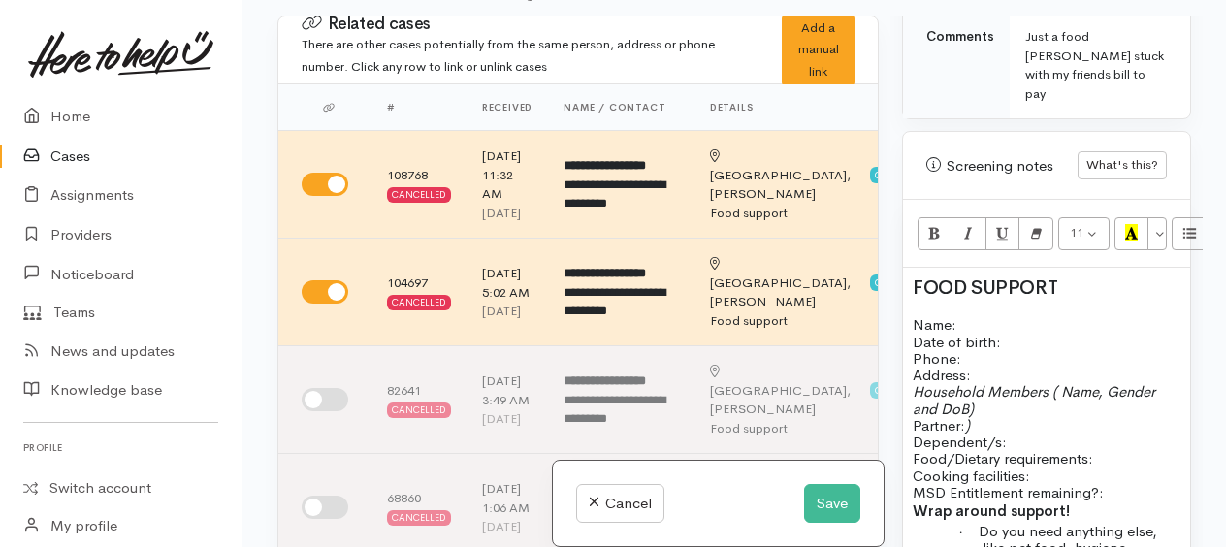
scroll to position [1451, 0]
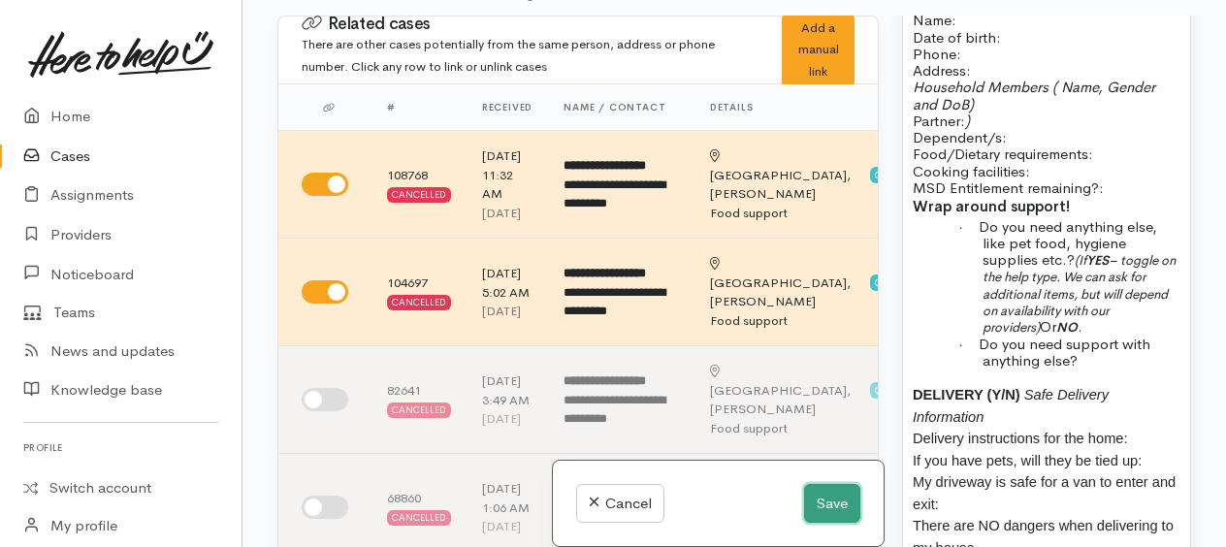
click at [813, 500] on button "Save" at bounding box center [832, 504] width 56 height 40
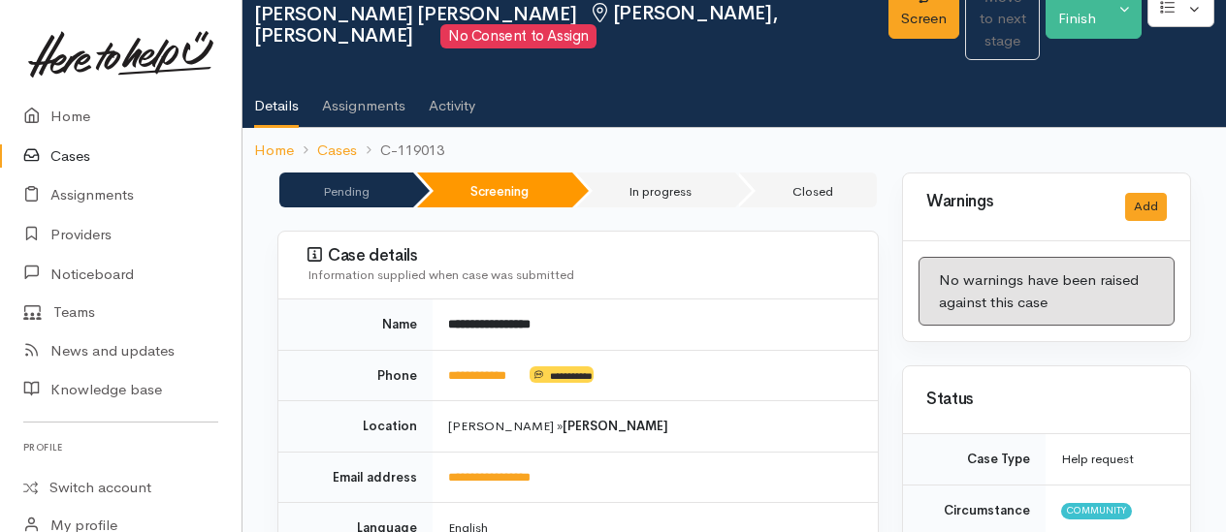
scroll to position [194, 0]
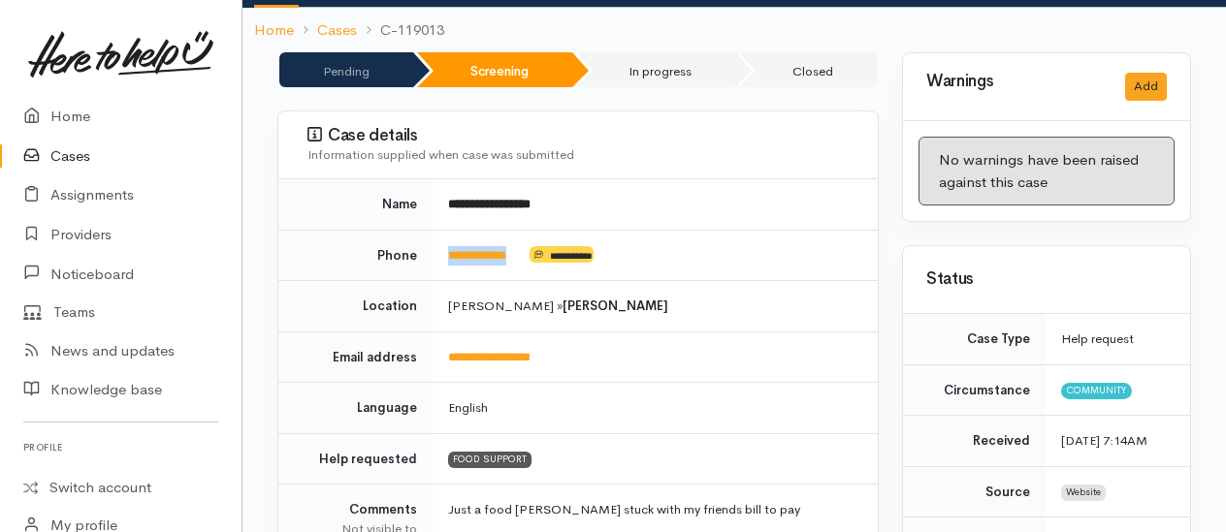
drag, startPoint x: 531, startPoint y: 226, endPoint x: 443, endPoint y: 224, distance: 88.3
click at [443, 230] on td "**********" at bounding box center [654, 255] width 445 height 51
drag, startPoint x: 443, startPoint y: 224, endPoint x: 452, endPoint y: 229, distance: 10.0
copy td "**********"
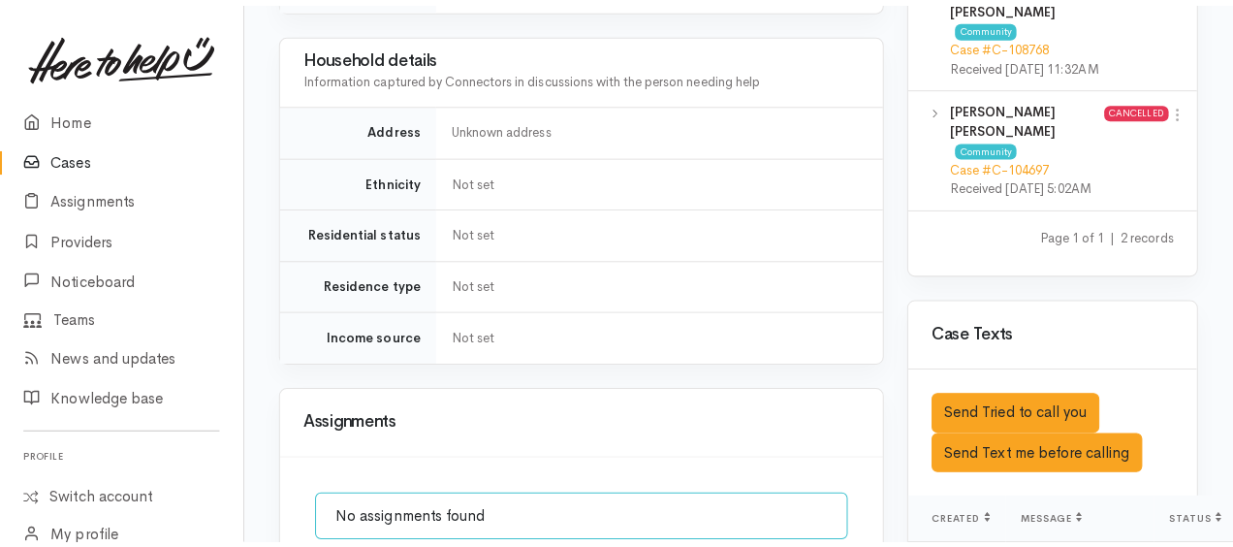
scroll to position [1358, 0]
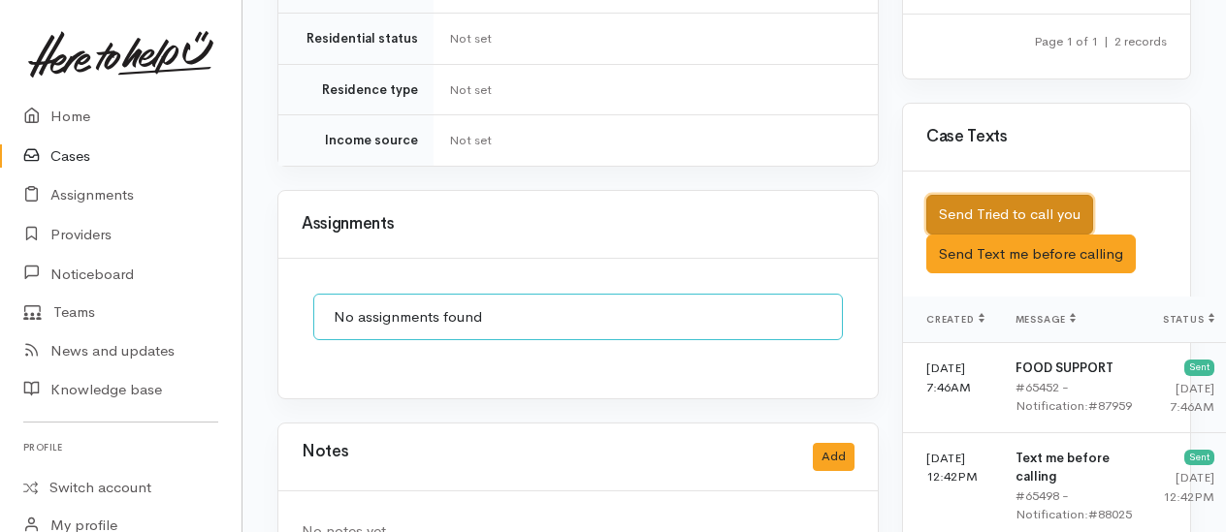
click at [998, 199] on button "Send Tried to call you" at bounding box center [1009, 215] width 167 height 40
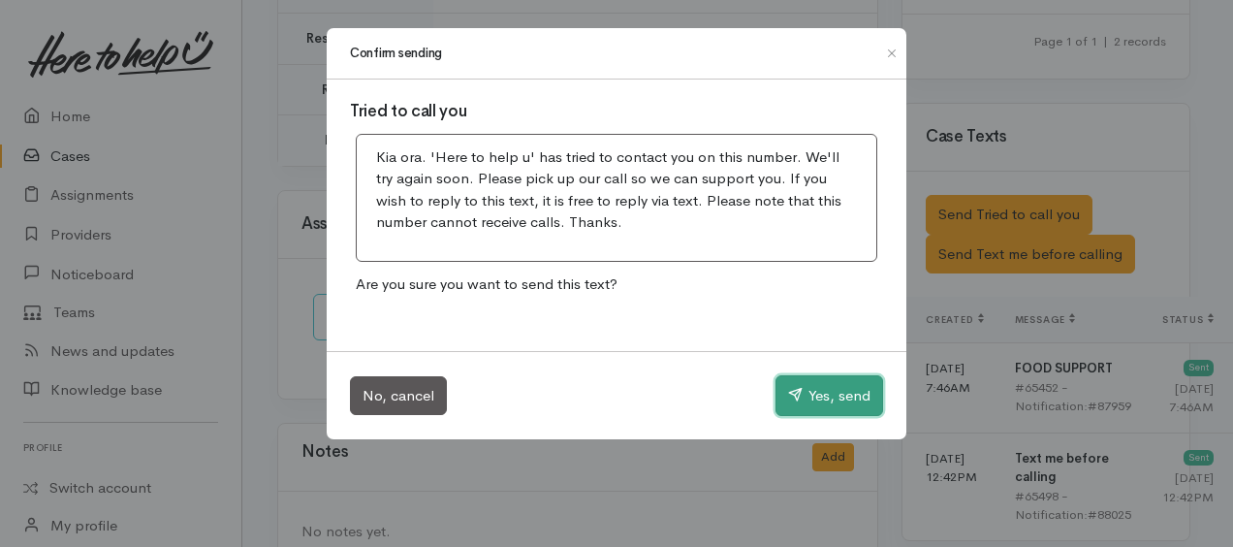
click at [796, 397] on icon "button" at bounding box center [795, 394] width 15 height 15
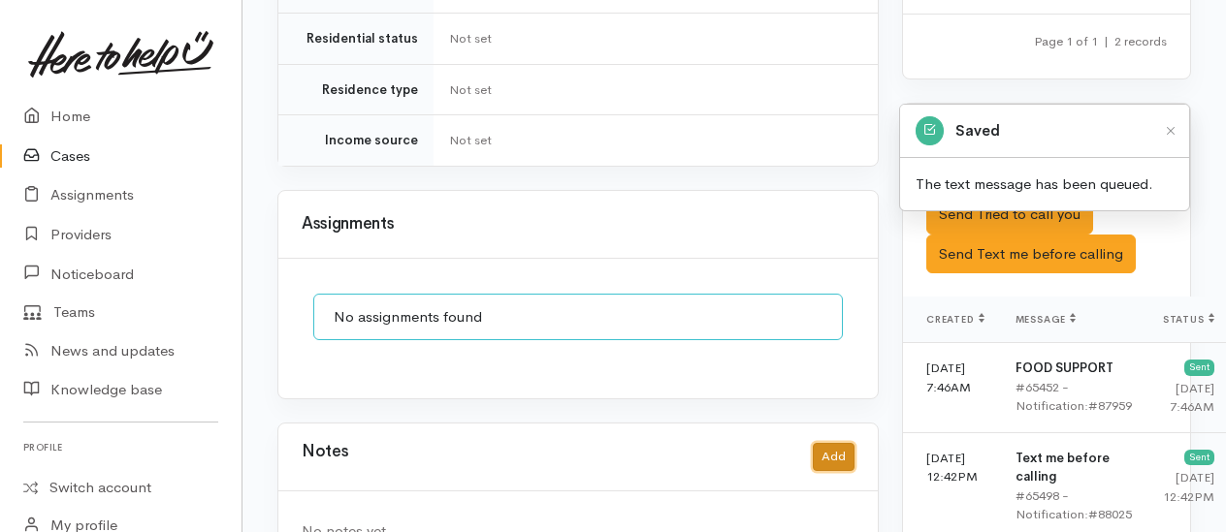
click at [835, 443] on button "Add" at bounding box center [834, 457] width 42 height 28
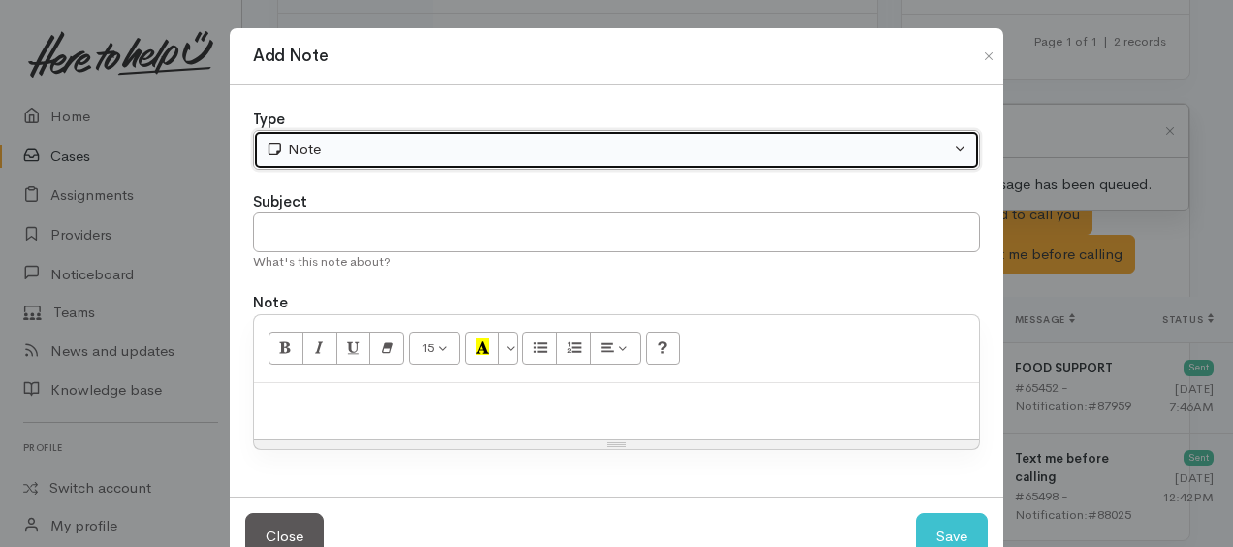
drag, startPoint x: 351, startPoint y: 153, endPoint x: 349, endPoint y: 169, distance: 15.6
click at [351, 153] on div "Note" at bounding box center [608, 150] width 685 height 22
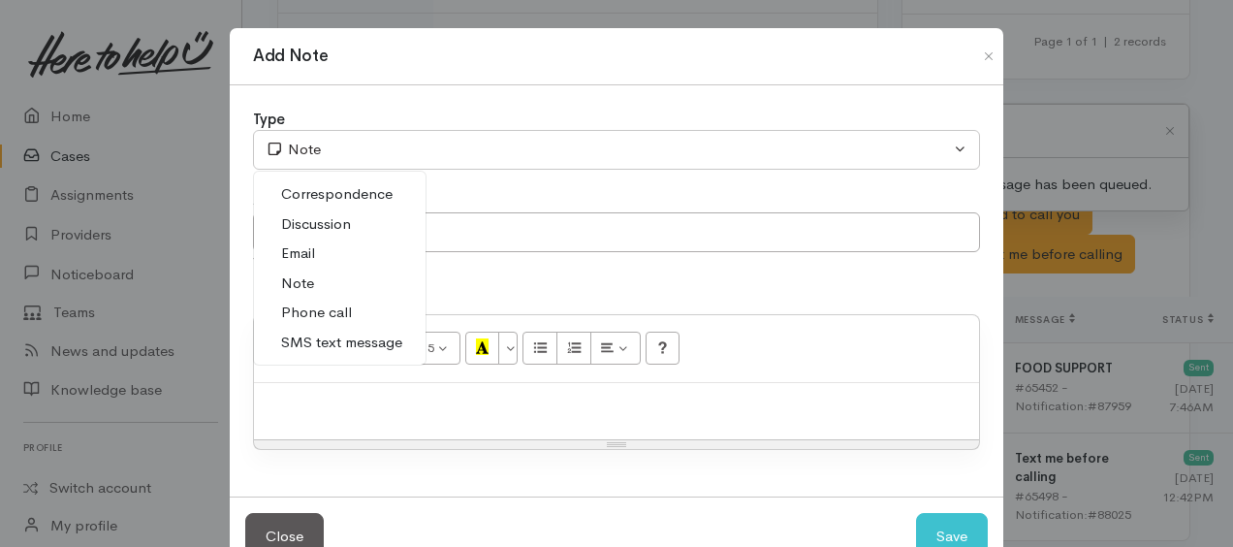
click at [318, 312] on span "Phone call" at bounding box center [316, 313] width 71 height 22
select select "3"
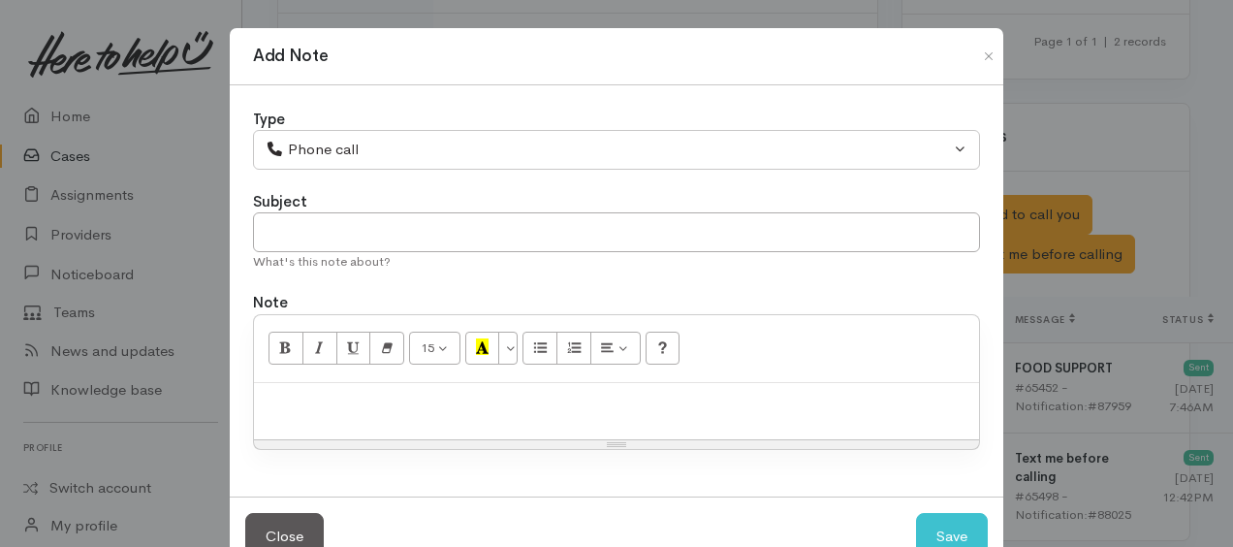
click at [360, 395] on p at bounding box center [617, 404] width 706 height 22
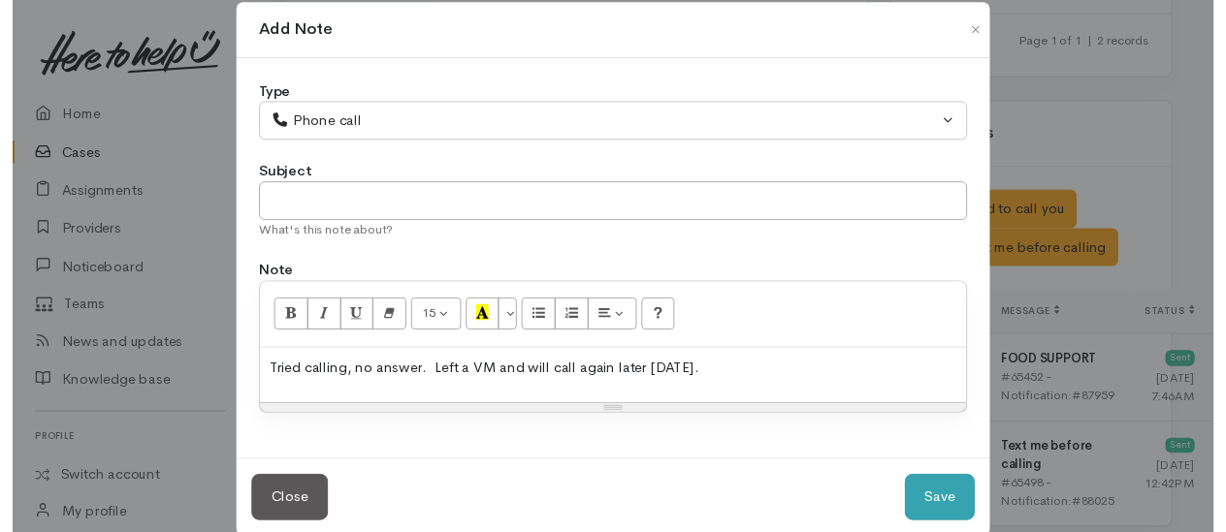
scroll to position [52, 0]
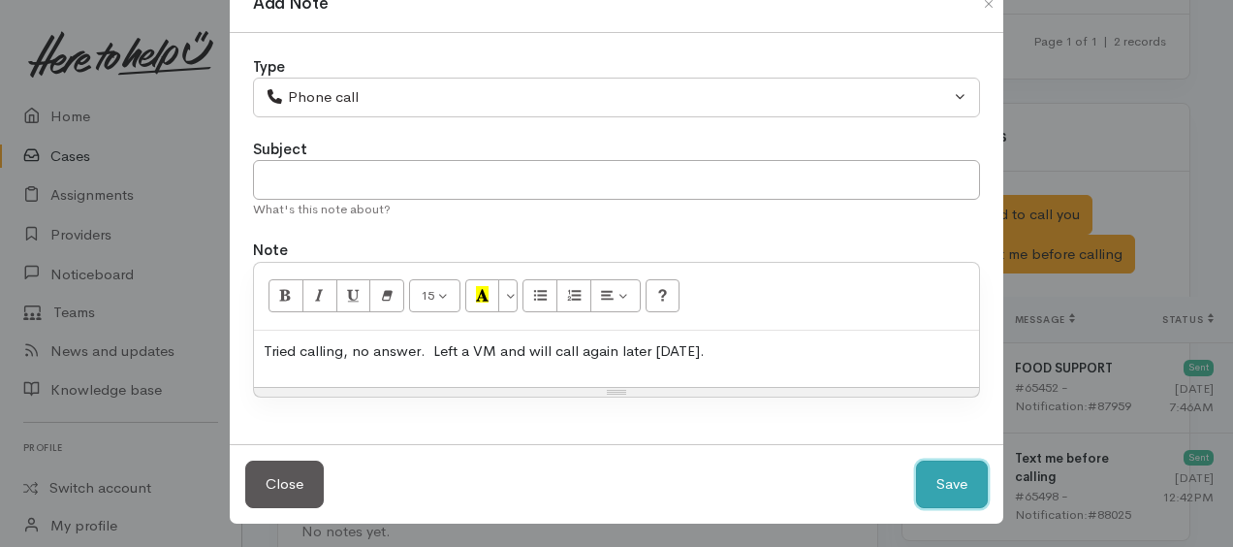
drag, startPoint x: 935, startPoint y: 485, endPoint x: 720, endPoint y: 274, distance: 301.0
click at [935, 483] on button "Save" at bounding box center [952, 485] width 72 height 48
select select "1"
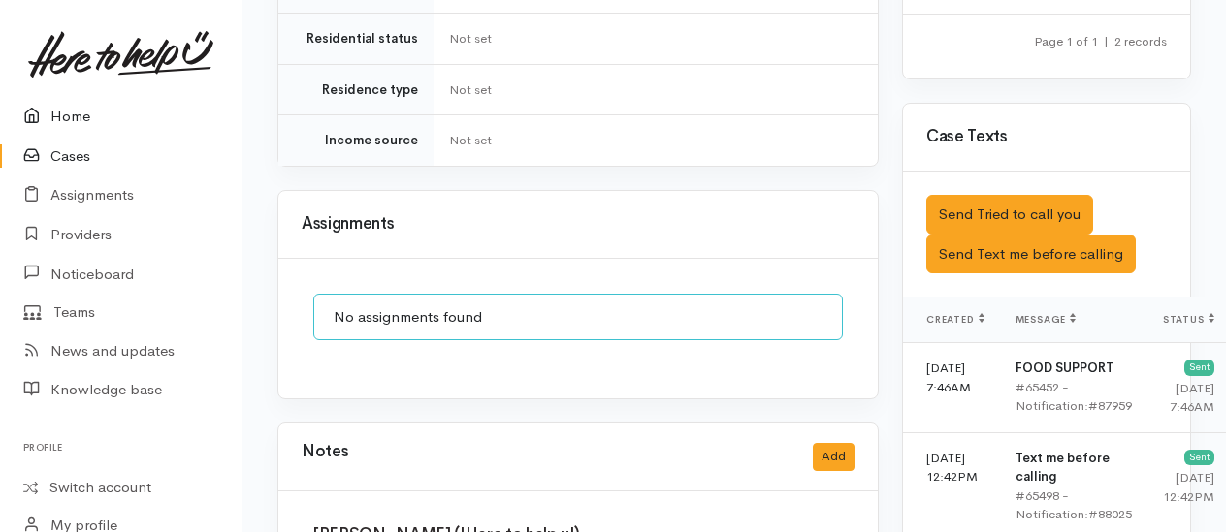
drag, startPoint x: 77, startPoint y: 112, endPoint x: 118, endPoint y: 124, distance: 43.3
click at [78, 112] on link "Home" at bounding box center [120, 117] width 241 height 40
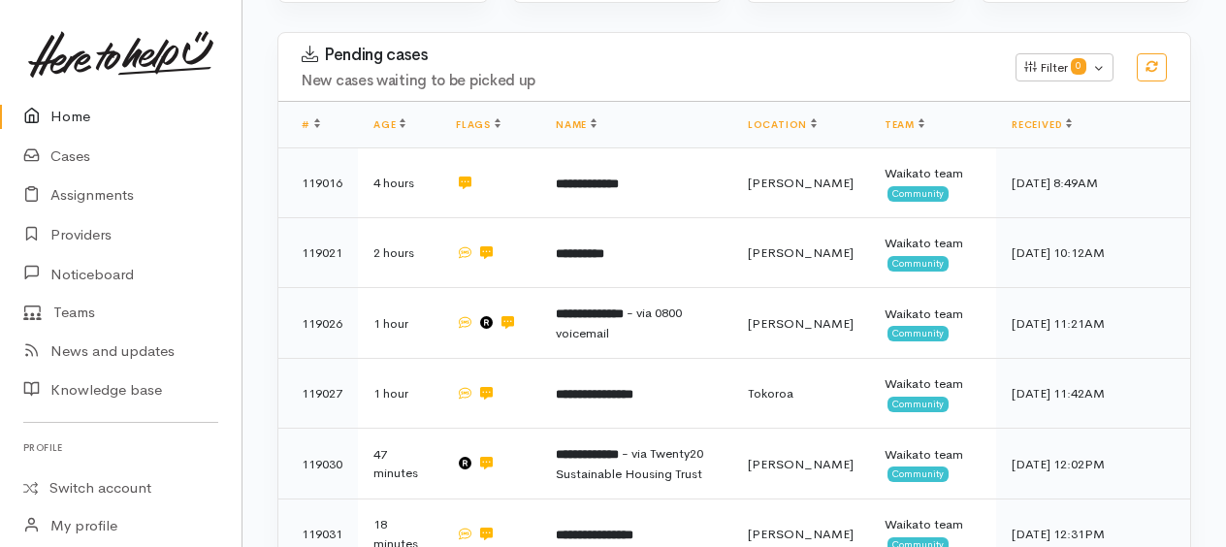
scroll to position [388, 0]
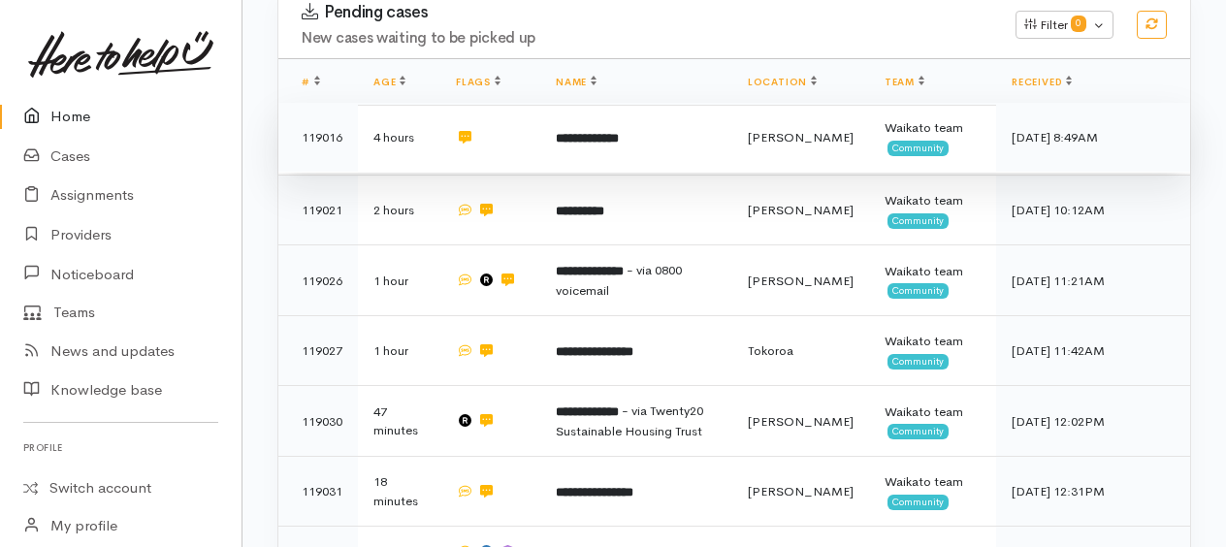
click at [605, 136] on b "**********" at bounding box center [587, 138] width 63 height 13
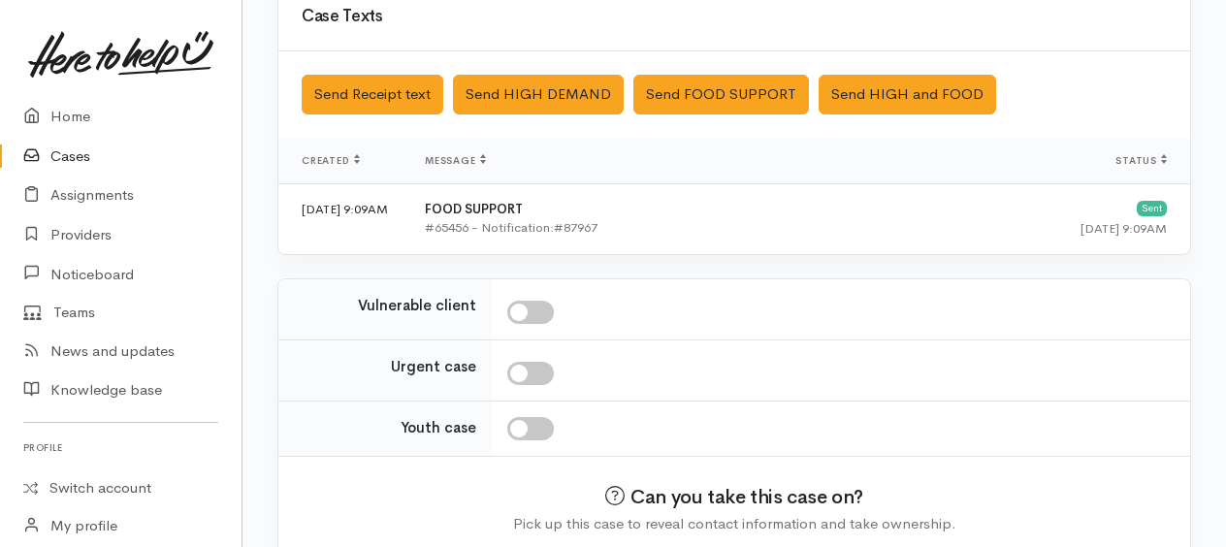
scroll to position [683, 0]
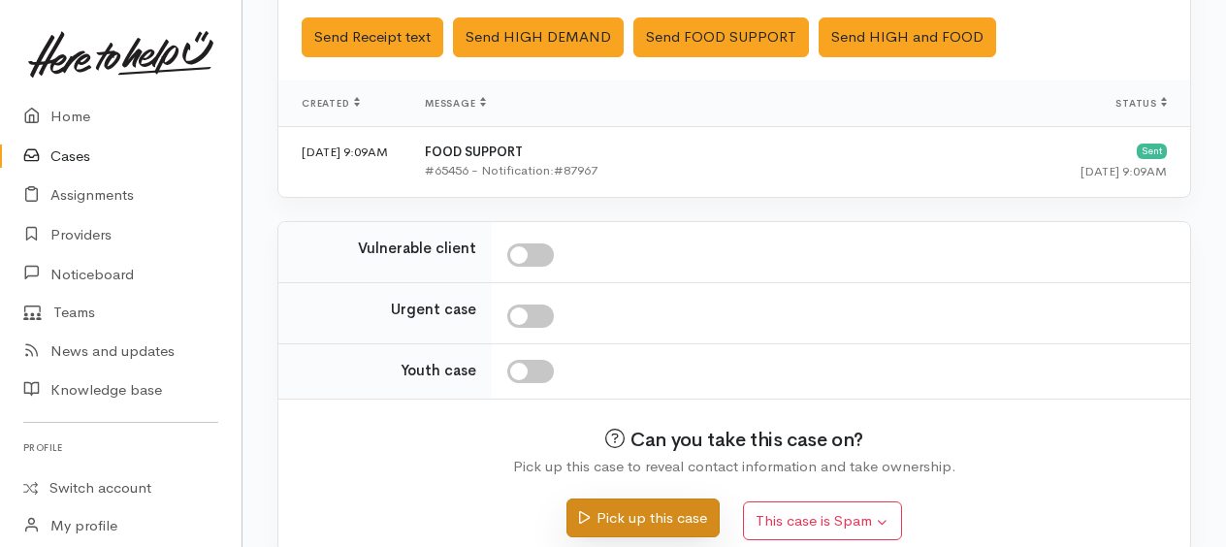
click at [653, 498] on button "Pick up this case" at bounding box center [642, 518] width 152 height 40
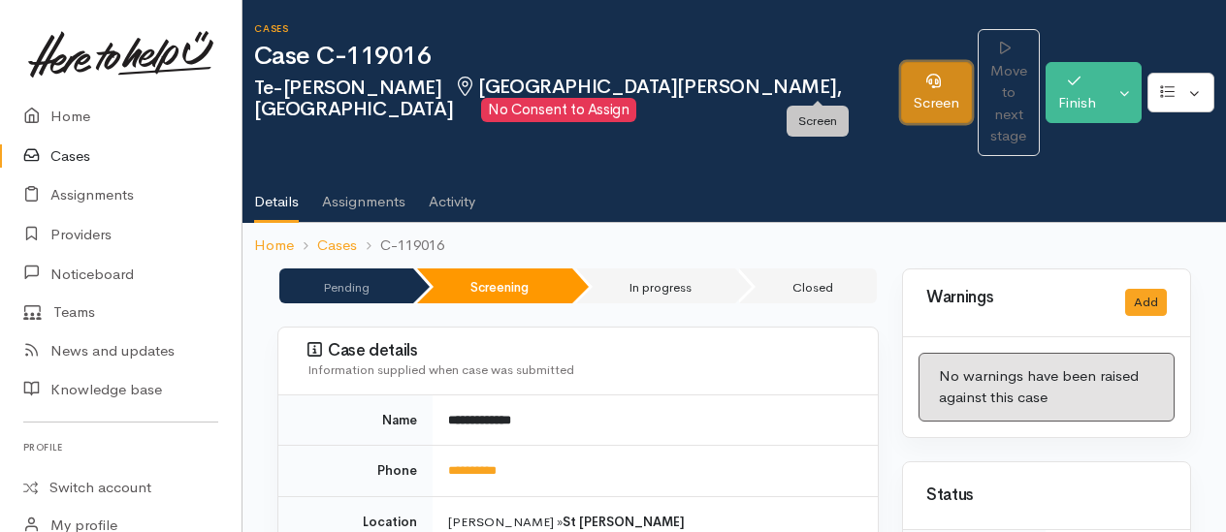
click at [901, 76] on link "Screen" at bounding box center [936, 92] width 71 height 61
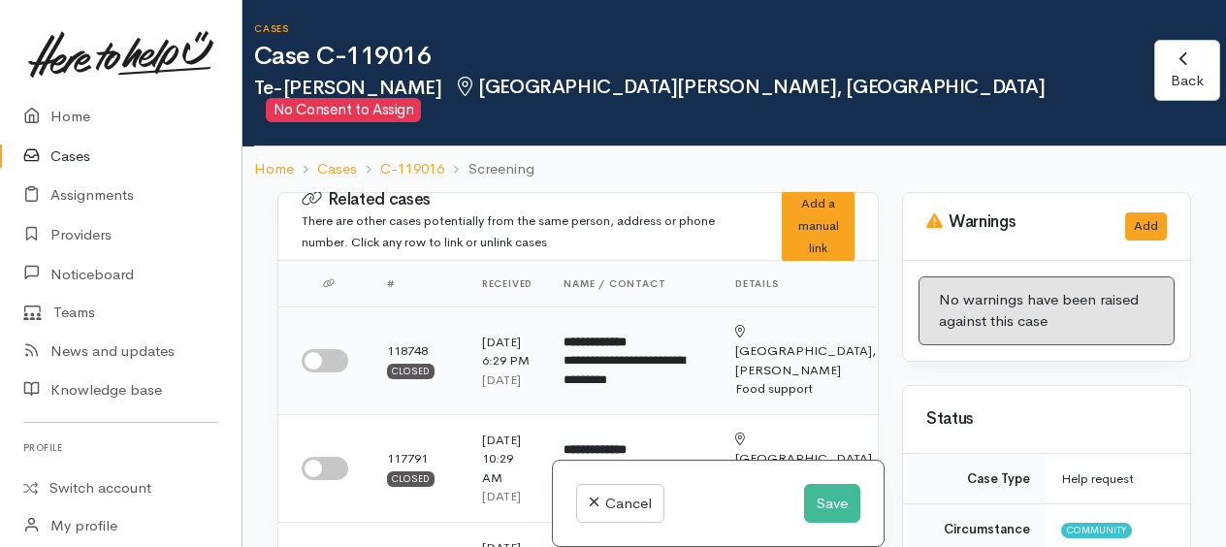
click at [313, 349] on input "checkbox" at bounding box center [325, 360] width 47 height 23
checkbox input "true"
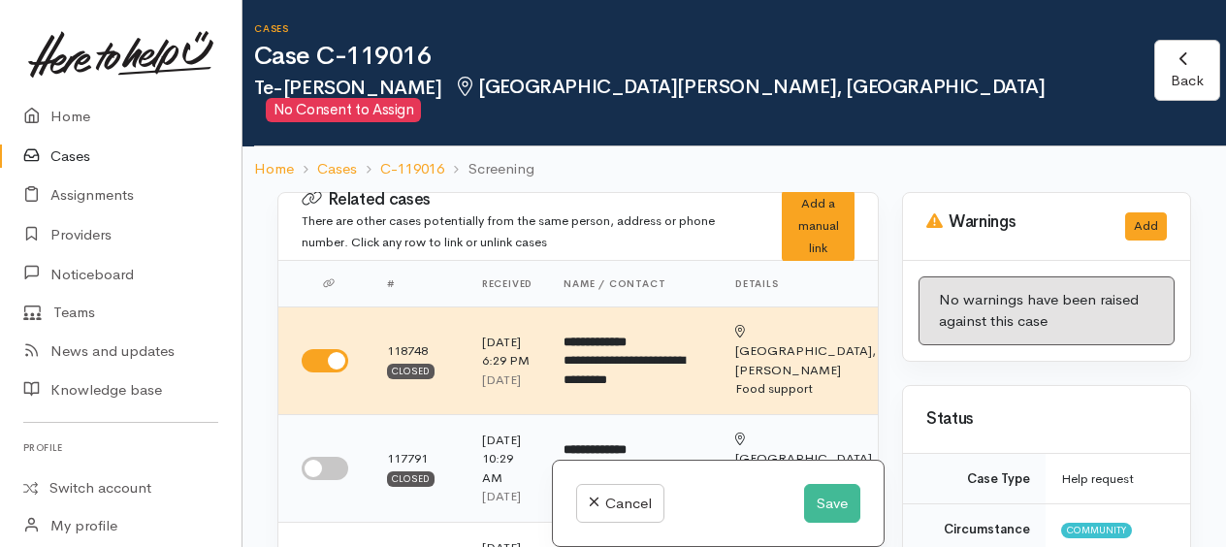
click at [317, 469] on input "checkbox" at bounding box center [325, 468] width 47 height 23
checkbox input "true"
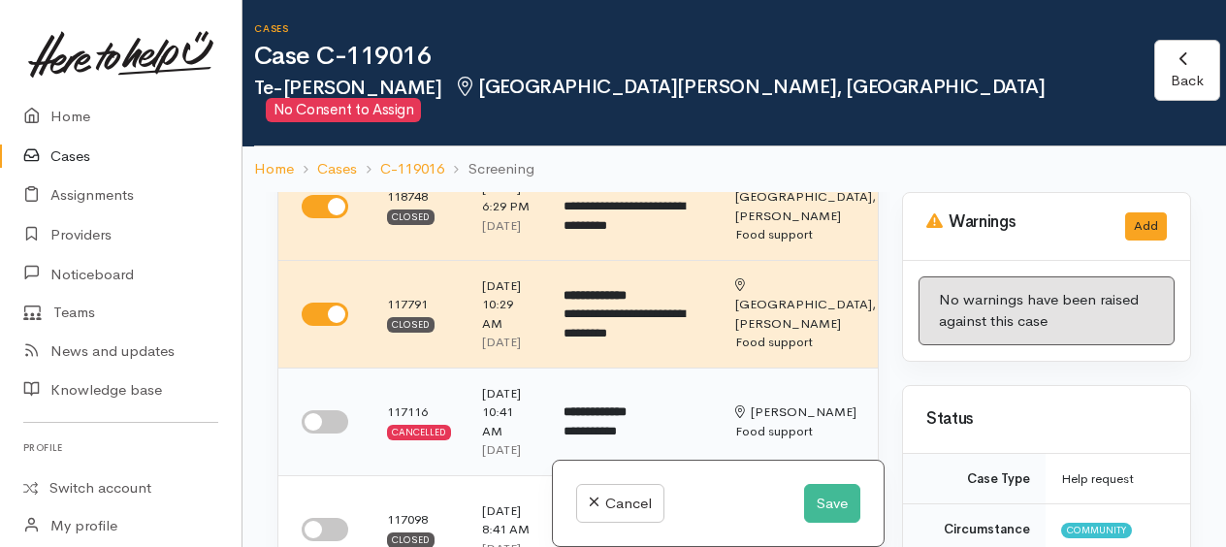
scroll to position [291, 0]
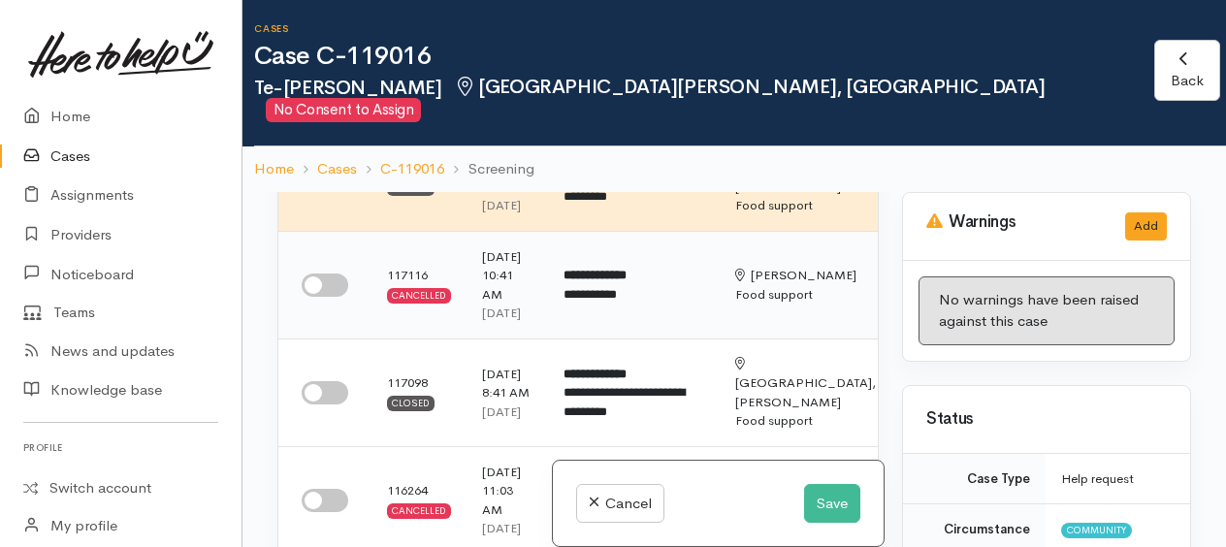
click at [318, 297] on input "checkbox" at bounding box center [325, 284] width 47 height 23
checkbox input "true"
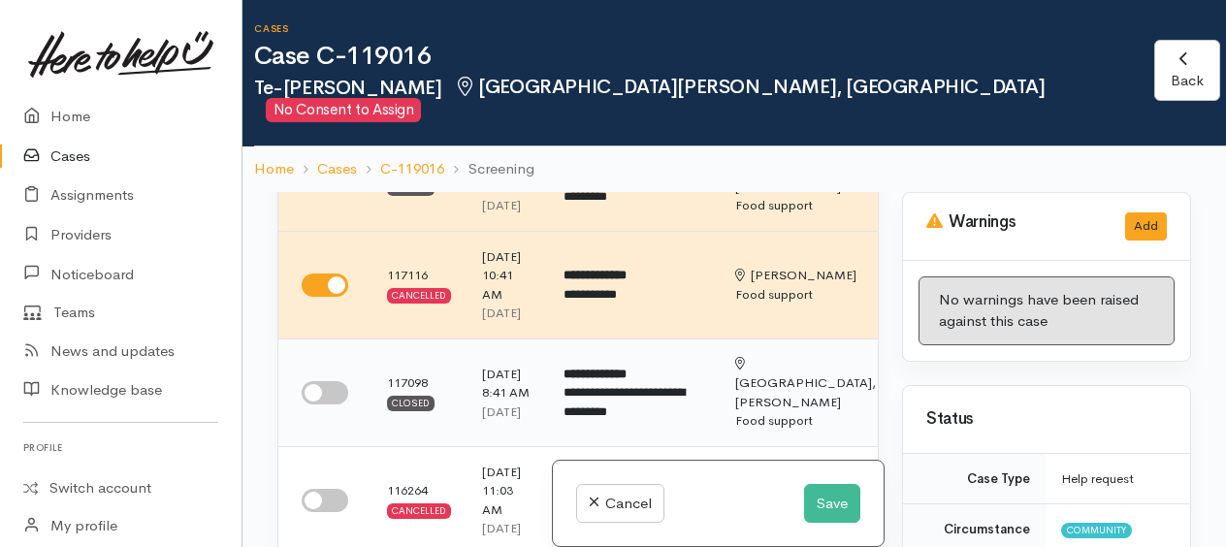
click at [307, 404] on input "checkbox" at bounding box center [325, 392] width 47 height 23
checkbox input "true"
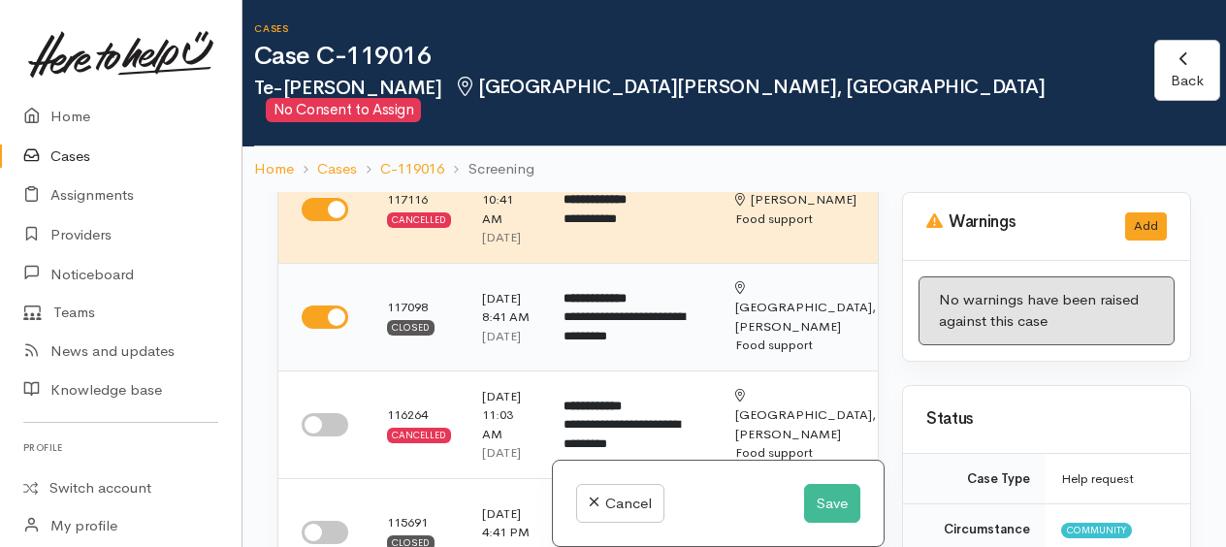
scroll to position [485, 0]
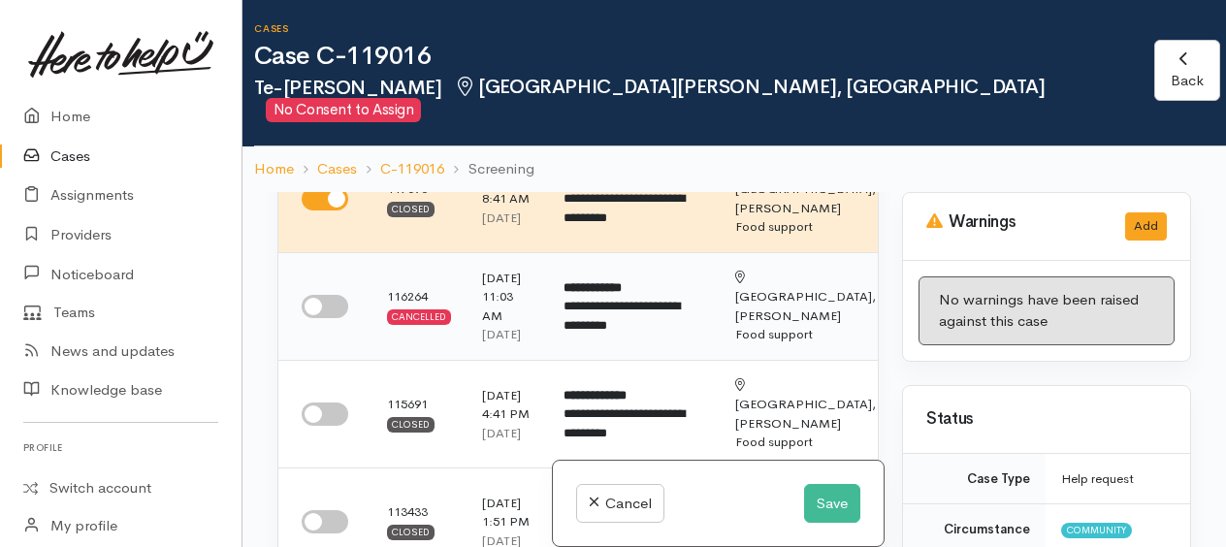
click at [315, 318] on input "checkbox" at bounding box center [325, 306] width 47 height 23
checkbox input "true"
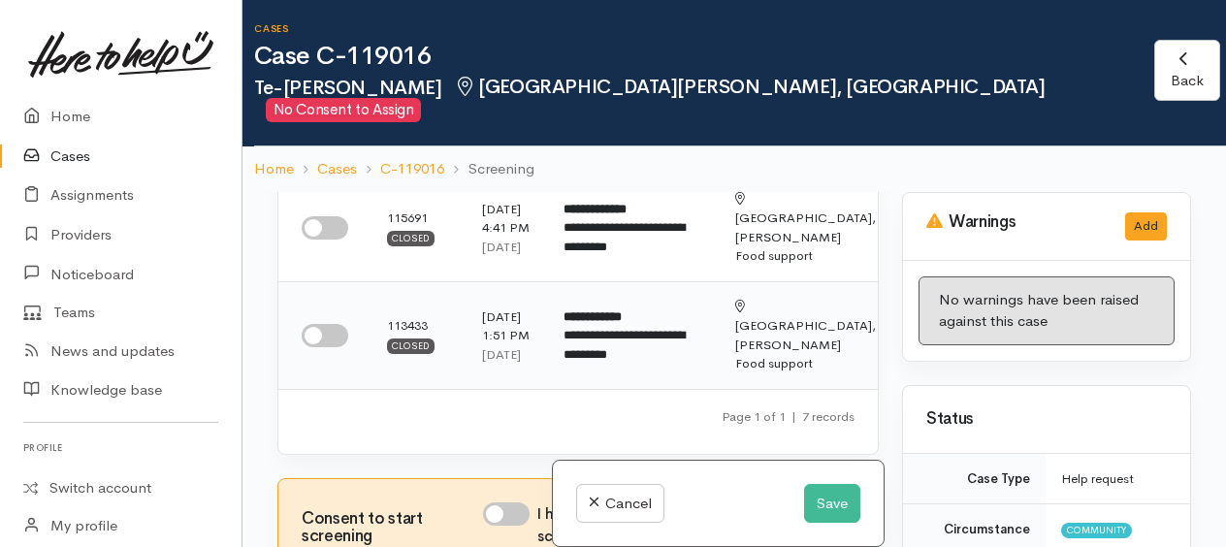
scroll to position [679, 0]
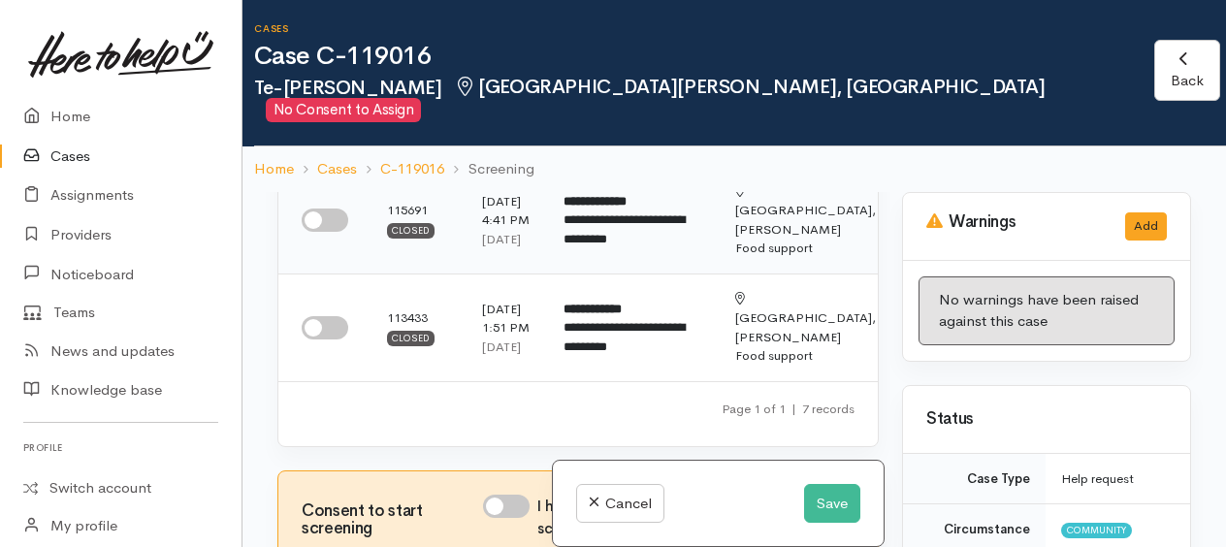
click at [313, 232] on input "checkbox" at bounding box center [325, 219] width 47 height 23
checkbox input "true"
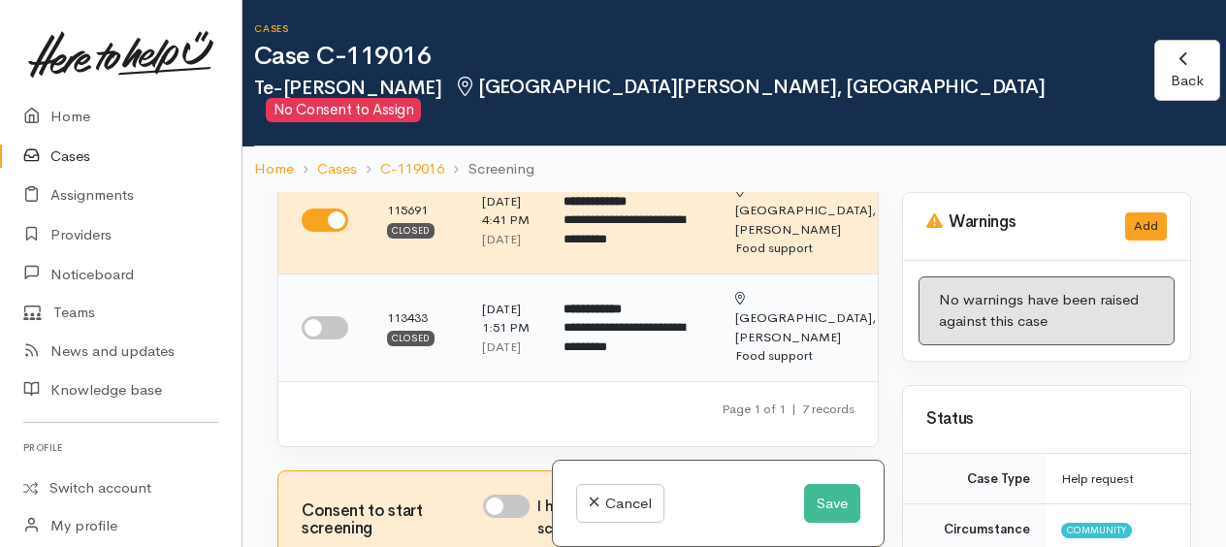
click at [306, 339] on input "checkbox" at bounding box center [325, 327] width 47 height 23
checkbox input "true"
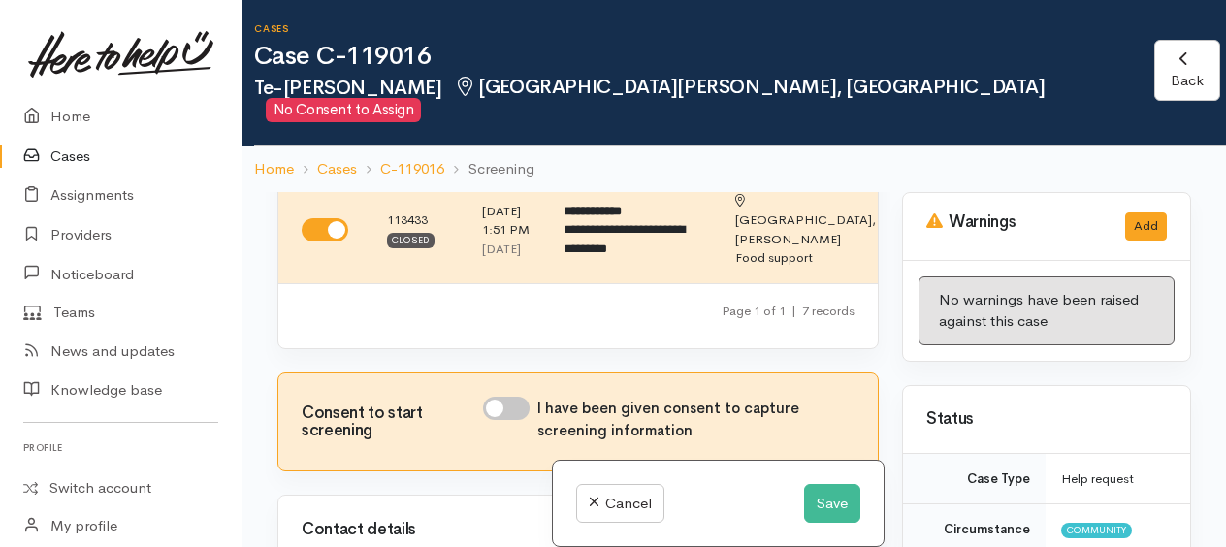
scroll to position [873, 0]
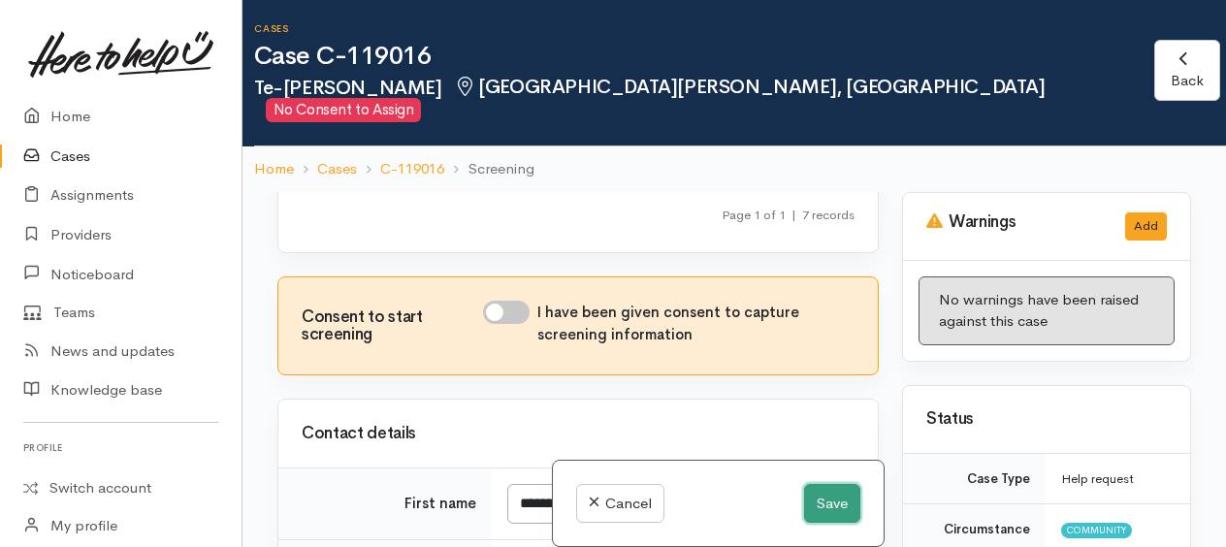
click at [827, 500] on button "Save" at bounding box center [832, 504] width 56 height 40
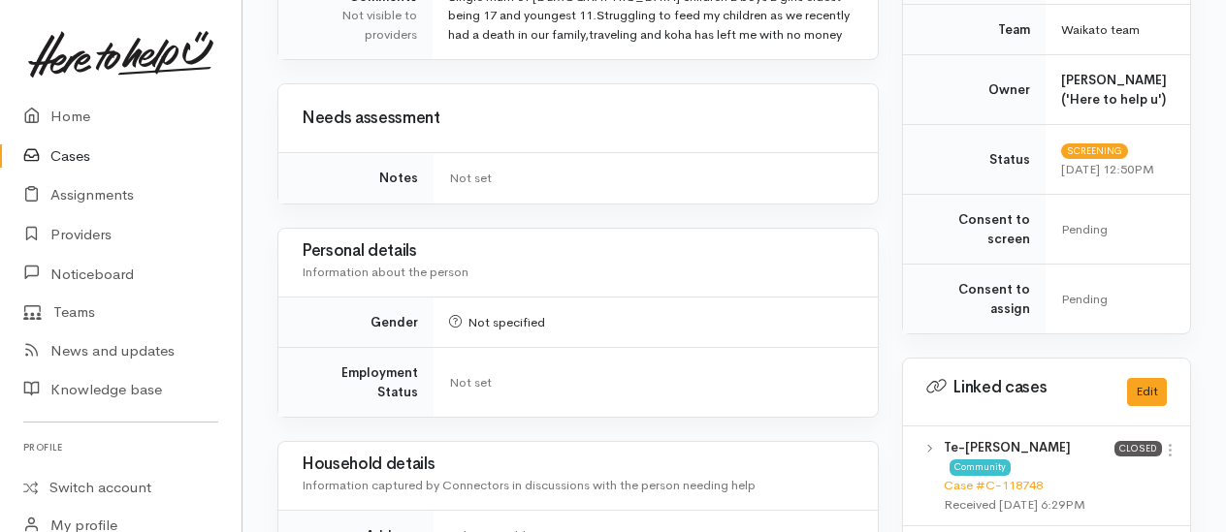
scroll to position [970, 0]
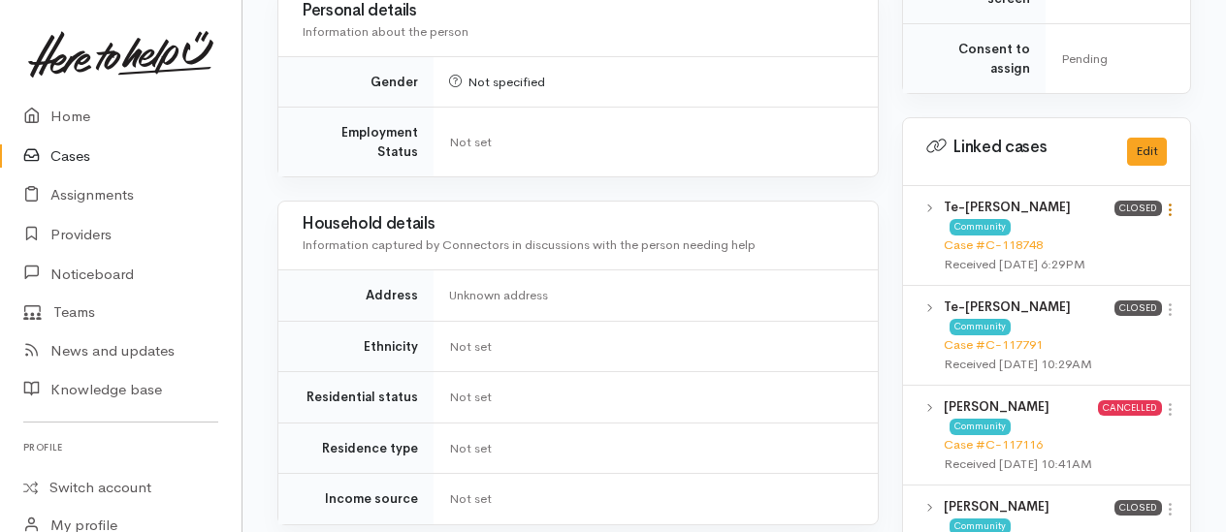
click at [1170, 202] on icon at bounding box center [1170, 210] width 16 height 16
click at [1082, 233] on link "View case" at bounding box center [1100, 248] width 153 height 30
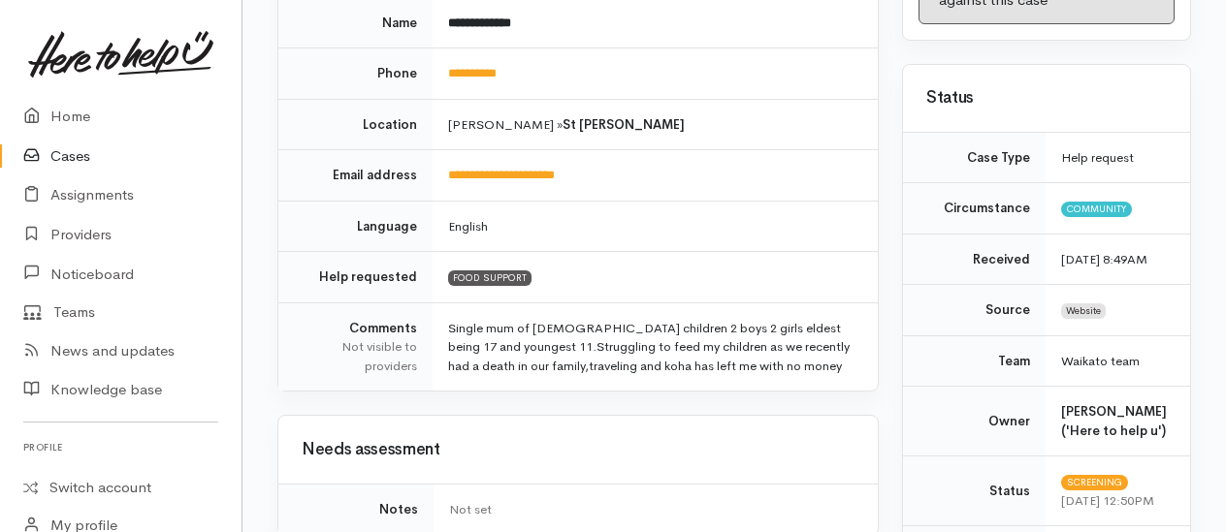
scroll to position [388, 0]
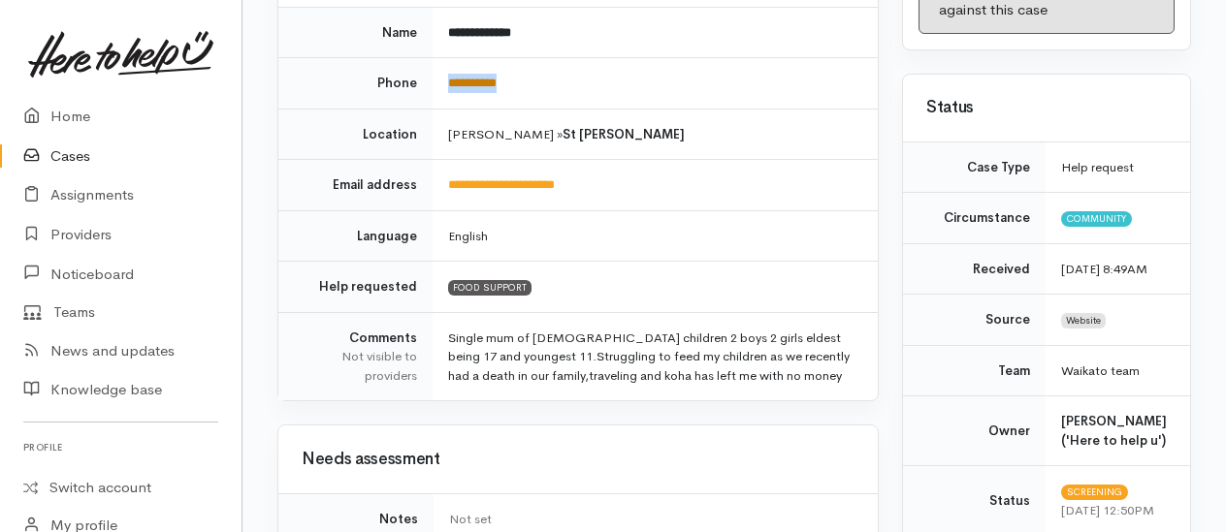
drag, startPoint x: 538, startPoint y: 31, endPoint x: 452, endPoint y: 41, distance: 86.8
click at [452, 58] on td "**********" at bounding box center [654, 83] width 445 height 51
copy link "**********"
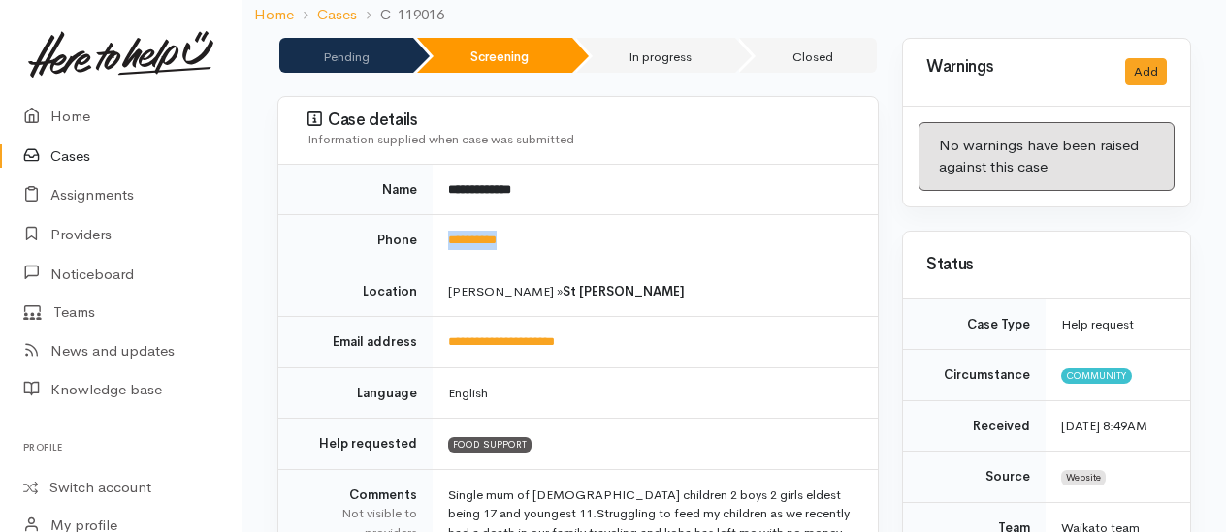
scroll to position [0, 0]
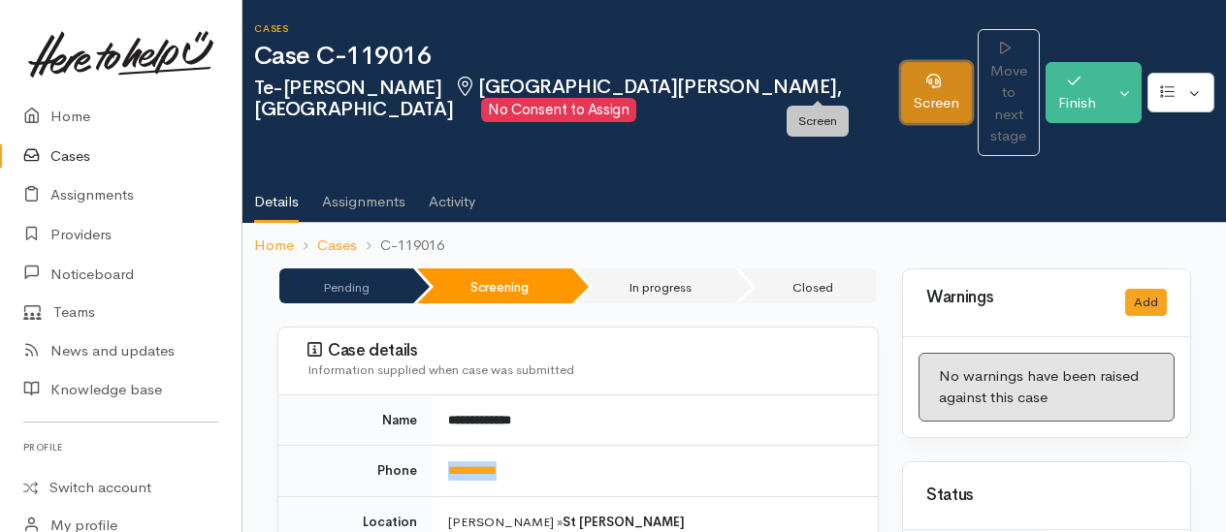
click at [901, 74] on link "Screen" at bounding box center [936, 92] width 71 height 61
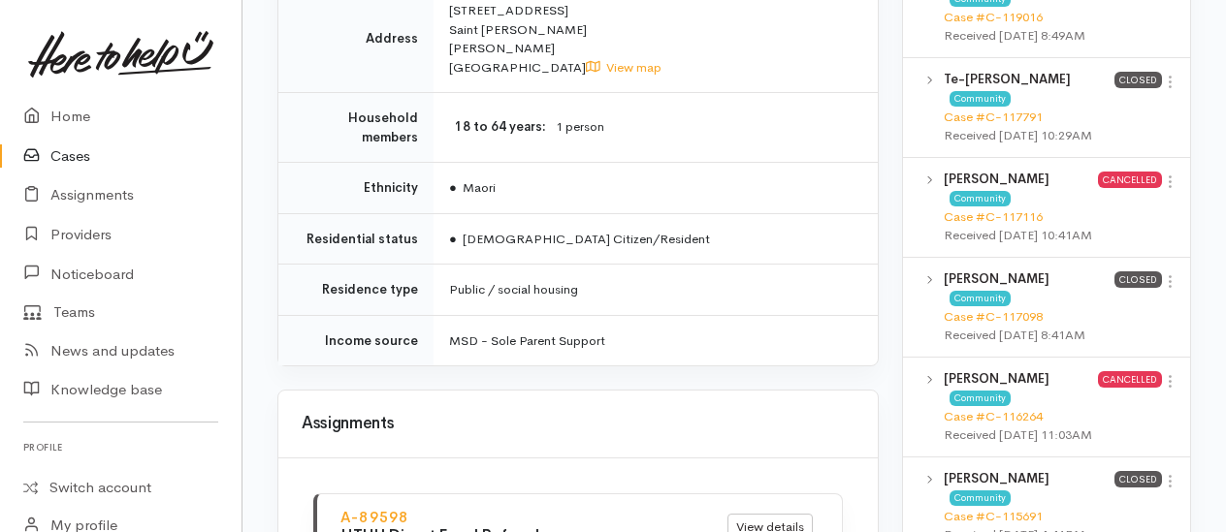
scroll to position [1164, 0]
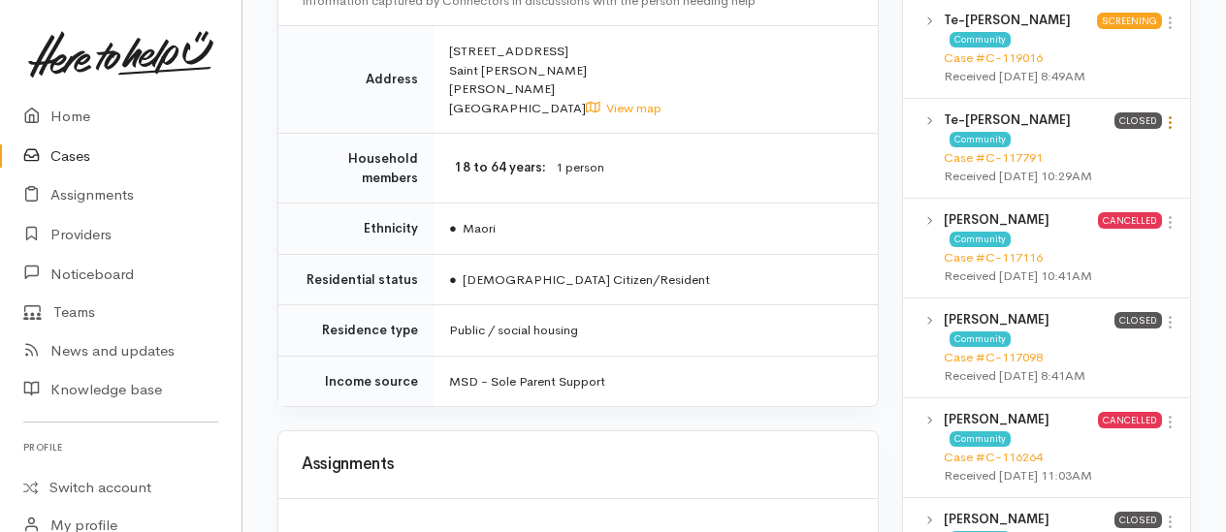
click at [1173, 131] on icon at bounding box center [1170, 122] width 16 height 16
click at [1086, 176] on link "View case" at bounding box center [1100, 160] width 153 height 30
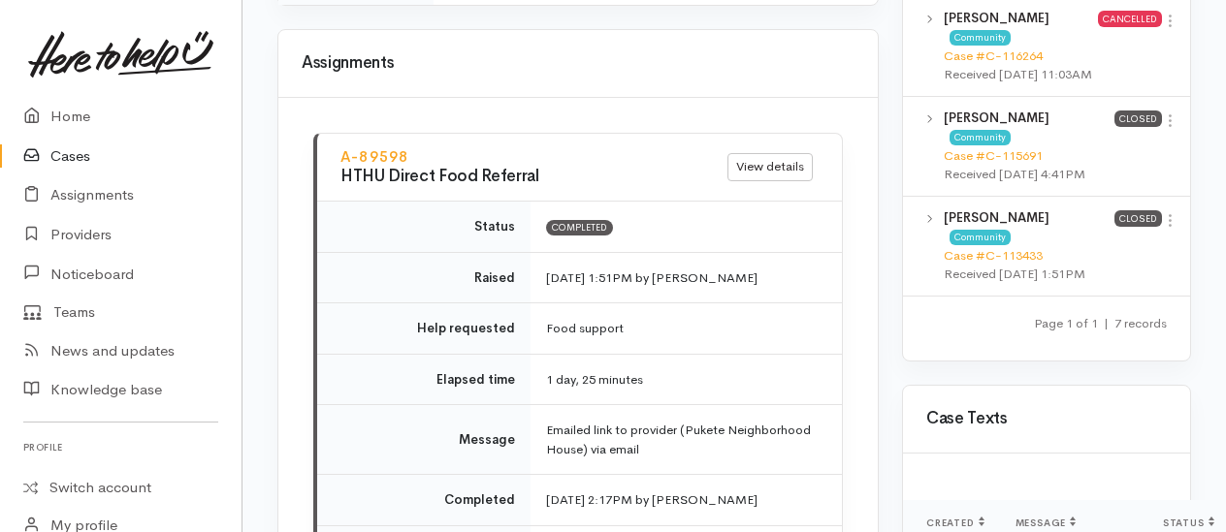
scroll to position [1648, 0]
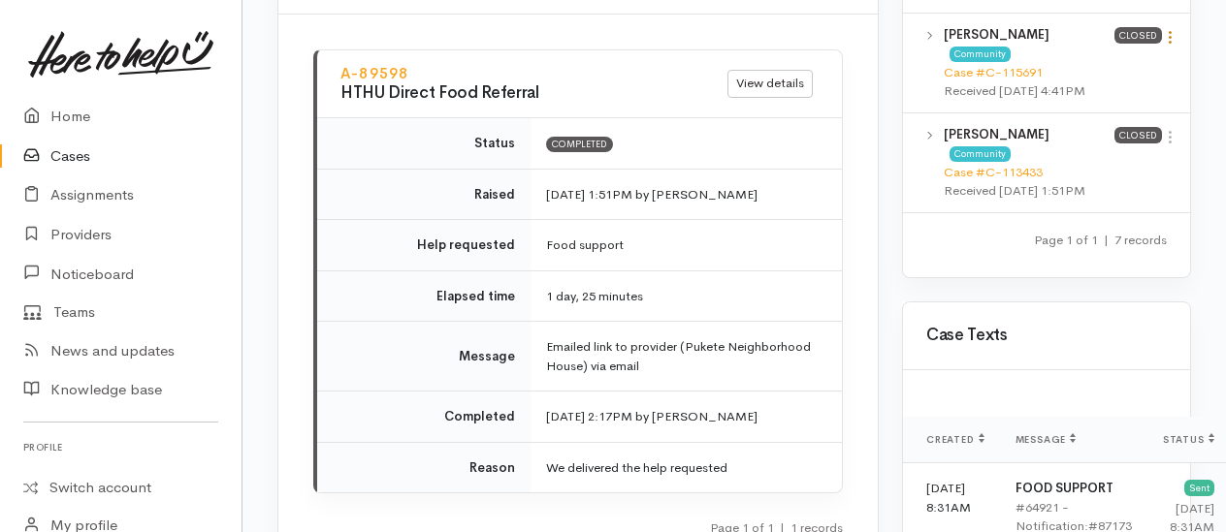
click at [1171, 46] on icon at bounding box center [1170, 37] width 16 height 16
click at [777, 271] on td "1 day, 25 minutes" at bounding box center [685, 296] width 311 height 51
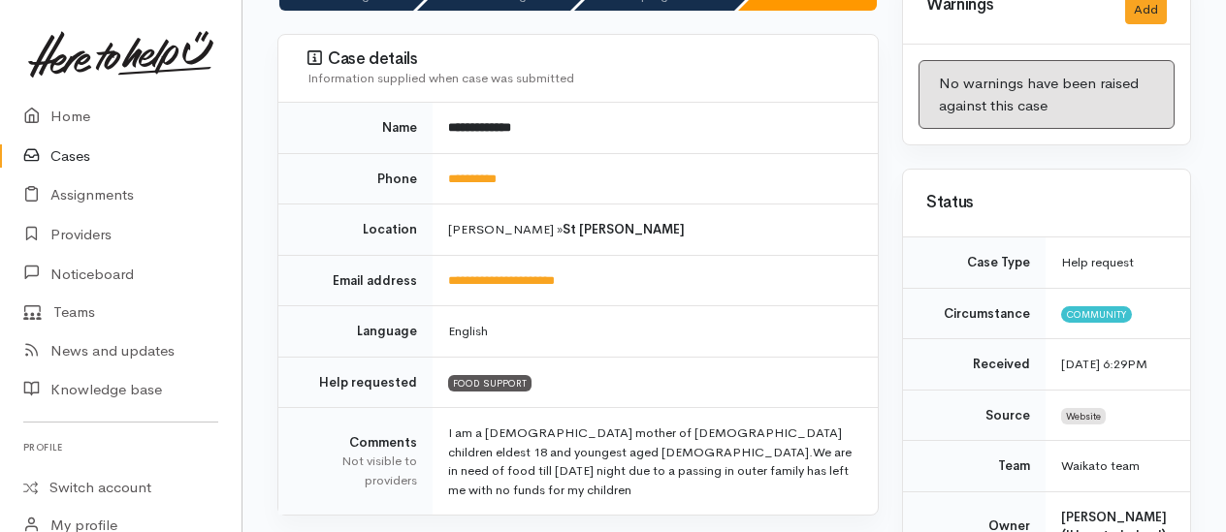
scroll to position [0, 0]
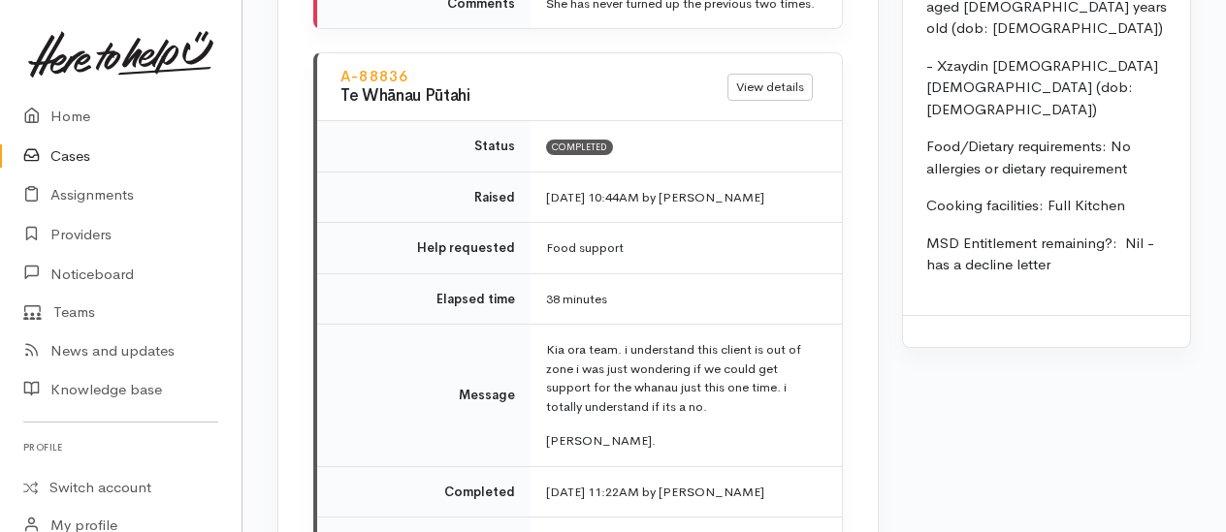
scroll to position [2909, 0]
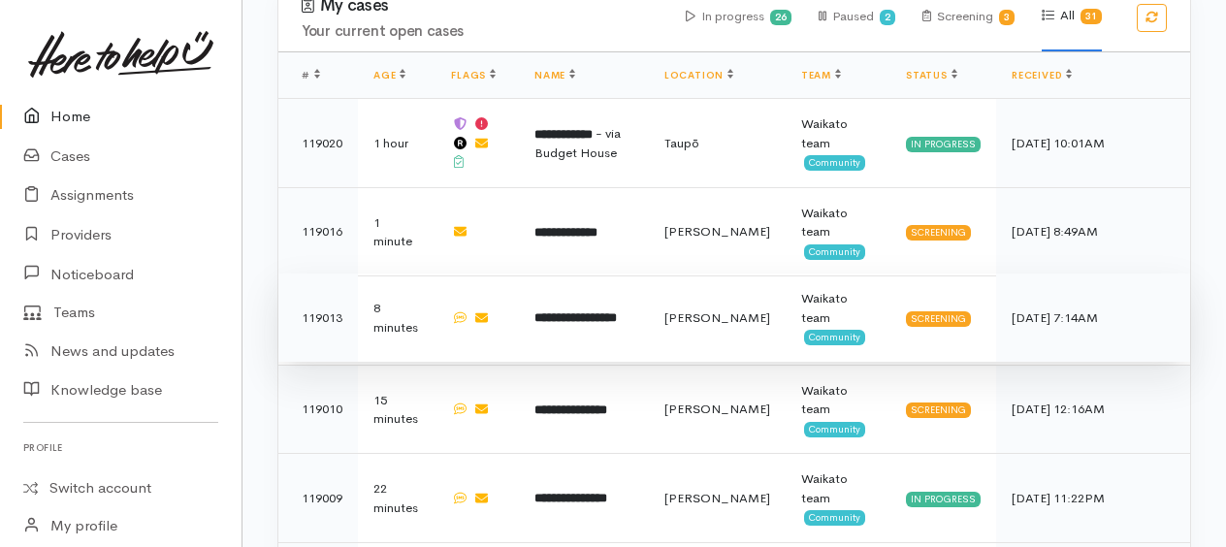
scroll to position [1067, 0]
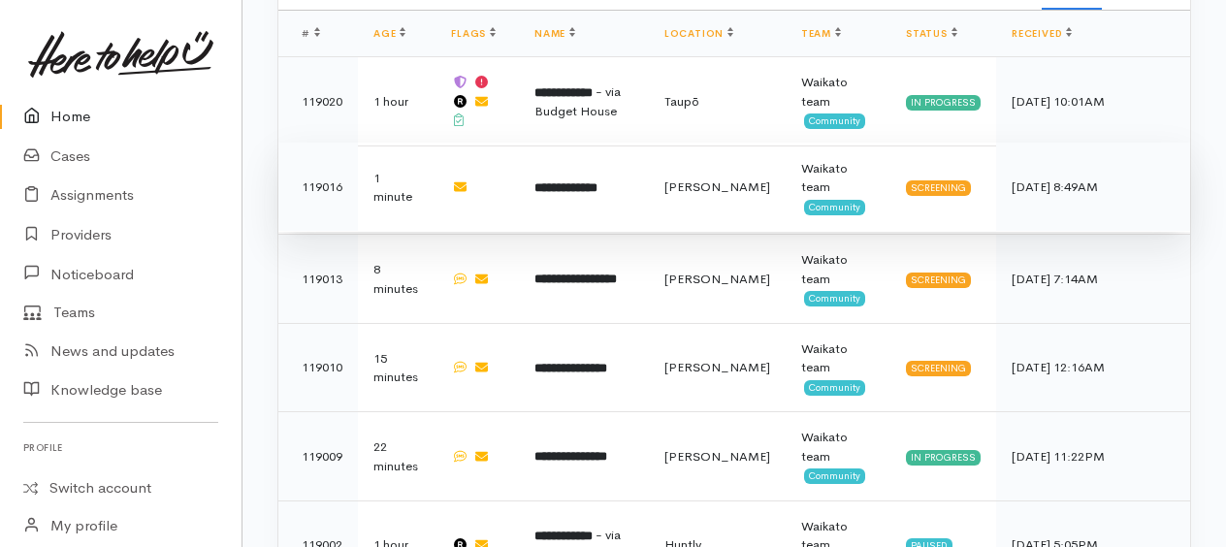
click at [584, 181] on b "**********" at bounding box center [565, 187] width 63 height 13
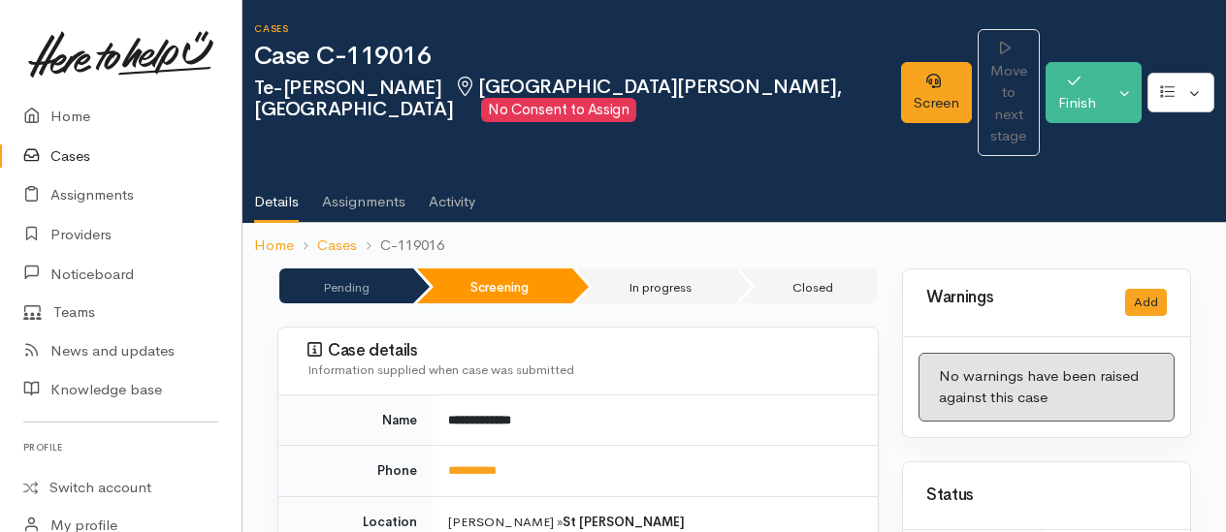
scroll to position [194, 0]
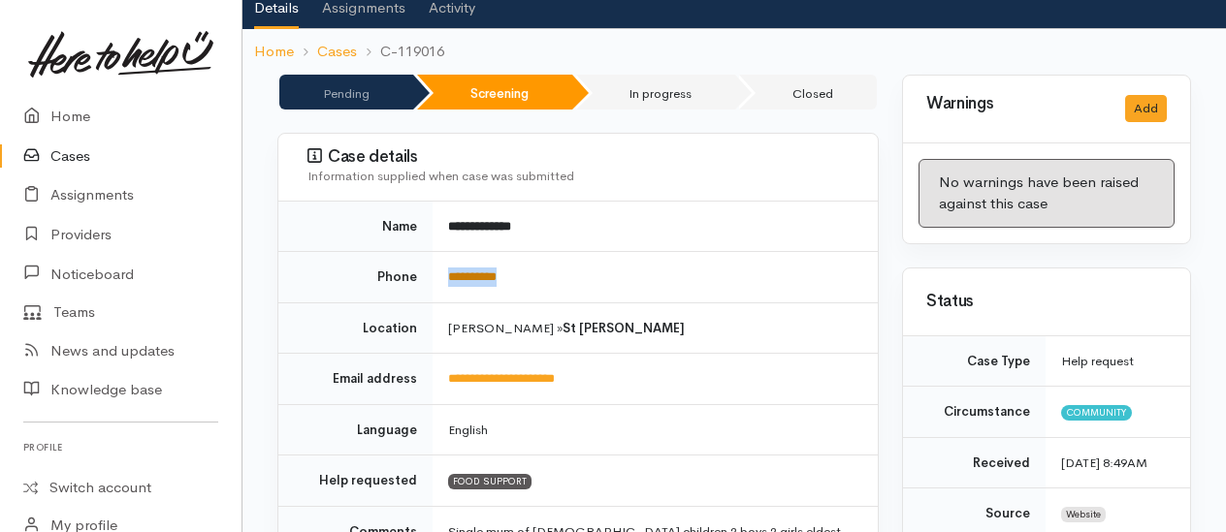
drag, startPoint x: 535, startPoint y: 227, endPoint x: 452, endPoint y: 226, distance: 83.4
click at [452, 252] on td "**********" at bounding box center [654, 277] width 445 height 51
copy link "**********"
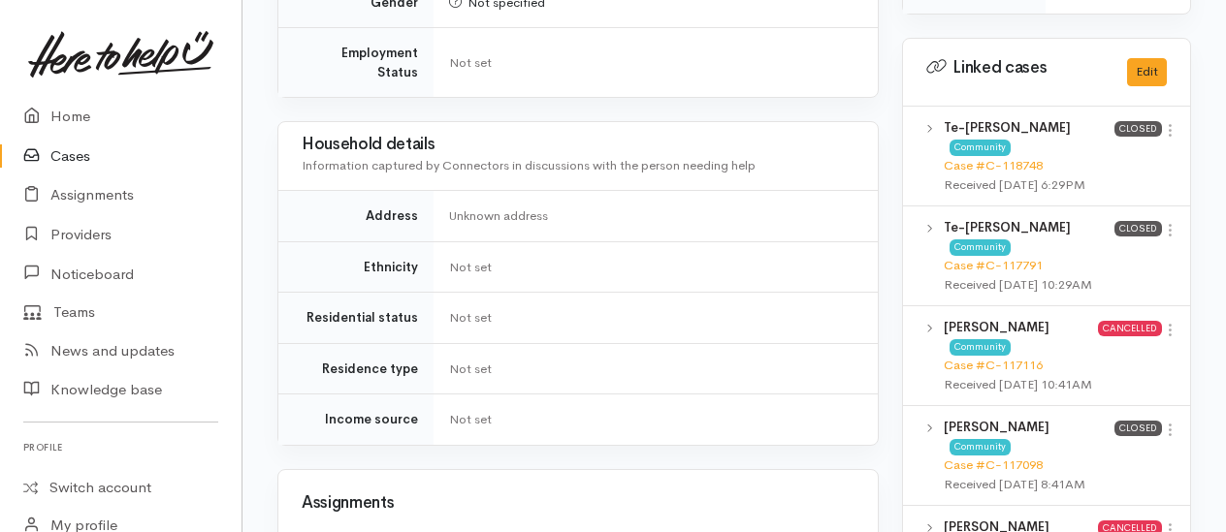
scroll to position [1067, 0]
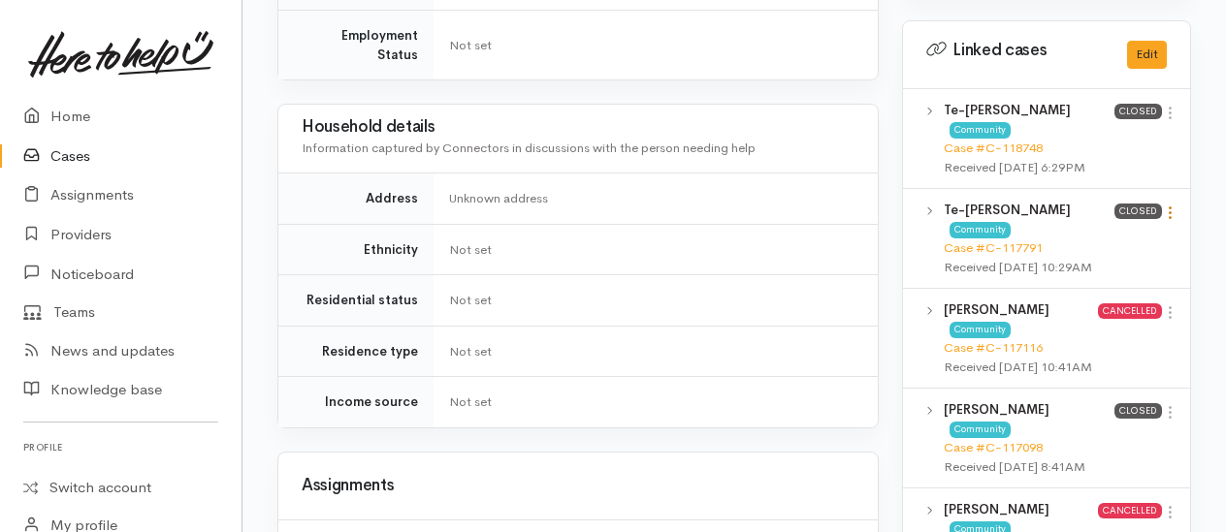
click at [1170, 205] on icon at bounding box center [1170, 213] width 16 height 16
click at [1099, 236] on link "View case" at bounding box center [1100, 251] width 153 height 30
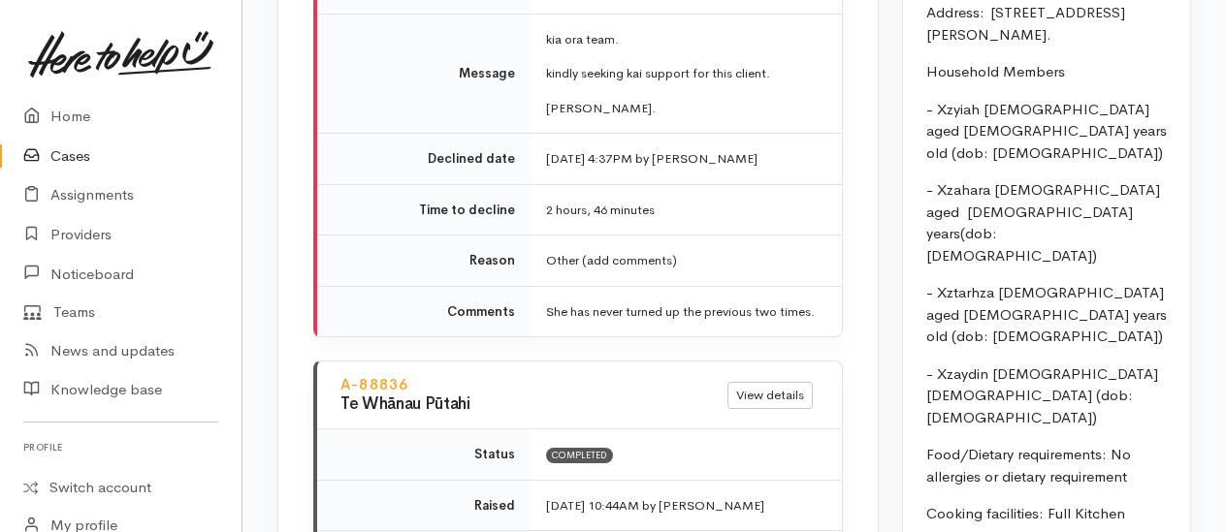
scroll to position [2521, 0]
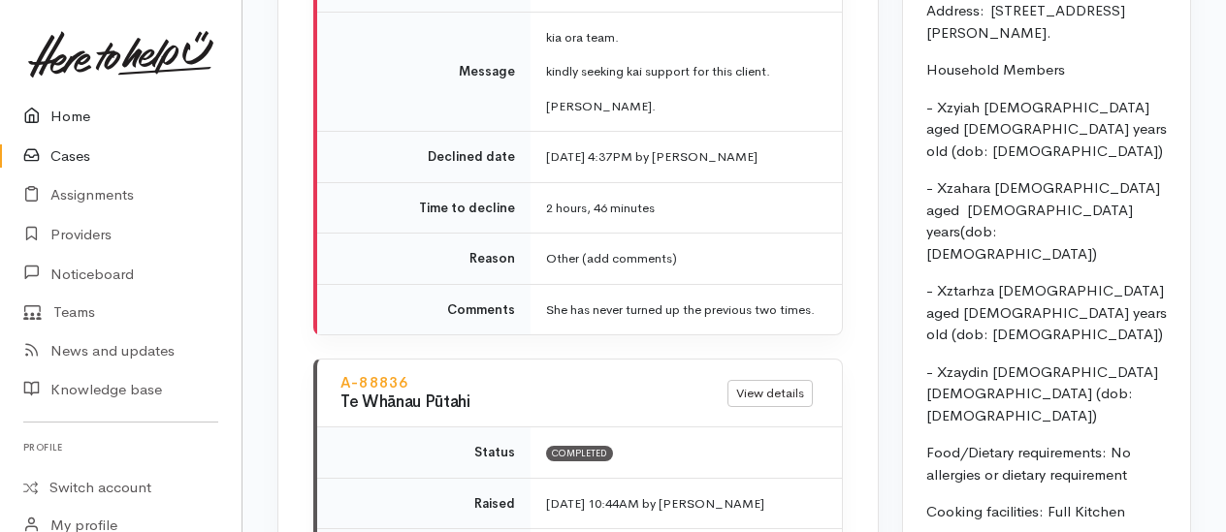
click at [72, 112] on link "Home" at bounding box center [120, 117] width 241 height 40
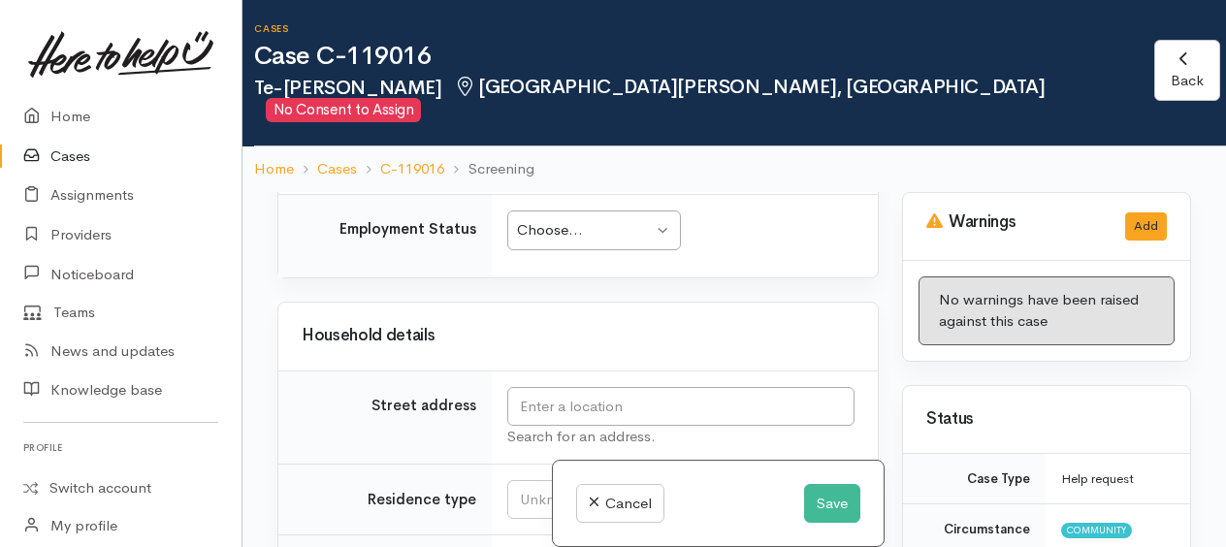
scroll to position [2982, 0]
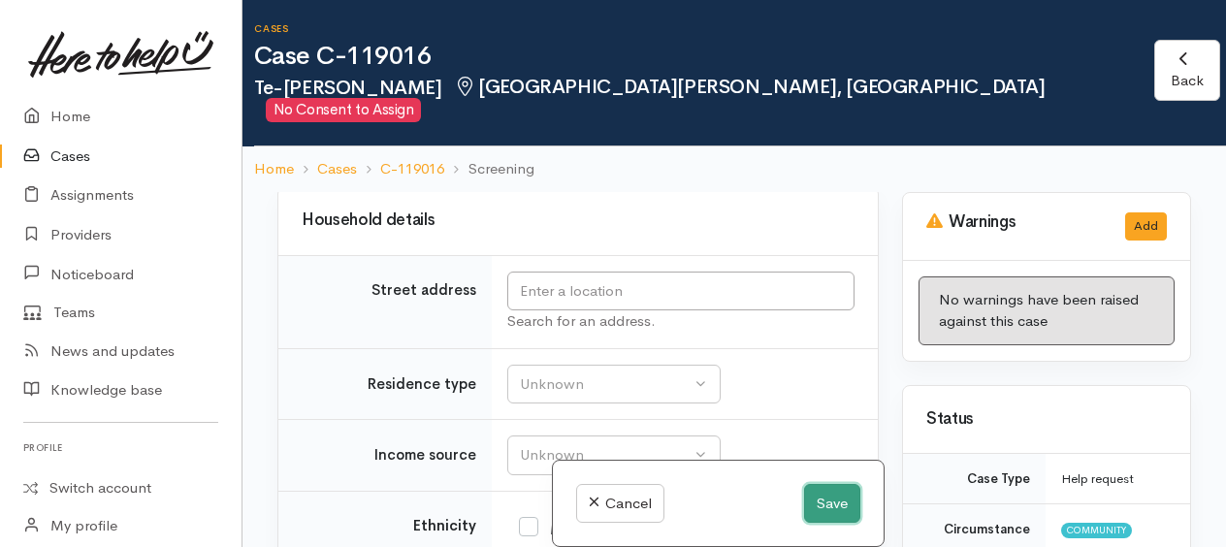
click at [822, 505] on button "Save" at bounding box center [832, 504] width 56 height 40
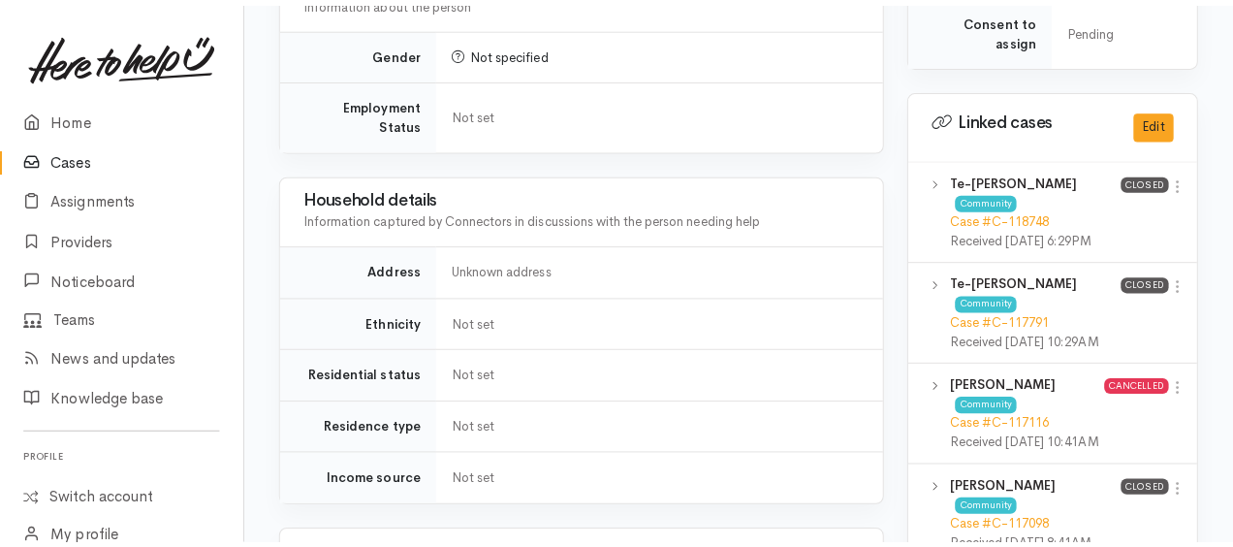
scroll to position [1358, 0]
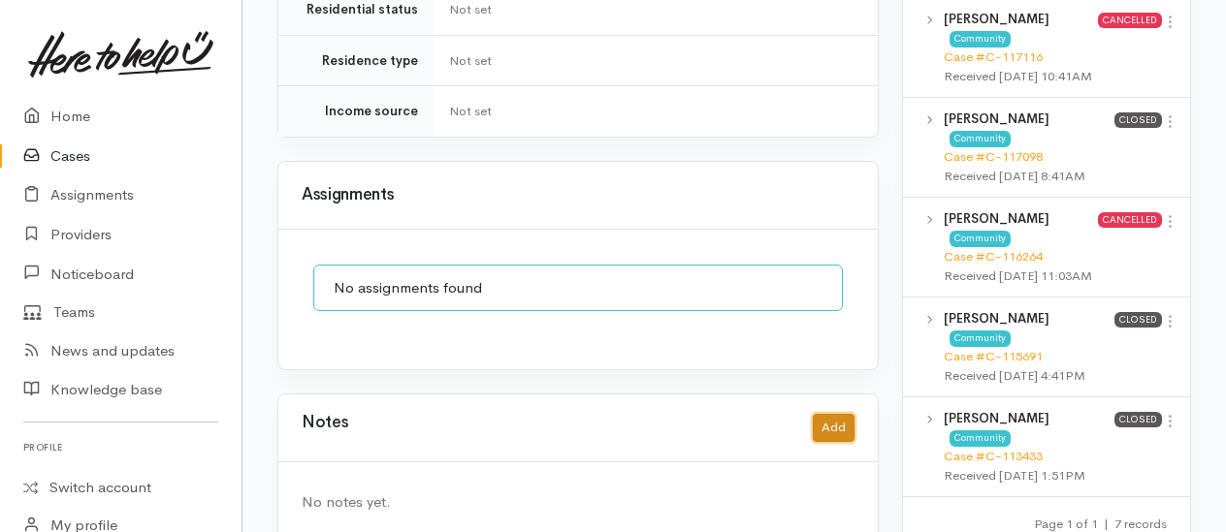
click at [848, 414] on button "Add" at bounding box center [834, 428] width 42 height 28
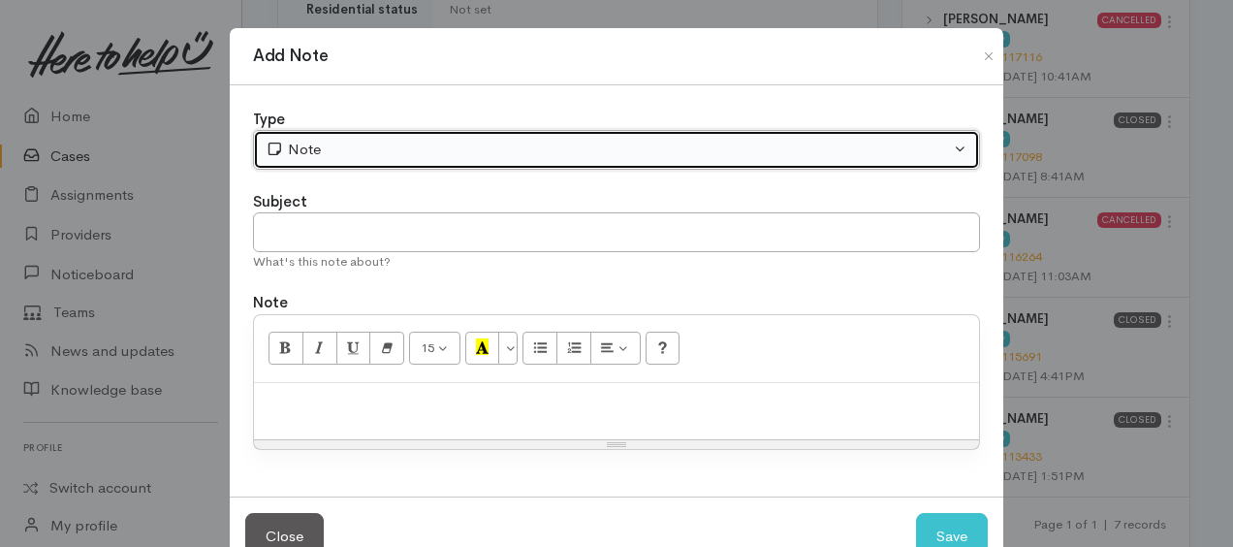
drag, startPoint x: 340, startPoint y: 136, endPoint x: 340, endPoint y: 146, distance: 10.7
click at [340, 137] on button "Note" at bounding box center [616, 150] width 727 height 40
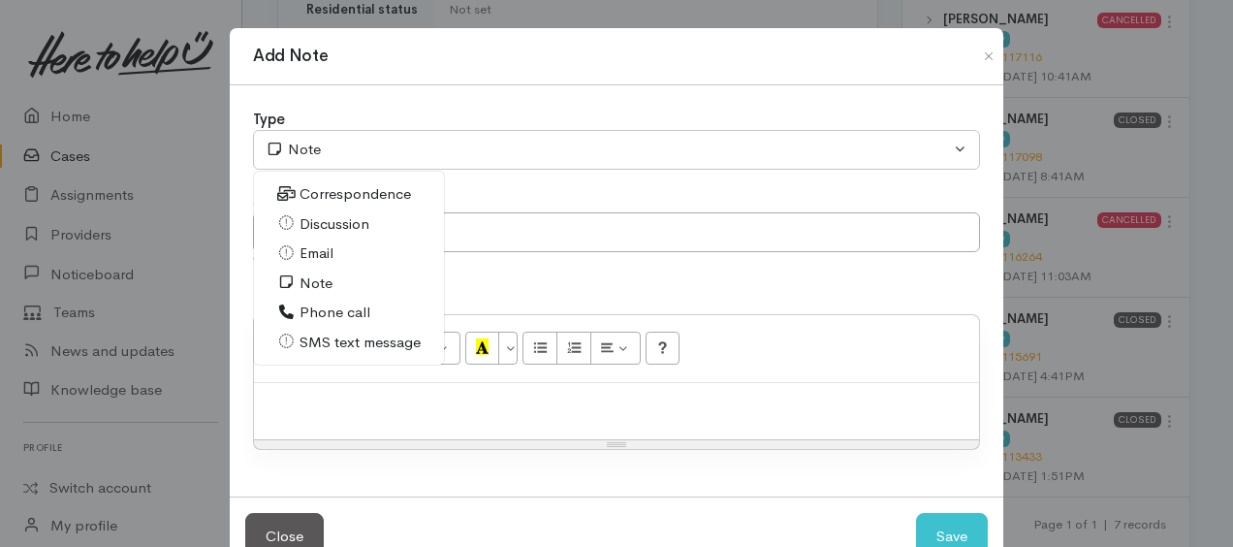
click at [341, 310] on span "Phone call" at bounding box center [335, 313] width 71 height 22
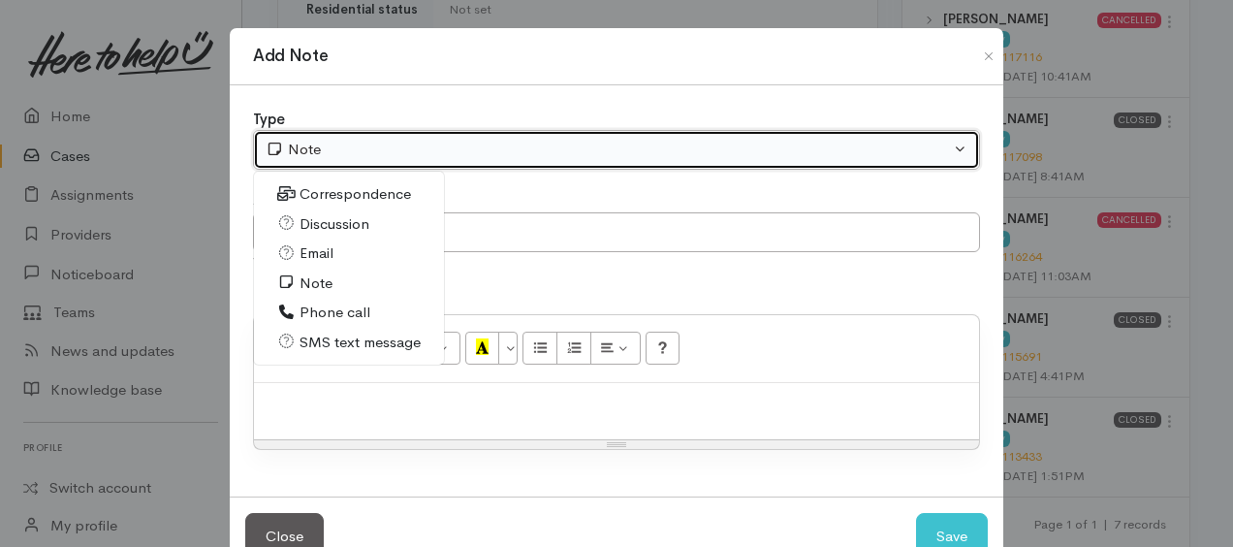
select select "3"
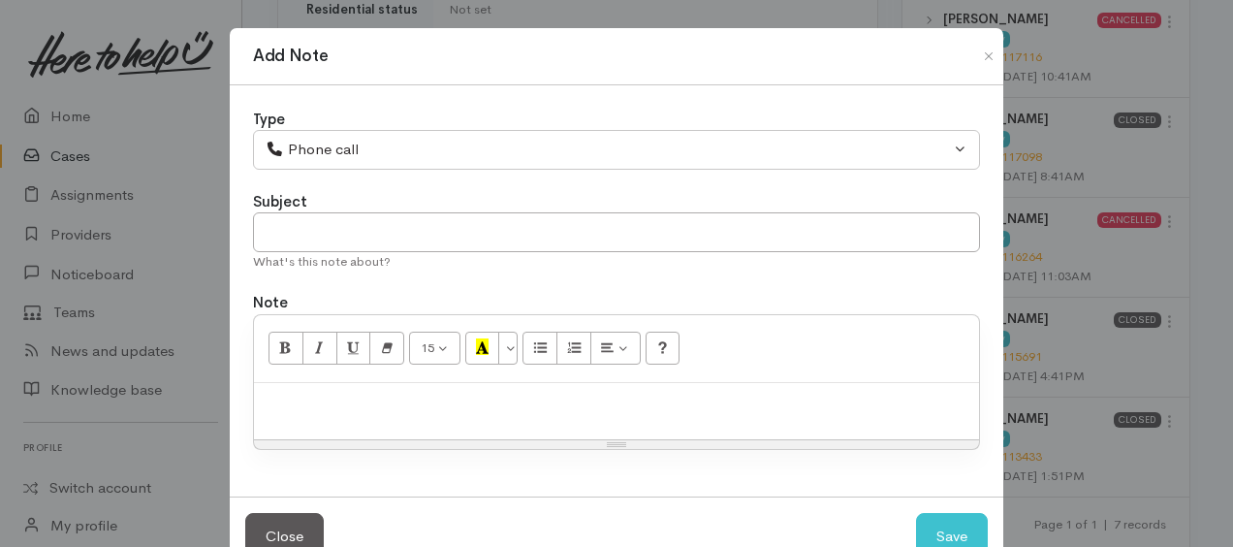
click at [381, 418] on div at bounding box center [616, 411] width 725 height 57
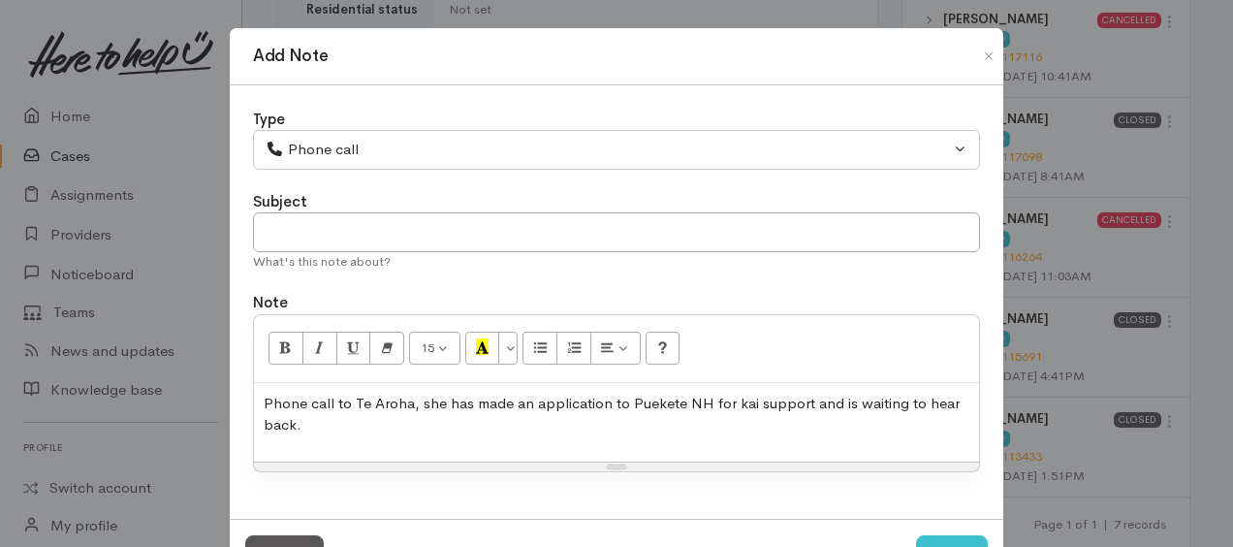
click at [340, 421] on p "Phone call to Te Aroha, she has made an application to Puekete NH for kai suppo…" at bounding box center [617, 415] width 706 height 44
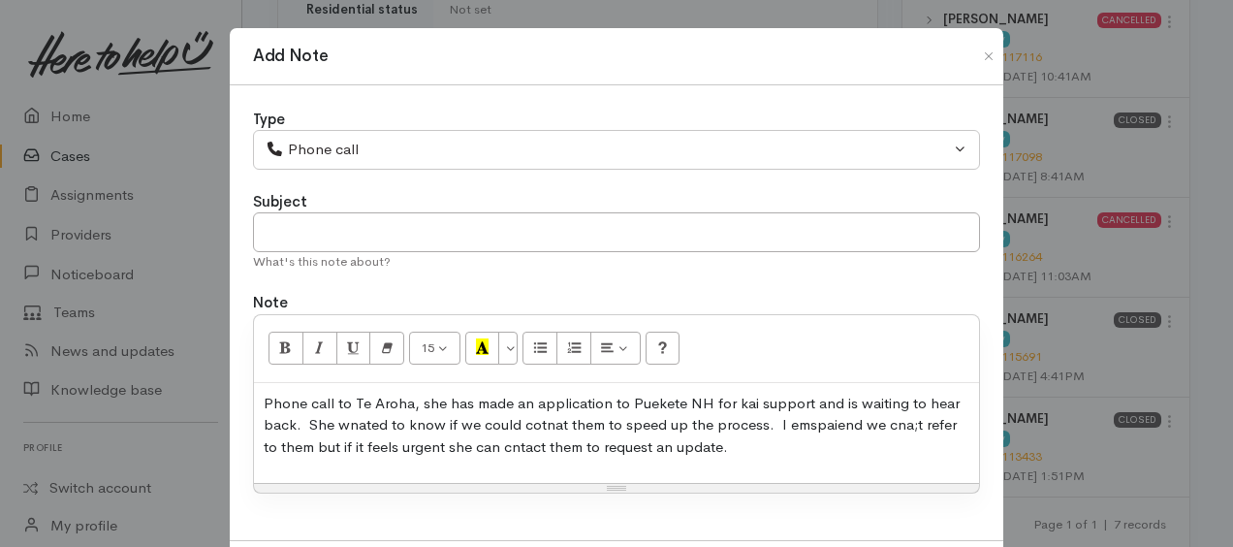
drag, startPoint x: 822, startPoint y: 423, endPoint x: 846, endPoint y: 452, distance: 37.3
click at [846, 454] on p "Phone call to Te Aroha, she has made an application to Puekete NH for kai suppo…" at bounding box center [617, 426] width 706 height 66
click at [851, 425] on p "Phone call to Te Aroha, she has made an application to Puekete NH for kai suppo…" at bounding box center [617, 426] width 706 height 66
click at [693, 444] on p "Phone call to Te Aroha, she has made an application to Puekete NH for kai suppo…" at bounding box center [617, 426] width 706 height 66
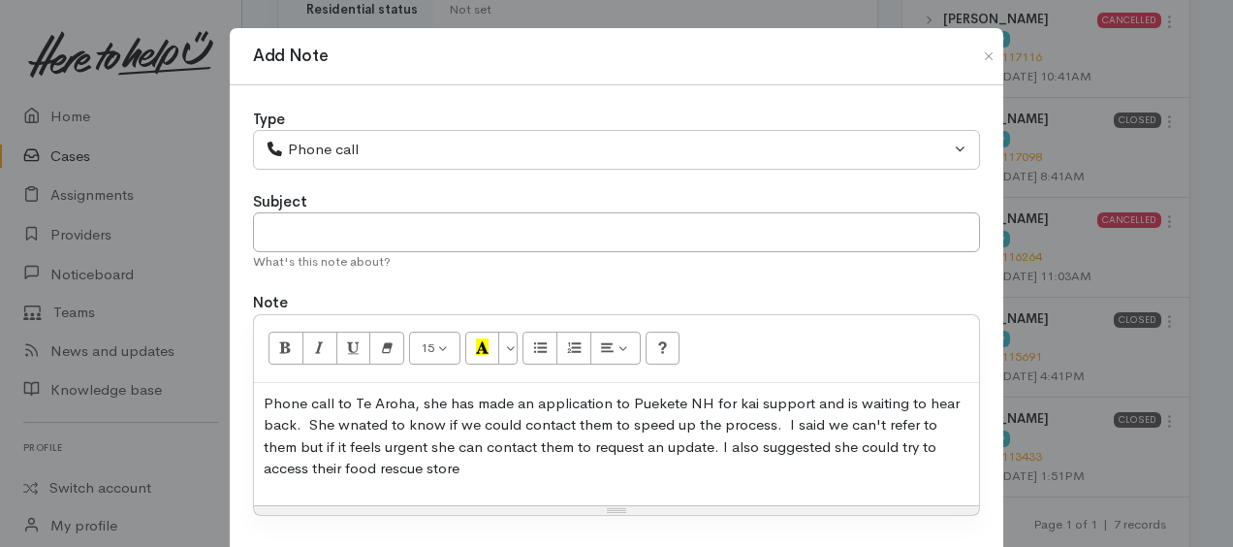
click at [444, 469] on p "Phone call to Te Aroha, she has made an application to Puekete NH for kai suppo…" at bounding box center [617, 436] width 706 height 87
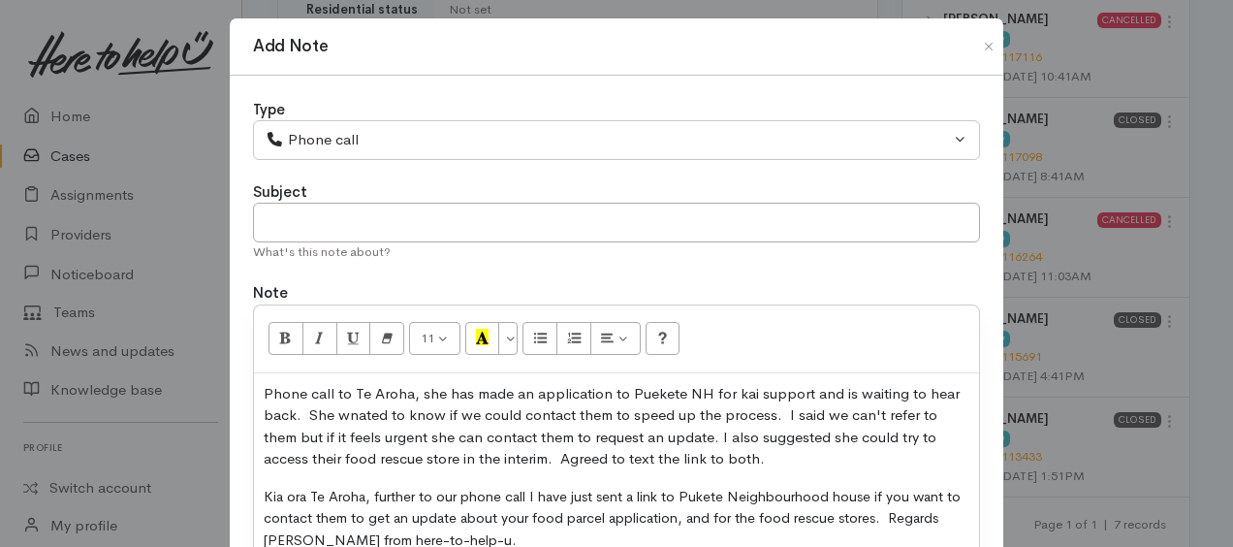
scroll to position [107, 0]
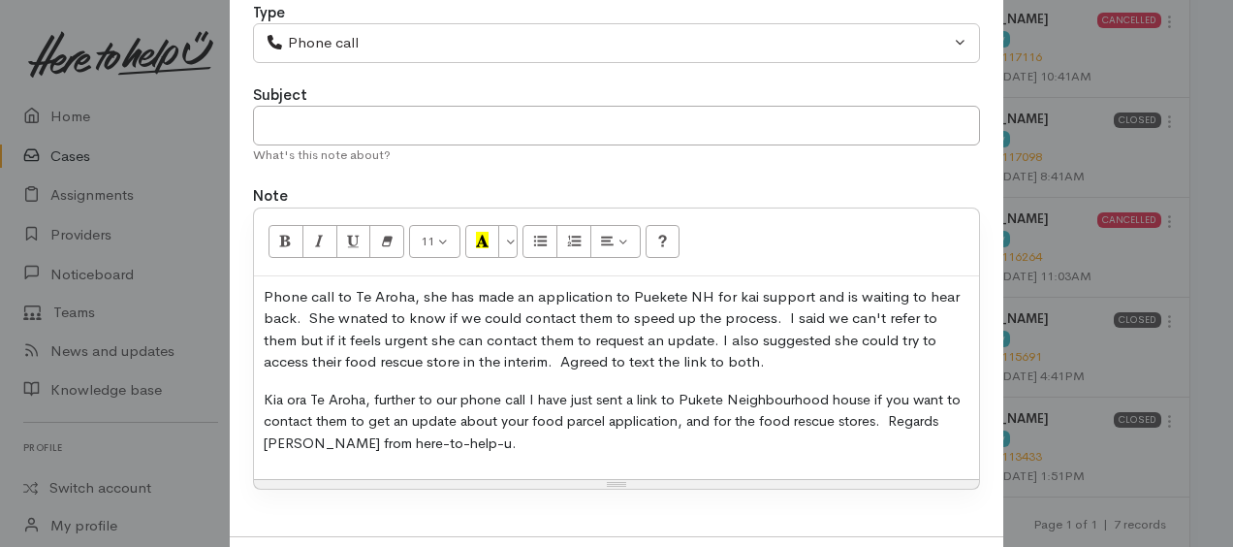
click at [469, 438] on p "Kia ora Te Aroha, further to our phone call I have just sent a link to Pukete N…" at bounding box center [617, 422] width 706 height 66
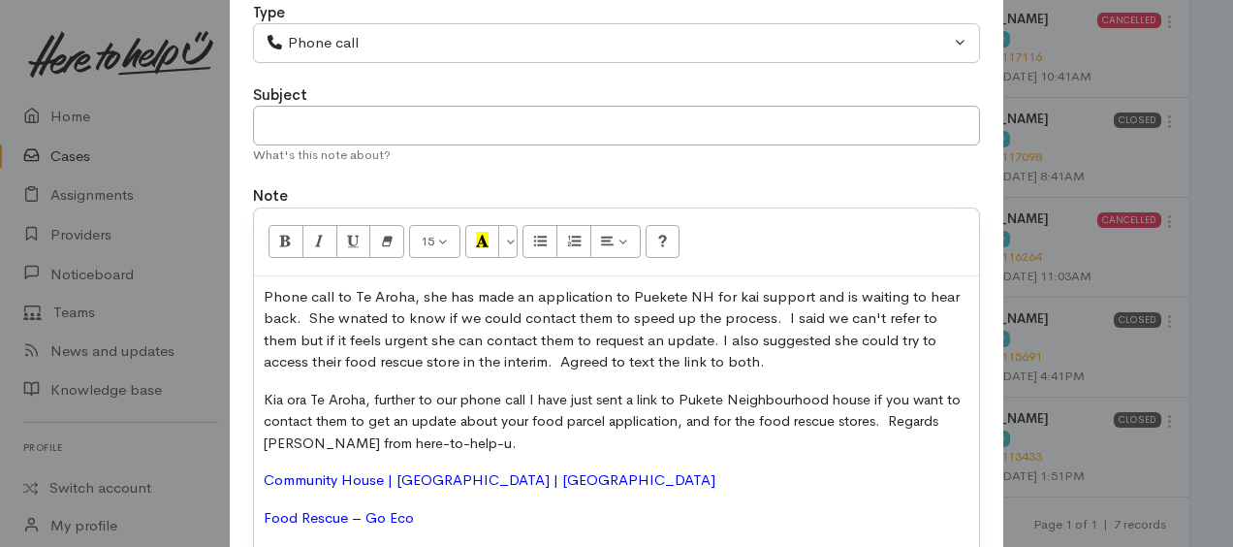
click at [733, 358] on p "Phone call to Te Aroha, she has made an application to Puekete NH for kai suppo…" at bounding box center [617, 329] width 706 height 87
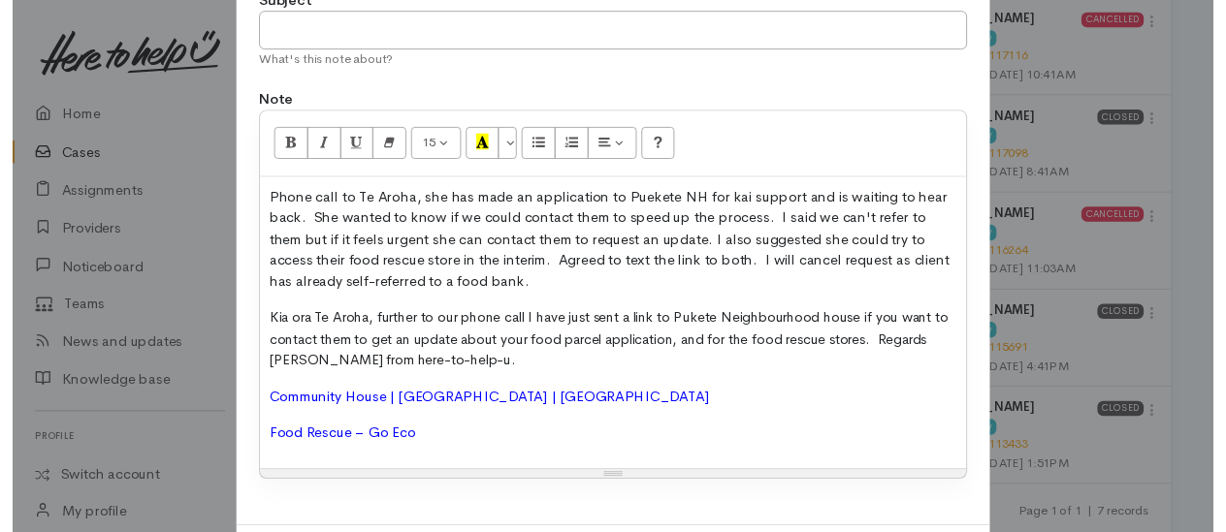
scroll to position [296, 0]
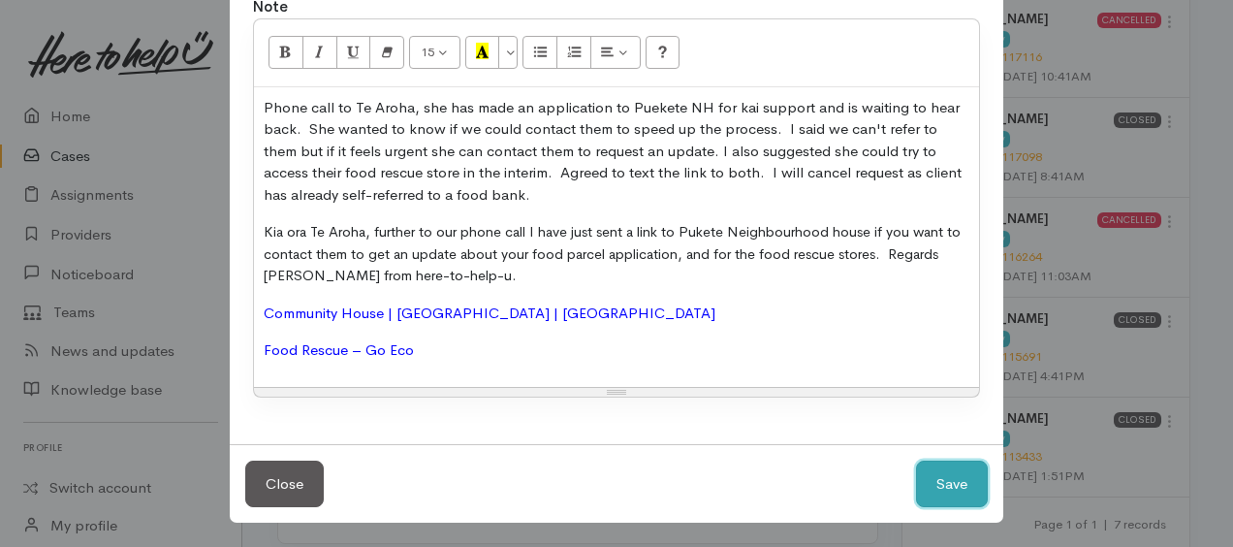
click at [952, 473] on button "Save" at bounding box center [952, 485] width 72 height 48
select select "1"
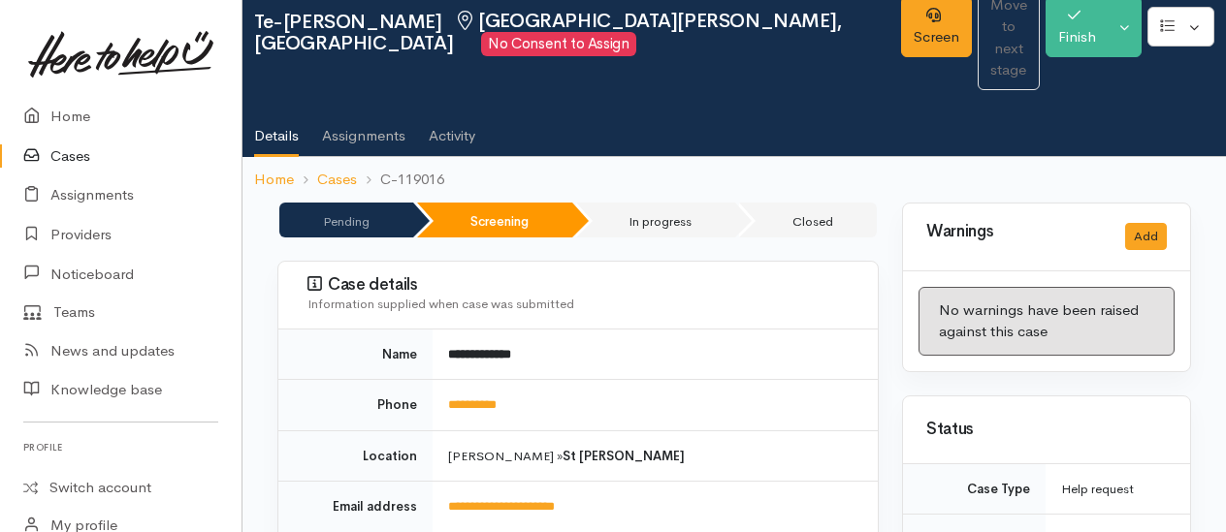
scroll to position [0, 0]
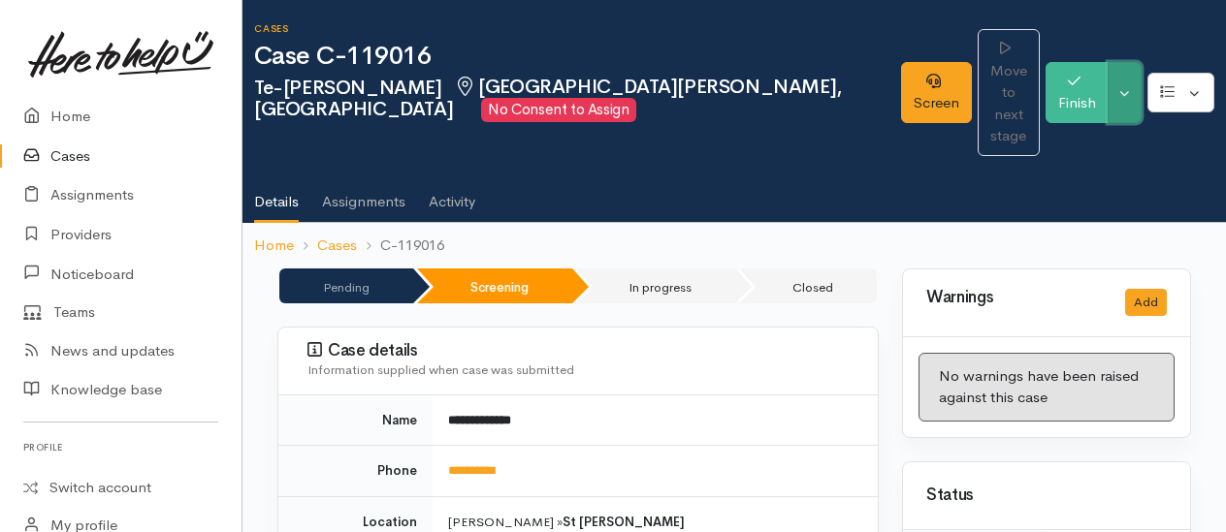
click at [1130, 82] on button "Toggle Dropdown" at bounding box center [1124, 92] width 34 height 61
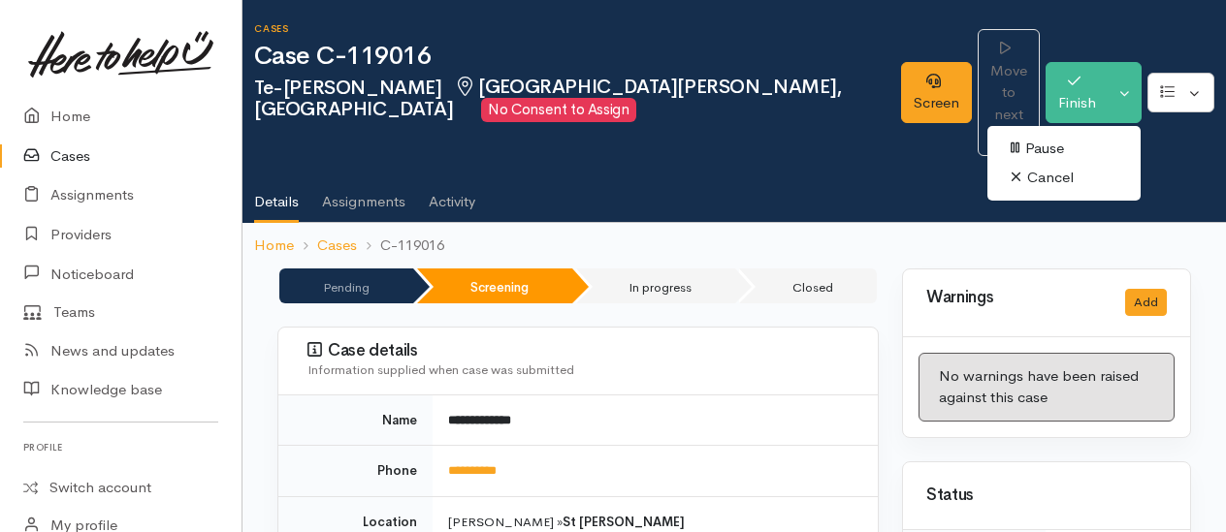
click at [1029, 163] on link "Cancel" at bounding box center [1063, 178] width 153 height 30
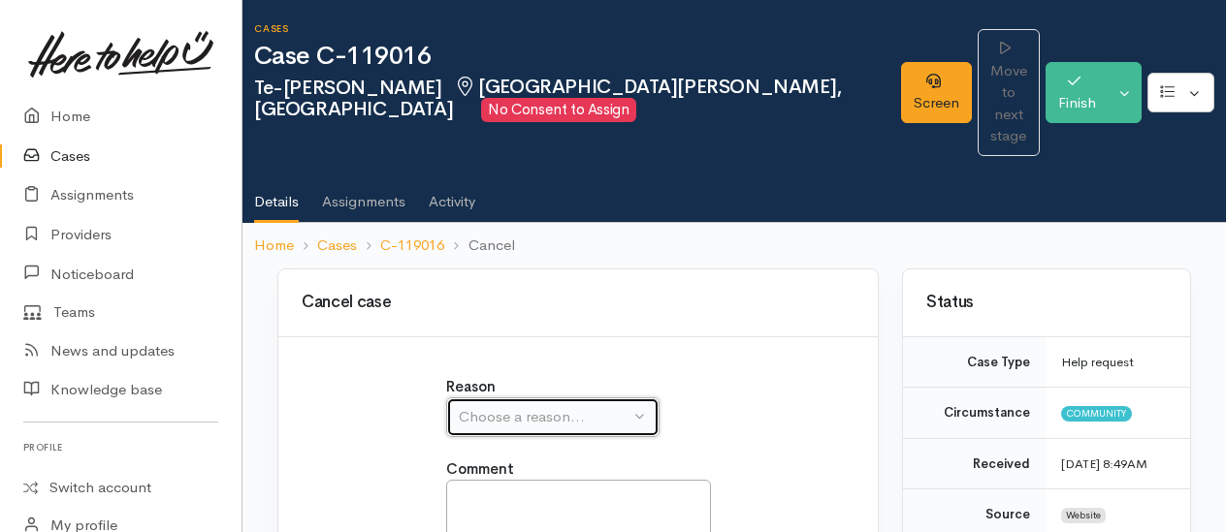
click at [485, 406] on div "Choose a reason..." at bounding box center [544, 417] width 171 height 22
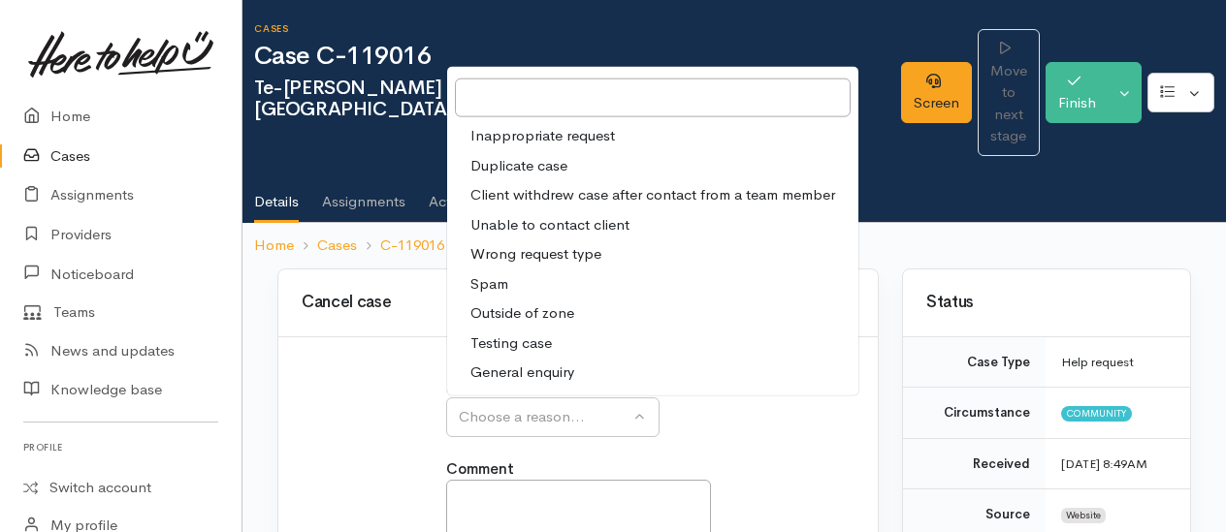
click at [626, 184] on span "Client withdrew case after contact from a team member" at bounding box center [652, 195] width 365 height 22
select select "3"
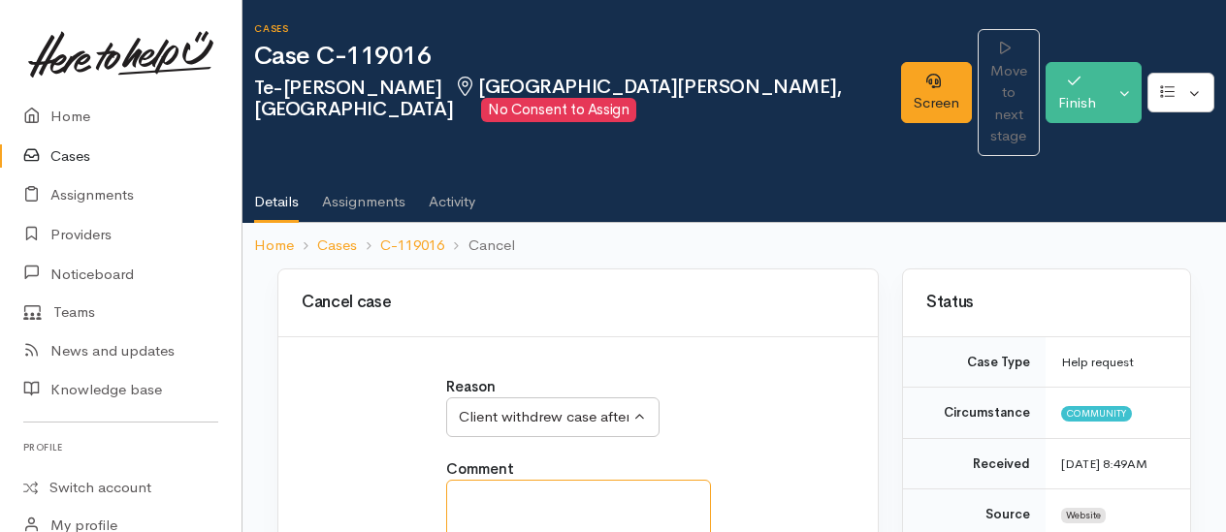
click at [566, 480] on textarea at bounding box center [578, 510] width 265 height 60
click at [488, 480] on textarea "has applied to her local foodbank directly" at bounding box center [578, 510] width 265 height 60
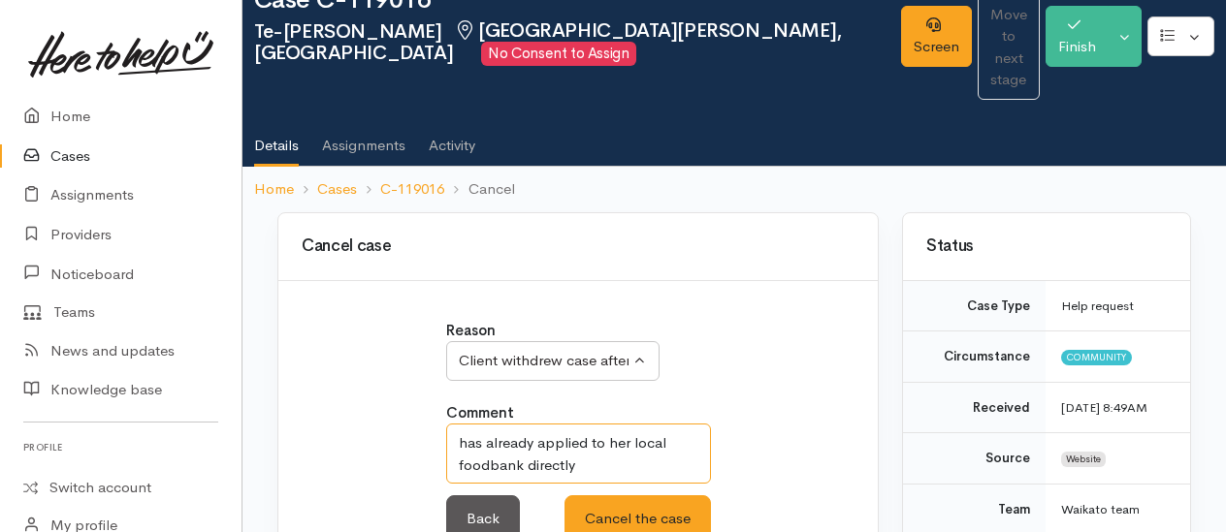
scroll to position [97, 0]
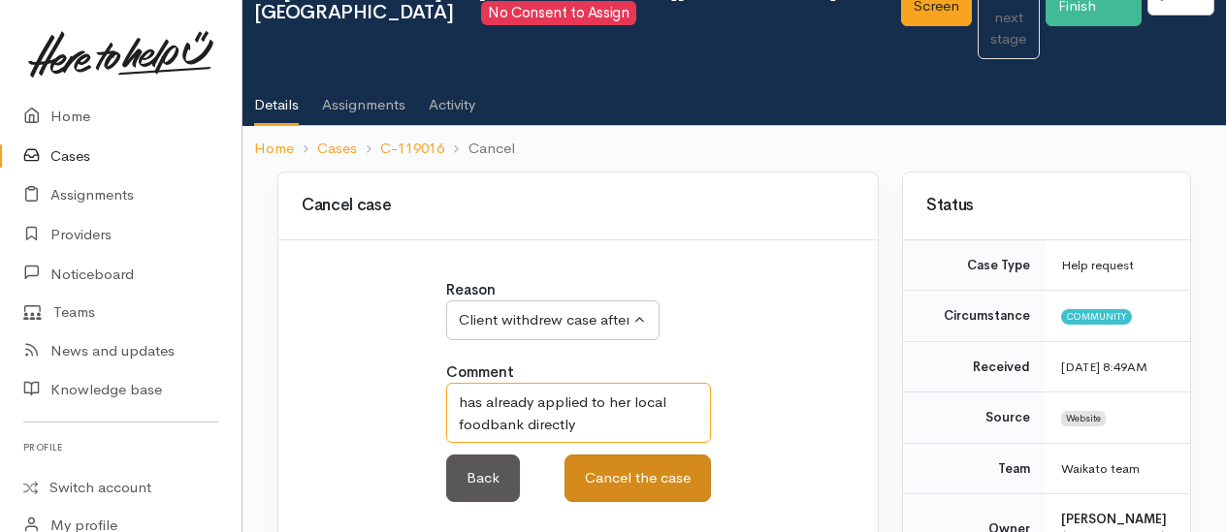
type textarea "has already applied to her local foodbank directly"
click at [681, 455] on button "Cancel the case" at bounding box center [637, 479] width 146 height 48
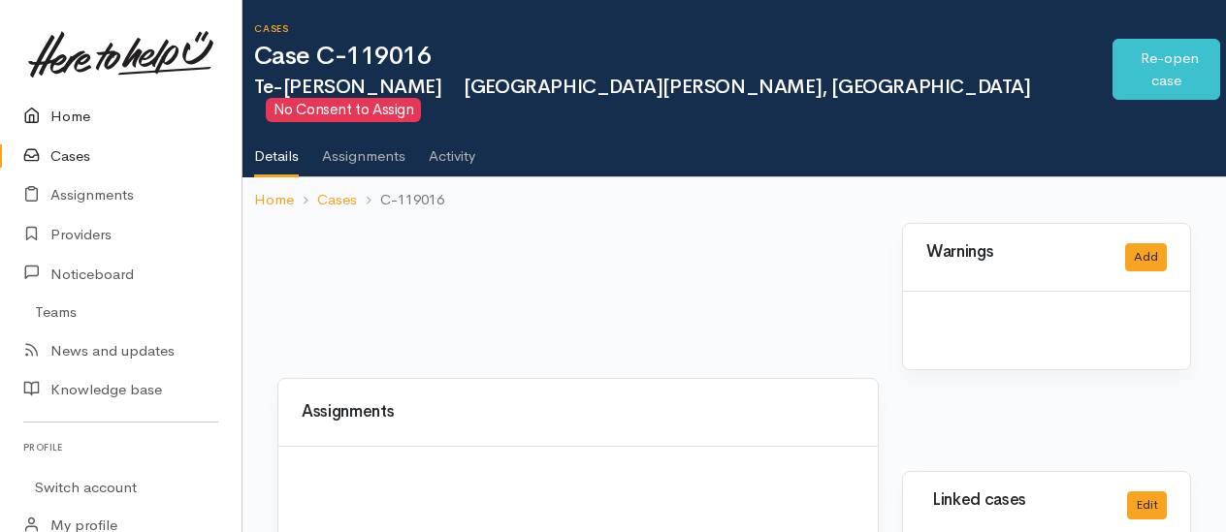
drag, startPoint x: 0, startPoint y: 0, endPoint x: 72, endPoint y: 116, distance: 136.7
click at [72, 116] on link "Home" at bounding box center [120, 117] width 241 height 40
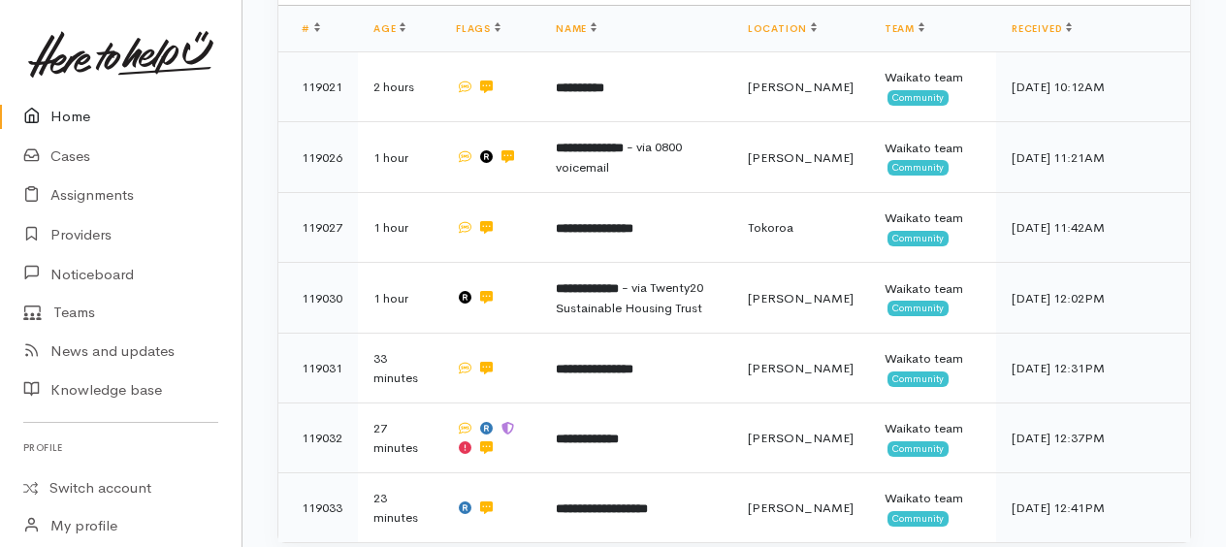
scroll to position [194, 0]
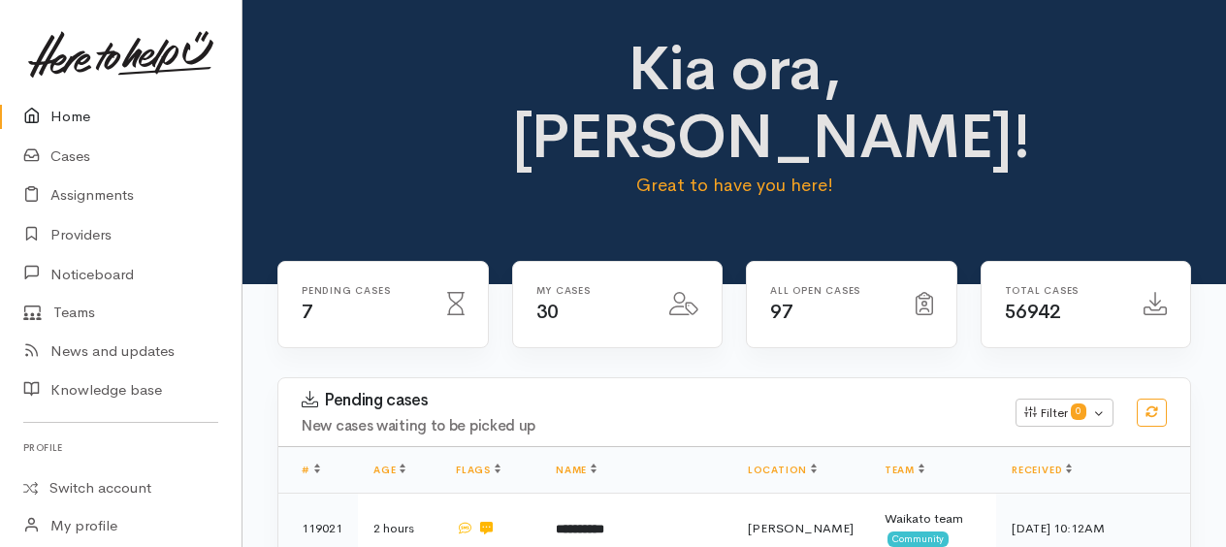
click at [68, 111] on link "Home" at bounding box center [120, 117] width 241 height 40
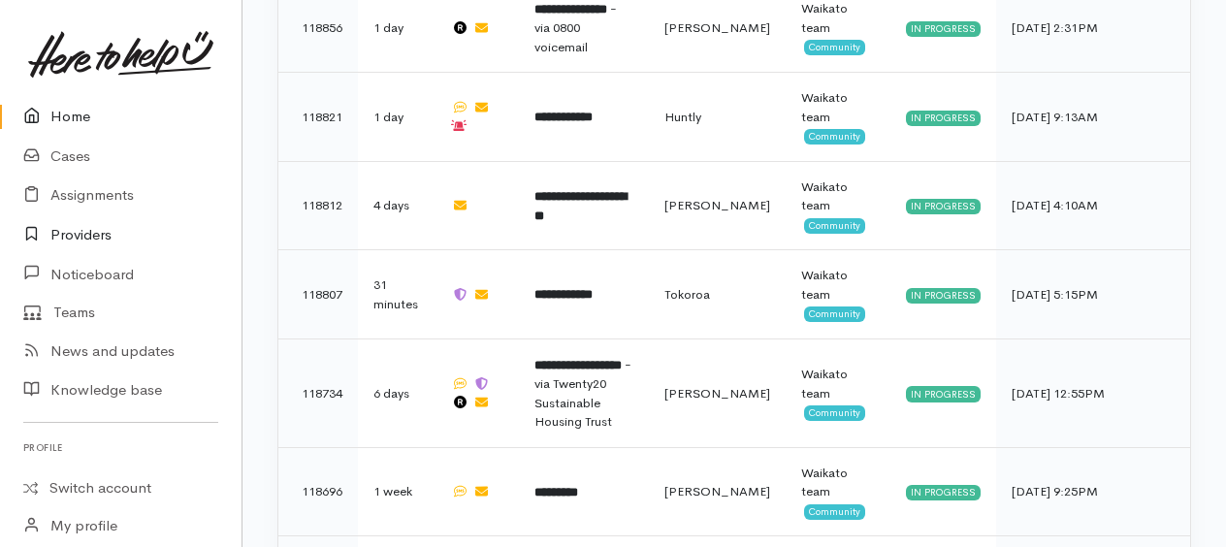
scroll to position [2442, 0]
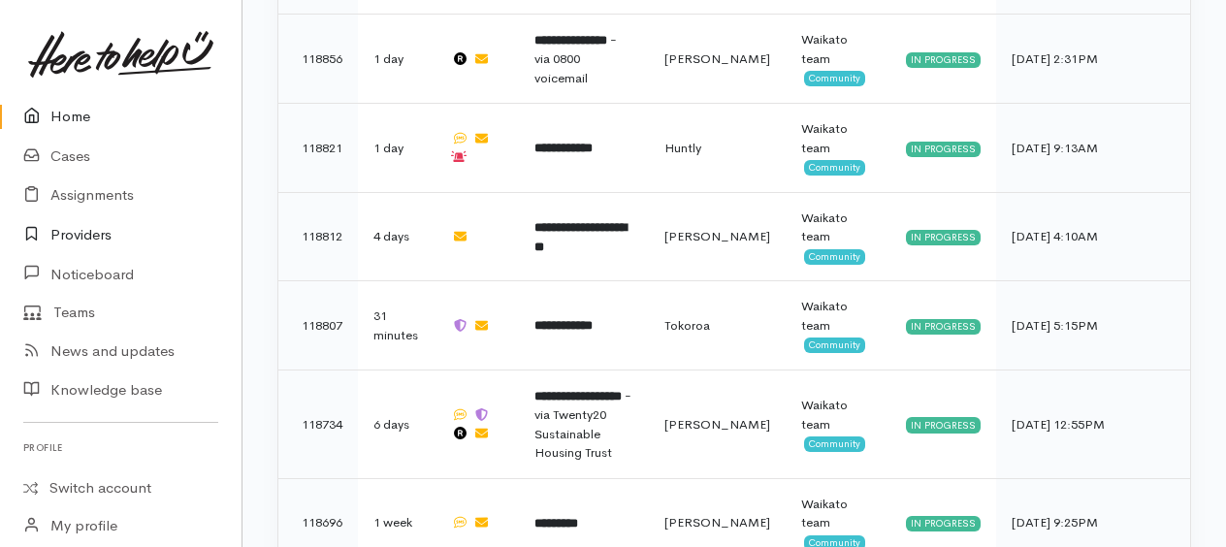
click at [80, 237] on link "Providers" at bounding box center [120, 235] width 241 height 40
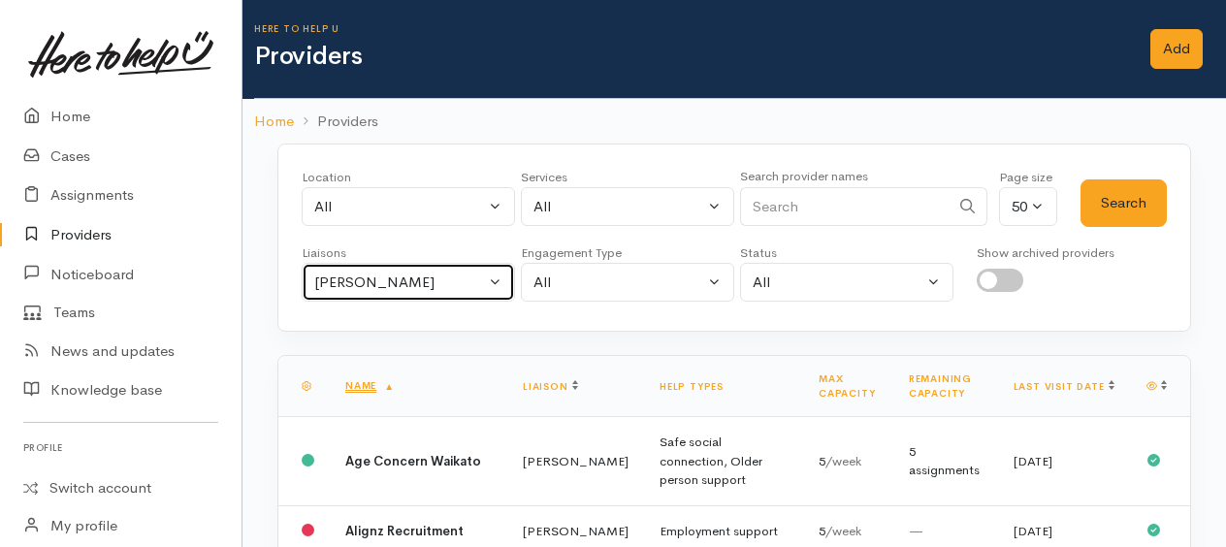
click at [384, 277] on div "Kyleigh Pike" at bounding box center [399, 283] width 171 height 22
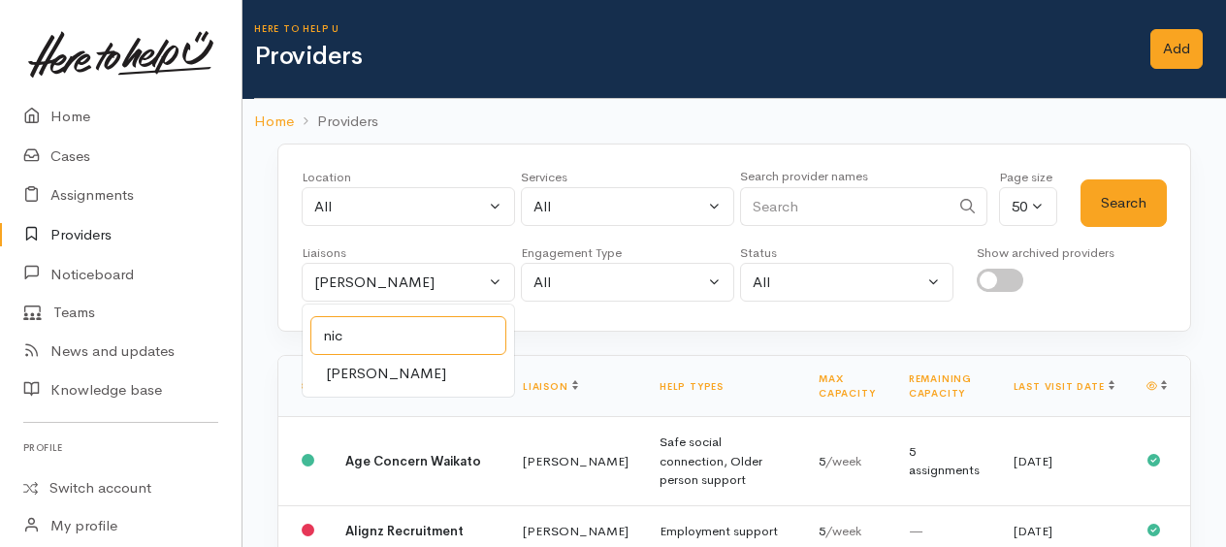
type input "nic"
click at [386, 372] on span "[PERSON_NAME]" at bounding box center [386, 374] width 120 height 22
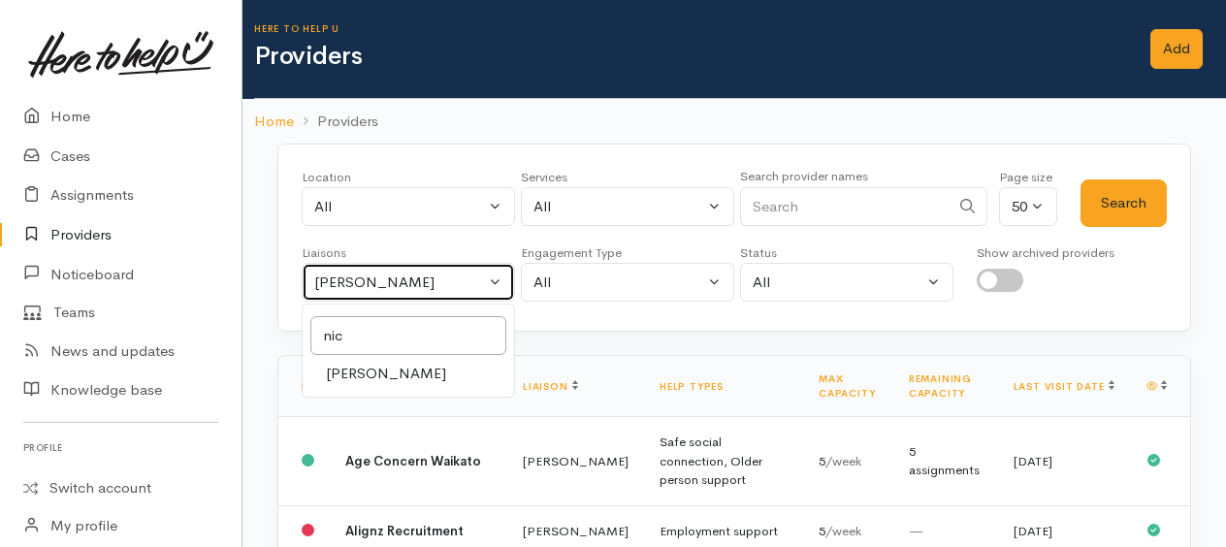
select select "2314"
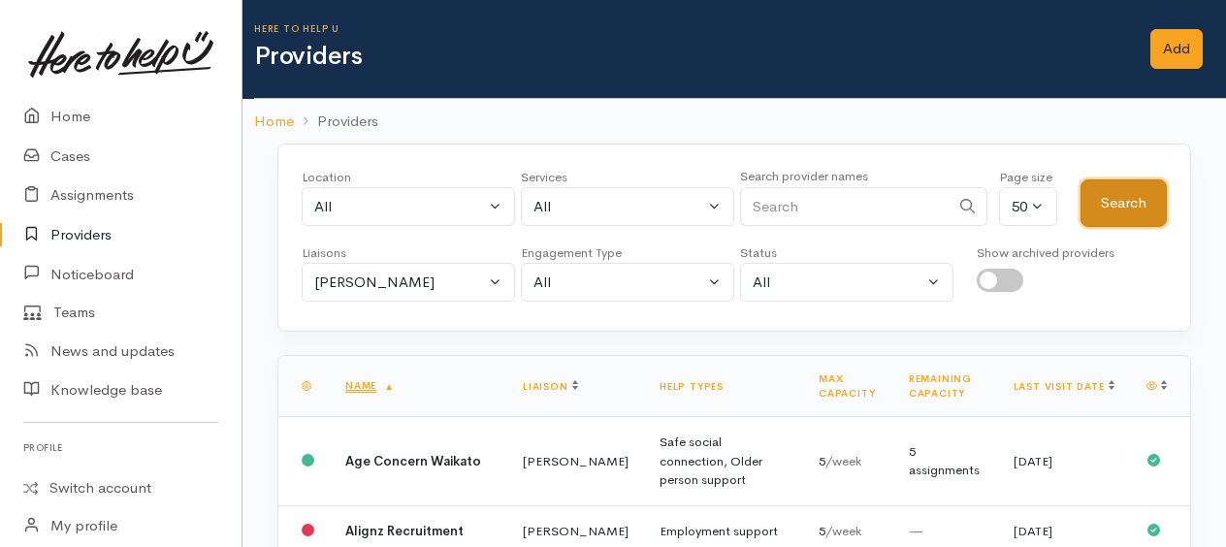
click at [1107, 206] on button "Search" at bounding box center [1123, 203] width 86 height 48
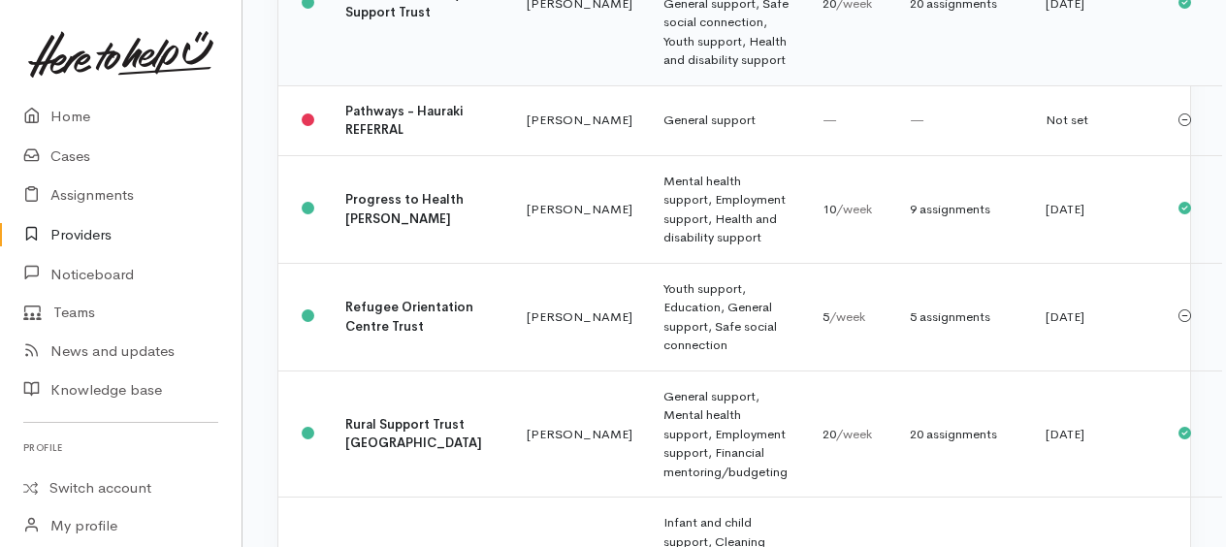
scroll to position [3006, 0]
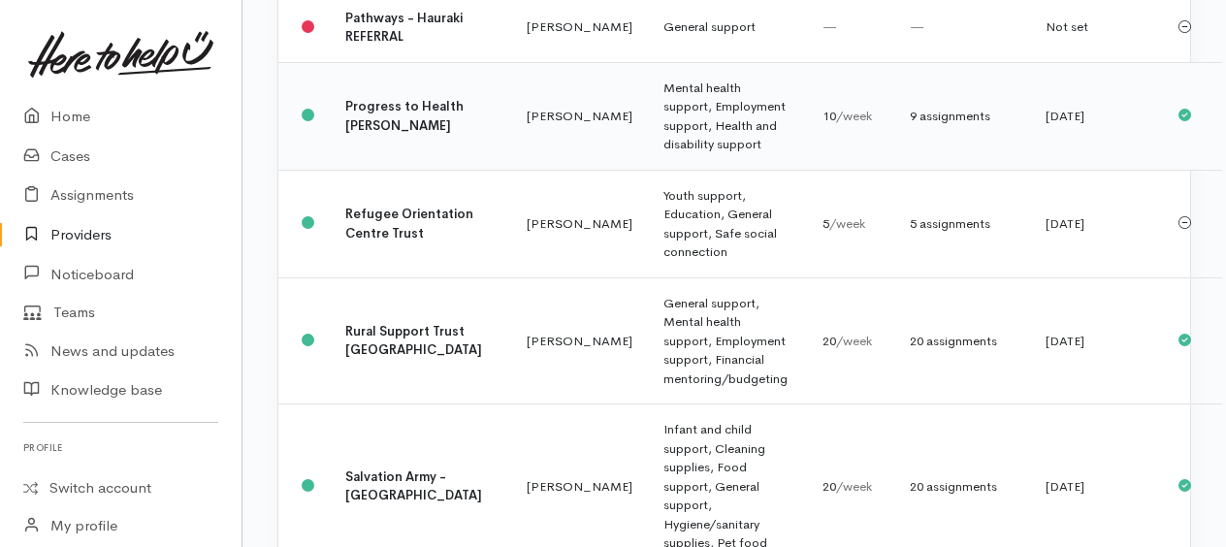
click at [648, 170] on td "Mental health support, Employment support, Health and disability support" at bounding box center [727, 116] width 159 height 108
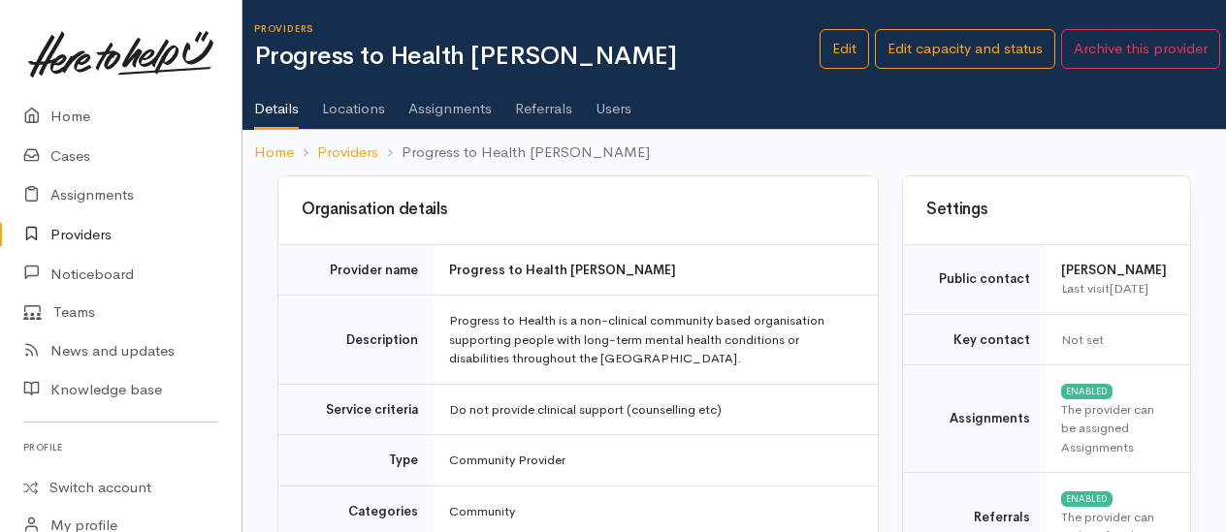
click at [444, 107] on link "Assignments" at bounding box center [449, 102] width 83 height 54
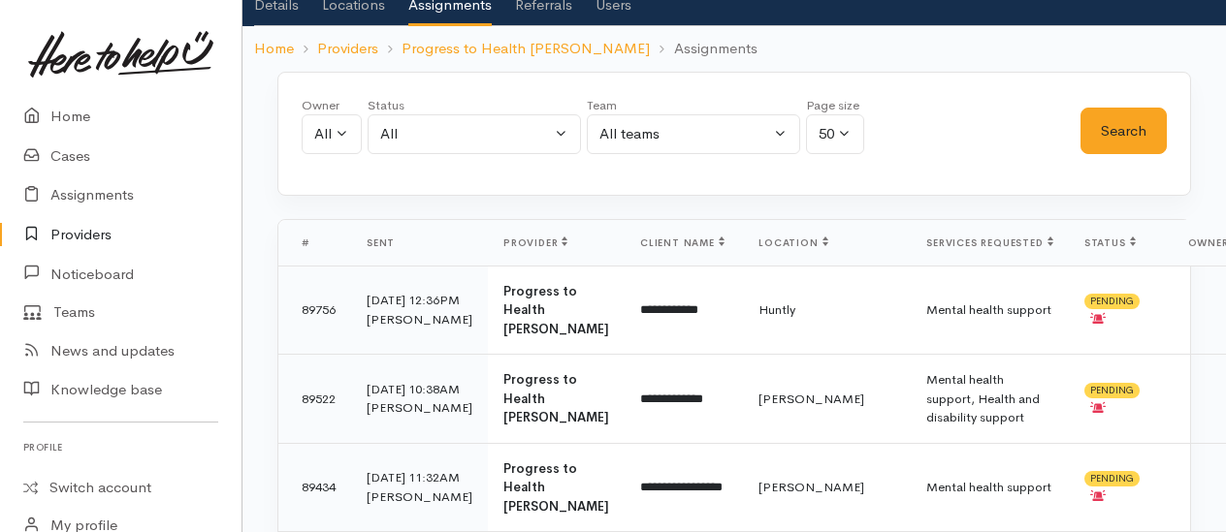
scroll to position [291, 0]
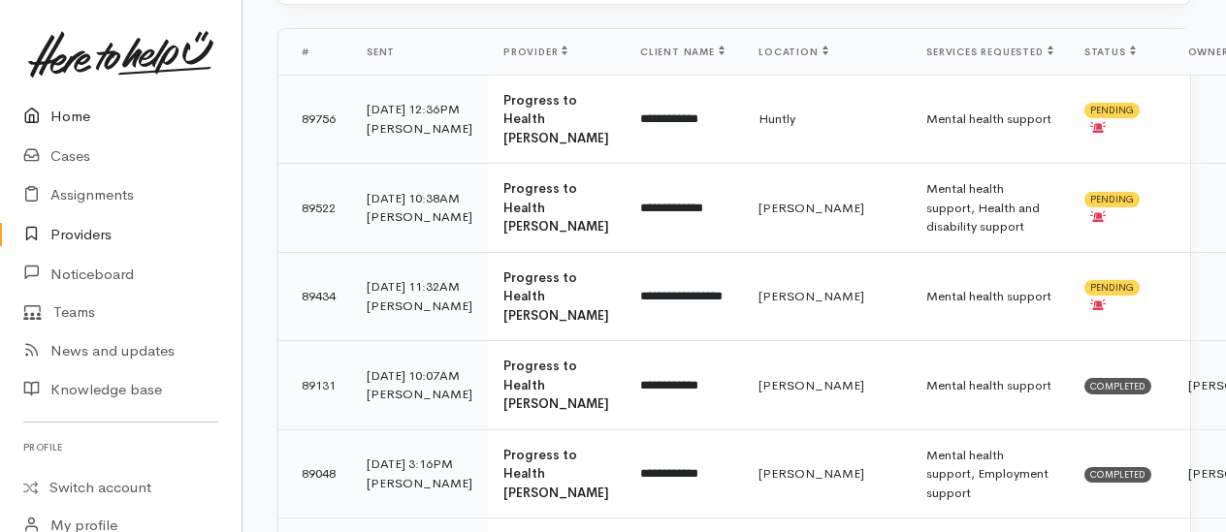
click at [81, 120] on link "Home" at bounding box center [120, 117] width 241 height 40
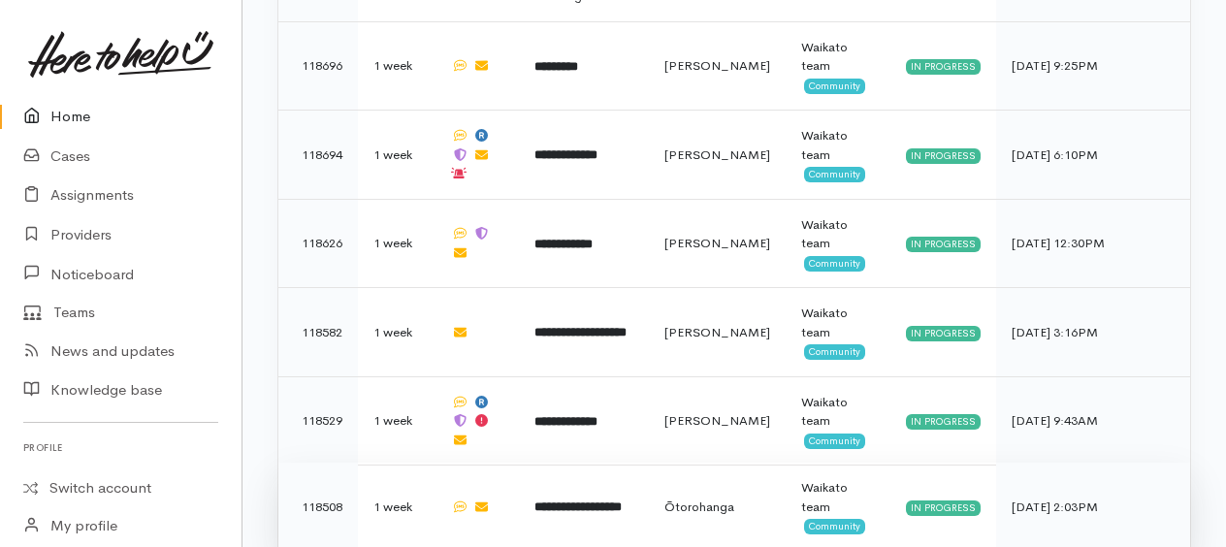
scroll to position [2909, 0]
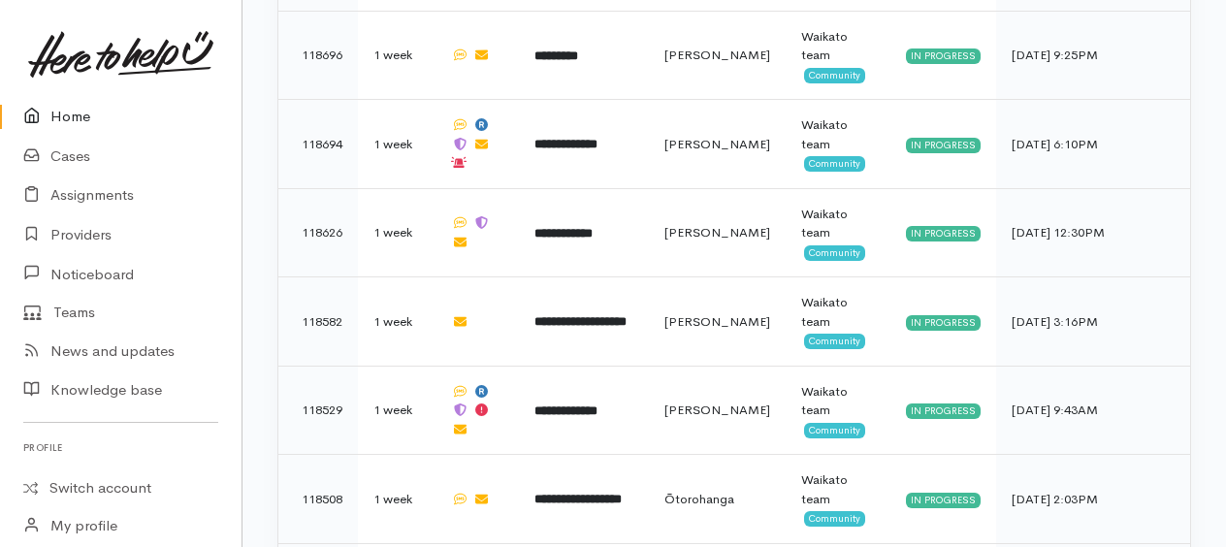
click at [78, 110] on link "Home" at bounding box center [120, 117] width 241 height 40
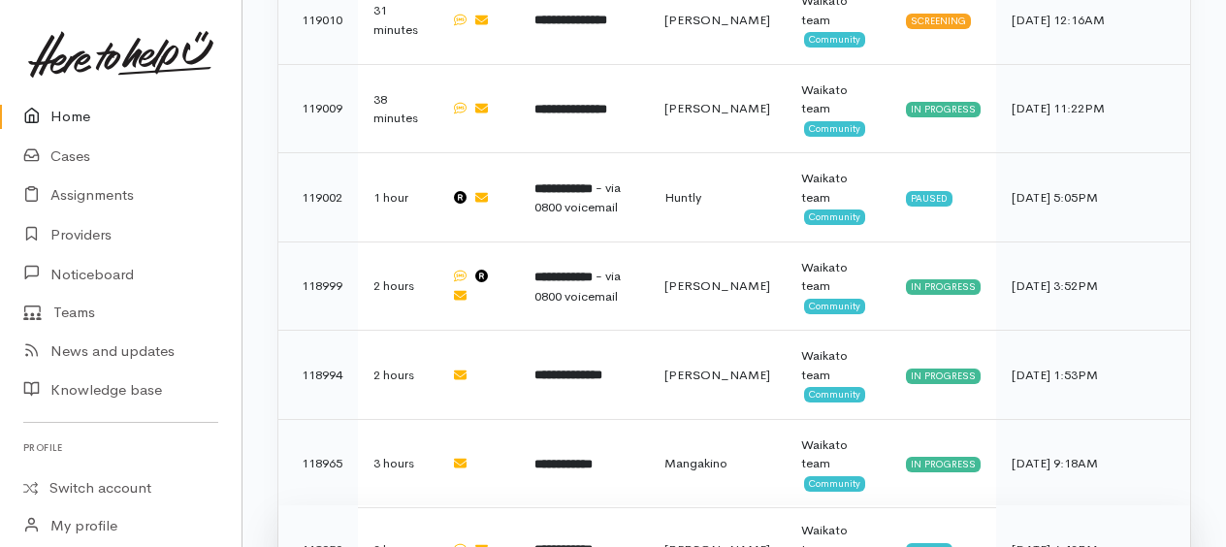
scroll to position [1358, 0]
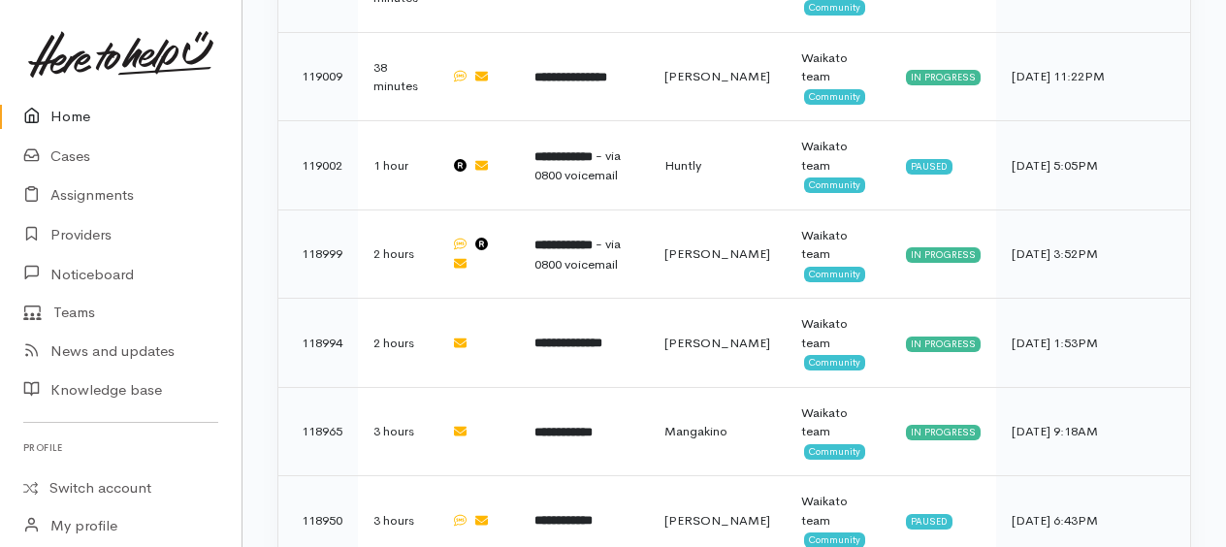
click at [47, 119] on icon at bounding box center [36, 117] width 27 height 24
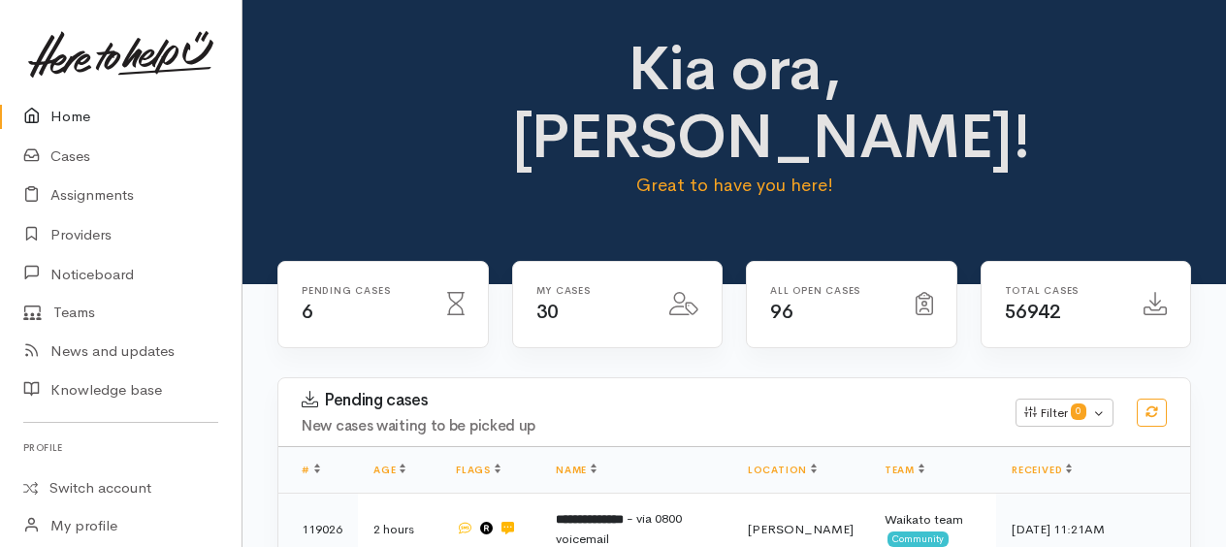
click at [73, 112] on link "Home" at bounding box center [120, 117] width 241 height 40
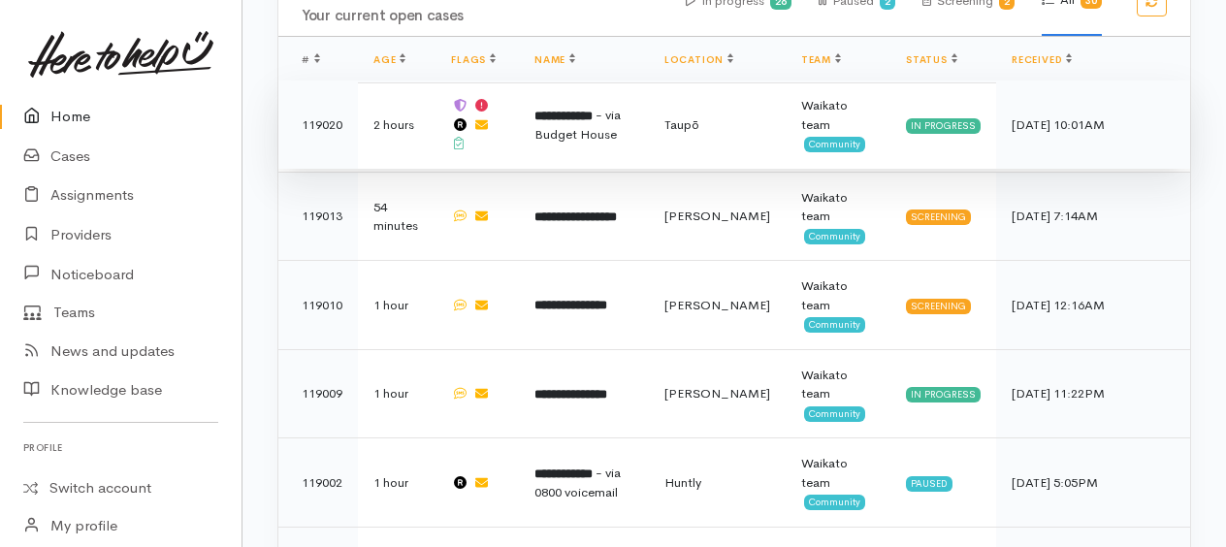
scroll to position [1067, 0]
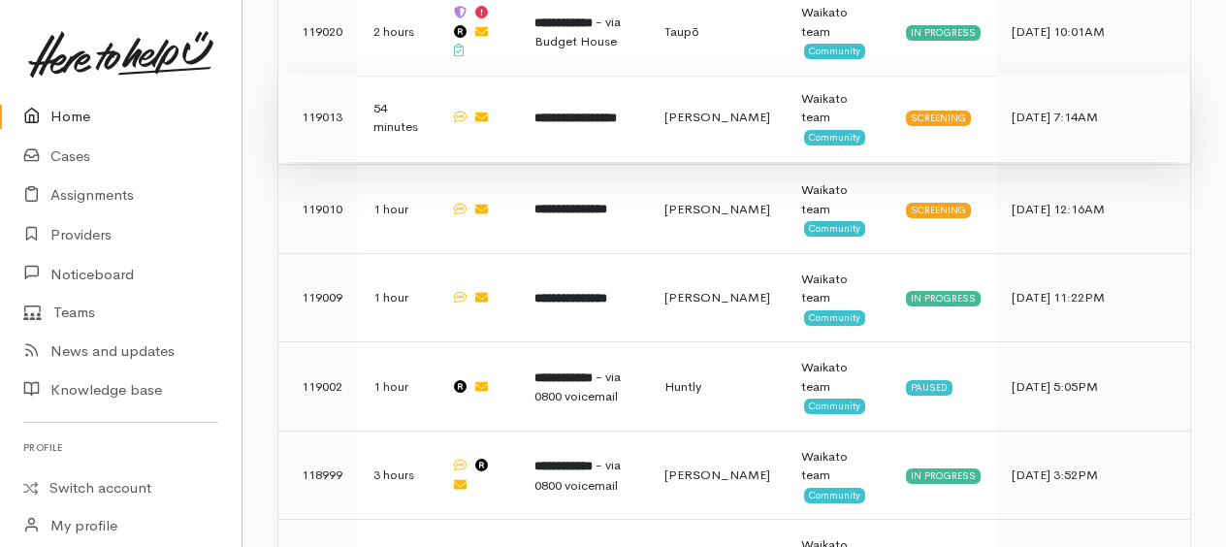
click at [563, 112] on b "**********" at bounding box center [575, 118] width 82 height 13
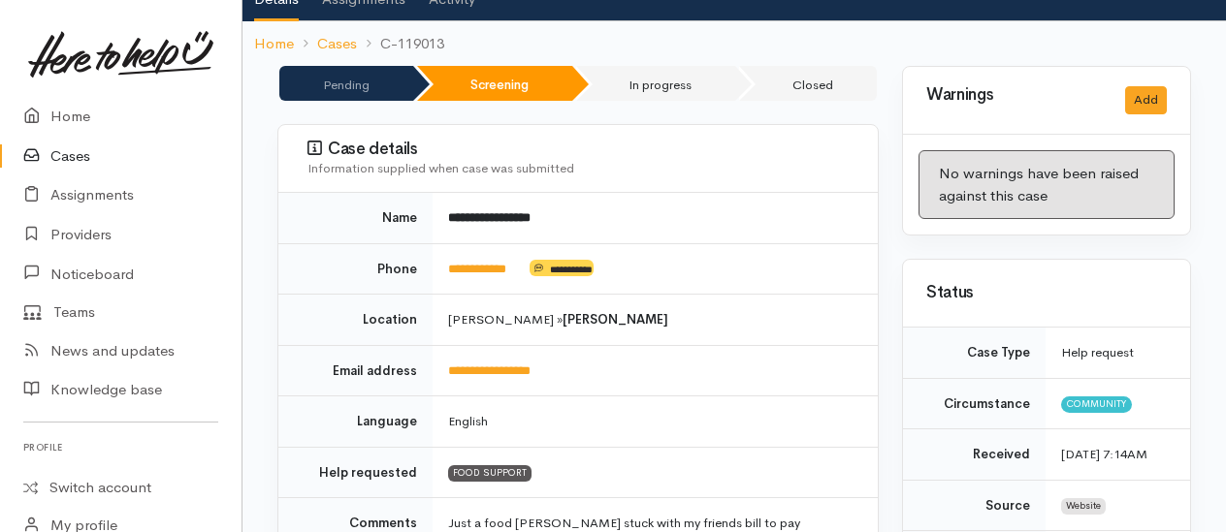
scroll to position [194, 0]
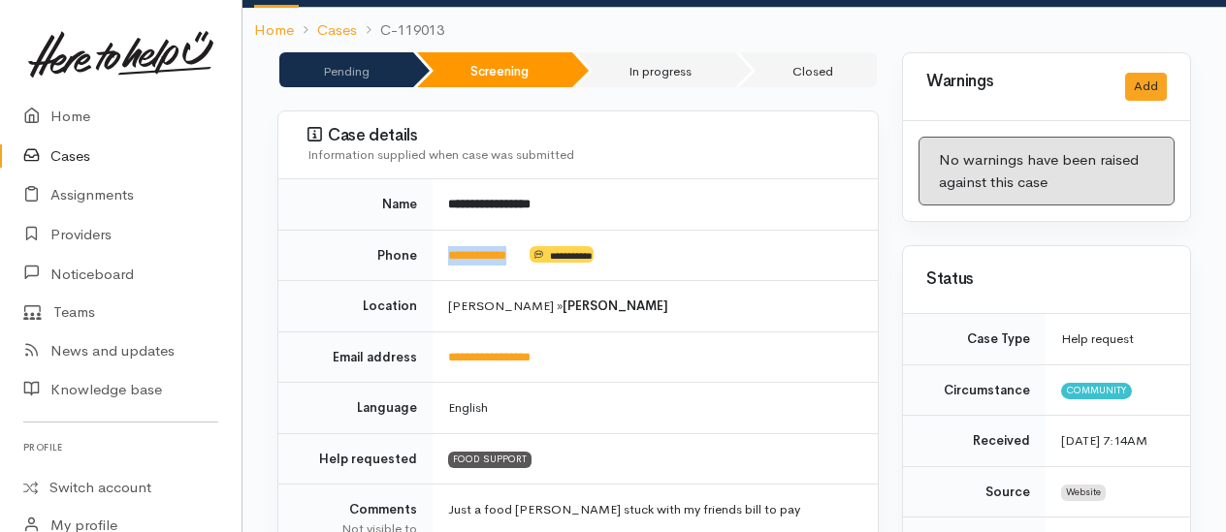
drag, startPoint x: 530, startPoint y: 225, endPoint x: 434, endPoint y: 226, distance: 96.0
click at [434, 230] on td "**********" at bounding box center [654, 255] width 445 height 51
drag, startPoint x: 434, startPoint y: 226, endPoint x: 446, endPoint y: 229, distance: 12.0
copy td "**********"
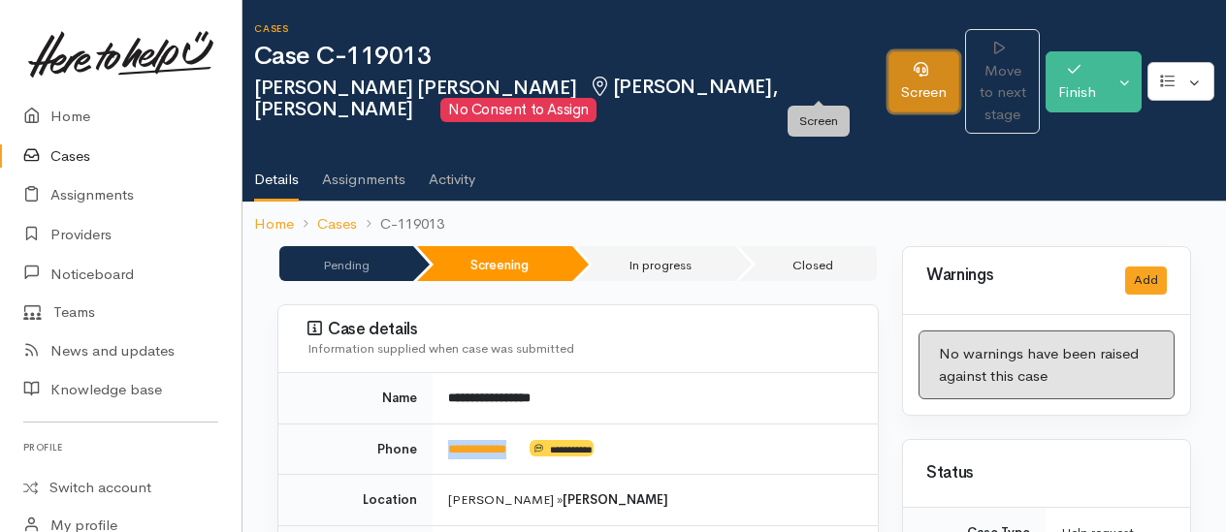
click at [888, 55] on link "Screen" at bounding box center [923, 81] width 71 height 61
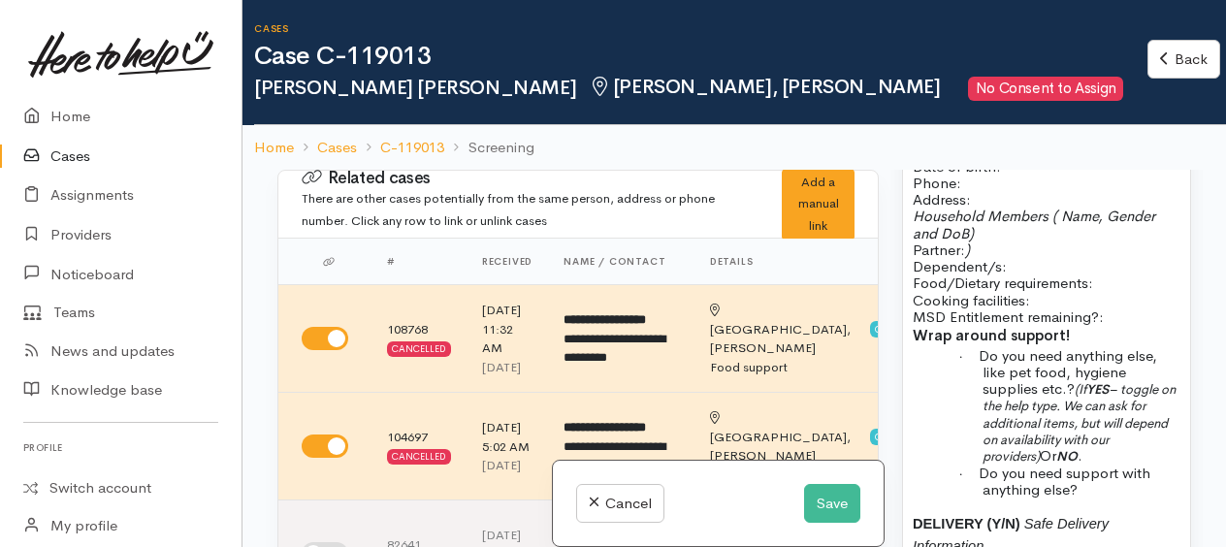
scroll to position [1282, 0]
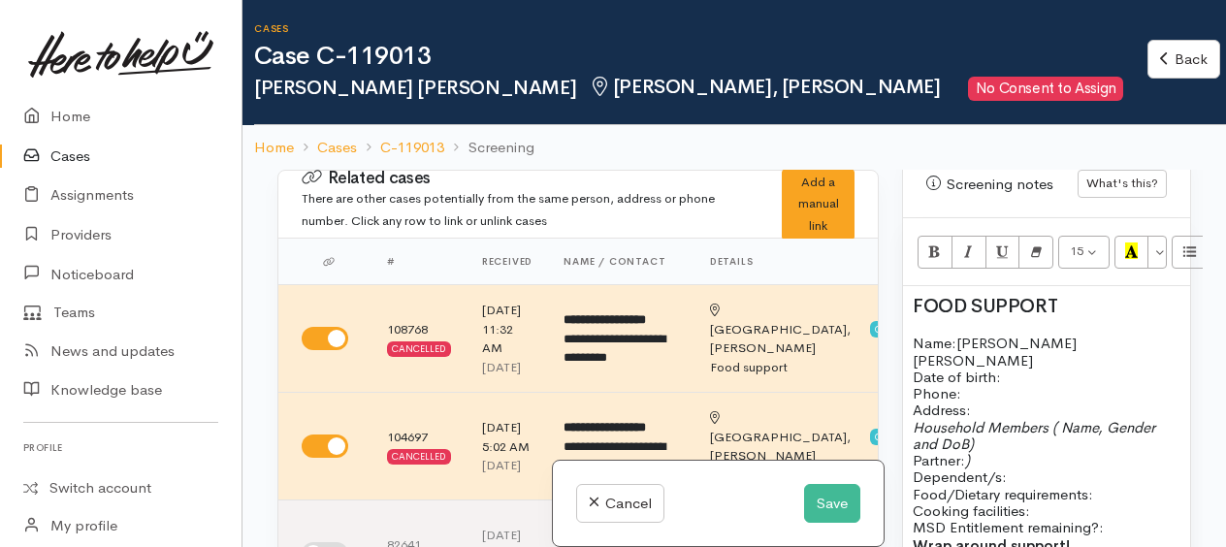
click at [995, 372] on p "Name: Shane Lee Jenkins Date of birth: Phone:" at bounding box center [1046, 368] width 268 height 67
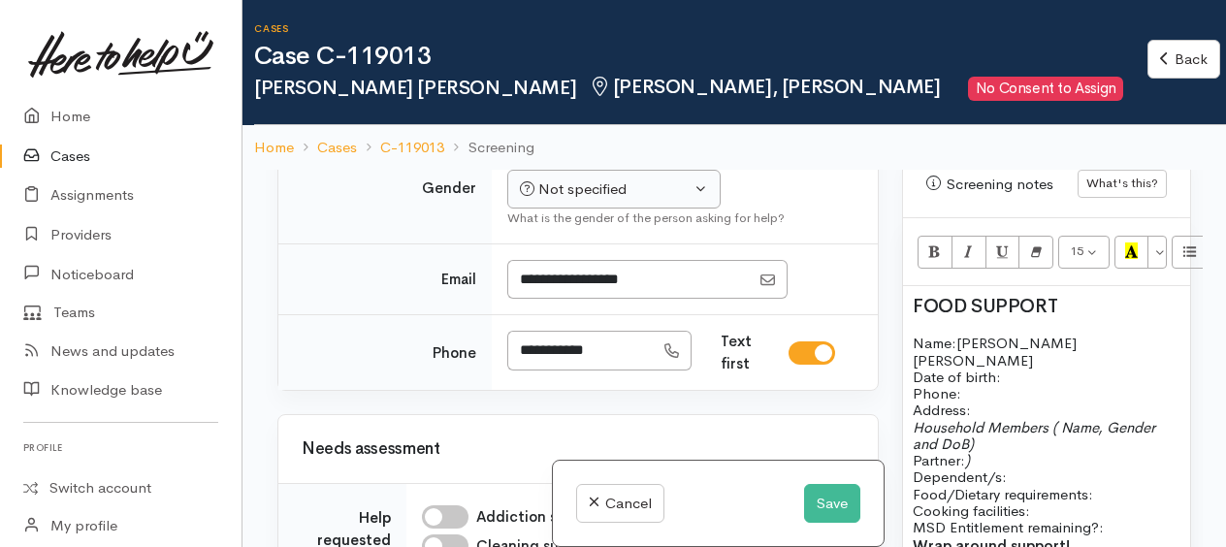
scroll to position [1745, 0]
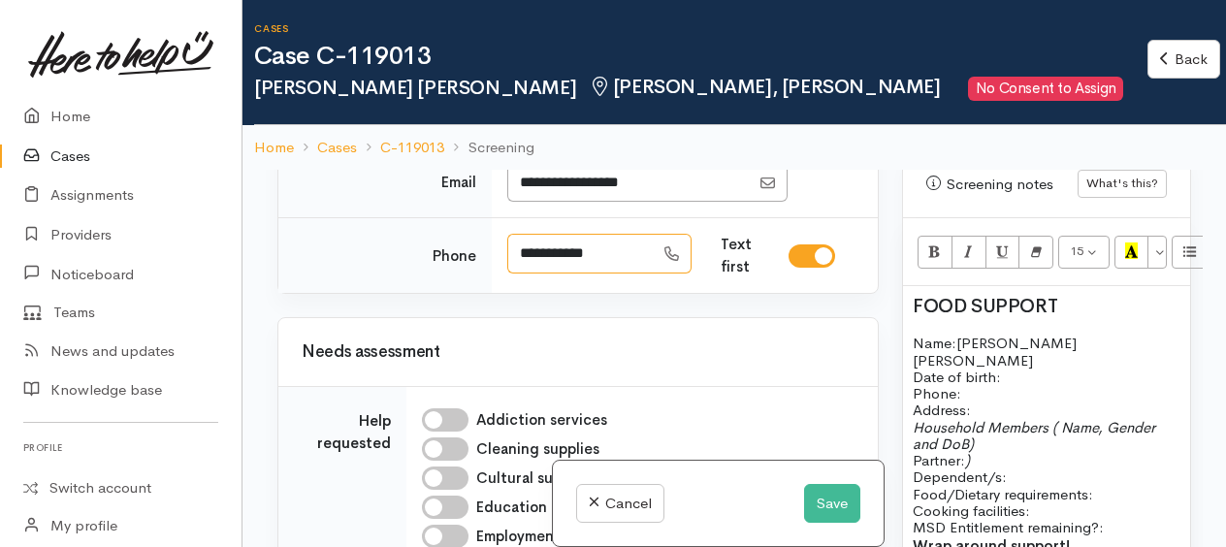
drag, startPoint x: 617, startPoint y: 424, endPoint x: 520, endPoint y: 419, distance: 97.1
click at [520, 273] on input "**********" at bounding box center [580, 254] width 146 height 40
drag, startPoint x: 1013, startPoint y: 355, endPoint x: 974, endPoint y: 366, distance: 41.2
click at [974, 366] on p "Name: Shane Lee Jenkins Date of birth: Phone:" at bounding box center [1046, 368] width 268 height 67
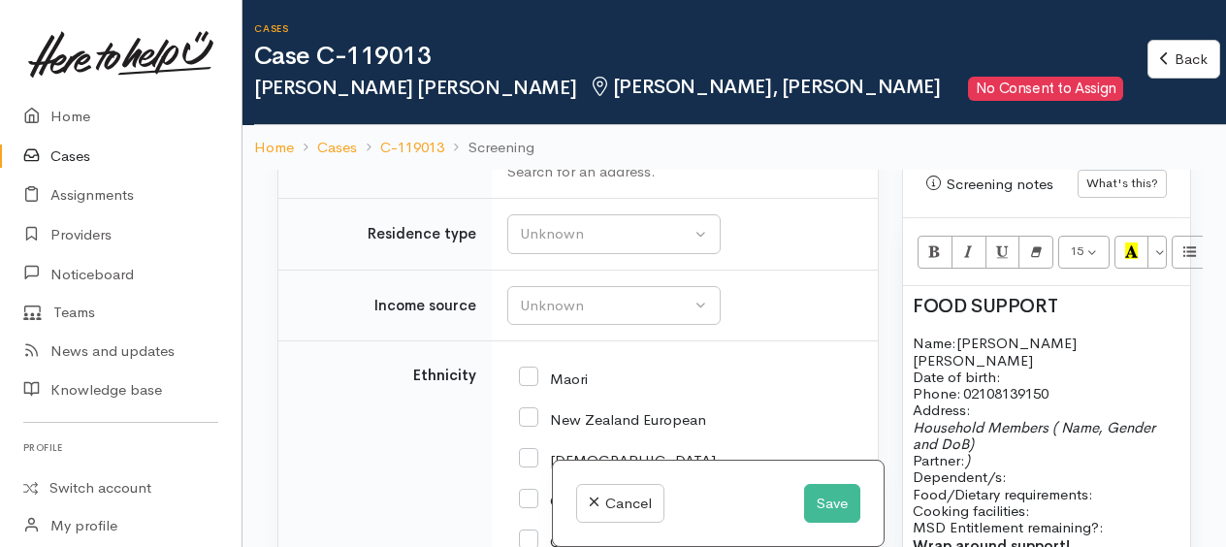
scroll to position [3491, 0]
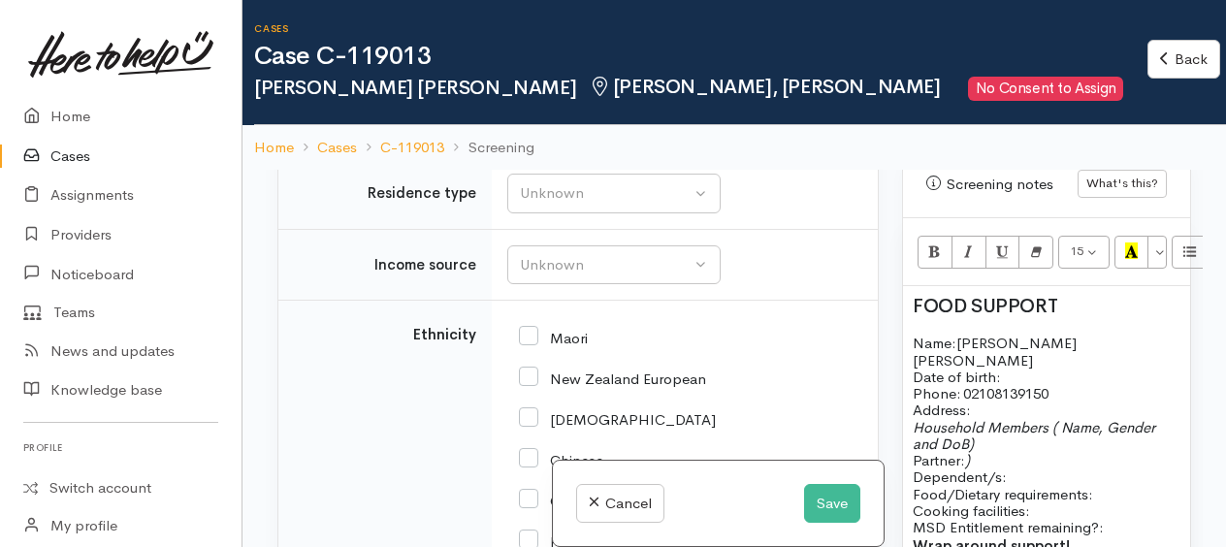
click at [551, 143] on div "Search for an address." at bounding box center [680, 131] width 347 height 22
click at [547, 120] on input "text" at bounding box center [680, 100] width 347 height 40
type input "2/40 Rawlings Street, Bader, Hamilton, New Zealand"
click at [830, 500] on button "Save" at bounding box center [832, 504] width 56 height 40
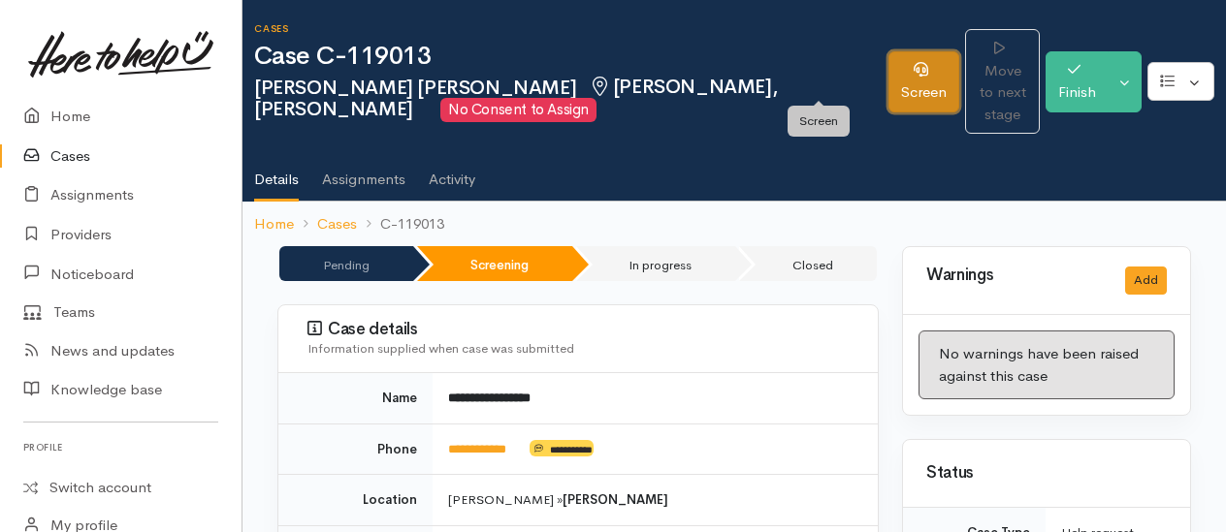
click at [888, 80] on link "Screen" at bounding box center [923, 81] width 71 height 61
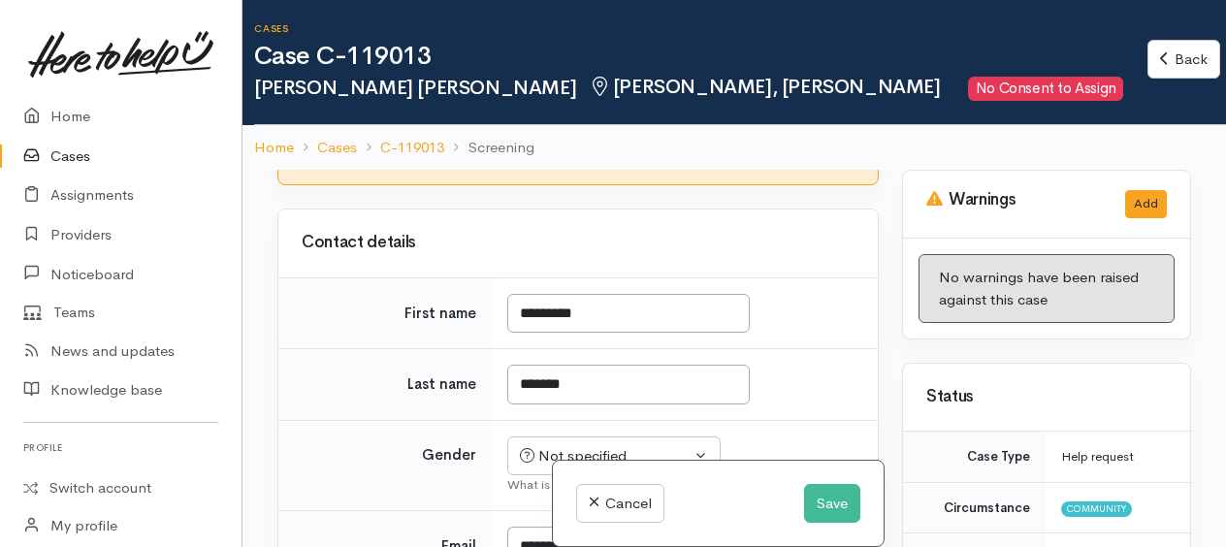
scroll to position [1261, 0]
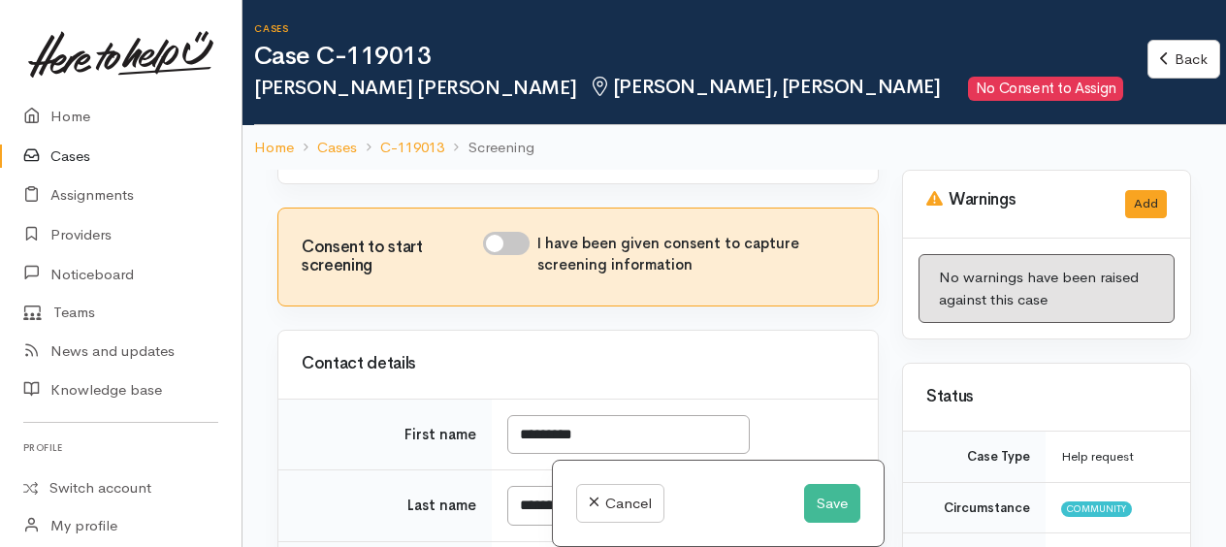
click at [493, 255] on input "I have been given consent to capture screening information" at bounding box center [506, 243] width 47 height 23
checkbox input "true"
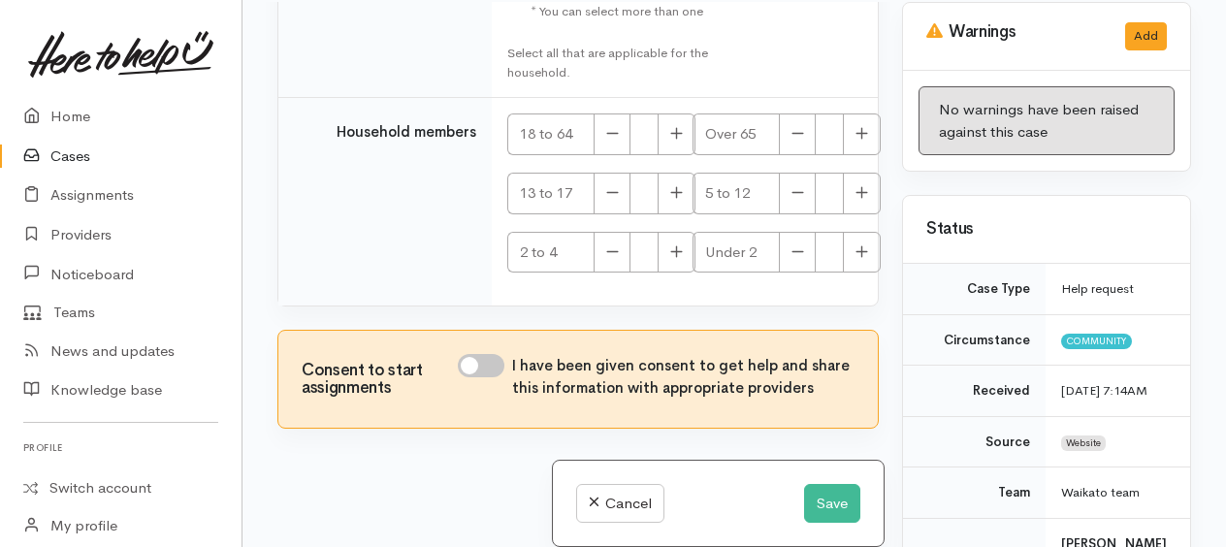
scroll to position [169, 0]
click at [471, 366] on input "I have been given consent to get help and share this information with appropria…" at bounding box center [481, 364] width 47 height 23
checkbox input "true"
click at [815, 506] on button "Save" at bounding box center [832, 504] width 56 height 40
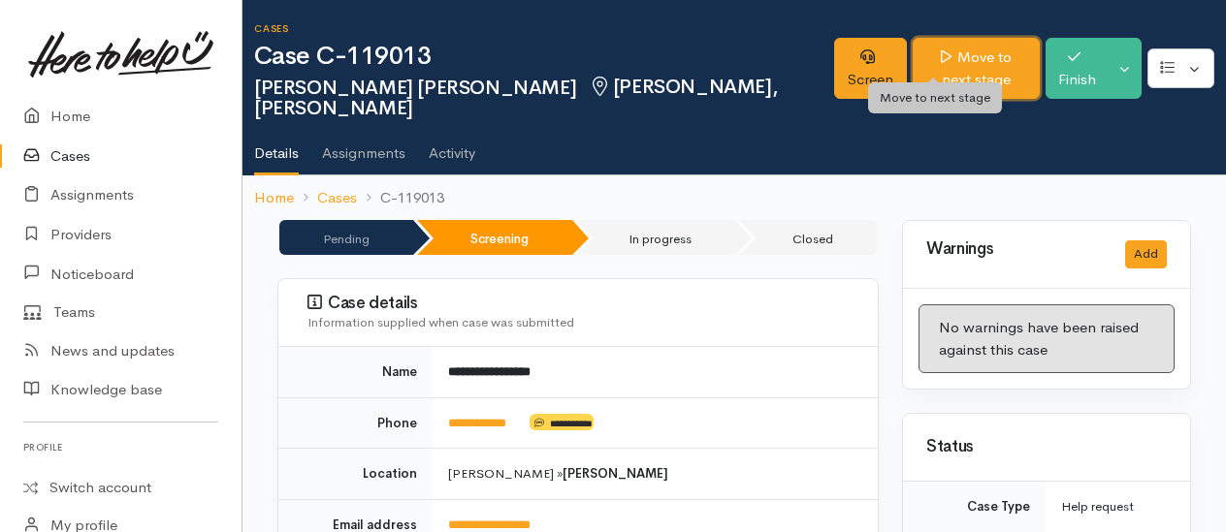
drag, startPoint x: 910, startPoint y: 47, endPoint x: 879, endPoint y: 52, distance: 31.6
click at [912, 46] on link "Move to next stage" at bounding box center [975, 68] width 127 height 61
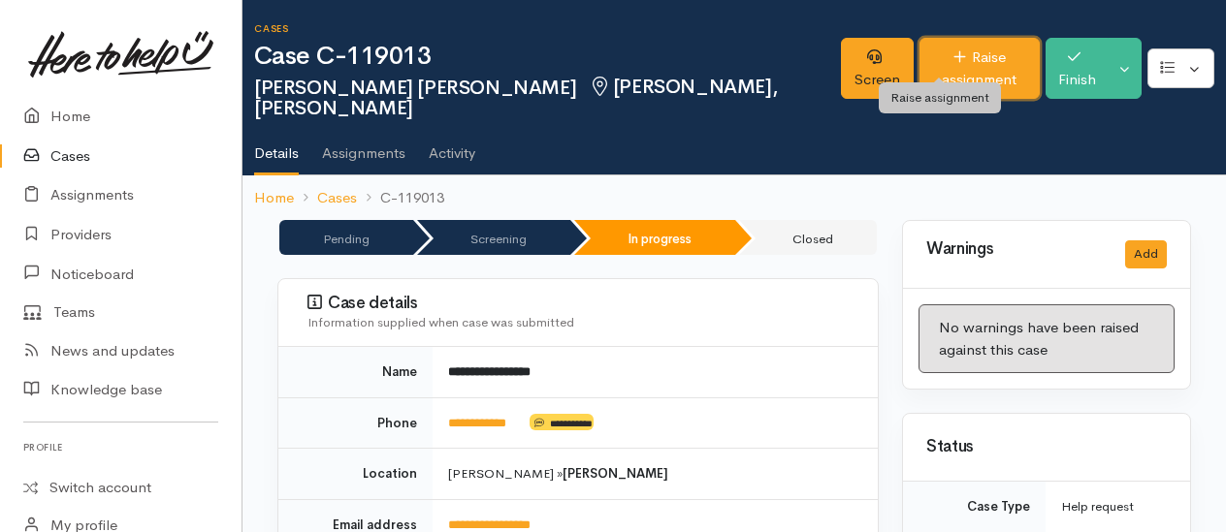
click at [928, 52] on link "Raise assignment" at bounding box center [979, 68] width 120 height 61
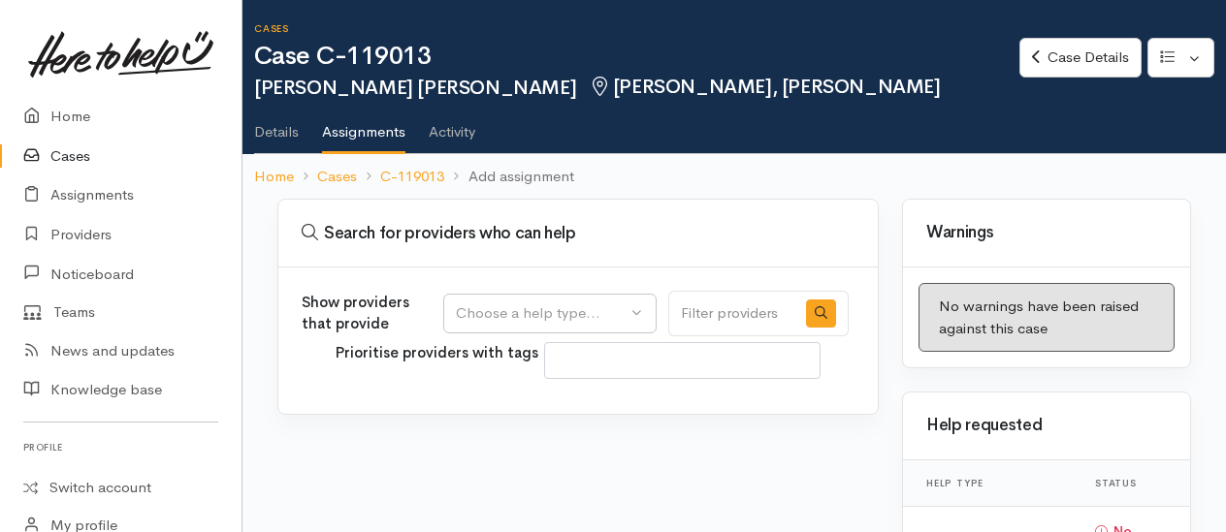
select select
click at [512, 312] on div "Choose a help type..." at bounding box center [541, 314] width 171 height 22
click at [498, 404] on span "Food support" at bounding box center [512, 406] width 90 height 22
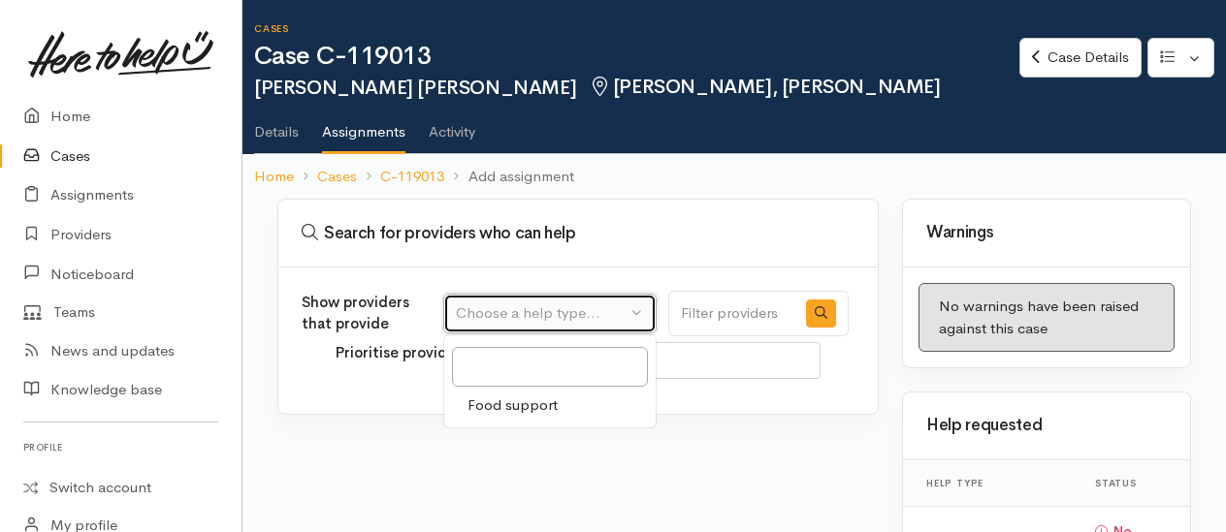
select select "3"
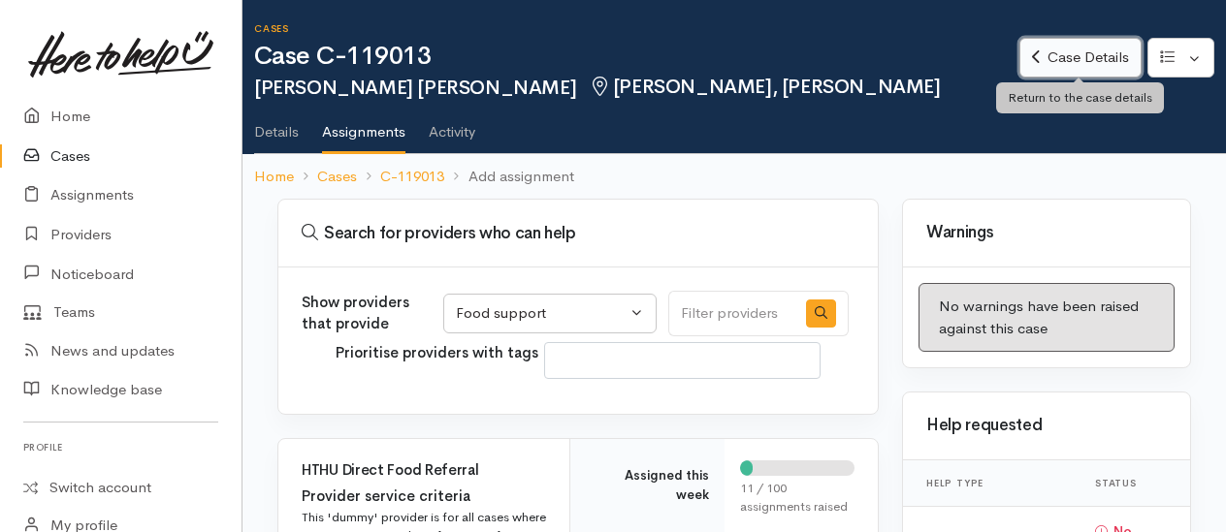
click at [1090, 58] on link "Case Details" at bounding box center [1079, 58] width 121 height 40
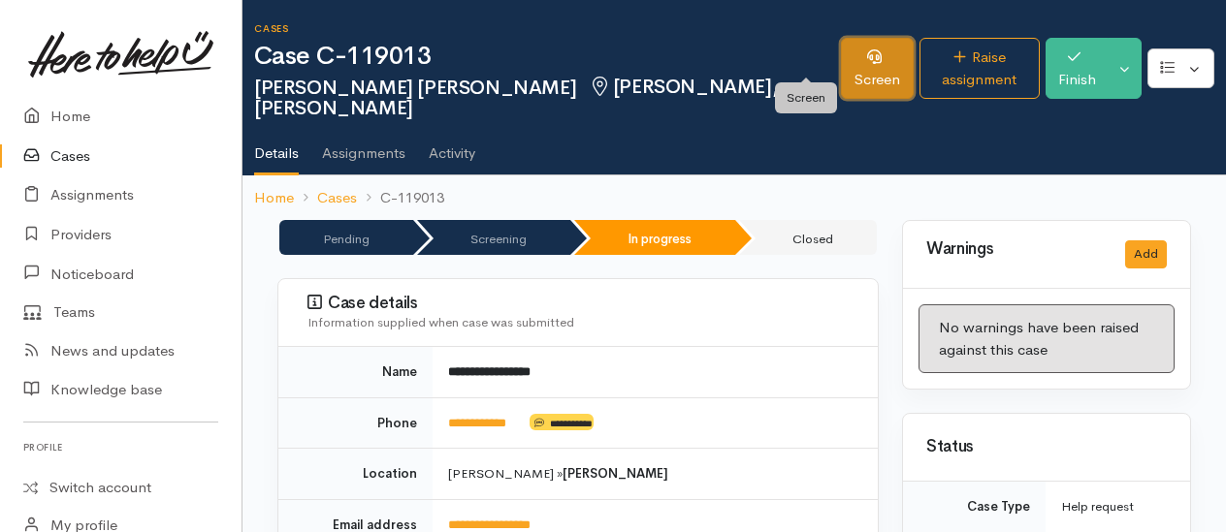
click at [841, 59] on link "Screen" at bounding box center [877, 68] width 73 height 61
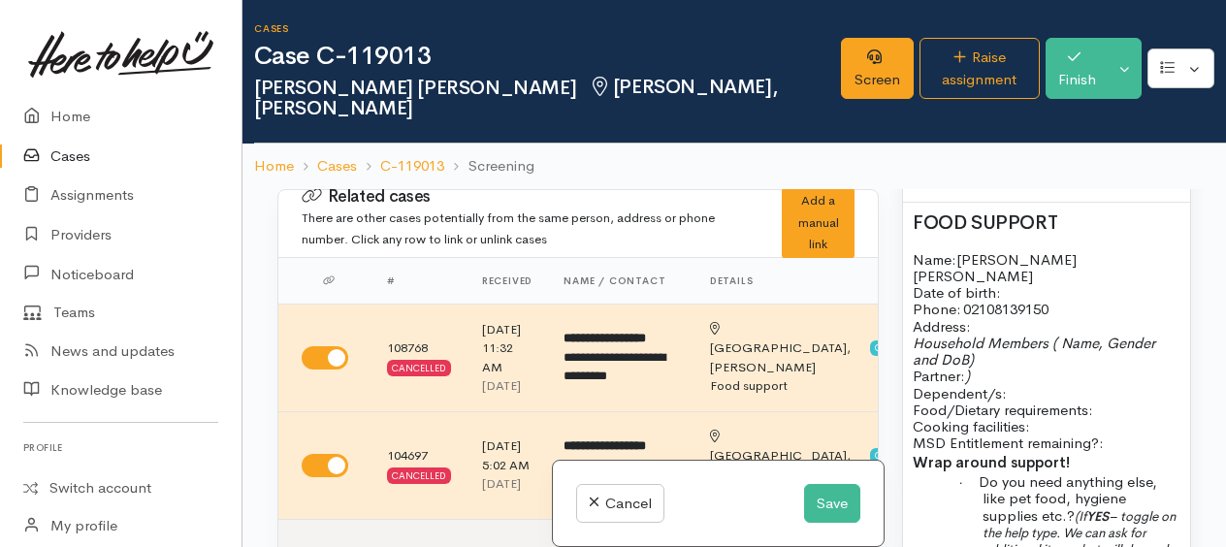
scroll to position [1552, 0]
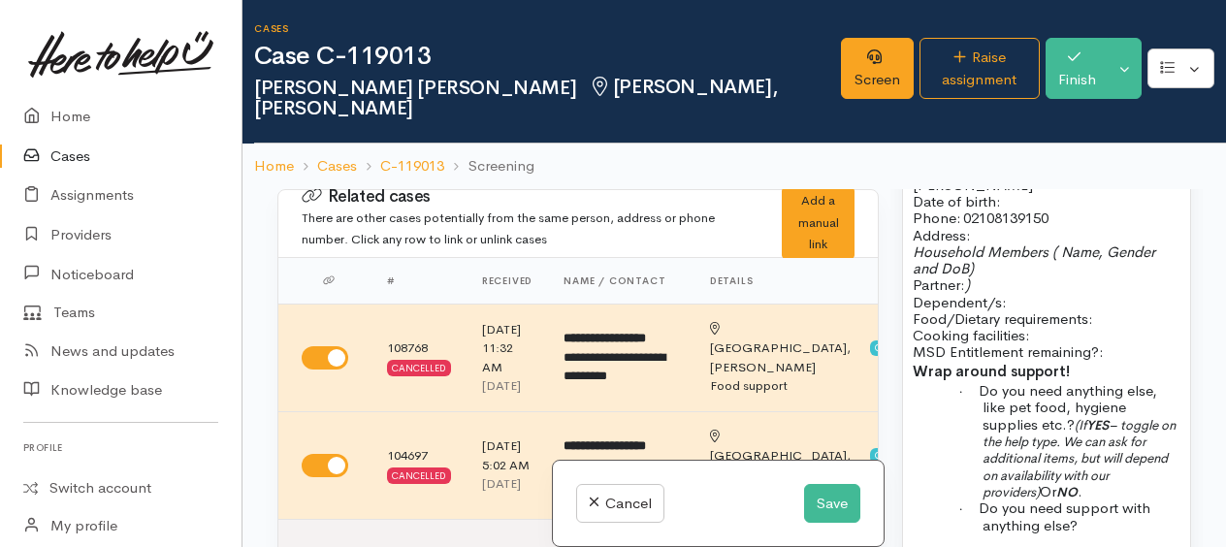
click at [1012, 227] on p "Name: Shane Lee Jenkins Date of birth: Phone:   02108139150" at bounding box center [1046, 193] width 268 height 67
click at [1000, 243] on p "Address:" at bounding box center [1046, 235] width 268 height 16
click at [998, 310] on p "Household Members ( Name, Gender and DoB) Partner: ) Dependent/s:" at bounding box center [1046, 276] width 268 height 67
click at [1015, 310] on p "Household Members ( Name, Gender and DoB) Partner: ) Dependent/s:" at bounding box center [1046, 276] width 268 height 67
drag, startPoint x: 910, startPoint y: 351, endPoint x: 1018, endPoint y: 367, distance: 109.7
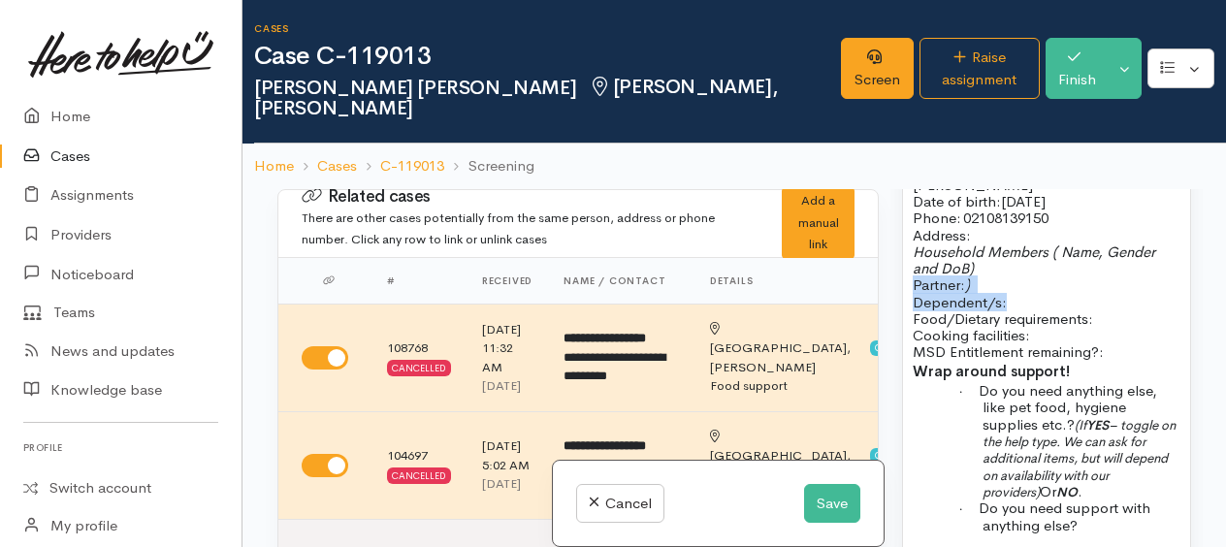
click at [1018, 367] on div "FOOD SUPPORT Name: Shane Lee Jenkins Date of birth: 20/4/1994 Phone:   02108139…" at bounding box center [1046, 430] width 287 height 637
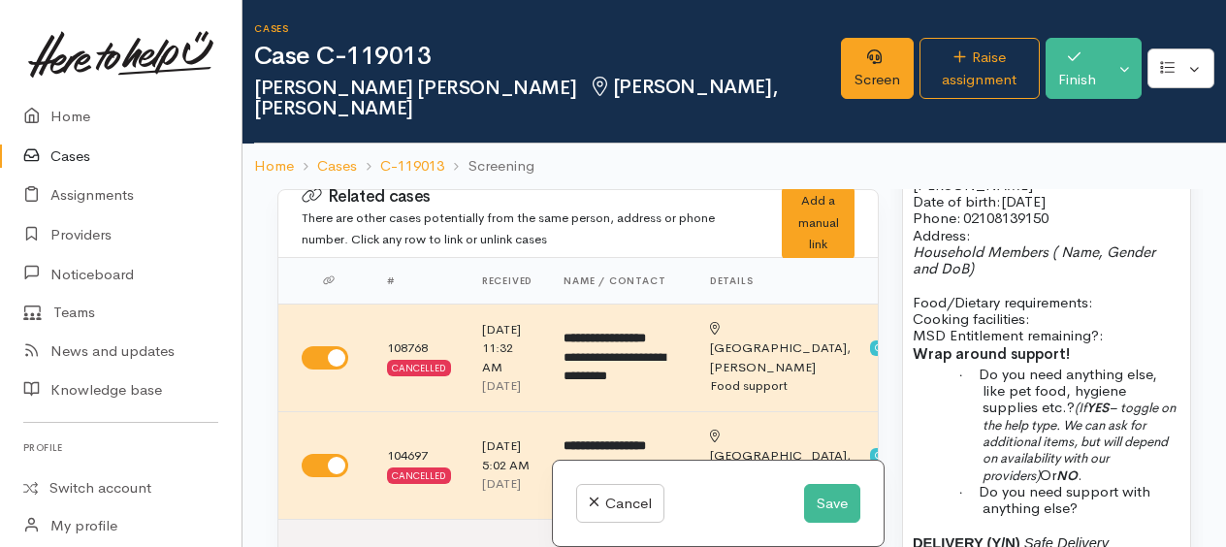
click at [1119, 344] on p "Food/Dietary requirements: Cooking facilities: MSD Entitlement remaining?:" at bounding box center [1046, 319] width 268 height 50
click at [1090, 344] on p "Food/Dietary requirements: no Cooking facilities: MSD Entitlement remaining?:" at bounding box center [1046, 319] width 268 height 50
click at [1107, 344] on span at bounding box center [1106, 335] width 4 height 18
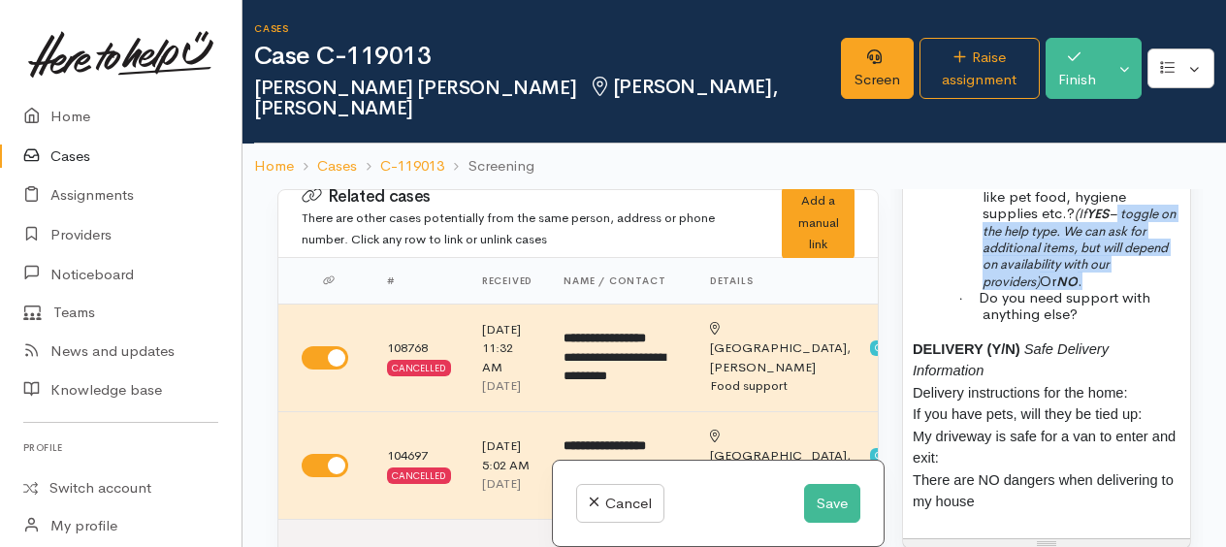
drag, startPoint x: 1126, startPoint y: 295, endPoint x: 1143, endPoint y: 342, distance: 50.6
click at [1143, 289] on p "· Do you need anything else, like pet food, hygiene supplies etc.? (If YES – to…" at bounding box center [1081, 230] width 198 height 117
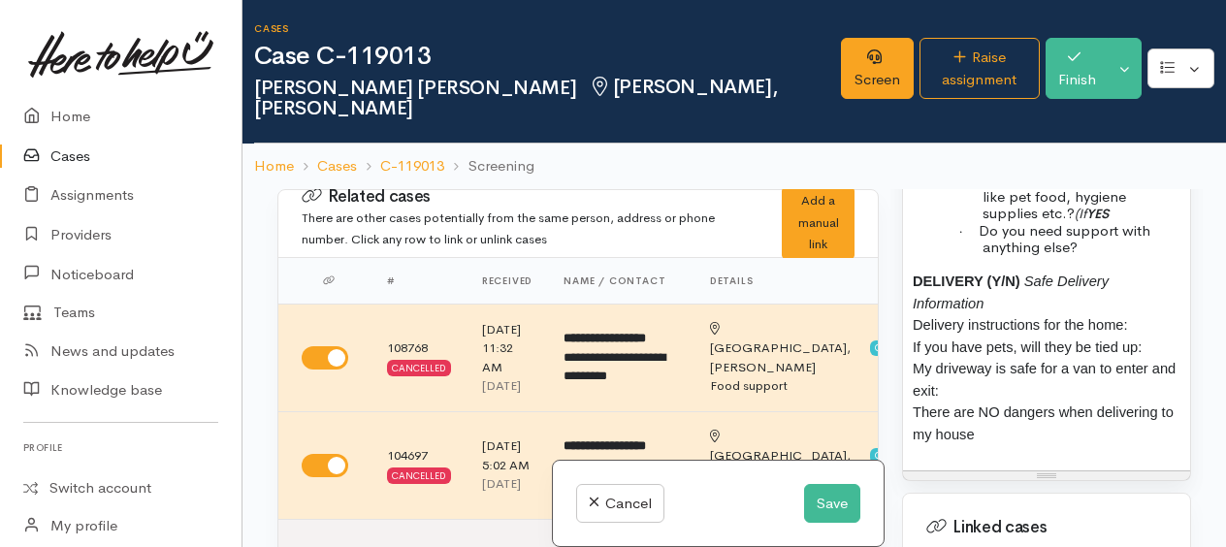
click at [1096, 222] on b "YES" at bounding box center [1097, 214] width 22 height 16
click at [1111, 222] on p "· Do you need anything else, like pet food, hygiene supplies etc.? YES" at bounding box center [1081, 197] width 198 height 50
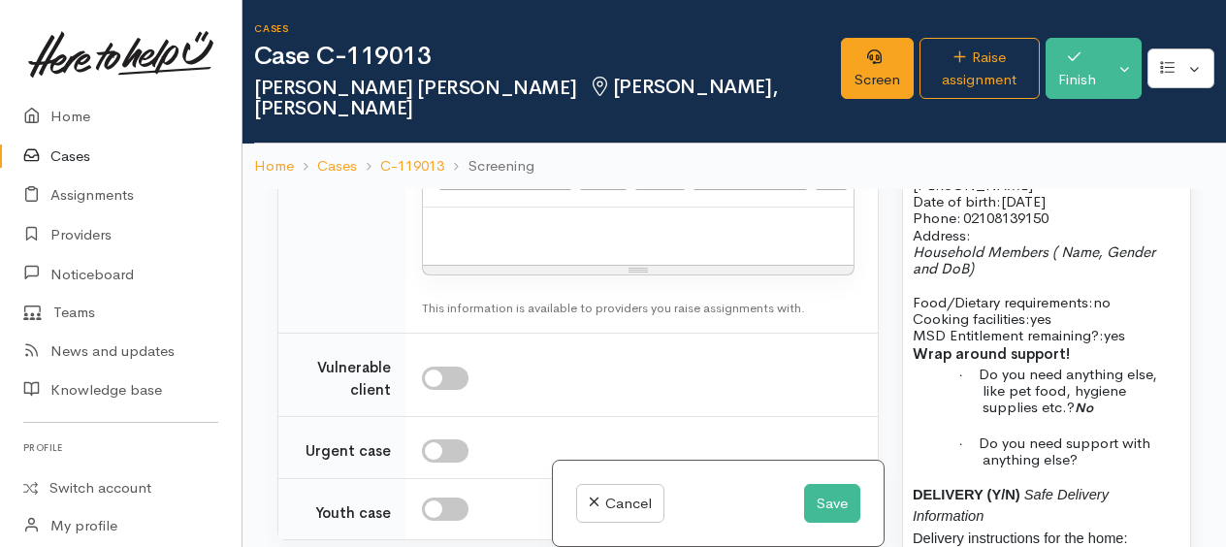
scroll to position [2715, 0]
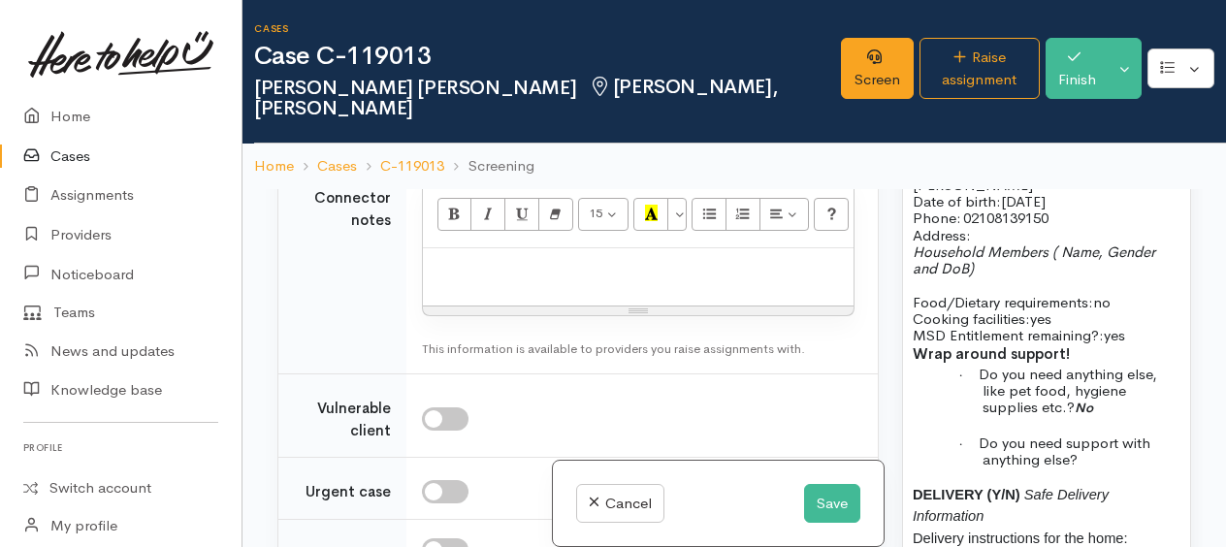
click at [482, 64] on div "Unknown" at bounding box center [519, 53] width 171 height 22
click at [466, 248] on link "No" at bounding box center [528, 233] width 211 height 30
select select "1"
click at [463, 138] on div "Unknown" at bounding box center [519, 126] width 171 height 22
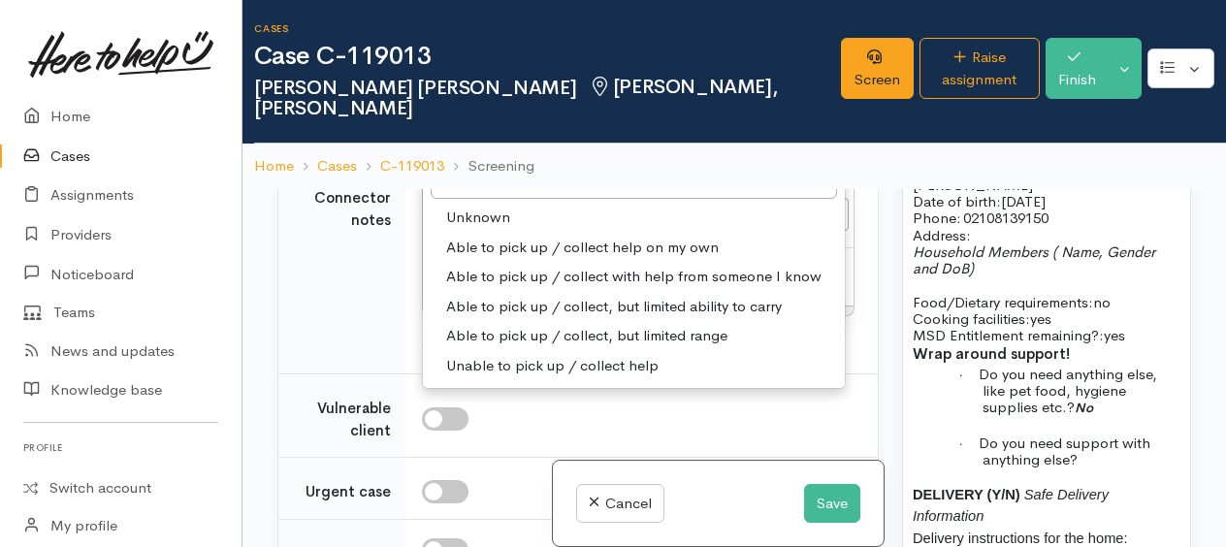
click at [485, 259] on span "Able to pick up / collect help on my own" at bounding box center [582, 248] width 272 height 22
select select "2"
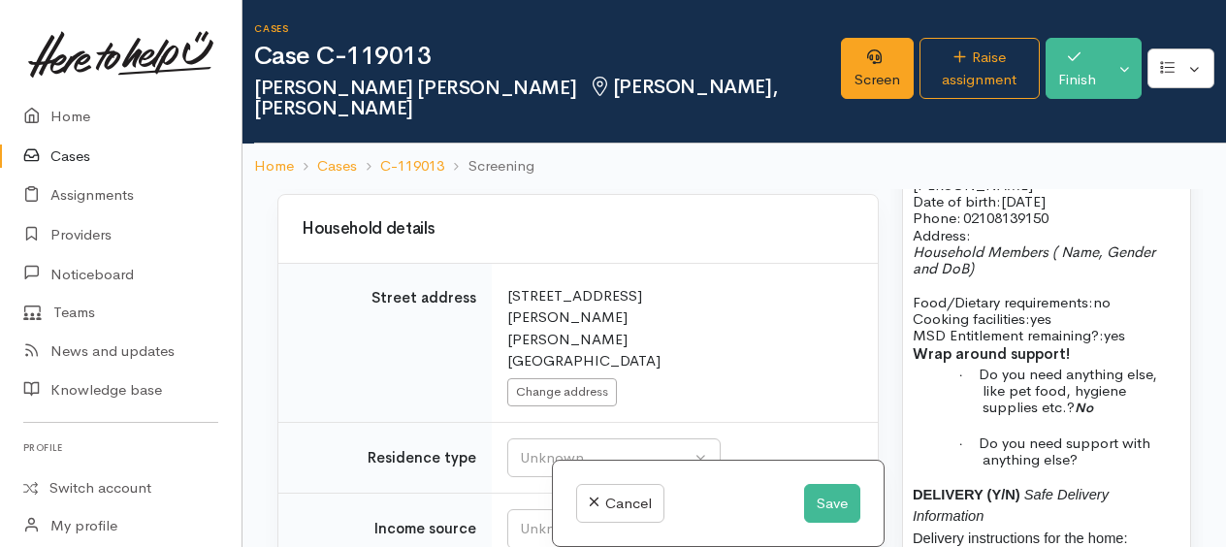
scroll to position [3394, 0]
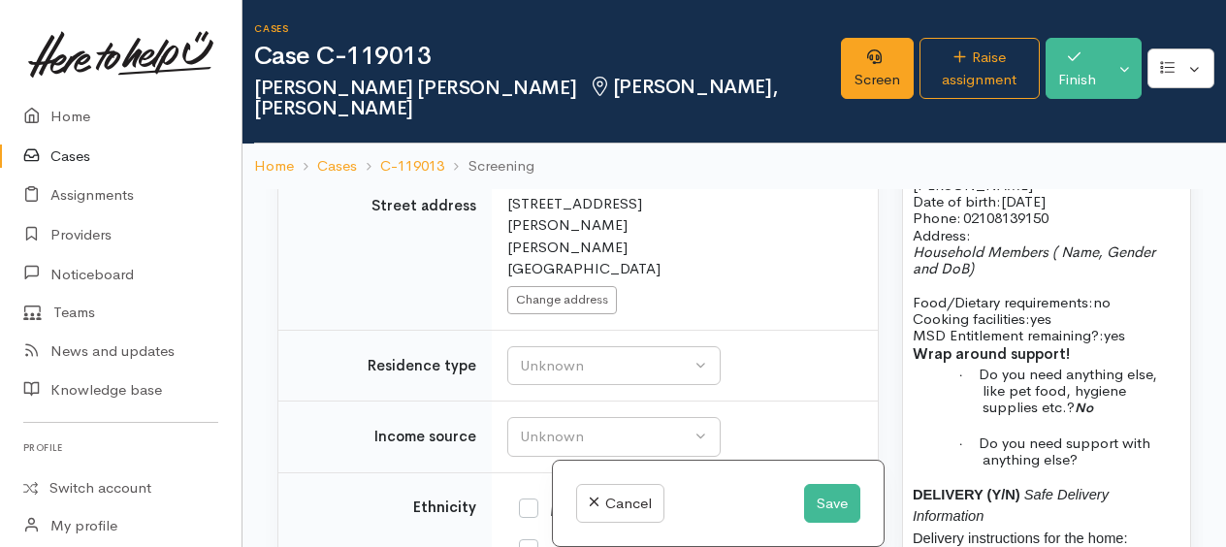
click at [534, 42] on div "Choose..." at bounding box center [585, 30] width 136 height 22
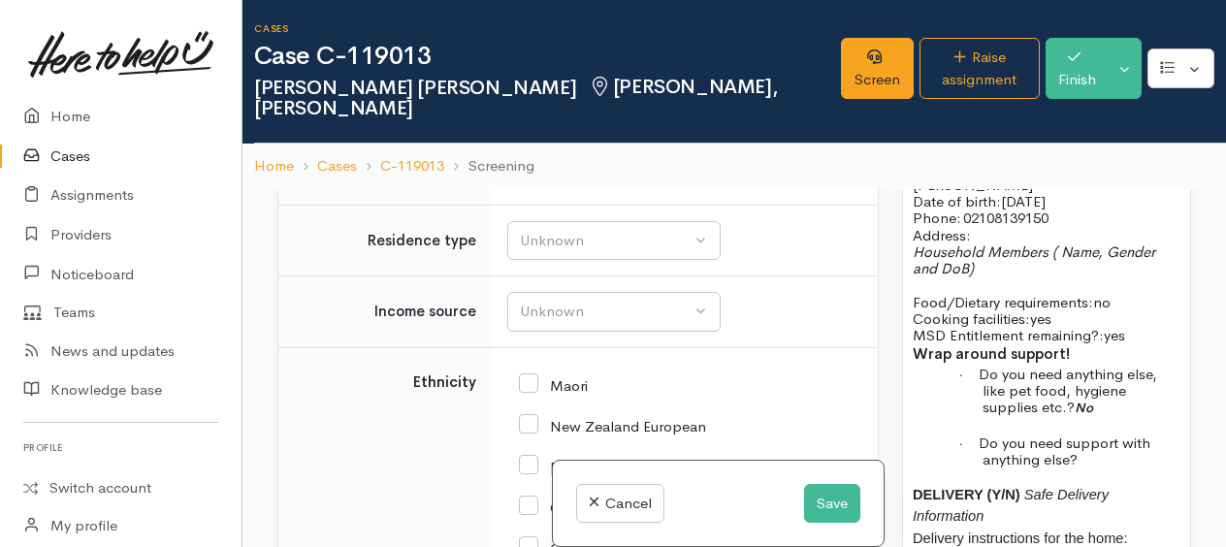
scroll to position [3676, 0]
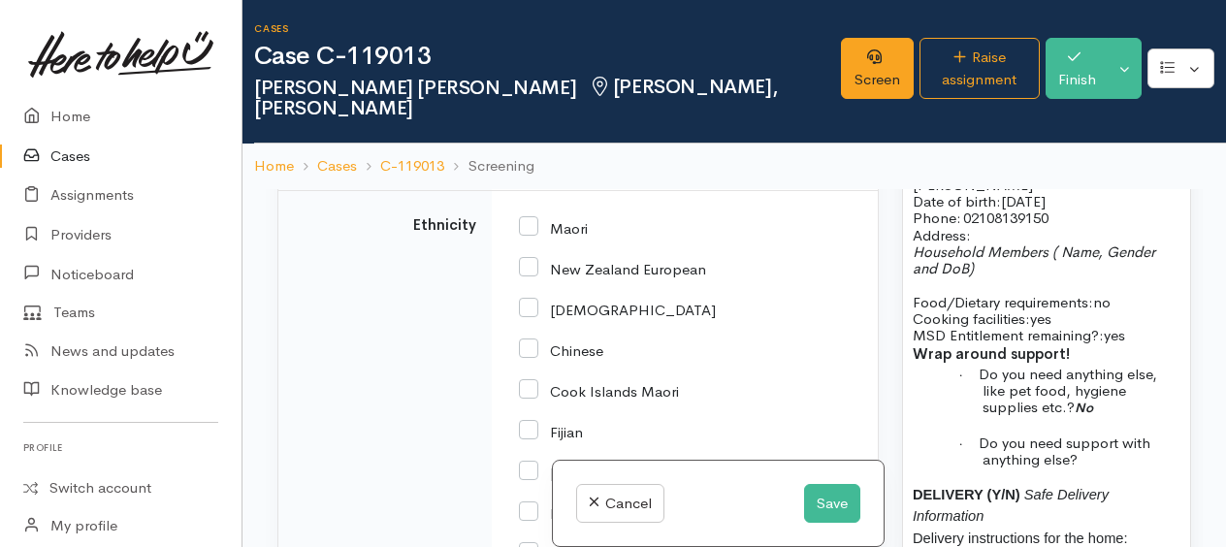
click at [533, 95] on div "Unknown" at bounding box center [605, 84] width 171 height 22
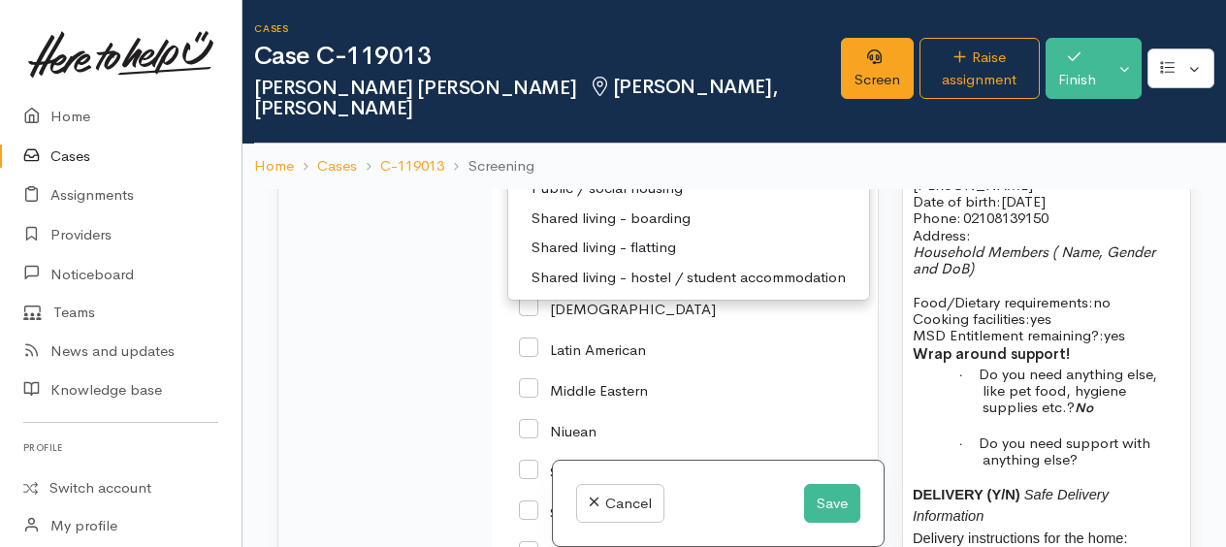
scroll to position [3870, 0]
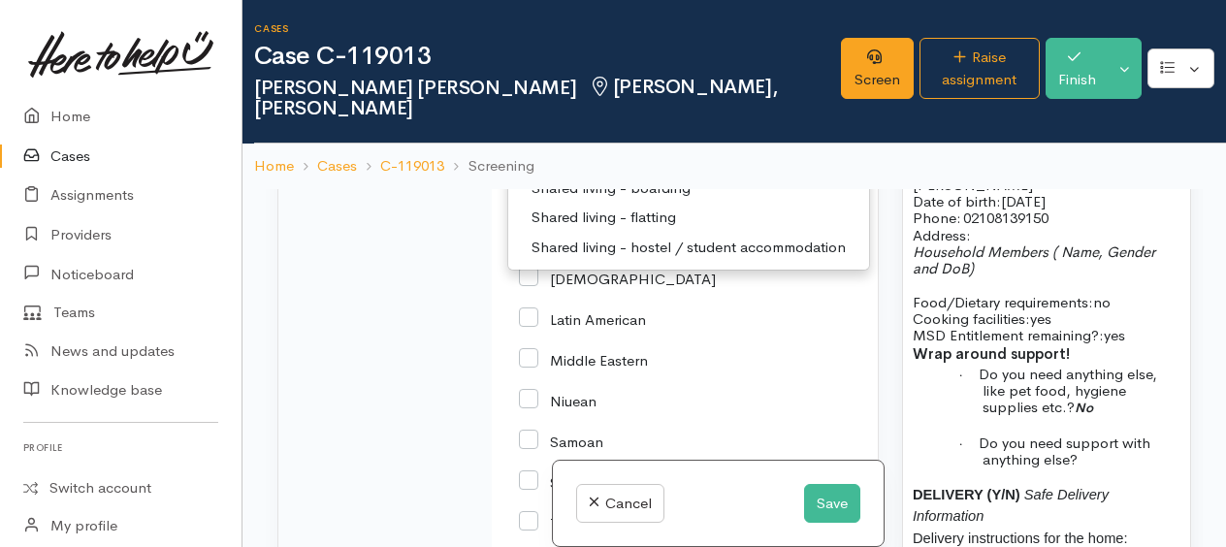
click at [586, 170] on span "Public / social housing" at bounding box center [606, 158] width 151 height 22
select select "3"
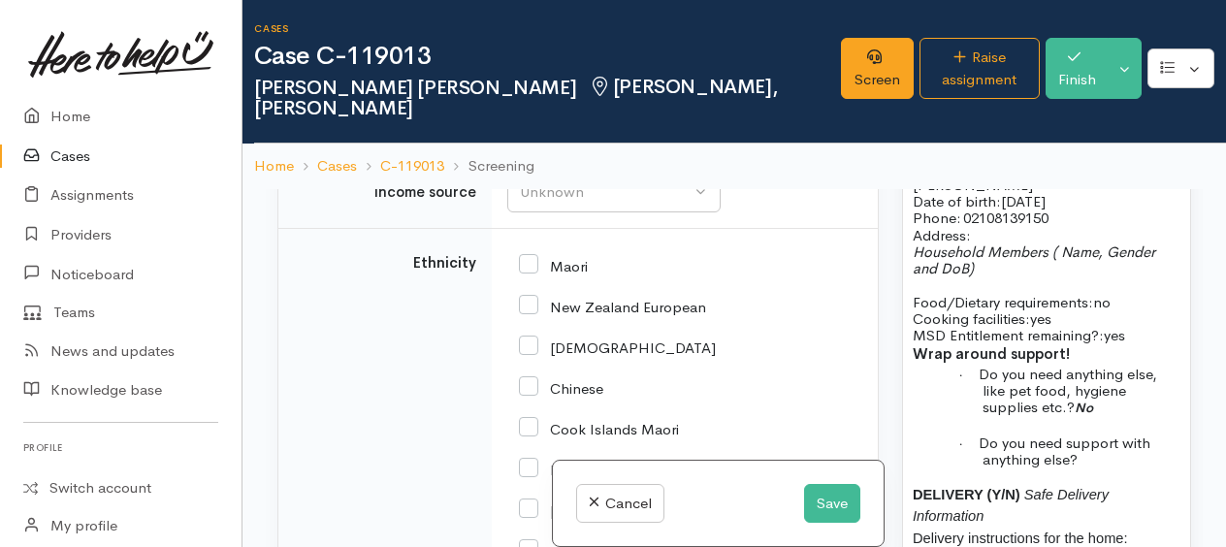
scroll to position [3755, 0]
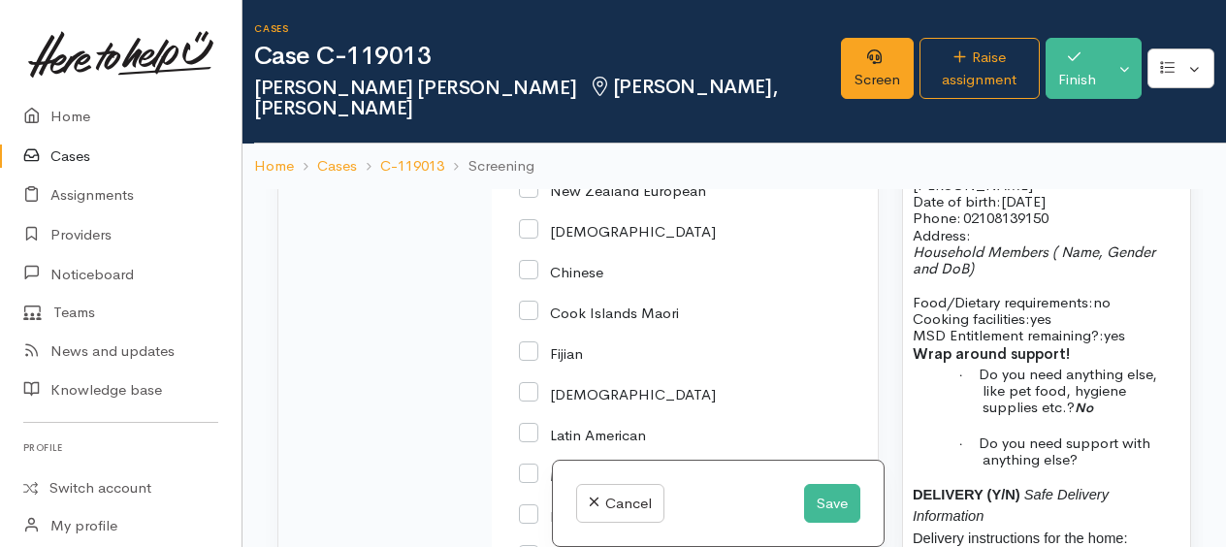
drag, startPoint x: 525, startPoint y: 219, endPoint x: 582, endPoint y: 283, distance: 85.8
click at [526, 87] on div "Unknown" at bounding box center [605, 76] width 171 height 22
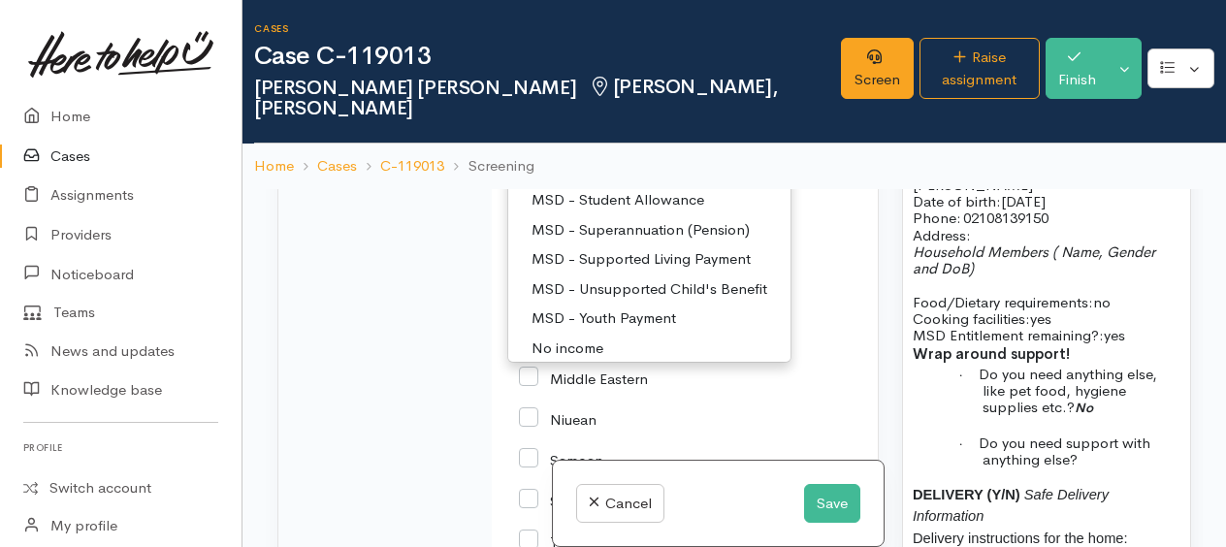
scroll to position [97, 0]
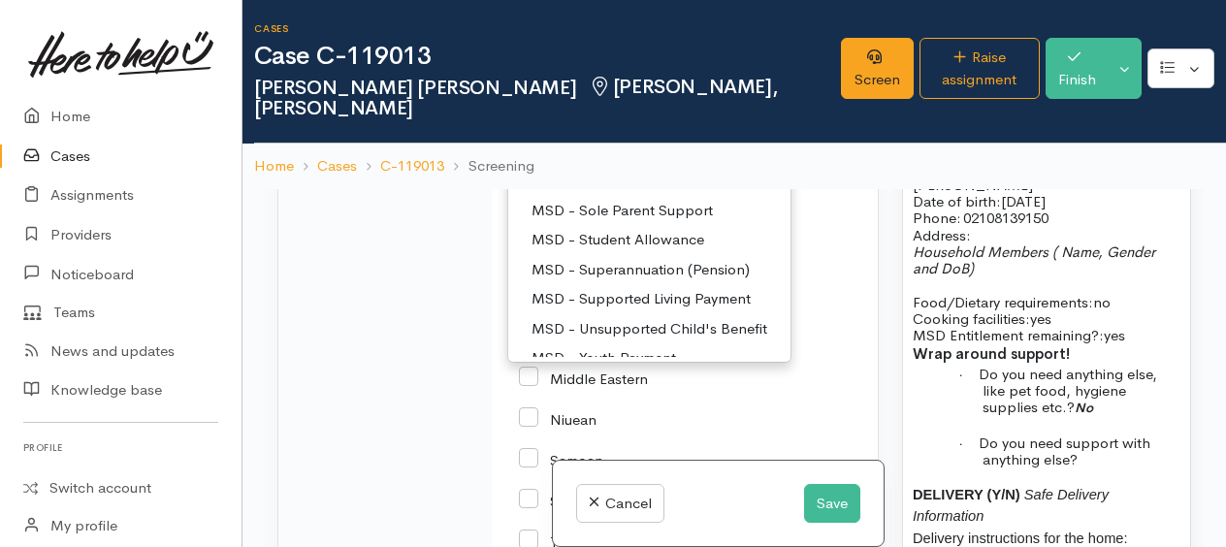
click at [624, 133] on span "MSD - Disability Allowance" at bounding box center [621, 122] width 180 height 22
select select "12"
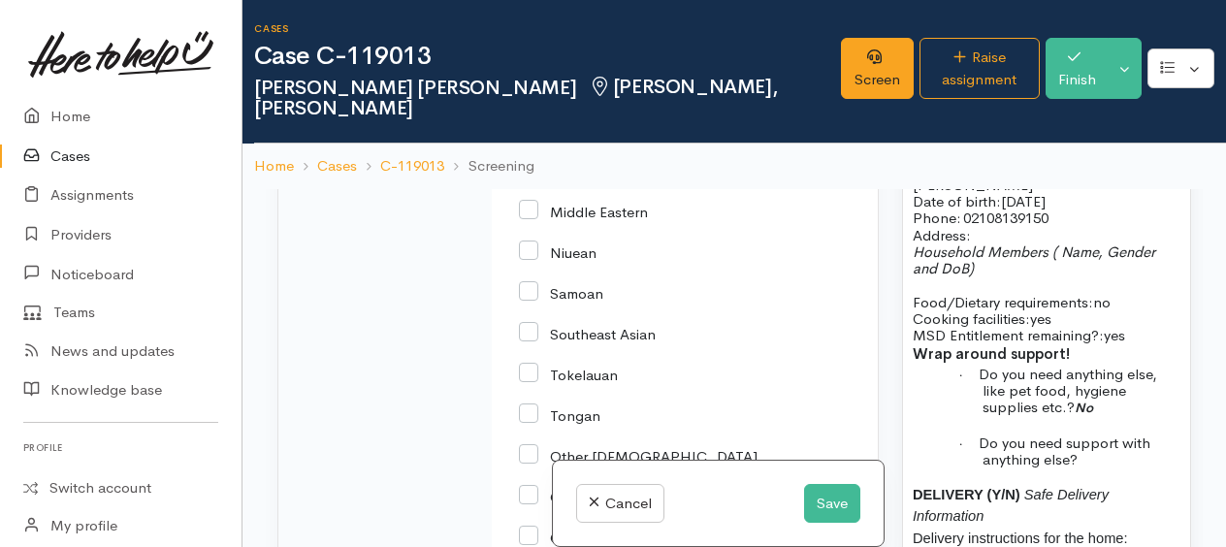
scroll to position [3921, 0]
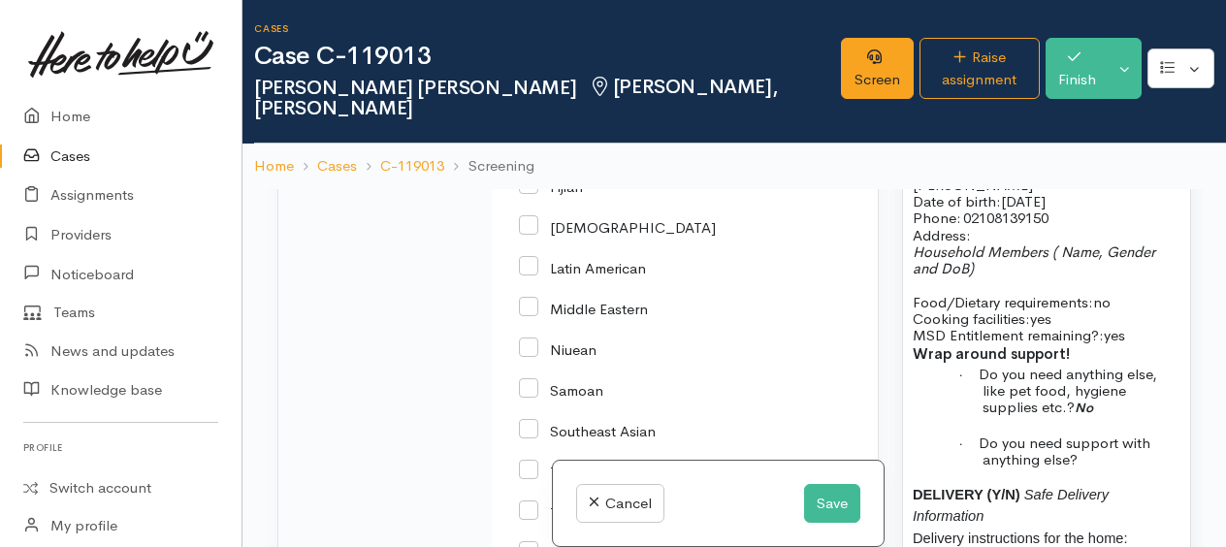
click at [531, 72] on input "African" at bounding box center [617, 62] width 197 height 17
checkbox input "true"
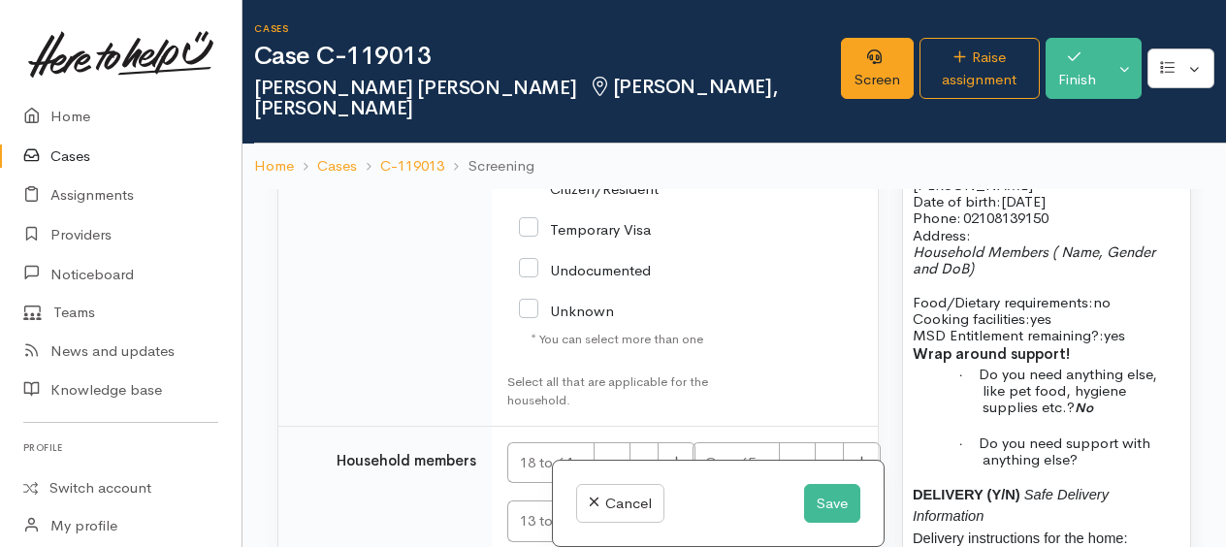
scroll to position [4697, 0]
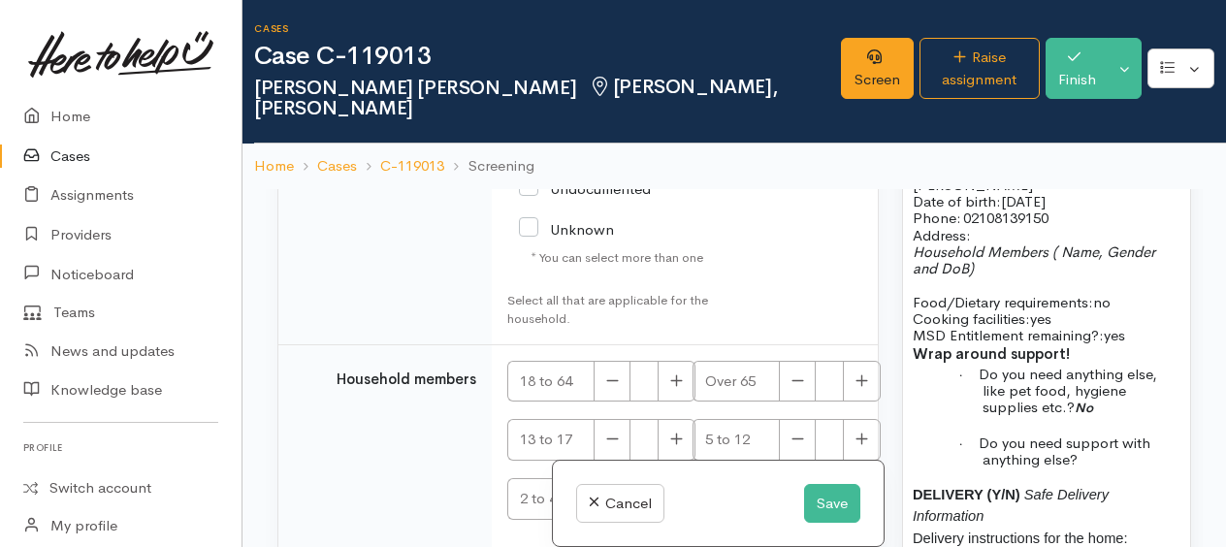
click at [534, 114] on input "NZ Citizen/Resident" at bounding box center [617, 98] width 197 height 32
checkbox input "true"
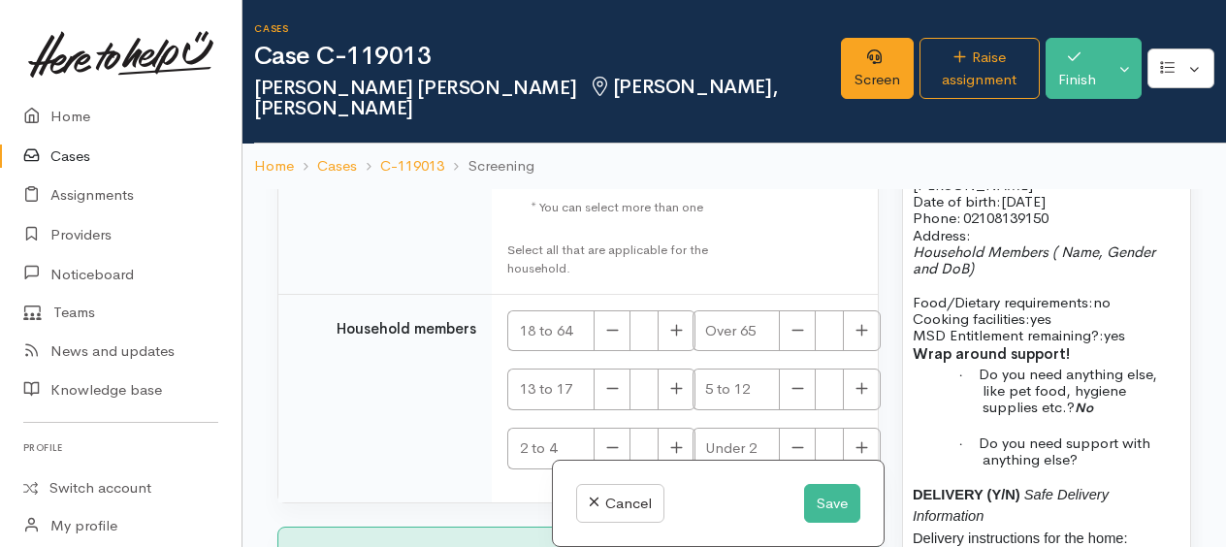
scroll to position [4913, 0]
click at [676, 324] on icon "button" at bounding box center [677, 330] width 12 height 12
type input "1"
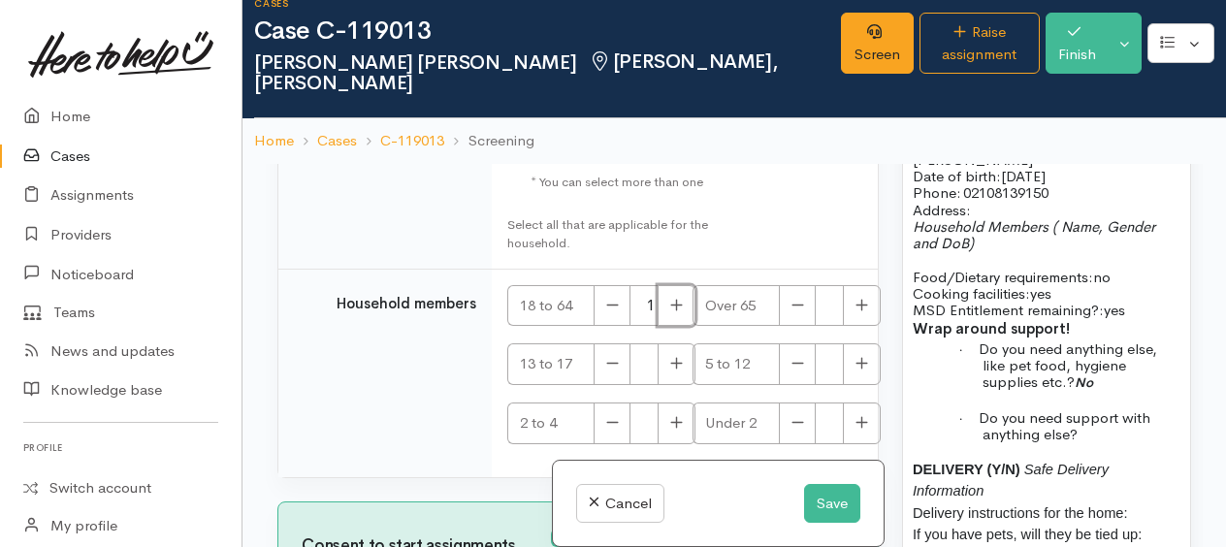
scroll to position [167, 0]
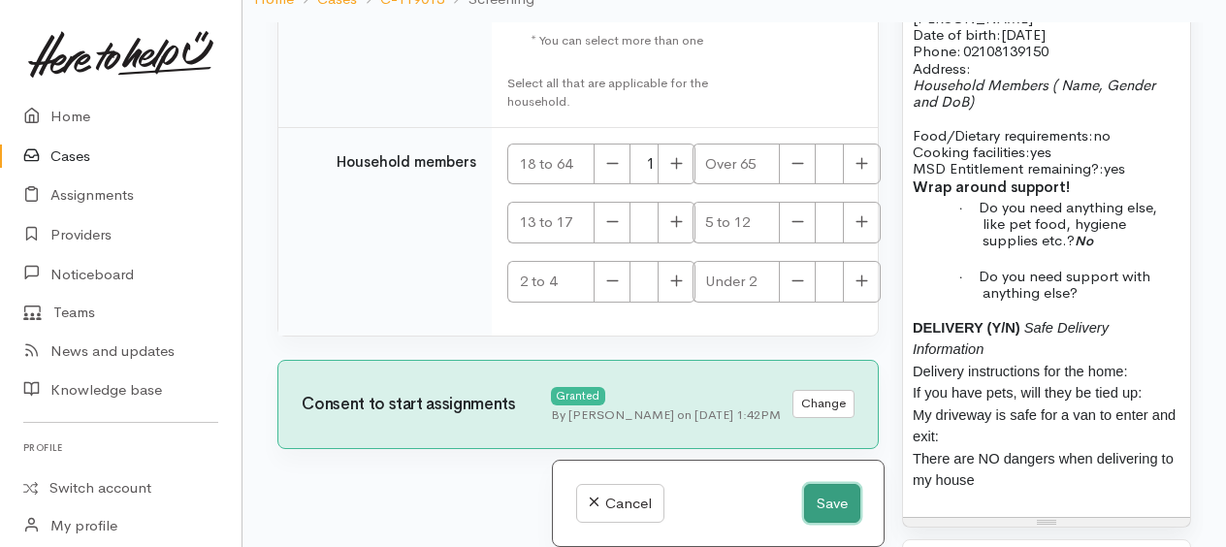
click at [827, 499] on button "Save" at bounding box center [832, 504] width 56 height 40
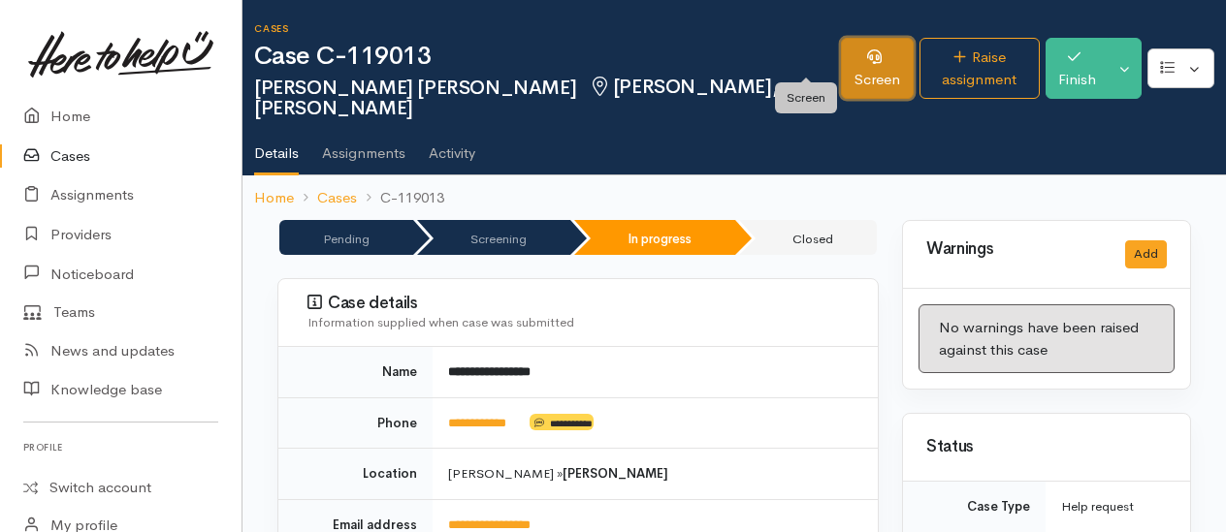
drag, startPoint x: 805, startPoint y: 56, endPoint x: 784, endPoint y: 64, distance: 22.7
click at [841, 56] on link "Screen" at bounding box center [877, 68] width 73 height 61
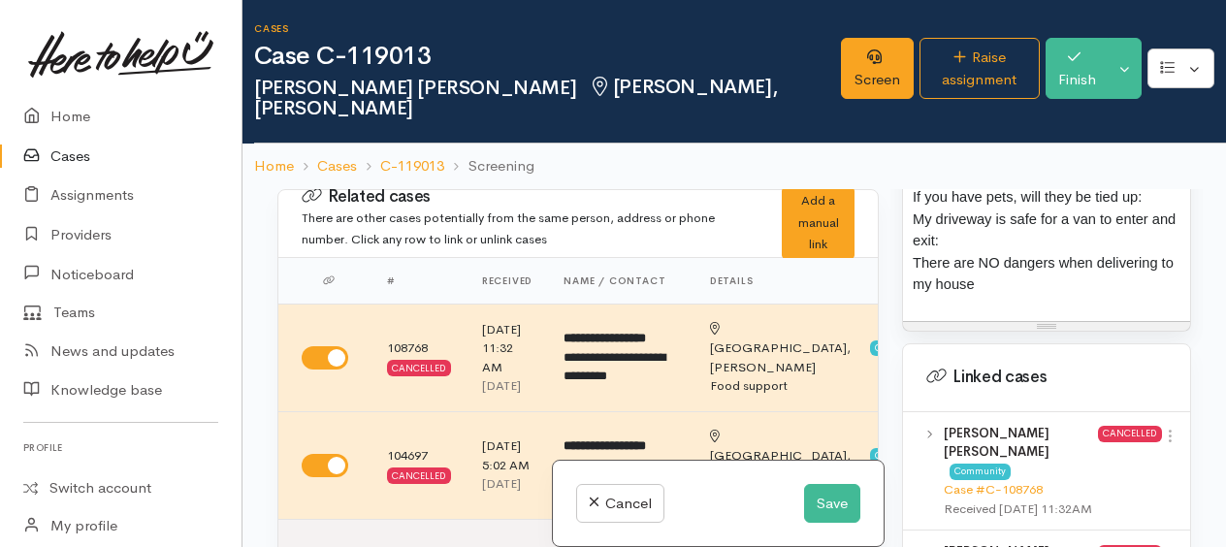
scroll to position [1939, 0]
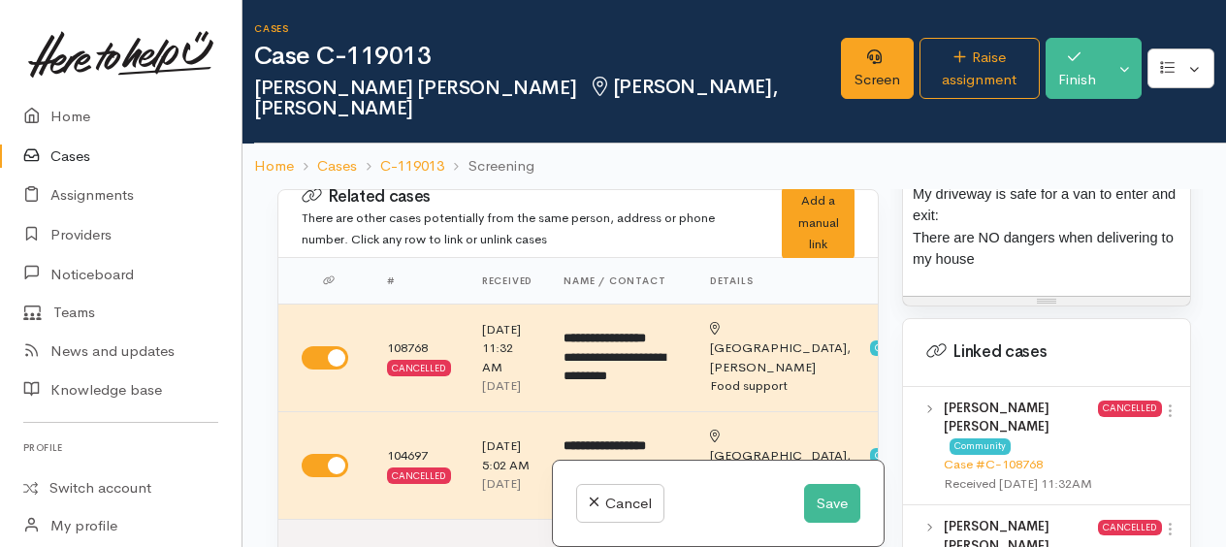
click at [1080, 296] on div "FOOD SUPPORT Name: Shane Lee Jenkins Date of birth: 20/4/1994 Phone:   02108139…" at bounding box center [1046, 10] width 287 height 572
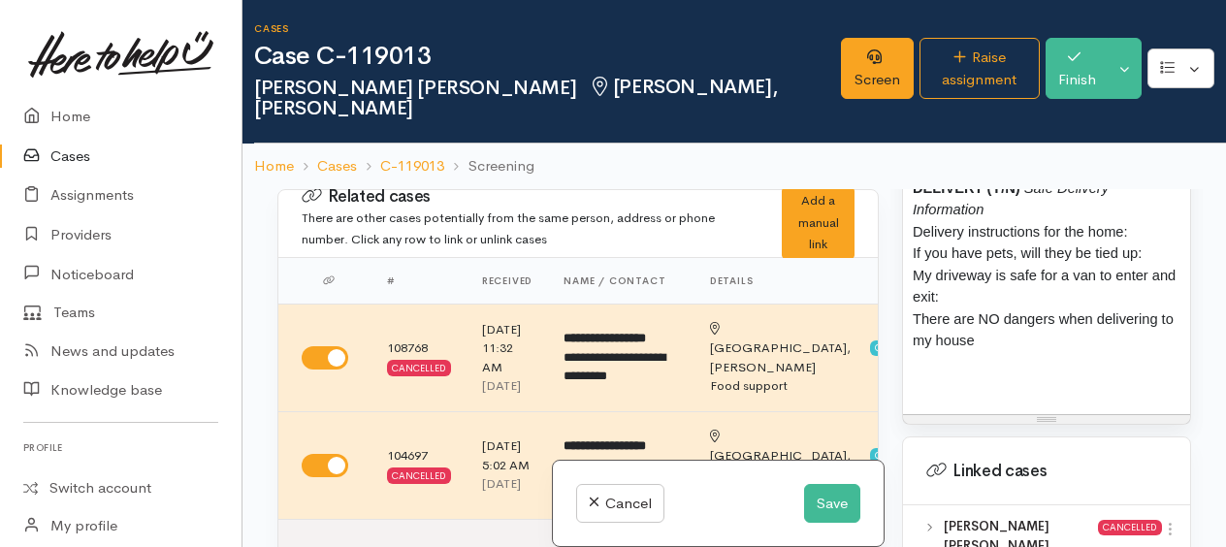
scroll to position [1745, 0]
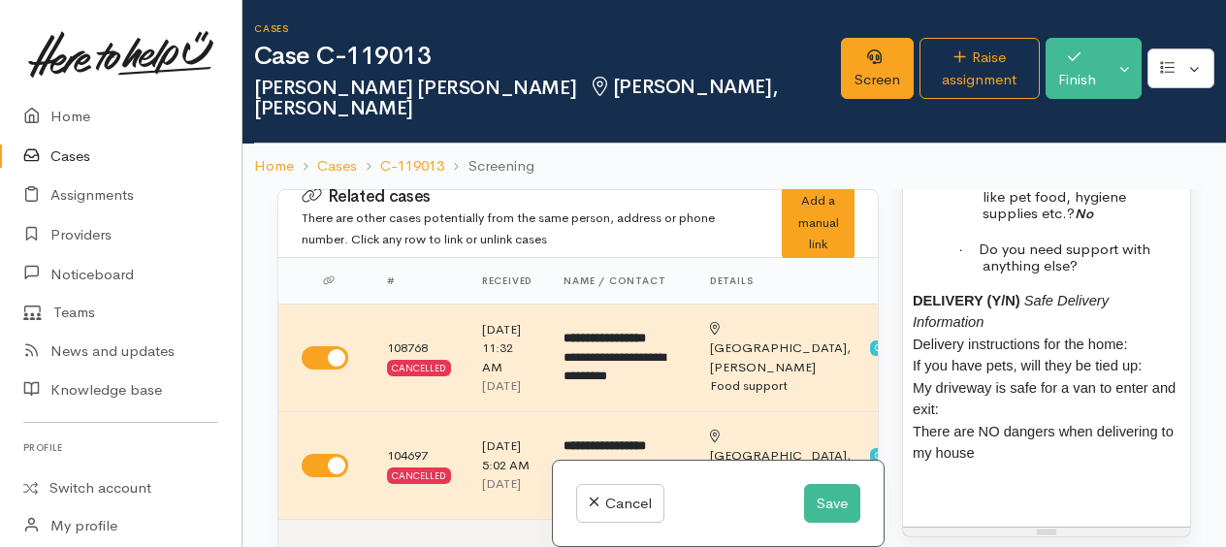
drag, startPoint x: 912, startPoint y: 362, endPoint x: 1076, endPoint y: 509, distance: 221.1
click at [1077, 464] on p "DELIVERY (Y/N) Safe Delivery Information Delivery instructions for the home: If…" at bounding box center [1046, 377] width 268 height 175
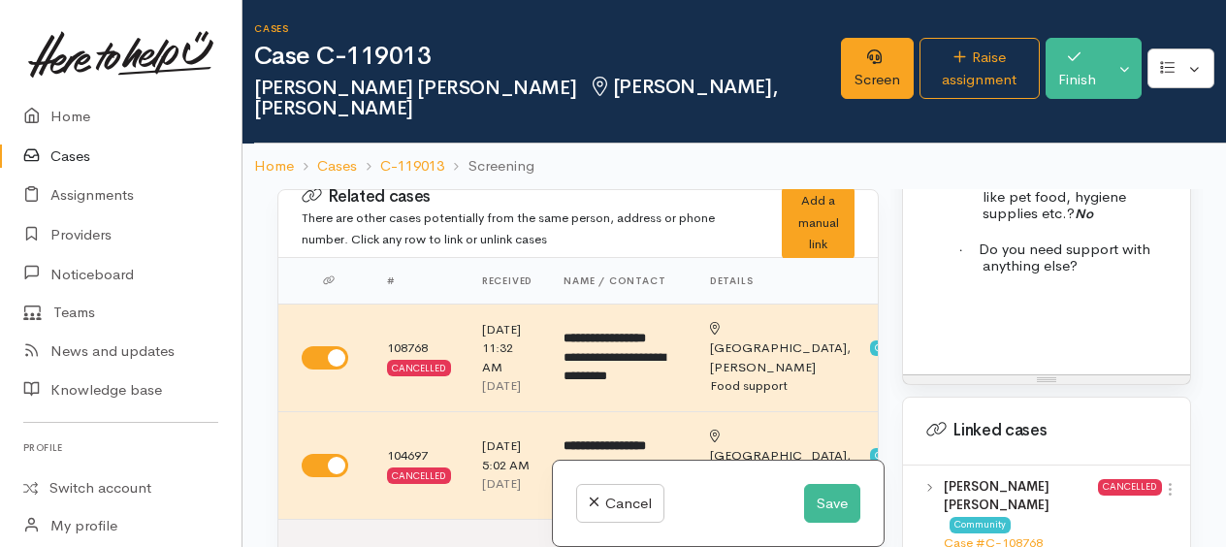
click at [941, 312] on p at bounding box center [1046, 301] width 268 height 22
click at [1016, 312] on p at bounding box center [1046, 301] width 268 height 22
click at [828, 508] on button "Save" at bounding box center [832, 504] width 56 height 40
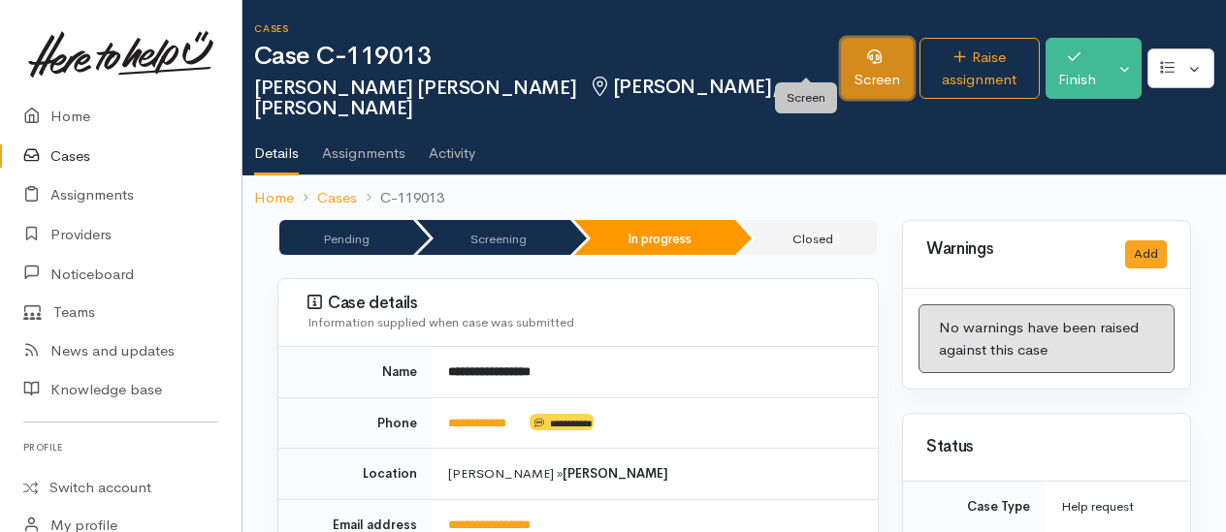
drag, startPoint x: 824, startPoint y: 54, endPoint x: 799, endPoint y: 58, distance: 25.5
click at [841, 54] on link "Screen" at bounding box center [877, 68] width 73 height 61
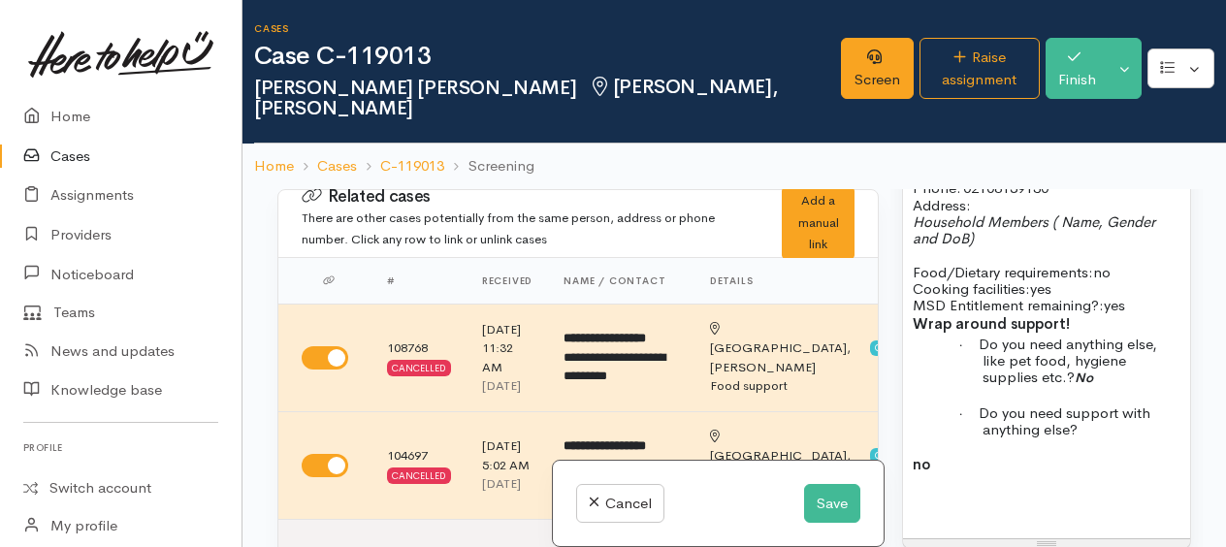
scroll to position [1552, 0]
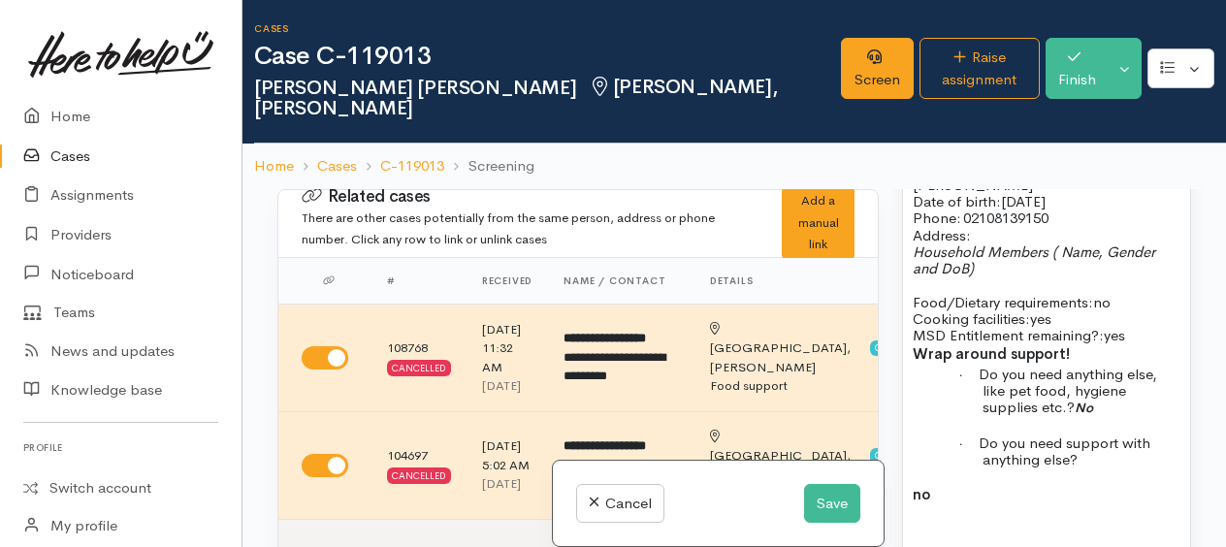
click at [1012, 243] on p "Address:" at bounding box center [1046, 235] width 268 height 16
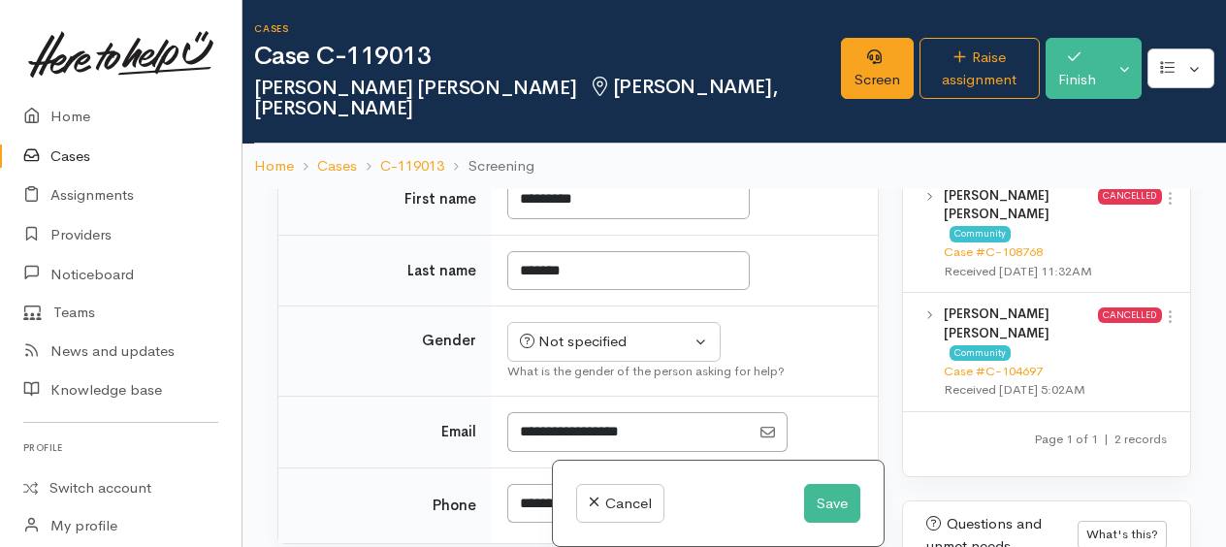
scroll to position [1745, 0]
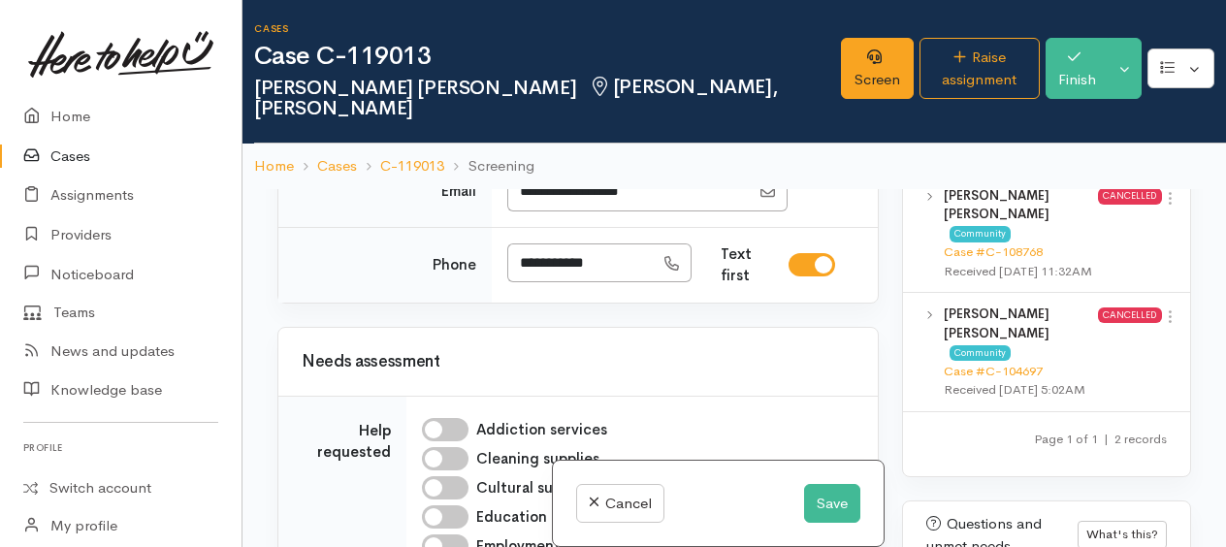
click at [634, 112] on div "Not specified" at bounding box center [605, 101] width 171 height 22
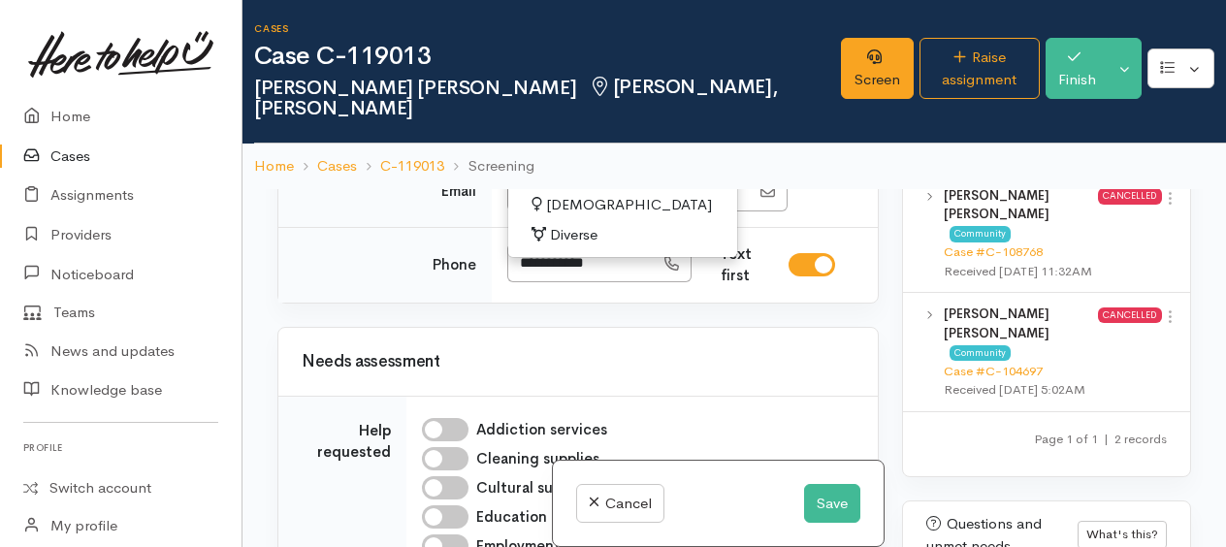
click at [572, 187] on span "Male" at bounding box center [631, 176] width 166 height 22
select select "Male"
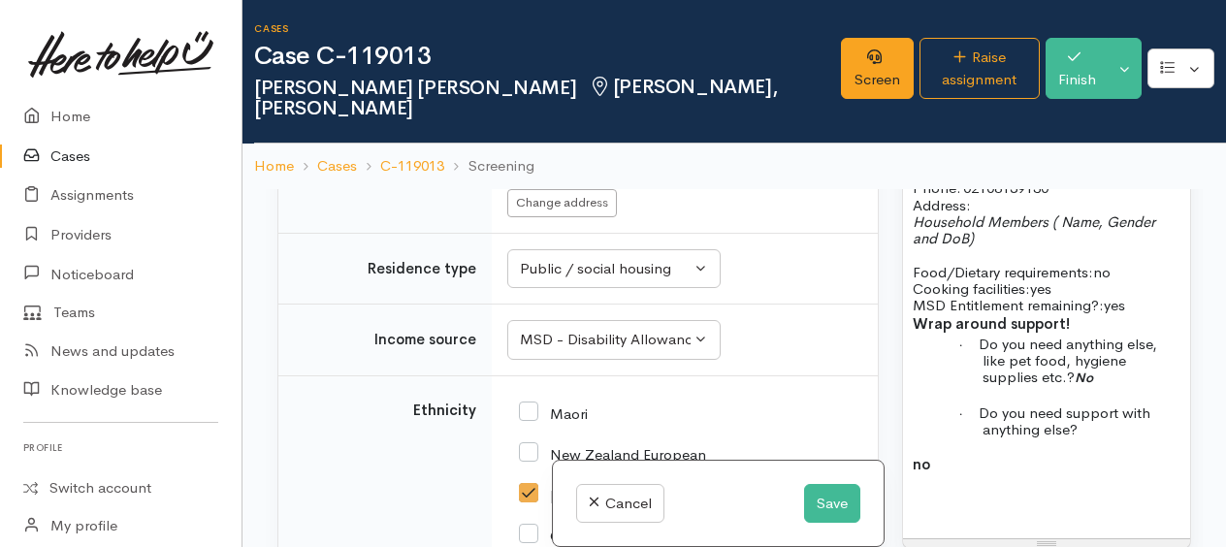
scroll to position [1552, 0]
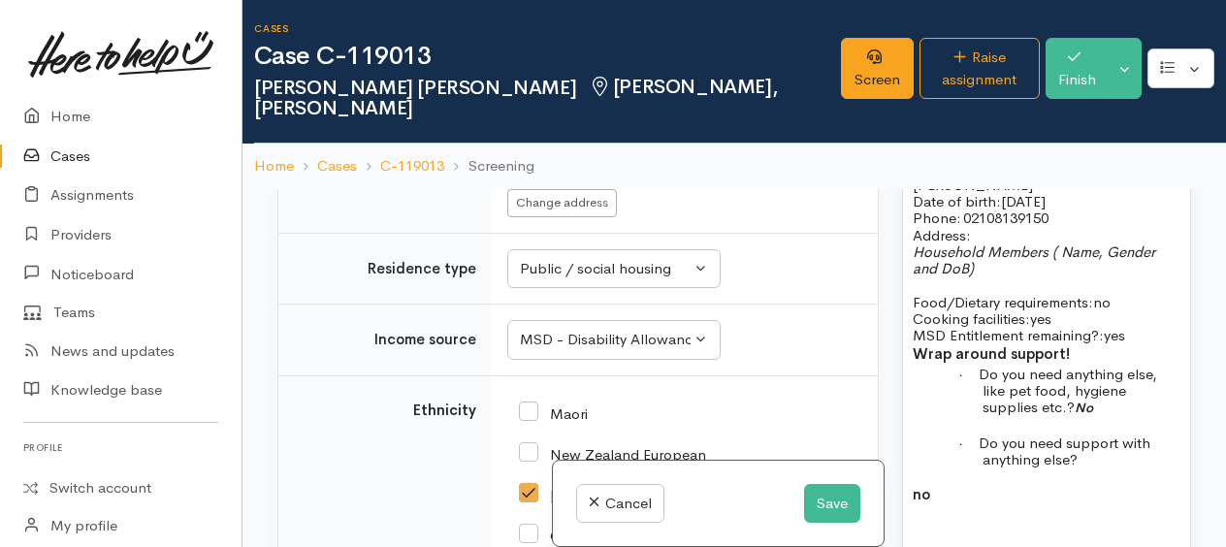
click at [995, 243] on p "Address:" at bounding box center [1046, 235] width 268 height 16
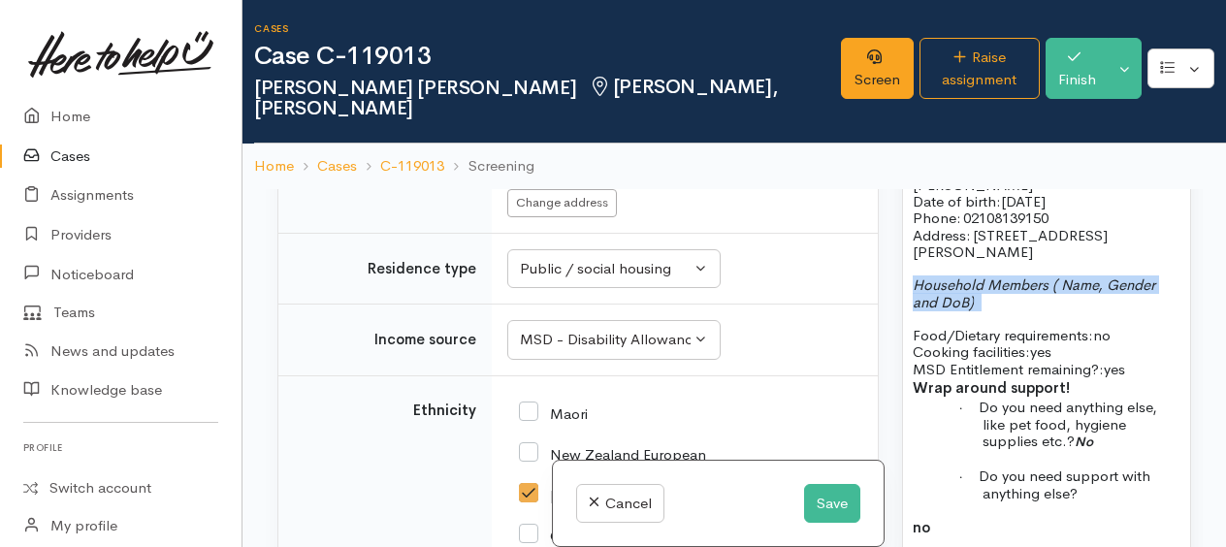
drag, startPoint x: 912, startPoint y: 332, endPoint x: 1030, endPoint y: 353, distance: 120.2
click at [1030, 327] on p "Household Members ( Name, Gender and DoB)" at bounding box center [1046, 301] width 268 height 50
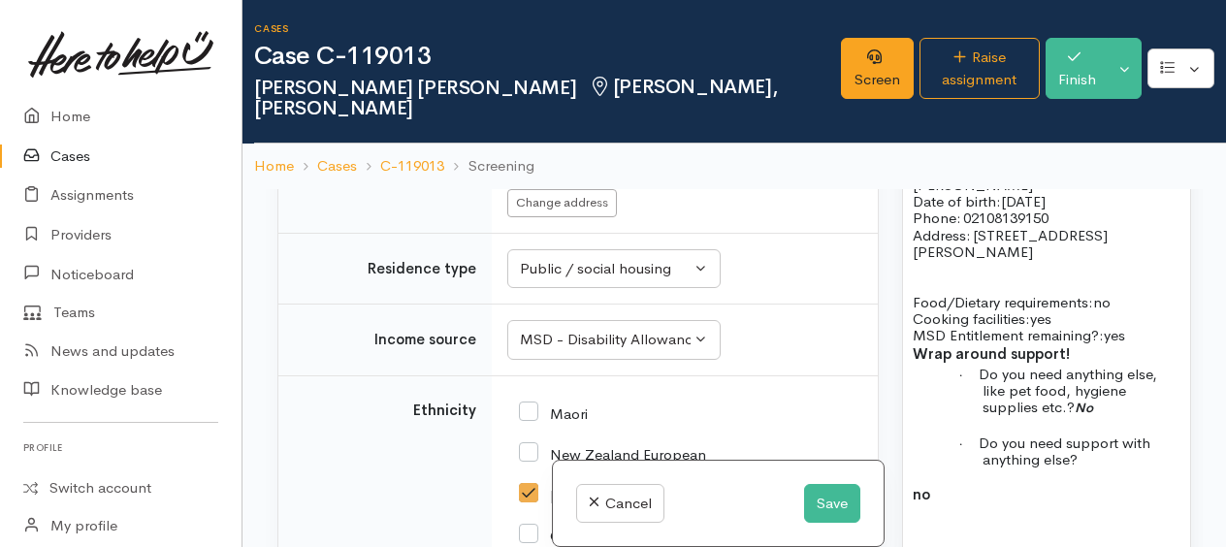
click at [1074, 417] on span "Do you need anything else, like pet food, hygiene supplies etc.? No" at bounding box center [1067, 391] width 178 height 52
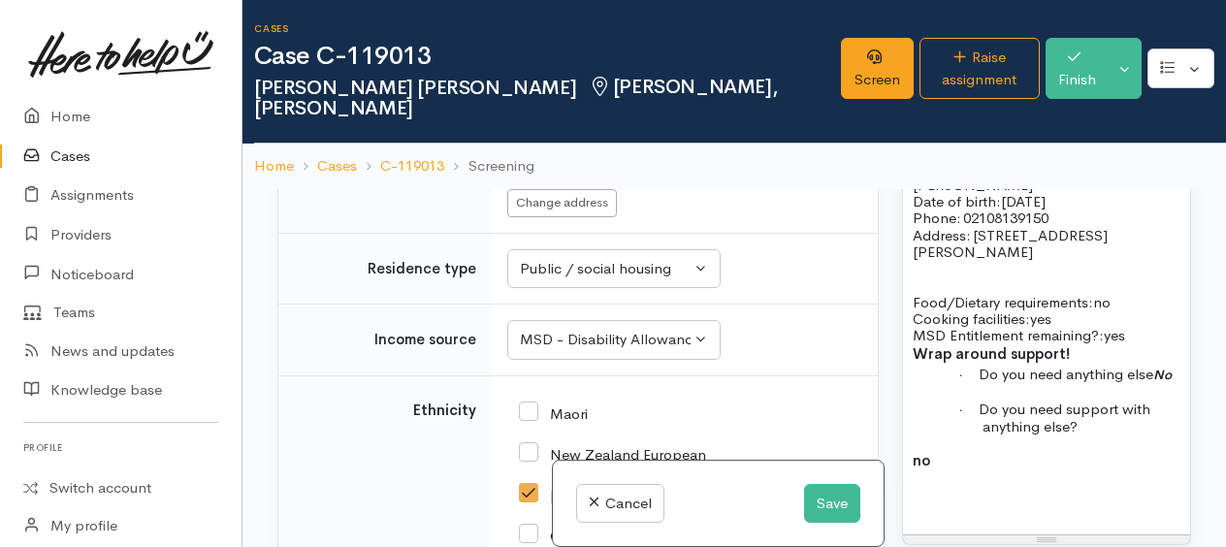
click at [1076, 400] on p at bounding box center [1081, 391] width 198 height 17
click at [1055, 383] on p "· Do you need anything else No" at bounding box center [1081, 374] width 198 height 17
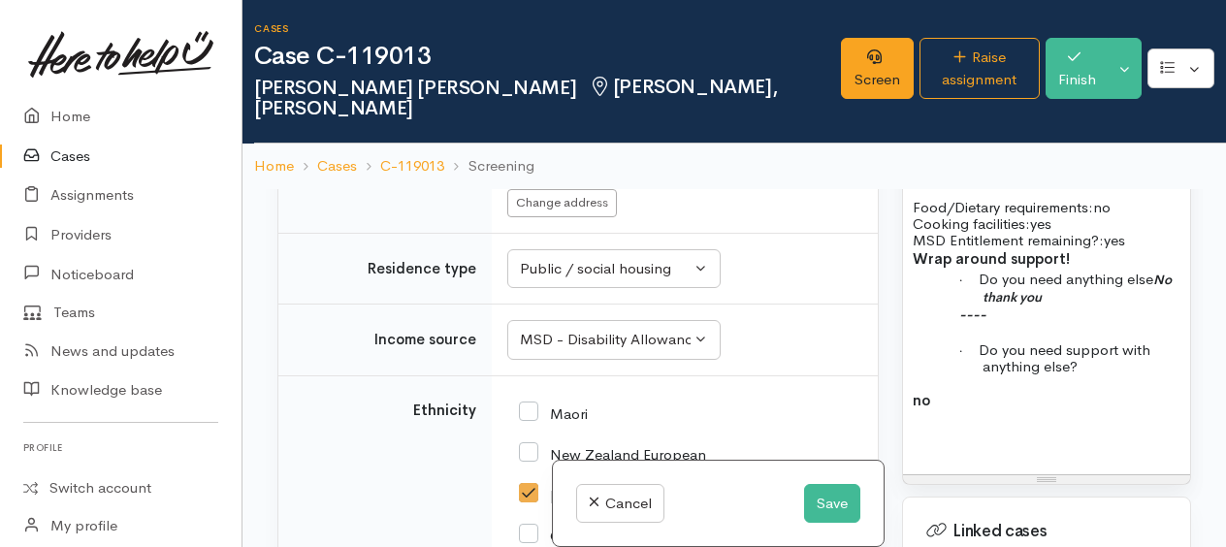
scroll to position [1745, 0]
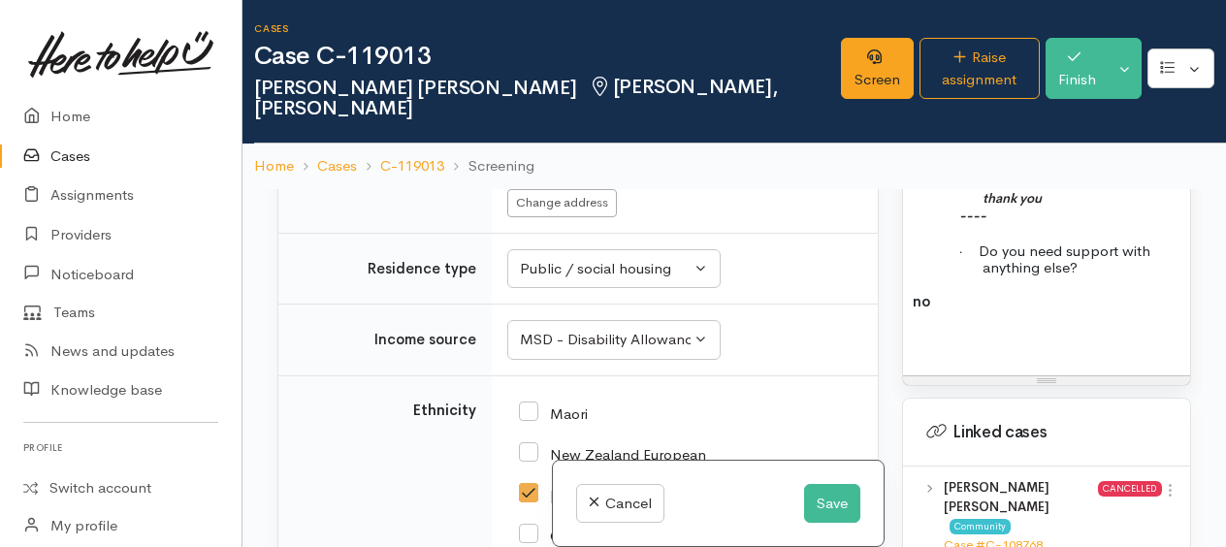
click at [1007, 334] on div "FOOD SUPPORT Name: Shane Lee Jenkins Date of birth: 20/4/1994 Phone:   02108139…" at bounding box center [1046, 147] width 287 height 459
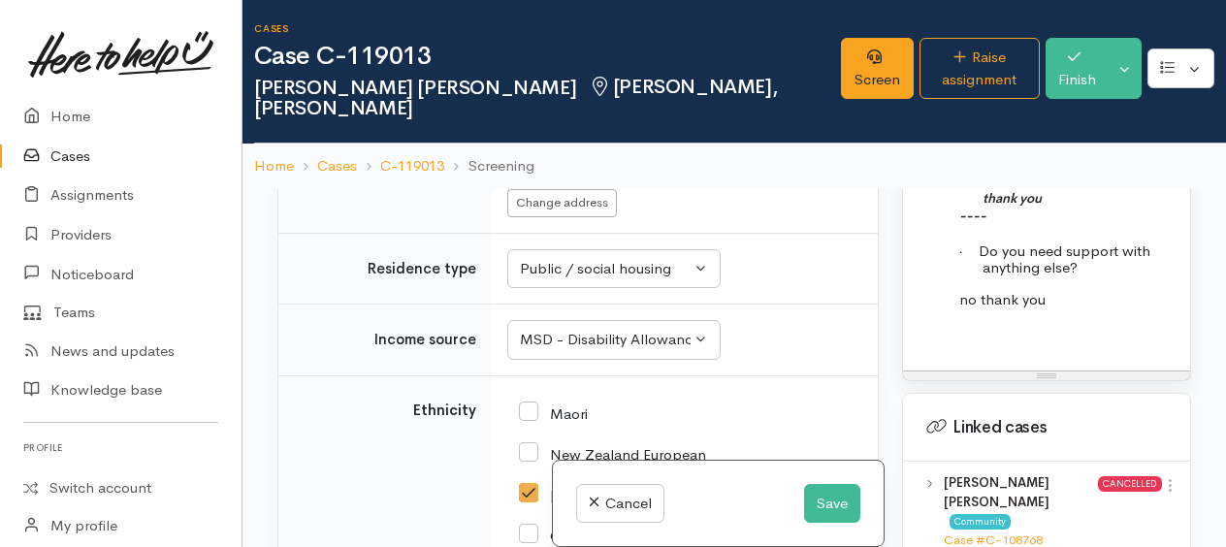
click at [1105, 208] on p "· Do you need anything else No thank you" at bounding box center [1081, 190] width 198 height 36
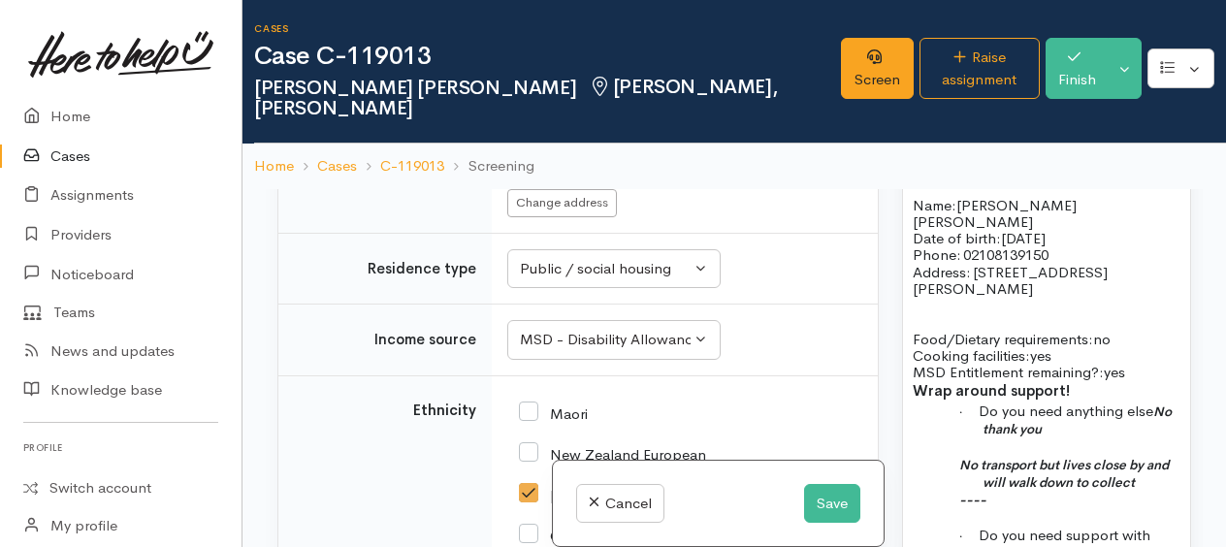
scroll to position [1513, 0]
drag, startPoint x: 1138, startPoint y: 297, endPoint x: 914, endPoint y: 295, distance: 224.0
click at [893, 266] on div "Warnings Add No warnings have been raised against this case Add Warning Title ●…" at bounding box center [1046, 462] width 312 height 547
copy div "Name: Shane Lee Jenkins Date of birth: 20/4/1994 Phone:   02108139150 Address: …"
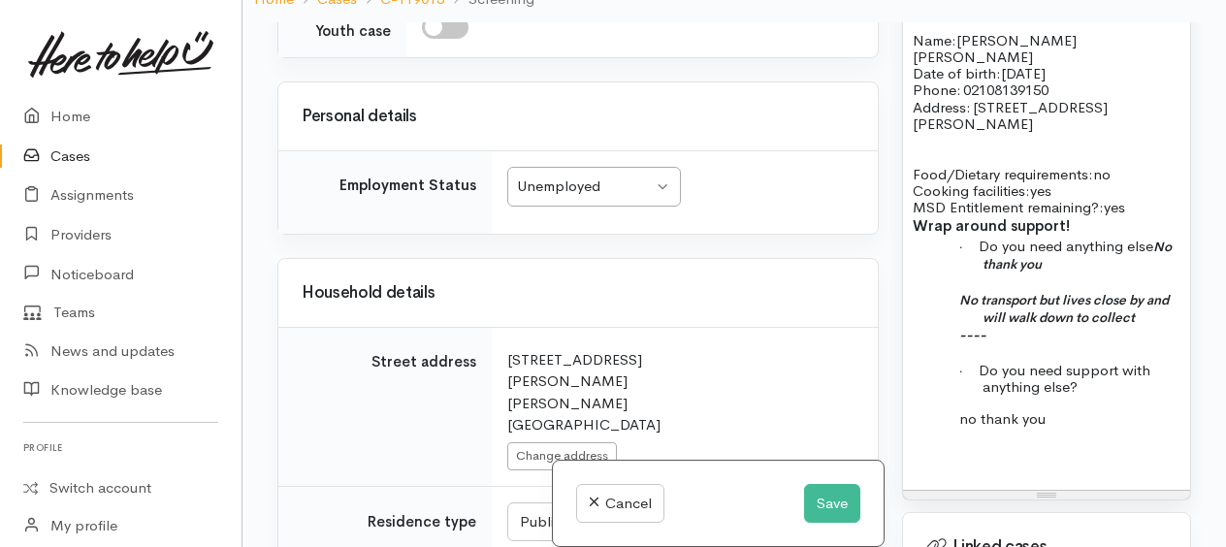
scroll to position [2877, 0]
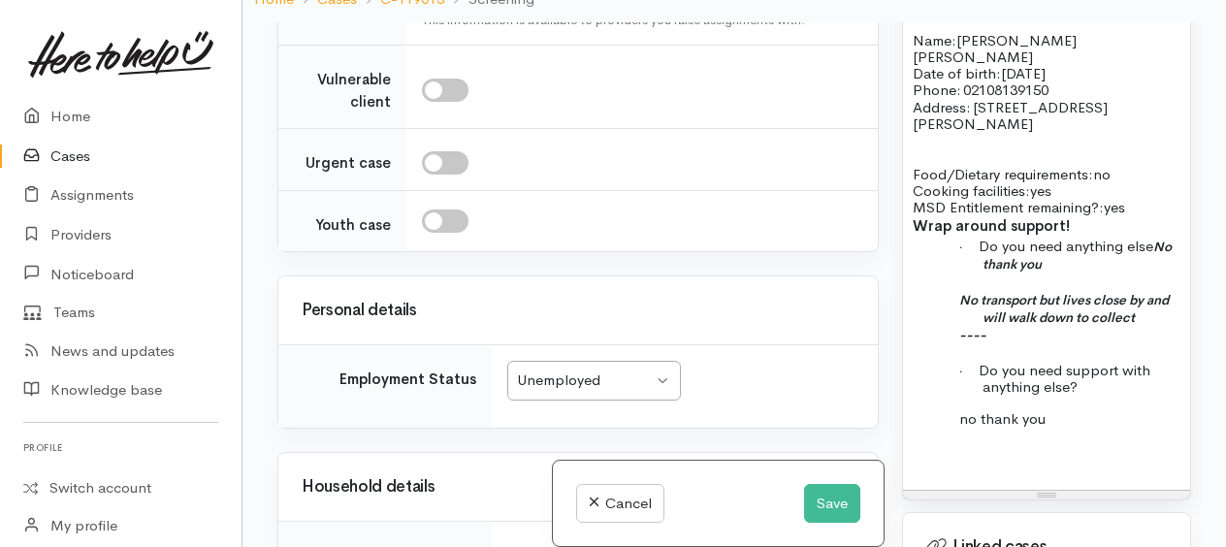
paste div
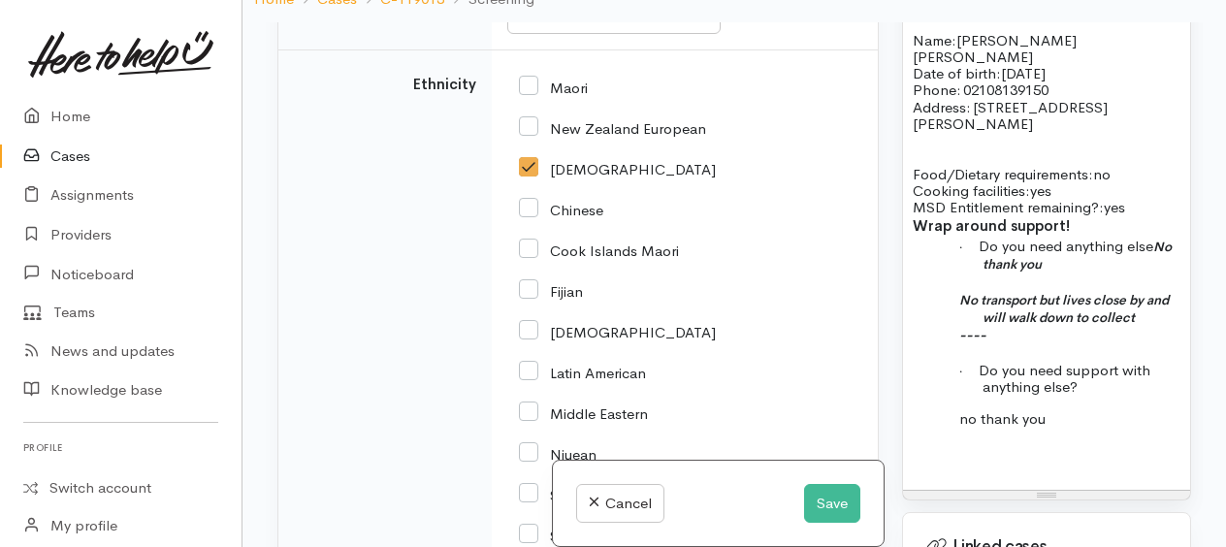
scroll to position [3847, 0]
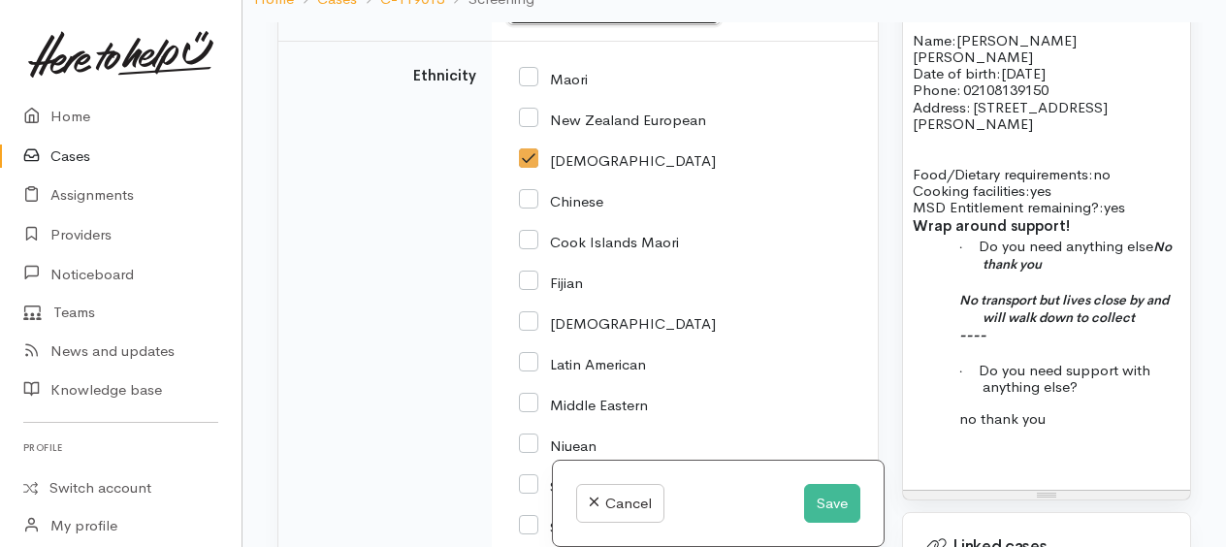
click at [673, 16] on div "MSD - Disability Allowance" at bounding box center [605, 5] width 171 height 22
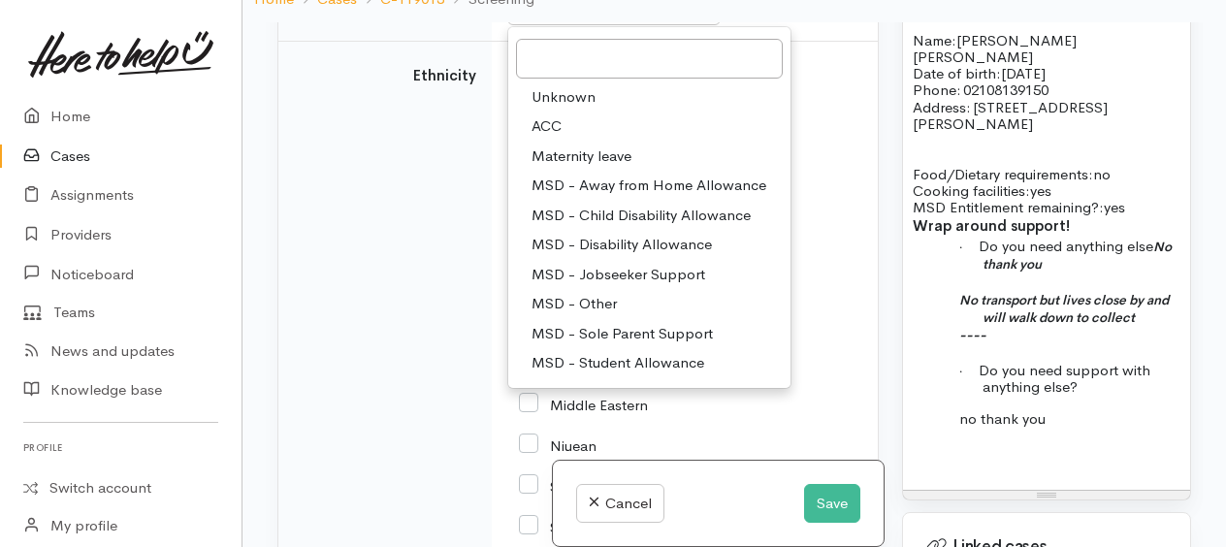
click at [624, 286] on span "MSD - Jobseeker Support" at bounding box center [618, 275] width 174 height 22
select select "4"
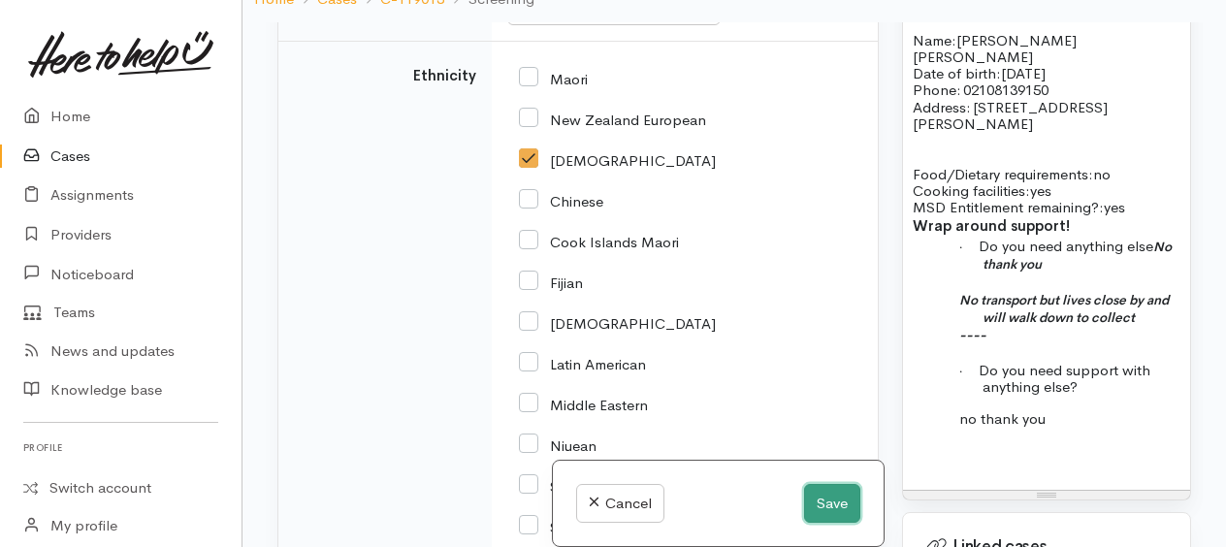
click at [837, 516] on button "Save" at bounding box center [832, 504] width 56 height 40
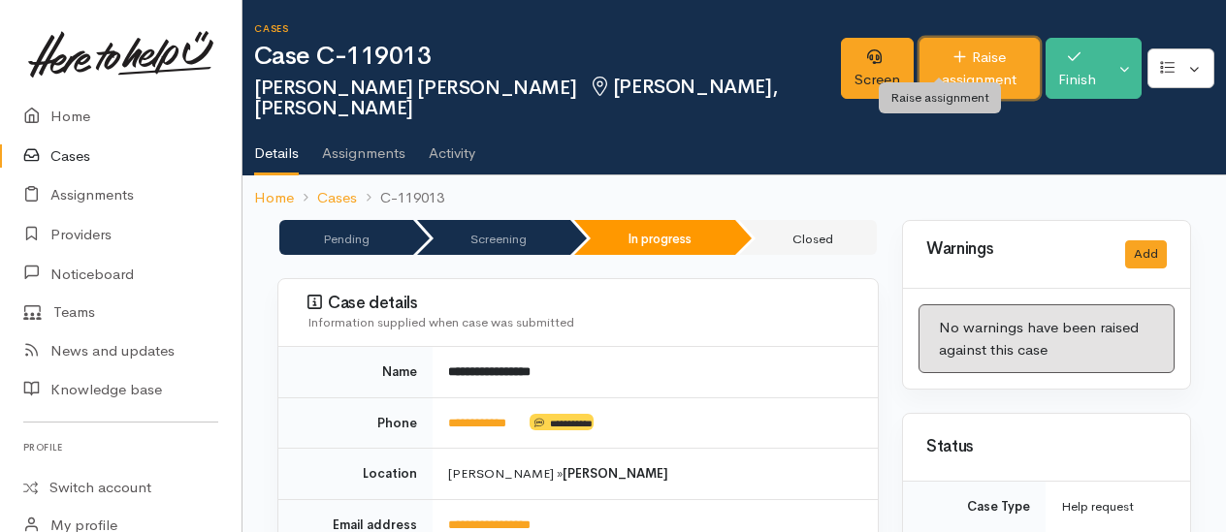
click at [935, 56] on link "Raise assignment" at bounding box center [979, 68] width 120 height 61
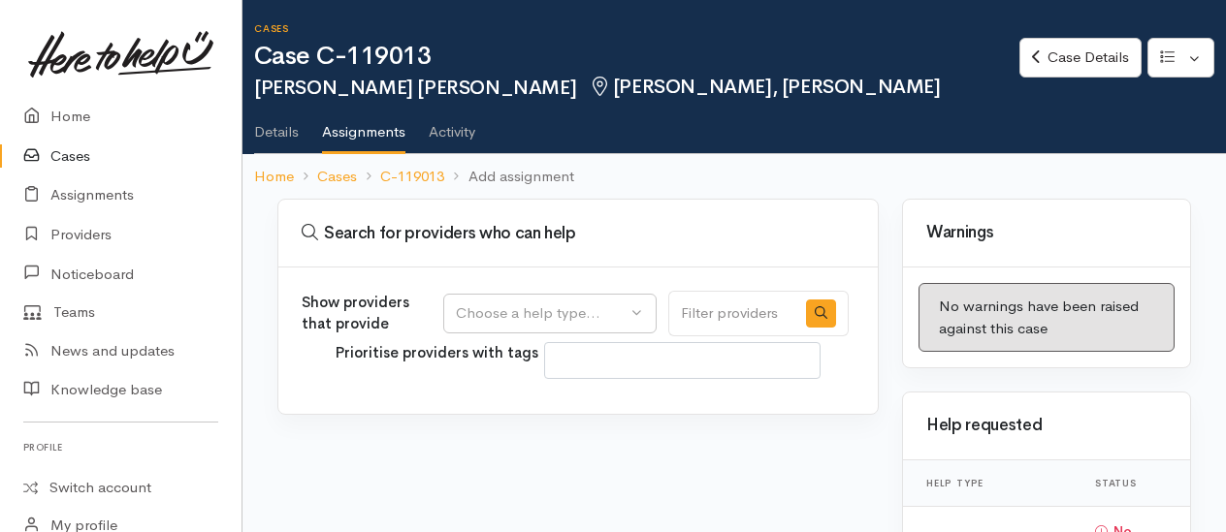
select select
click at [578, 303] on div "Choose a help type..." at bounding box center [541, 314] width 171 height 22
click at [538, 398] on span "Food support" at bounding box center [512, 406] width 90 height 22
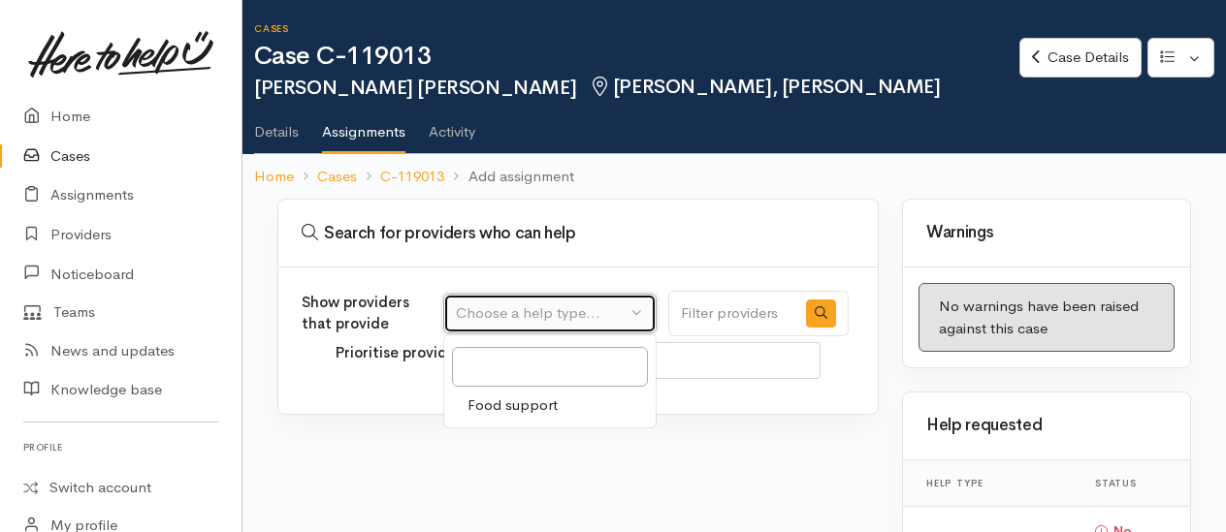
select select "3"
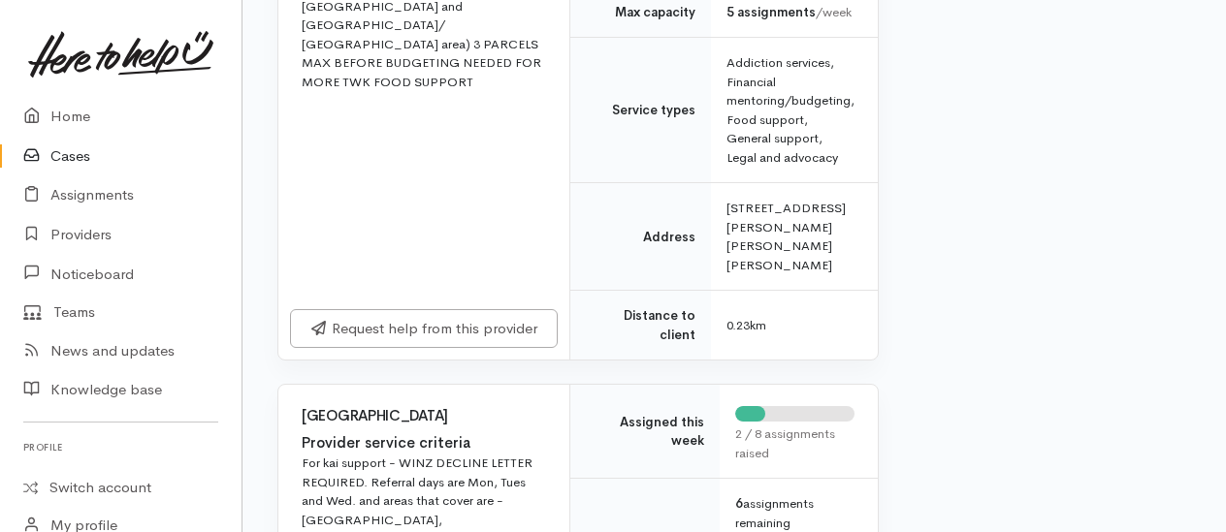
scroll to position [1164, 0]
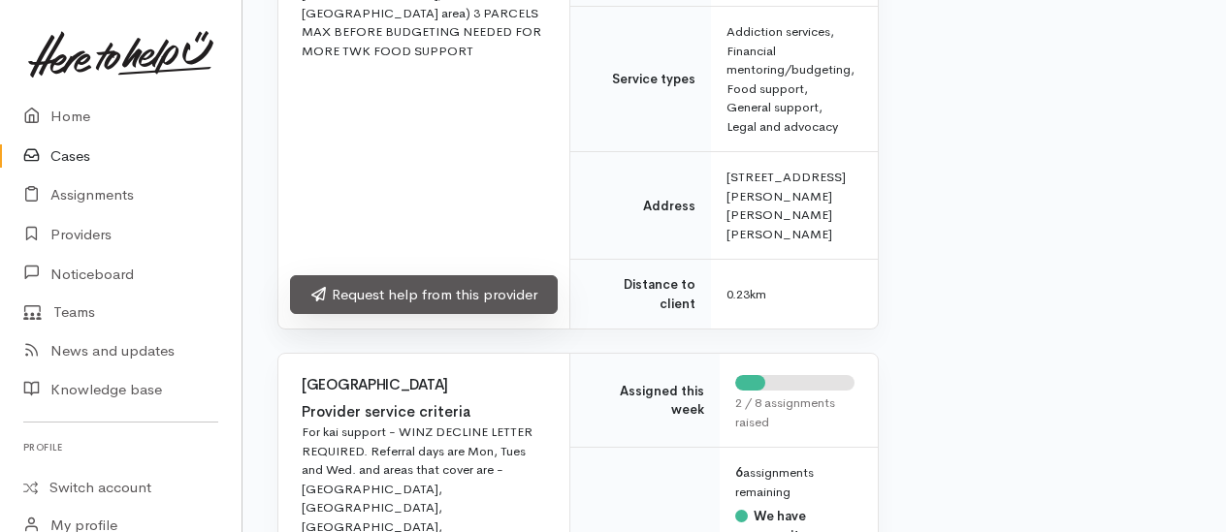
click at [449, 275] on link "Request help from this provider" at bounding box center [424, 295] width 268 height 40
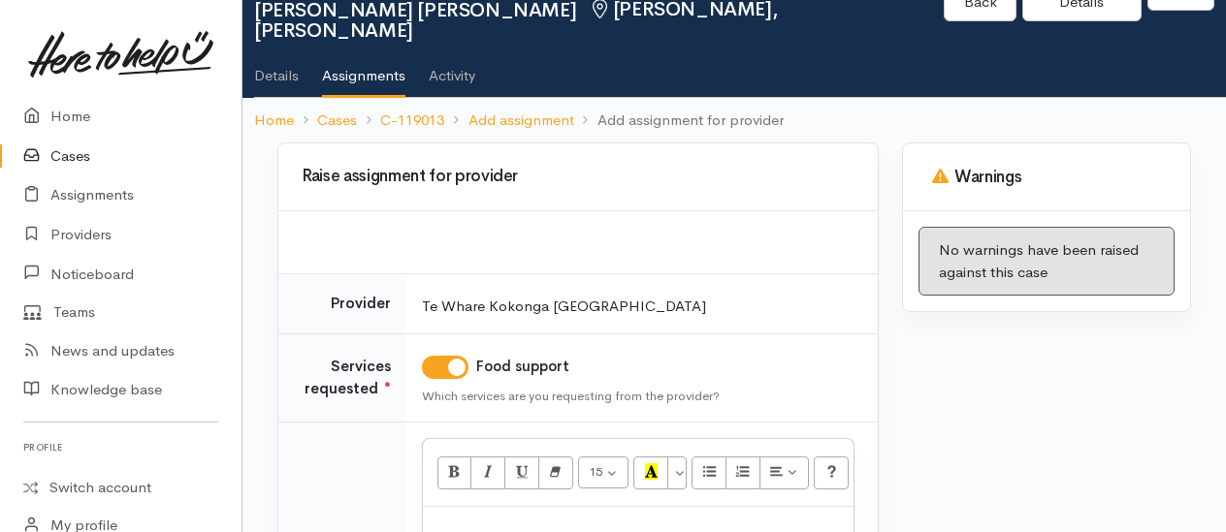
scroll to position [279, 0]
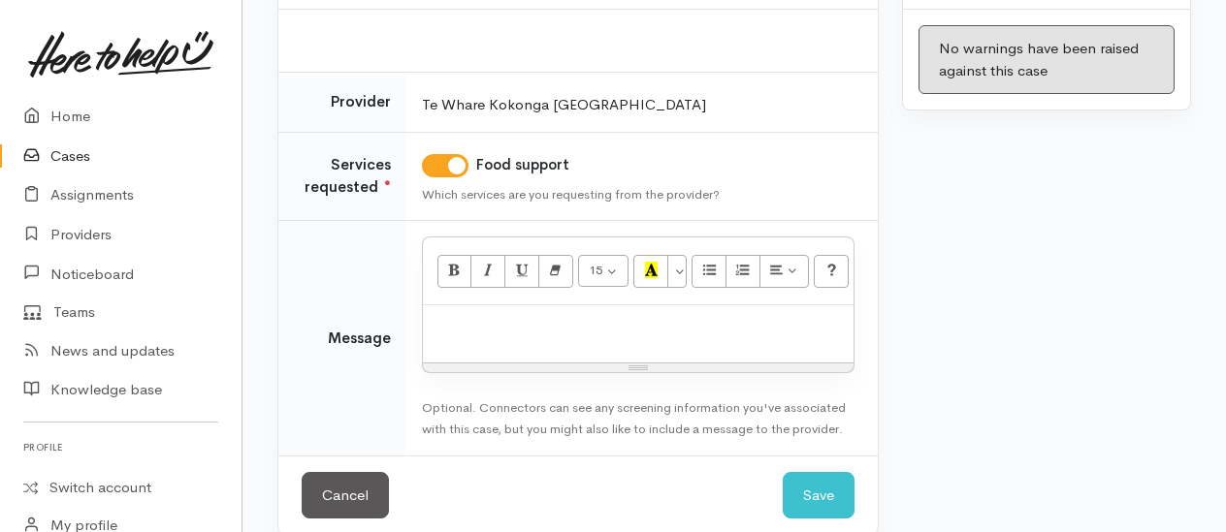
click at [574, 305] on div at bounding box center [638, 333] width 431 height 57
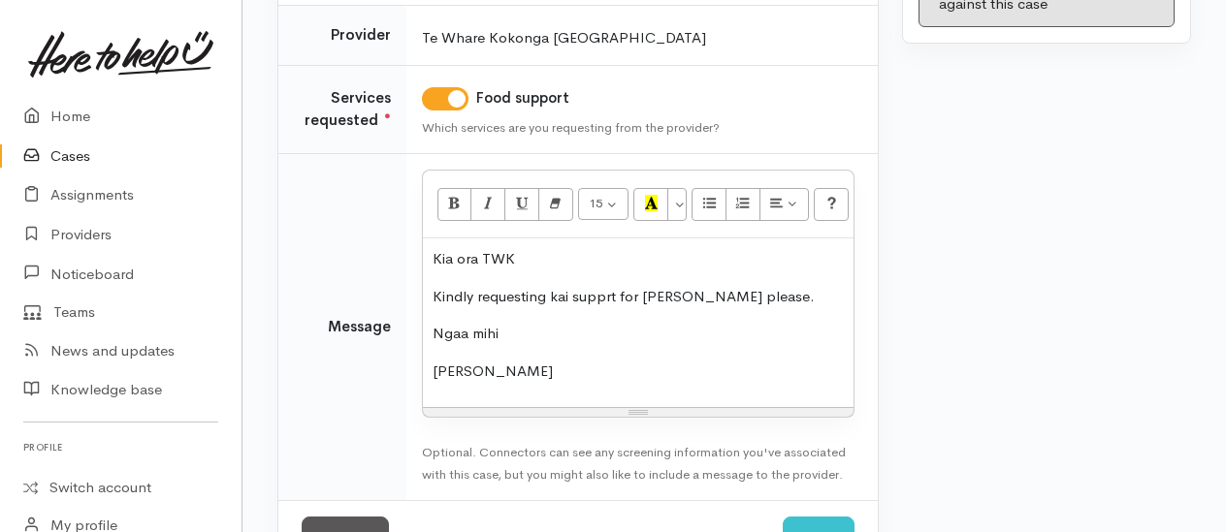
scroll to position [392, 0]
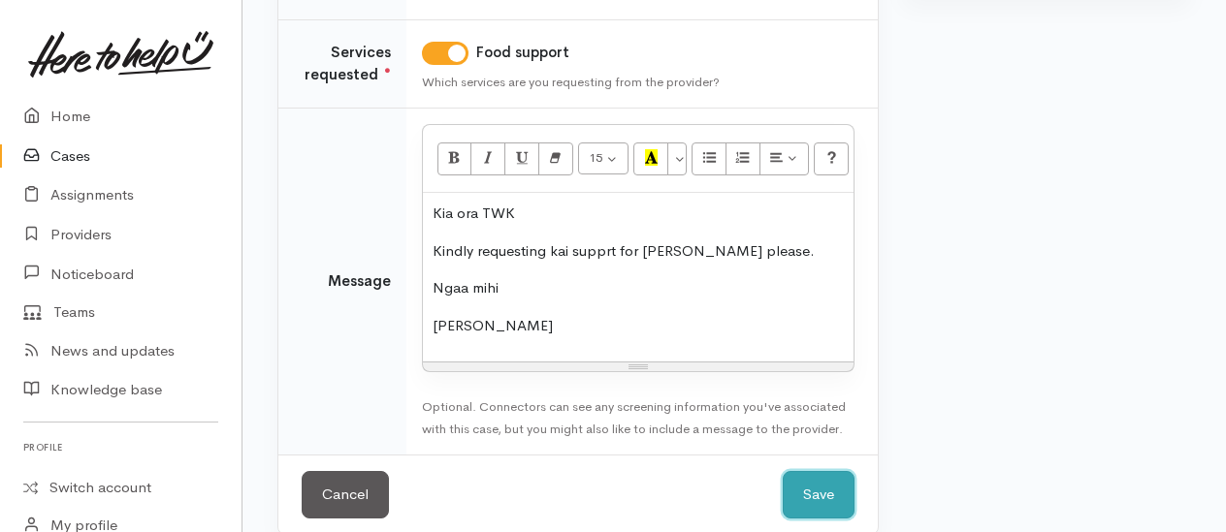
click at [820, 473] on button "Save" at bounding box center [819, 495] width 72 height 48
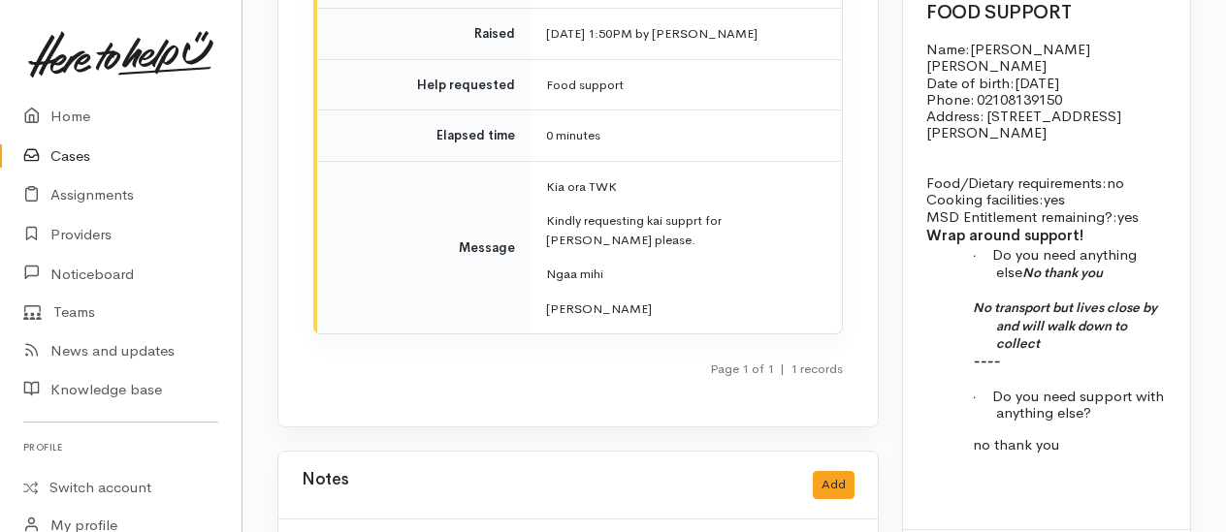
scroll to position [2252, 0]
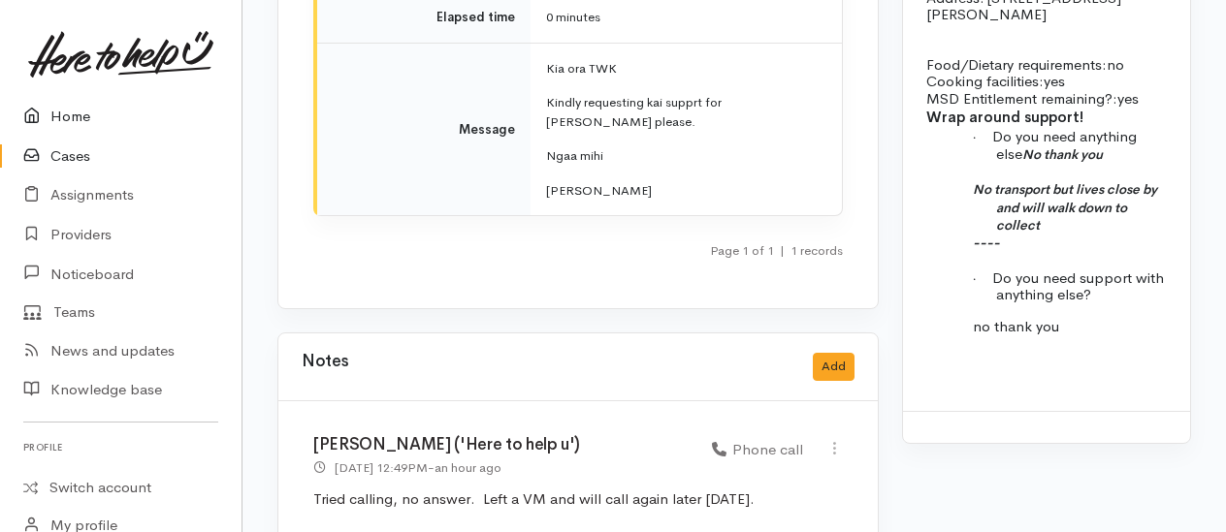
click at [76, 114] on link "Home" at bounding box center [120, 117] width 241 height 40
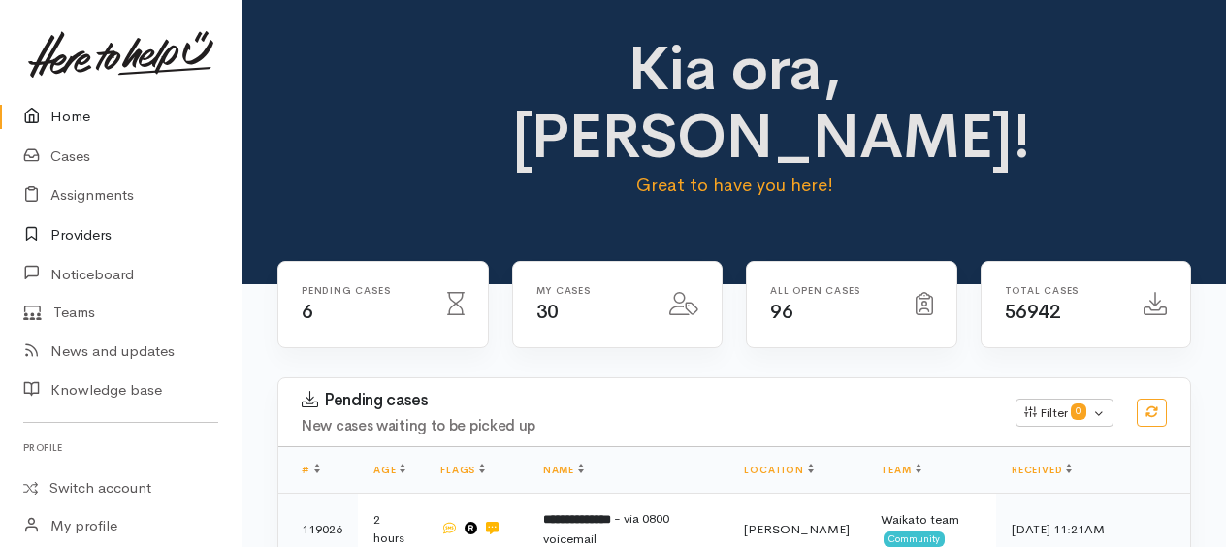
click at [79, 233] on link "Providers" at bounding box center [120, 235] width 241 height 40
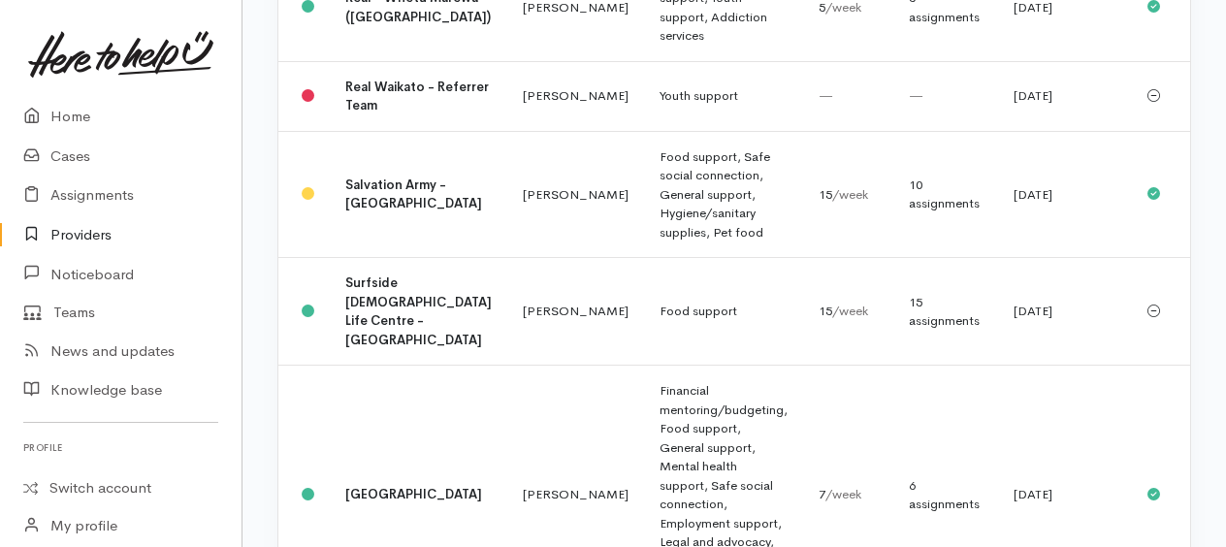
scroll to position [2327, 0]
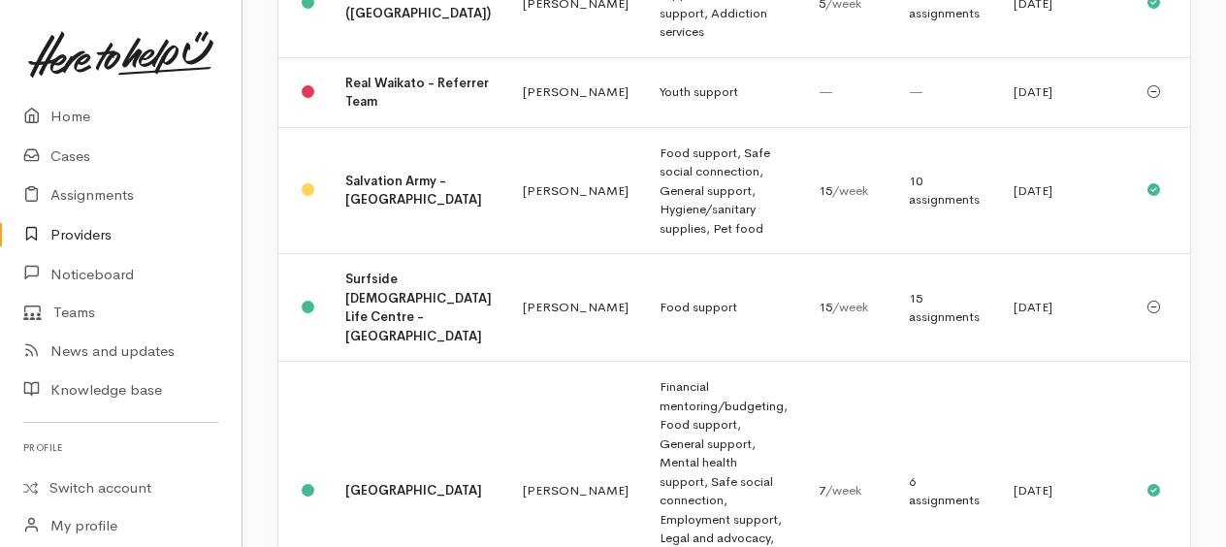
click at [75, 236] on link "Providers" at bounding box center [120, 235] width 241 height 40
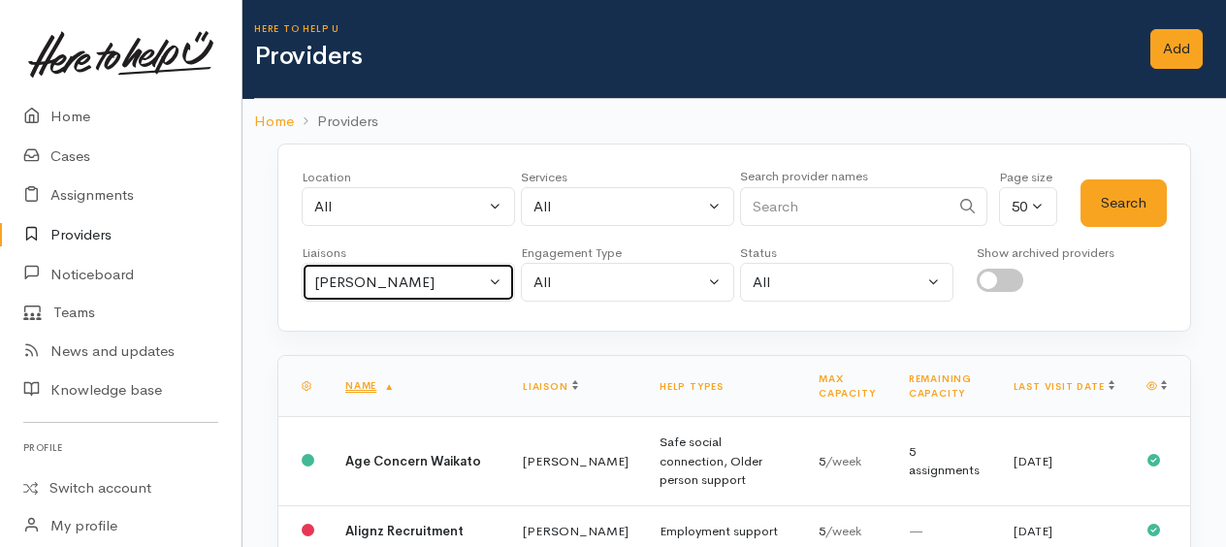
click at [347, 277] on div "[PERSON_NAME]" at bounding box center [399, 283] width 171 height 22
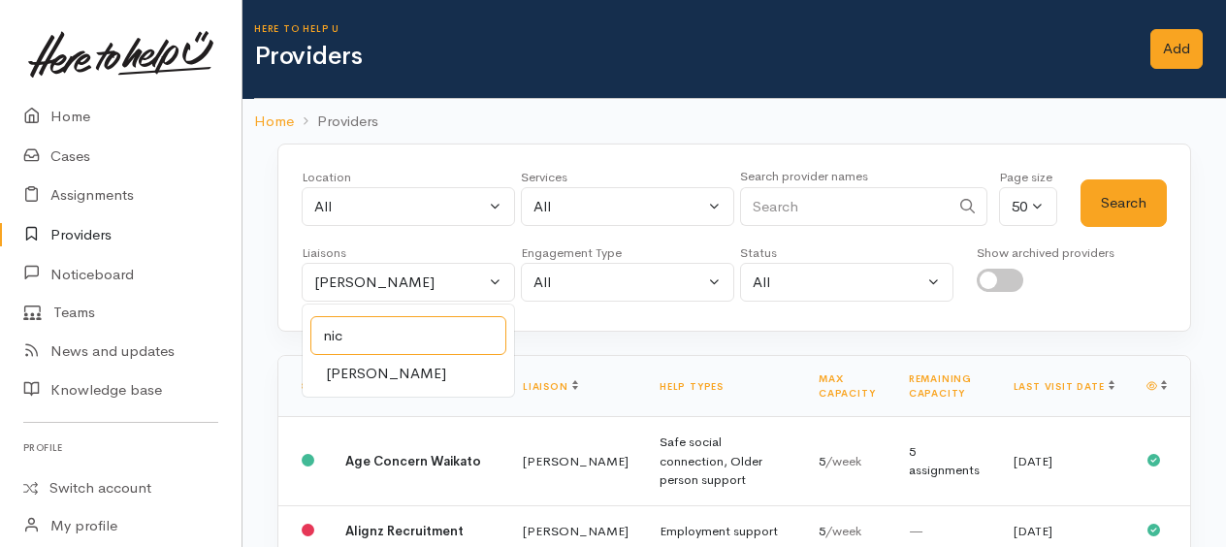
type input "nic"
click at [344, 365] on span "[PERSON_NAME]" at bounding box center [386, 374] width 120 height 22
select select "2314"
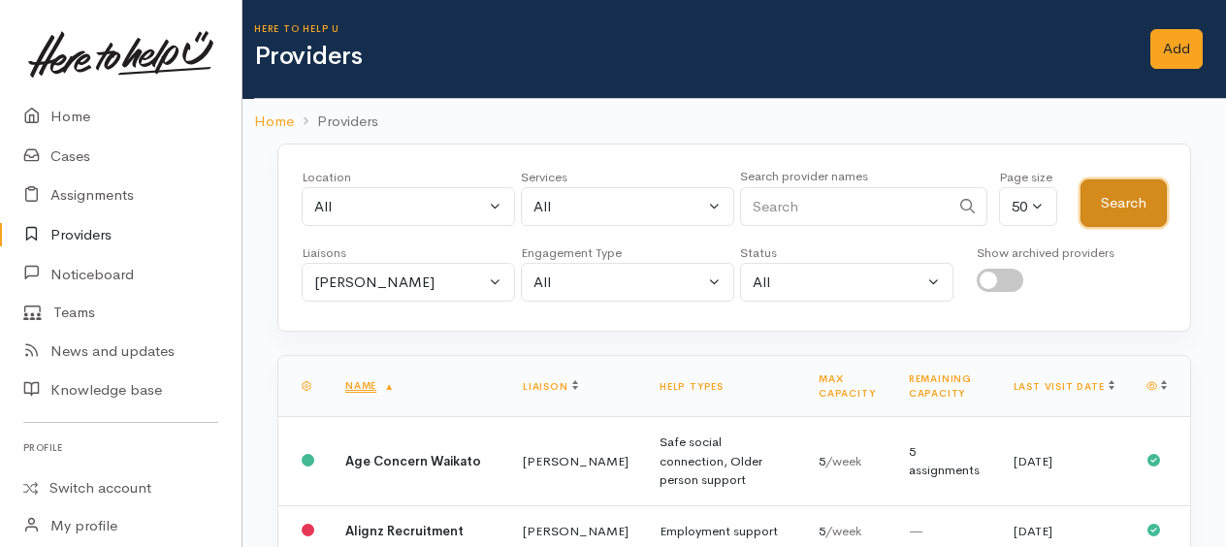
drag, startPoint x: 1137, startPoint y: 198, endPoint x: 1043, endPoint y: 186, distance: 94.8
click at [1137, 199] on button "Search" at bounding box center [1123, 203] width 86 height 48
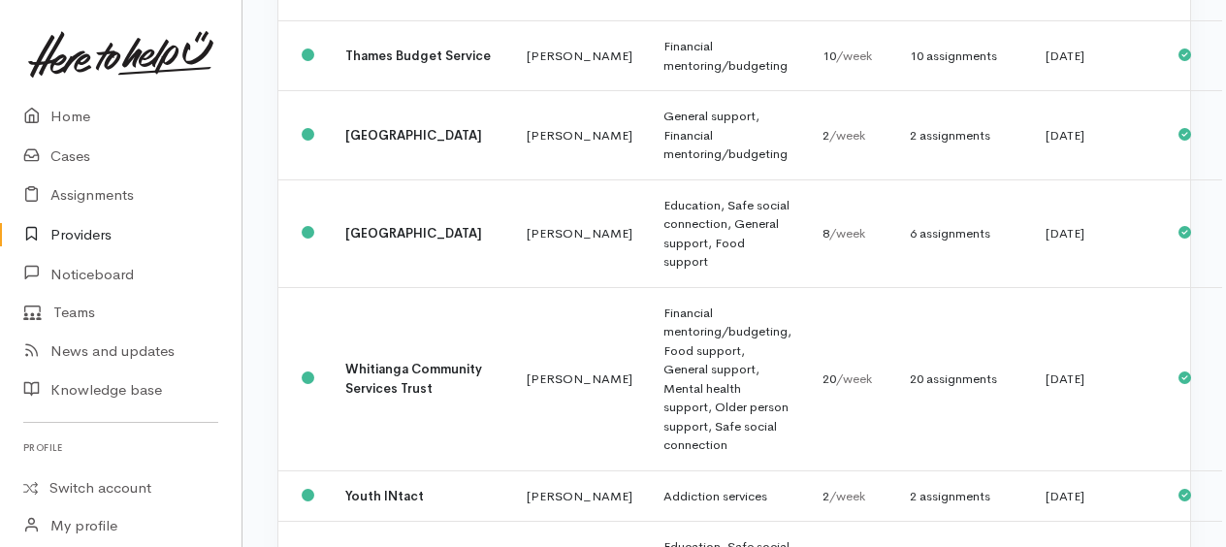
scroll to position [4461, 0]
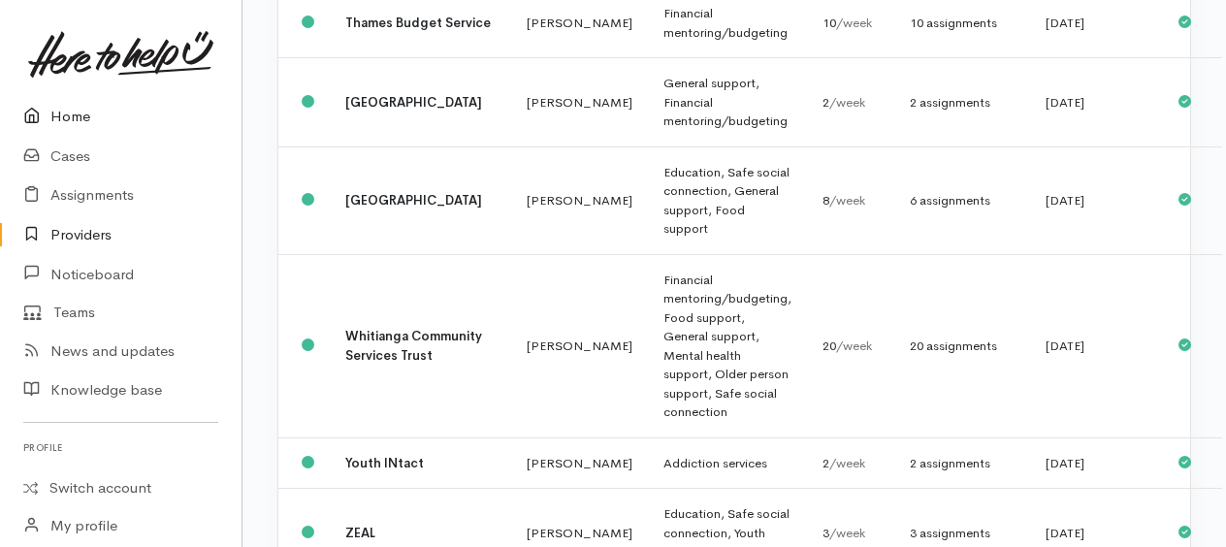
click at [68, 113] on link "Home" at bounding box center [120, 117] width 241 height 40
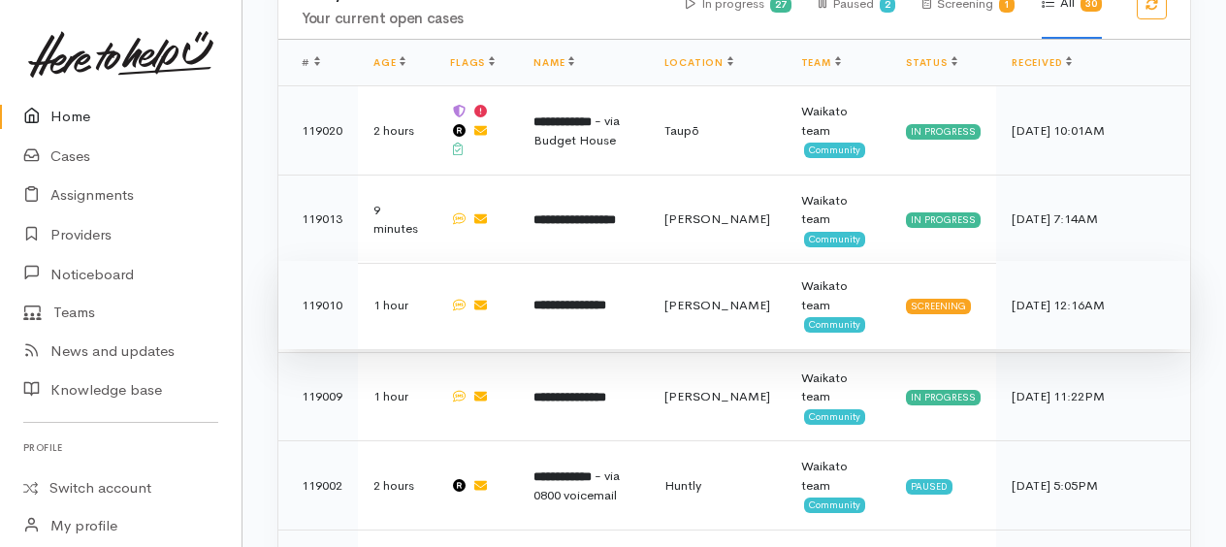
scroll to position [970, 0]
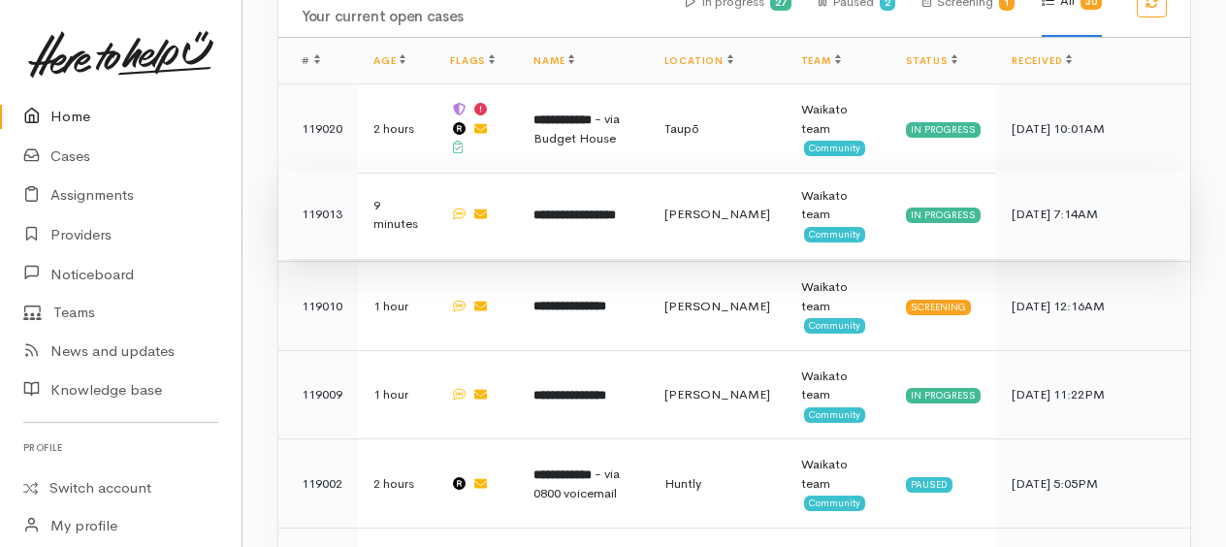
click at [567, 208] on b "**********" at bounding box center [574, 214] width 82 height 13
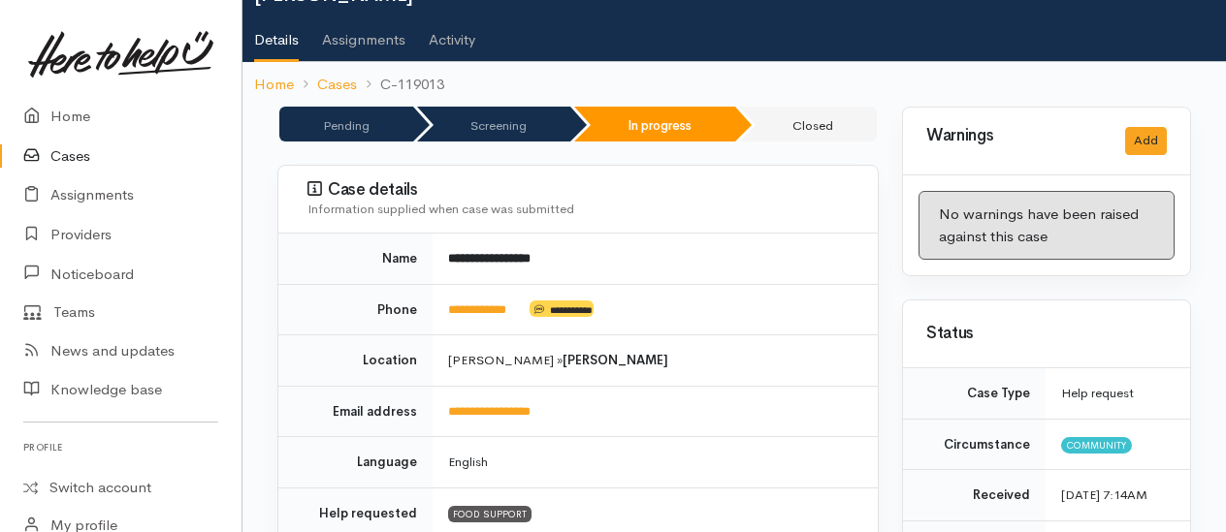
scroll to position [194, 0]
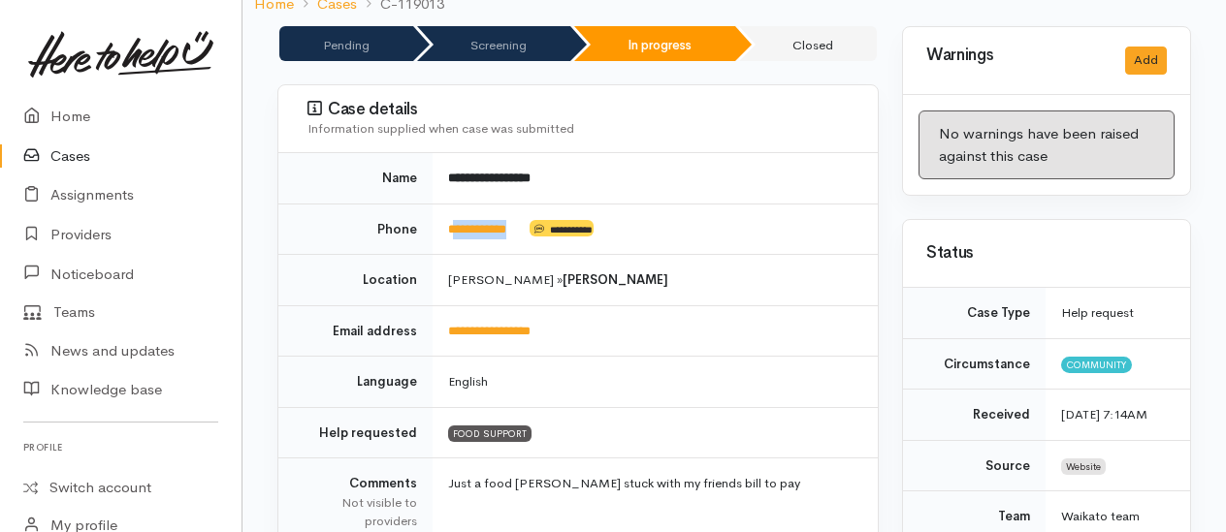
drag, startPoint x: 532, startPoint y: 202, endPoint x: 455, endPoint y: 196, distance: 77.8
click at [455, 204] on td "**********" at bounding box center [654, 229] width 445 height 51
drag, startPoint x: 455, startPoint y: 196, endPoint x: 464, endPoint y: 205, distance: 13.0
copy td "**********"
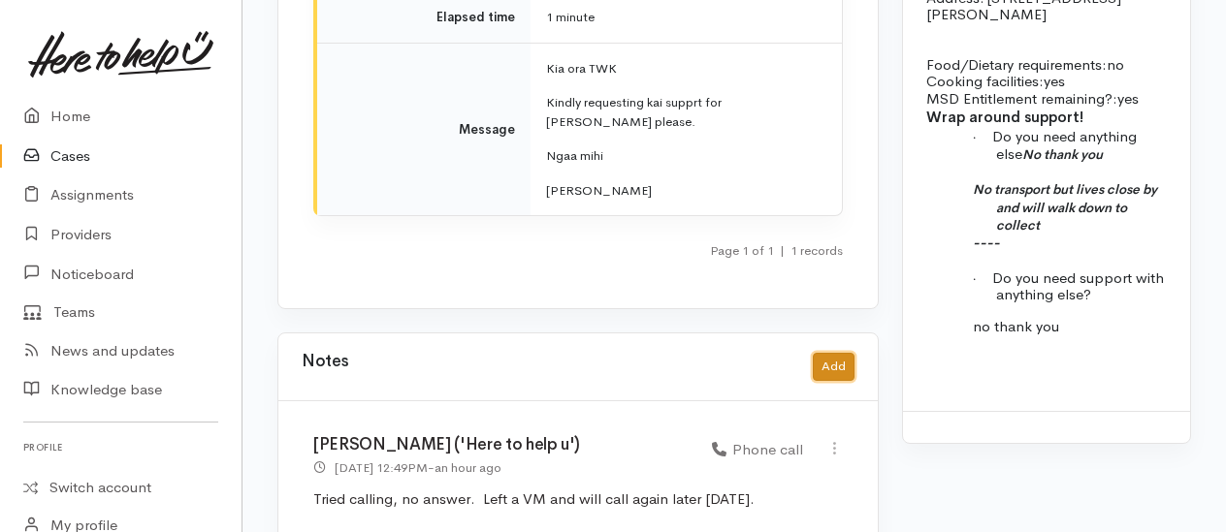
click at [830, 353] on button "Add" at bounding box center [834, 367] width 42 height 28
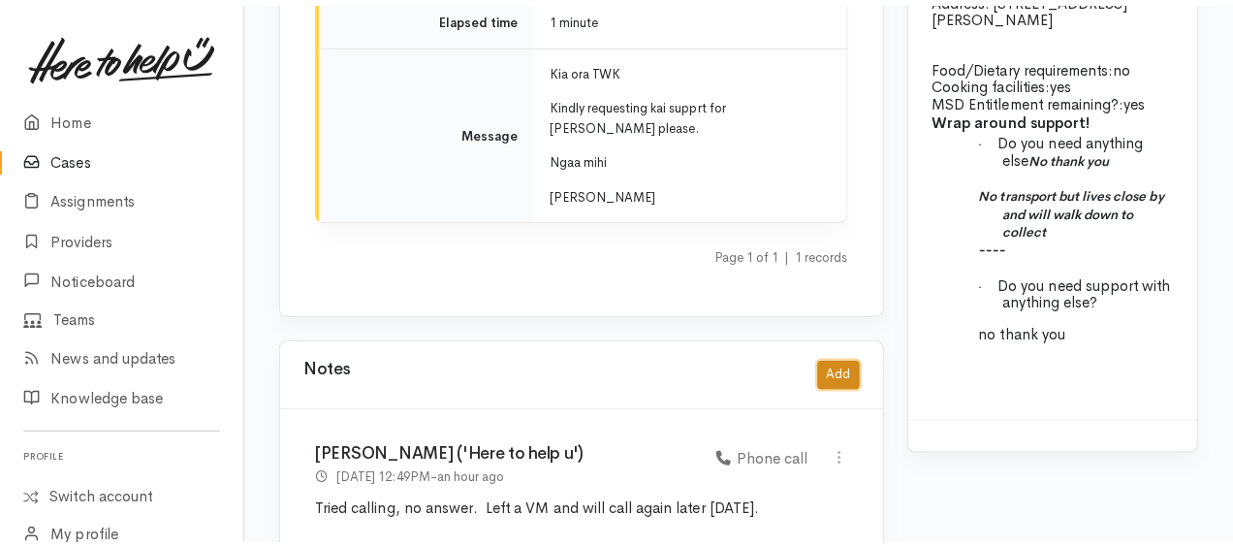
scroll to position [2237, 0]
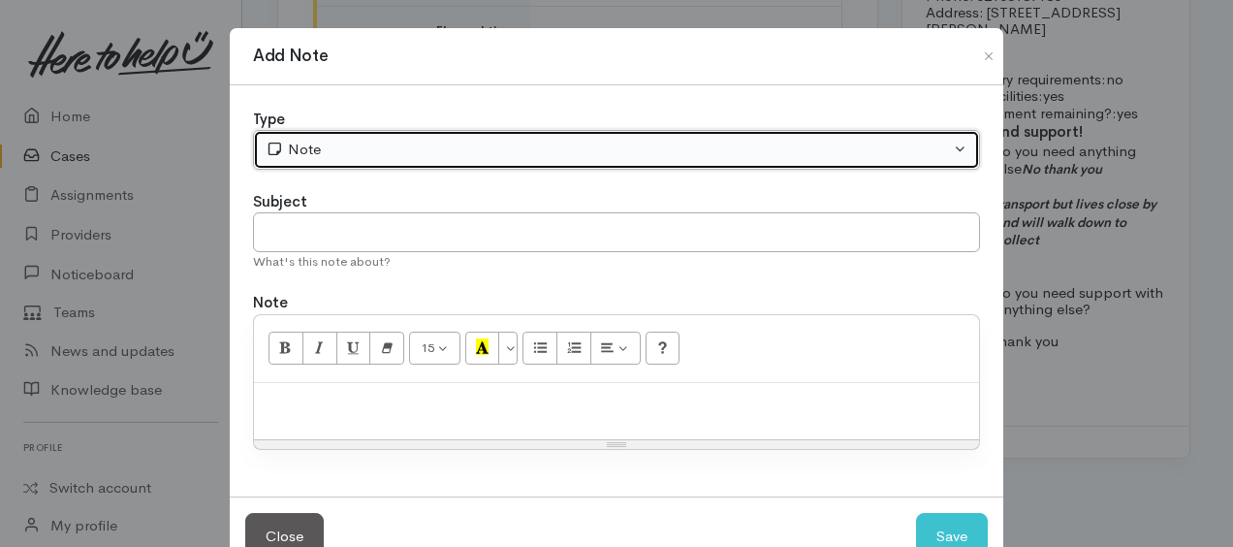
click at [402, 146] on div "Note" at bounding box center [608, 150] width 685 height 22
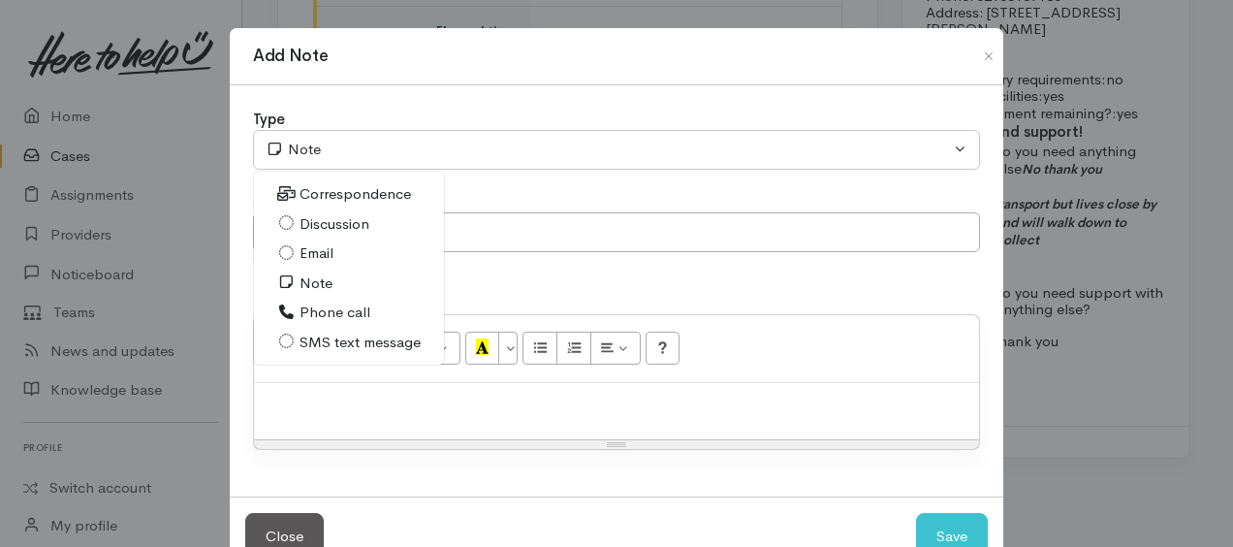
click at [322, 314] on span "Phone call" at bounding box center [335, 313] width 71 height 22
select select "3"
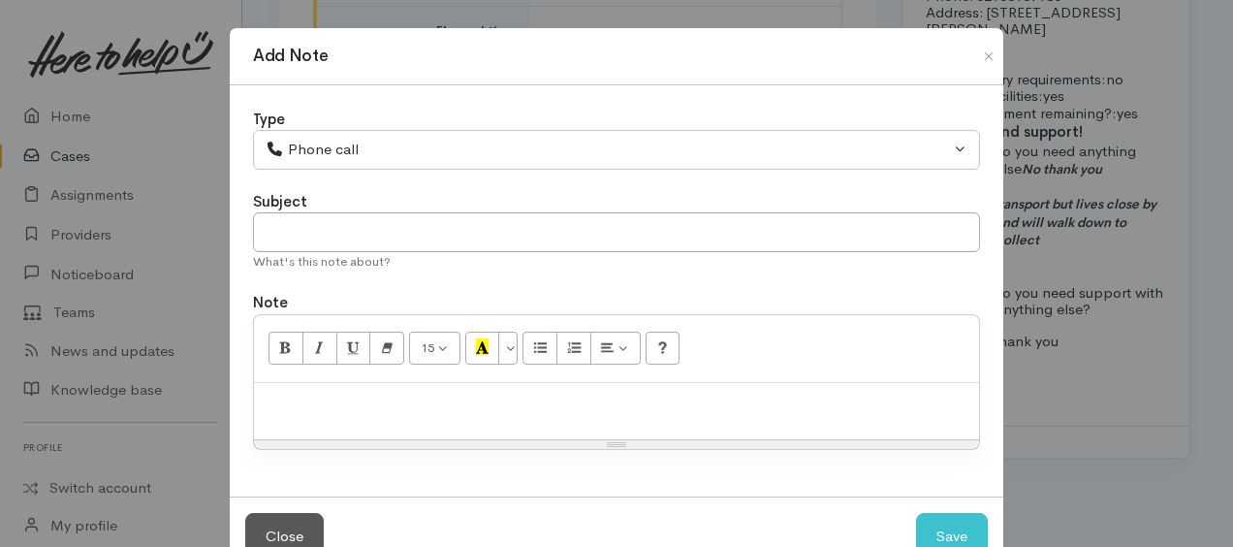
click at [351, 393] on p at bounding box center [617, 404] width 706 height 22
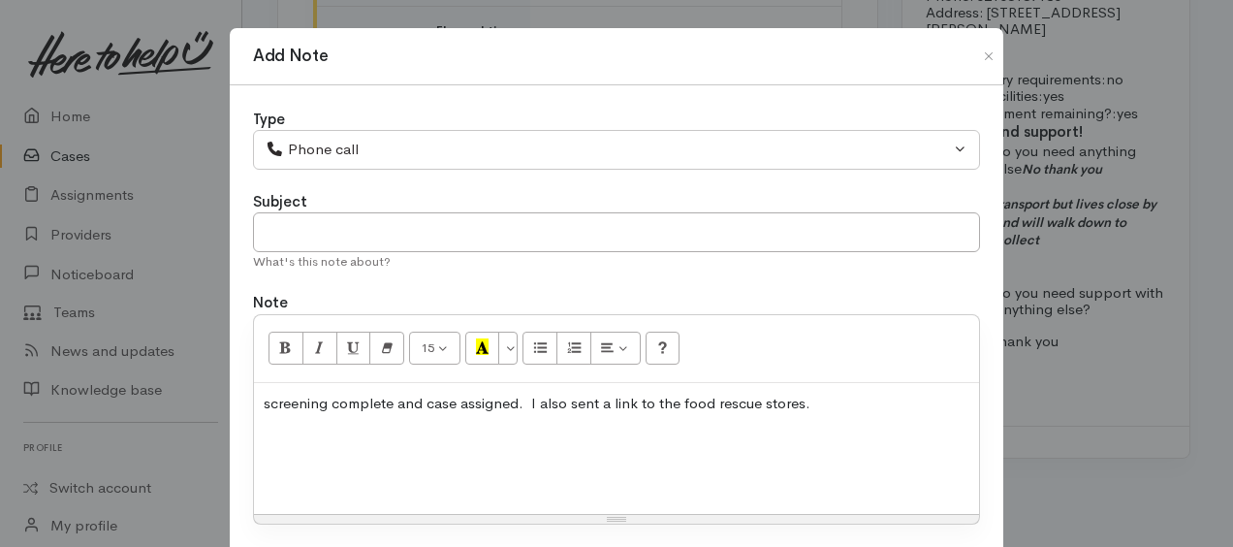
scroll to position [19, 0]
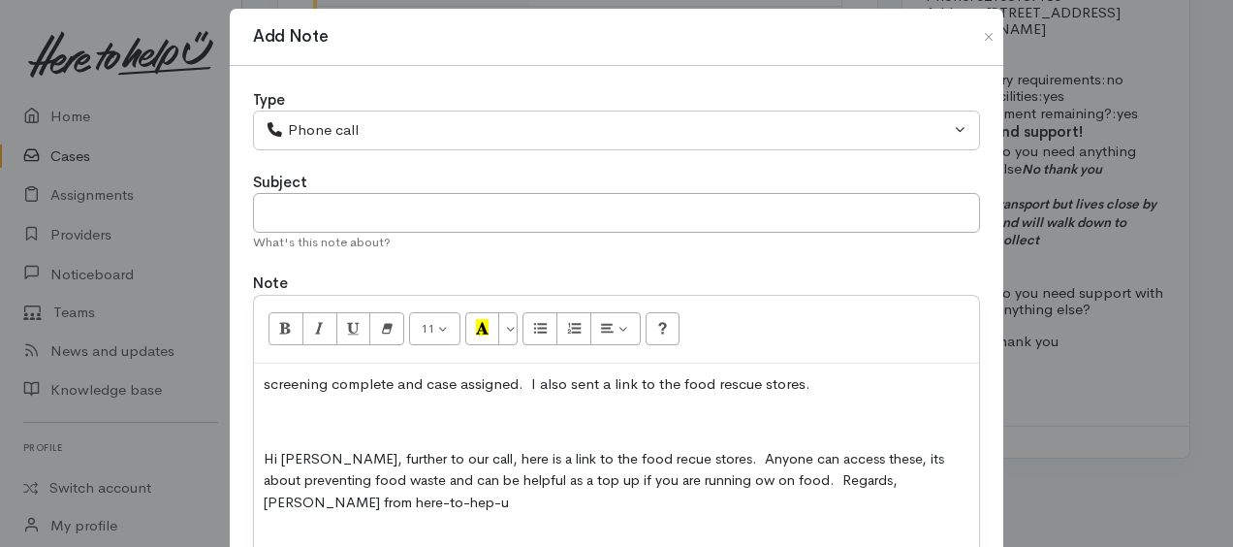
click at [257, 421] on div "screening complete and case assigned. I also sent a link to the food rescue sto…" at bounding box center [616, 470] width 725 height 212
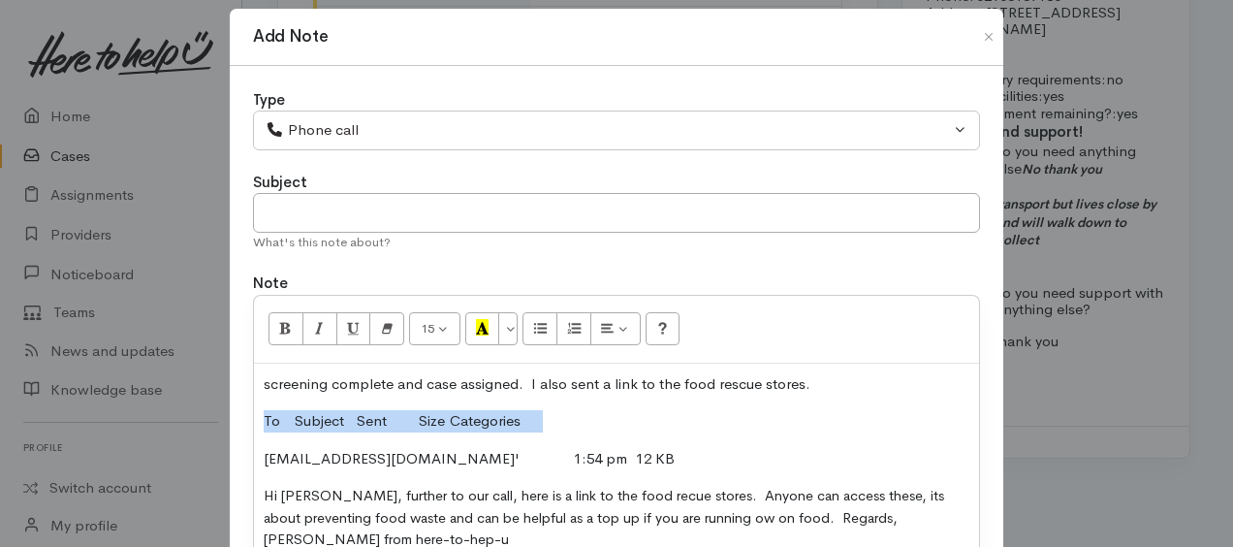
drag, startPoint x: 258, startPoint y: 413, endPoint x: 578, endPoint y: 421, distance: 320.1
click at [578, 421] on div "screening complete and case assigned. I also sent a link to the food rescue sto…" at bounding box center [616, 489] width 725 height 250
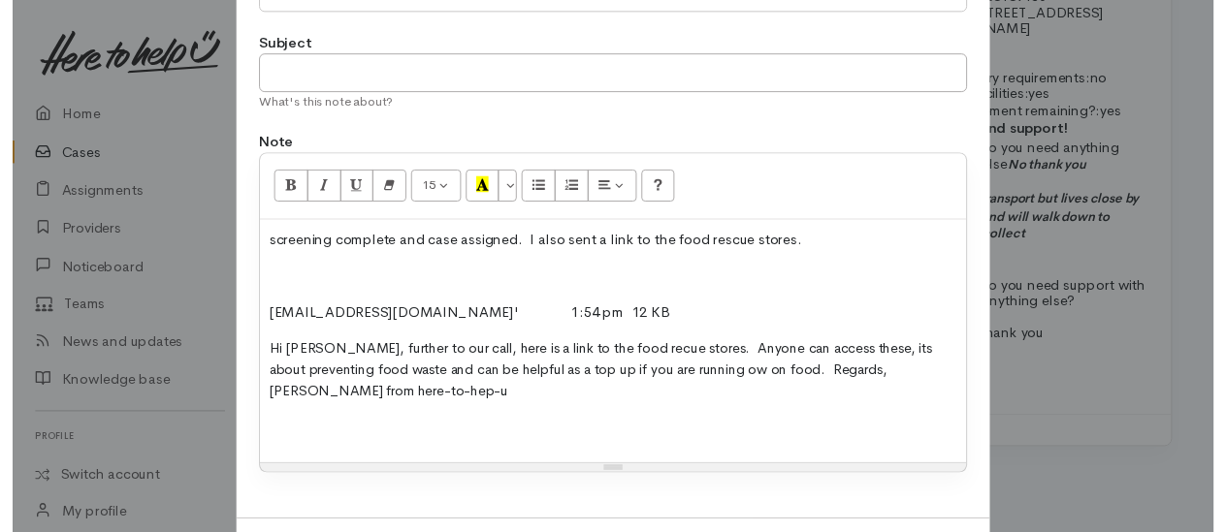
scroll to position [213, 0]
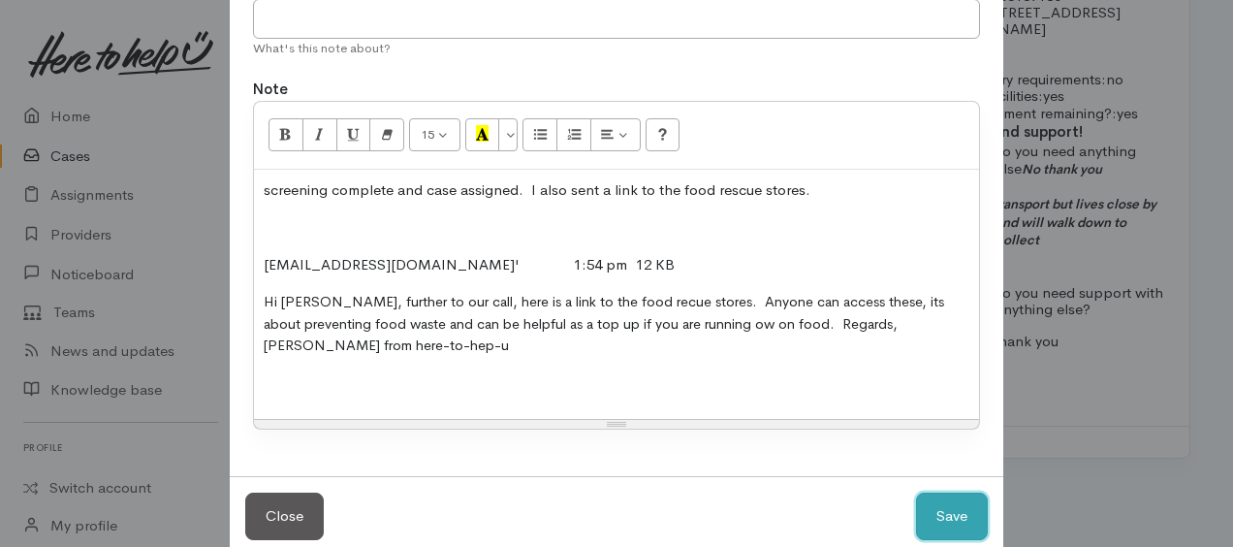
click at [945, 500] on button "Save" at bounding box center [952, 517] width 72 height 48
select select "1"
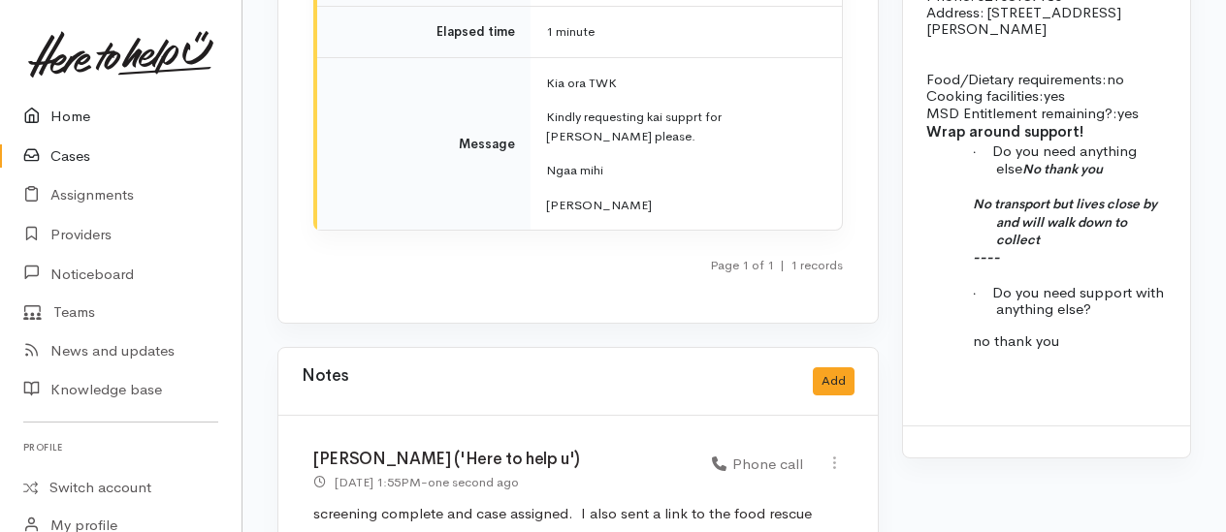
click at [66, 112] on link "Home" at bounding box center [120, 117] width 241 height 40
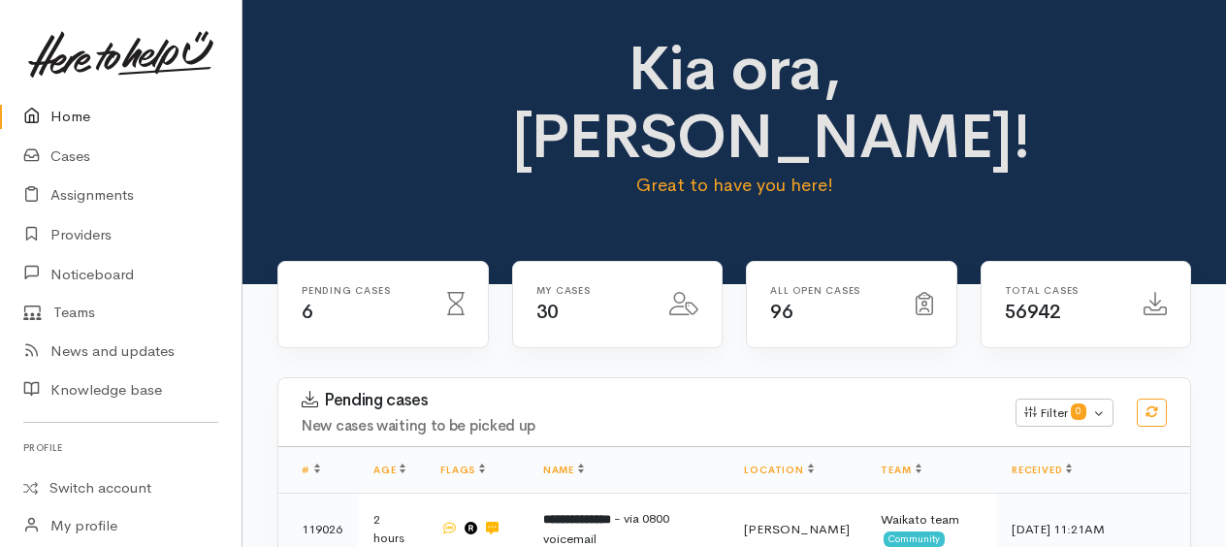
click at [74, 121] on link "Home" at bounding box center [120, 117] width 241 height 40
